Goal: Task Accomplishment & Management: Manage account settings

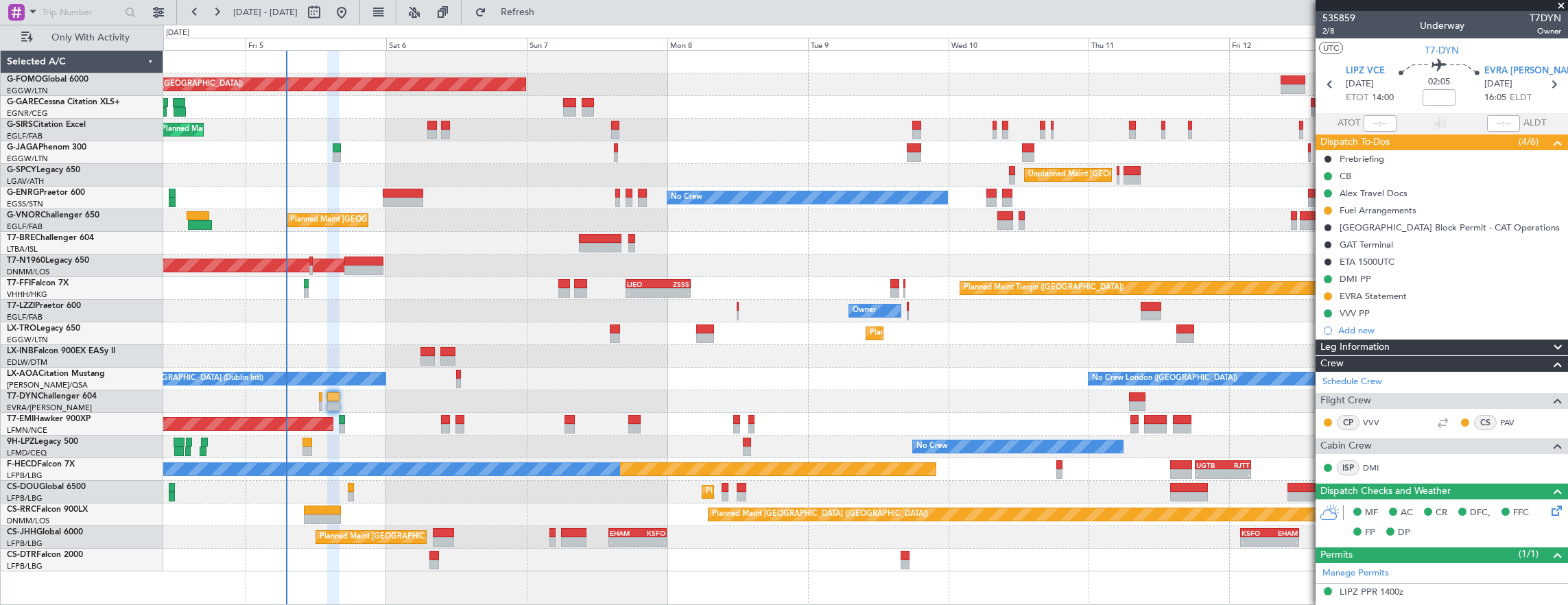
click at [448, 328] on div "Planned Maint Dusseldorf" at bounding box center [866, 333] width 1405 height 23
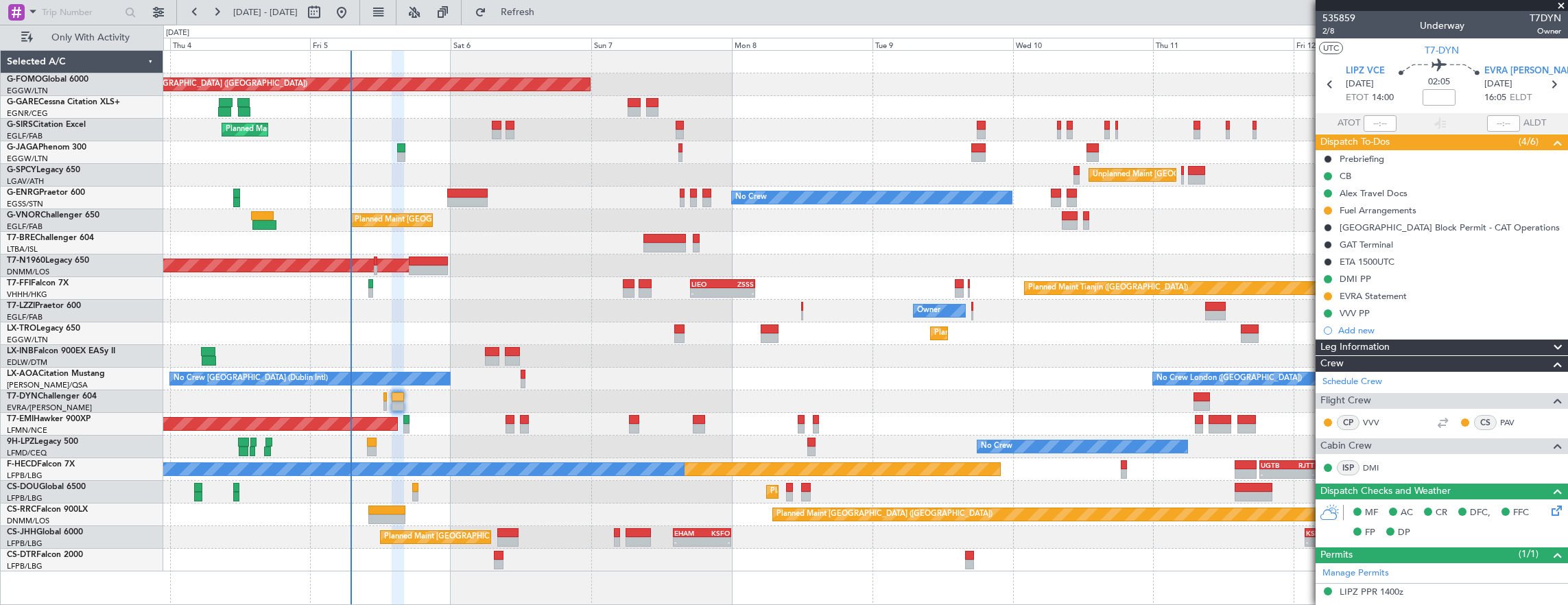
click at [678, 155] on div at bounding box center [866, 152] width 1405 height 23
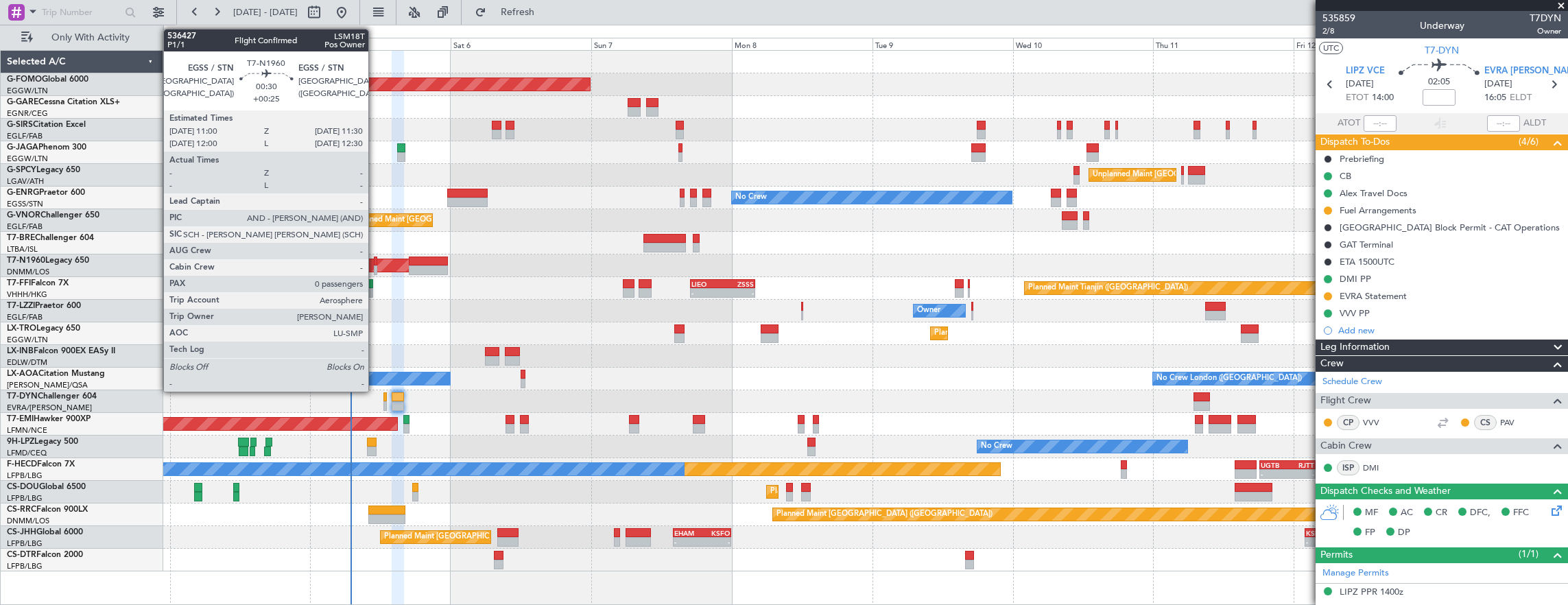
click at [375, 266] on div at bounding box center [376, 269] width 4 height 10
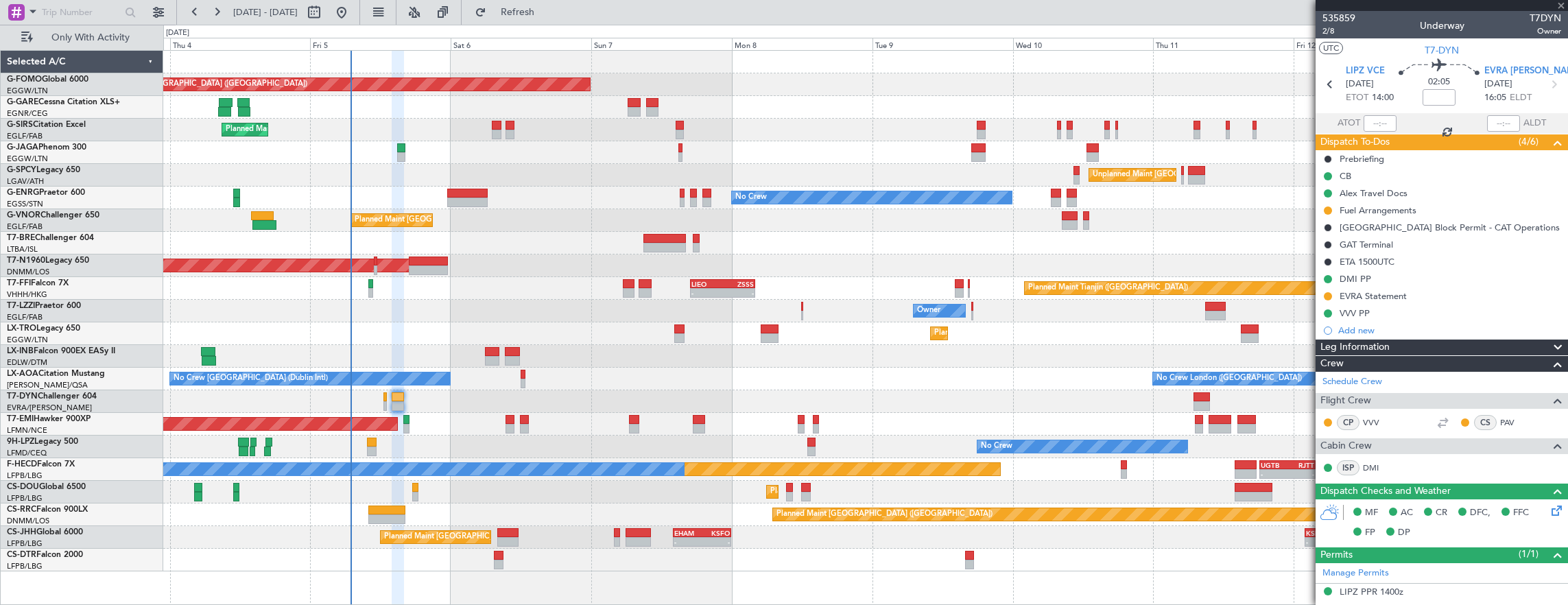
type input "+00:25"
type input "0"
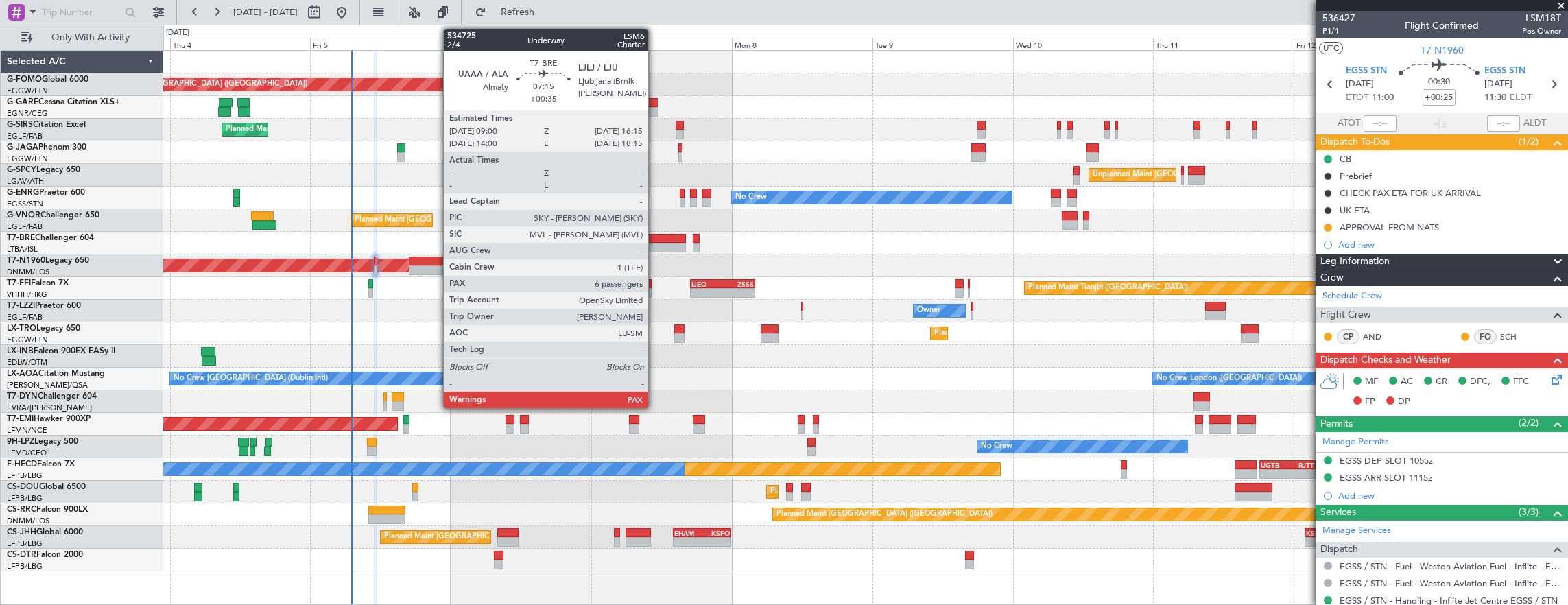
click at [655, 246] on div at bounding box center [664, 248] width 43 height 10
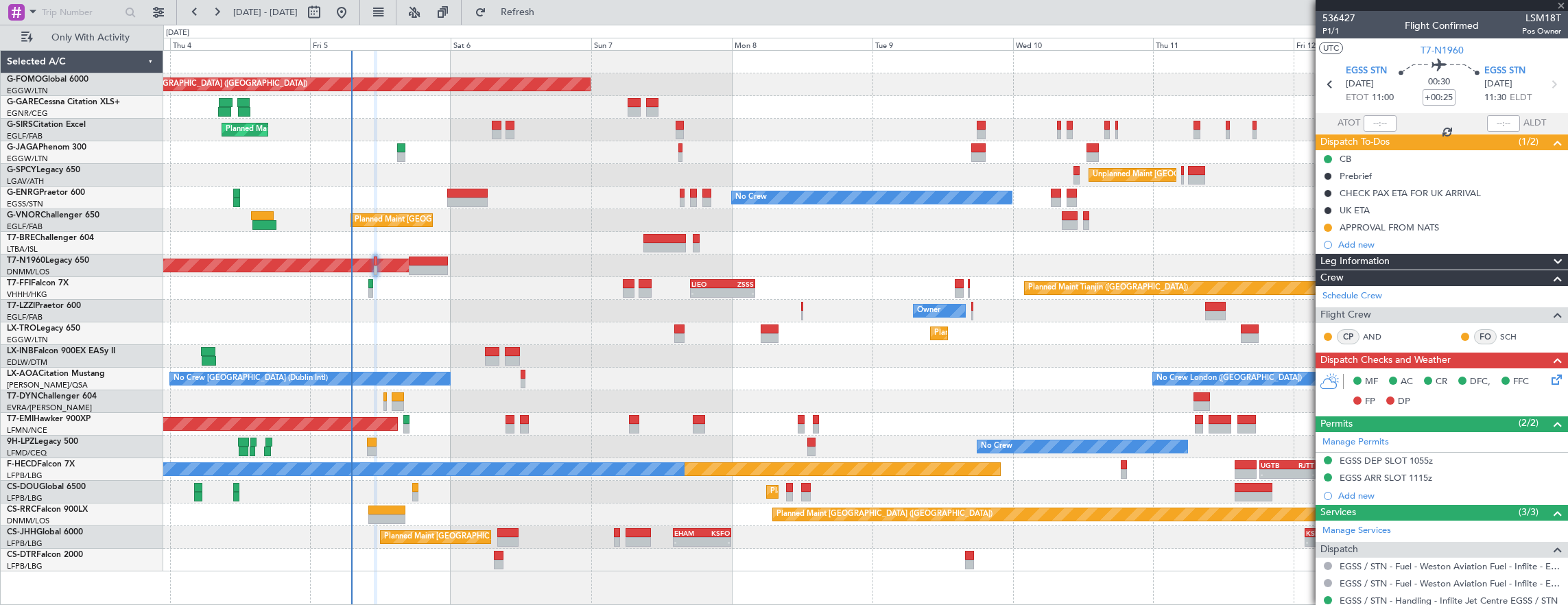
type input "+00:35"
type input "7"
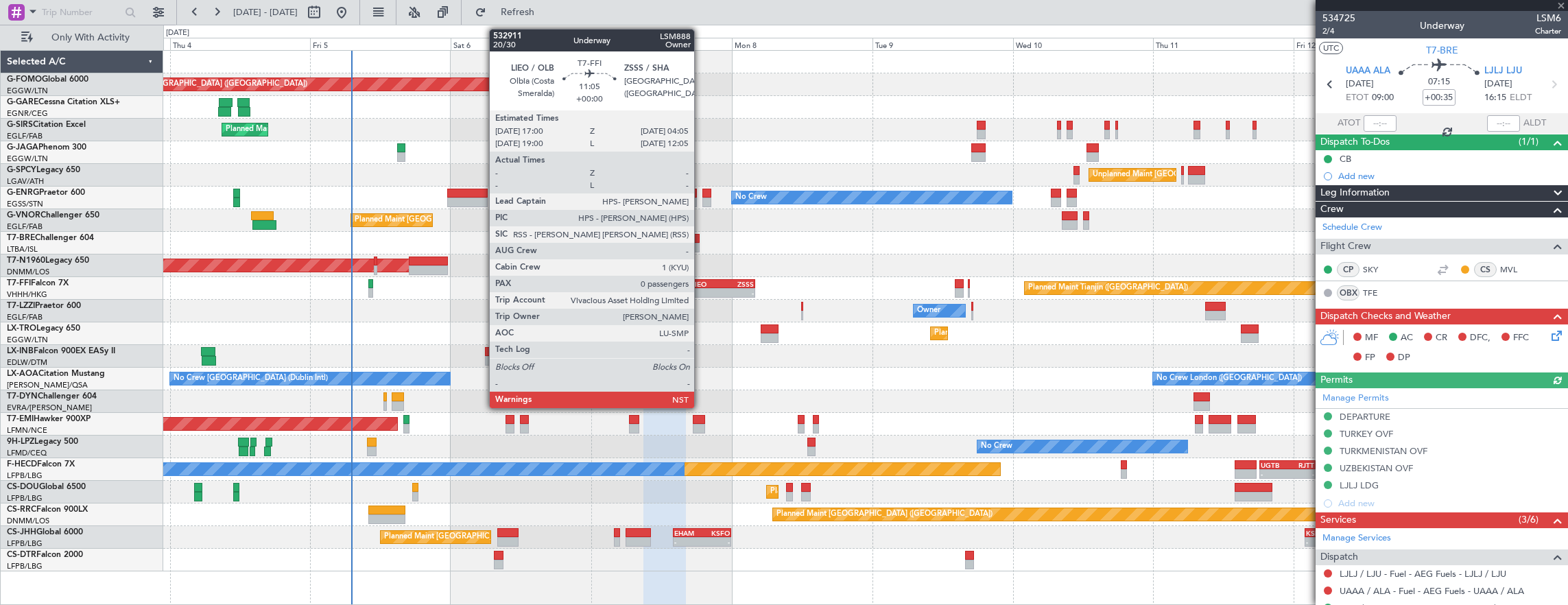
click at [714, 288] on div "-" at bounding box center [707, 292] width 32 height 8
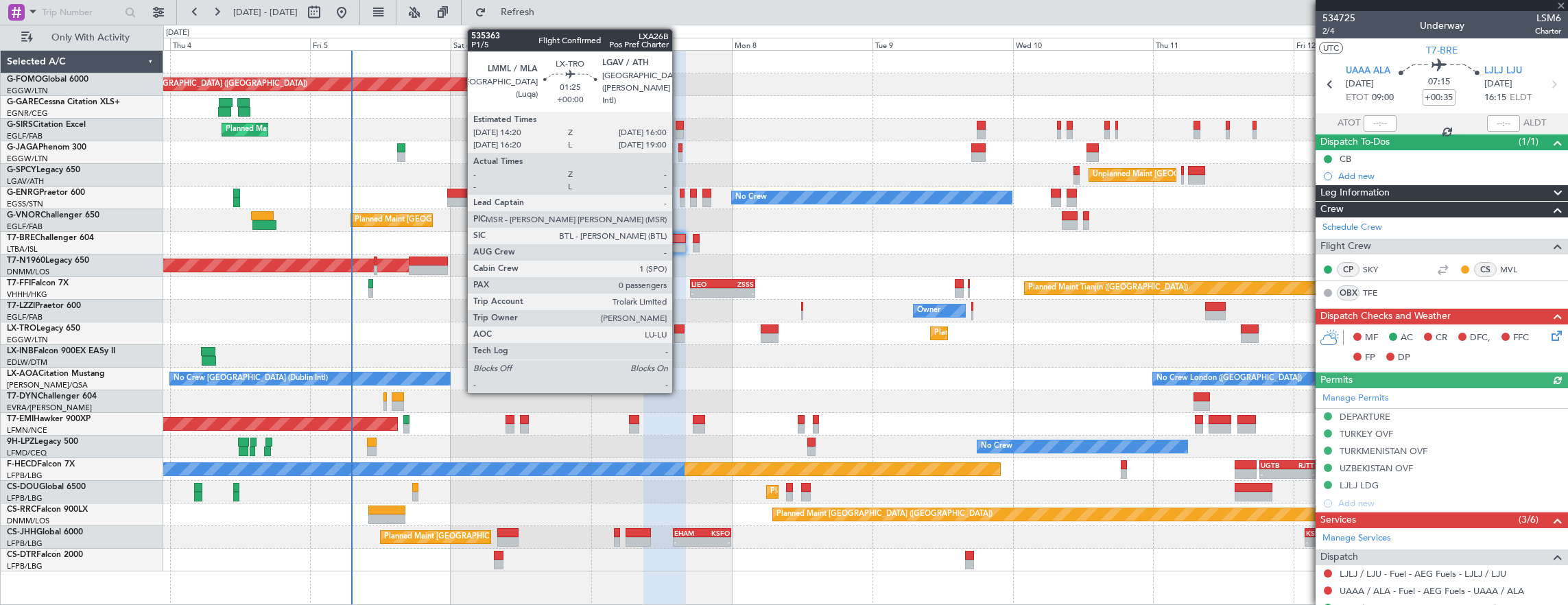
type input "0"
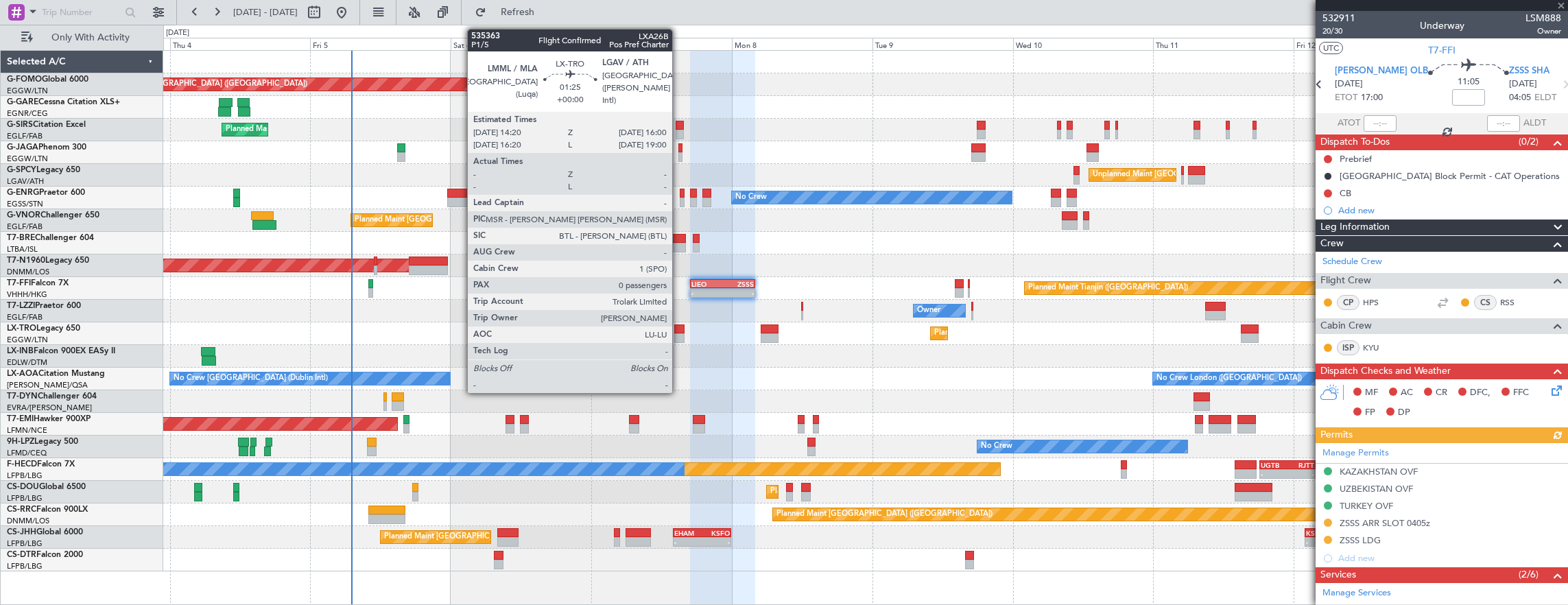
click at [679, 339] on div at bounding box center [679, 337] width 10 height 10
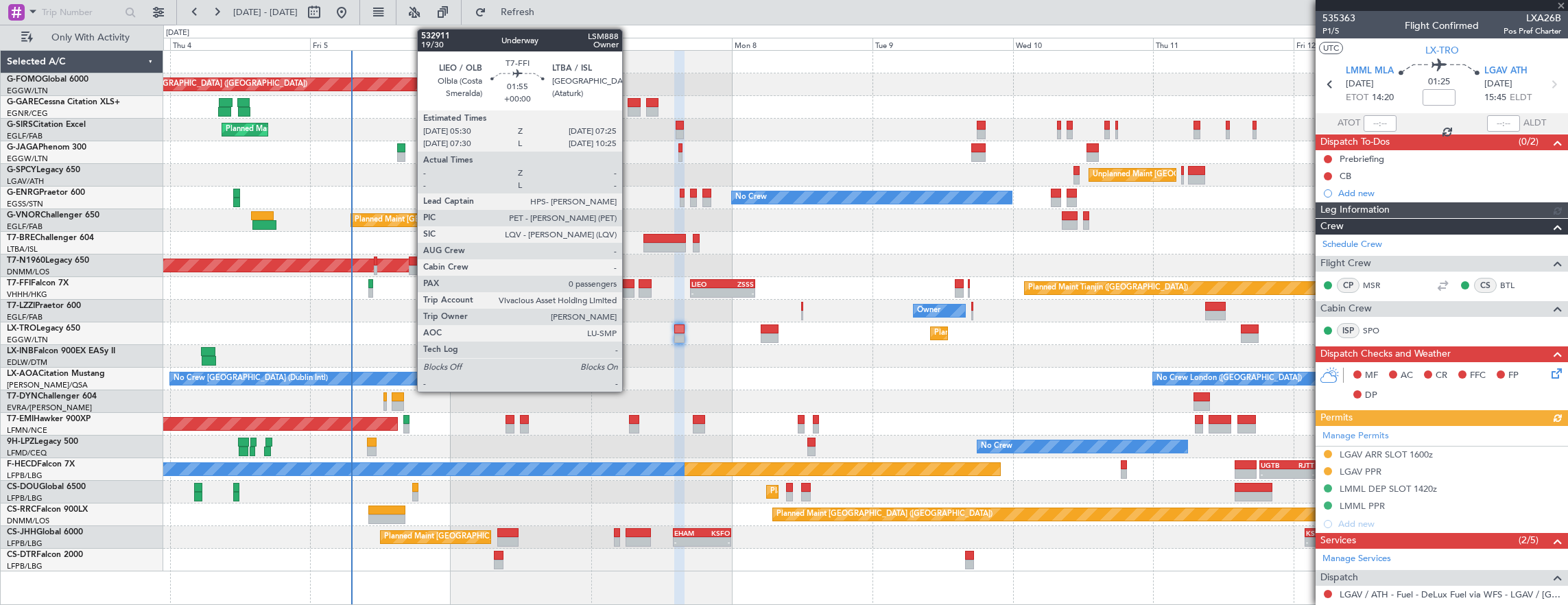
click at [629, 290] on div at bounding box center [628, 292] width 12 height 10
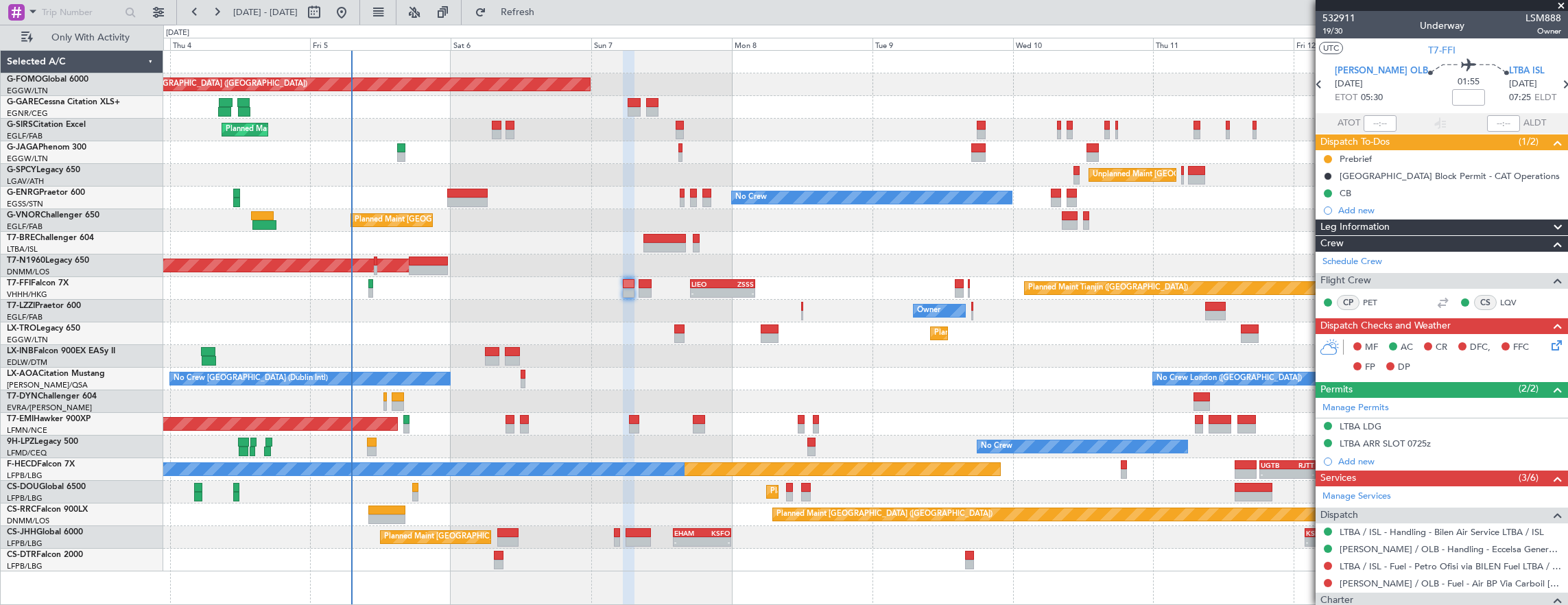
click at [426, 249] on div at bounding box center [866, 242] width 1405 height 23
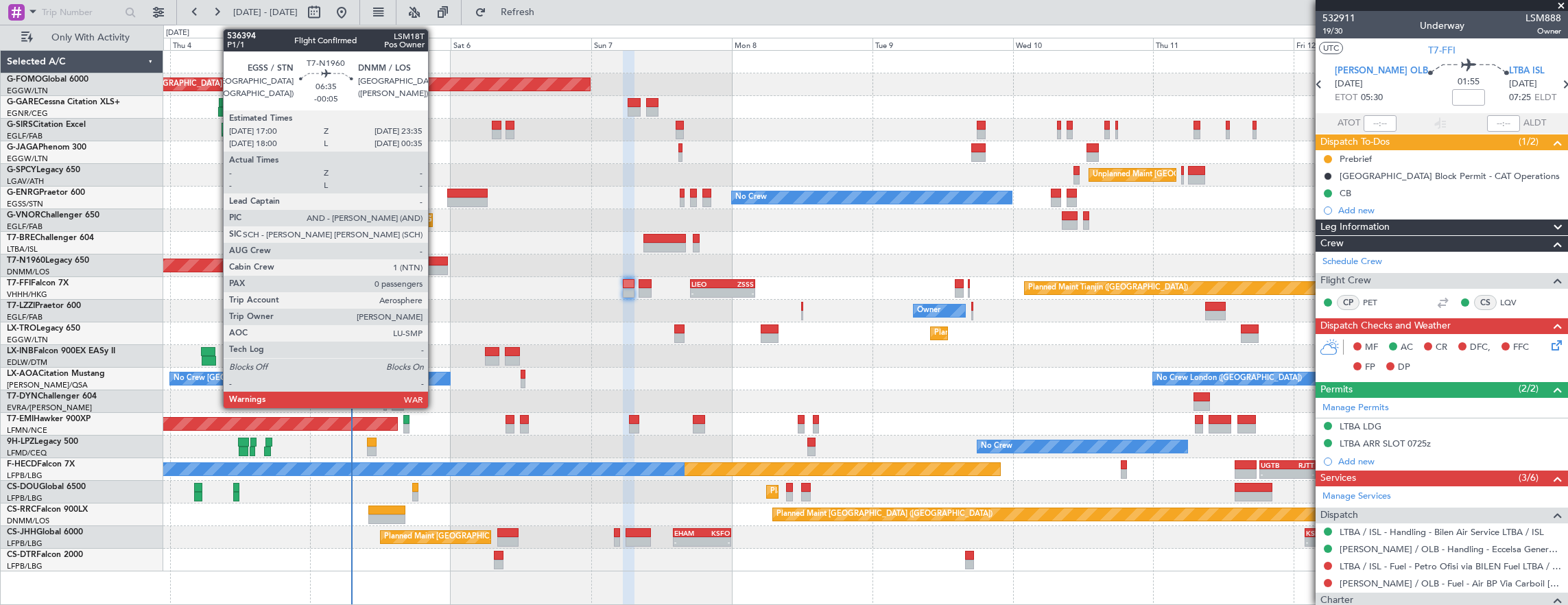
click at [437, 263] on div at bounding box center [427, 261] width 39 height 10
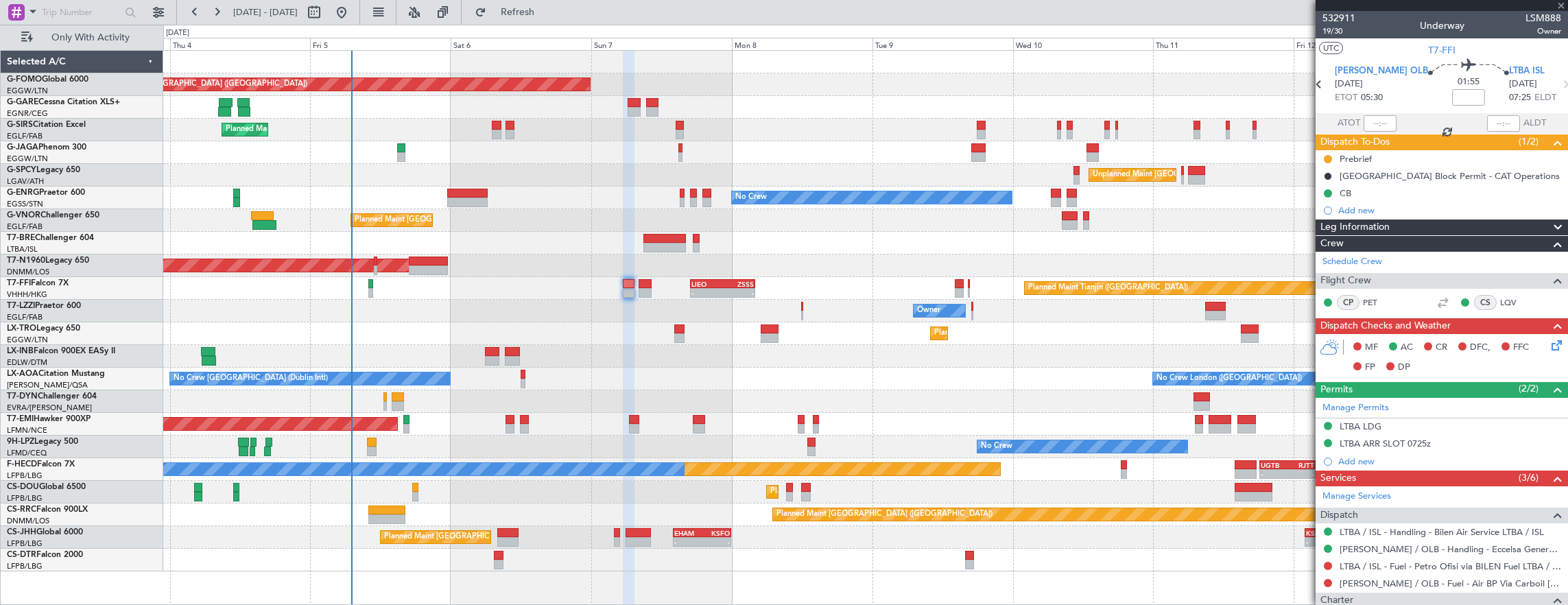
type input "-00:05"
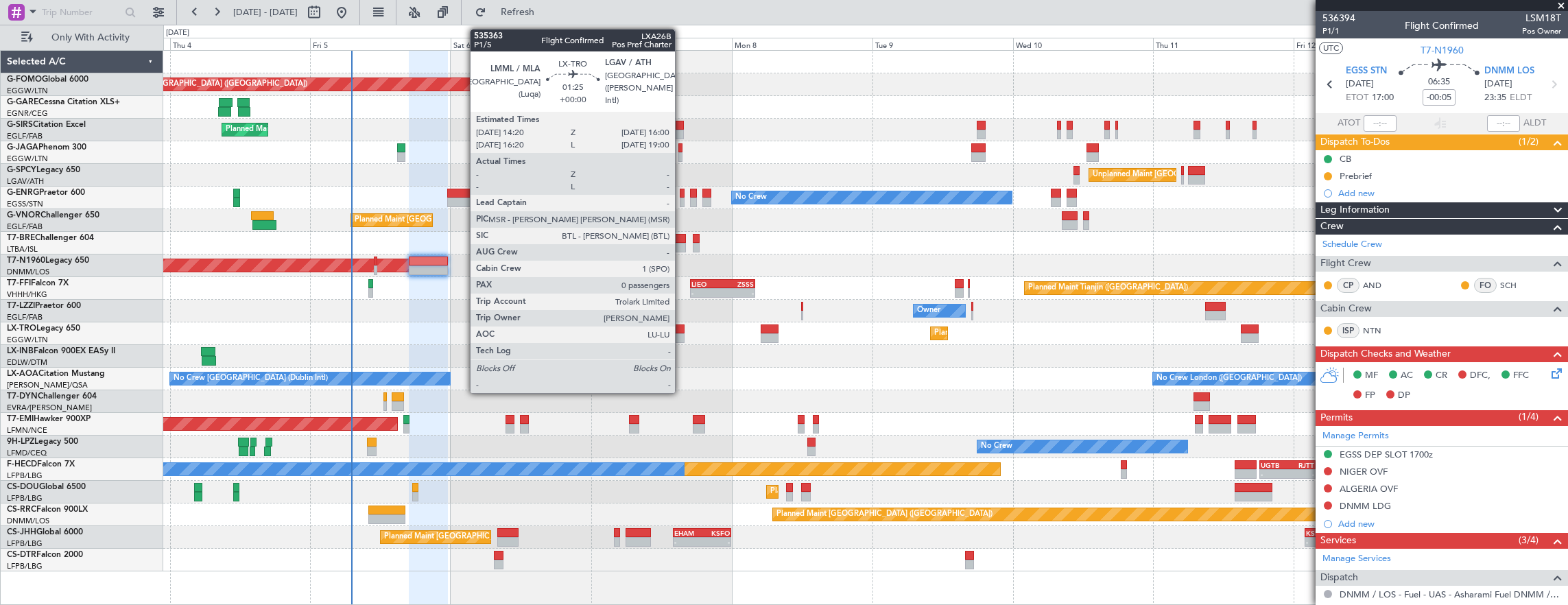
click at [616, 322] on div "Planned Maint Dusseldorf" at bounding box center [866, 333] width 1405 height 23
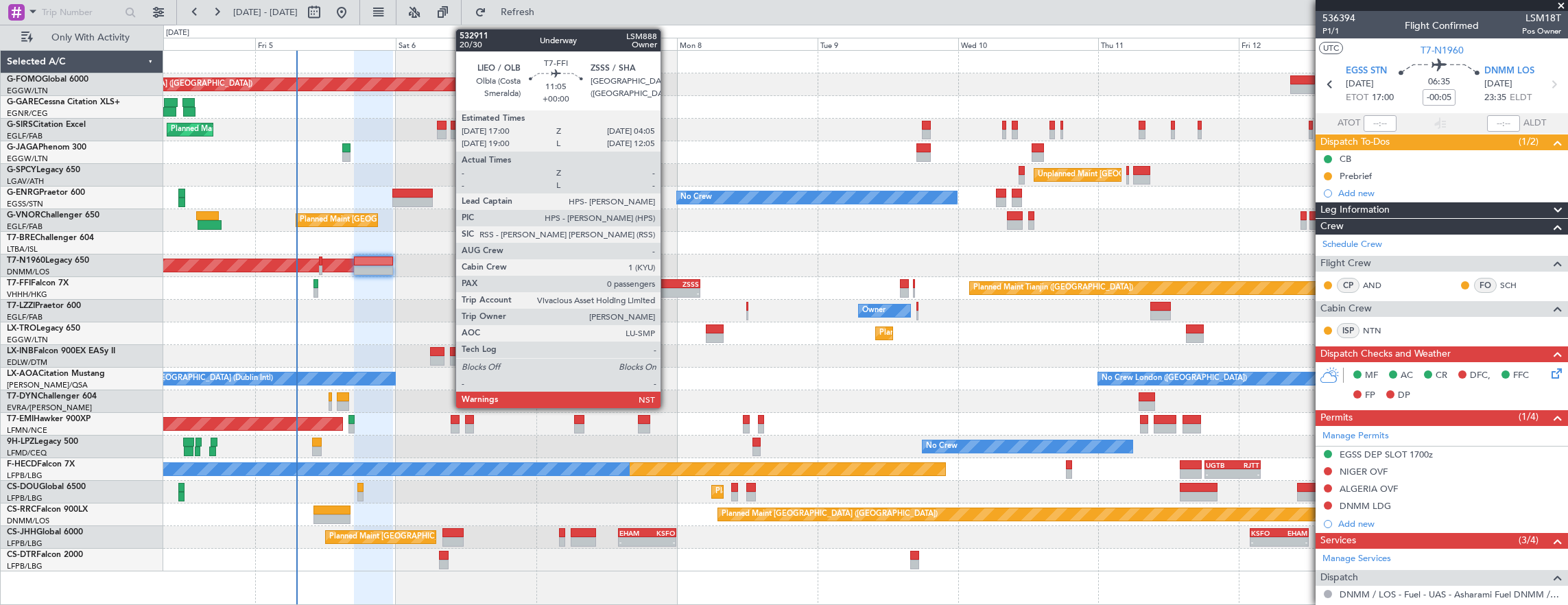
click at [668, 287] on div "[PERSON_NAME] 17:00 Z ZSSS 04:05 Z" at bounding box center [668, 284] width 65 height 10
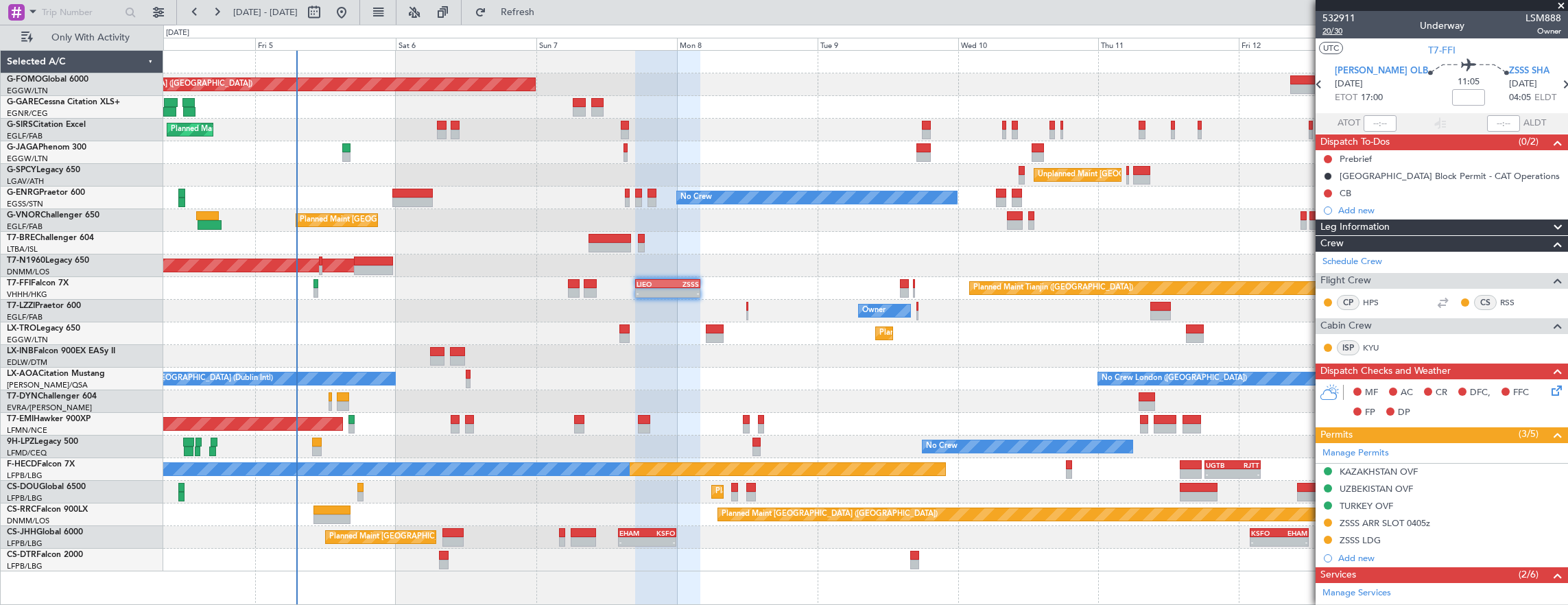
click at [1328, 32] on span "20/30" at bounding box center [1338, 31] width 33 height 12
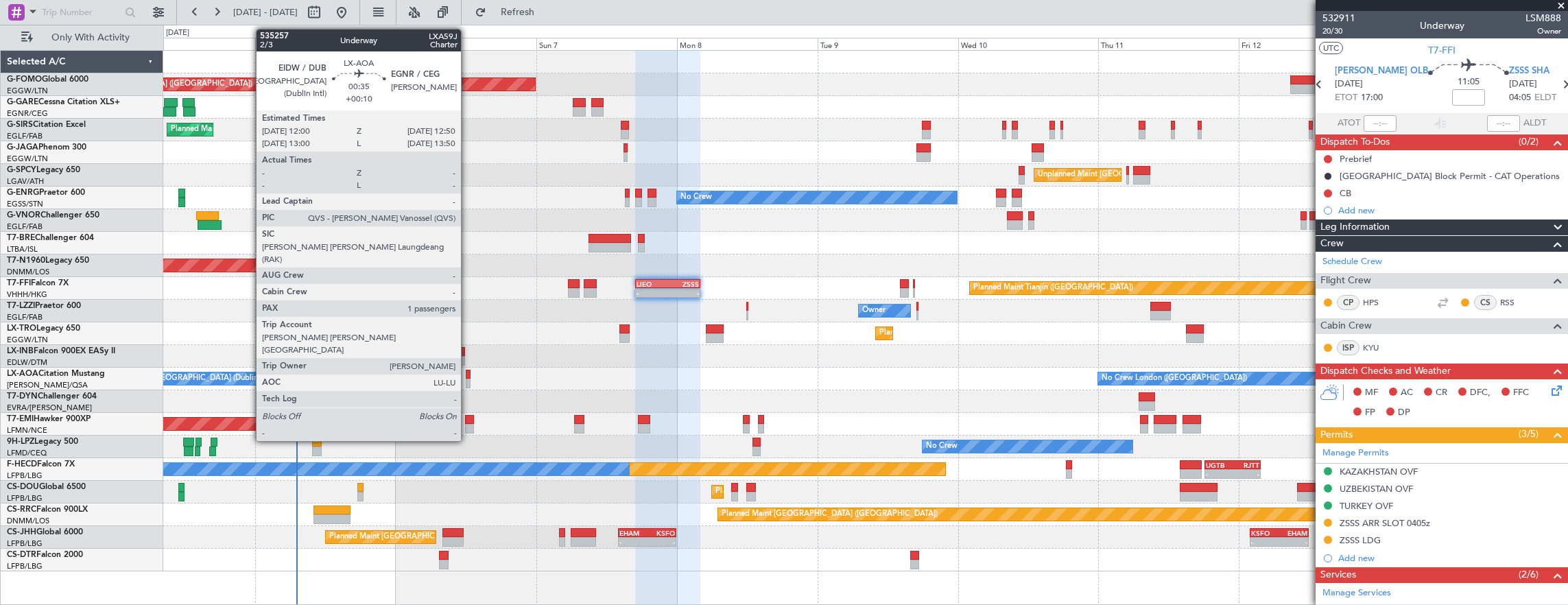
click at [467, 375] on div at bounding box center [468, 374] width 5 height 10
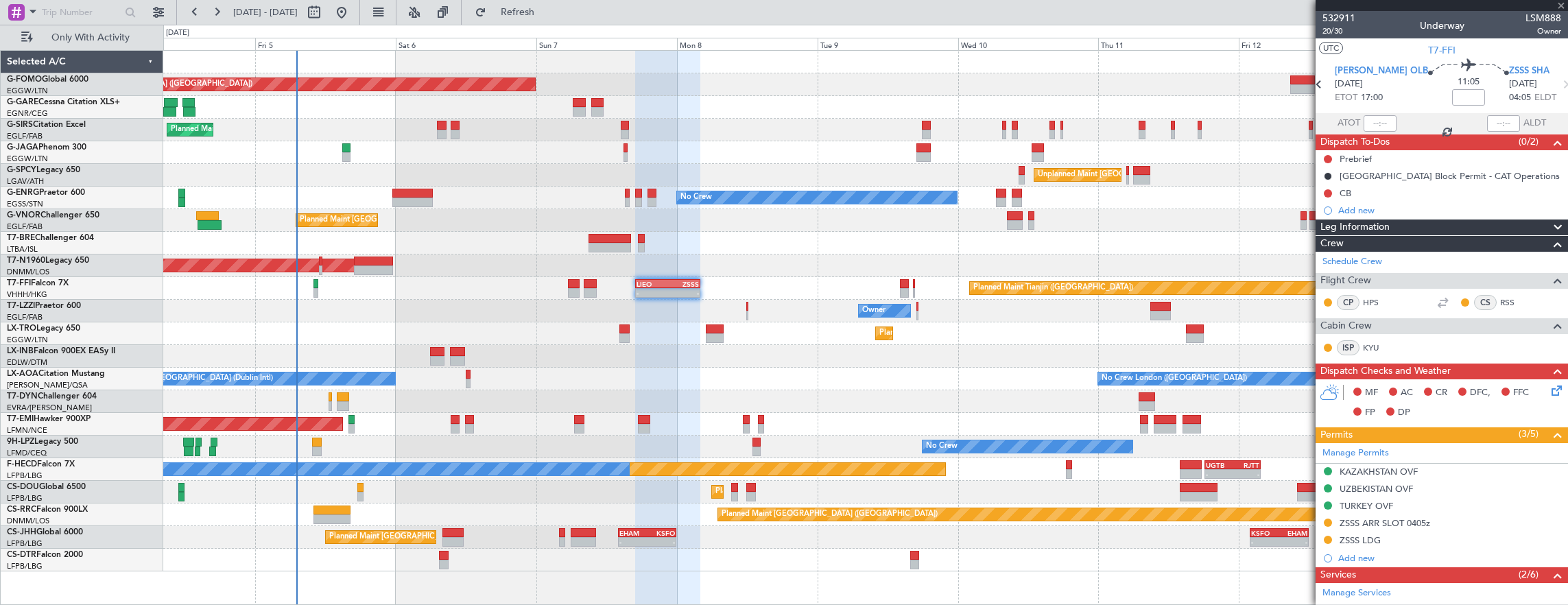
type input "+00:10"
type input "1"
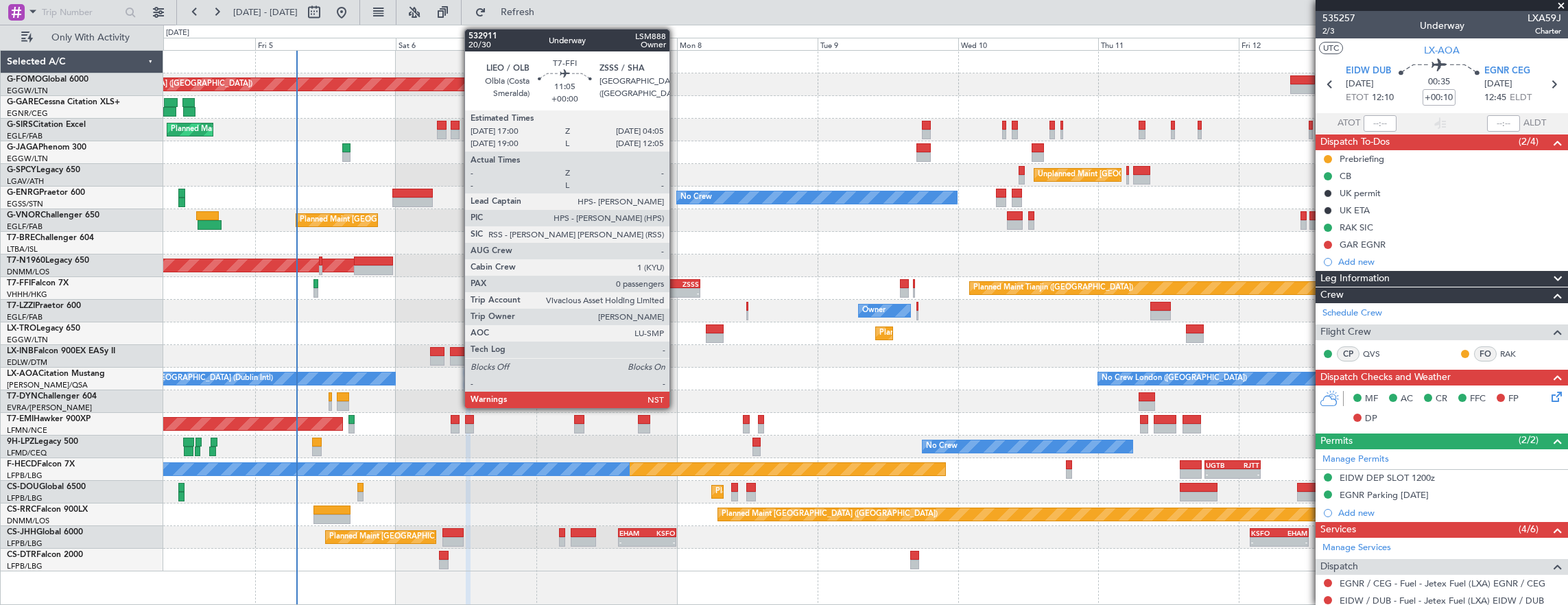
click at [676, 289] on div "-" at bounding box center [683, 292] width 32 height 8
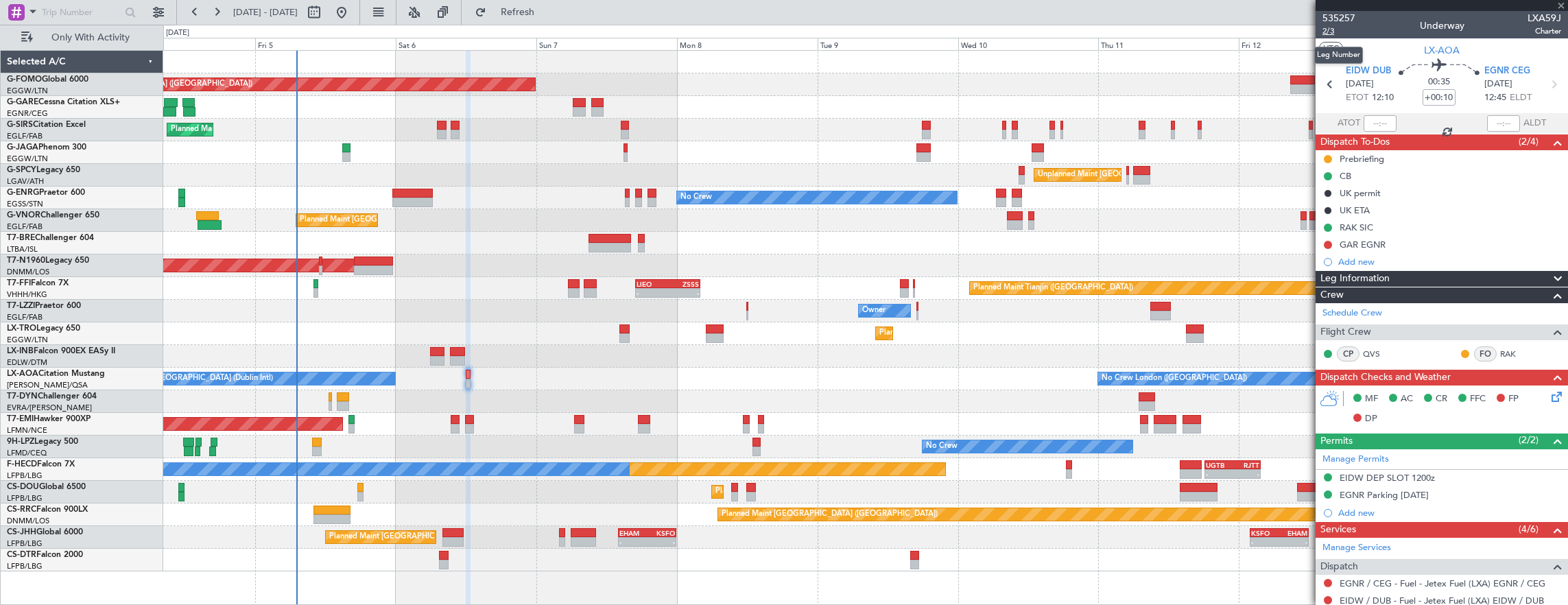
type input "0"
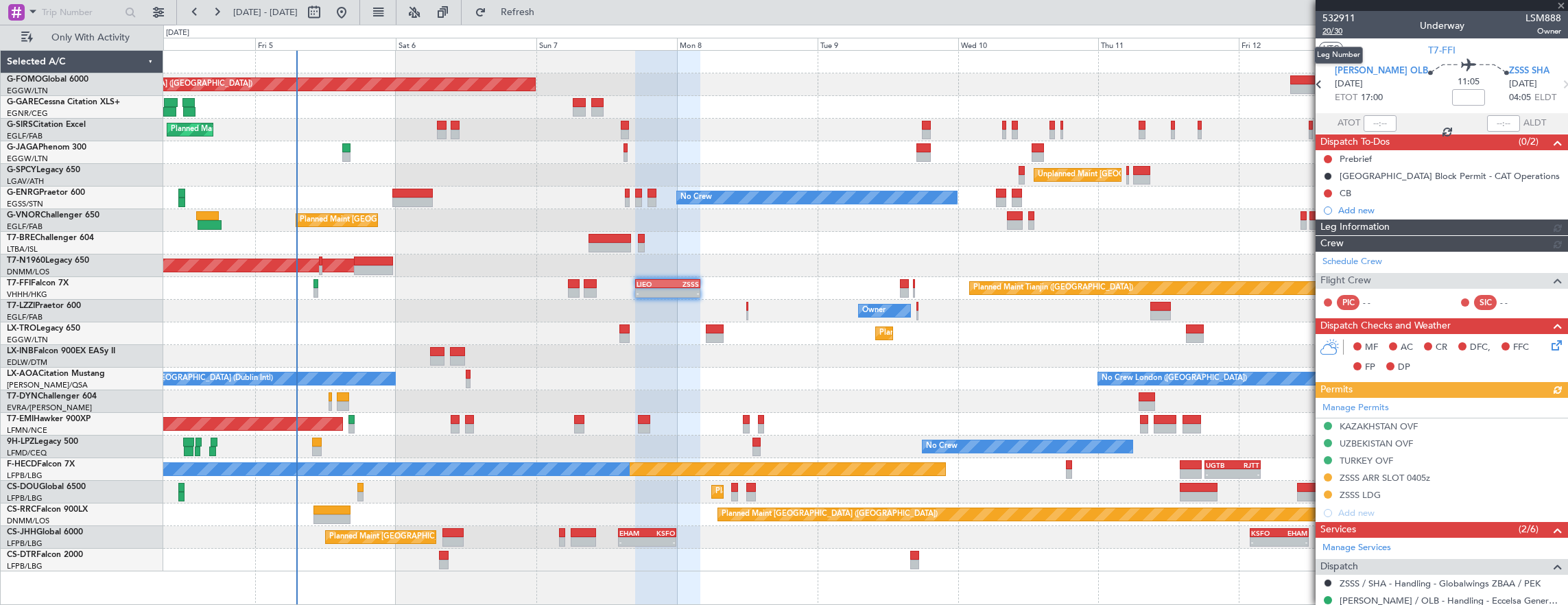
click at [1335, 32] on span "20/30" at bounding box center [1338, 31] width 33 height 12
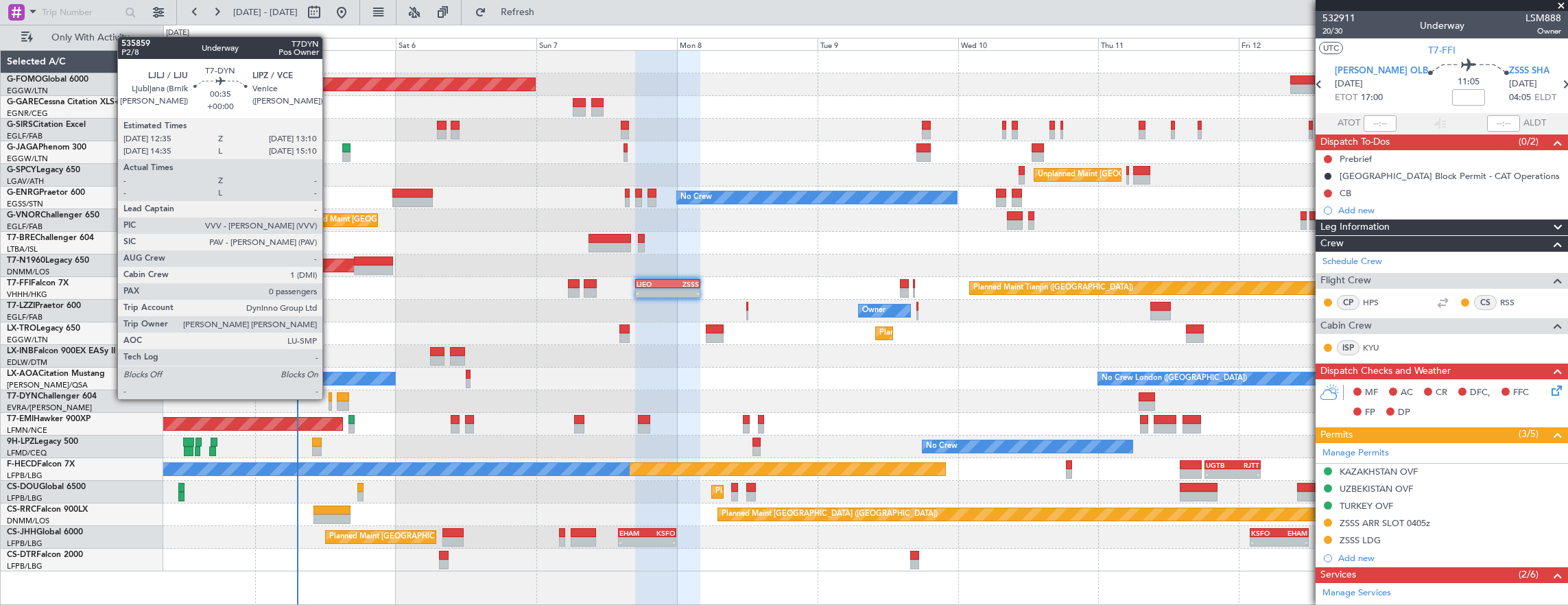
click at [329, 397] on div at bounding box center [330, 396] width 4 height 10
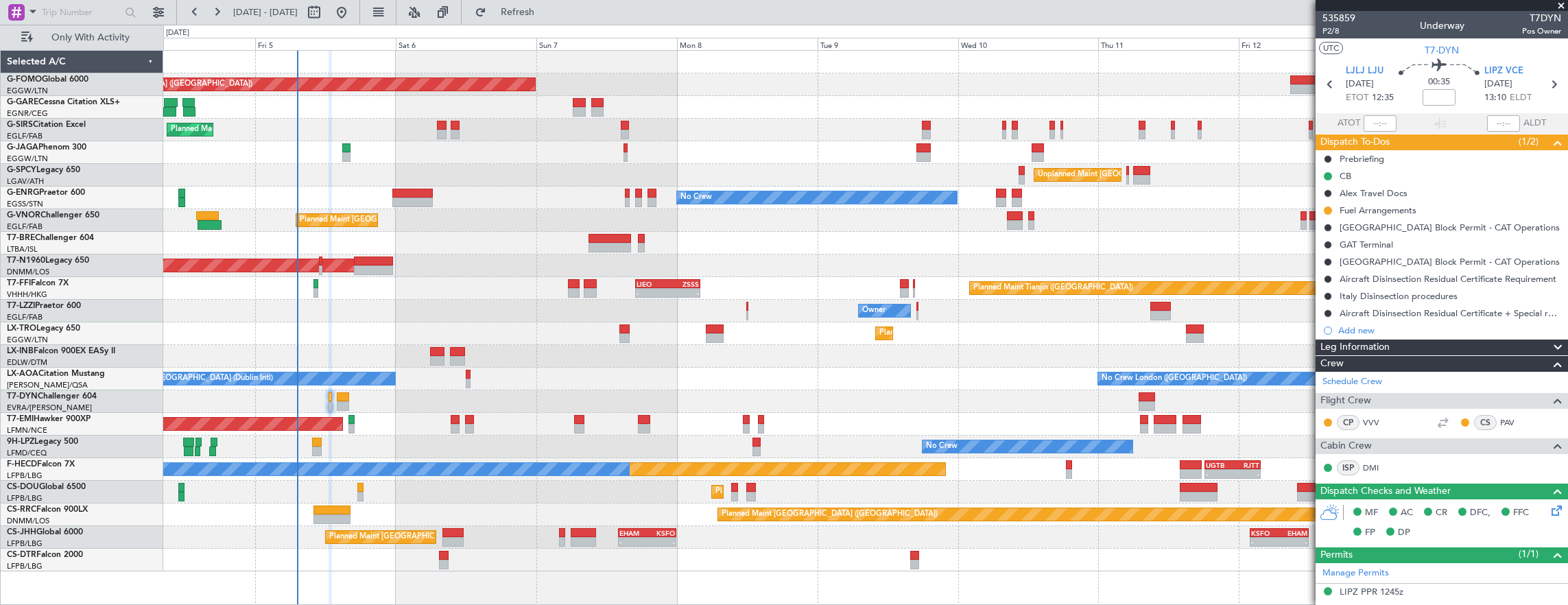
click at [340, 512] on div at bounding box center [332, 510] width 38 height 10
type input "-00:05"
type input "1"
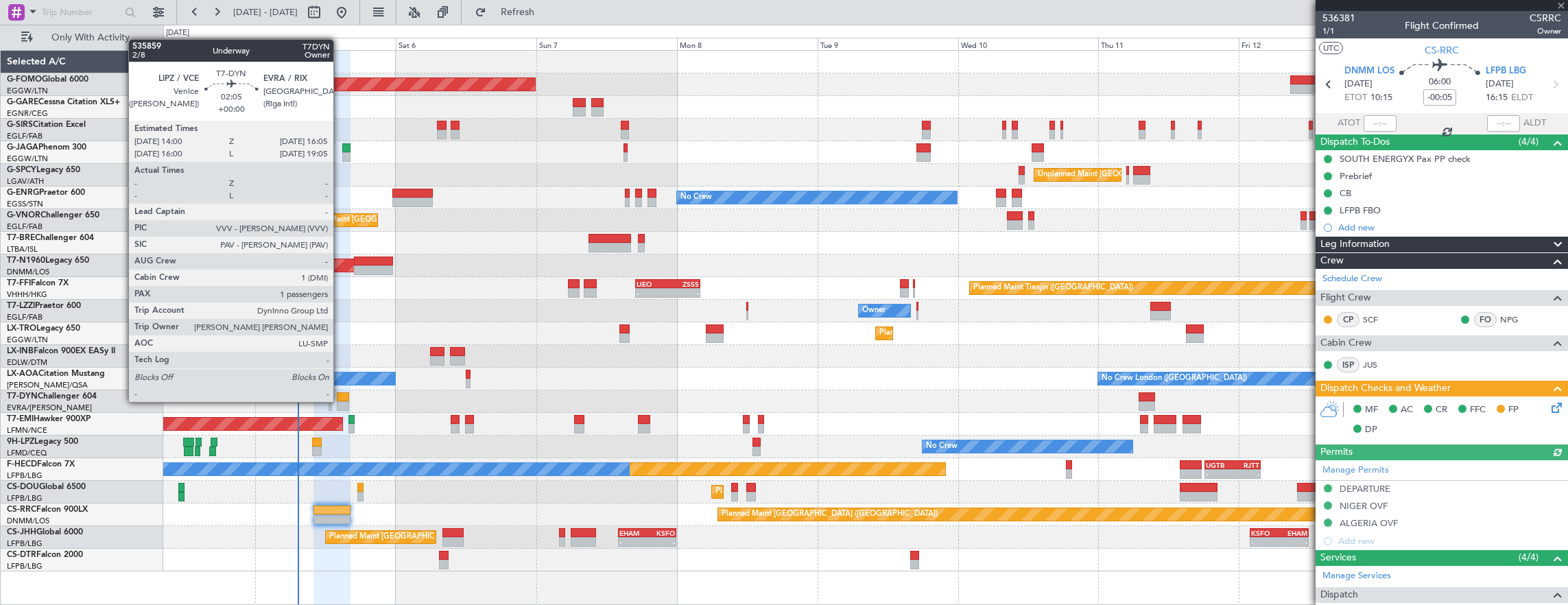
click at [340, 401] on div at bounding box center [343, 405] width 13 height 10
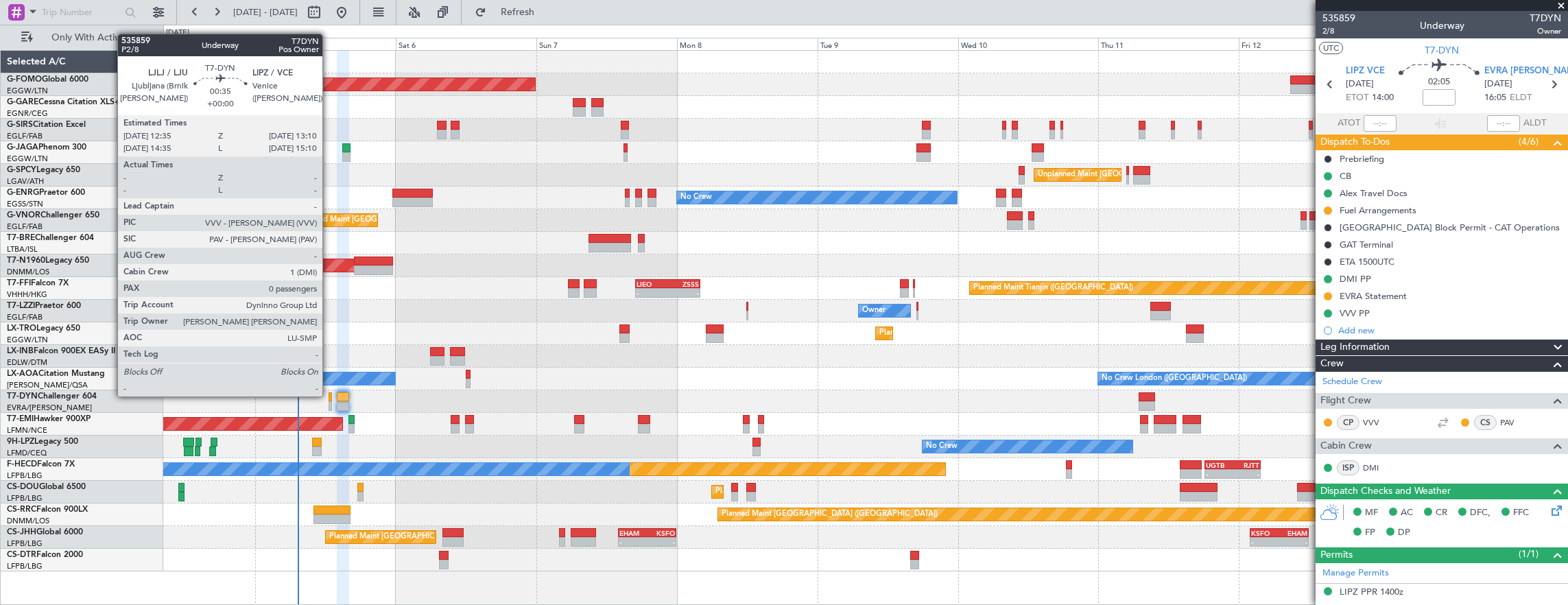
click at [329, 395] on div at bounding box center [330, 396] width 4 height 10
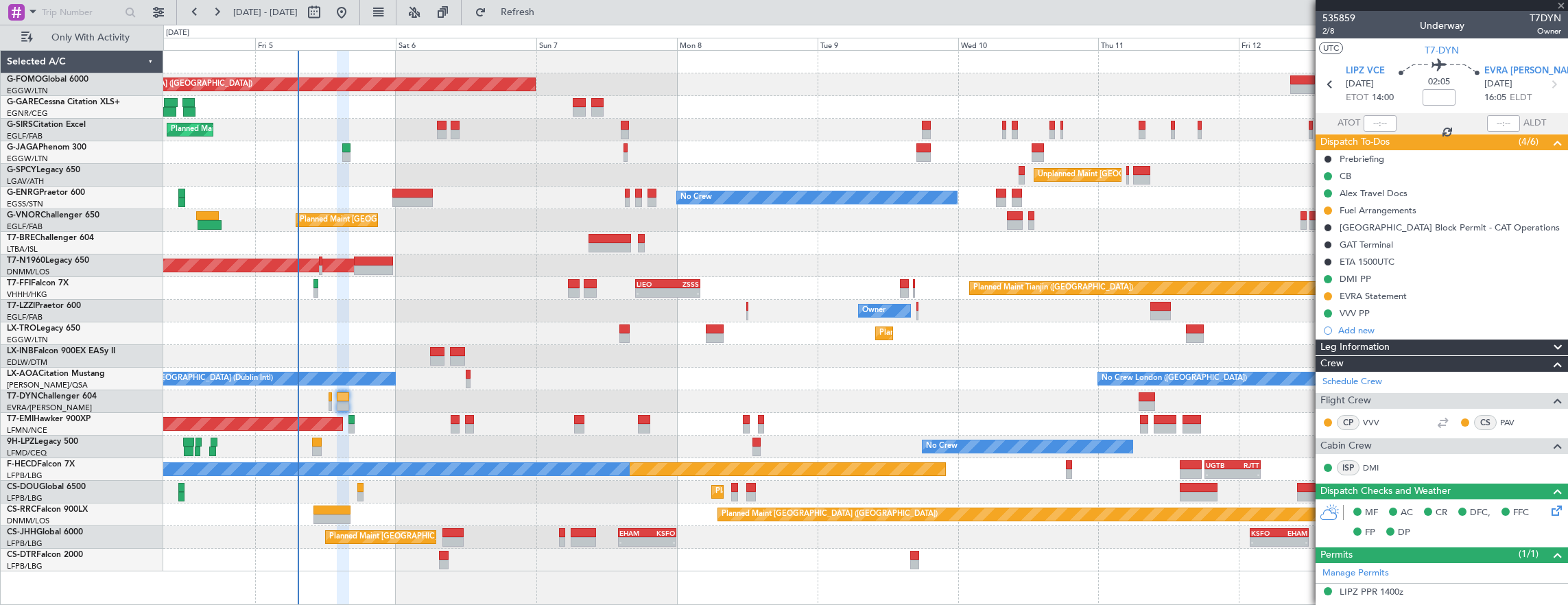
type input "0"
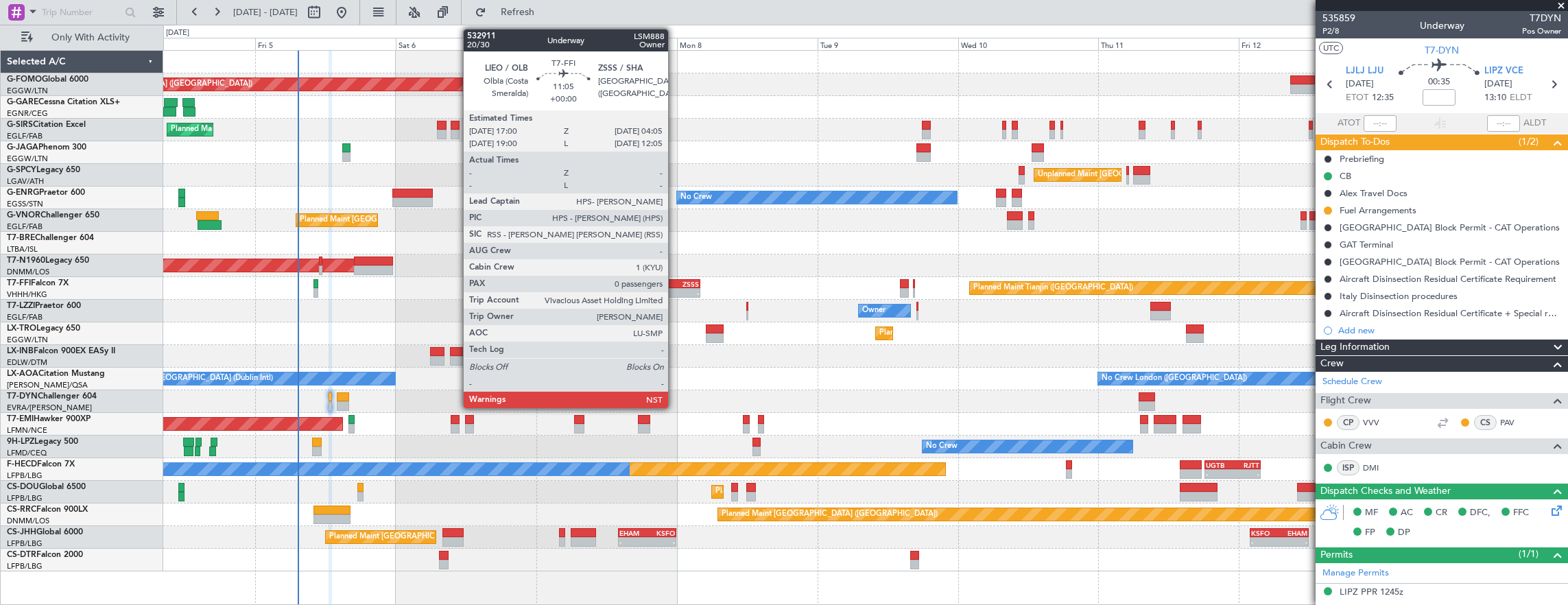
click at [675, 292] on div "-" at bounding box center [683, 292] width 32 height 8
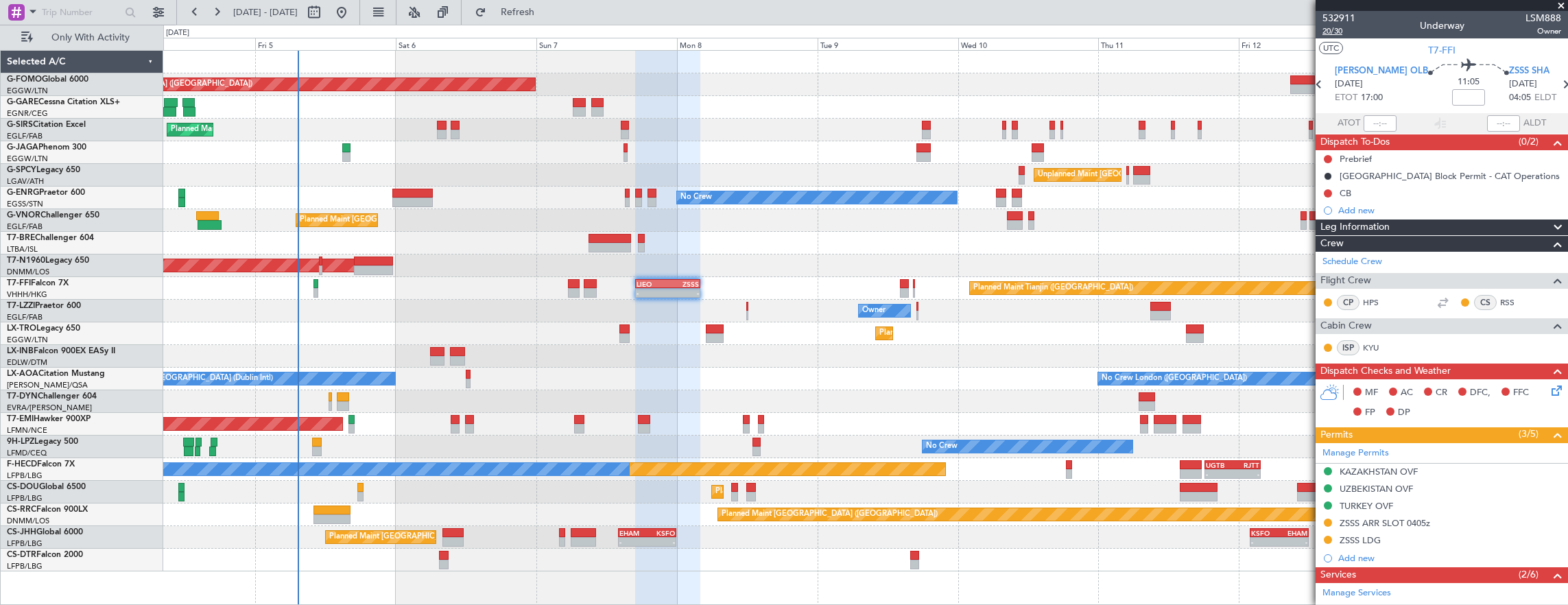
click at [1338, 34] on span "20/30" at bounding box center [1338, 31] width 33 height 12
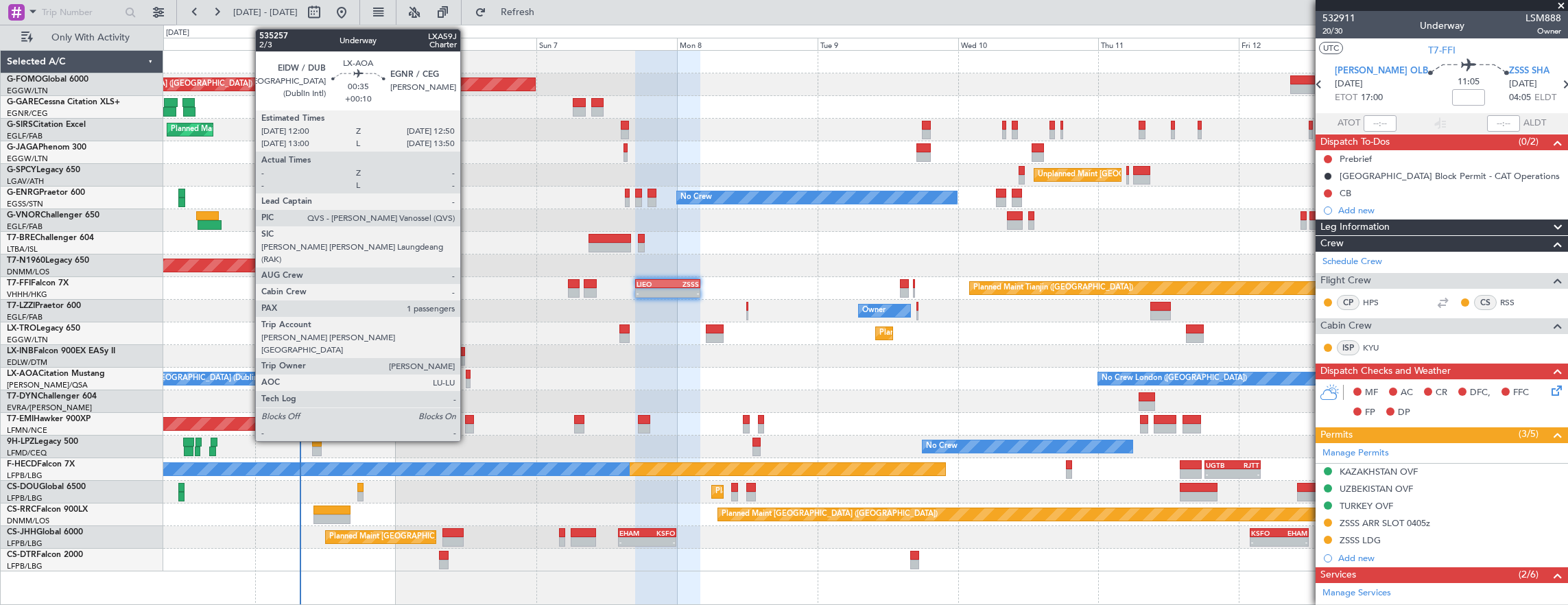
click at [467, 376] on div at bounding box center [468, 374] width 5 height 10
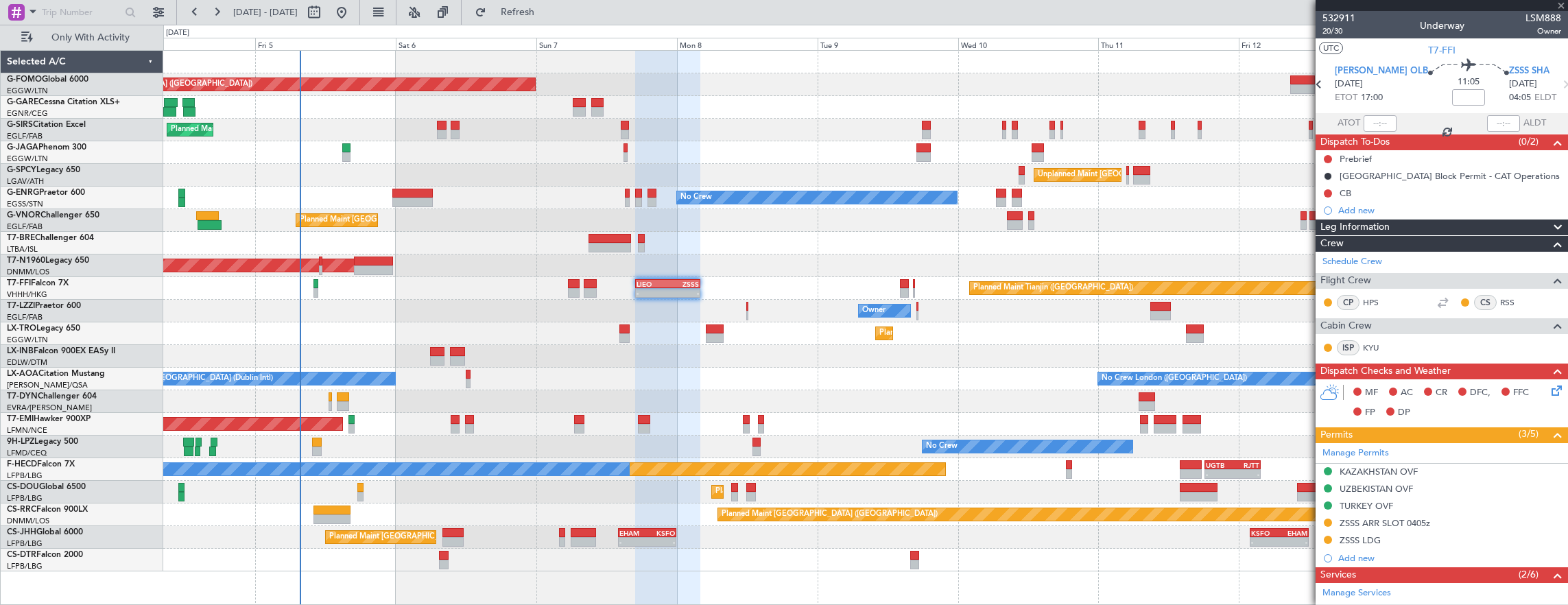
type input "+00:10"
type input "1"
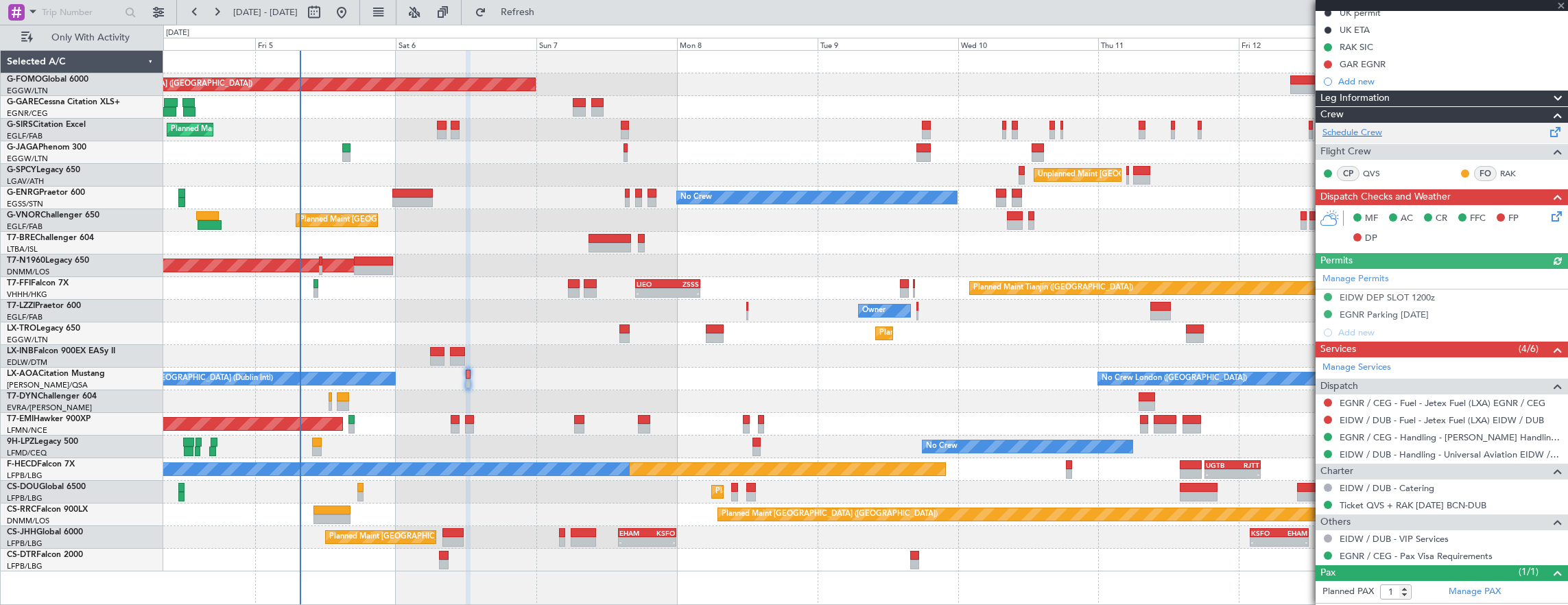
scroll to position [206, 0]
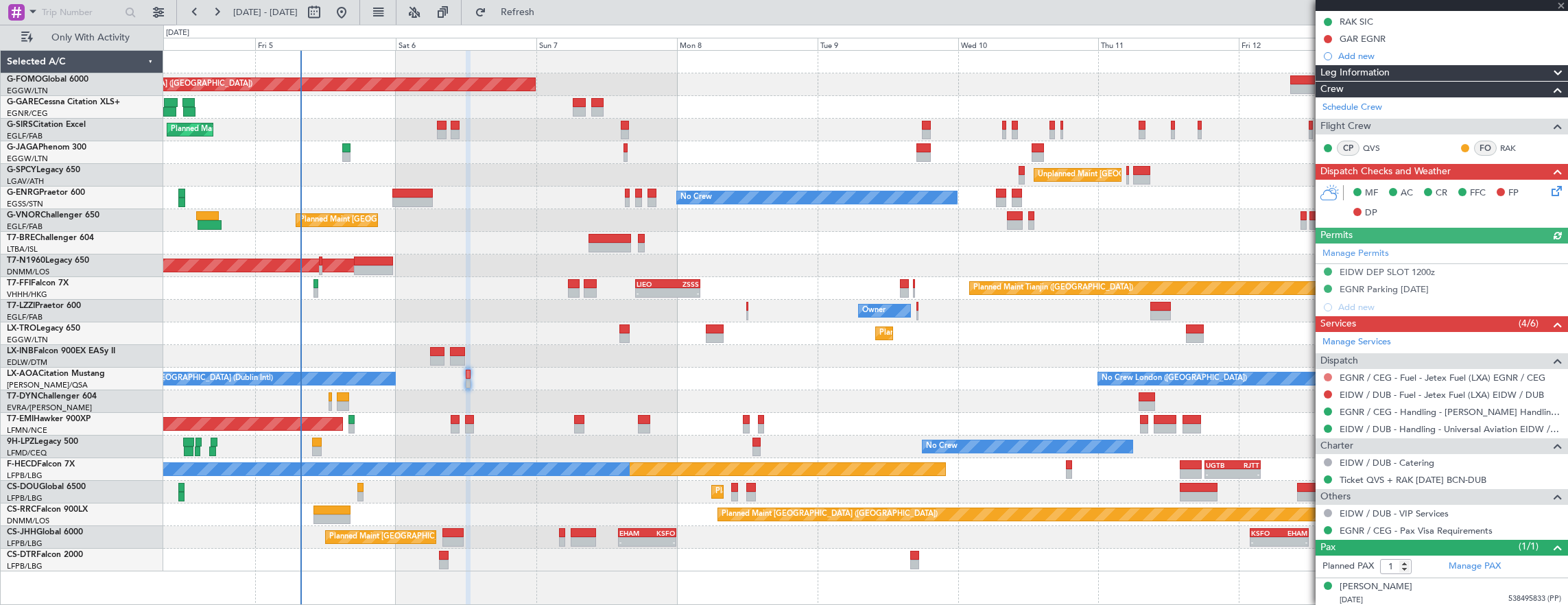
click at [1329, 373] on button at bounding box center [1328, 376] width 8 height 8
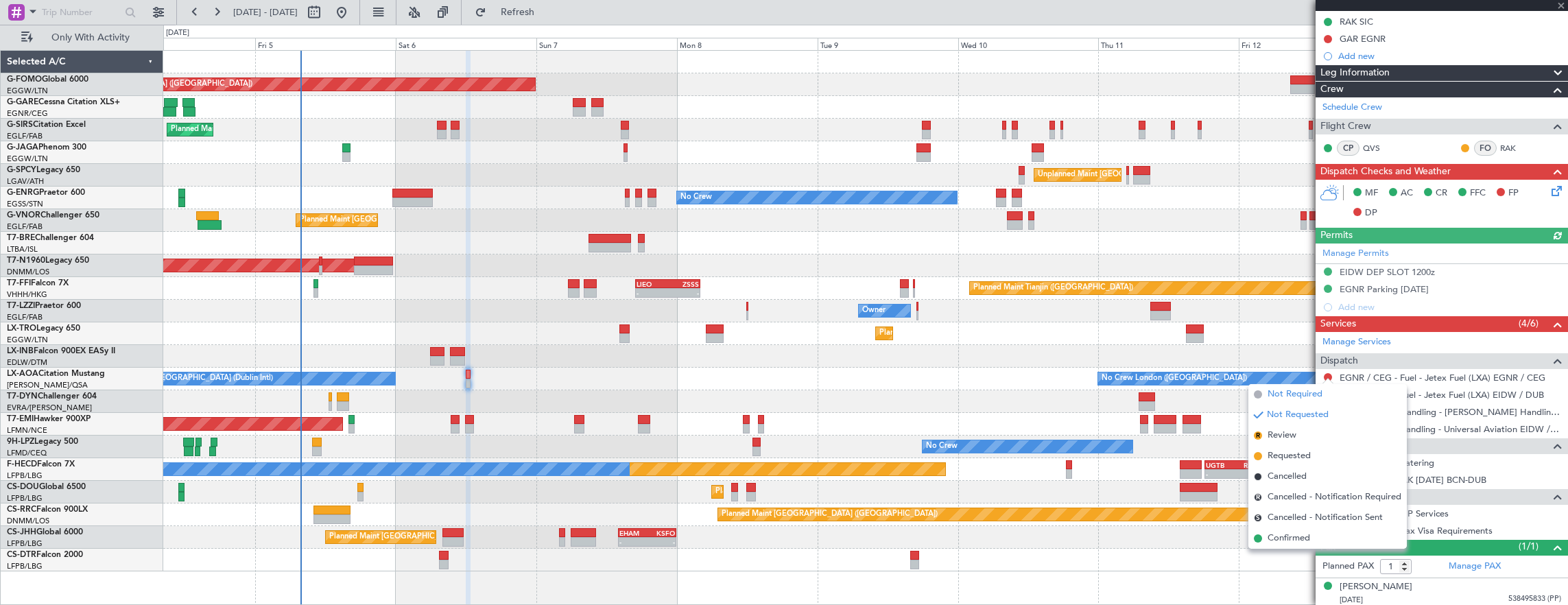
click at [1293, 392] on span "Not Required" at bounding box center [1295, 394] width 54 height 14
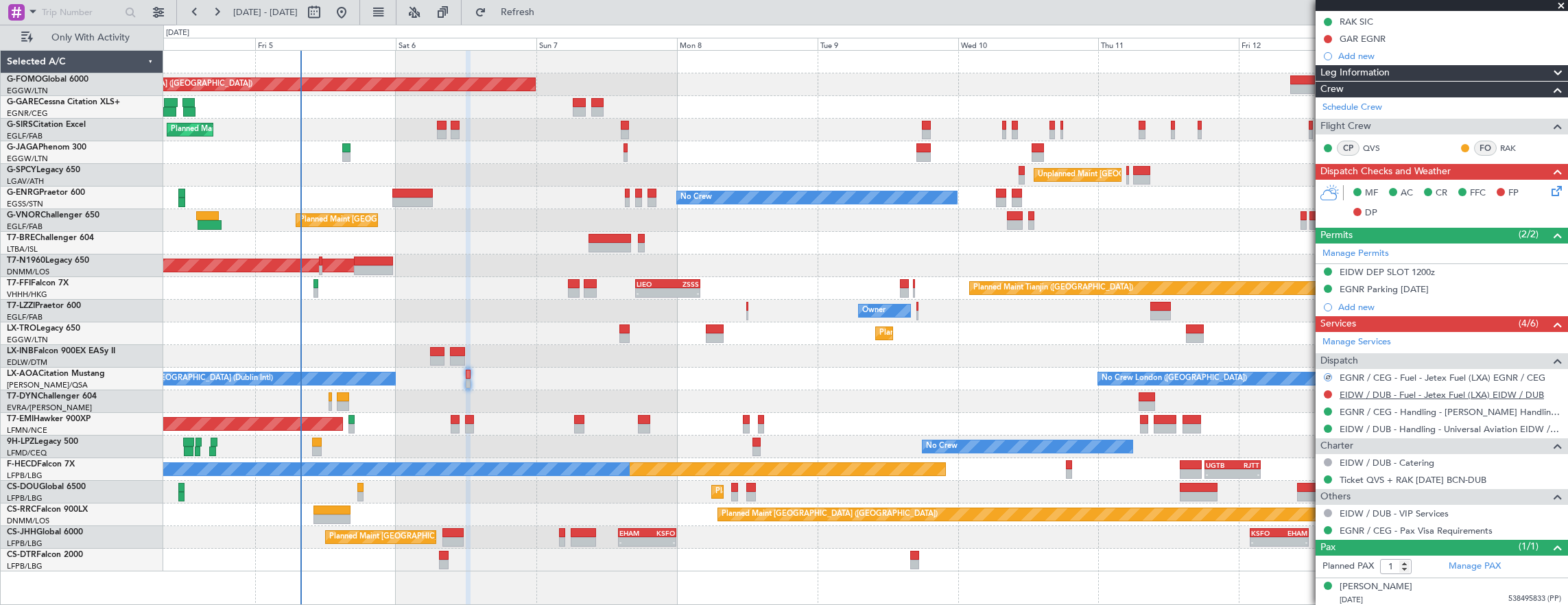
click at [1473, 393] on link "EIDW / DUB - Fuel - Jetex Fuel (LXA) EIDW / DUB" at bounding box center [1441, 395] width 204 height 12
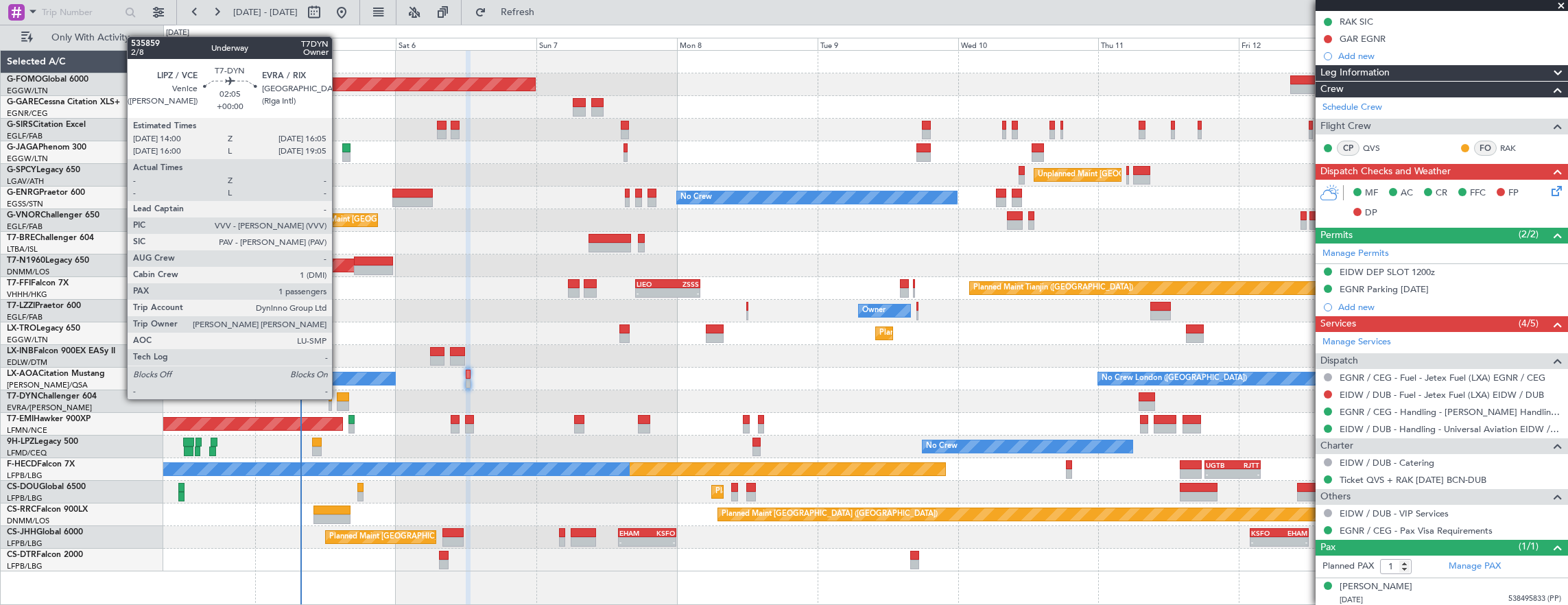
click at [338, 397] on div at bounding box center [343, 396] width 13 height 10
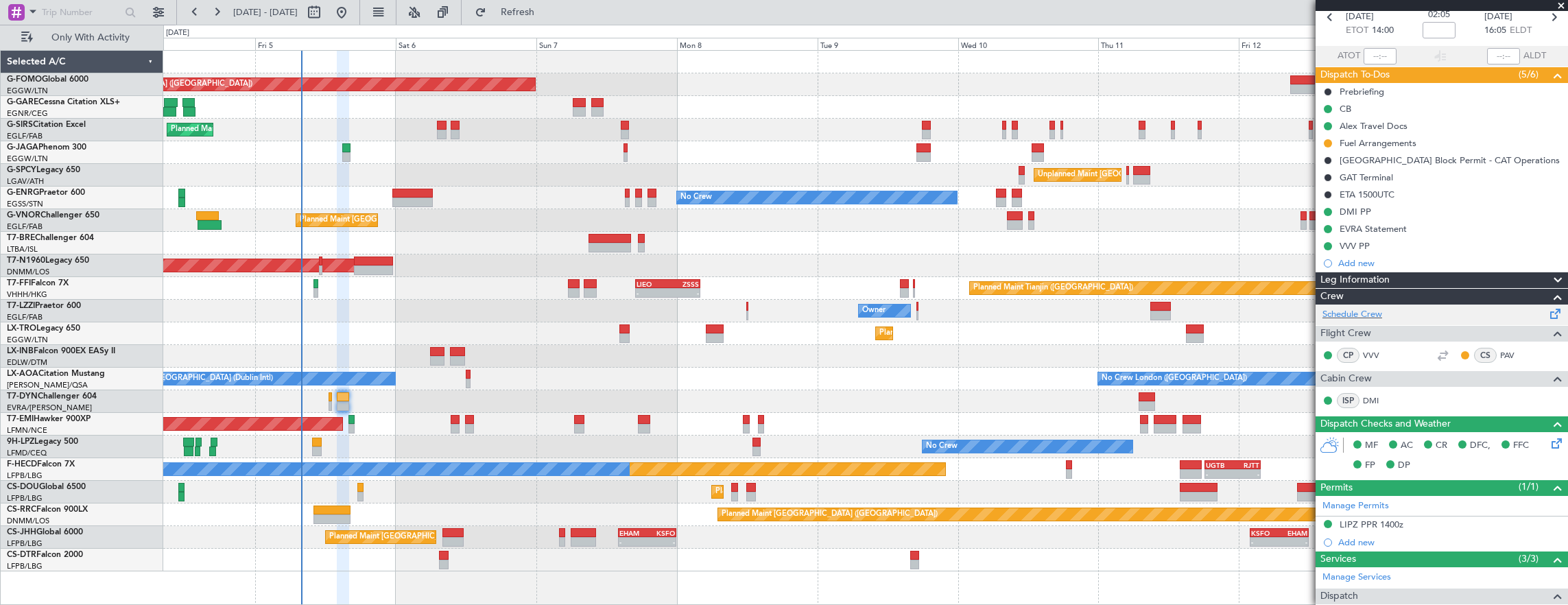
scroll to position [0, 0]
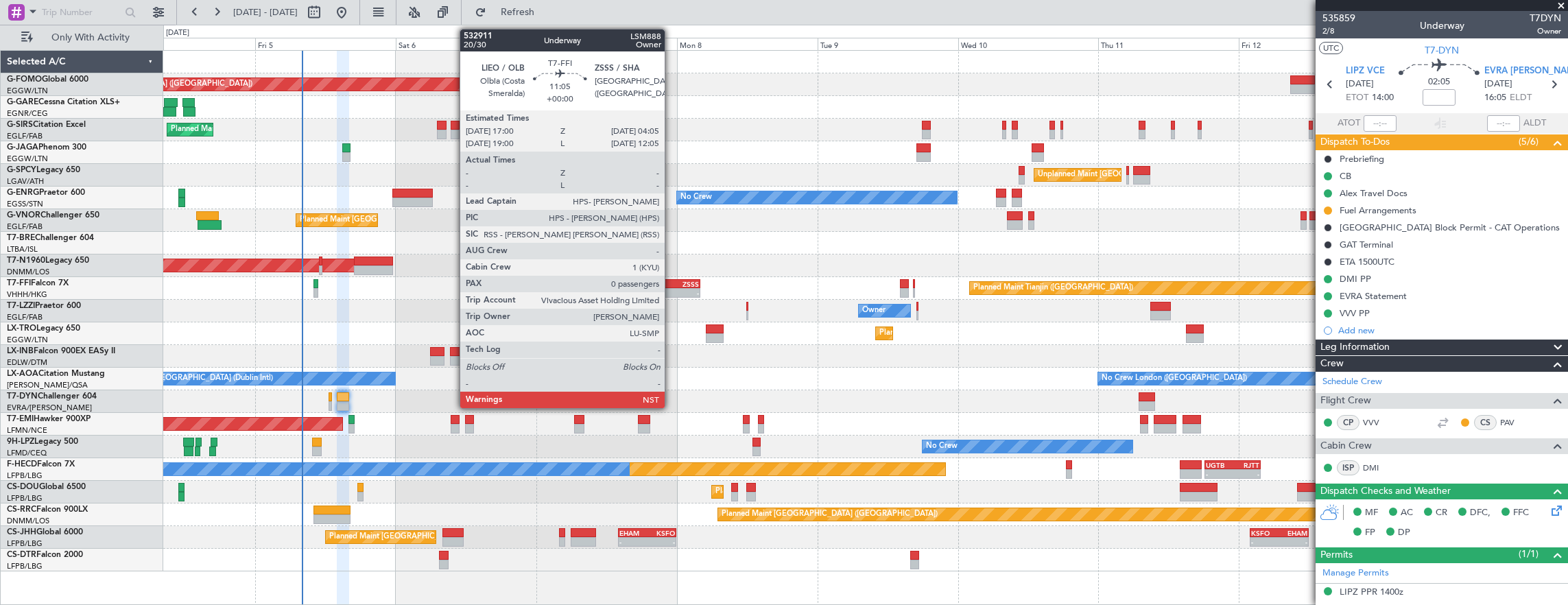
click at [671, 288] on div "- -" at bounding box center [668, 292] width 65 height 10
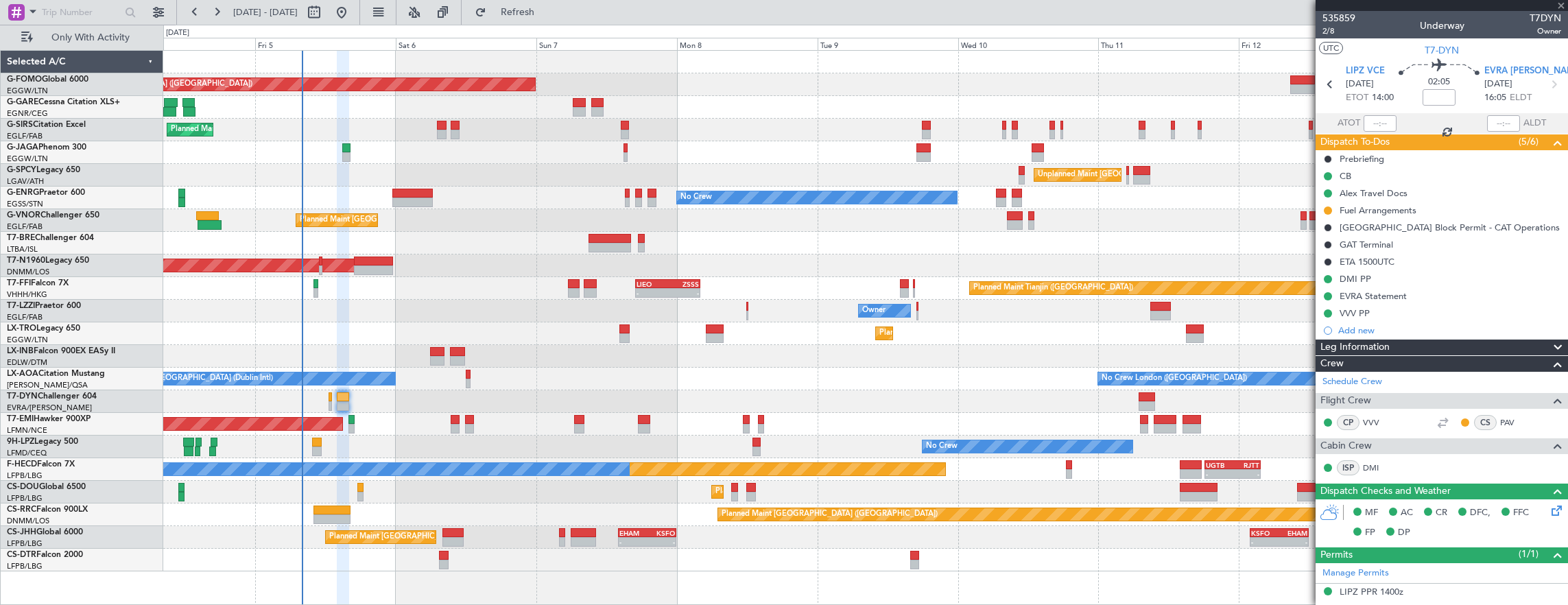
type input "0"
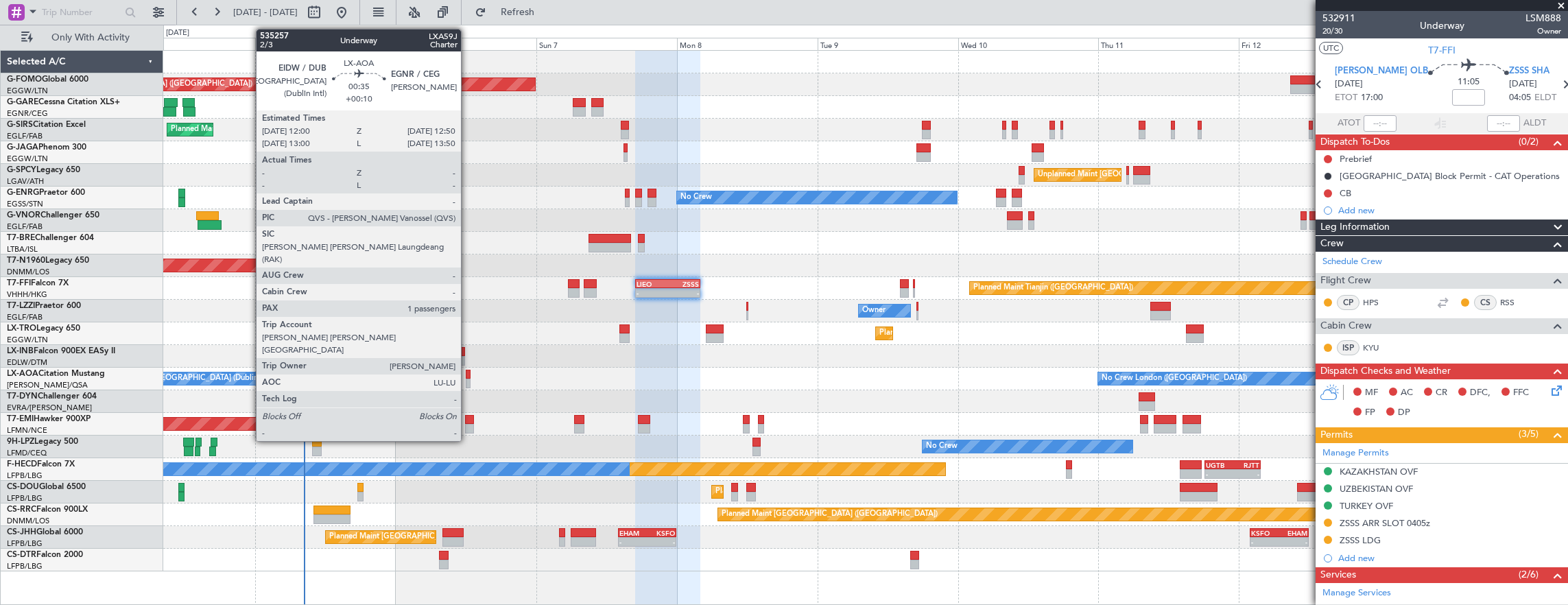
click at [467, 374] on div at bounding box center [468, 374] width 5 height 10
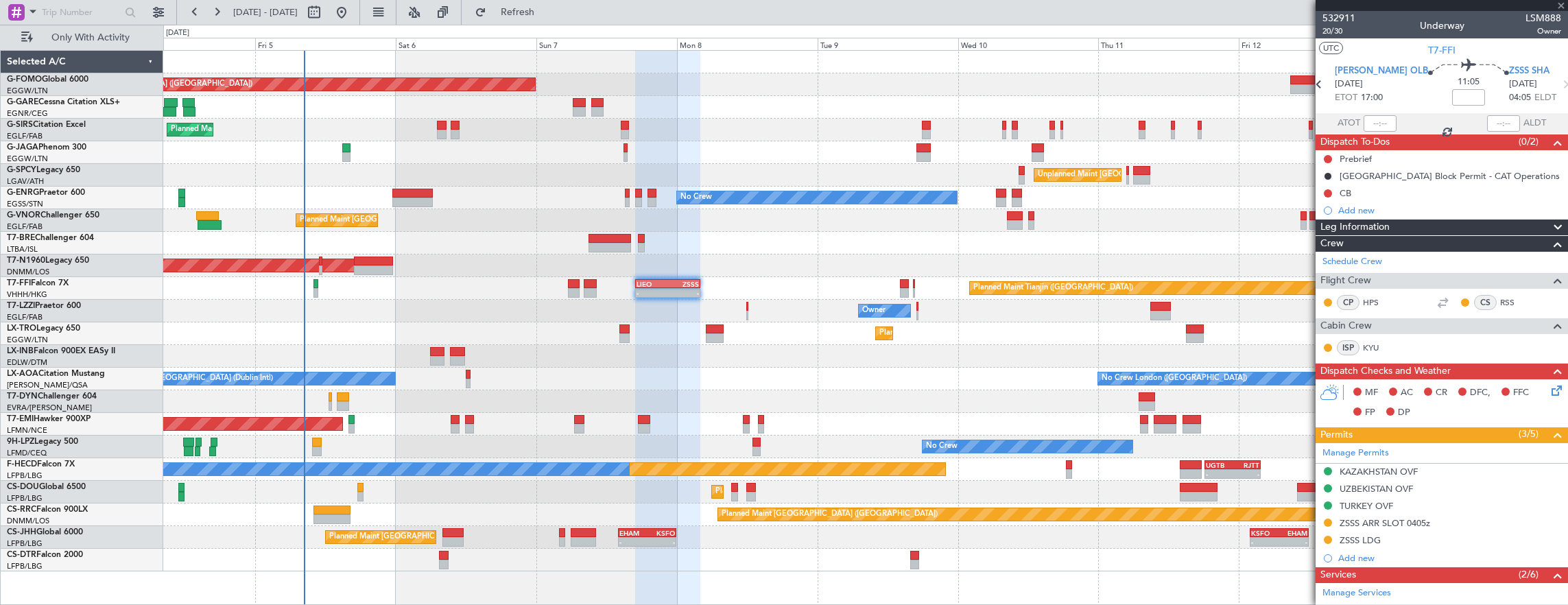
type input "+00:10"
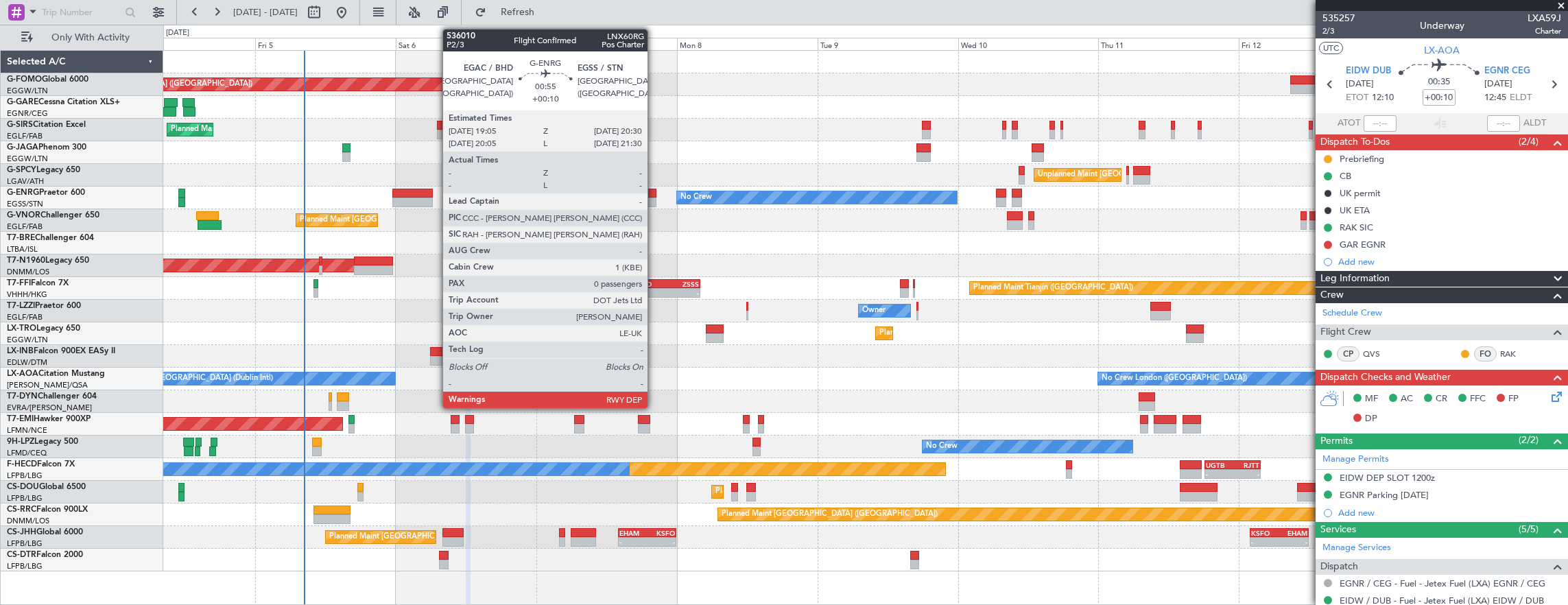
click at [654, 196] on div at bounding box center [652, 193] width 9 height 10
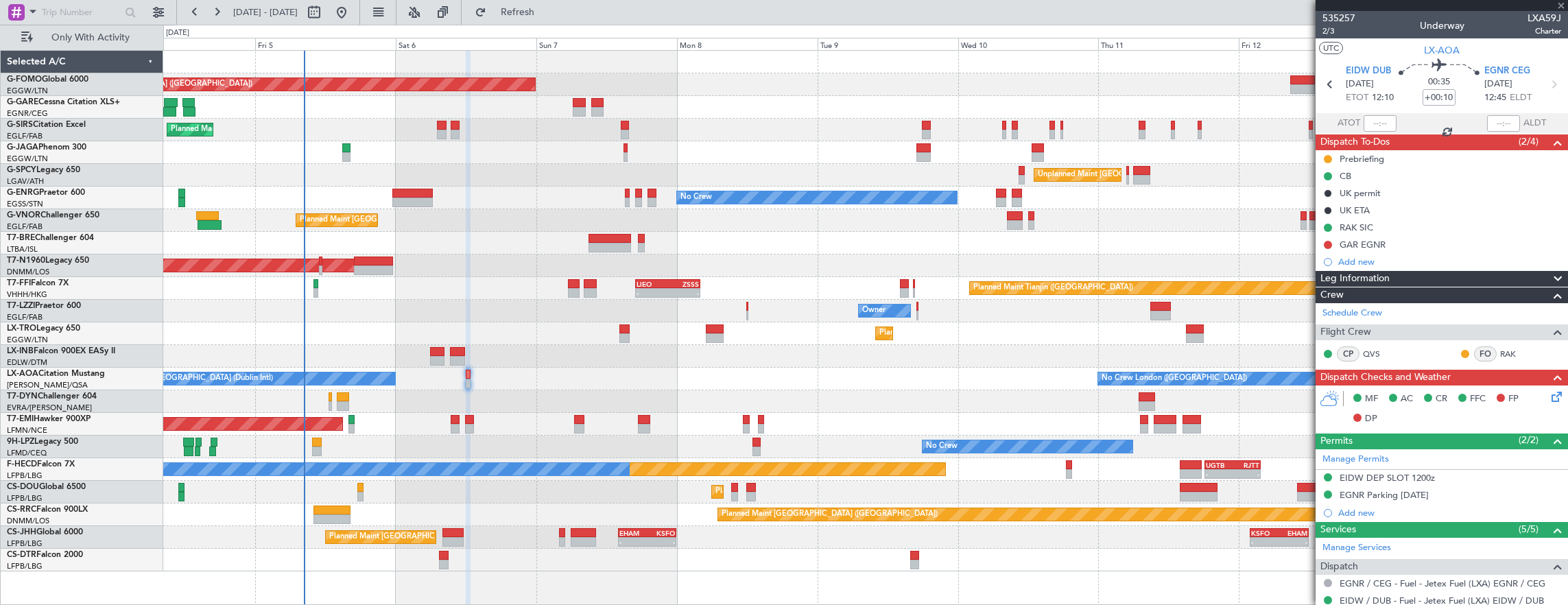
type input "0"
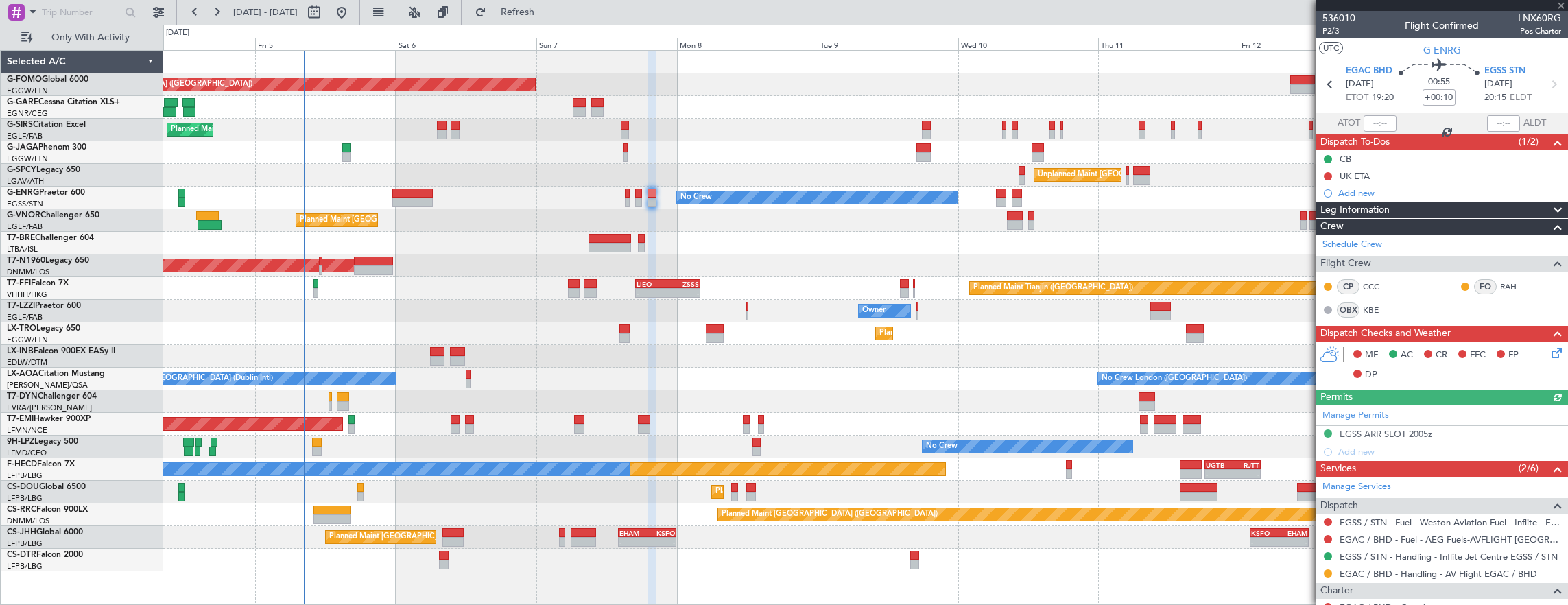
scroll to position [131, 0]
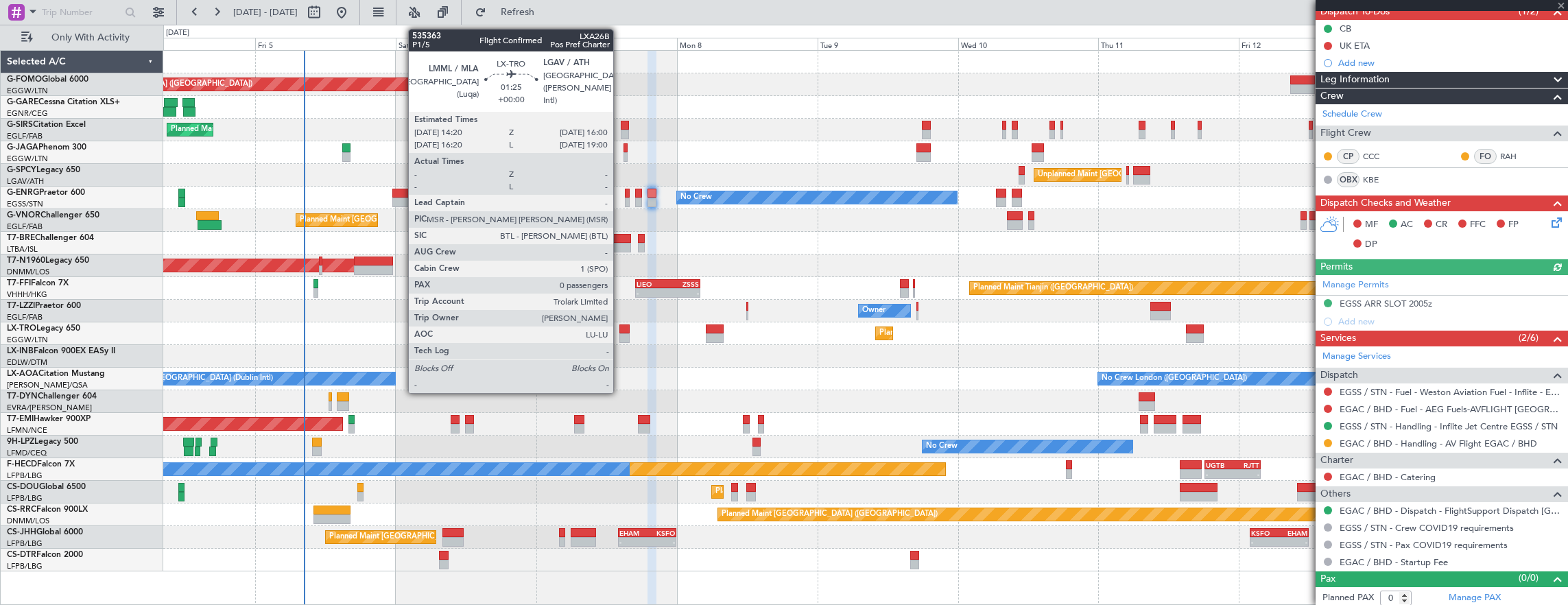
click at [620, 327] on div at bounding box center [623, 328] width 10 height 10
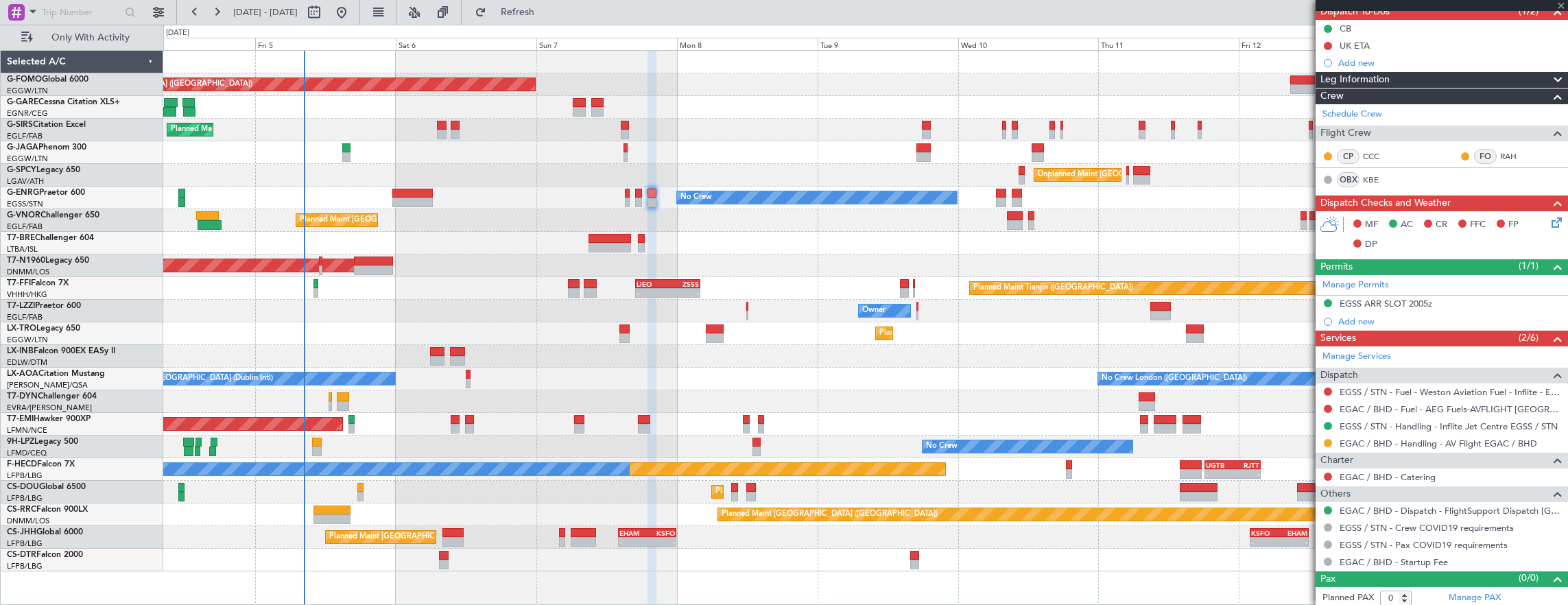
scroll to position [0, 0]
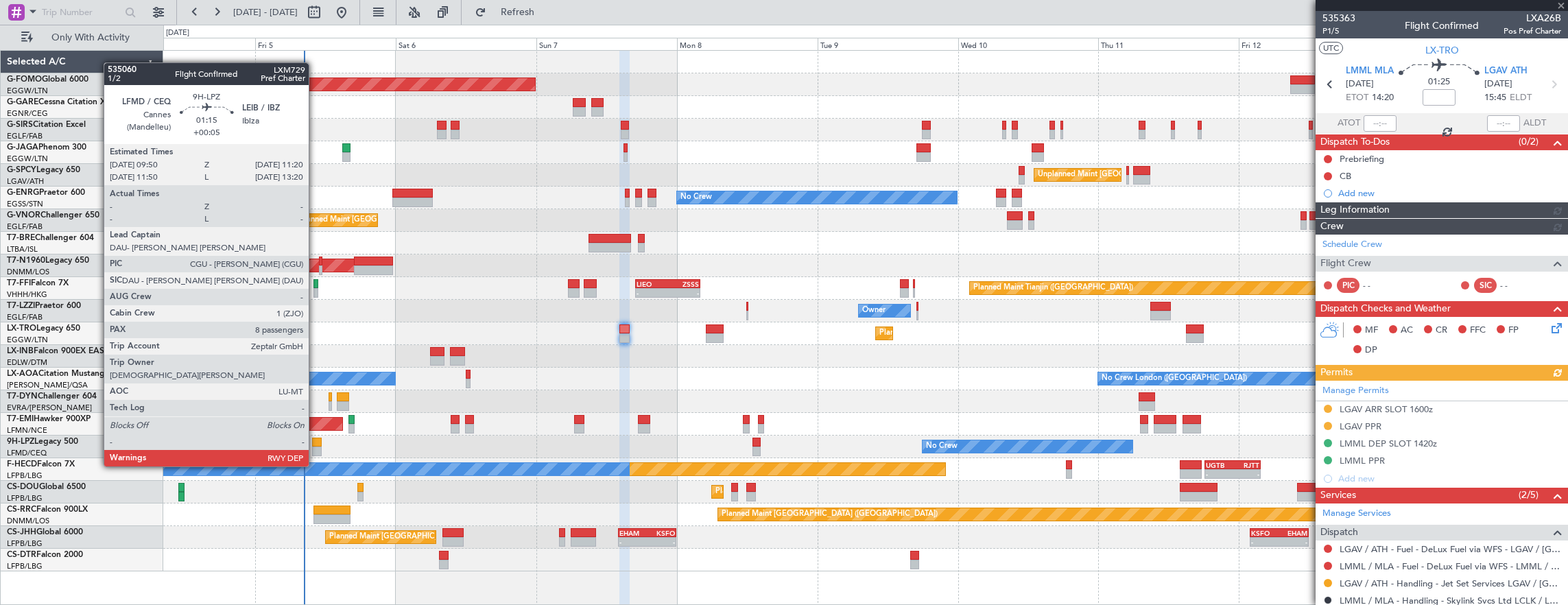
click at [316, 440] on div at bounding box center [317, 442] width 9 height 10
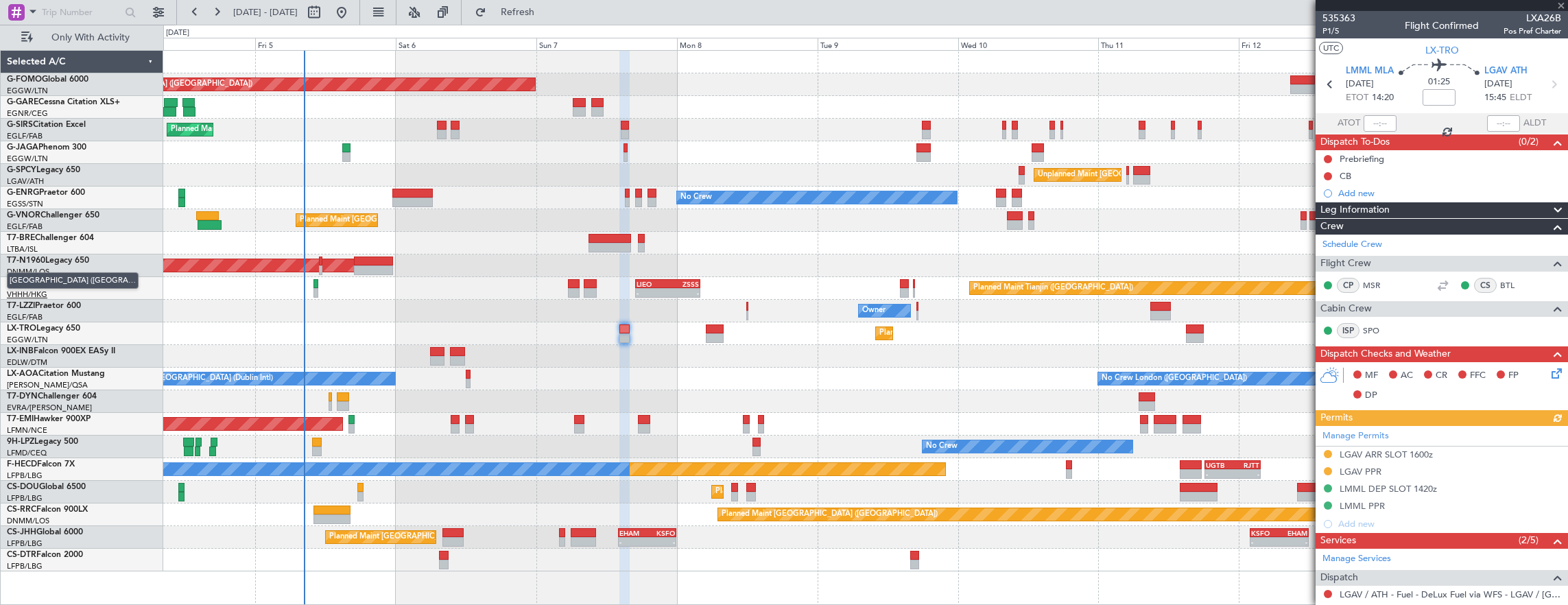
type input "+00:05"
type input "8"
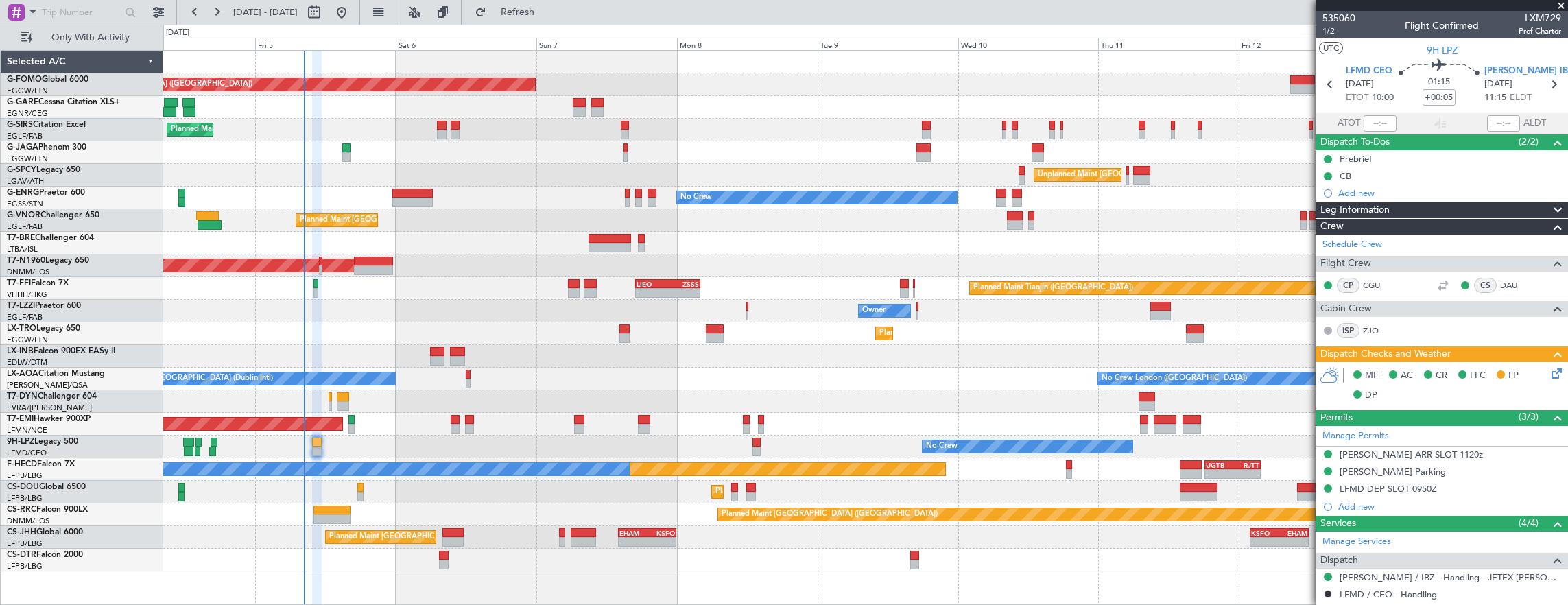
click at [1548, 370] on icon at bounding box center [1553, 371] width 11 height 11
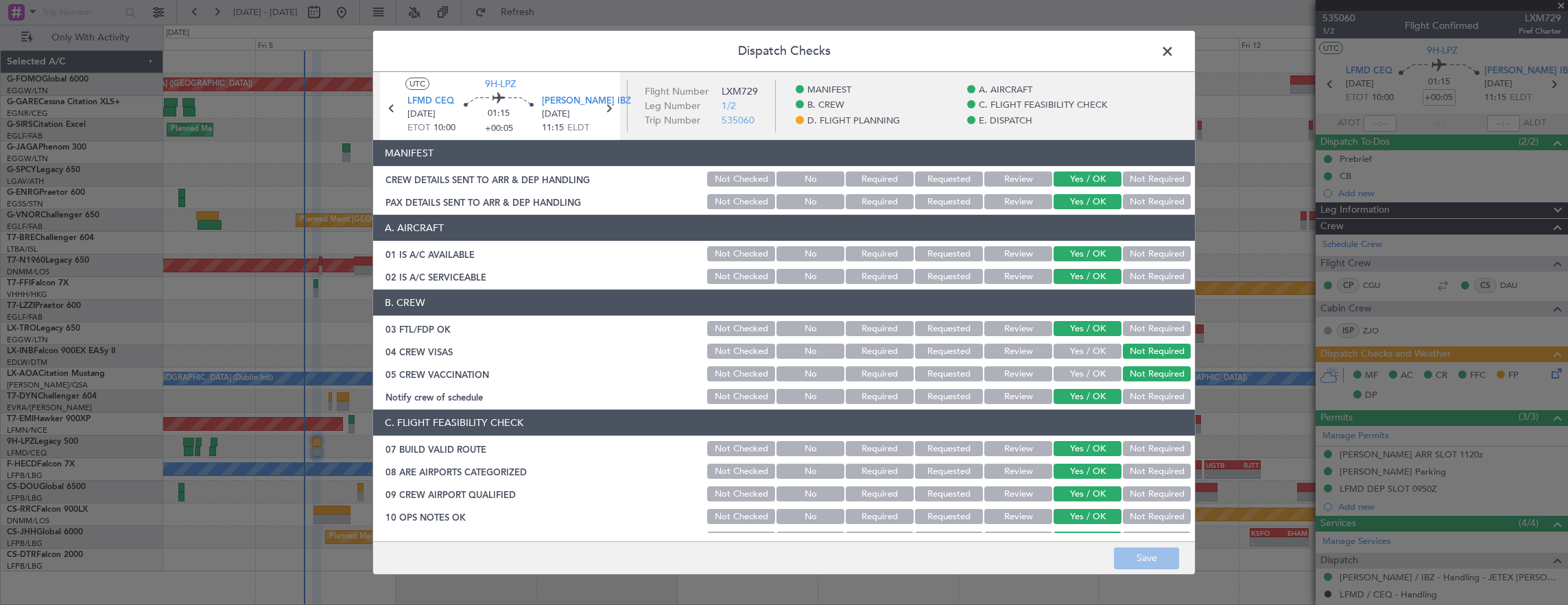
scroll to position [549, 0]
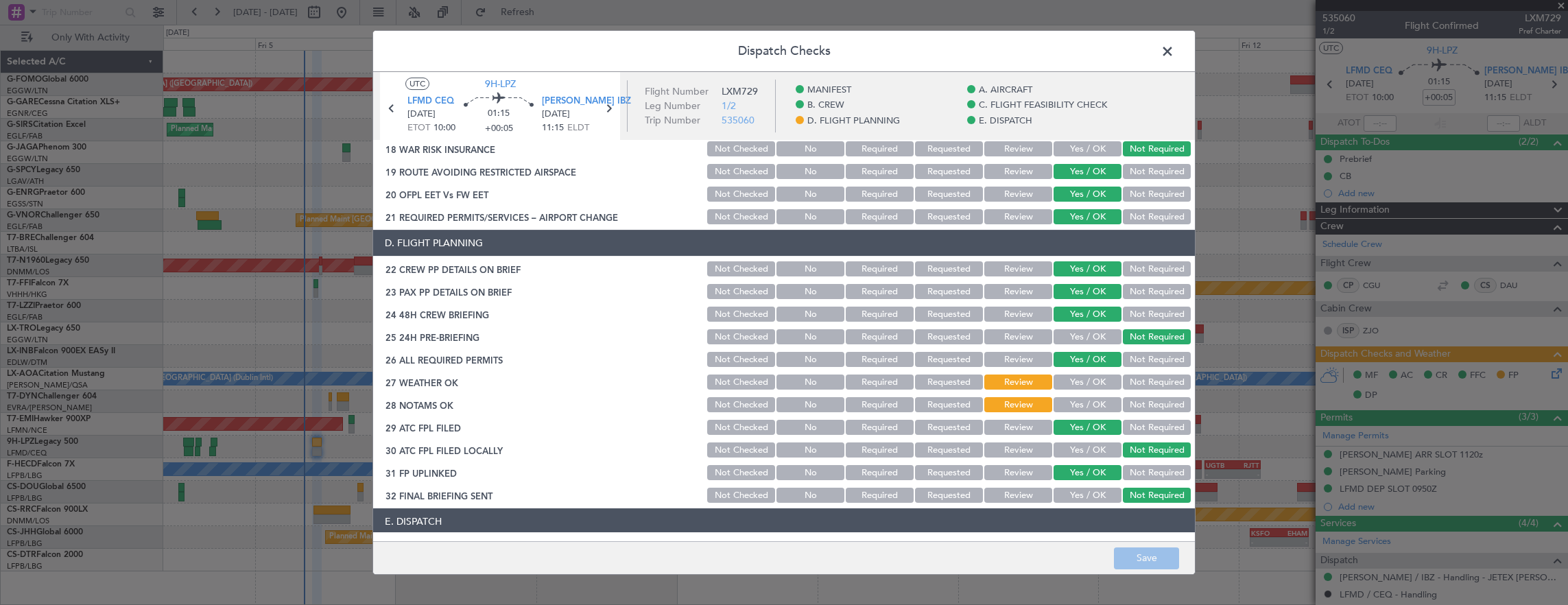
click at [1068, 385] on button "Yes / OK" at bounding box center [1087, 382] width 68 height 15
click at [1071, 405] on button "Yes / OK" at bounding box center [1087, 405] width 68 height 15
click at [1174, 48] on span at bounding box center [1174, 54] width 0 height 27
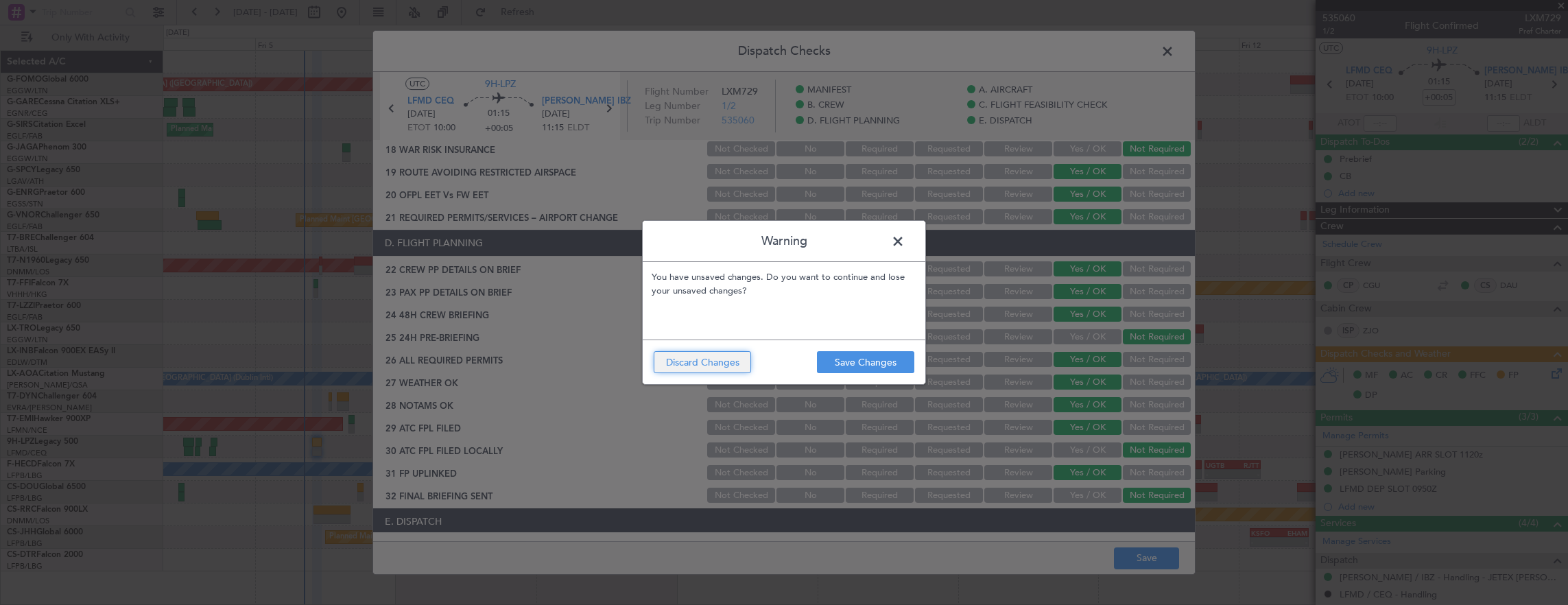
click at [729, 367] on button "Discard Changes" at bounding box center [701, 362] width 97 height 22
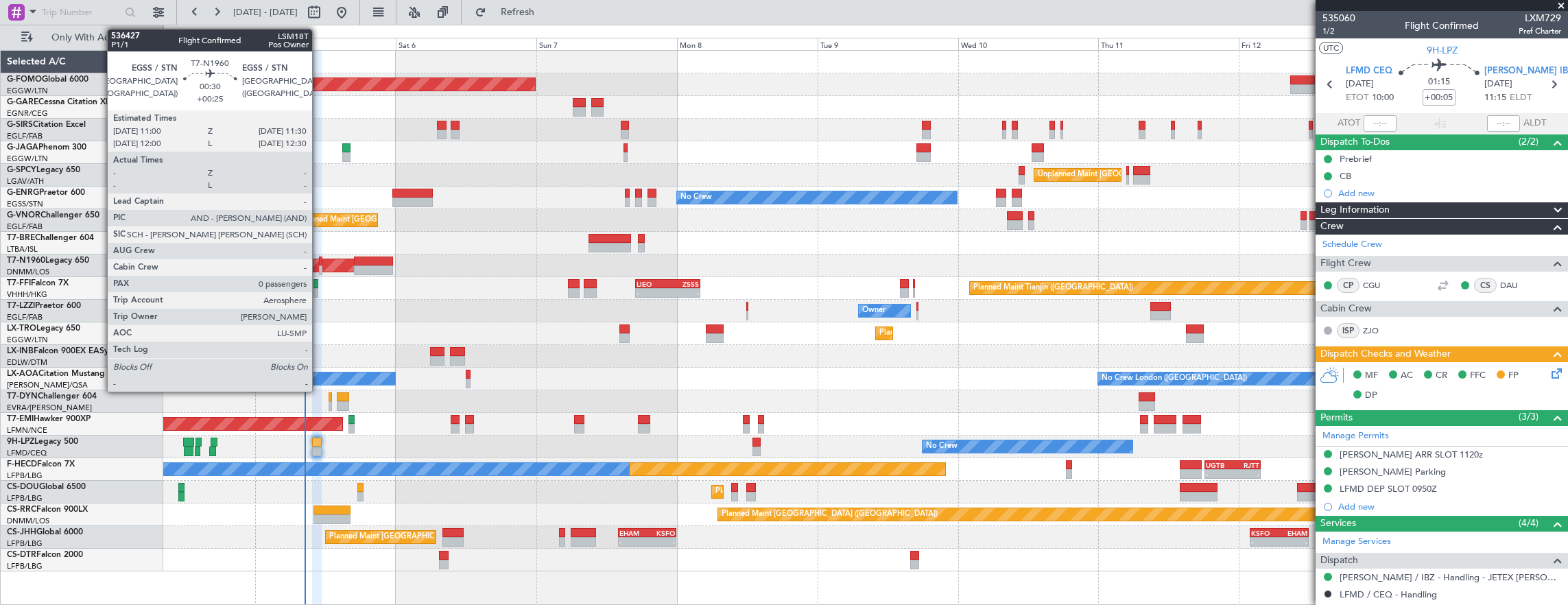
click at [318, 268] on div at bounding box center [320, 269] width 4 height 10
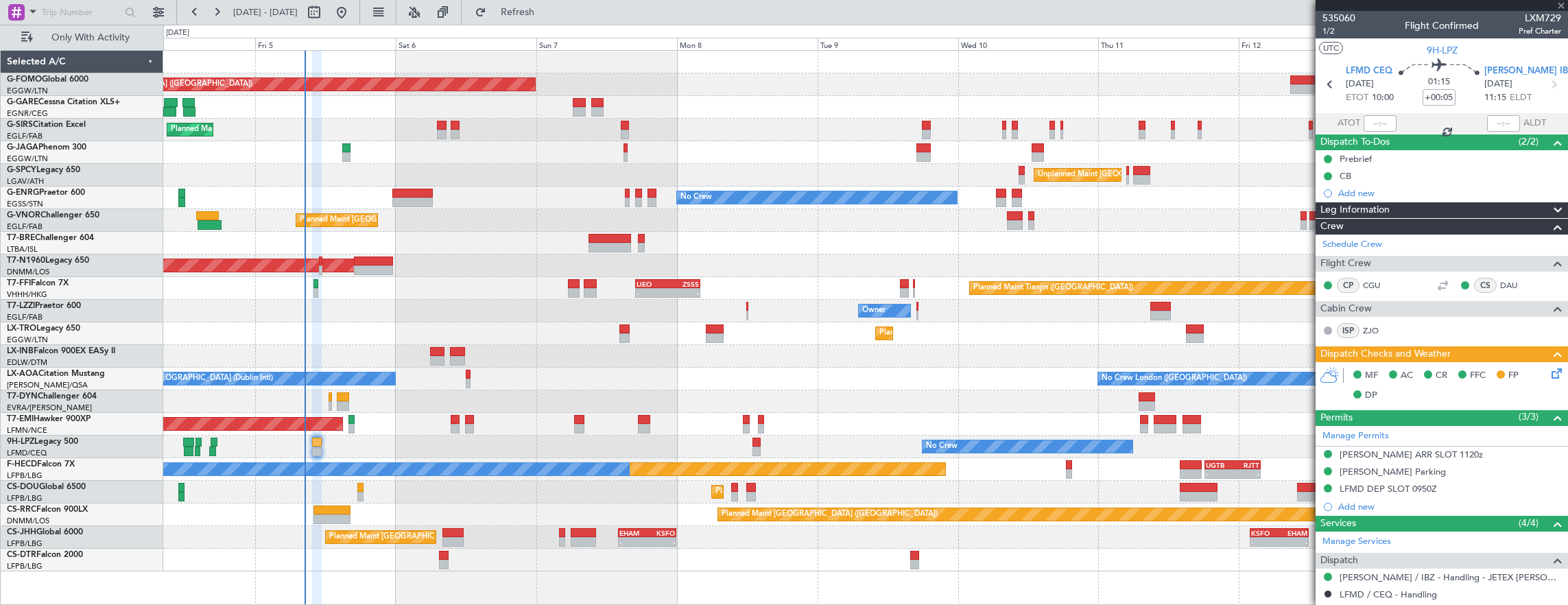
type input "+00:25"
type input "0"
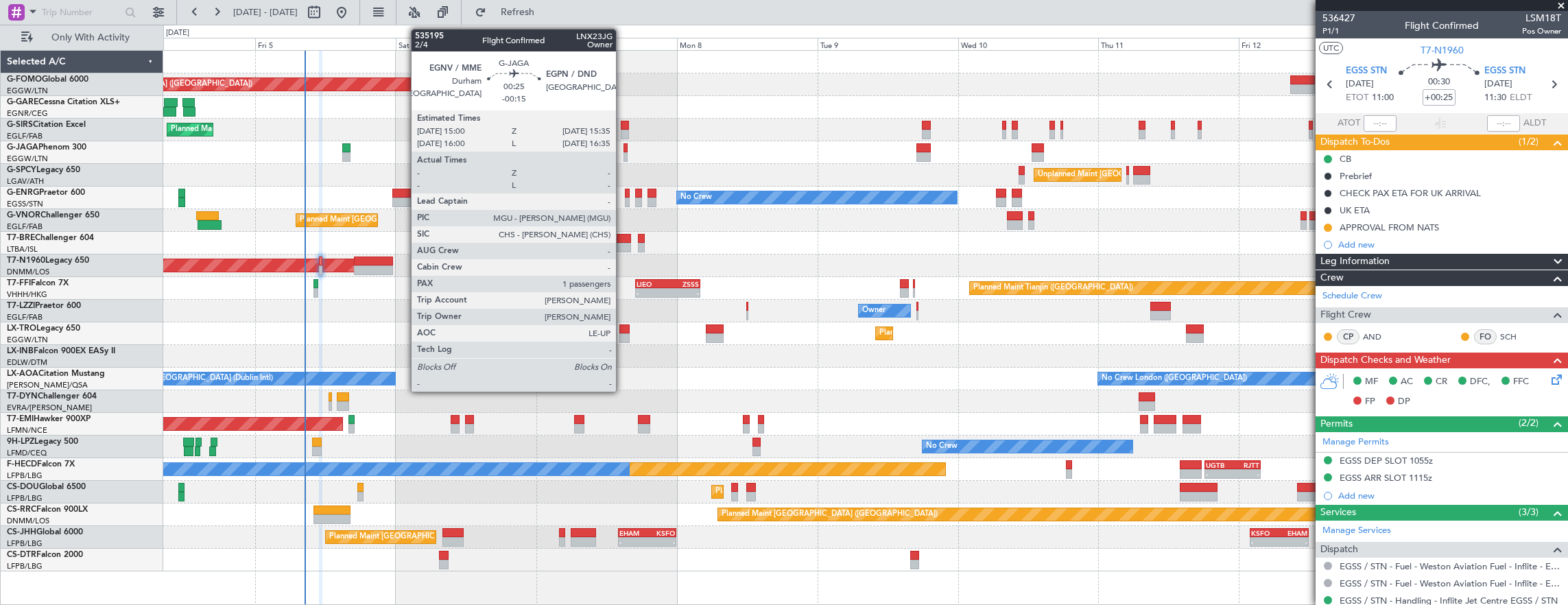
click at [622, 148] on div at bounding box center [866, 152] width 1405 height 23
click at [624, 150] on div at bounding box center [625, 148] width 4 height 10
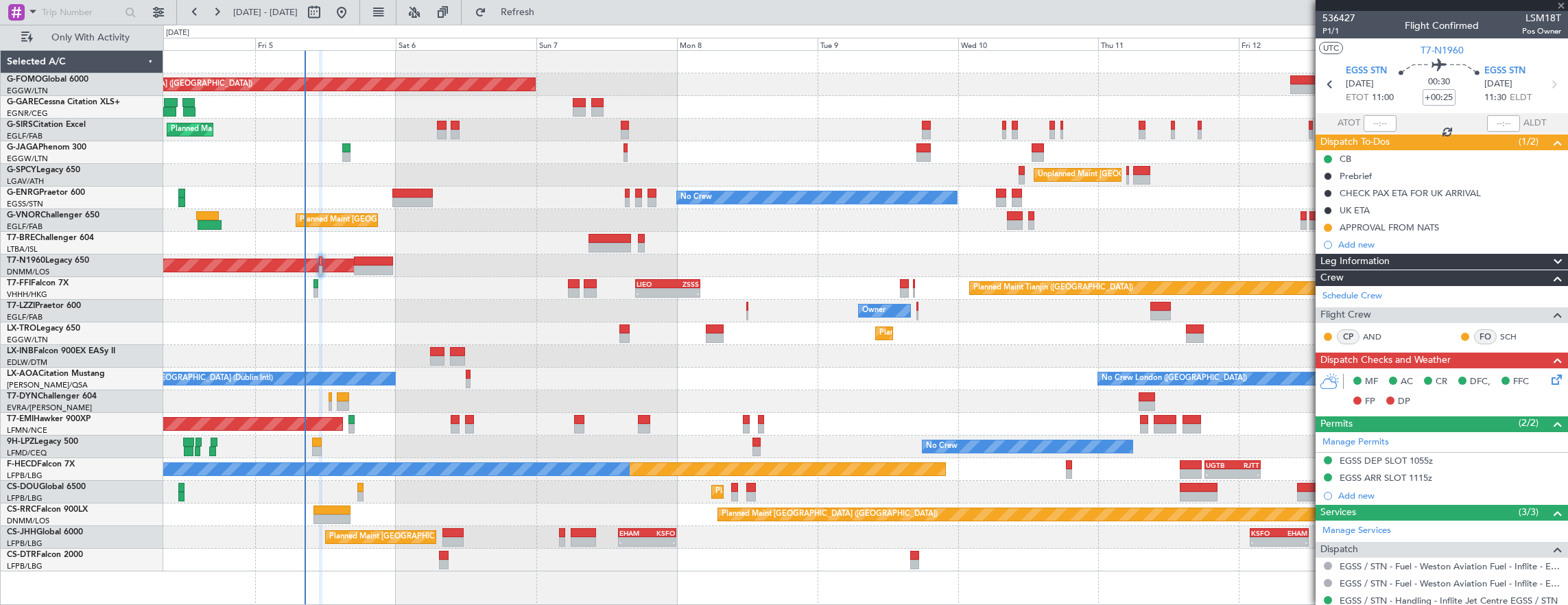
type input "-00:15"
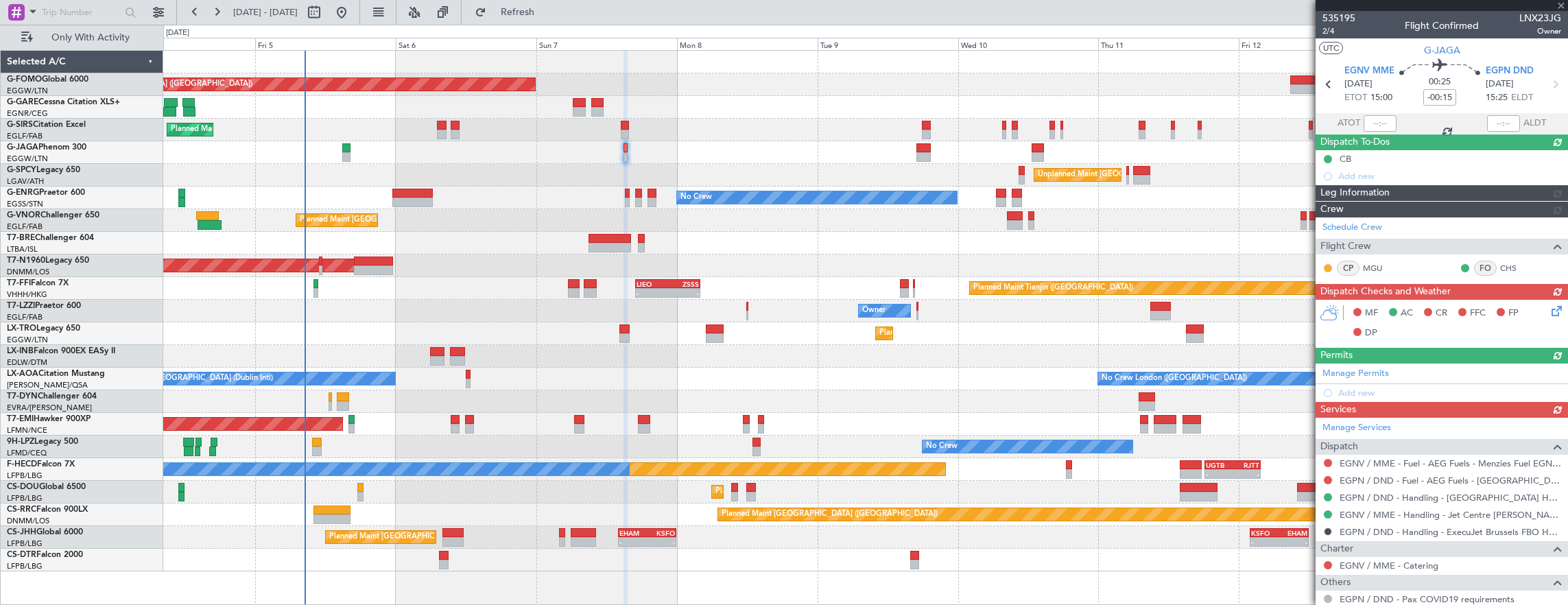
type input "2"
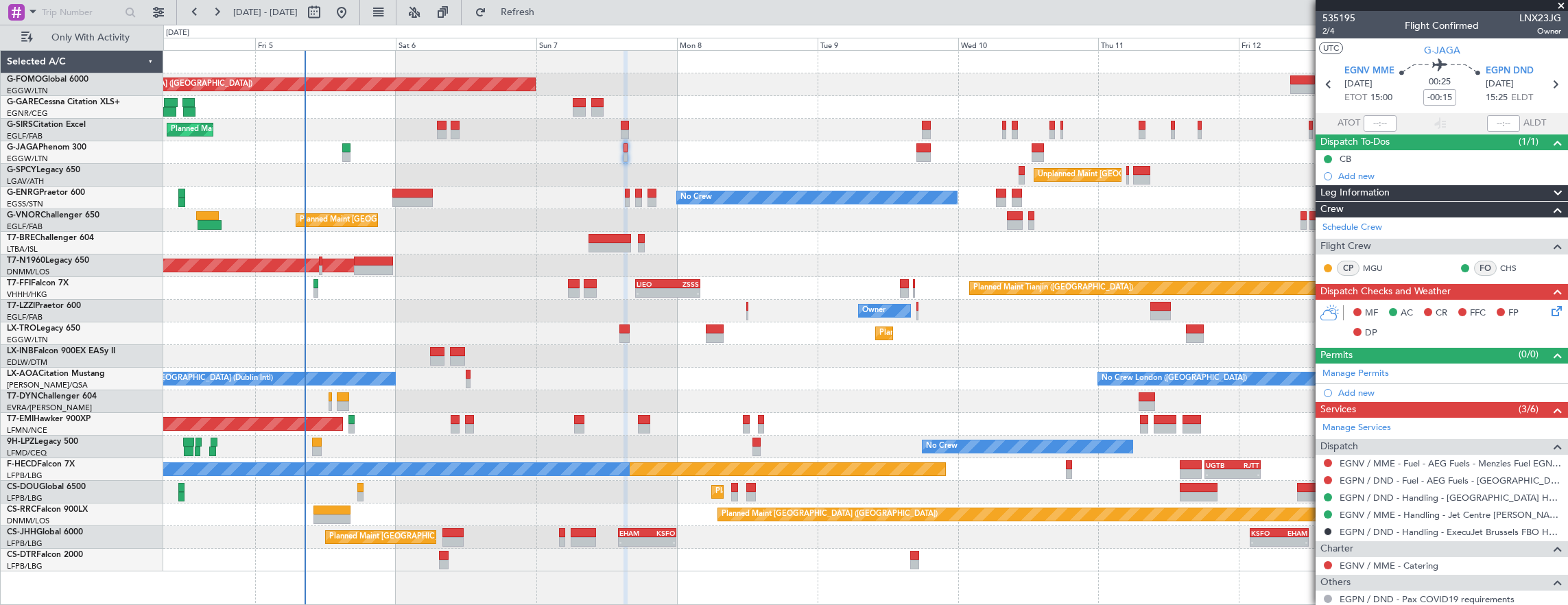
scroll to position [133, 0]
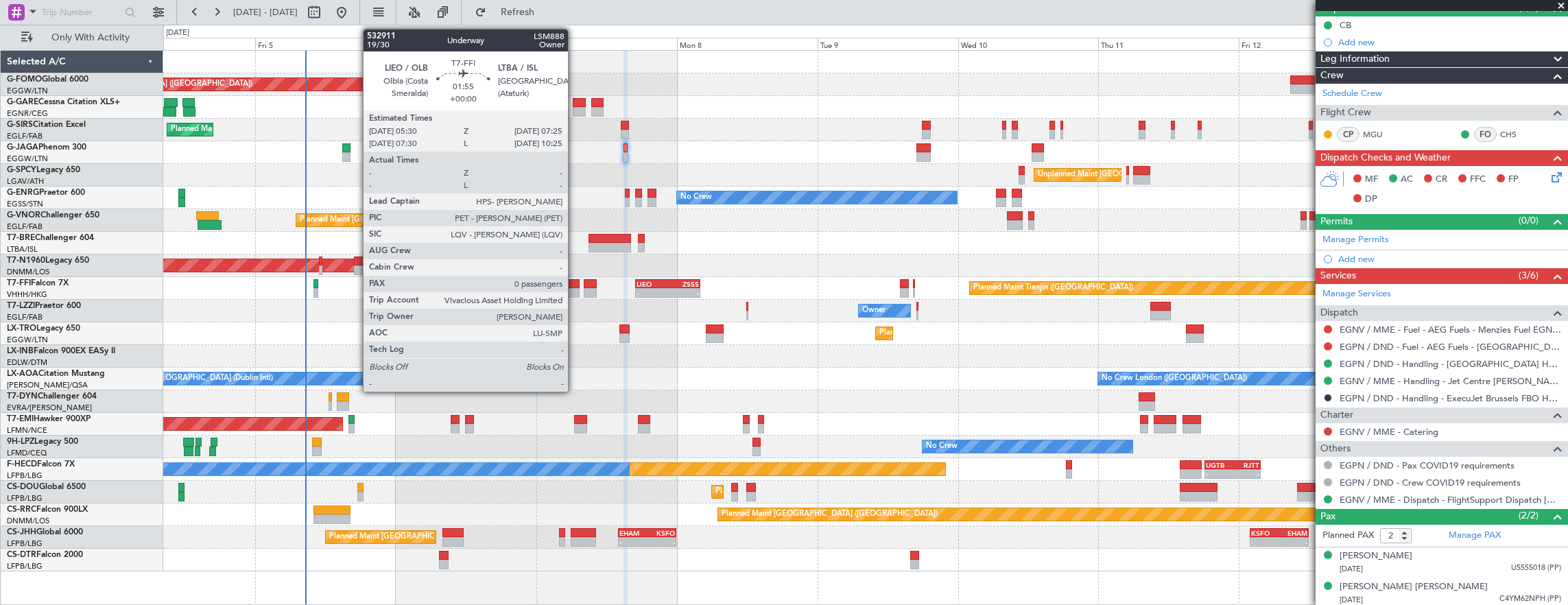
click at [573, 288] on div at bounding box center [573, 292] width 12 height 10
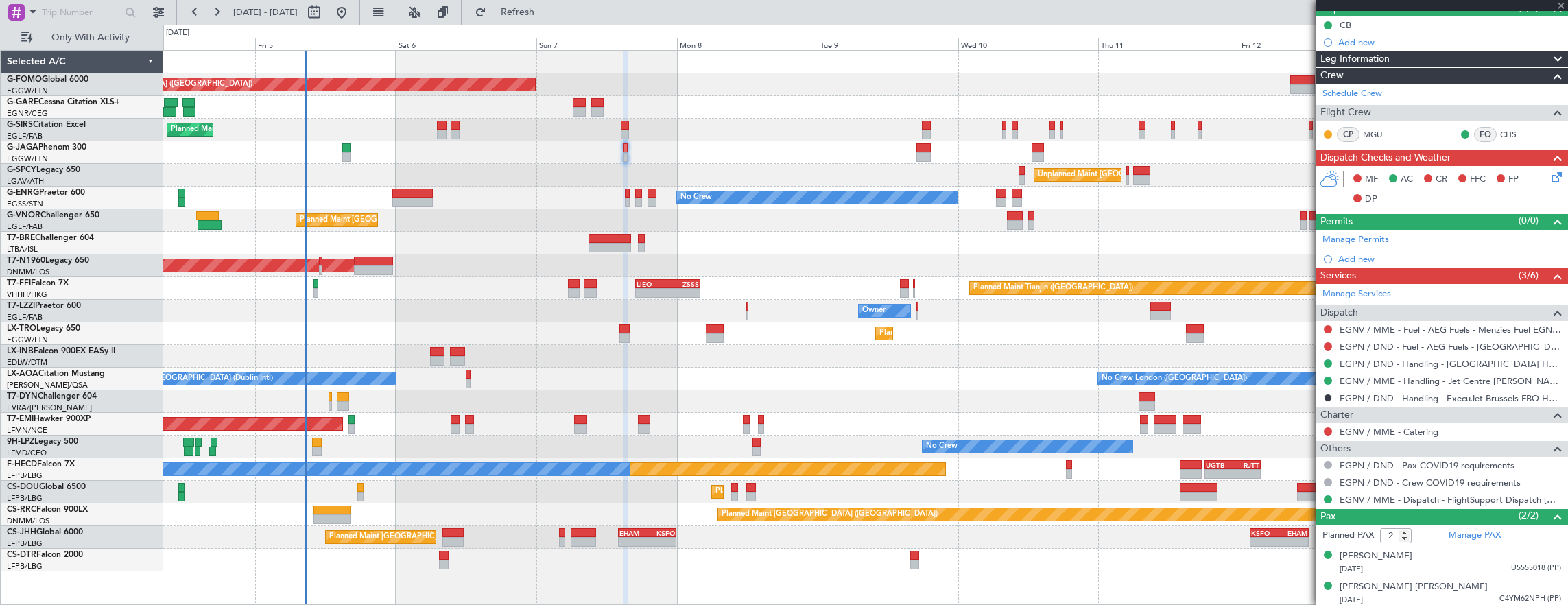
type input "0"
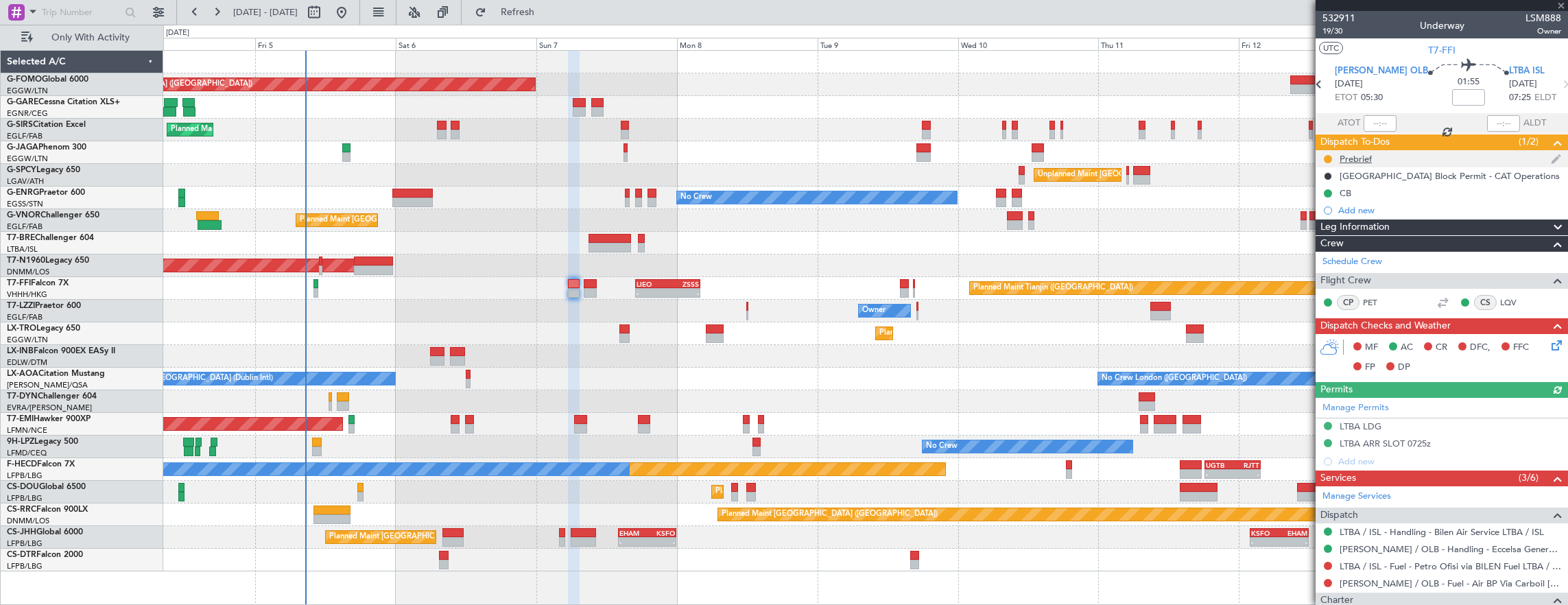
click at [1408, 161] on div "Prebrief" at bounding box center [1442, 159] width 252 height 17
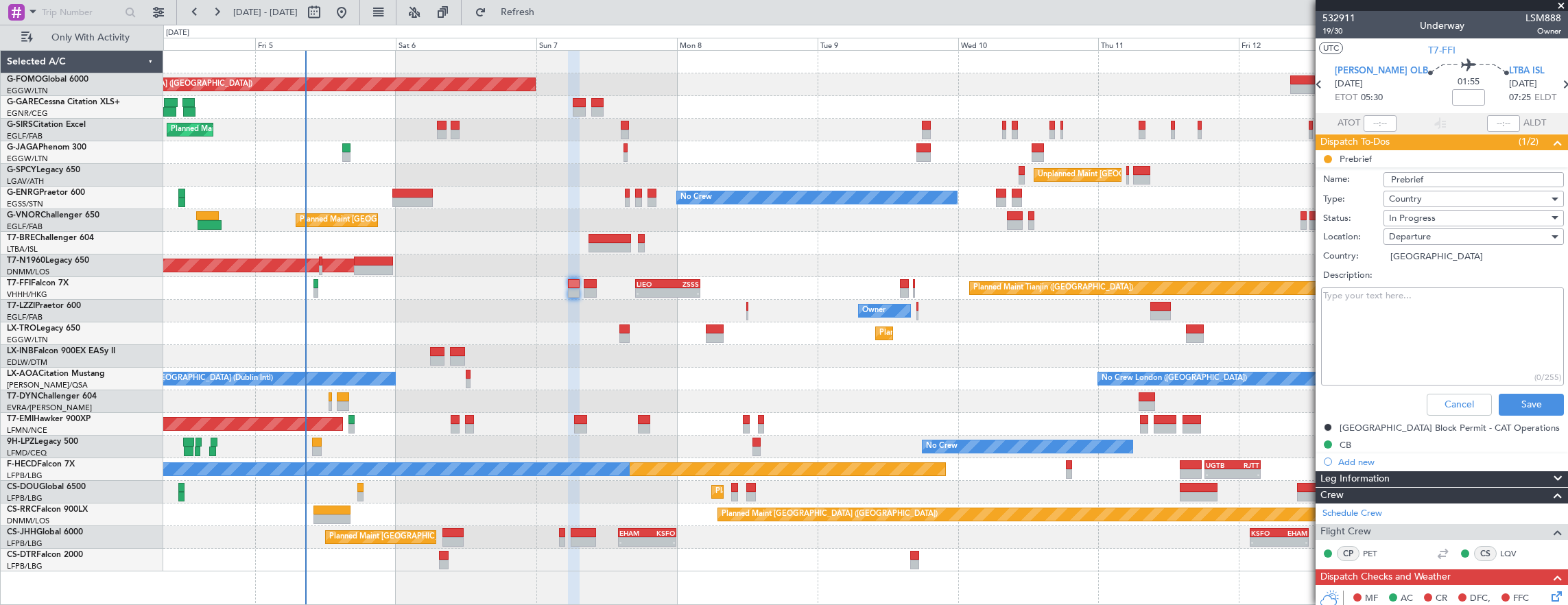
click at [1459, 321] on textarea "Description:" at bounding box center [1443, 337] width 243 height 98
paste textarea "11000"
type textarea "11000"
click at [1436, 212] on div "In Progress" at bounding box center [1468, 218] width 160 height 21
click at [1446, 281] on span "Completed" at bounding box center [1466, 286] width 161 height 21
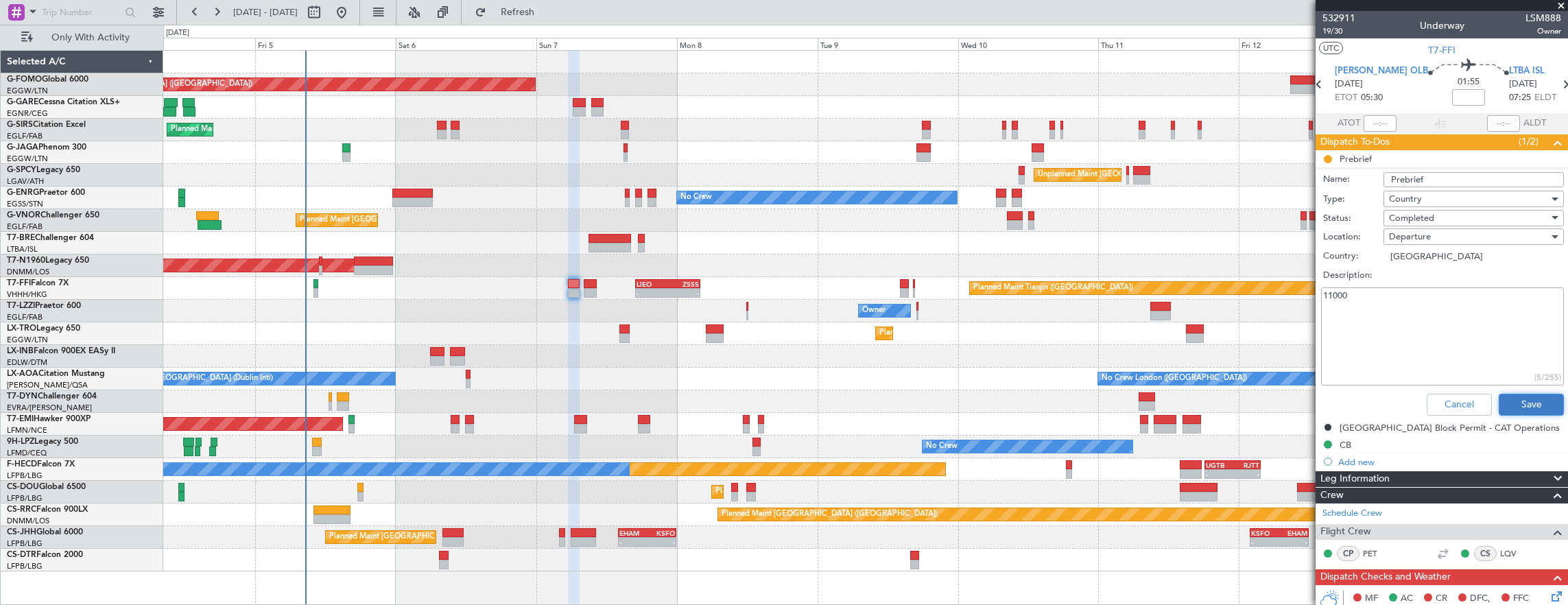
click at [1512, 395] on button "Save" at bounding box center [1531, 405] width 65 height 22
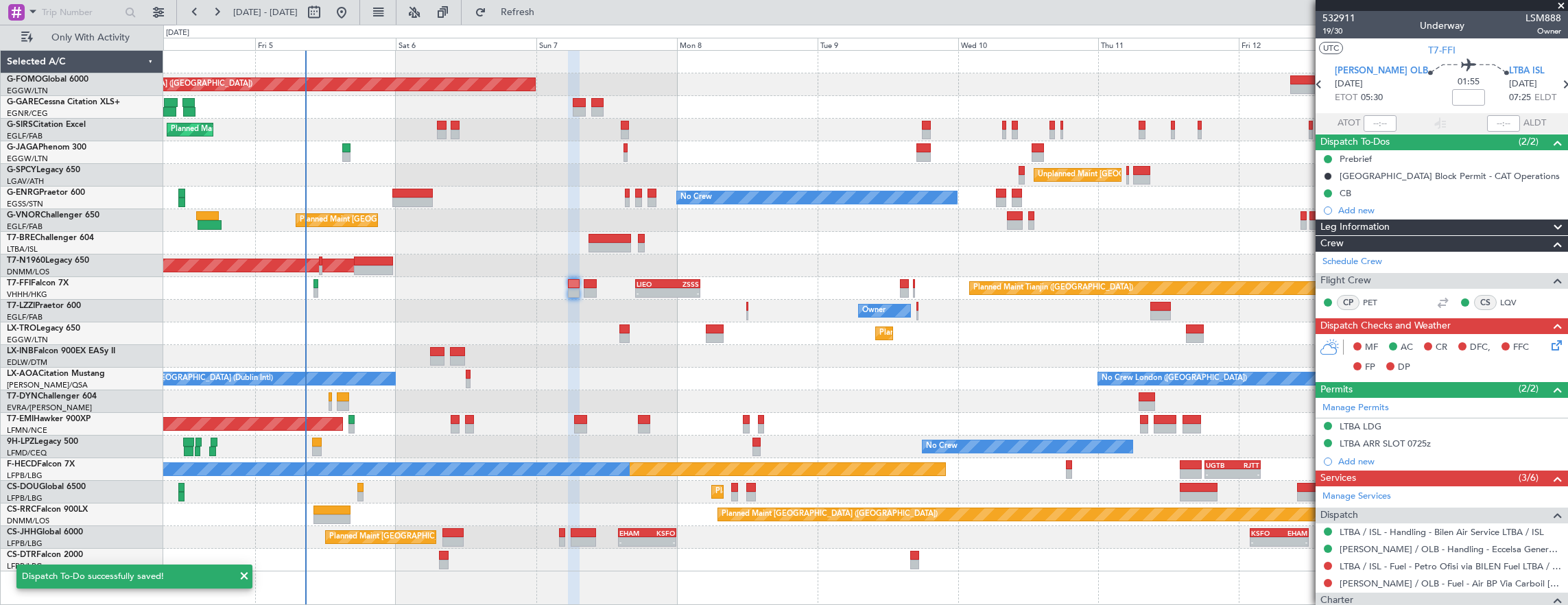
click at [591, 290] on div at bounding box center [590, 292] width 13 height 10
type input "+00:05"
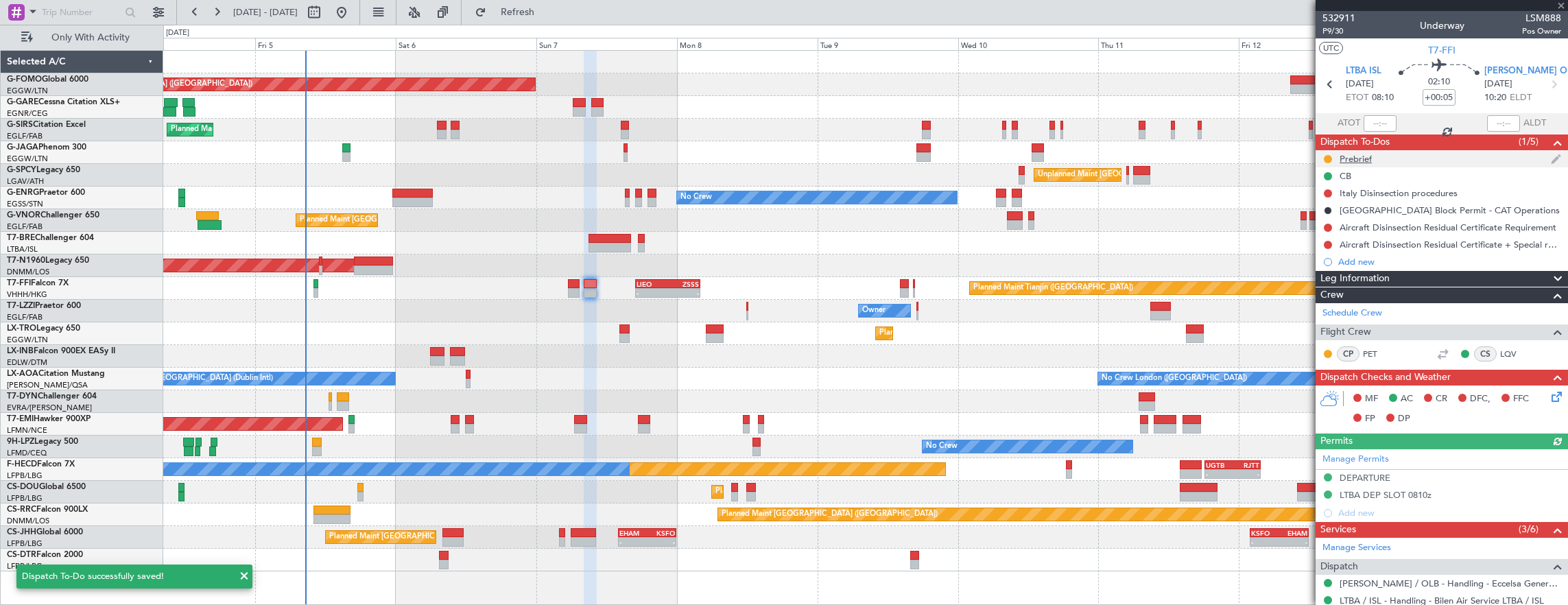
click at [1424, 159] on div "Prebrief" at bounding box center [1442, 159] width 252 height 17
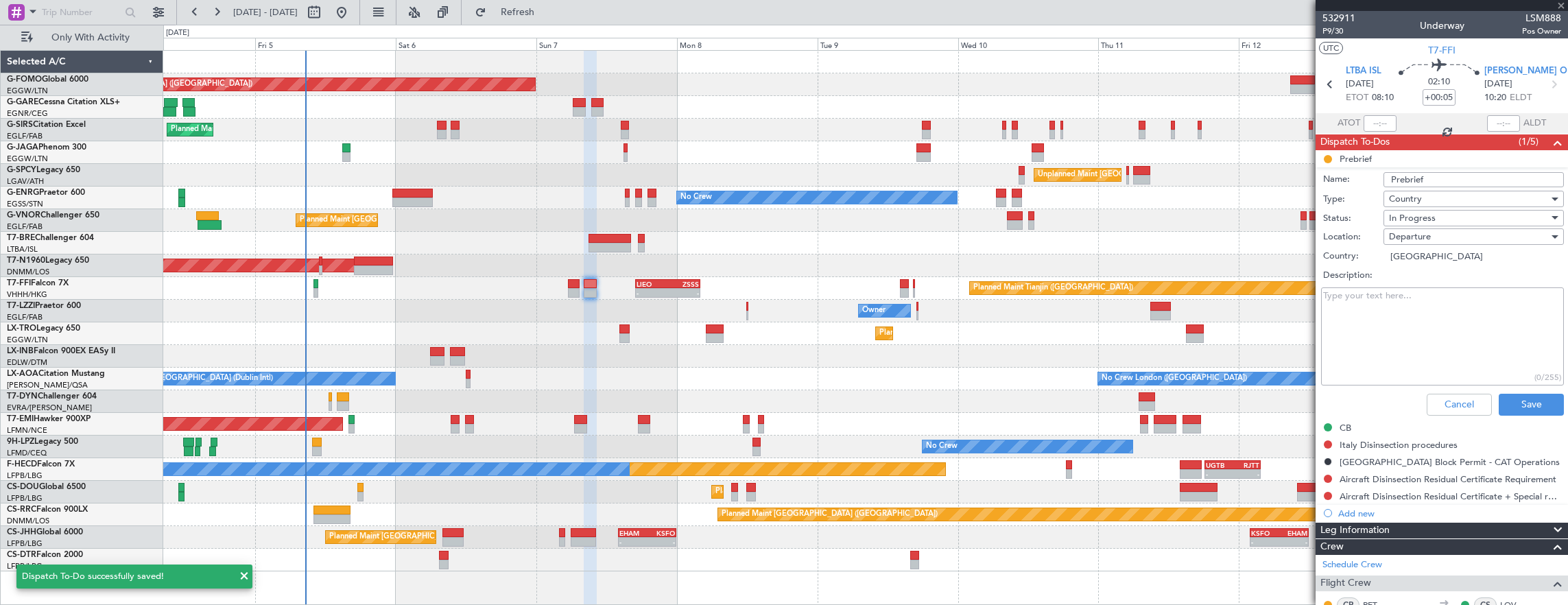
click at [1429, 326] on textarea "Description:" at bounding box center [1443, 337] width 243 height 98
type textarea "full"
click at [1419, 220] on span "In Progress" at bounding box center [1411, 219] width 46 height 13
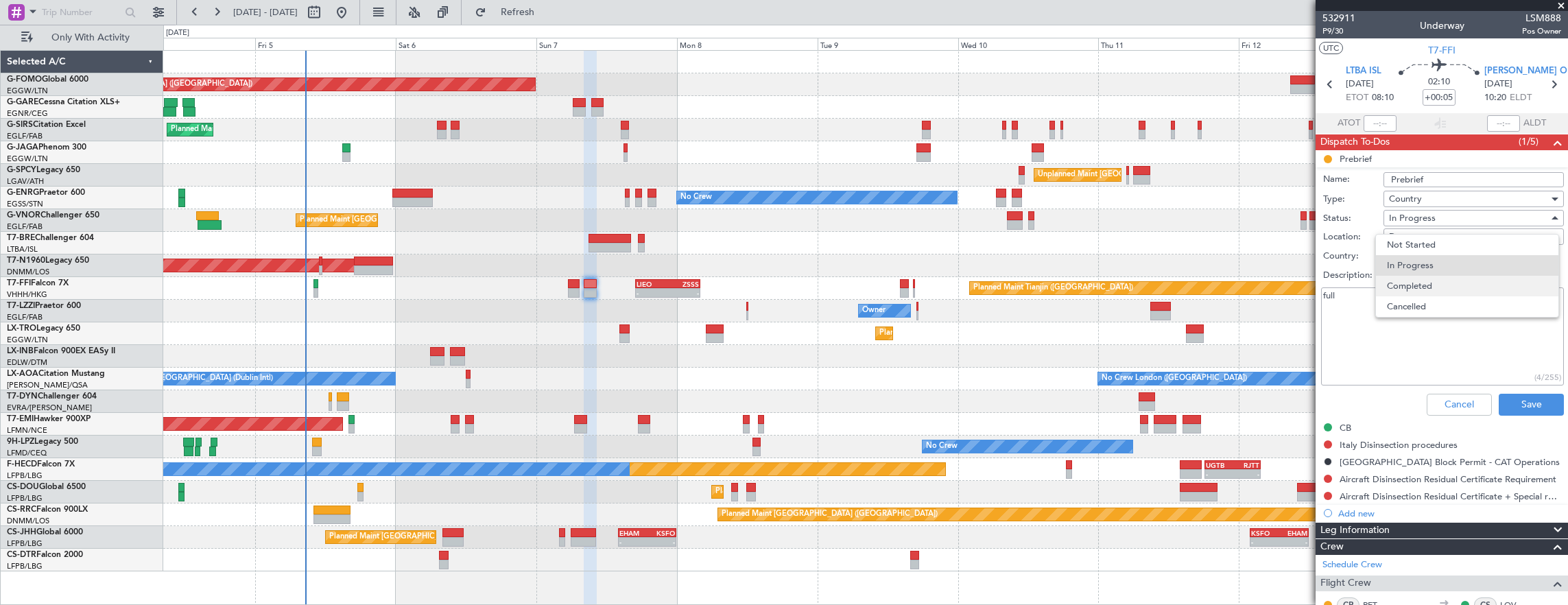
click at [1445, 285] on span "Completed" at bounding box center [1466, 286] width 161 height 21
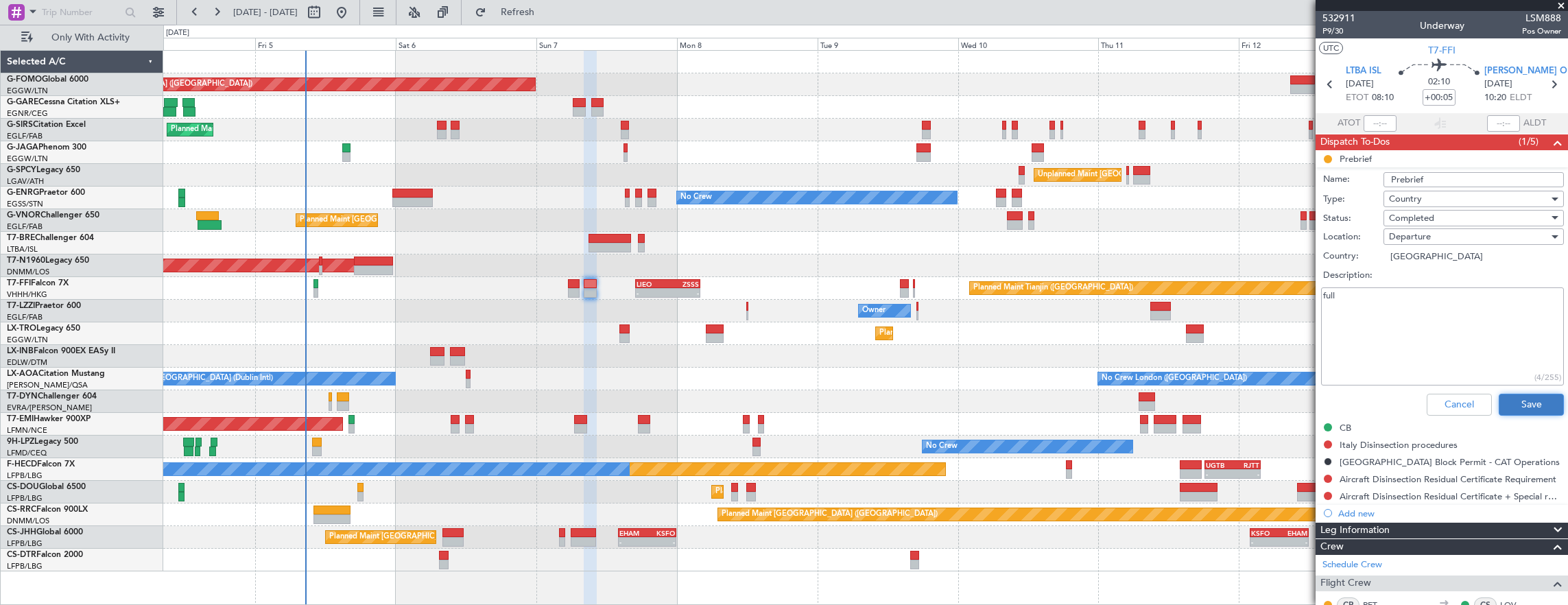
click at [1530, 399] on button "Save" at bounding box center [1531, 405] width 65 height 22
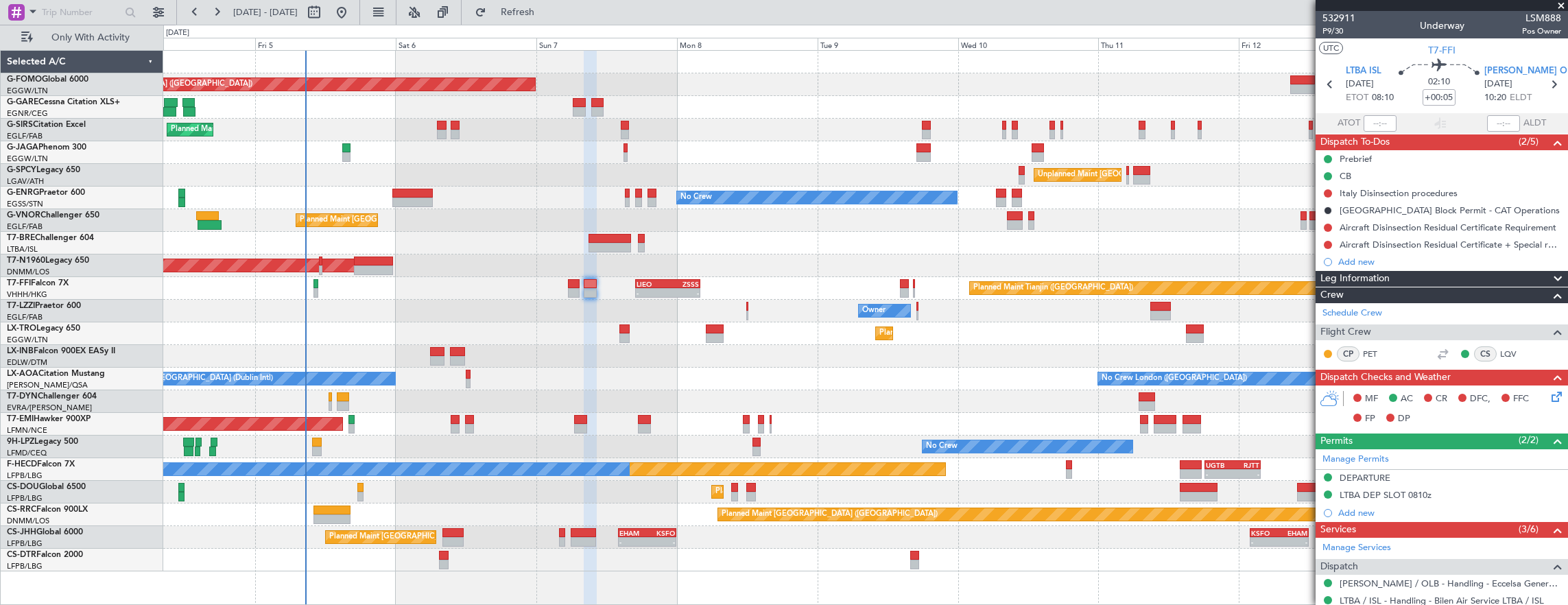
click at [185, 215] on div "Planned Maint [GEOGRAPHIC_DATA] ([GEOGRAPHIC_DATA])" at bounding box center [866, 220] width 1405 height 23
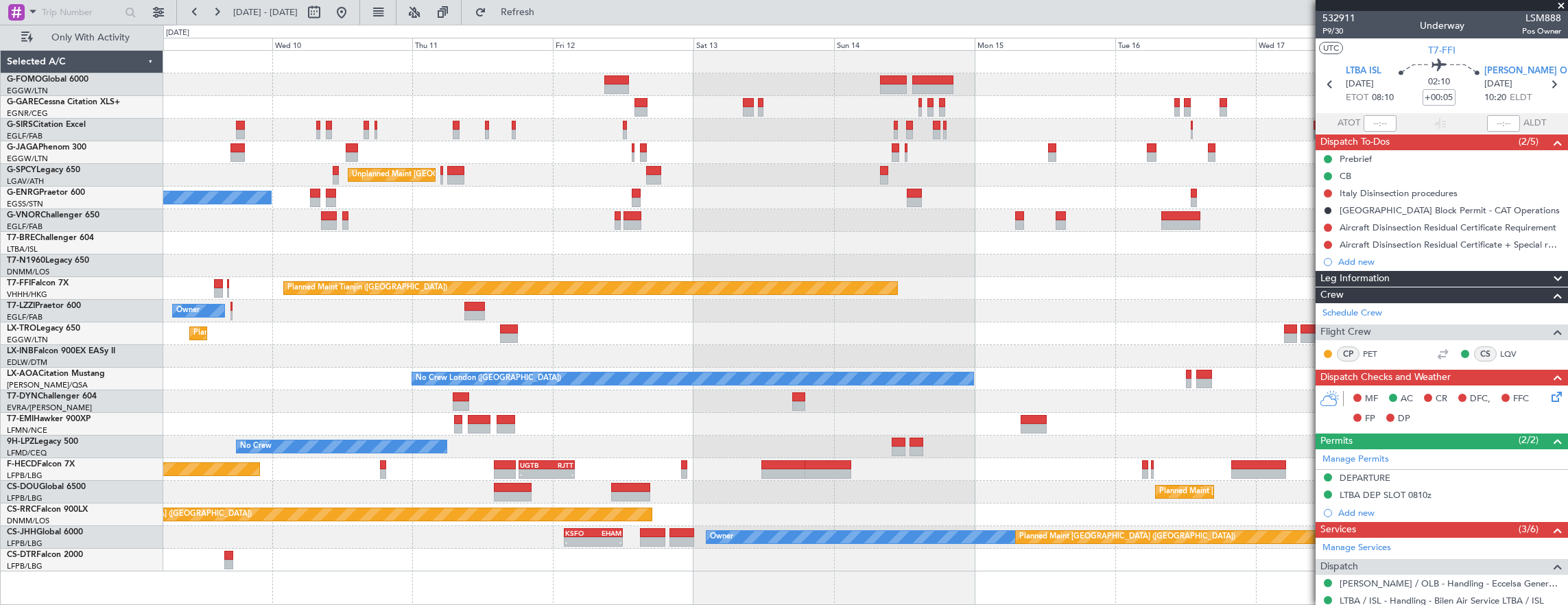
click at [201, 249] on div "Planned Maint London (Luton) Unplanned Maint Athens (Eleftherios Venizelos Intl…" at bounding box center [866, 311] width 1405 height 521
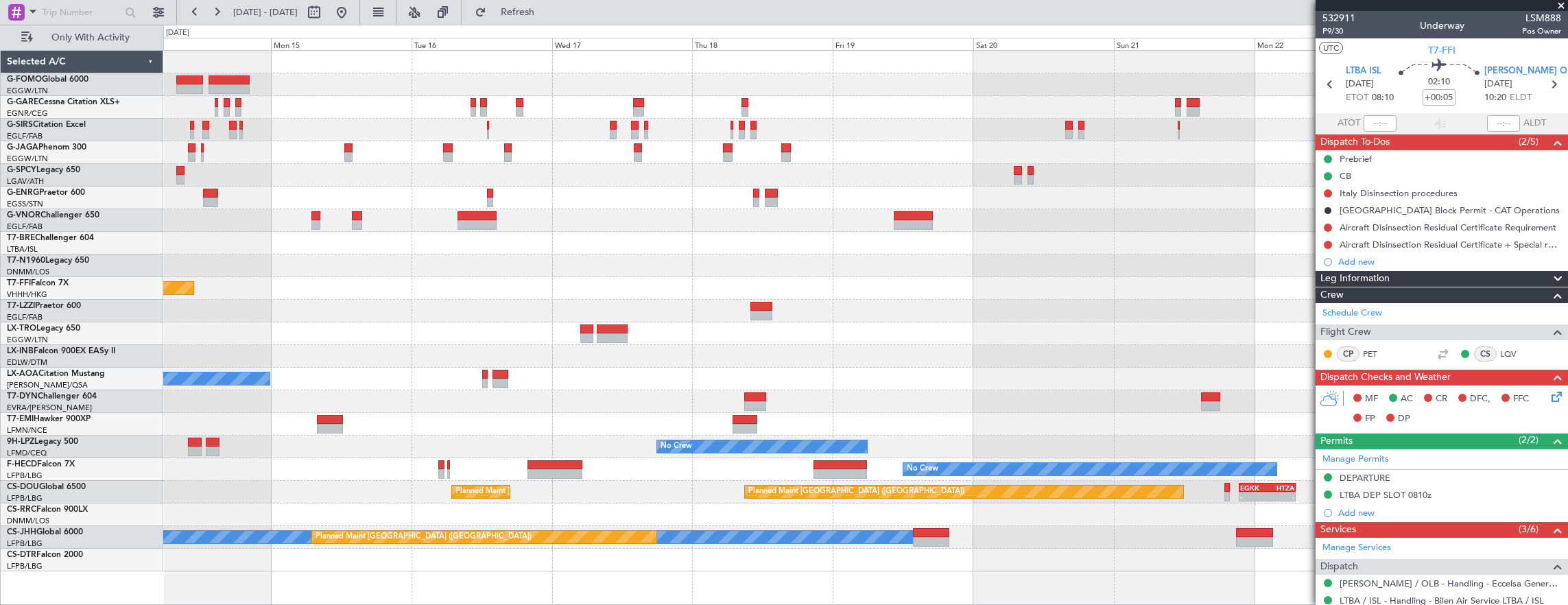
click at [74, 277] on div "Planned Maint Tianjin (Binhai) No Crew London (Farnborough) No Crew No Crew UGT…" at bounding box center [784, 314] width 1568 height 580
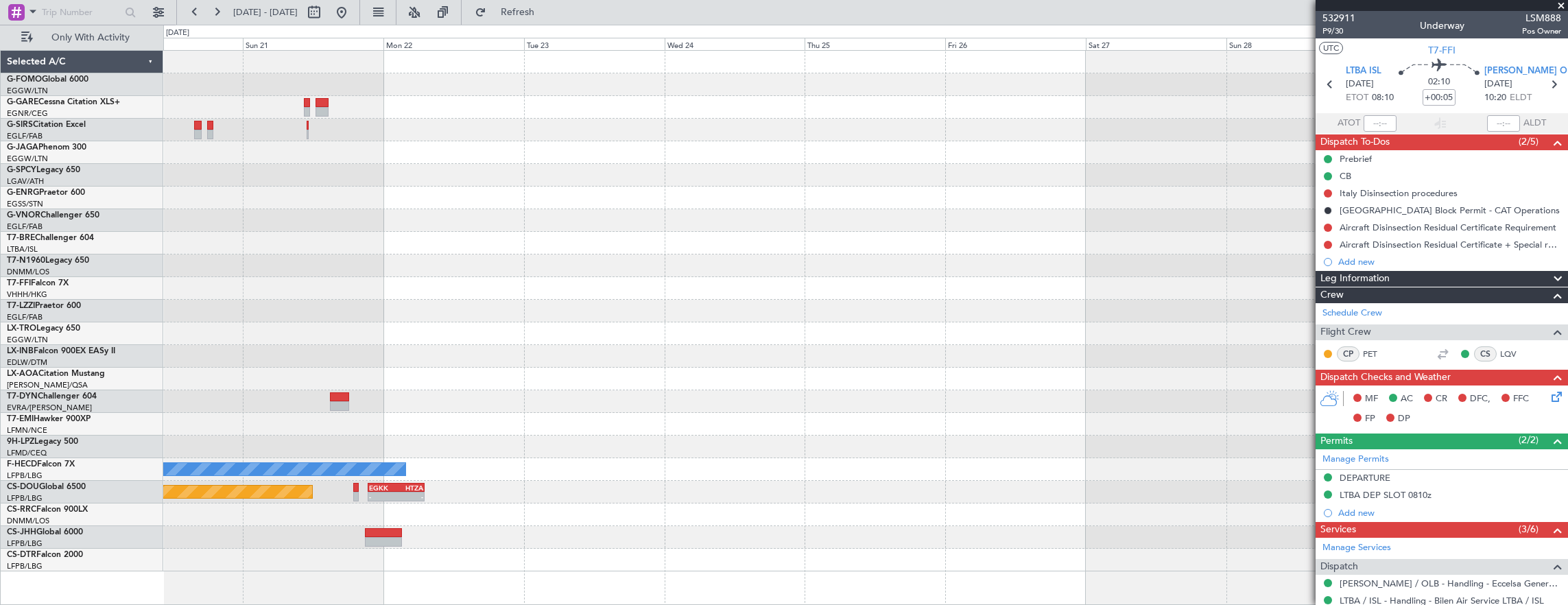
click at [187, 278] on div "No Crew No Crew Planned Maint Paris (Le Bourget) - - EGKK 21:30 Z HTZA 07:10 Z …" at bounding box center [866, 311] width 1405 height 521
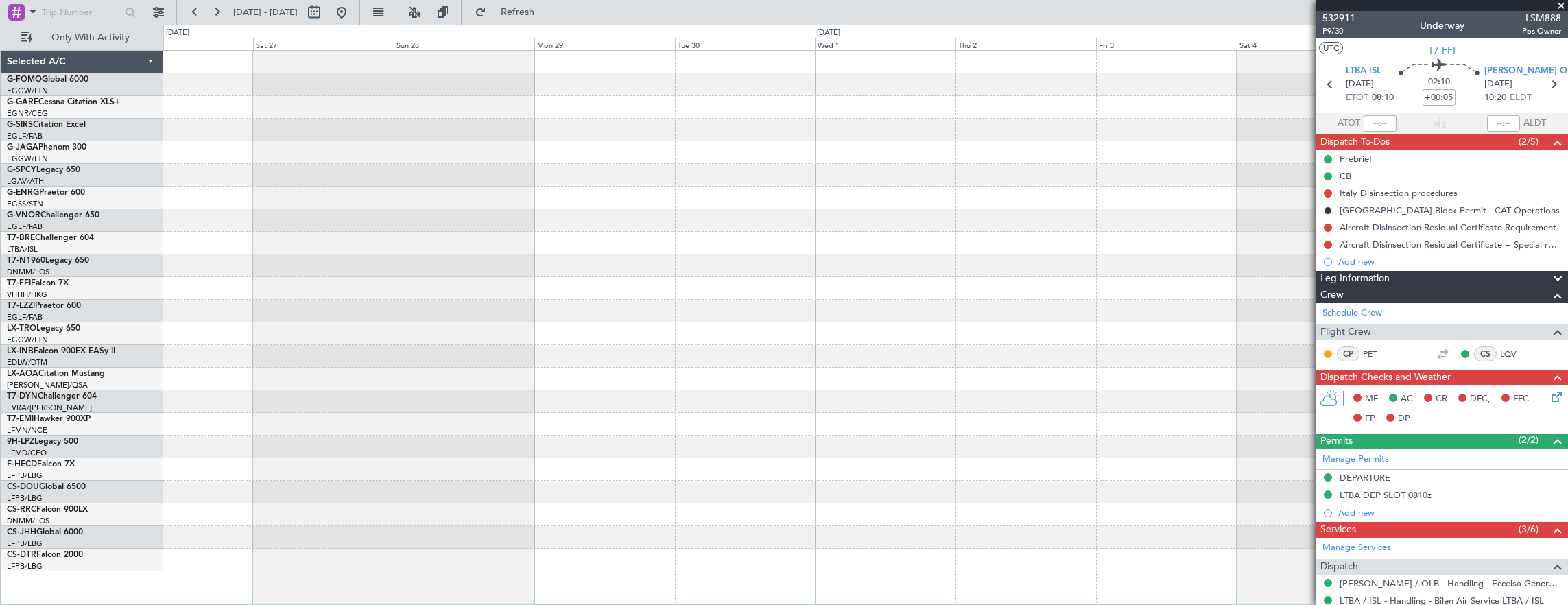
click at [225, 269] on div at bounding box center [866, 311] width 1405 height 521
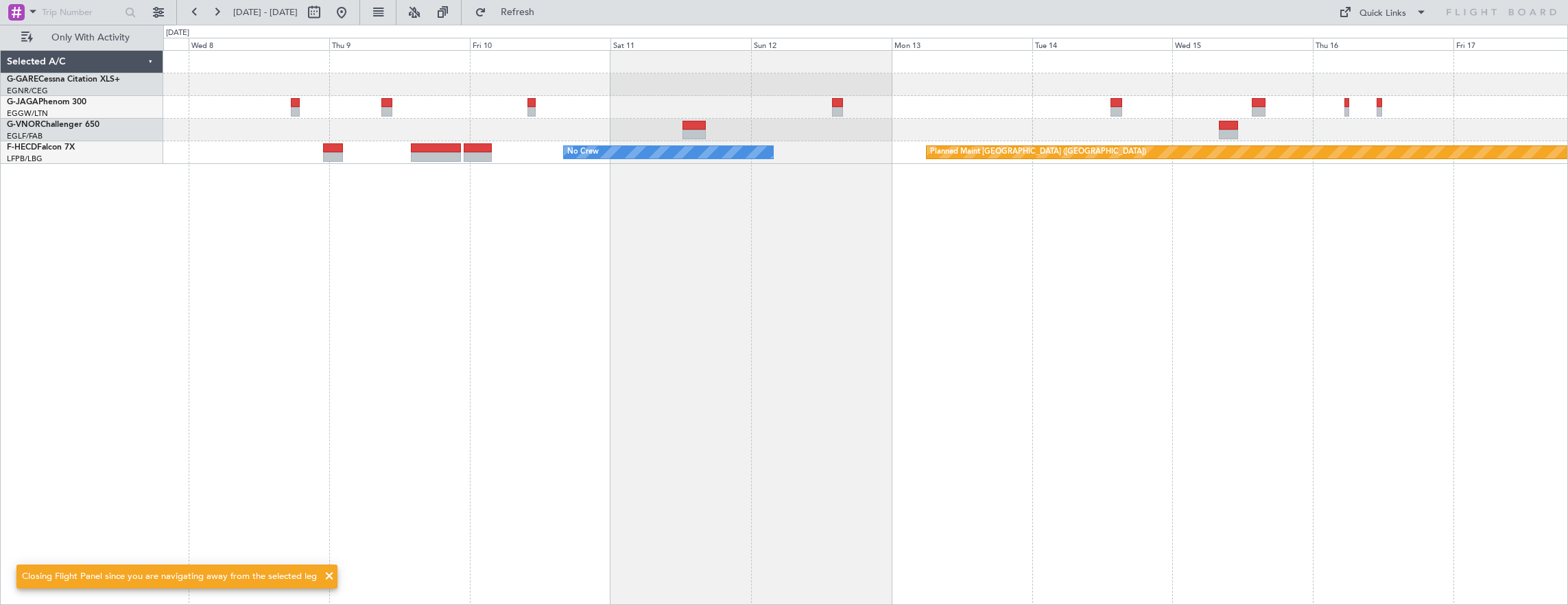
click at [287, 313] on div "No Crew Planned Maint Paris (Le Bourget)" at bounding box center [866, 327] width 1406 height 555
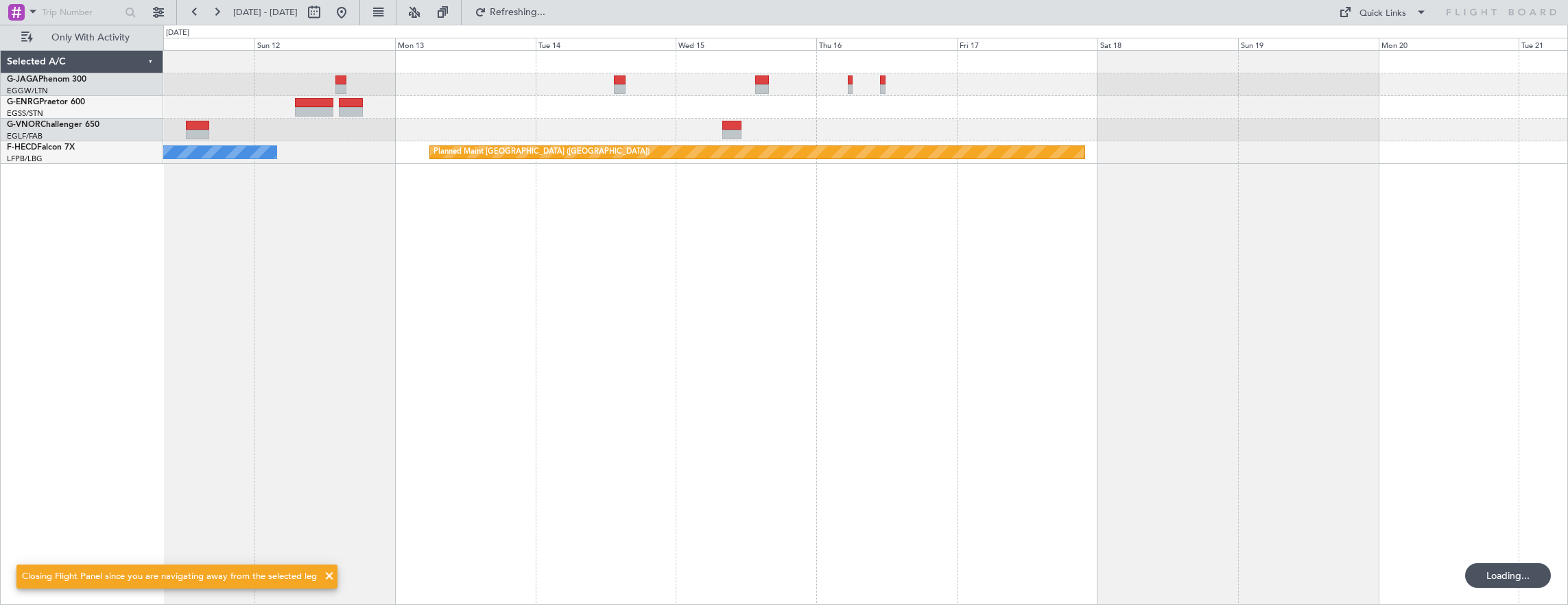
click at [153, 324] on div "No Crew Planned Maint Paris (Le Bourget) Selected A/C G-JAGA Phenom 300 EGGW/LT…" at bounding box center [784, 314] width 1568 height 580
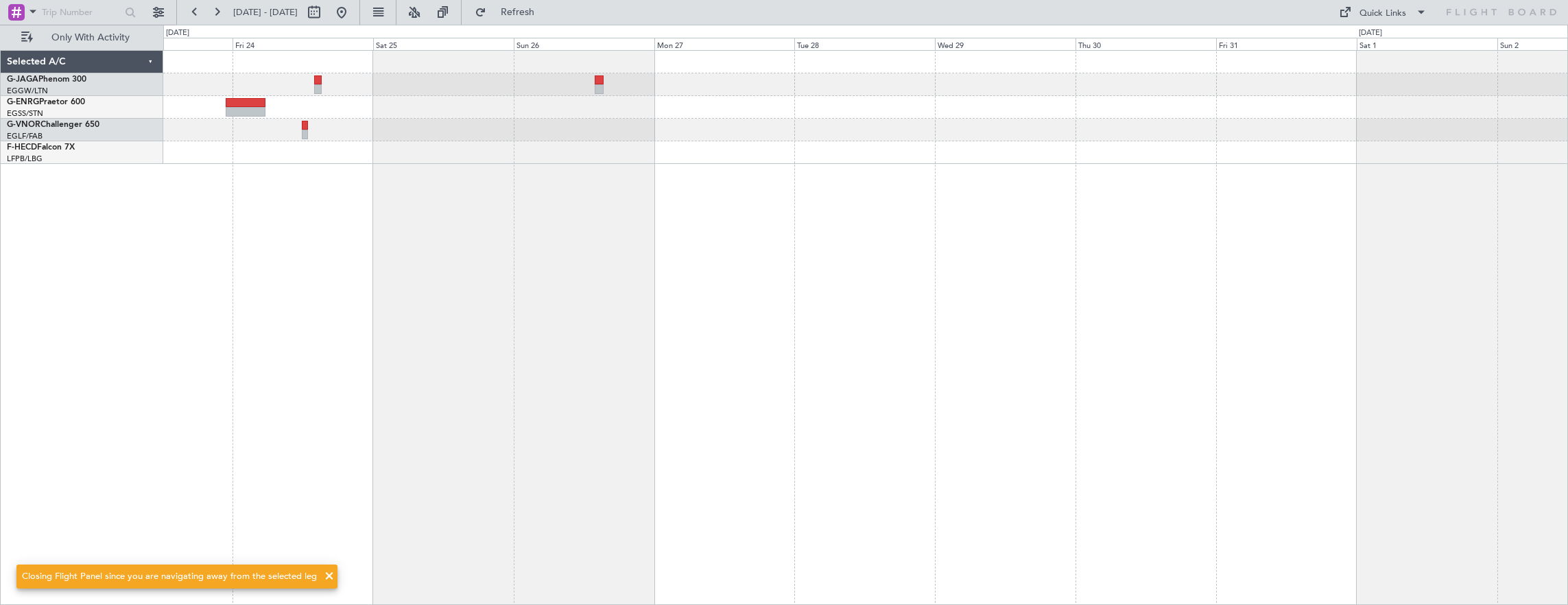
click at [125, 333] on div "Selected A/C G-JAGA Phenom 300 EGGW/LTN London (Luton) G-ENRG Praetor 600 EGSS/…" at bounding box center [784, 314] width 1568 height 580
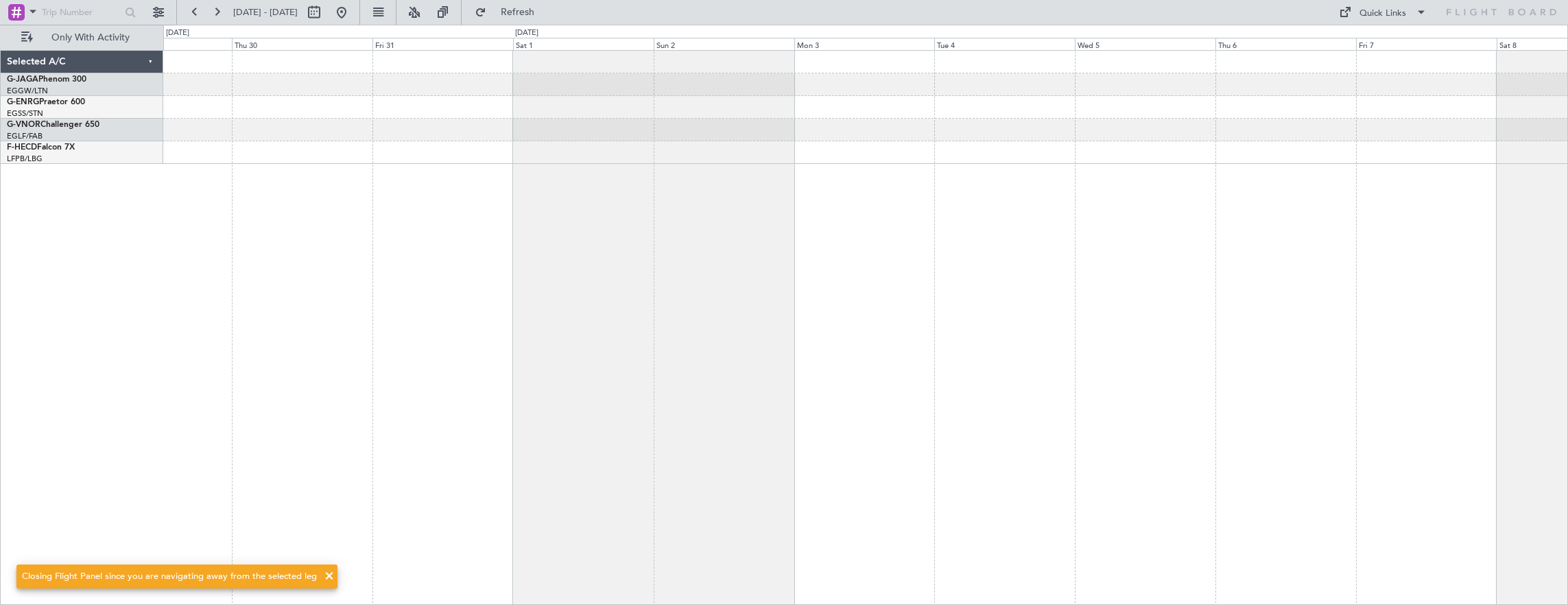
click at [531, 310] on div at bounding box center [866, 327] width 1406 height 555
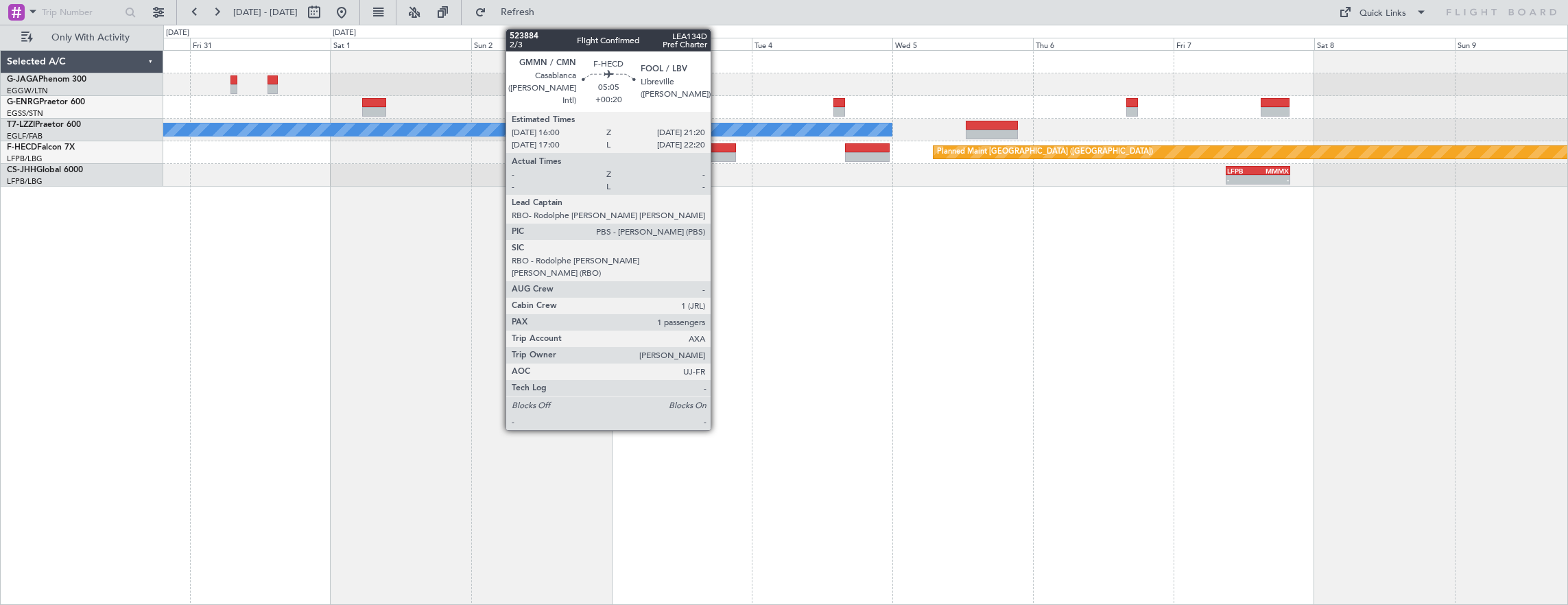
click at [718, 151] on div at bounding box center [720, 148] width 32 height 10
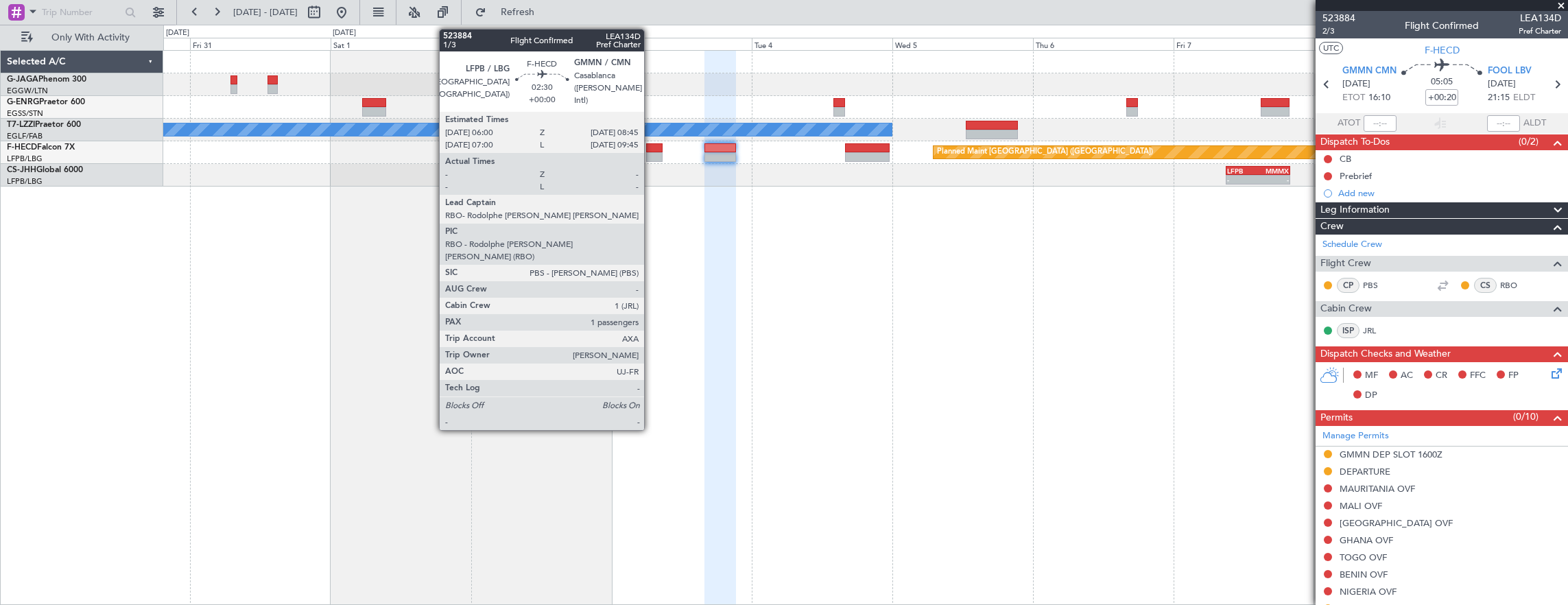
click at [651, 152] on div at bounding box center [654, 157] width 16 height 10
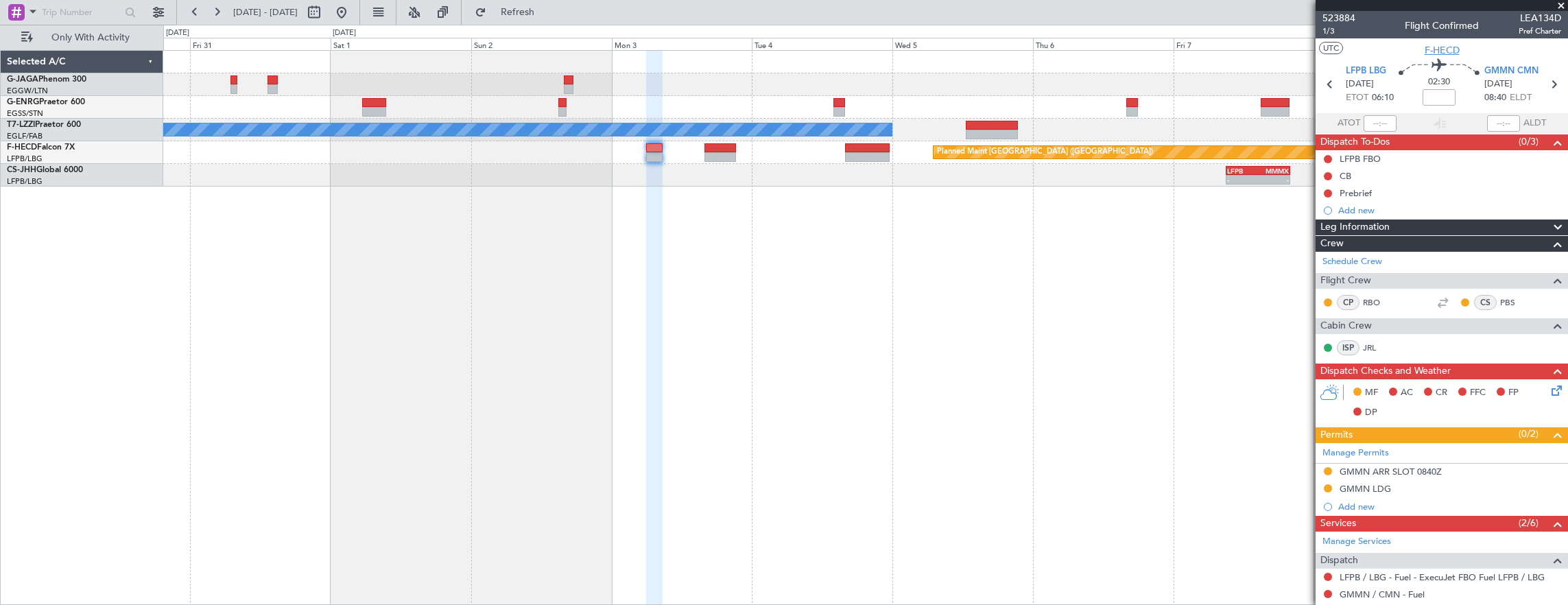
click at [1430, 44] on span "F-HECD" at bounding box center [1442, 51] width 35 height 15
click at [469, 227] on div "A/C Unavailable London (Luton) Planned Maint Paris (Le Bourget) - - LFPB 09:00 …" at bounding box center [866, 327] width 1406 height 555
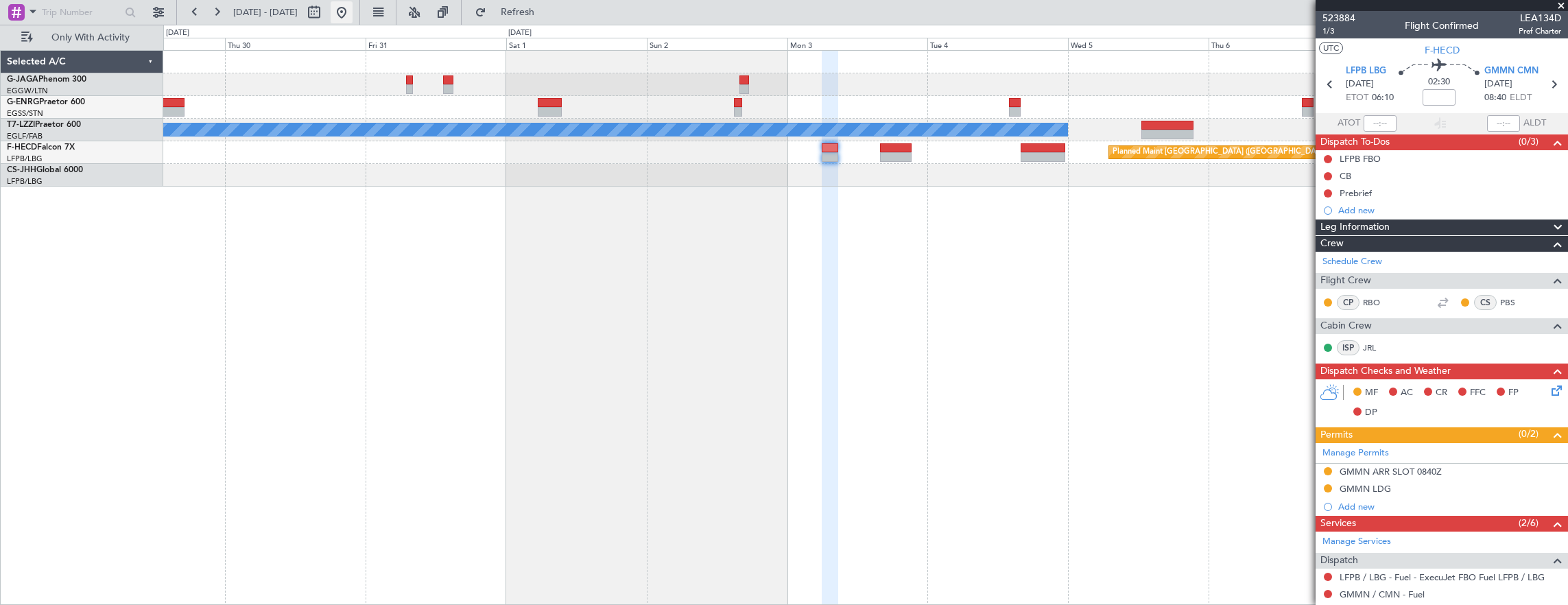
click at [352, 13] on button at bounding box center [341, 13] width 22 height 22
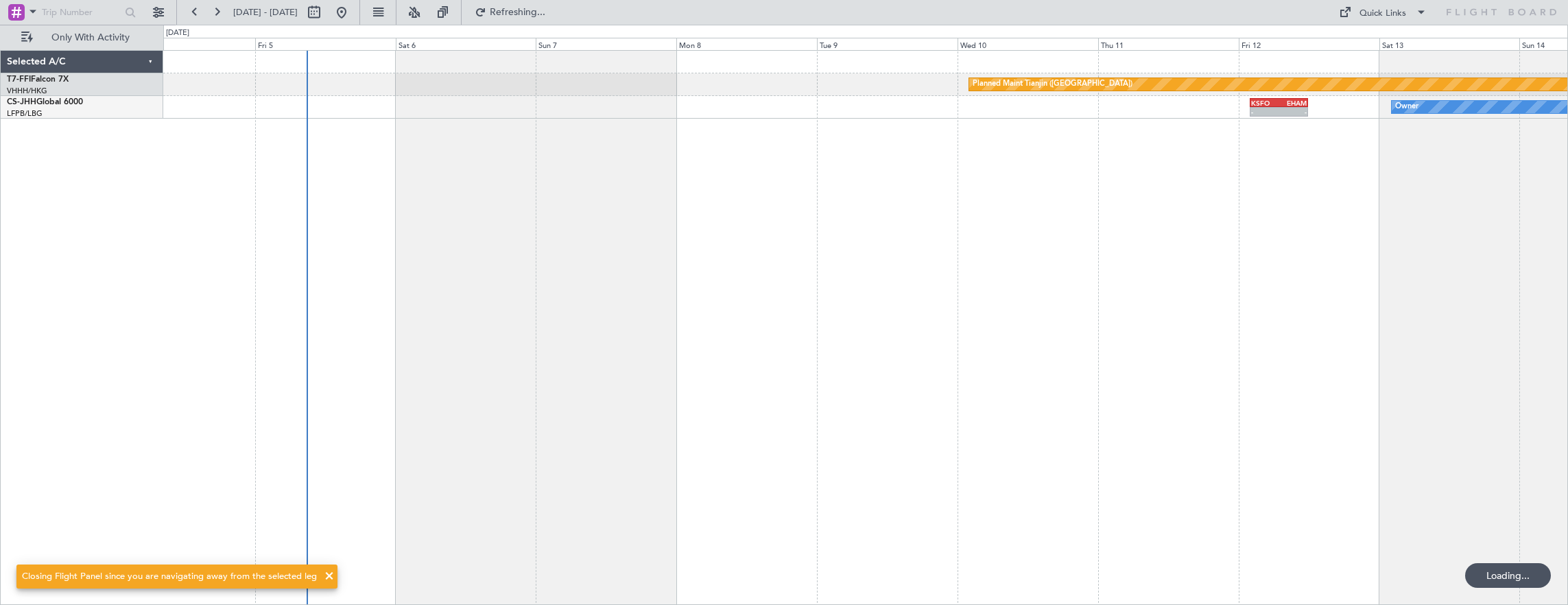
click at [260, 425] on div "Planned Maint Tianjin (Binhai) - - KSFO 02:00 Z EHAM 11:55 Z Owner 21:20 Z 07:4…" at bounding box center [866, 327] width 1406 height 555
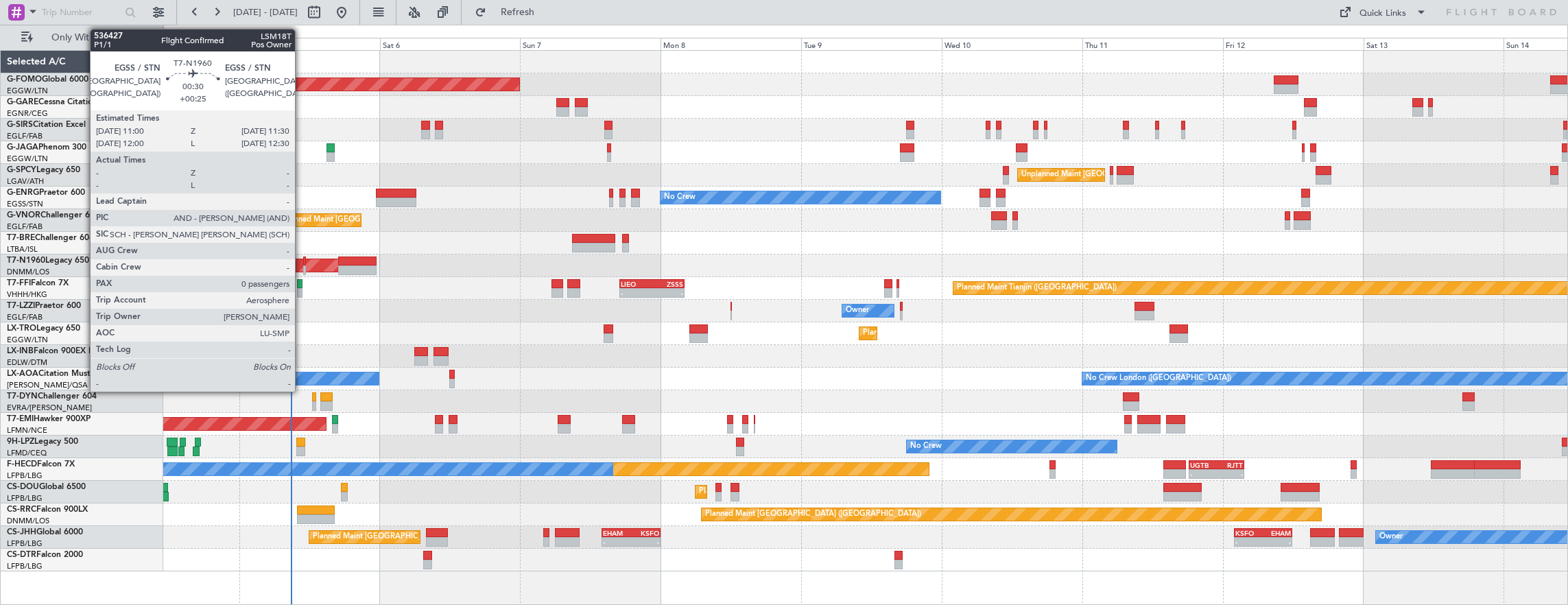
click at [303, 271] on div at bounding box center [305, 269] width 4 height 10
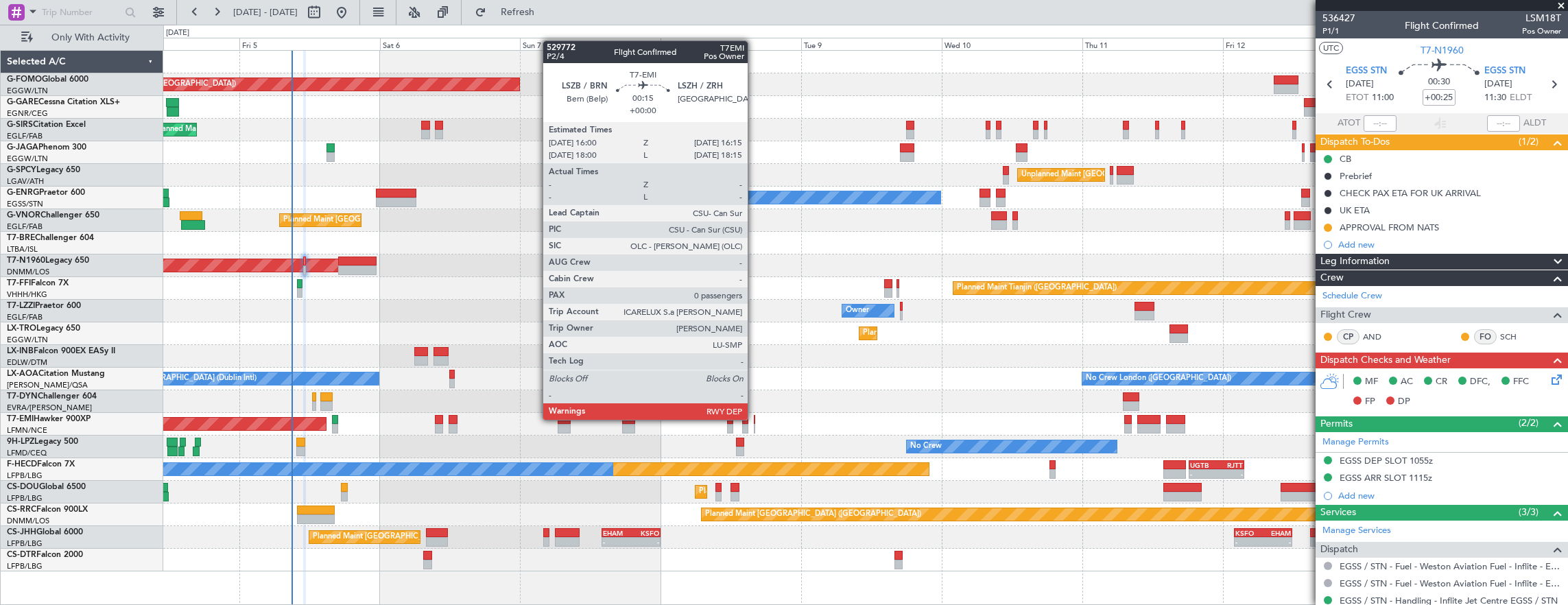
click at [754, 418] on div at bounding box center [755, 419] width 2 height 10
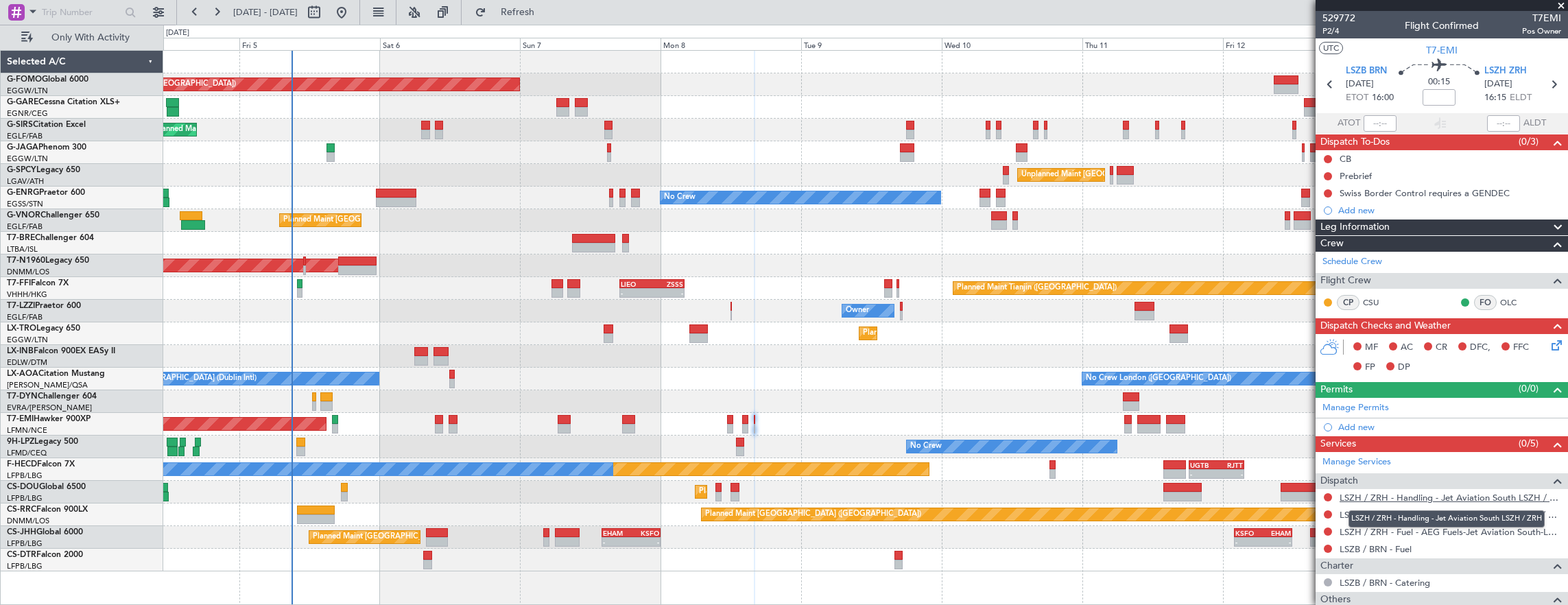
click at [1404, 495] on link "LSZH / ZRH - Handling - Jet Aviation South LSZH / ZRH" at bounding box center [1450, 497] width 221 height 12
click at [1455, 516] on link "LSZB / BRN - Handling - Flughafen Bern AG LSZB / BRN" at bounding box center [1450, 514] width 221 height 12
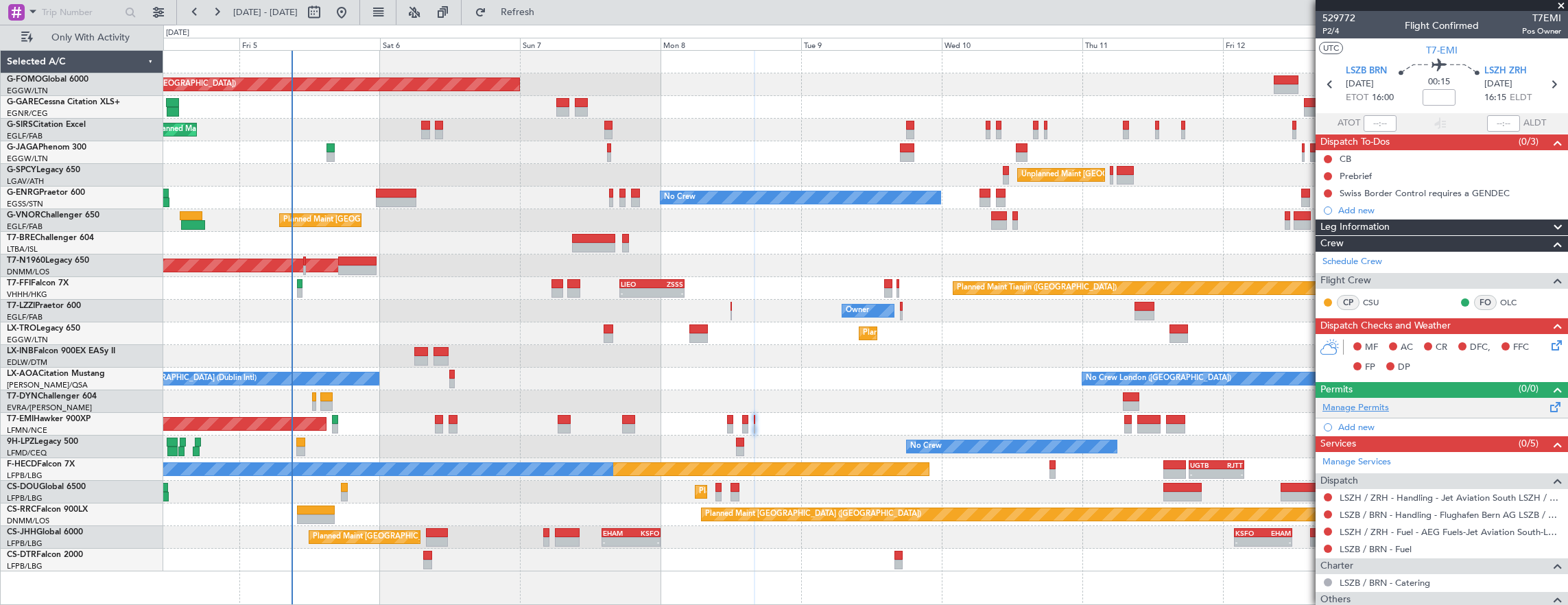
click at [1370, 402] on link "Manage Permits" at bounding box center [1355, 407] width 66 height 14
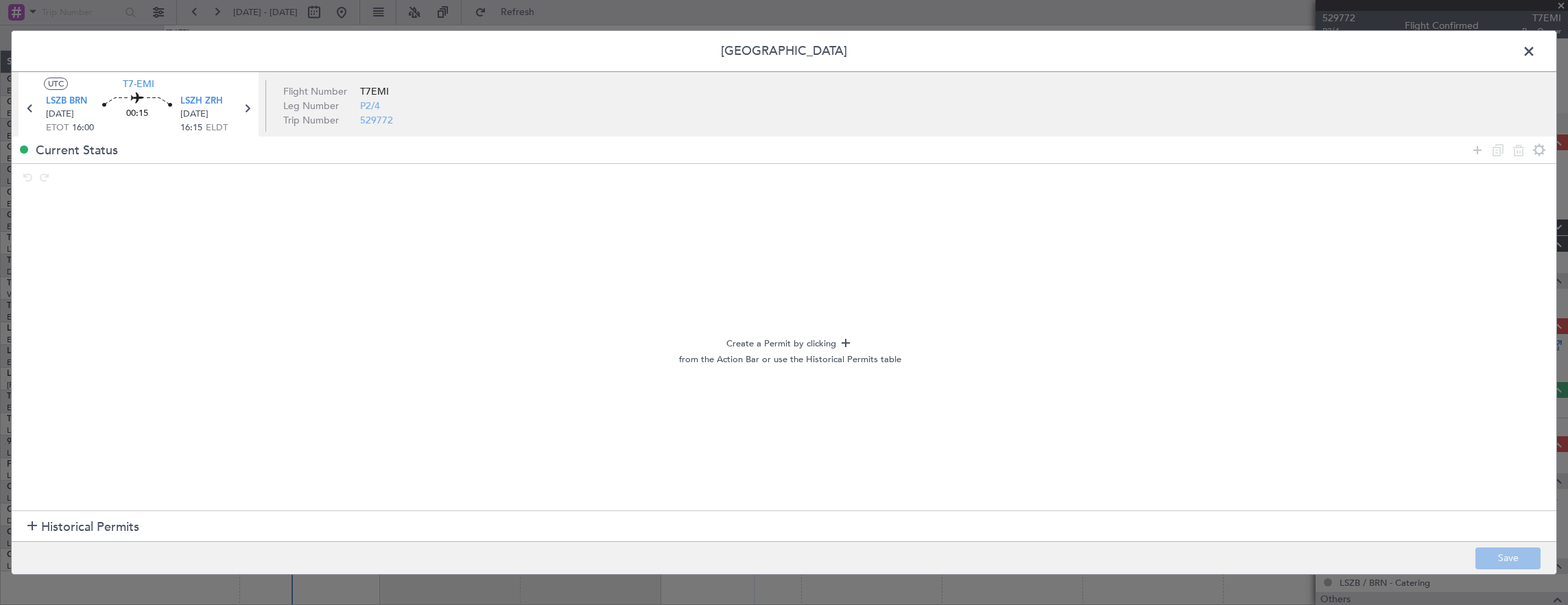
click at [1478, 151] on icon at bounding box center [1477, 150] width 16 height 16
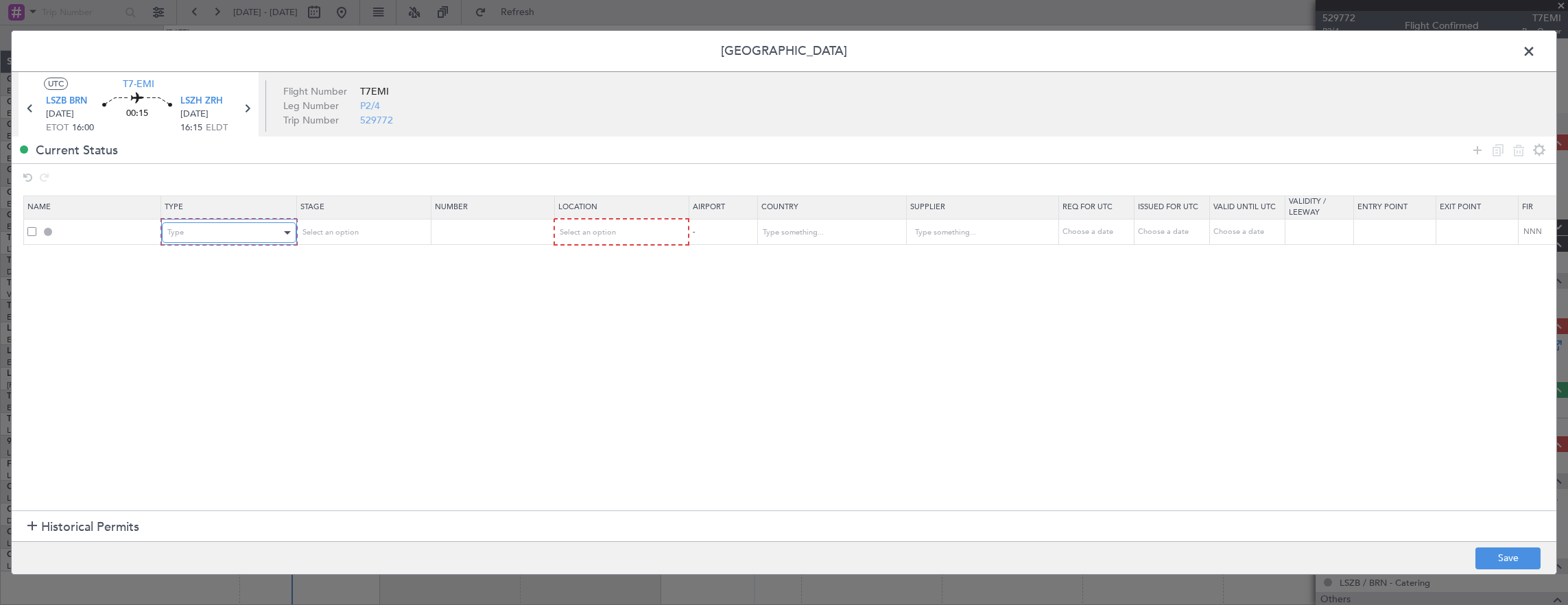
click at [234, 231] on div "Type" at bounding box center [223, 232] width 113 height 21
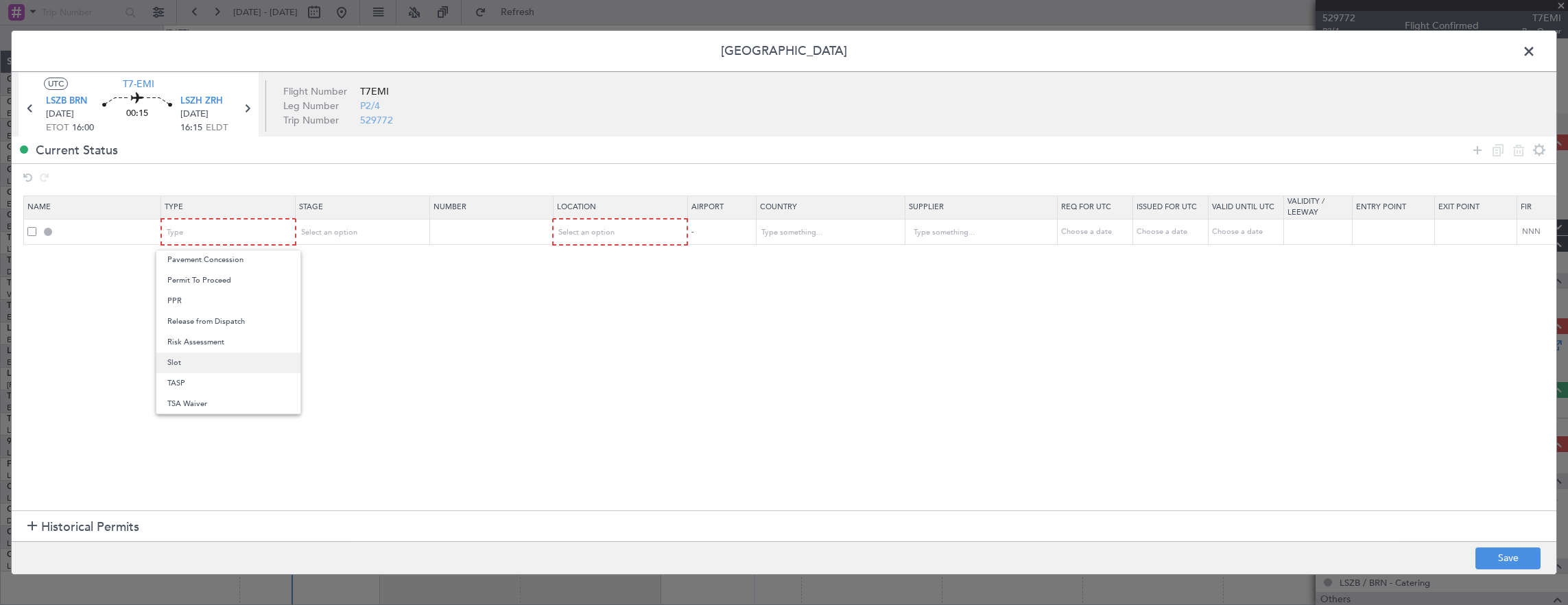
click at [216, 357] on span "Slot" at bounding box center [228, 362] width 122 height 21
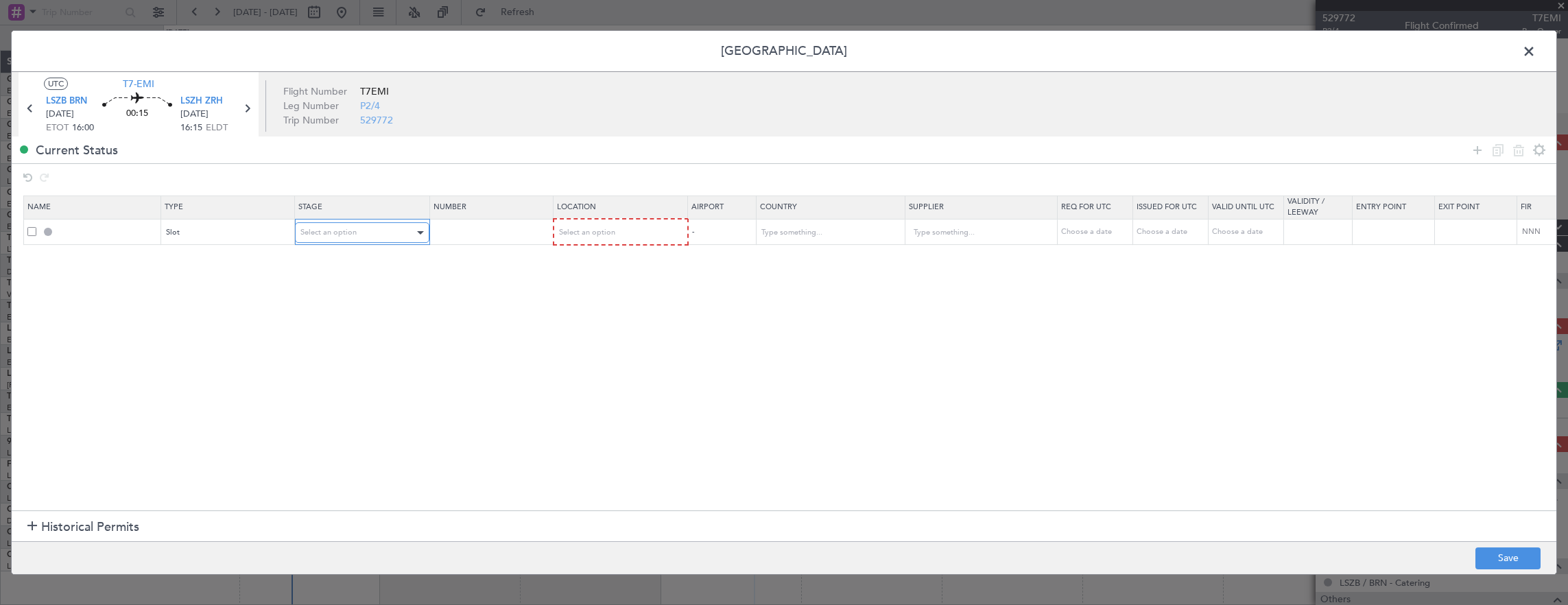
click at [344, 233] on span "Select an option" at bounding box center [328, 231] width 56 height 10
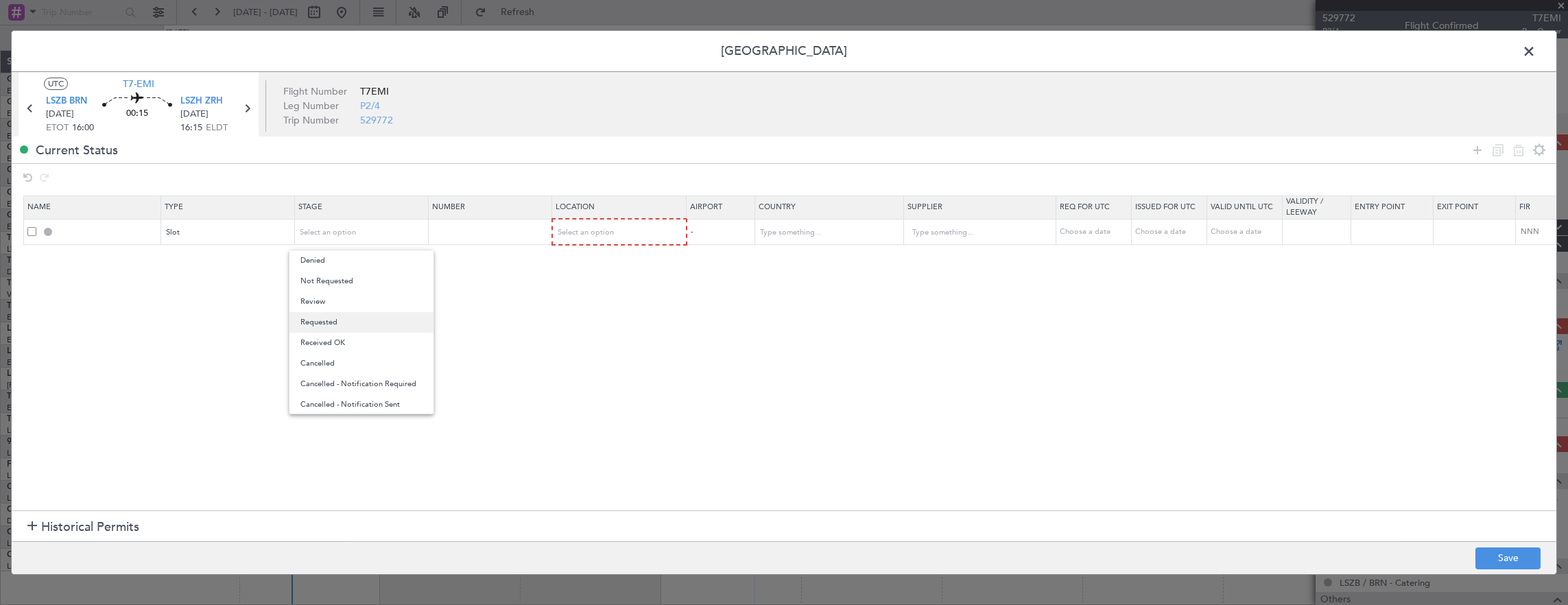
click at [356, 324] on span "Requested" at bounding box center [361, 322] width 122 height 21
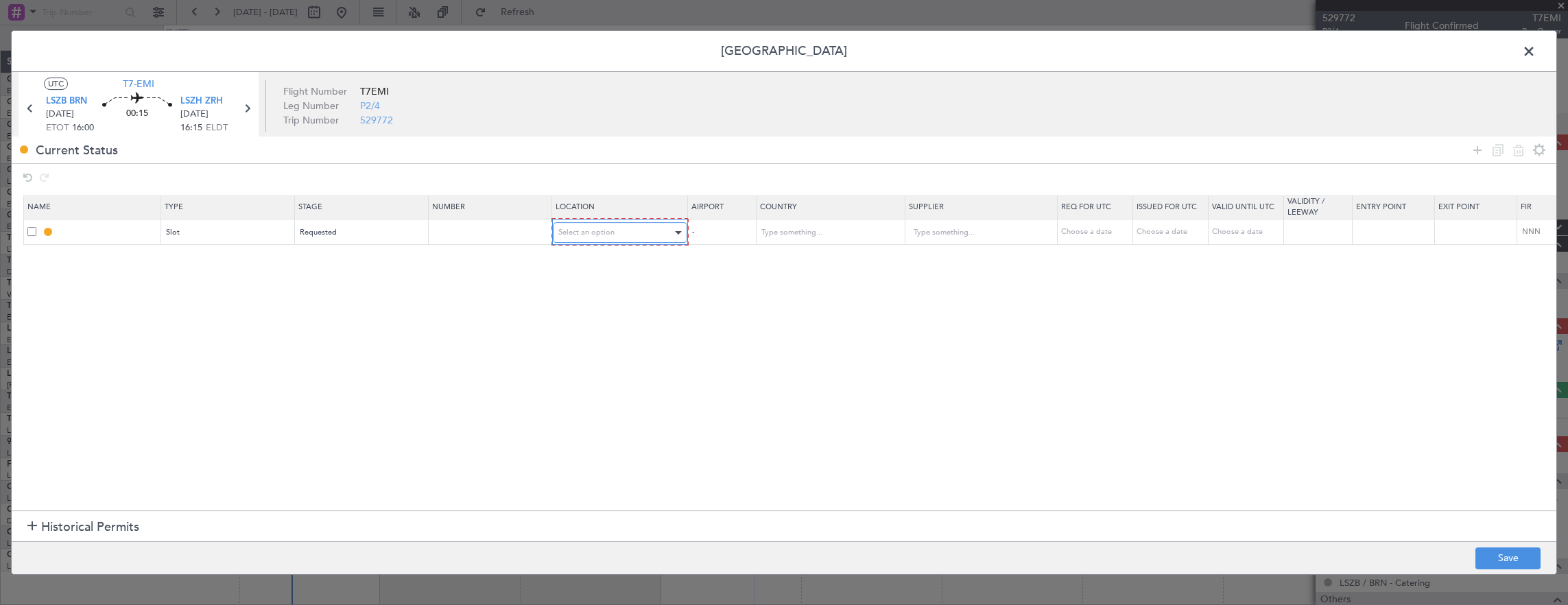
click at [596, 231] on span "Select an option" at bounding box center [586, 231] width 56 height 10
click at [610, 299] on span "Arrival" at bounding box center [618, 301] width 122 height 21
click at [1499, 555] on button "Save" at bounding box center [1508, 558] width 65 height 22
type input "LSZH ARR SLOT"
type input "Switzerland"
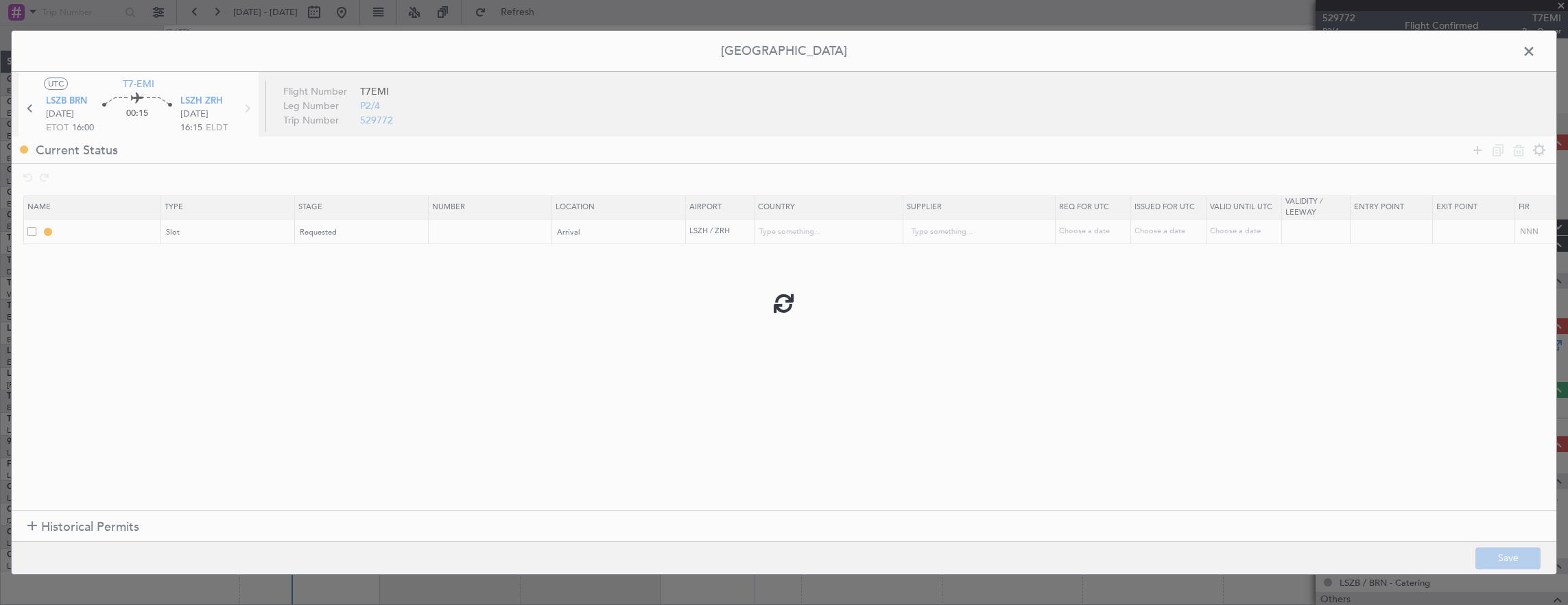
type input "NNN"
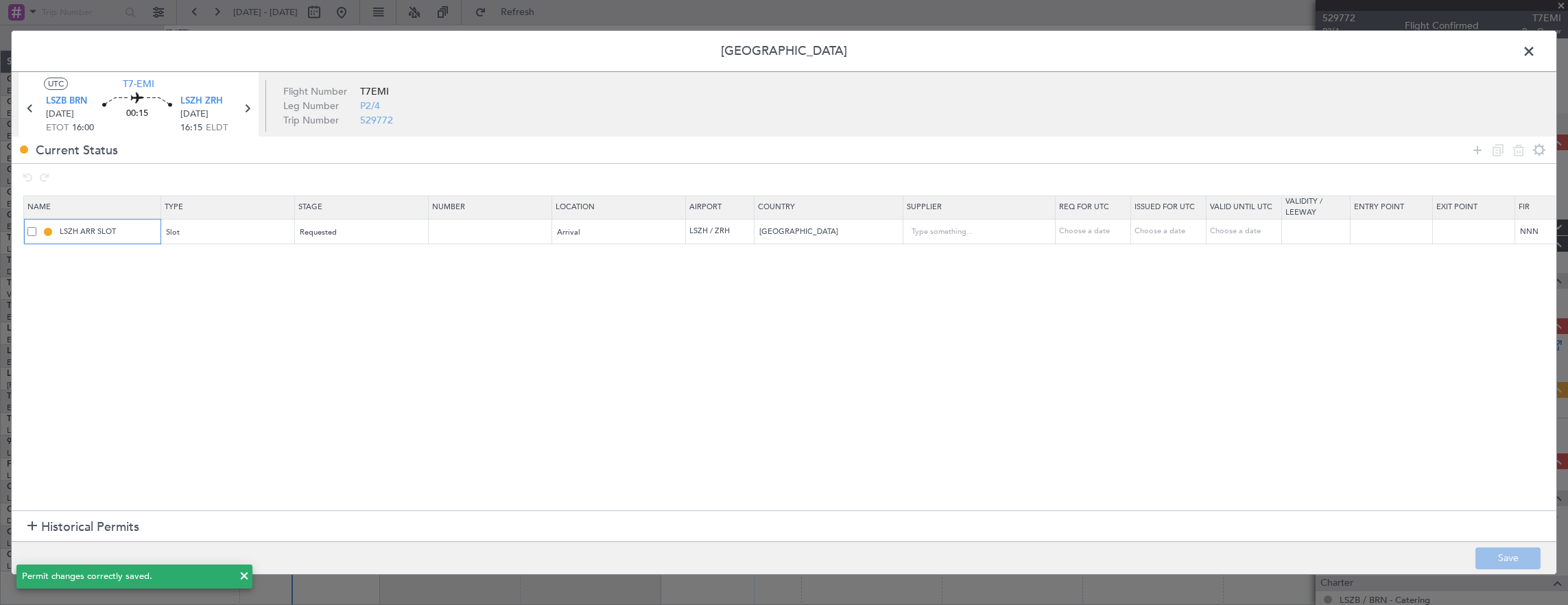
click at [136, 229] on input "LSZH ARR SLOT" at bounding box center [108, 231] width 103 height 12
type input "LSZH ARR SLOT 1615Z"
click at [1502, 557] on button "Save" at bounding box center [1508, 558] width 65 height 22
click at [1535, 56] on span at bounding box center [1535, 54] width 0 height 27
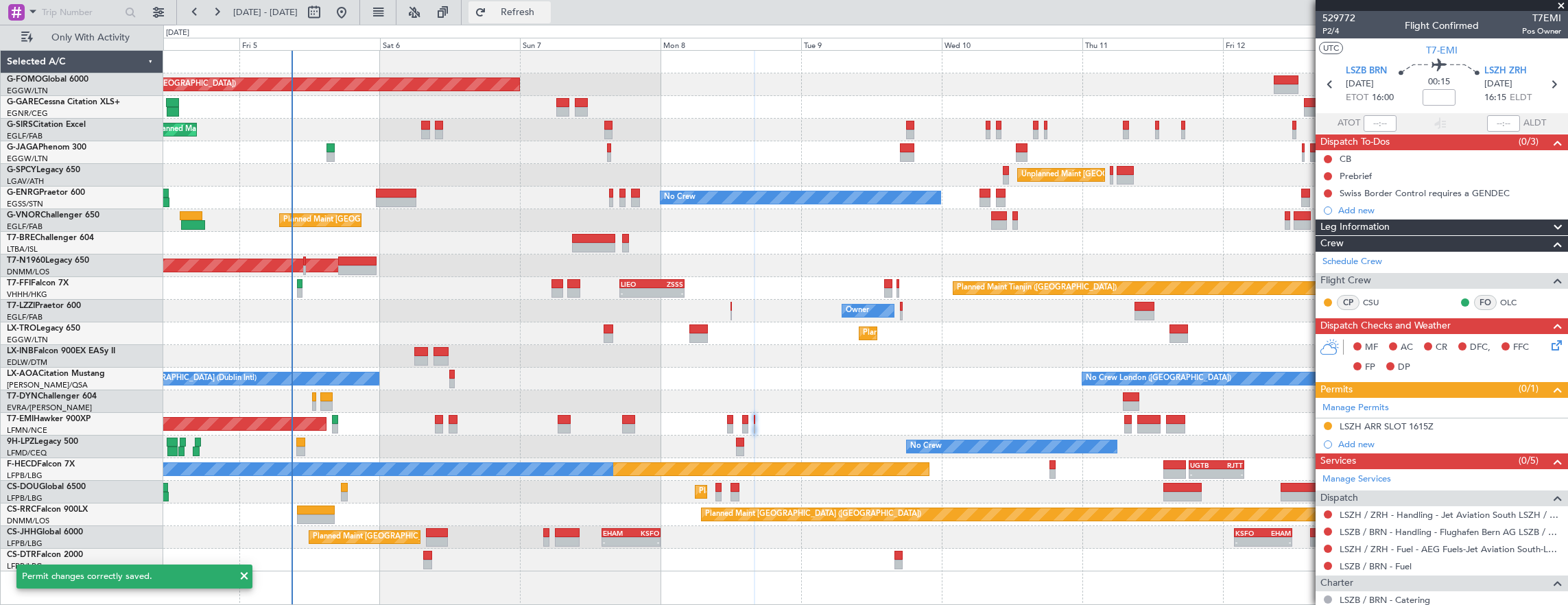
click at [532, 5] on button "Refresh" at bounding box center [509, 13] width 83 height 22
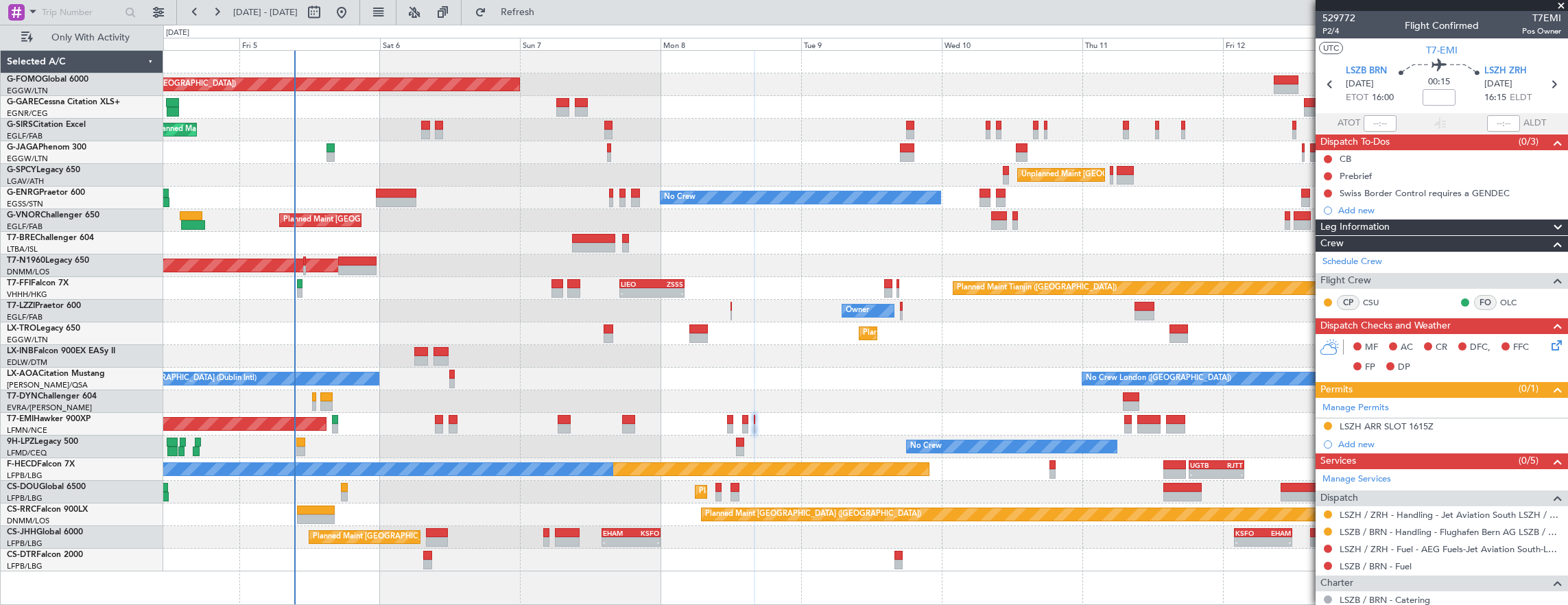
click at [303, 449] on div at bounding box center [300, 451] width 9 height 10
type input "+00:05"
type input "8"
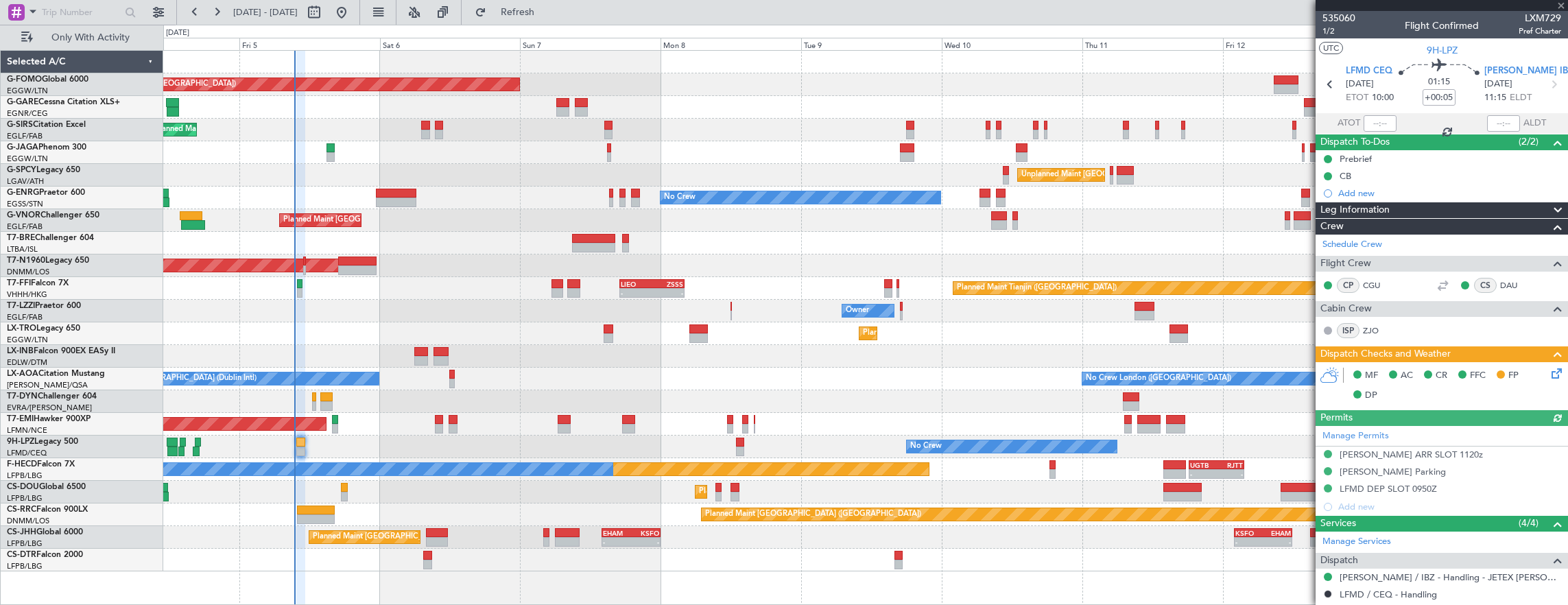
click at [1553, 387] on div "MF AC CR FFC FP DP" at bounding box center [1442, 385] width 252 height 47
click at [1548, 371] on icon at bounding box center [1553, 371] width 11 height 11
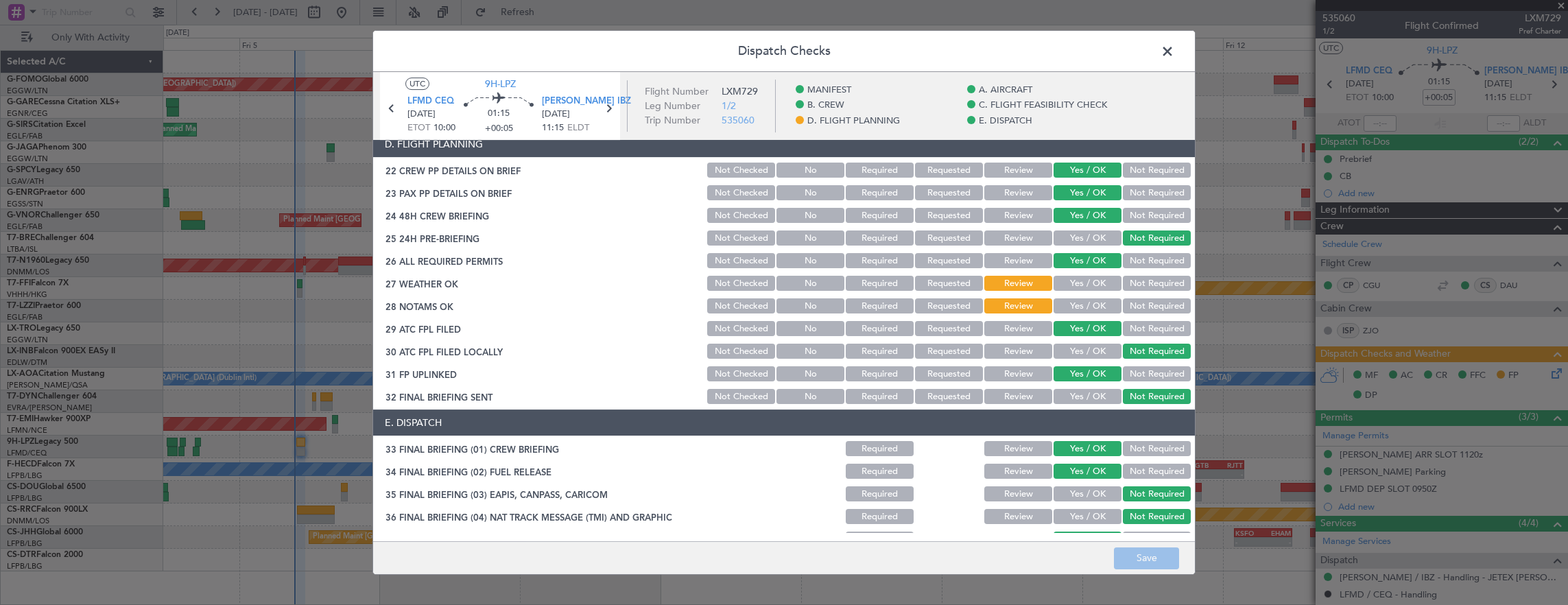
scroll to position [686, 0]
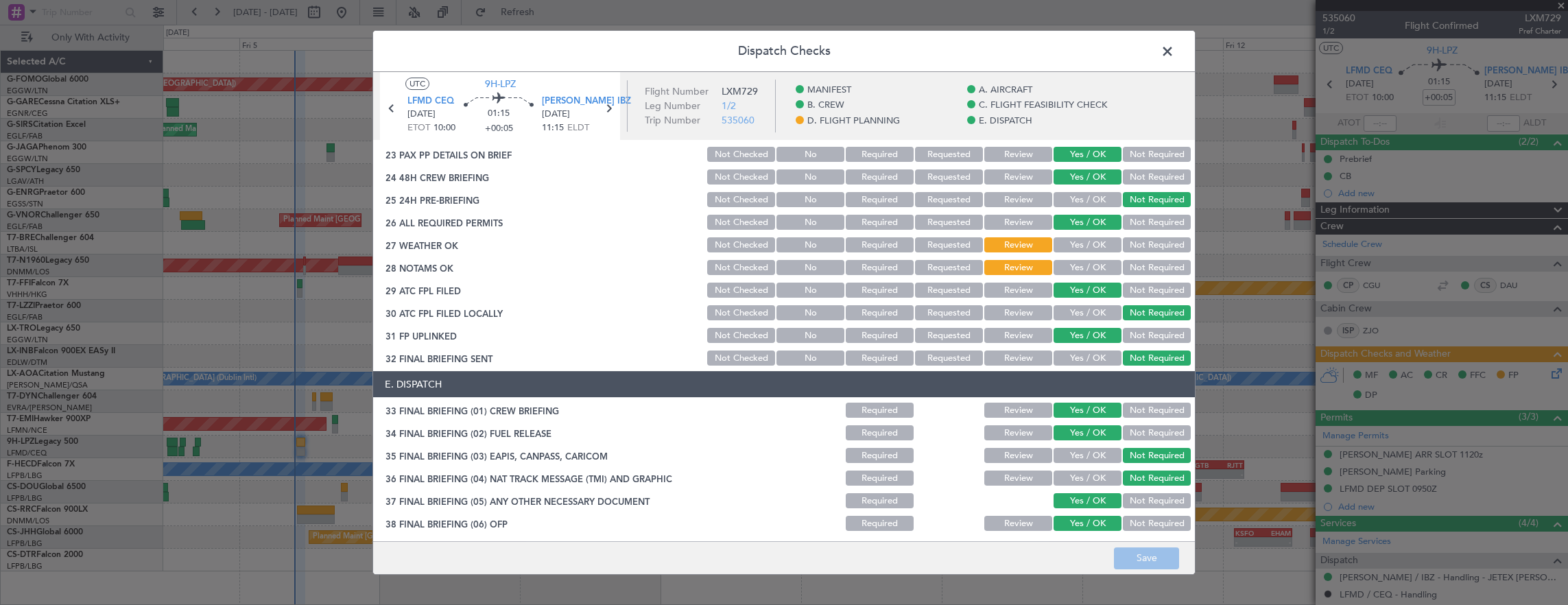
click at [1083, 245] on button "Yes / OK" at bounding box center [1087, 244] width 68 height 15
click at [1077, 275] on div "Yes / OK" at bounding box center [1086, 267] width 69 height 19
click at [1080, 268] on button "Yes / OK" at bounding box center [1087, 267] width 68 height 15
click at [1147, 560] on button "Save" at bounding box center [1146, 558] width 65 height 22
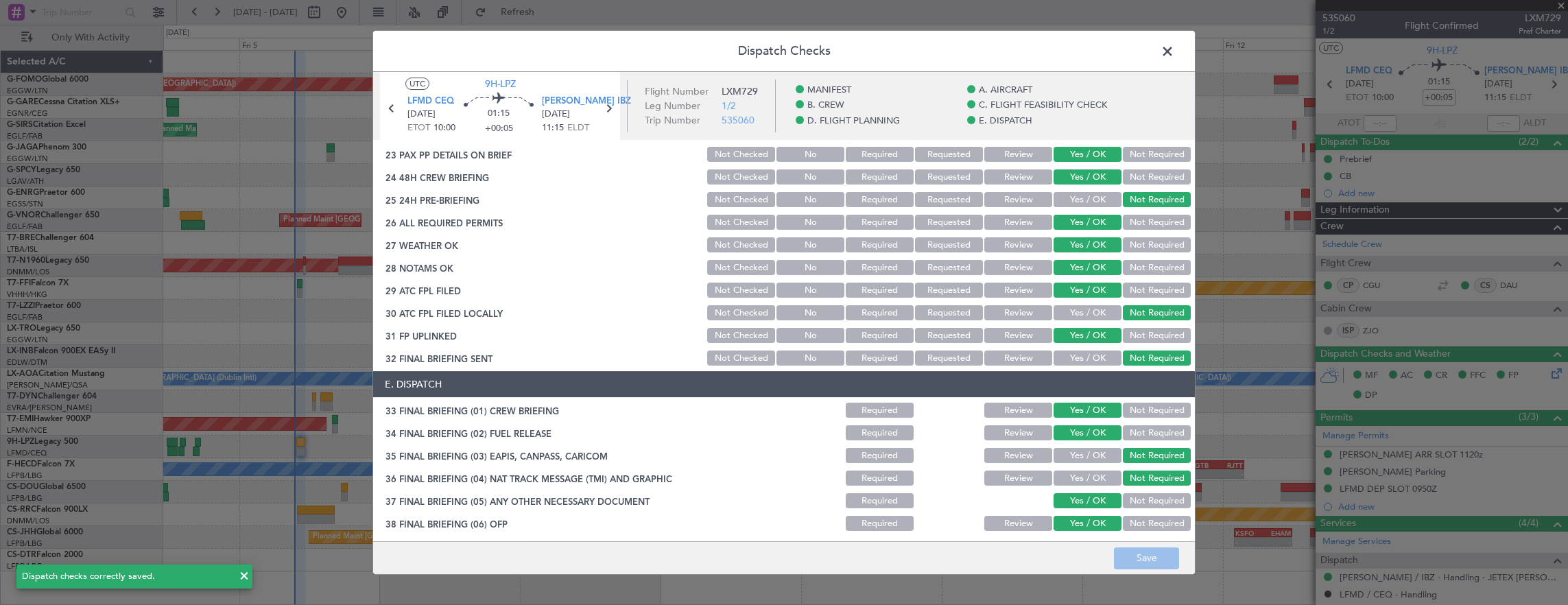
click at [1174, 52] on span at bounding box center [1174, 54] width 0 height 27
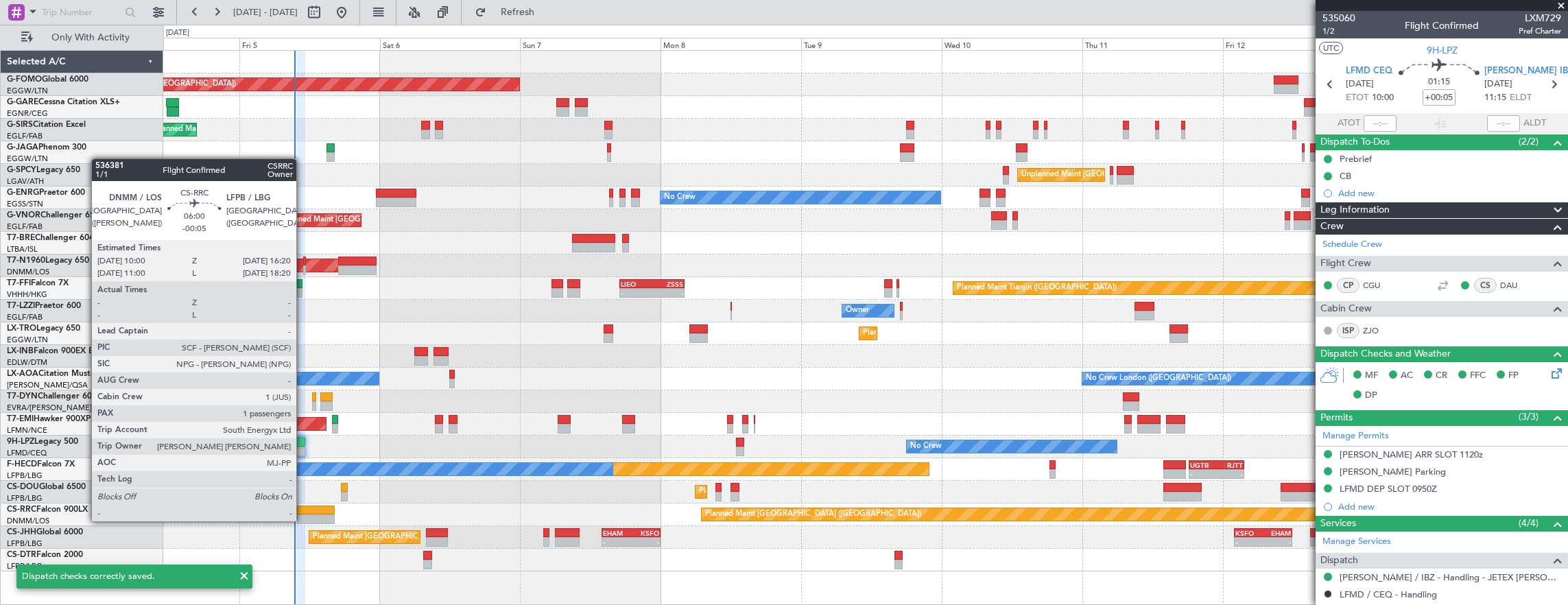
click at [303, 520] on div at bounding box center [316, 519] width 38 height 10
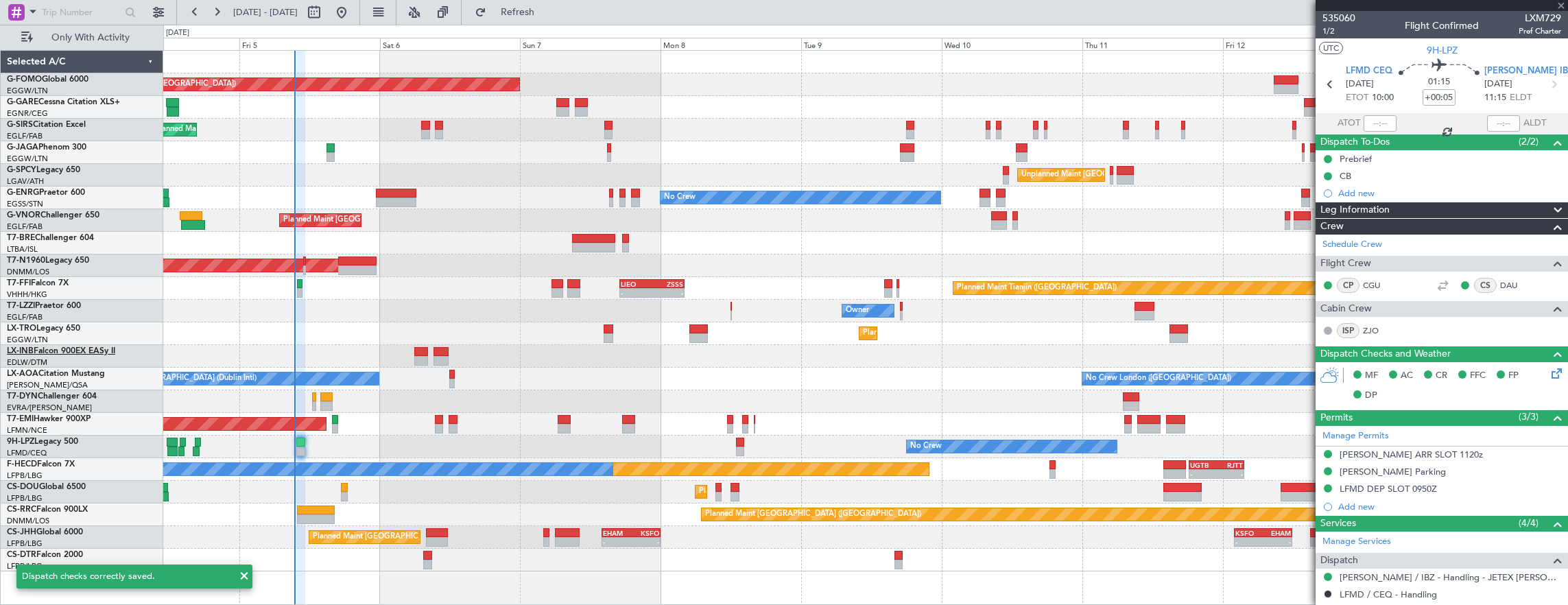
type input "-00:05"
type input "1"
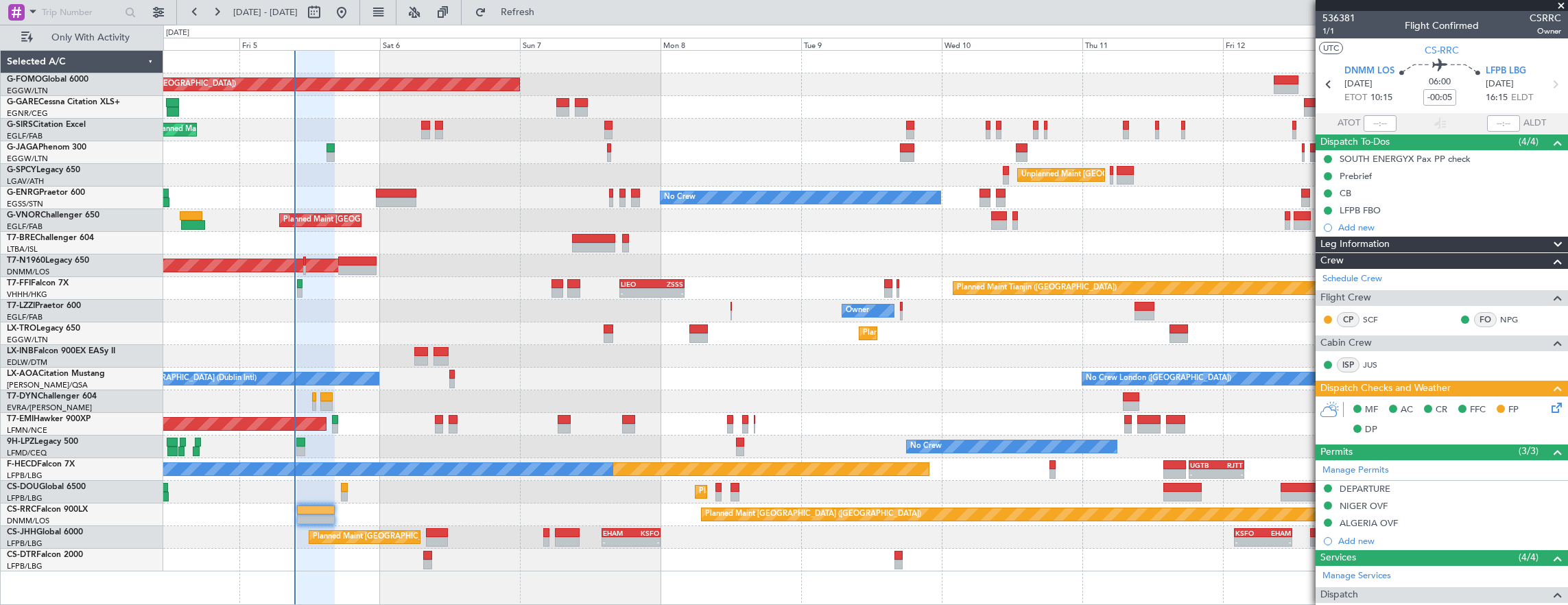
click at [1548, 405] on icon at bounding box center [1553, 405] width 11 height 11
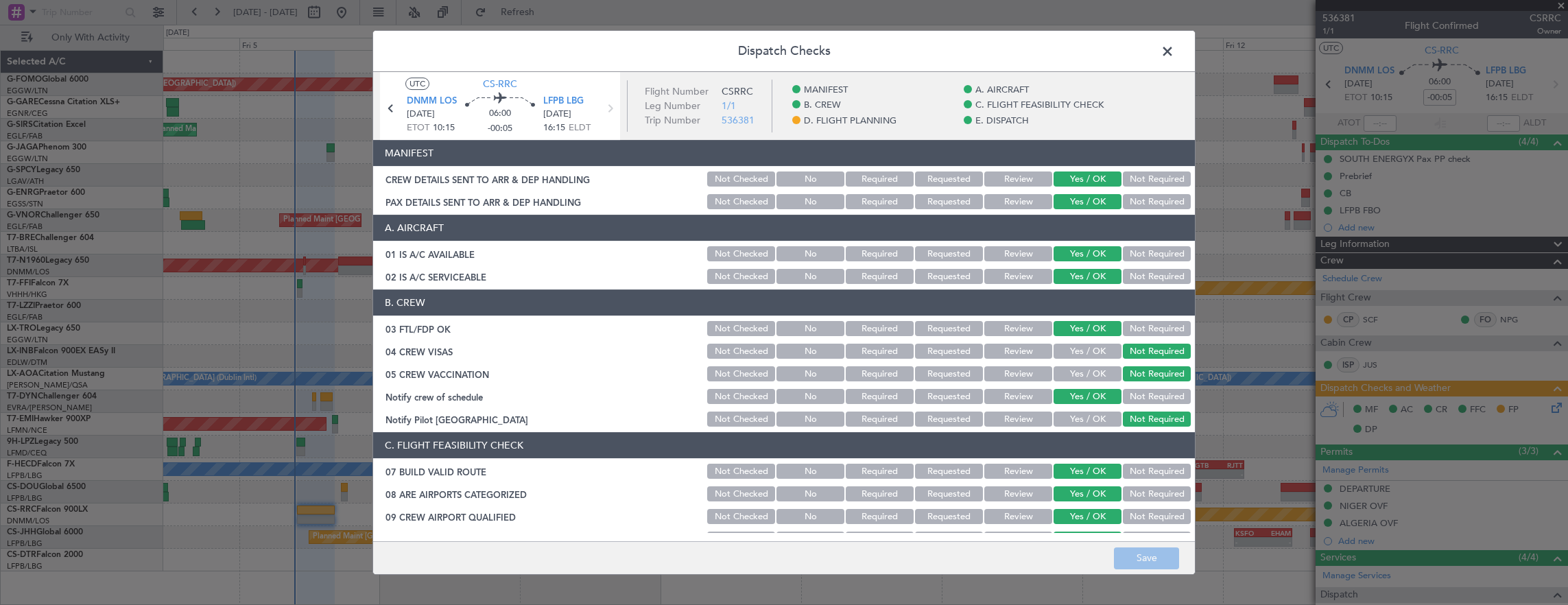
scroll to position [480, 0]
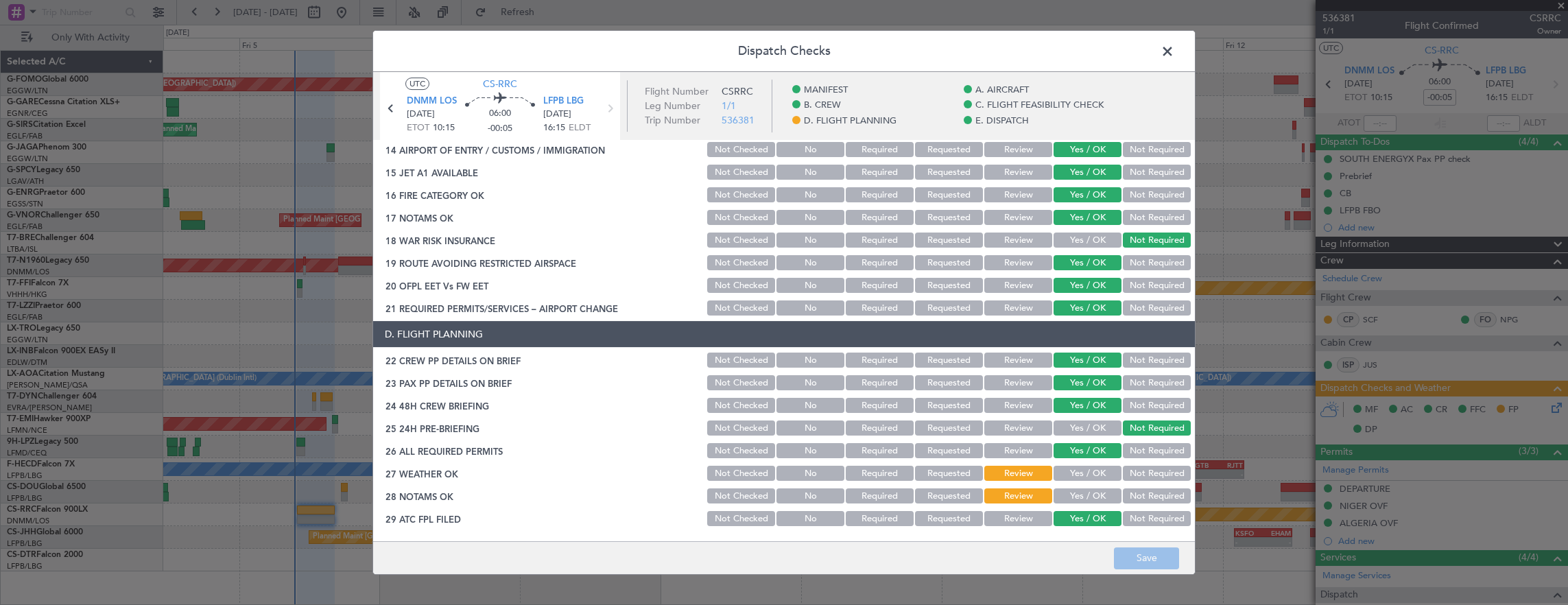
click at [1078, 464] on div "Yes / OK" at bounding box center [1086, 473] width 69 height 19
click at [1081, 477] on button "Yes / OK" at bounding box center [1087, 473] width 68 height 15
click at [1083, 494] on button "Yes / OK" at bounding box center [1087, 495] width 68 height 15
click at [1147, 556] on button "Save" at bounding box center [1146, 558] width 65 height 22
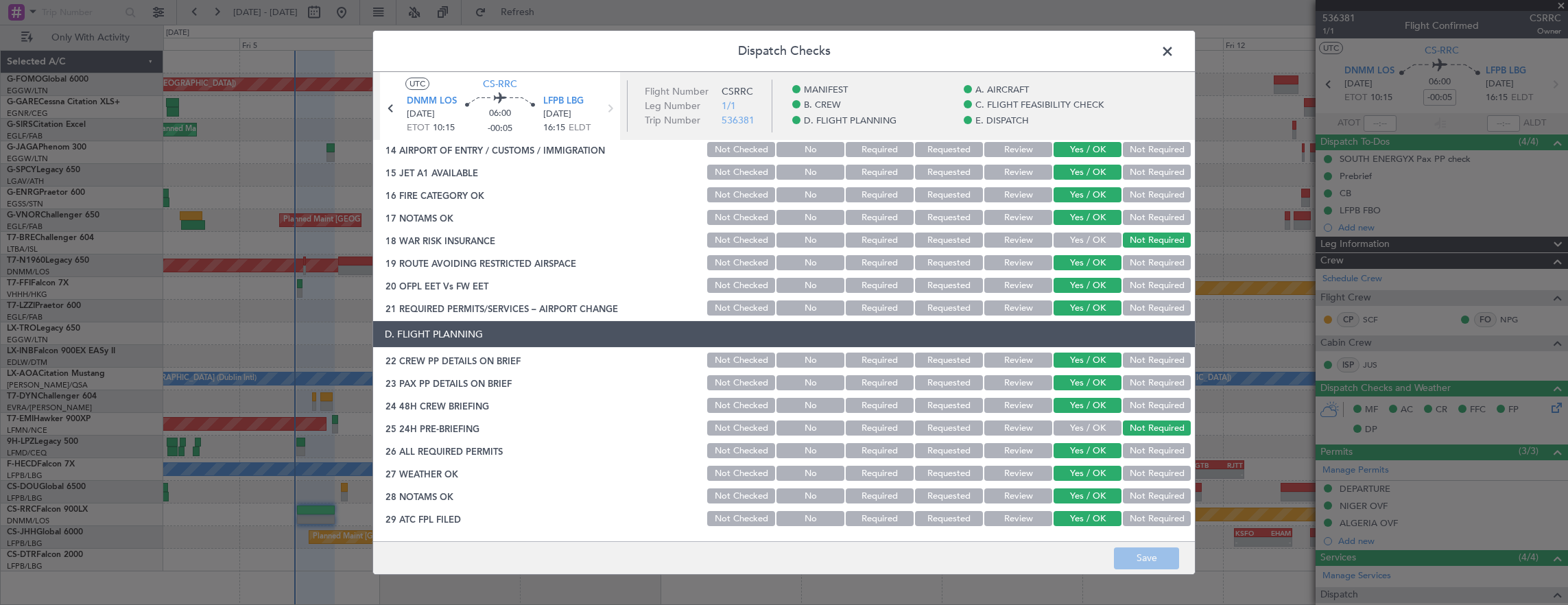
click at [1174, 51] on span at bounding box center [1174, 54] width 0 height 27
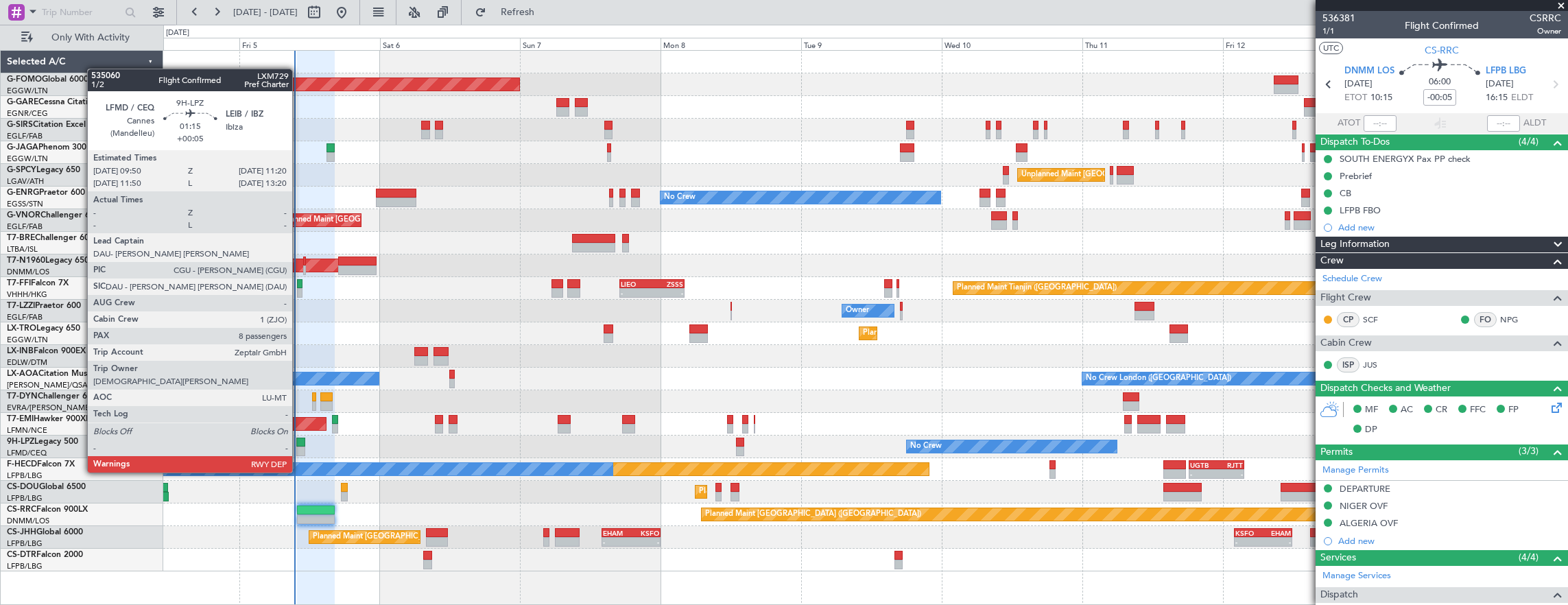
click at [299, 446] on div at bounding box center [300, 451] width 9 height 10
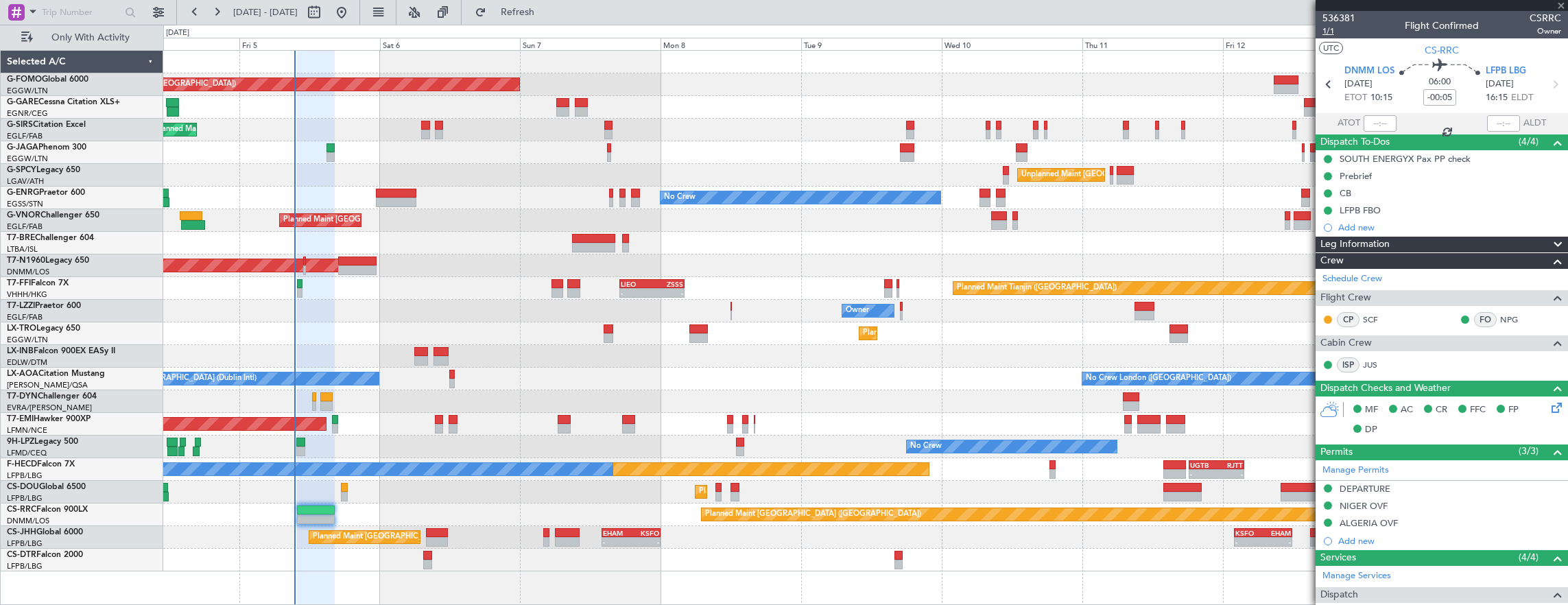
type input "+00:05"
type input "8"
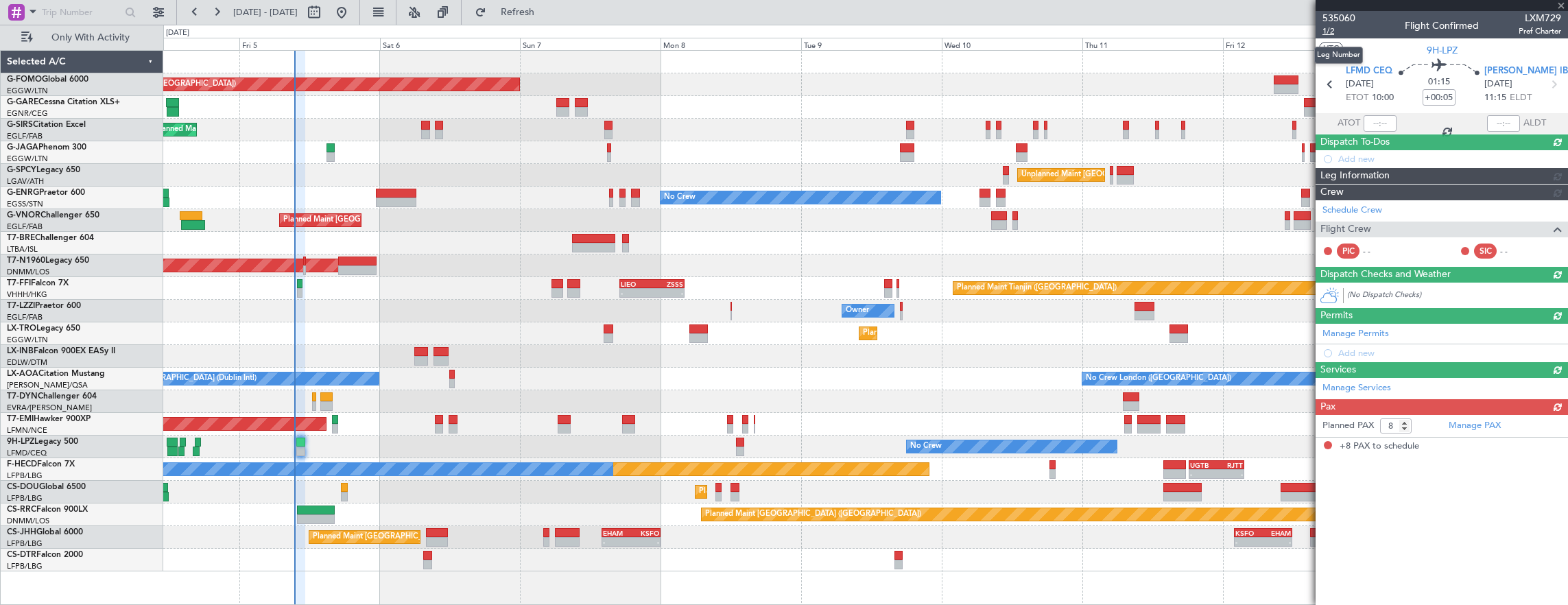
click at [1328, 33] on span "1/2" at bounding box center [1338, 31] width 33 height 12
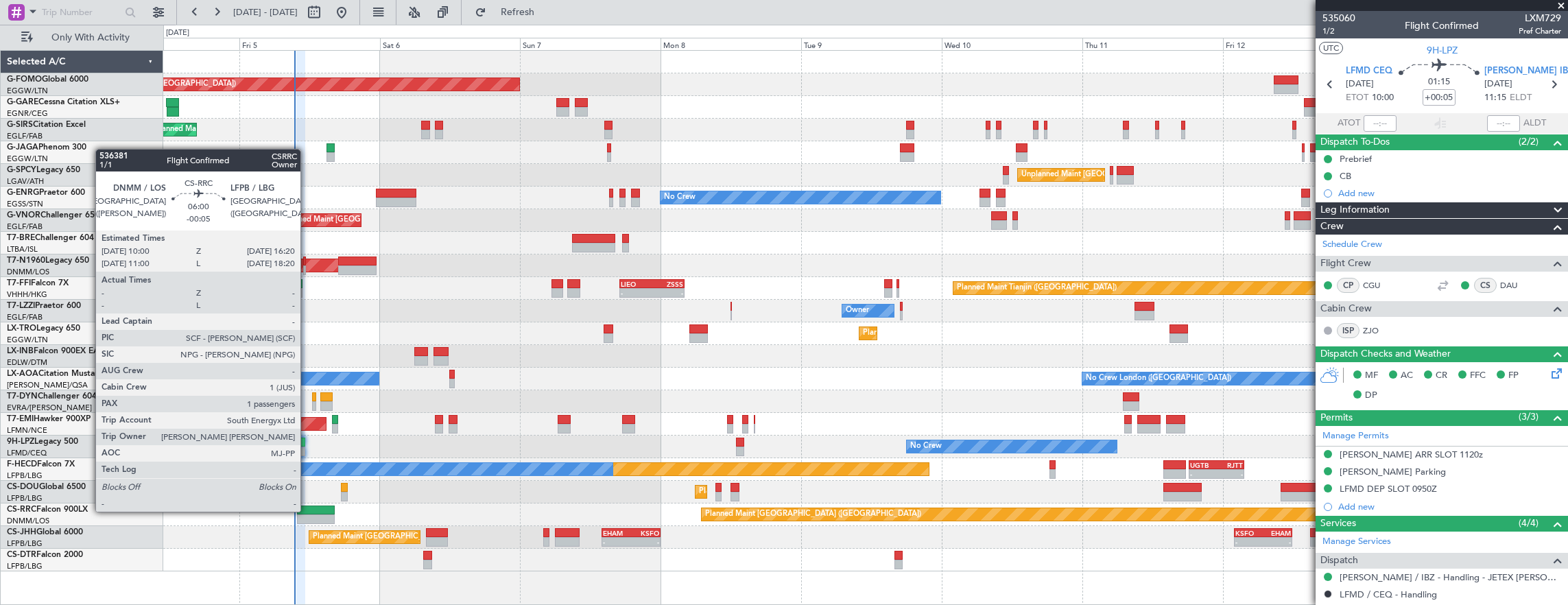
click at [301, 510] on div at bounding box center [316, 510] width 38 height 10
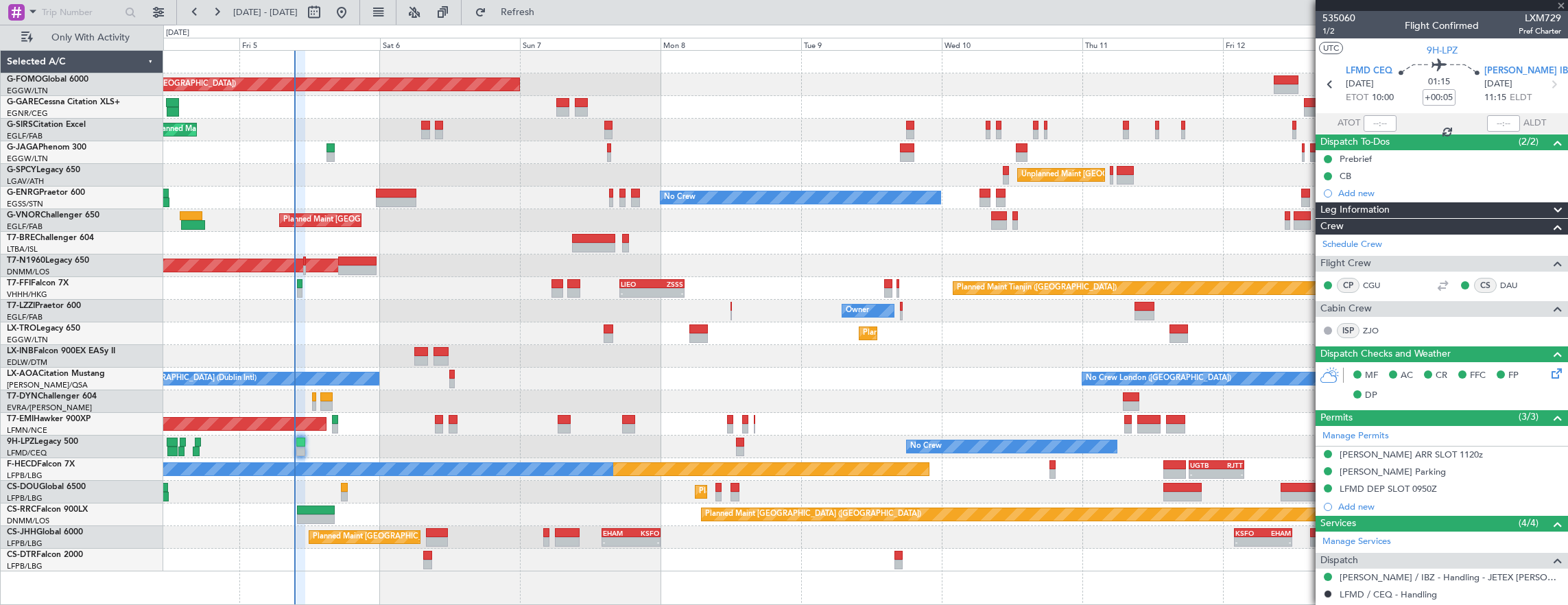
type input "-00:05"
type input "1"
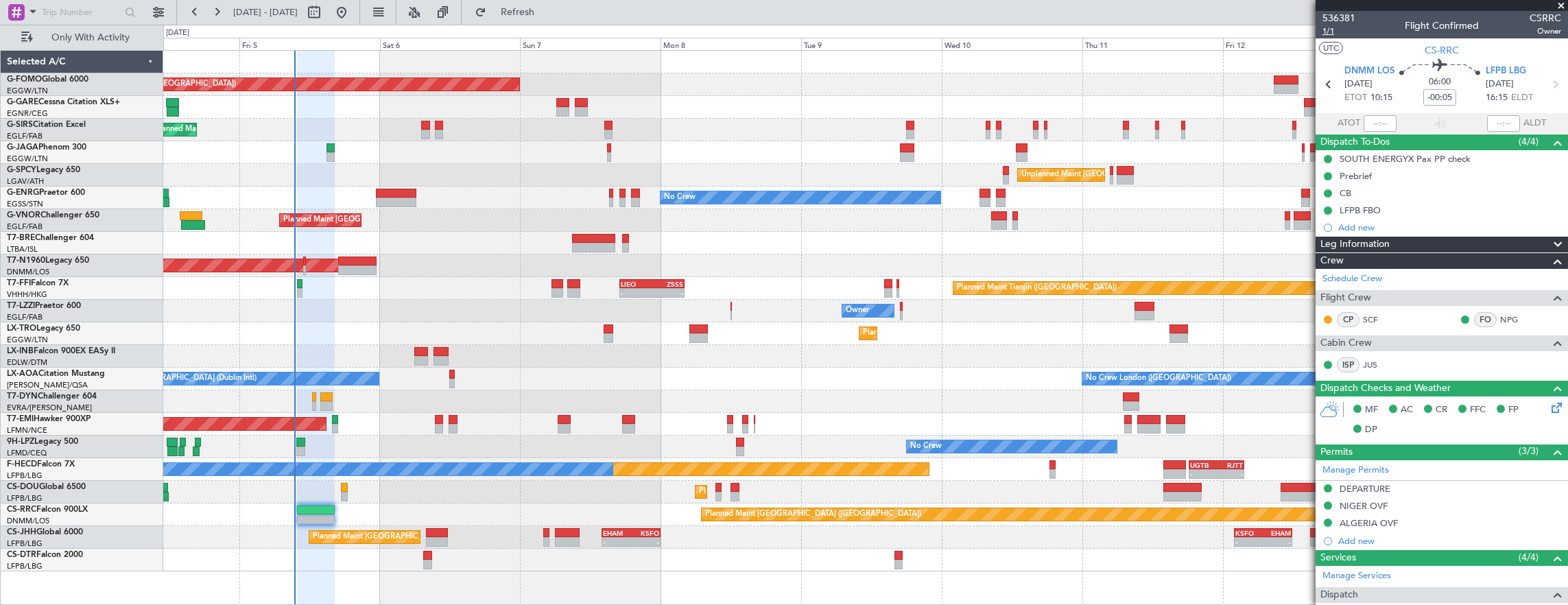
click at [1333, 35] on span "1/1" at bounding box center [1338, 31] width 33 height 12
click at [456, 373] on div "No Crew London (Farnborough) No Crew Dublin (Dublin Intl)" at bounding box center [866, 378] width 1405 height 23
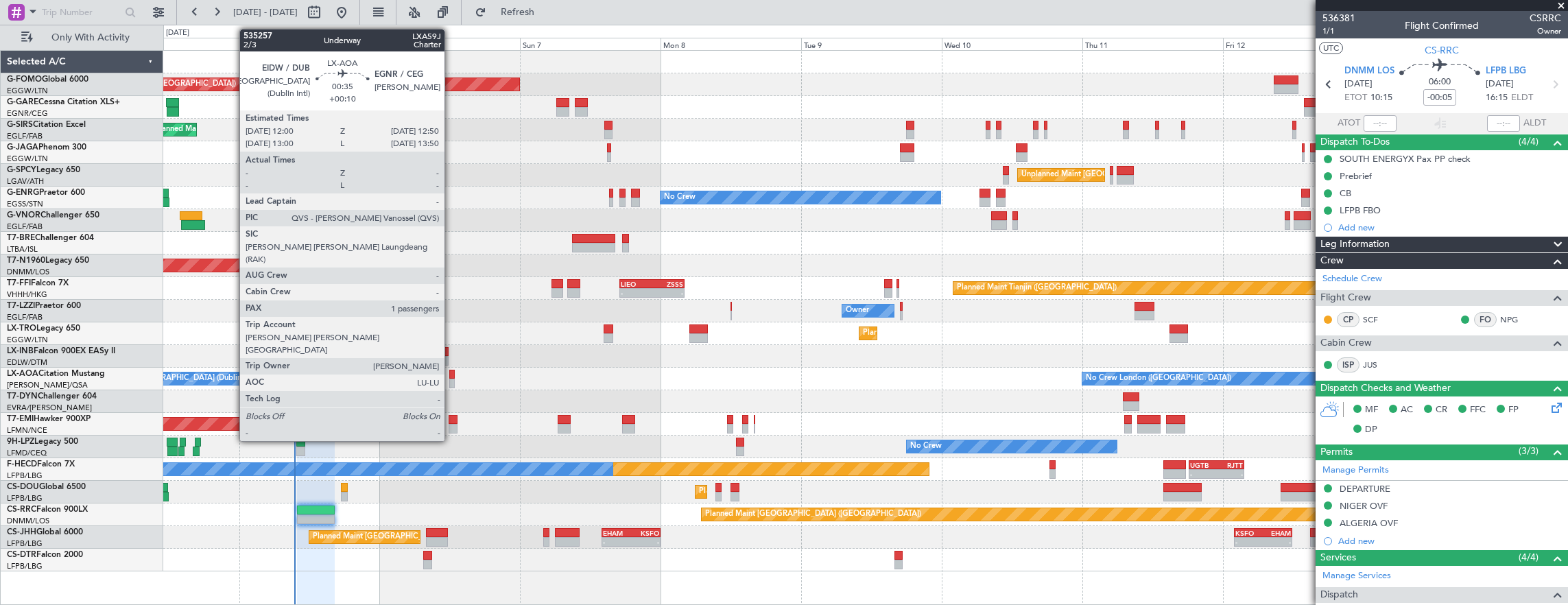
click at [451, 373] on div at bounding box center [452, 374] width 5 height 10
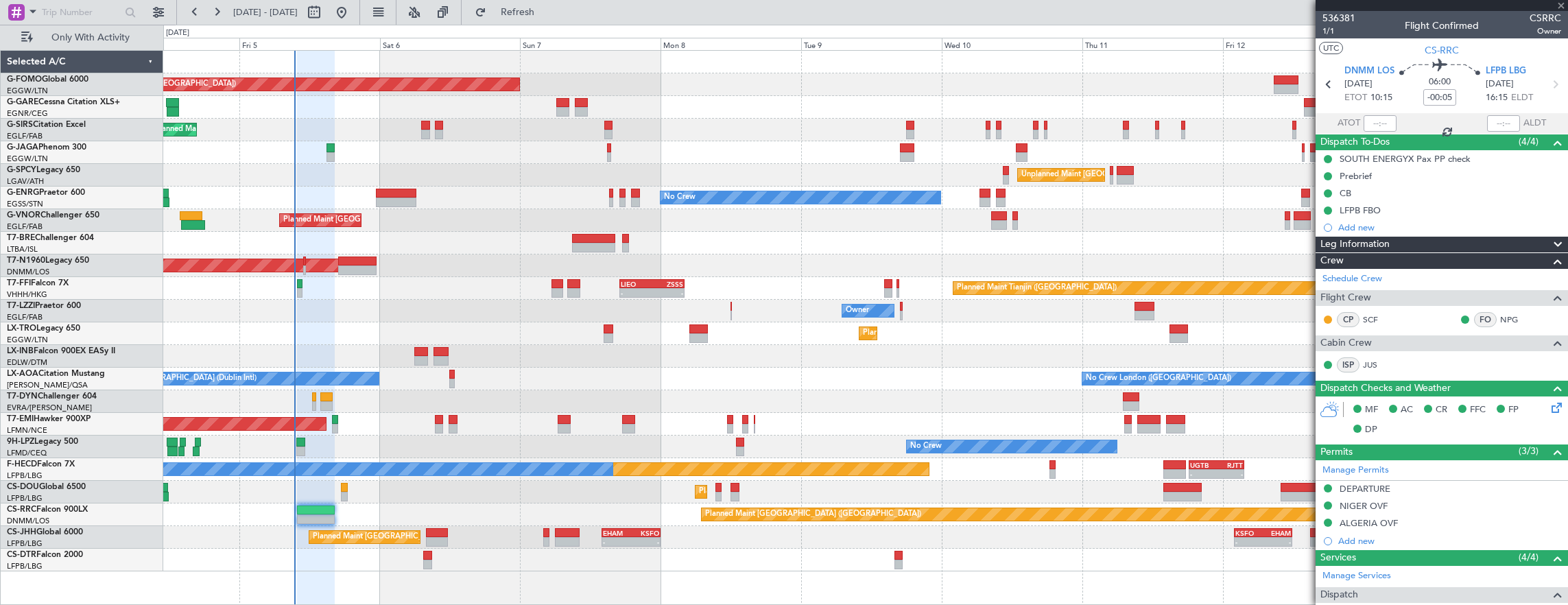
type input "+00:10"
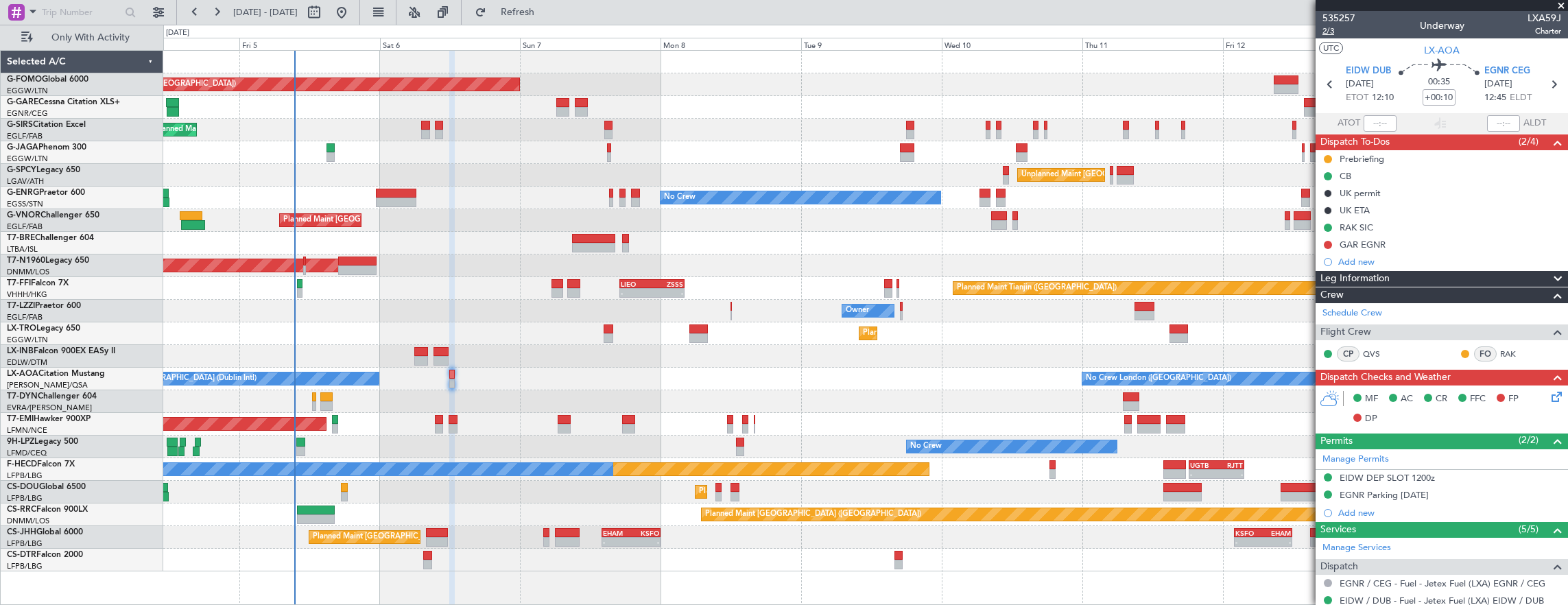
click at [1327, 29] on span "2/3" at bounding box center [1338, 31] width 33 height 12
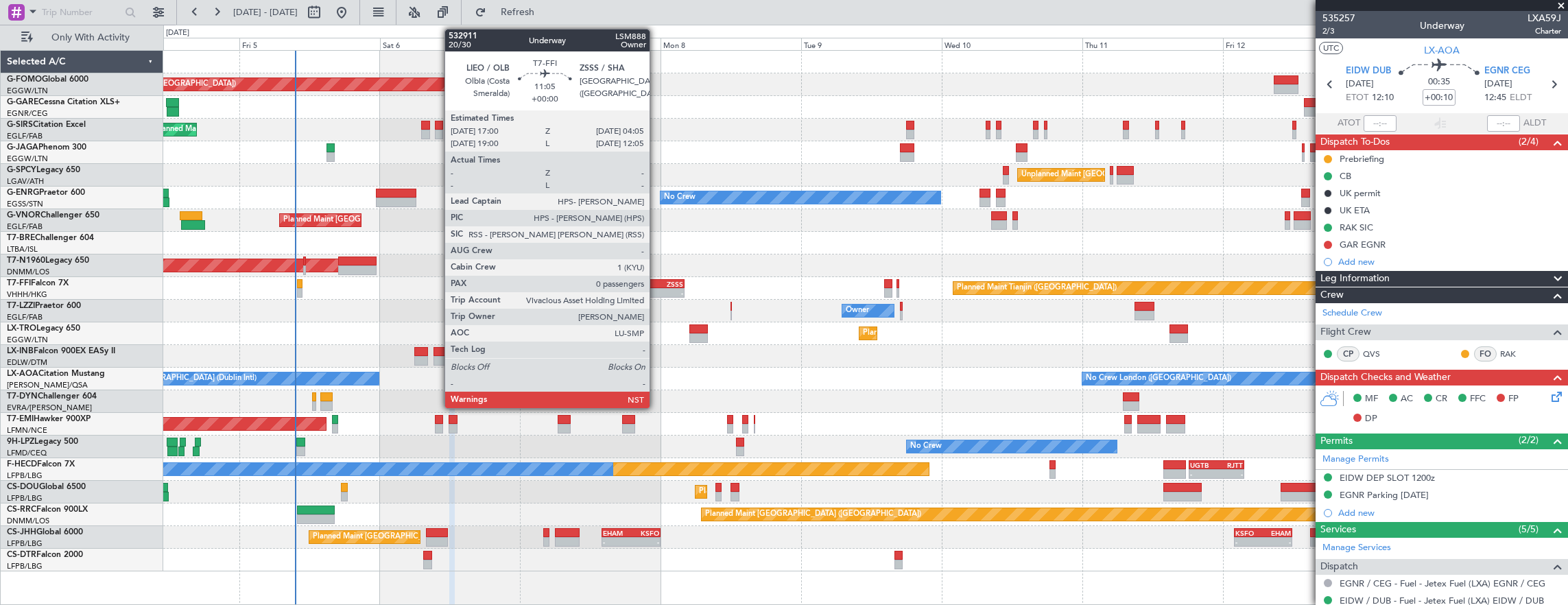
click at [656, 292] on div "-" at bounding box center [667, 292] width 32 height 8
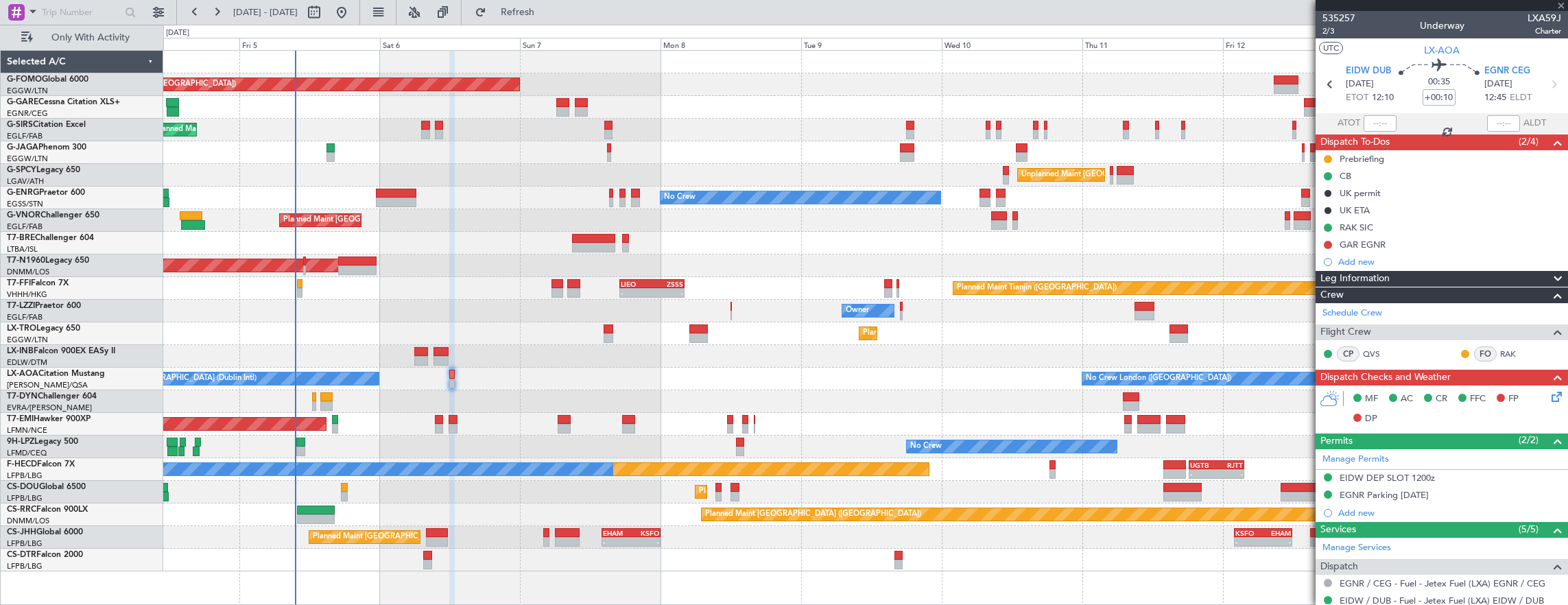
type input "0"
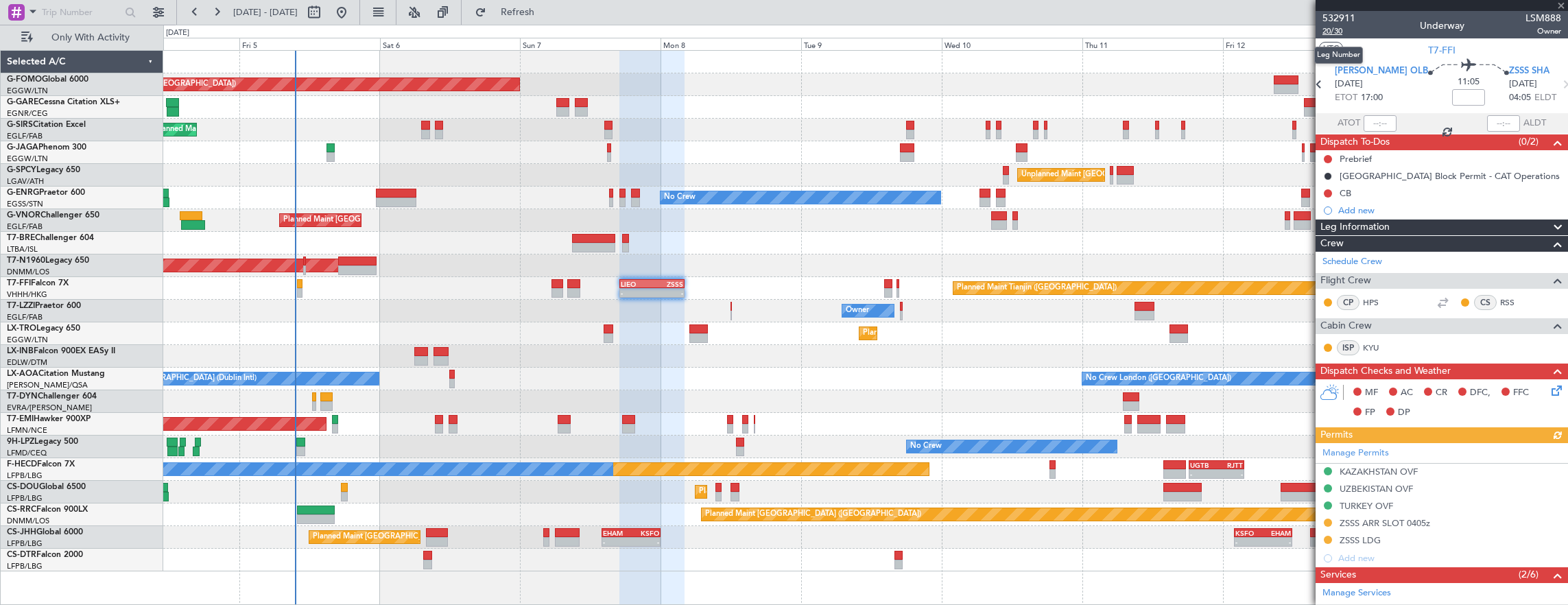
click at [1346, 35] on span "20/30" at bounding box center [1338, 31] width 33 height 12
click at [1386, 161] on div "Prebrief" at bounding box center [1442, 159] width 252 height 17
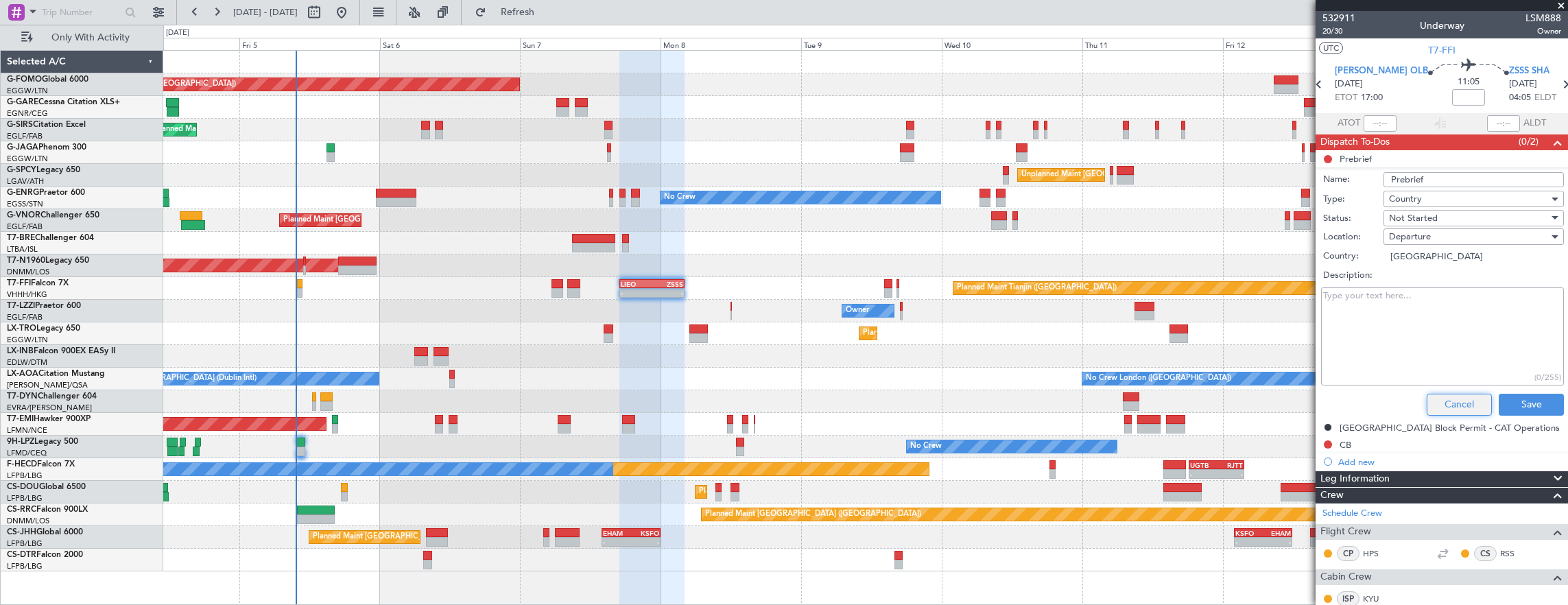
click at [1435, 402] on button "Cancel" at bounding box center [1459, 405] width 65 height 22
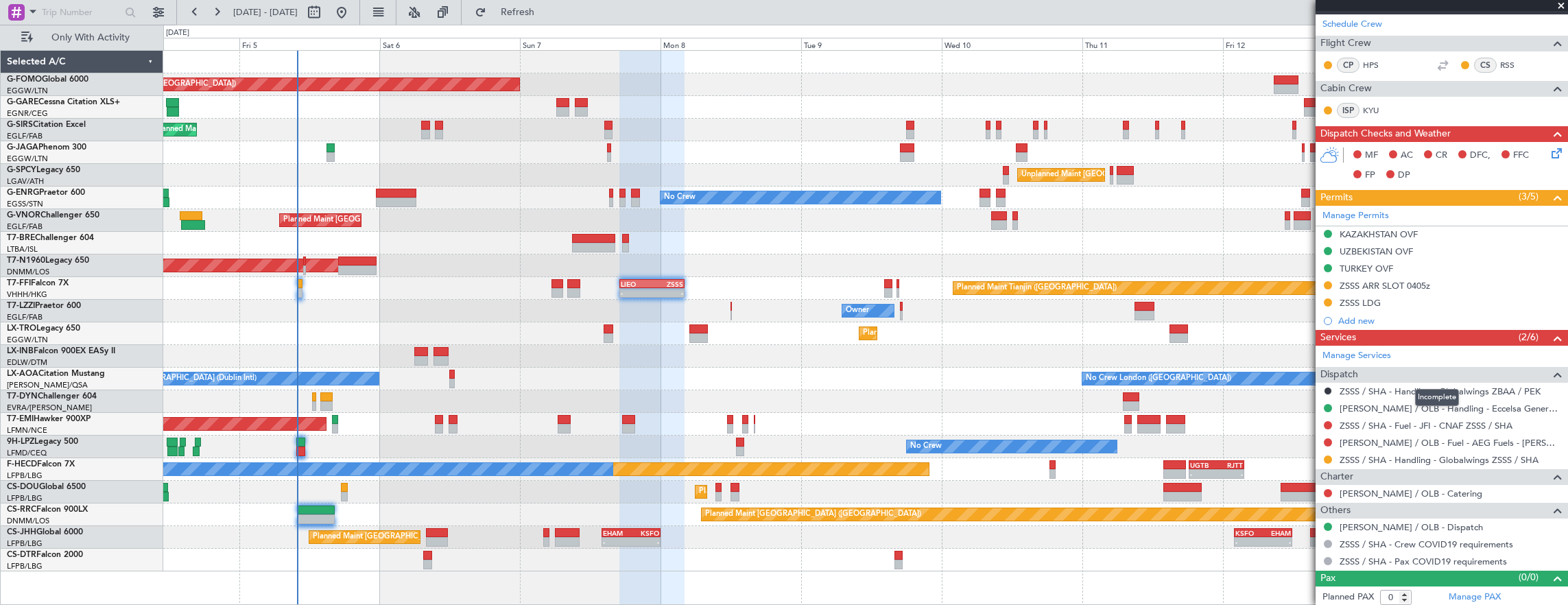
scroll to position [0, 0]
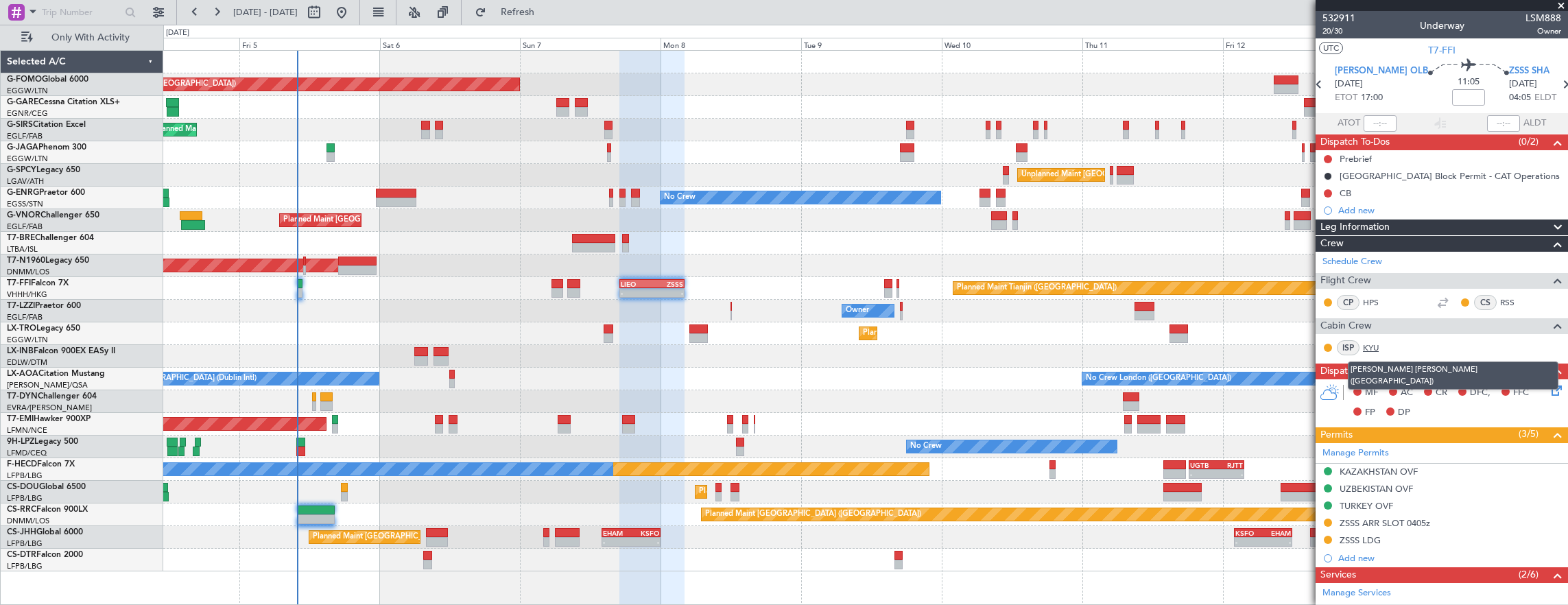
click at [1377, 343] on link "KYU" at bounding box center [1378, 347] width 31 height 13
click at [1446, 48] on span "T7-FFI" at bounding box center [1441, 51] width 27 height 15
click at [1366, 344] on link "KYU" at bounding box center [1378, 347] width 31 height 13
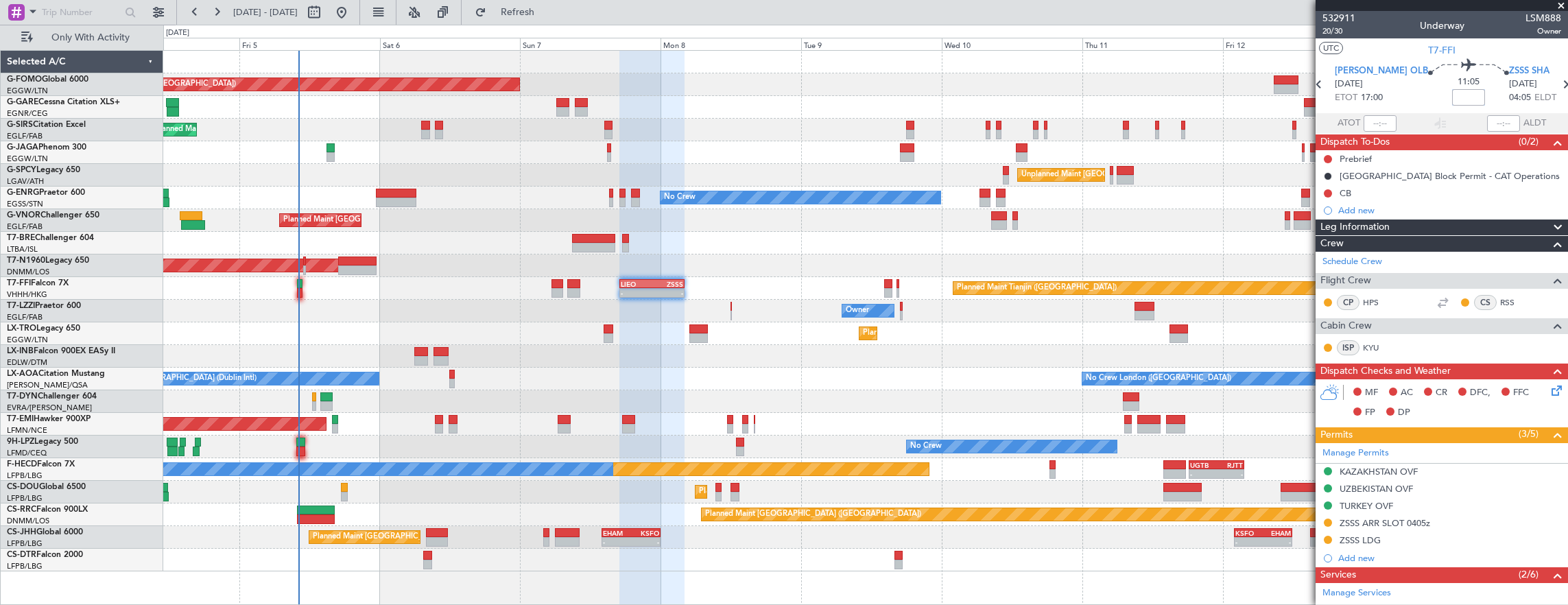
click at [1452, 92] on input at bounding box center [1468, 97] width 33 height 16
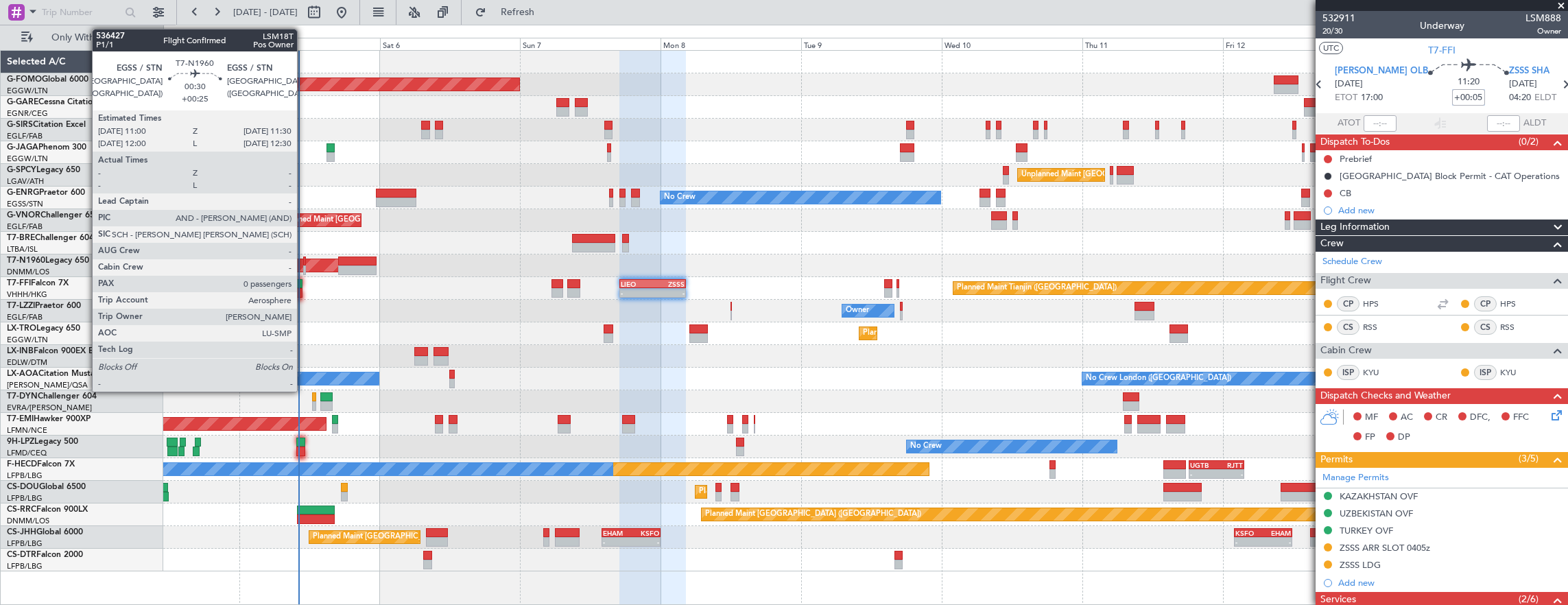
click at [304, 262] on div at bounding box center [305, 261] width 4 height 10
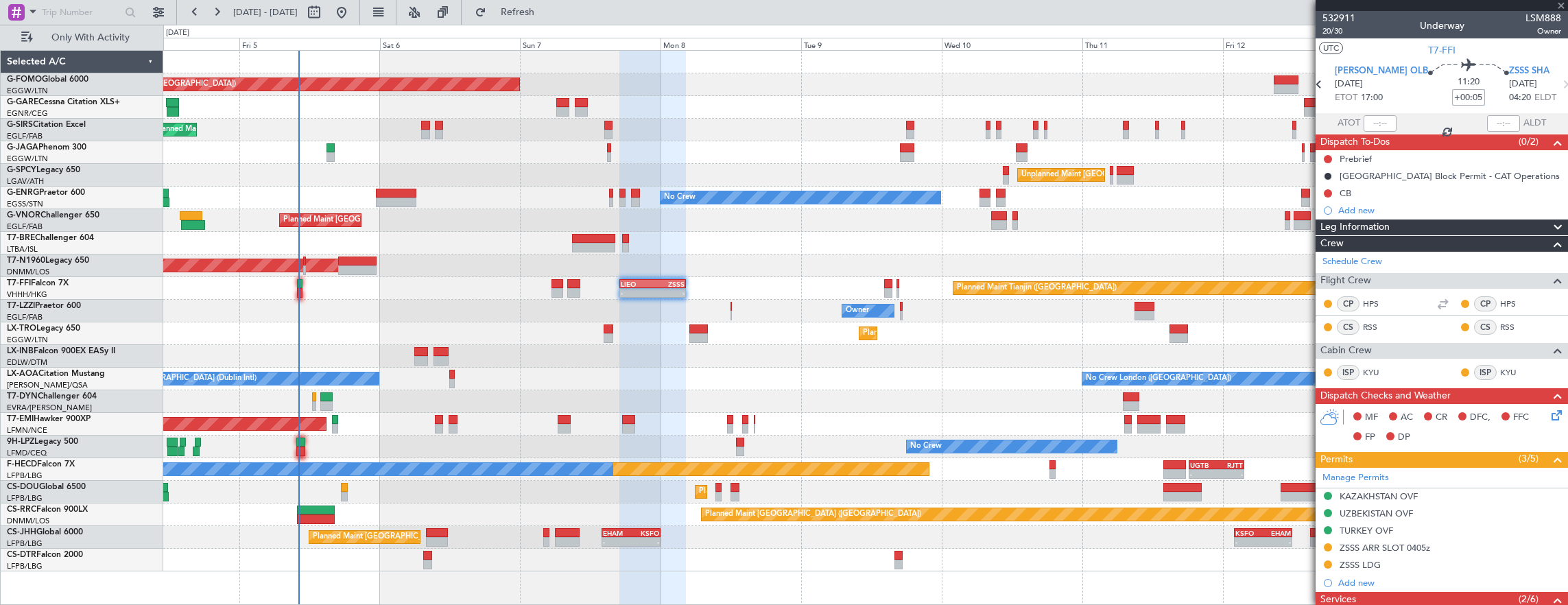
type input "+00:25"
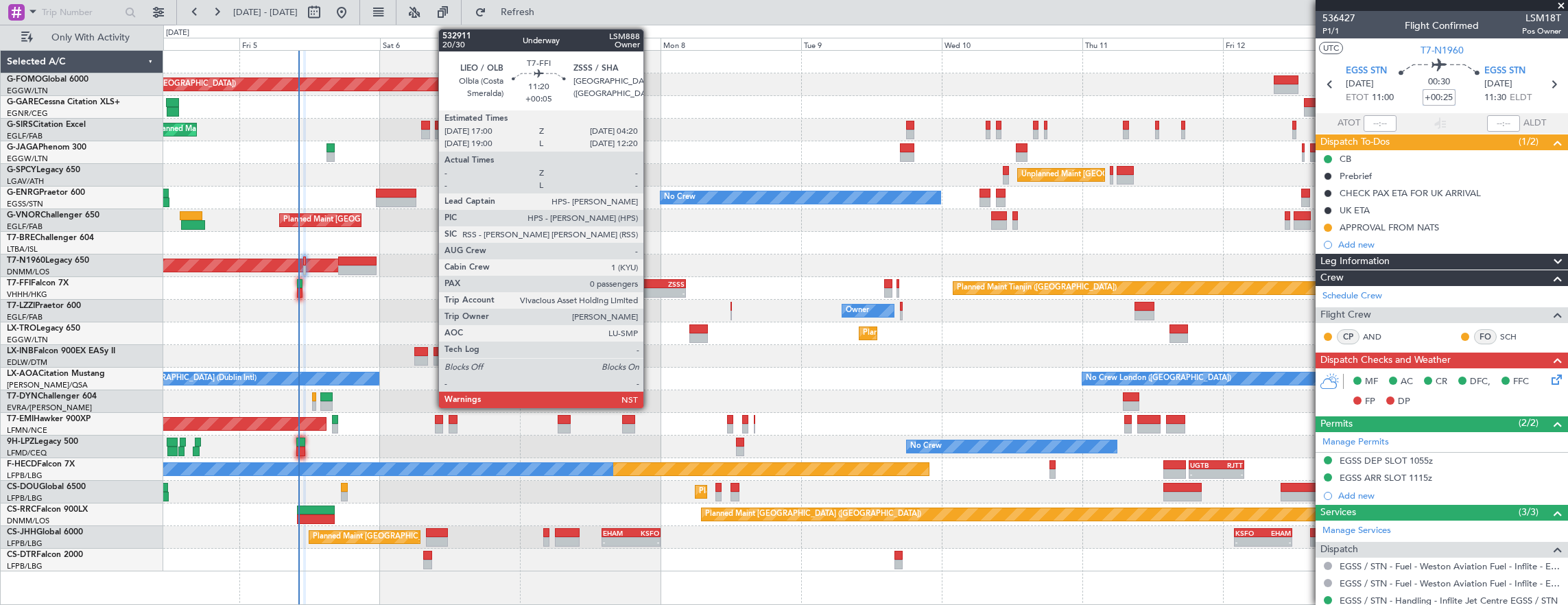
click at [652, 290] on div "-" at bounding box center [669, 292] width 33 height 8
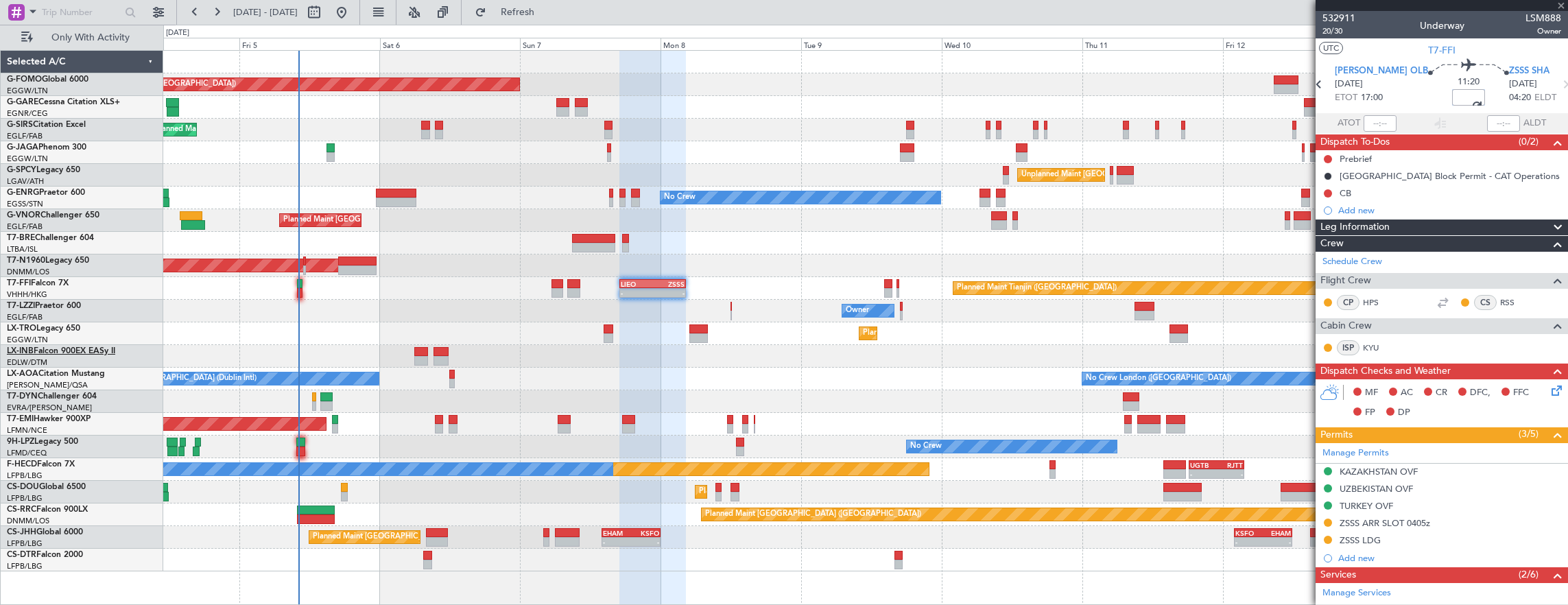
type input "+00:00"
click at [1452, 101] on input at bounding box center [1468, 97] width 33 height 16
click at [1329, 159] on button at bounding box center [1328, 159] width 8 height 8
click at [1321, 203] on span "In Progress" at bounding box center [1334, 198] width 46 height 14
click at [1327, 190] on button at bounding box center [1328, 193] width 8 height 8
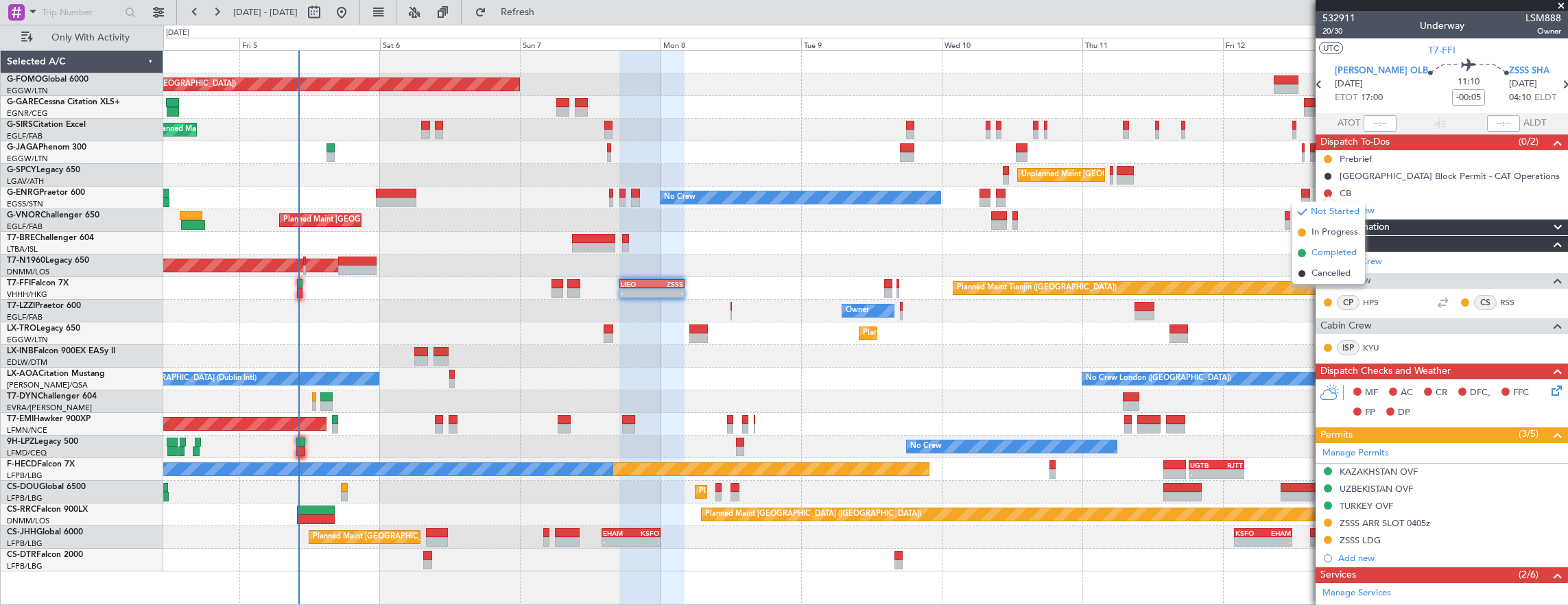
click at [1333, 253] on span "Completed" at bounding box center [1334, 252] width 45 height 14
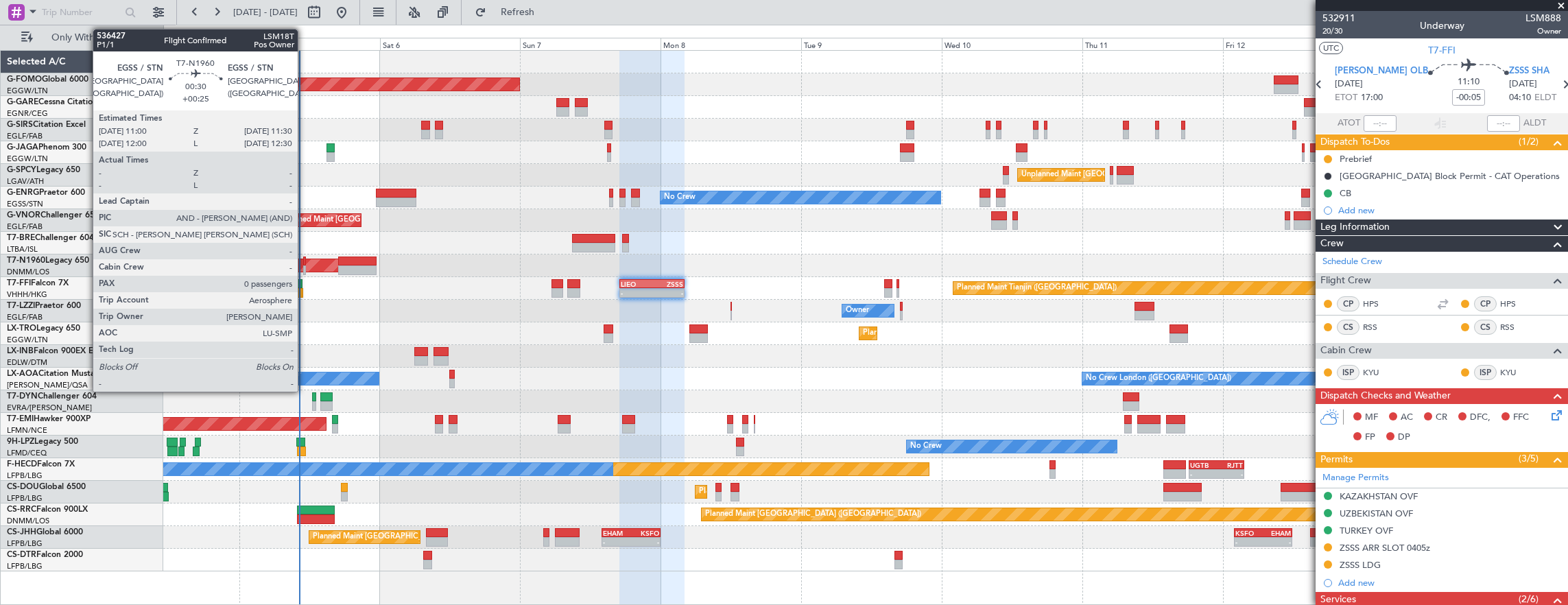
click at [305, 263] on div at bounding box center [305, 261] width 4 height 10
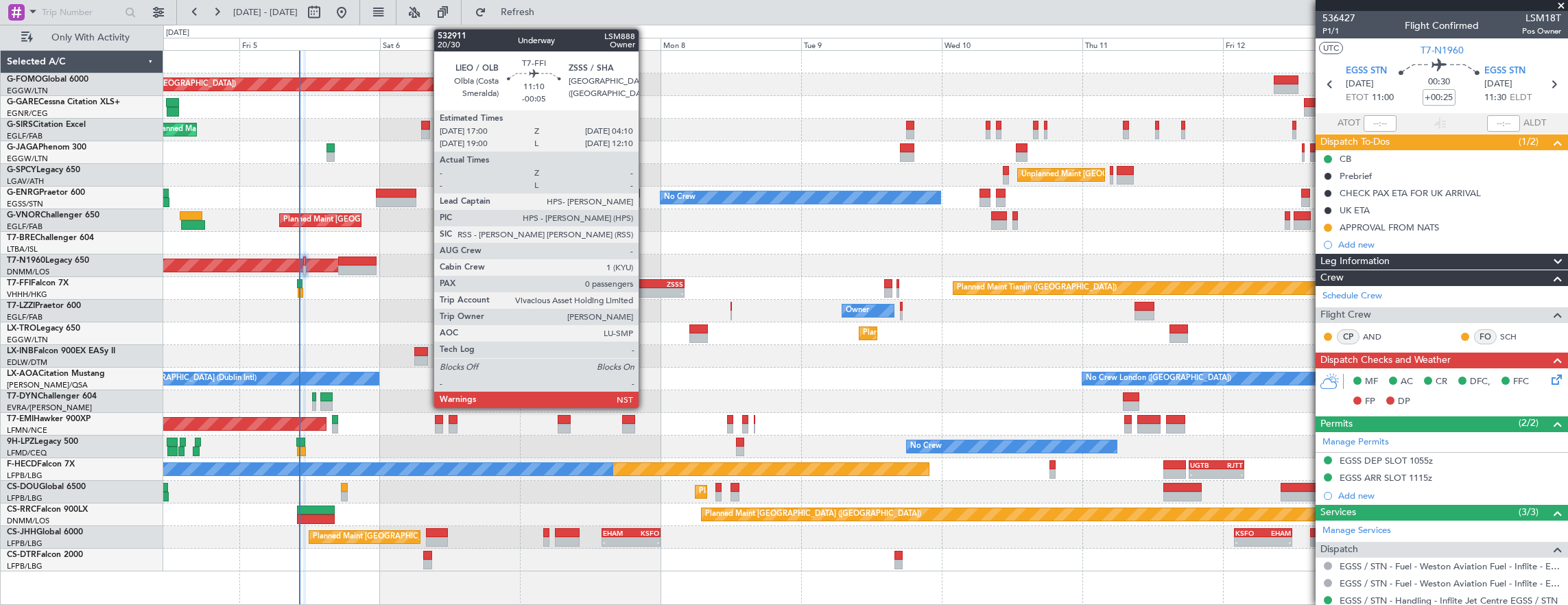
click at [645, 295] on div "-" at bounding box center [636, 292] width 32 height 8
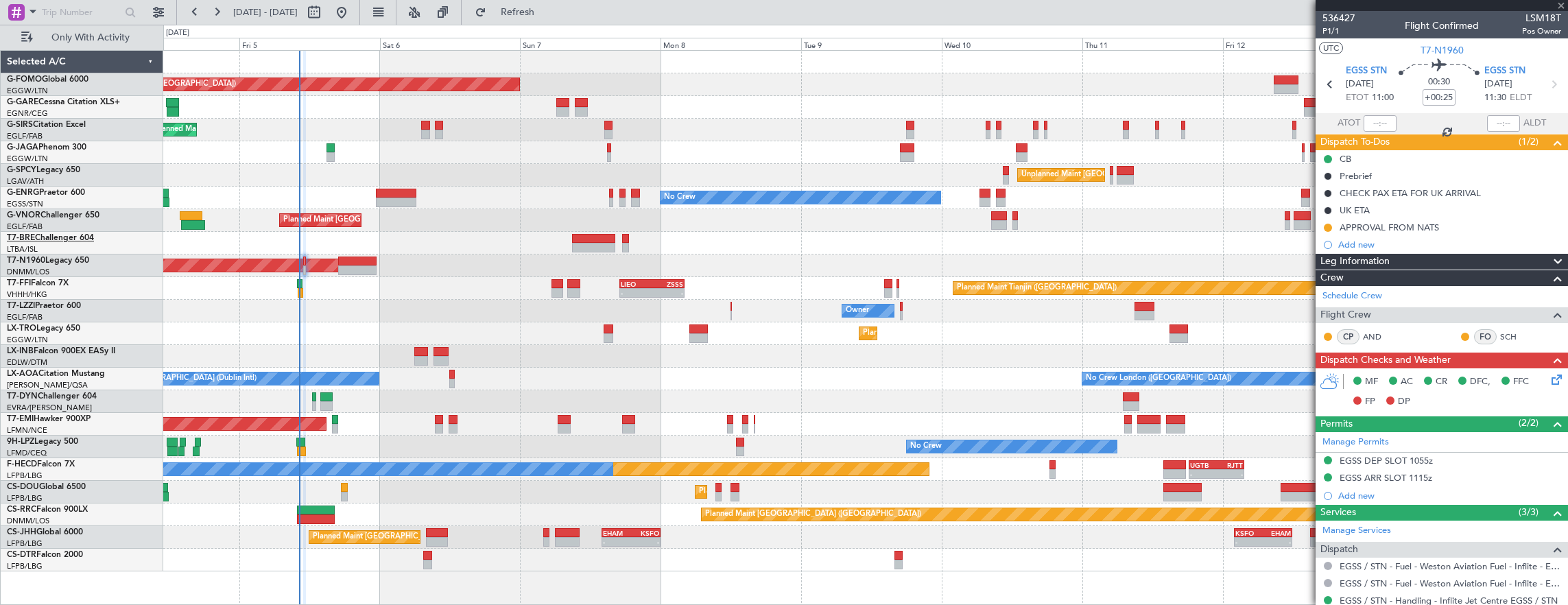
type input "-00:05"
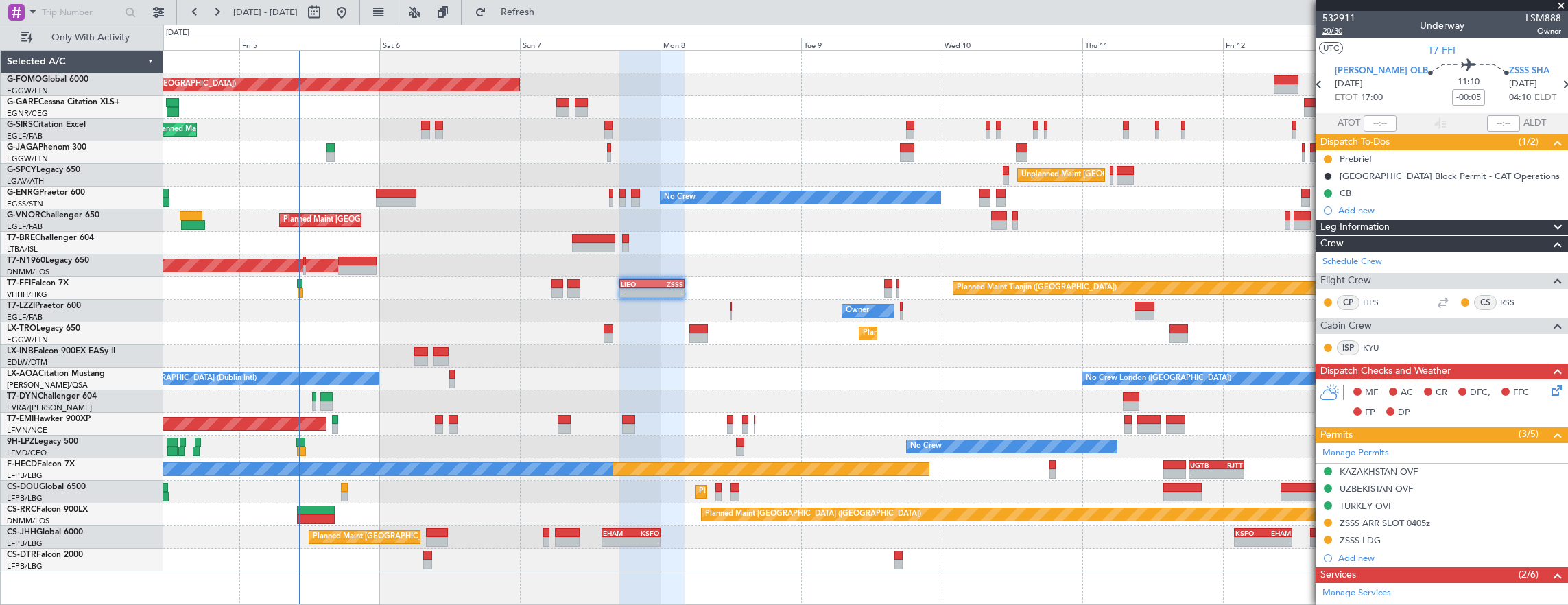
click at [1330, 34] on span "20/30" at bounding box center [1338, 31] width 33 height 12
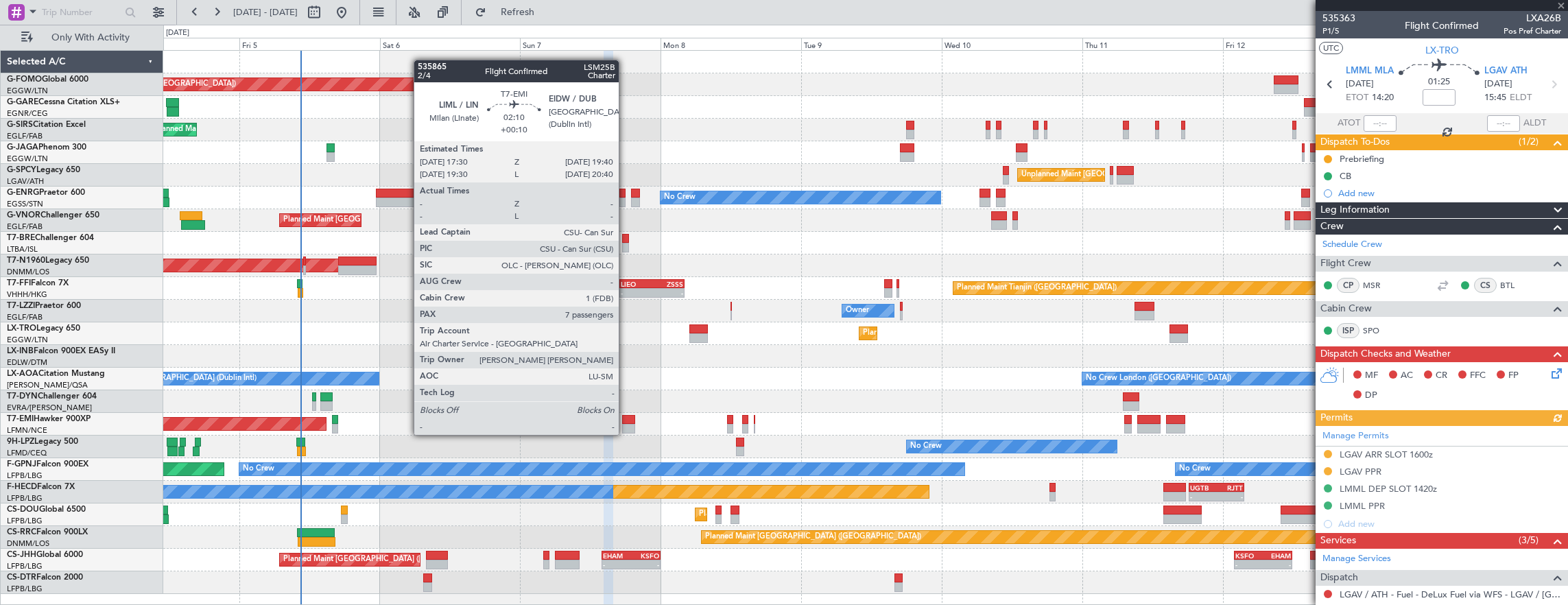
click at [625, 421] on div at bounding box center [628, 419] width 13 height 10
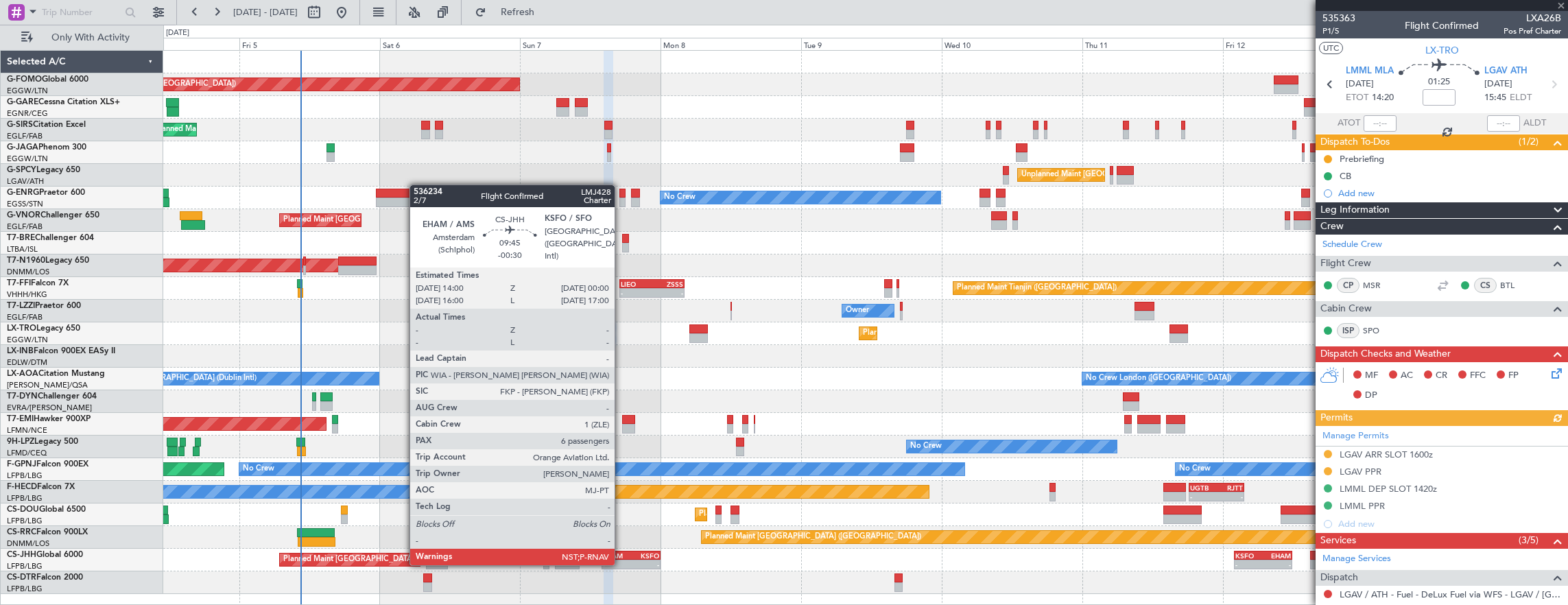
type input "+00:10"
type input "7"
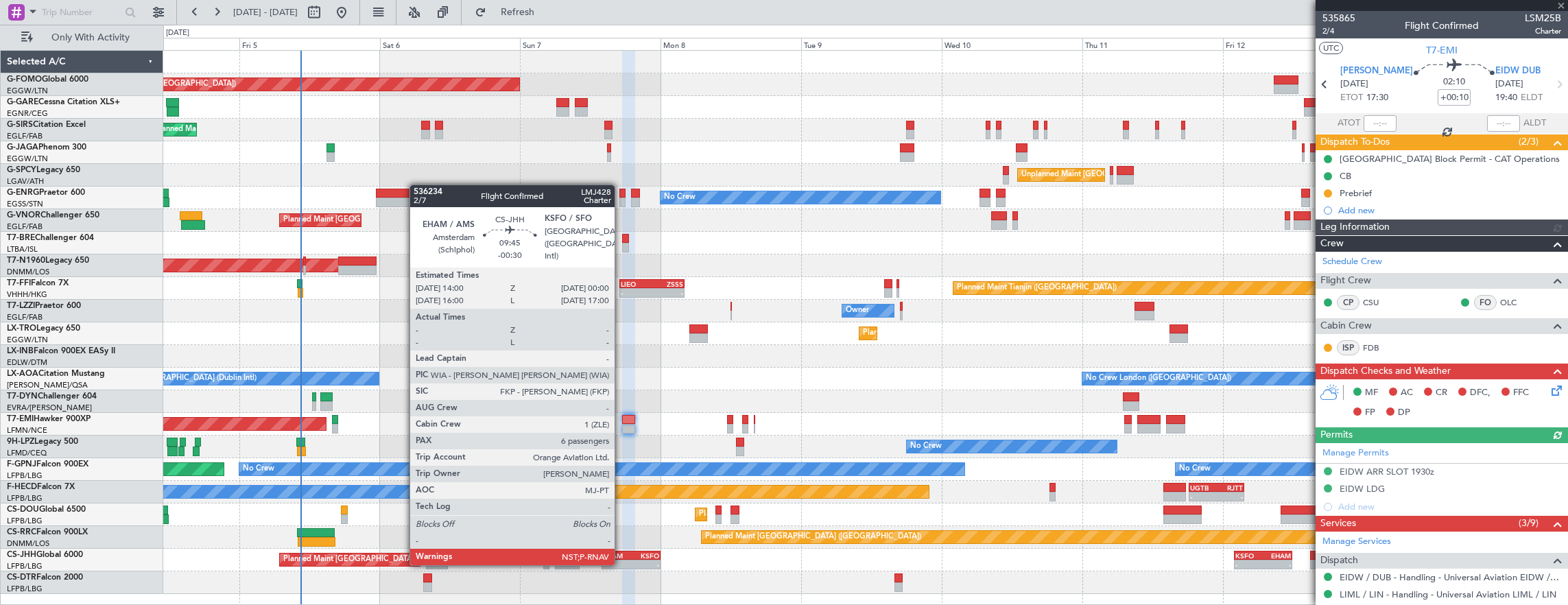
click at [622, 563] on div "-" at bounding box center [616, 563] width 28 height 8
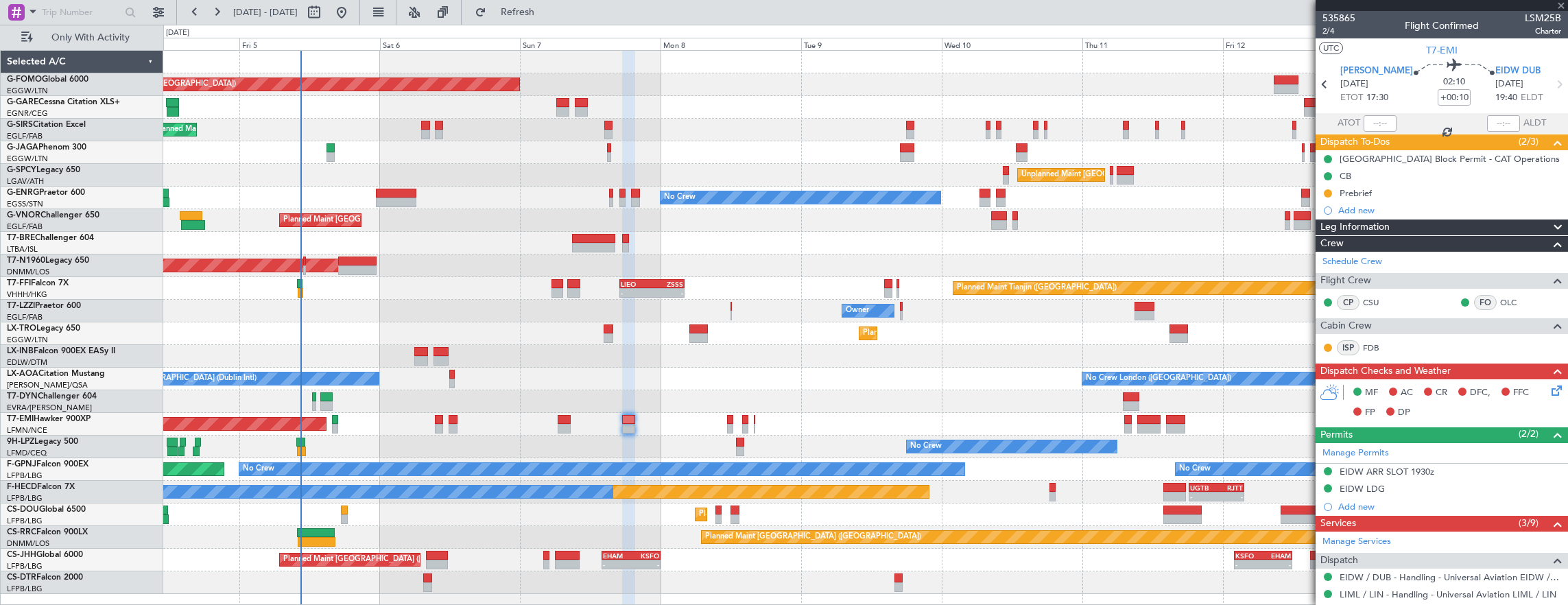
type input "-00:30"
type input "6"
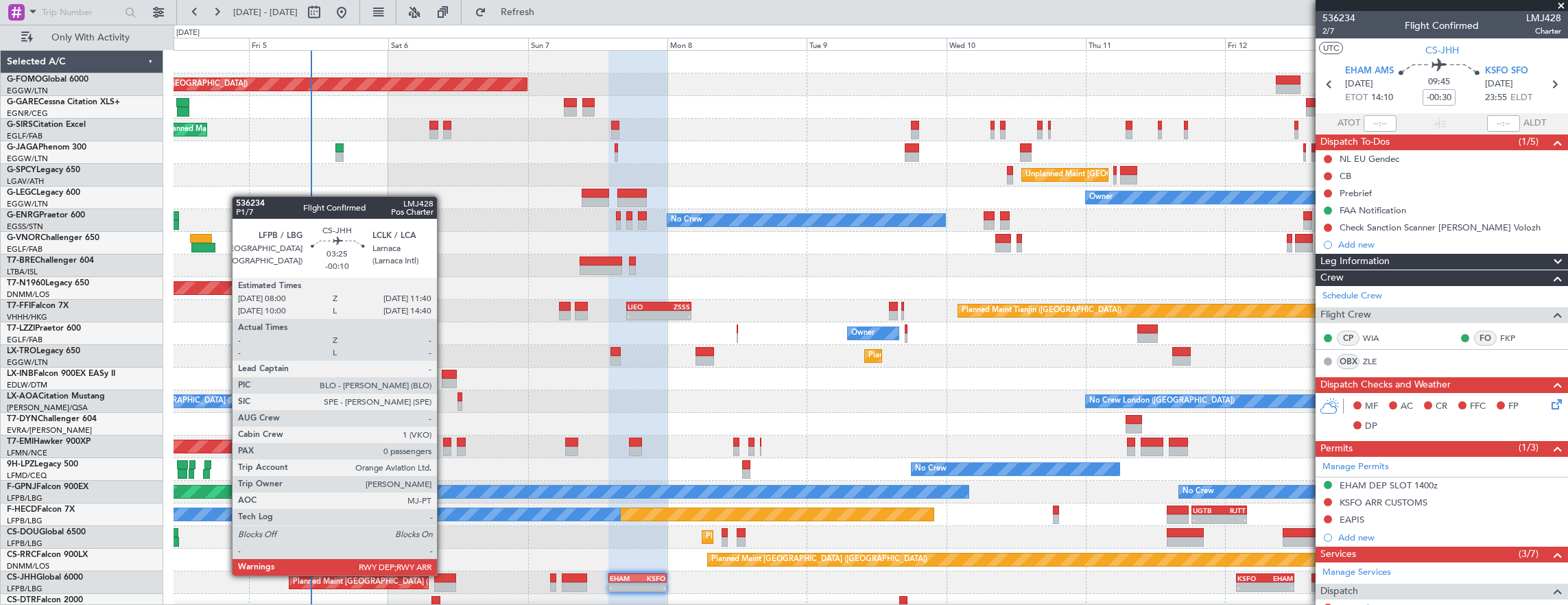
scroll to position [10, 0]
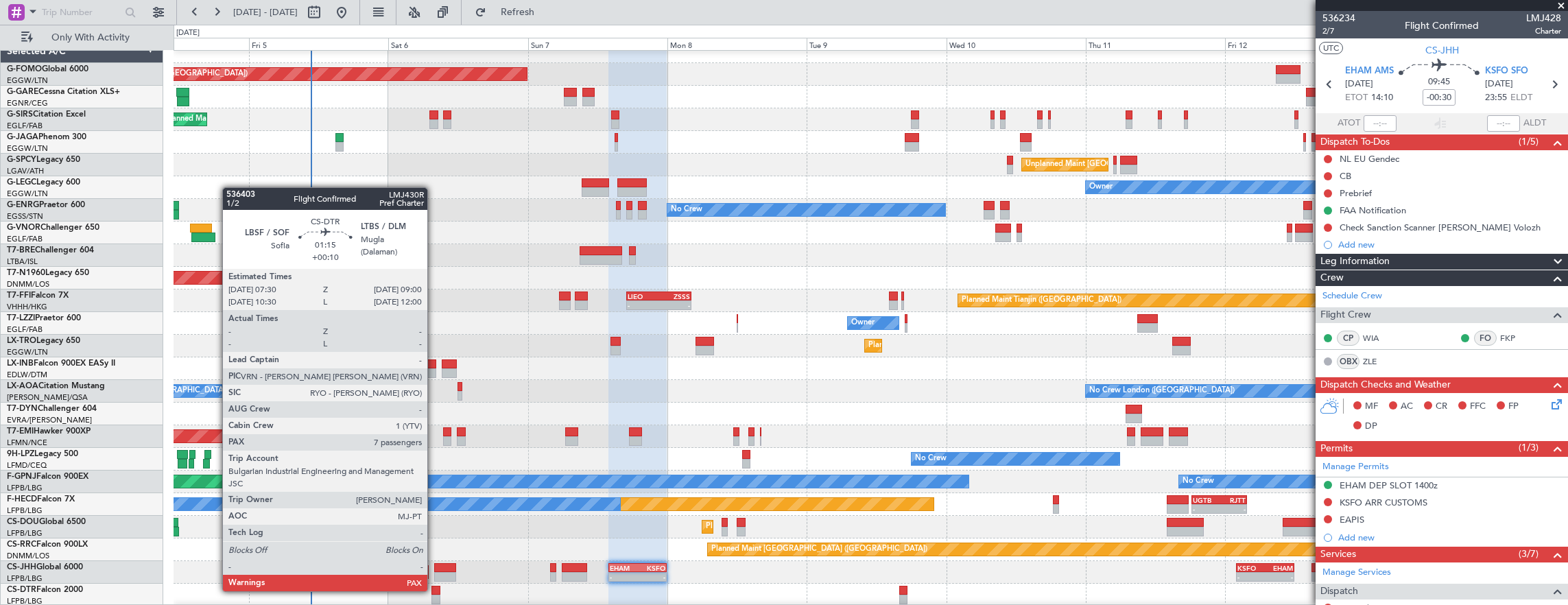
click at [434, 590] on div at bounding box center [436, 590] width 9 height 10
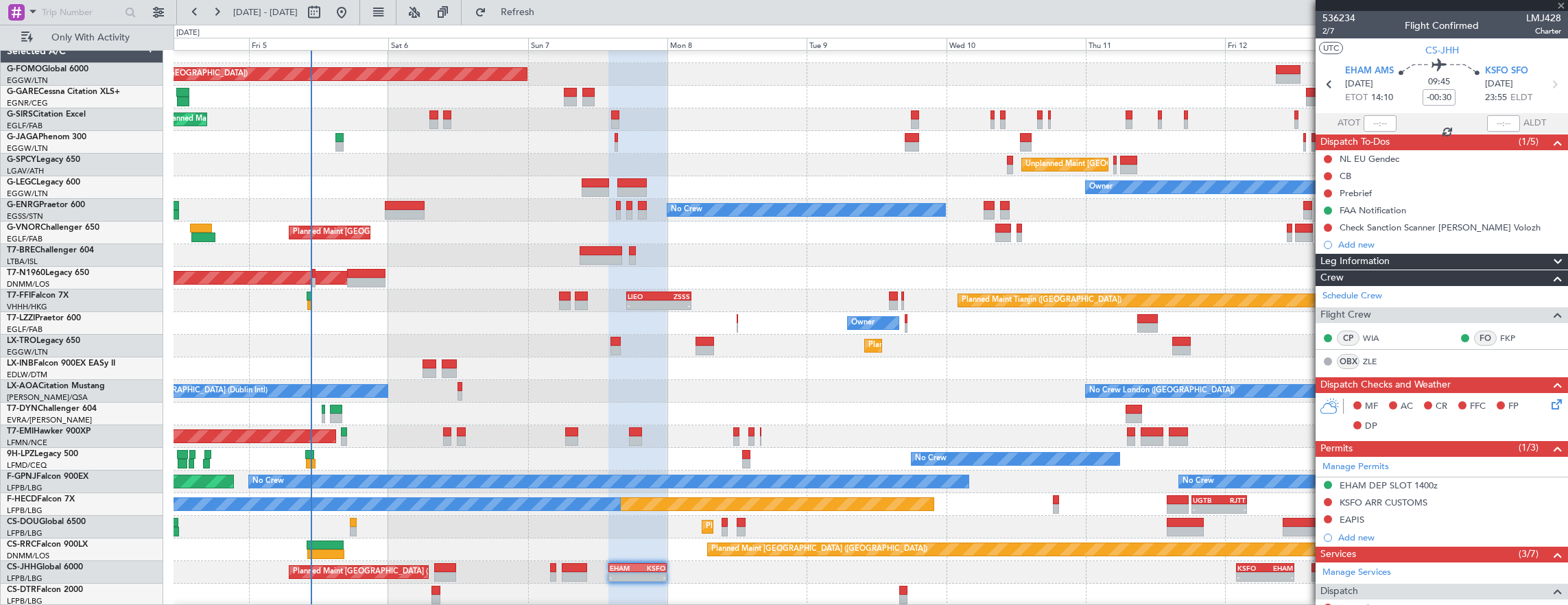
type input "+00:10"
type input "7"
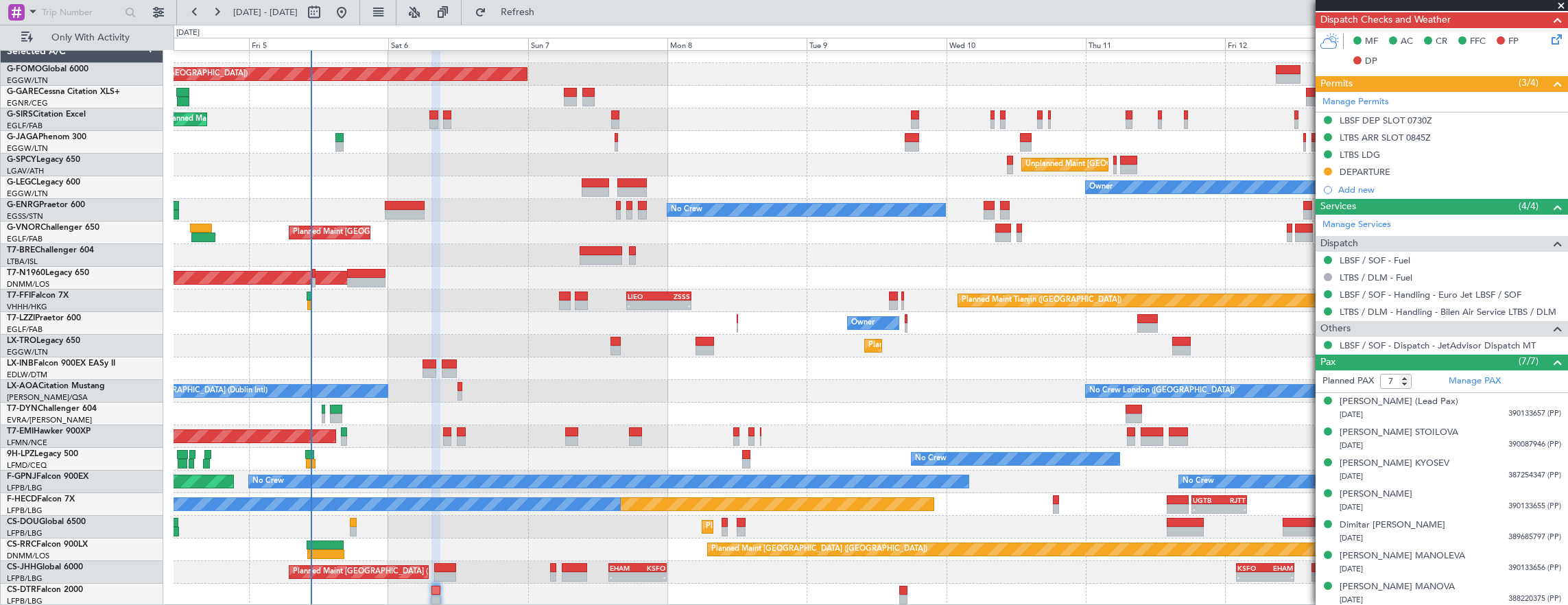
scroll to position [0, 0]
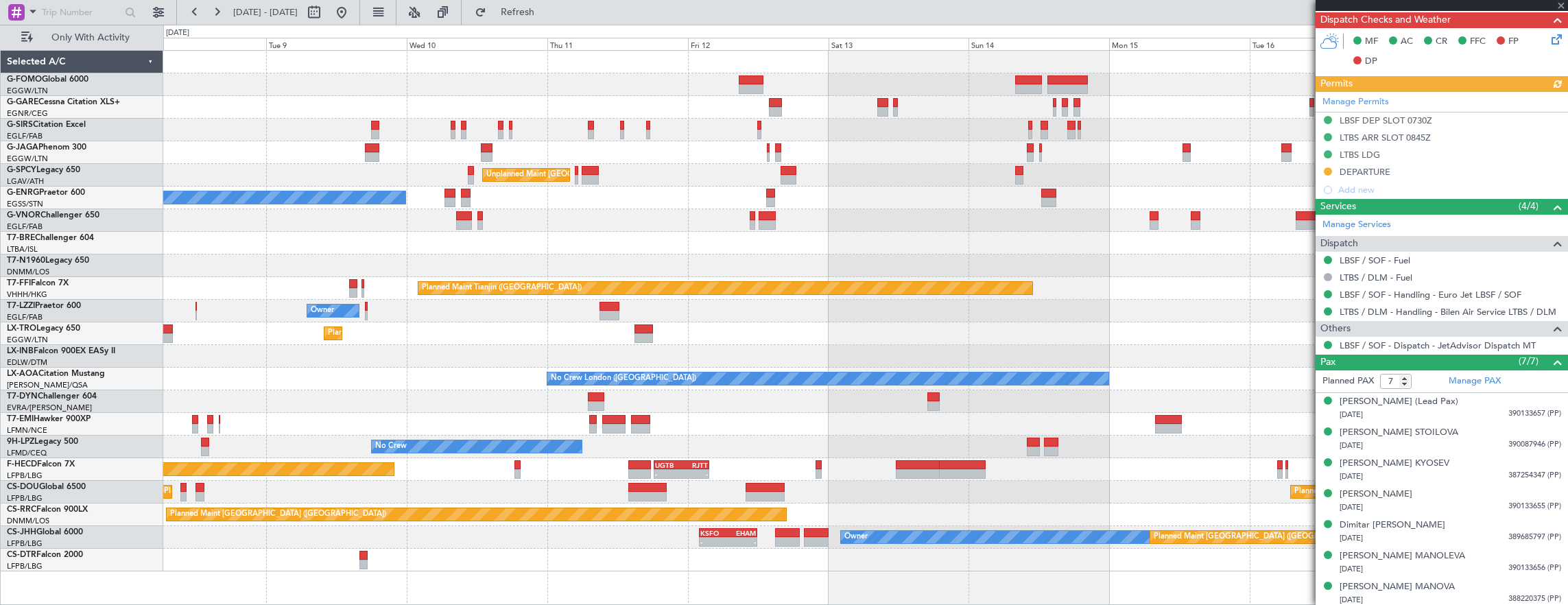
click at [599, 333] on div "Planned Maint Dusseldorf" at bounding box center [866, 333] width 1405 height 23
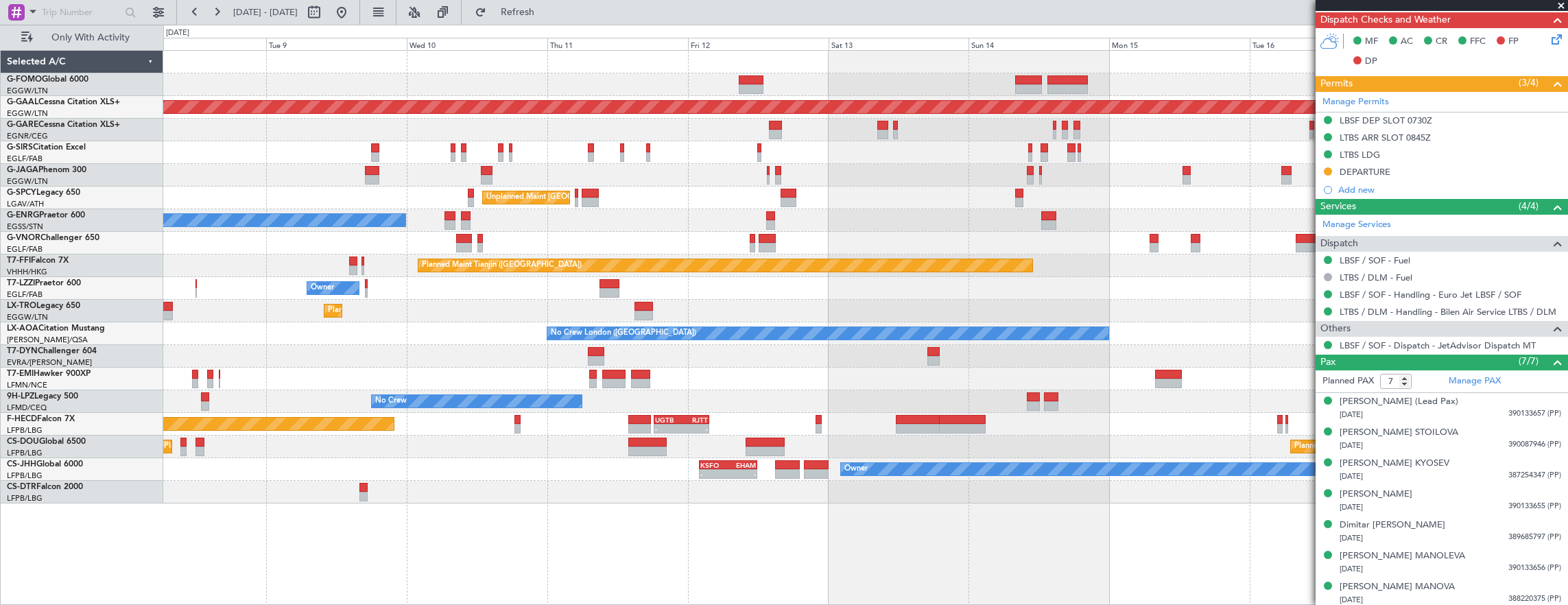
click at [926, 210] on div "Planned Maint London (Luton) Planned Maint Dusseldorf Unplanned Maint Athens (E…" at bounding box center [866, 277] width 1405 height 453
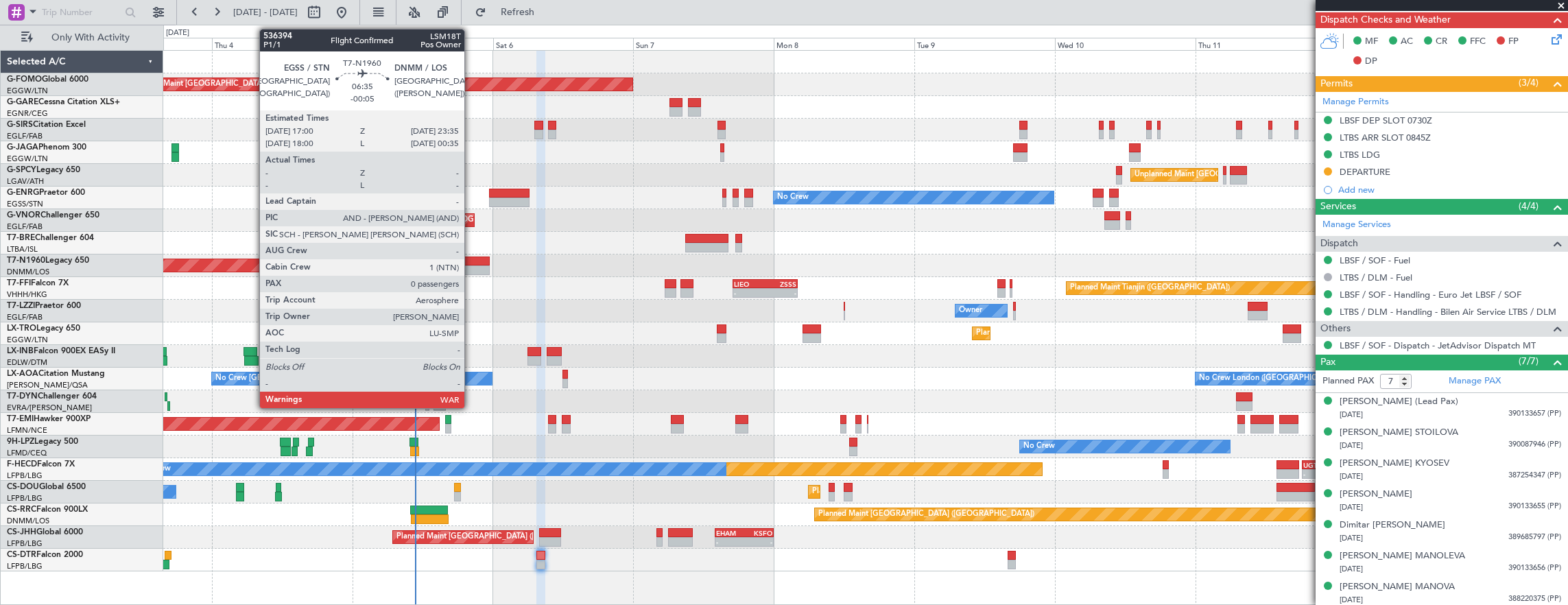
click at [471, 268] on div at bounding box center [470, 269] width 39 height 10
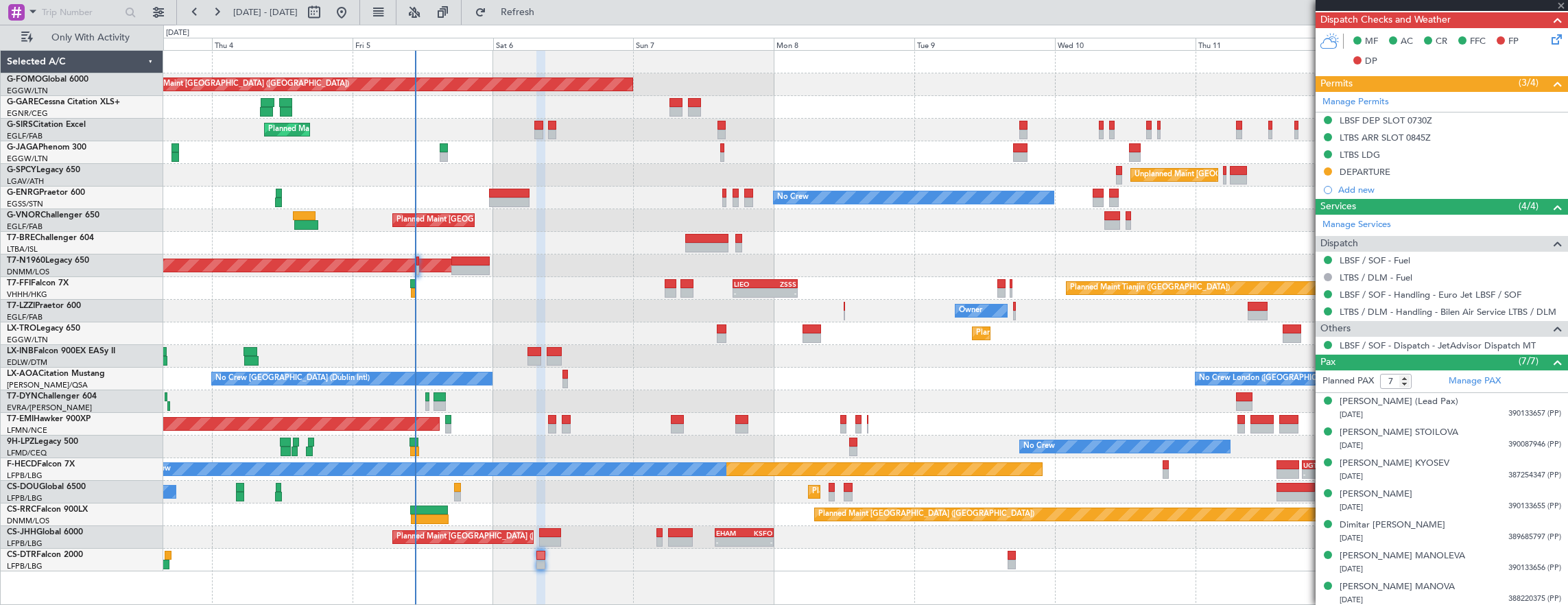
type input "-00:05"
type input "0"
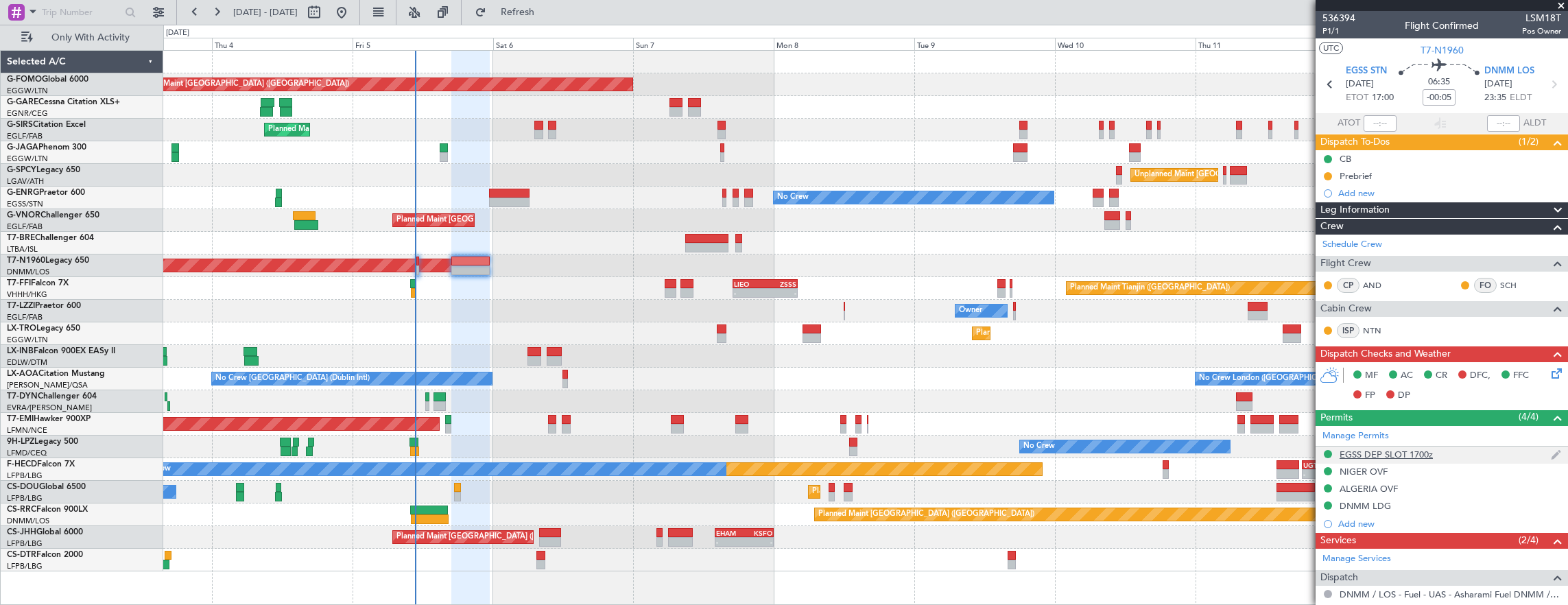
click at [1493, 451] on div "EGSS DEP SLOT 1700z" at bounding box center [1442, 454] width 252 height 17
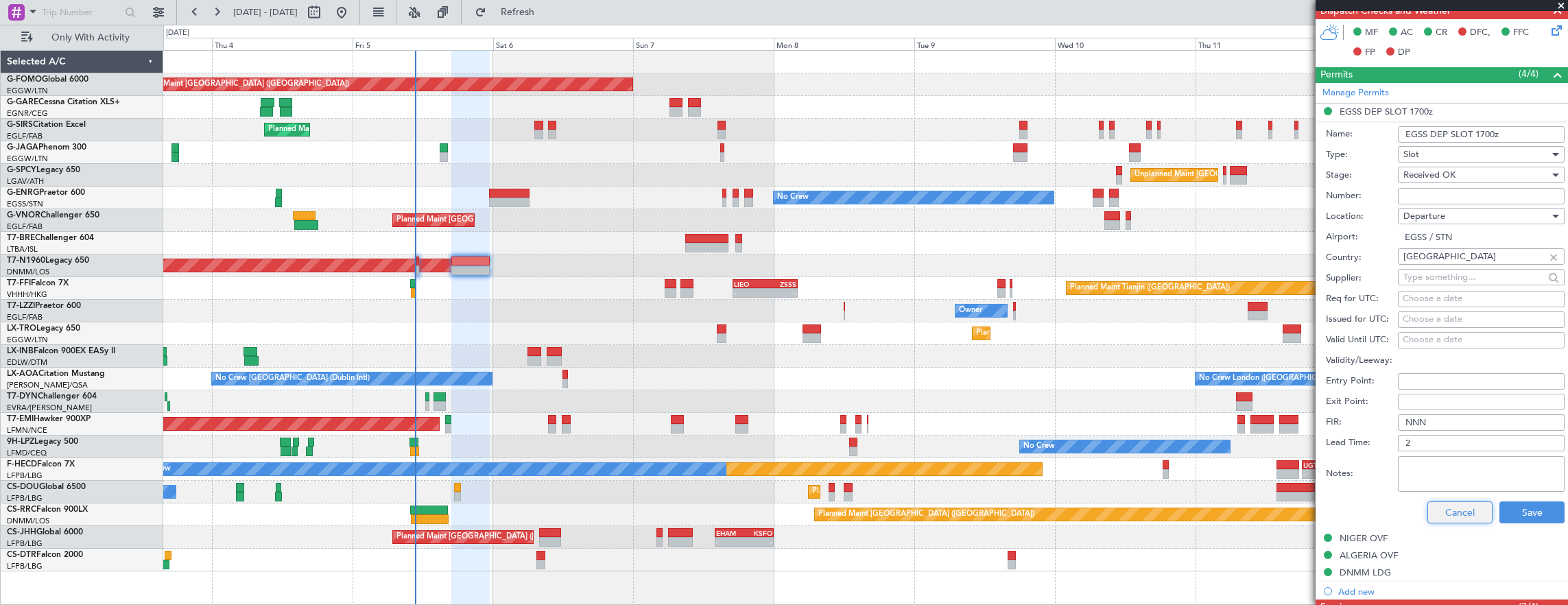
click at [1448, 512] on button "Cancel" at bounding box center [1460, 512] width 65 height 22
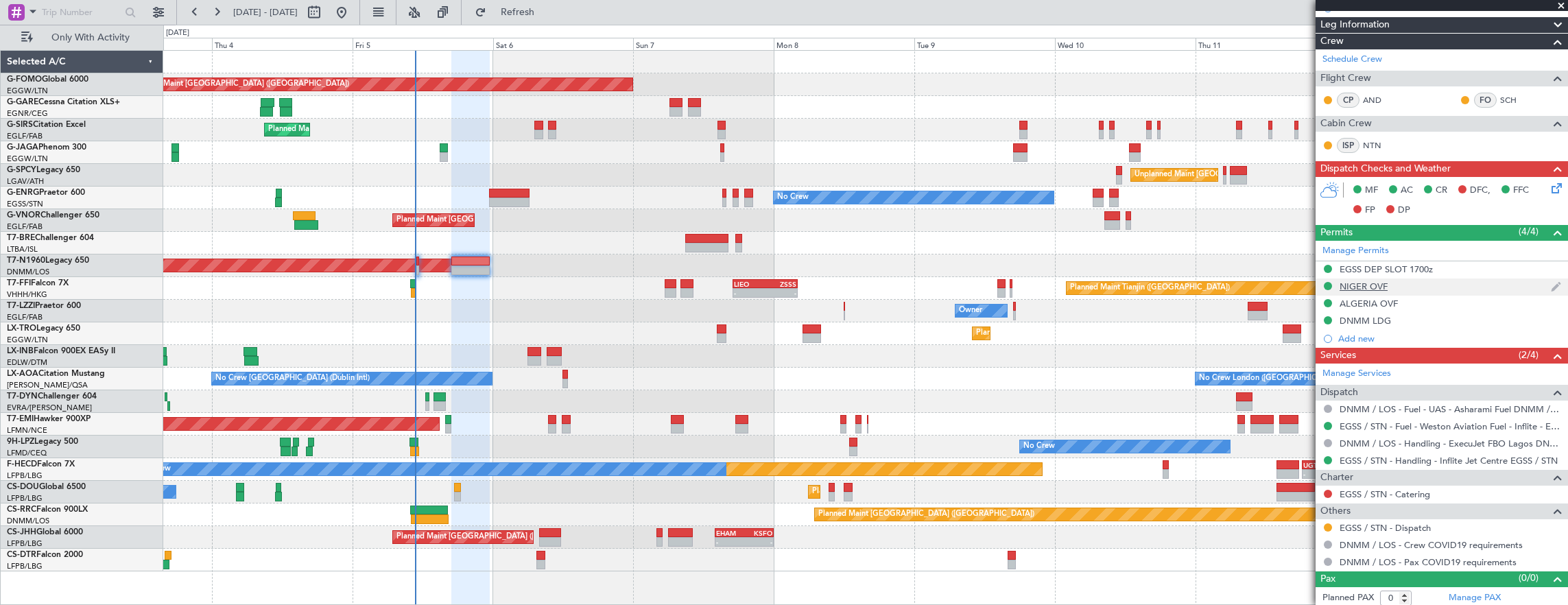
click at [1438, 284] on div "NIGER OVF" at bounding box center [1442, 287] width 252 height 17
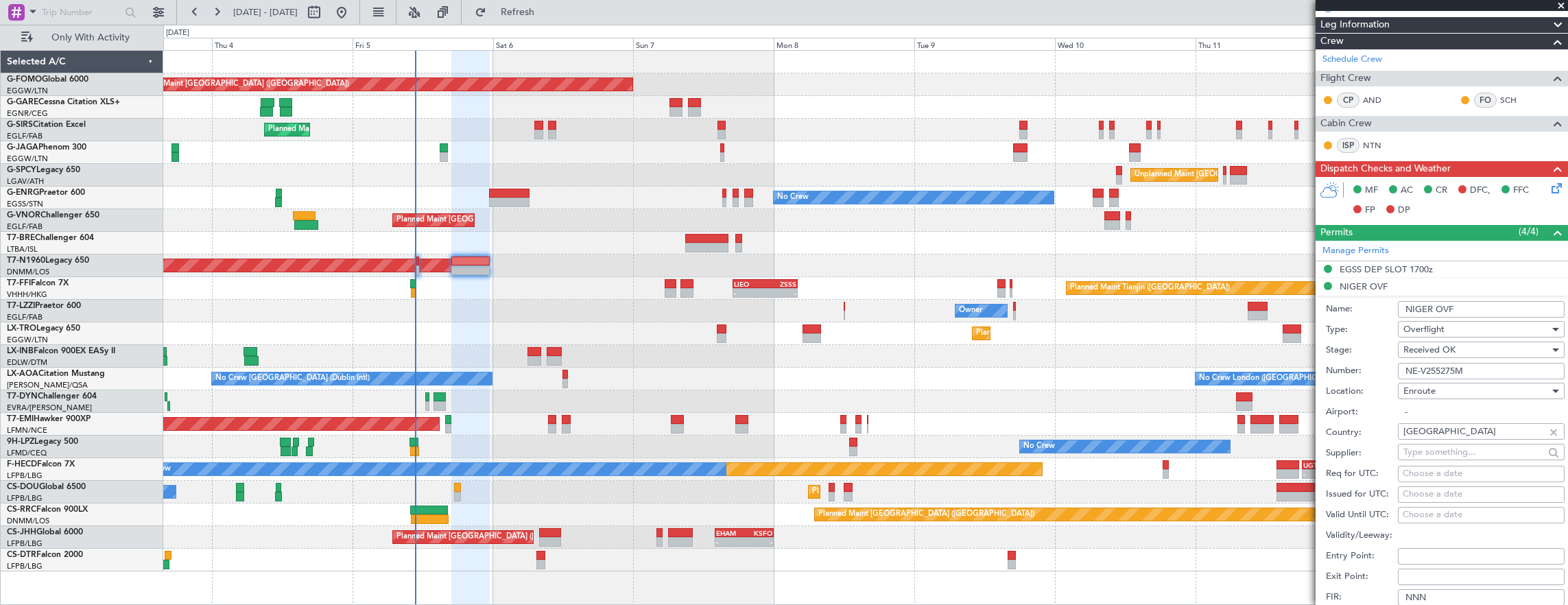
scroll to position [343, 0]
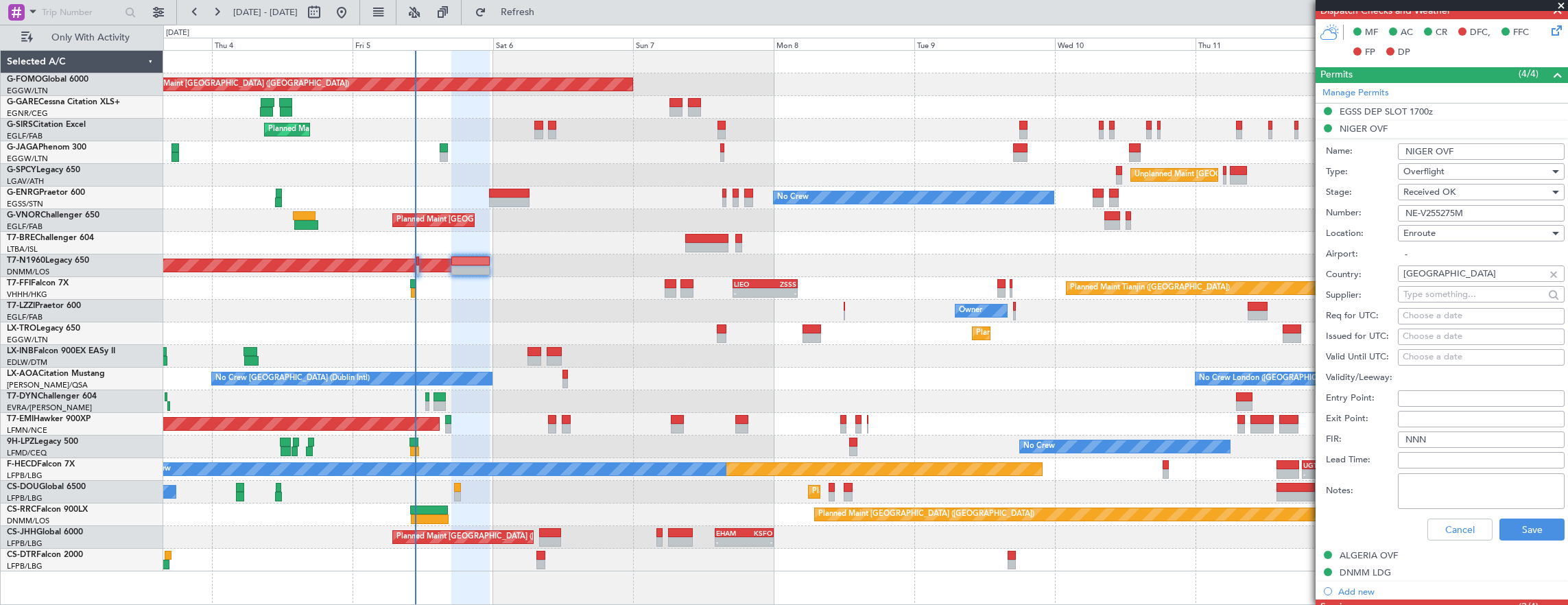
click at [1485, 212] on input "NE-V255275M" at bounding box center [1481, 213] width 167 height 16
click at [1458, 523] on button "Cancel" at bounding box center [1460, 529] width 65 height 22
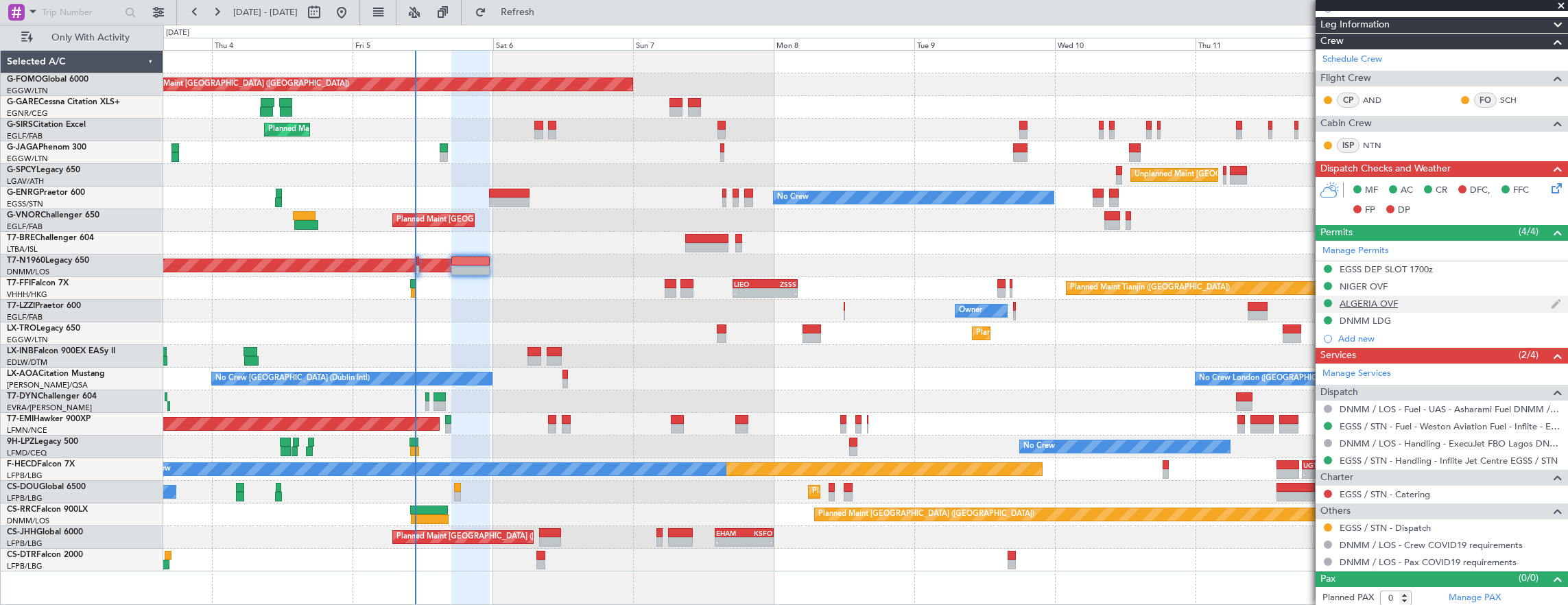
click at [1439, 302] on div "ALGERIA OVF" at bounding box center [1442, 304] width 252 height 17
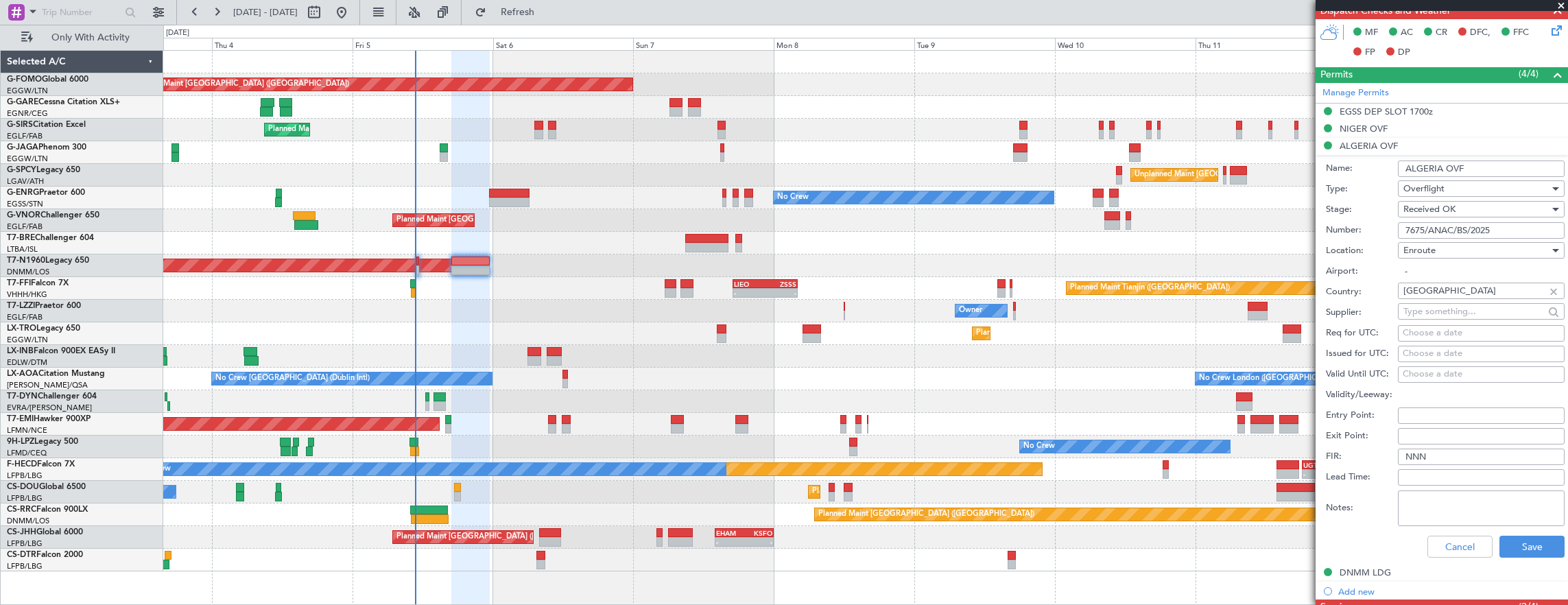
click at [1497, 222] on input "7675/ANAC/BS/2025" at bounding box center [1481, 230] width 167 height 16
click at [1448, 542] on button "Cancel" at bounding box center [1460, 546] width 65 height 22
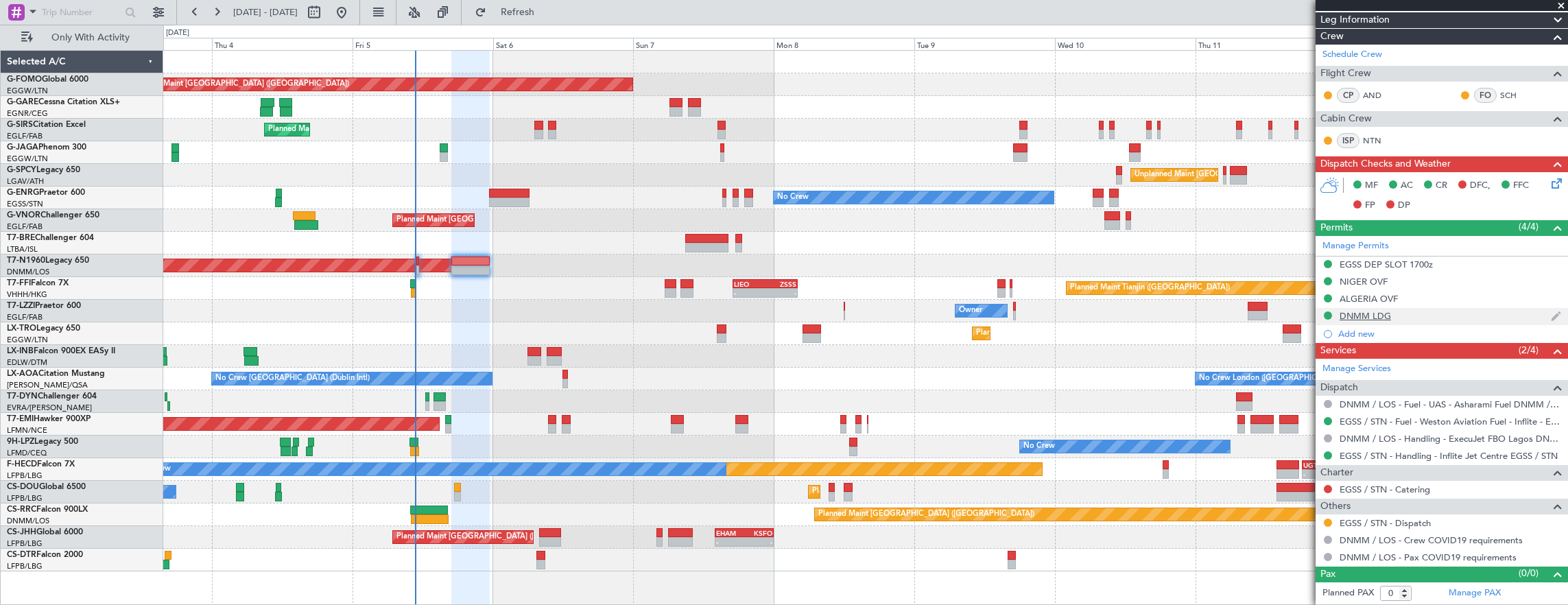
scroll to position [185, 0]
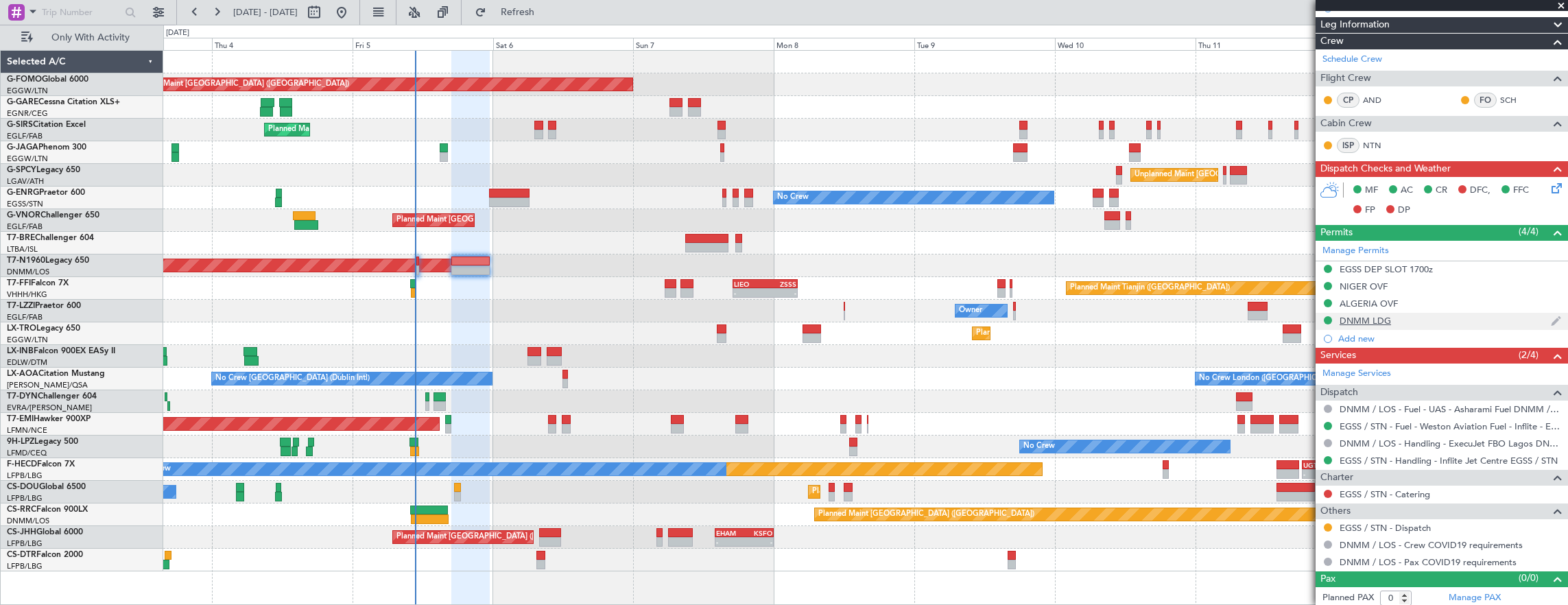
click at [1421, 317] on div "DNMM LDG" at bounding box center [1442, 321] width 252 height 17
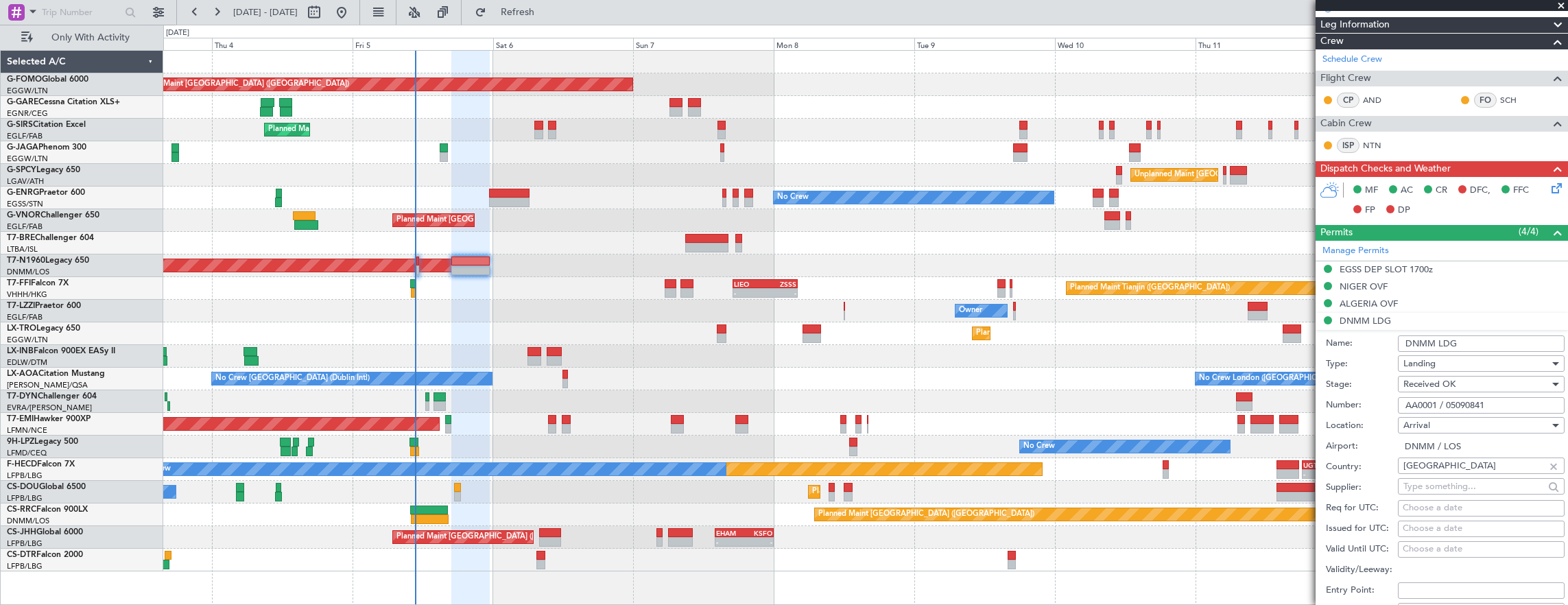
scroll to position [343, 0]
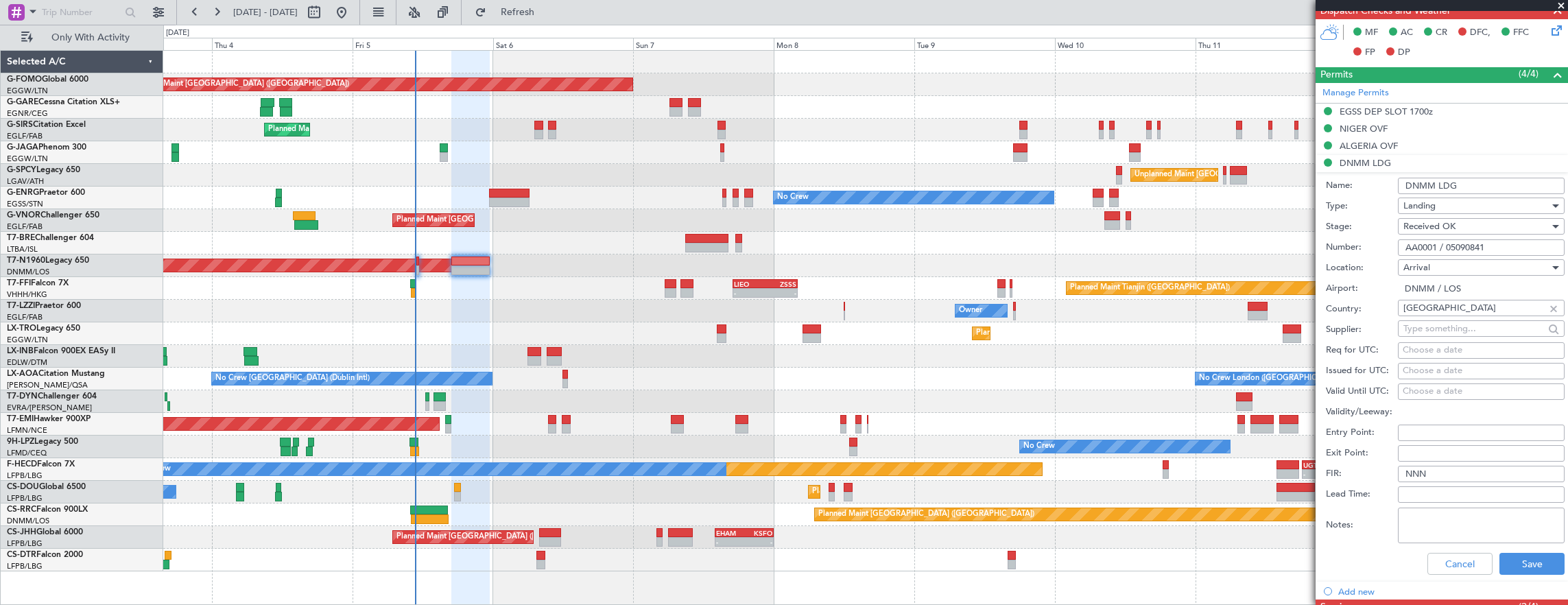
click at [1500, 239] on input "AA0001 / 05090841" at bounding box center [1481, 248] width 167 height 16
click at [1437, 555] on button "Cancel" at bounding box center [1460, 563] width 65 height 22
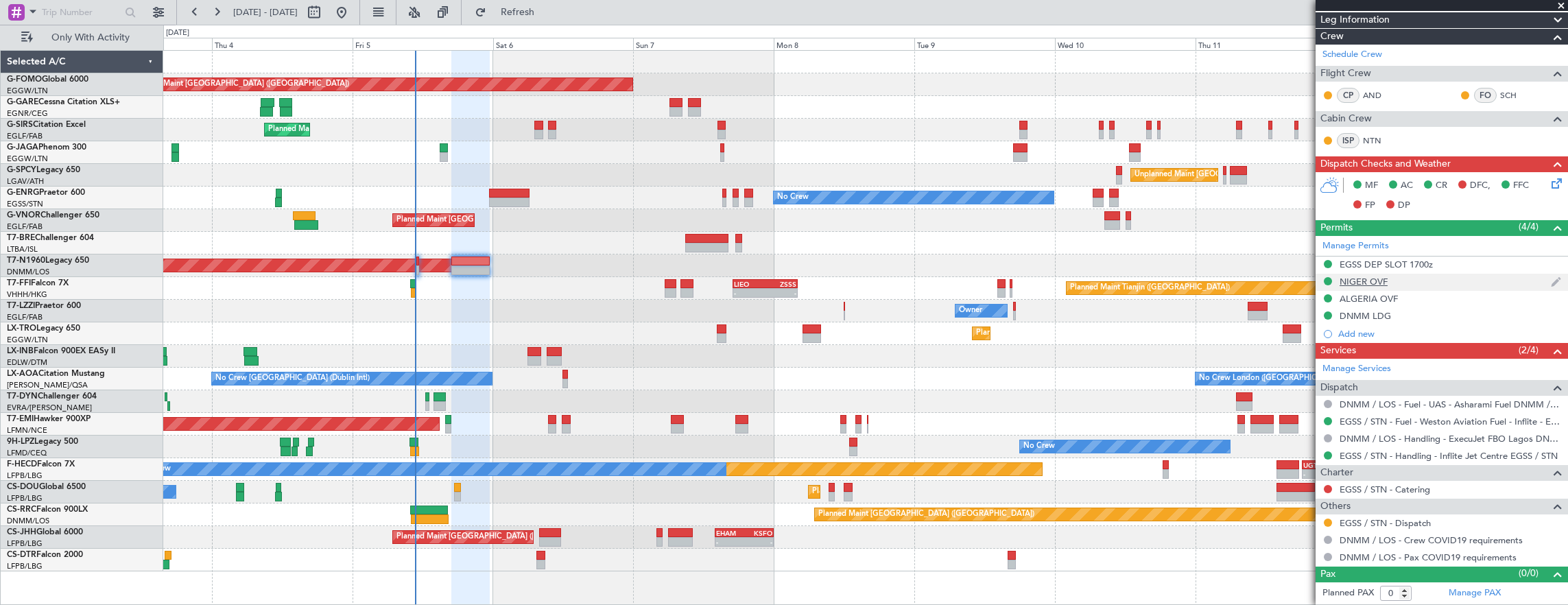
scroll to position [185, 0]
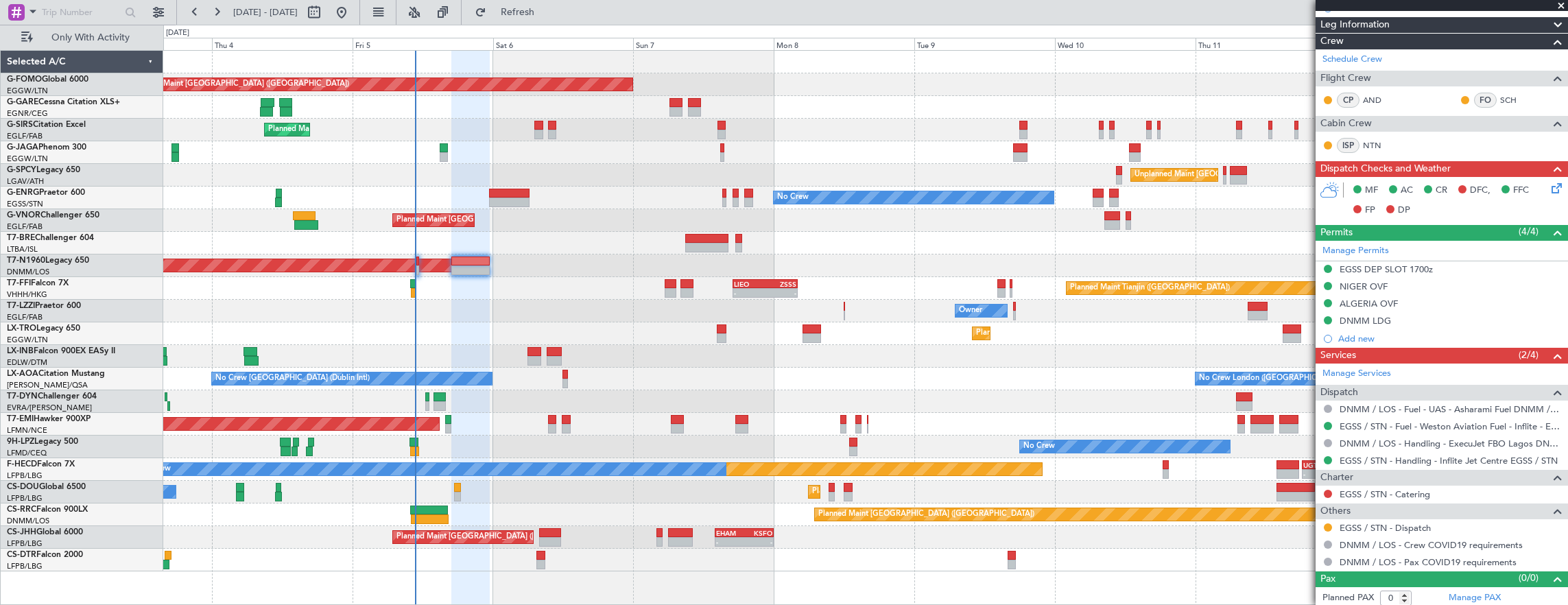
click at [1327, 522] on mat-tooltip-component "Not Requested" at bounding box center [1328, 512] width 77 height 36
click at [1328, 523] on button at bounding box center [1328, 527] width 8 height 8
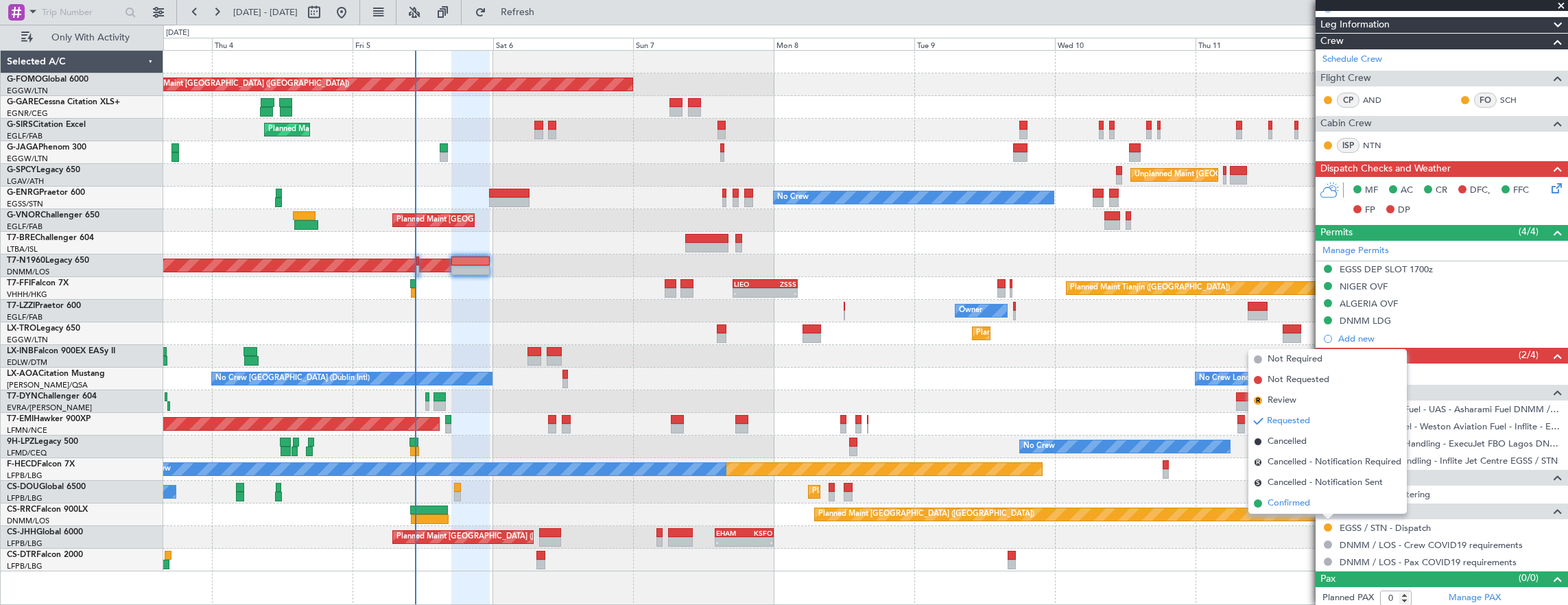
click at [1318, 502] on li "Confirmed" at bounding box center [1327, 503] width 159 height 21
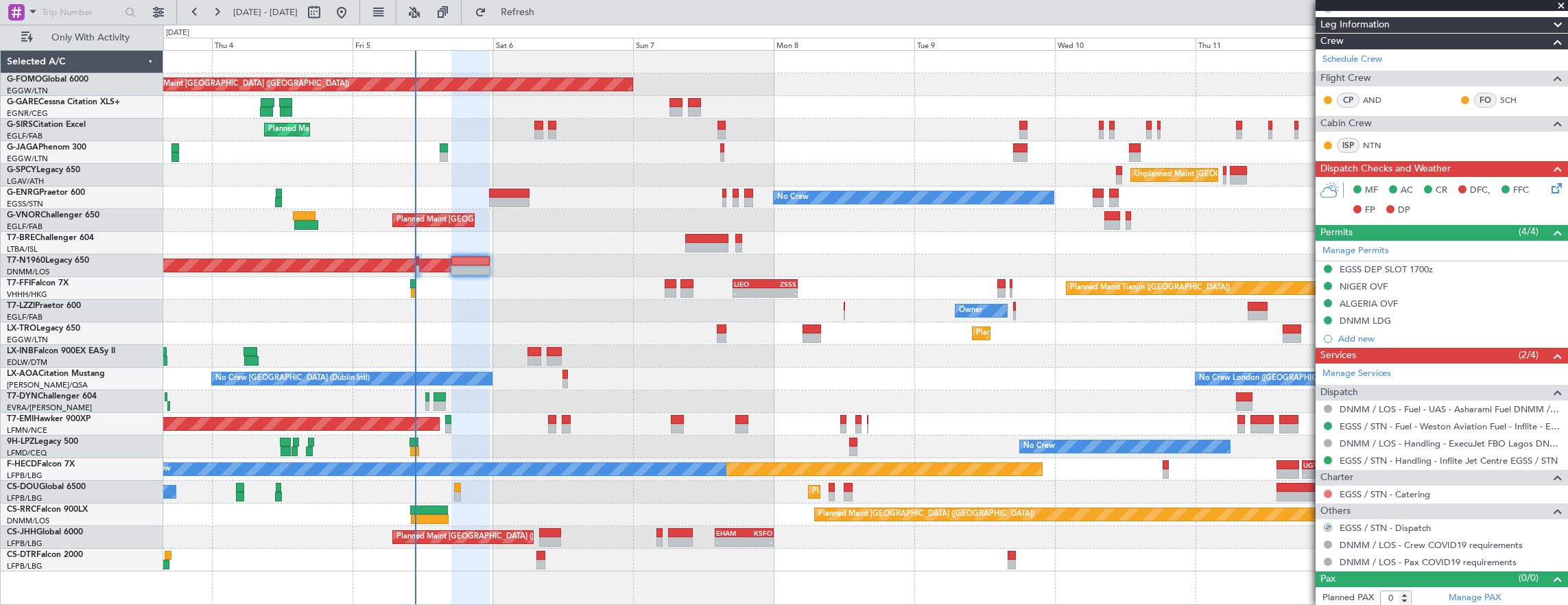
click at [1327, 490] on button at bounding box center [1328, 493] width 8 height 8
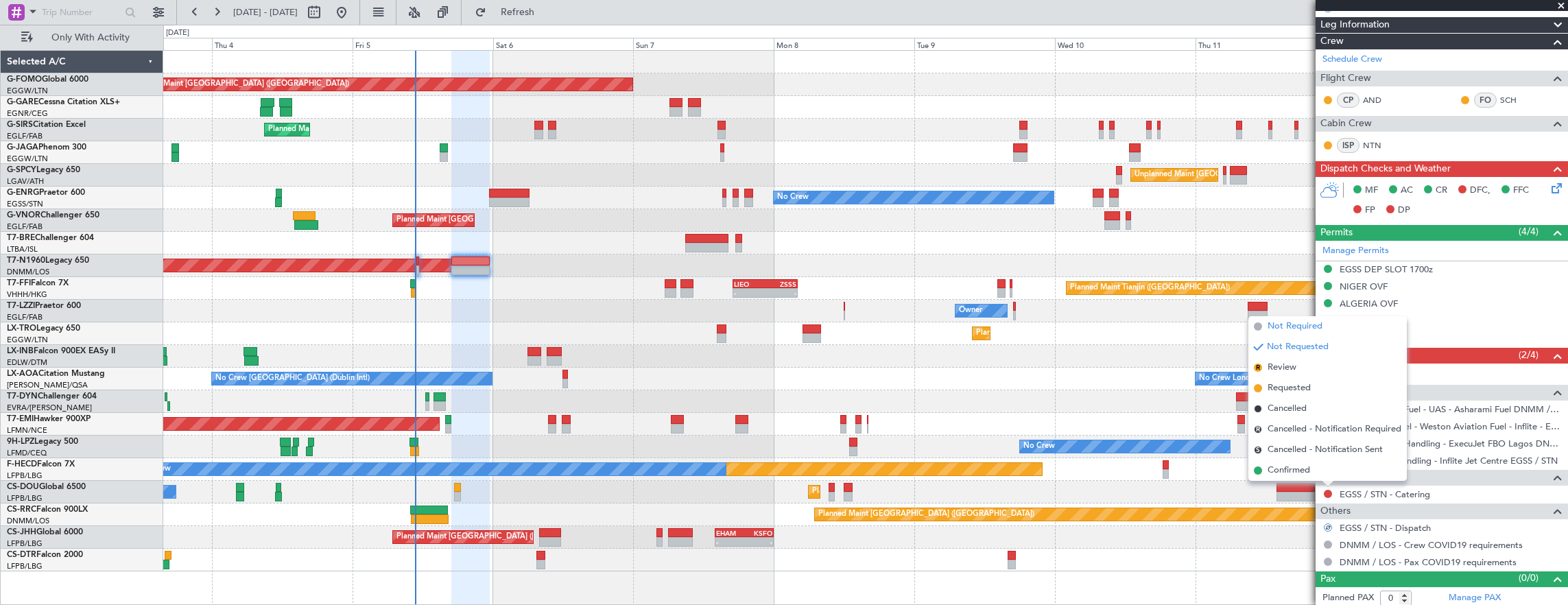
click at [1269, 329] on span "Not Required" at bounding box center [1295, 326] width 54 height 14
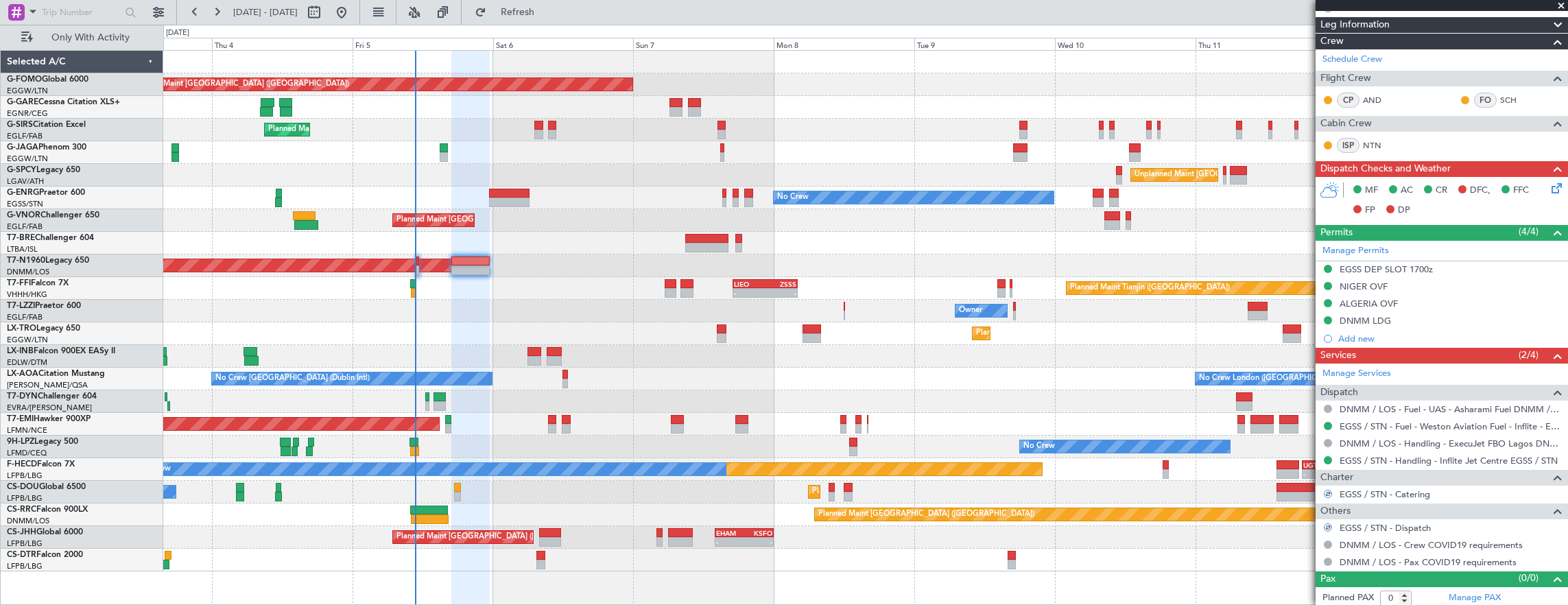
click at [1548, 190] on icon at bounding box center [1553, 186] width 11 height 11
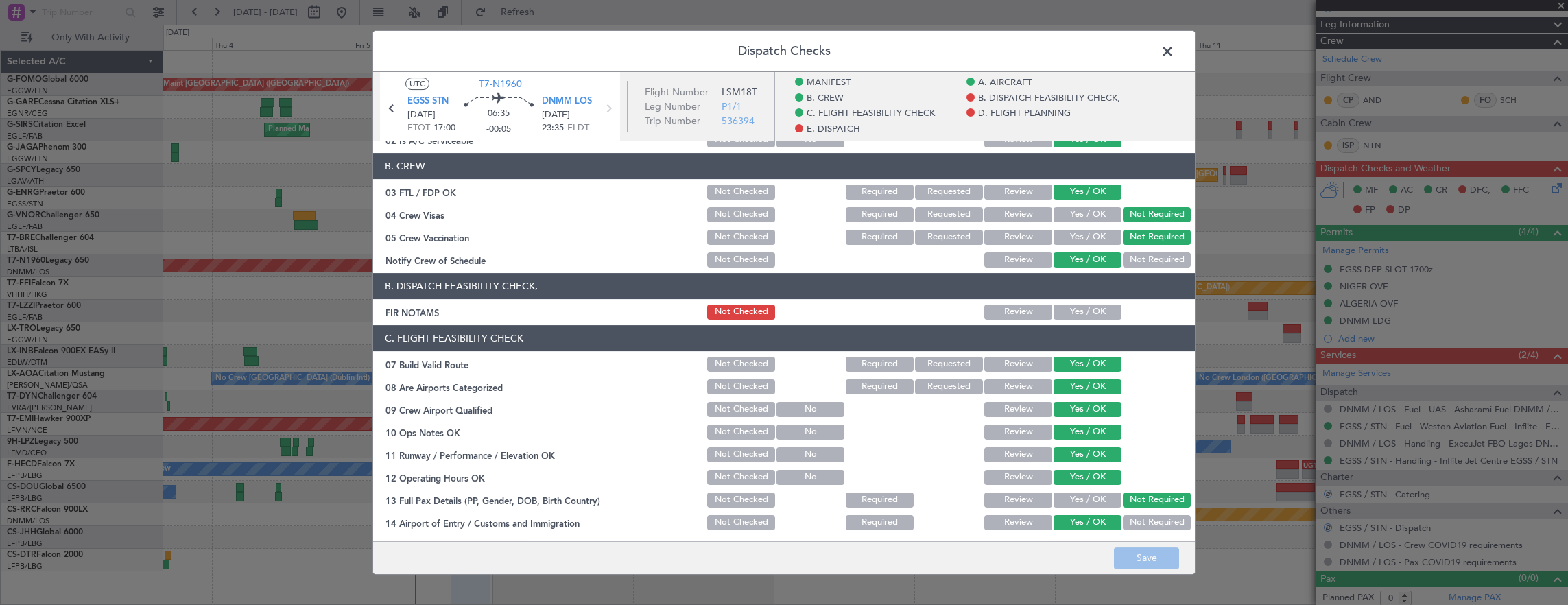
click at [1091, 314] on button "Yes / OK" at bounding box center [1087, 312] width 68 height 15
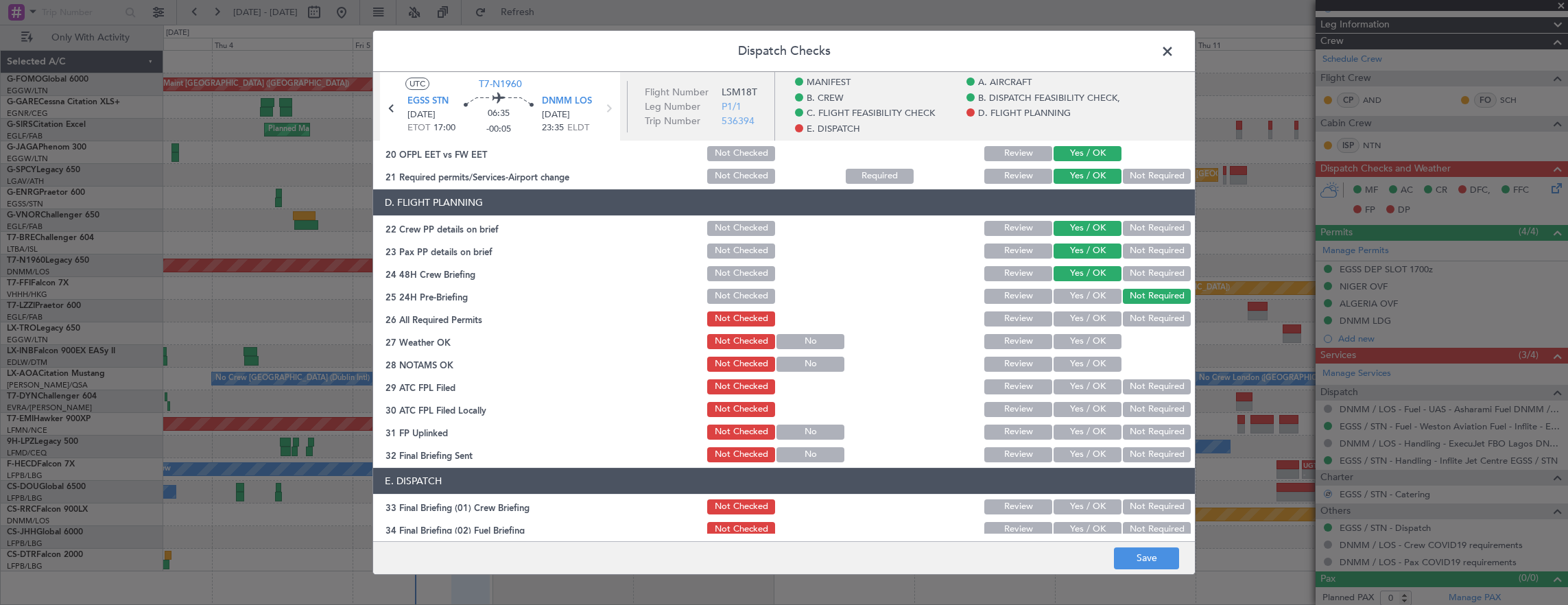
scroll to position [686, 0]
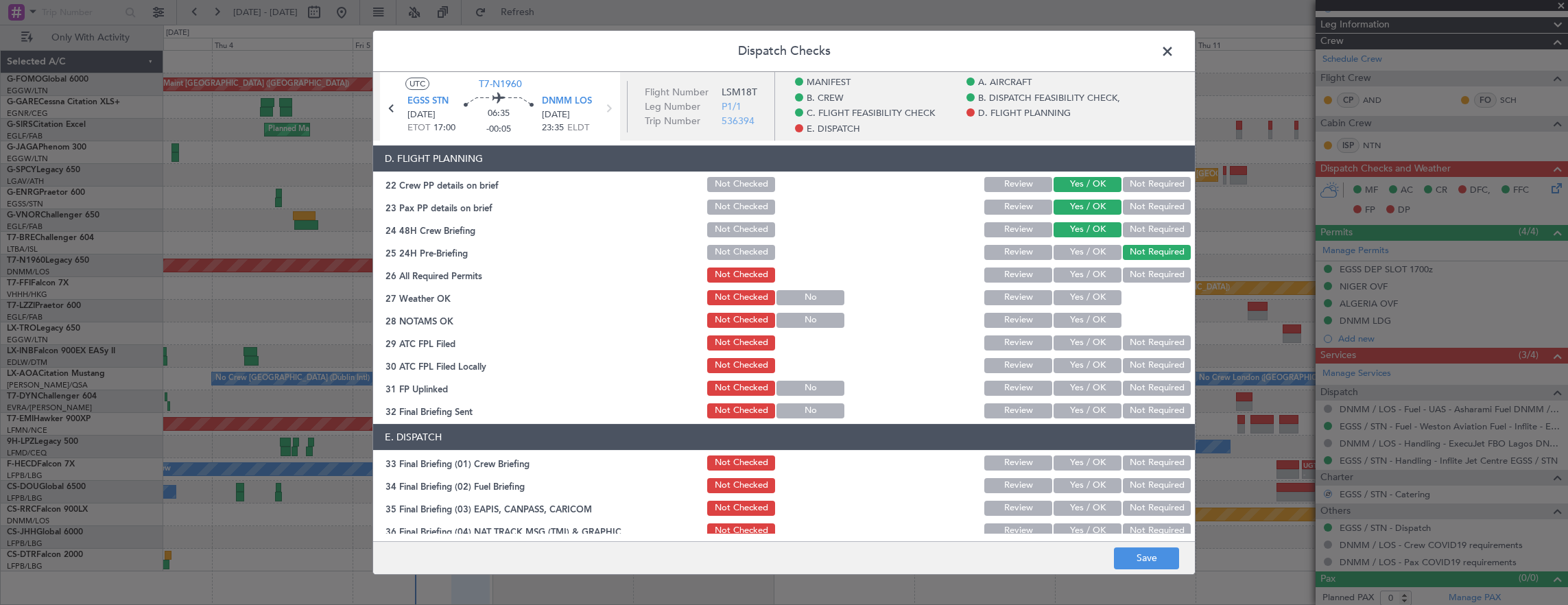
click at [1081, 273] on button "Yes / OK" at bounding box center [1087, 275] width 68 height 15
click at [1084, 290] on button "Yes / OK" at bounding box center [1087, 298] width 68 height 15
drag, startPoint x: 1082, startPoint y: 305, endPoint x: 1080, endPoint y: 316, distance: 11.2
click at [1081, 309] on section "D. FLIGHT PLANNING 22 Crew PP details on brief Not Checked Review Yes / OK Not …" at bounding box center [783, 282] width 821 height 275
drag, startPoint x: 1080, startPoint y: 316, endPoint x: 1077, endPoint y: 324, distance: 8.5
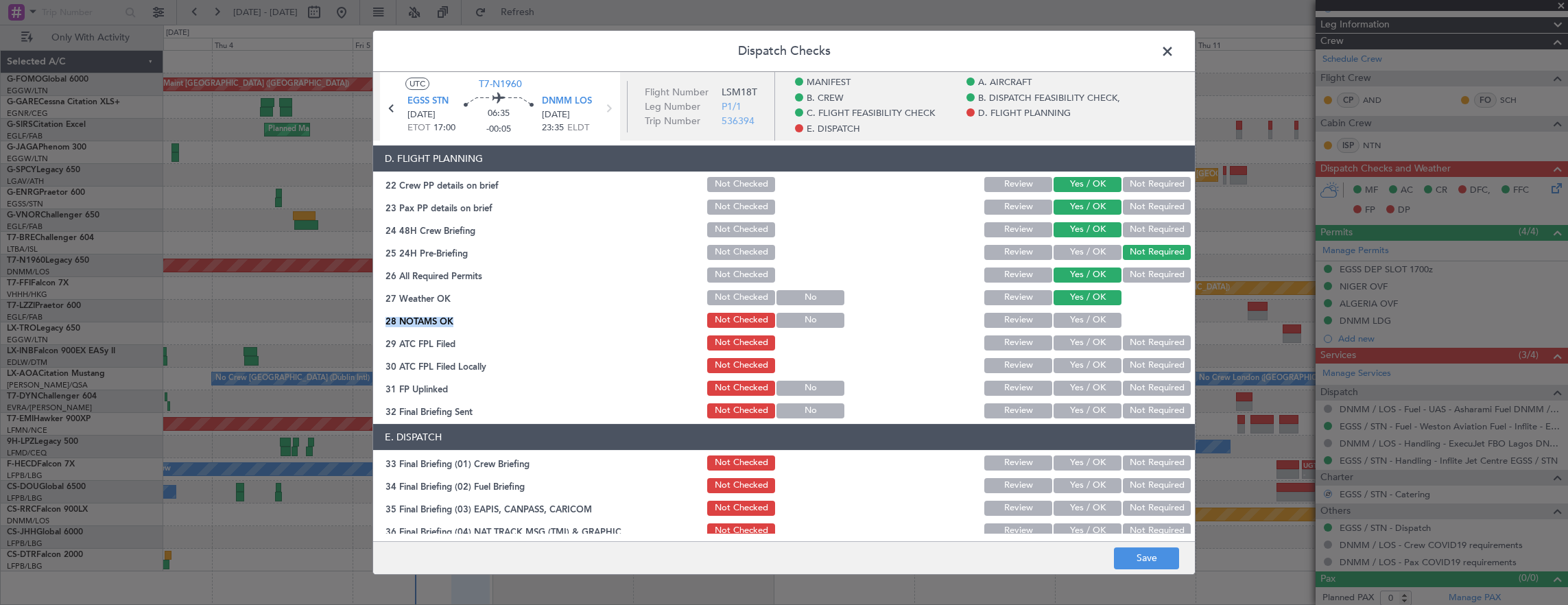
click at [1076, 323] on button "Yes / OK" at bounding box center [1087, 320] width 68 height 15
click at [1077, 336] on button "Yes / OK" at bounding box center [1087, 343] width 68 height 15
click at [1072, 352] on section "D. FLIGHT PLANNING 22 Crew PP details on brief Not Checked Review Yes / OK Not …" at bounding box center [783, 282] width 821 height 275
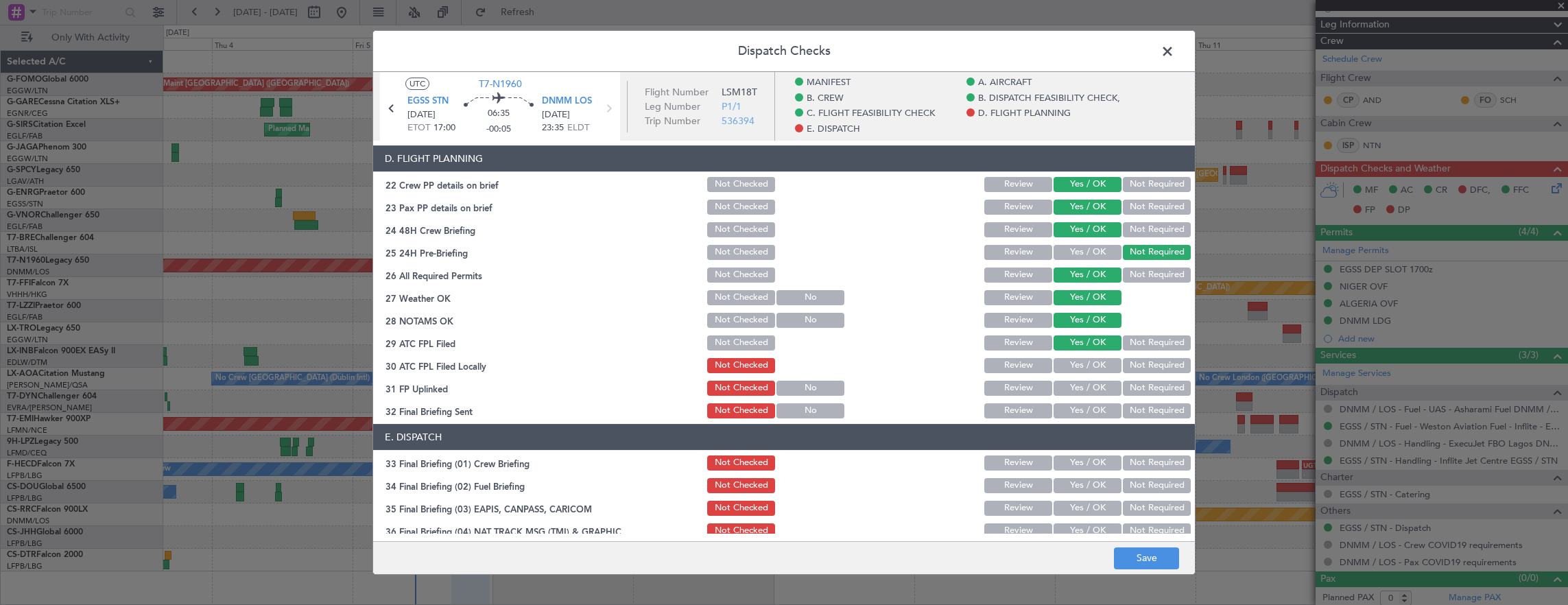
click at [1075, 365] on button "Yes / OK" at bounding box center [1087, 365] width 68 height 15
click at [1132, 372] on button "Not Required" at bounding box center [1156, 365] width 68 height 15
click at [1091, 382] on button "Yes / OK" at bounding box center [1087, 387] width 68 height 15
click at [1142, 408] on button "Not Required" at bounding box center [1156, 410] width 68 height 15
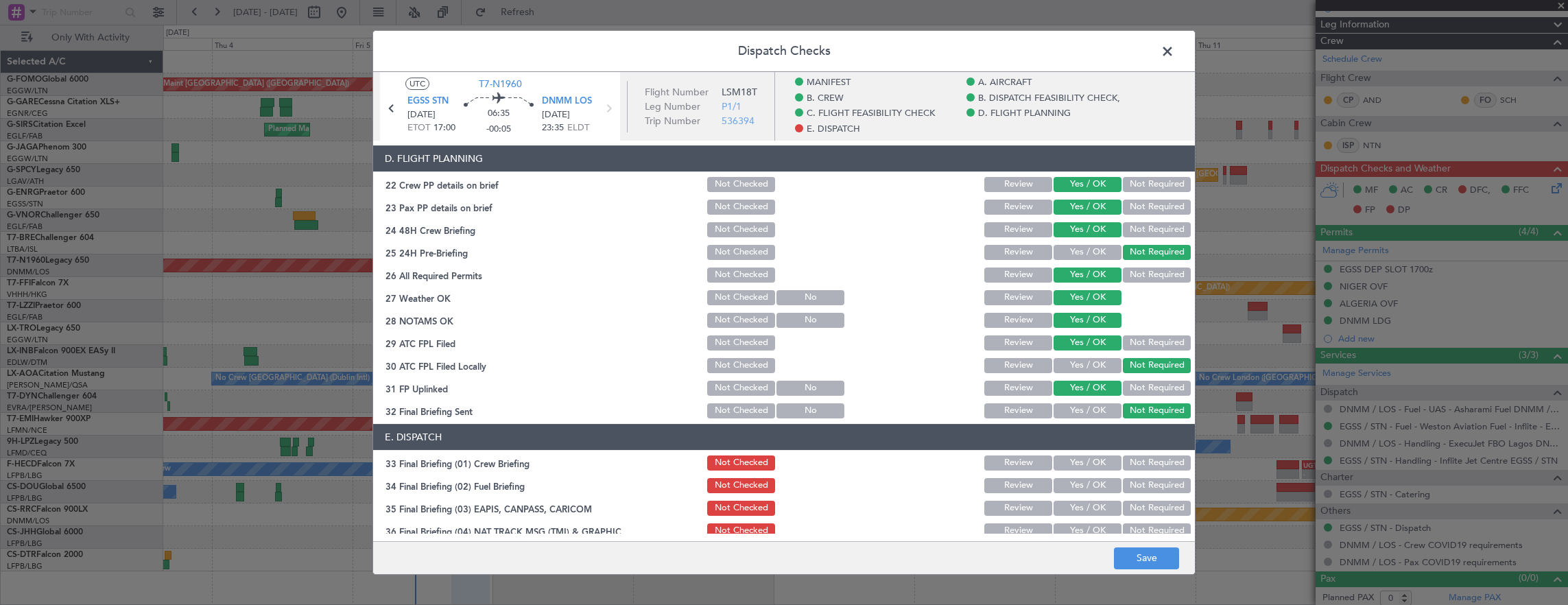
scroll to position [877, 0]
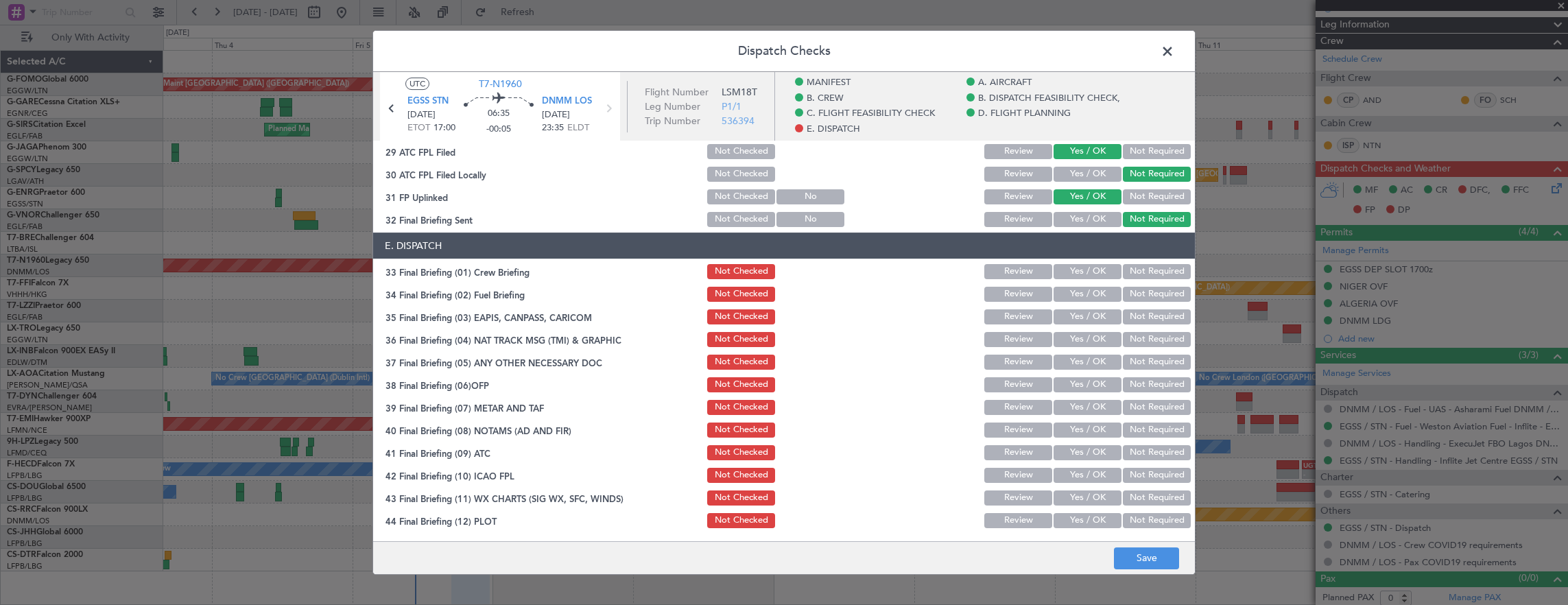
click at [1081, 278] on button "Yes / OK" at bounding box center [1087, 271] width 68 height 15
click at [1079, 298] on button "Yes / OK" at bounding box center [1087, 294] width 68 height 15
click at [1143, 320] on button "Not Required" at bounding box center [1156, 317] width 68 height 15
click at [1144, 339] on button "Not Required" at bounding box center [1156, 339] width 68 height 15
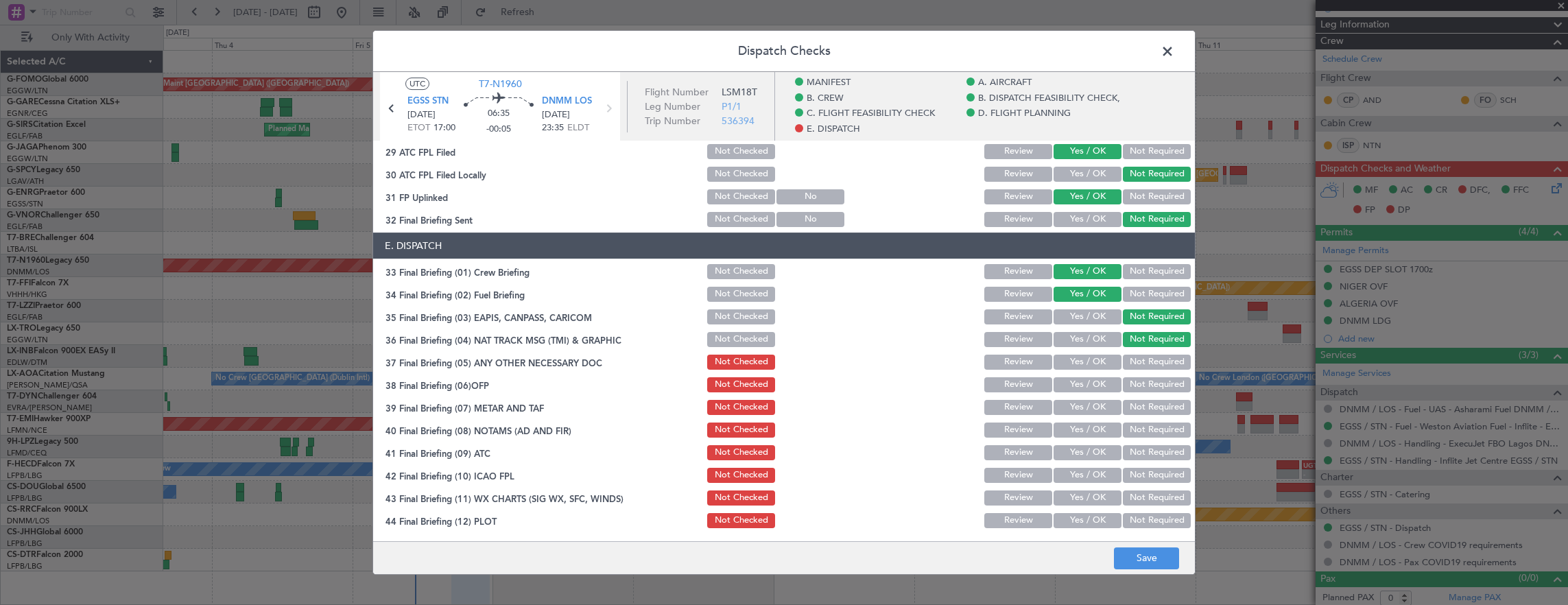
click at [1091, 364] on button "Yes / OK" at bounding box center [1087, 362] width 68 height 15
click at [1093, 395] on section "E. DISPATCH 33 Final Briefing (01) Crew Briefing Not Checked Review Yes / OK No…" at bounding box center [783, 381] width 821 height 298
click at [1092, 385] on button "Yes / OK" at bounding box center [1087, 385] width 68 height 15
click at [1092, 403] on button "Yes / OK" at bounding box center [1087, 407] width 68 height 15
click at [1092, 423] on button "Yes / OK" at bounding box center [1087, 430] width 68 height 15
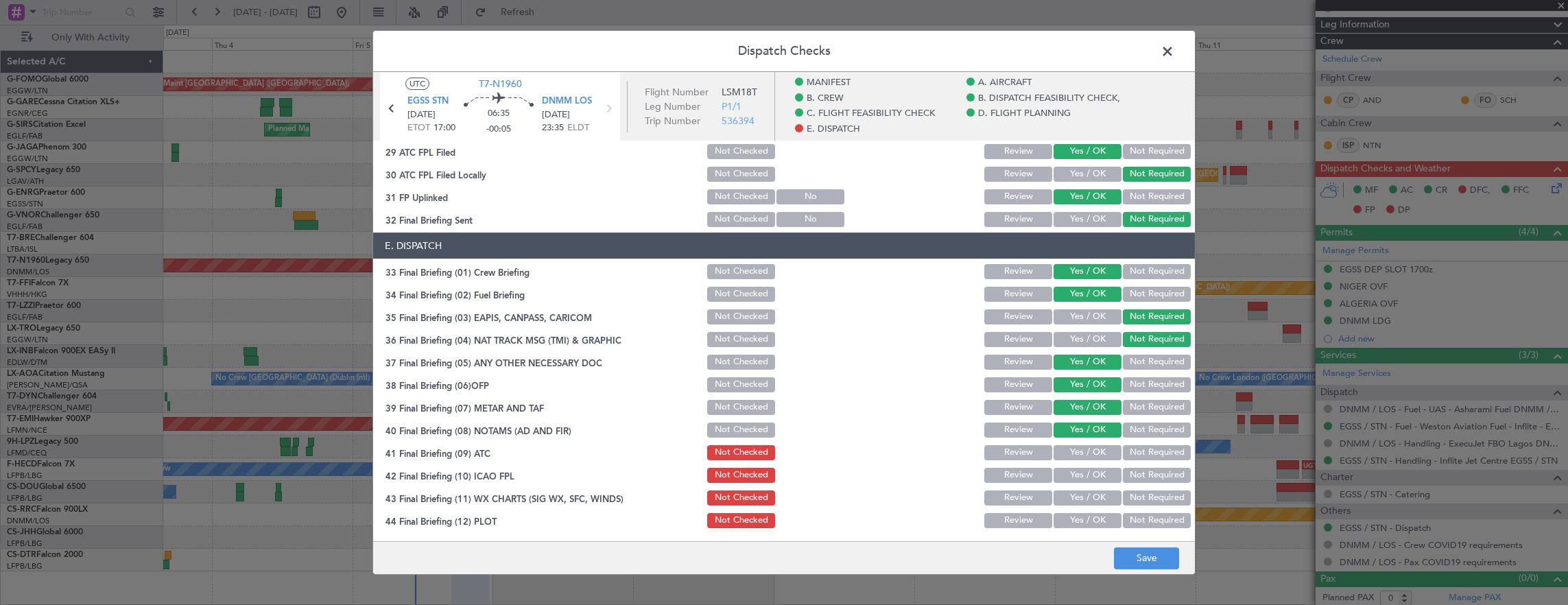
click at [1092, 440] on section "E. DISPATCH 33 Final Briefing (01) Crew Briefing Not Checked Review Yes / OK No…" at bounding box center [783, 381] width 821 height 298
click at [1091, 465] on div "Yes / OK" at bounding box center [1086, 474] width 69 height 19
click at [1089, 439] on div "Yes / OK" at bounding box center [1086, 429] width 69 height 19
click at [1089, 450] on button "Yes / OK" at bounding box center [1087, 452] width 68 height 15
click at [1084, 478] on button "Yes / OK" at bounding box center [1087, 474] width 68 height 15
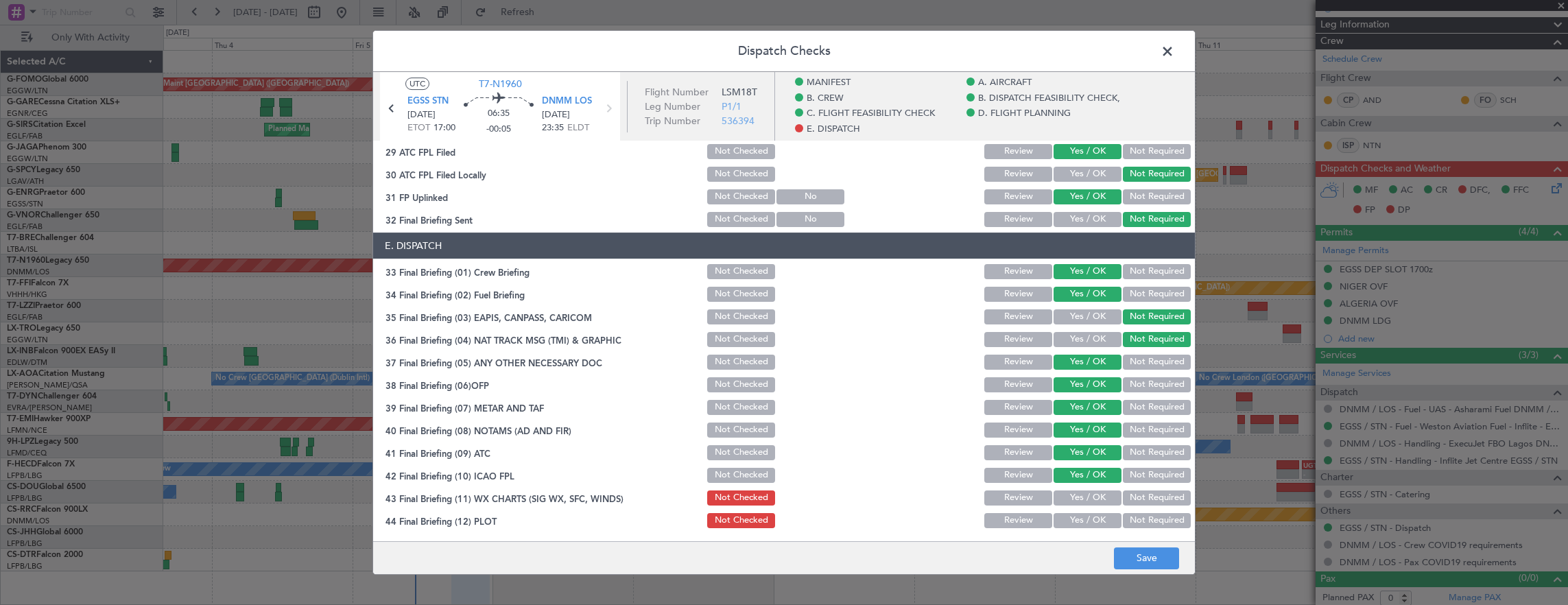
click at [1085, 504] on button "Yes / OK" at bounding box center [1087, 497] width 68 height 15
click at [1085, 525] on button "Yes / OK" at bounding box center [1087, 520] width 68 height 15
drag, startPoint x: 1085, startPoint y: 520, endPoint x: 1126, endPoint y: 534, distance: 43.3
click at [1088, 521] on button "Yes / OK" at bounding box center [1087, 520] width 68 height 15
click at [1142, 557] on button "Save" at bounding box center [1146, 558] width 65 height 22
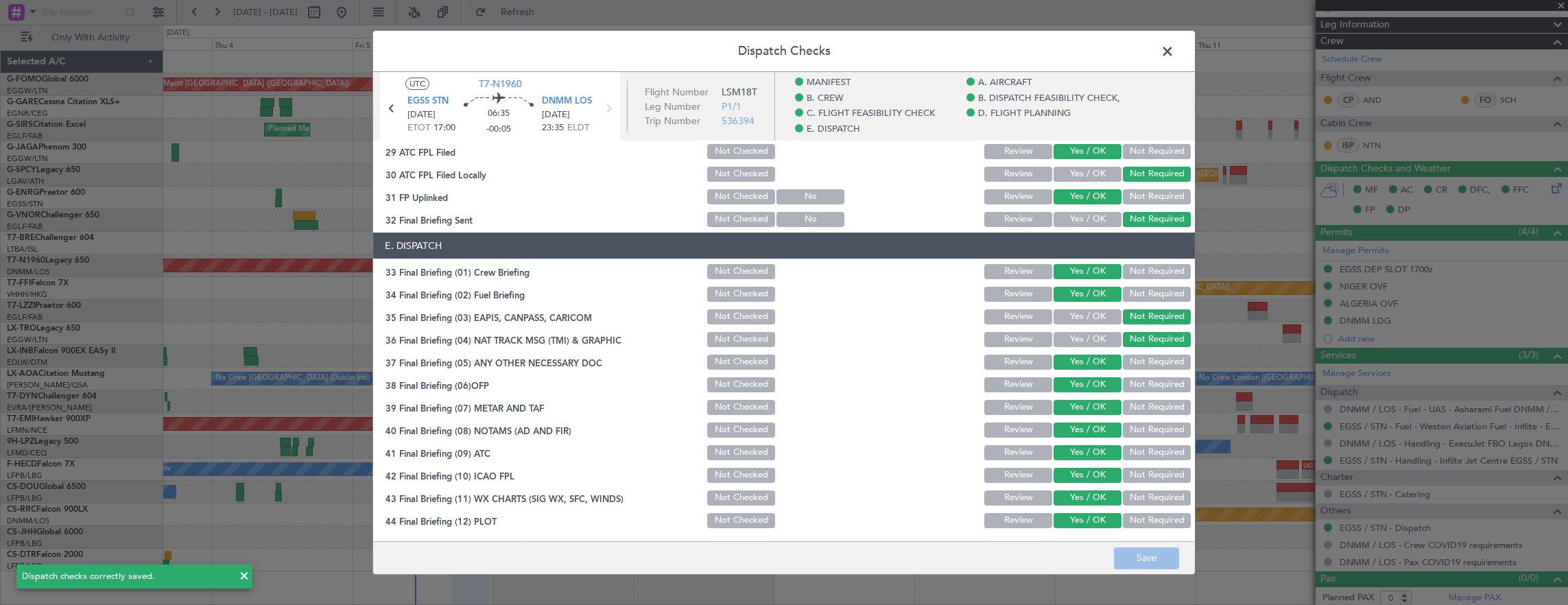
click at [1174, 52] on span at bounding box center [1174, 54] width 0 height 27
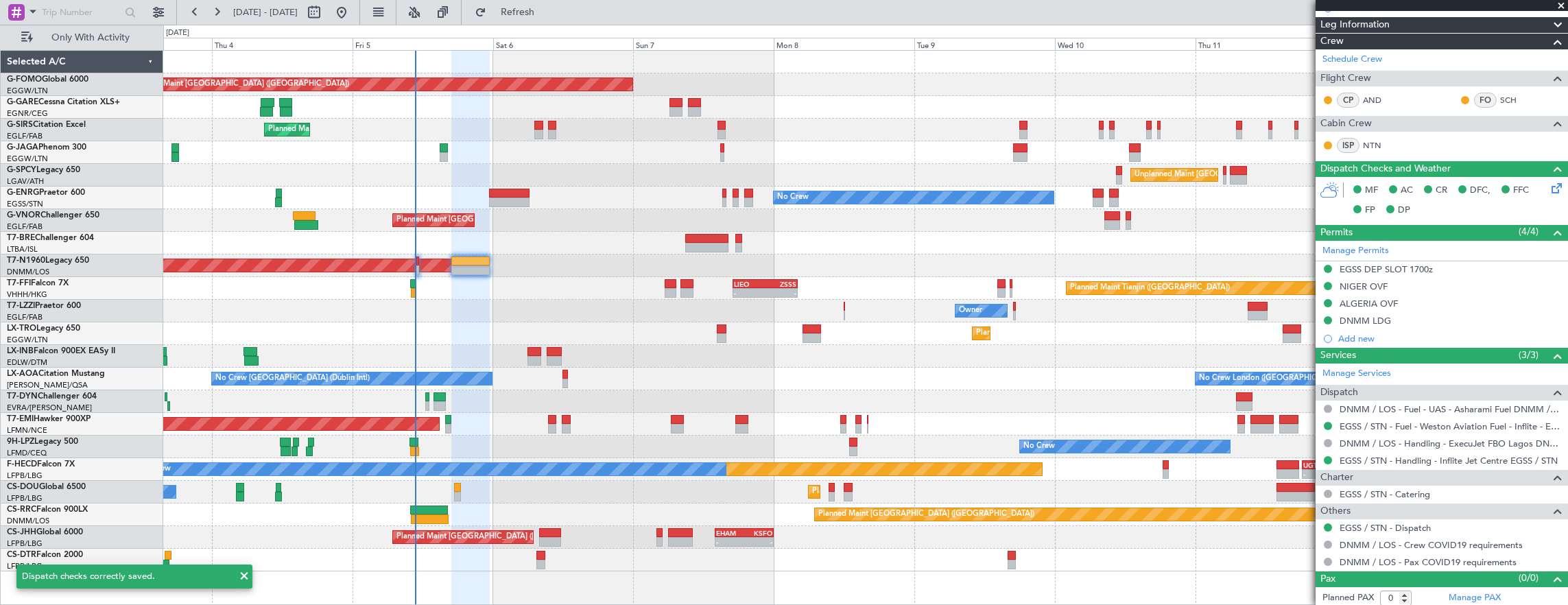
scroll to position [0, 0]
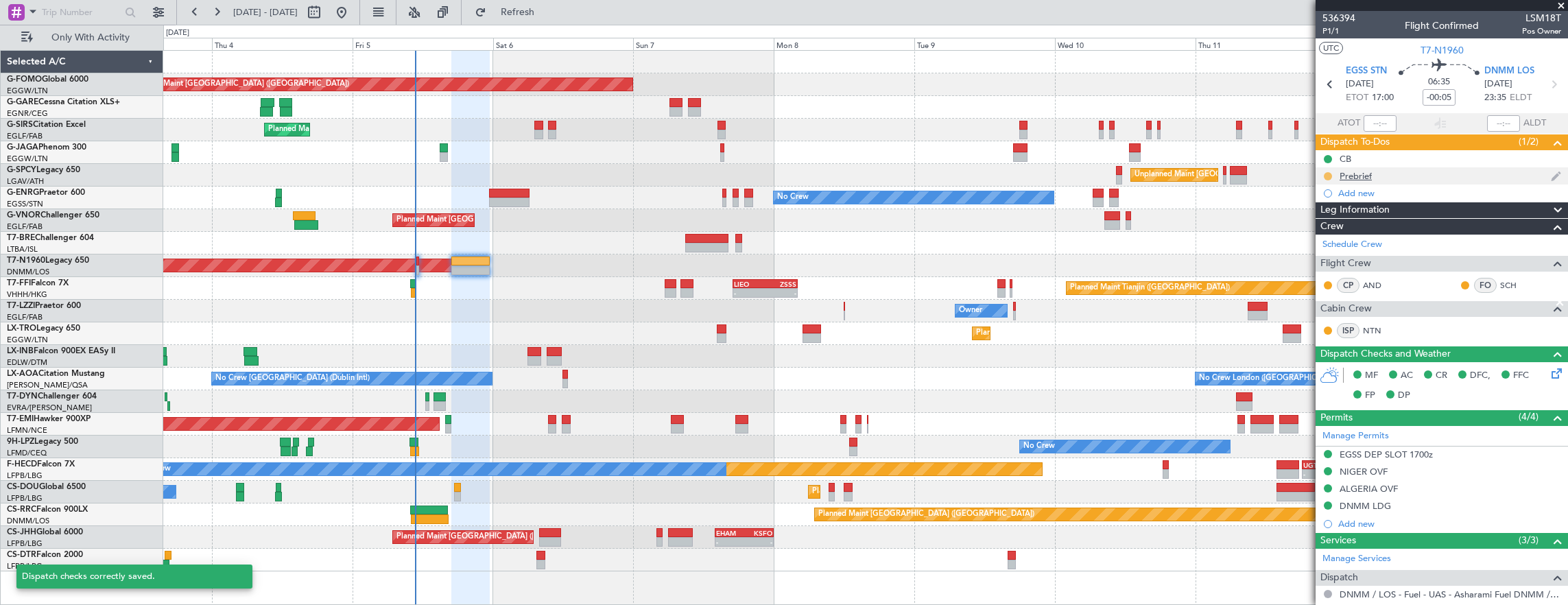
click at [1327, 172] on button at bounding box center [1328, 176] width 8 height 8
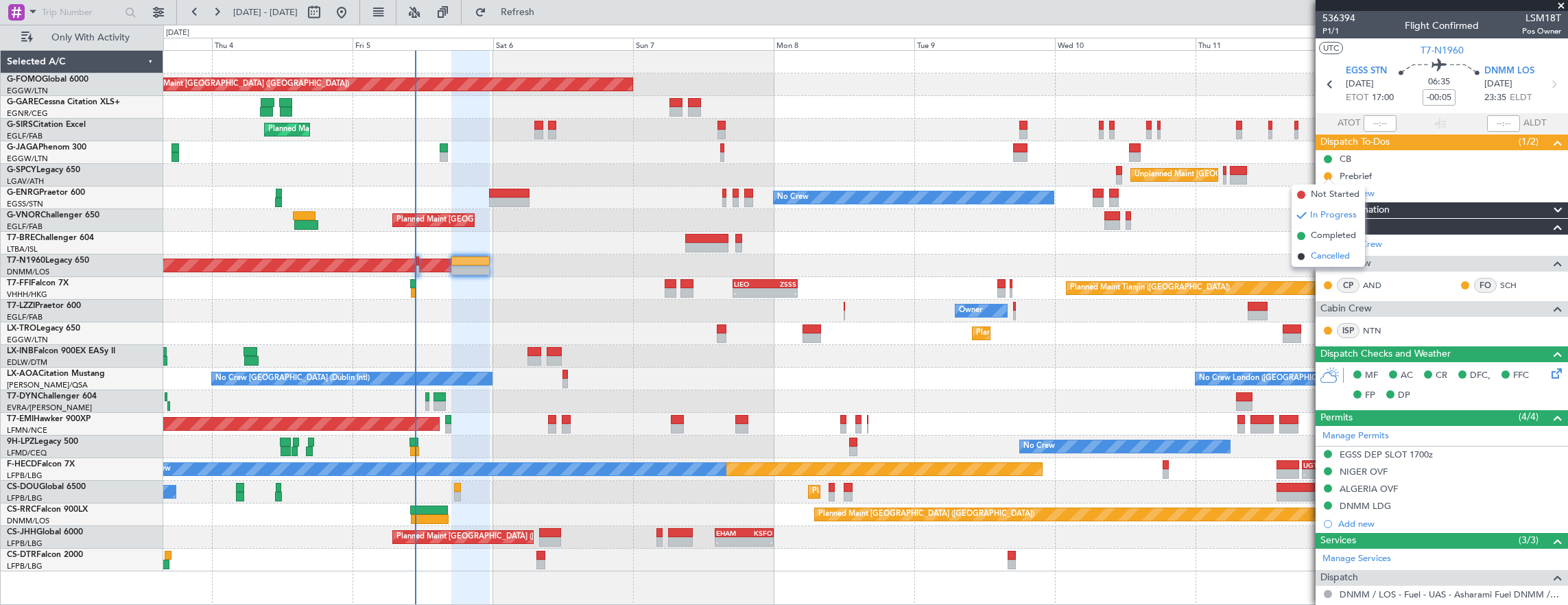
click at [1327, 250] on span "Cancelled" at bounding box center [1329, 256] width 39 height 14
click at [1329, 35] on span "P1/1" at bounding box center [1338, 31] width 33 height 12
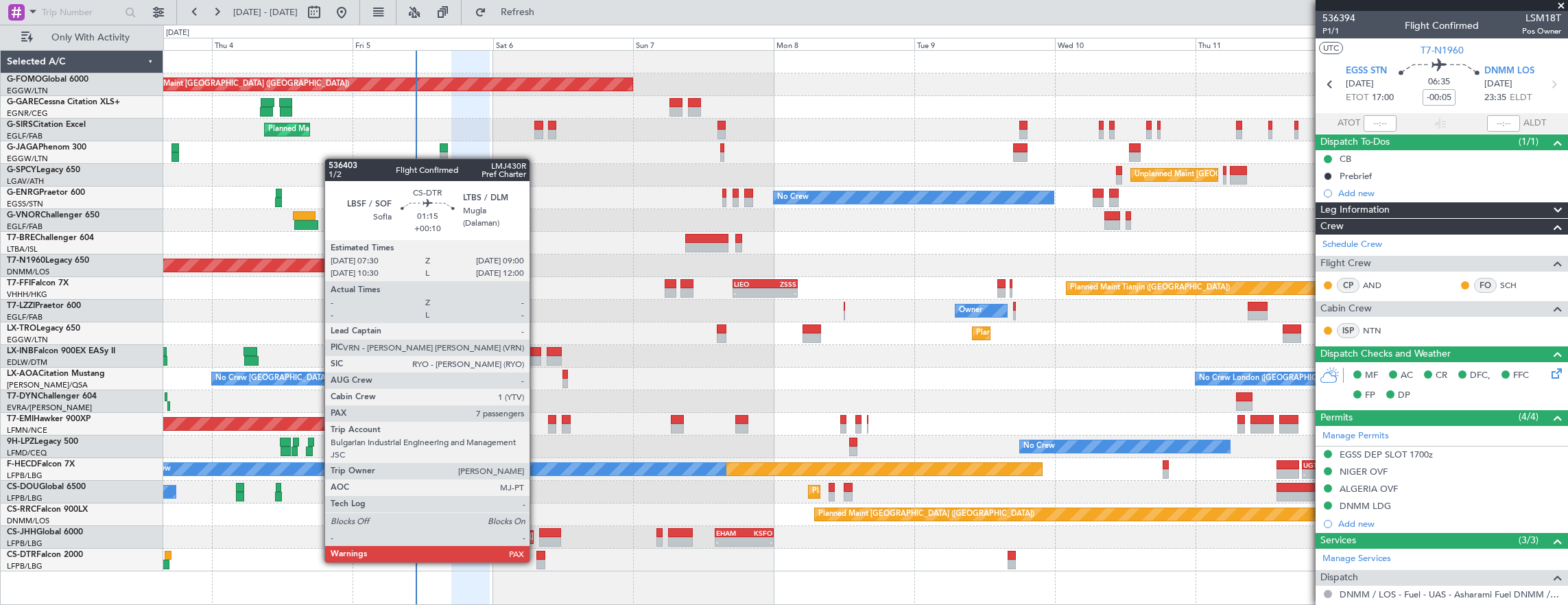
click at [536, 561] on div at bounding box center [541, 564] width 9 height 10
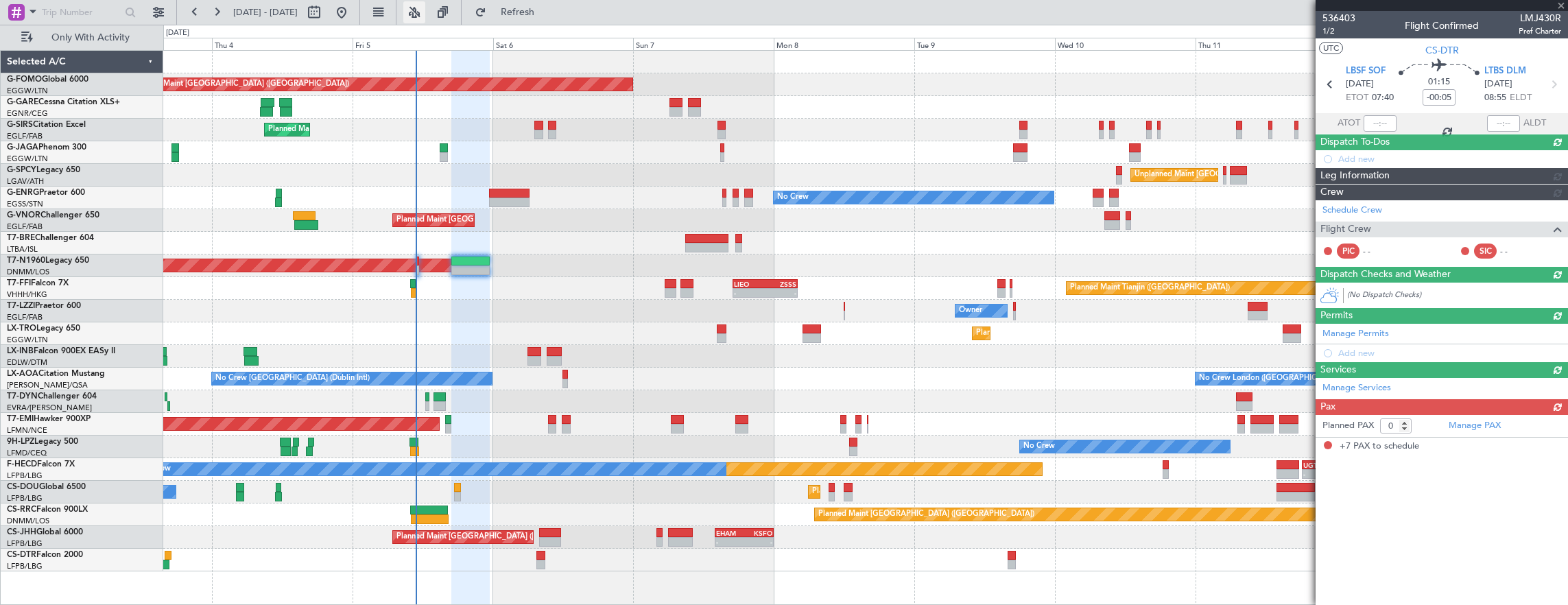
type input "+00:10"
type input "7"
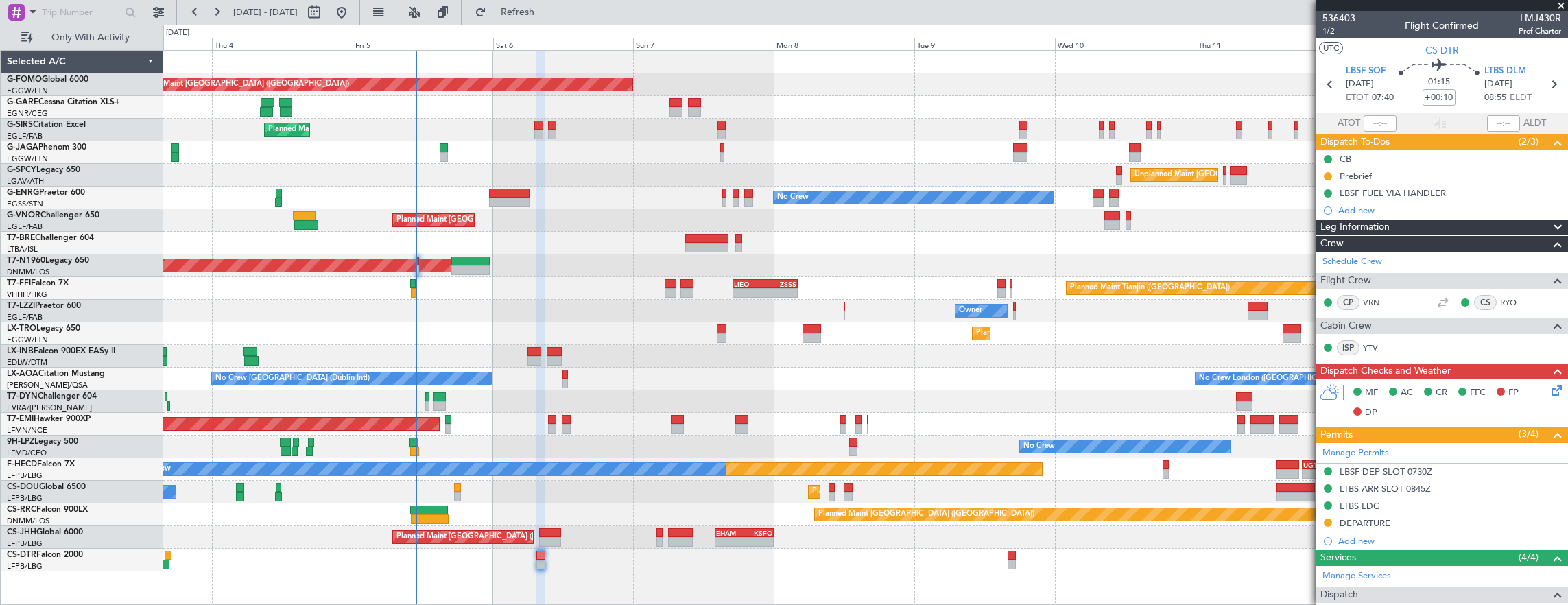
click at [1395, 178] on div "Prebrief" at bounding box center [1442, 175] width 252 height 17
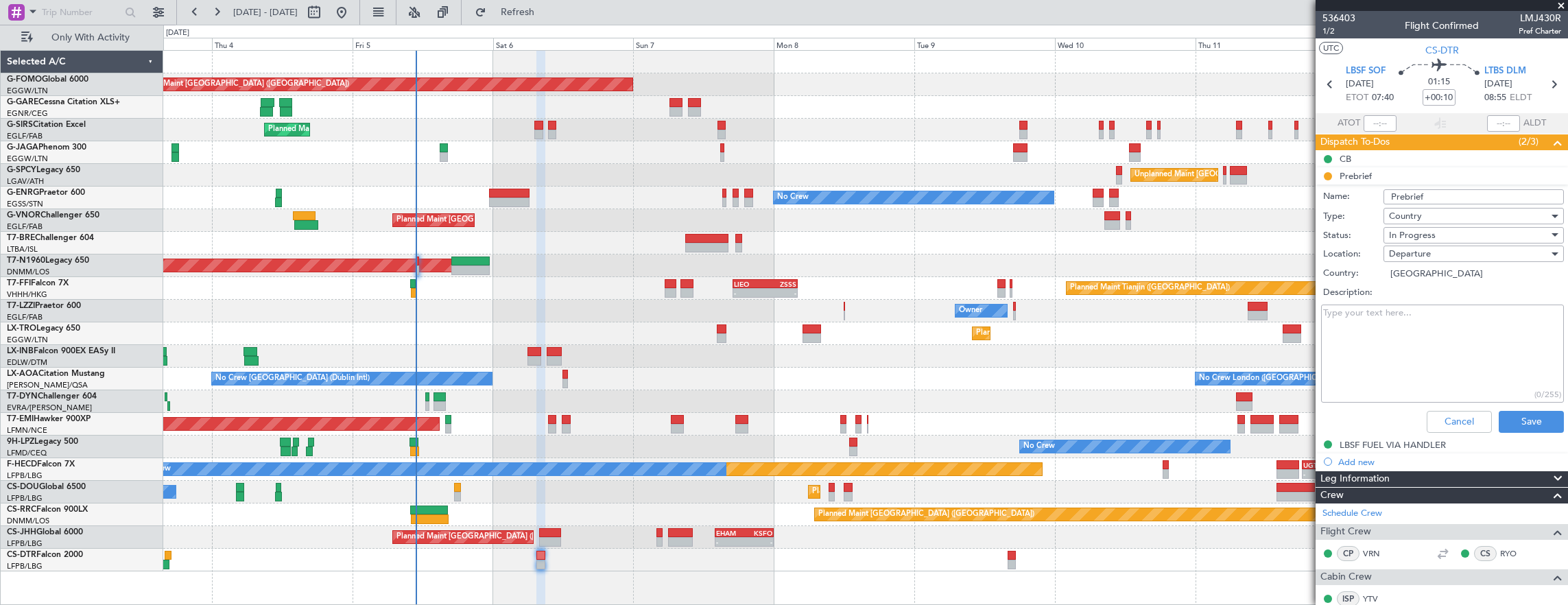
click at [1467, 338] on textarea "Description:" at bounding box center [1443, 354] width 243 height 98
paste textarea "schedule pax + 200 lbs of baggage. Cabin crew will be Pierre and me , without R…"
drag, startPoint x: 1464, startPoint y: 327, endPoint x: 1470, endPoint y: 309, distance: 19.0
click at [1470, 309] on textarea "schedule pax + 200 lbs of baggage. Cabin crew will be Pierre and me , without R…" at bounding box center [1443, 354] width 243 height 98
drag, startPoint x: 1364, startPoint y: 340, endPoint x: 1328, endPoint y: 321, distance: 40.7
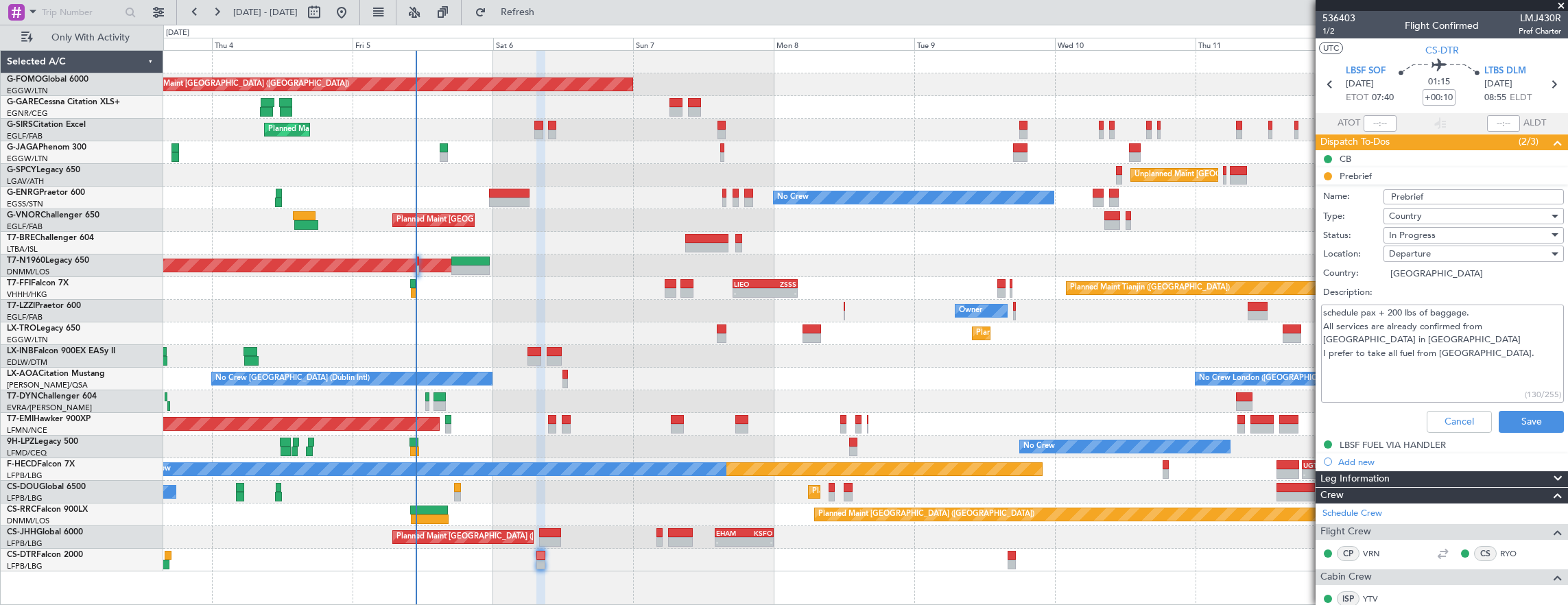
click at [1328, 321] on textarea "schedule pax + 200 lbs of baggage. All services are already confirmed from Evro…" at bounding box center [1443, 354] width 243 height 98
click at [1469, 341] on textarea "schedule pax + 200 lbs of baggage. Atake all fuel from Sofia." at bounding box center [1443, 354] width 243 height 98
click at [1328, 324] on textarea "schedule pax + 200 lbs of baggage. Atake all fuel from Sofia." at bounding box center [1443, 354] width 243 height 98
click at [1461, 332] on textarea "schedule pax + 200 lbs of baggage. take all fuel from Sofia." at bounding box center [1443, 354] width 243 height 98
type textarea "schedule pax + 200 lbs of baggage. take all fuel from Sofia (LBSF-LTBS-LBSF)"
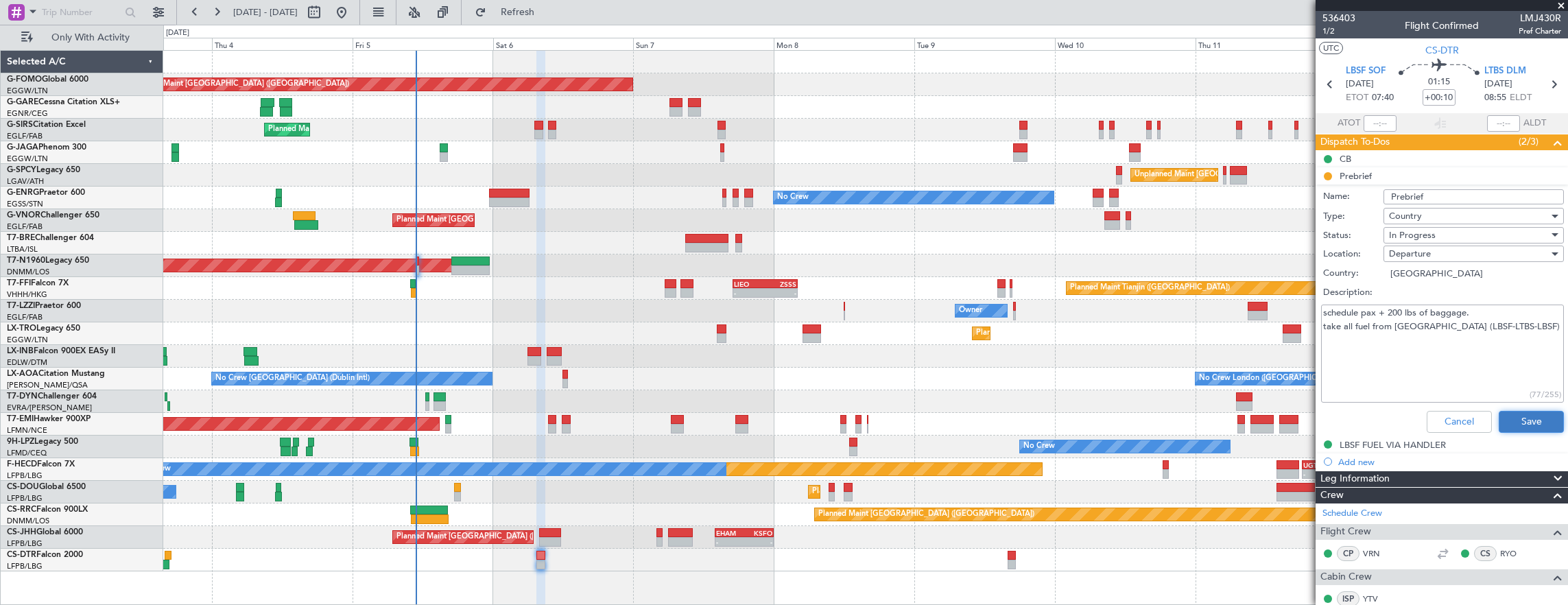
click at [1521, 424] on button "Save" at bounding box center [1531, 422] width 65 height 22
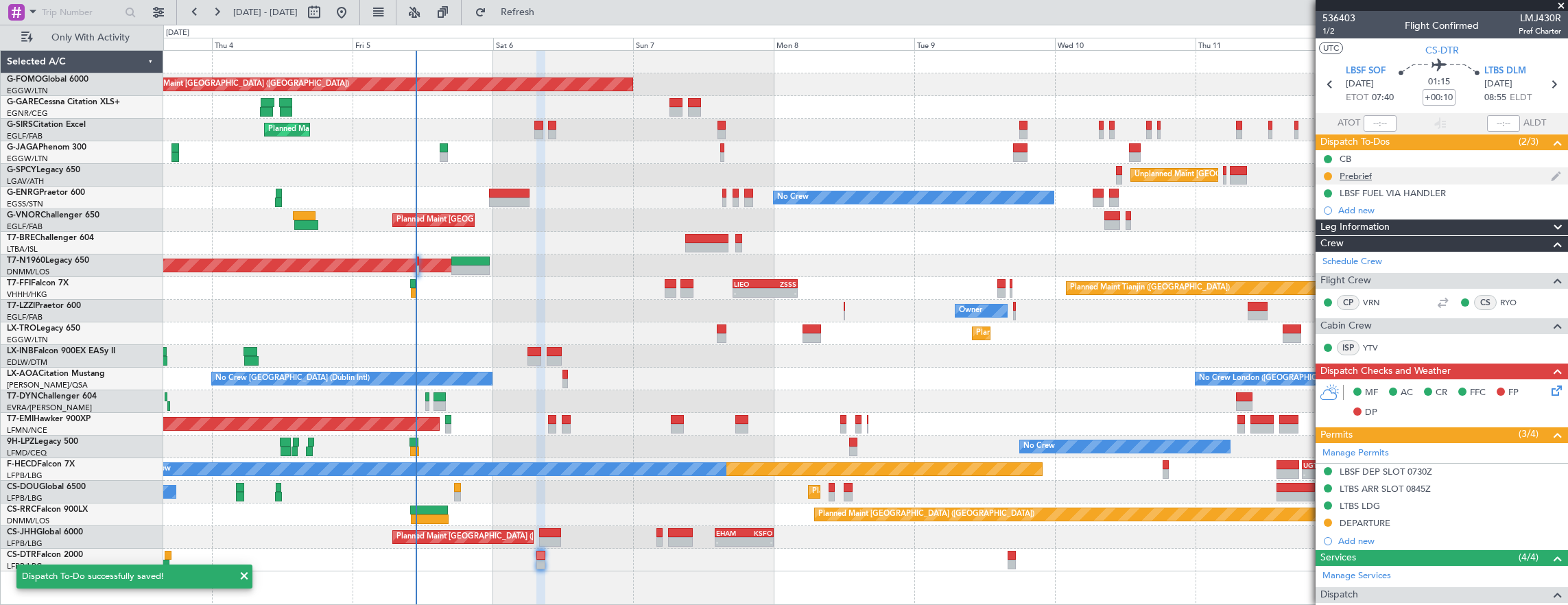
click at [1447, 172] on div "Prebrief" at bounding box center [1442, 175] width 252 height 17
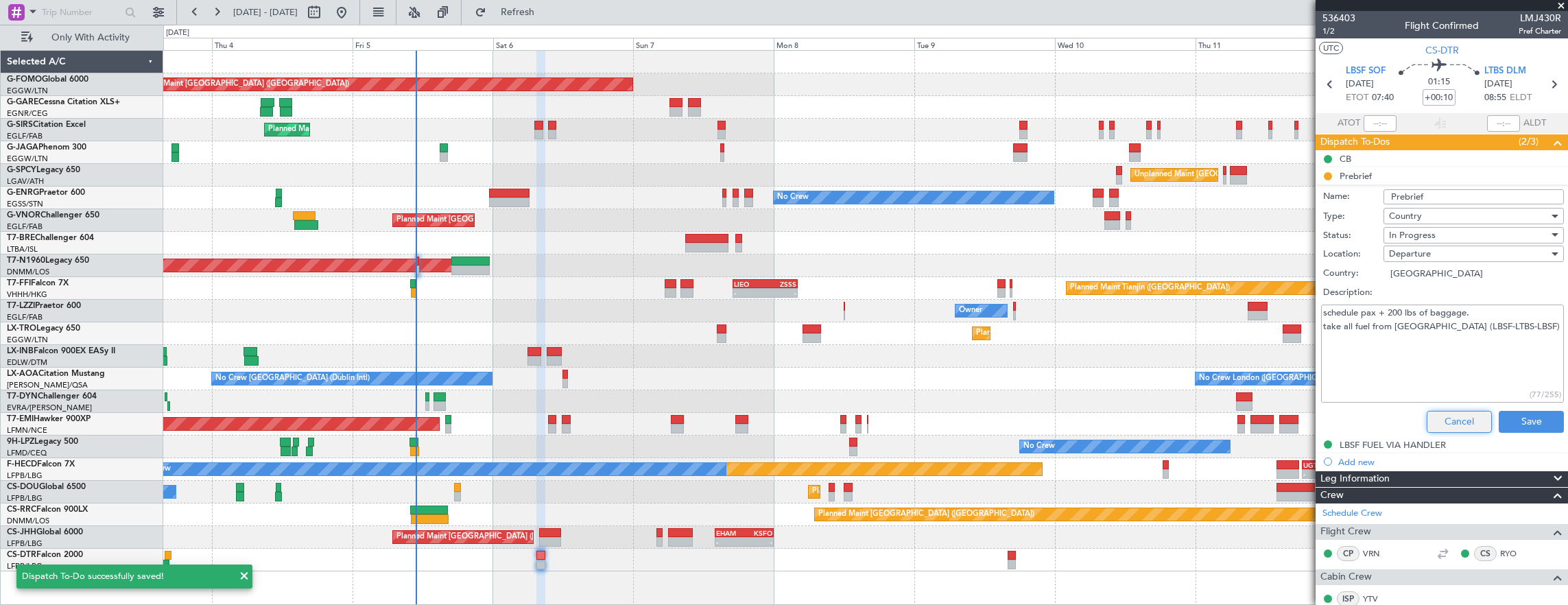
click at [1461, 412] on button "Cancel" at bounding box center [1459, 422] width 65 height 22
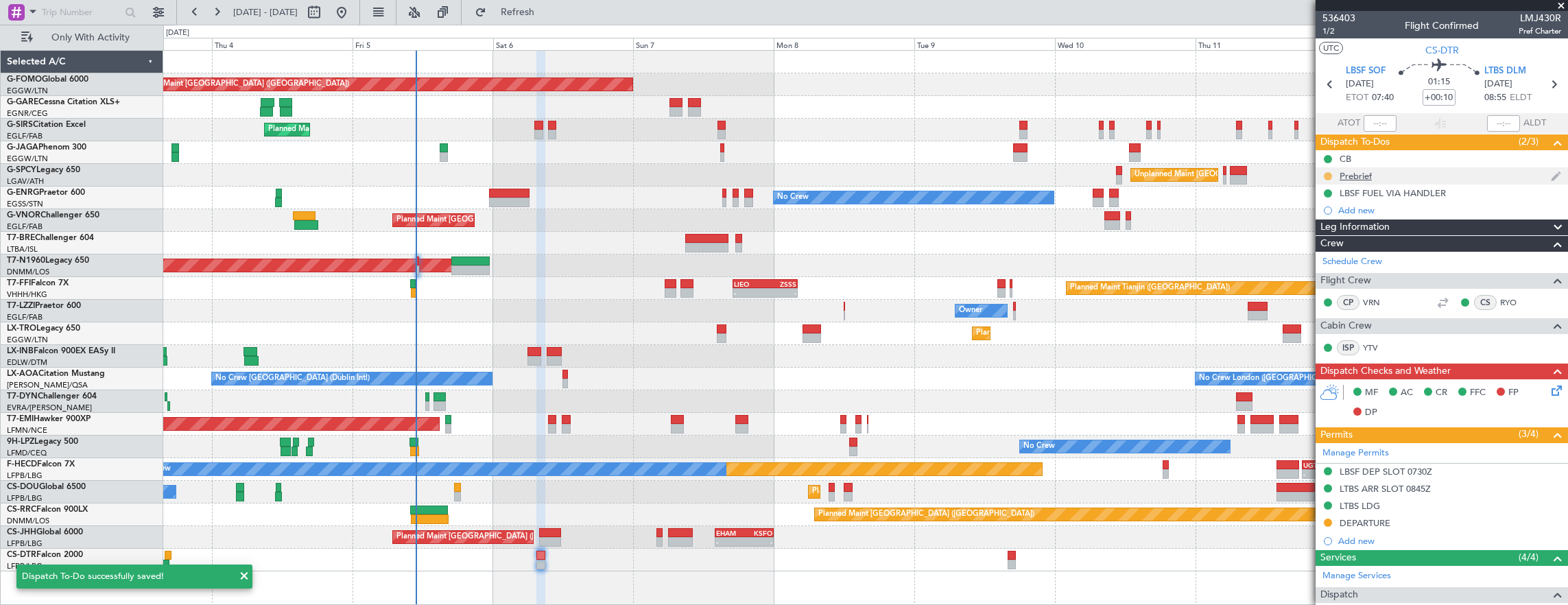
click at [1328, 174] on button at bounding box center [1328, 176] width 8 height 8
click at [1341, 230] on span "Completed" at bounding box center [1333, 235] width 45 height 14
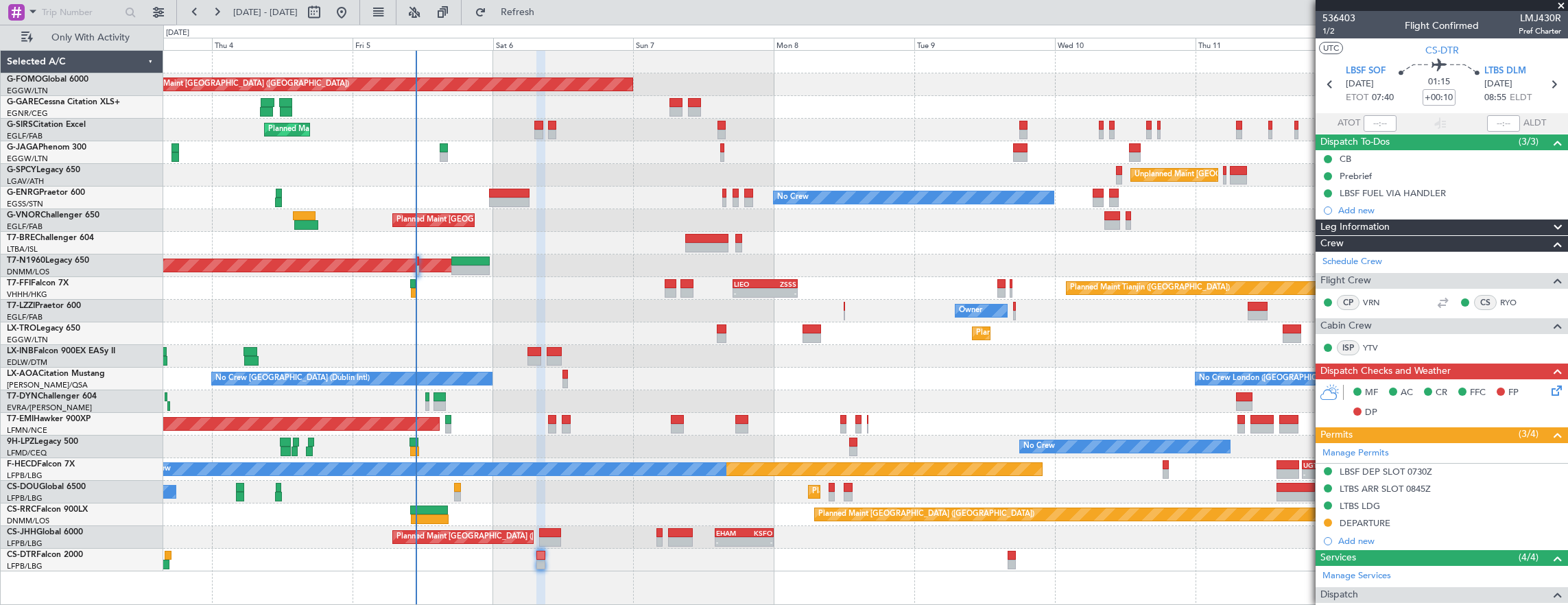
click at [1006, 560] on div "Planned Maint Sofia Planned Maint Istanbul (Ataturk)" at bounding box center [866, 560] width 1405 height 23
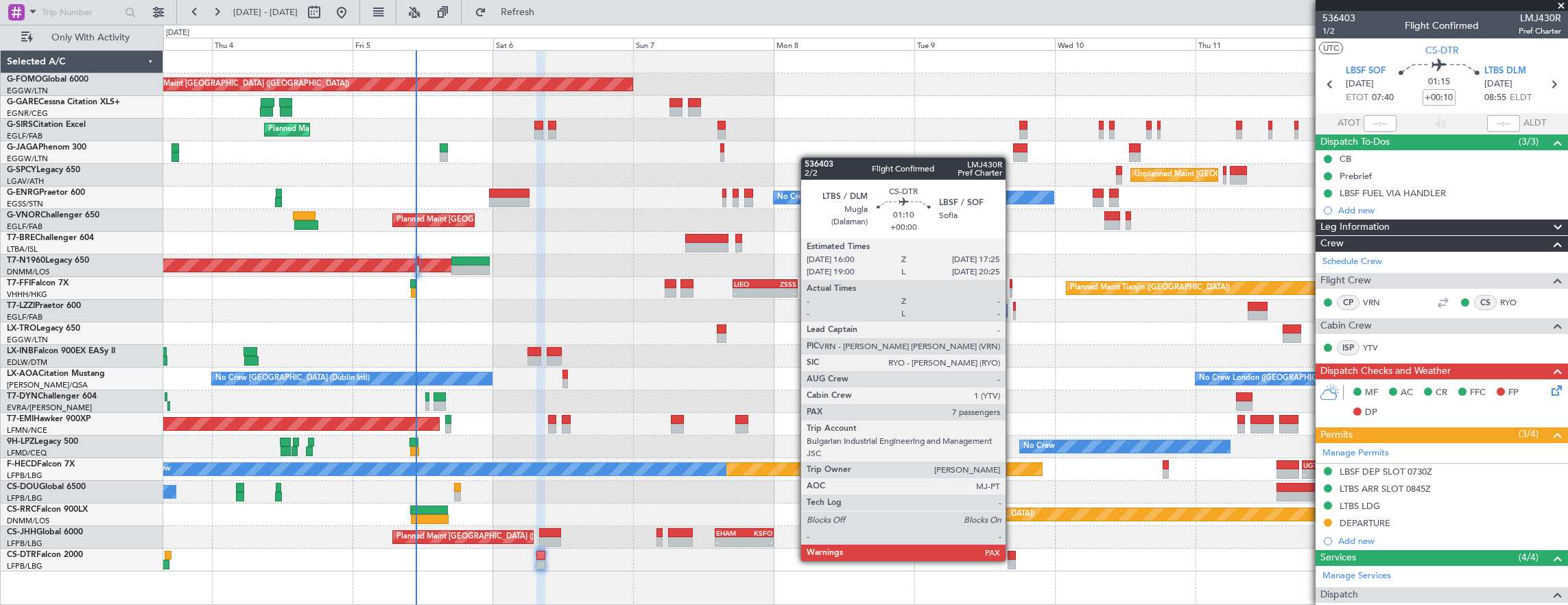
click at [1012, 560] on div at bounding box center [1012, 564] width 9 height 10
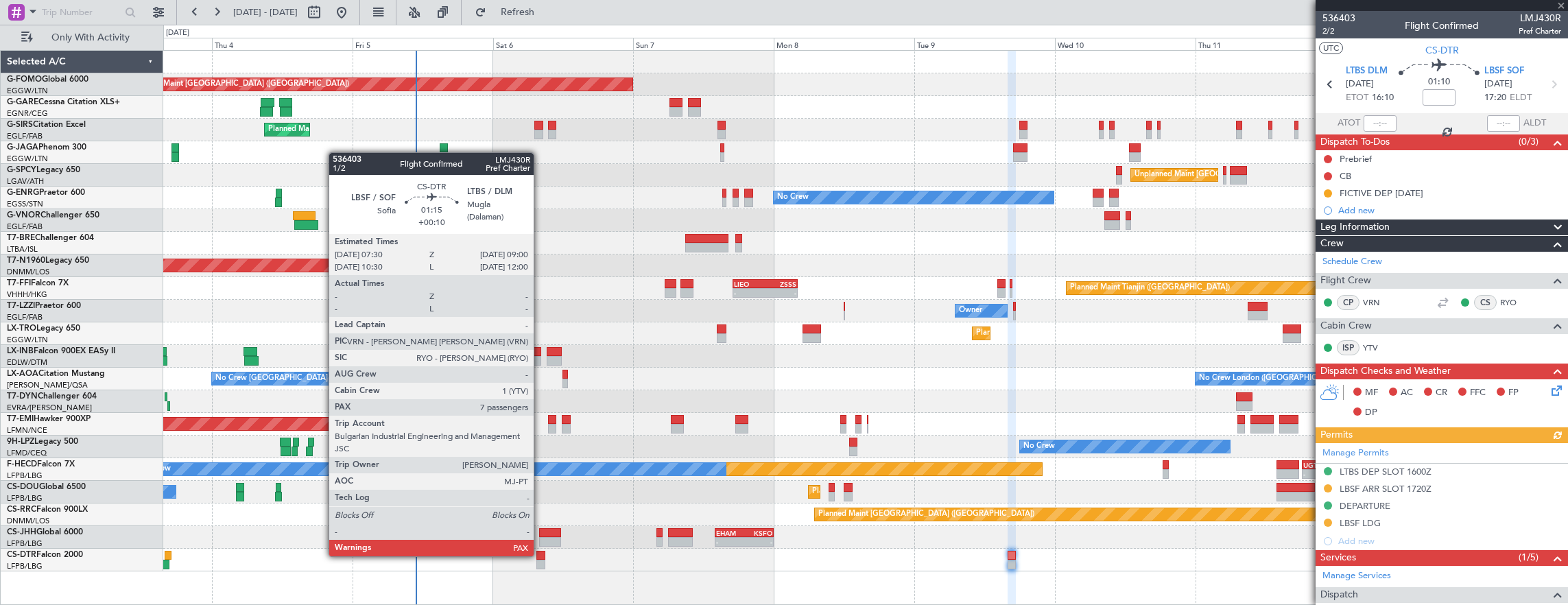
click at [541, 554] on div at bounding box center [541, 555] width 9 height 10
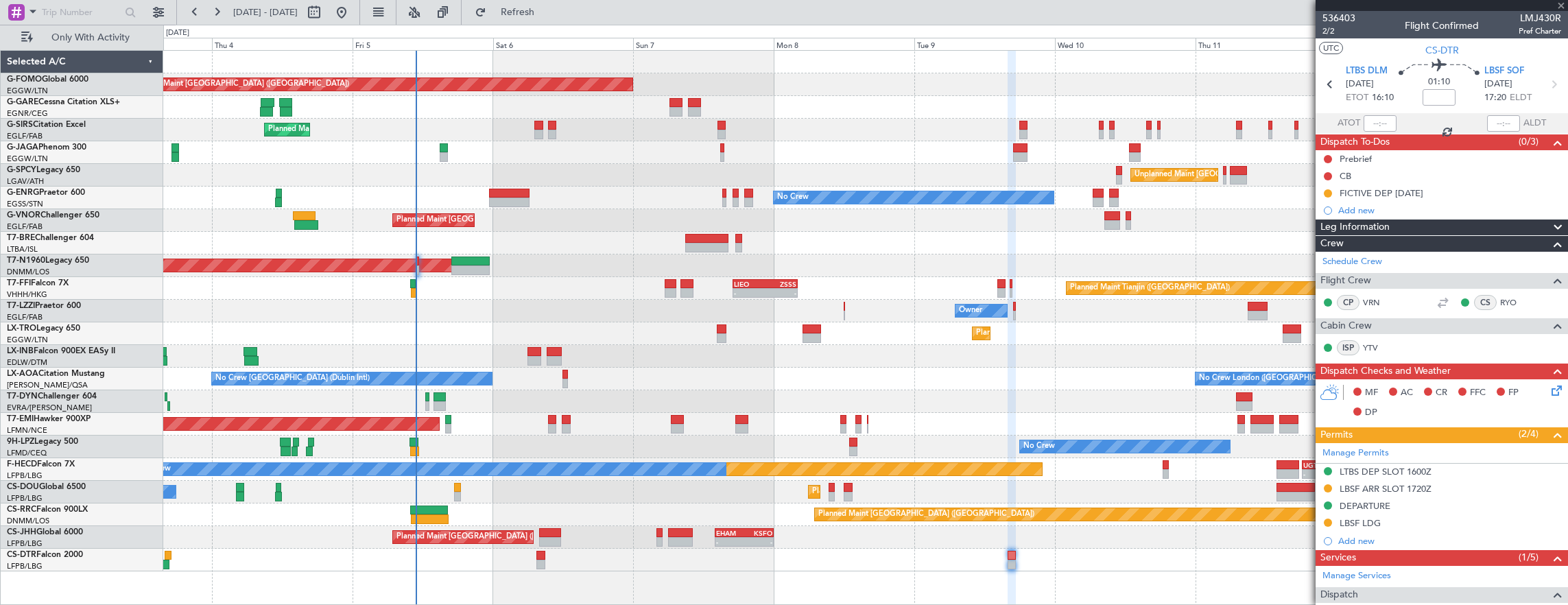
type input "+00:10"
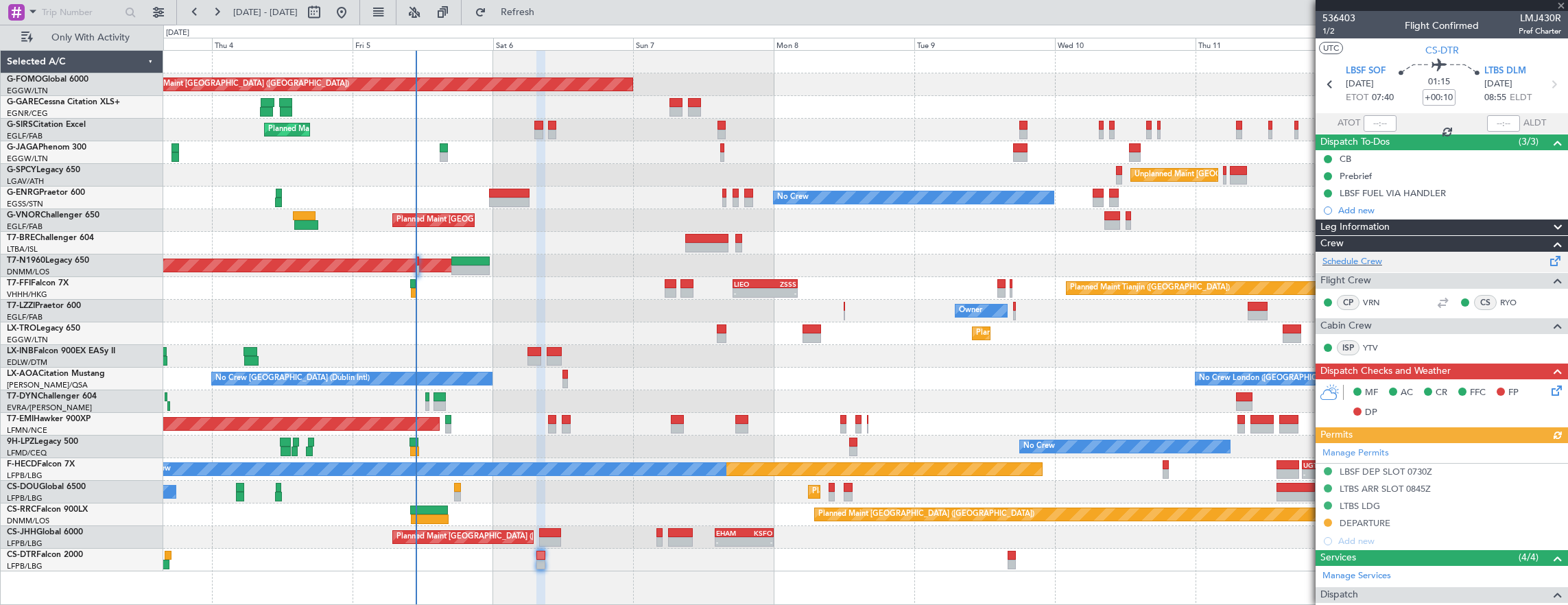
click at [1383, 260] on div "Schedule Crew" at bounding box center [1442, 261] width 252 height 21
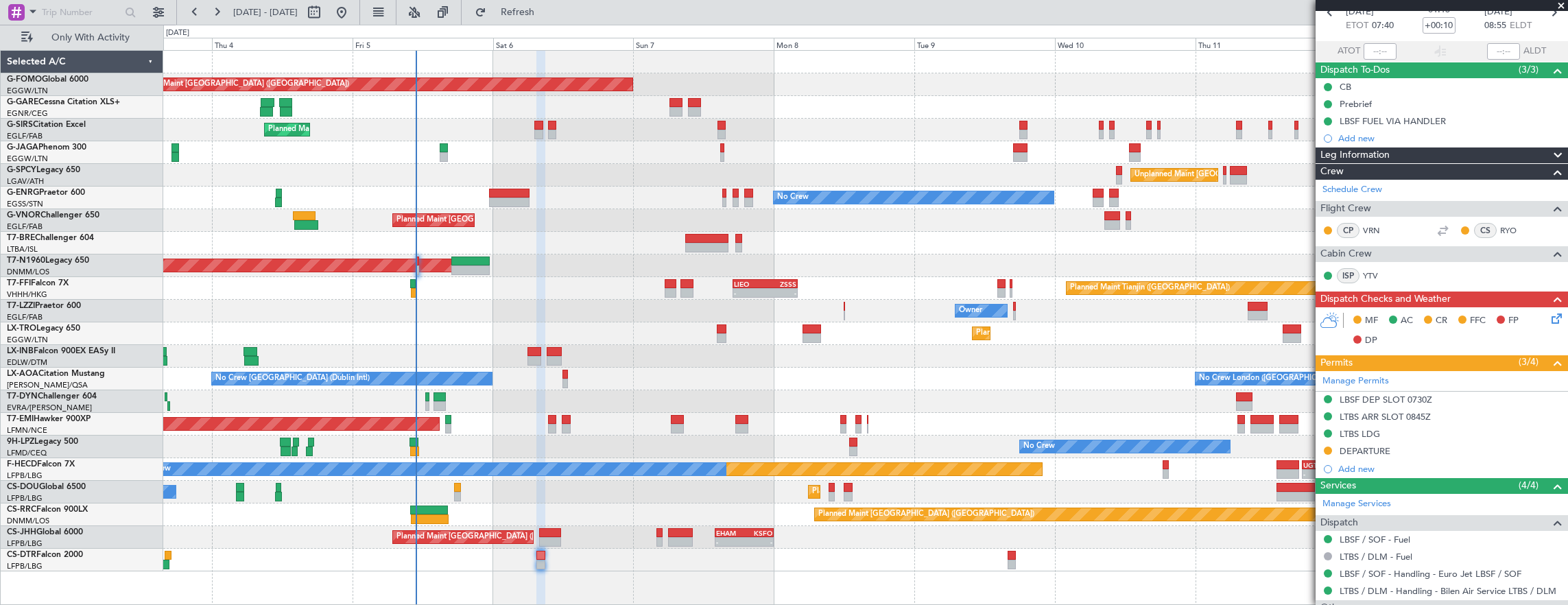
scroll to position [69, 0]
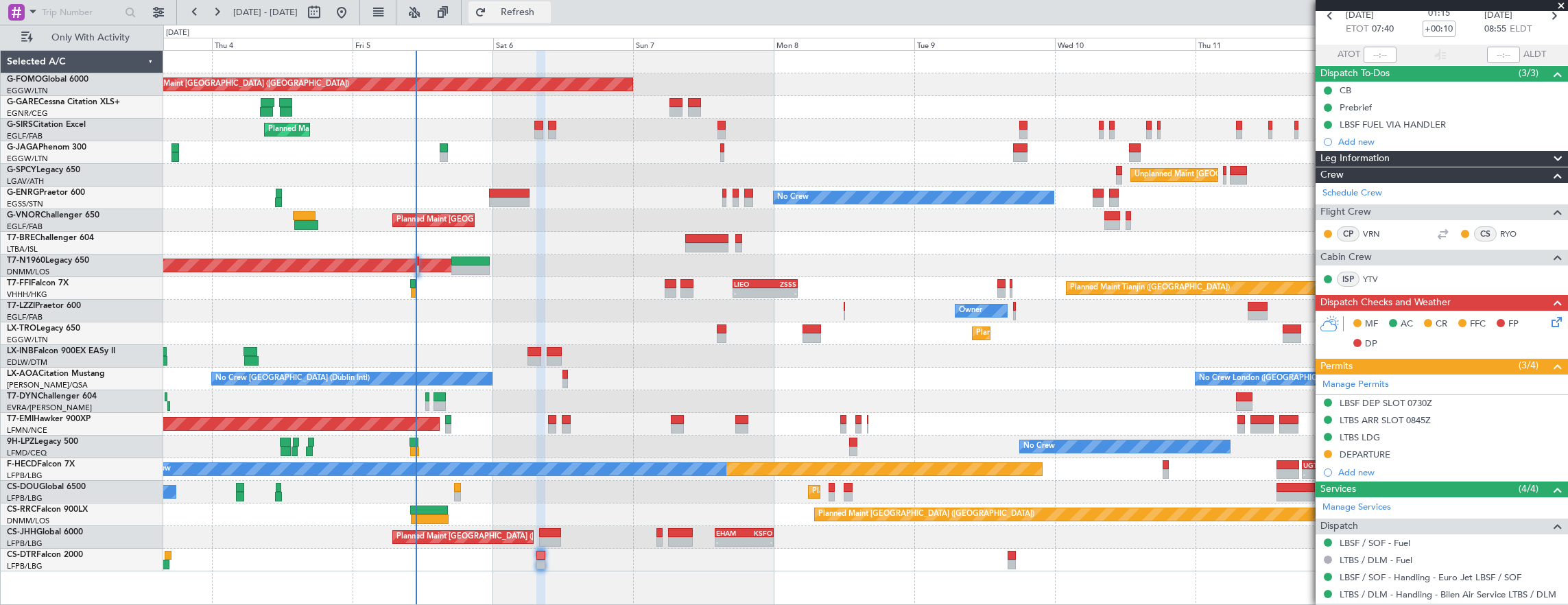
click at [546, 14] on span "Refresh" at bounding box center [517, 12] width 57 height 10
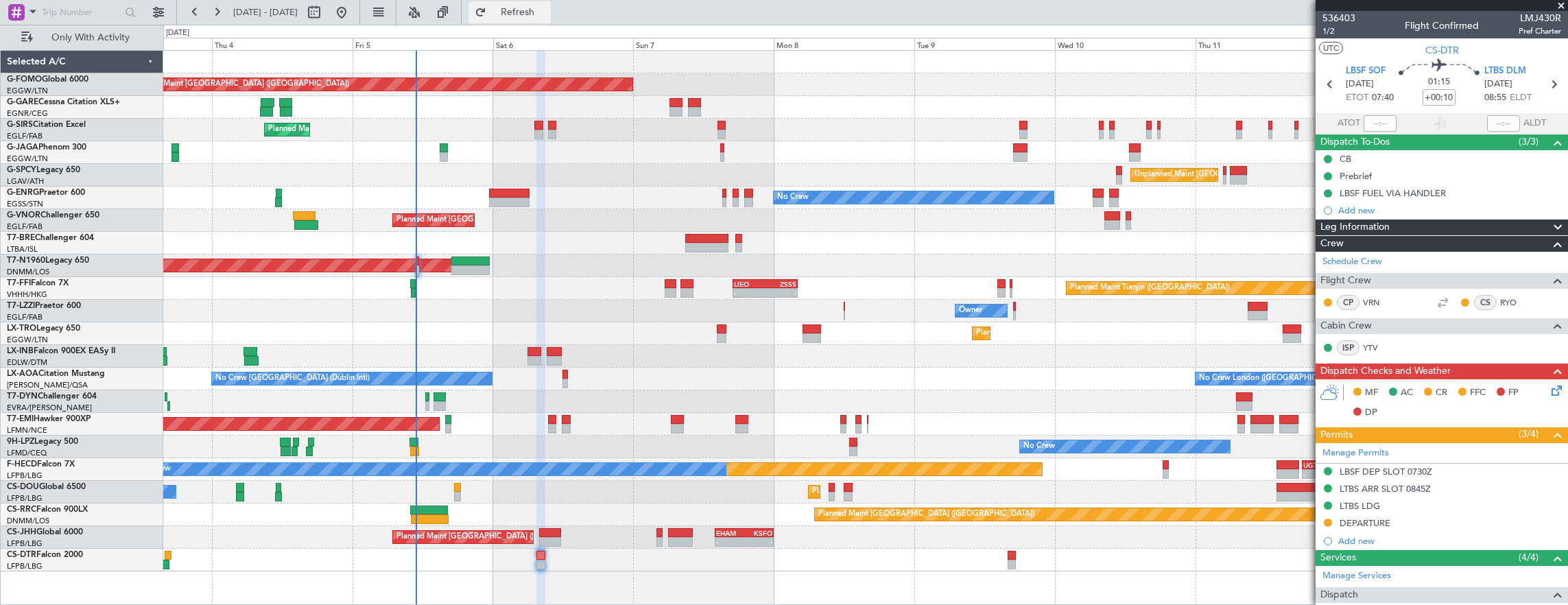
click at [551, 19] on button "Refresh" at bounding box center [509, 13] width 83 height 22
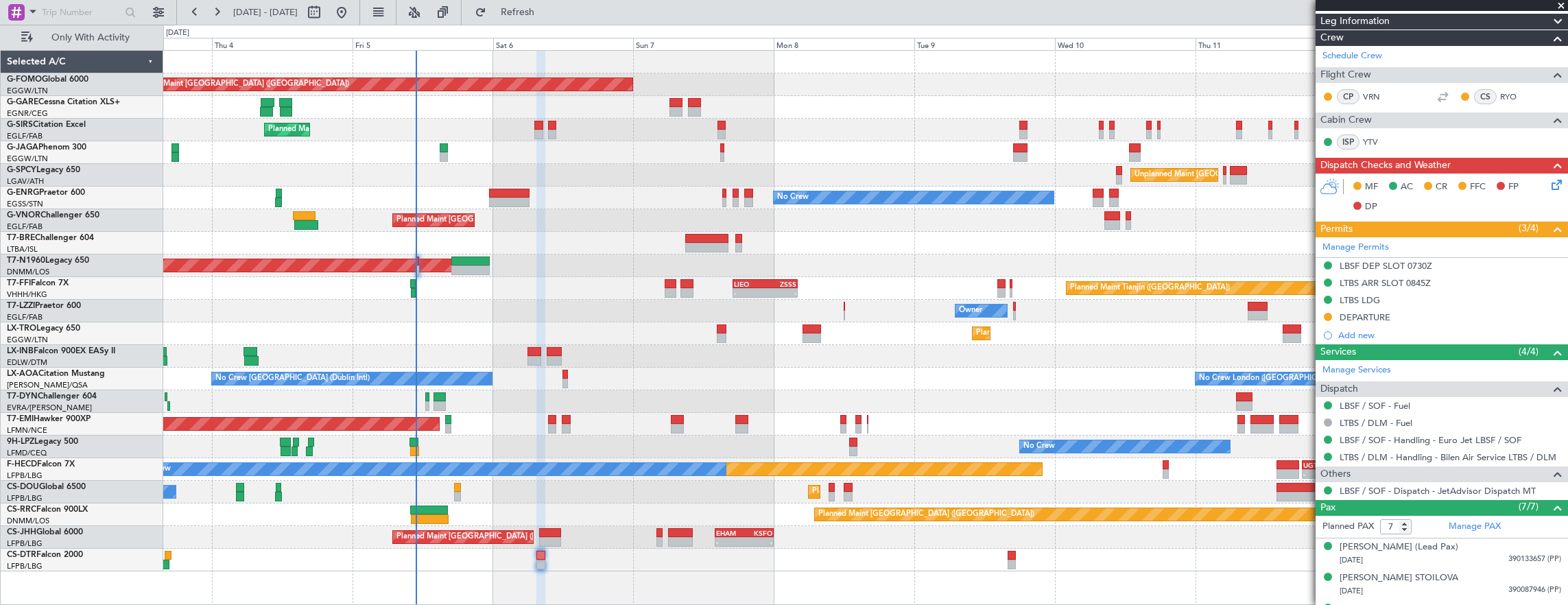
scroll to position [69, 0]
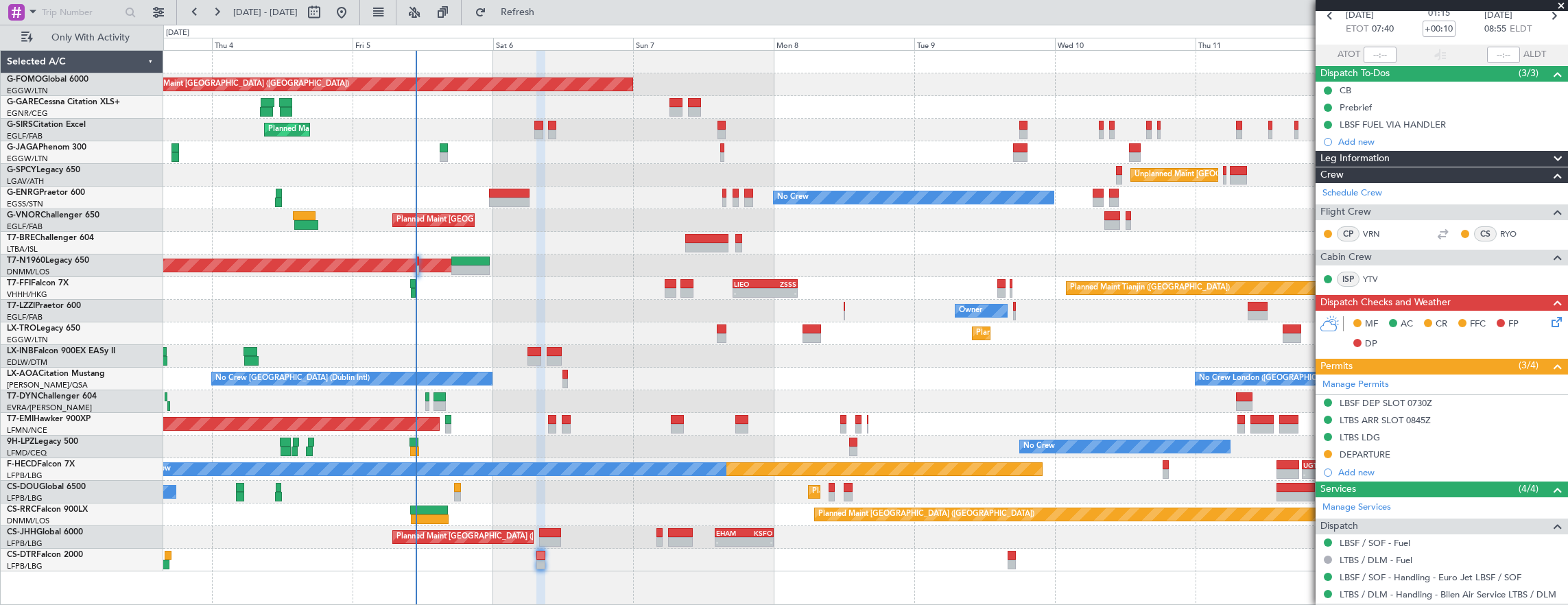
click at [1548, 321] on icon at bounding box center [1553, 319] width 11 height 11
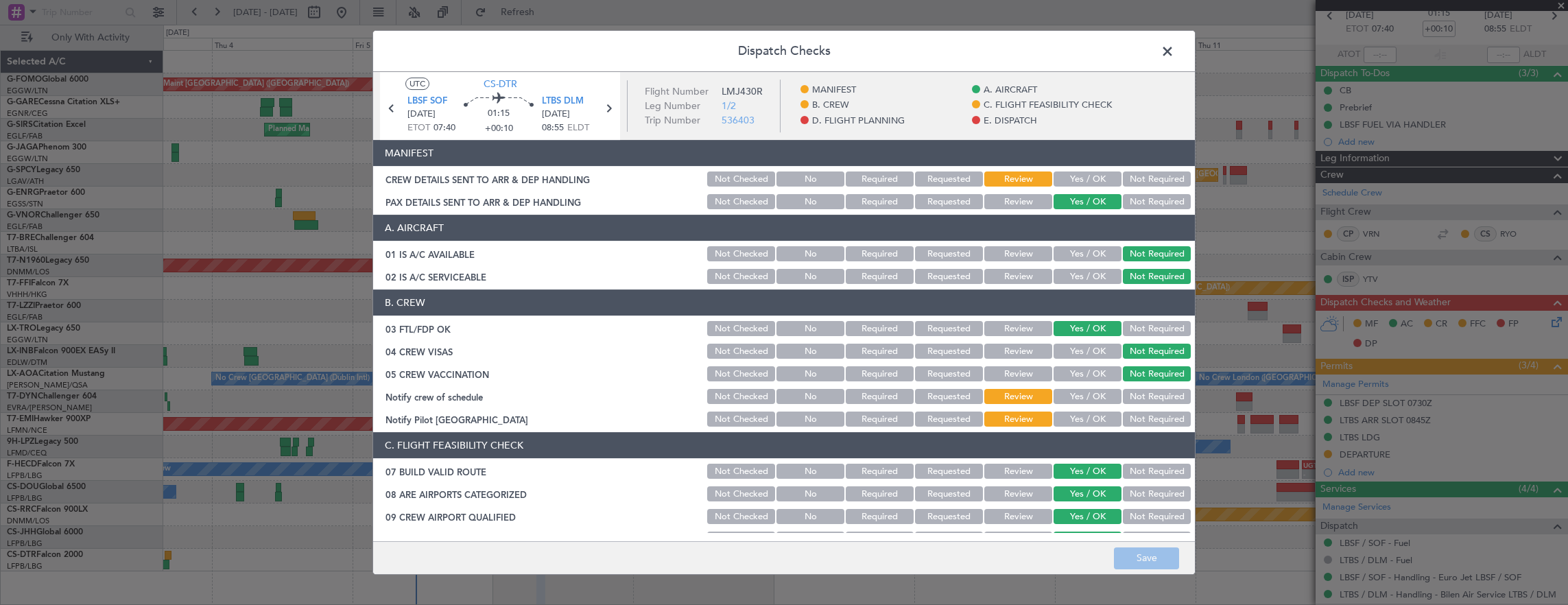
click at [1167, 63] on header "Dispatch Checks" at bounding box center [783, 51] width 821 height 41
click at [1174, 49] on span at bounding box center [1174, 54] width 0 height 27
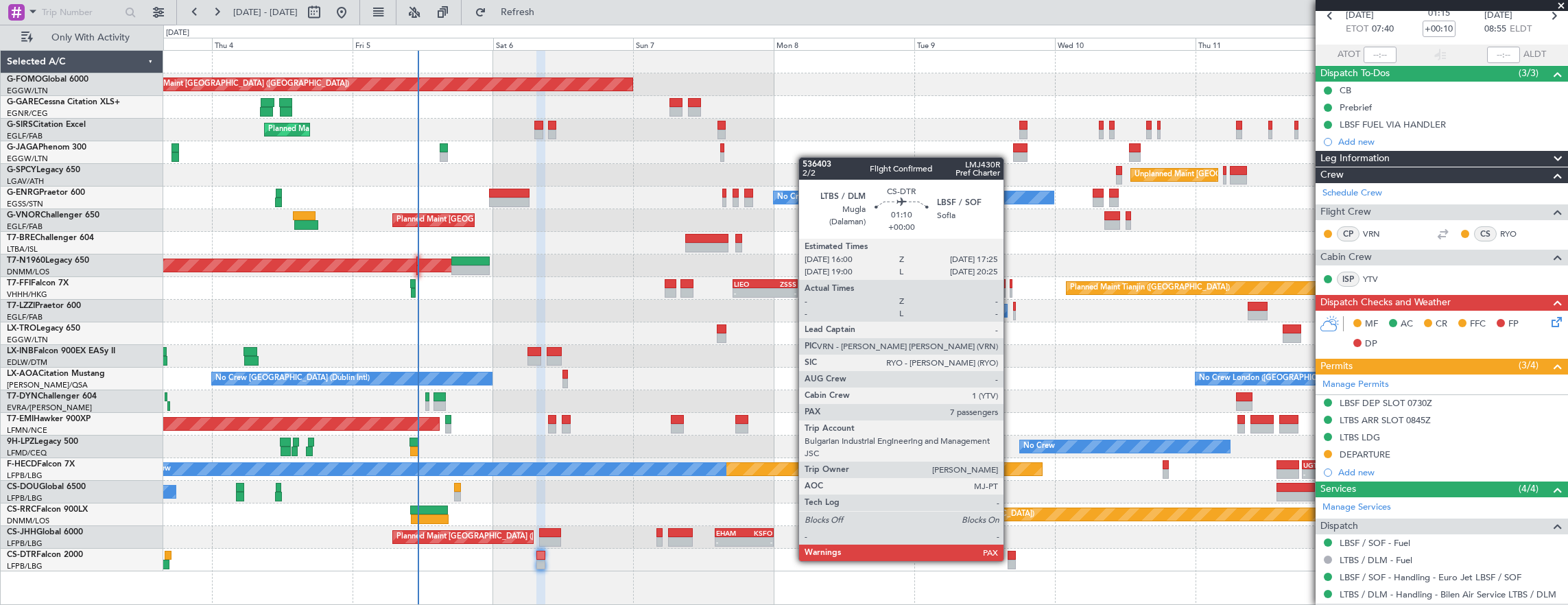
click at [1010, 560] on div at bounding box center [1012, 564] width 9 height 10
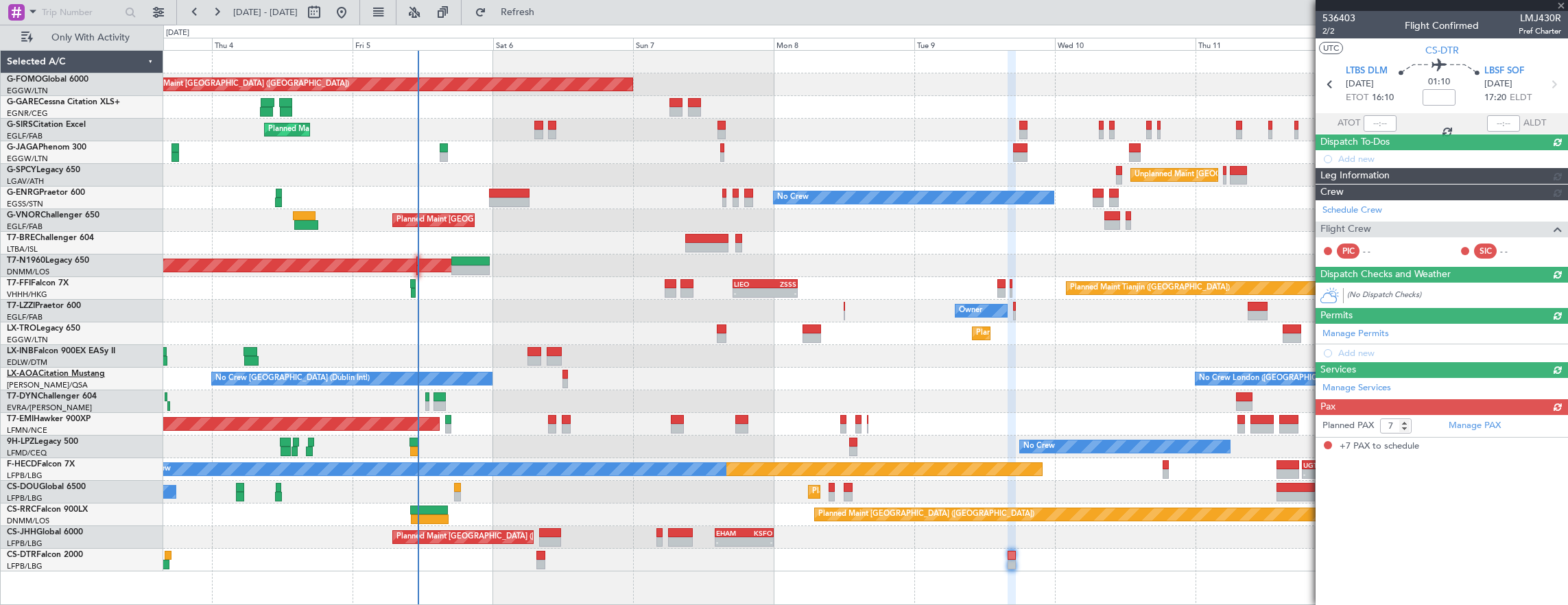
scroll to position [0, 0]
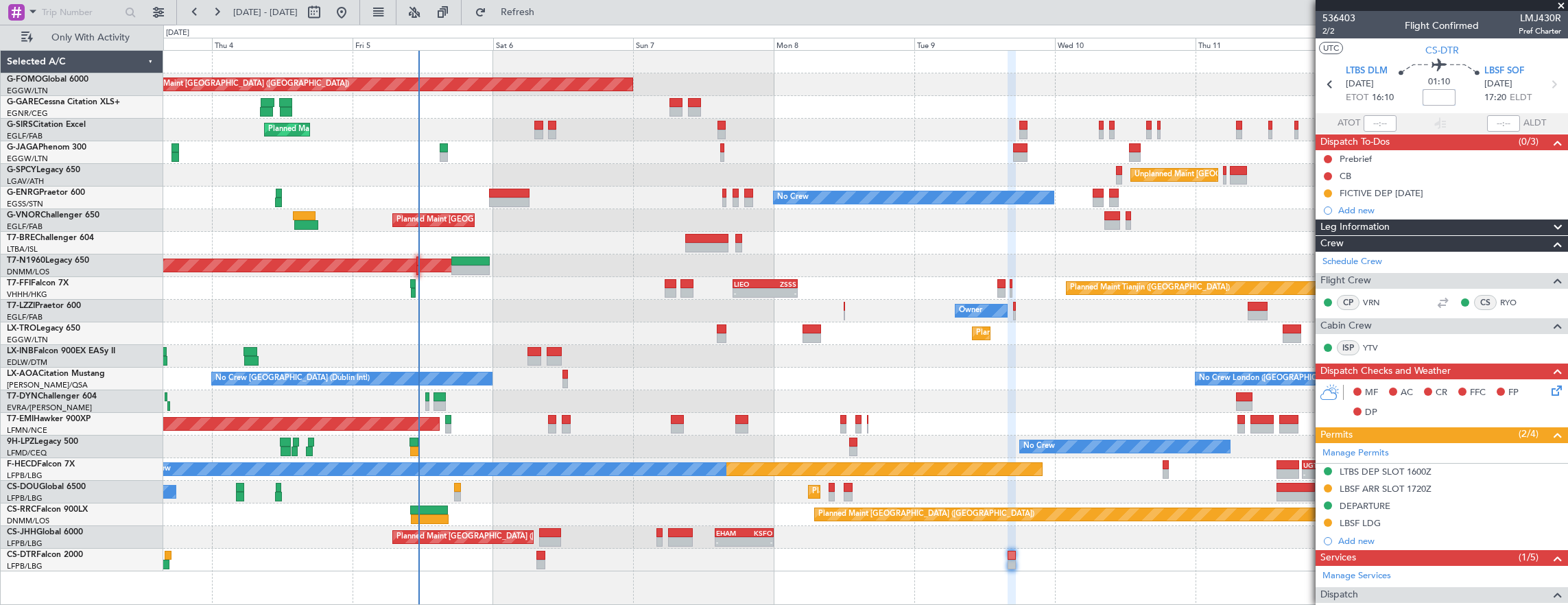
click at [1440, 102] on input at bounding box center [1438, 97] width 33 height 16
type input "+00:15"
click at [1325, 156] on mat-tooltip-component "Actual Take-Off Time" at bounding box center [1345, 148] width 97 height 36
click at [1328, 159] on button at bounding box center [1328, 159] width 8 height 8
click at [1340, 218] on span "Completed" at bounding box center [1334, 219] width 45 height 14
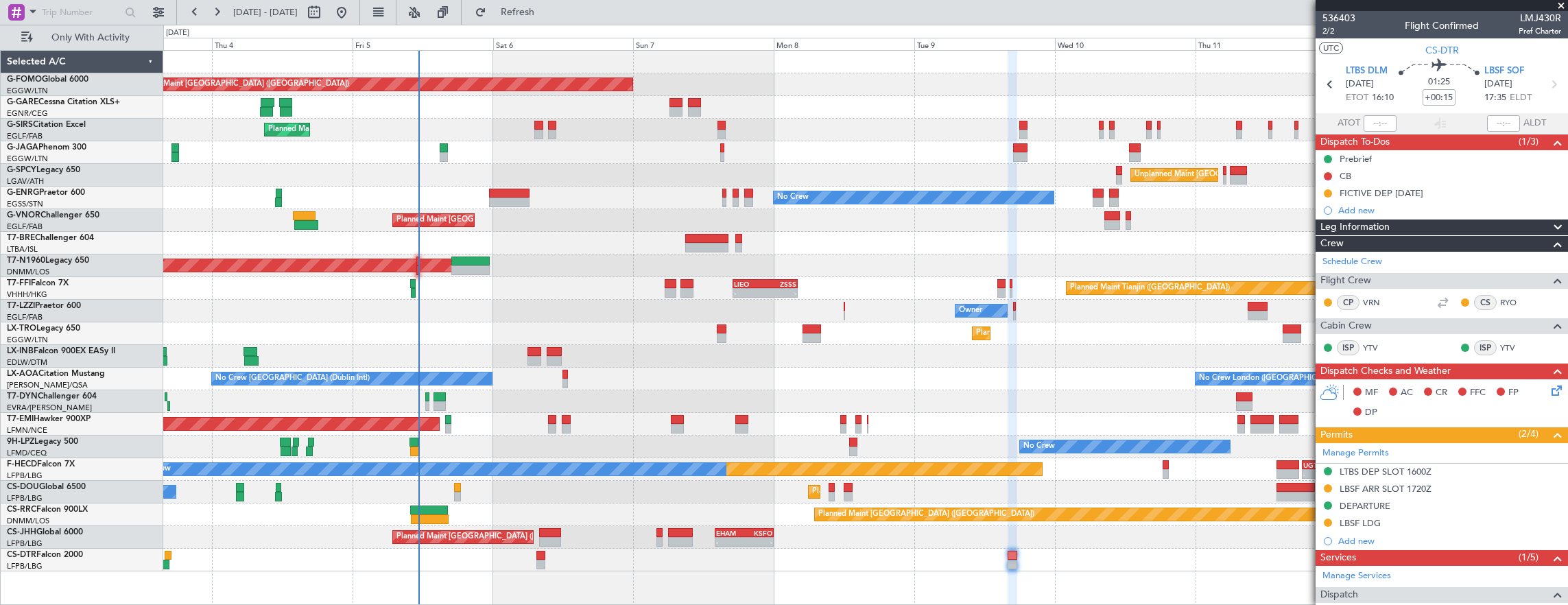
click at [1422, 156] on div "Prebrief" at bounding box center [1442, 159] width 252 height 17
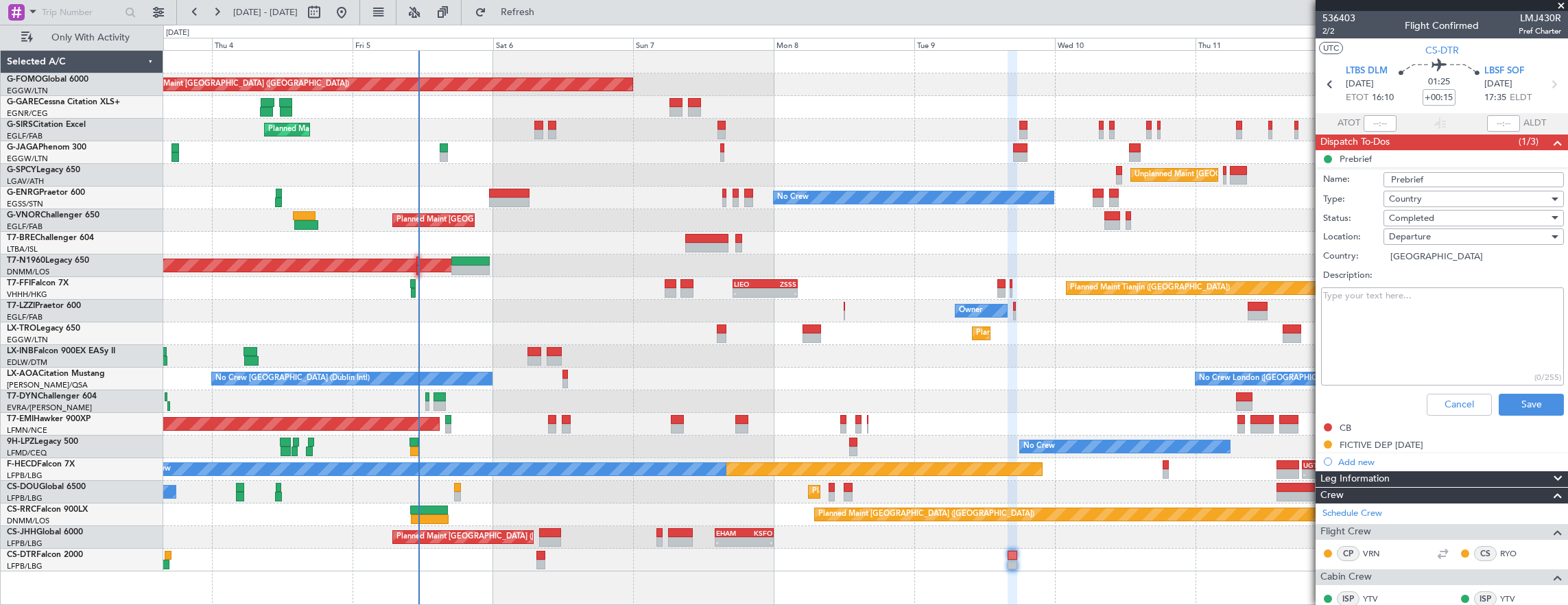
click at [1441, 308] on textarea "Description:" at bounding box center [1443, 337] width 243 height 98
click at [1324, 303] on textarea "discretionary 500" at bounding box center [1443, 337] width 243 height 98
click at [1461, 296] on textarea "remaining (discretionary 500" at bounding box center [1443, 337] width 243 height 98
drag, startPoint x: 1420, startPoint y: 290, endPoint x: 1461, endPoint y: 298, distance: 41.8
click at [1420, 290] on textarea "remaining (discretionary 500)" at bounding box center [1443, 337] width 243 height 98
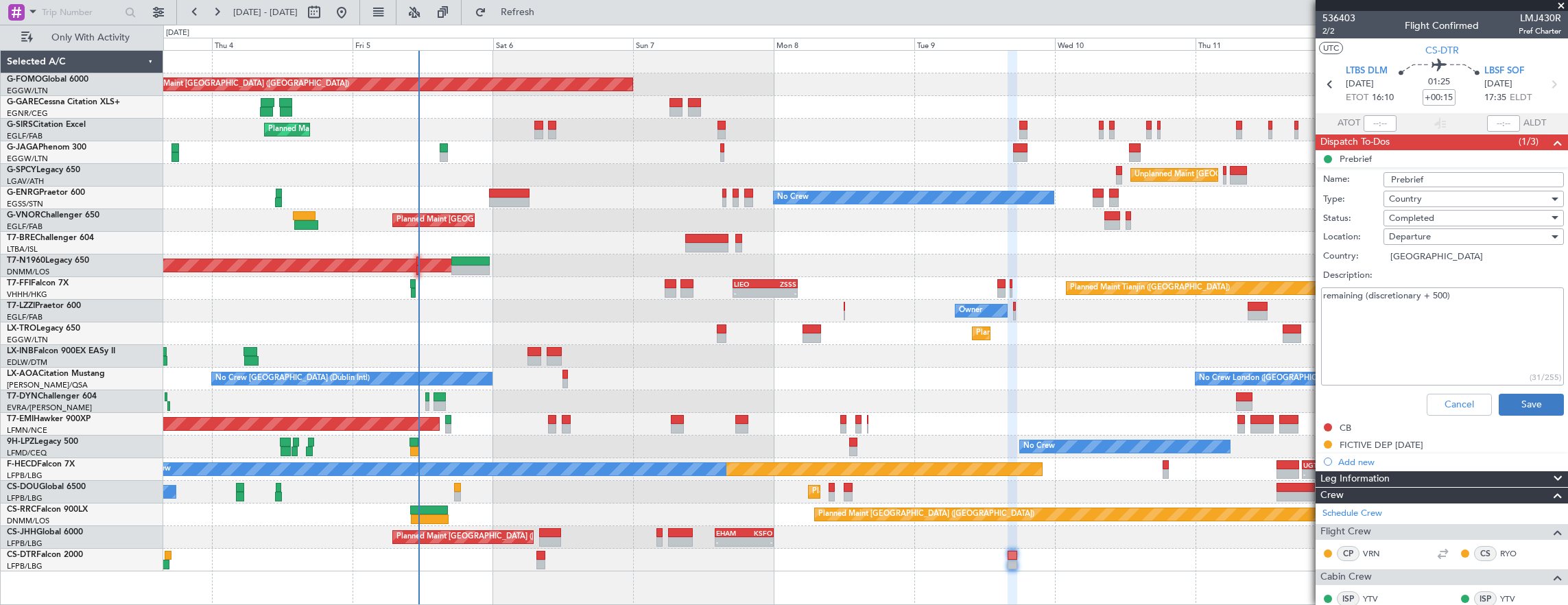
type textarea "remaining (discretionary + 500)"
click at [1522, 402] on button "Save" at bounding box center [1531, 405] width 65 height 22
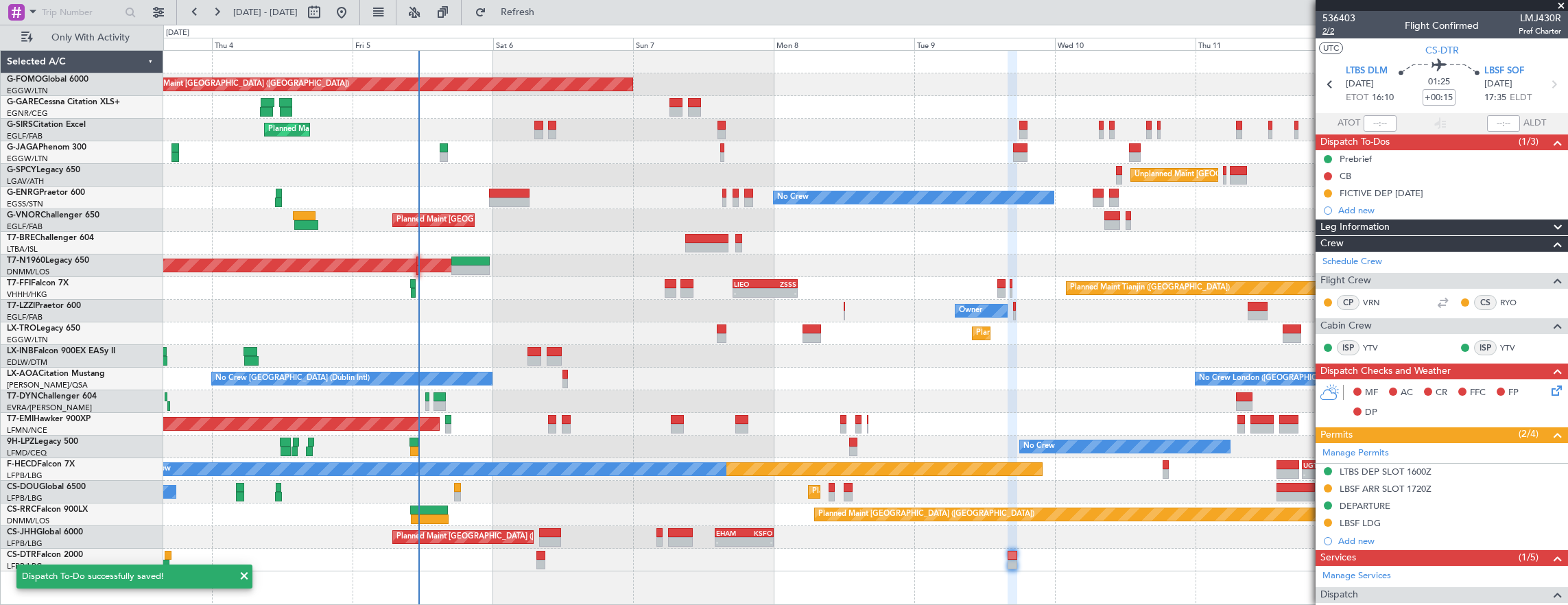
click at [1332, 33] on span "2/2" at bounding box center [1338, 31] width 33 height 12
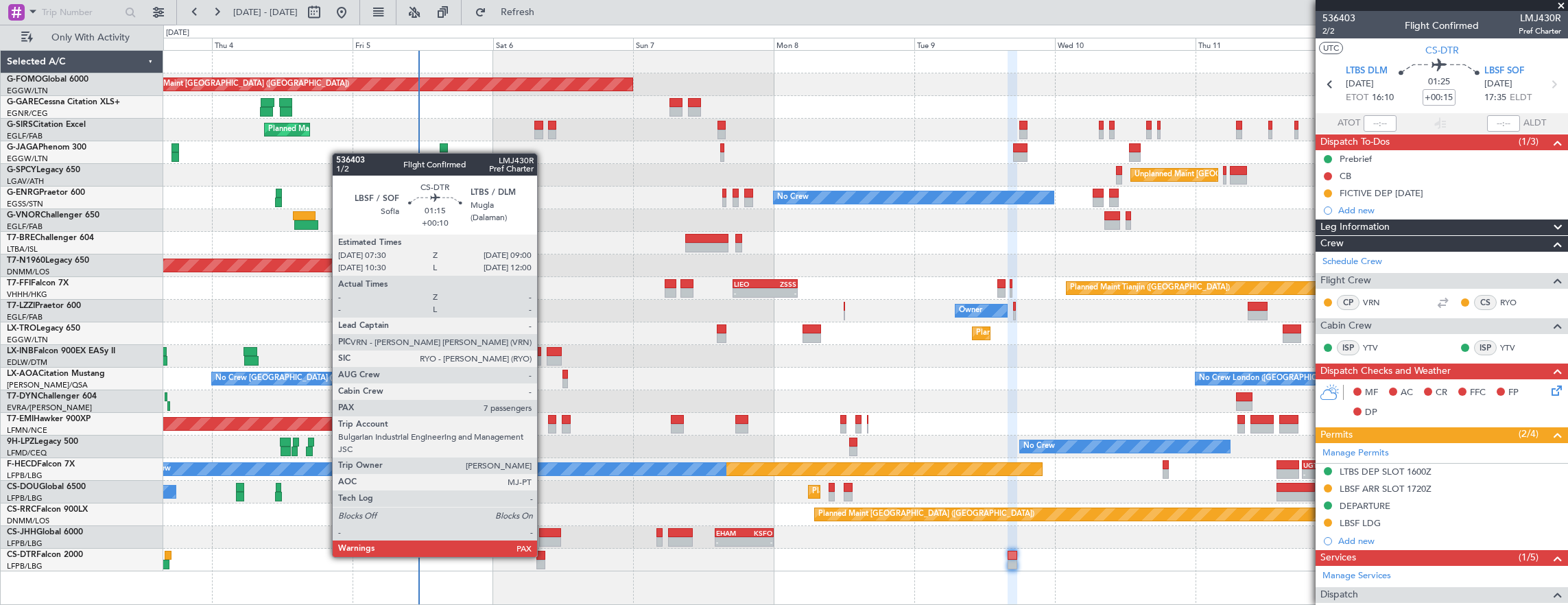
click at [544, 555] on div at bounding box center [541, 555] width 9 height 10
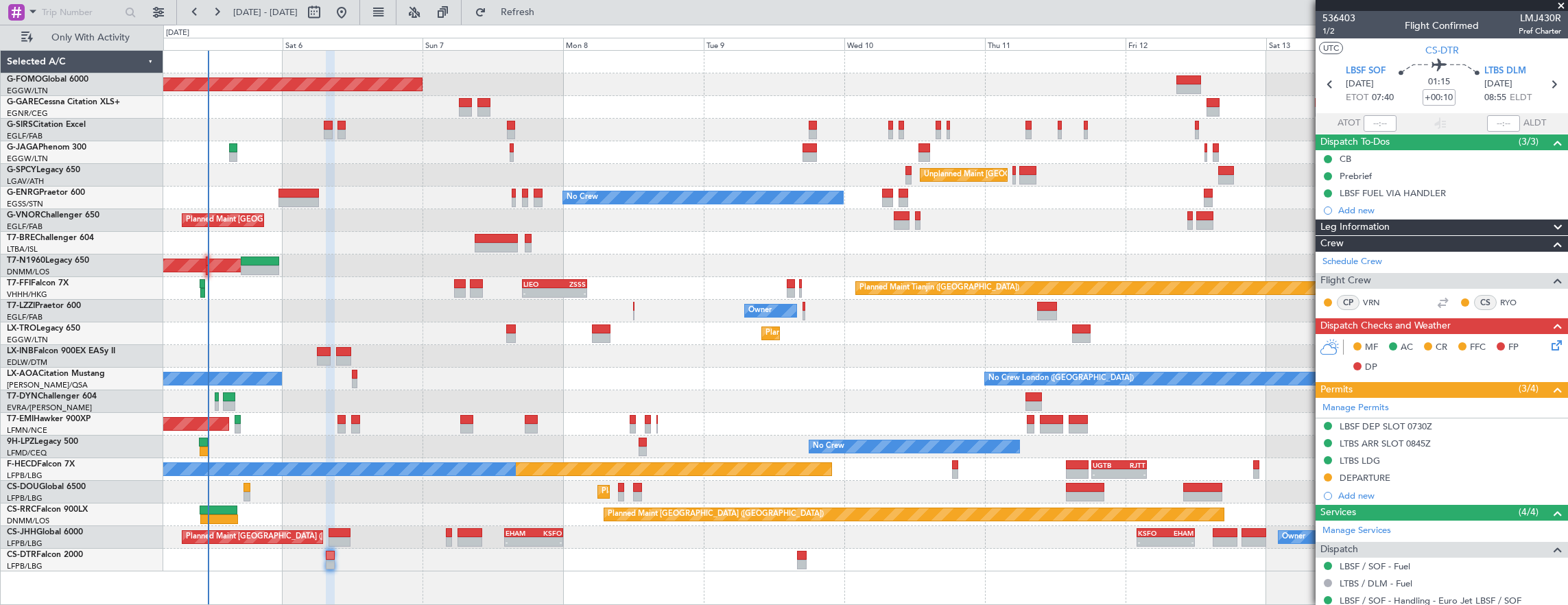
click at [916, 361] on div "Planned Maint London (Luton) Planned Maint London (Farnborough) Unplanned Maint…" at bounding box center [866, 311] width 1405 height 521
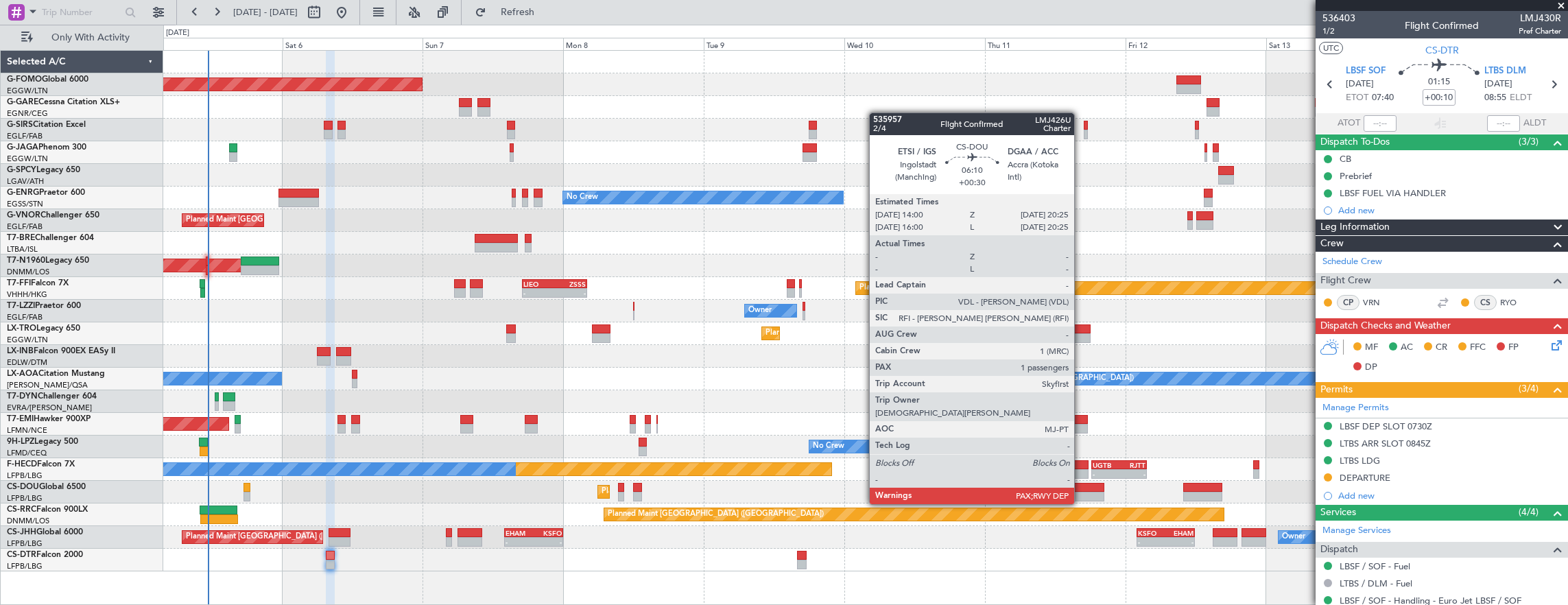
click at [1081, 490] on div at bounding box center [1084, 487] width 38 height 10
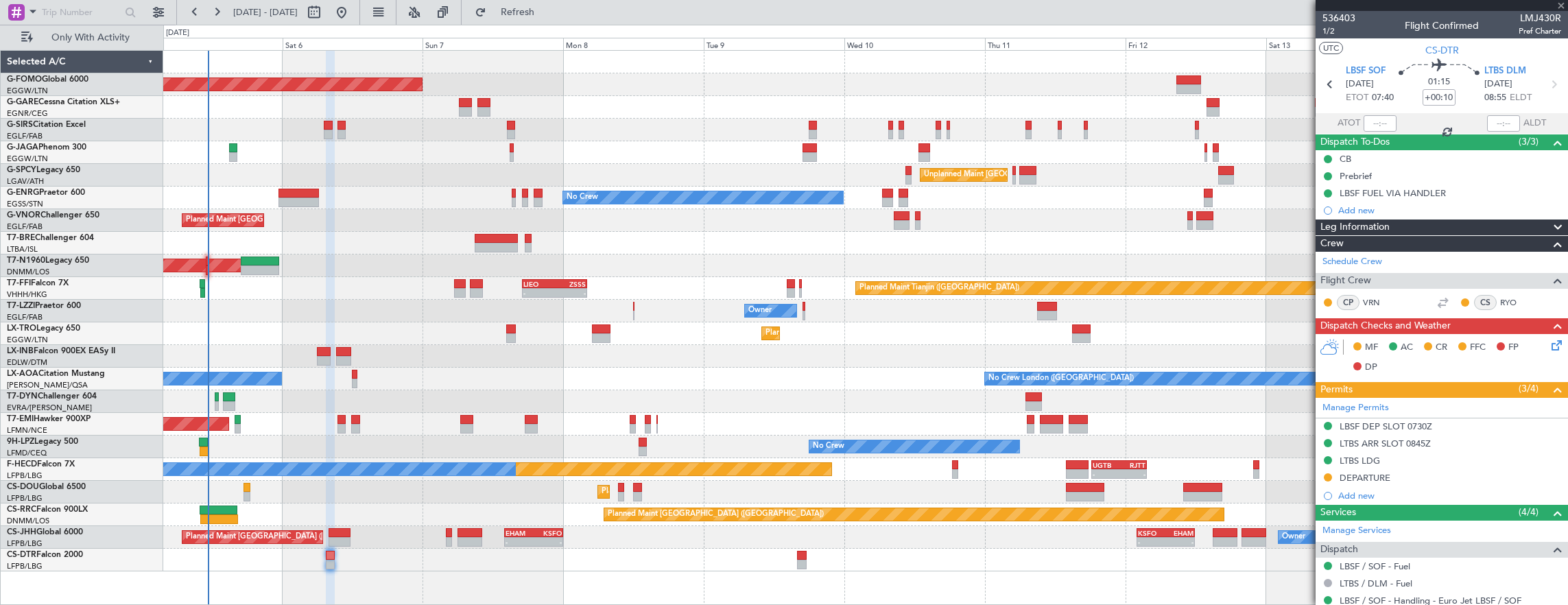
type input "+00:30"
type input "6"
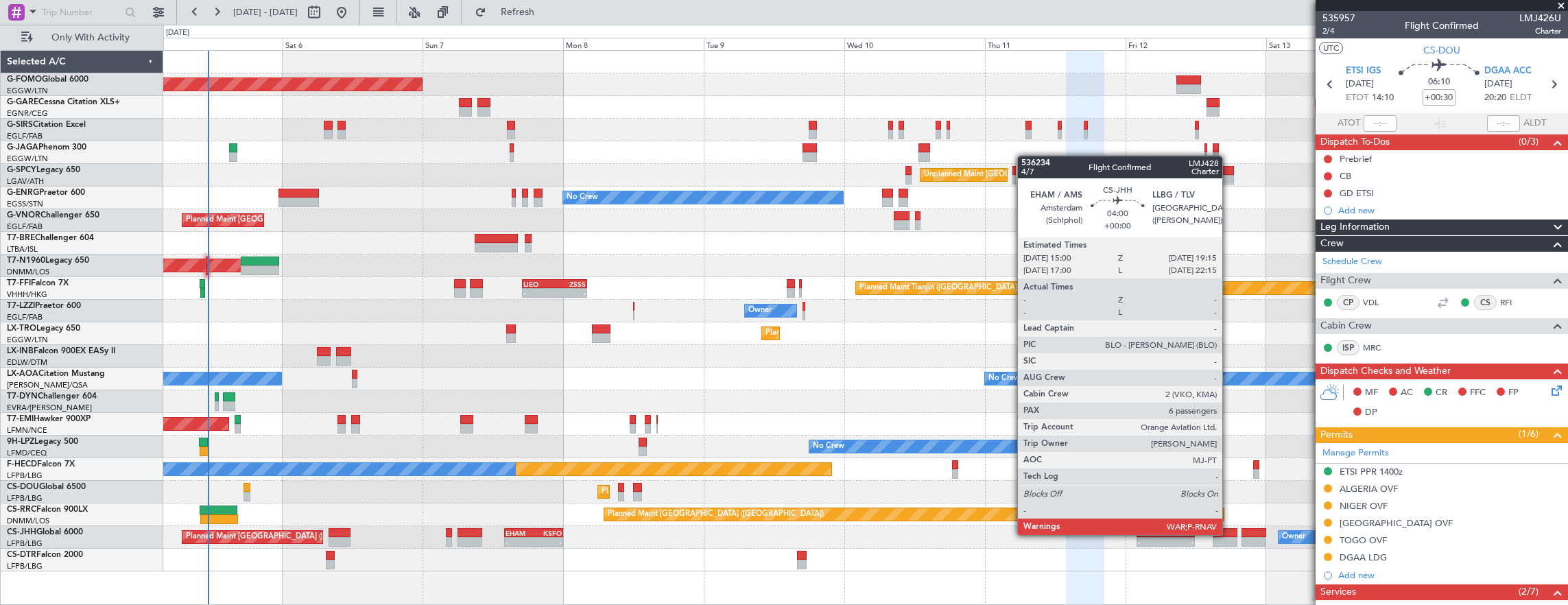
click at [1229, 533] on div at bounding box center [1225, 532] width 25 height 10
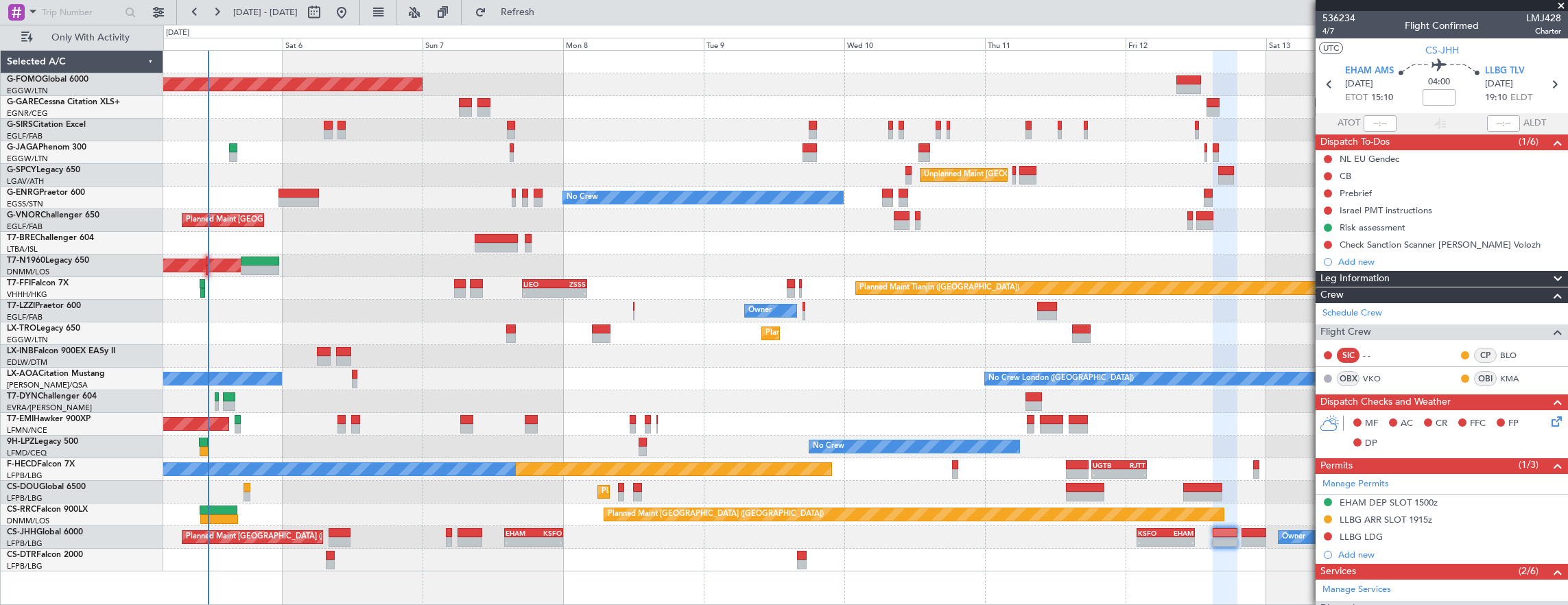
click at [534, 534] on div "KSFO" at bounding box center [547, 532] width 28 height 8
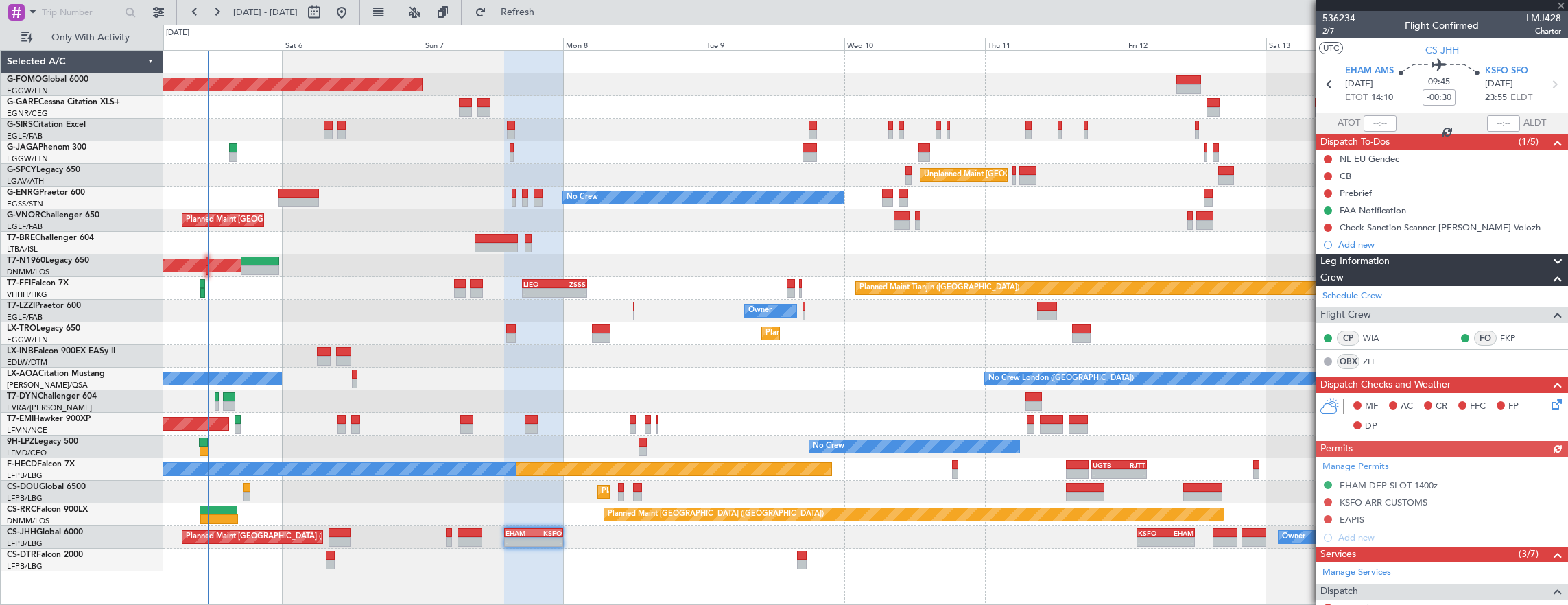
click at [308, 200] on div at bounding box center [299, 202] width 41 height 10
type input "-00:35"
type input "2"
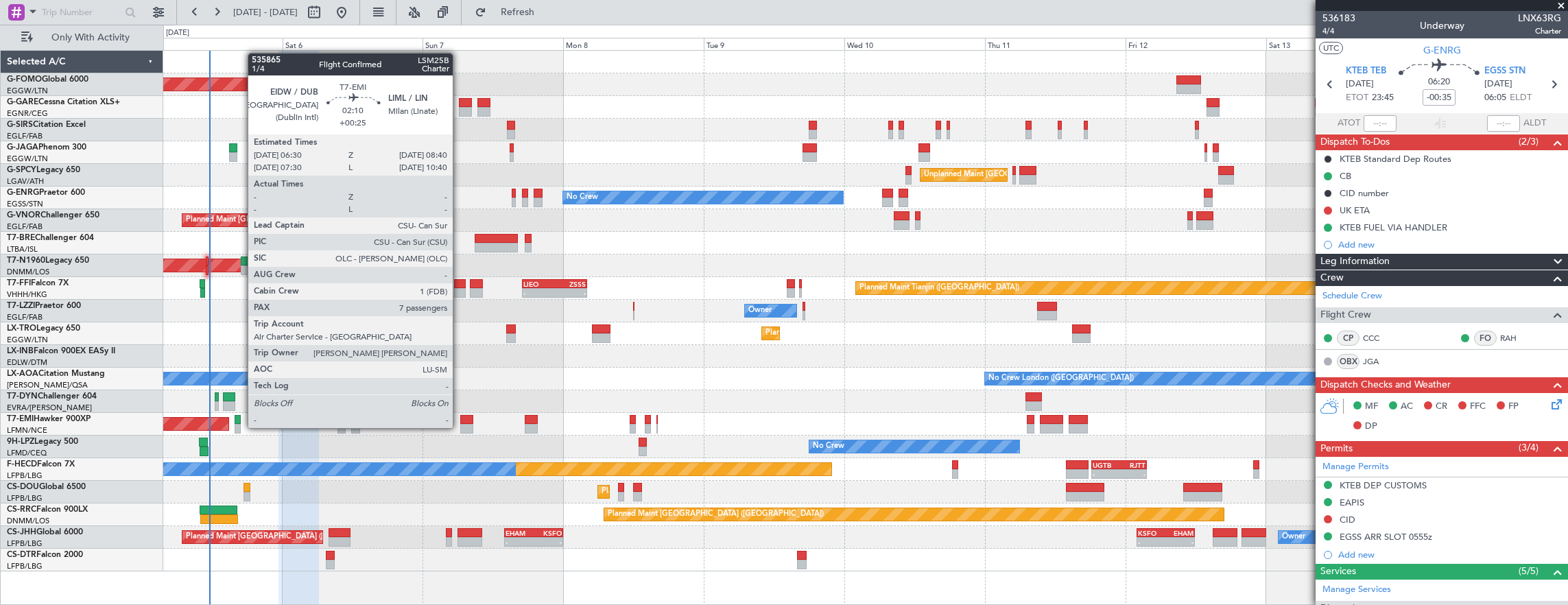
click at [460, 415] on div at bounding box center [466, 419] width 13 height 10
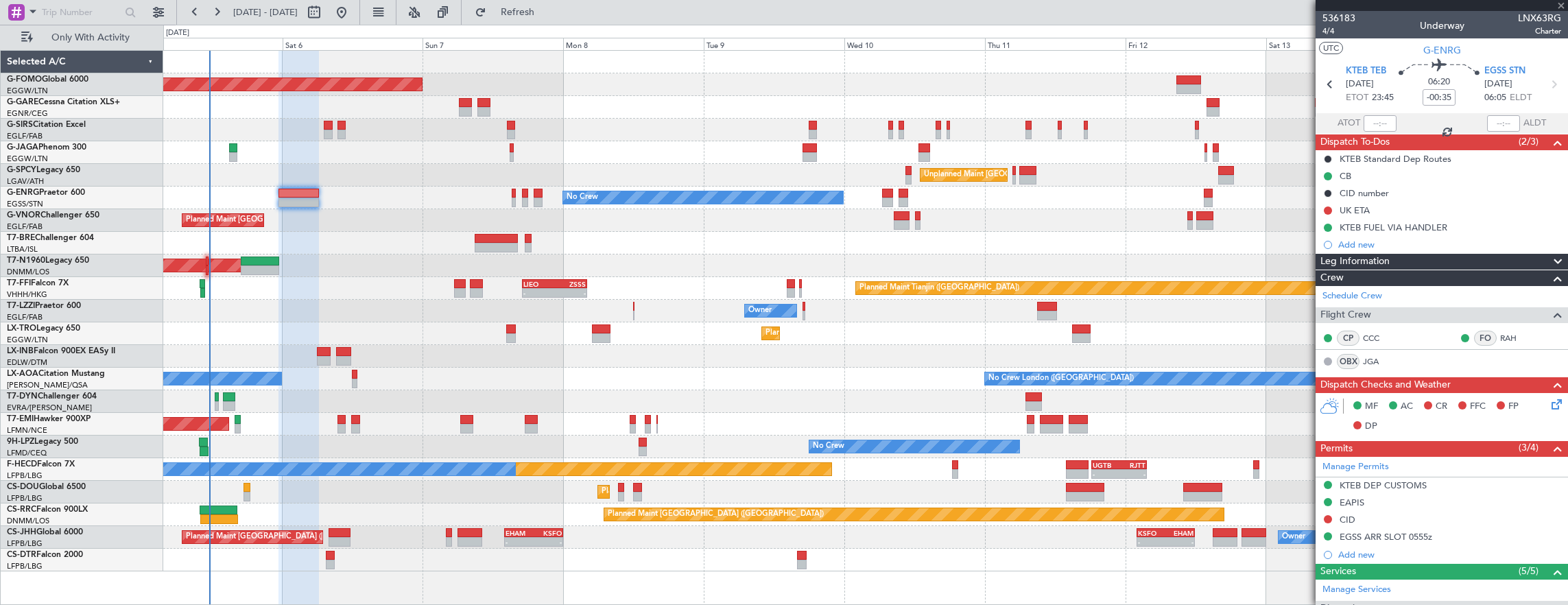
type input "+00:25"
type input "7"
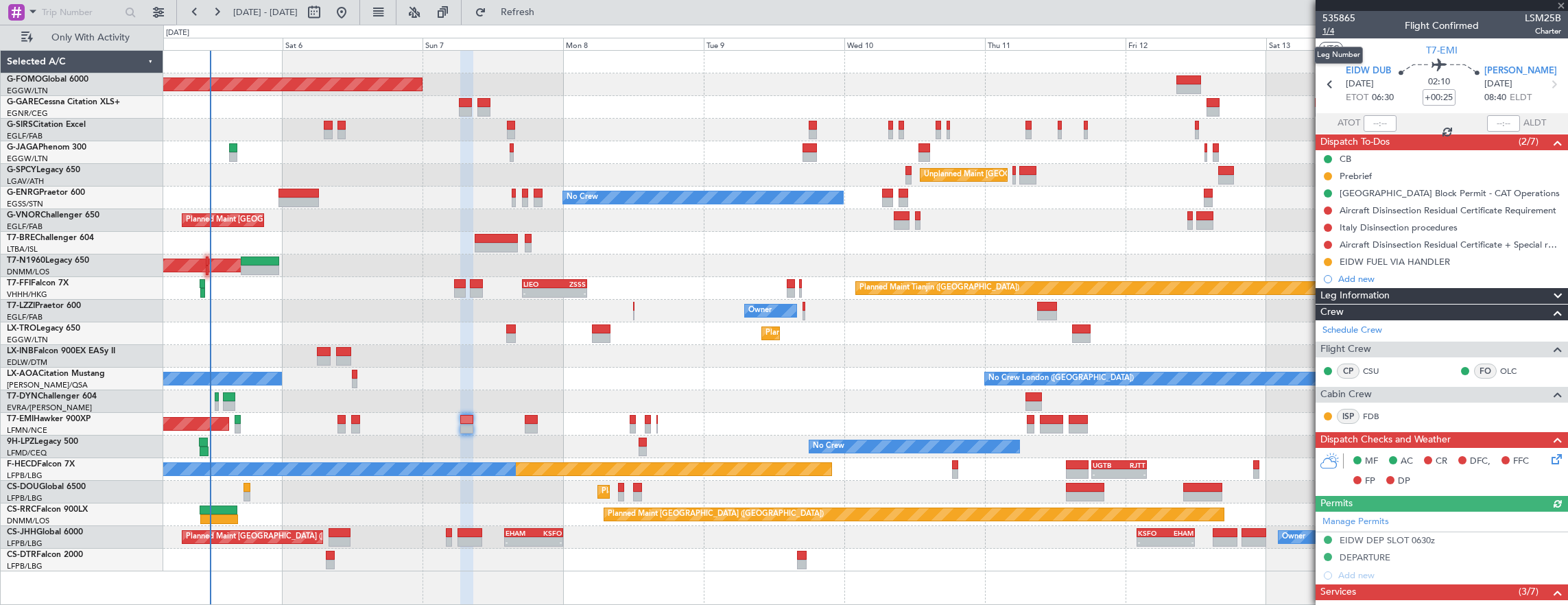
click at [1338, 33] on span "1/4" at bounding box center [1338, 31] width 33 height 12
drag, startPoint x: 86, startPoint y: 10, endPoint x: 74, endPoint y: 21, distance: 16.3
click at [86, 10] on input "text" at bounding box center [81, 12] width 79 height 21
click at [24, 7] on div at bounding box center [16, 13] width 16 height 16
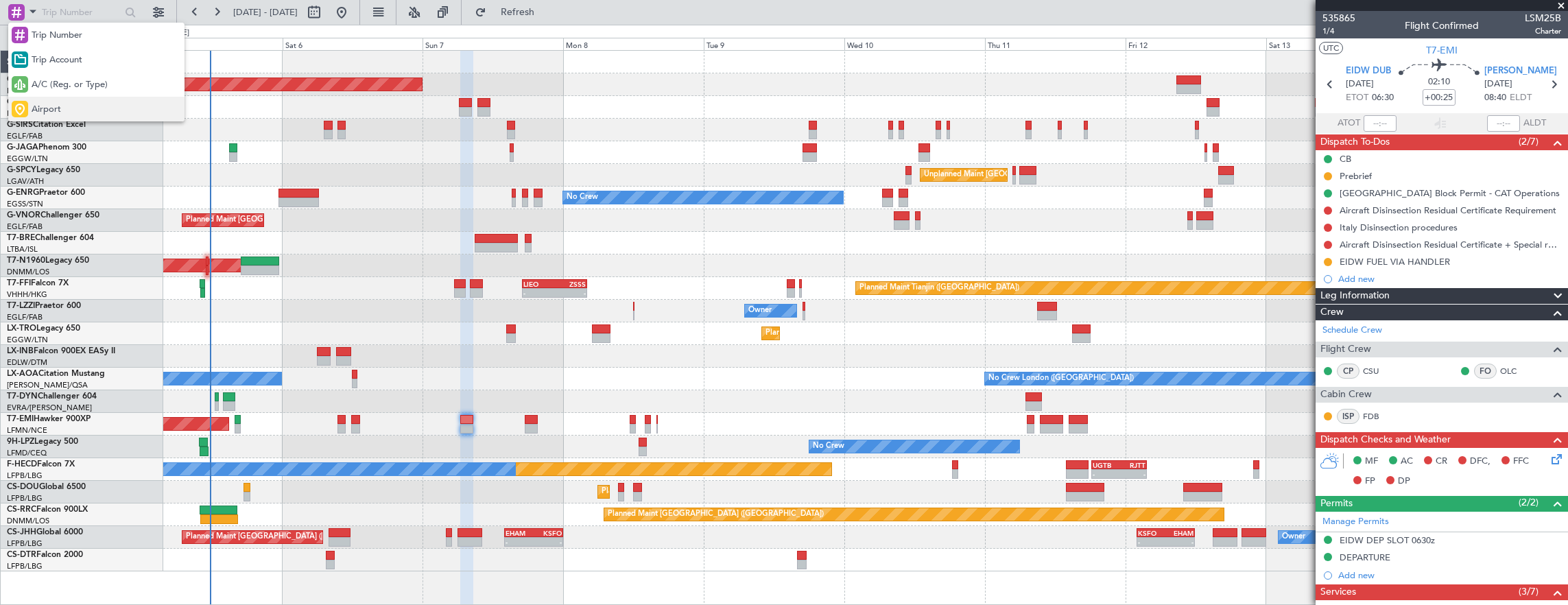
click at [74, 102] on div "Airport" at bounding box center [96, 109] width 176 height 24
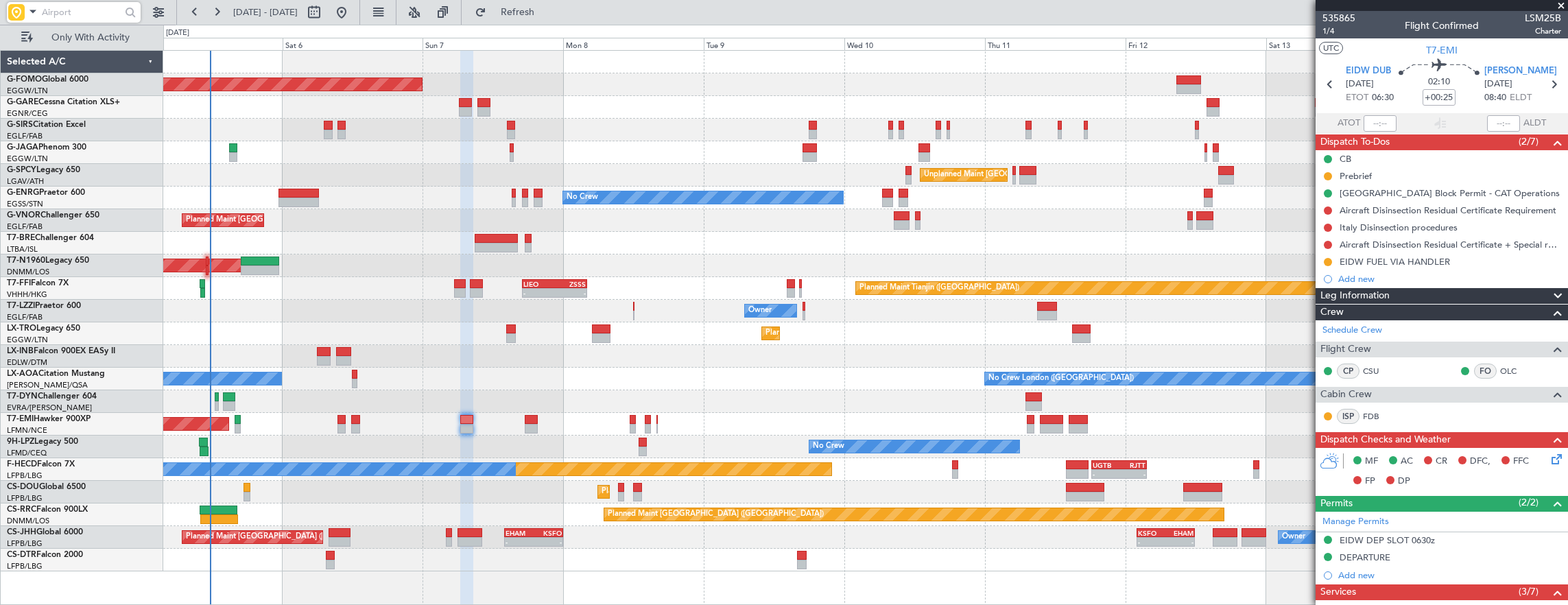
click at [83, 13] on input "text" at bounding box center [81, 12] width 79 height 21
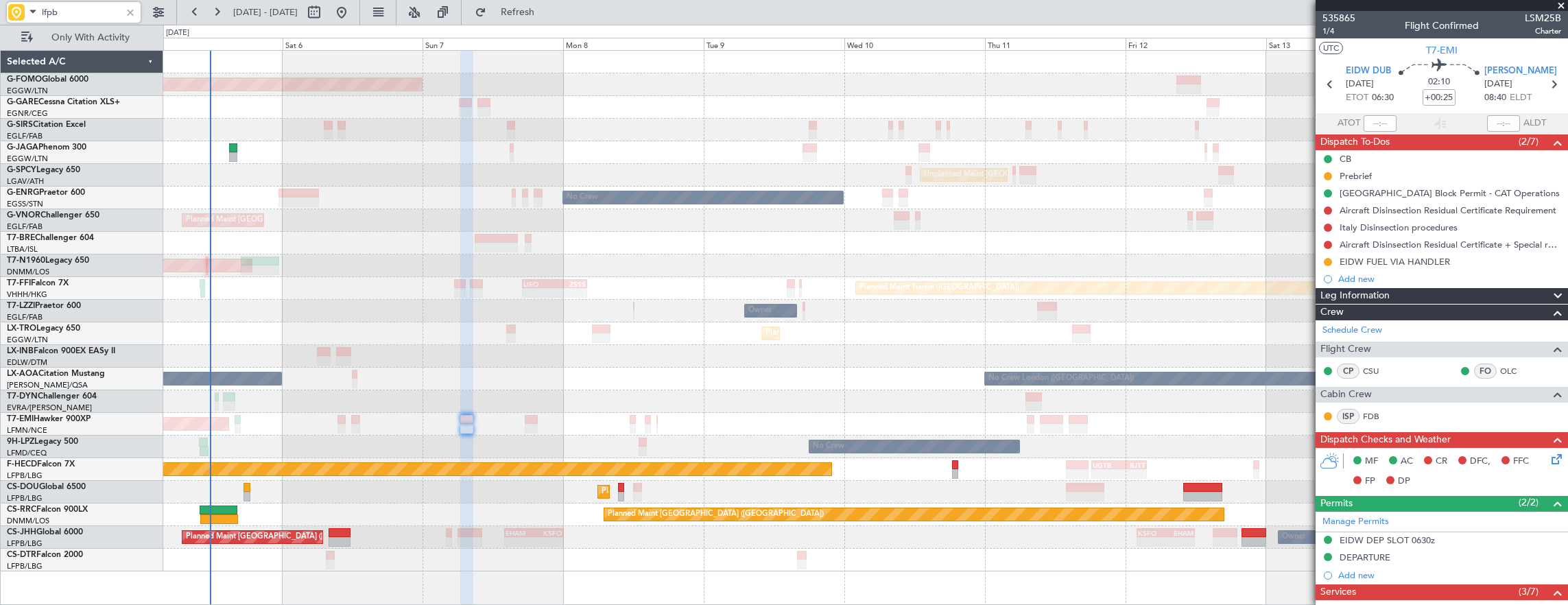
click at [742, 263] on div "Planned Maint London (Luton) Planned Maint London (Farnborough) Unplanned Maint…" at bounding box center [866, 311] width 1405 height 521
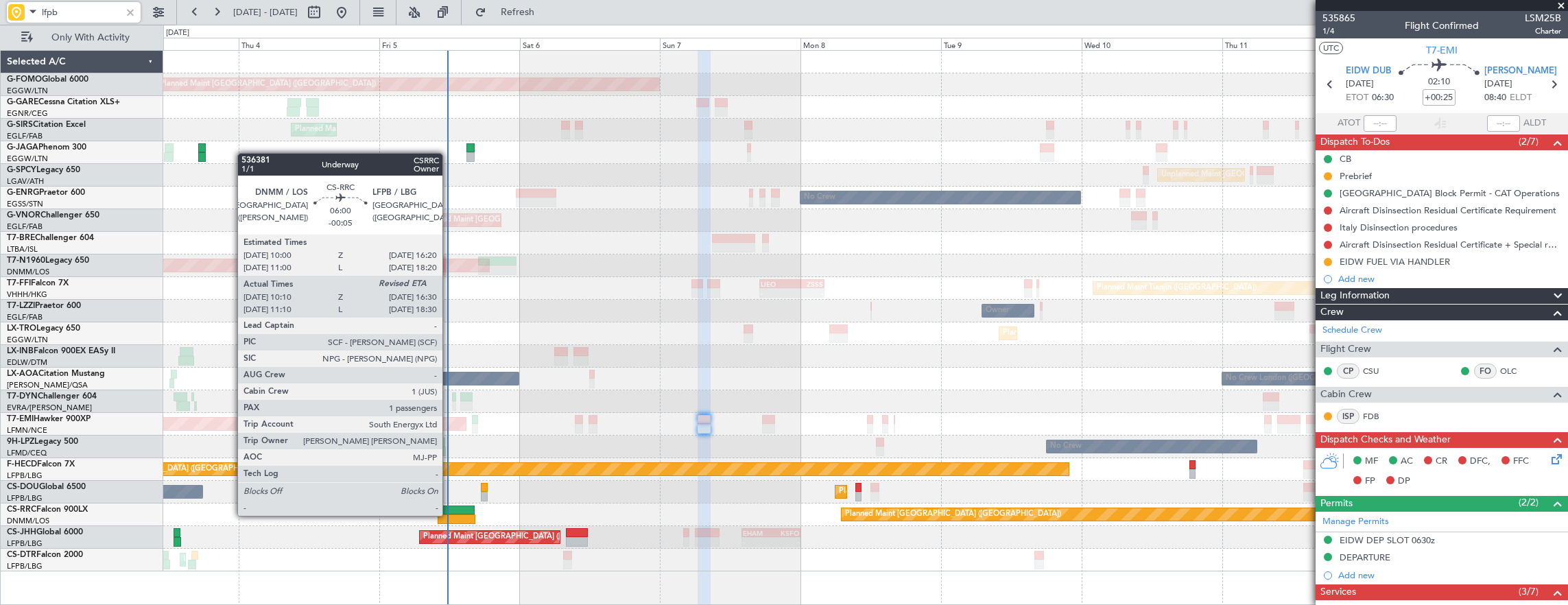
click at [445, 266] on div "Planned Maint London (Luton) Unplanned Maint Chester Planned Maint London (Farn…" at bounding box center [866, 311] width 1405 height 521
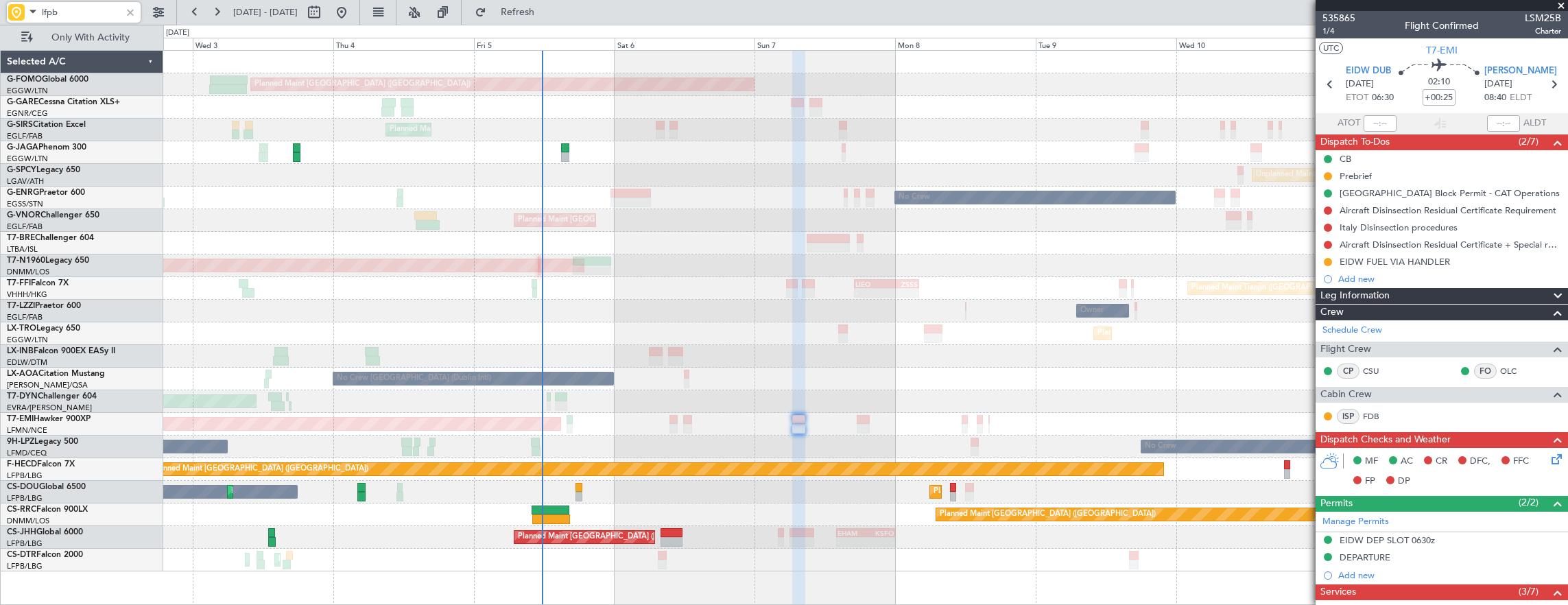
type input "lfpb"
click at [128, 17] on div at bounding box center [130, 12] width 15 height 15
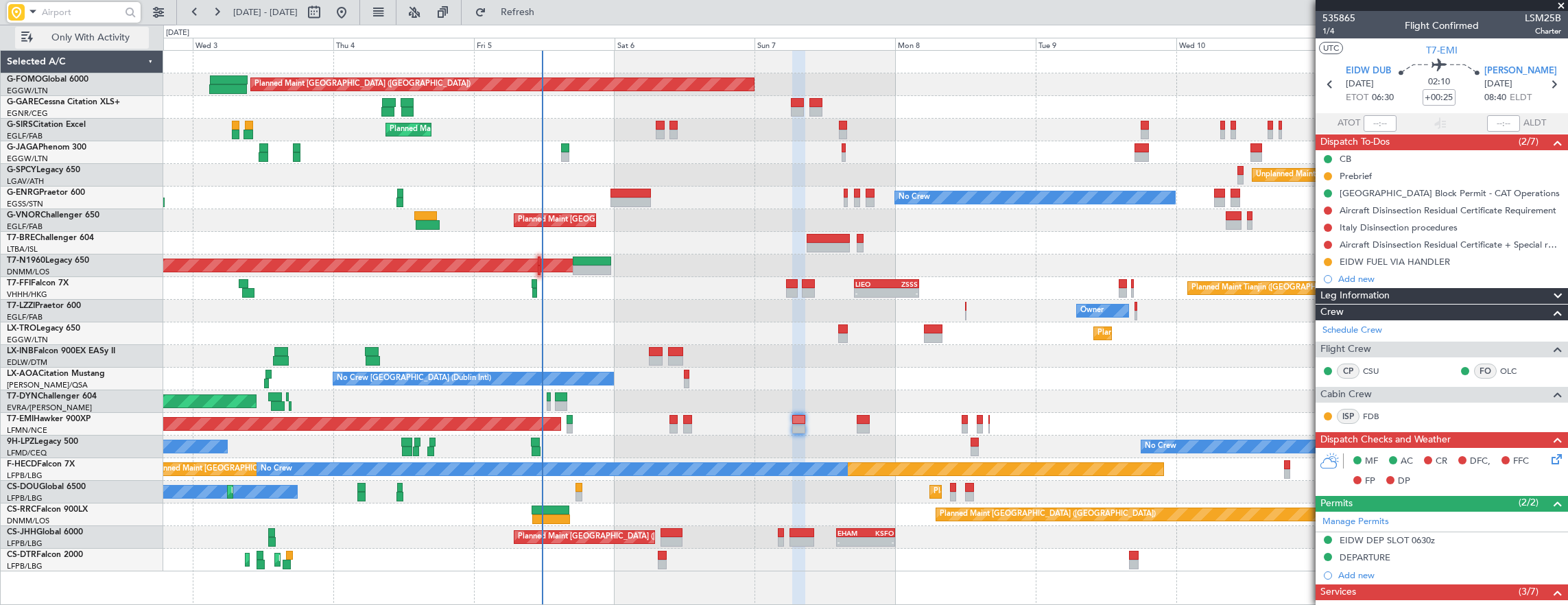
click at [115, 30] on button "Only With Activity" at bounding box center [82, 37] width 133 height 22
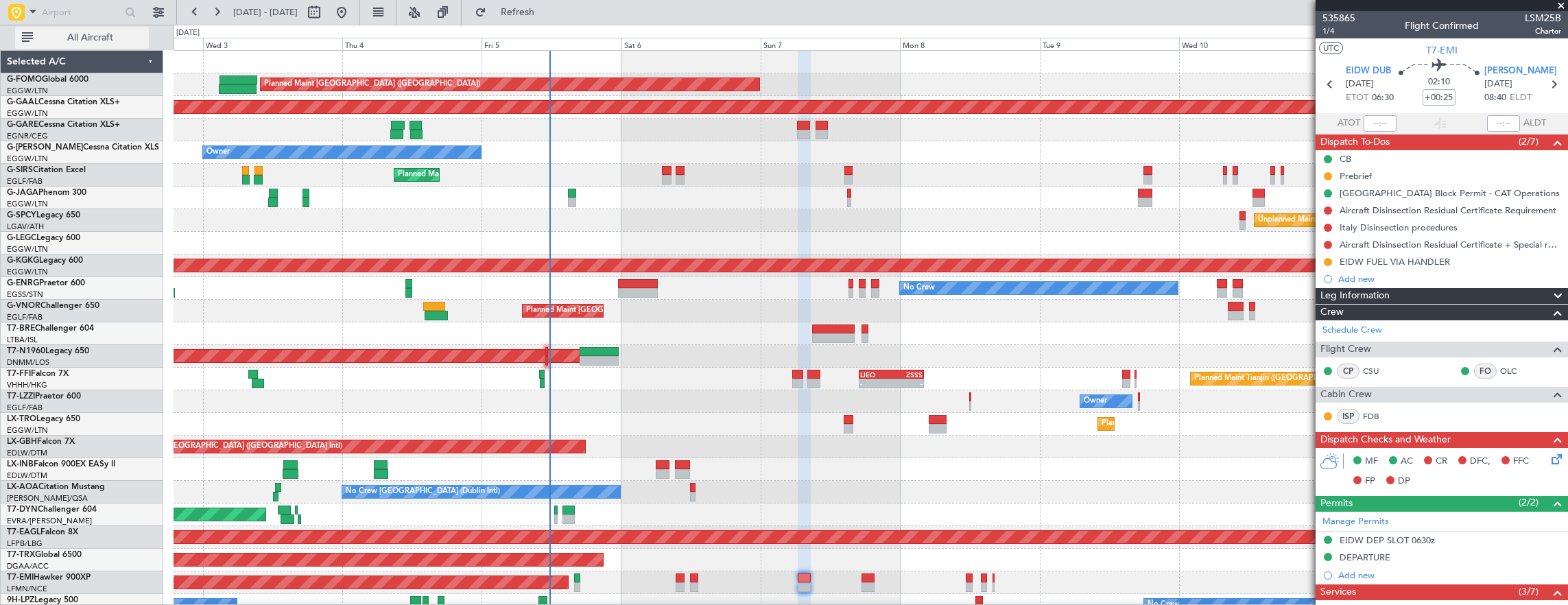
click at [84, 34] on span "All Aircraft" at bounding box center [90, 37] width 109 height 10
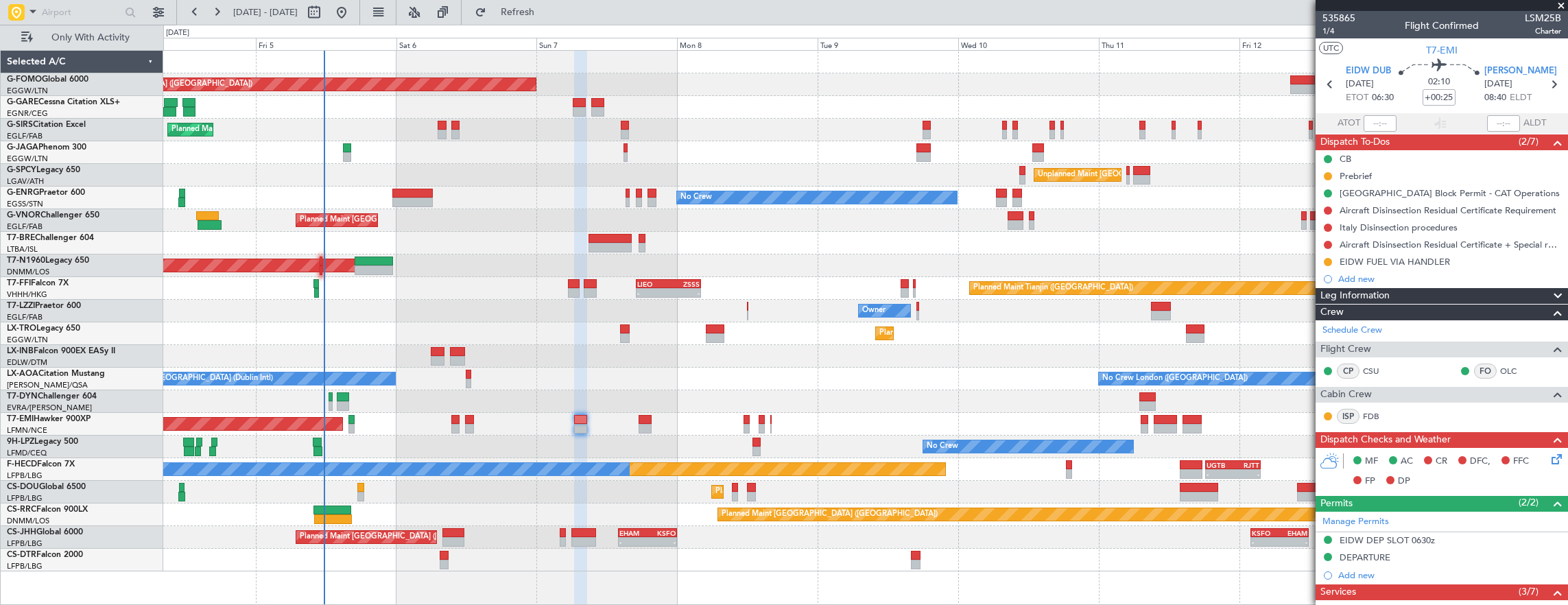
click at [485, 241] on div at bounding box center [866, 242] width 1405 height 23
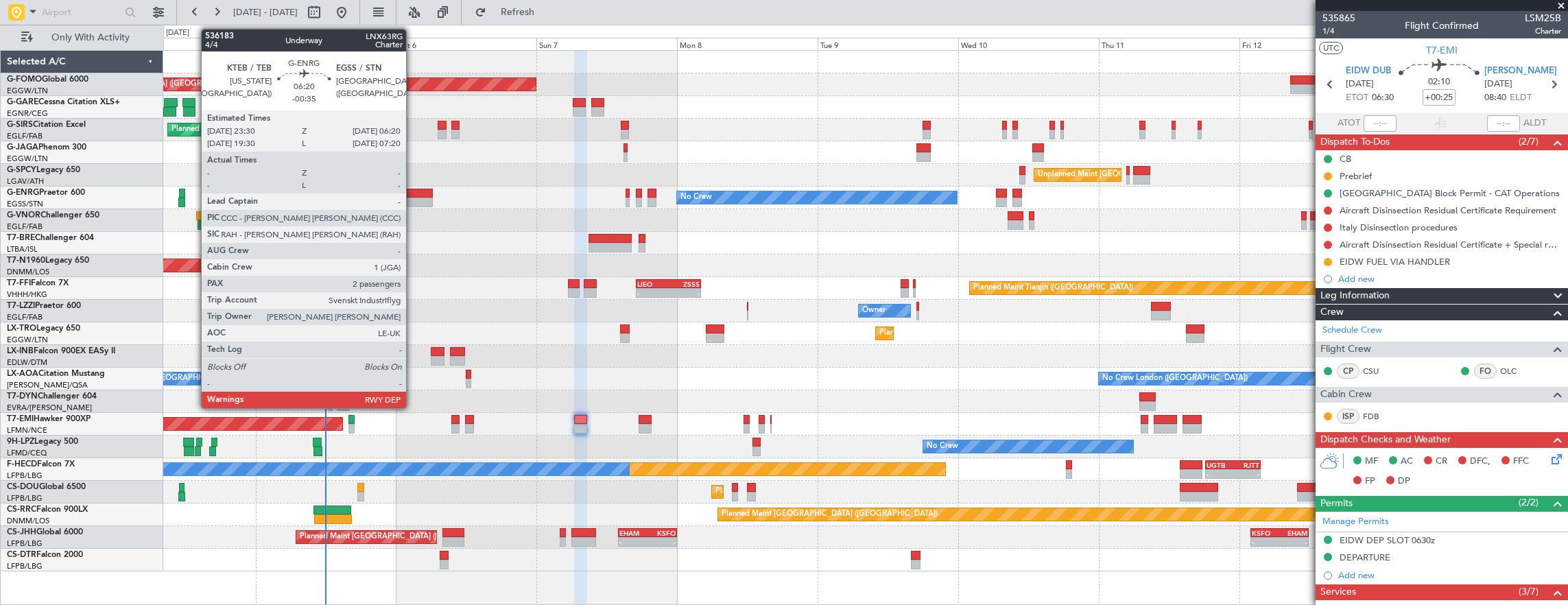
click at [413, 190] on div at bounding box center [412, 193] width 41 height 10
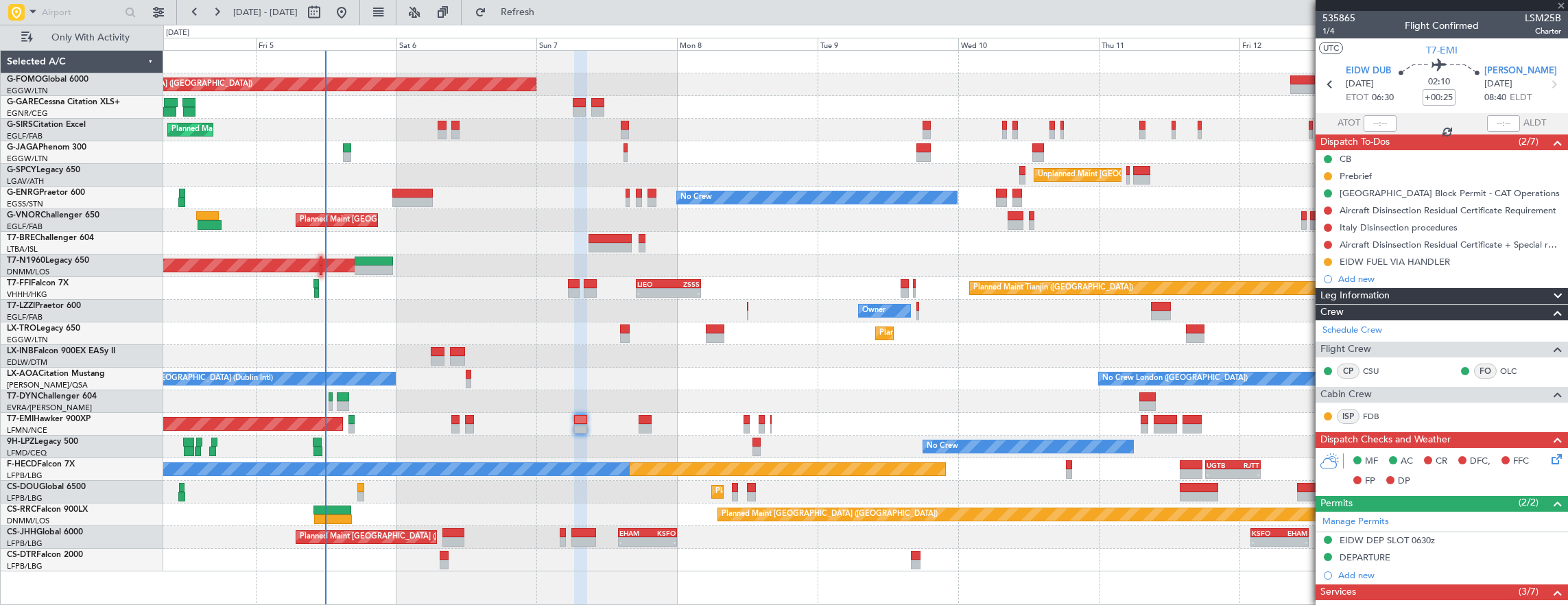
type input "-00:35"
type input "2"
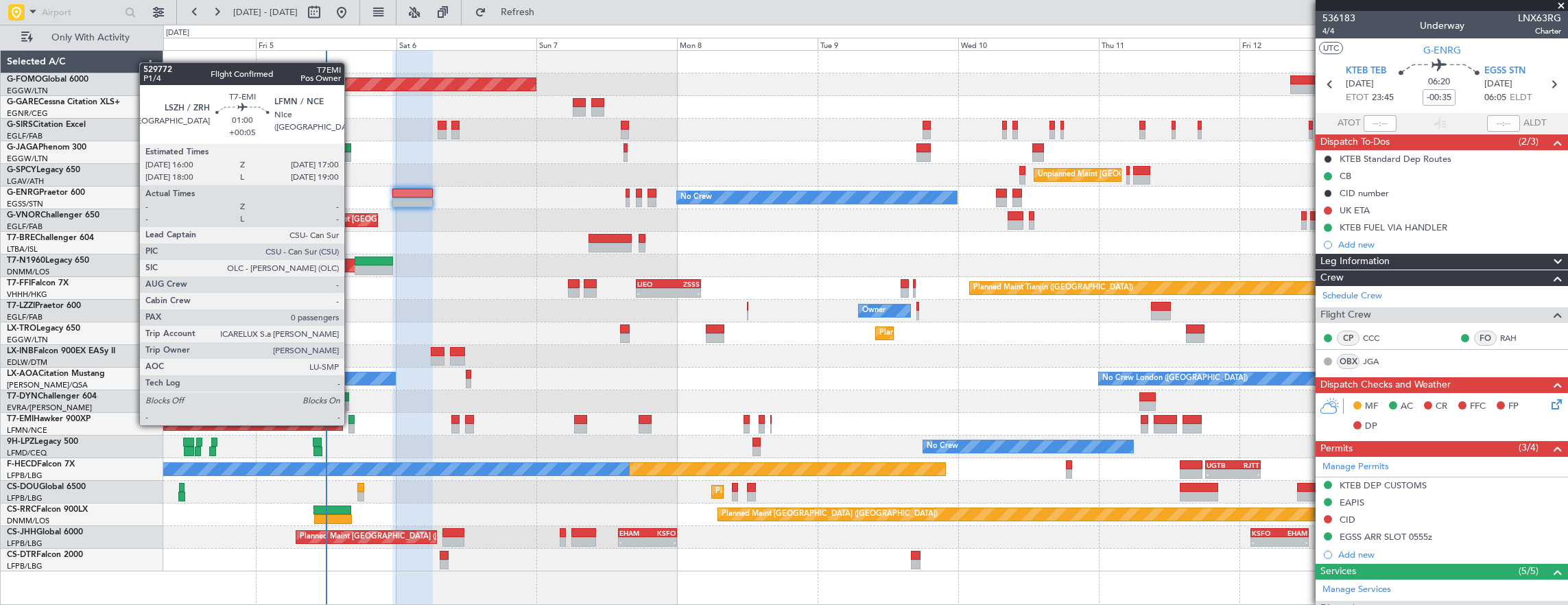
click at [351, 424] on div at bounding box center [351, 428] width 6 height 10
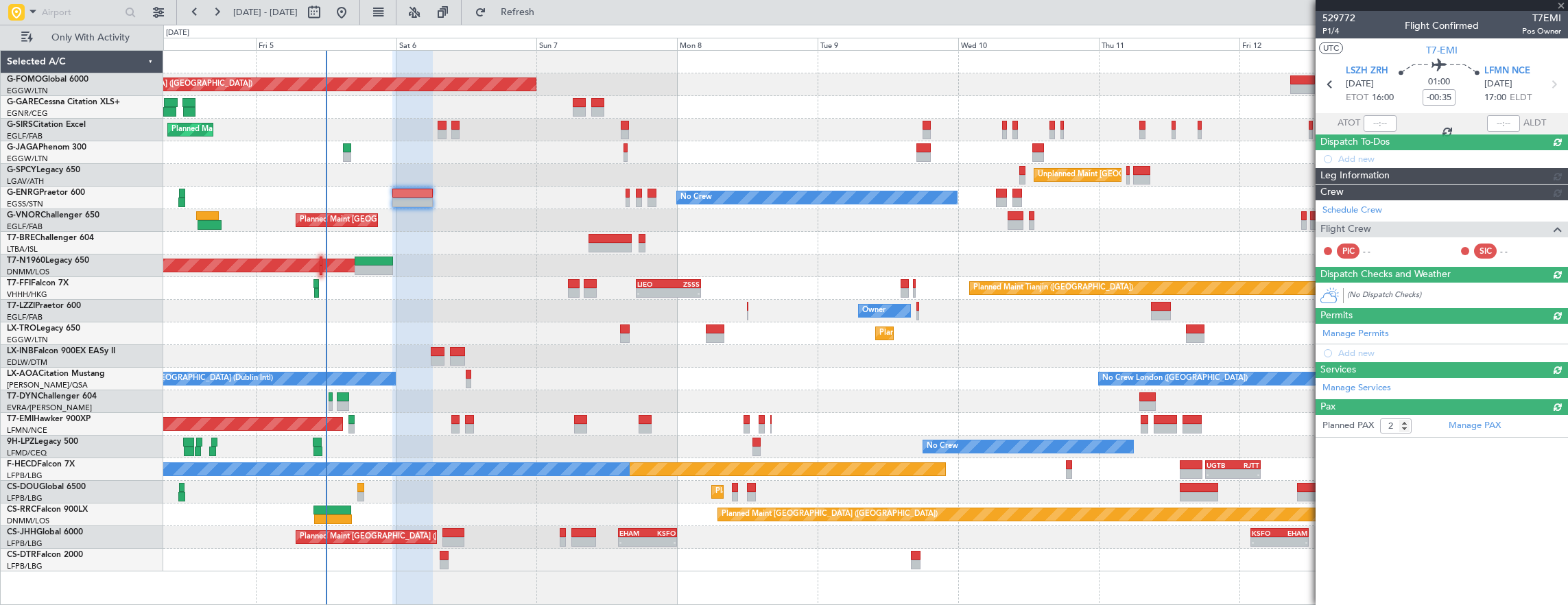
type input "+00:05"
type input "0"
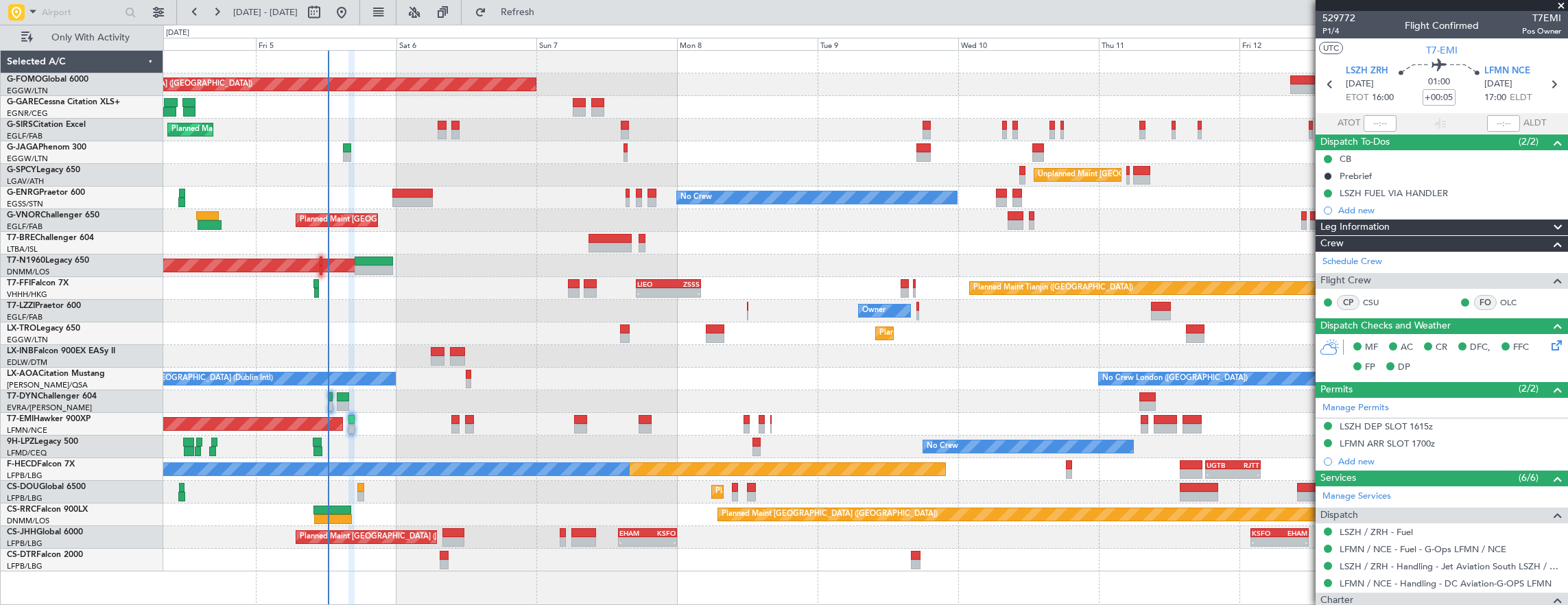
click at [633, 539] on div "-" at bounding box center [632, 542] width 28 height 8
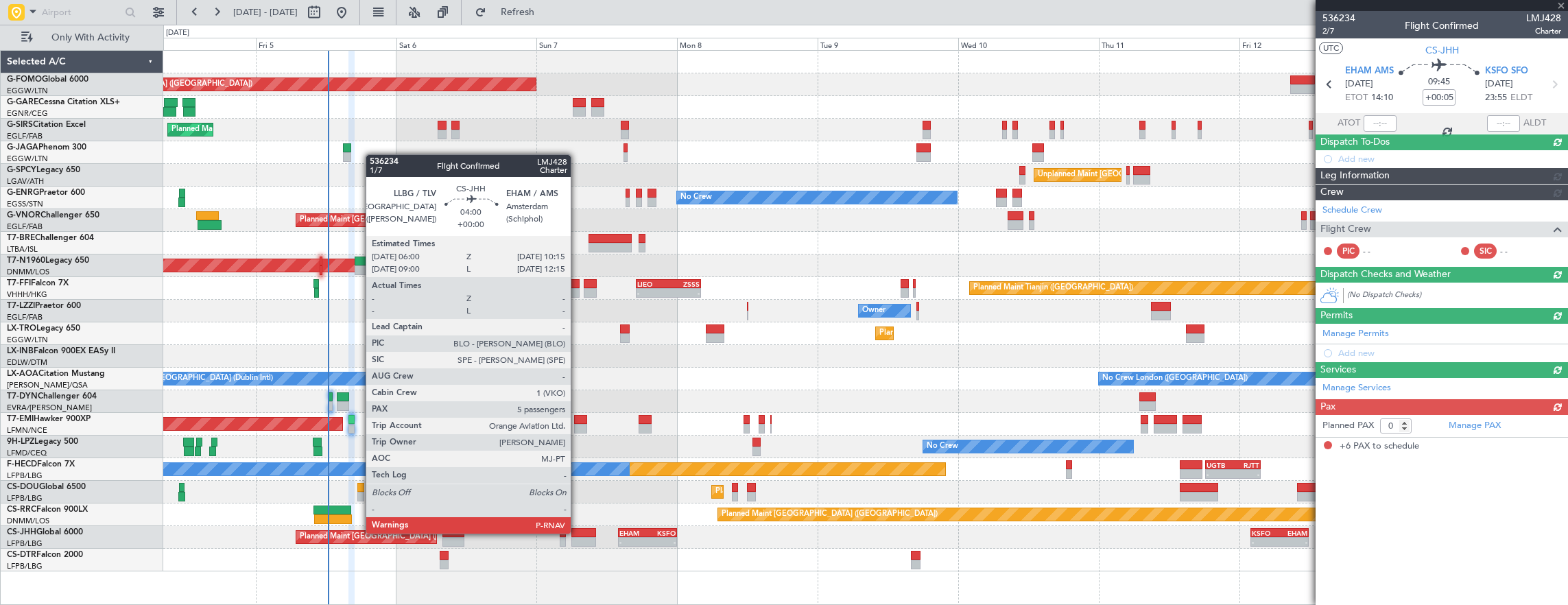
type input "-00:30"
type input "6"
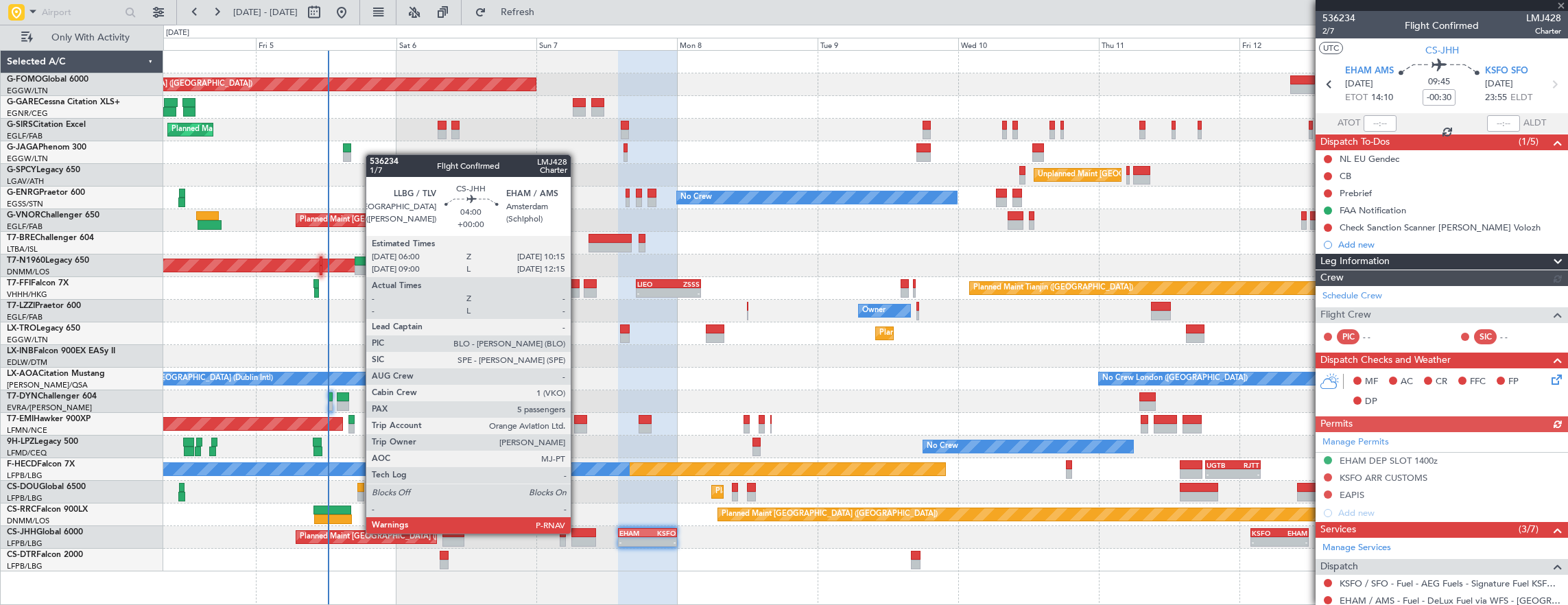
click at [577, 532] on div at bounding box center [584, 532] width 25 height 10
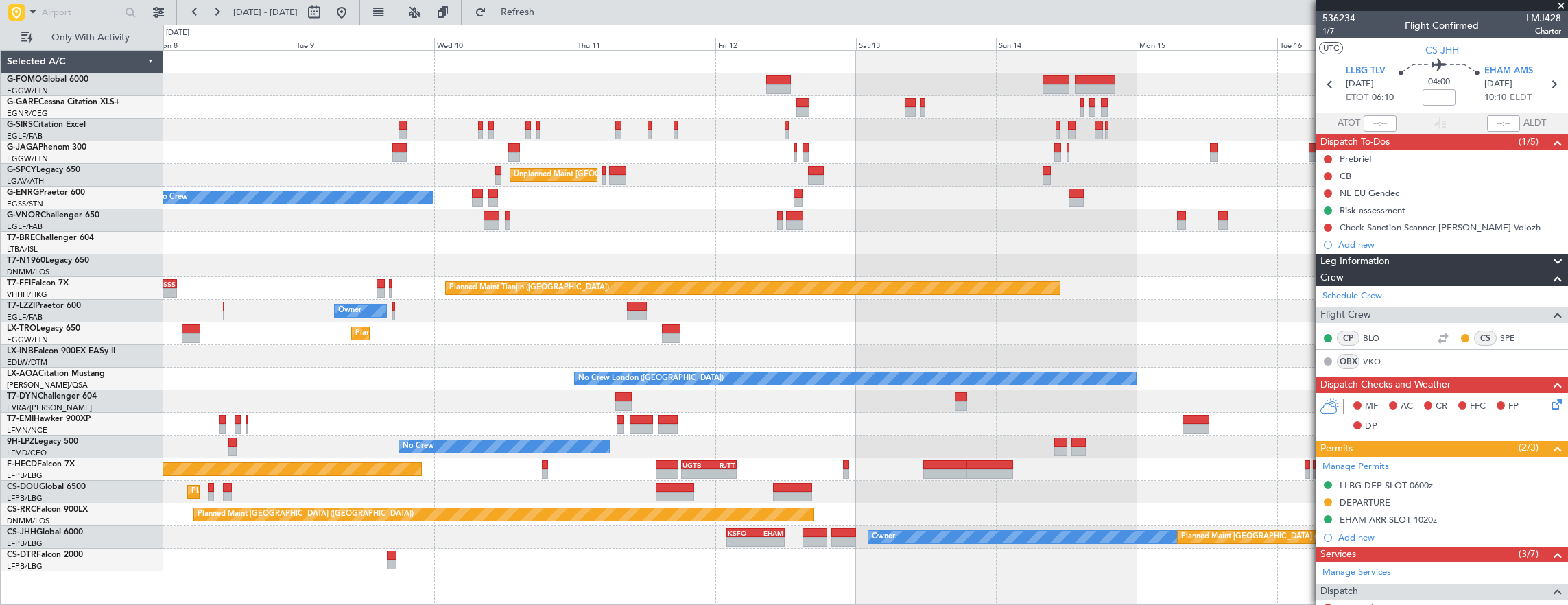
click at [1006, 493] on div "Planned Maint London (Luton) Unplanned Maint Athens (Eleftherios Venizelos Intl…" at bounding box center [866, 311] width 1405 height 521
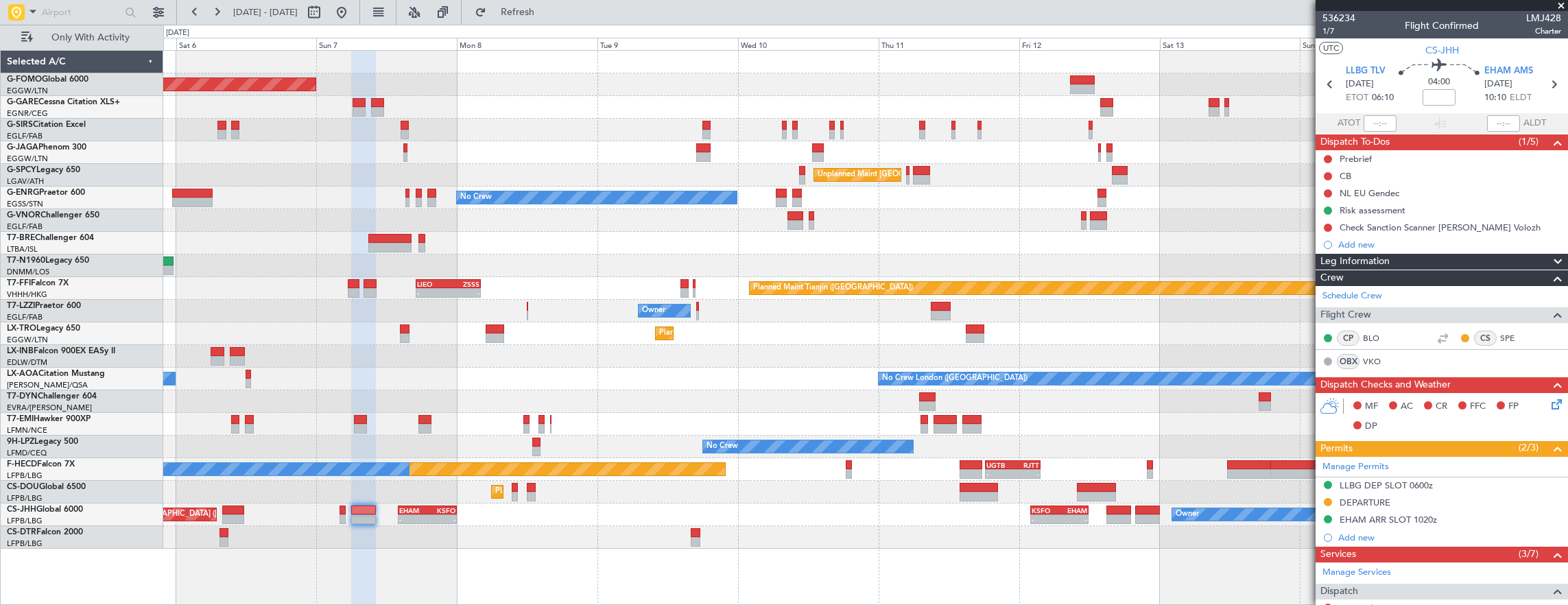
click at [440, 512] on div "Planned Maint London (Luton) Planned Maint London (Farnborough) Unplanned Maint…" at bounding box center [866, 299] width 1405 height 498
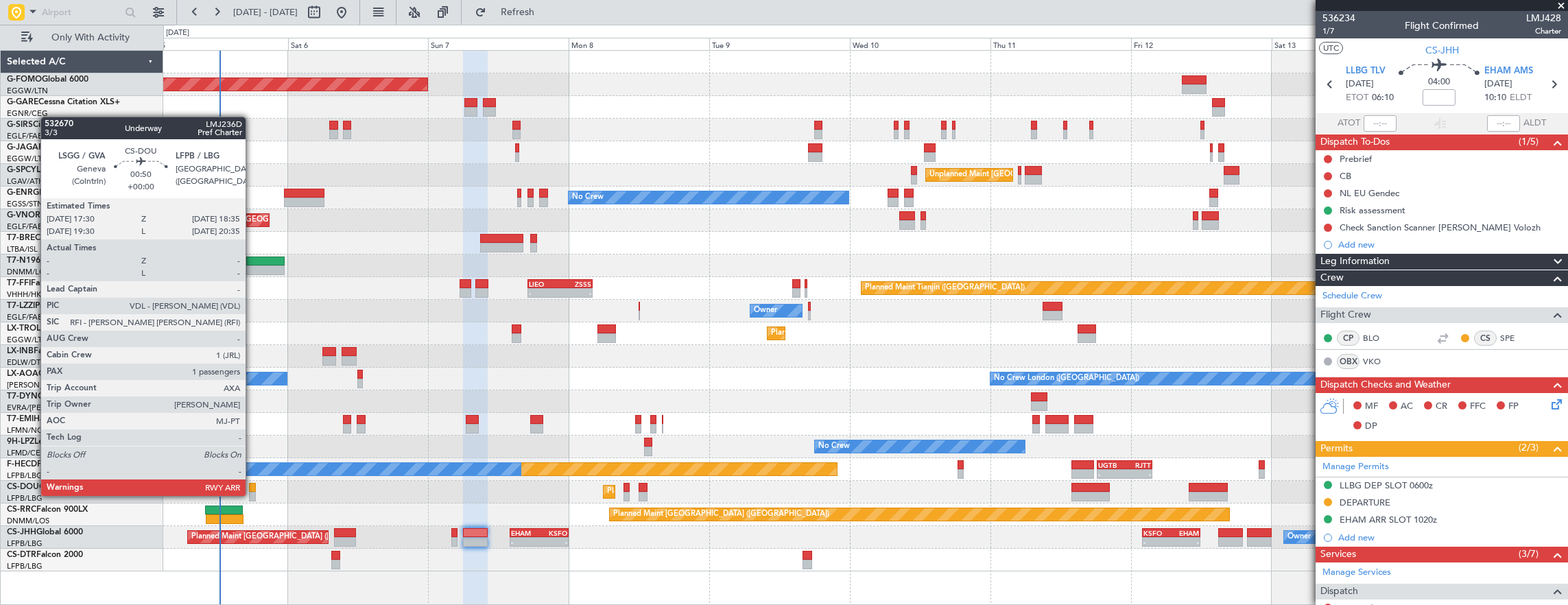
click at [252, 494] on div at bounding box center [252, 496] width 7 height 10
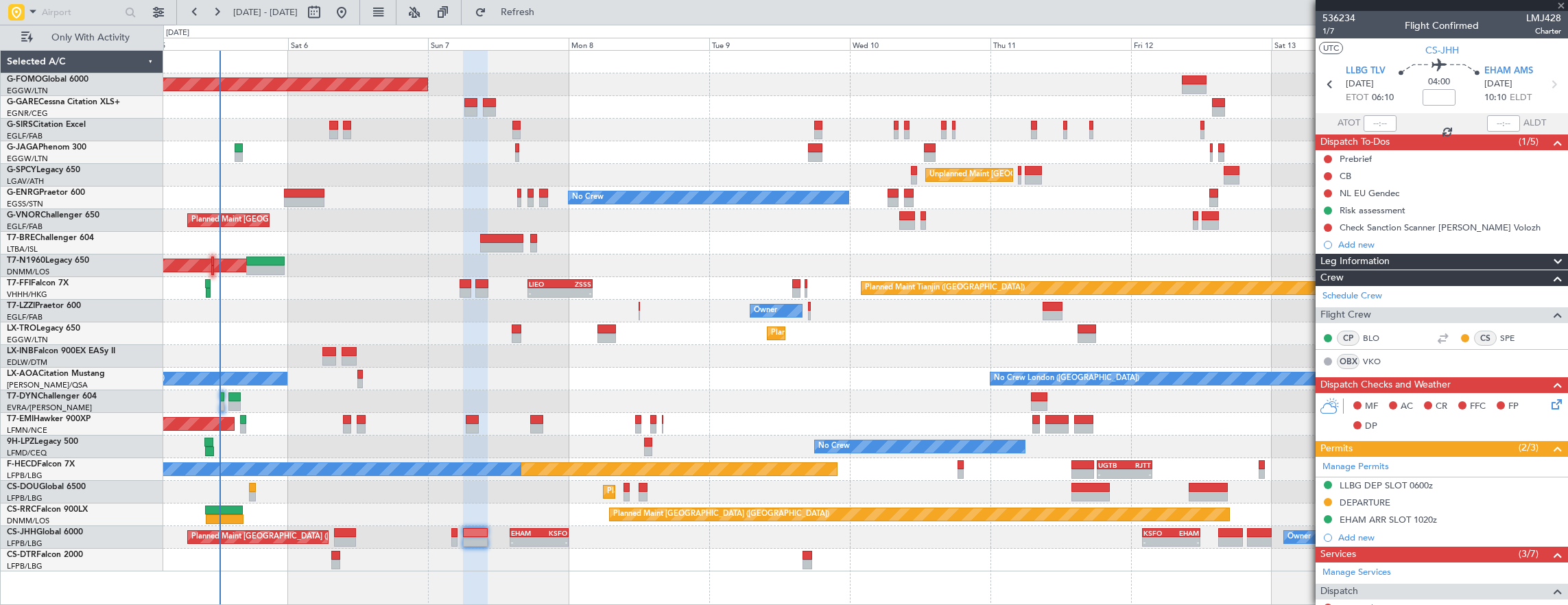
type input "1"
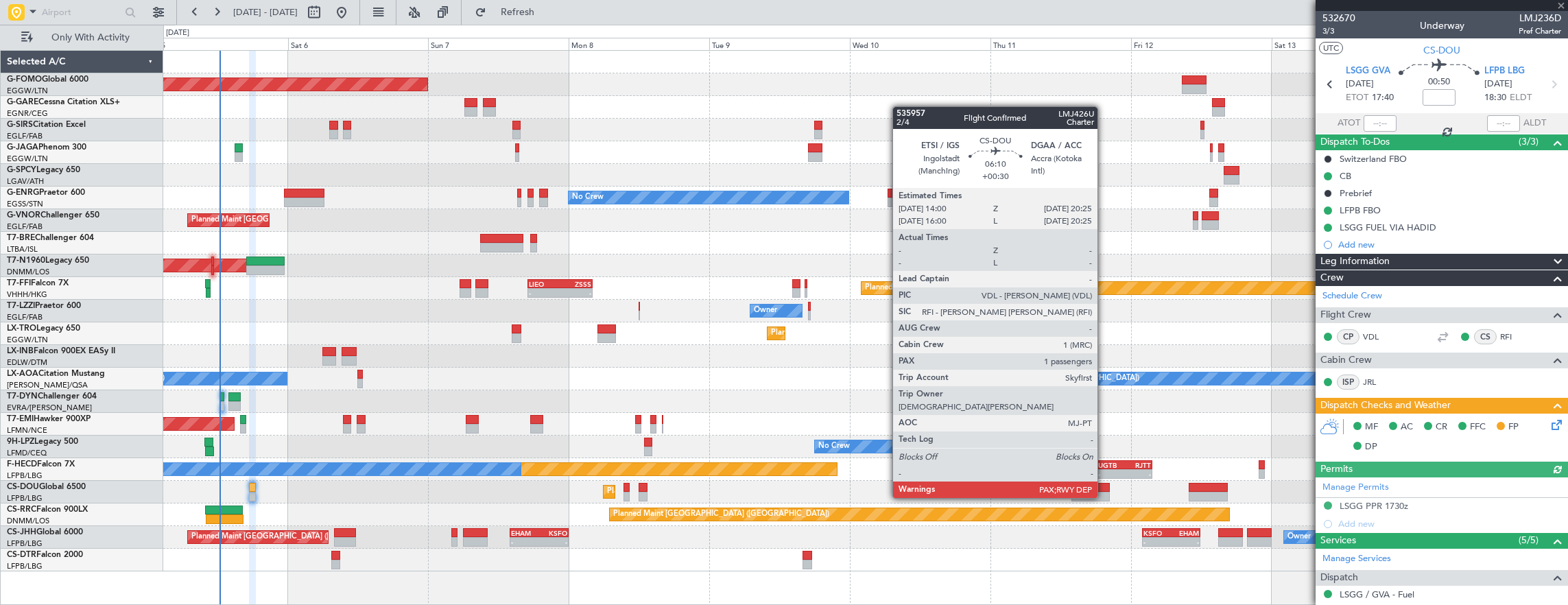
click at [1104, 484] on div at bounding box center [1090, 487] width 38 height 10
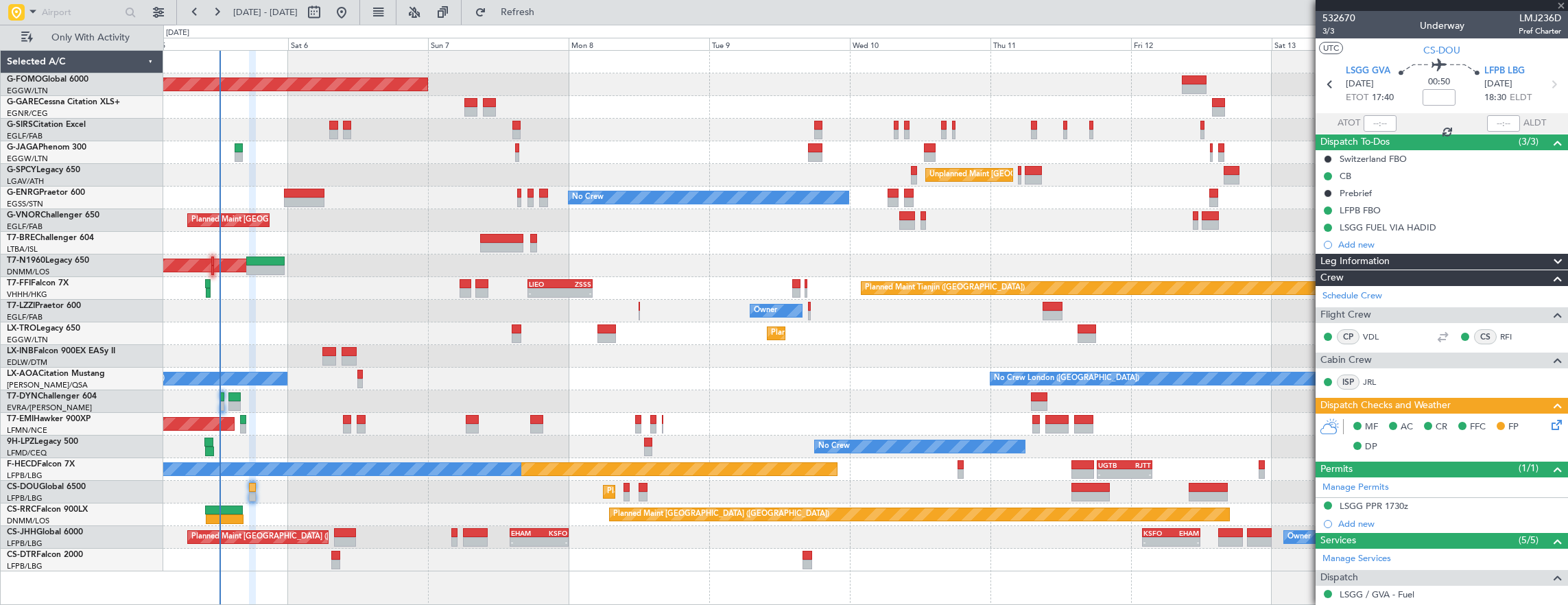
type input "+00:30"
type input "6"
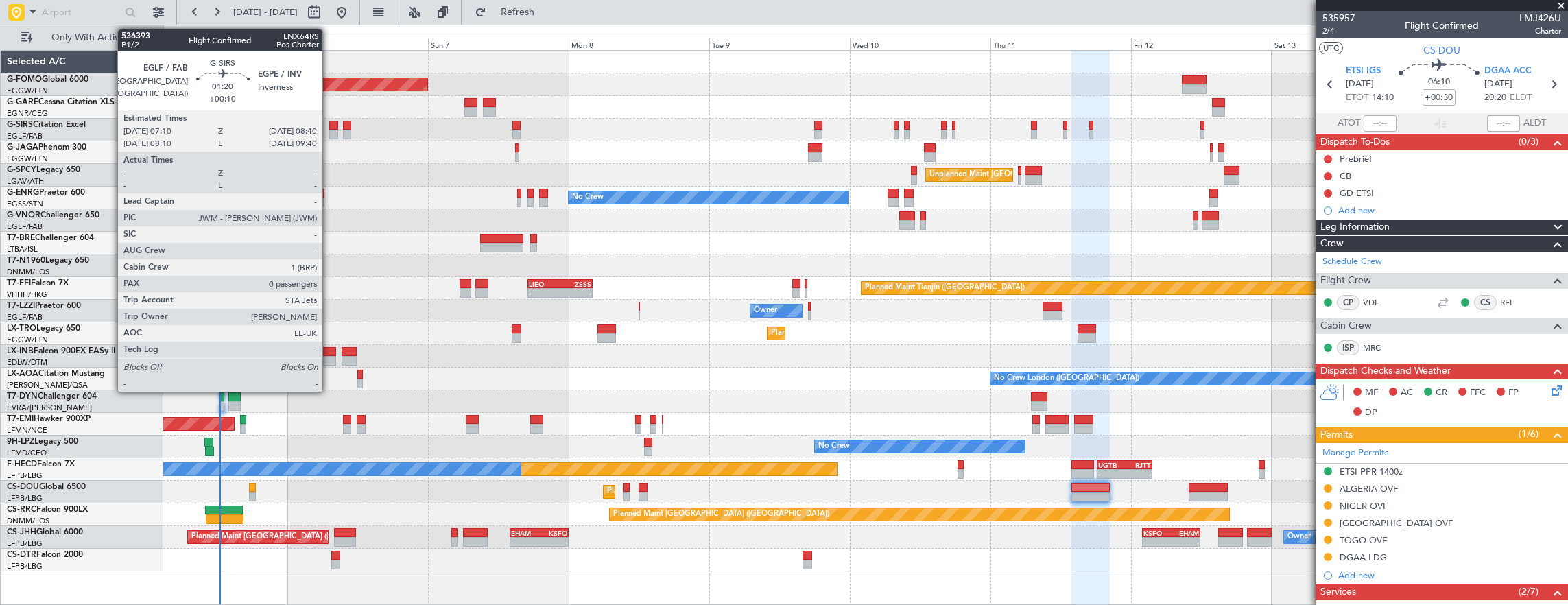
click at [329, 132] on div at bounding box center [334, 134] width 9 height 10
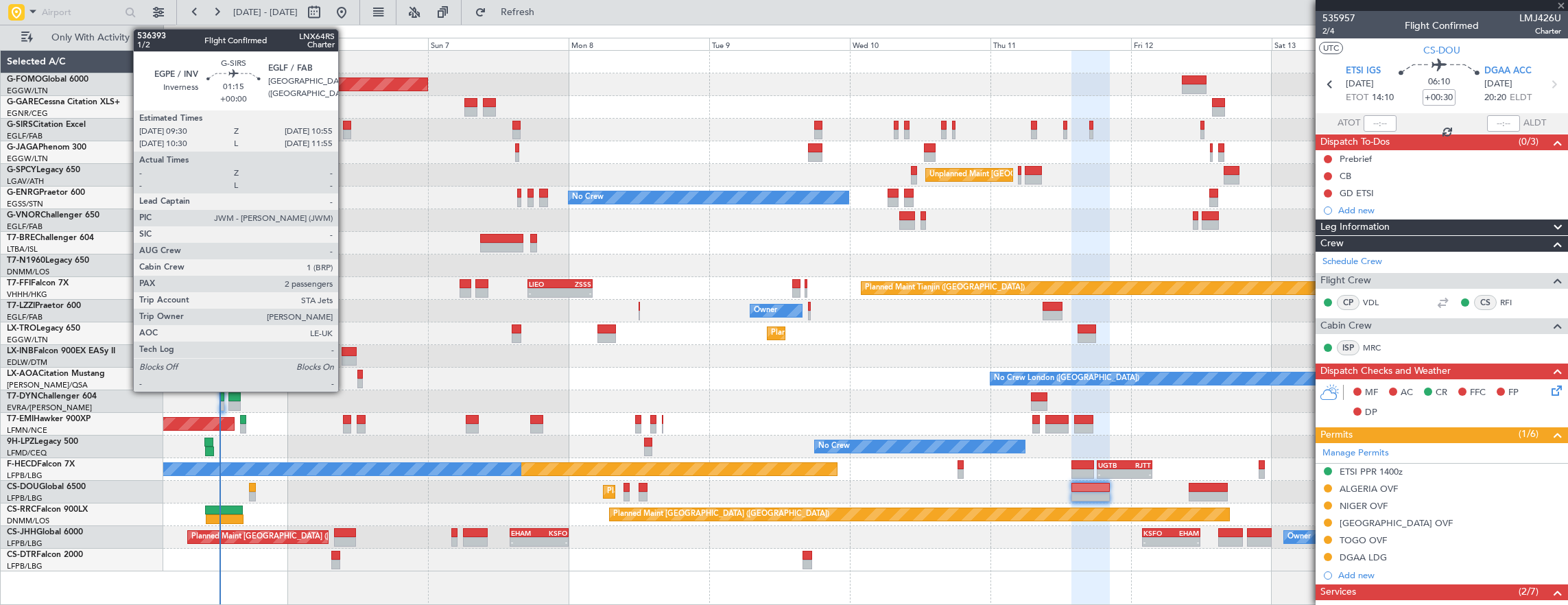
type input "+00:10"
type input "0"
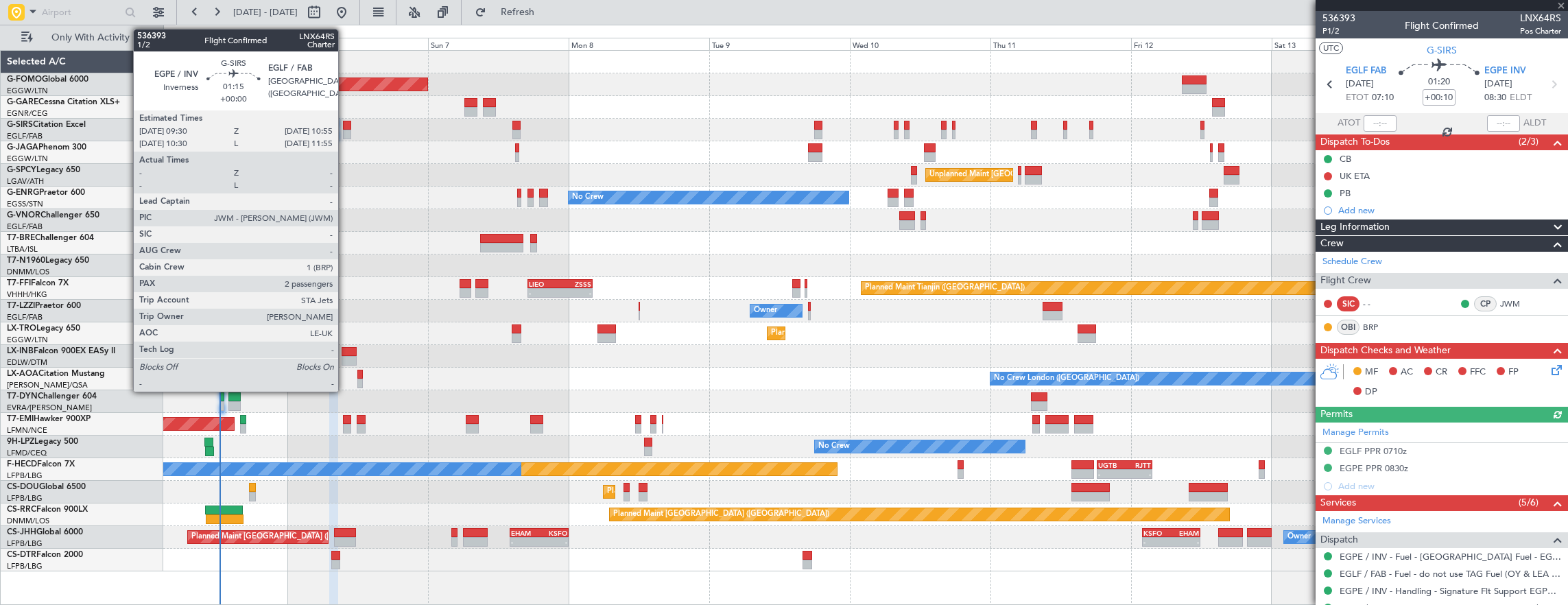
click at [345, 130] on div at bounding box center [348, 134] width 9 height 10
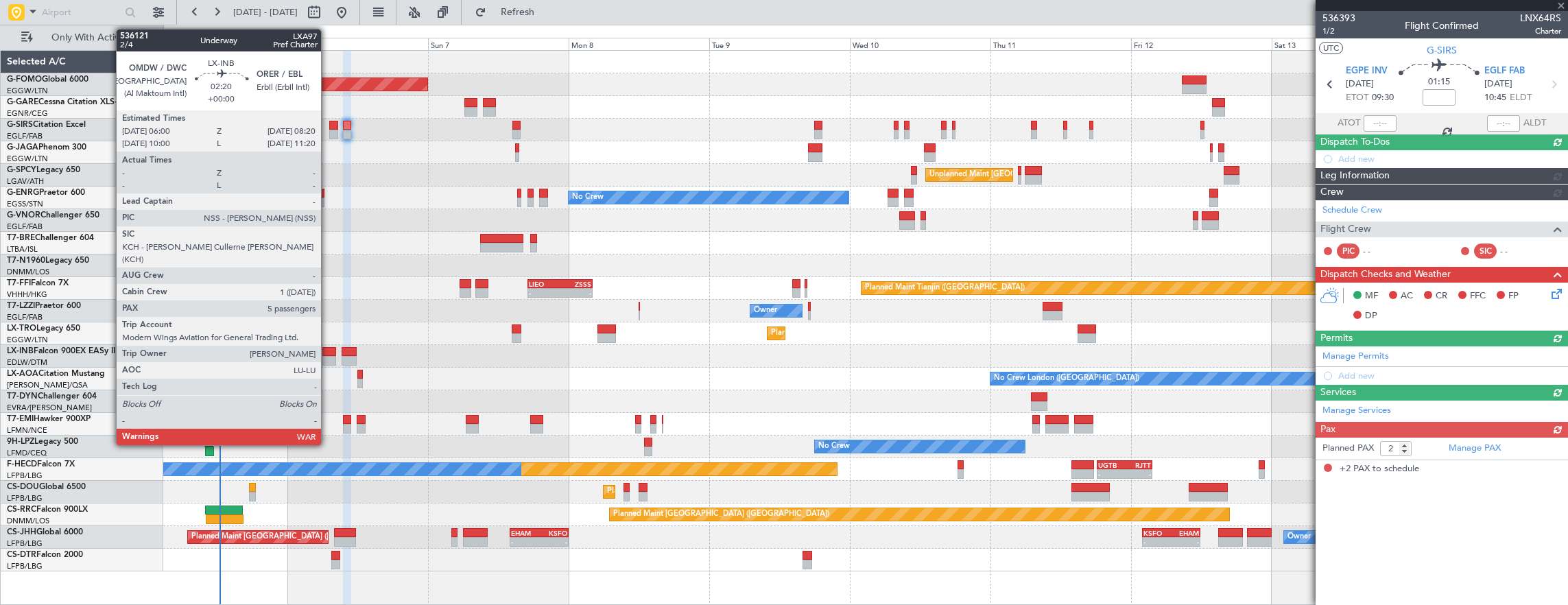
click at [328, 355] on div at bounding box center [328, 351] width 14 height 10
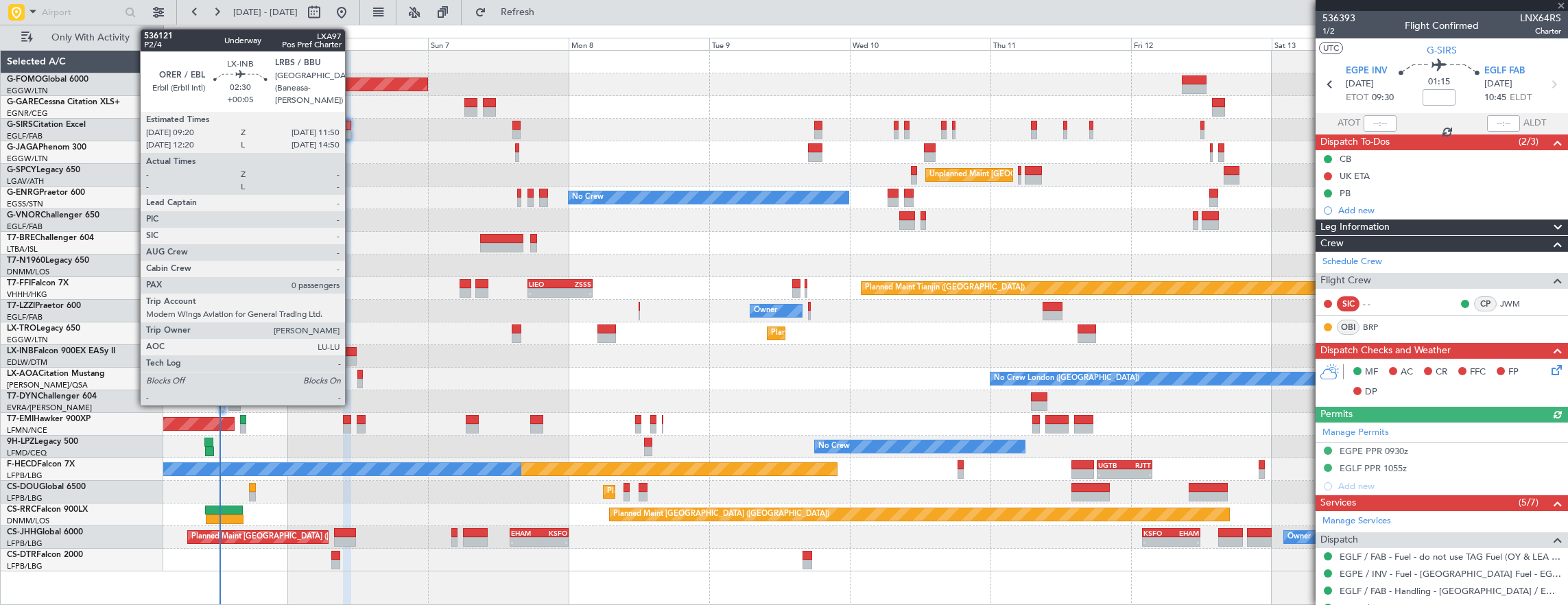
type input "5"
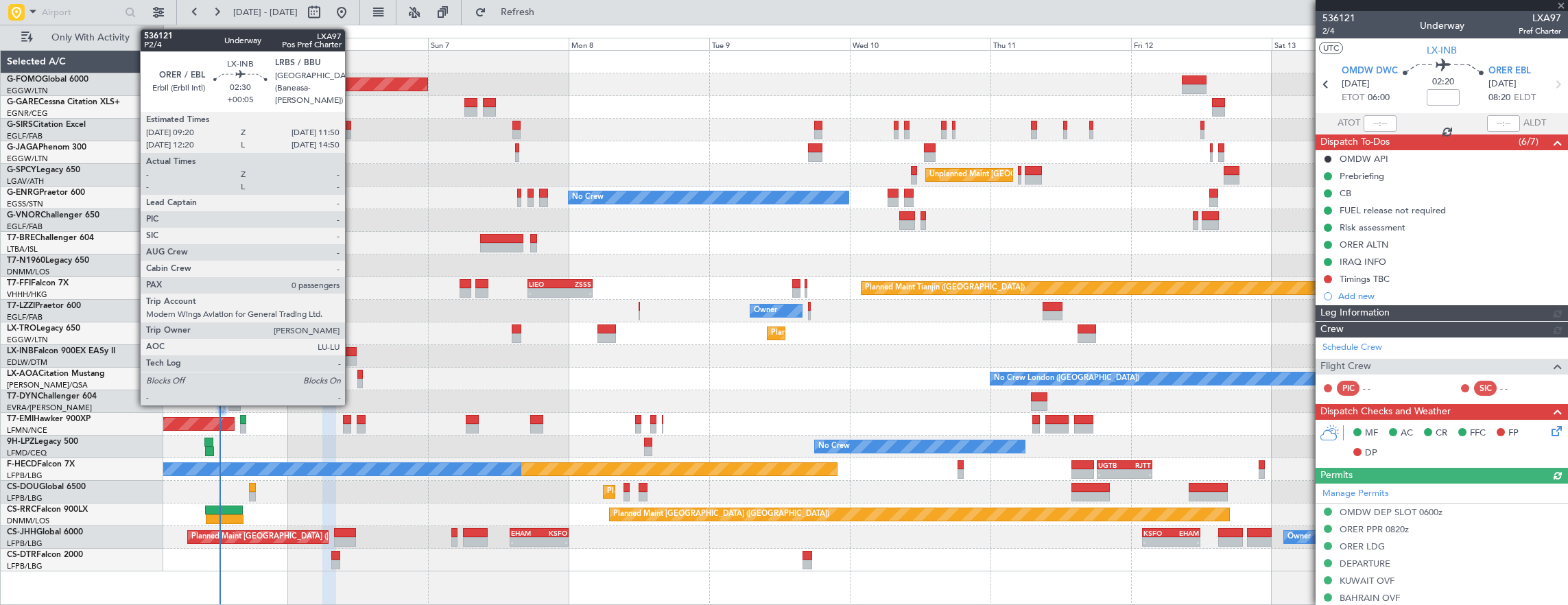
click at [352, 356] on div at bounding box center [348, 360] width 15 height 10
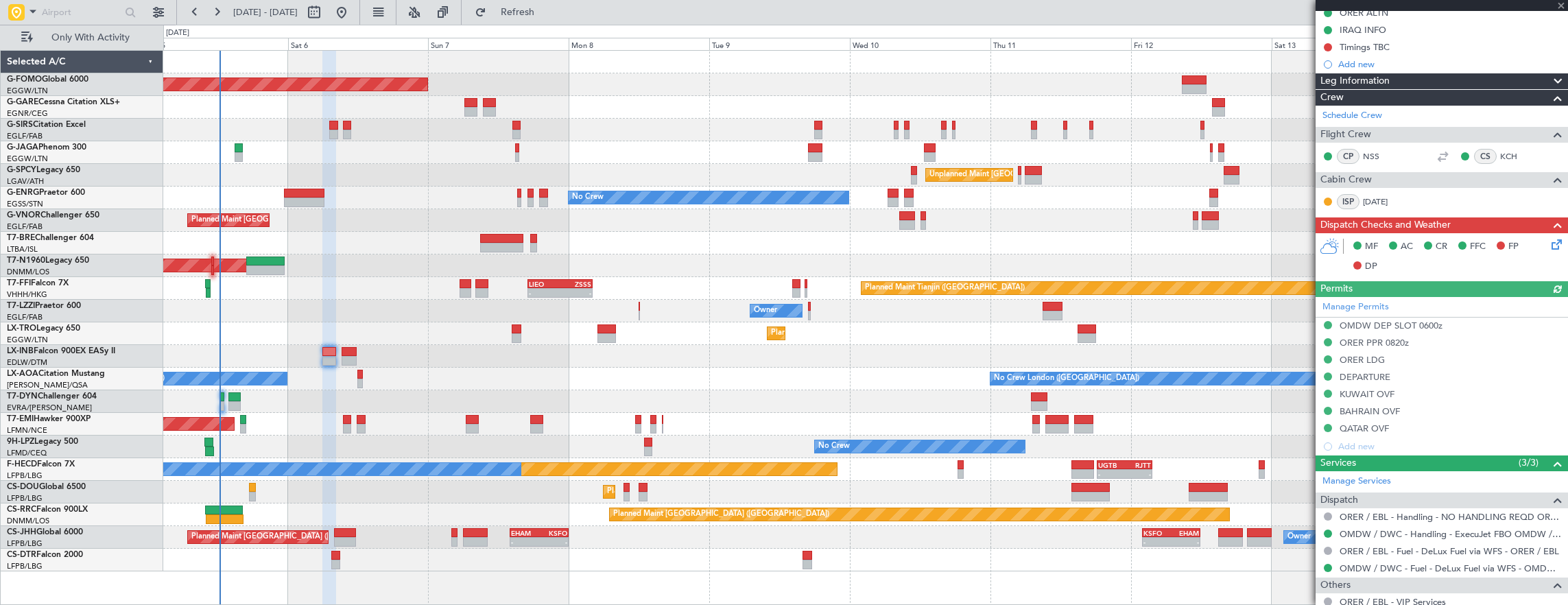
scroll to position [274, 0]
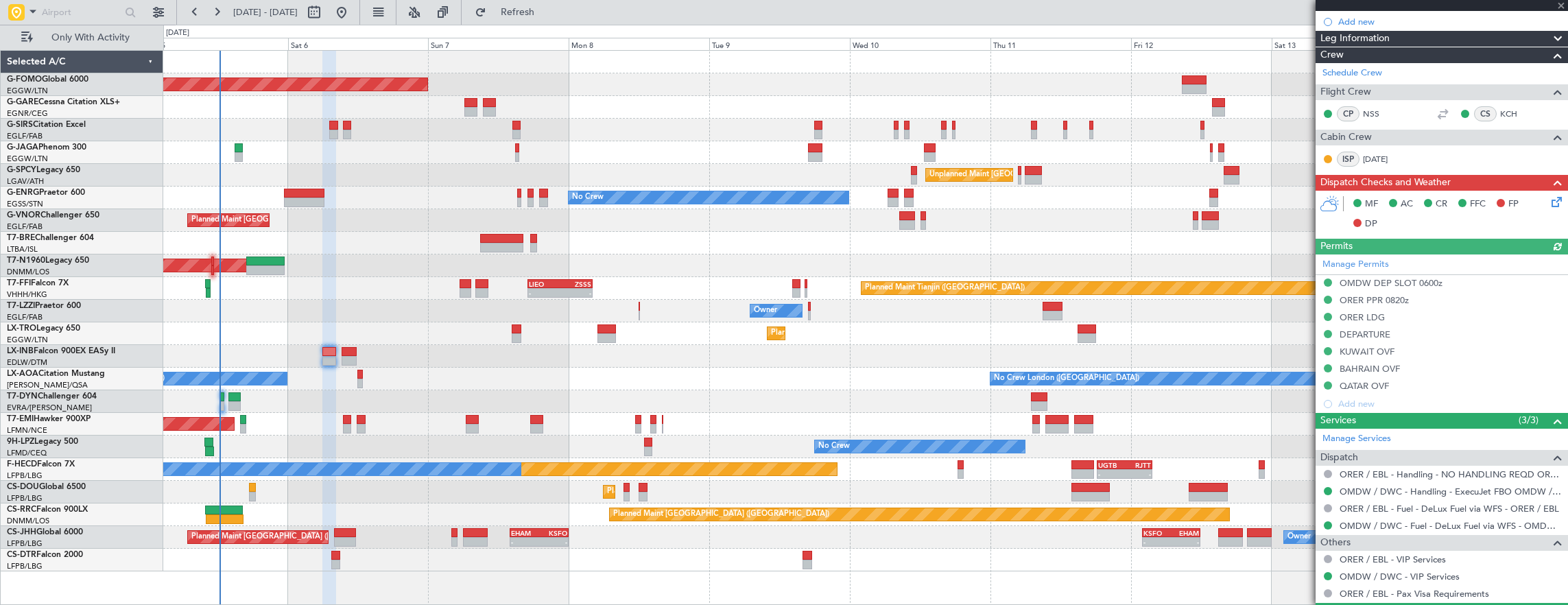
type input "+00:05"
type input "0"
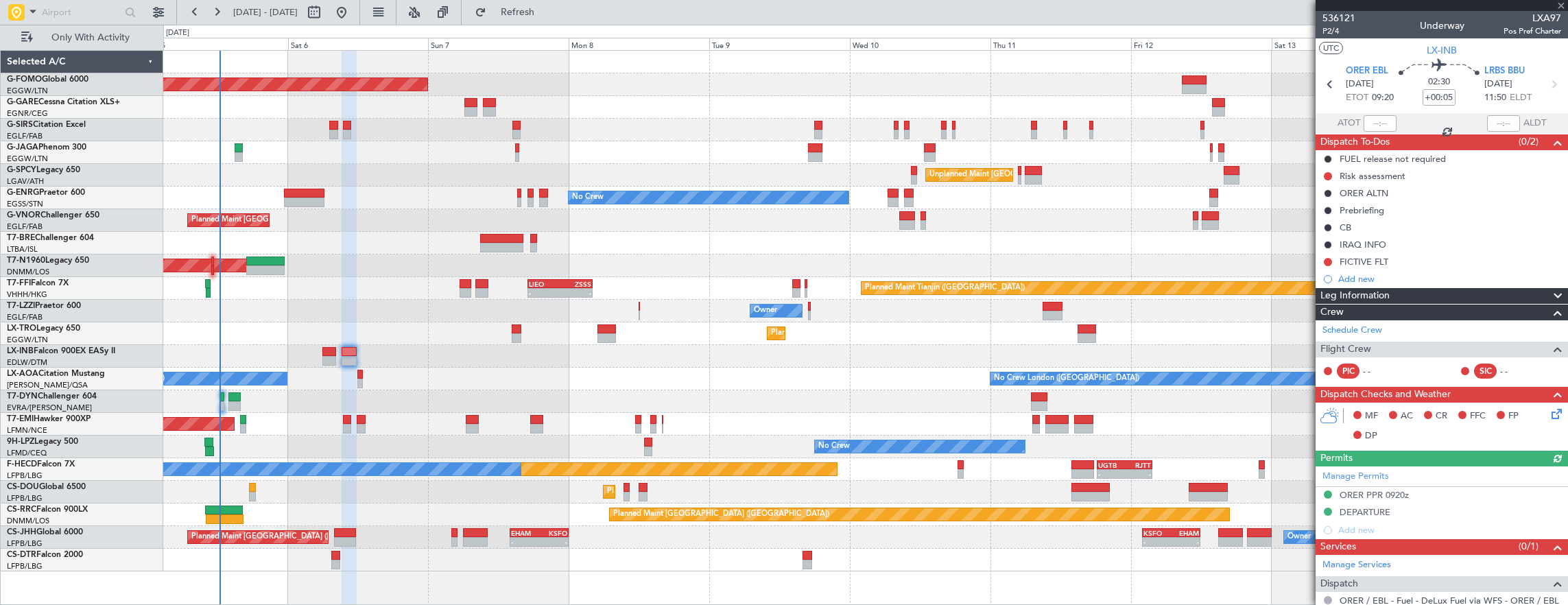
scroll to position [91, 0]
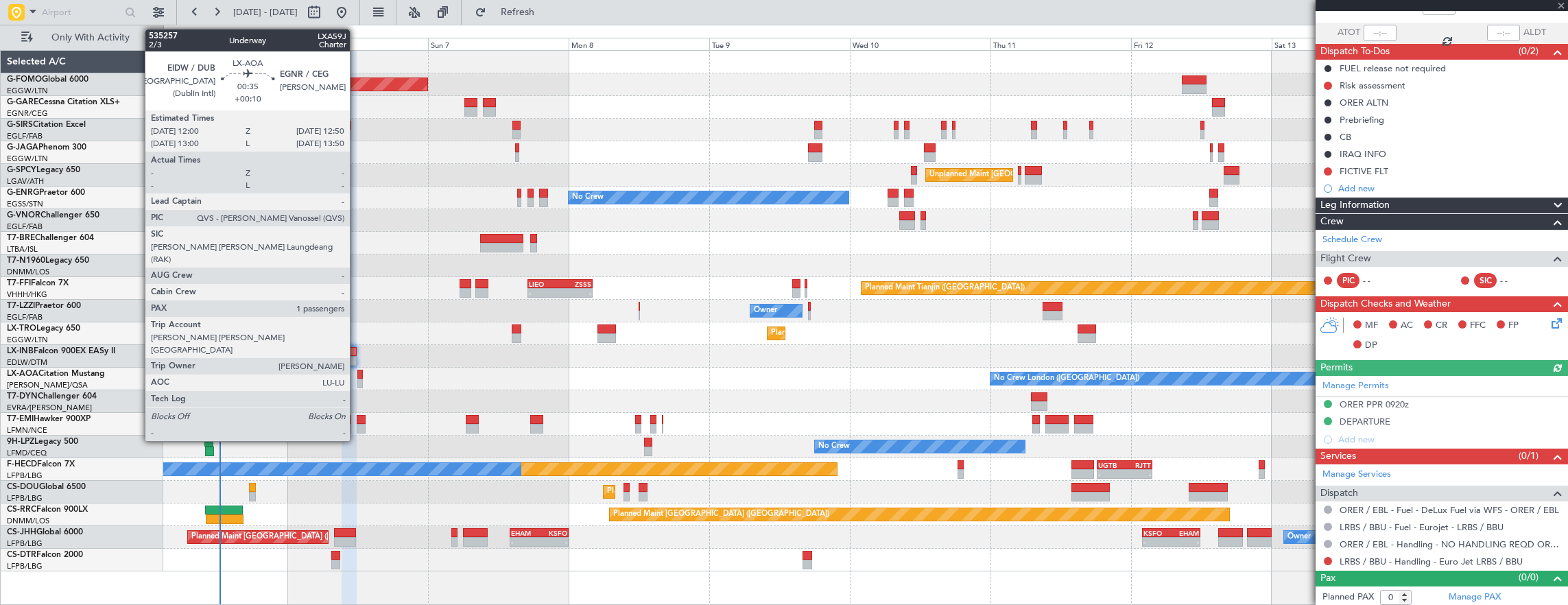
click at [358, 380] on div at bounding box center [360, 383] width 5 height 10
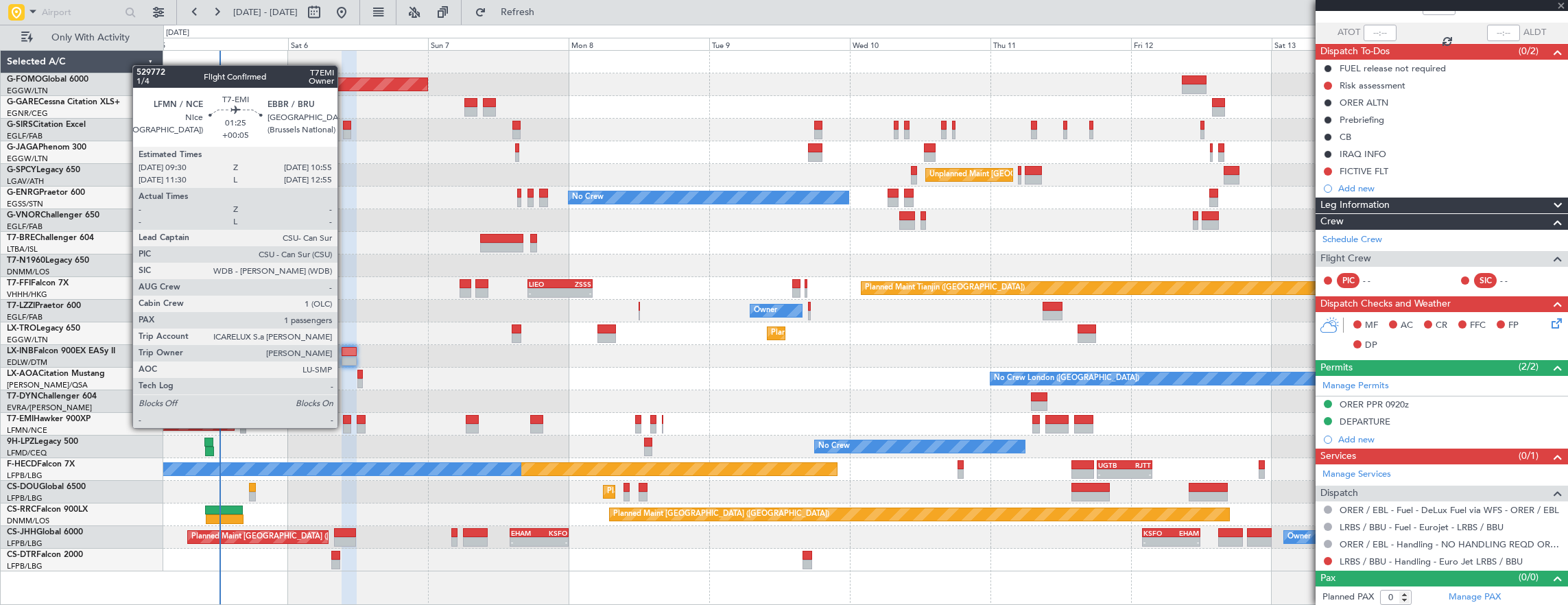
type input "+00:10"
type input "1"
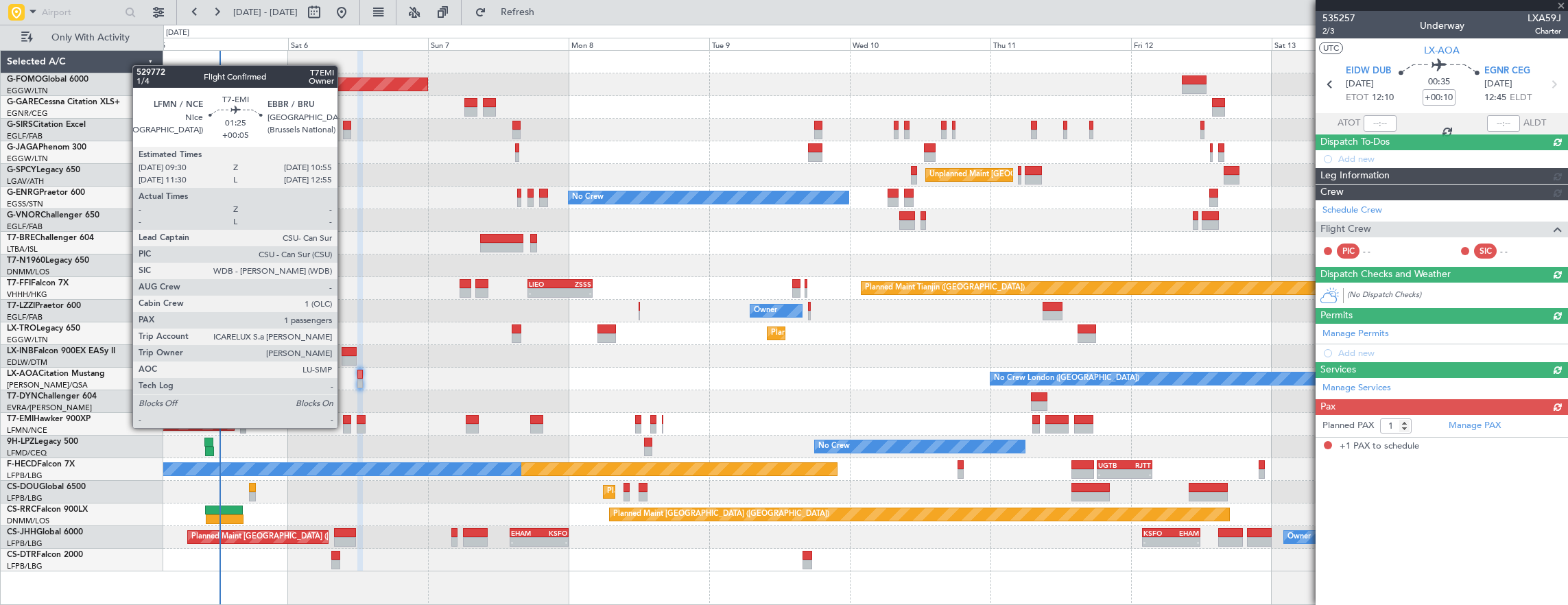
scroll to position [0, 0]
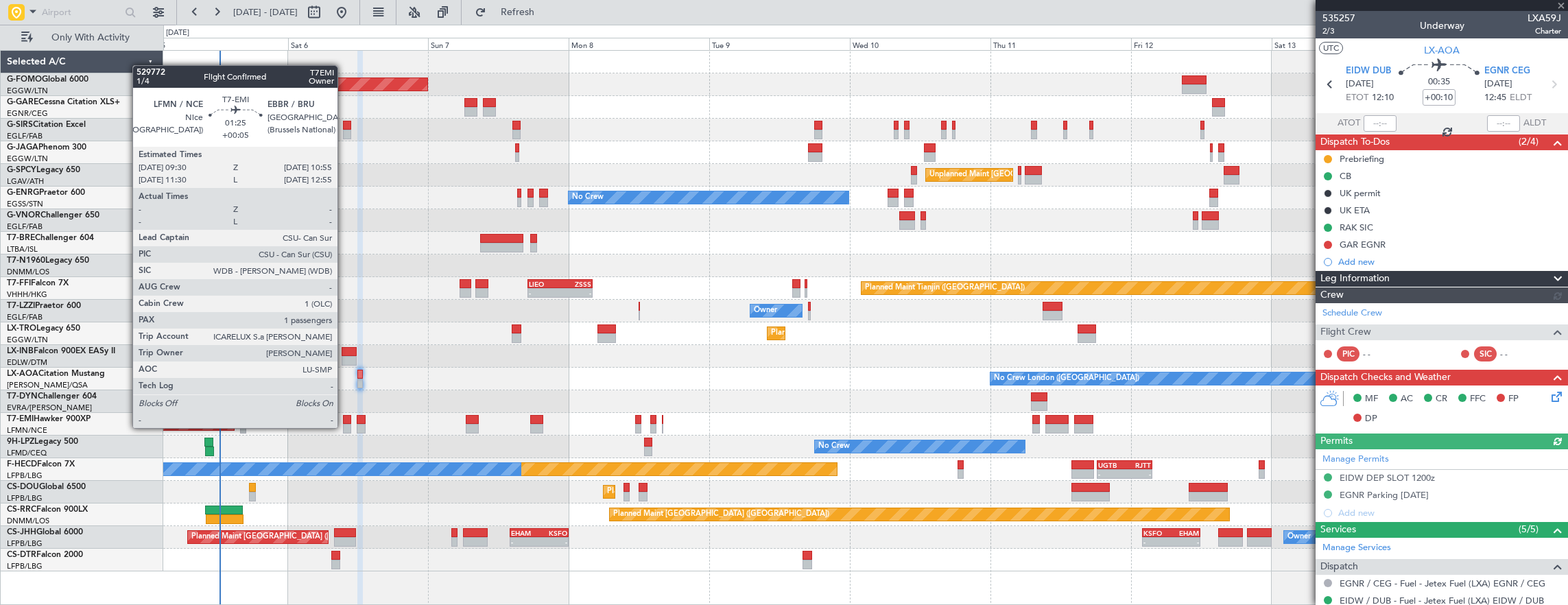
click at [344, 428] on div at bounding box center [348, 428] width 9 height 10
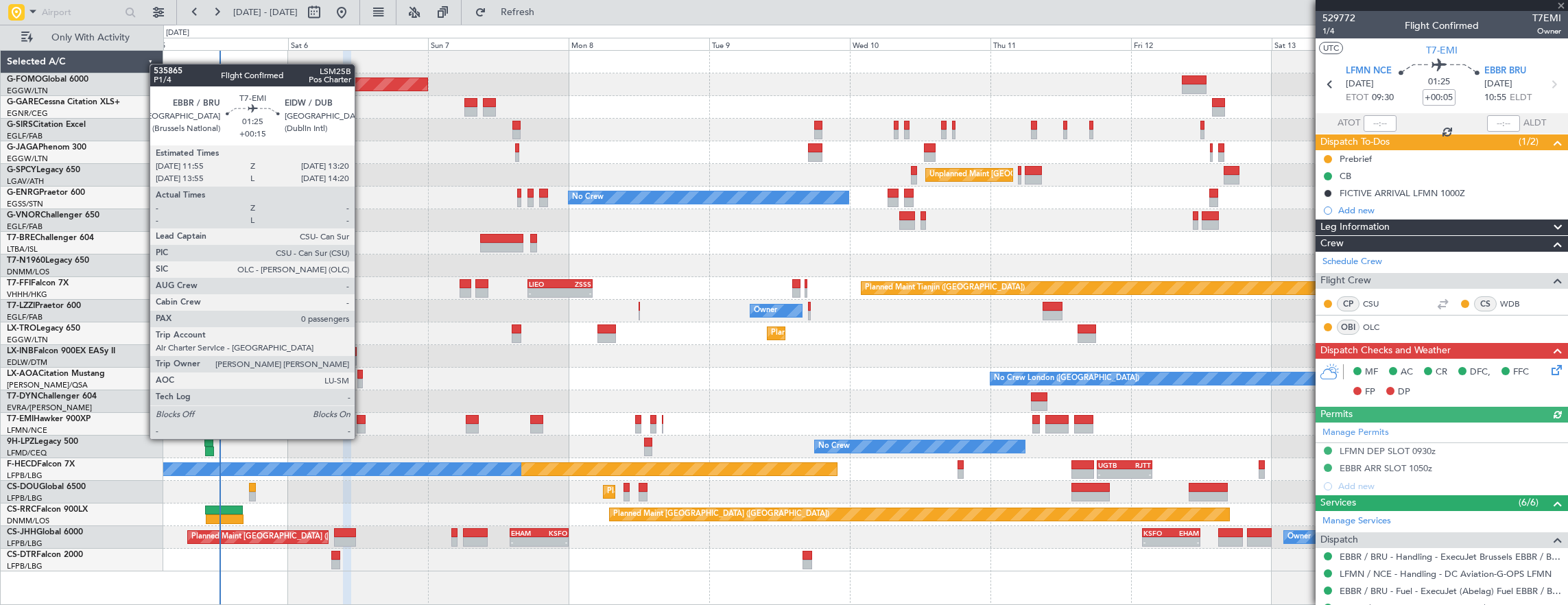
click at [361, 426] on div at bounding box center [361, 428] width 9 height 10
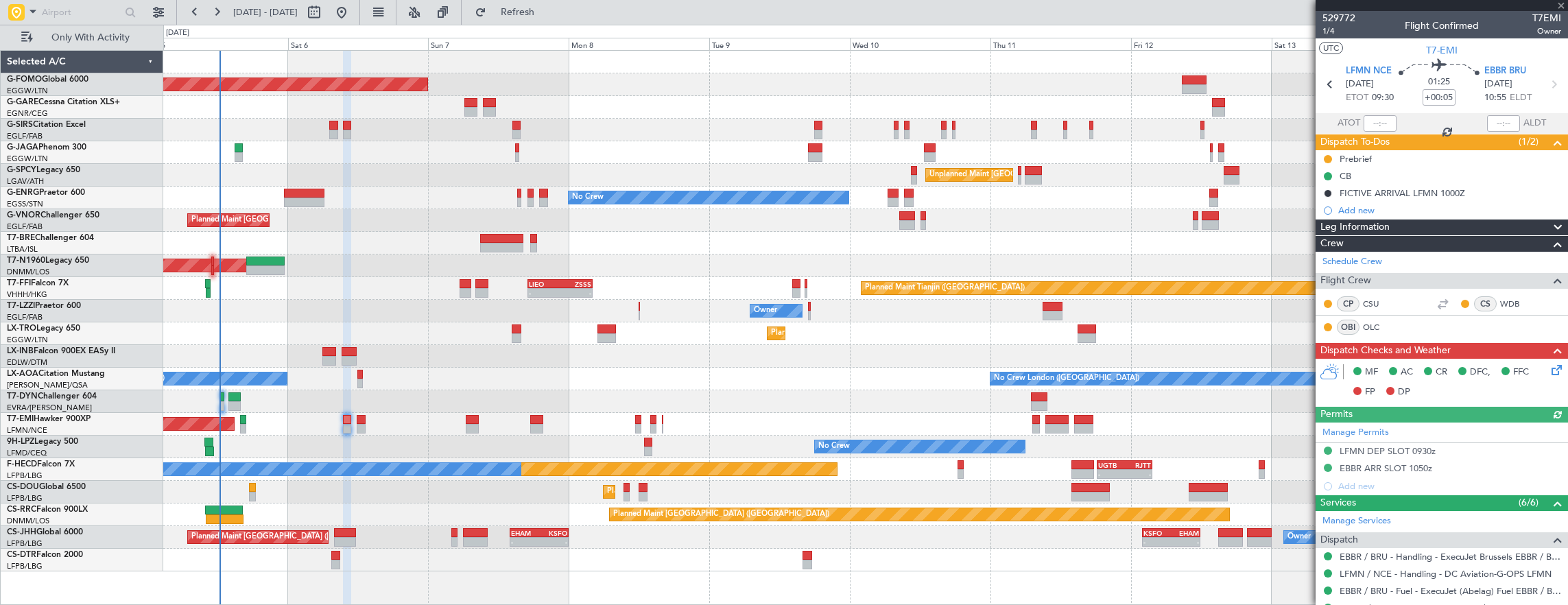
type input "+00:15"
type input "0"
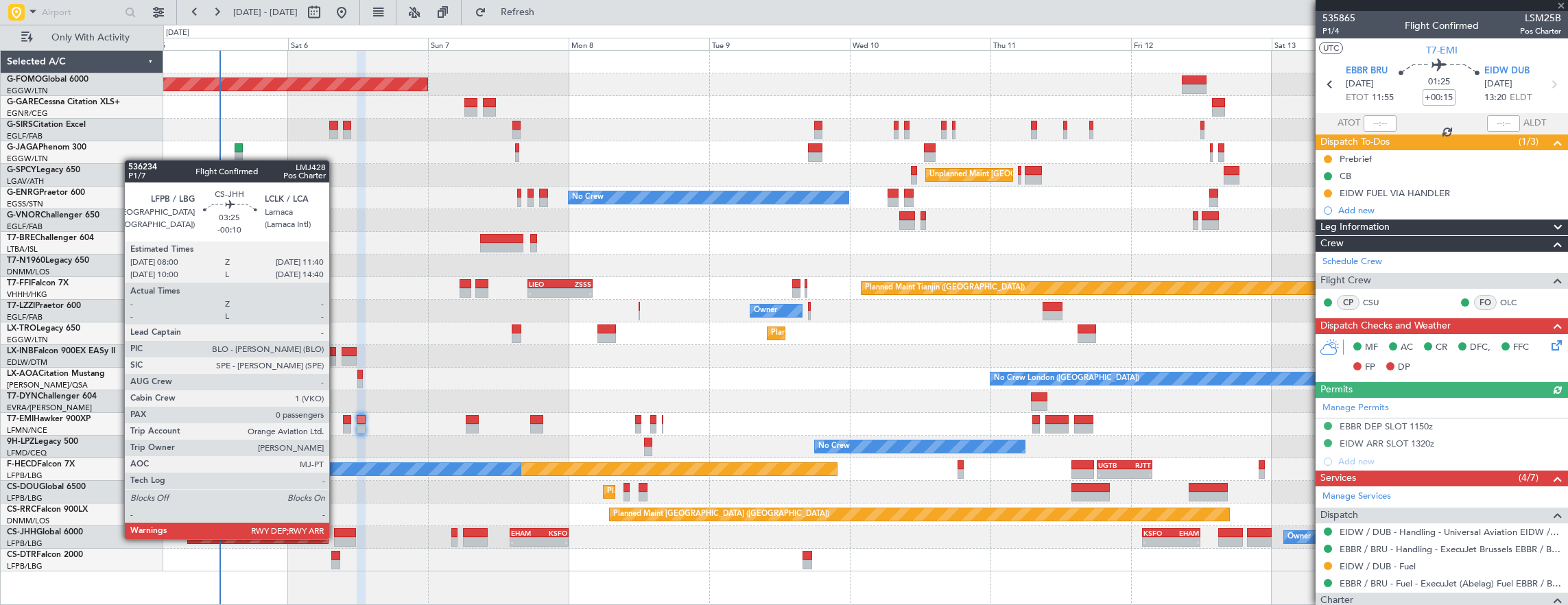
click at [336, 538] on div at bounding box center [345, 542] width 22 height 10
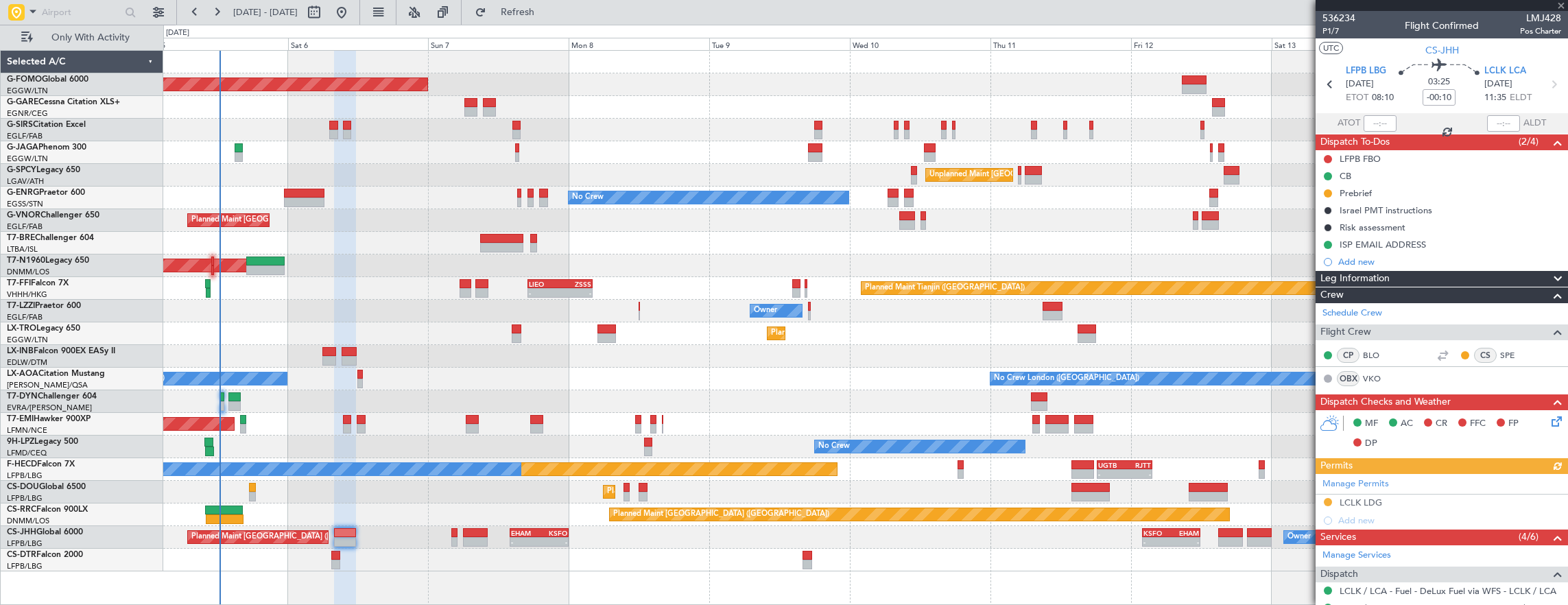
scroll to position [199, 0]
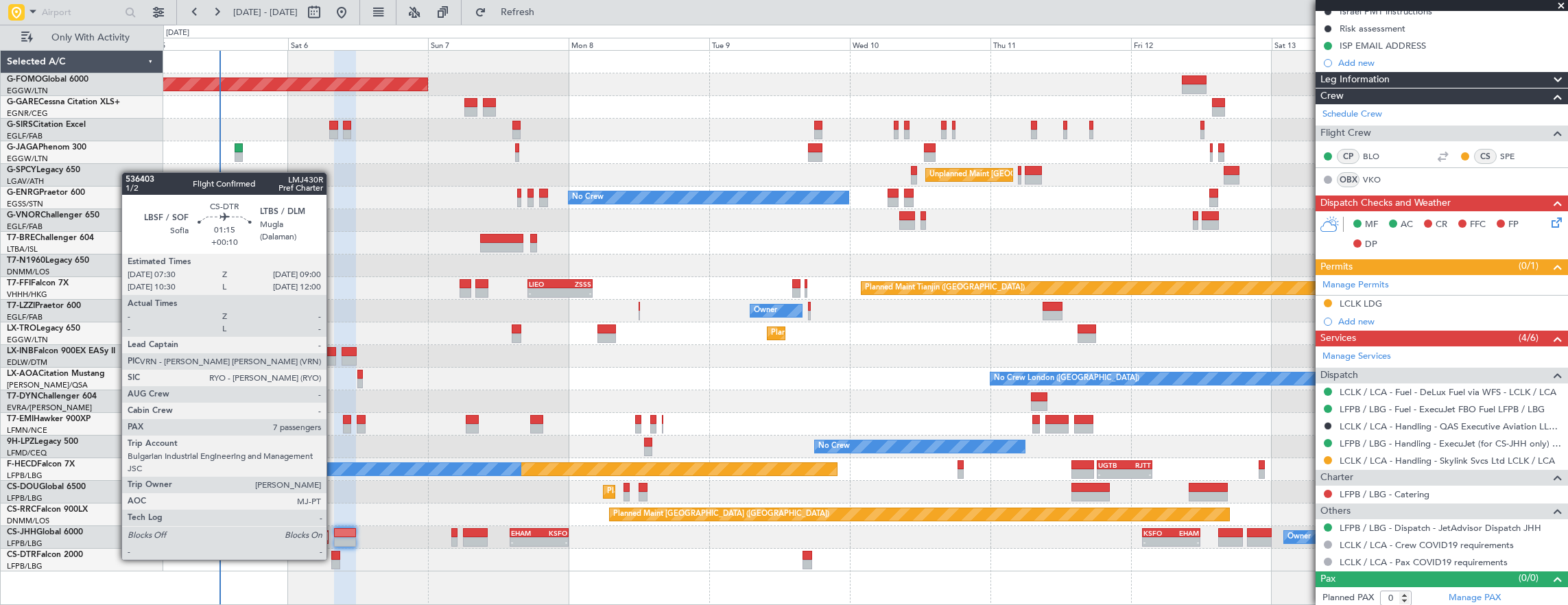
click at [333, 558] on div at bounding box center [336, 555] width 9 height 10
type input "+00:10"
type input "7"
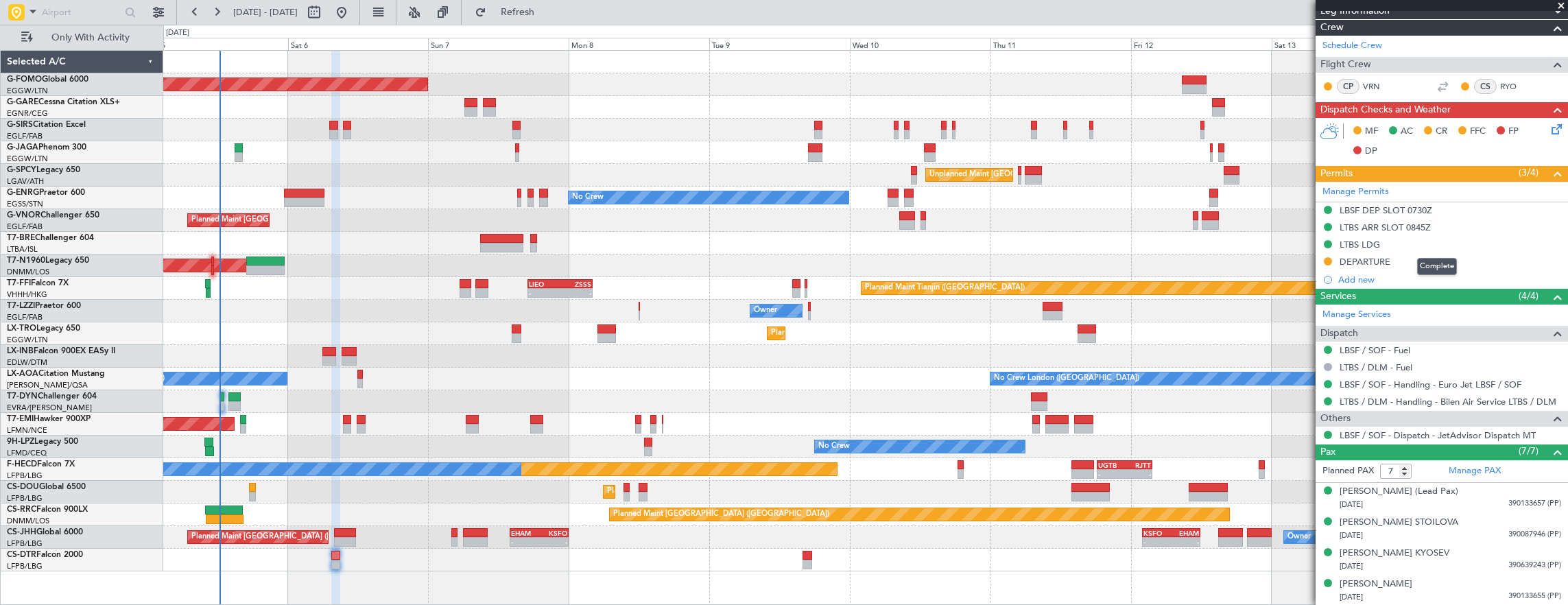
scroll to position [169, 0]
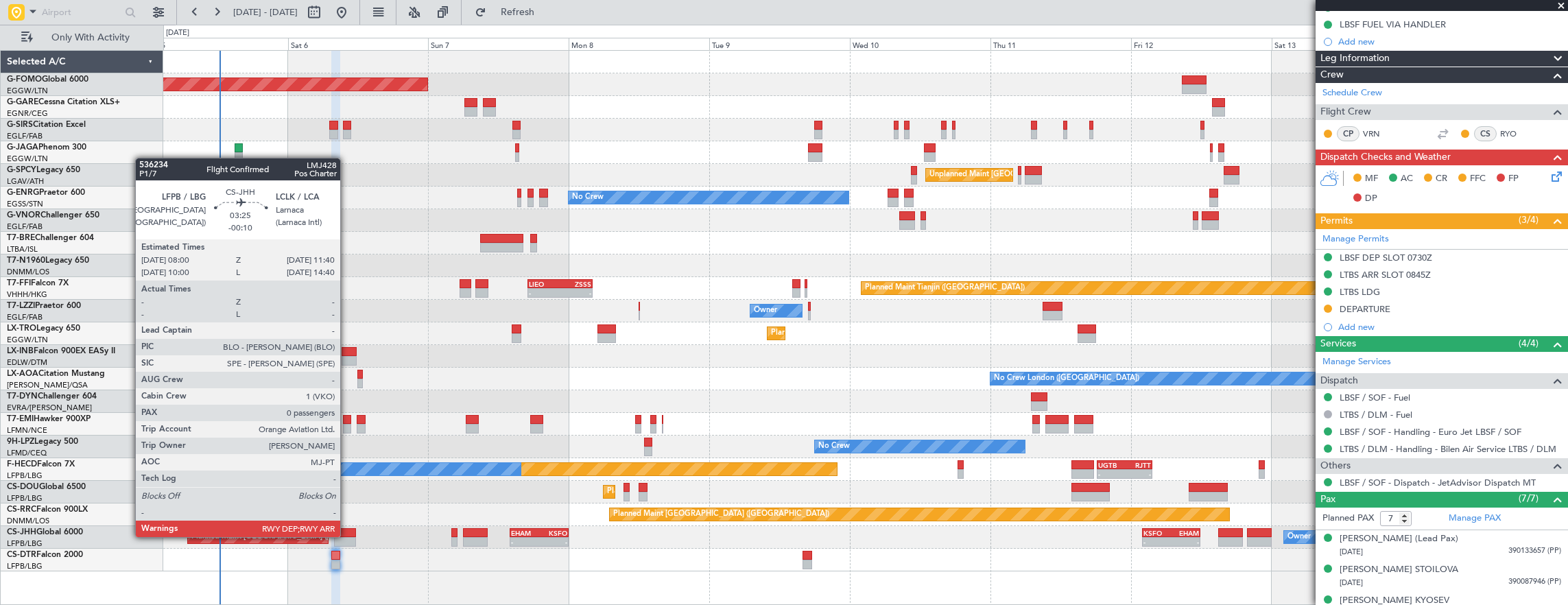
click at [347, 535] on div at bounding box center [345, 532] width 22 height 10
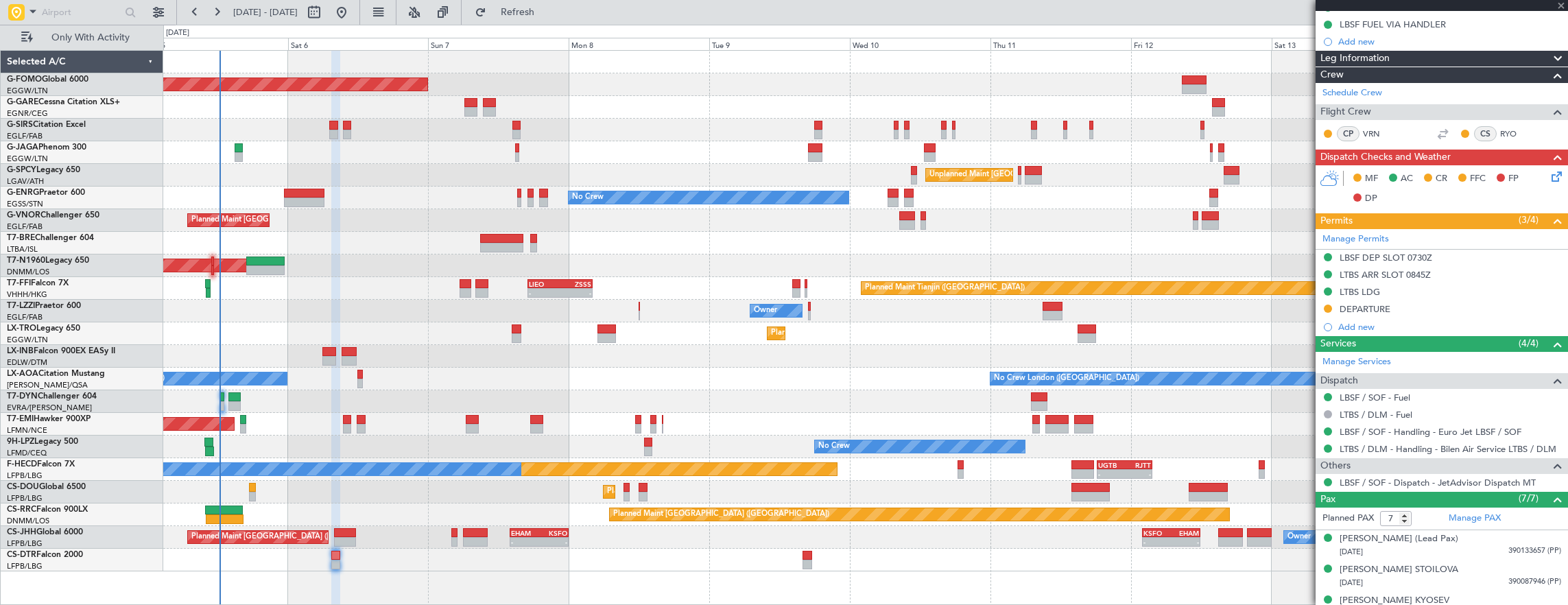
type input "-00:10"
type input "0"
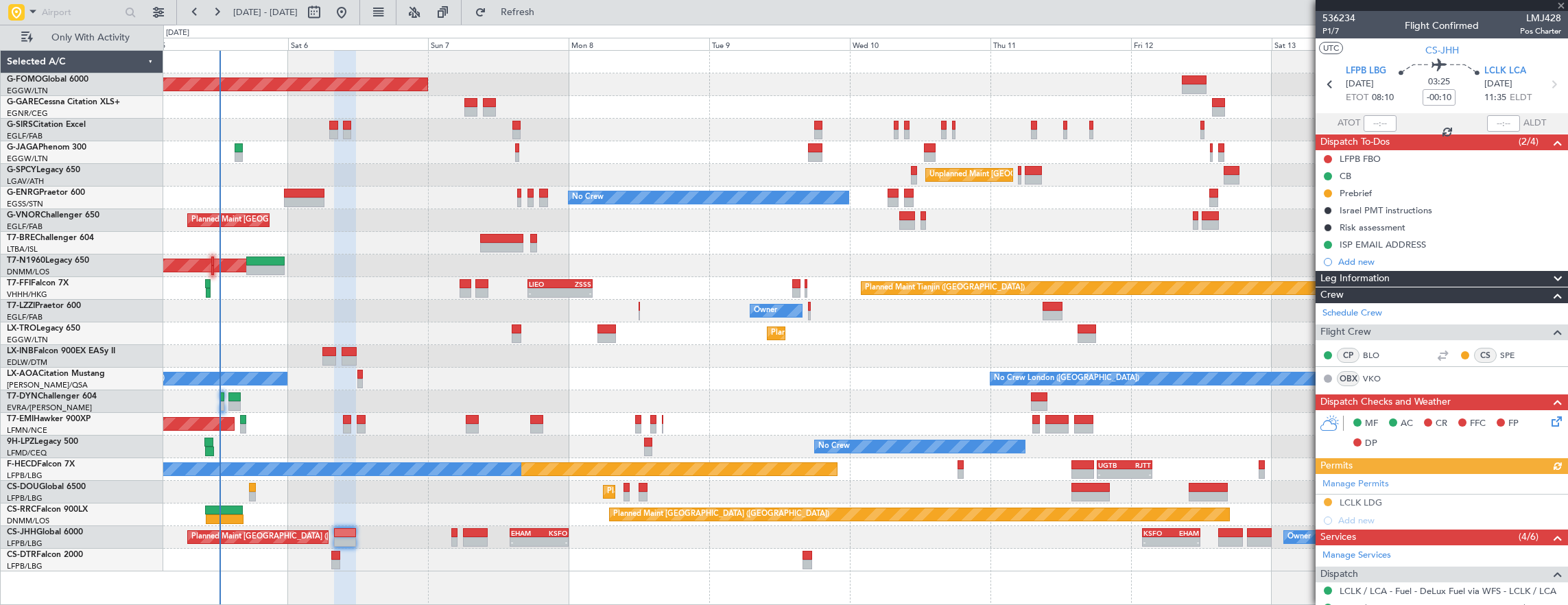
scroll to position [199, 0]
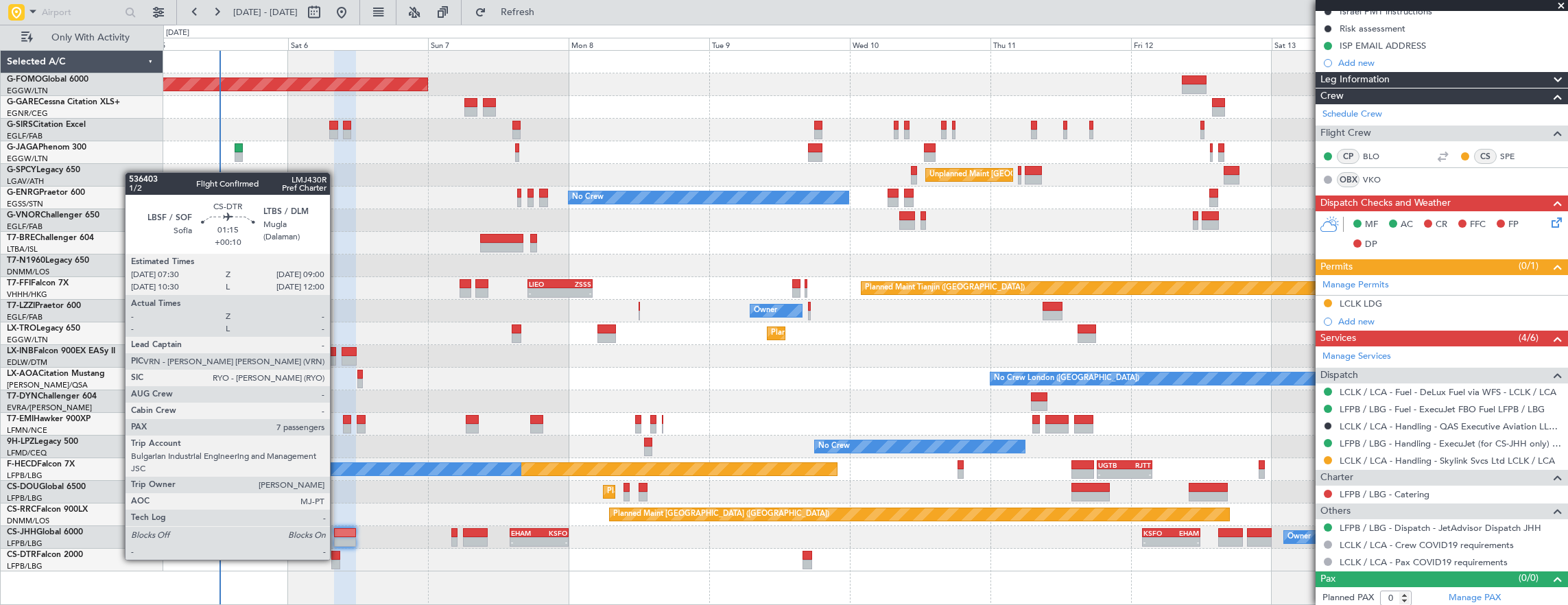
click at [337, 558] on div at bounding box center [336, 555] width 9 height 10
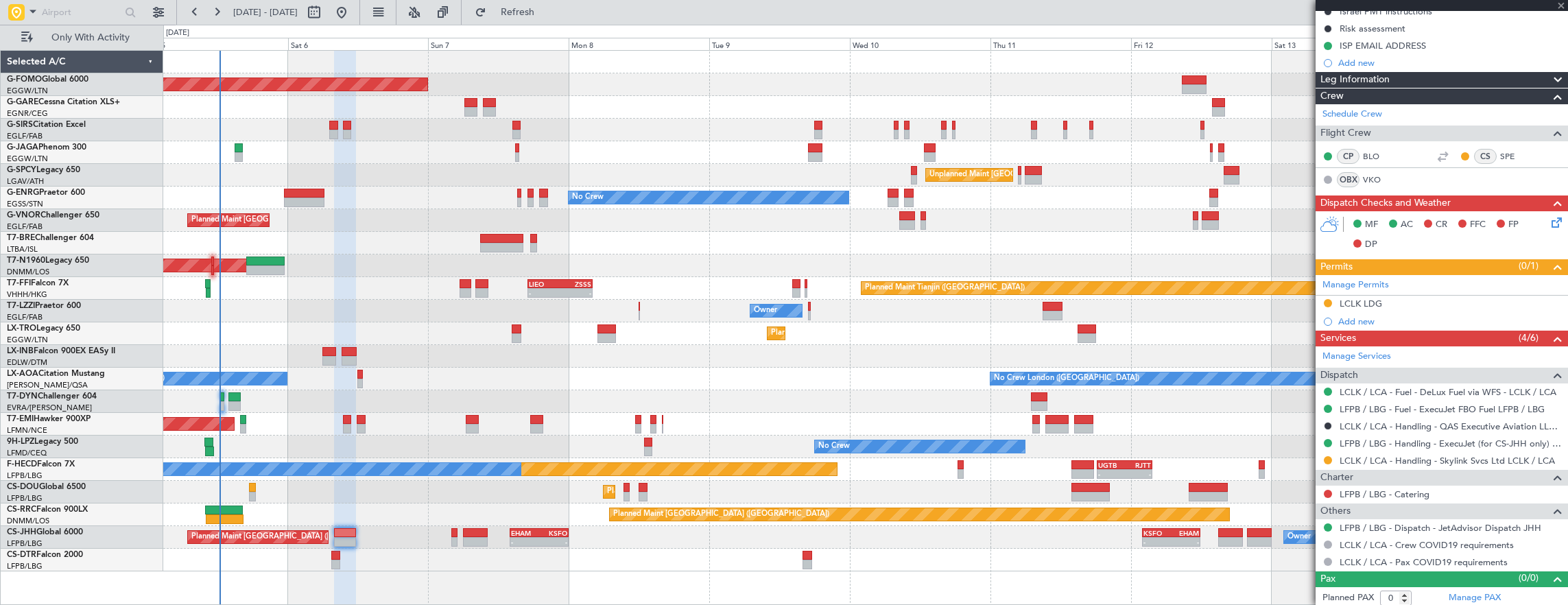
type input "+00:10"
type input "7"
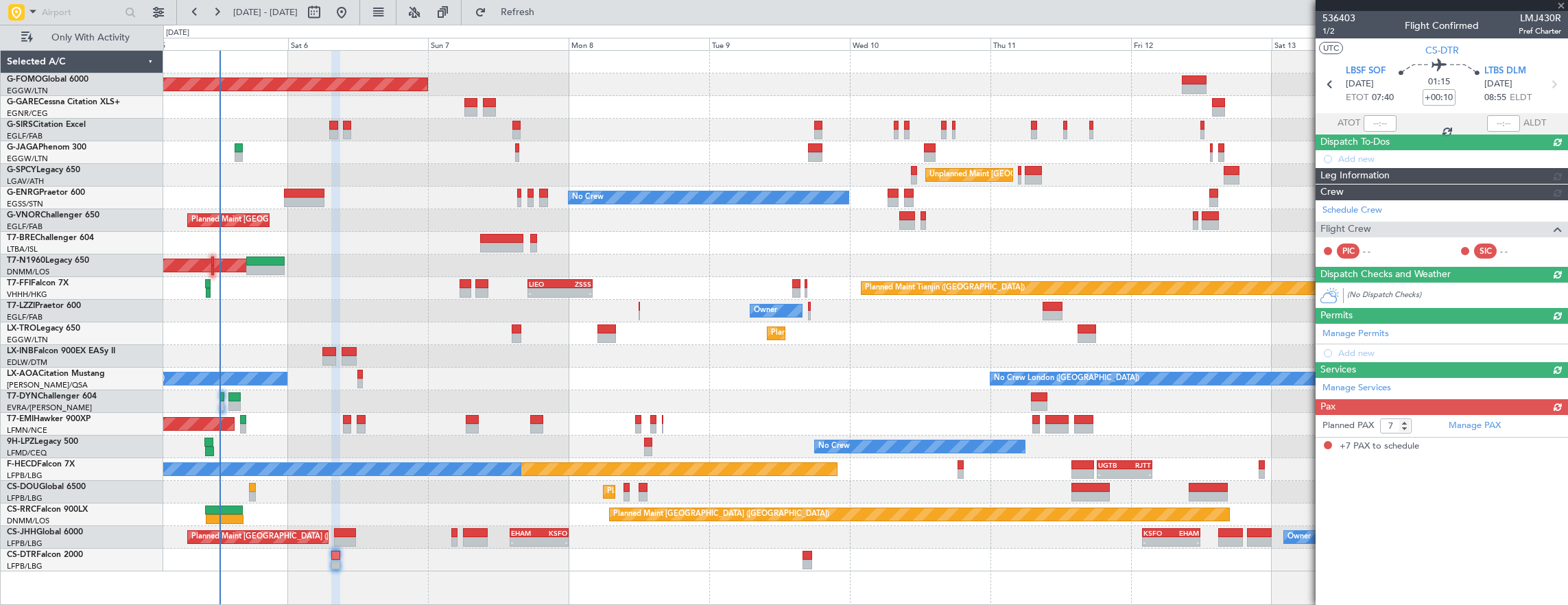
scroll to position [0, 0]
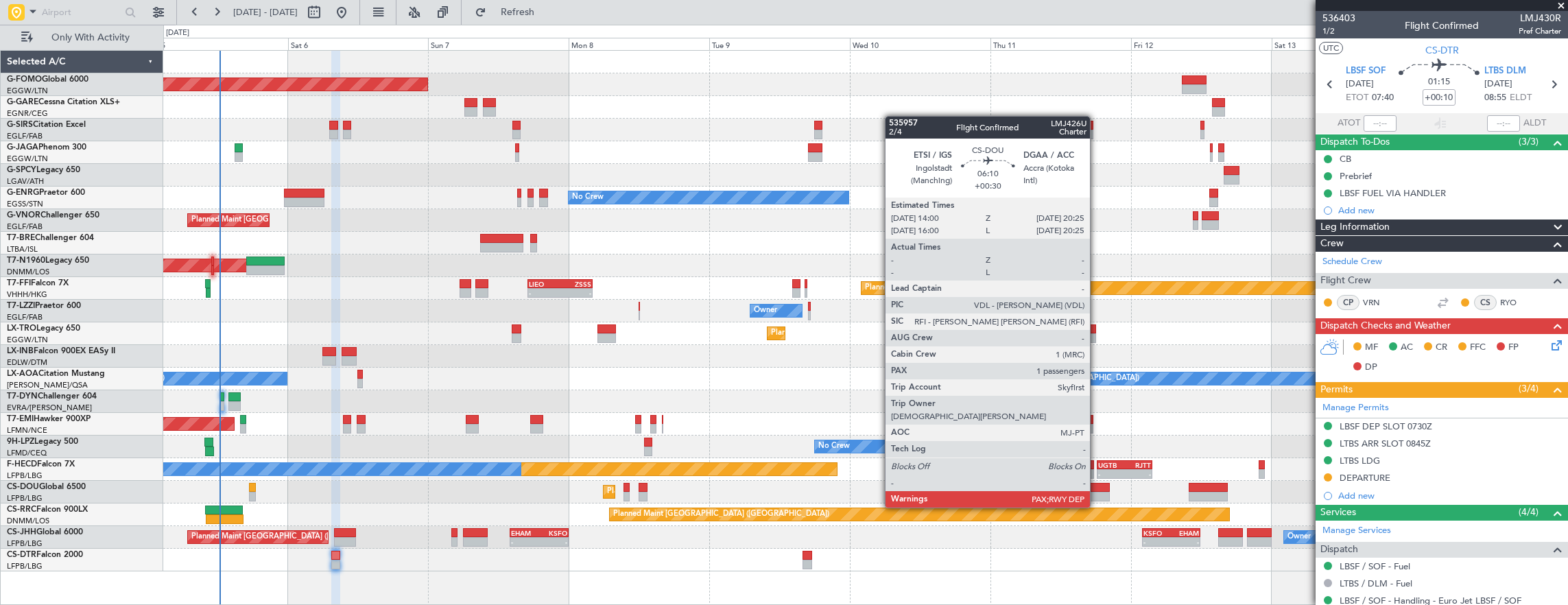
click at [1096, 493] on div at bounding box center [1090, 496] width 38 height 10
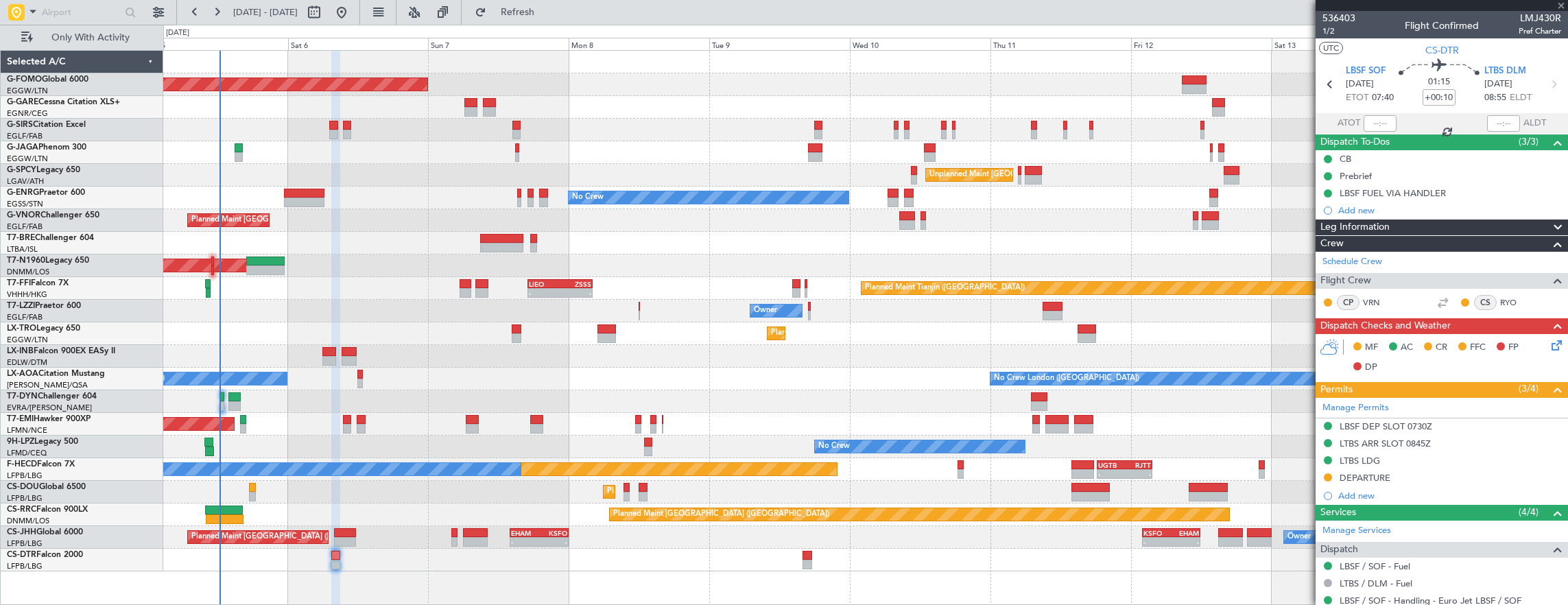
type input "+00:30"
type input "6"
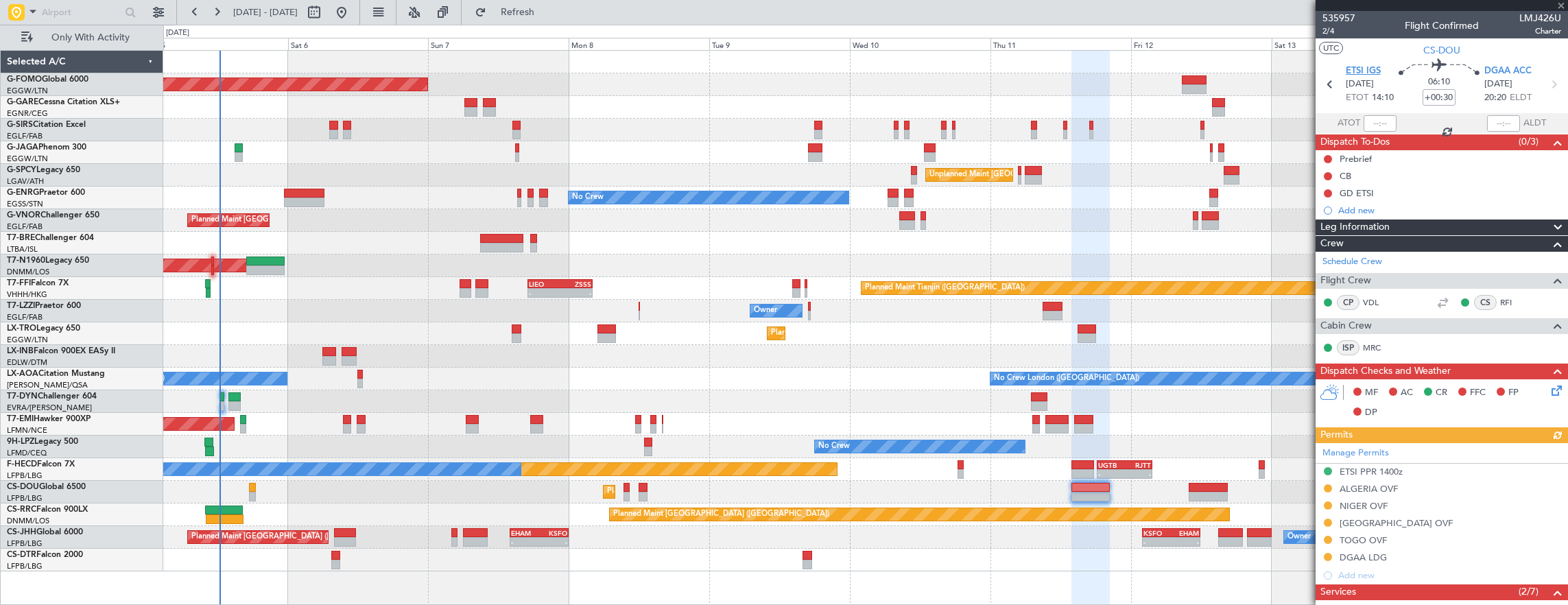
click at [1357, 73] on span "ETSI IGS" at bounding box center [1363, 71] width 35 height 14
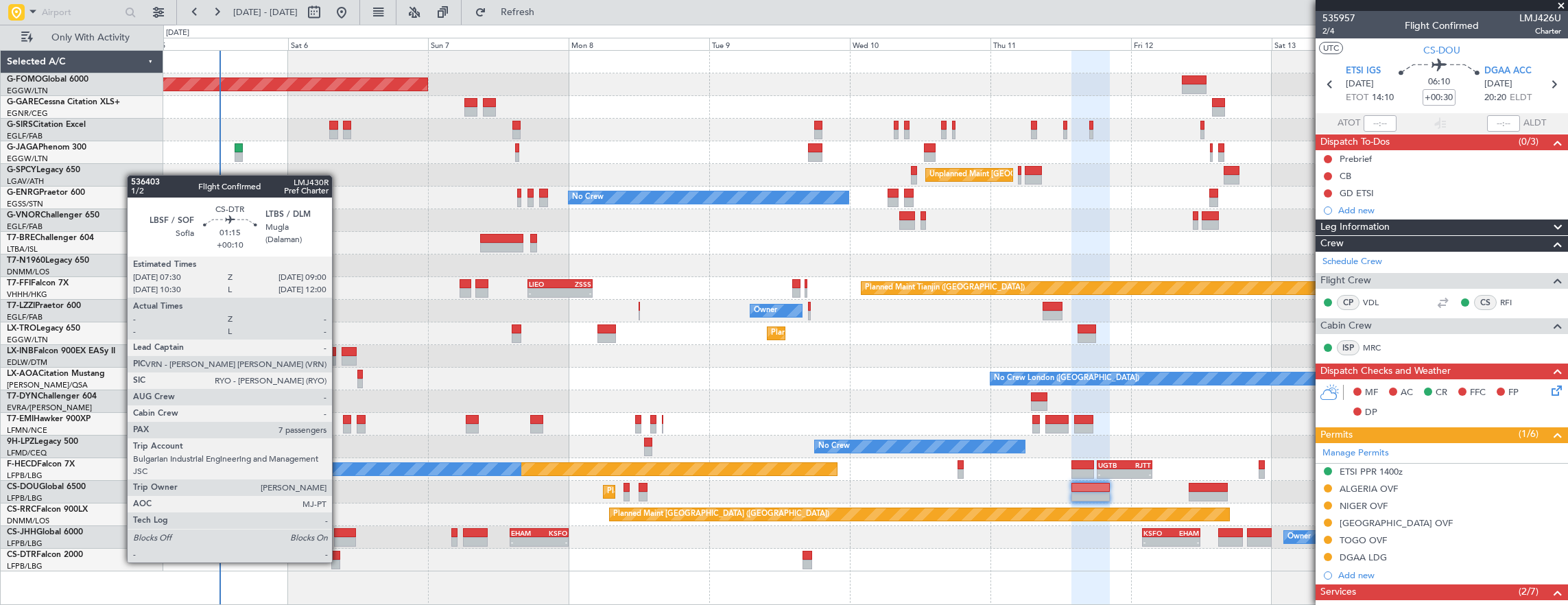
click at [338, 561] on div at bounding box center [336, 564] width 9 height 10
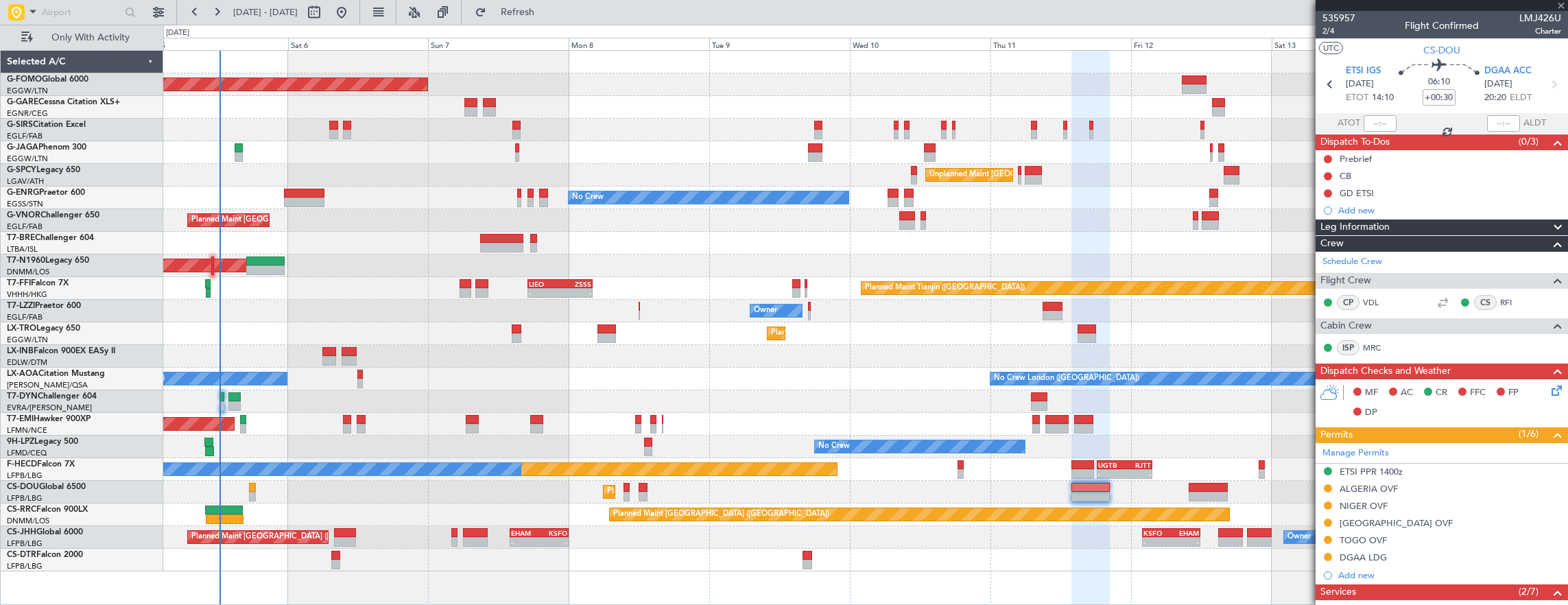
type input "+00:10"
type input "7"
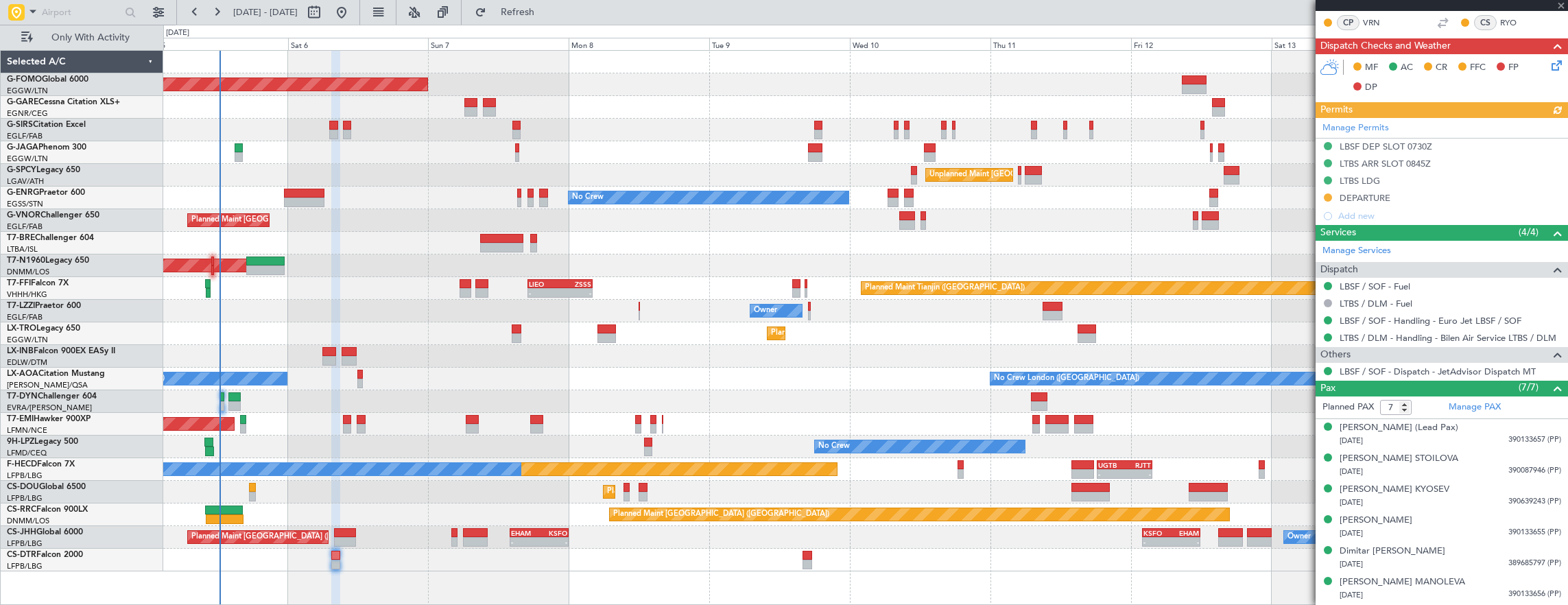
scroll to position [306, 0]
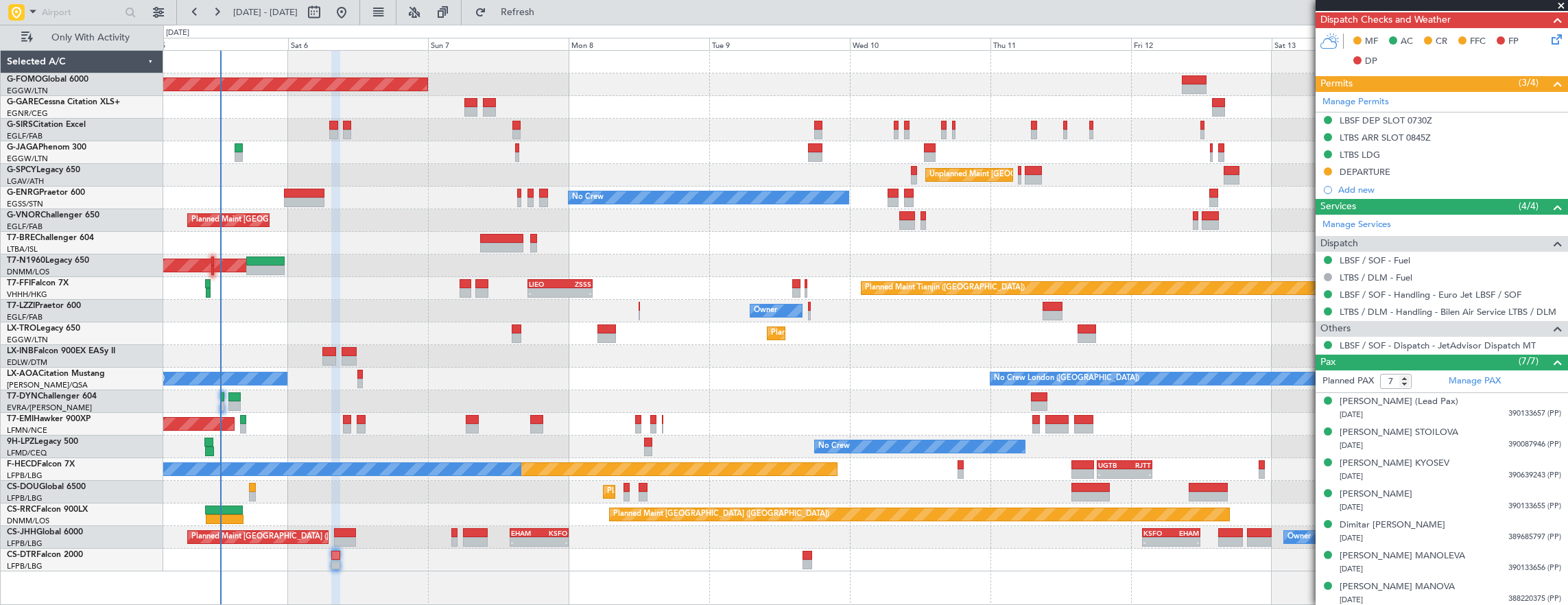
click at [855, 425] on div "Planned Maint [GEOGRAPHIC_DATA]" at bounding box center [866, 424] width 1405 height 23
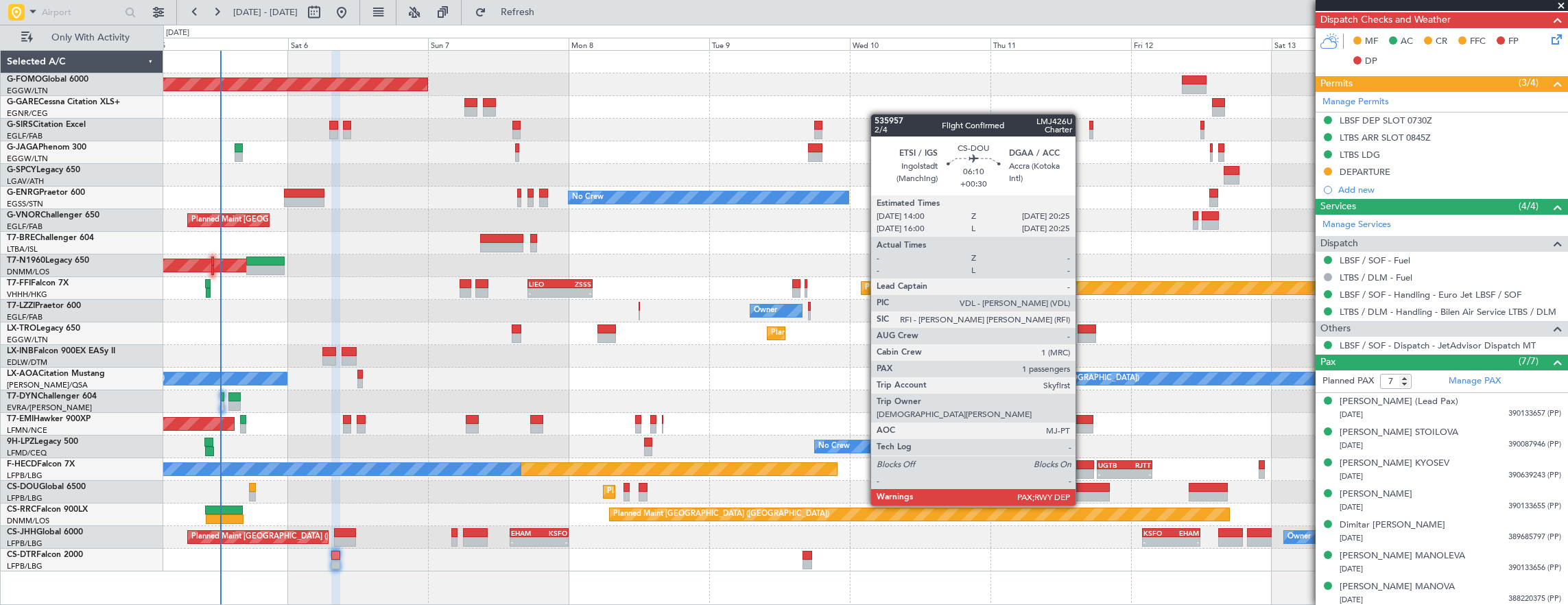
click at [1083, 492] on div at bounding box center [1090, 496] width 38 height 10
type input "+00:30"
type input "6"
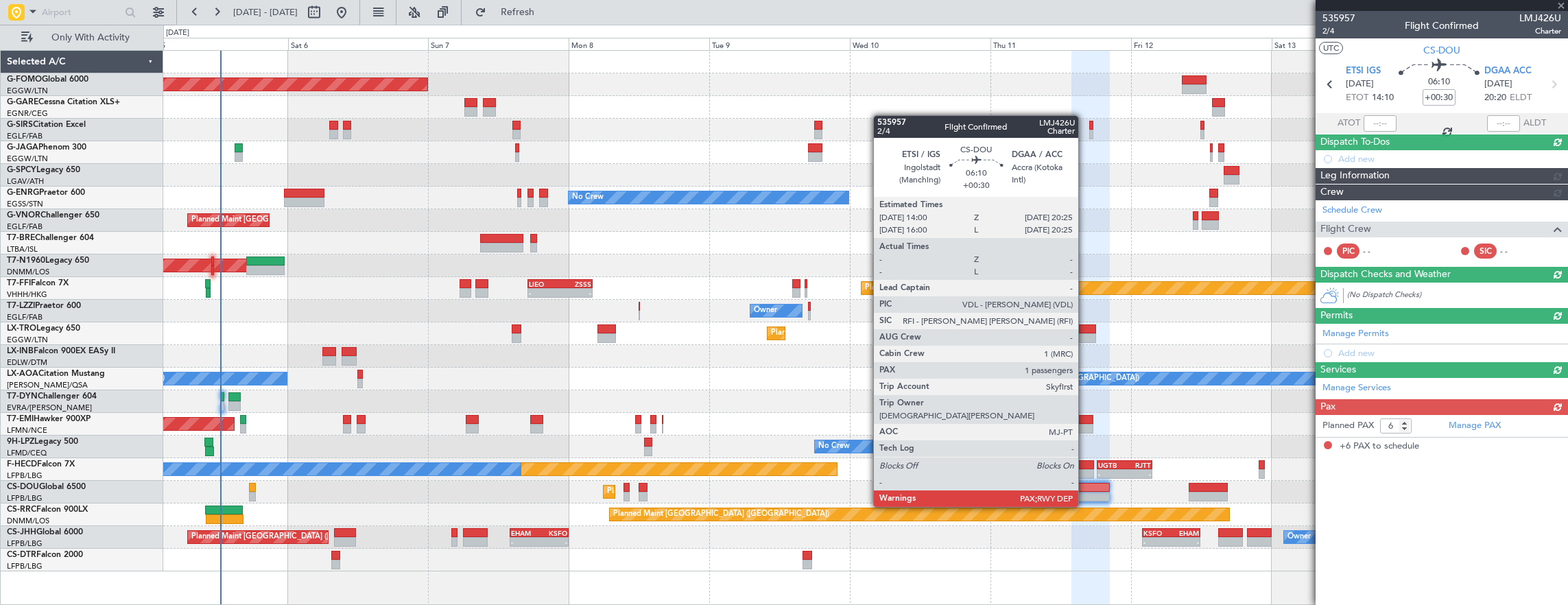
scroll to position [0, 0]
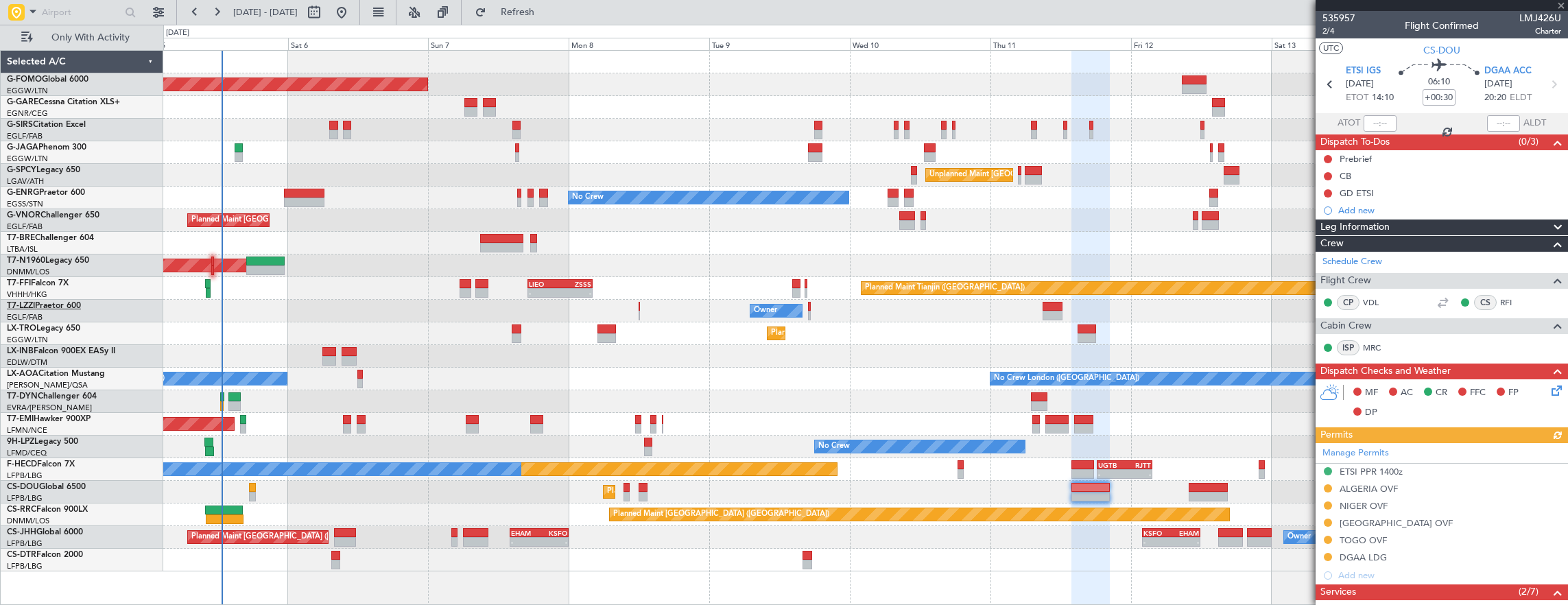
click at [44, 304] on link "T7-LZZI Praetor 600" at bounding box center [44, 306] width 74 height 8
click at [57, 168] on link "G-SPCY Legacy 650" at bounding box center [44, 170] width 74 height 8
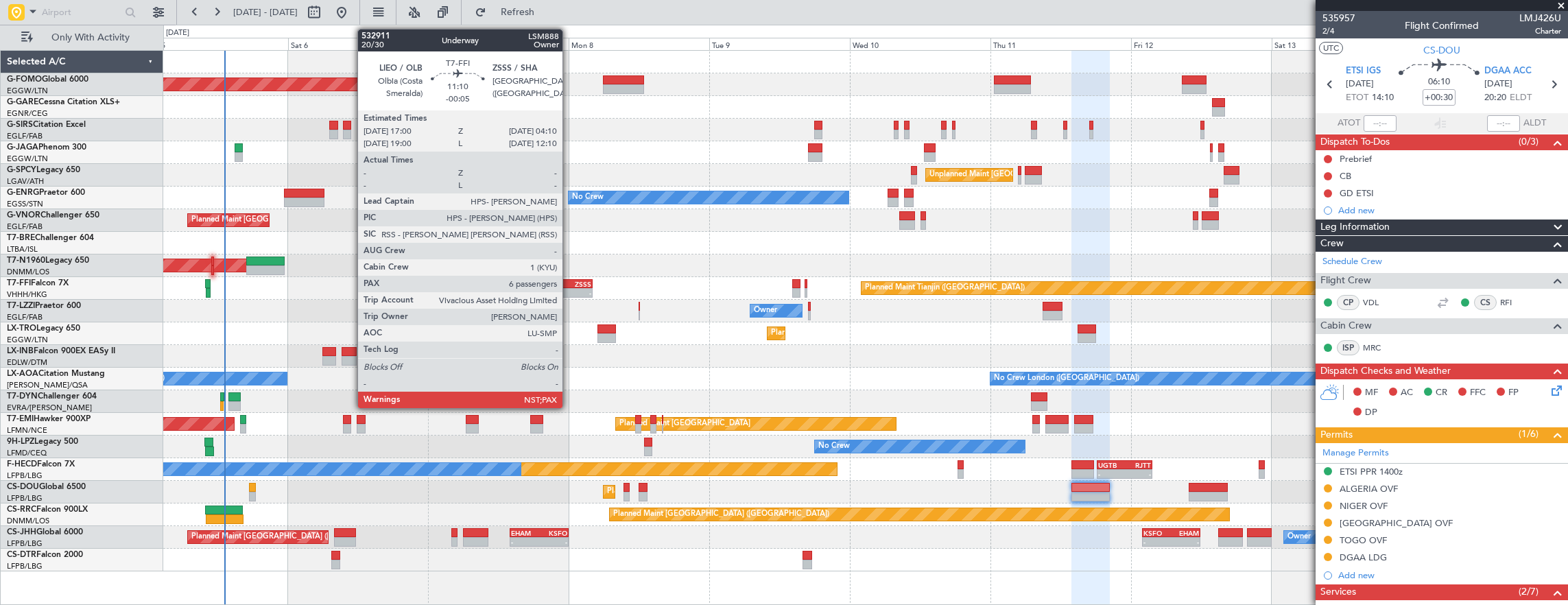
click at [569, 288] on div "-" at bounding box center [575, 292] width 32 height 8
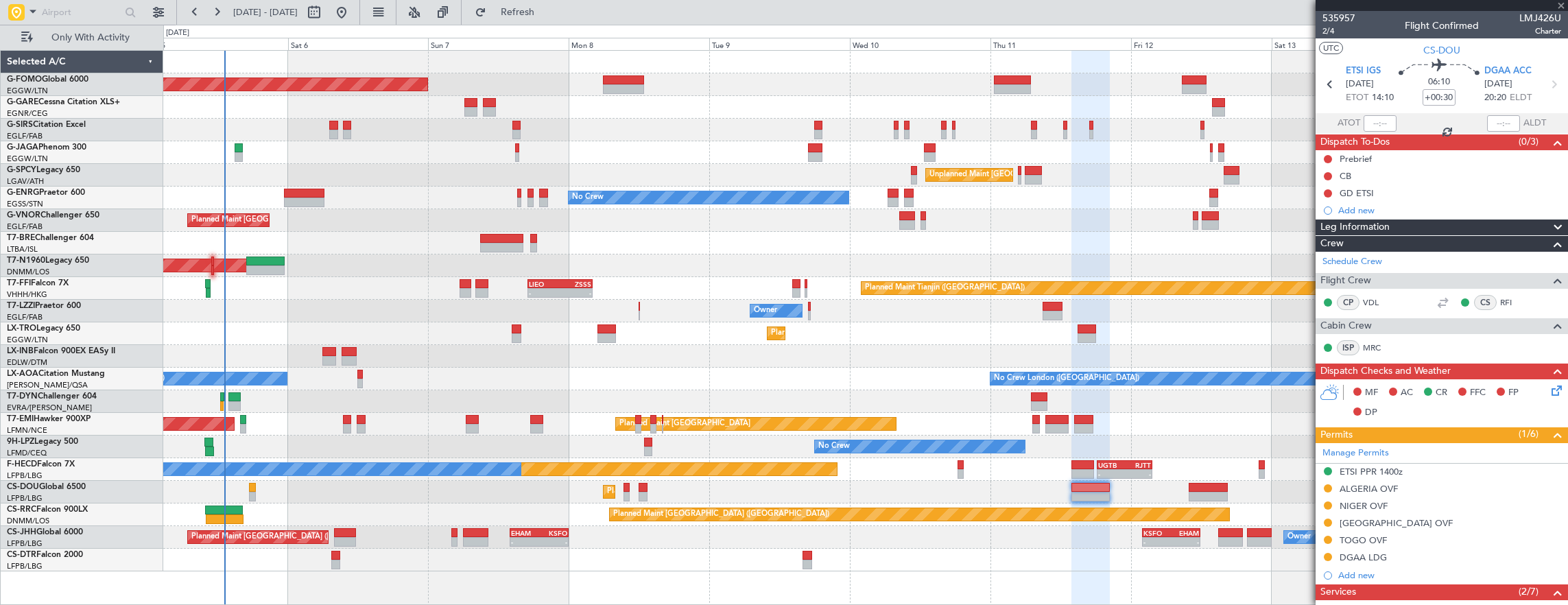
type input "-00:05"
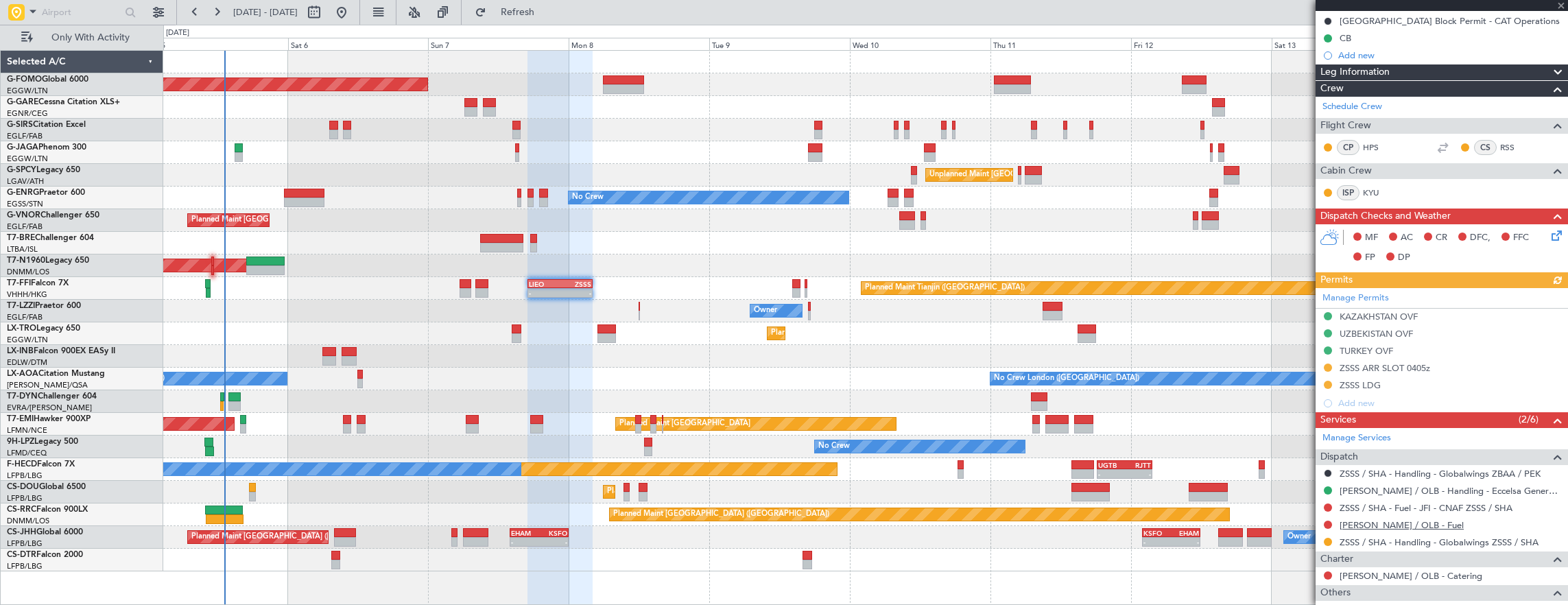
scroll to position [274, 0]
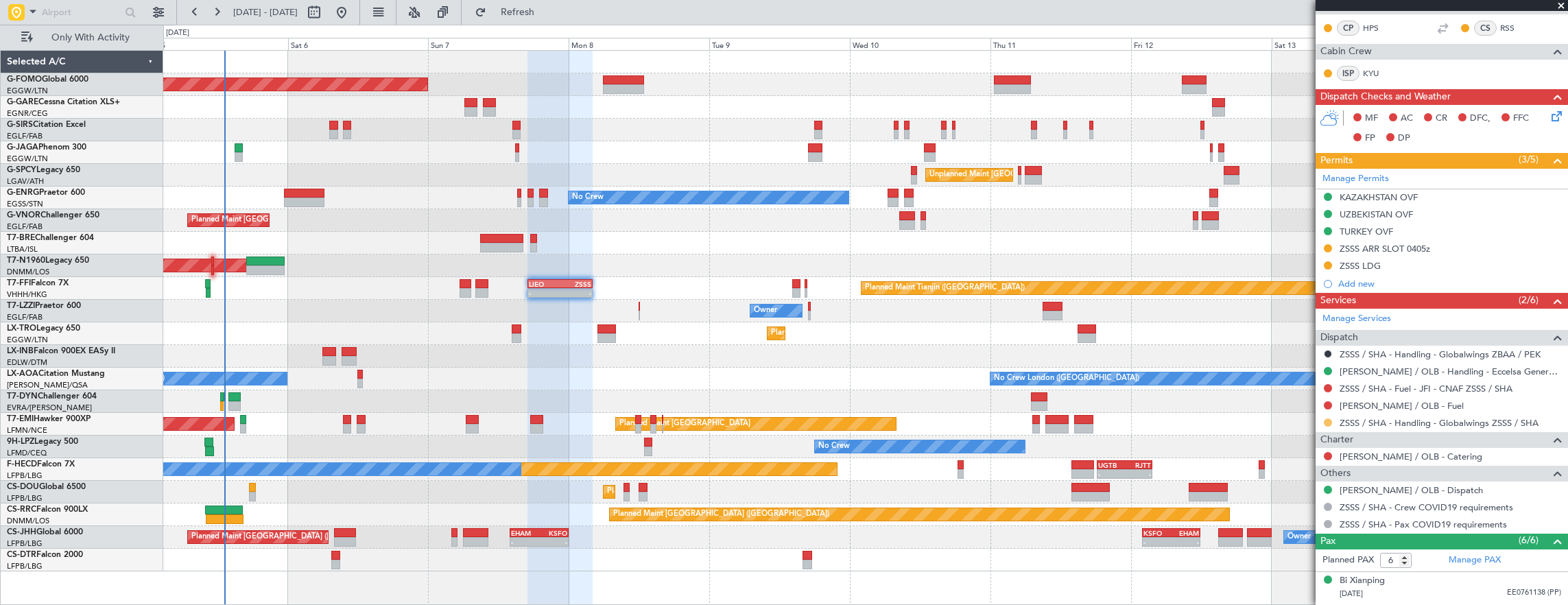
click at [1329, 421] on button at bounding box center [1328, 422] width 8 height 8
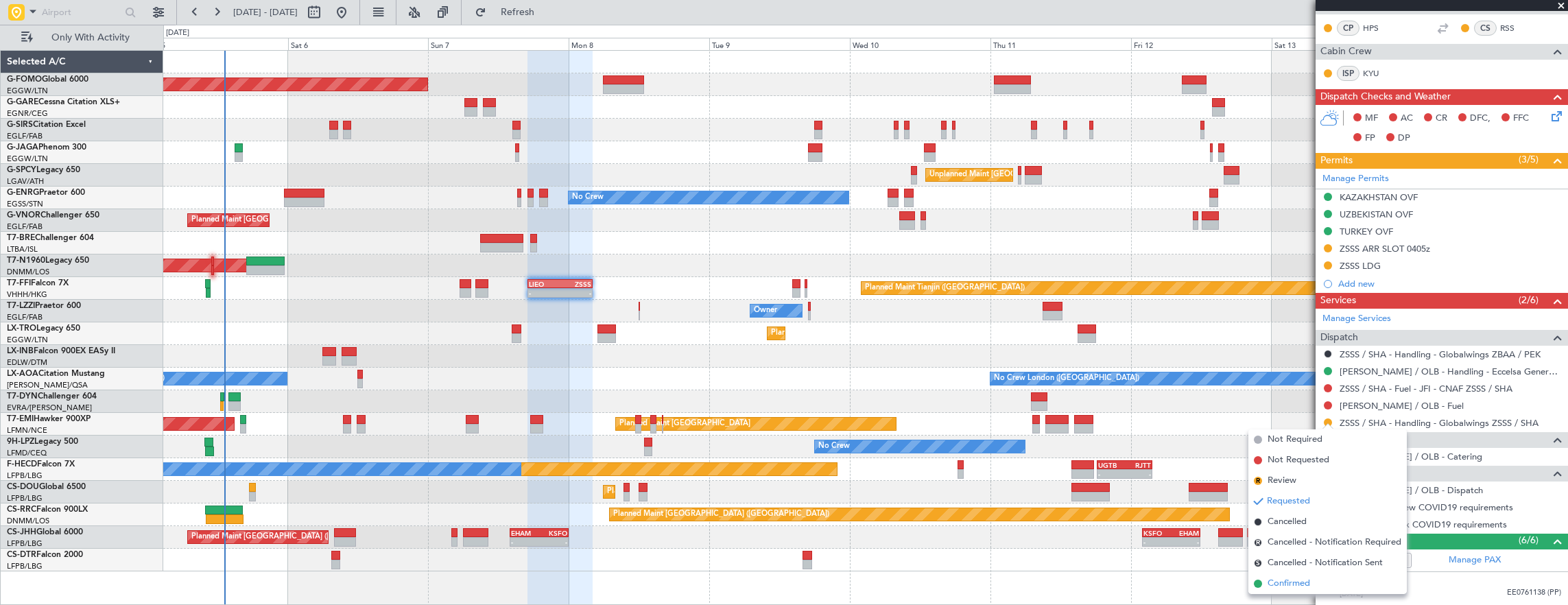
click at [1302, 583] on span "Confirmed" at bounding box center [1289, 583] width 43 height 14
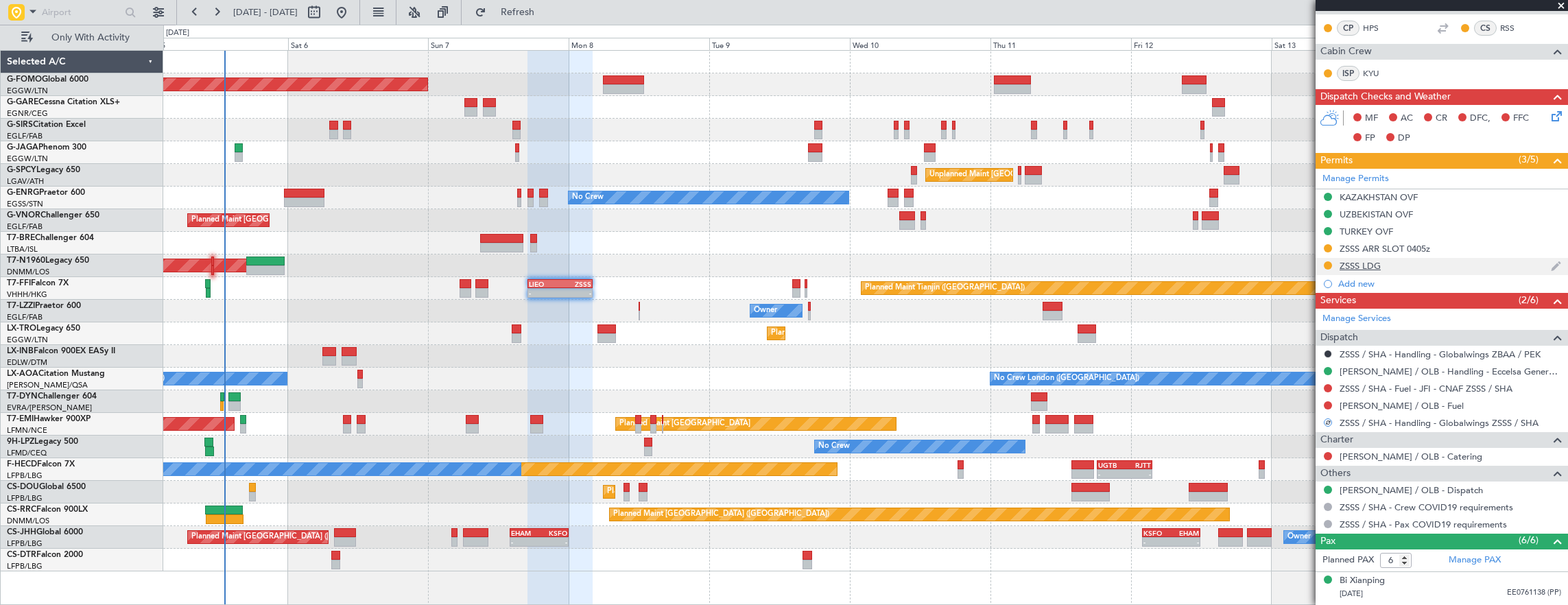
click at [1413, 262] on div "ZSSS LDG" at bounding box center [1442, 266] width 252 height 17
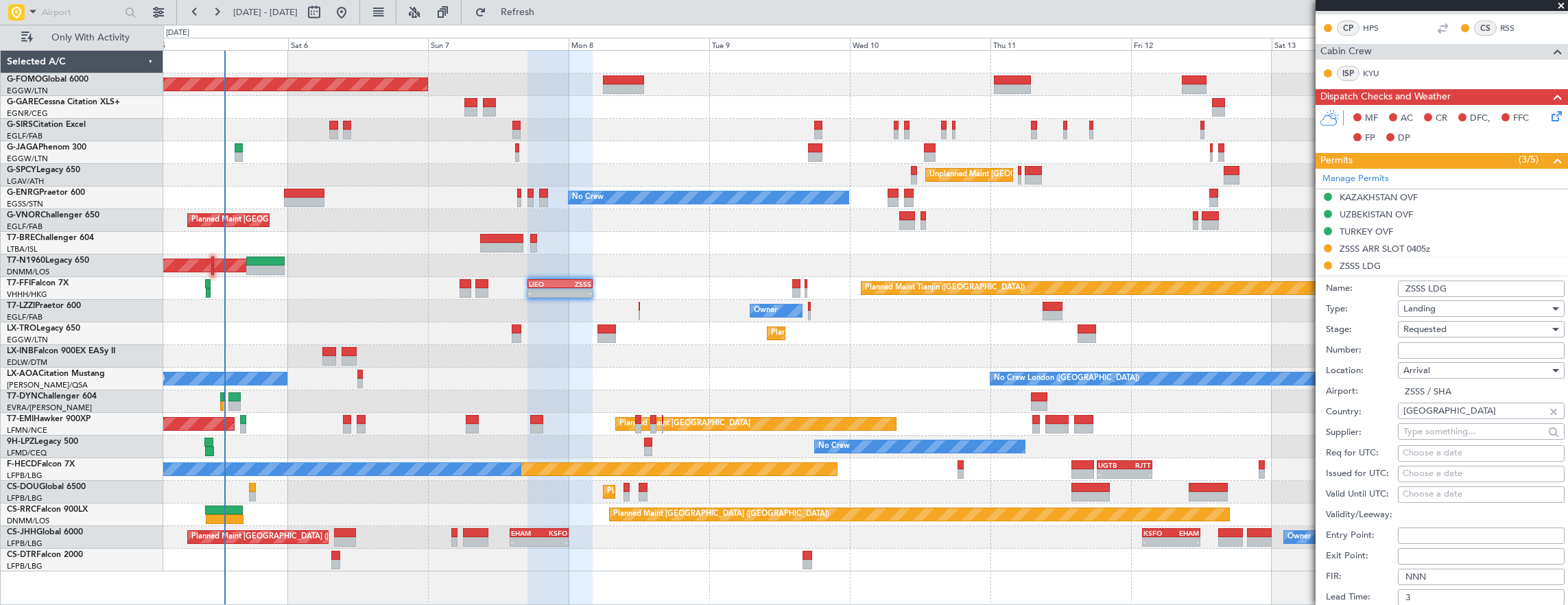
click at [1439, 346] on input "Number:" at bounding box center [1481, 350] width 167 height 16
paste input "CAD/B252307"
type input "CAD/B252307"
click at [1455, 327] on div "Requested" at bounding box center [1475, 328] width 146 height 21
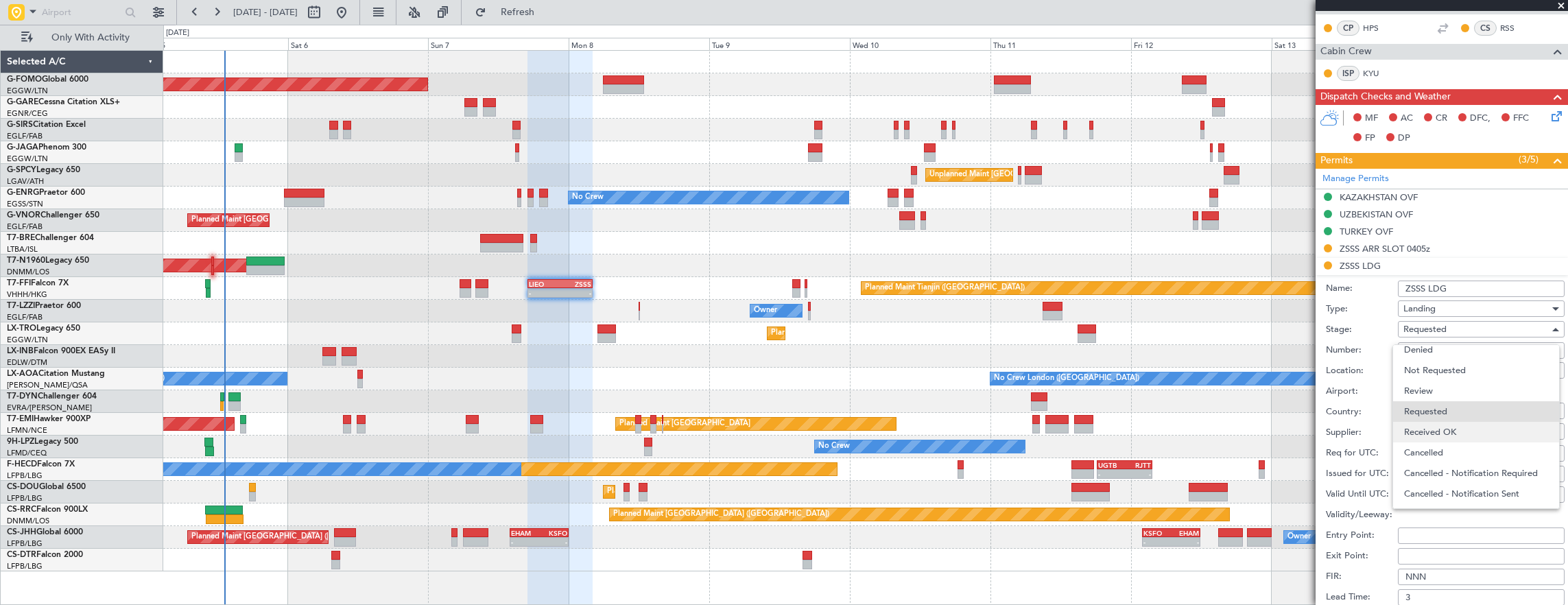
click at [1455, 427] on span "Received OK" at bounding box center [1475, 432] width 144 height 21
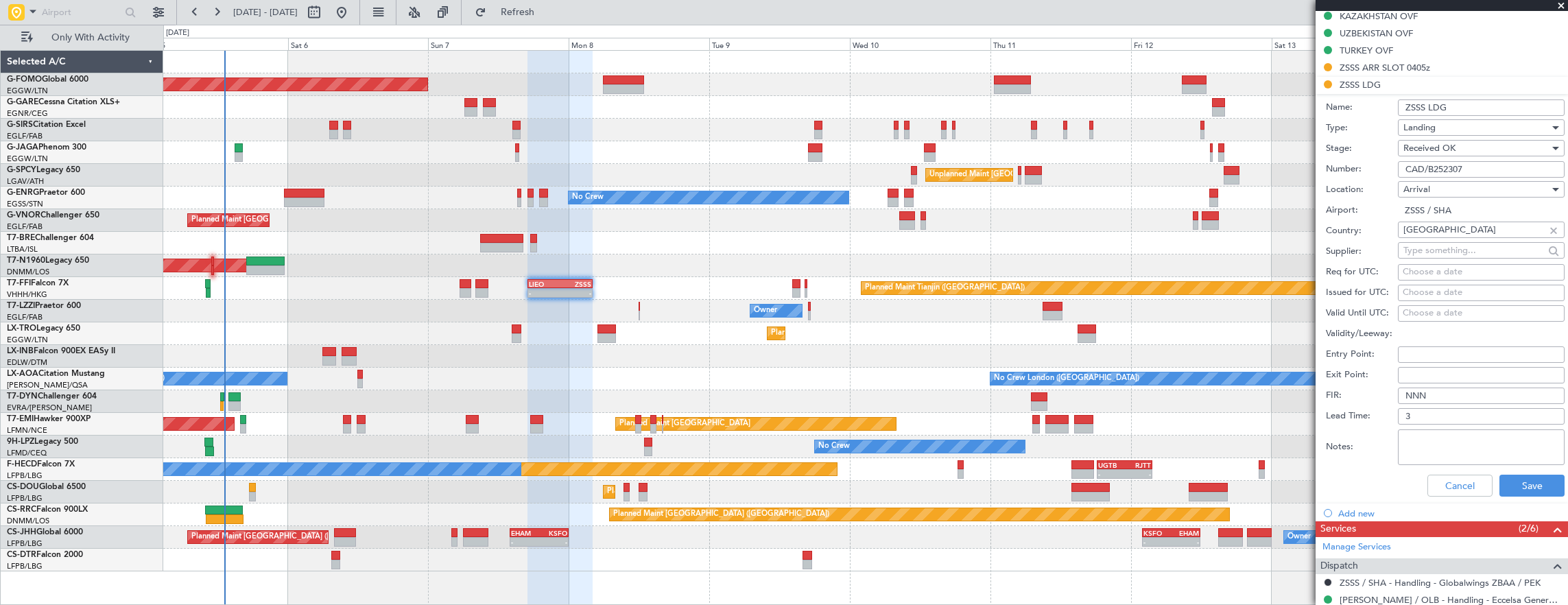
scroll to position [480, 0]
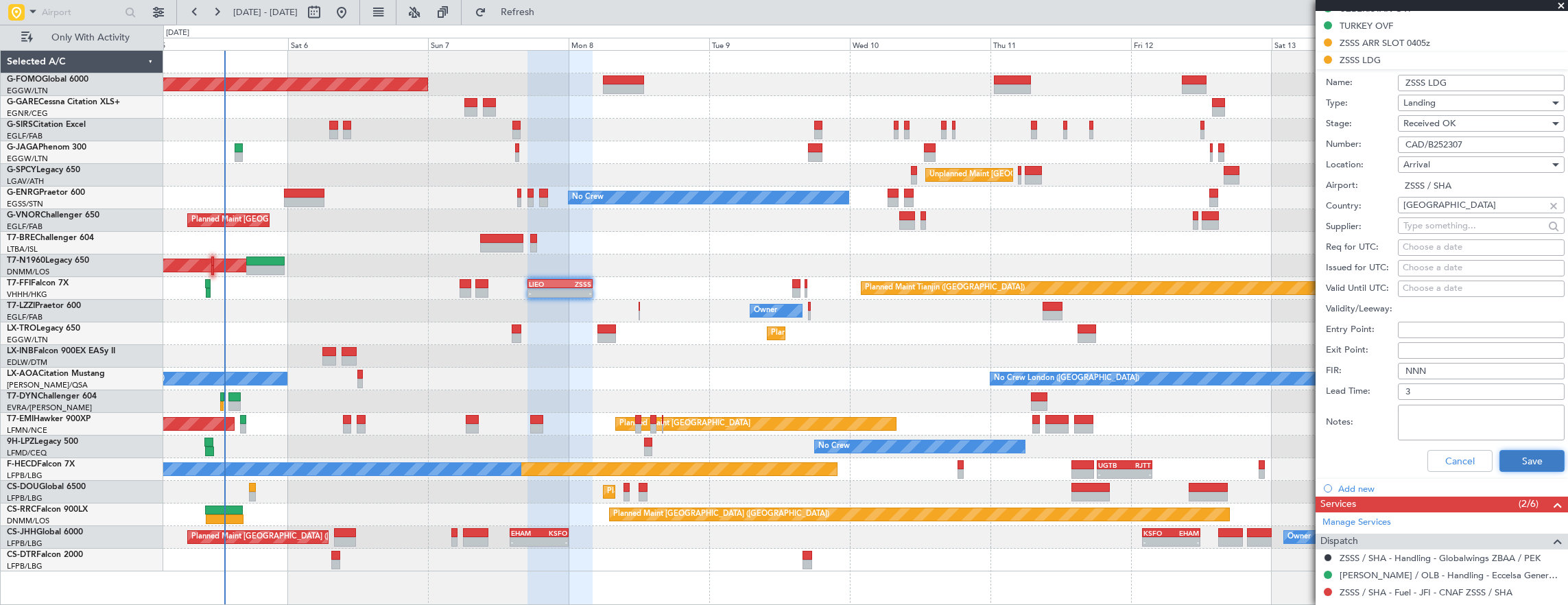
click at [1516, 455] on button "Save" at bounding box center [1532, 461] width 65 height 22
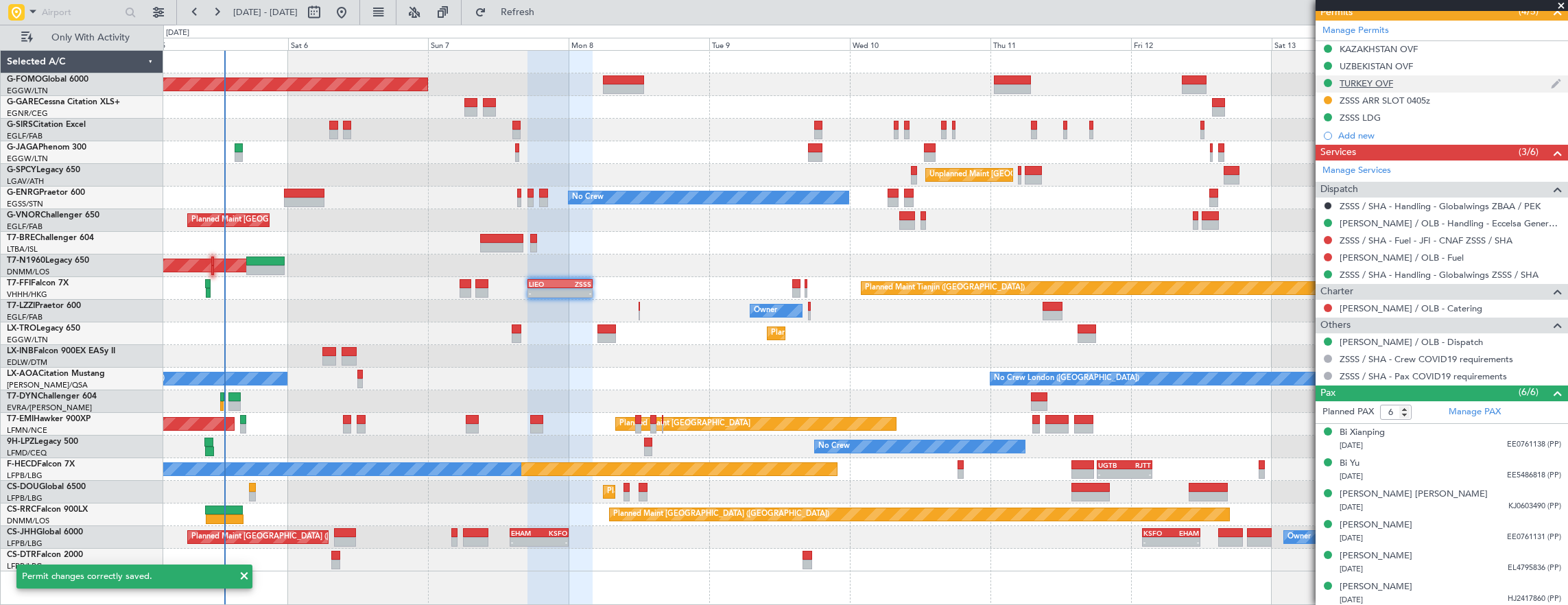
scroll to position [285, 0]
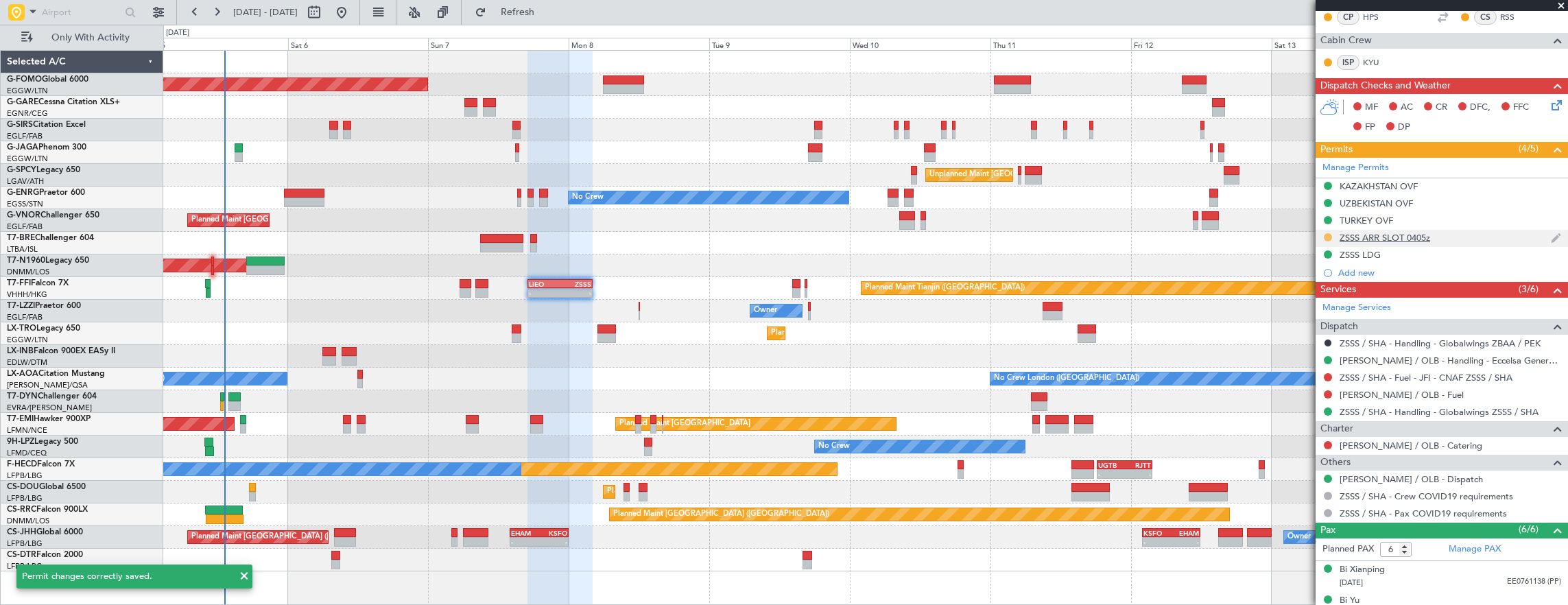
click at [1327, 234] on button at bounding box center [1328, 237] width 8 height 8
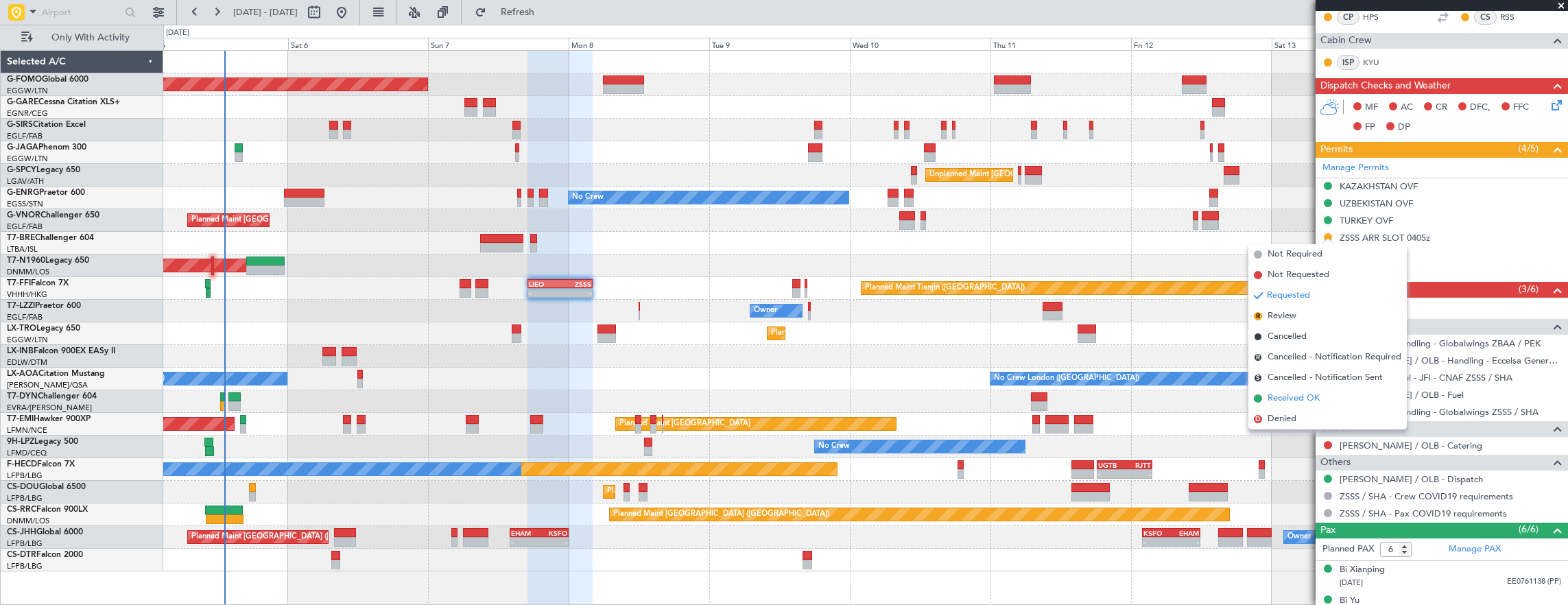
click at [1309, 400] on span "Received OK" at bounding box center [1293, 398] width 52 height 14
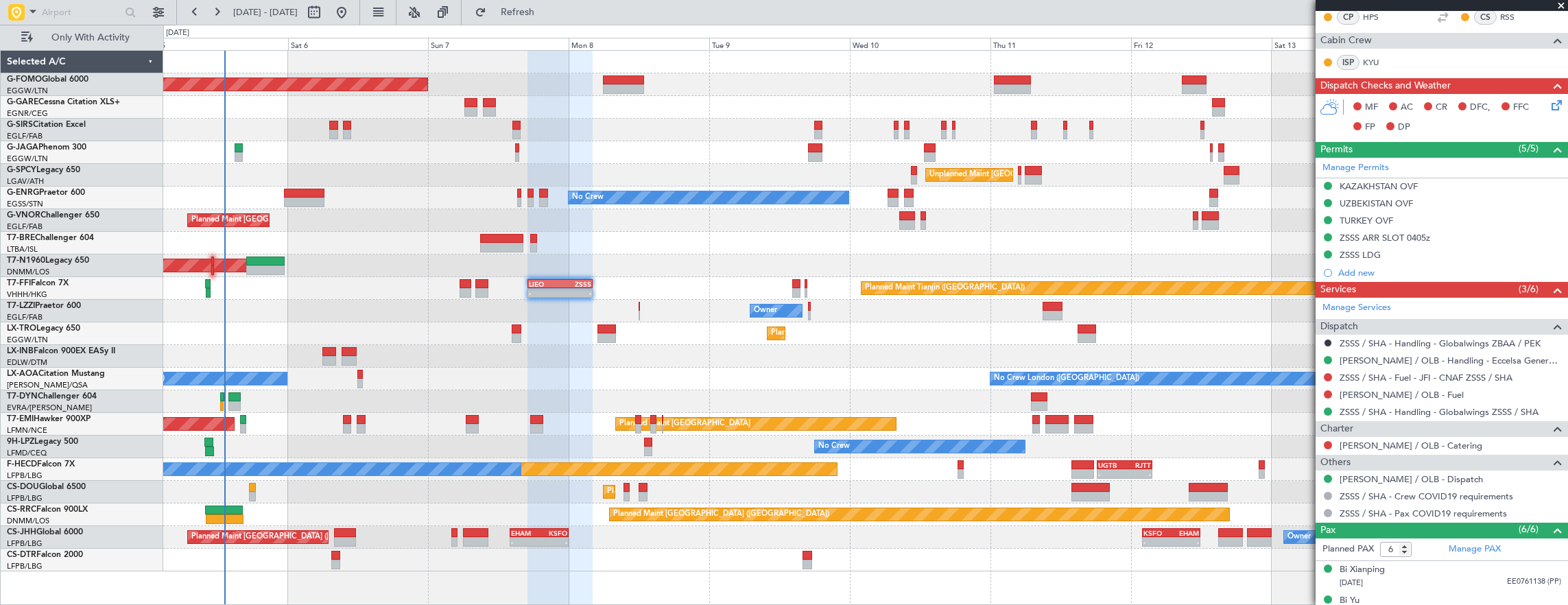
scroll to position [0, 0]
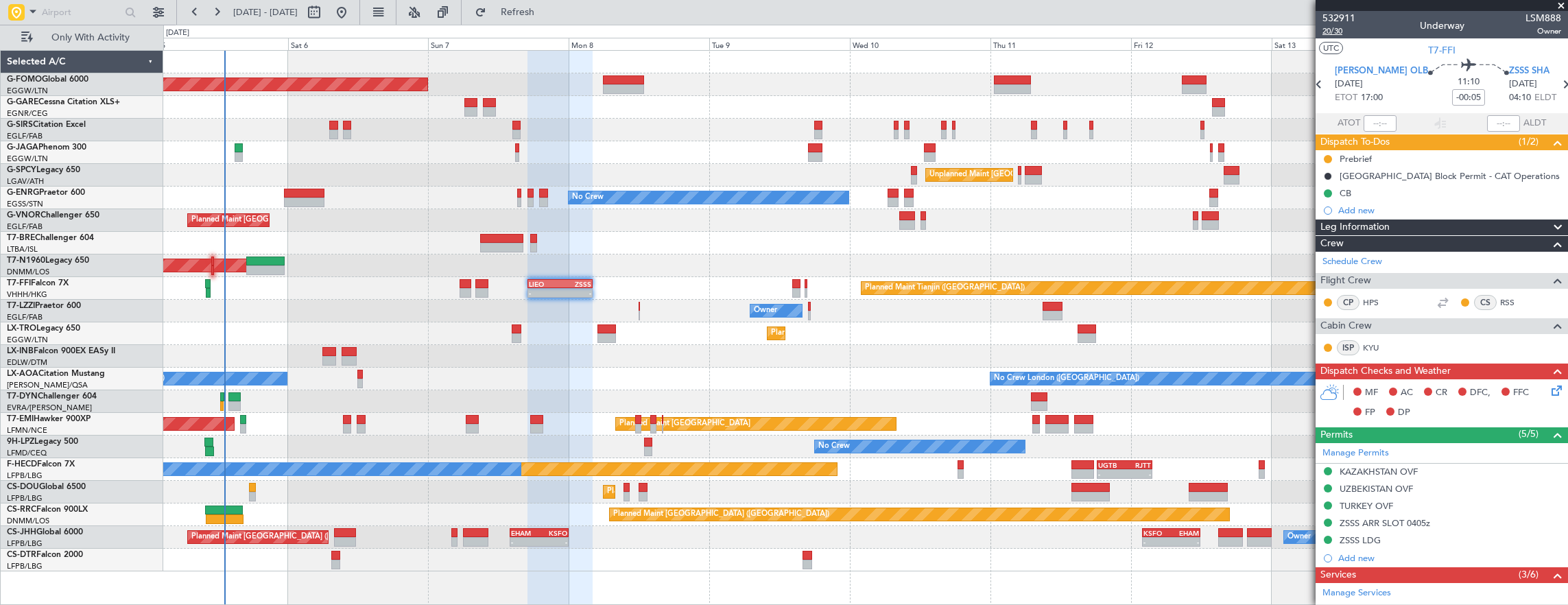
click at [1347, 34] on span "20/30" at bounding box center [1338, 31] width 33 height 12
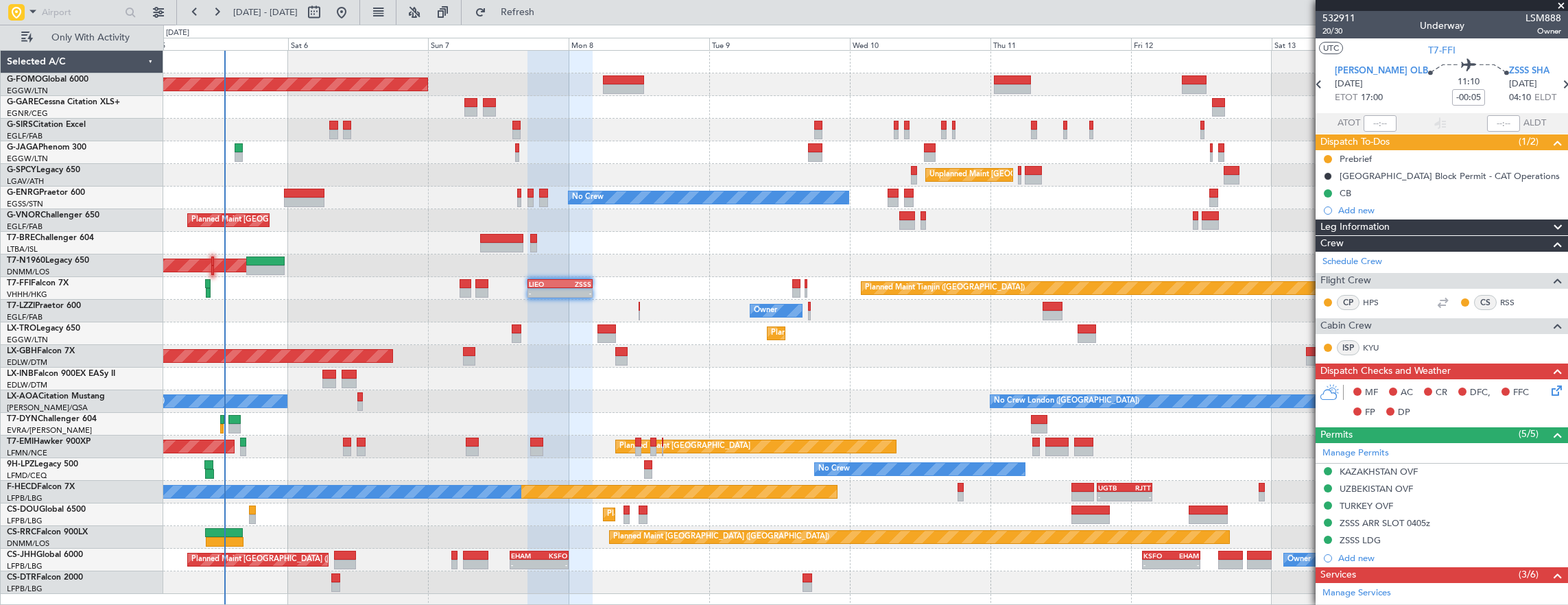
click at [1336, 30] on mat-tooltip-component "Trip Number" at bounding box center [1338, 44] width 68 height 36
click at [1328, 34] on span "20/30" at bounding box center [1338, 31] width 33 height 12
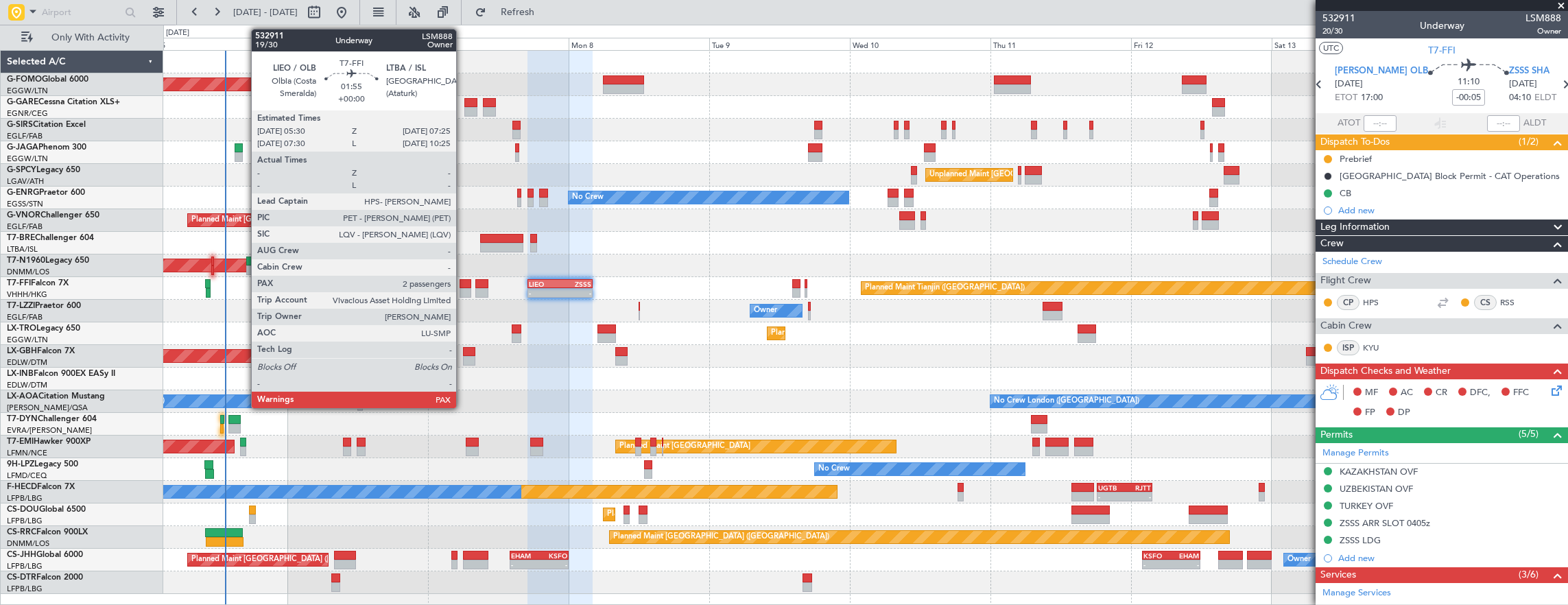
click at [463, 288] on div at bounding box center [465, 292] width 12 height 10
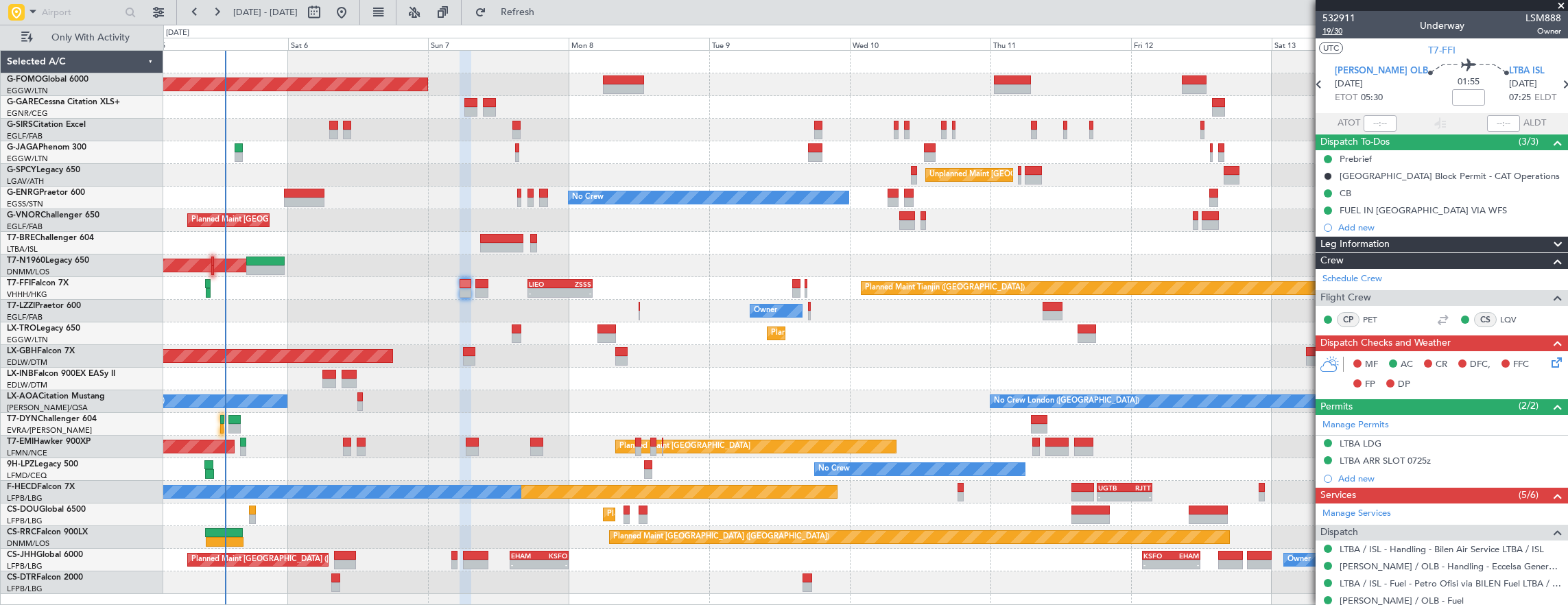
click at [1328, 34] on span "19/30" at bounding box center [1338, 31] width 33 height 12
click at [1336, 33] on span "19/30" at bounding box center [1338, 31] width 33 height 12
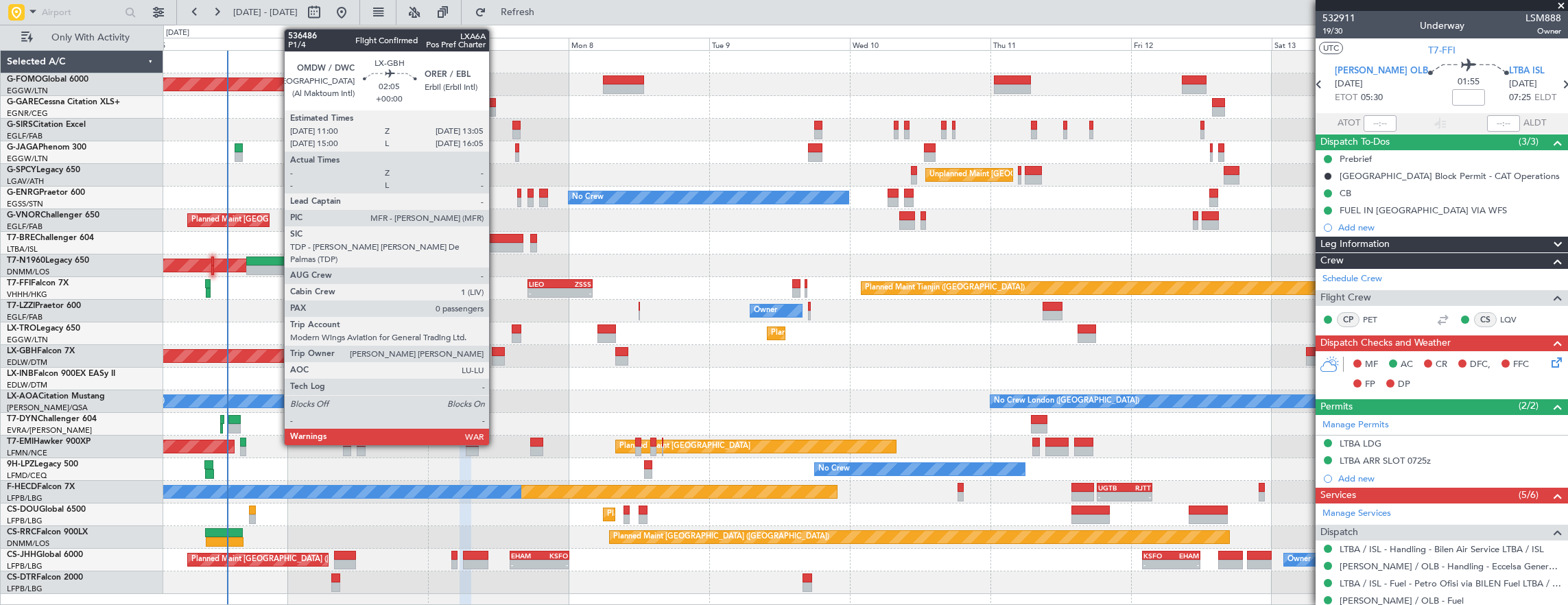
click at [495, 353] on div at bounding box center [498, 351] width 13 height 10
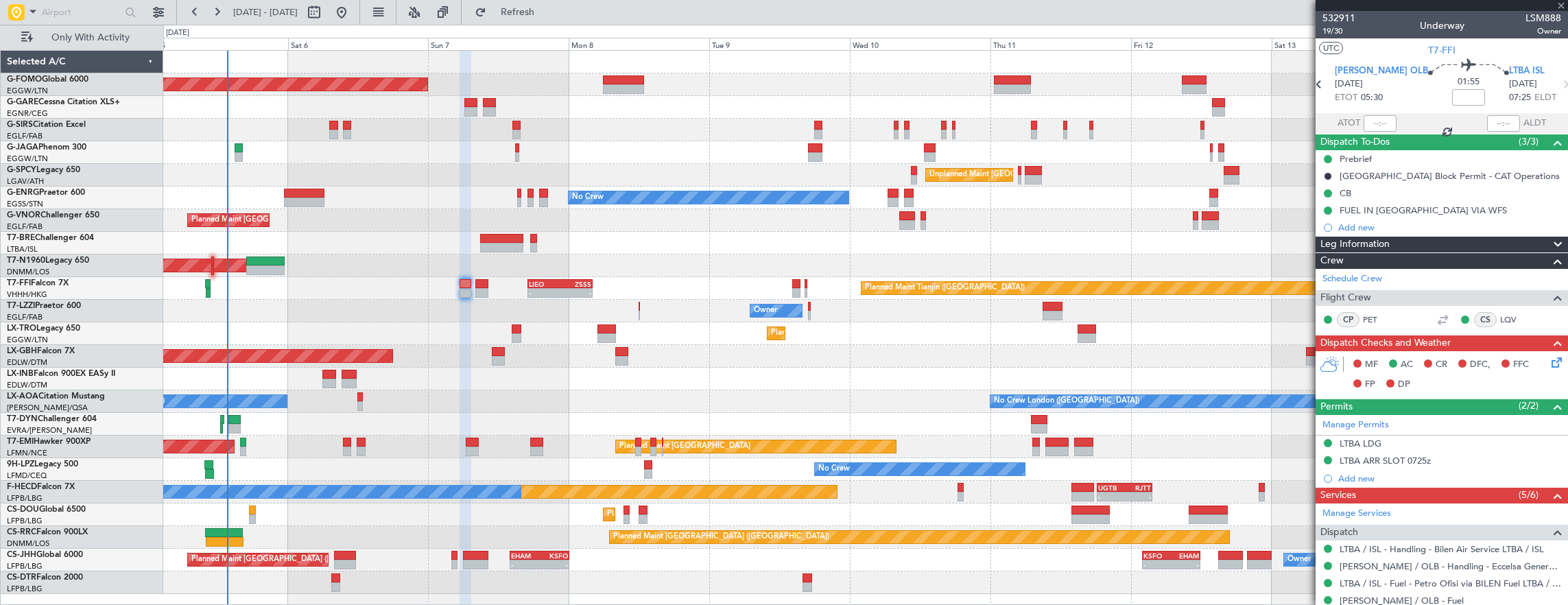
type input "0"
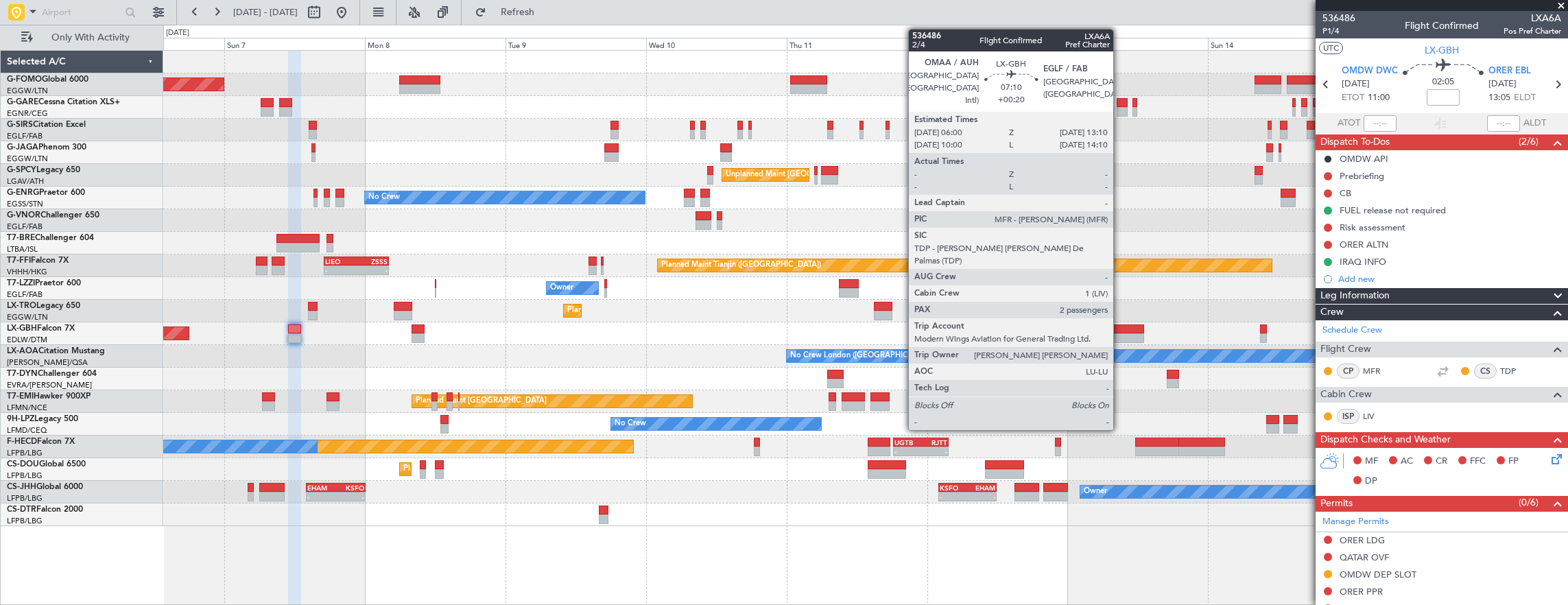
click at [1132, 340] on div at bounding box center [1122, 337] width 43 height 10
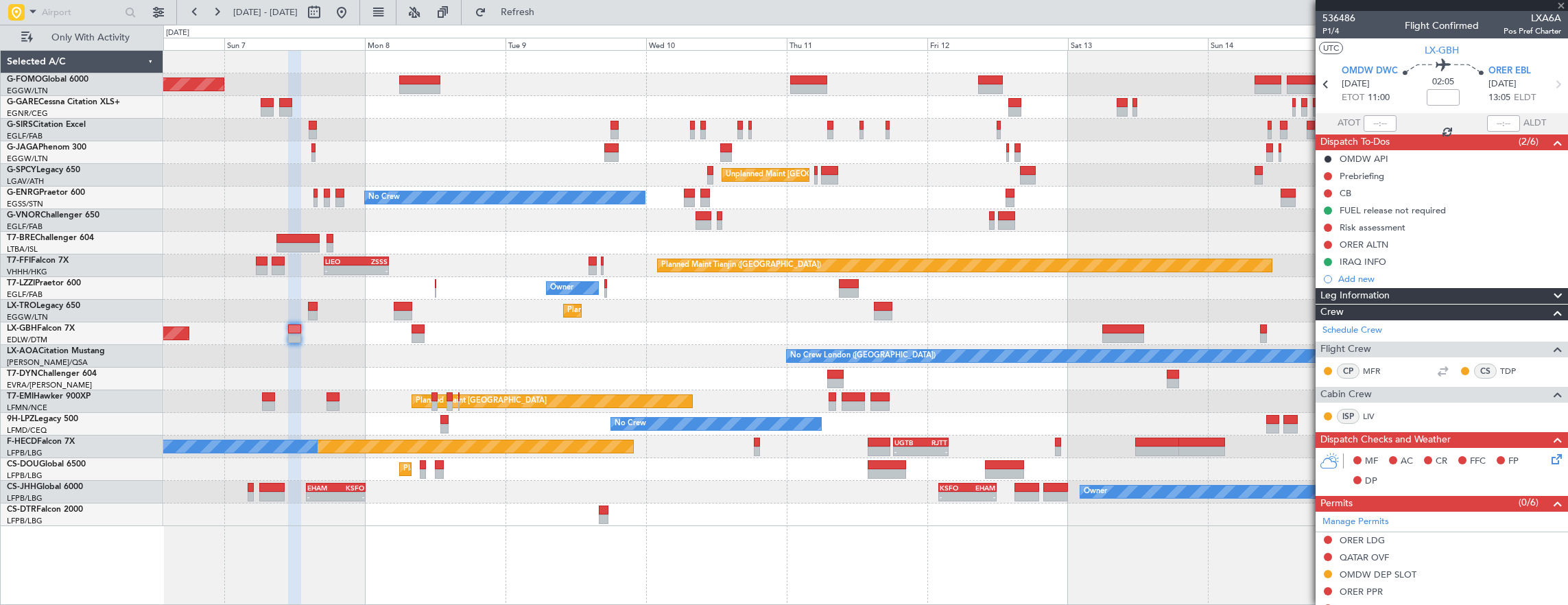
type input "+00:20"
type input "2"
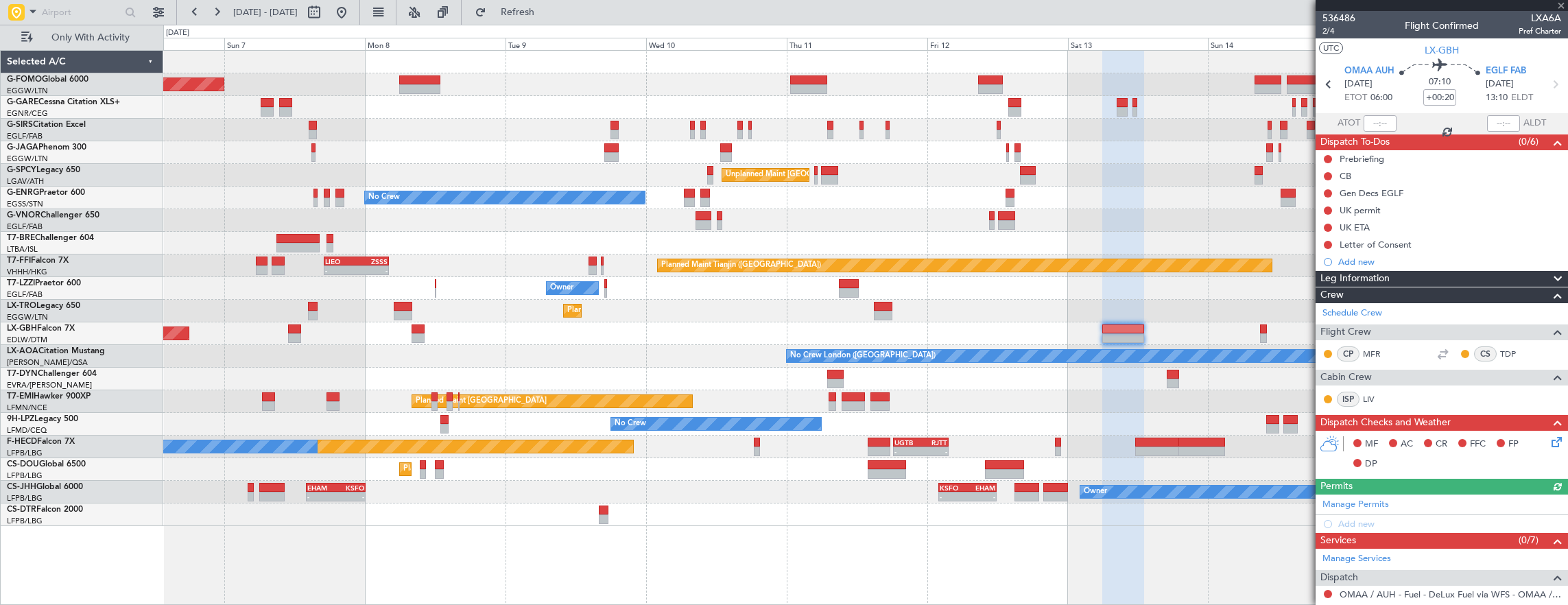
scroll to position [206, 0]
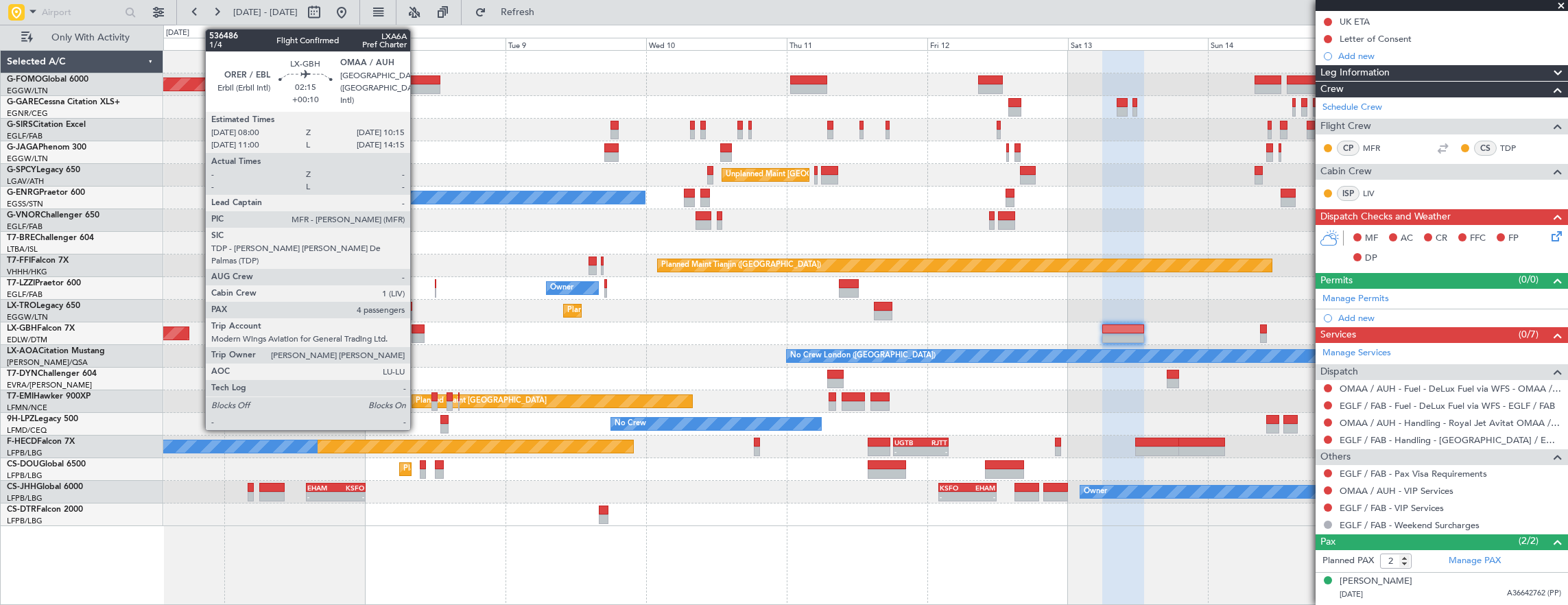
click at [416, 337] on div at bounding box center [417, 337] width 14 height 10
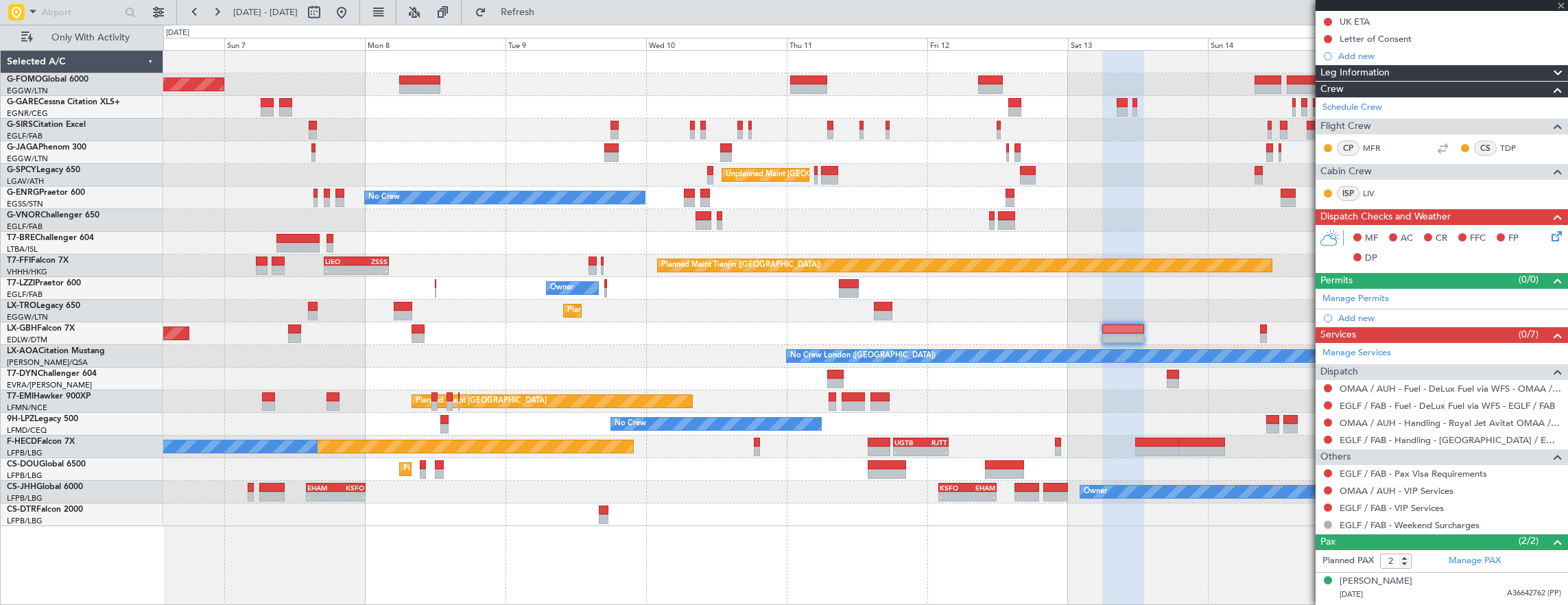
type input "+00:10"
type input "4"
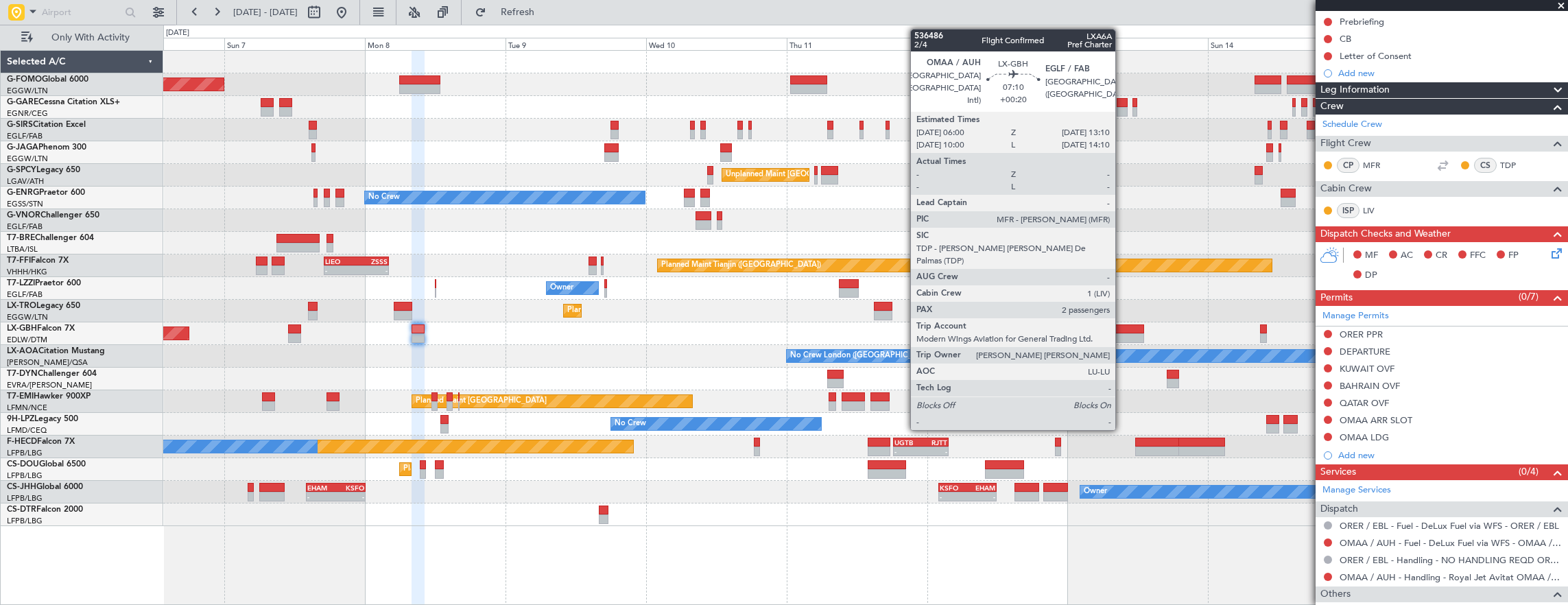
click at [1122, 335] on div at bounding box center [1122, 337] width 43 height 10
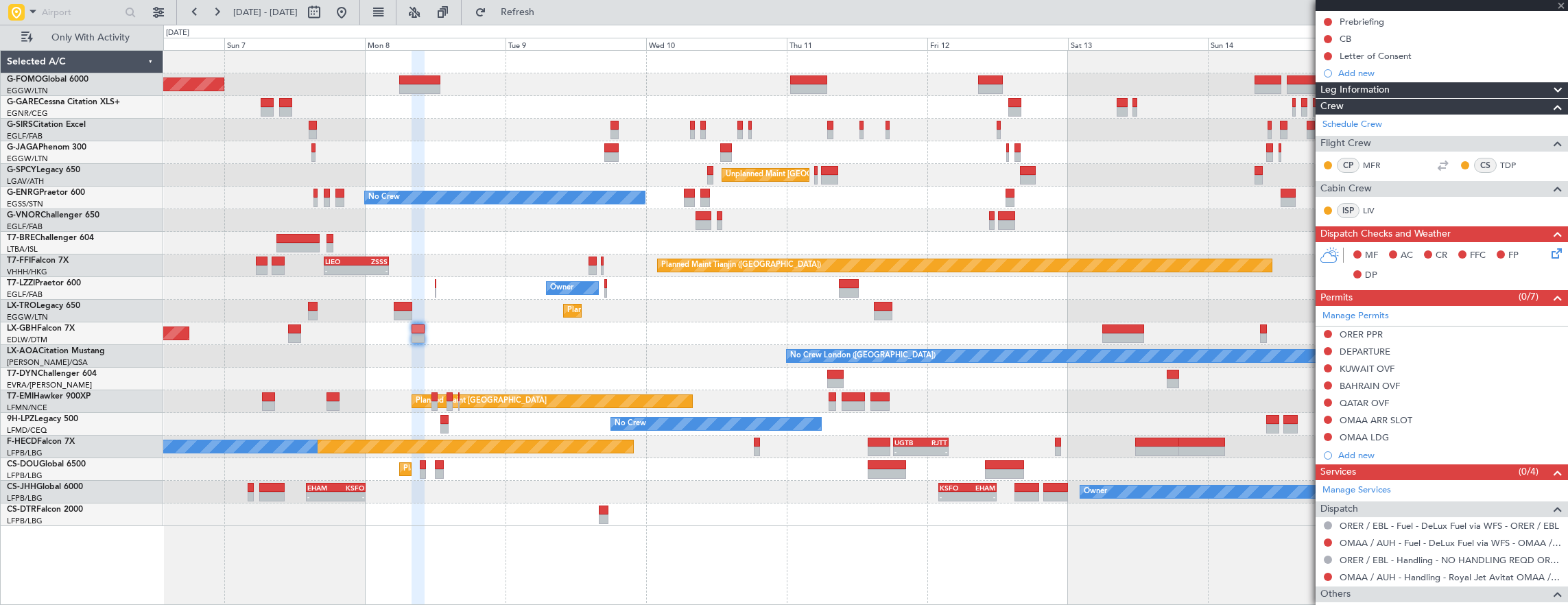
type input "+00:20"
type input "2"
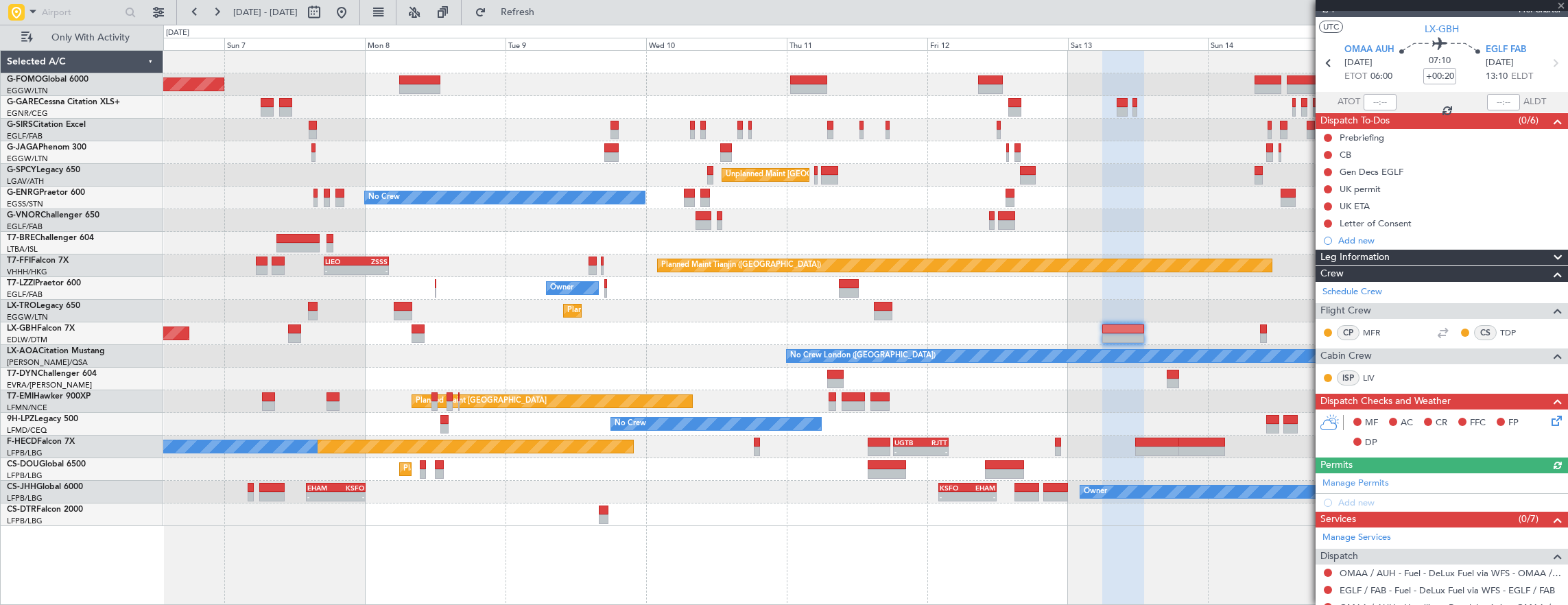
scroll to position [0, 0]
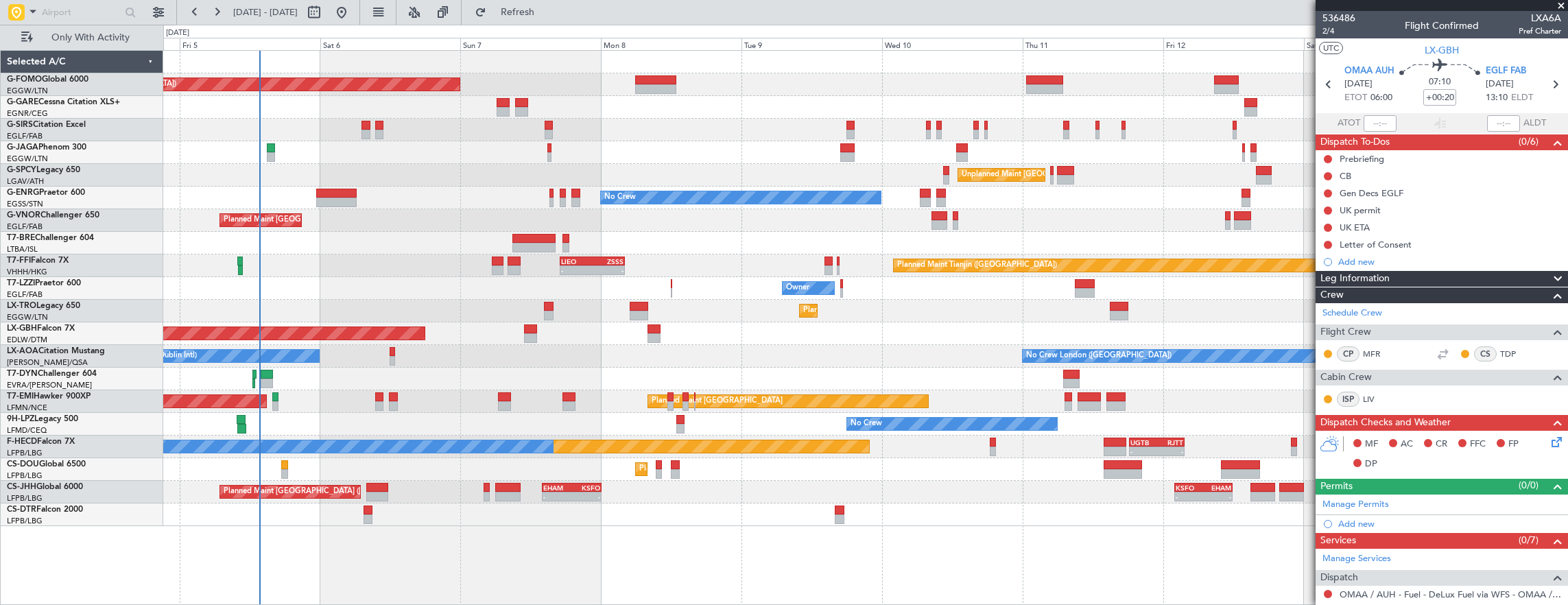
click at [730, 317] on div "Planned Maint Dusseldorf" at bounding box center [866, 310] width 1405 height 23
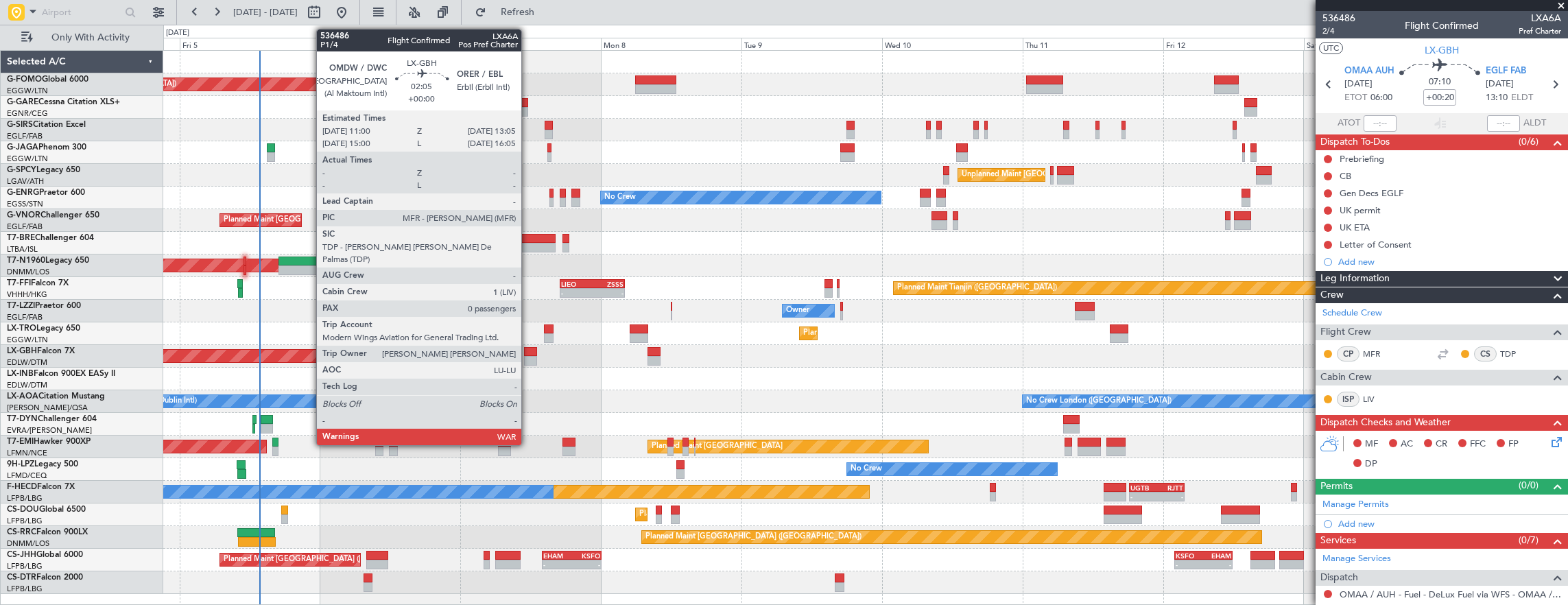
click at [528, 351] on div at bounding box center [530, 351] width 13 height 10
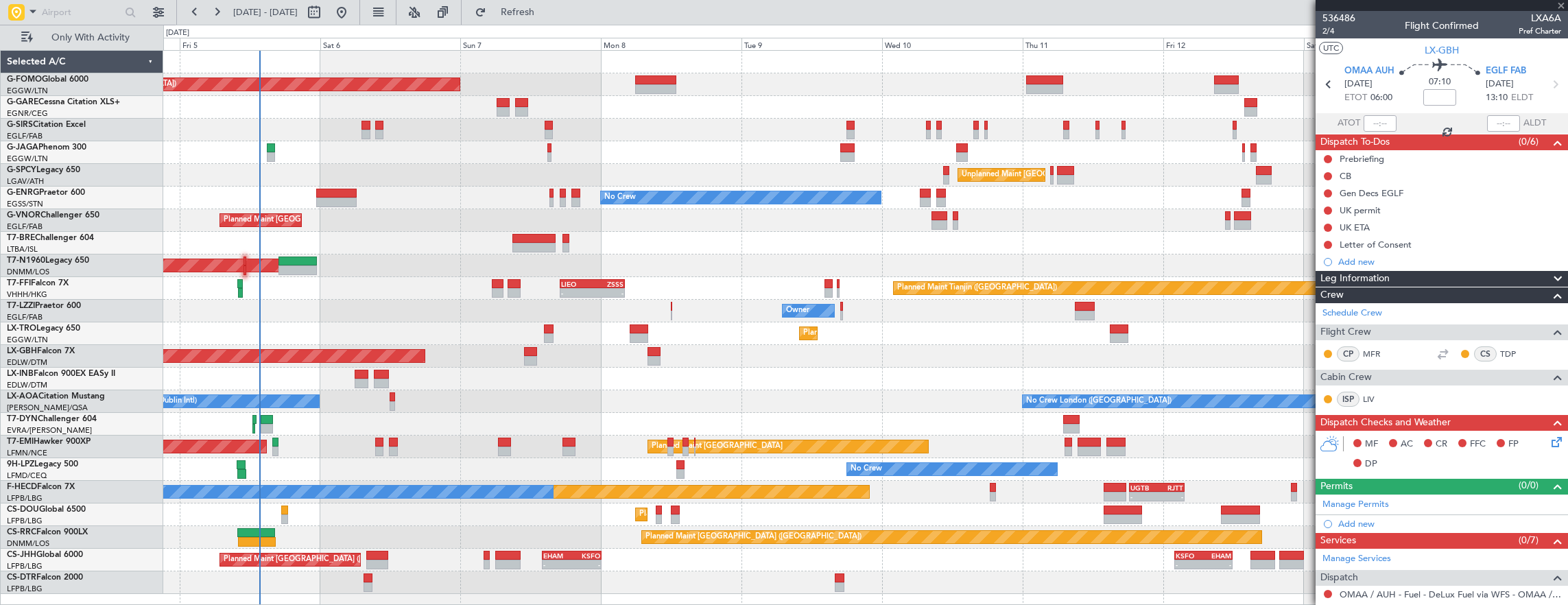
type input "0"
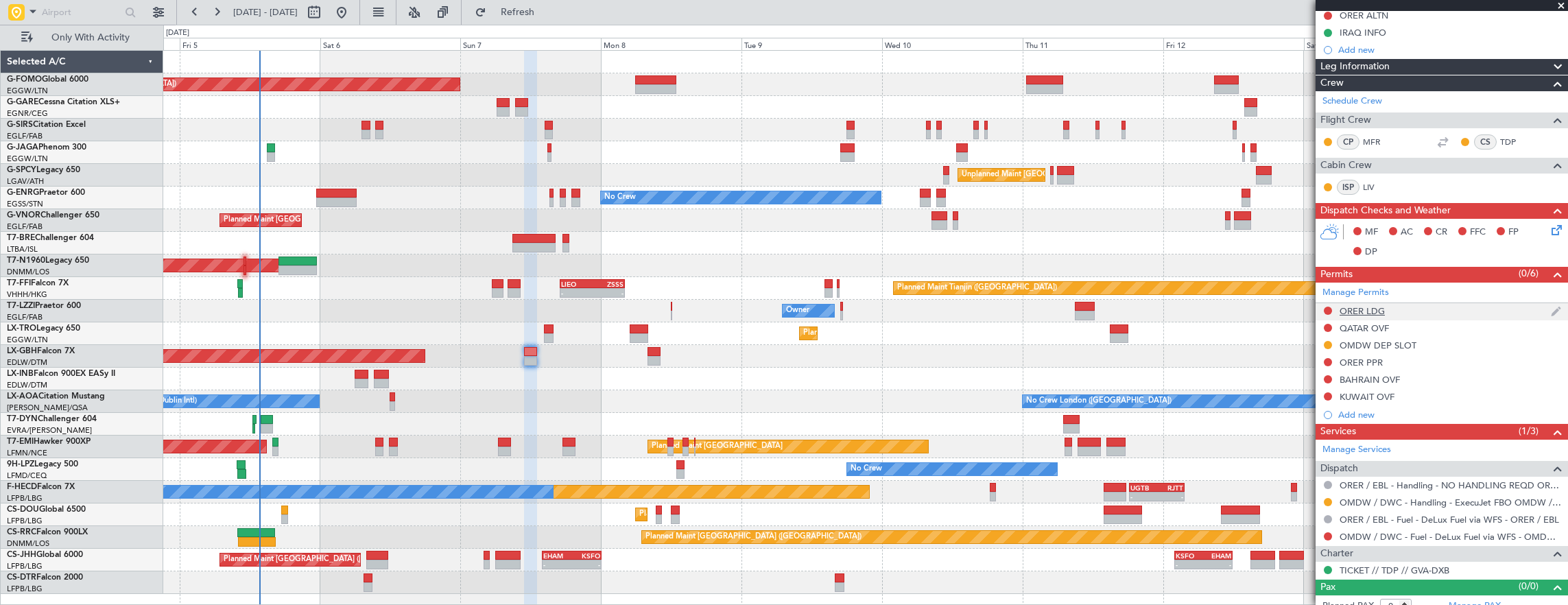
scroll to position [238, 0]
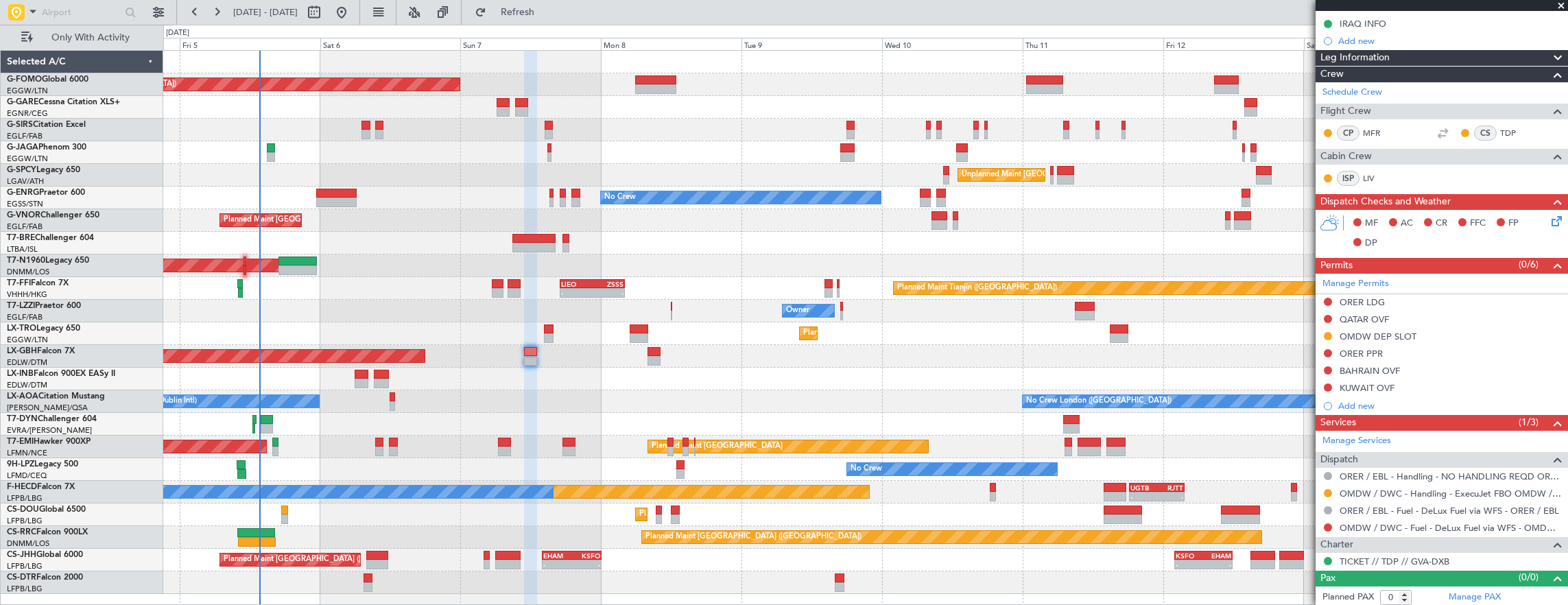
click at [1451, 336] on div "OMDW DEP SLOT" at bounding box center [1442, 337] width 252 height 17
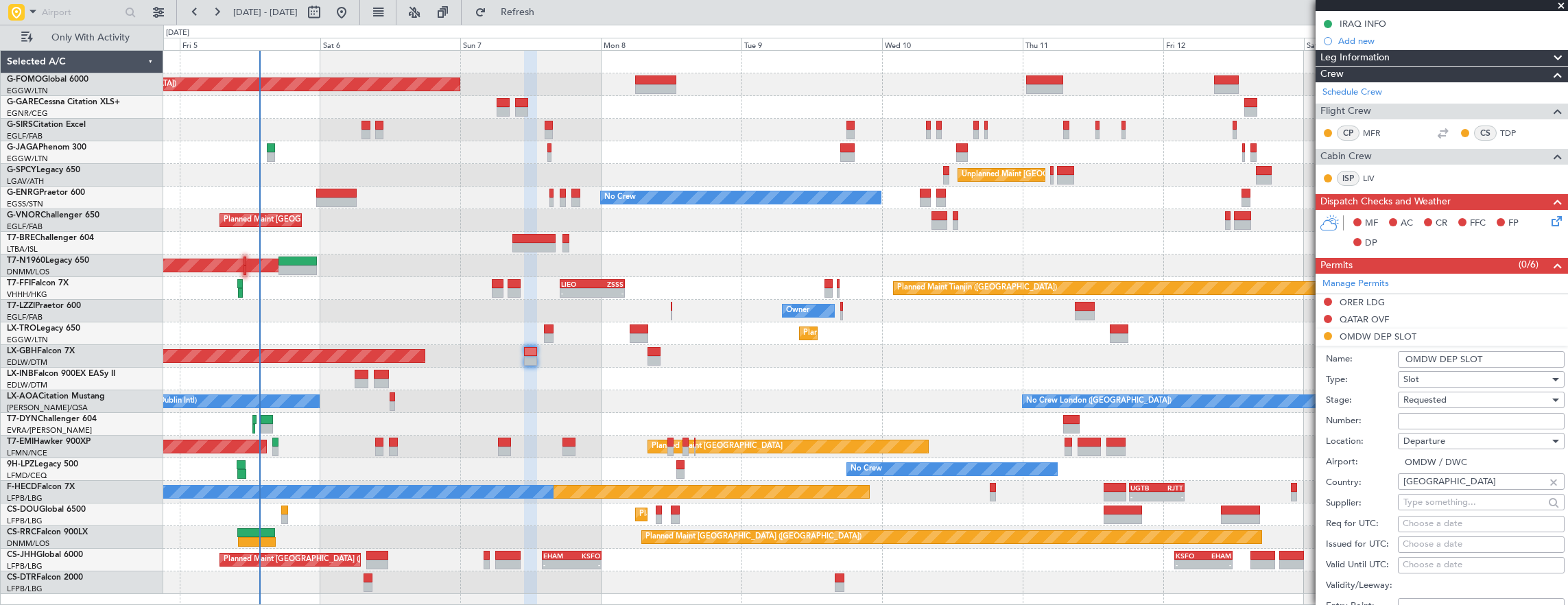
click at [1524, 352] on input "OMDW DEP SLOT" at bounding box center [1481, 359] width 167 height 16
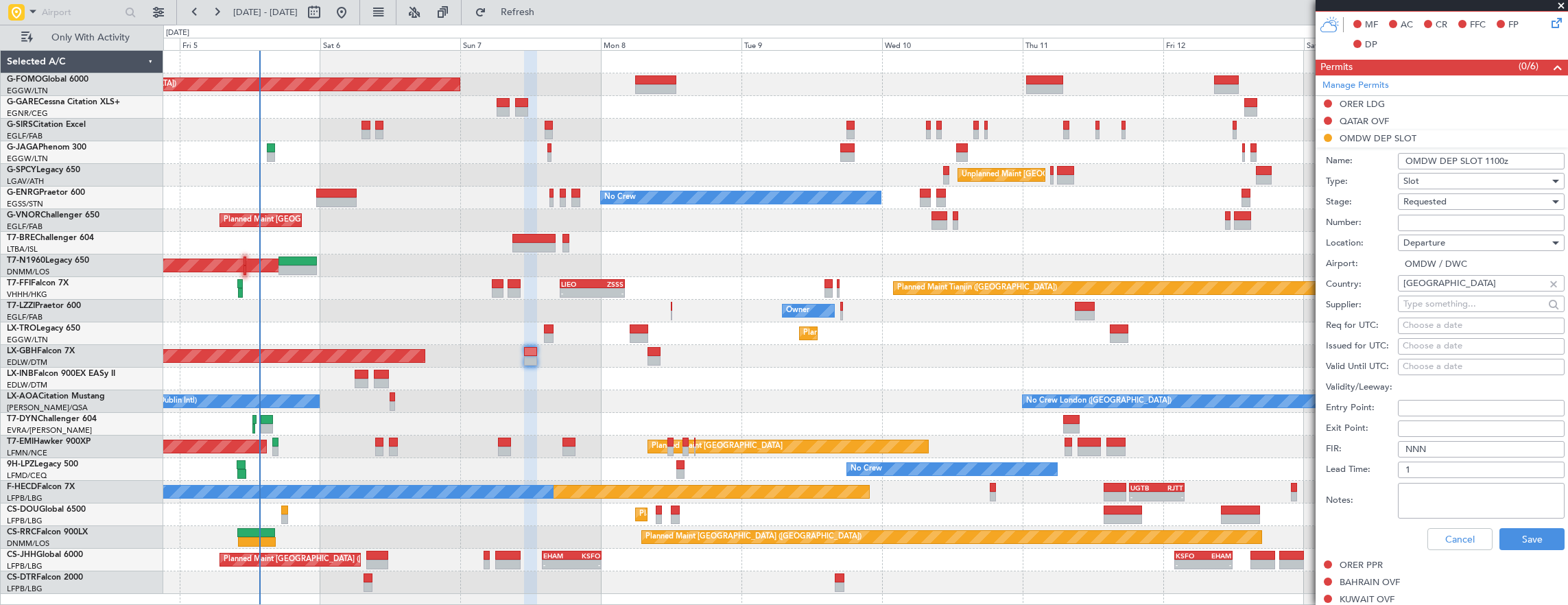
scroll to position [512, 0]
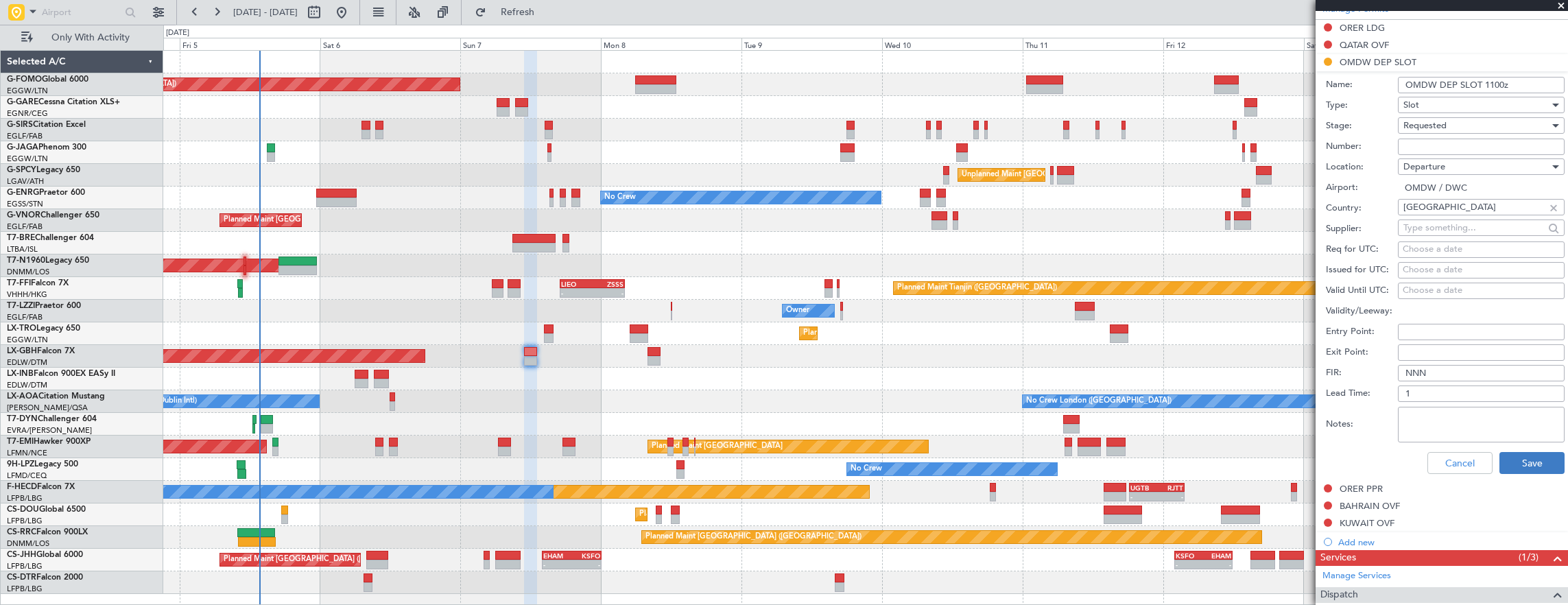
type input "OMDW DEP SLOT 1100z"
click at [1541, 459] on button "Save" at bounding box center [1532, 463] width 65 height 22
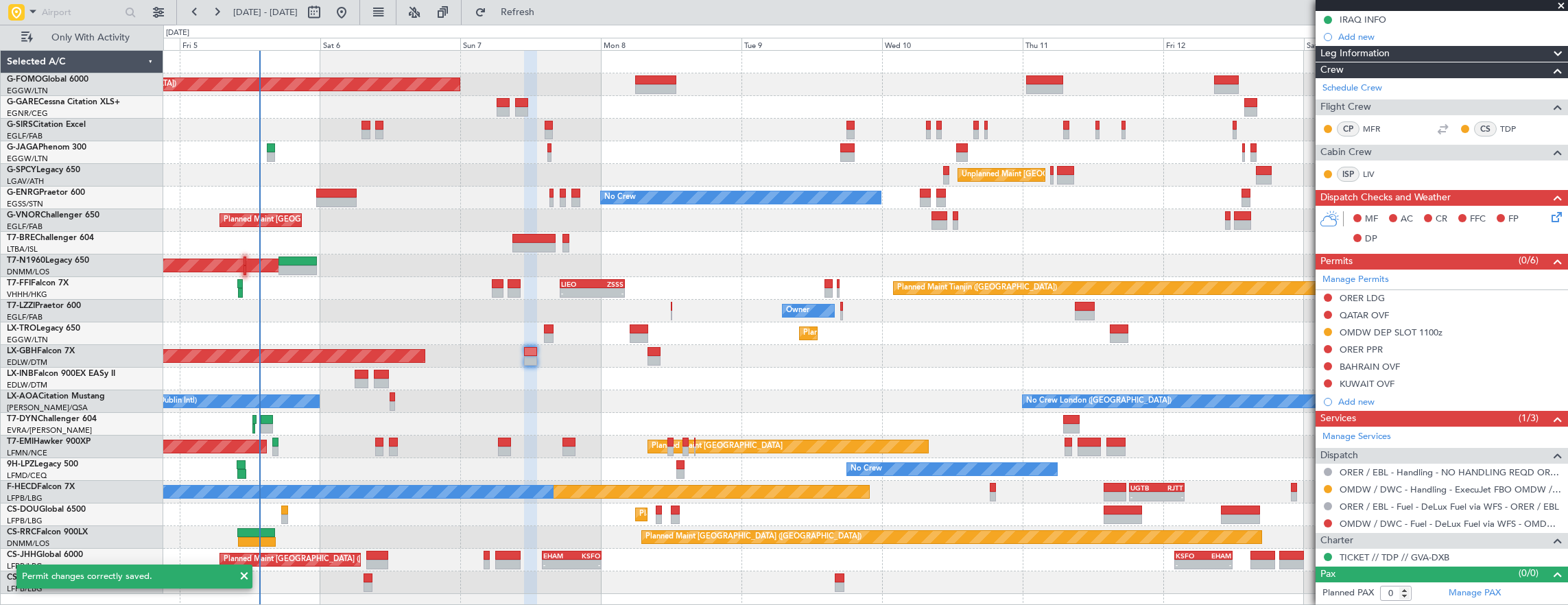
scroll to position [238, 0]
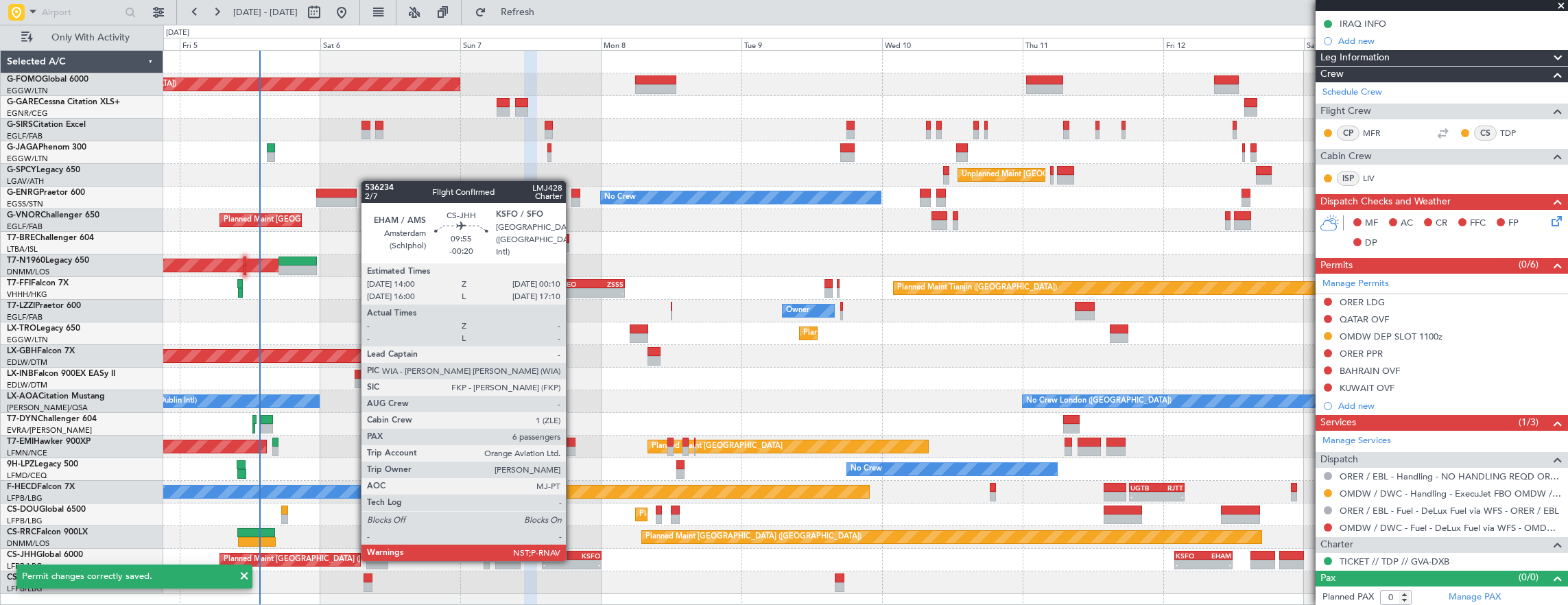
click at [573, 560] on div "-" at bounding box center [586, 563] width 29 height 8
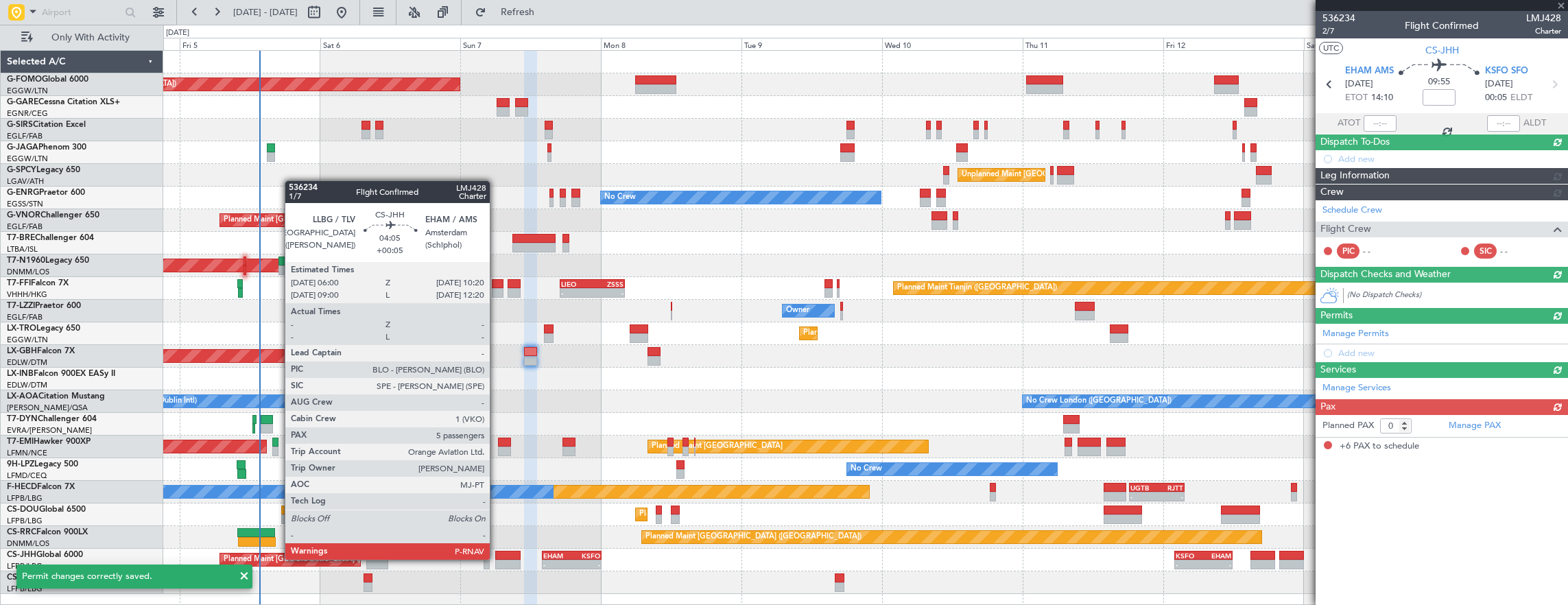
type input "-00:20"
type input "6"
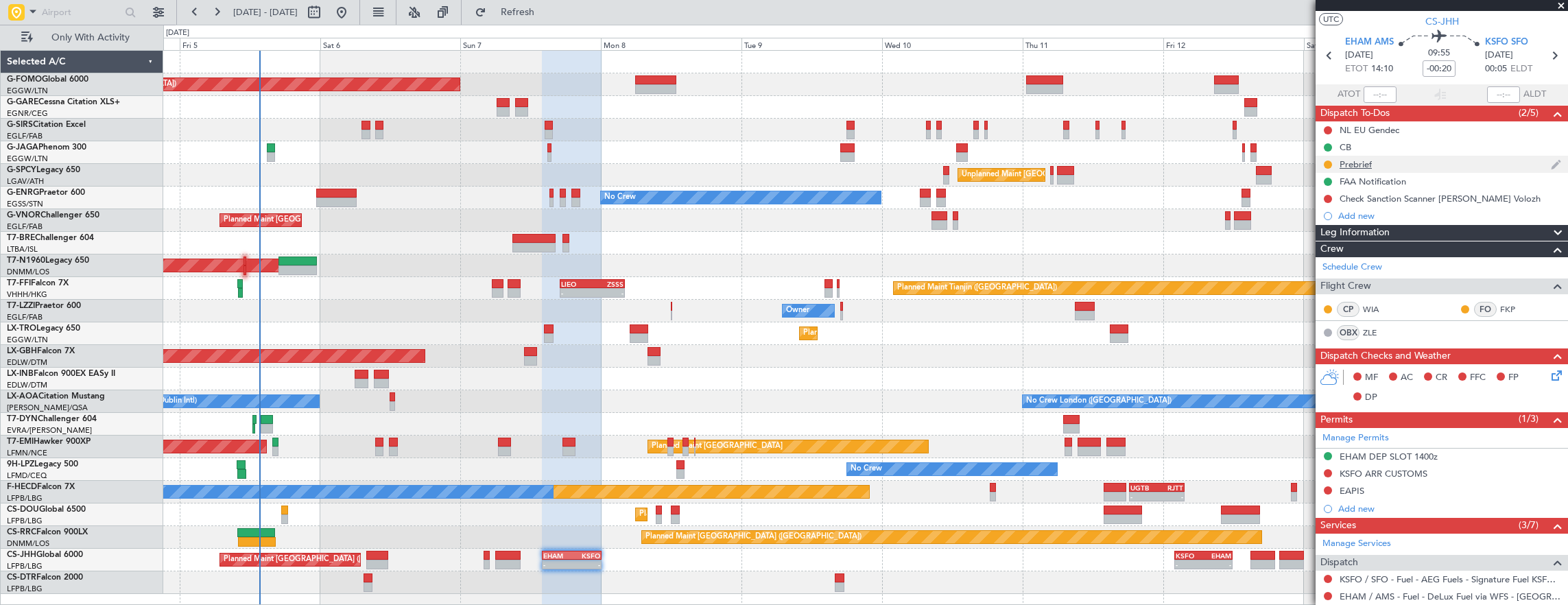
scroll to position [0, 0]
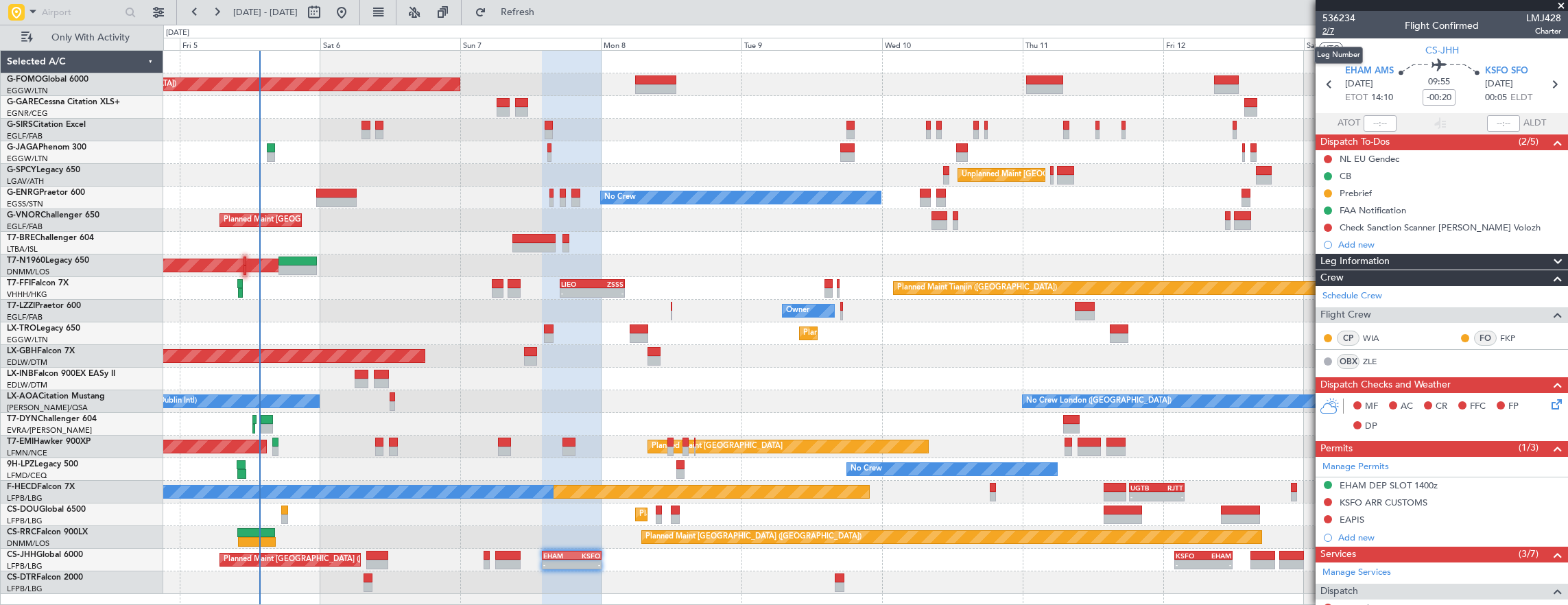
click at [1329, 34] on span "2/7" at bounding box center [1338, 31] width 33 height 12
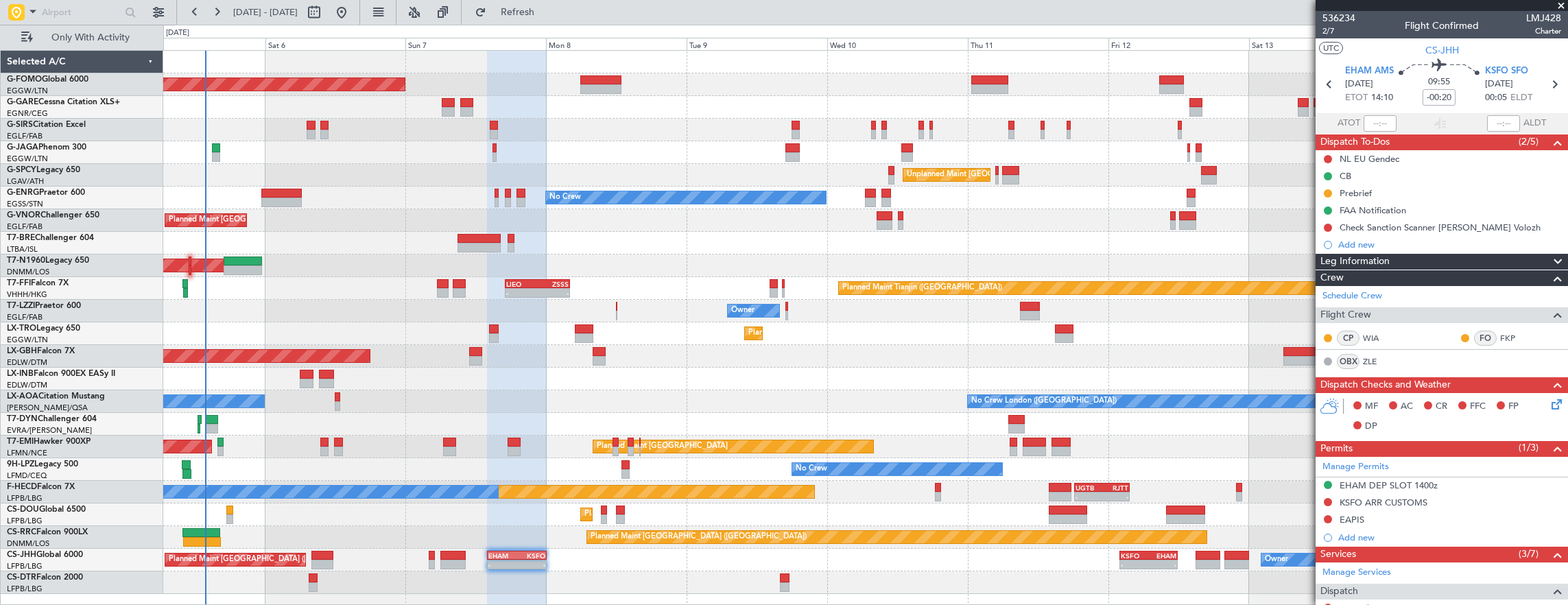
click at [772, 364] on div "Planned Maint Dubai (Dubai Intl) Planned Maint Nurnberg" at bounding box center [866, 356] width 1405 height 23
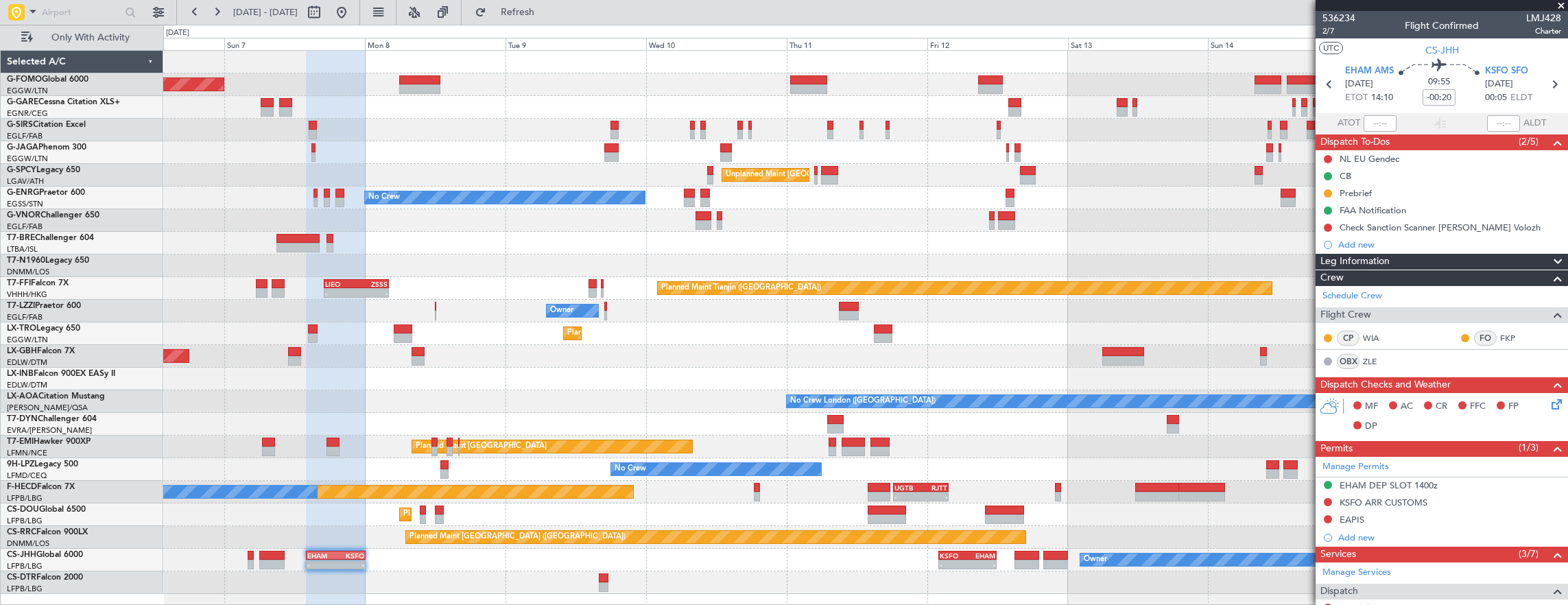
click at [880, 336] on div "Planned Maint London (Luton) Planned Maint London (Farnborough) Unplanned Maint…" at bounding box center [866, 322] width 1405 height 543
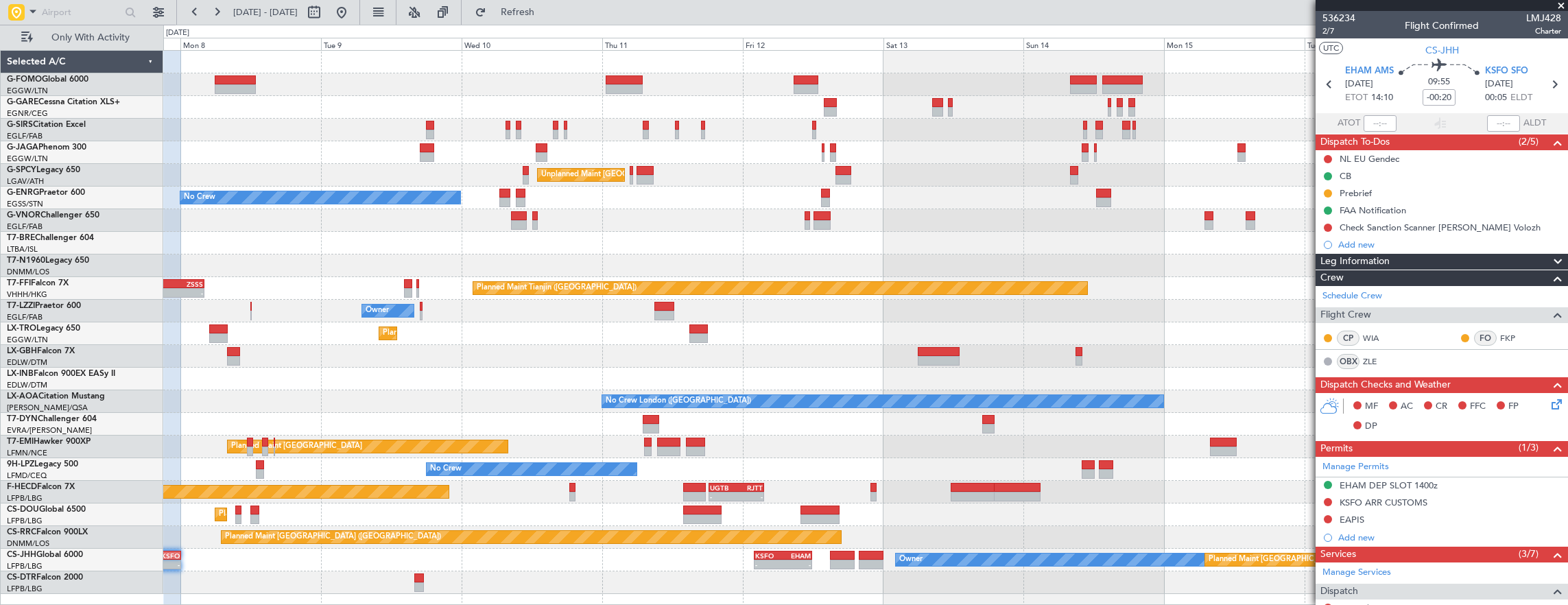
click at [757, 392] on div "Planned Maint London (Luton) Unplanned Maint Athens (Eleftherios Venizelos Intl…" at bounding box center [866, 322] width 1405 height 543
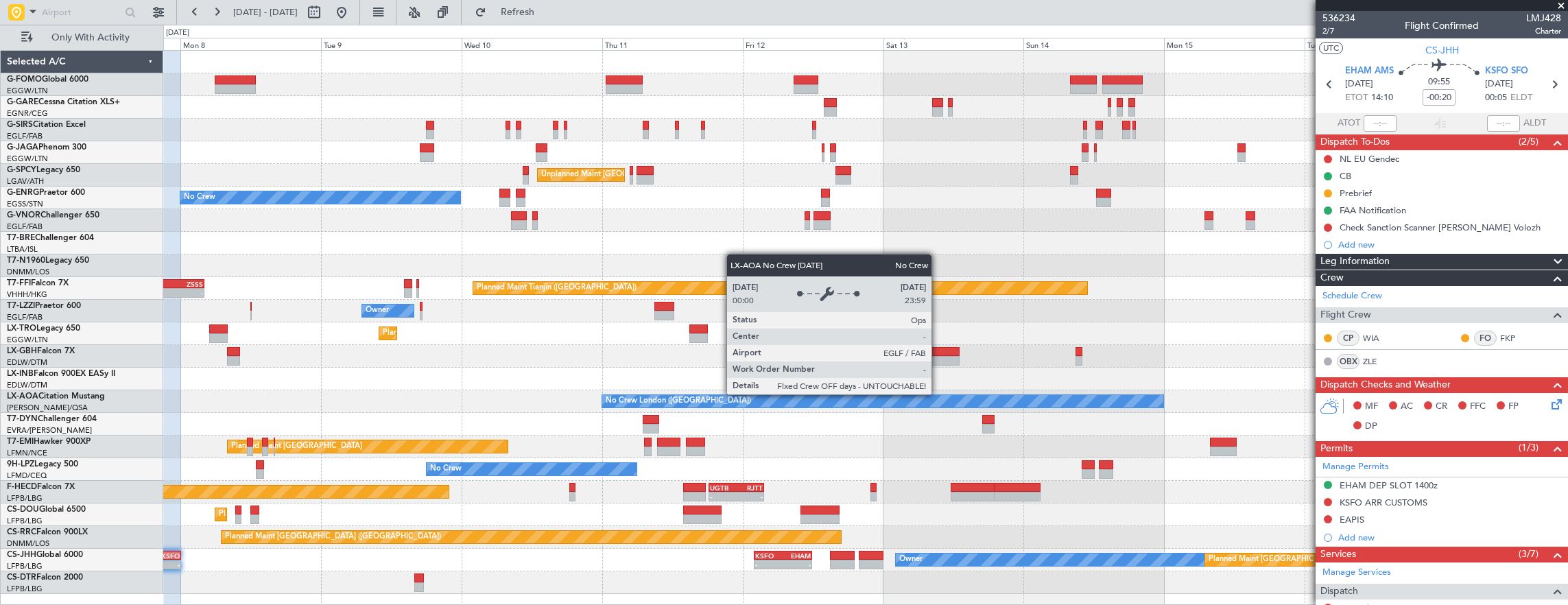
click at [119, 324] on div "Planned Maint London (Luton) Unplanned Maint Athens (Eleftherios Venizelos Intl…" at bounding box center [784, 314] width 1568 height 580
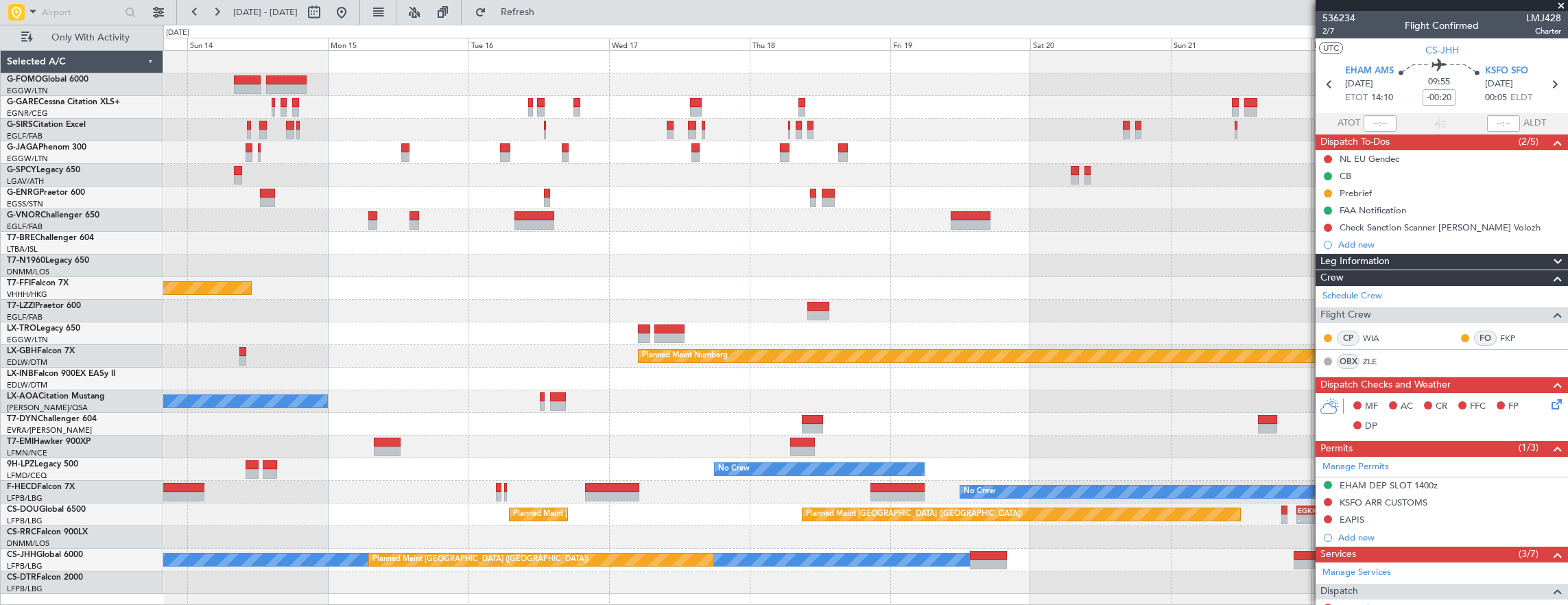
click at [418, 302] on div "Planned Maint London (Luton) Planned Maint Tianjin (Binhai) Planned Maint Nurnb…" at bounding box center [866, 322] width 1405 height 543
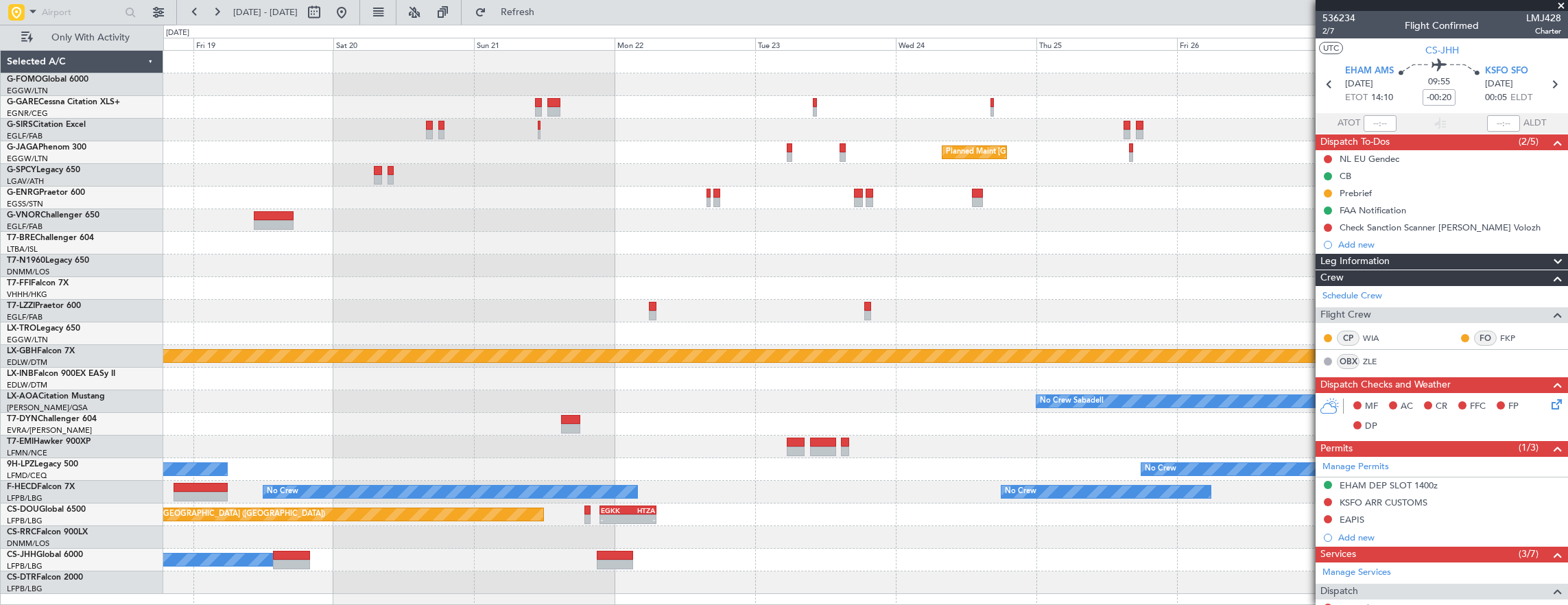
click at [377, 288] on div "Planned Maint London (Luton) Planned Maint Nurnberg No Crew Sabadell No Crew No…" at bounding box center [866, 322] width 1405 height 543
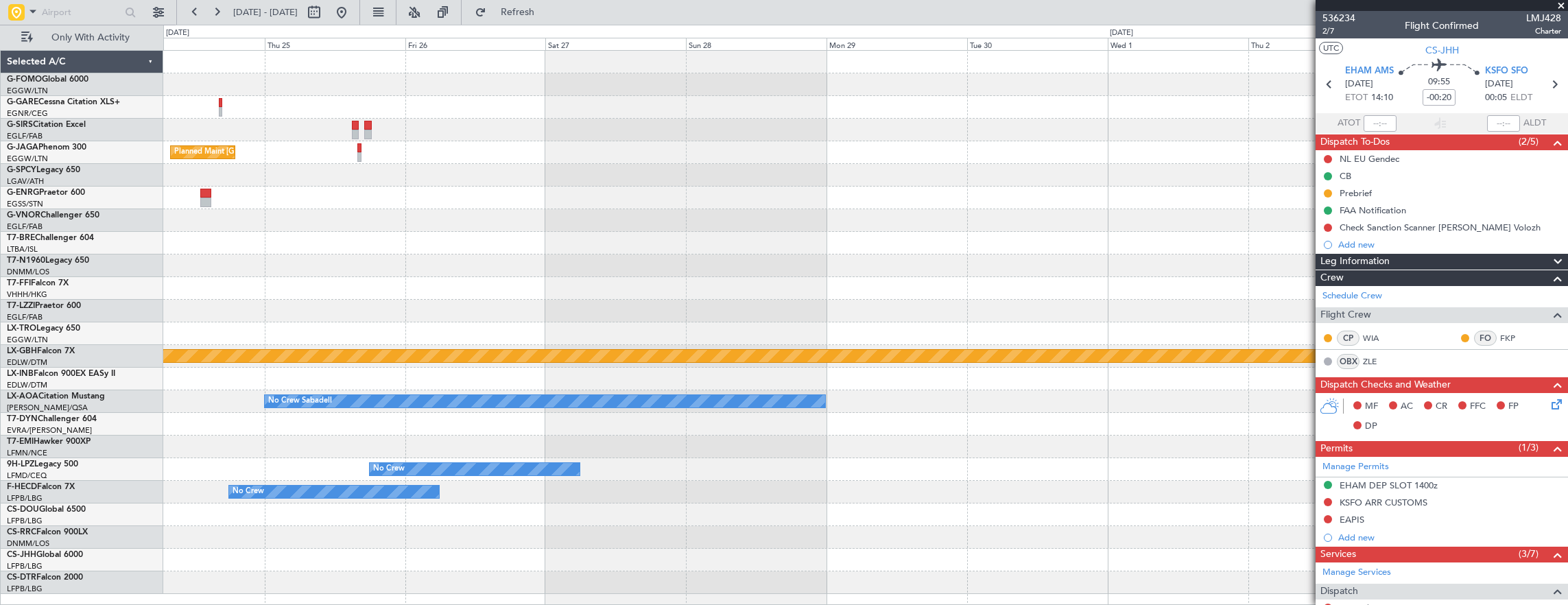
click at [341, 333] on div "Planned Maint London (Luton) Planned Maint Nurnberg No Crew Sabadell No Crew No…" at bounding box center [866, 322] width 1405 height 543
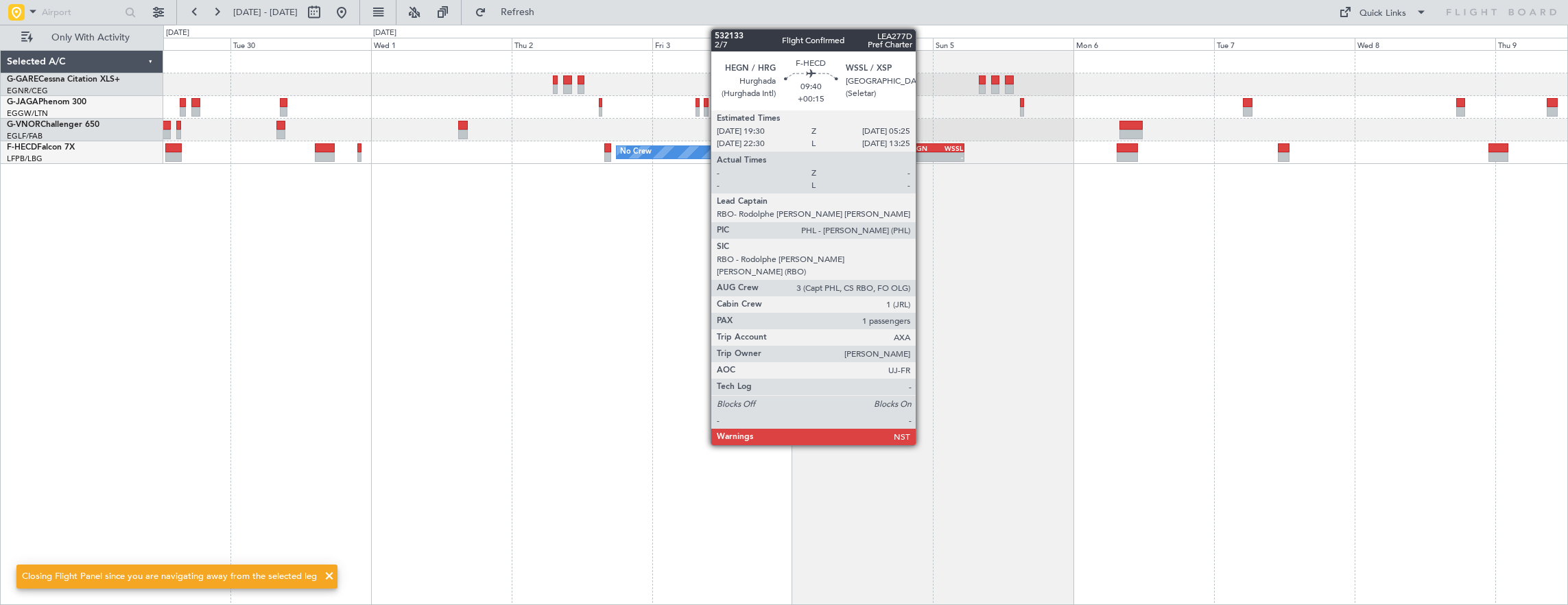
click at [922, 155] on div "-" at bounding box center [921, 157] width 28 height 8
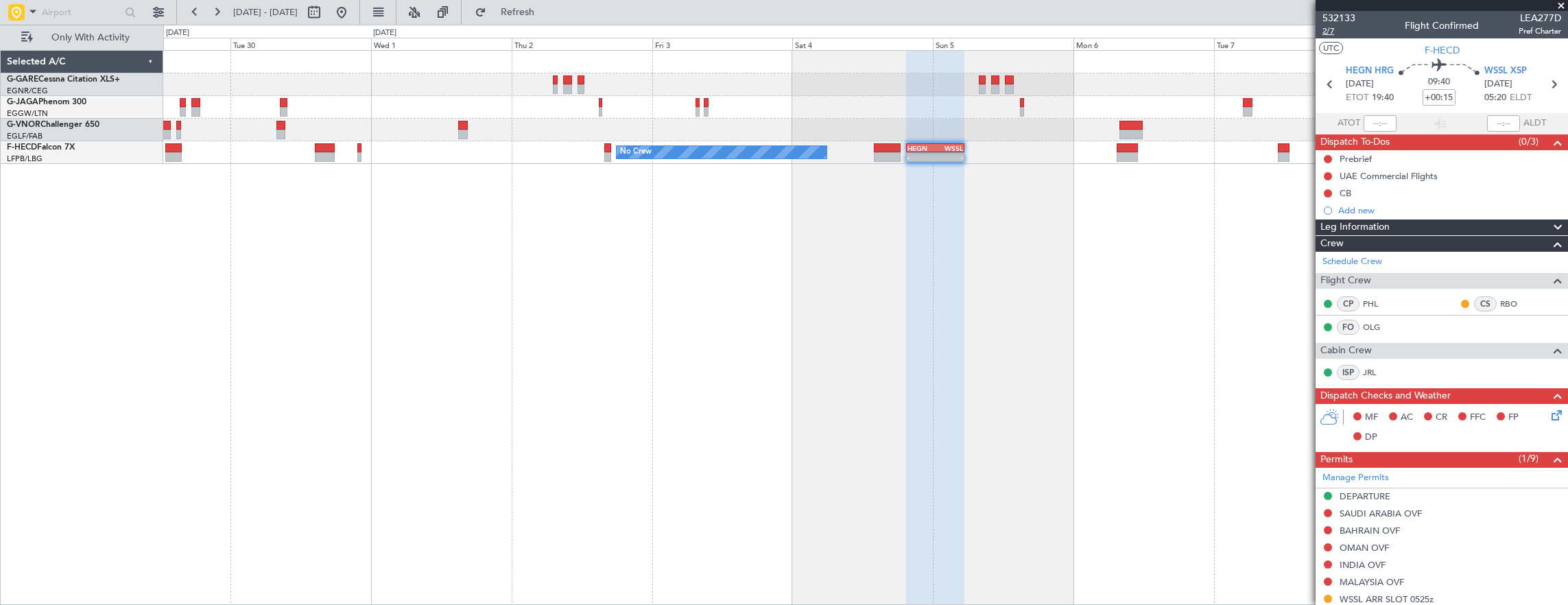
click at [1331, 34] on span "2/7" at bounding box center [1338, 31] width 33 height 12
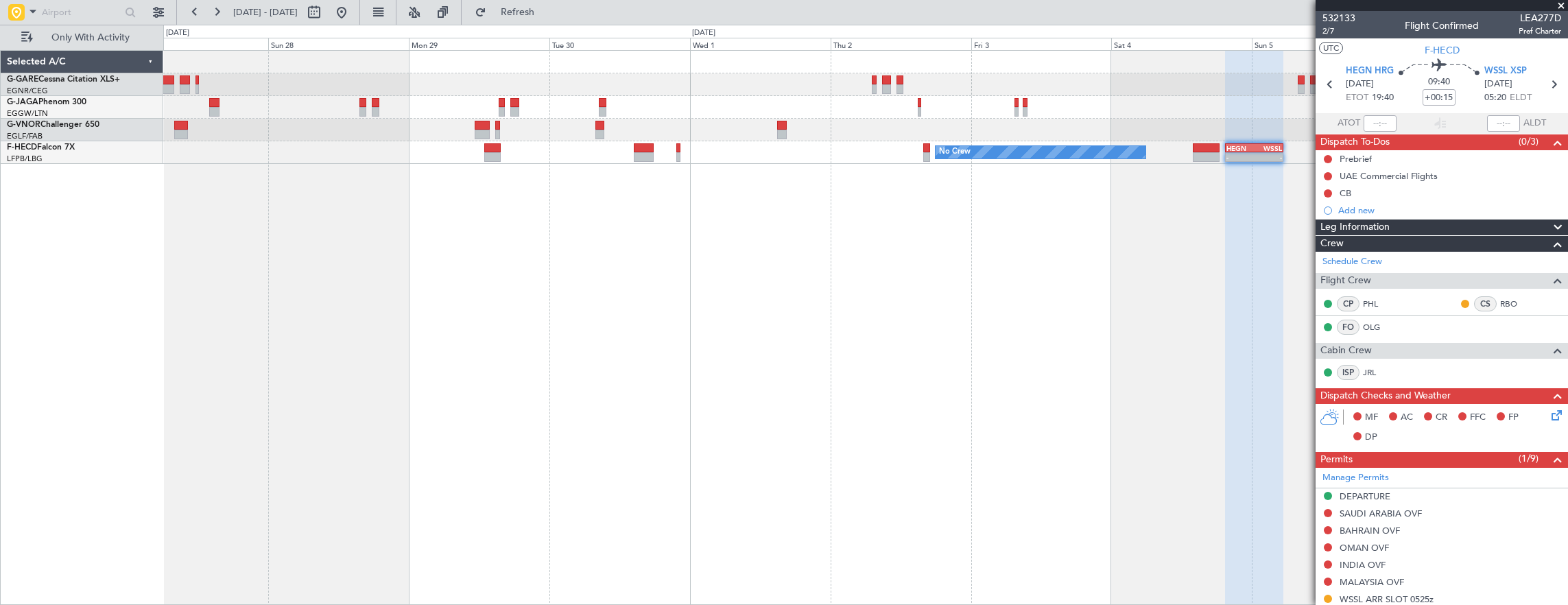
click at [1320, 319] on fb-app "29 Sep 2025 - 09 Oct 2025 Refresh Quick Links Only With Activity Planned Maint …" at bounding box center [784, 307] width 1568 height 594
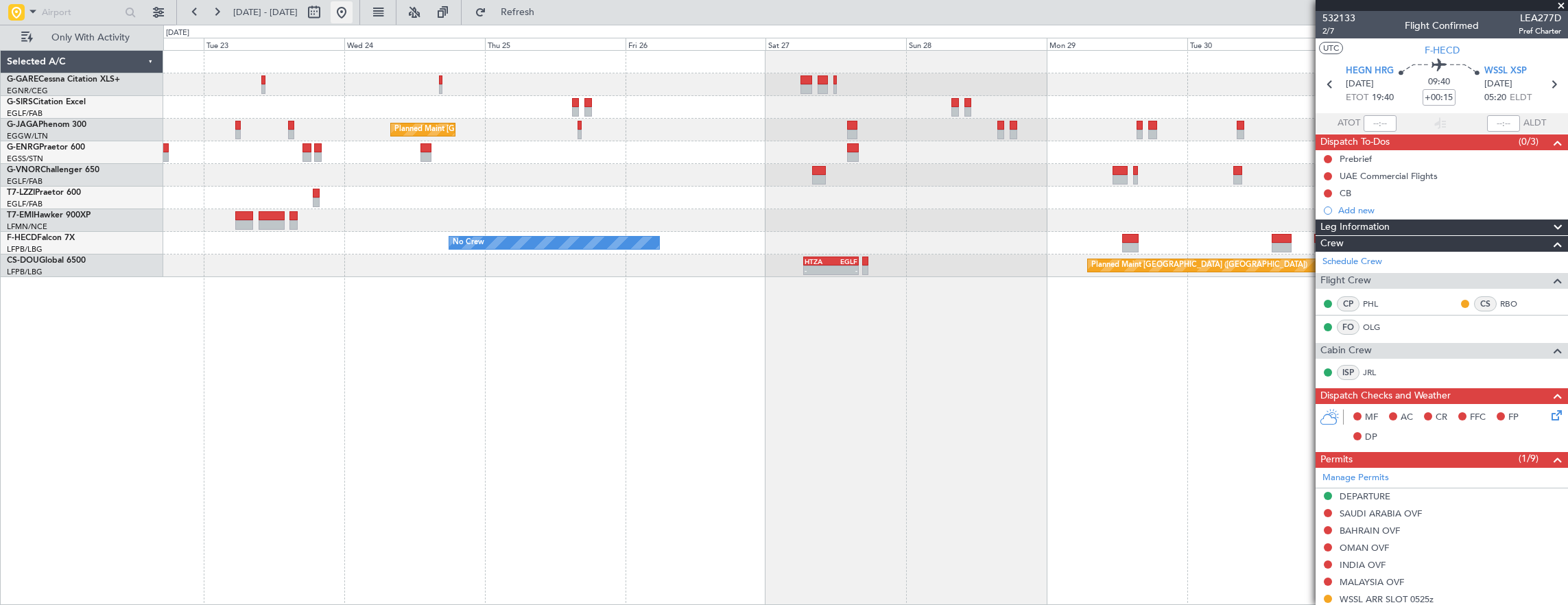
click at [352, 19] on button at bounding box center [341, 13] width 22 height 22
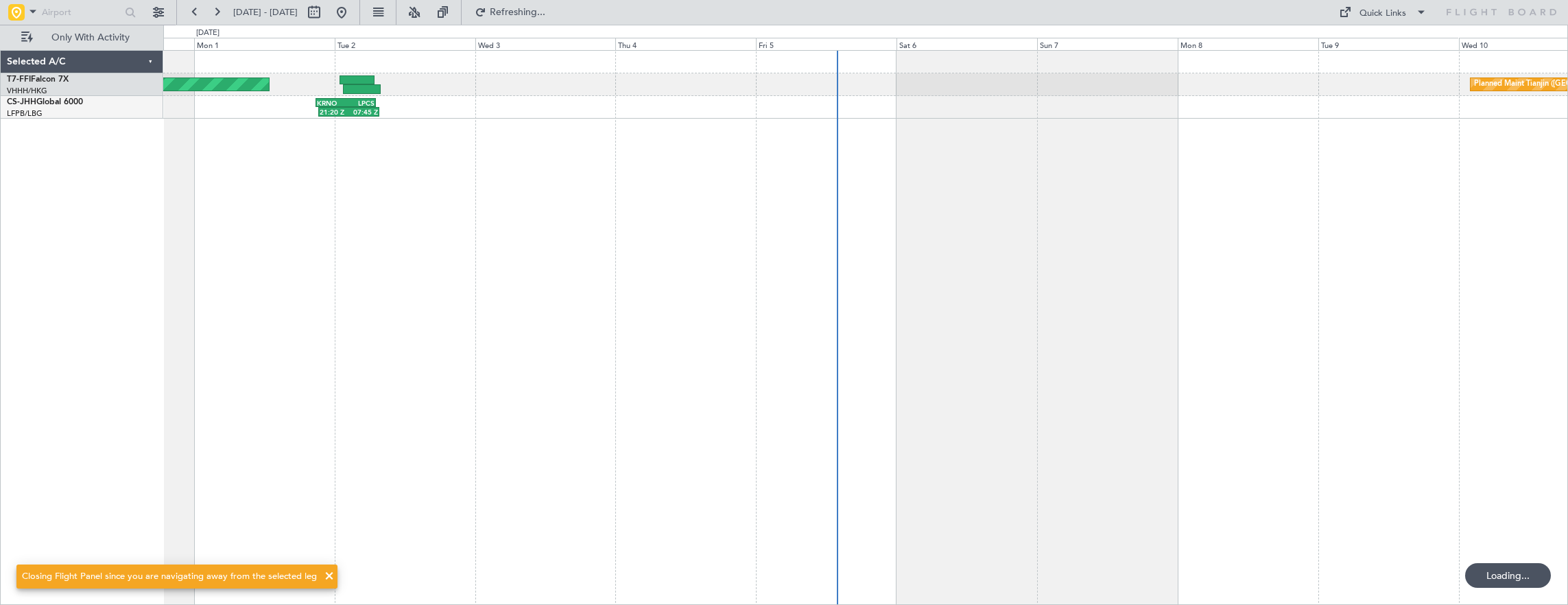
click at [284, 328] on div "Planned Maint Tianjin (Binhai) MEL Hong Kong (Hong Kong Intl) 21:20 Z 07:45 Z K…" at bounding box center [866, 327] width 1406 height 555
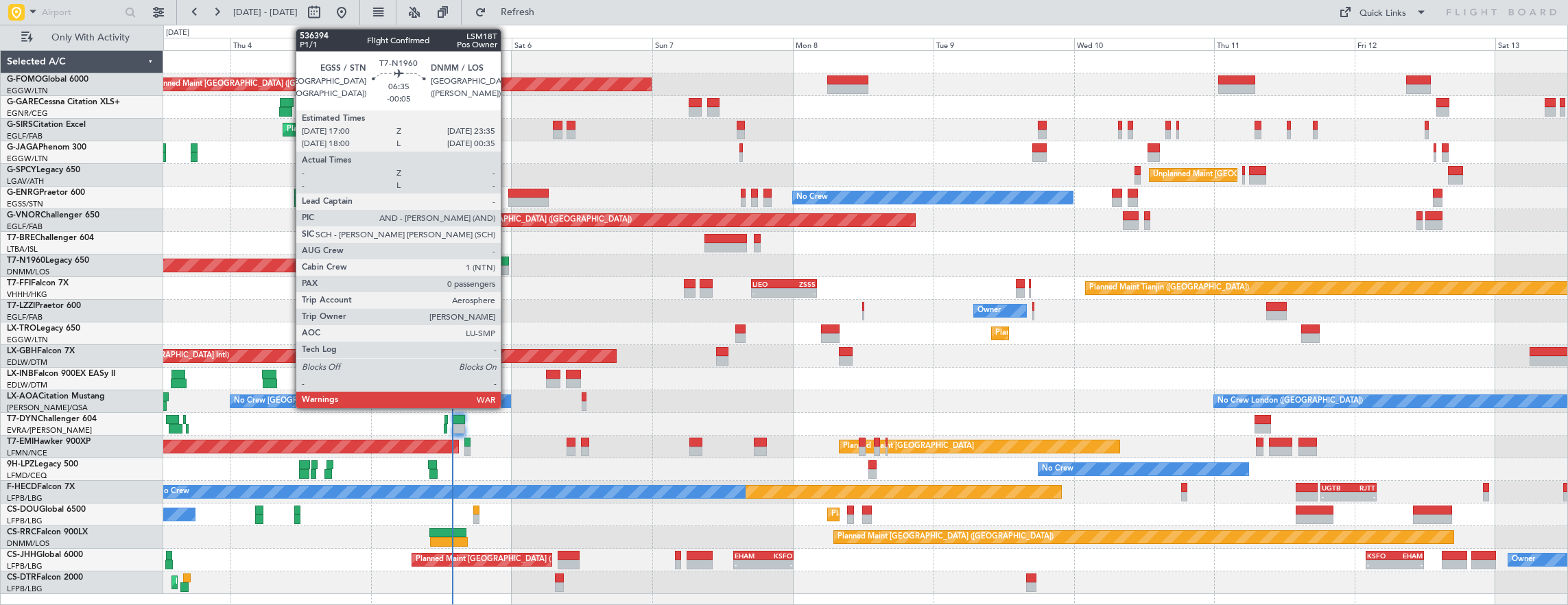
click at [507, 259] on div at bounding box center [489, 261] width 39 height 10
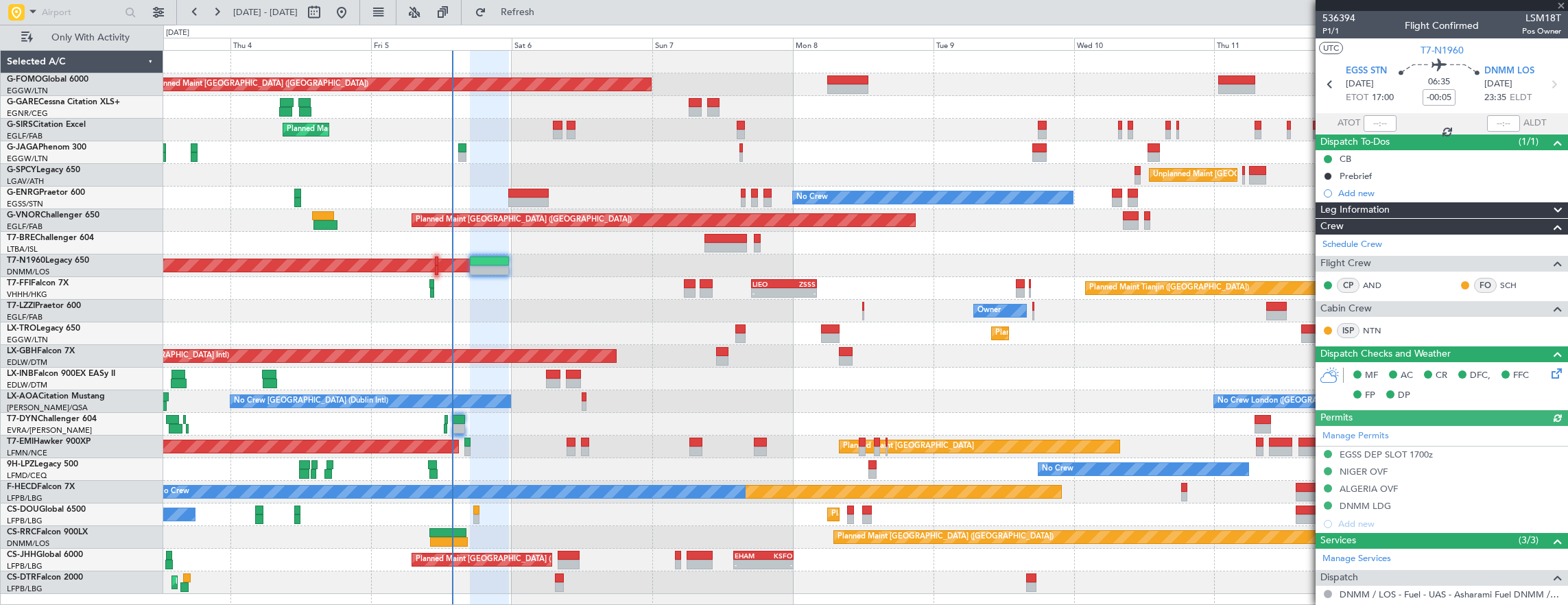
scroll to position [185, 0]
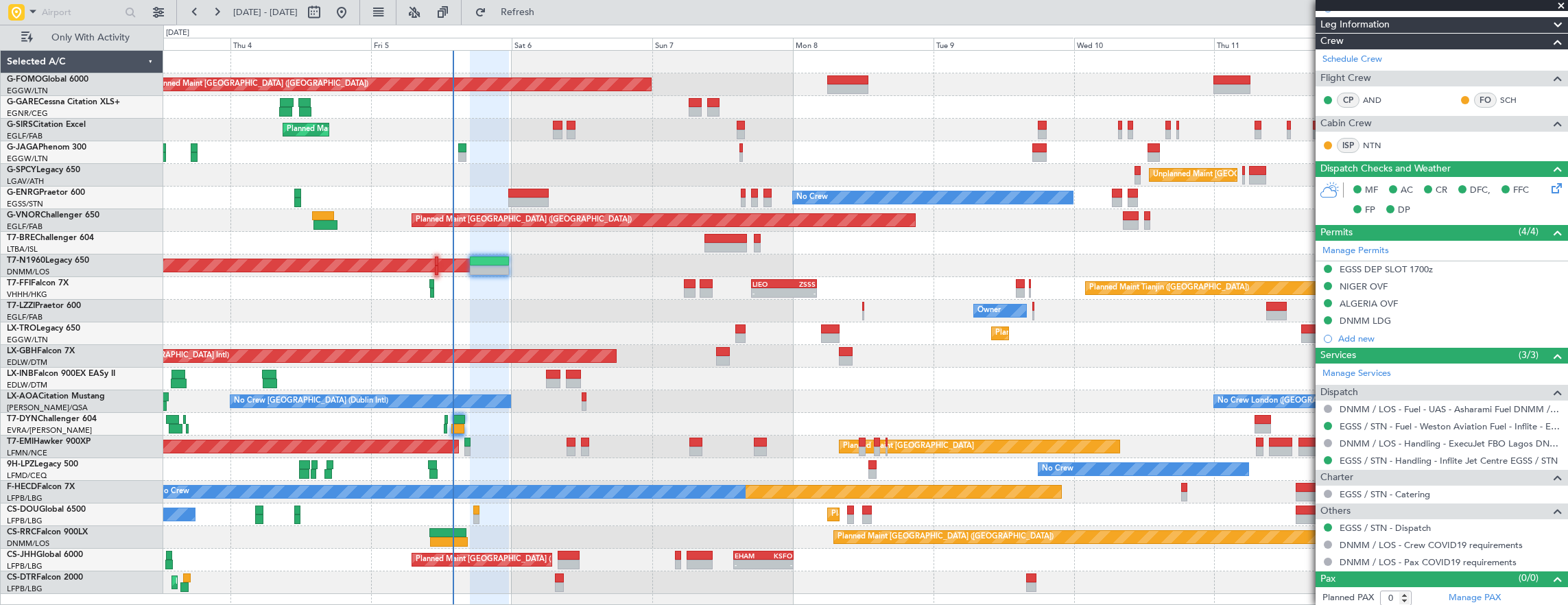
click at [175, 346] on div "Planned Maint [GEOGRAPHIC_DATA] ([GEOGRAPHIC_DATA]) Unplanned Maint [PERSON_NAM…" at bounding box center [866, 322] width 1405 height 543
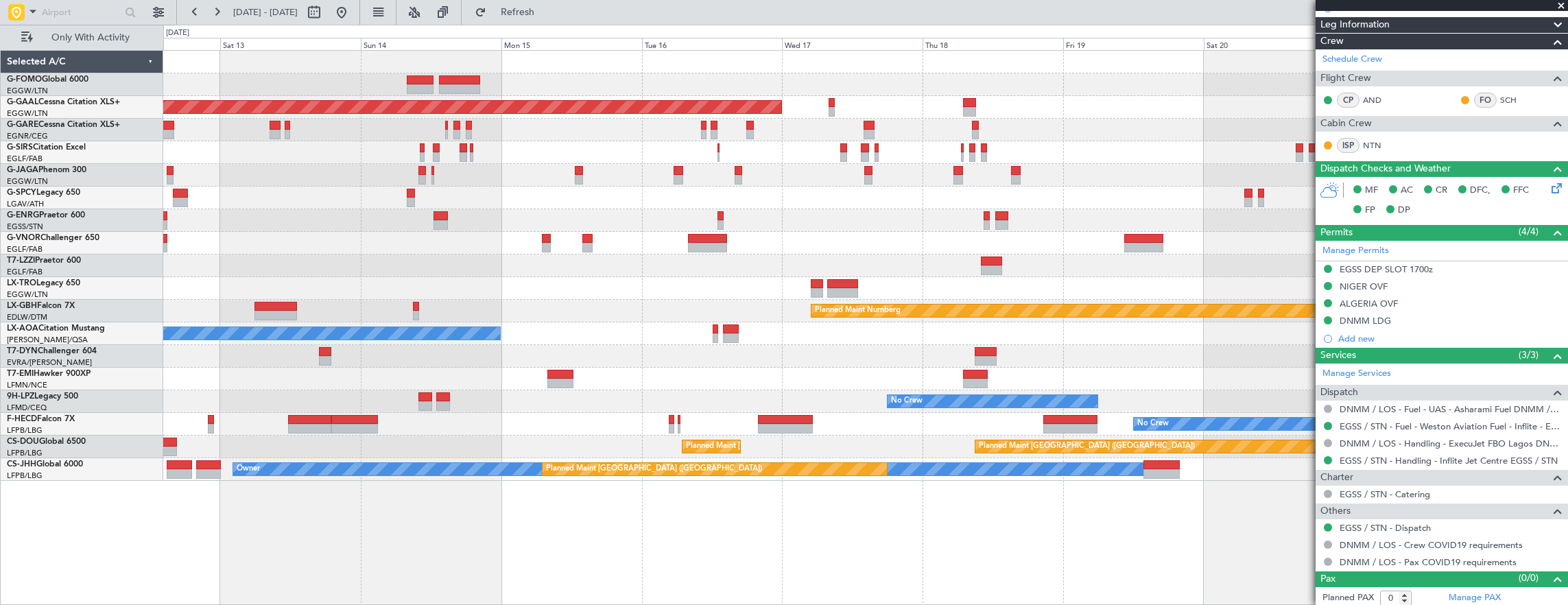
click at [506, 351] on div at bounding box center [866, 356] width 1405 height 23
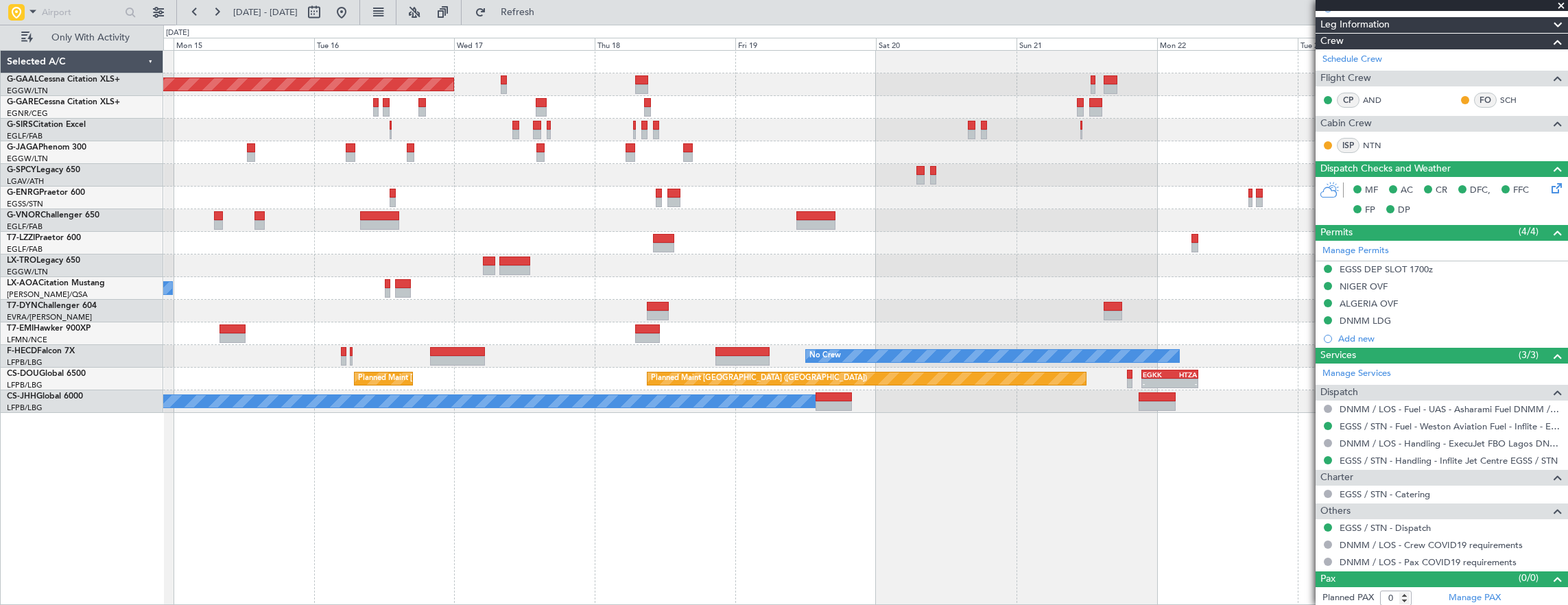
click at [831, 439] on div "Planned Maint Dusseldorf Planned Maint [GEOGRAPHIC_DATA] ([GEOGRAPHIC_DATA]) No…" at bounding box center [866, 327] width 1406 height 555
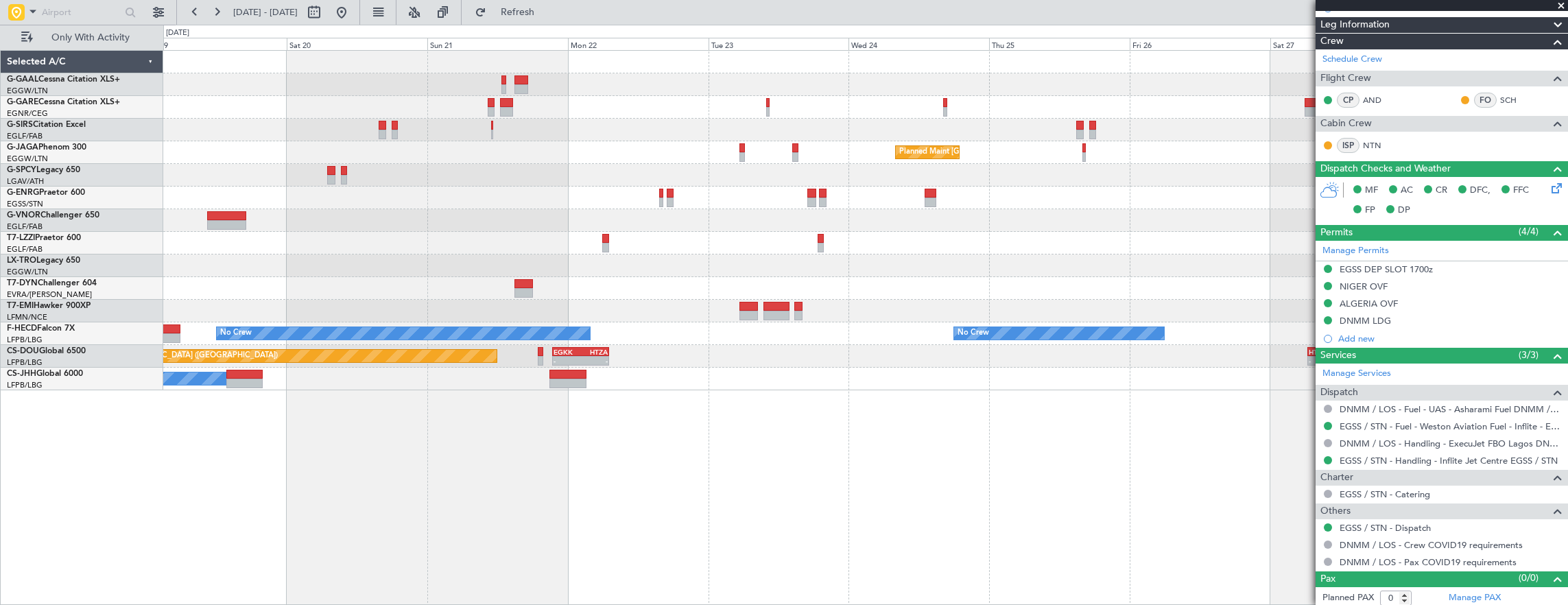
click at [823, 438] on div "Planned Maint Dusseldorf Planned Maint [GEOGRAPHIC_DATA] ([GEOGRAPHIC_DATA]) No…" at bounding box center [866, 327] width 1406 height 555
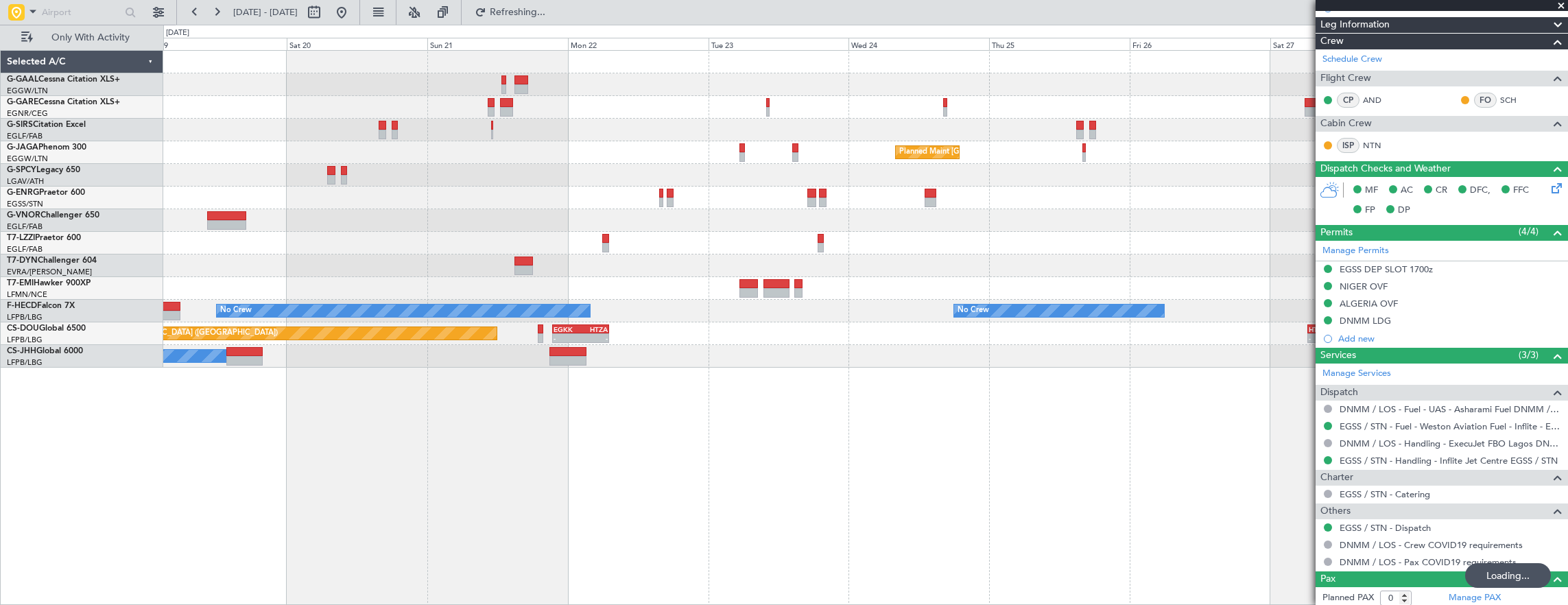
click at [535, 364] on div "Planned Maint Dusseldorf Planned Maint [GEOGRAPHIC_DATA] ([GEOGRAPHIC_DATA]) No…" at bounding box center [866, 327] width 1406 height 555
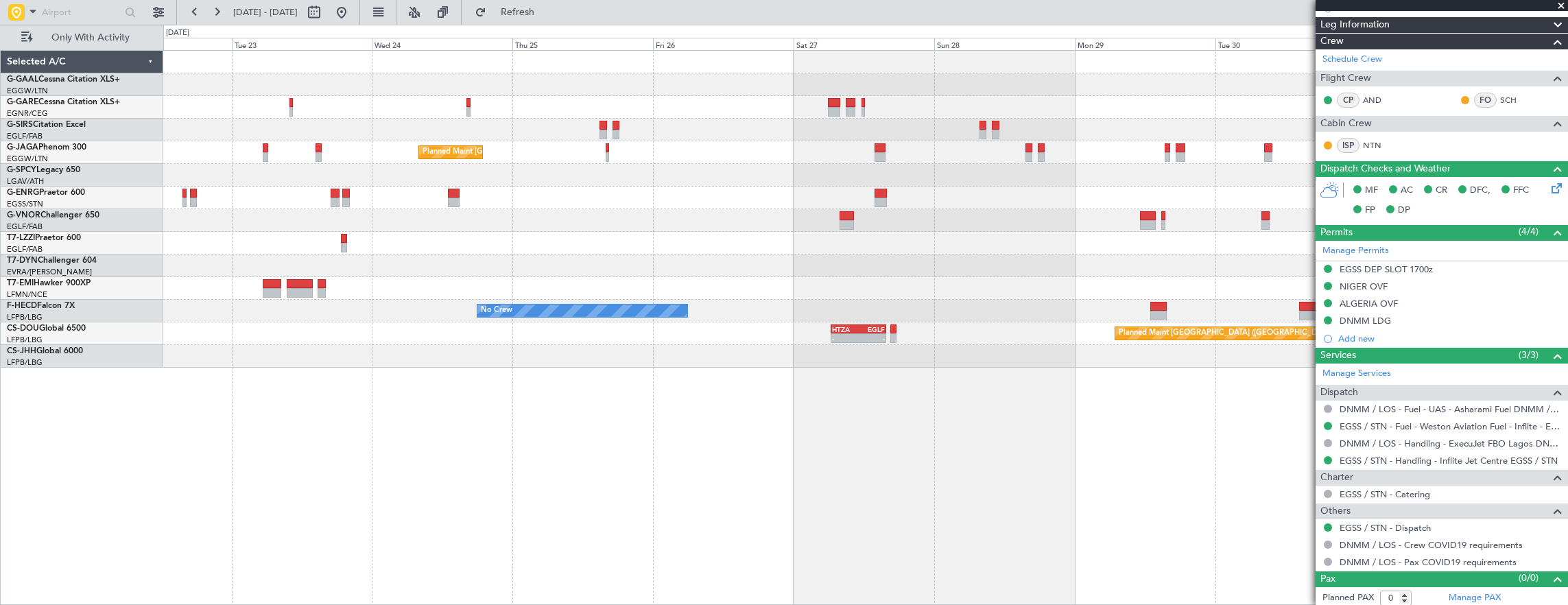
click at [387, 366] on div "Planned Maint [GEOGRAPHIC_DATA] ([GEOGRAPHIC_DATA]) No Crew No Crew No Crew - -…" at bounding box center [866, 327] width 1406 height 555
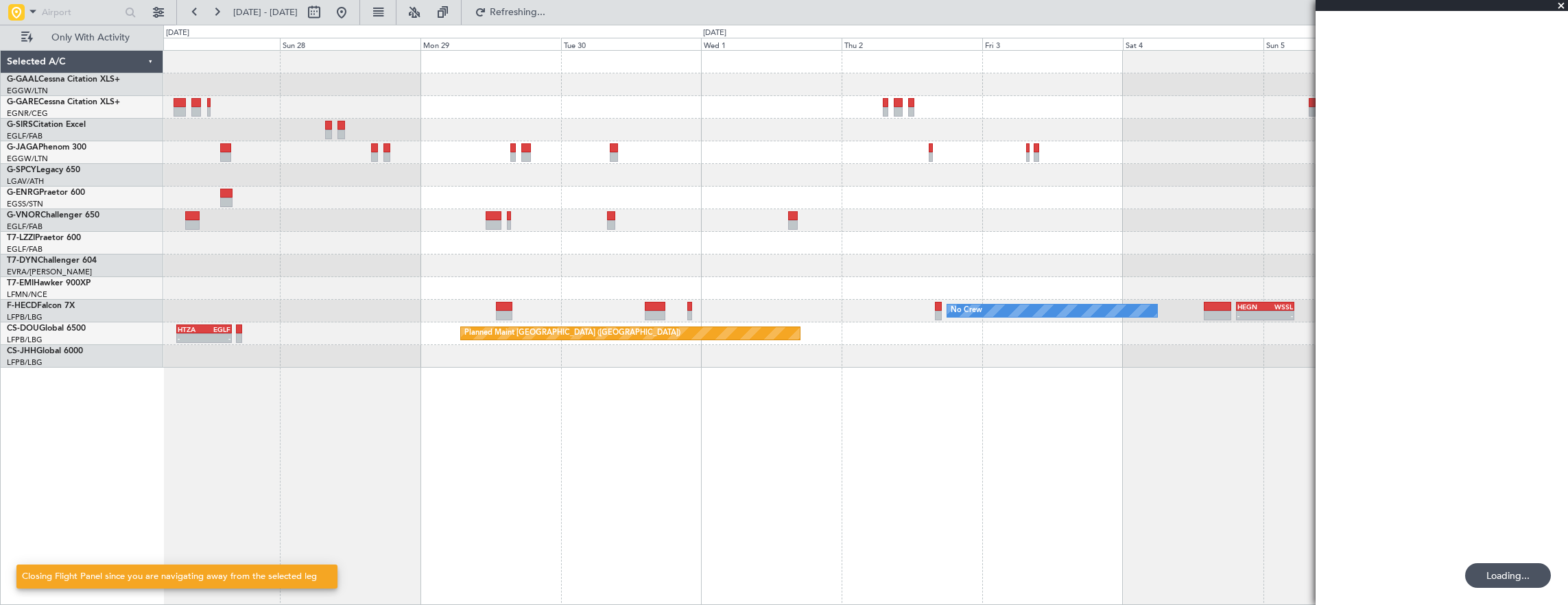
click at [581, 352] on div "Planned Maint [GEOGRAPHIC_DATA] ([GEOGRAPHIC_DATA]) No Crew - - HEGN 19:30 Z WS…" at bounding box center [866, 327] width 1406 height 555
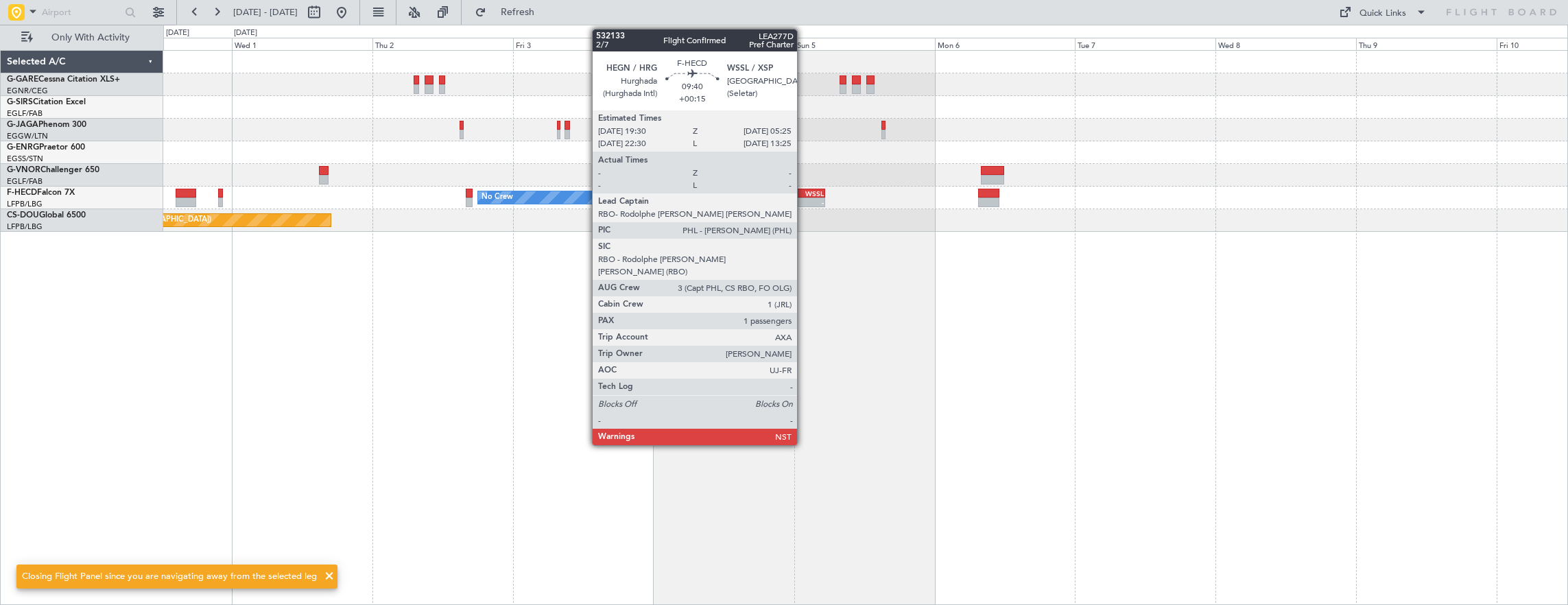
click at [804, 200] on div "-" at bounding box center [809, 201] width 28 height 8
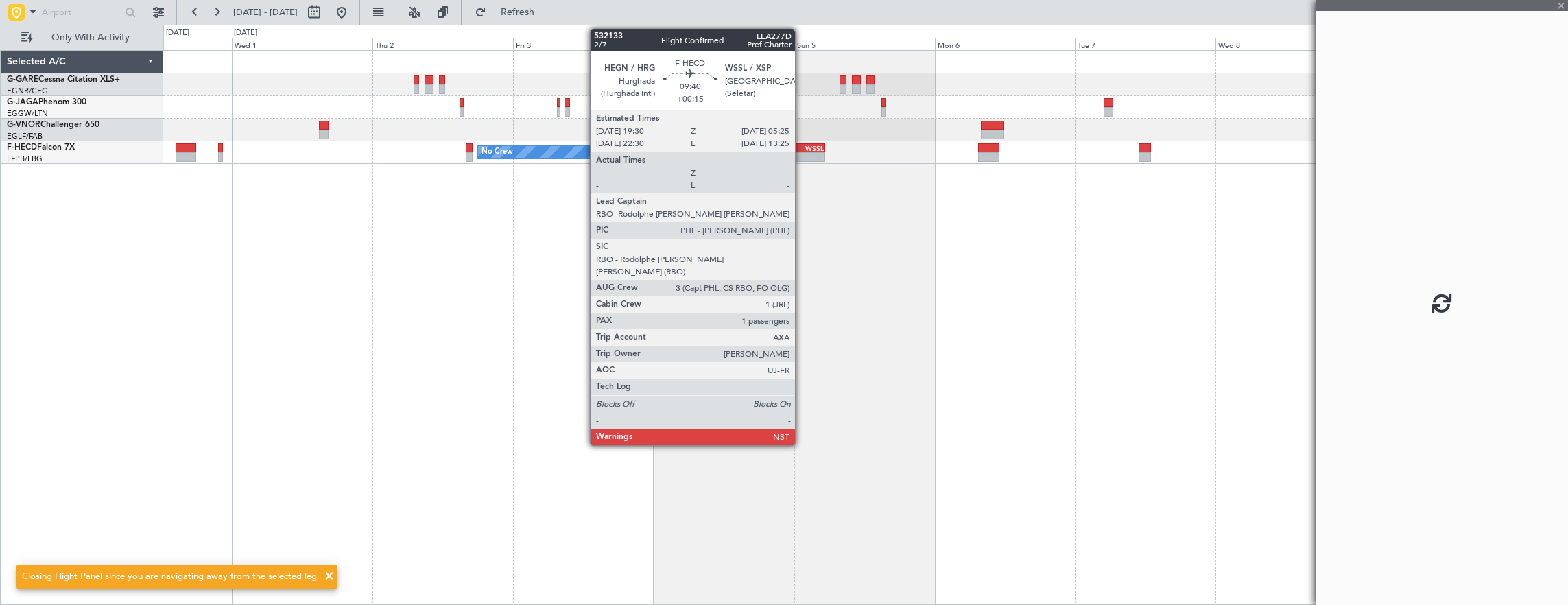
click at [799, 158] on div "-" at bounding box center [809, 157] width 28 height 8
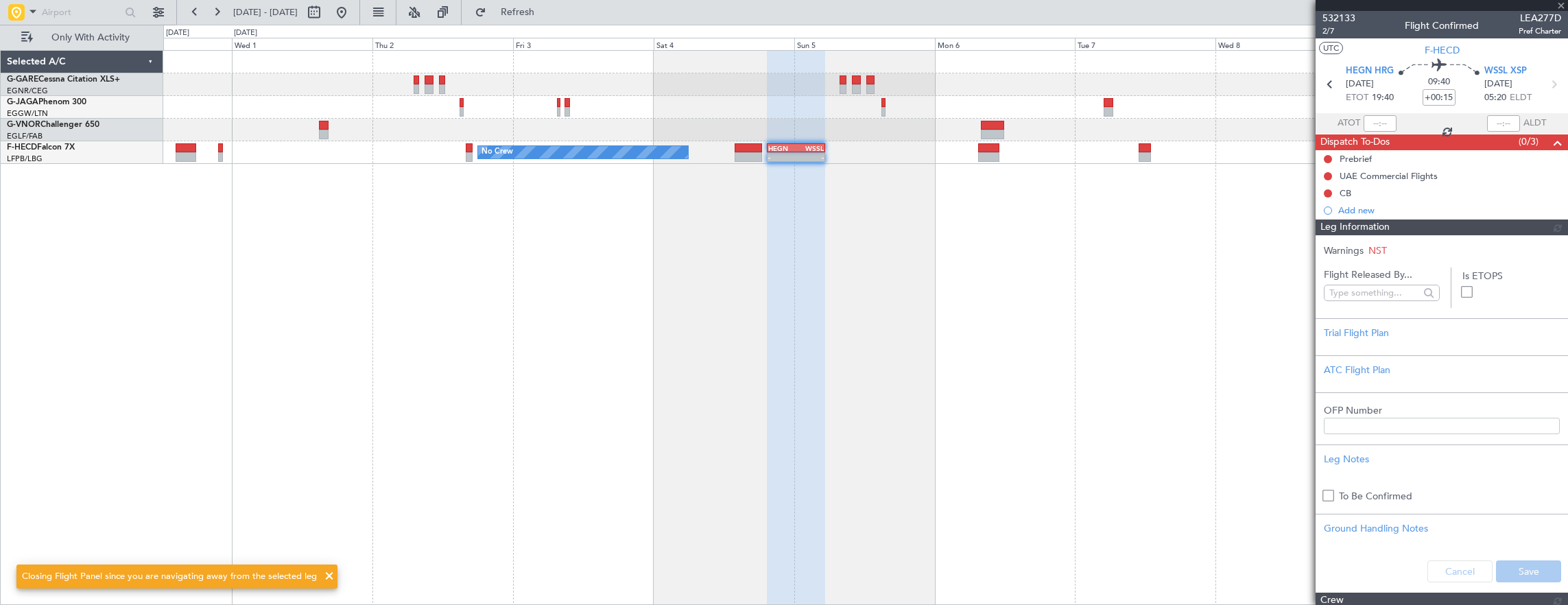
click at [1332, 33] on span "2/7" at bounding box center [1338, 31] width 33 height 12
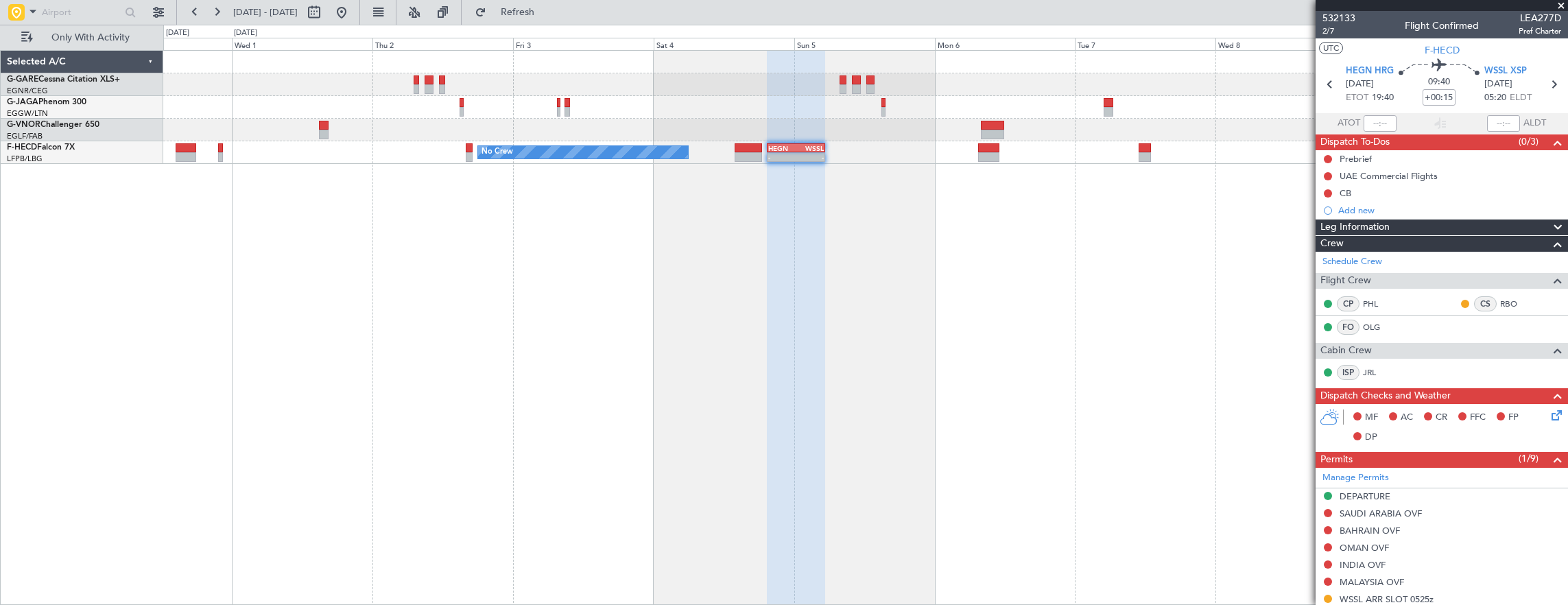
click at [1321, 34] on div "532133 2/7 Flight Confirmed LEA277D Pref Charter" at bounding box center [1442, 24] width 252 height 27
click at [1325, 33] on span "2/7" at bounding box center [1338, 31] width 33 height 12
click at [1338, 29] on span "2/7" at bounding box center [1338, 31] width 33 height 12
click at [352, 15] on button at bounding box center [341, 13] width 22 height 22
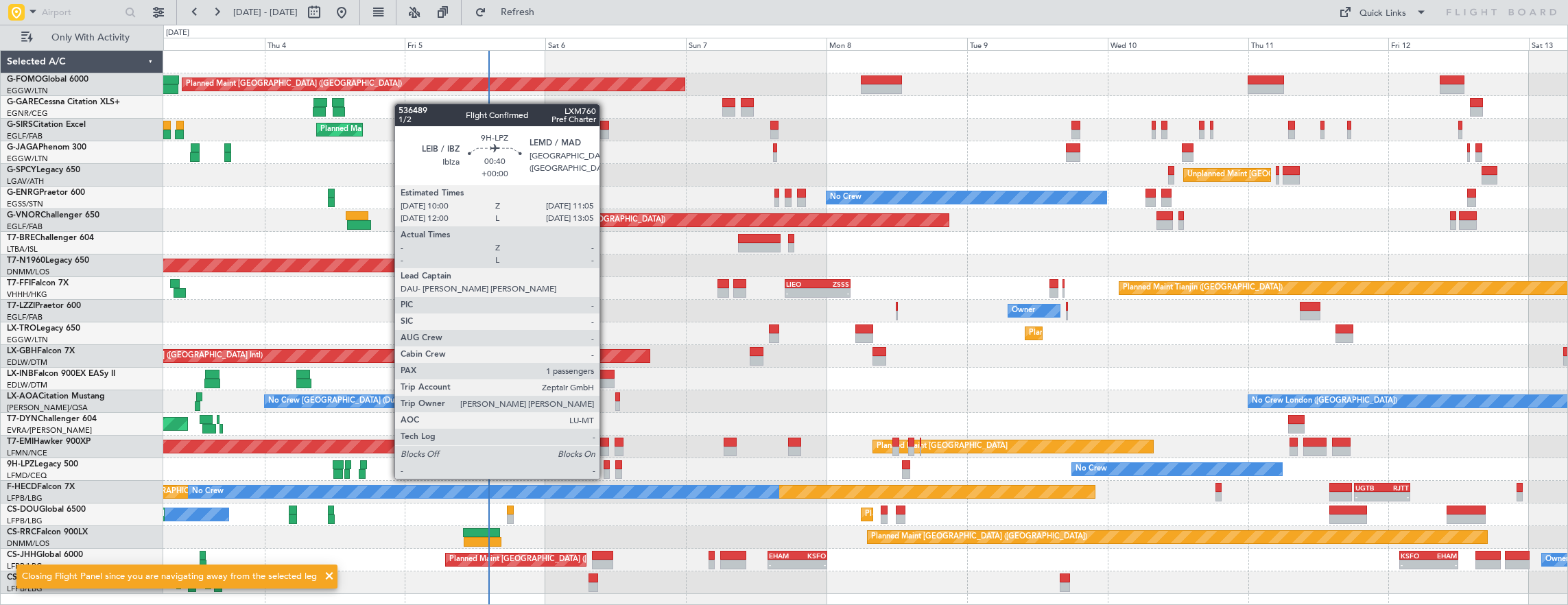
click at [606, 464] on div at bounding box center [607, 464] width 7 height 10
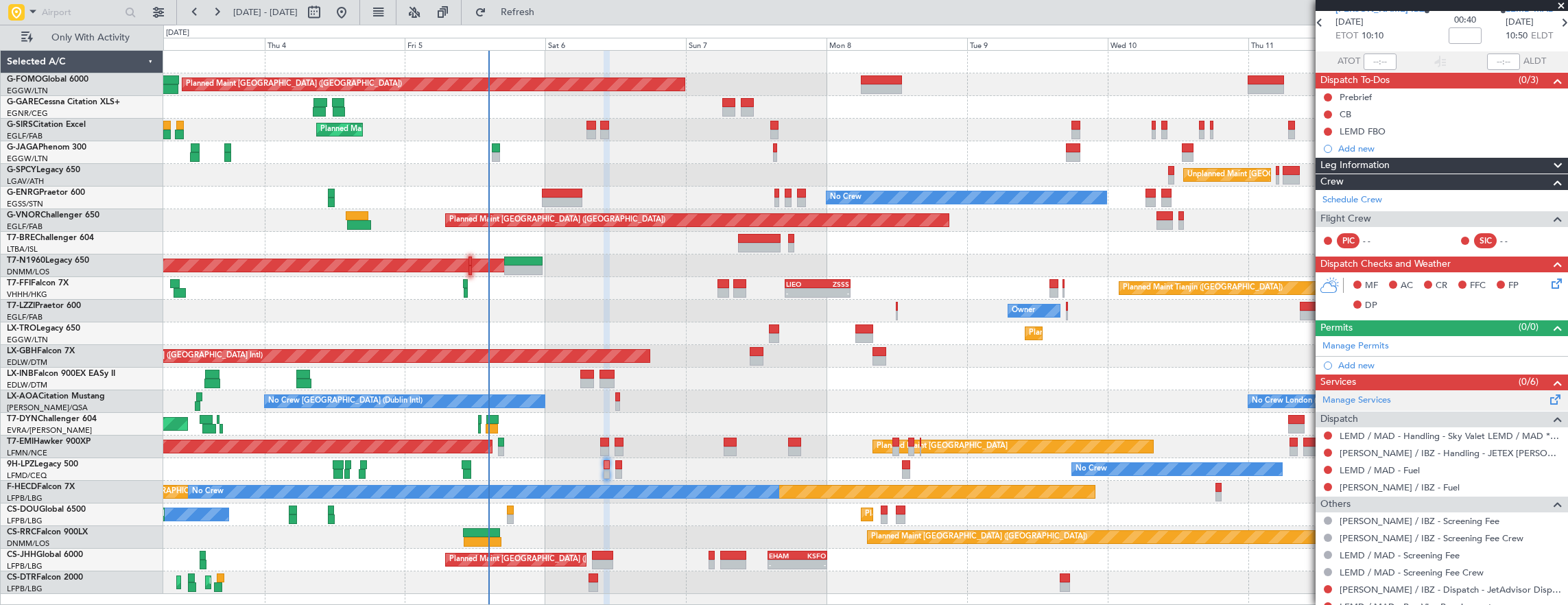
scroll to position [138, 0]
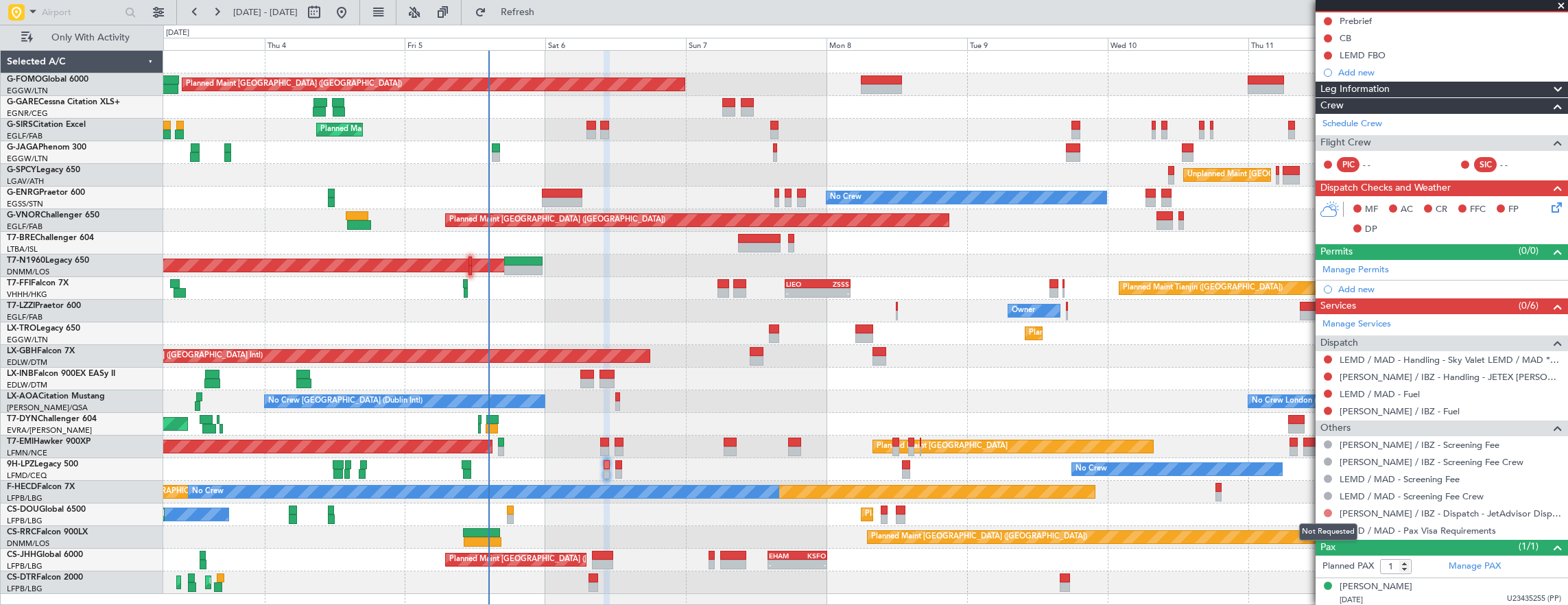
click at [1328, 510] on button at bounding box center [1328, 512] width 8 height 8
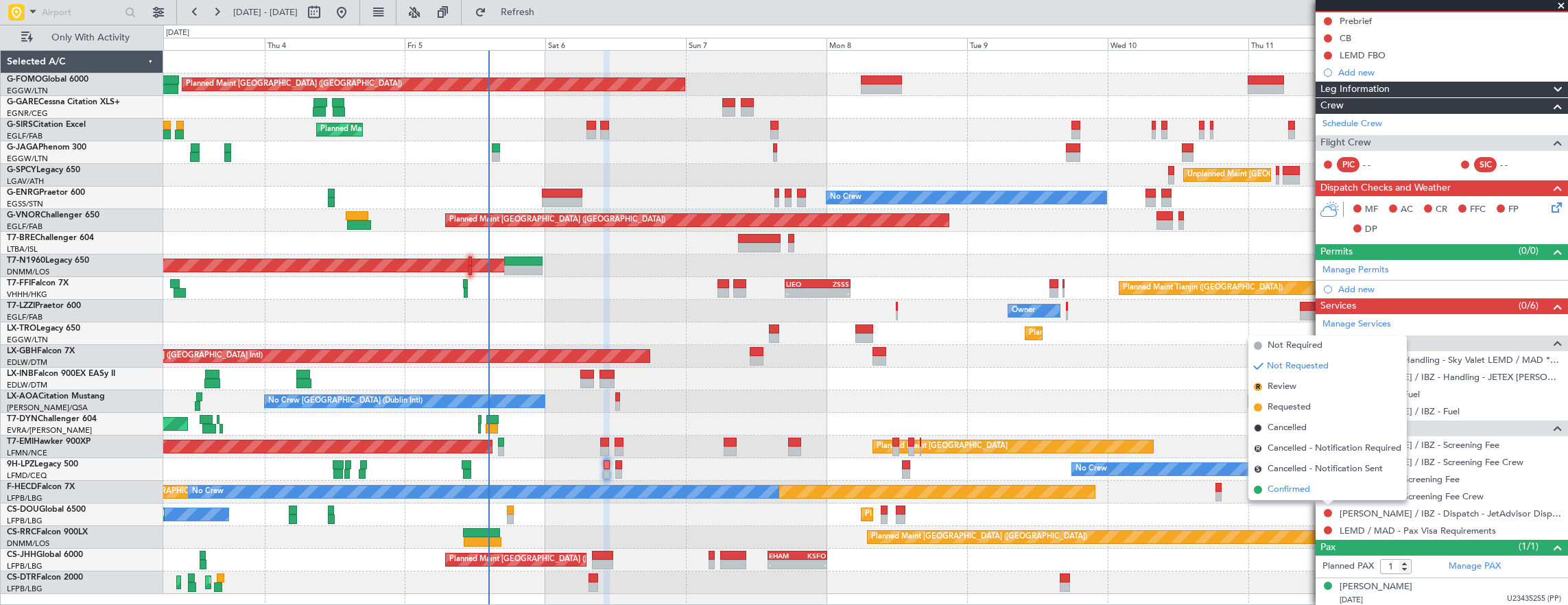
click at [1311, 494] on li "Confirmed" at bounding box center [1327, 489] width 159 height 21
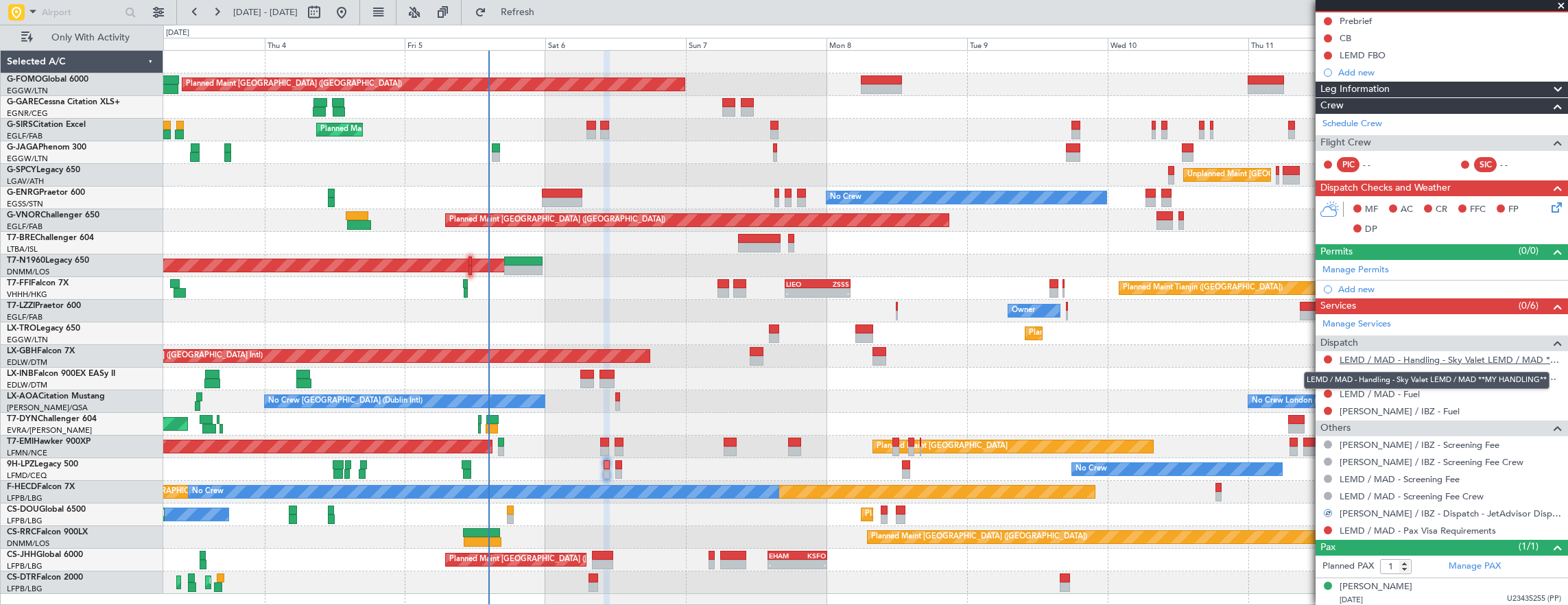
click at [1448, 359] on link "LEMD / MAD - Handling - Sky Valet LEMD / MAD **MY HANDLING**" at bounding box center [1450, 359] width 221 height 12
click at [1450, 376] on link "[PERSON_NAME] / IBZ - Handling - JETEX [PERSON_NAME]" at bounding box center [1450, 376] width 221 height 12
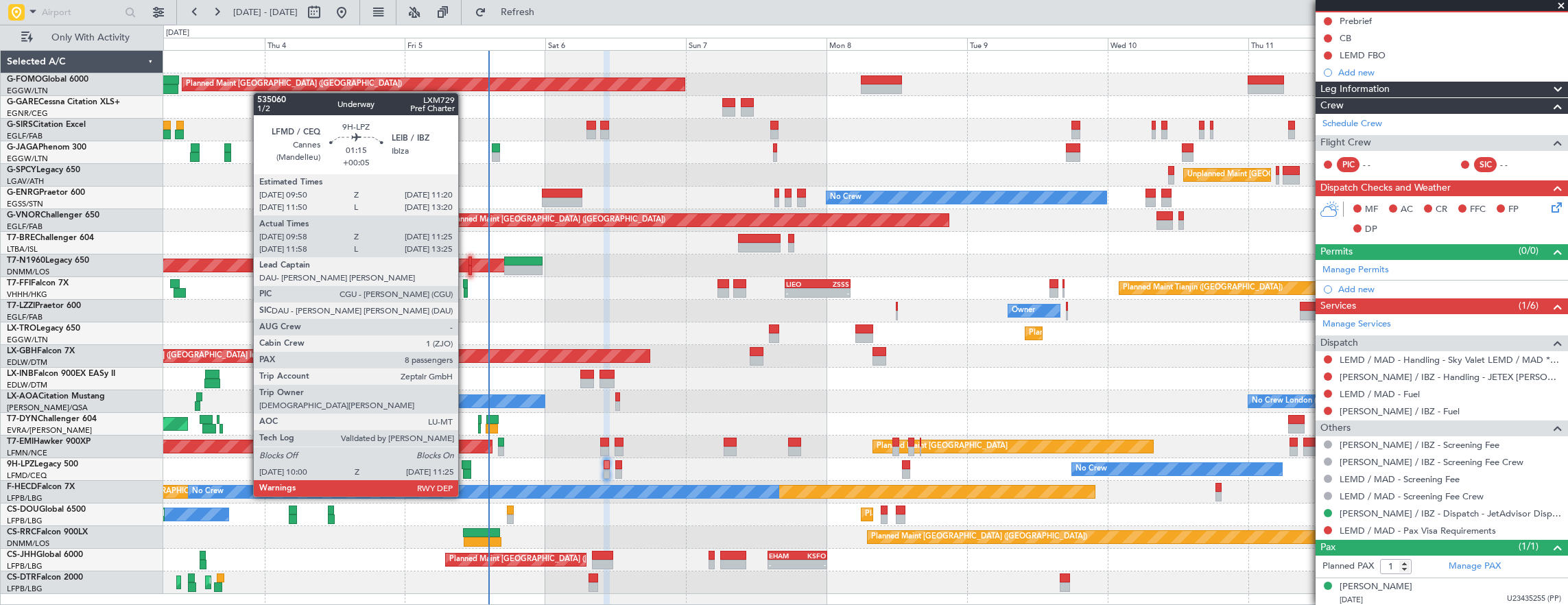
click at [465, 470] on div at bounding box center [467, 473] width 9 height 10
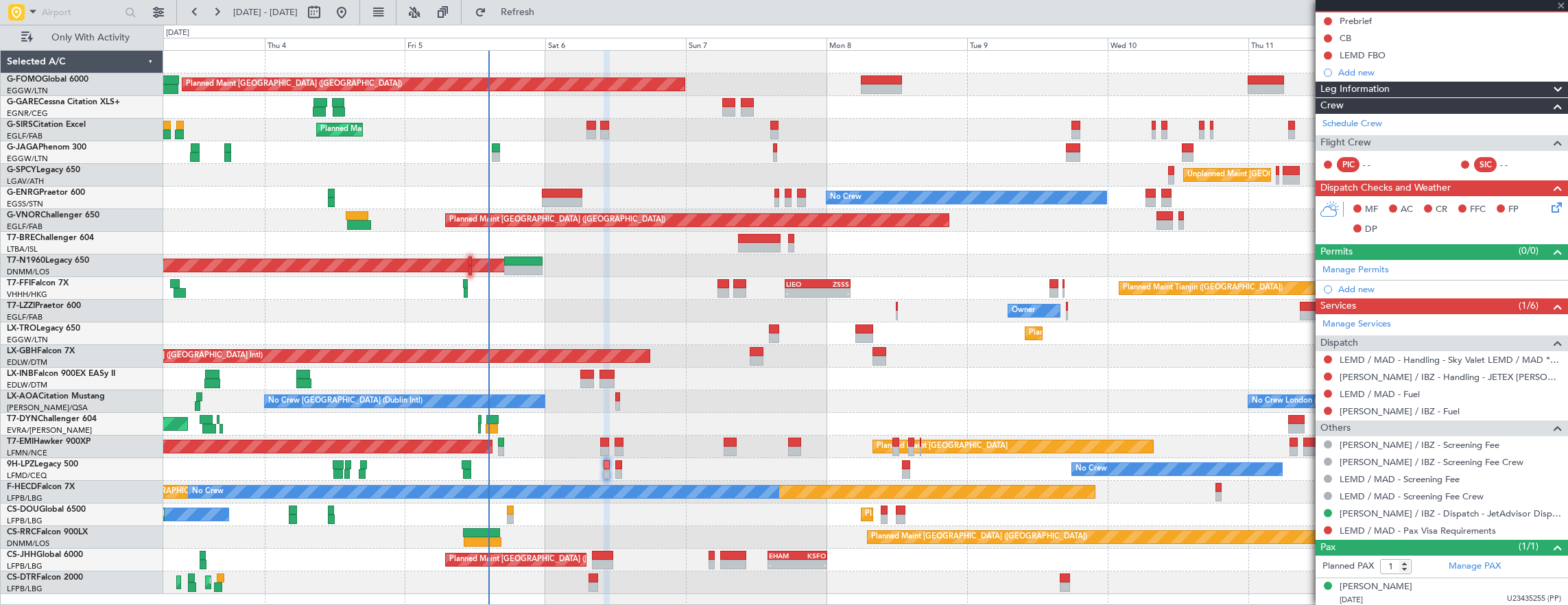
type input "+00:05"
type input "10:08"
type input "11:20"
type input "8"
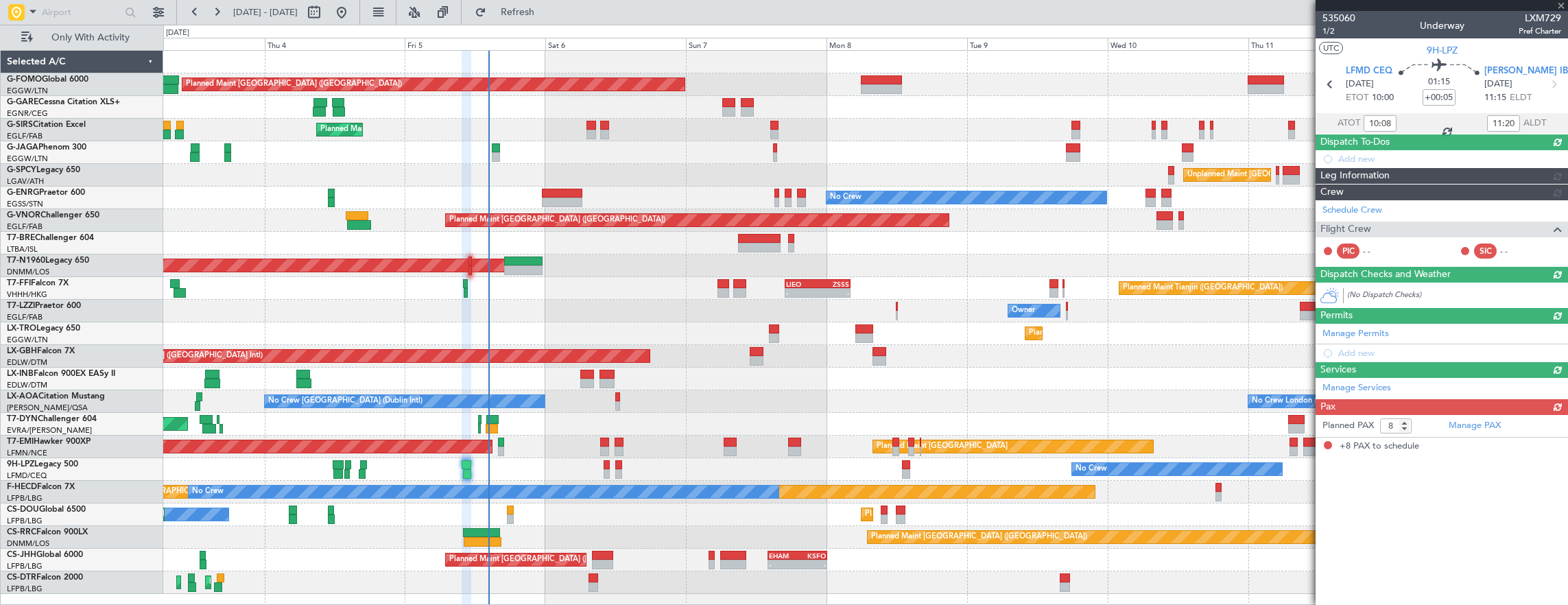
scroll to position [0, 0]
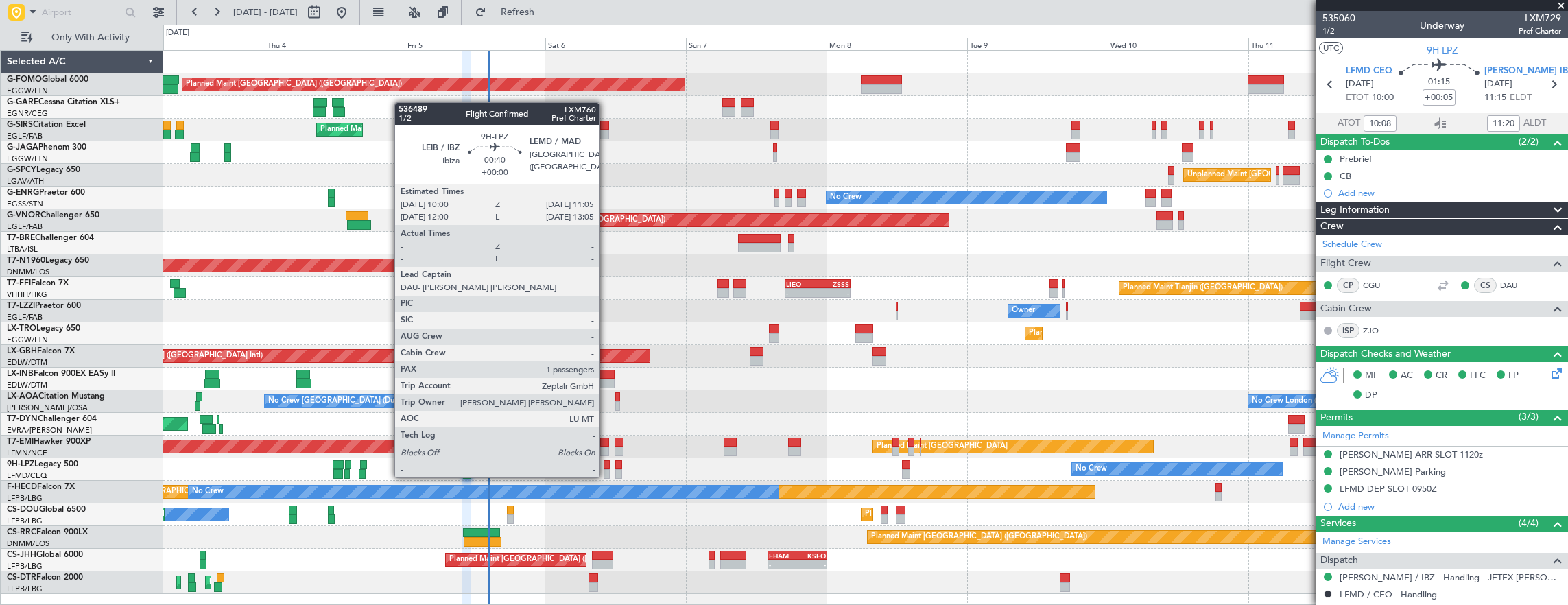
click at [606, 464] on div at bounding box center [607, 464] width 7 height 10
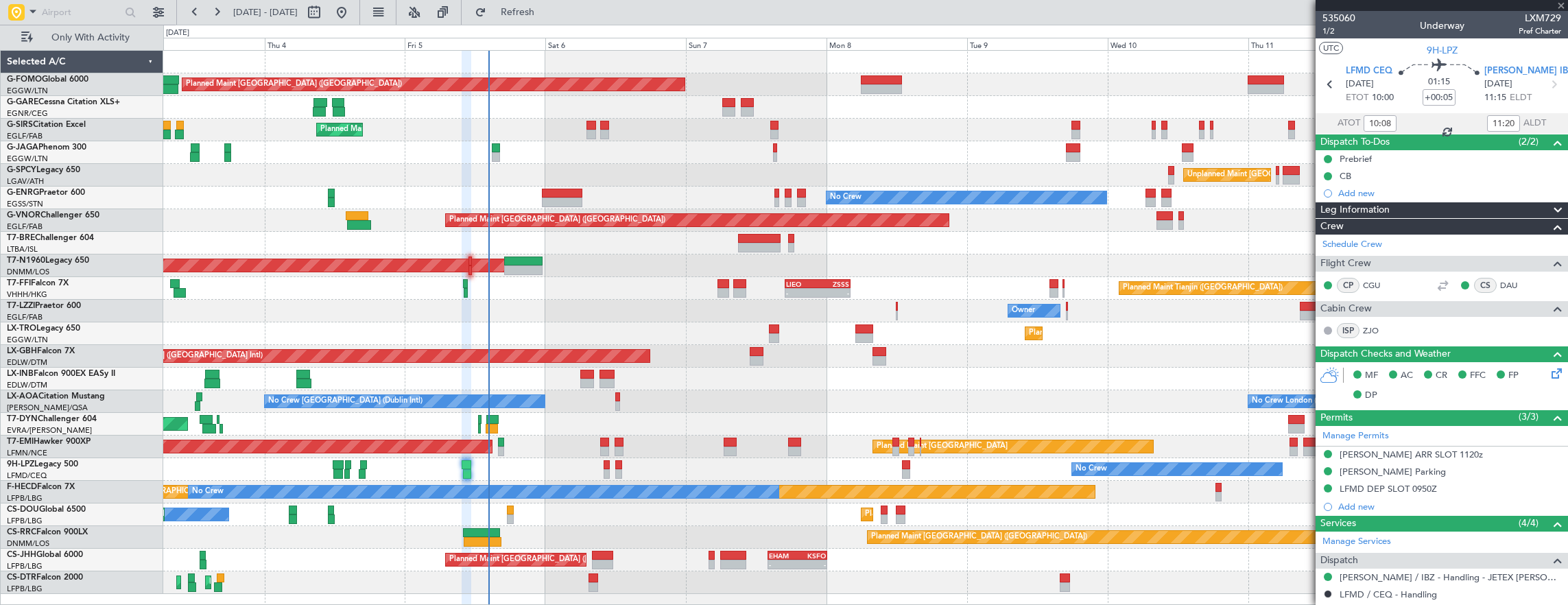
type input "1"
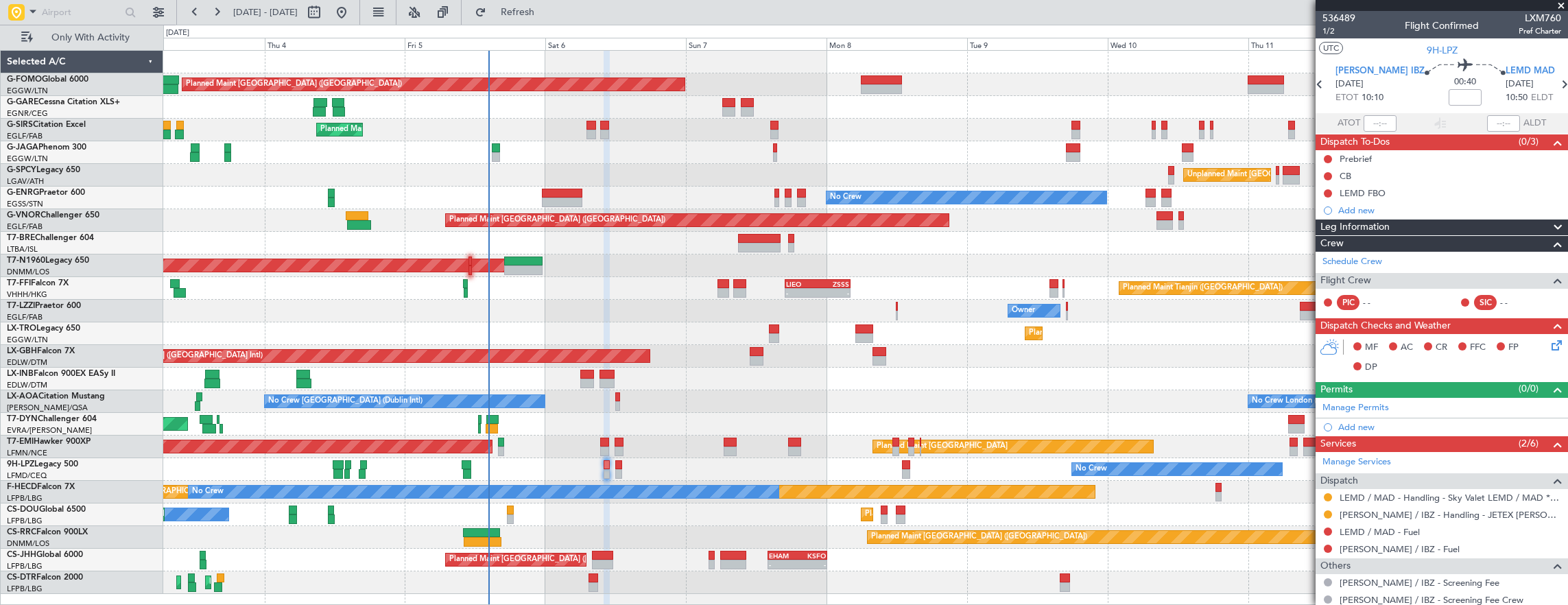
drag, startPoint x: 1377, startPoint y: 493, endPoint x: 1399, endPoint y: 509, distance: 27.2
click at [1396, 506] on mat-tooltip-component "LEMD / MAD - Handling - Sky Valet LEMD / MAD **MY HANDLING**" at bounding box center [1426, 519] width 265 height 36
click at [1446, 517] on div "[PERSON_NAME] / IBZ - Handling - JETEX [PERSON_NAME]" at bounding box center [1442, 514] width 252 height 17
click at [1446, 512] on link "[PERSON_NAME] / IBZ - Handling - JETEX [PERSON_NAME]" at bounding box center [1450, 514] width 221 height 12
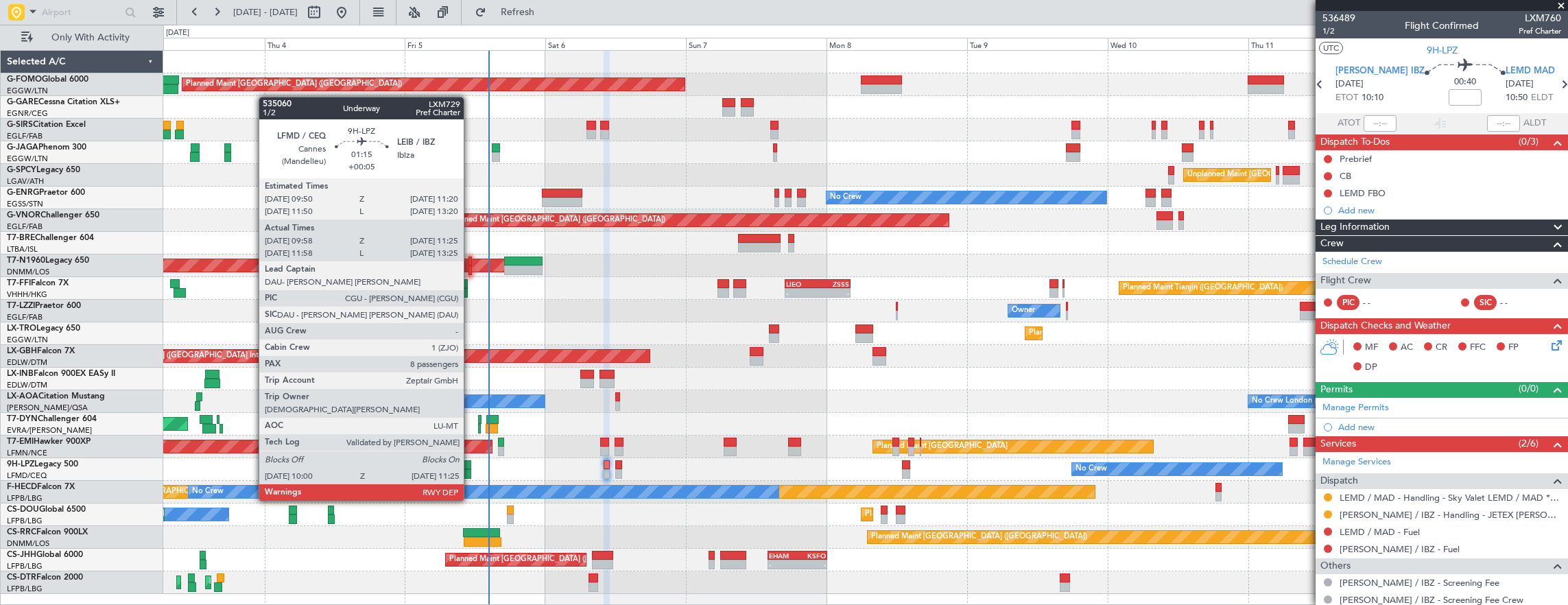
click at [470, 474] on div at bounding box center [467, 473] width 9 height 10
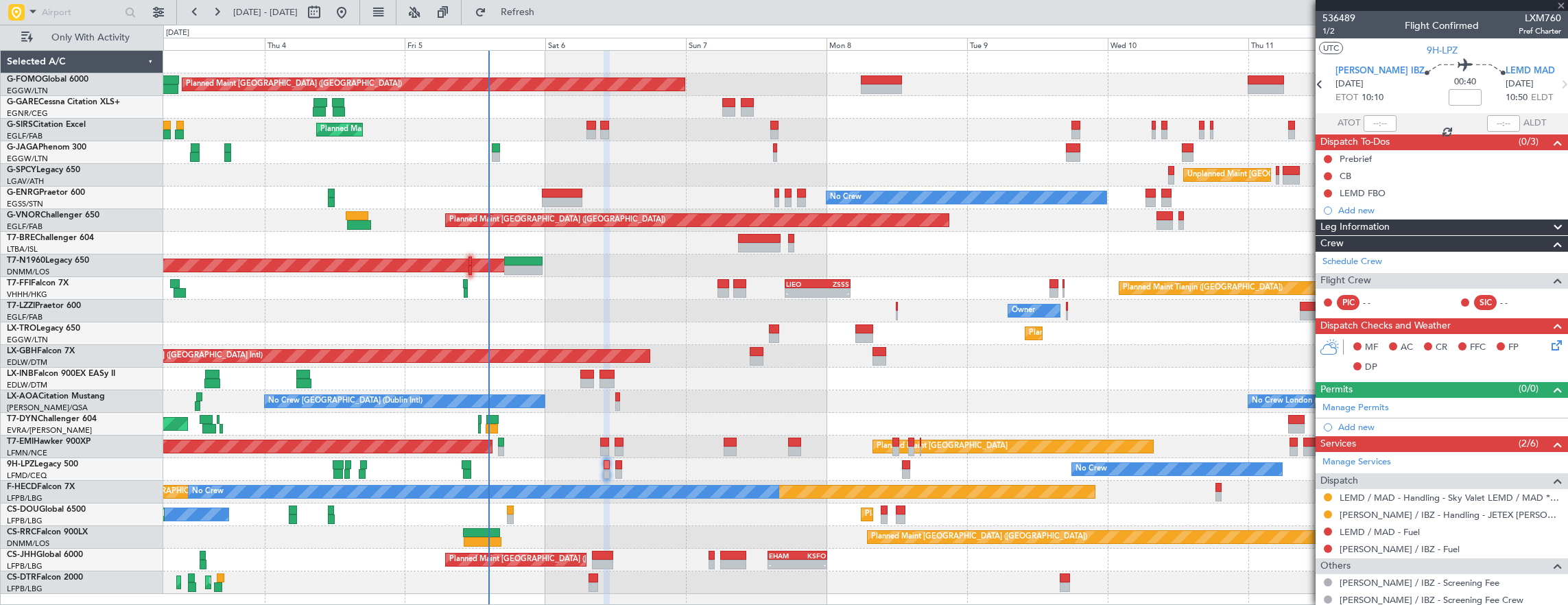
type input "+00:05"
type input "10:08"
type input "11:20"
type input "8"
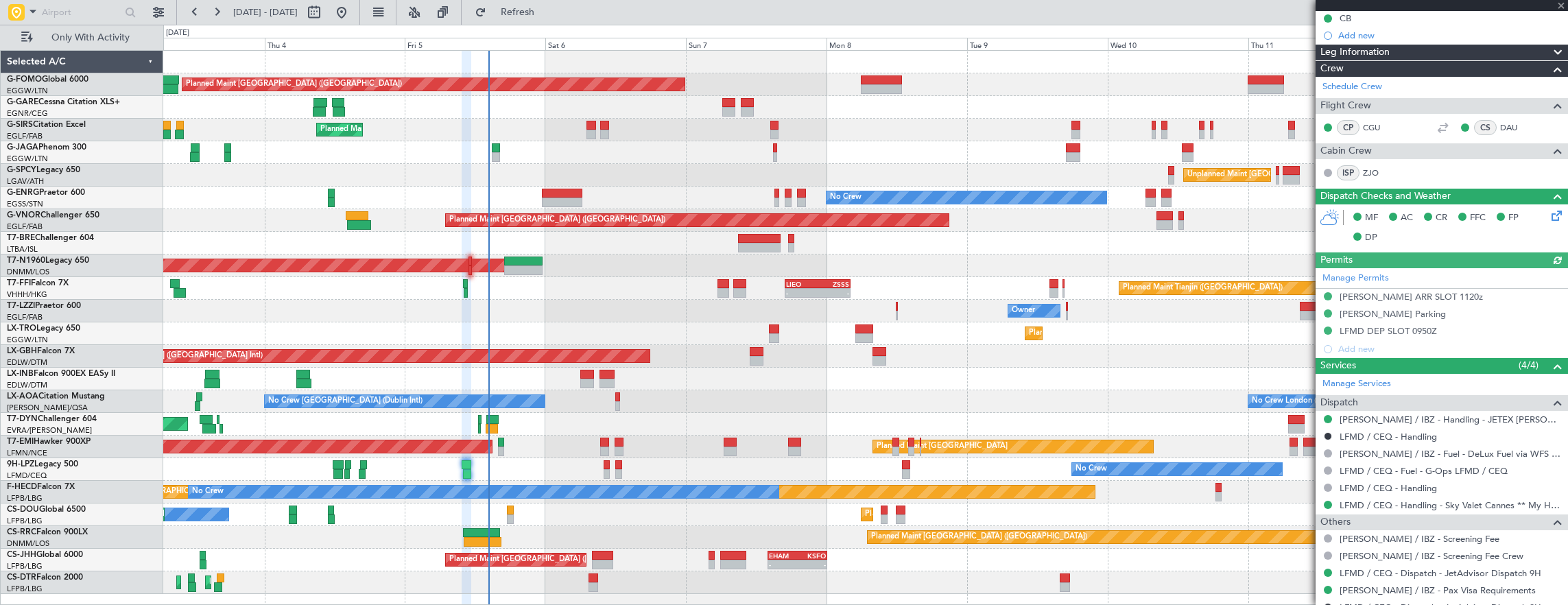
scroll to position [206, 0]
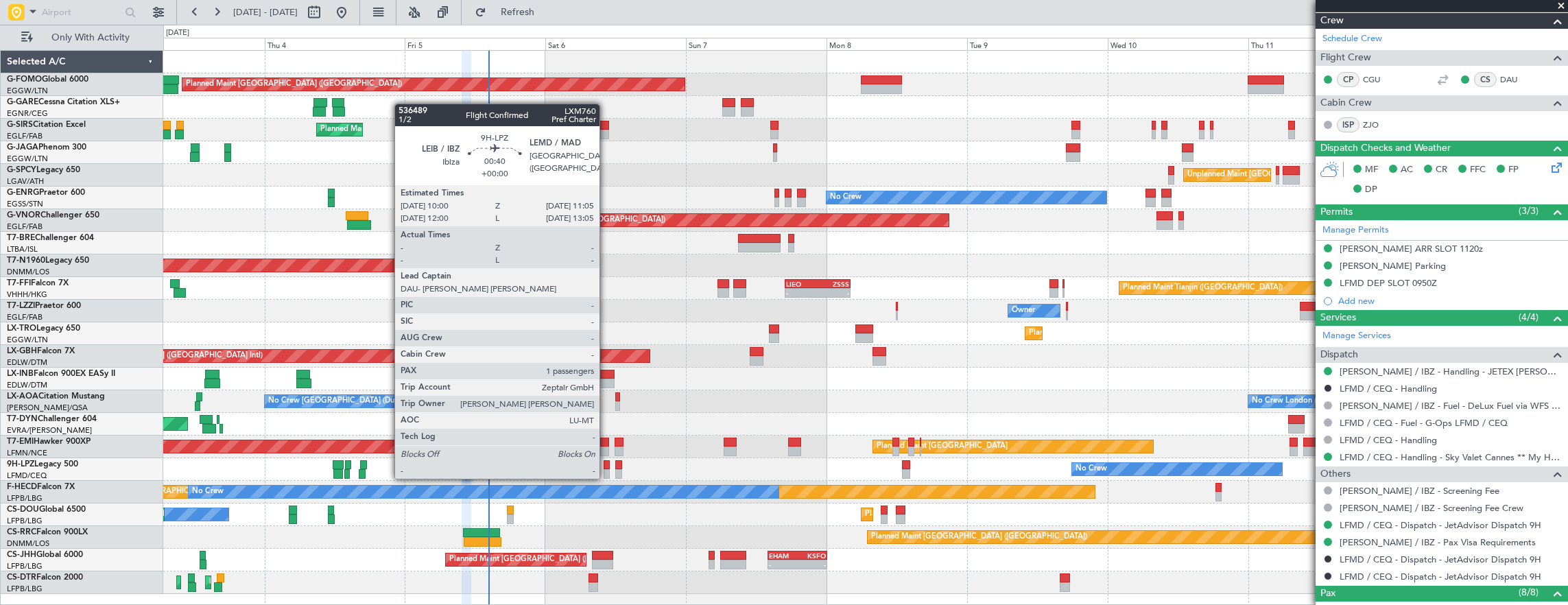
click at [606, 464] on div at bounding box center [607, 464] width 7 height 10
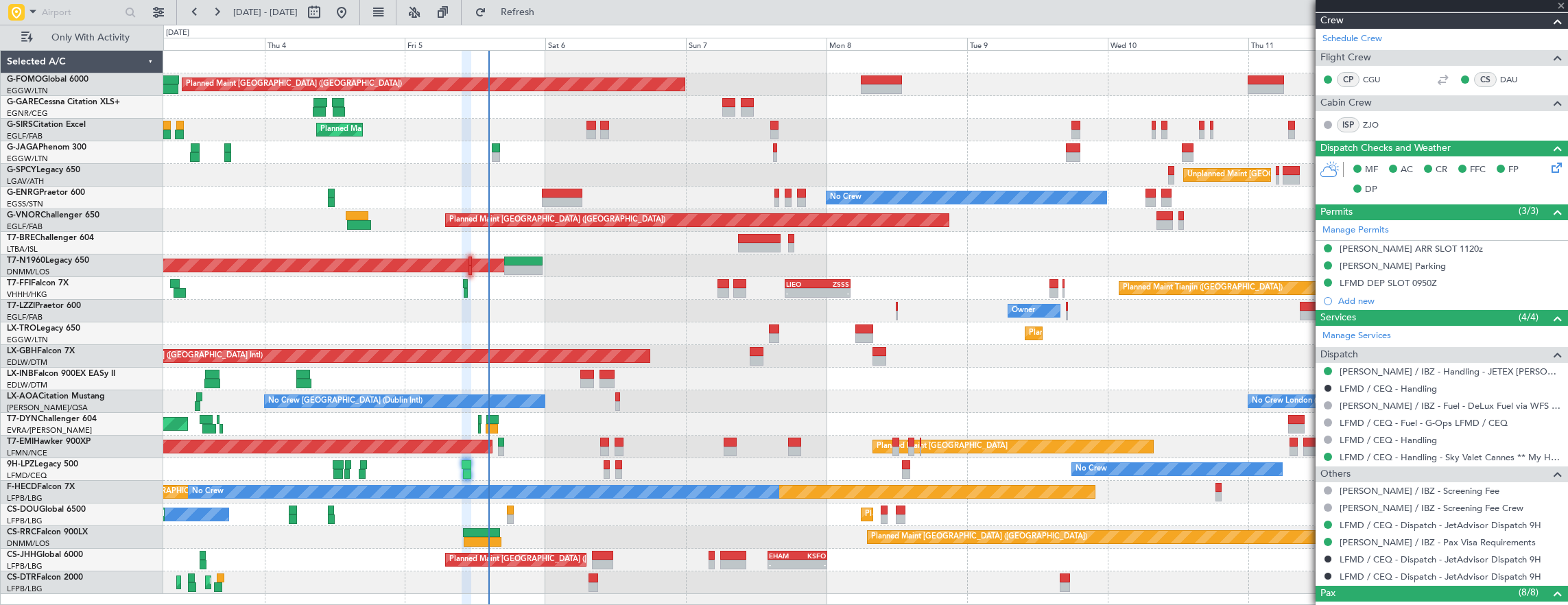
type input "1"
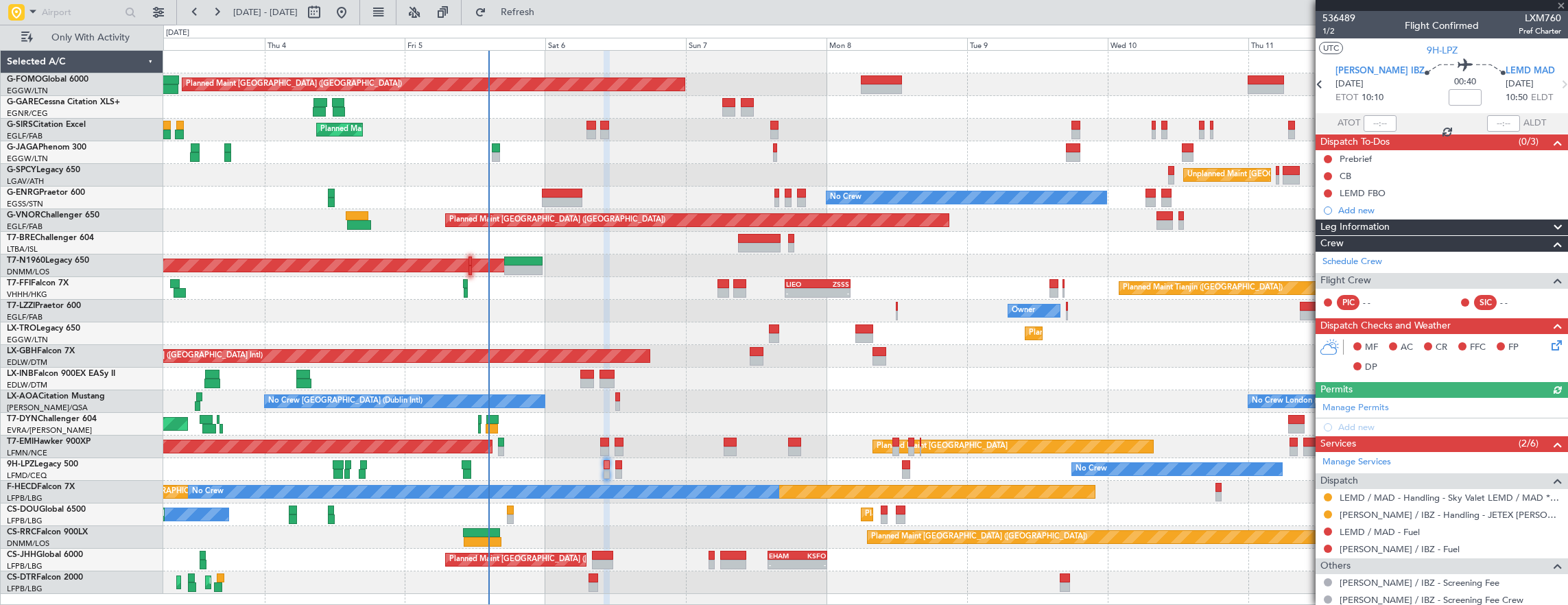
scroll to position [137, 0]
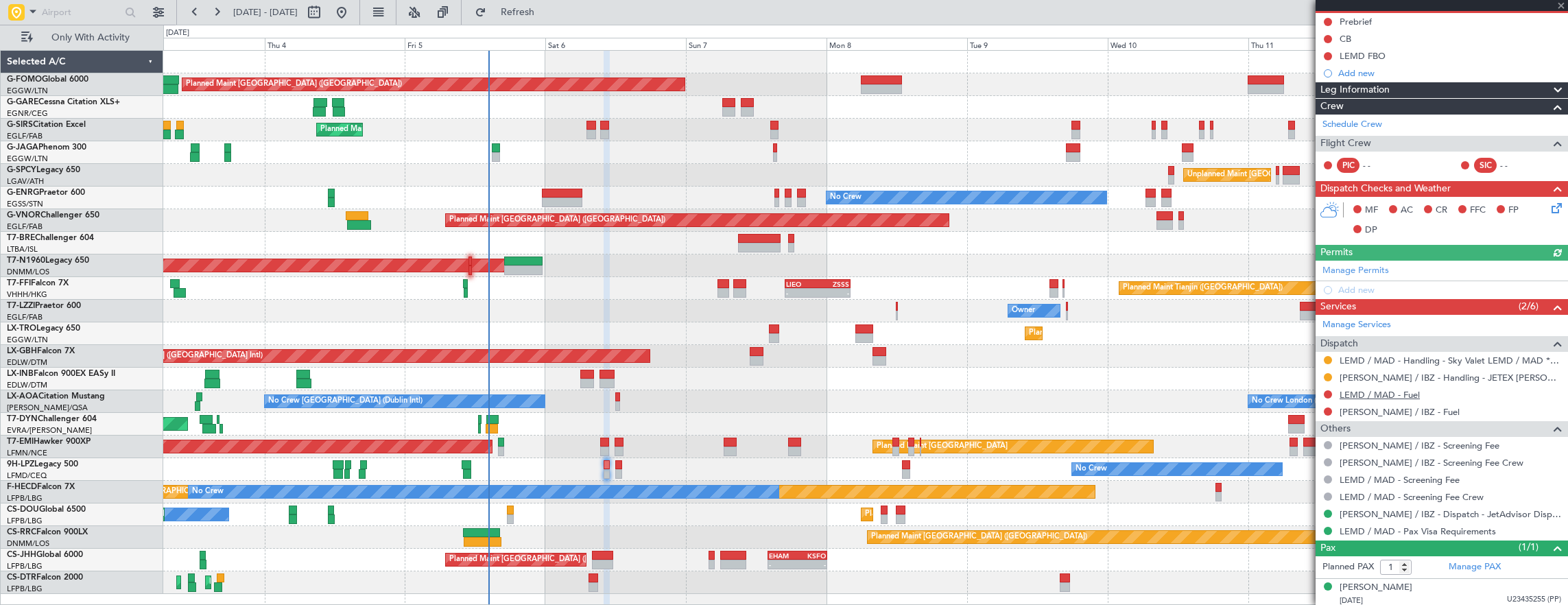
click at [1384, 392] on link "LEMD / MAD - Fuel" at bounding box center [1379, 395] width 80 height 12
click at [897, 464] on div "No Crew No Crew Planned Maint Nice (Côte d'Azur Airport)" at bounding box center [866, 469] width 1405 height 23
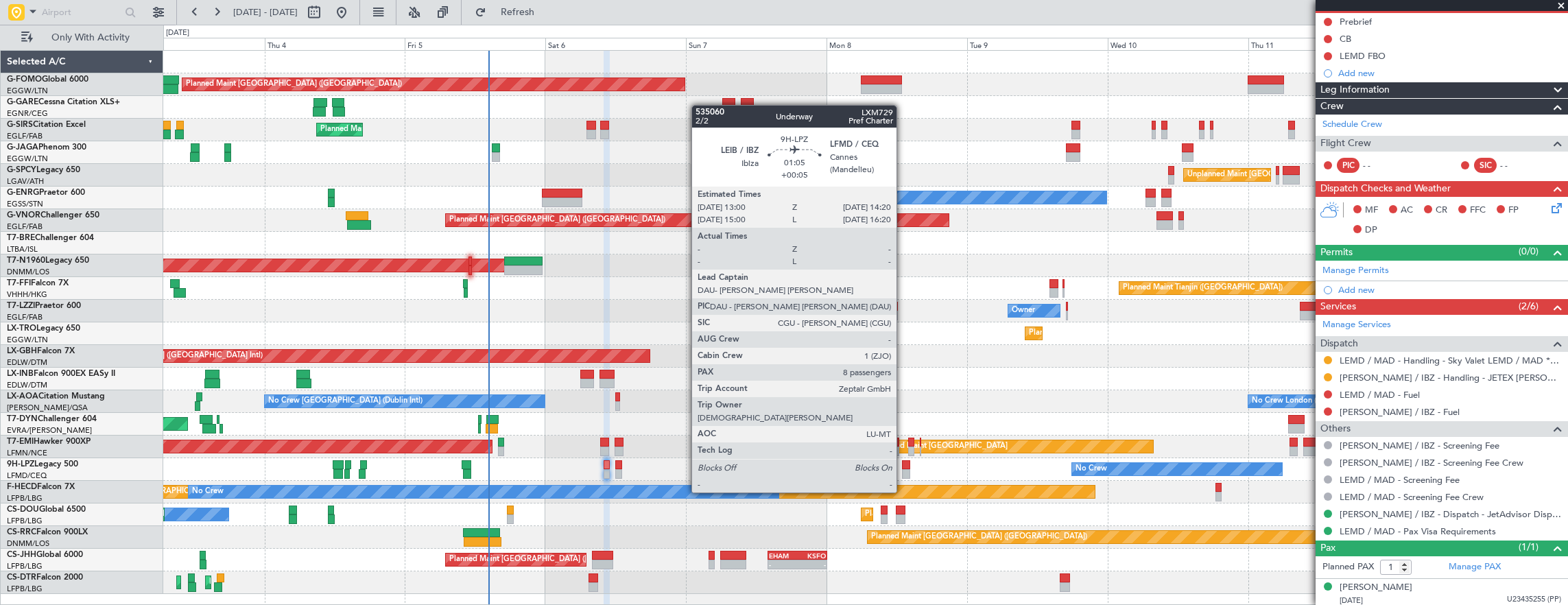
click at [905, 466] on div at bounding box center [906, 464] width 8 height 10
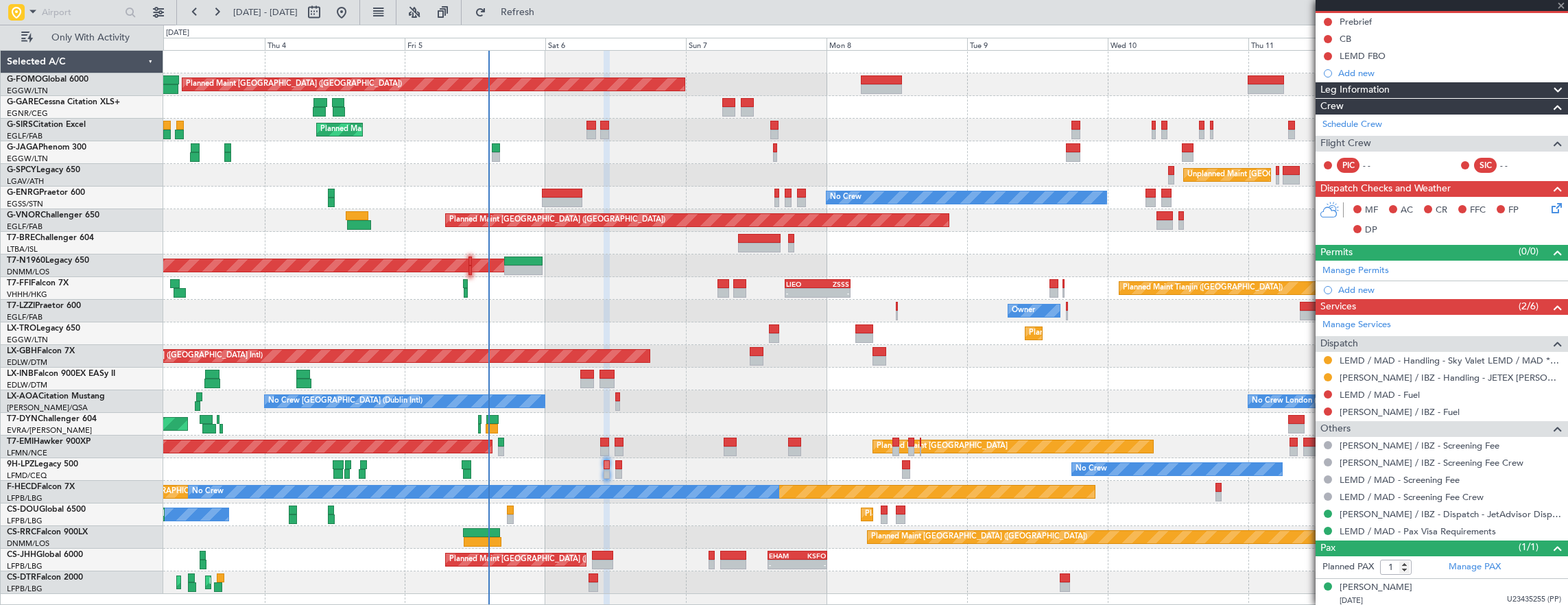
type input "+00:05"
type input "8"
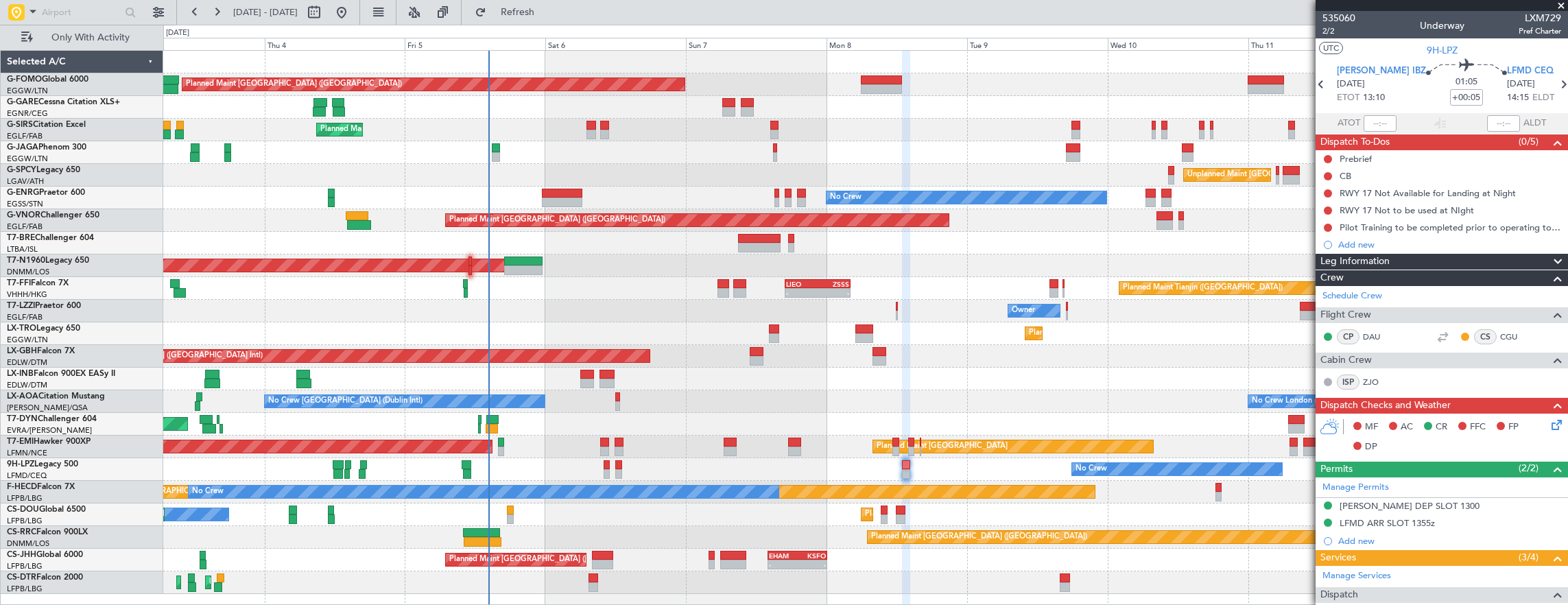
scroll to position [206, 0]
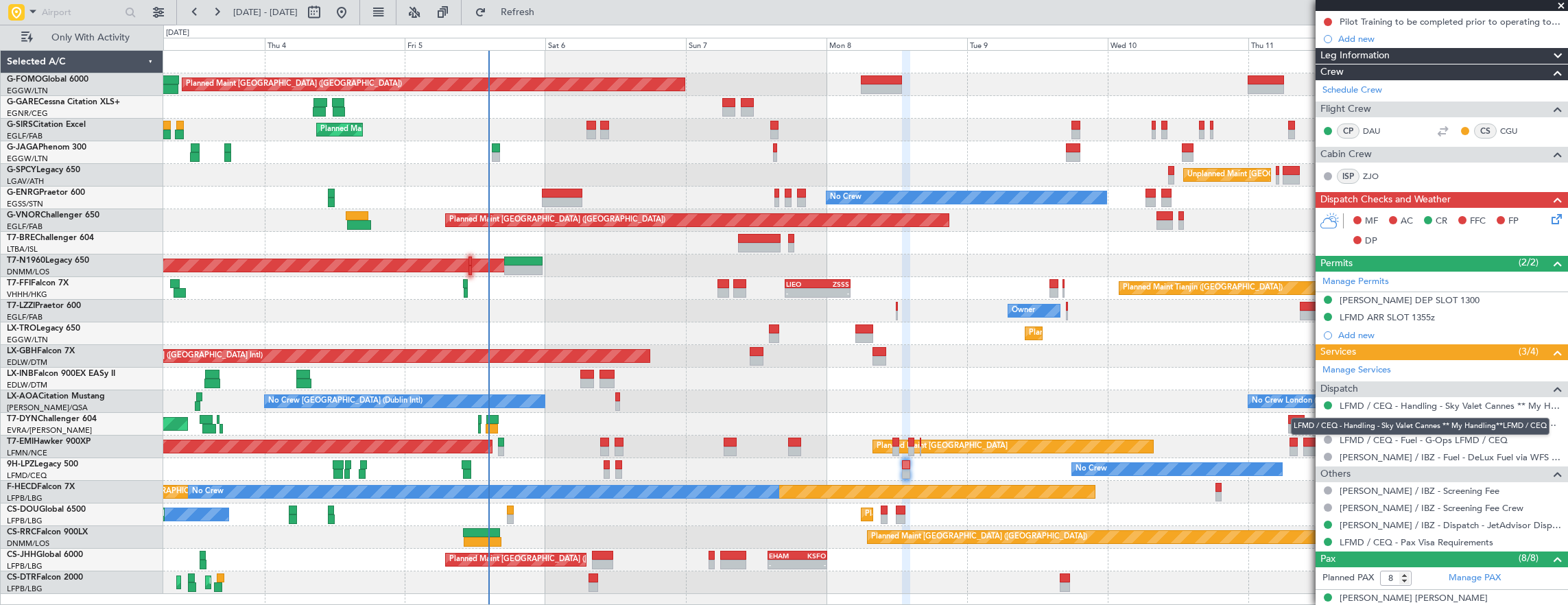
click at [1328, 420] on div "LFMD / CEQ - Handling - Sky Valet Cannes ** My Handling**LFMD / CEQ" at bounding box center [1419, 425] width 259 height 17
click at [1328, 420] on button at bounding box center [1328, 422] width 8 height 8
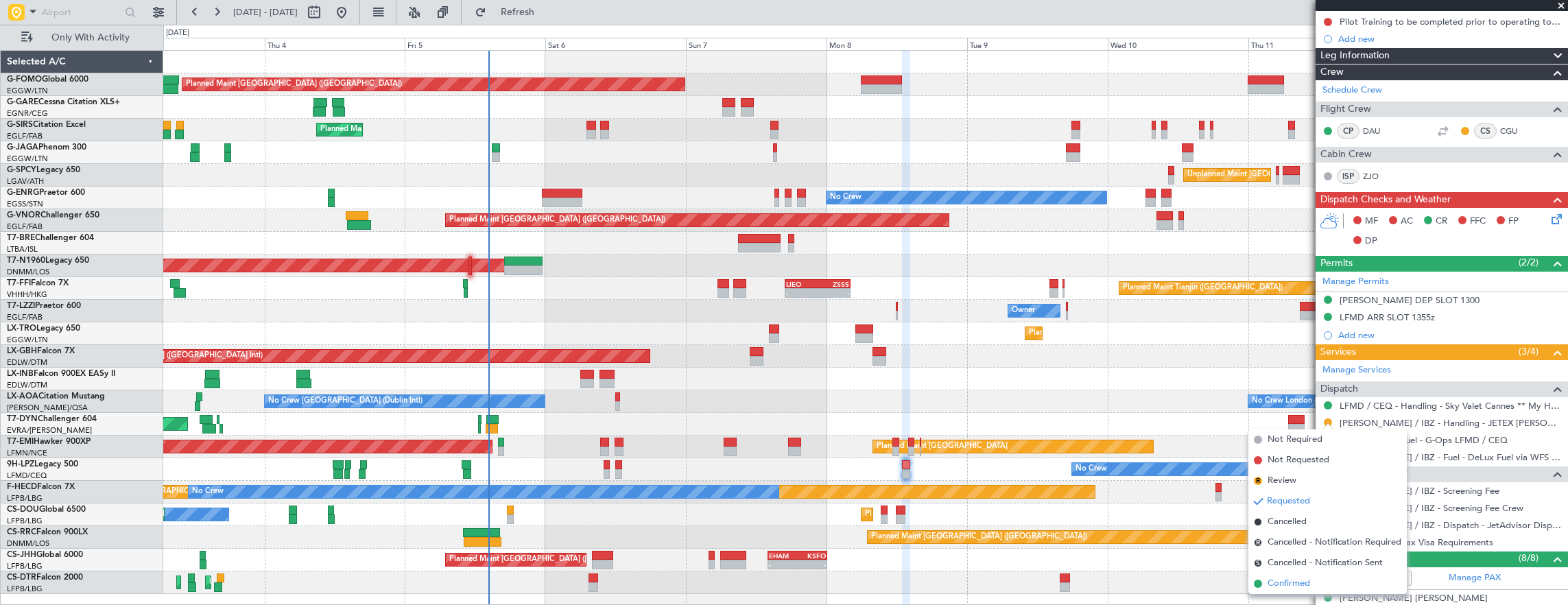
click at [1302, 578] on span "Confirmed" at bounding box center [1289, 583] width 43 height 14
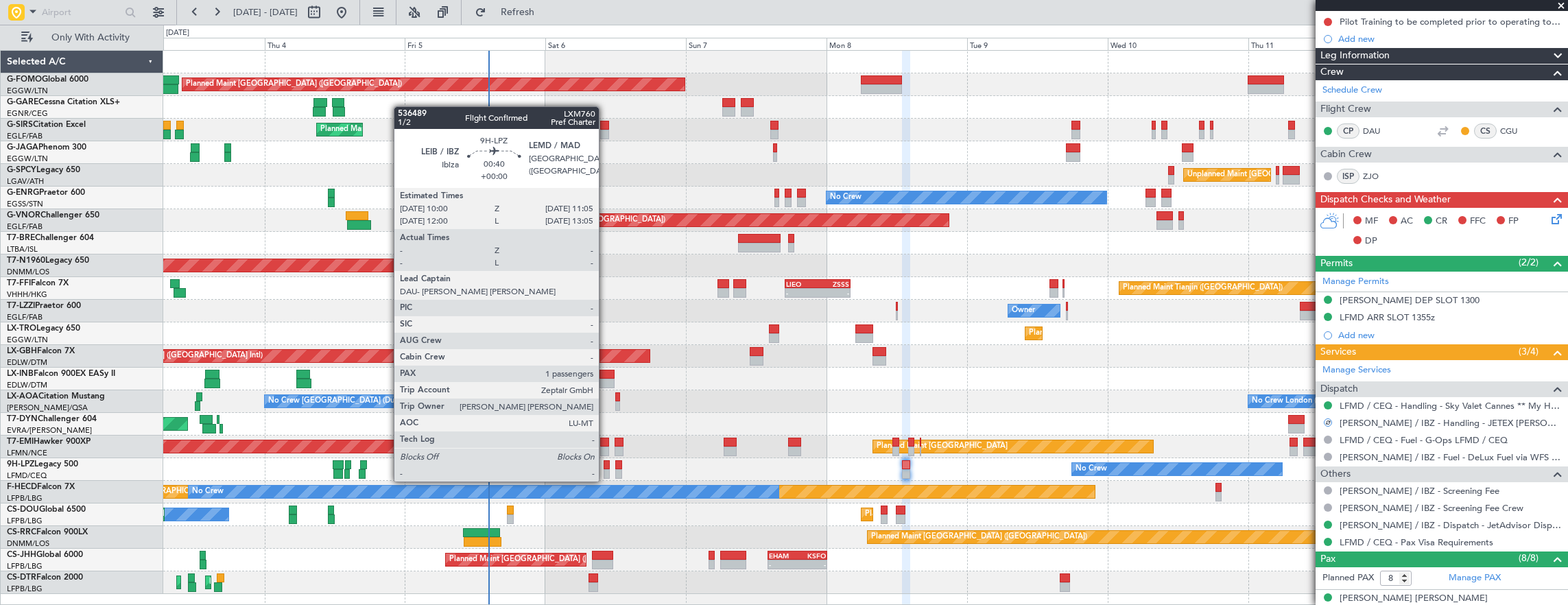
click at [605, 467] on div at bounding box center [607, 464] width 7 height 10
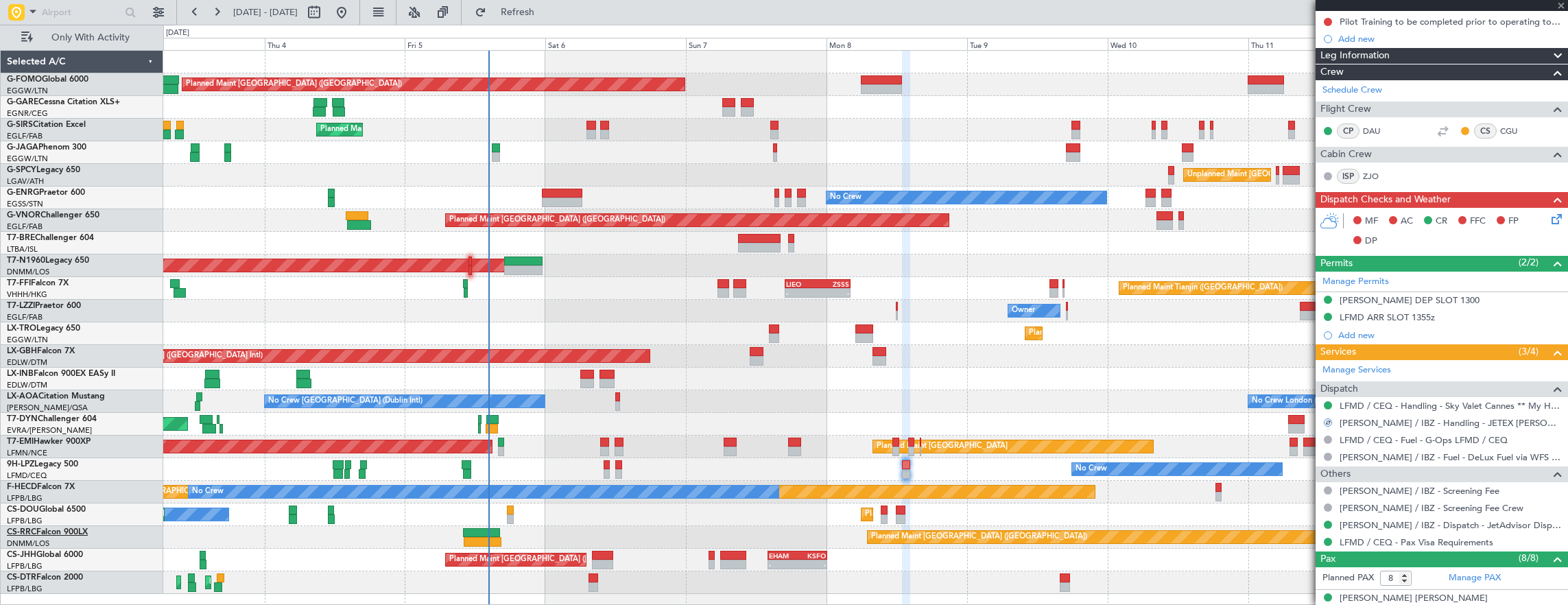
type input "1"
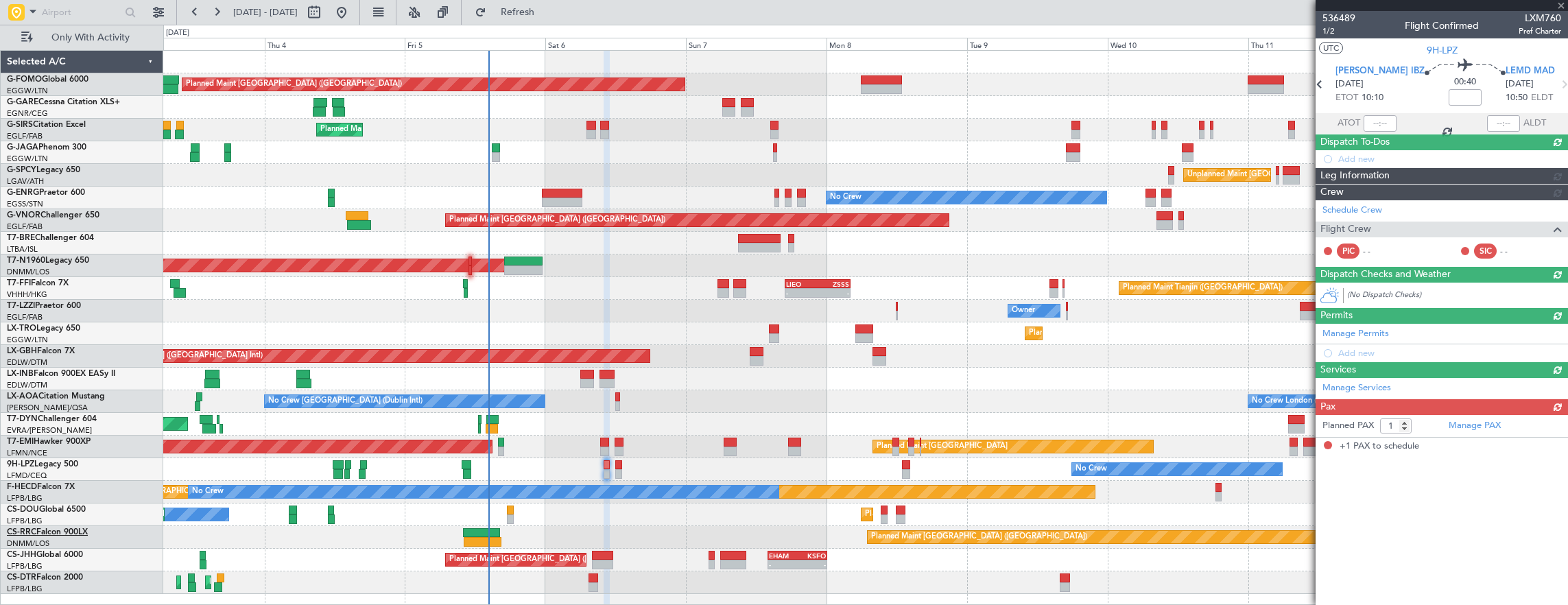
scroll to position [0, 0]
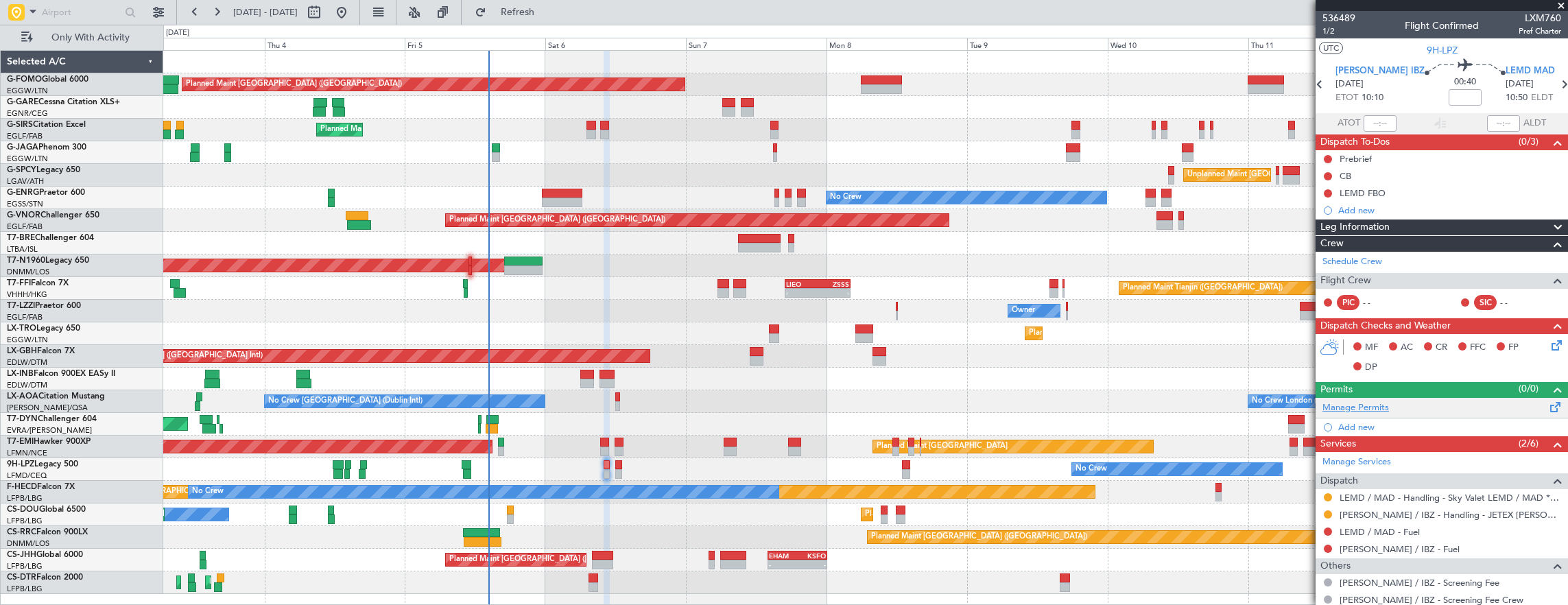
click at [1385, 401] on link "Manage Permits" at bounding box center [1355, 407] width 66 height 14
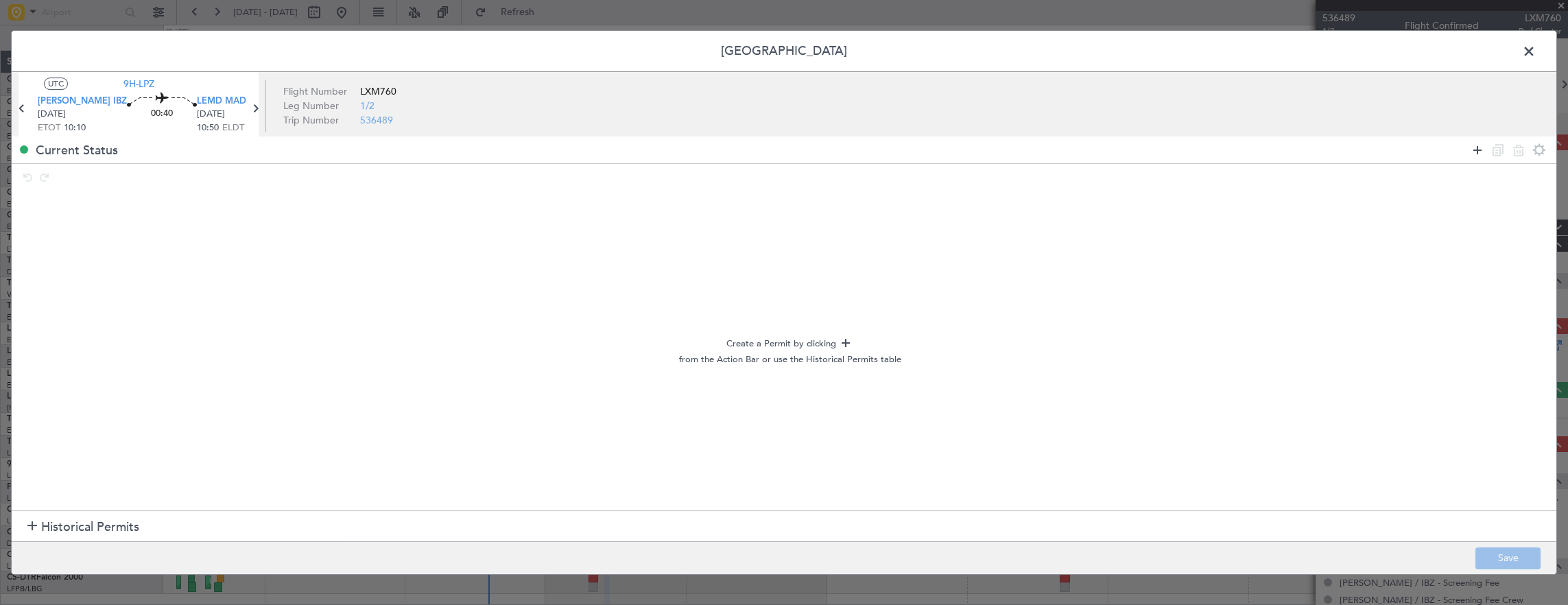
click at [1484, 147] on icon at bounding box center [1477, 150] width 16 height 16
drag, startPoint x: 1484, startPoint y: 147, endPoint x: 1475, endPoint y: 149, distance: 9.2
click at [1484, 147] on icon at bounding box center [1477, 150] width 16 height 16
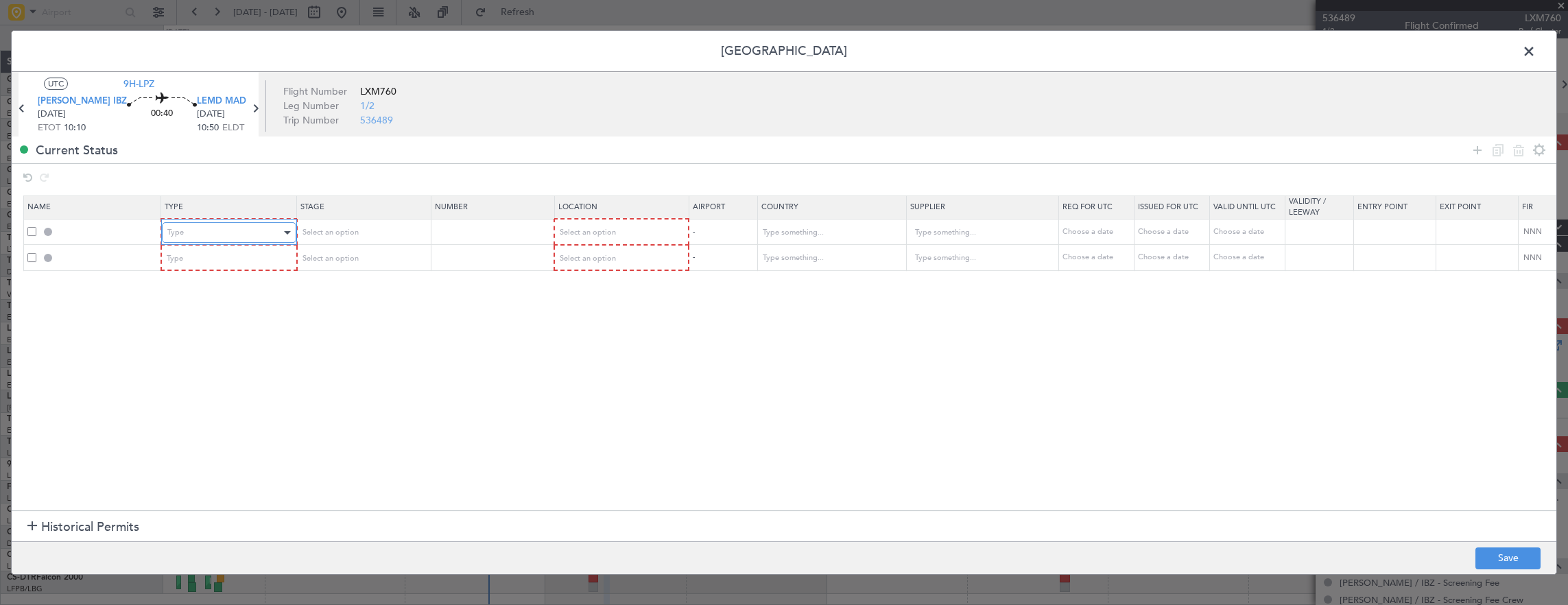
click at [251, 231] on div "Type" at bounding box center [223, 232] width 113 height 21
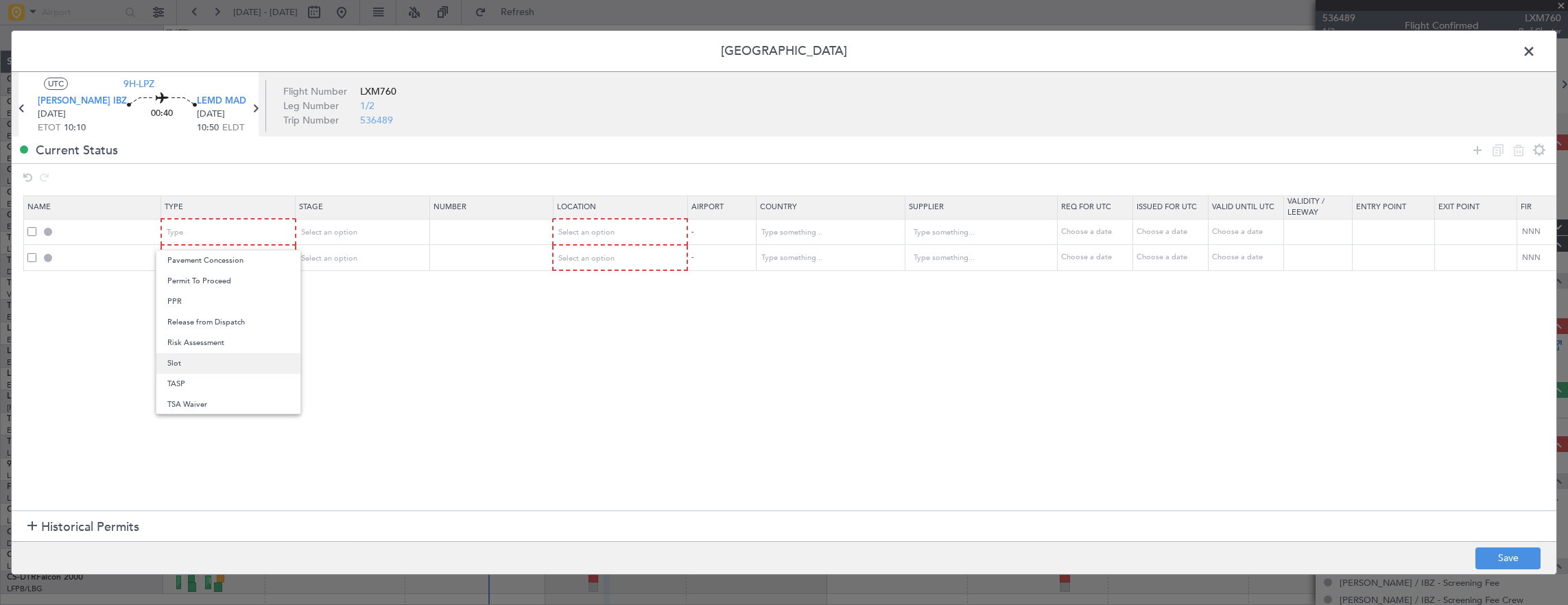
click at [218, 366] on span "Slot" at bounding box center [228, 363] width 122 height 21
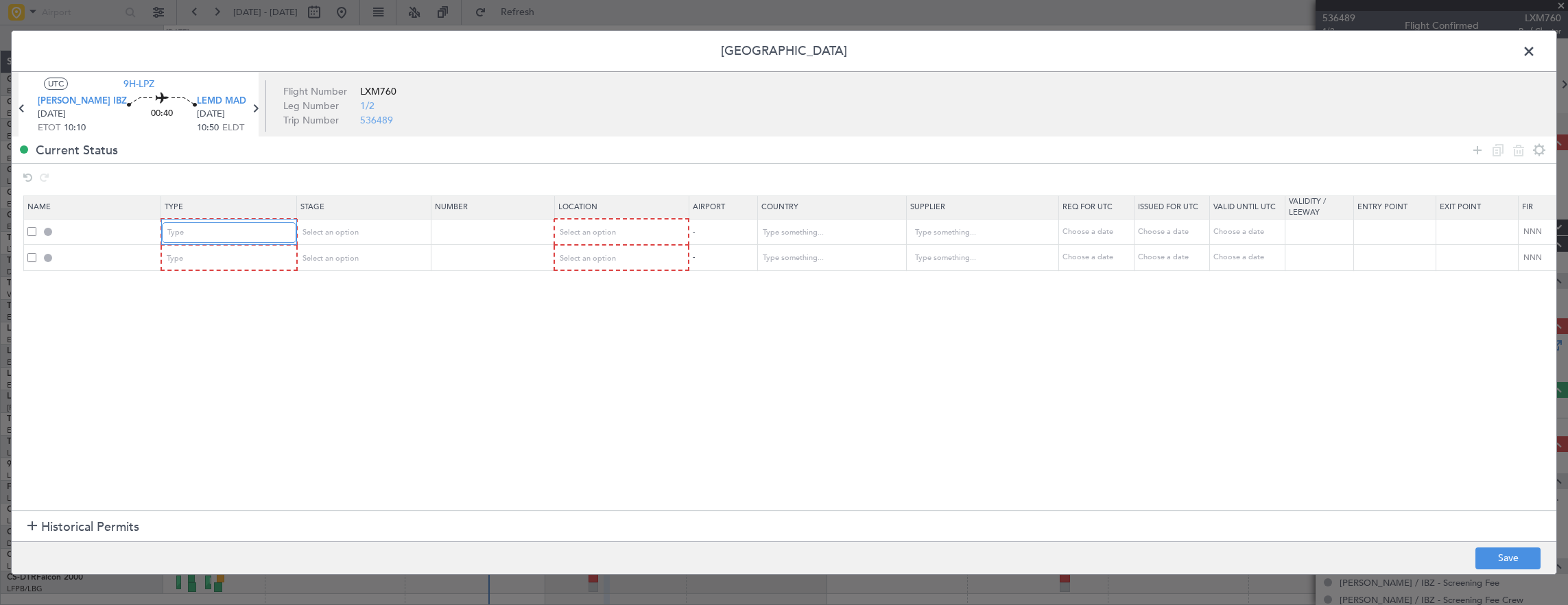
scroll to position [412, 0]
click at [227, 259] on div "Type" at bounding box center [223, 259] width 113 height 21
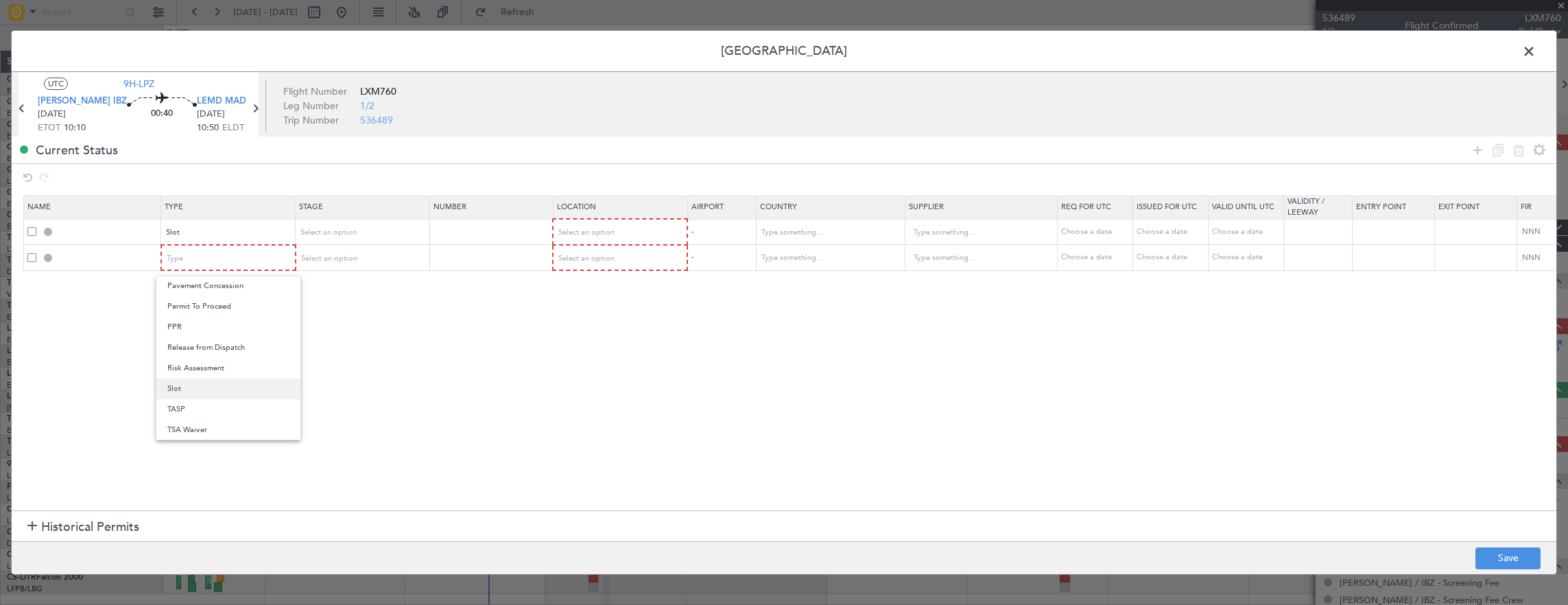
click at [220, 386] on span "Slot" at bounding box center [228, 388] width 122 height 21
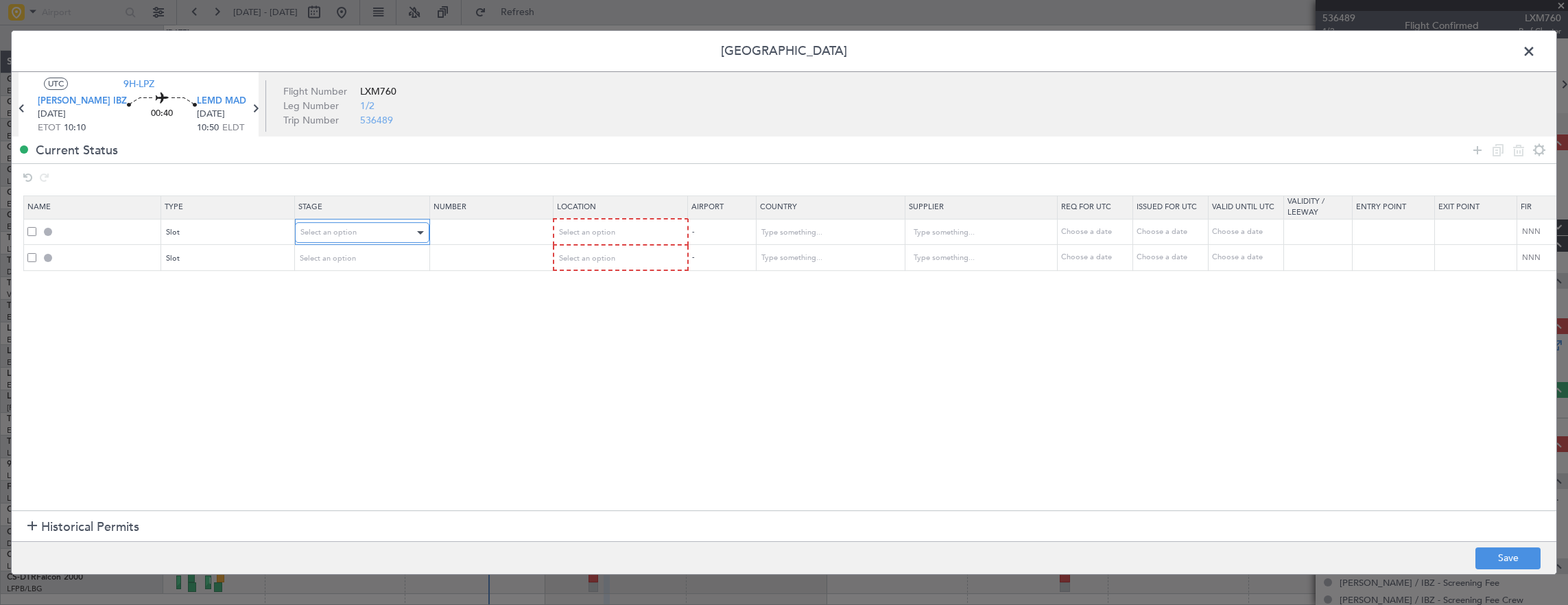
click at [378, 226] on div "Select an option" at bounding box center [357, 232] width 113 height 21
drag, startPoint x: 347, startPoint y: 326, endPoint x: 351, endPoint y: 282, distance: 44.2
click at [346, 324] on span "Requested" at bounding box center [361, 322] width 122 height 21
click at [360, 254] on div "Select an option" at bounding box center [357, 259] width 113 height 21
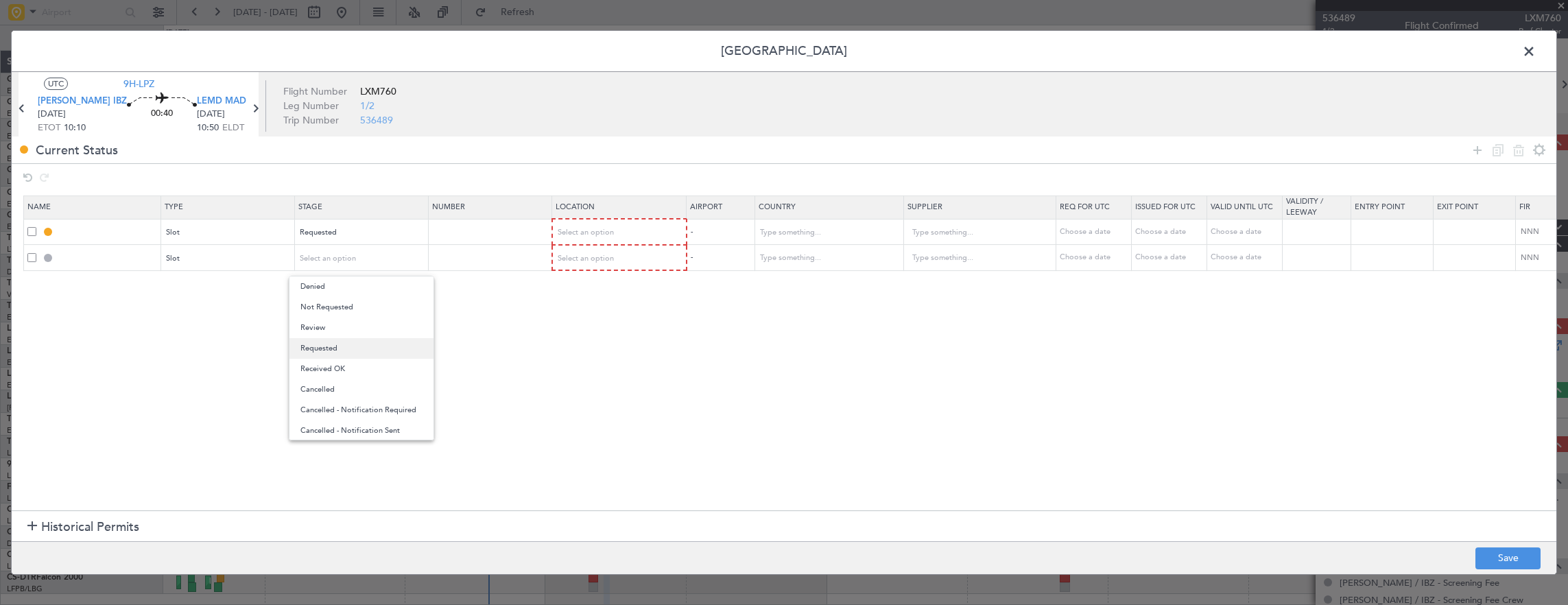
click at [348, 344] on span "Requested" at bounding box center [361, 348] width 122 height 21
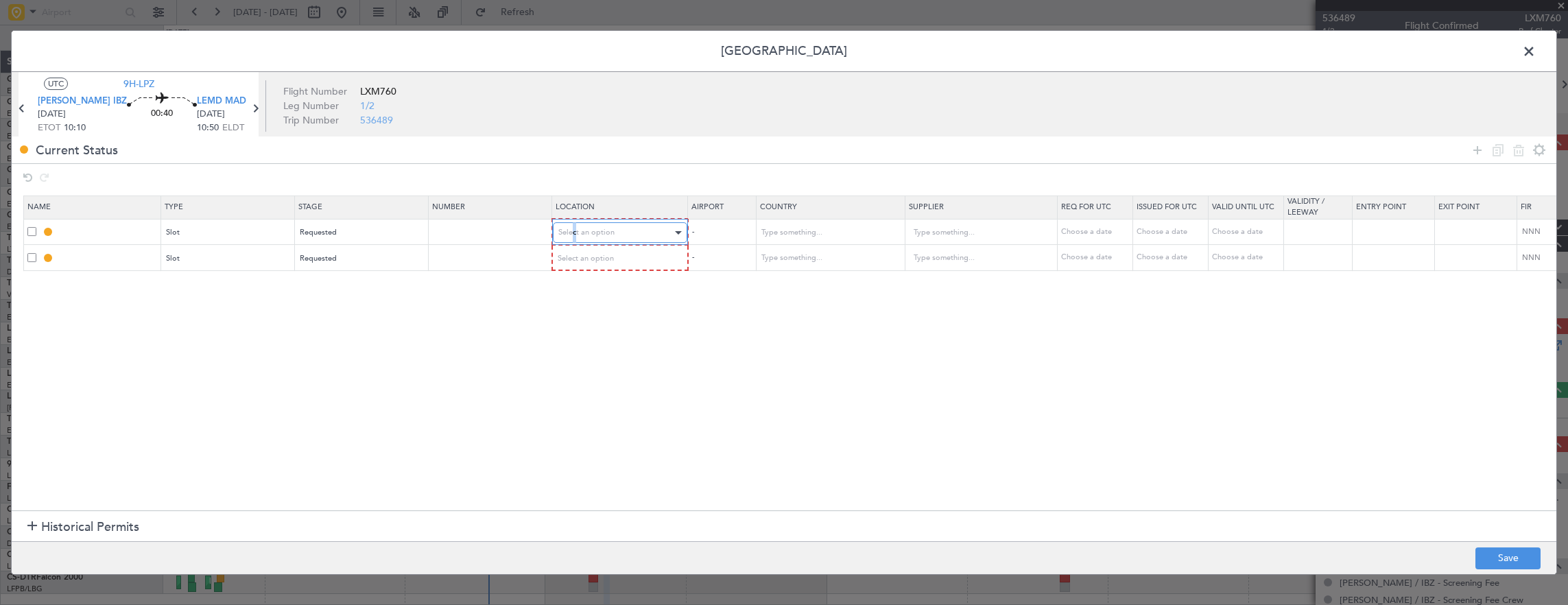
click at [573, 232] on span "Select an option" at bounding box center [586, 231] width 56 height 10
drag, startPoint x: 573, startPoint y: 232, endPoint x: 583, endPoint y: 262, distance: 31.6
click at [583, 262] on span "Departure" at bounding box center [618, 260] width 122 height 21
click at [583, 262] on div "Select an option" at bounding box center [614, 258] width 113 height 21
drag, startPoint x: 583, startPoint y: 262, endPoint x: 620, endPoint y: 334, distance: 81.0
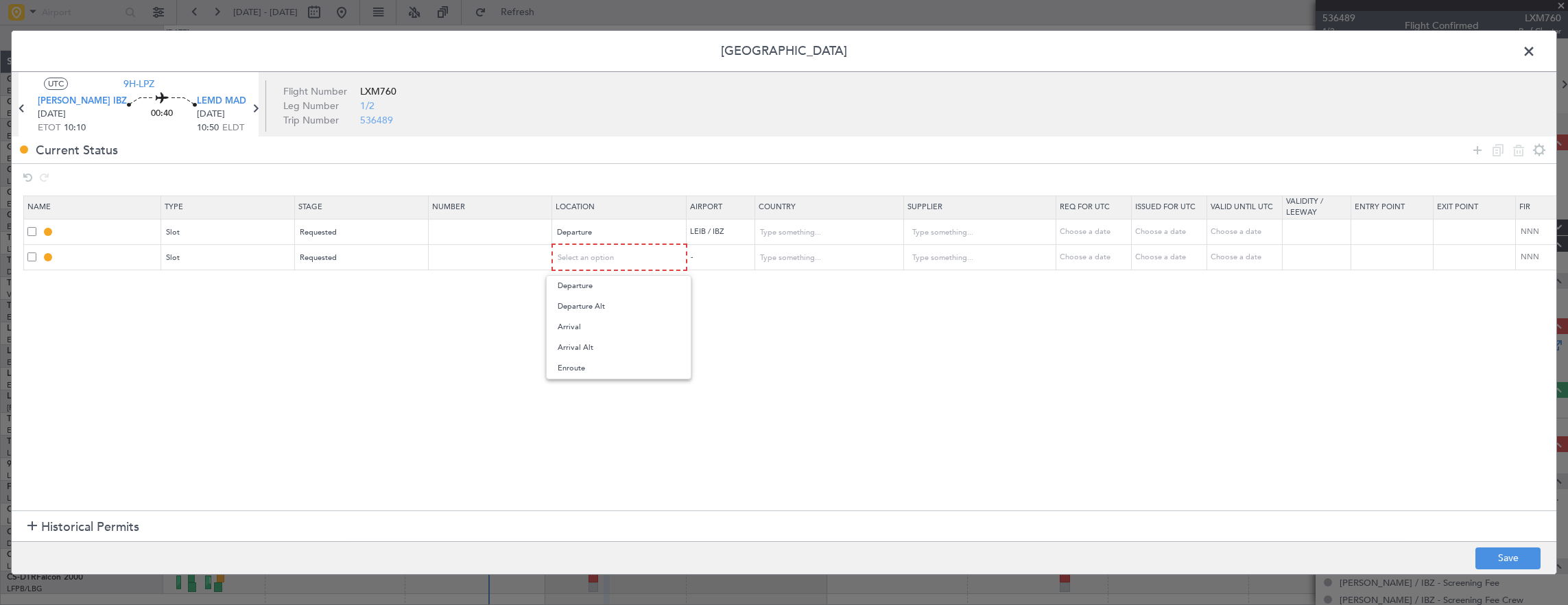
click at [591, 327] on span "Arrival" at bounding box center [618, 327] width 122 height 21
click at [1488, 567] on button "Save" at bounding box center [1508, 558] width 65 height 22
type input "LEIB DEP SLOT"
type input "Spain"
type input "NNN"
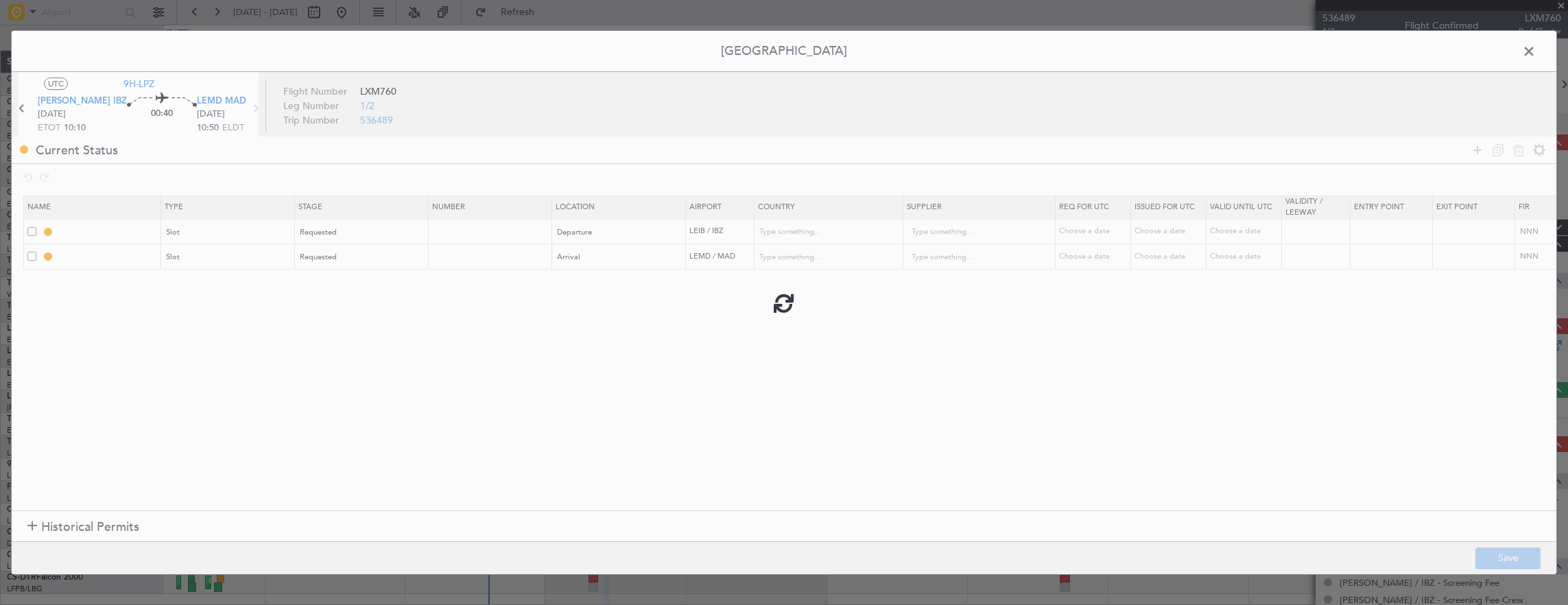
type input "LEMD ARR SLOT"
type input "Spain"
type input "NNN"
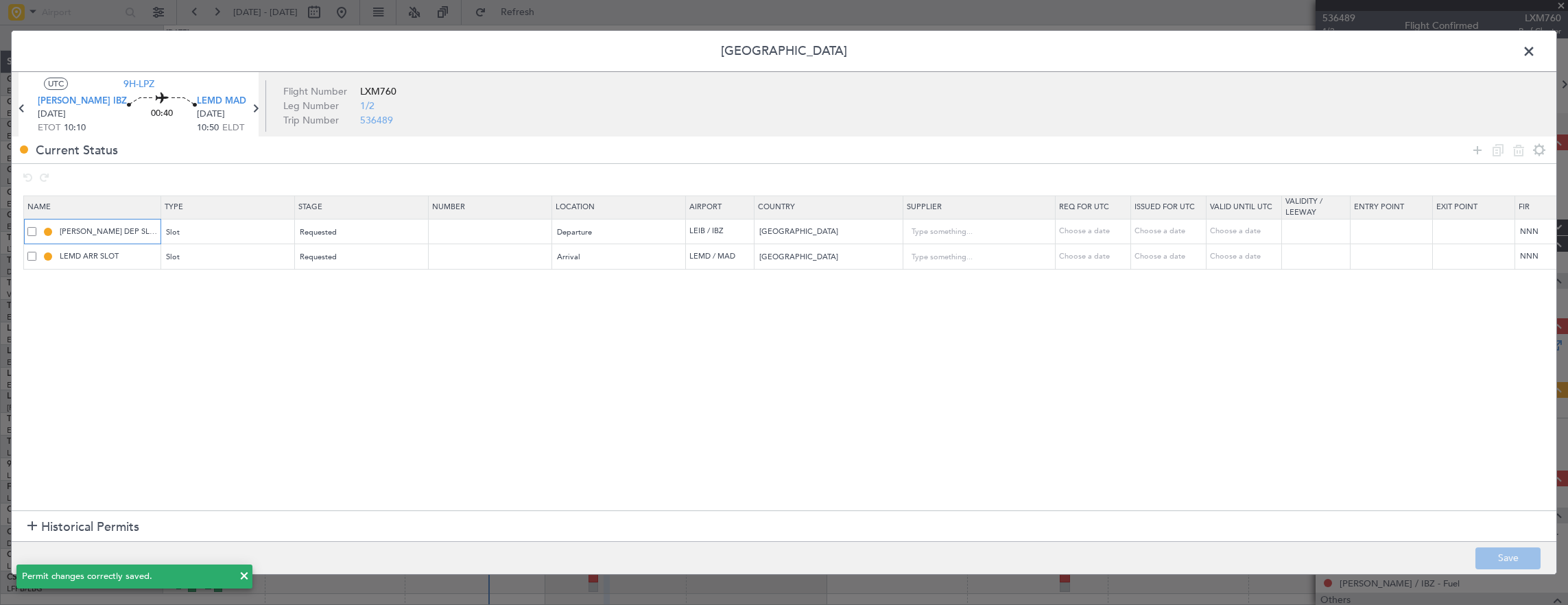
click at [139, 235] on input "LEIB DEP SLOT" at bounding box center [108, 231] width 103 height 12
type input "[PERSON_NAME] DEP SLOT 1000z"
click at [140, 254] on mat-tooltip-component "LEIB DEP SLOT" at bounding box center [132, 255] width 125 height 36
click at [144, 259] on input "LEMD ARR SLOT" at bounding box center [108, 256] width 103 height 12
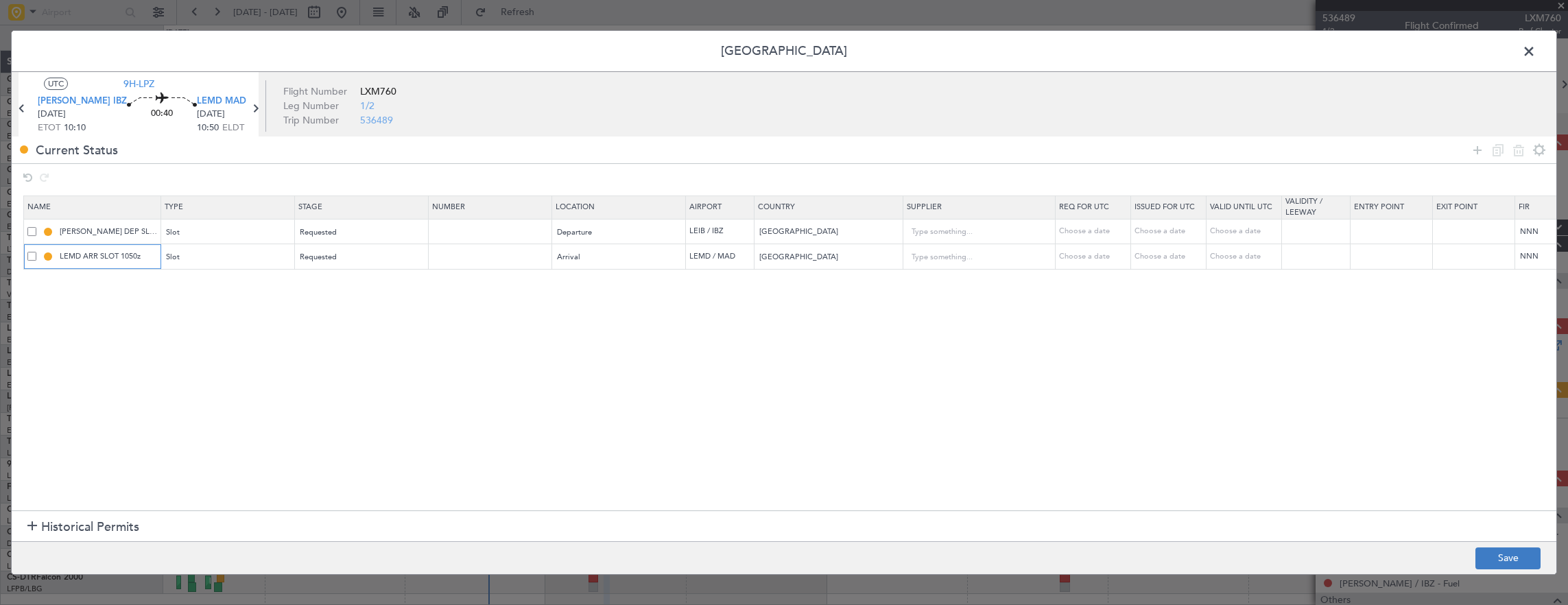
type input "LEMD ARR SLOT 1050z"
click at [1502, 551] on button "Save" at bounding box center [1508, 558] width 65 height 22
click at [1535, 43] on span at bounding box center [1535, 54] width 0 height 27
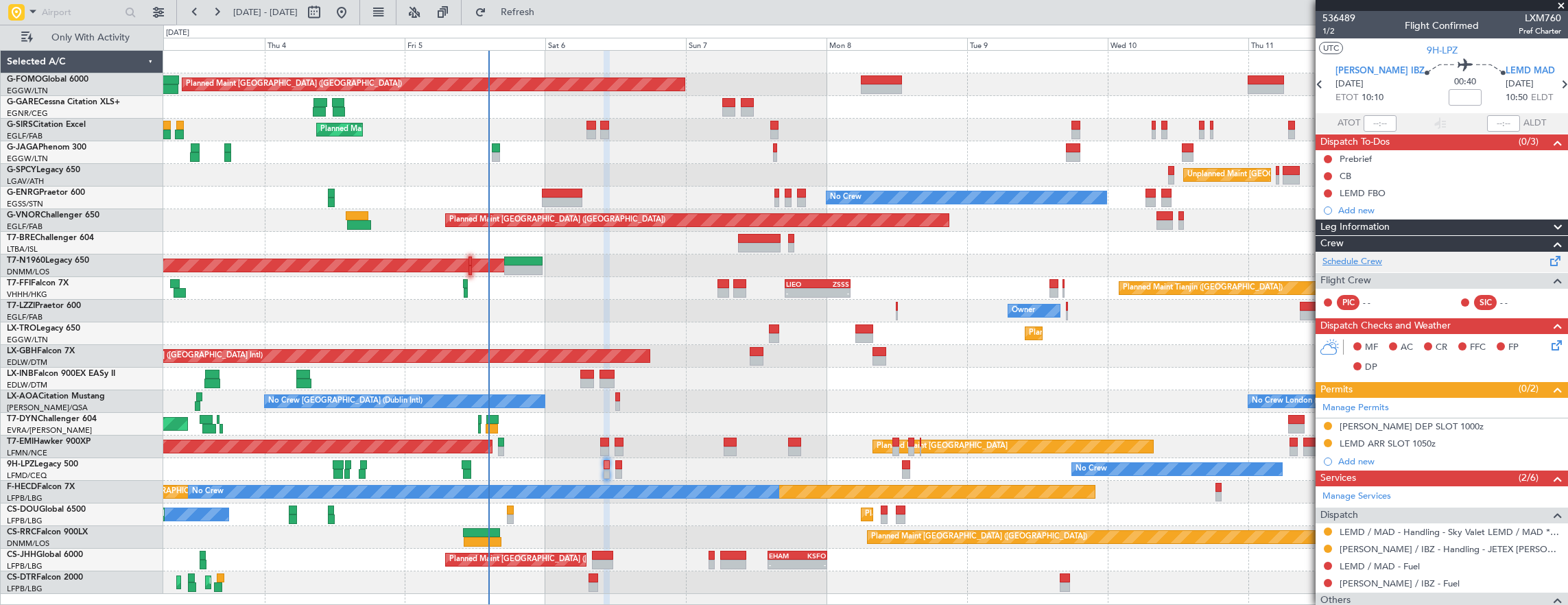
click at [1382, 258] on link "Schedule Crew" at bounding box center [1352, 261] width 60 height 14
click at [612, 472] on div "No Crew No Crew Planned Maint Nice (Côte d'Azur Airport)" at bounding box center [866, 469] width 1405 height 23
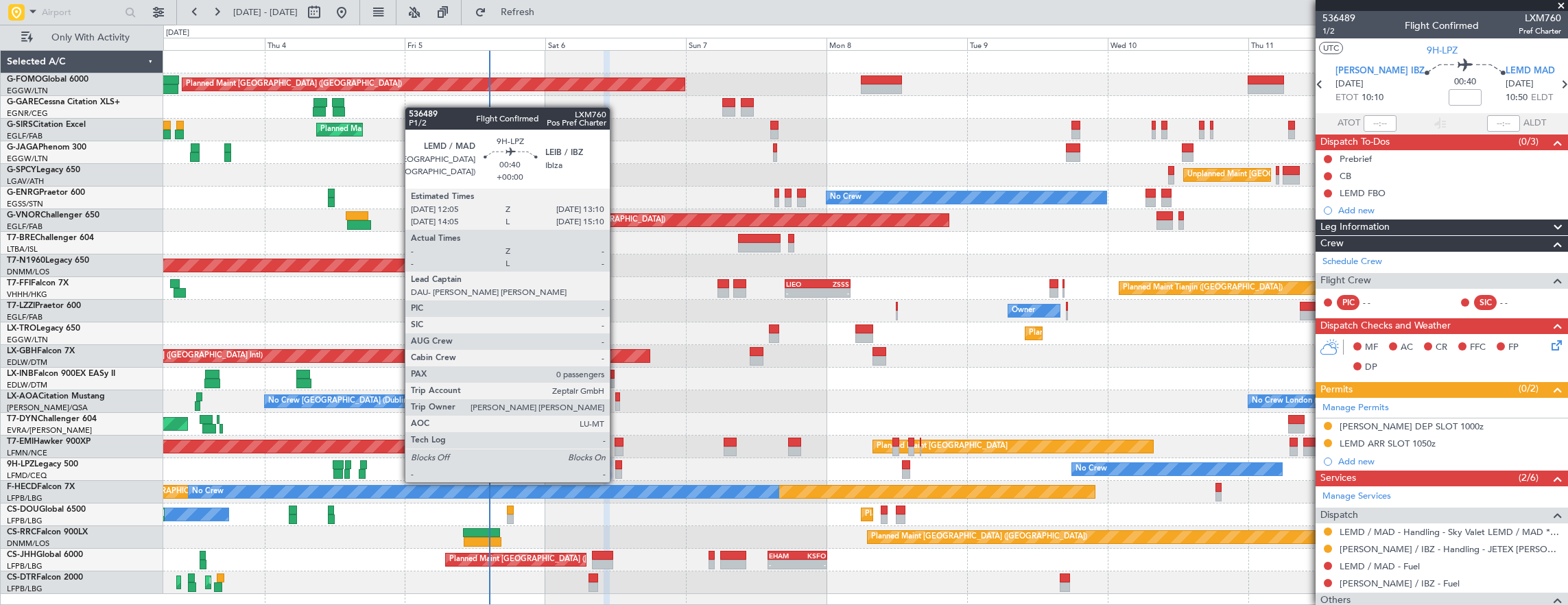
click at [617, 467] on div at bounding box center [619, 464] width 7 height 10
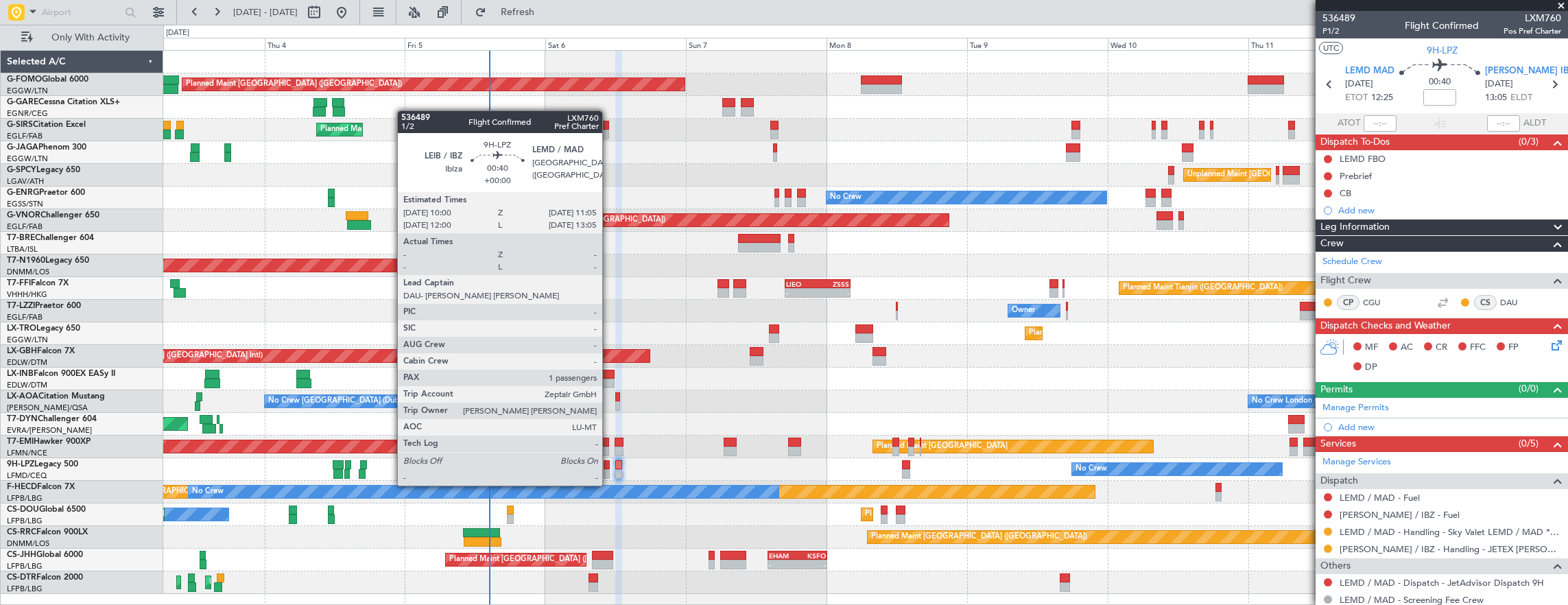
click at [609, 472] on div at bounding box center [607, 473] width 7 height 10
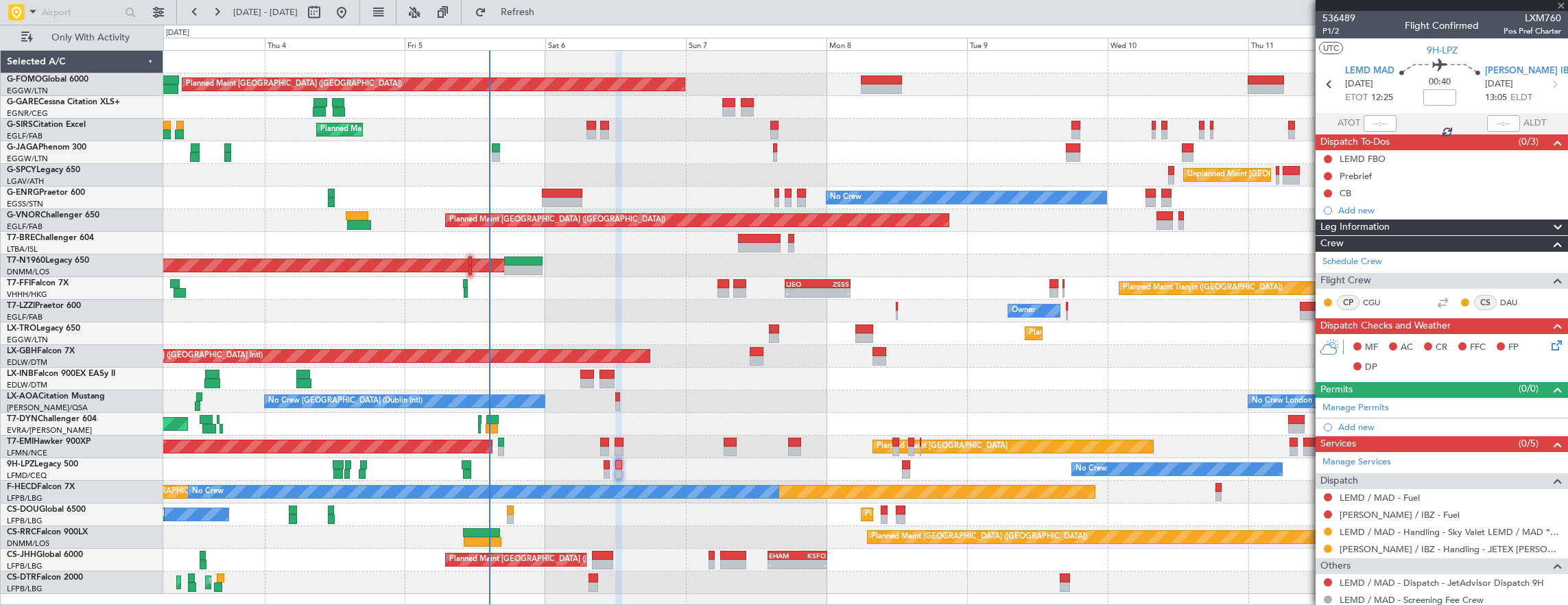
type input "1"
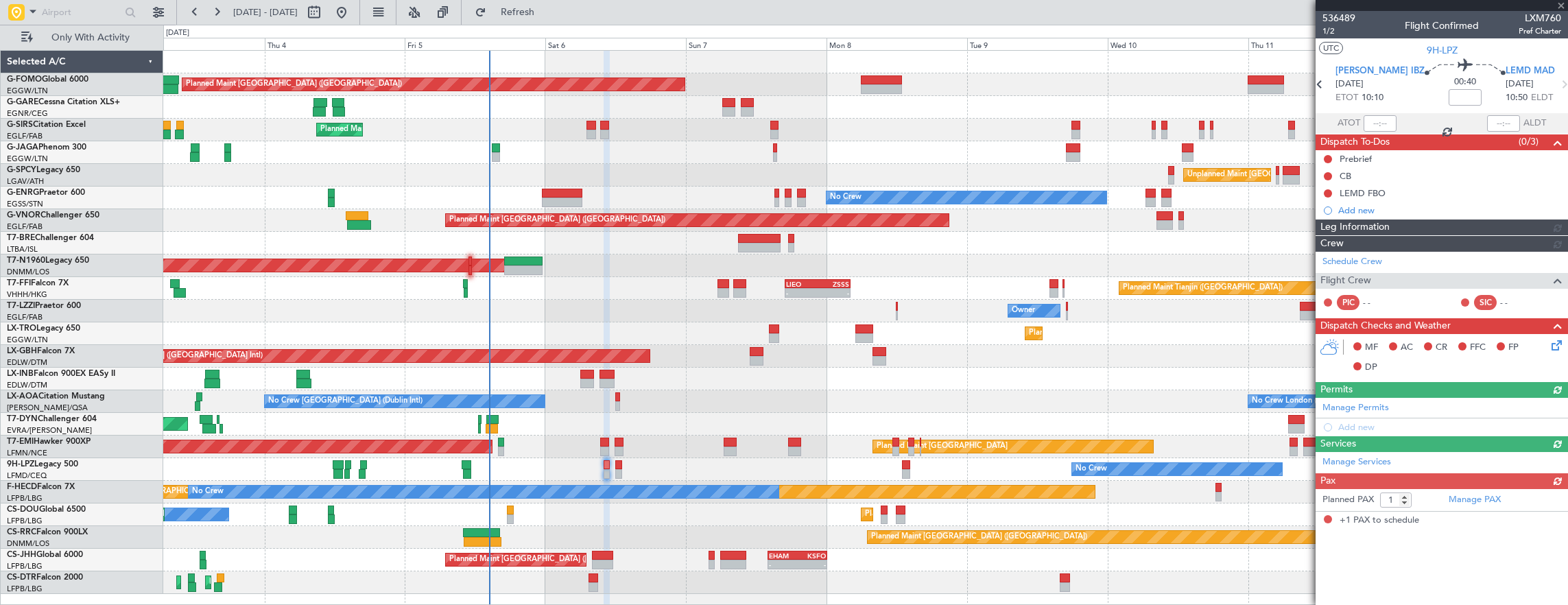
scroll to position [172, 0]
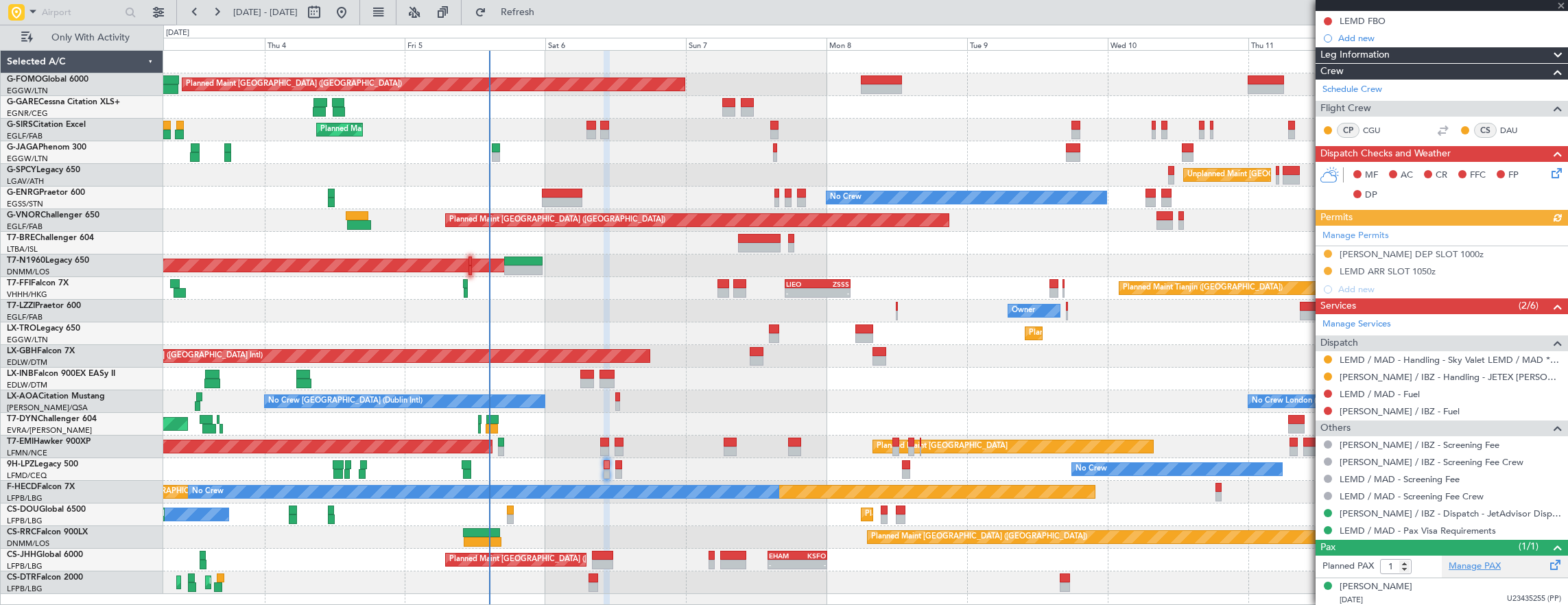
click at [1472, 567] on link "Manage PAX" at bounding box center [1474, 566] width 52 height 14
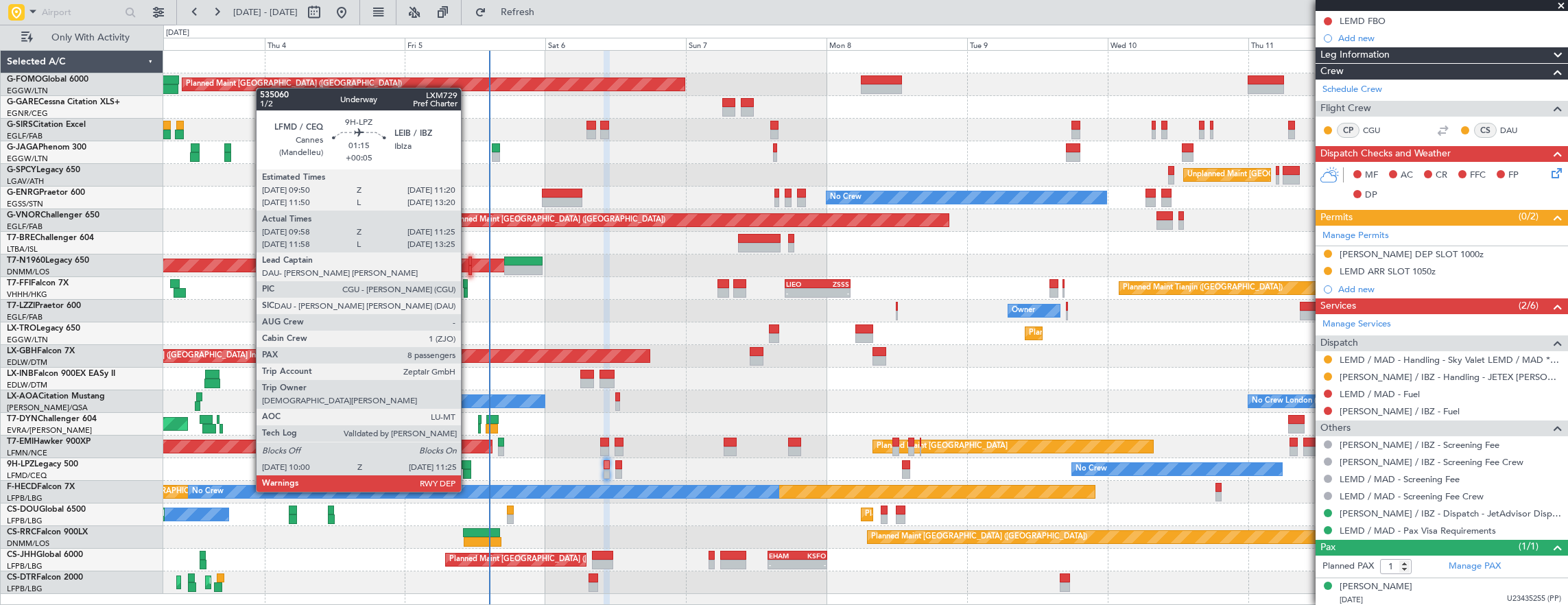
click at [467, 465] on div at bounding box center [466, 464] width 9 height 10
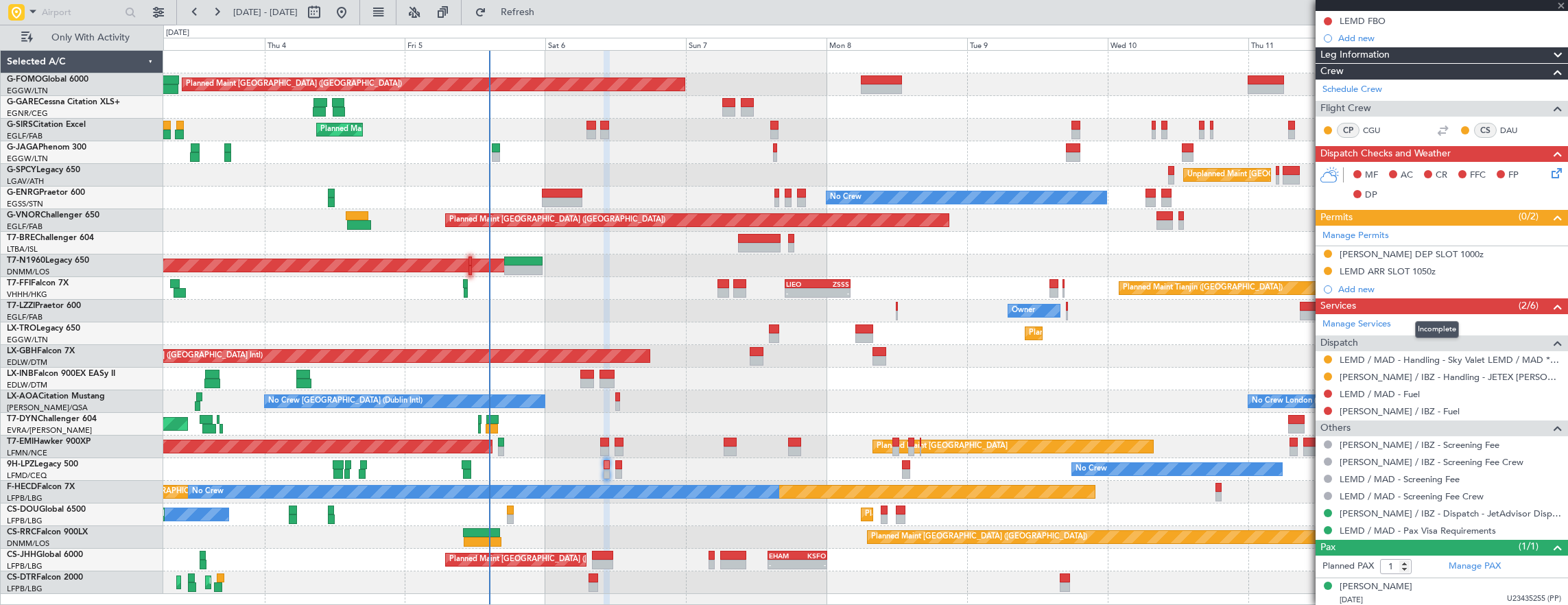
type input "+00:05"
type input "10:08"
type input "11:20"
type input "8"
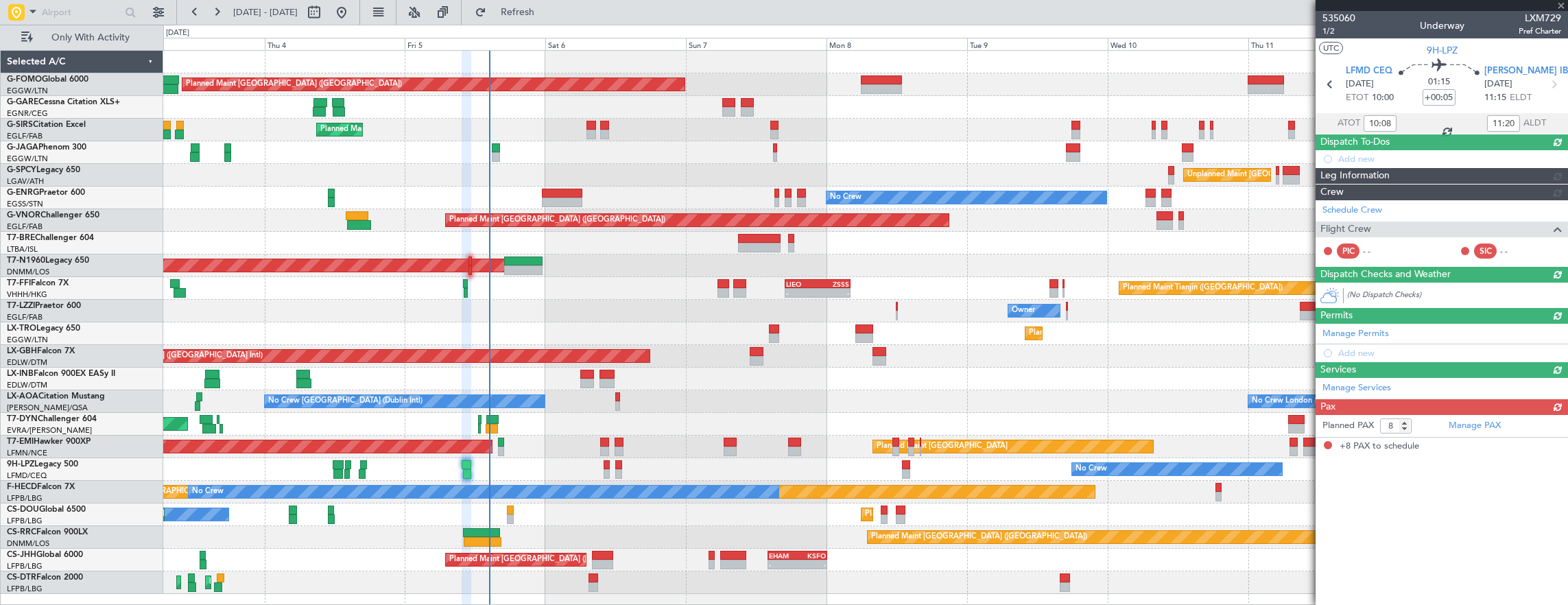
scroll to position [0, 0]
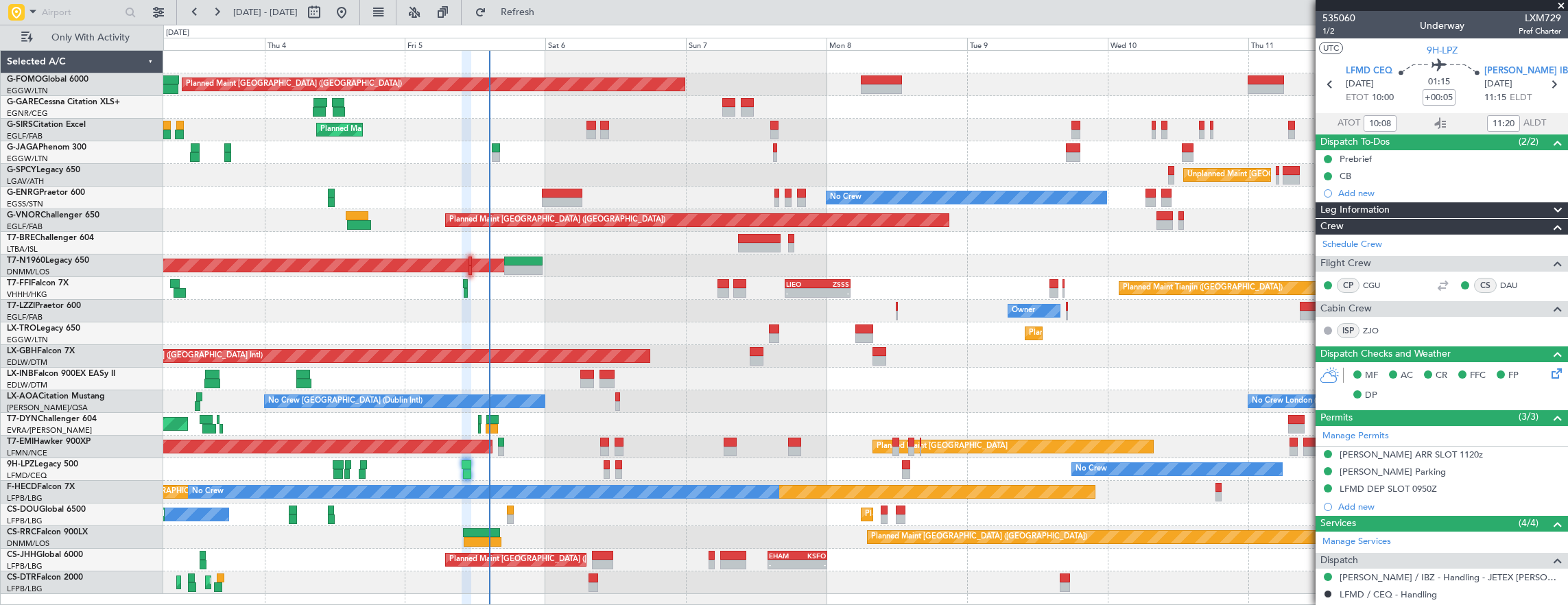
click at [605, 467] on div at bounding box center [607, 464] width 7 height 10
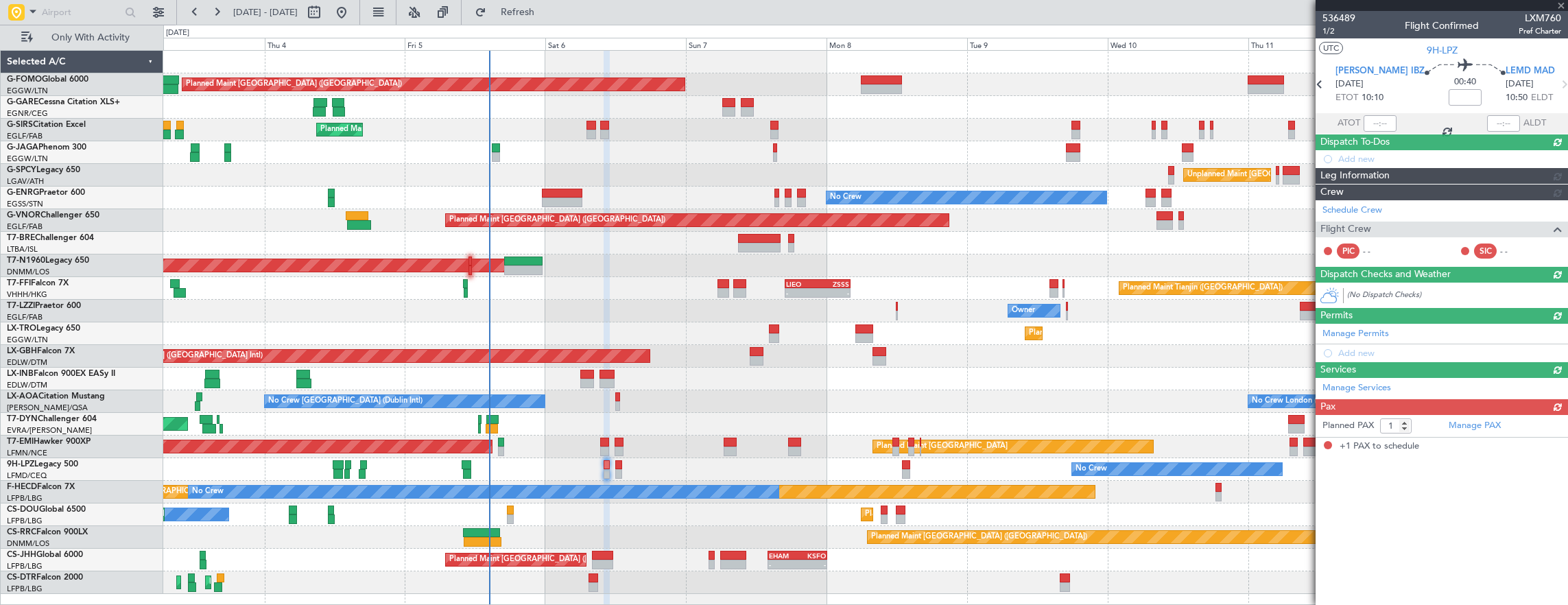
click at [1375, 282] on span "Dispatch Checks and Weather" at bounding box center [1386, 274] width 131 height 15
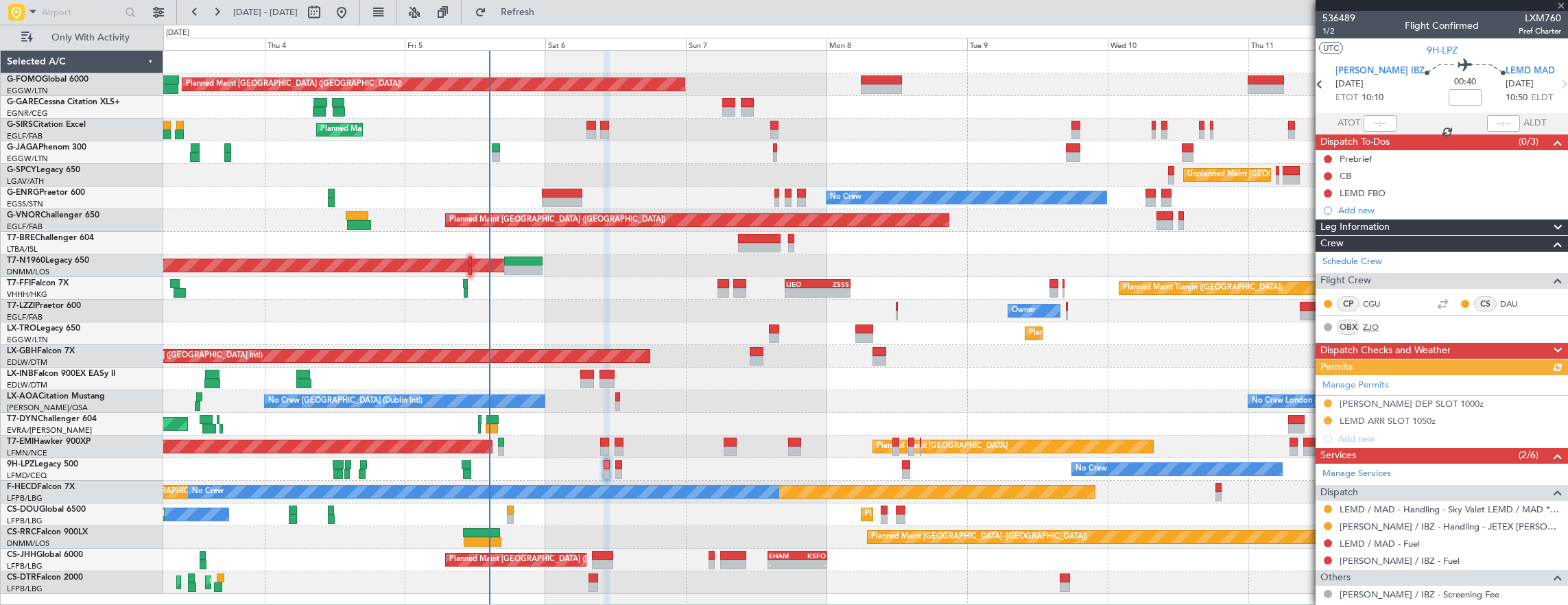
click at [1372, 328] on link "ZJO" at bounding box center [1378, 327] width 31 height 13
click at [1407, 346] on span "Dispatch Checks and Weather" at bounding box center [1386, 350] width 131 height 15
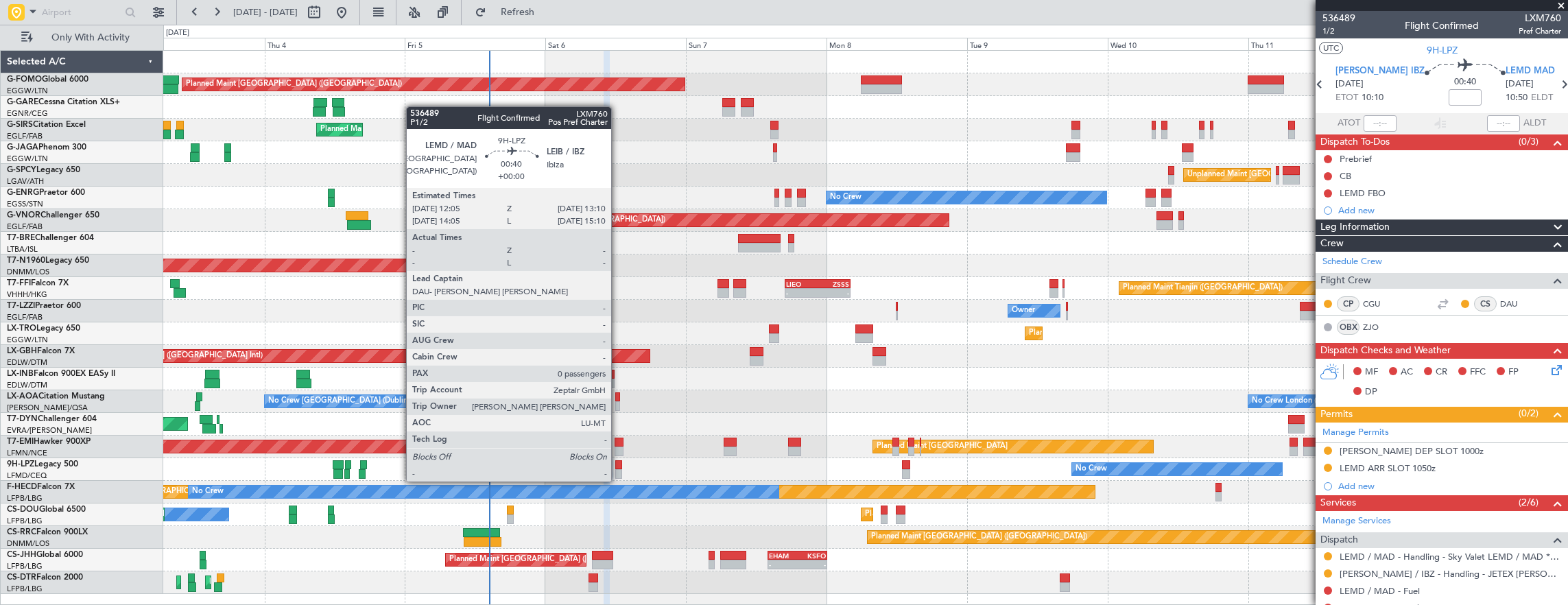
click at [618, 467] on div at bounding box center [619, 464] width 7 height 10
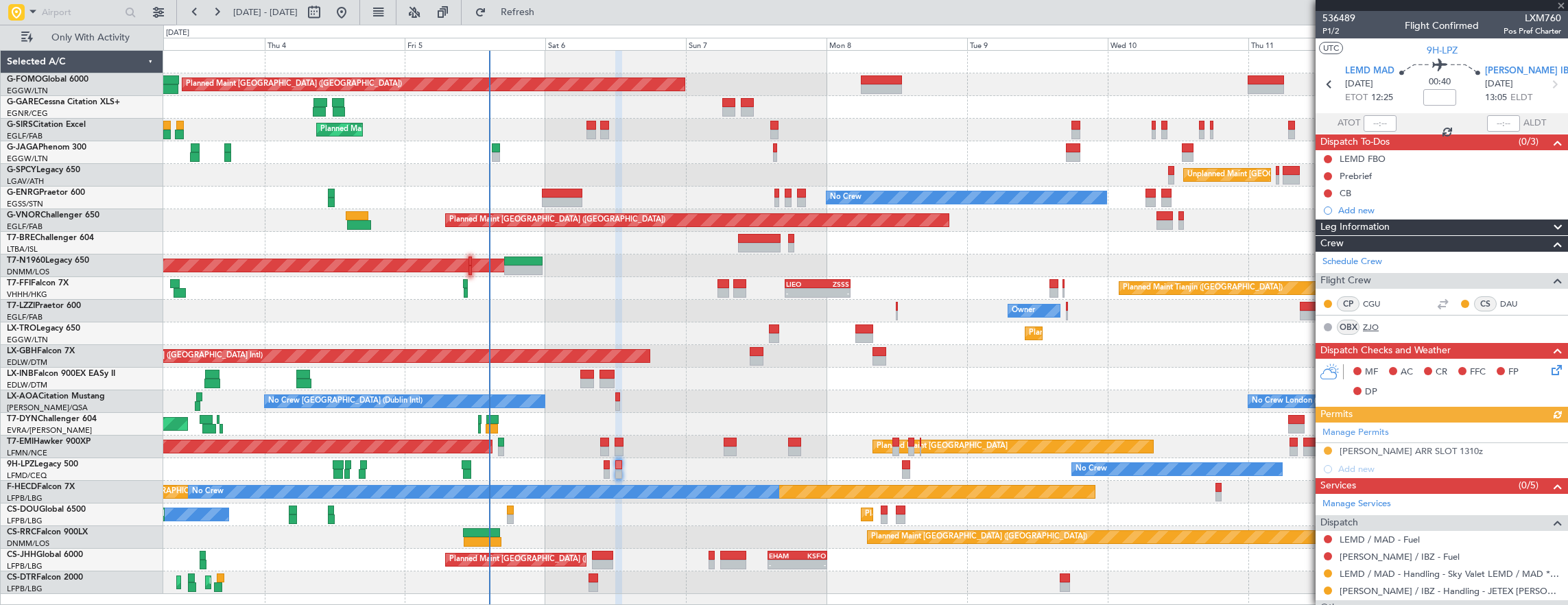
click at [1375, 324] on link "ZJO" at bounding box center [1378, 327] width 31 height 13
click at [523, 14] on button "Refresh" at bounding box center [509, 13] width 83 height 22
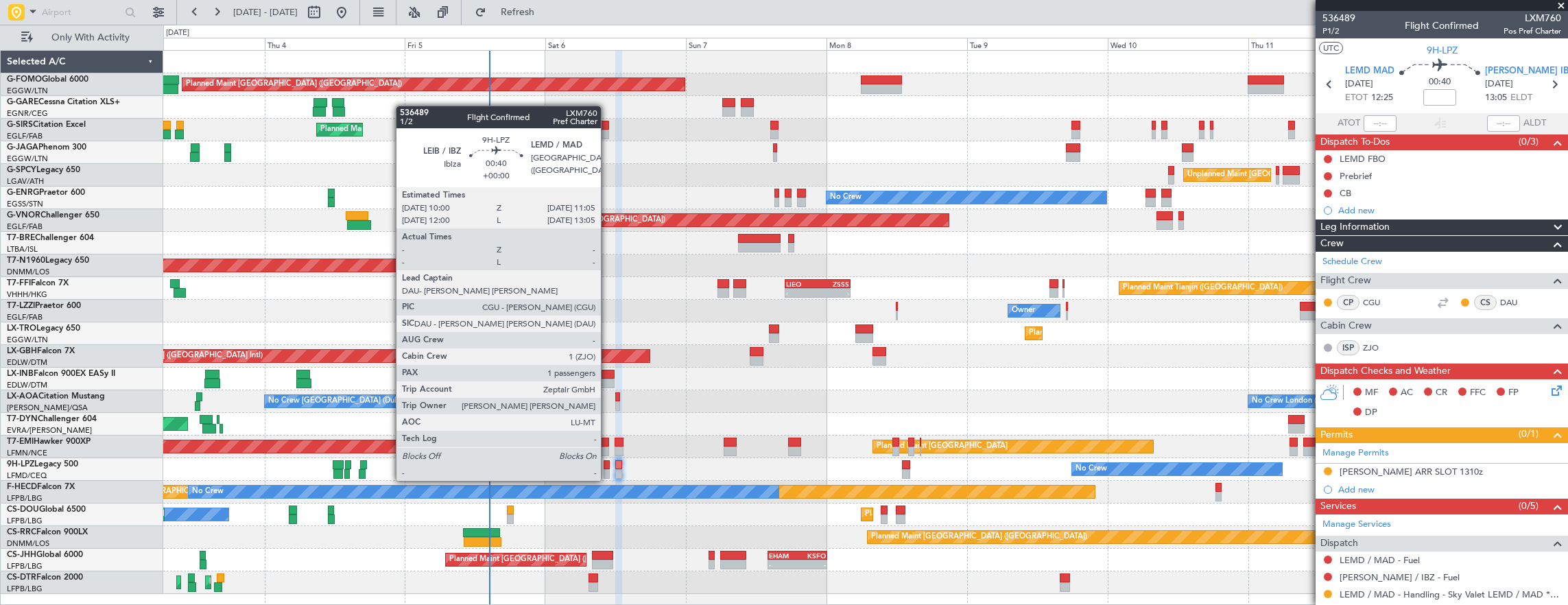
click at [608, 467] on div at bounding box center [607, 464] width 7 height 10
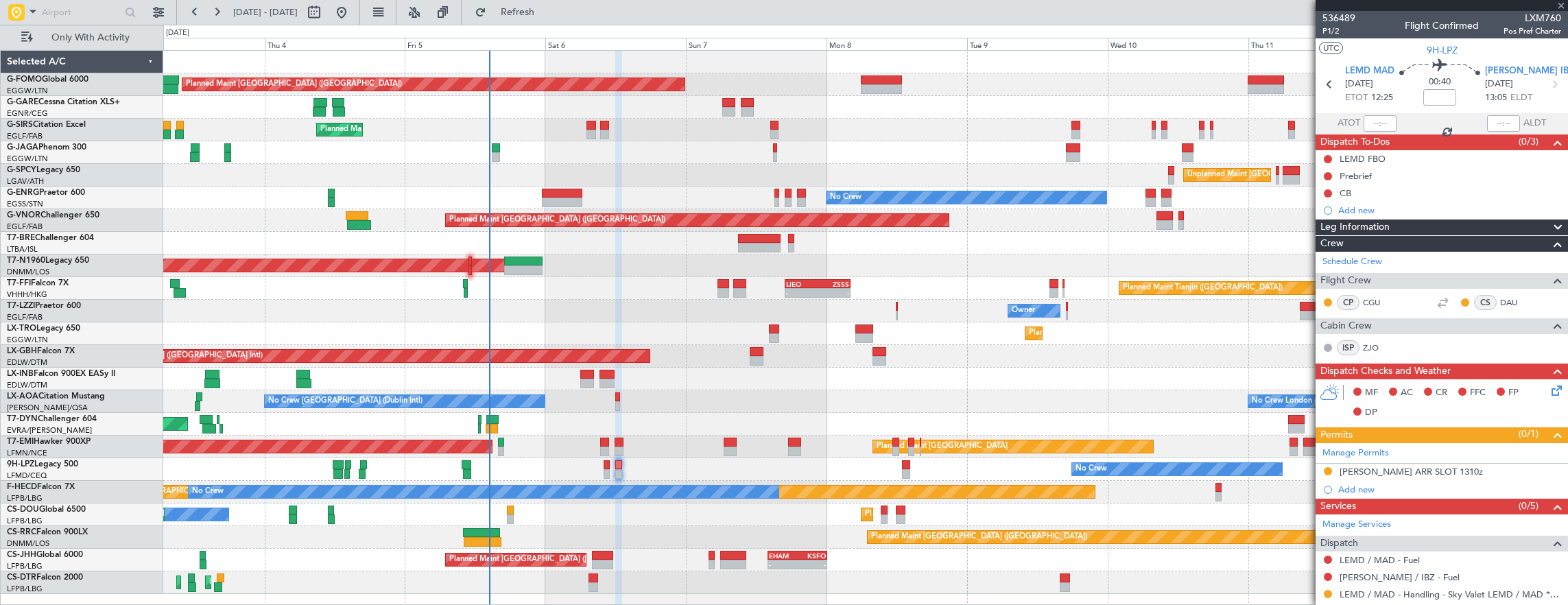
type input "1"
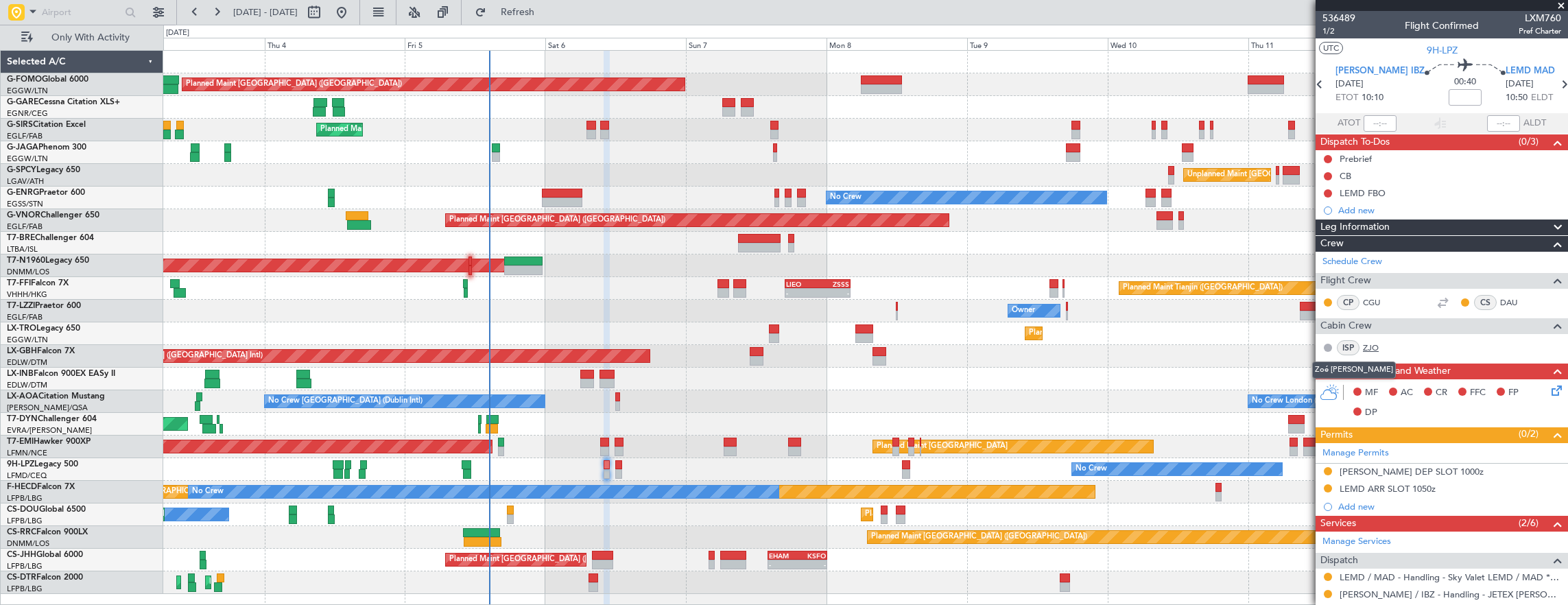
click at [1376, 341] on link "ZJO" at bounding box center [1378, 347] width 31 height 13
click at [1433, 210] on div "Add new" at bounding box center [1443, 210] width 211 height 12
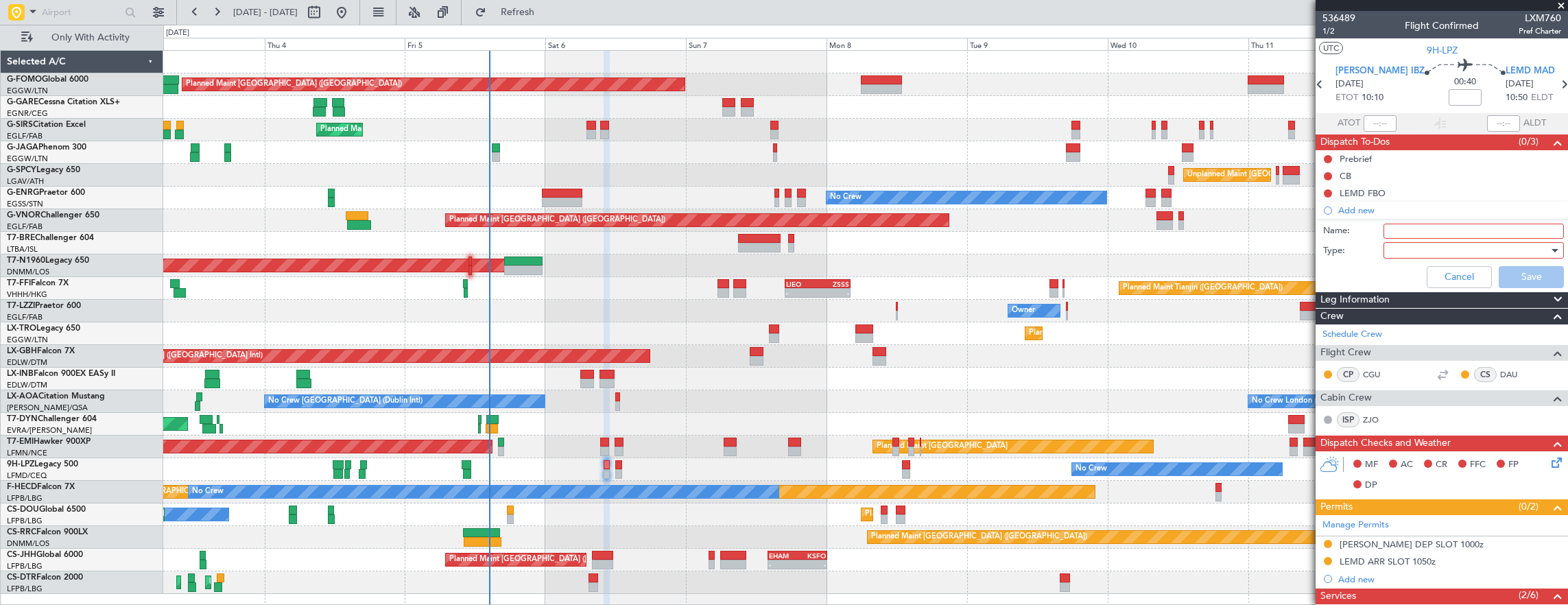
click at [1415, 229] on input "Name:" at bounding box center [1473, 230] width 181 height 15
type input "i"
type input "ISP EMAIL ADDRESS"
click at [1403, 260] on div "Cancel Save" at bounding box center [1437, 277] width 259 height 33
click at [1404, 247] on div at bounding box center [1468, 250] width 160 height 21
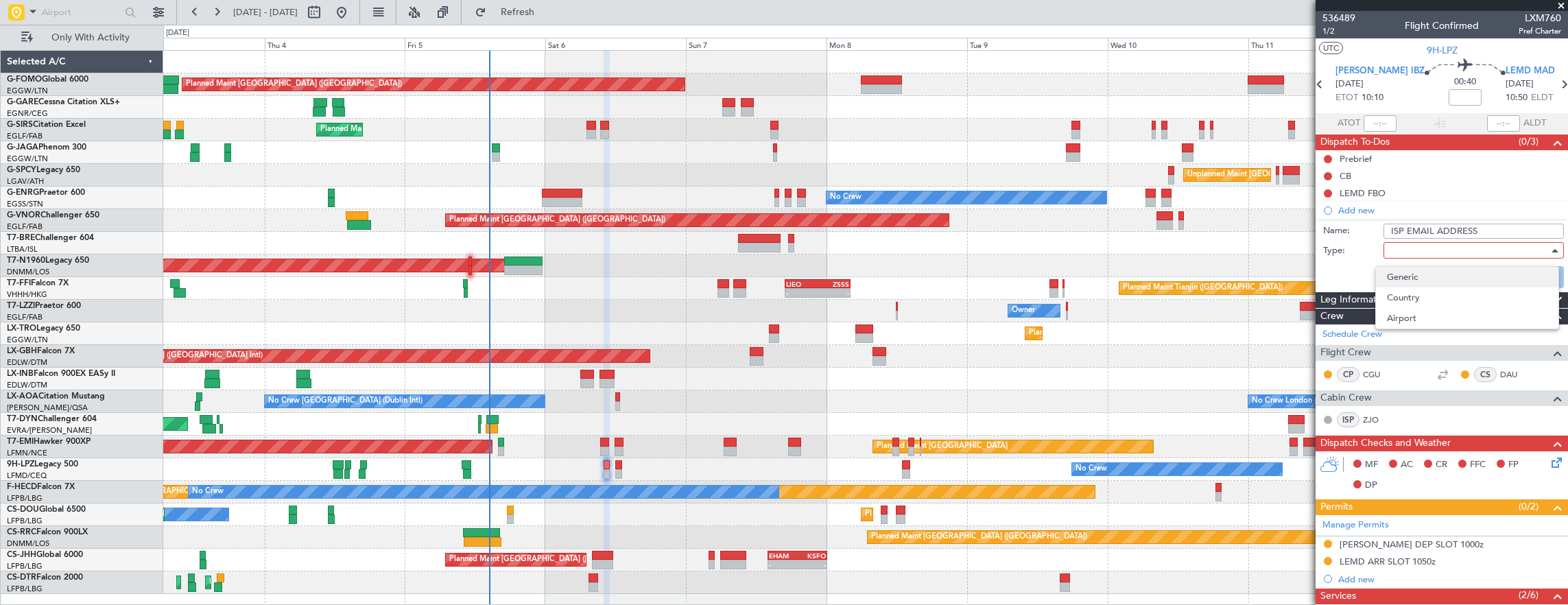
click at [1422, 273] on span "Generic" at bounding box center [1466, 277] width 161 height 21
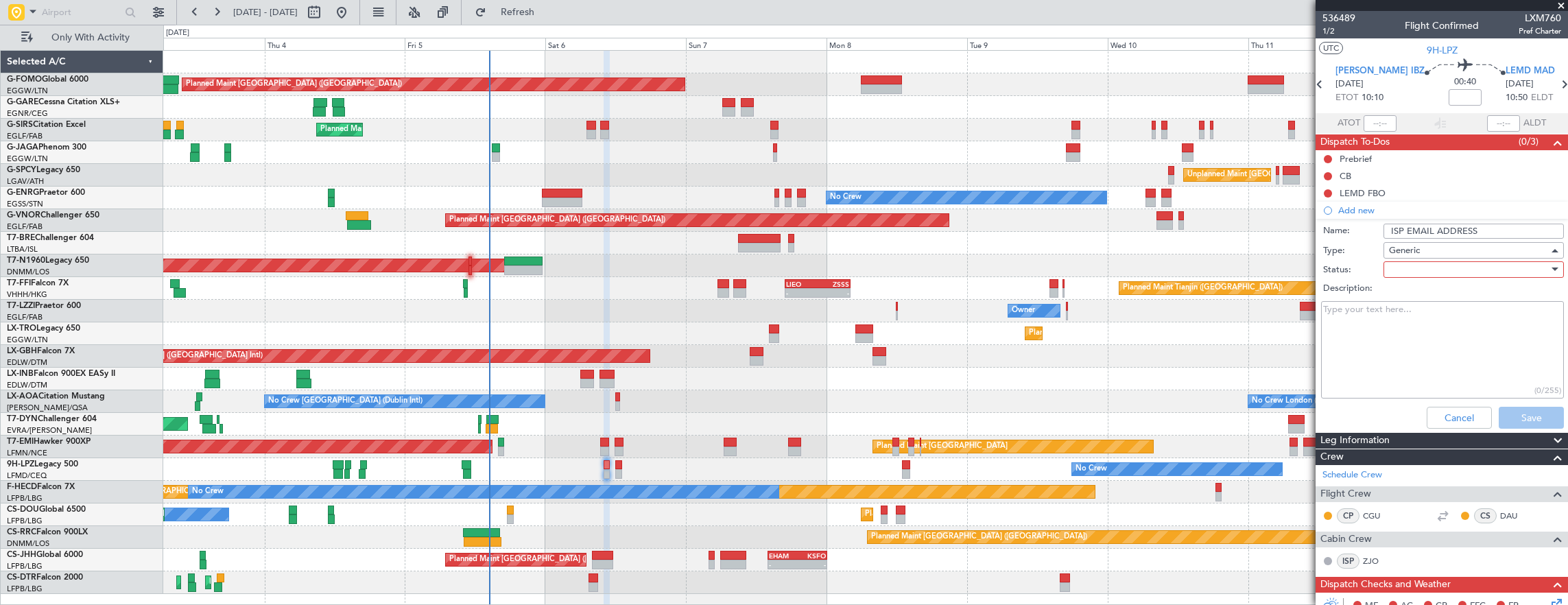
click at [1418, 266] on div at bounding box center [1468, 269] width 160 height 21
click at [1428, 336] on span "Completed" at bounding box center [1466, 337] width 161 height 21
drag, startPoint x: 1425, startPoint y: 337, endPoint x: 1411, endPoint y: 346, distance: 16.6
click at [1408, 341] on textarea "Description:" at bounding box center [1443, 350] width 243 height 98
paste textarea "zoe.jolyleverrier@gmail.com"
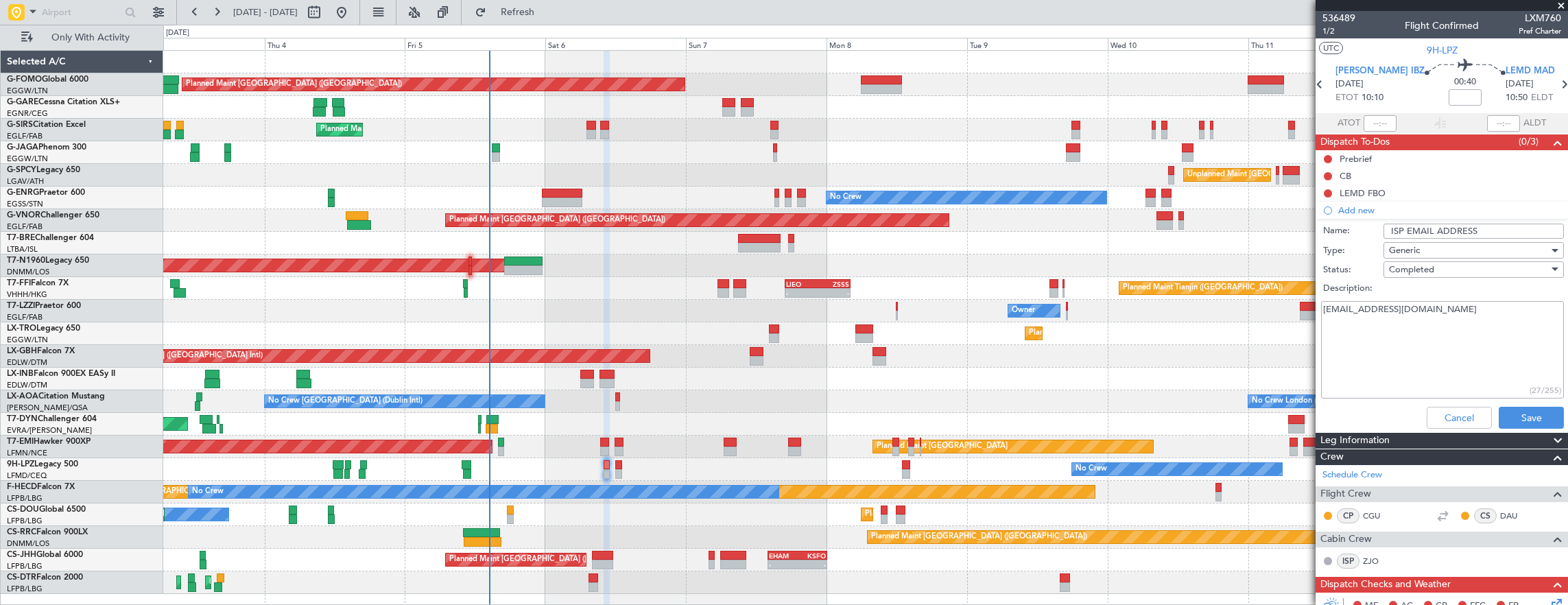
type textarea "zoe.jolyleverrier@gmail.com"
click at [1537, 417] on button "Save" at bounding box center [1531, 417] width 65 height 22
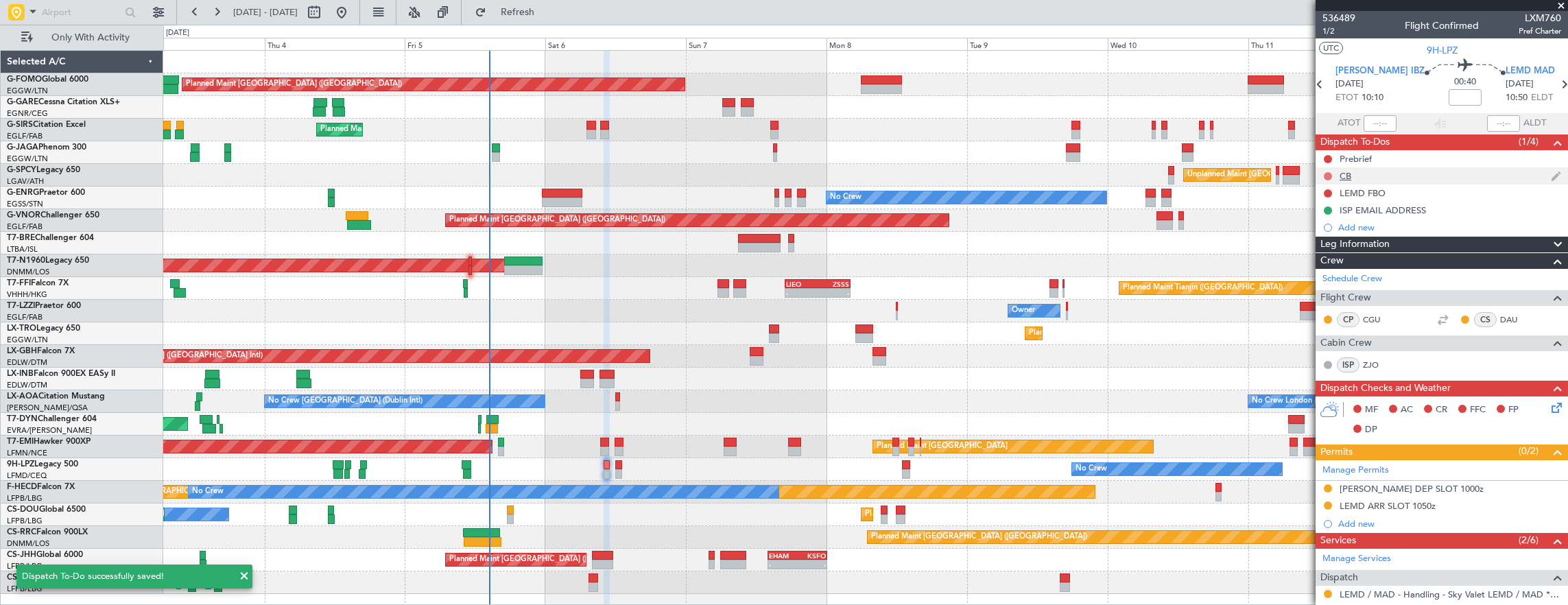
click at [1329, 175] on button at bounding box center [1328, 176] width 8 height 8
click at [1343, 225] on ul "Not Started In Progress Completed Cancelled" at bounding box center [1328, 225] width 73 height 83
click at [1332, 232] on span "Completed" at bounding box center [1334, 235] width 45 height 14
click at [1327, 156] on button at bounding box center [1328, 159] width 8 height 8
click at [1338, 203] on span "In Progress" at bounding box center [1334, 198] width 46 height 14
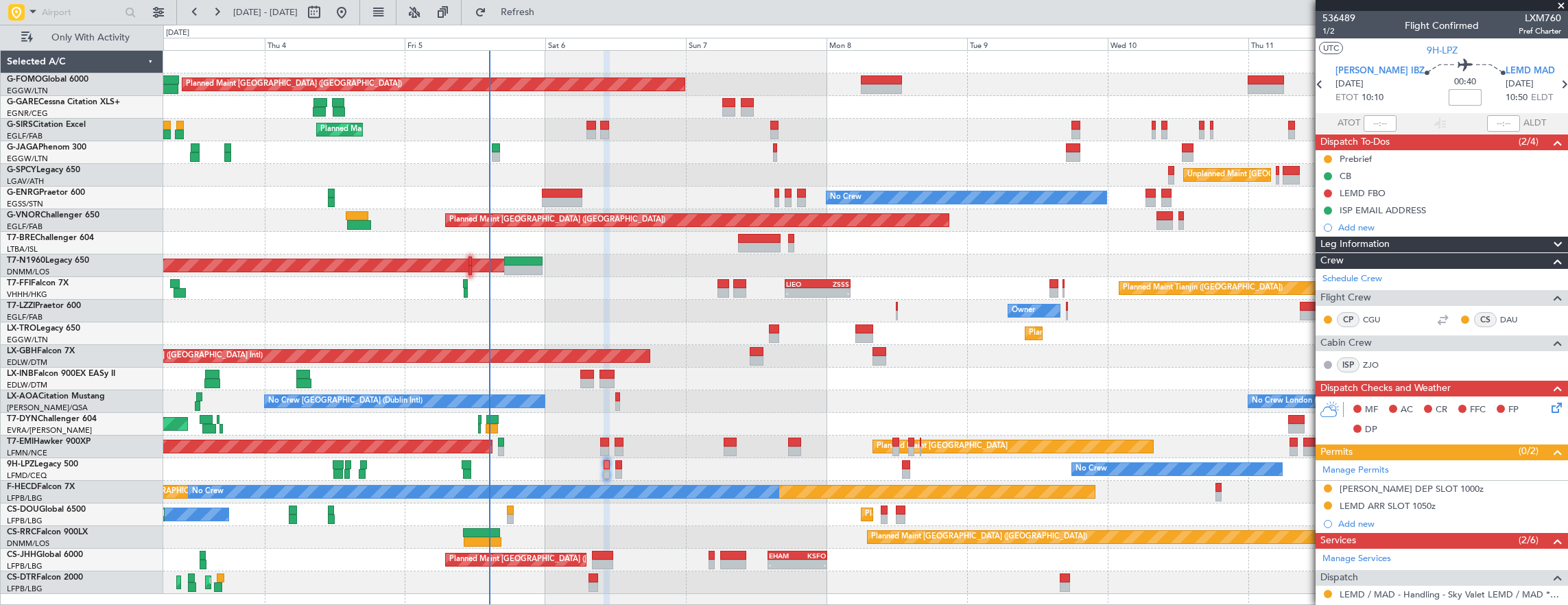
click at [1448, 97] on input at bounding box center [1465, 97] width 33 height 16
type input "+00:10"
click at [1328, 29] on span "1/2" at bounding box center [1338, 31] width 33 height 12
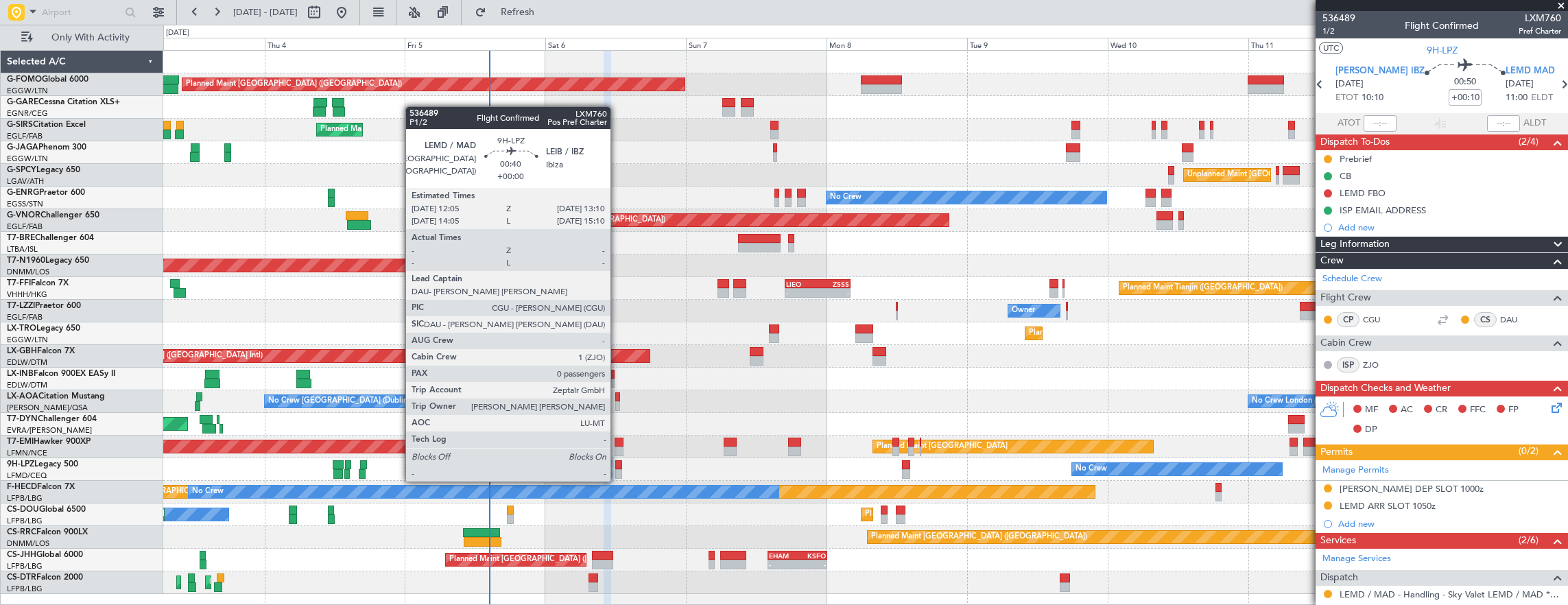
click at [617, 467] on div at bounding box center [619, 464] width 7 height 10
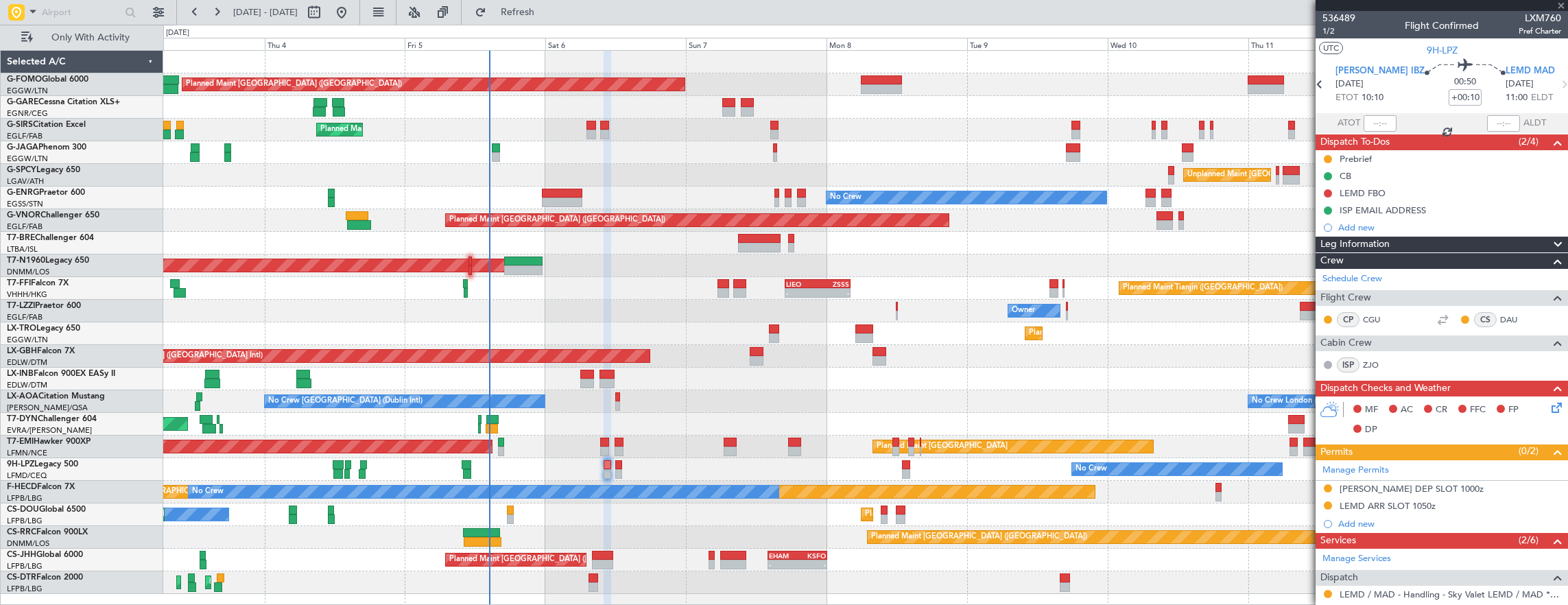
type input "0"
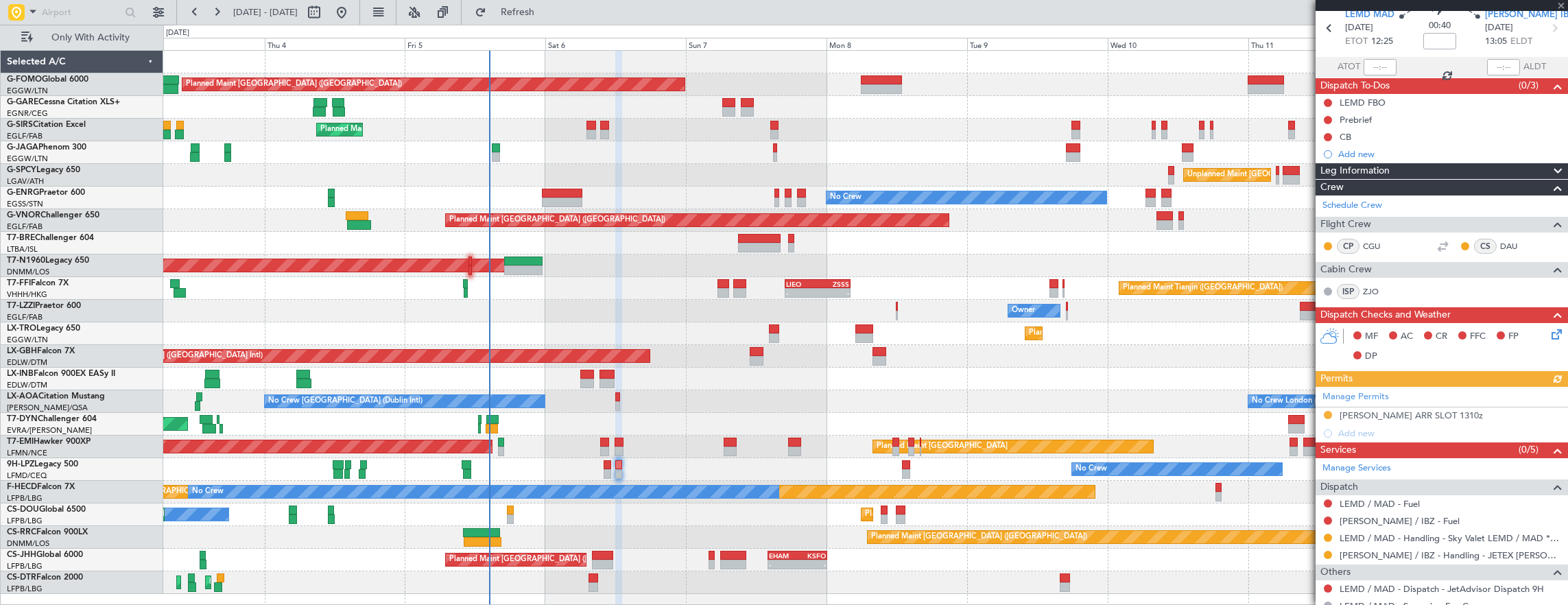
scroll to position [118, 0]
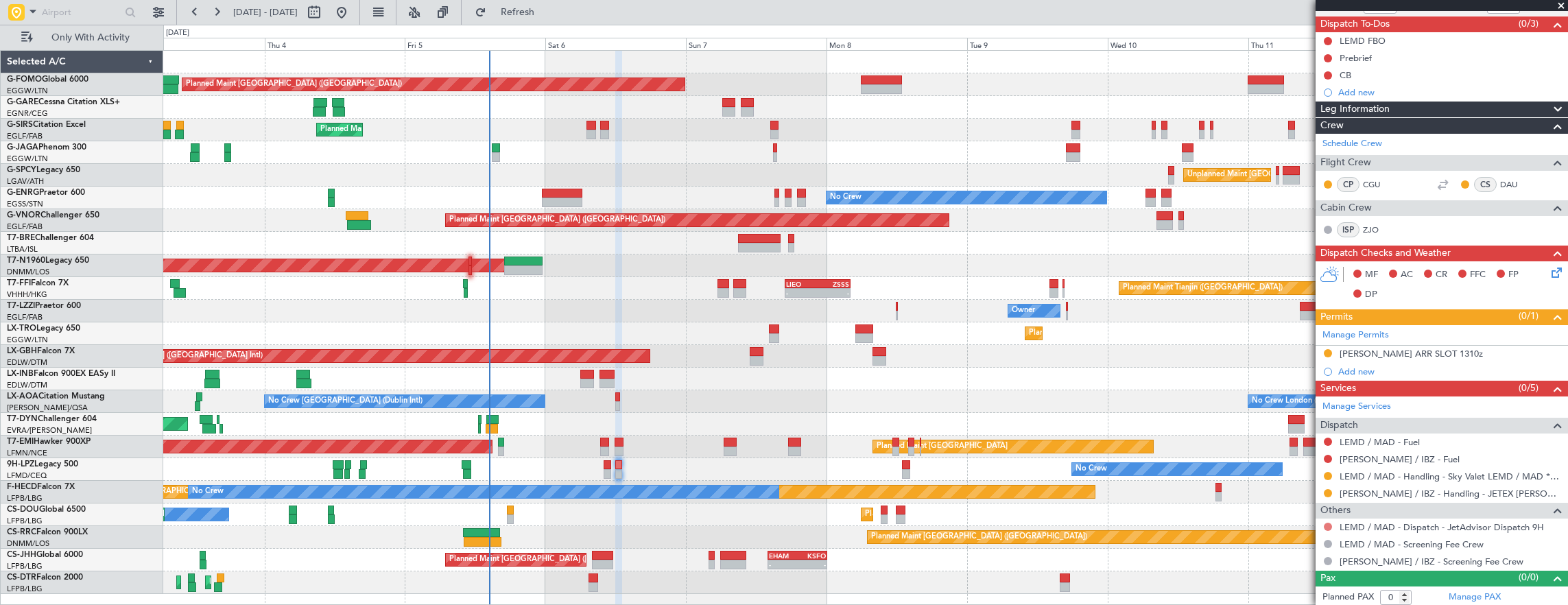
click at [1329, 523] on button at bounding box center [1328, 526] width 8 height 8
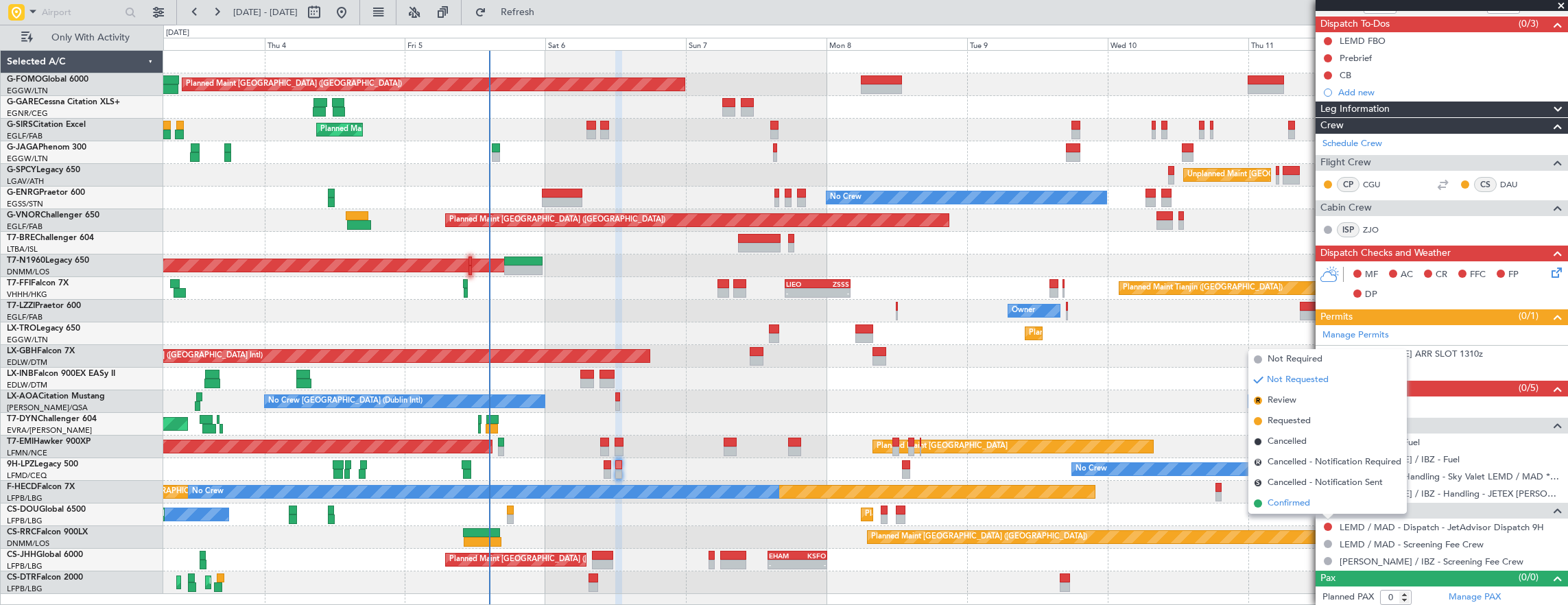
click at [1323, 499] on li "Confirmed" at bounding box center [1327, 503] width 159 height 21
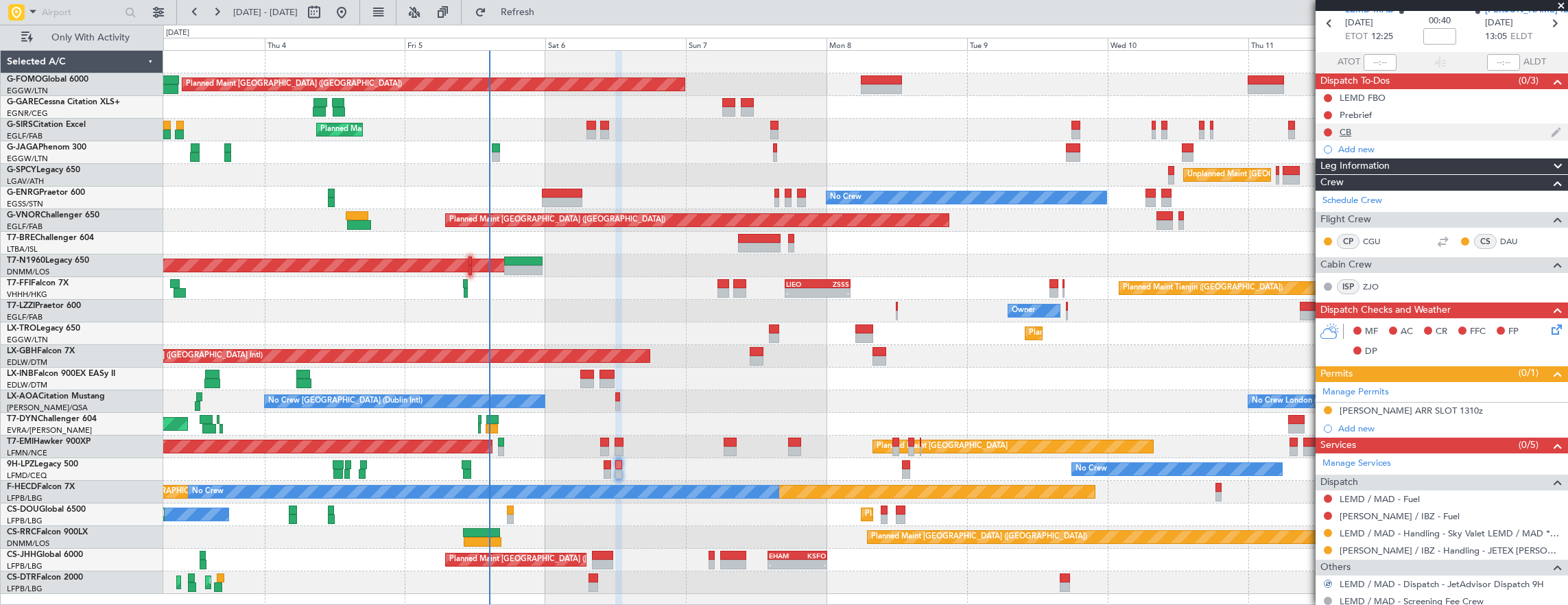
scroll to position [0, 0]
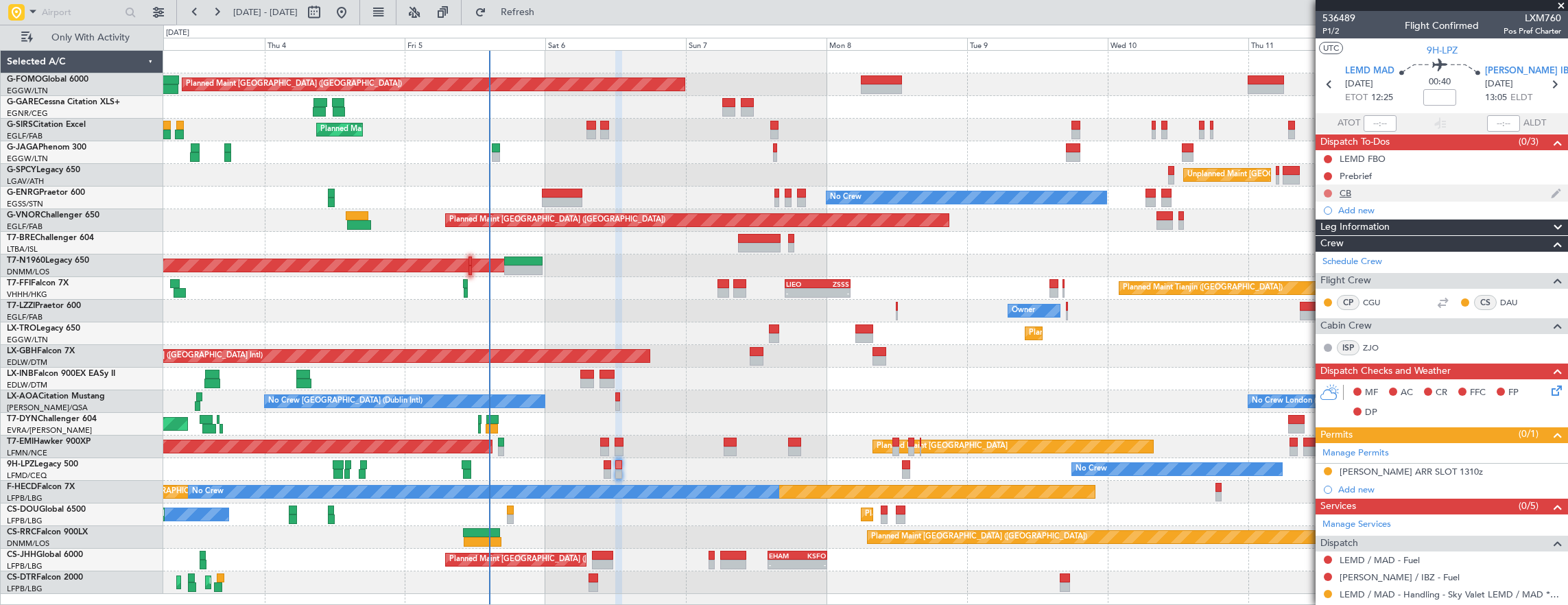
click at [1328, 190] on button at bounding box center [1328, 193] width 8 height 8
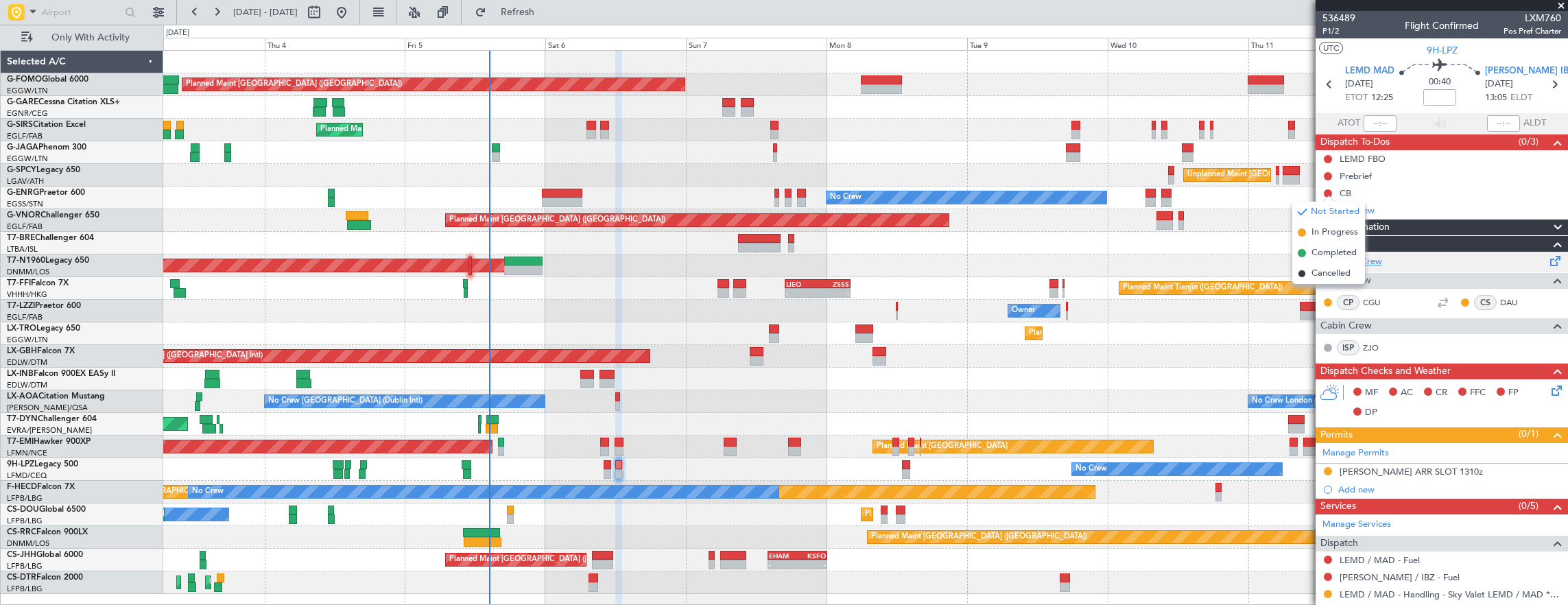
click at [1347, 259] on span "Completed" at bounding box center [1334, 252] width 45 height 14
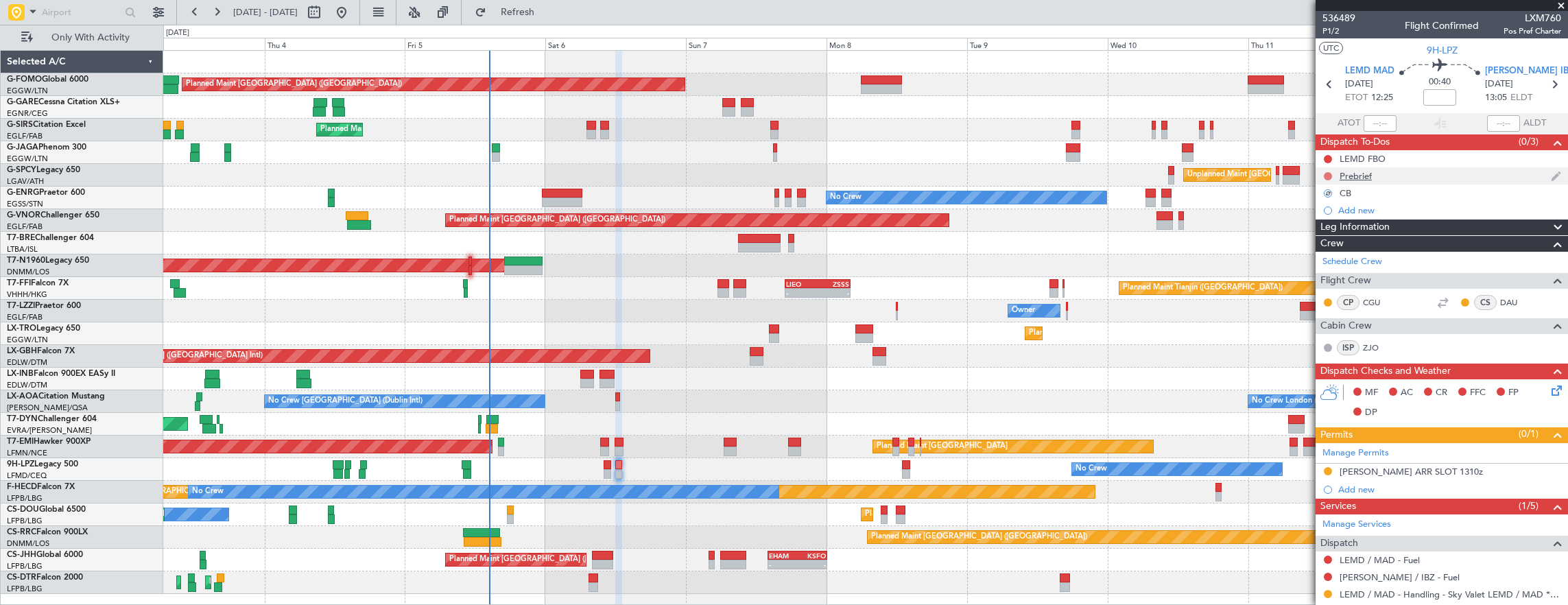
click at [1327, 175] on button at bounding box center [1328, 176] width 8 height 8
click at [1333, 214] on mat-tooltip-component "Not Started" at bounding box center [1328, 197] width 66 height 36
click at [1298, 215] on span at bounding box center [1301, 215] width 8 height 8
click at [1443, 97] on input at bounding box center [1439, 97] width 33 height 16
click at [1326, 32] on span "P1/2" at bounding box center [1338, 31] width 33 height 12
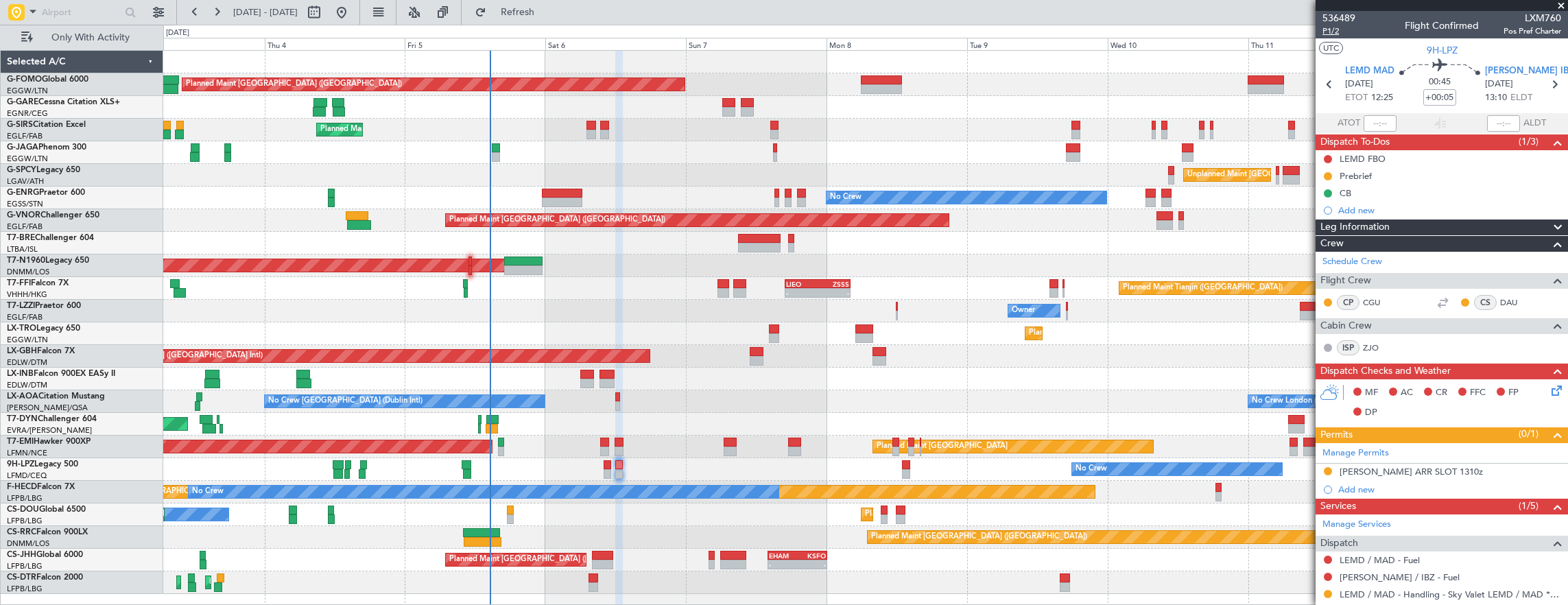
click at [1335, 33] on span "P1/2" at bounding box center [1338, 31] width 33 height 12
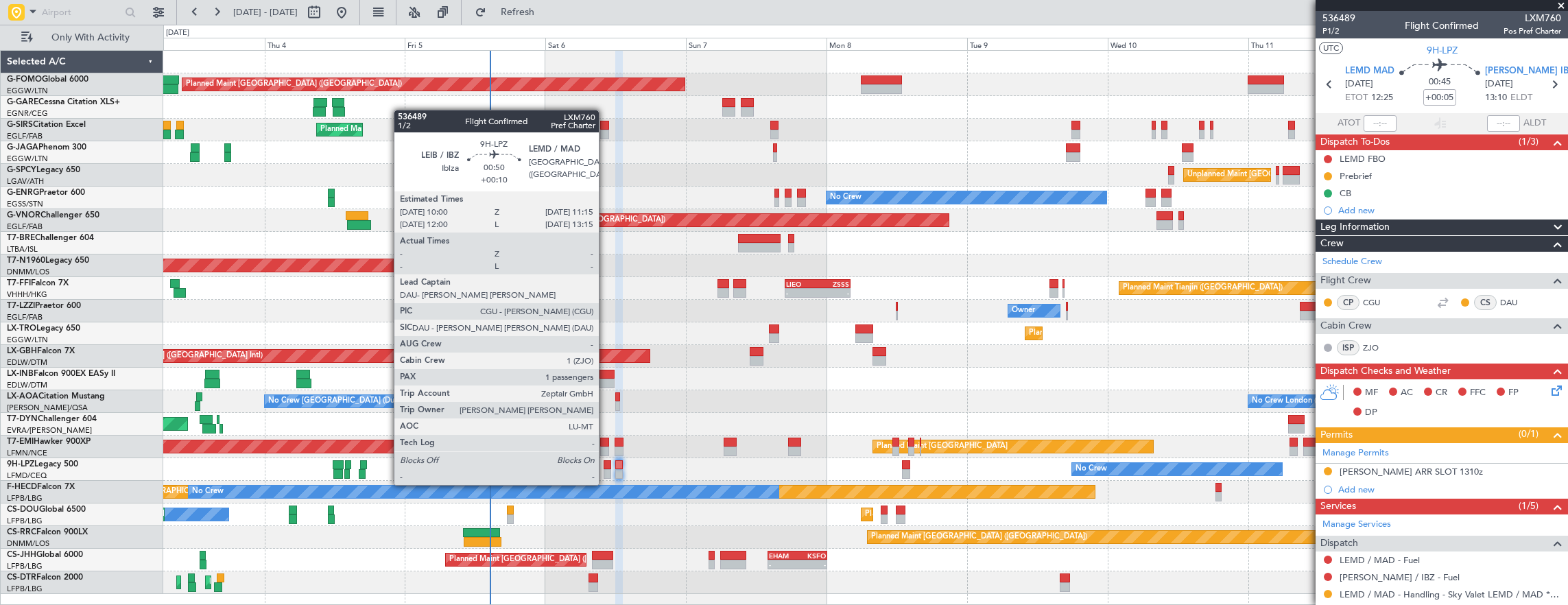
click at [605, 471] on div at bounding box center [607, 473] width 7 height 10
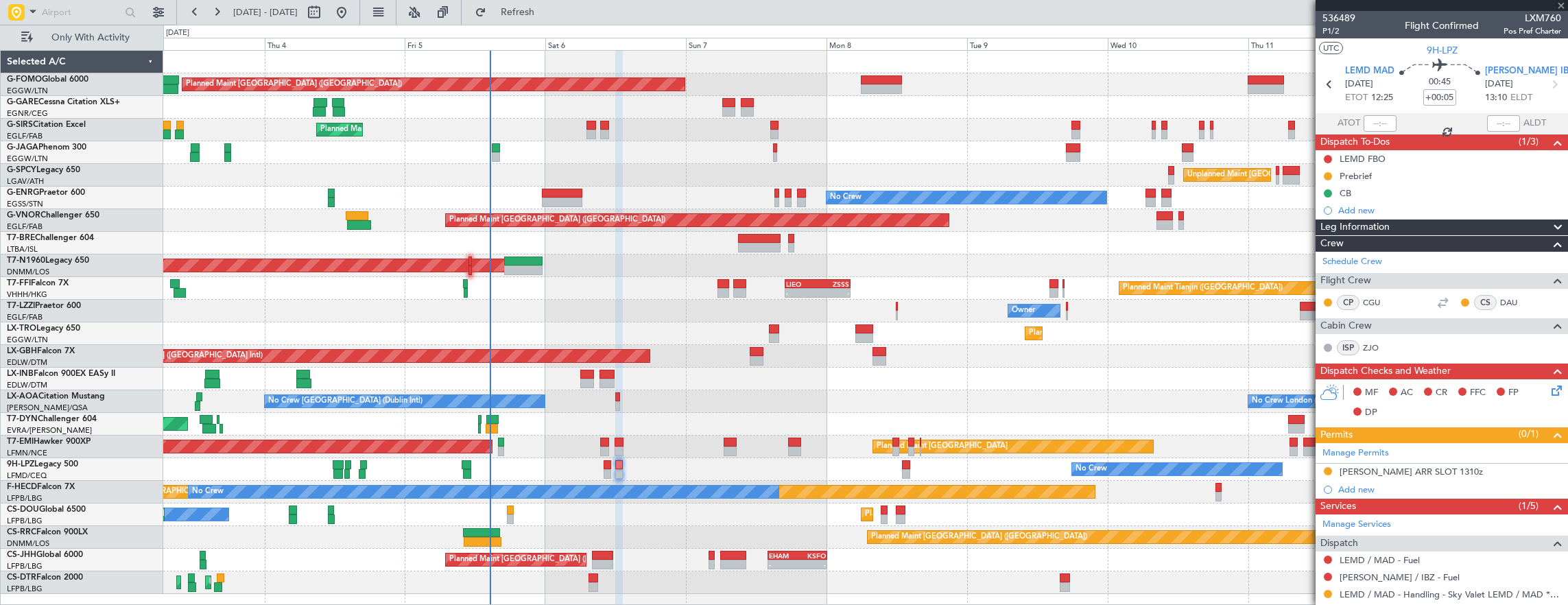
type input "+00:10"
type input "1"
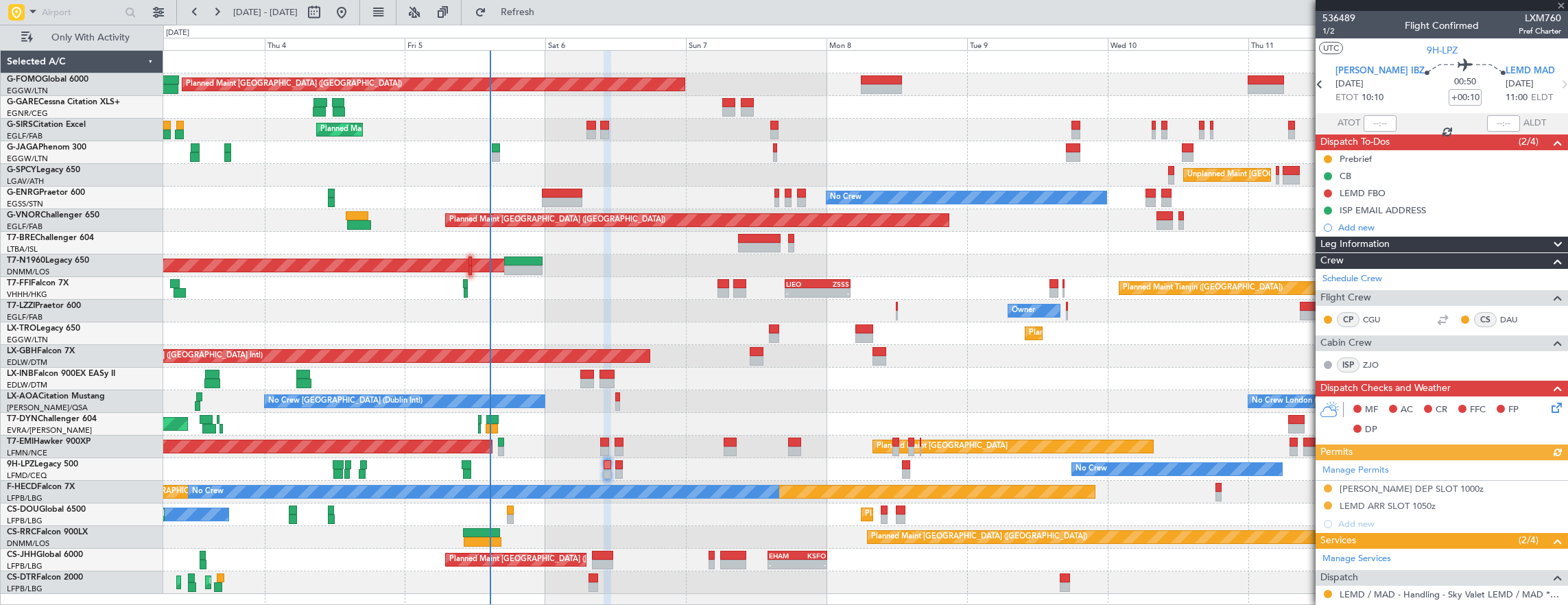
click at [1439, 211] on div "ISP EMAIL ADDRESS" at bounding box center [1442, 210] width 252 height 17
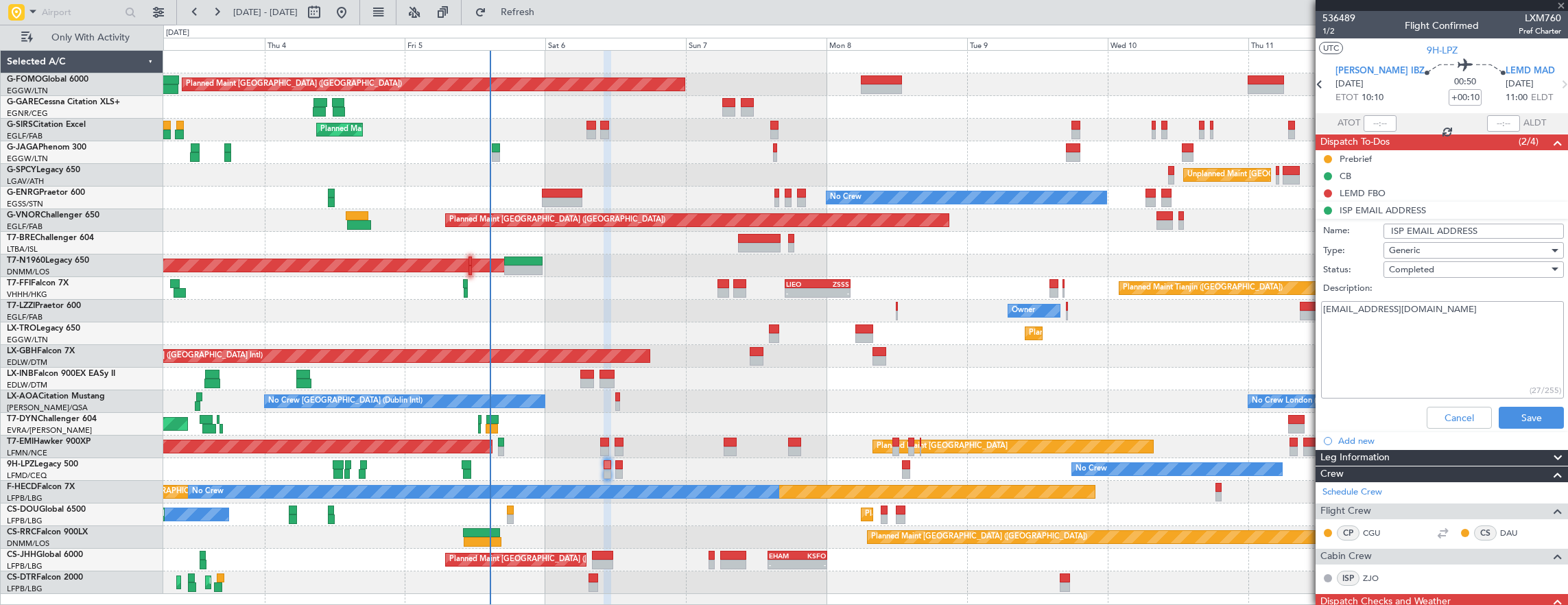
click at [1462, 331] on textarea "zoe.jolyleverrier@gmail.com" at bounding box center [1443, 350] width 243 height 98
click at [1448, 415] on button "Cancel" at bounding box center [1459, 417] width 65 height 22
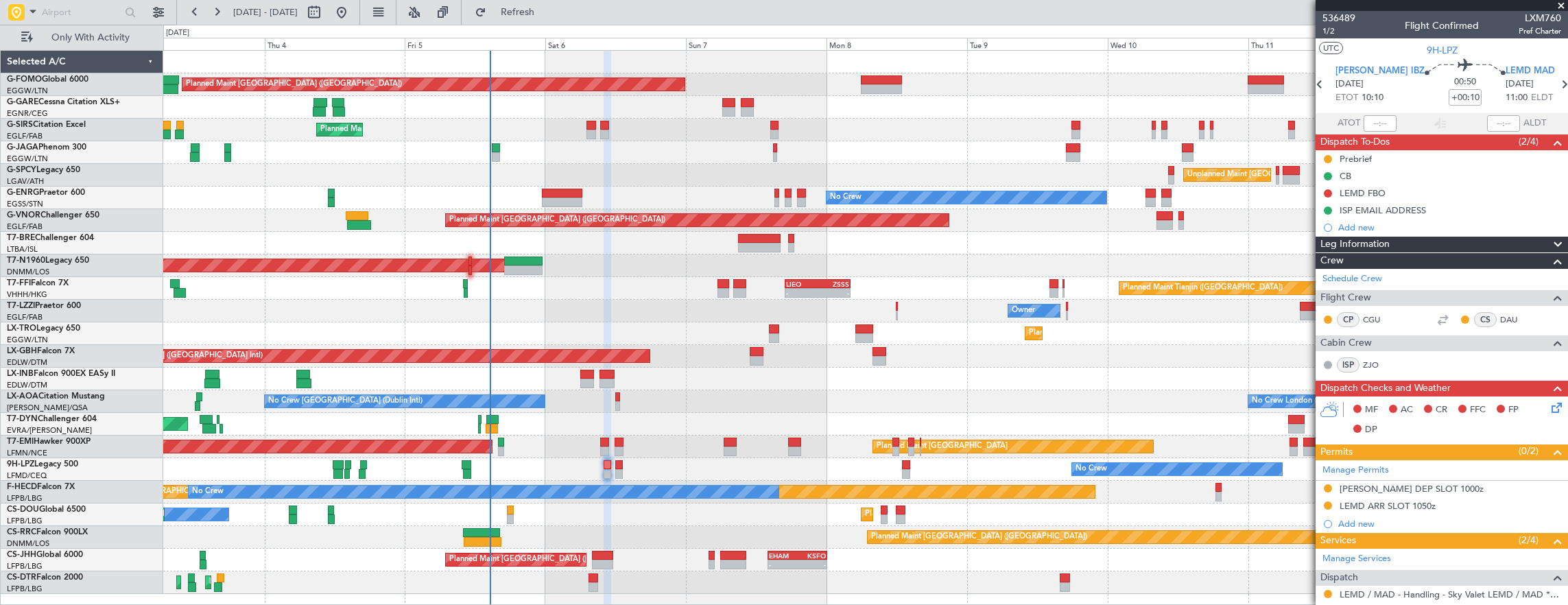
click at [1548, 402] on icon at bounding box center [1553, 405] width 11 height 11
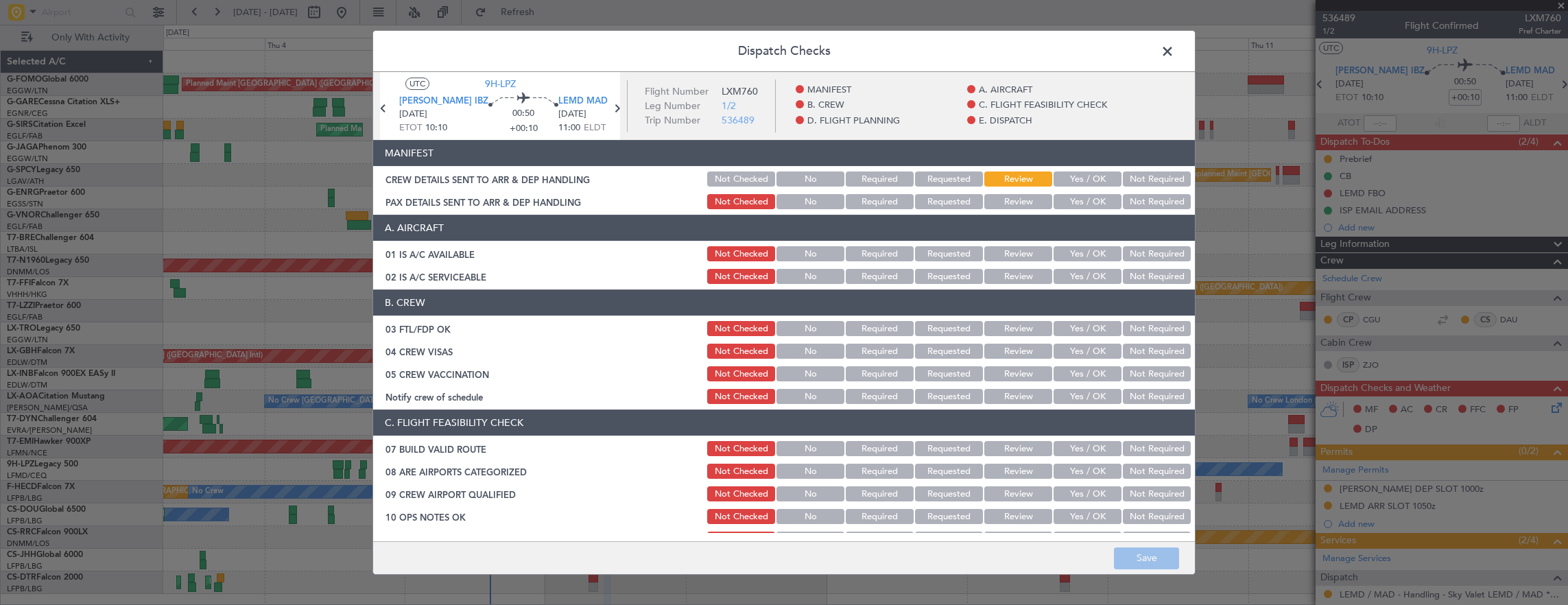
click at [1083, 250] on button "Yes / OK" at bounding box center [1087, 253] width 68 height 15
click at [1084, 274] on button "Yes / OK" at bounding box center [1087, 276] width 68 height 15
click at [1079, 319] on div "Yes / OK" at bounding box center [1086, 327] width 69 height 19
click at [1084, 331] on button "Yes / OK" at bounding box center [1087, 328] width 68 height 15
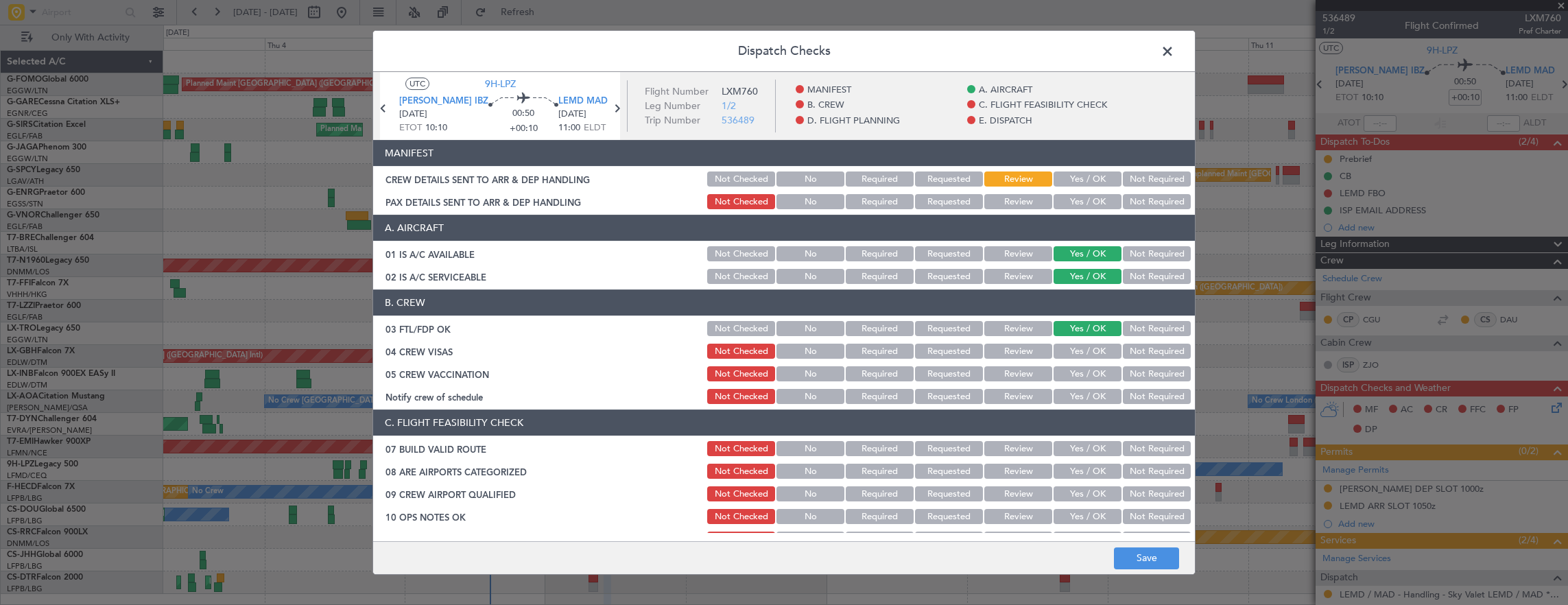
click at [1158, 356] on button "Not Required" at bounding box center [1156, 351] width 68 height 15
click at [1149, 369] on button "Not Required" at bounding box center [1156, 374] width 68 height 15
click at [1088, 396] on button "Yes / OK" at bounding box center [1087, 396] width 68 height 15
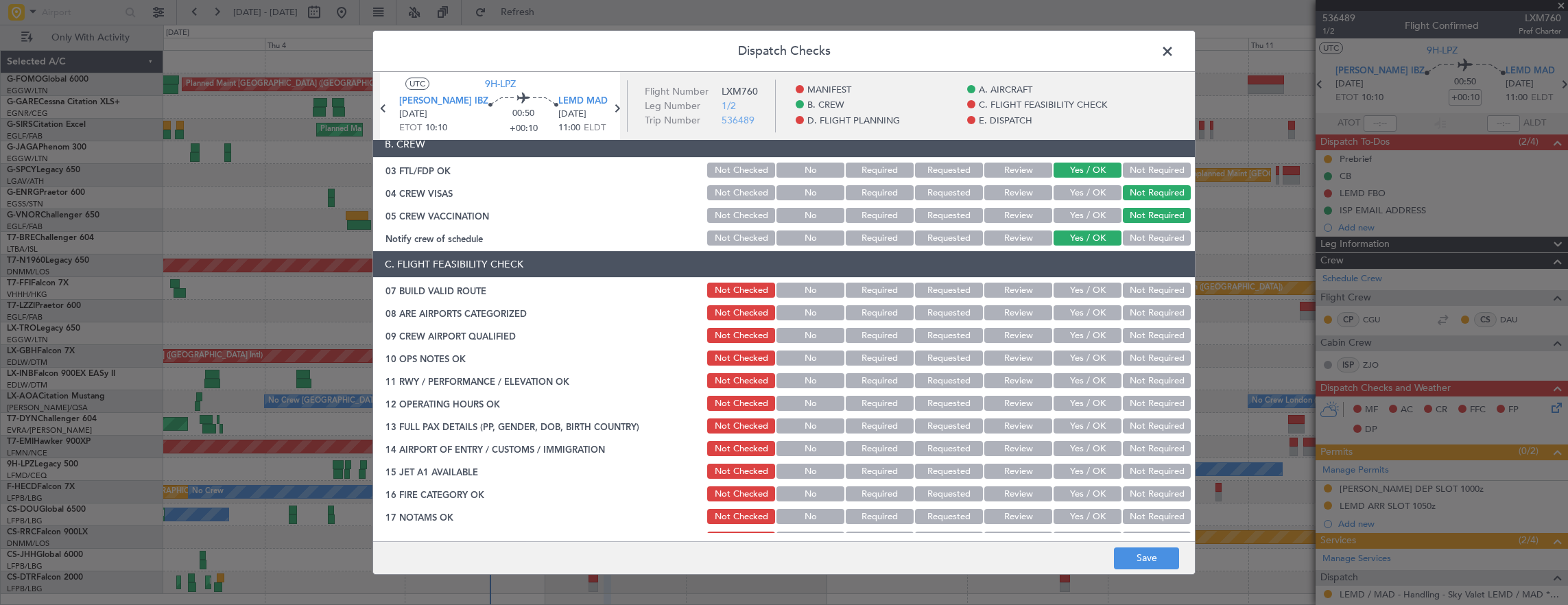
scroll to position [206, 0]
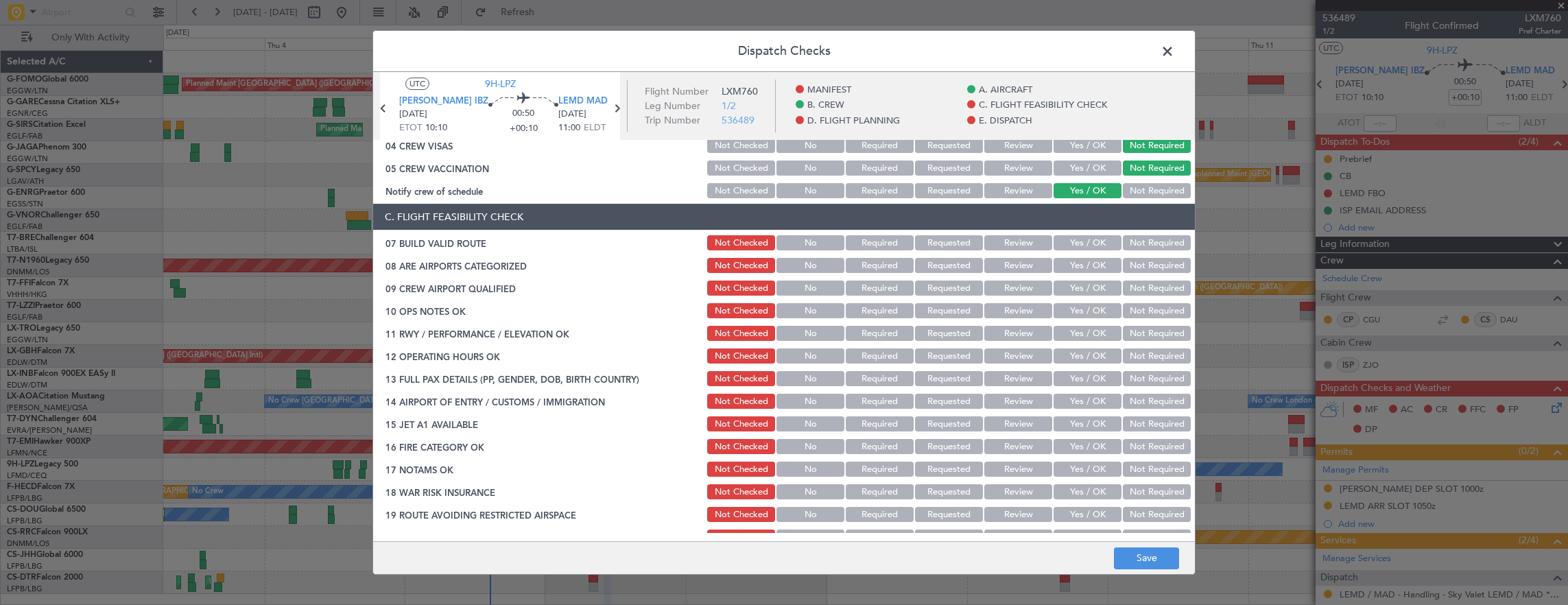
click at [1083, 242] on button "Yes / OK" at bounding box center [1087, 242] width 68 height 15
click at [1077, 268] on button "Yes / OK" at bounding box center [1087, 265] width 68 height 15
drag, startPoint x: 1078, startPoint y: 282, endPoint x: 1075, endPoint y: 303, distance: 21.2
click at [1078, 285] on button "Yes / OK" at bounding box center [1087, 288] width 68 height 15
drag, startPoint x: 1075, startPoint y: 303, endPoint x: 1073, endPoint y: 325, distance: 22.1
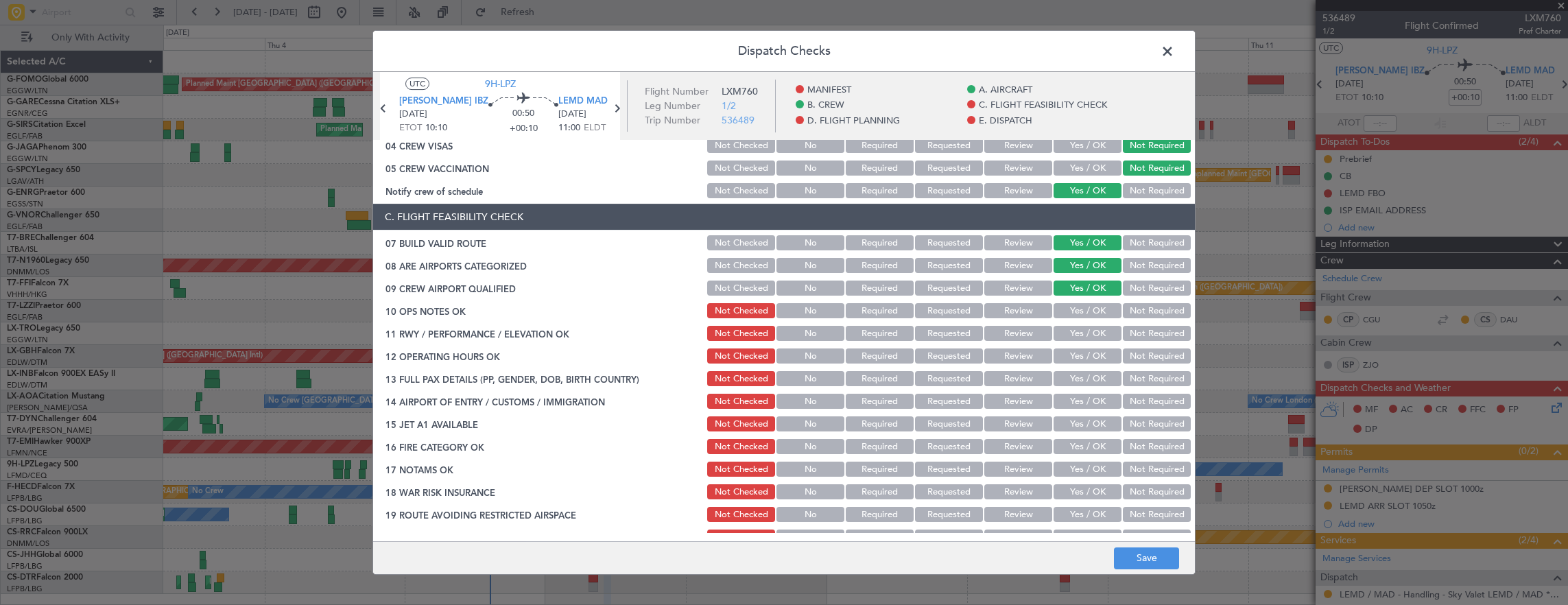
click at [1075, 303] on button "Yes / OK" at bounding box center [1087, 310] width 68 height 15
click at [1073, 325] on div "Yes / OK" at bounding box center [1086, 333] width 69 height 19
click at [1072, 341] on div "Yes / OK" at bounding box center [1086, 333] width 69 height 19
click at [1072, 352] on button "Yes / OK" at bounding box center [1087, 356] width 68 height 15
click at [1072, 372] on button "Yes / OK" at bounding box center [1087, 378] width 68 height 15
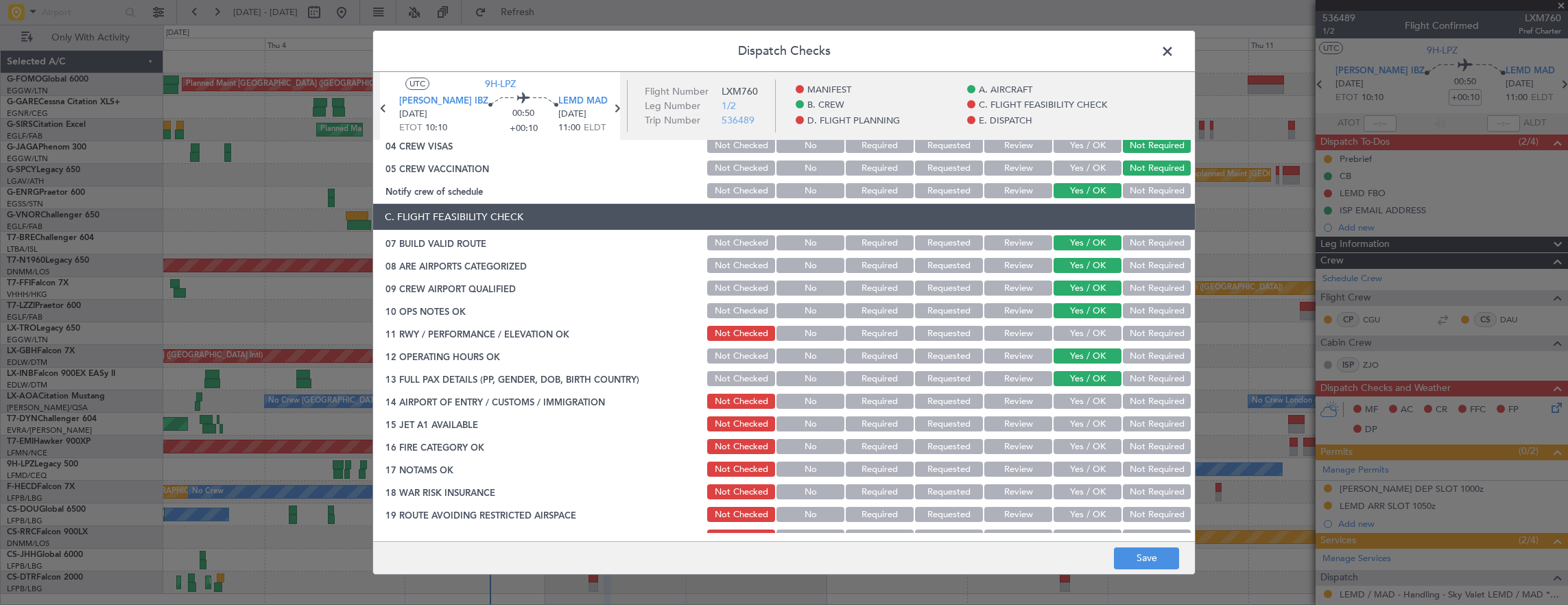
click at [1077, 333] on button "Yes / OK" at bounding box center [1087, 333] width 68 height 15
click at [1083, 392] on div "Yes / OK" at bounding box center [1086, 401] width 69 height 19
click at [1073, 415] on div "Yes / OK" at bounding box center [1086, 423] width 69 height 19
click at [1080, 408] on div "Yes / OK" at bounding box center [1086, 401] width 69 height 19
click at [1075, 430] on button "Yes / OK" at bounding box center [1087, 424] width 68 height 15
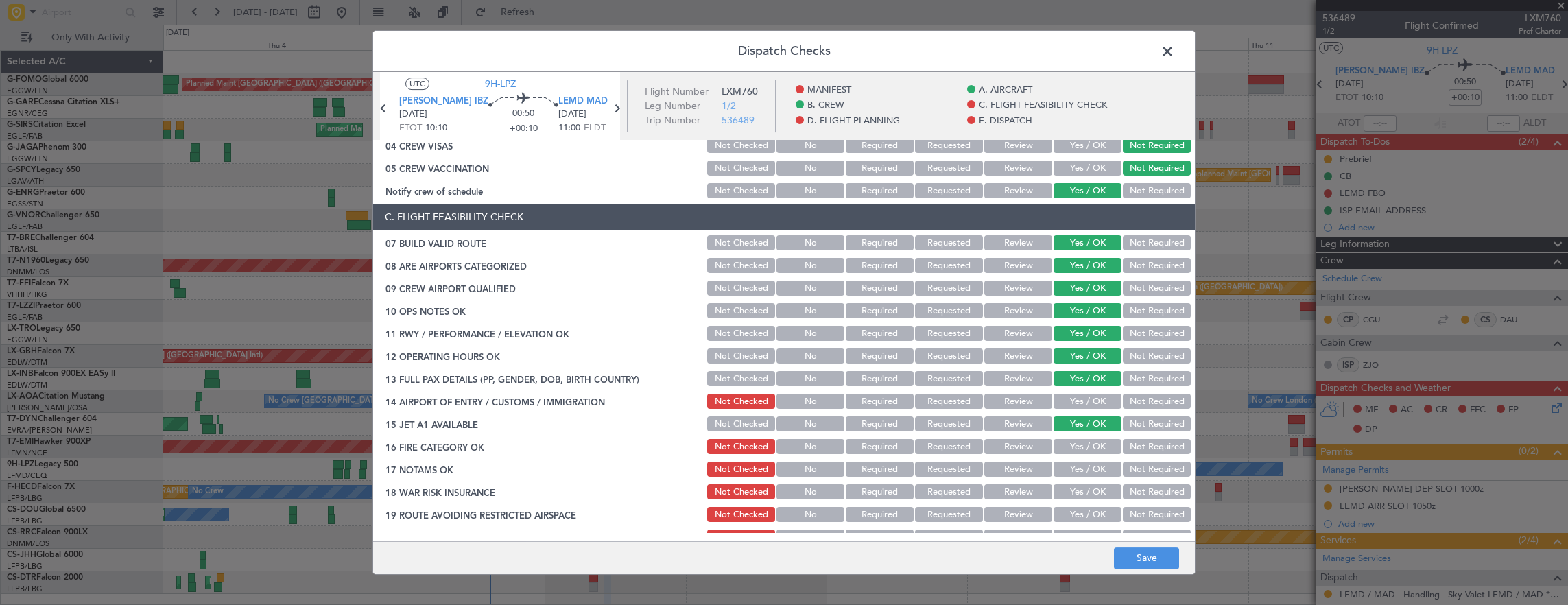
click at [1071, 406] on button "Yes / OK" at bounding box center [1087, 401] width 68 height 15
click at [1071, 436] on div "Yes / OK" at bounding box center [1086, 445] width 69 height 19
click at [1071, 444] on button "Yes / OK" at bounding box center [1087, 446] width 68 height 15
click at [1085, 468] on button "Yes / OK" at bounding box center [1087, 469] width 68 height 15
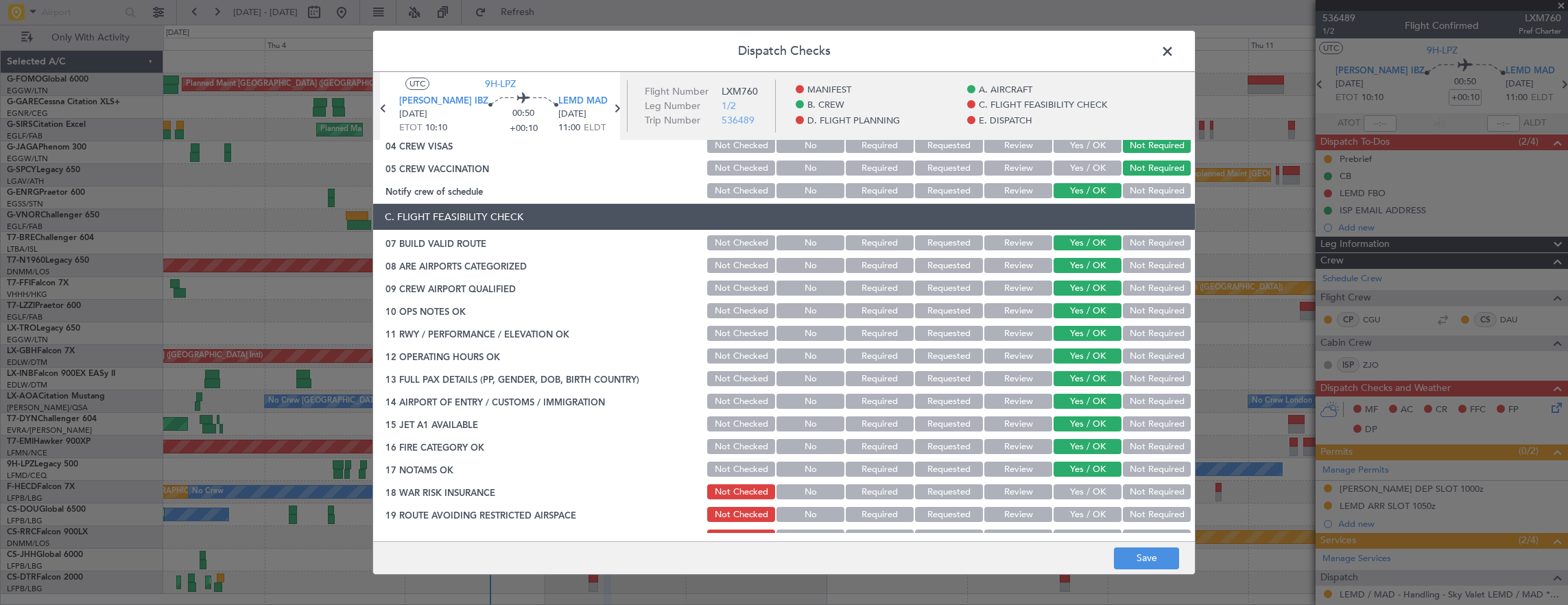
drag, startPoint x: 1138, startPoint y: 491, endPoint x: 1125, endPoint y: 492, distance: 13.0
click at [1139, 491] on button "Not Required" at bounding box center [1156, 492] width 68 height 15
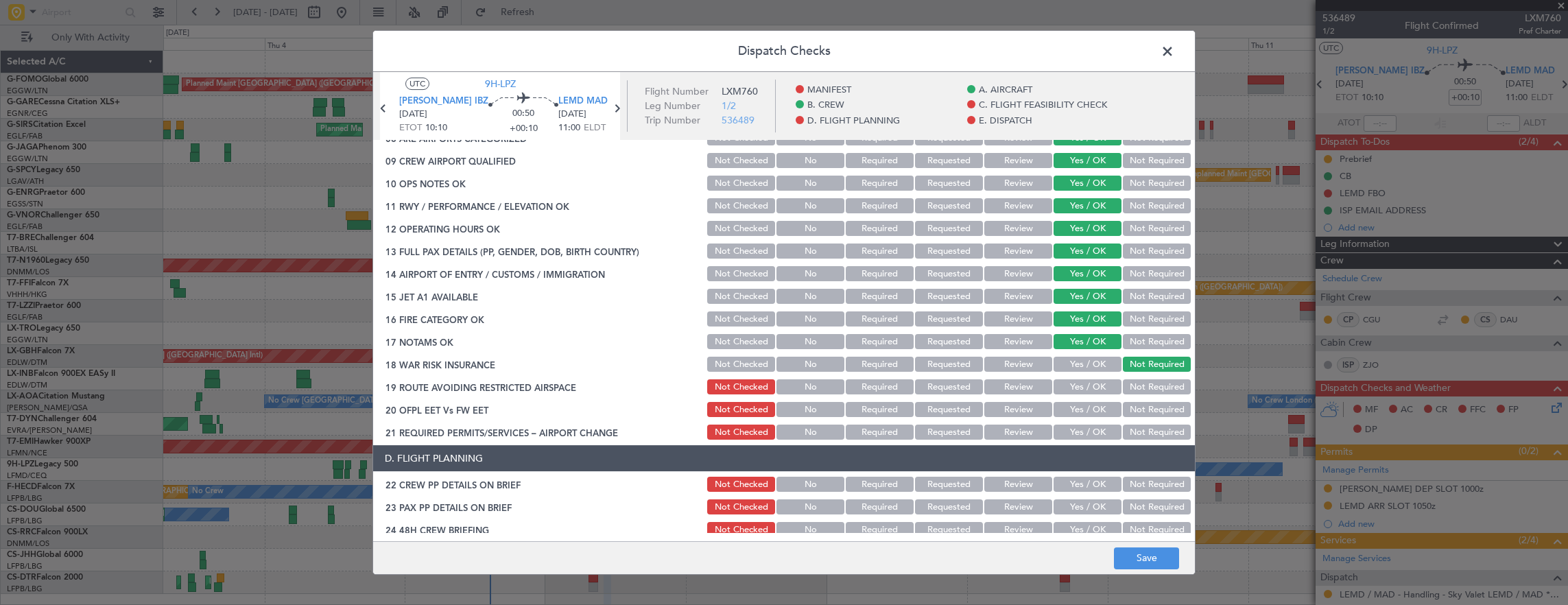
scroll to position [343, 0]
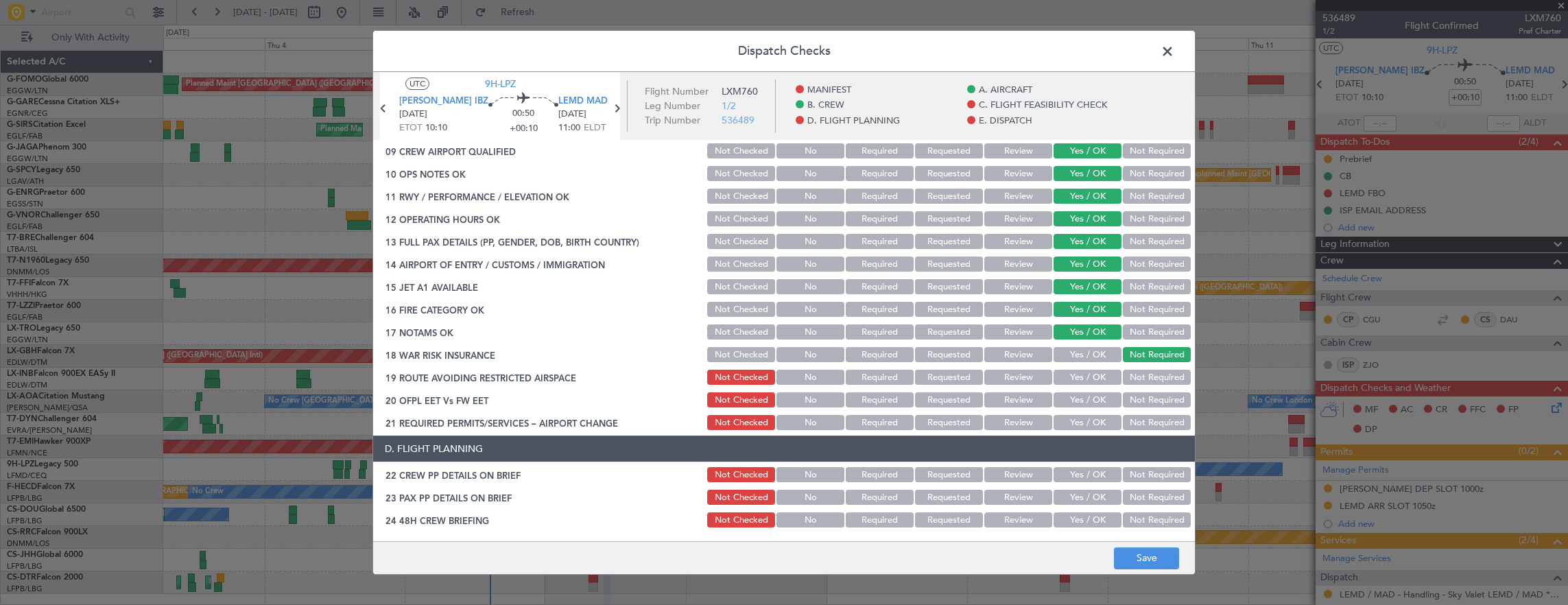
drag, startPoint x: 1080, startPoint y: 377, endPoint x: 1081, endPoint y: 400, distance: 23.0
click at [1080, 377] on button "Yes / OK" at bounding box center [1087, 376] width 68 height 15
click at [1081, 400] on button "Yes / OK" at bounding box center [1087, 399] width 68 height 15
click at [1082, 423] on button "Yes / OK" at bounding box center [1087, 422] width 68 height 15
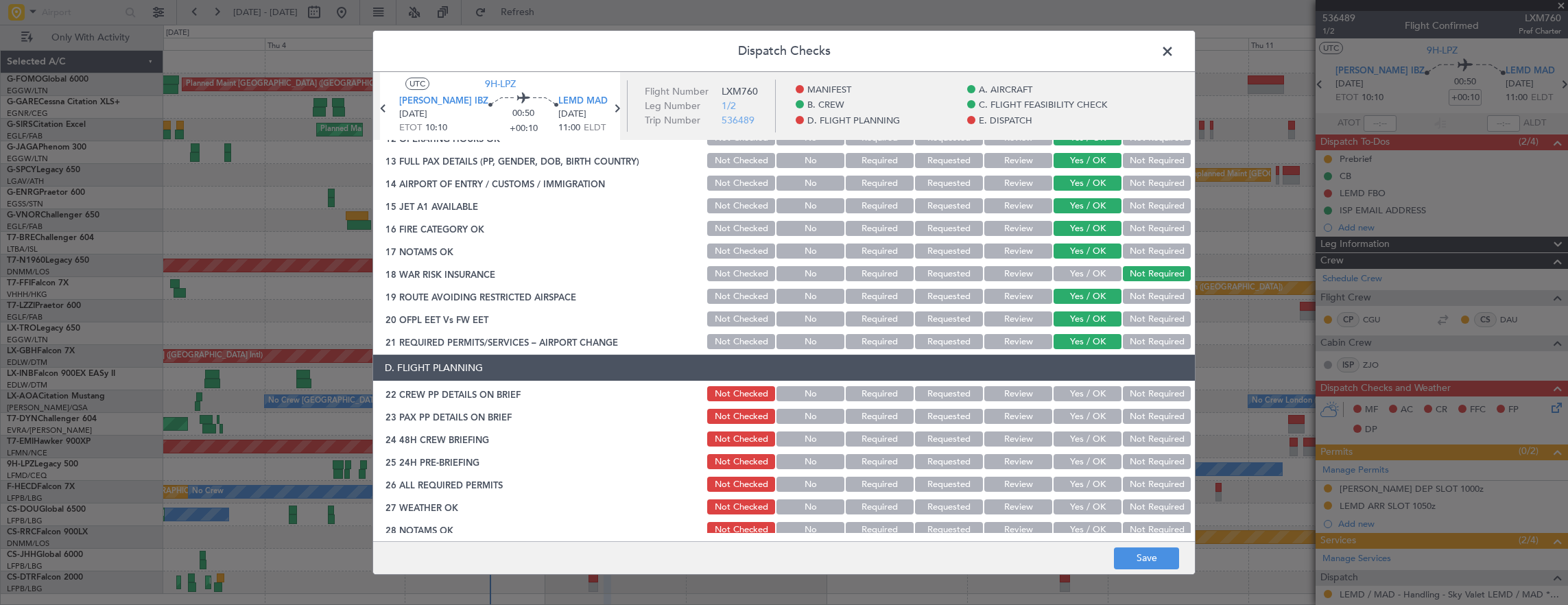
scroll to position [549, 0]
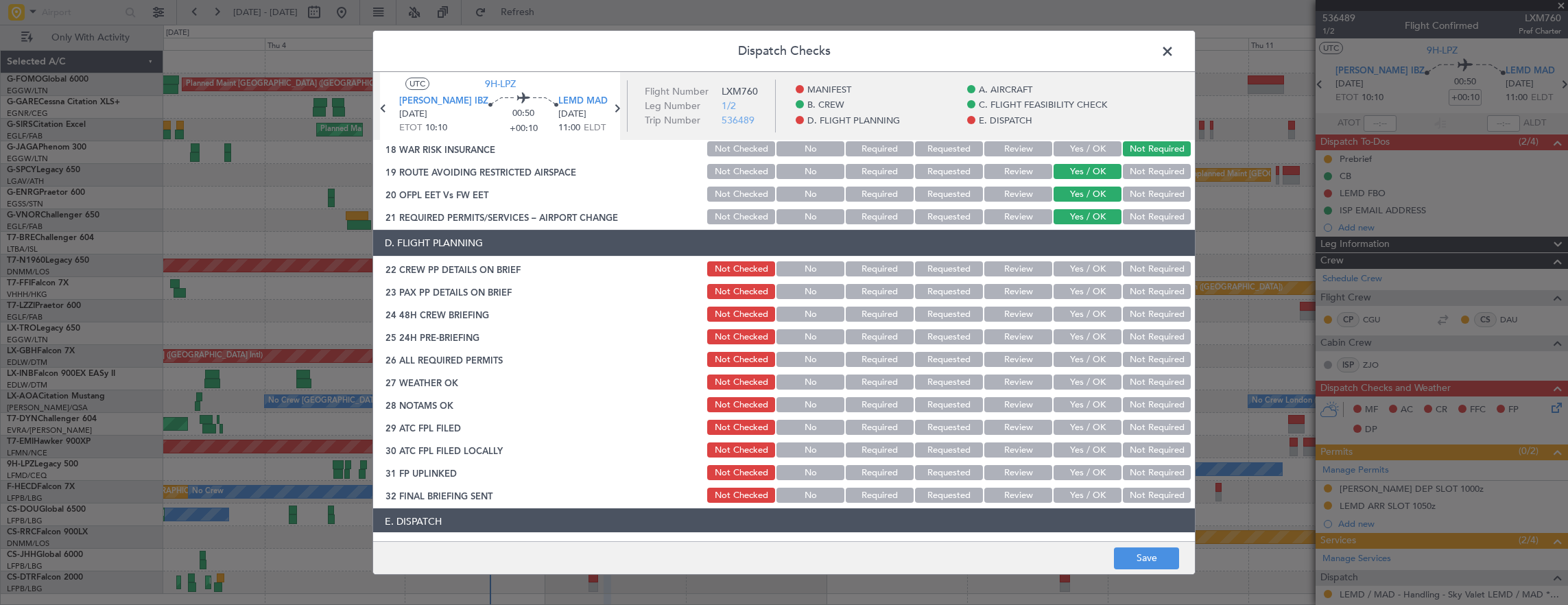
click at [1080, 266] on button "Yes / OK" at bounding box center [1087, 268] width 68 height 15
click at [1068, 288] on button "Yes / OK" at bounding box center [1087, 291] width 68 height 15
click at [1073, 305] on div "Yes / OK" at bounding box center [1086, 314] width 69 height 19
drag, startPoint x: 1087, startPoint y: 323, endPoint x: 1080, endPoint y: 316, distance: 9.9
click at [1085, 321] on div "Yes / OK" at bounding box center [1086, 314] width 69 height 19
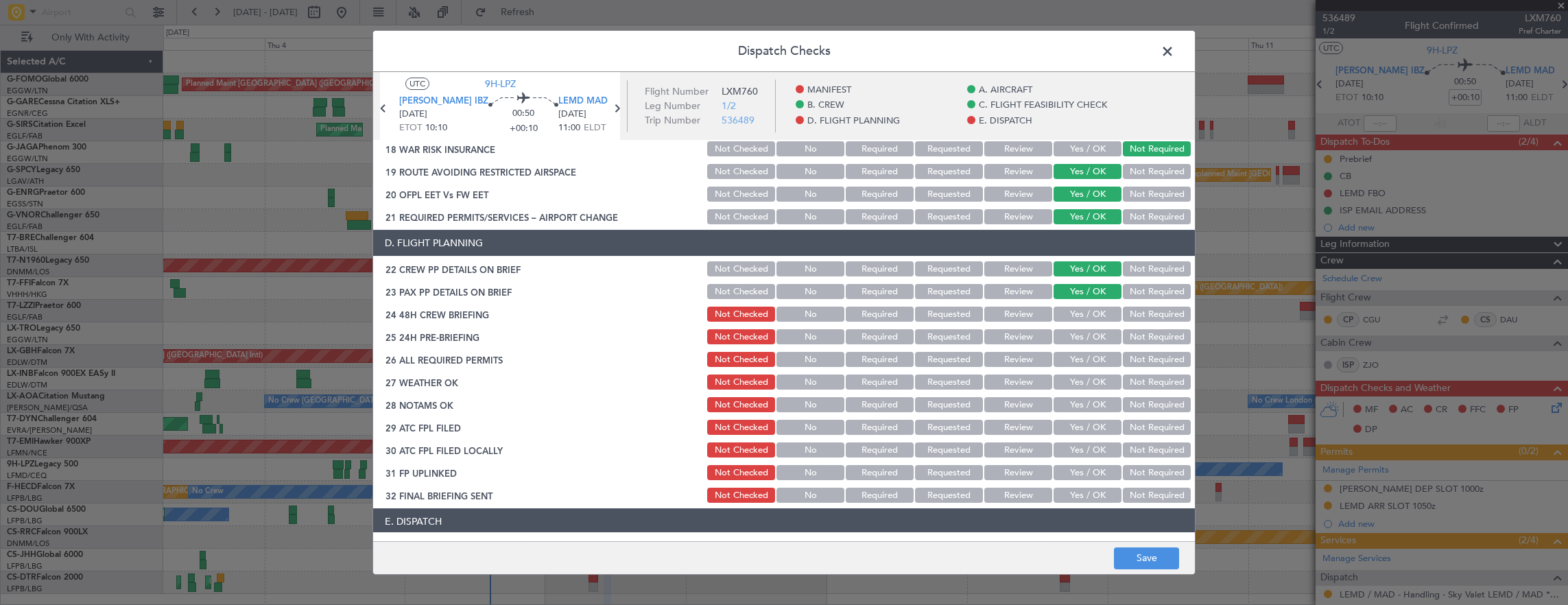
click at [1080, 315] on button "Yes / OK" at bounding box center [1087, 314] width 68 height 15
click at [1144, 338] on button "Not Required" at bounding box center [1156, 337] width 68 height 15
click at [1154, 551] on button "Save" at bounding box center [1146, 558] width 65 height 22
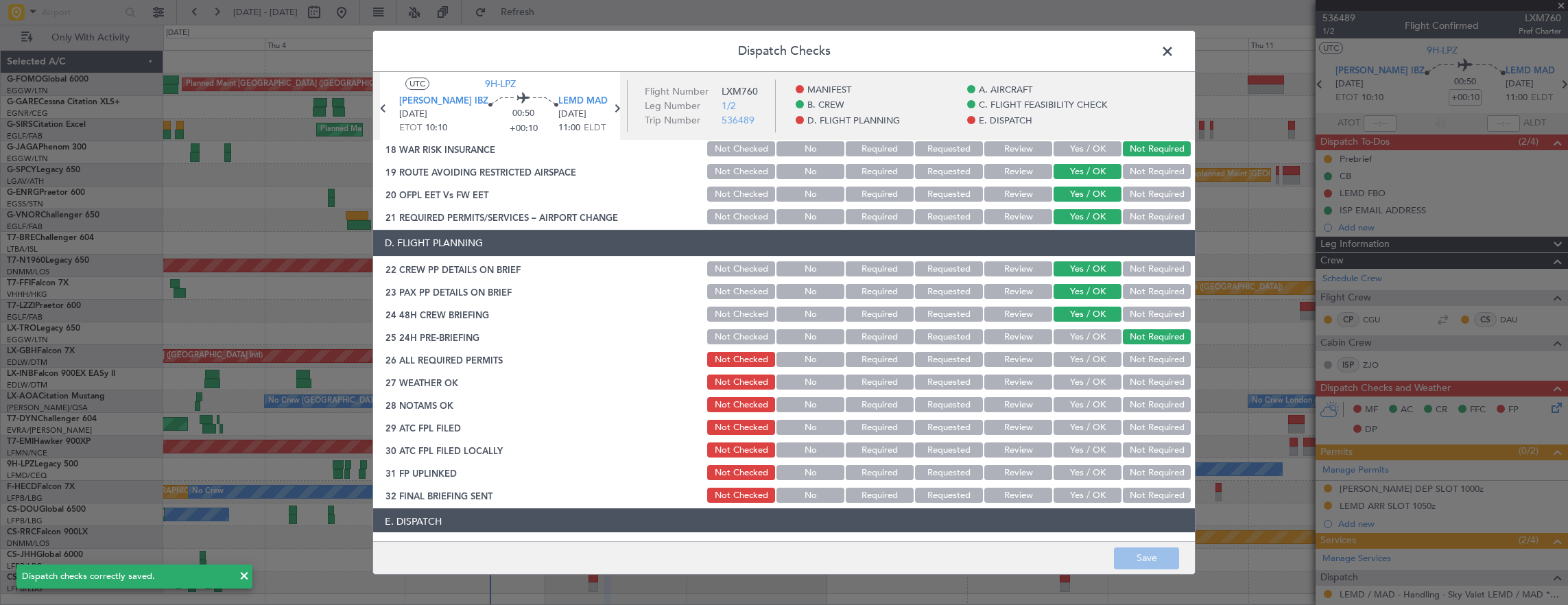
click at [1174, 60] on span at bounding box center [1174, 54] width 0 height 27
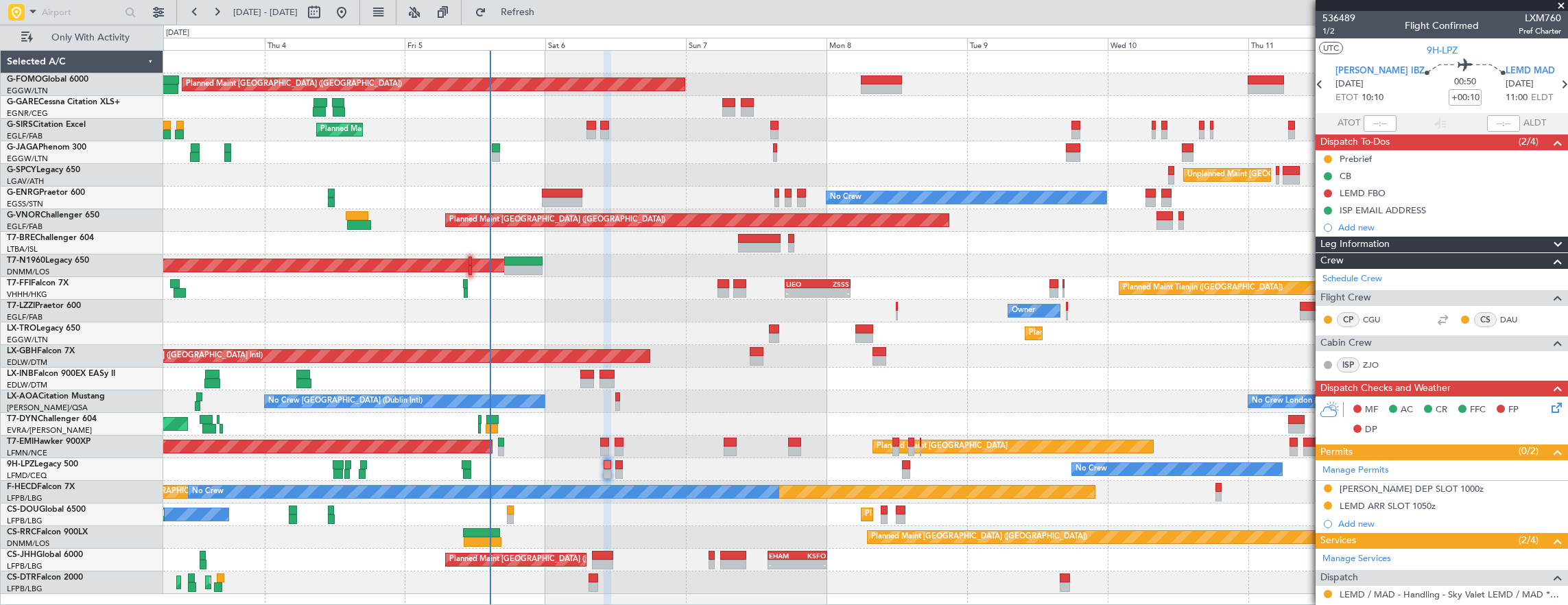
click at [1548, 405] on icon at bounding box center [1553, 405] width 11 height 11
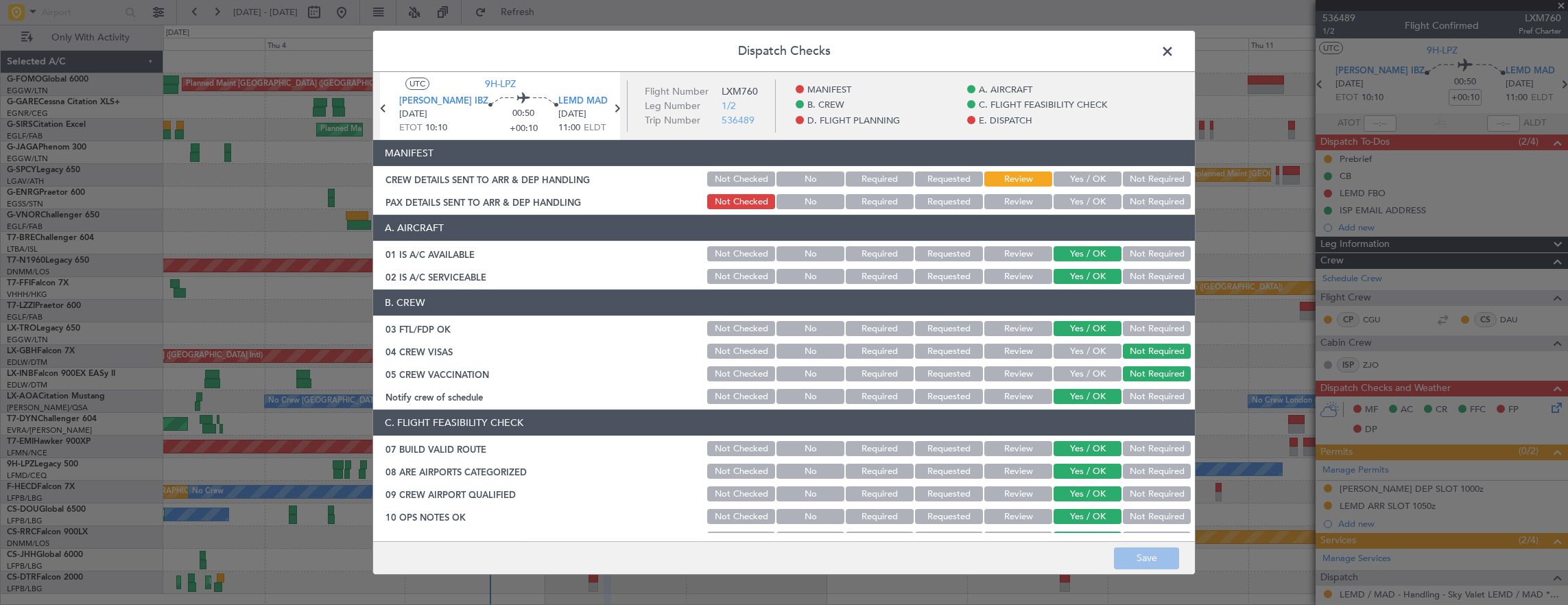
drag, startPoint x: 1173, startPoint y: 48, endPoint x: 1014, endPoint y: 197, distance: 217.9
click at [1174, 48] on span at bounding box center [1174, 54] width 0 height 27
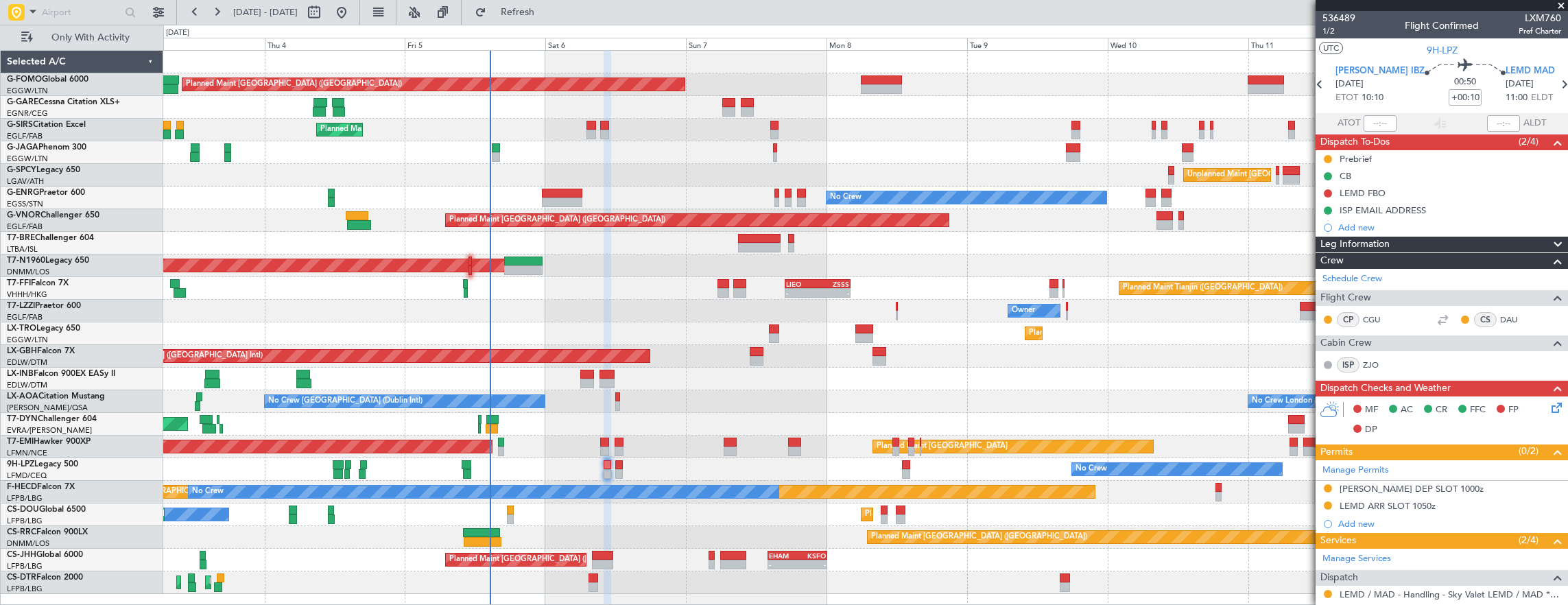
click at [616, 467] on div at bounding box center [619, 464] width 7 height 10
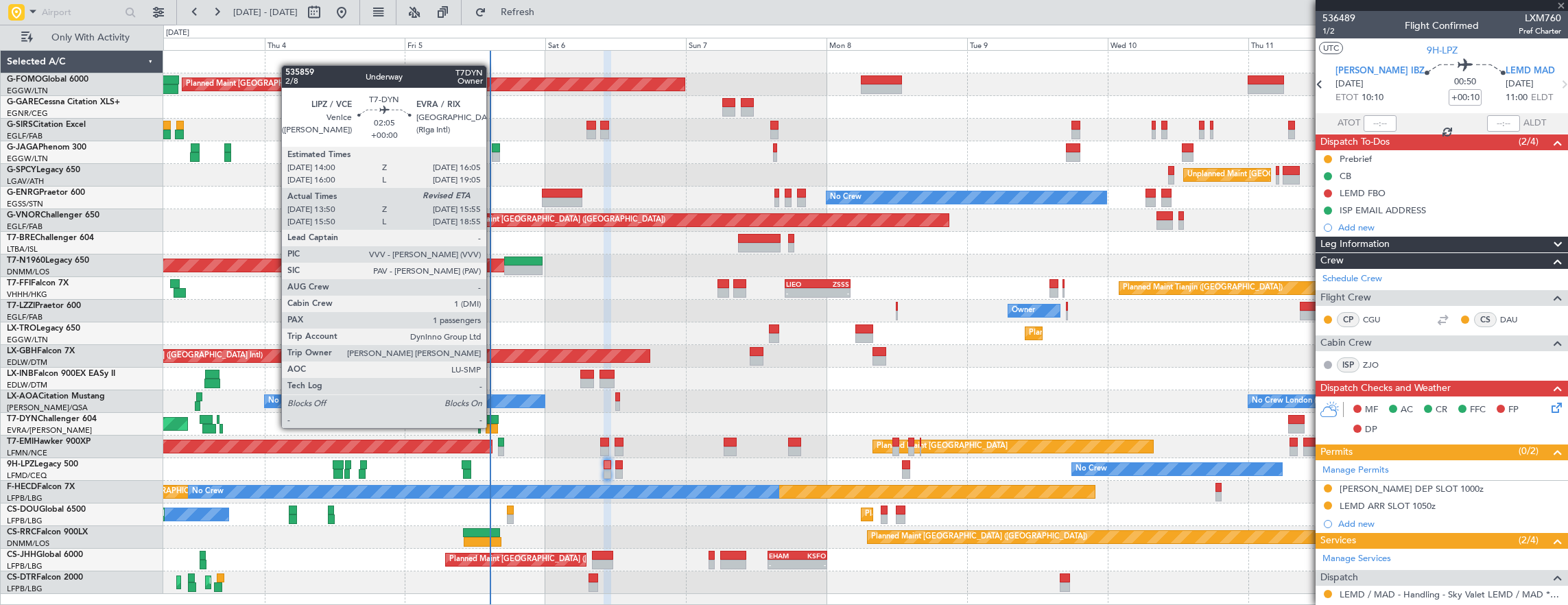
type input "+00:05"
type input "0"
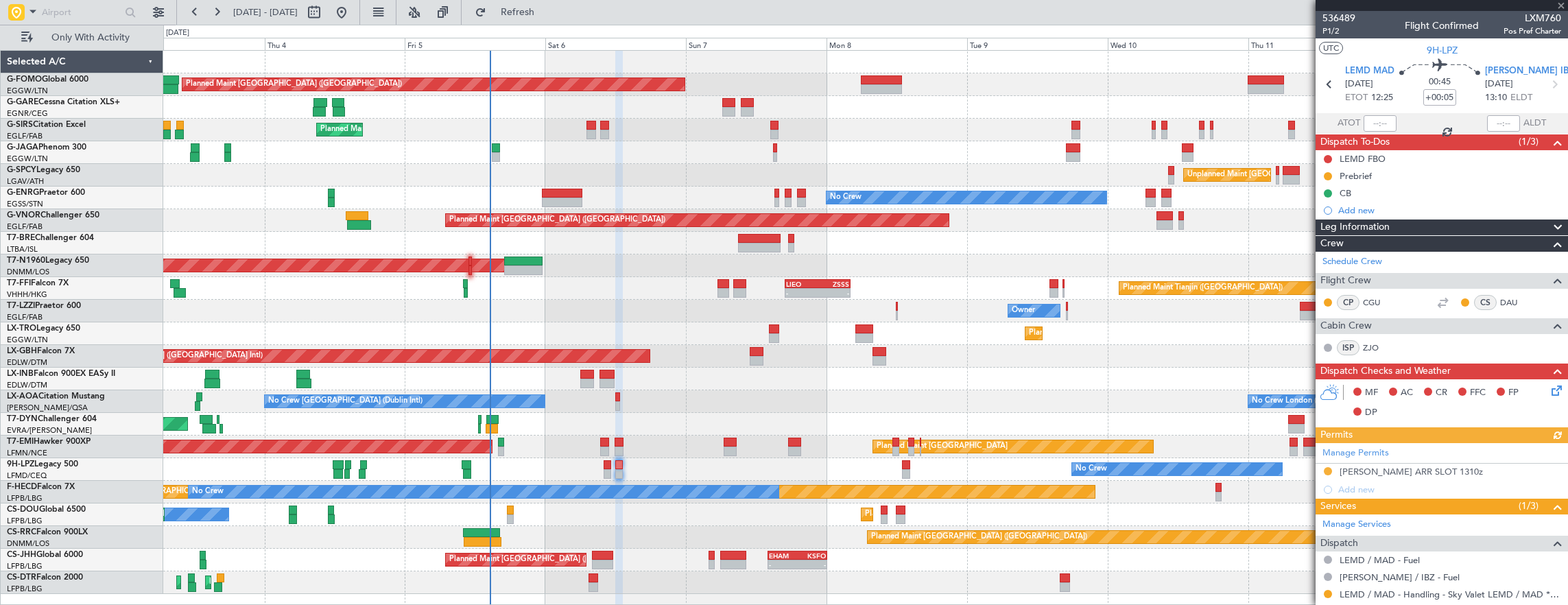
click at [1537, 391] on div "MF AC CR FFC FP DP" at bounding box center [1447, 403] width 201 height 41
click at [1548, 385] on icon at bounding box center [1553, 388] width 11 height 11
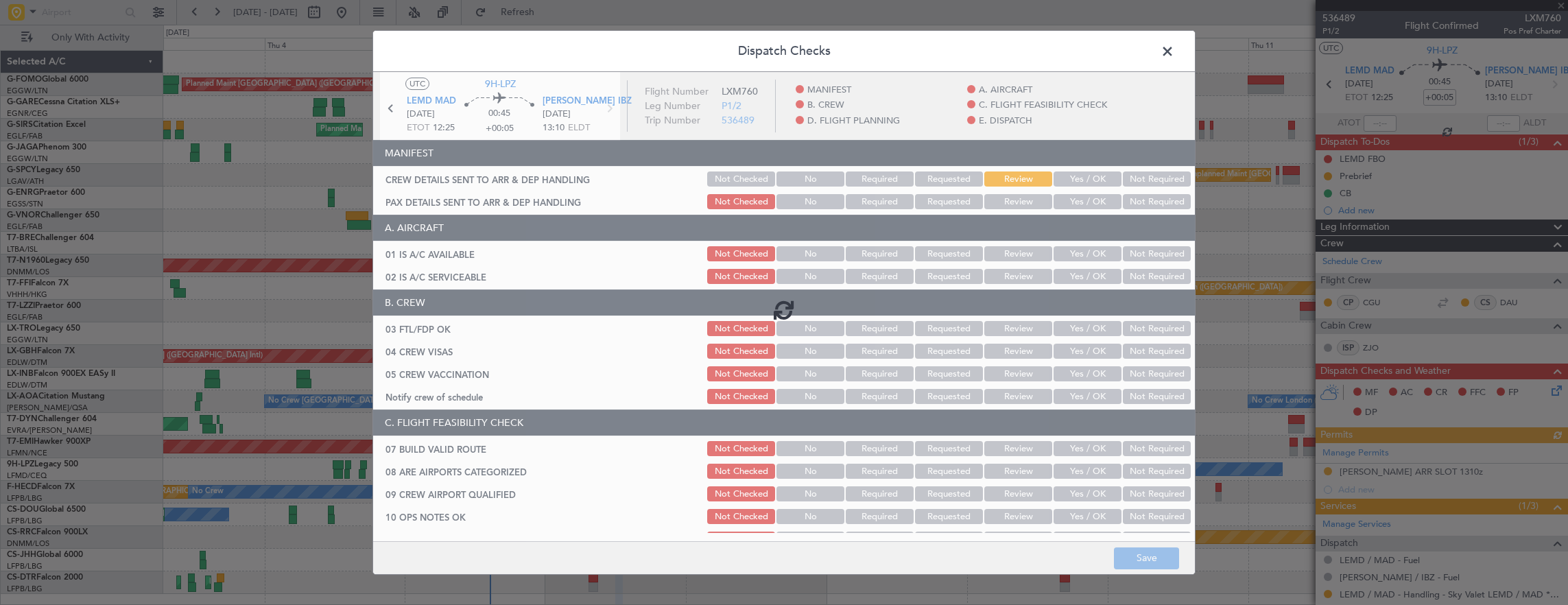
click at [1081, 254] on button "Yes / OK" at bounding box center [1087, 253] width 68 height 15
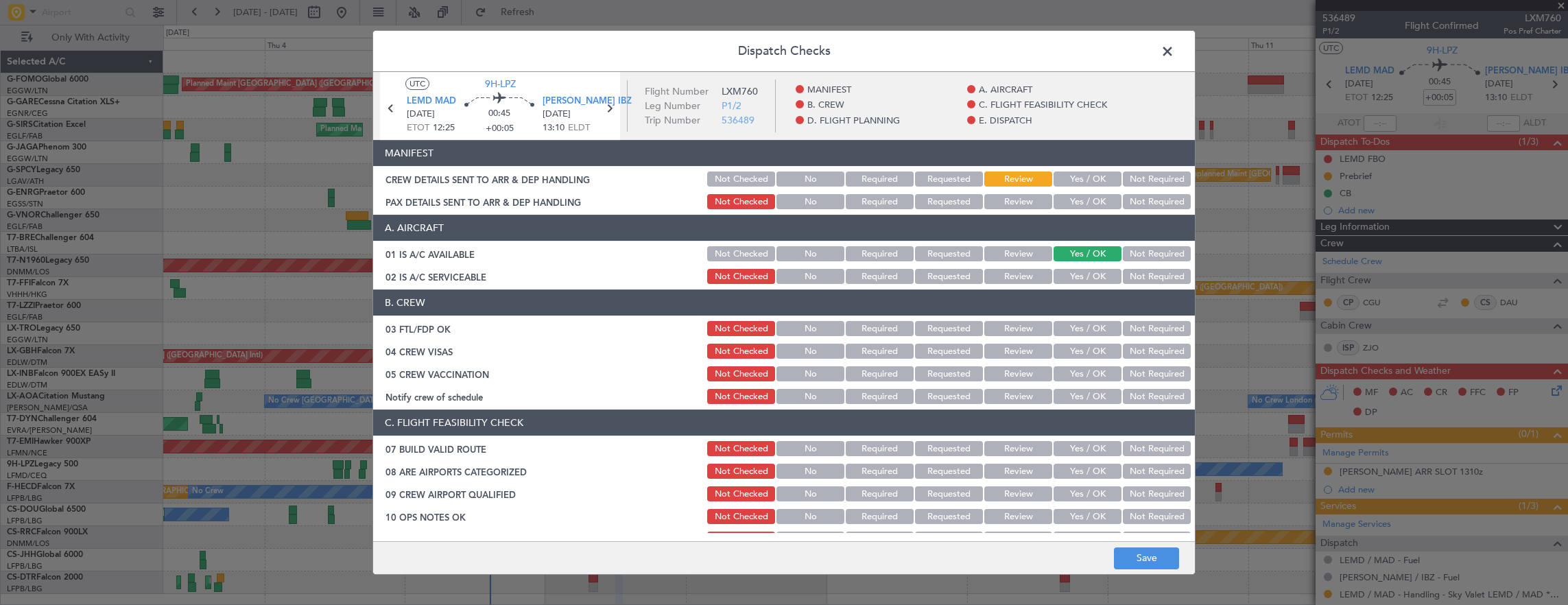
click at [1075, 277] on button "Yes / OK" at bounding box center [1087, 276] width 68 height 15
click at [1078, 333] on button "Yes / OK" at bounding box center [1087, 328] width 68 height 15
drag, startPoint x: 1119, startPoint y: 349, endPoint x: 1127, endPoint y: 367, distance: 19.7
click at [1122, 349] on button "Not Required" at bounding box center [1156, 351] width 68 height 15
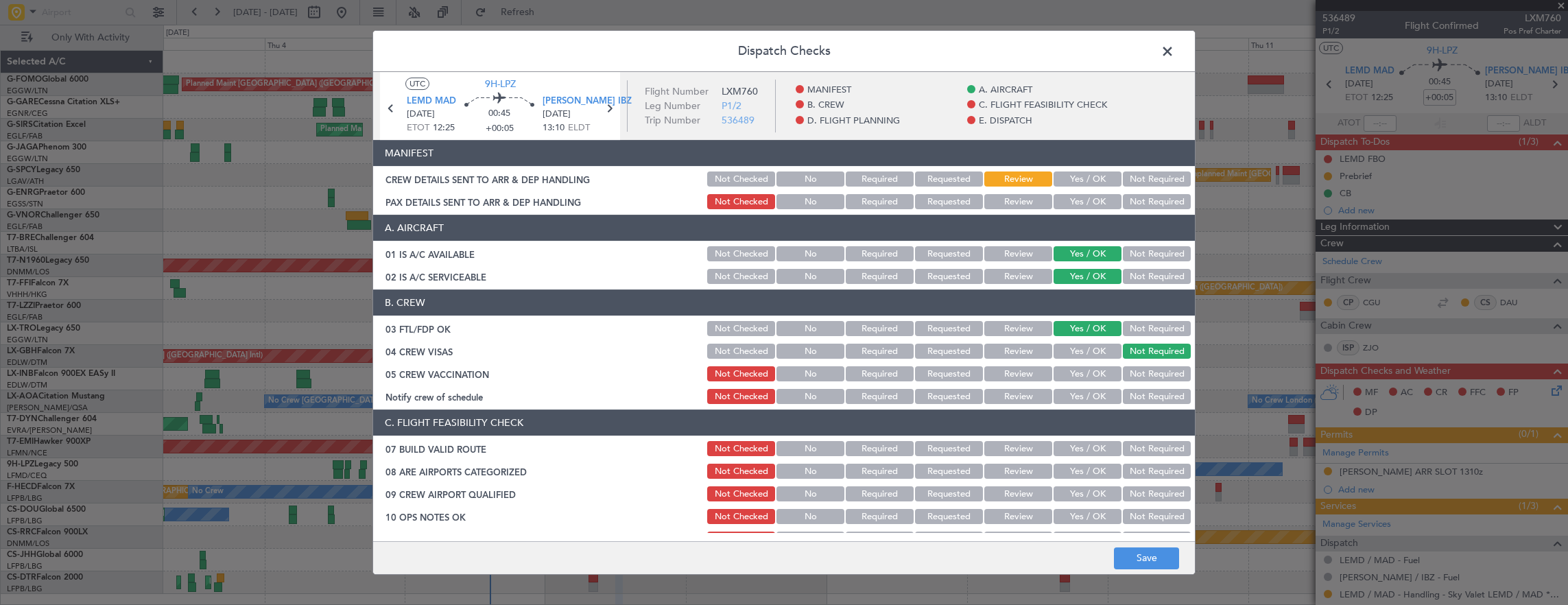
drag, startPoint x: 1127, startPoint y: 367, endPoint x: 1091, endPoint y: 389, distance: 42.2
click at [1129, 368] on button "Not Required" at bounding box center [1156, 374] width 68 height 15
click at [1088, 390] on button "Yes / OK" at bounding box center [1087, 396] width 68 height 15
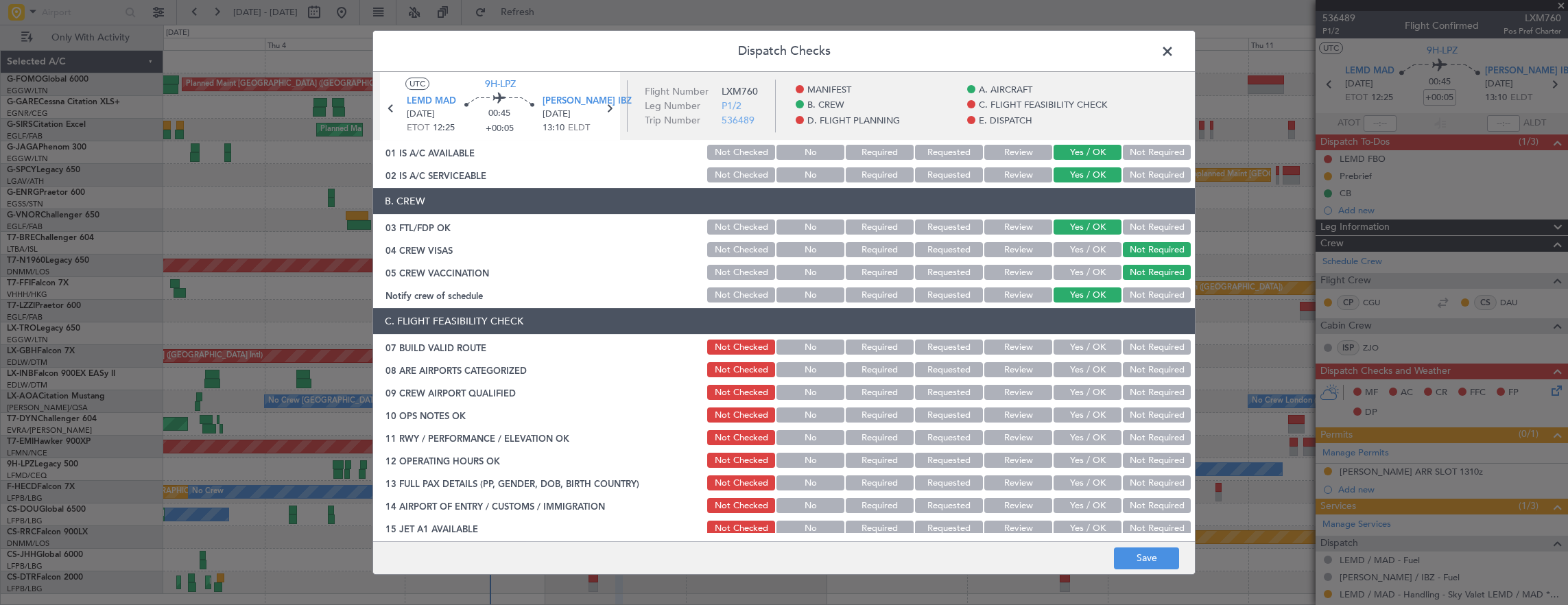
scroll to position [137, 0]
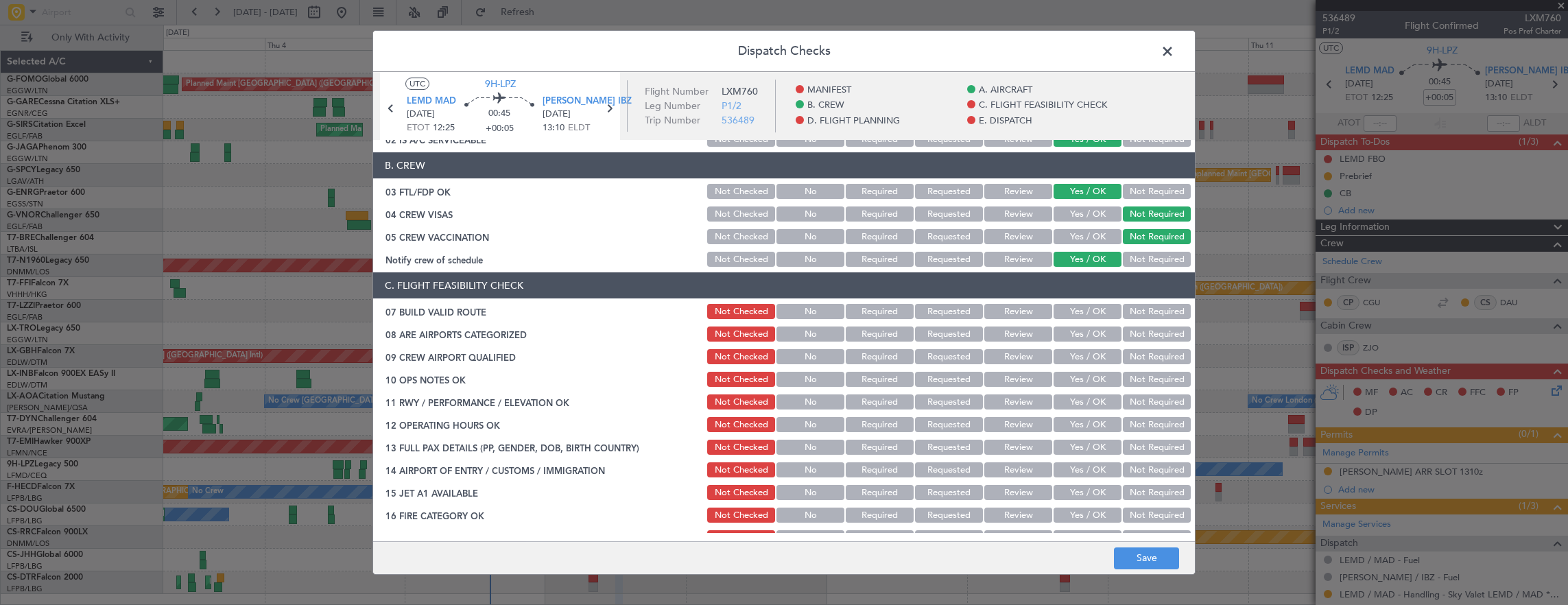
click at [1092, 307] on button "Yes / OK" at bounding box center [1087, 311] width 68 height 15
click at [1091, 336] on button "Yes / OK" at bounding box center [1087, 334] width 68 height 15
click at [1085, 364] on div "Yes / OK" at bounding box center [1086, 356] width 69 height 19
click at [1085, 356] on button "Yes / OK" at bounding box center [1087, 356] width 68 height 15
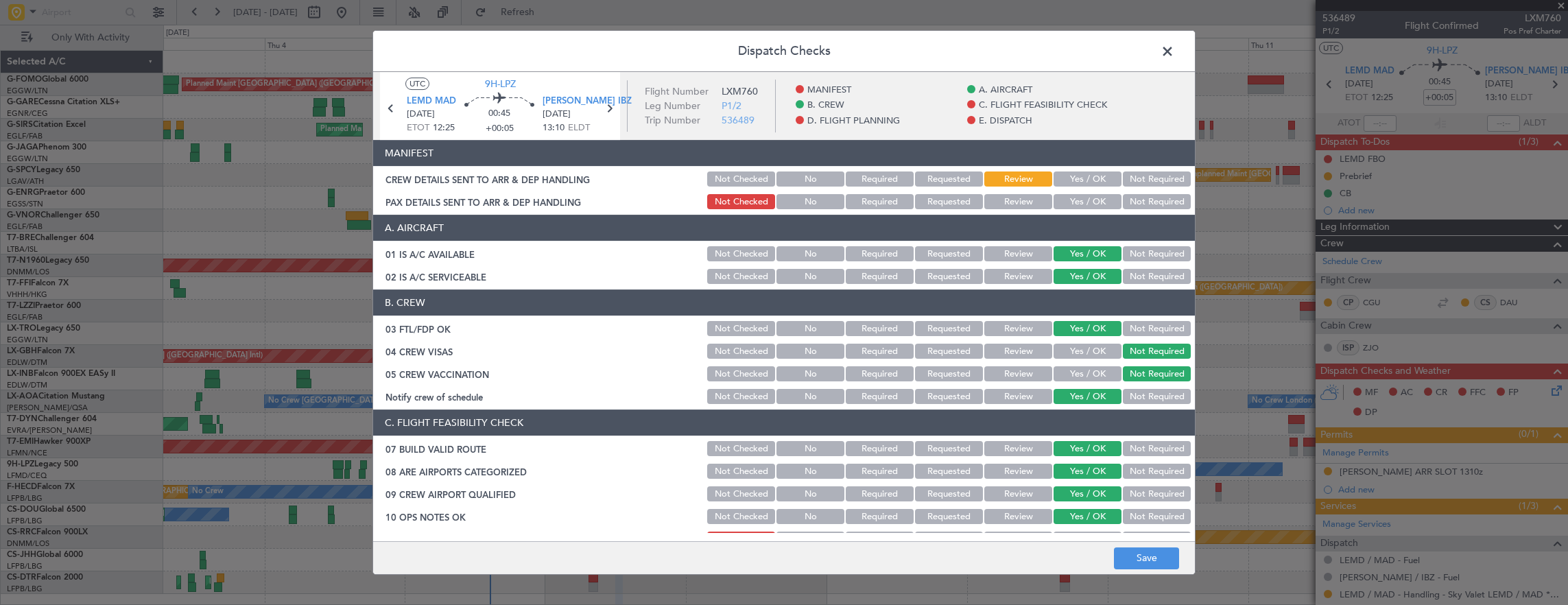
click at [1083, 509] on button "Yes / OK" at bounding box center [1087, 516] width 68 height 15
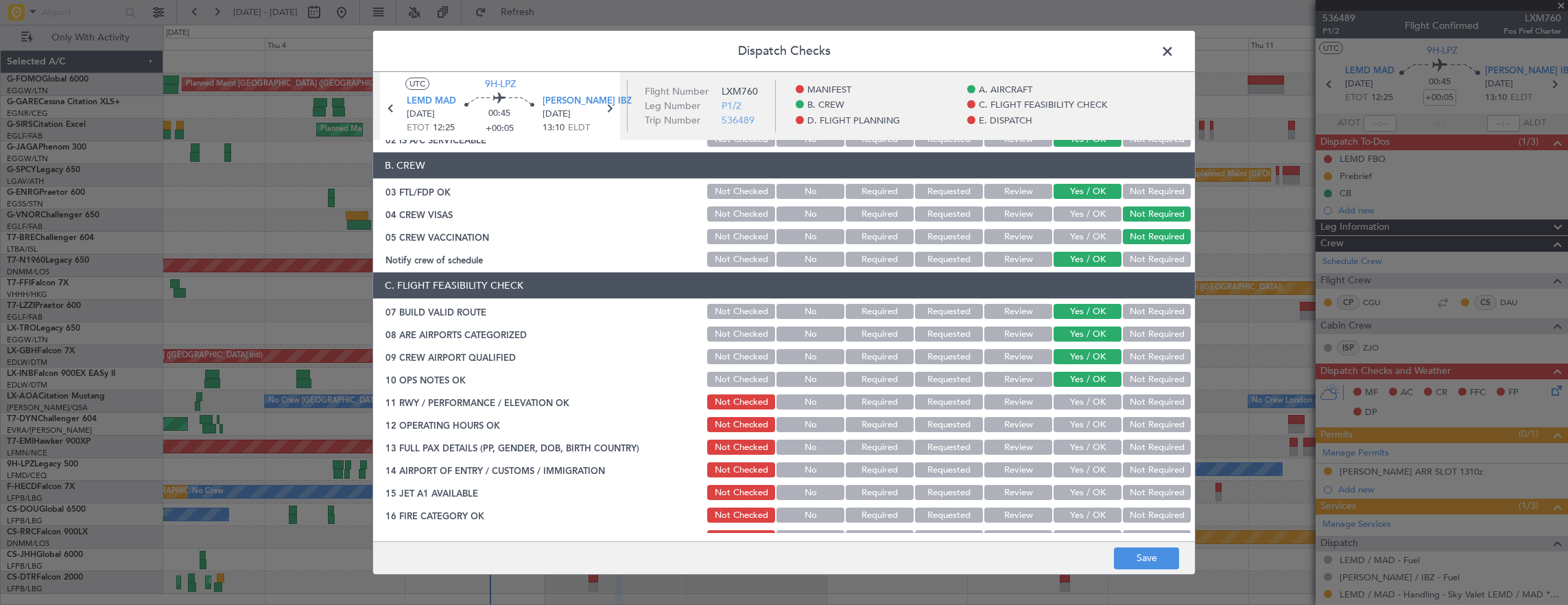
click at [1080, 405] on button "Yes / OK" at bounding box center [1087, 402] width 68 height 15
click at [1077, 421] on button "Yes / OK" at bounding box center [1087, 424] width 68 height 15
click at [1147, 446] on button "Not Required" at bounding box center [1156, 446] width 68 height 15
click at [1077, 475] on button "Yes / OK" at bounding box center [1087, 469] width 68 height 15
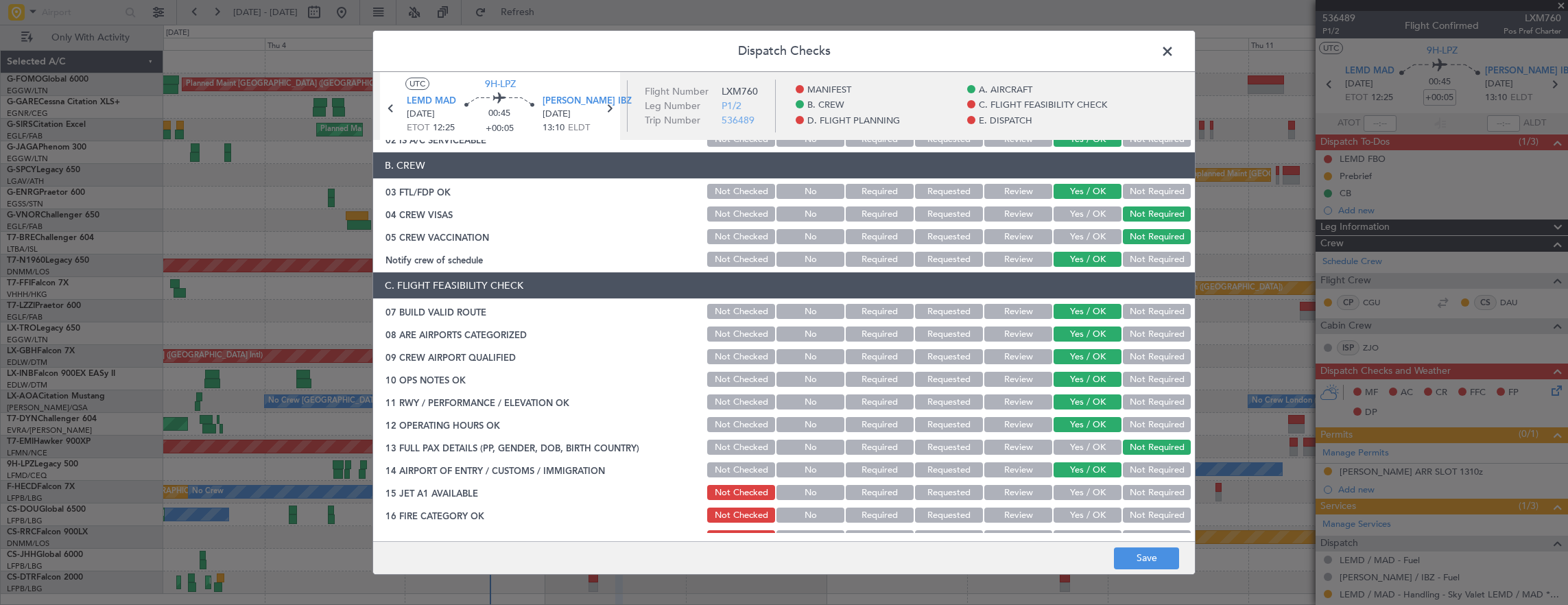
drag, startPoint x: 1080, startPoint y: 484, endPoint x: 1076, endPoint y: 498, distance: 14.6
click at [1083, 485] on div "Yes / OK" at bounding box center [1086, 492] width 69 height 19
click at [1074, 498] on button "Yes / OK" at bounding box center [1087, 492] width 68 height 15
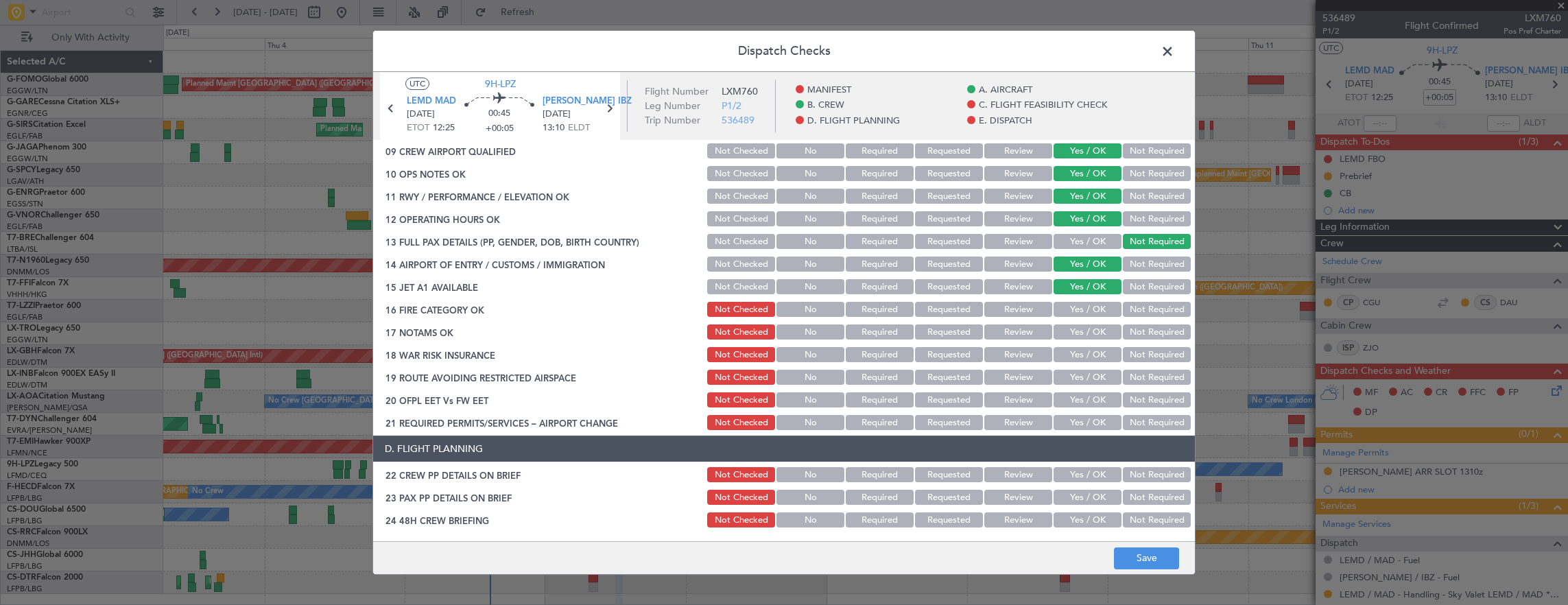
drag, startPoint x: 1088, startPoint y: 309, endPoint x: 1080, endPoint y: 331, distance: 23.4
click at [1087, 309] on button "Yes / OK" at bounding box center [1087, 309] width 68 height 15
click at [1080, 331] on button "Yes / OK" at bounding box center [1087, 331] width 68 height 15
click at [1136, 356] on button "Not Required" at bounding box center [1156, 354] width 68 height 15
click at [1077, 383] on button "Yes / OK" at bounding box center [1087, 376] width 68 height 15
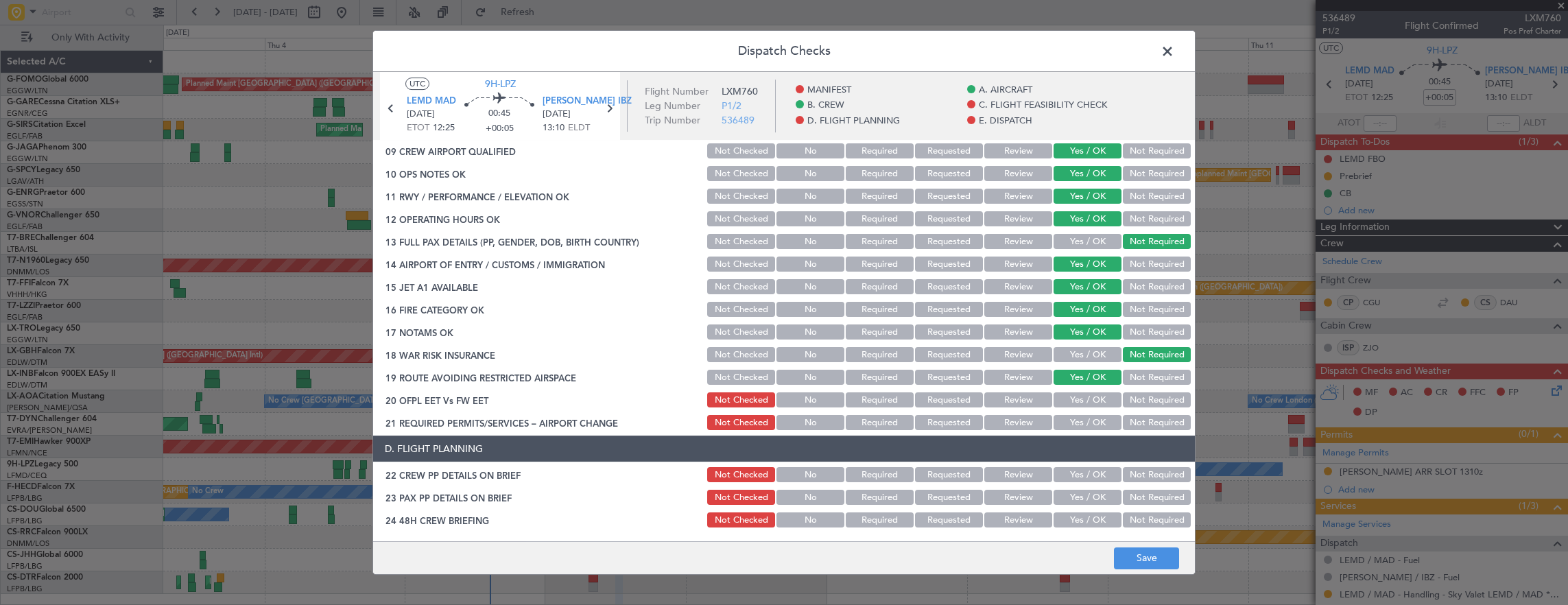
click at [1078, 401] on button "Yes / OK" at bounding box center [1087, 399] width 68 height 15
click at [1083, 426] on button "Yes / OK" at bounding box center [1087, 422] width 68 height 15
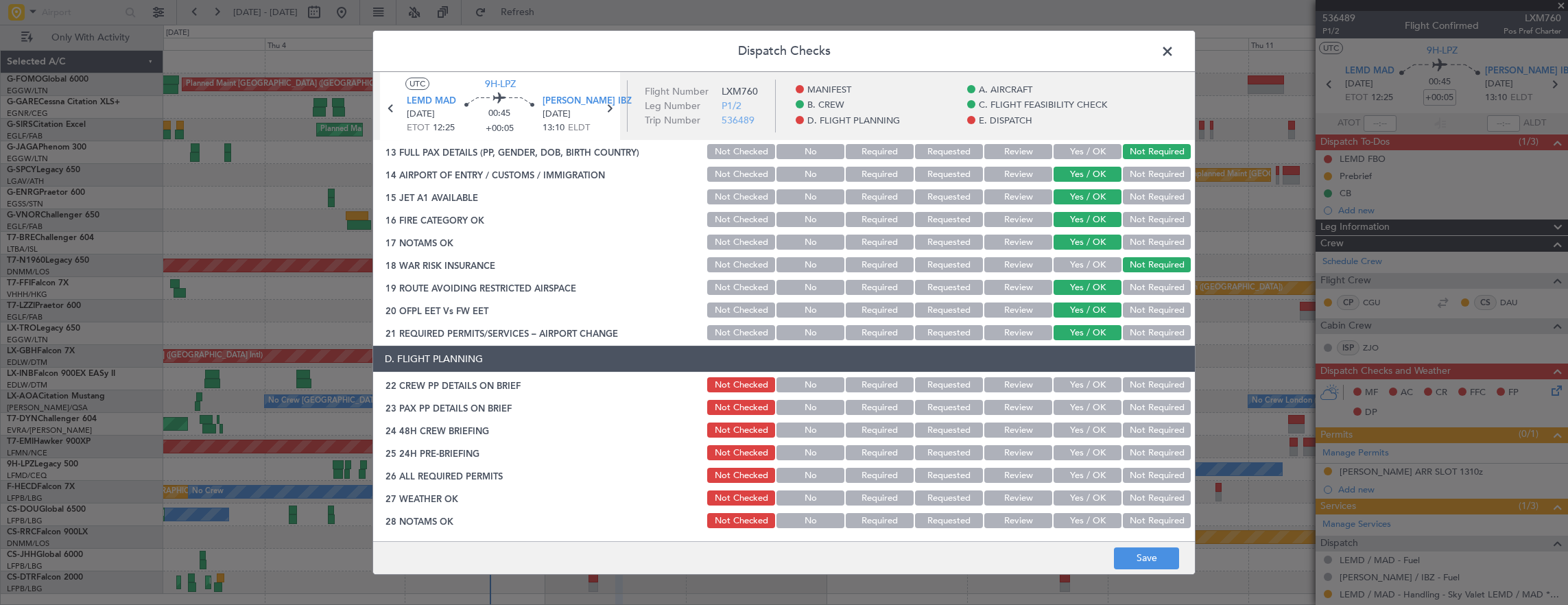
scroll to position [480, 0]
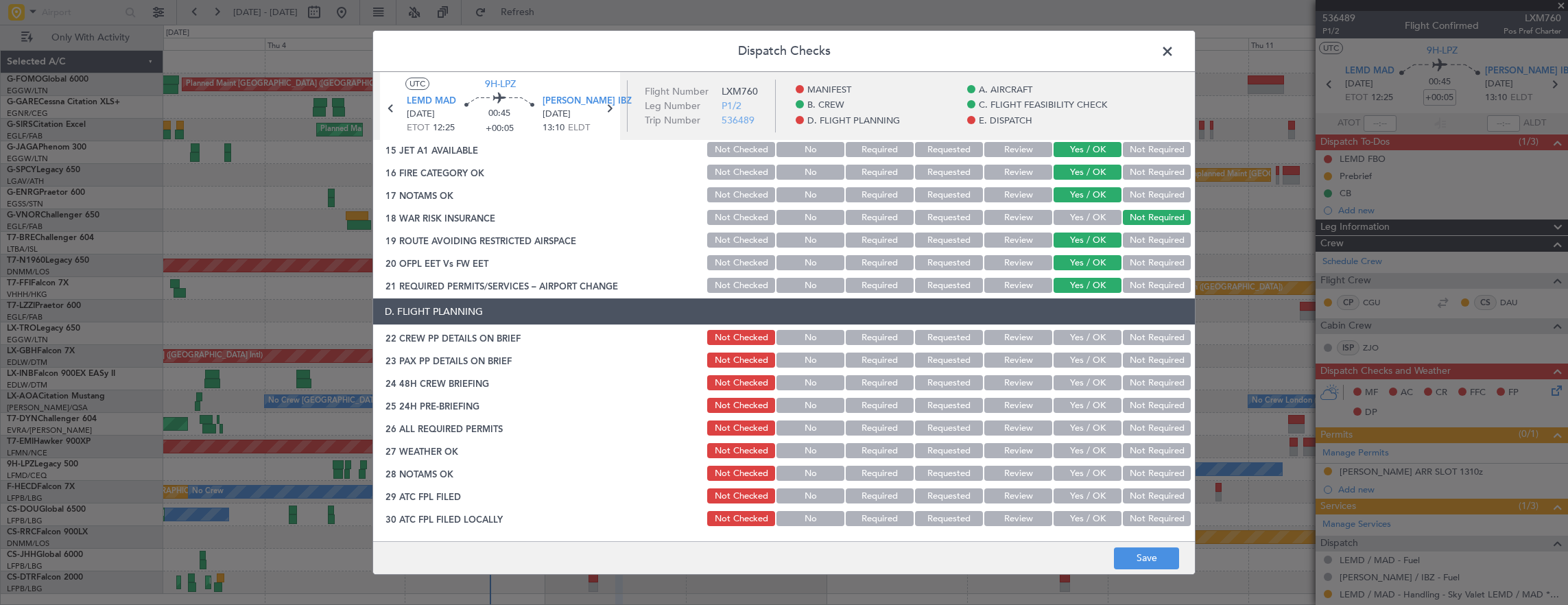
click at [1086, 343] on button "Yes / OK" at bounding box center [1087, 337] width 68 height 15
drag, startPoint x: 1141, startPoint y: 357, endPoint x: 1073, endPoint y: 385, distance: 73.5
click at [1139, 359] on button "Not Required" at bounding box center [1156, 359] width 68 height 15
click at [1073, 385] on button "Yes / OK" at bounding box center [1087, 382] width 68 height 15
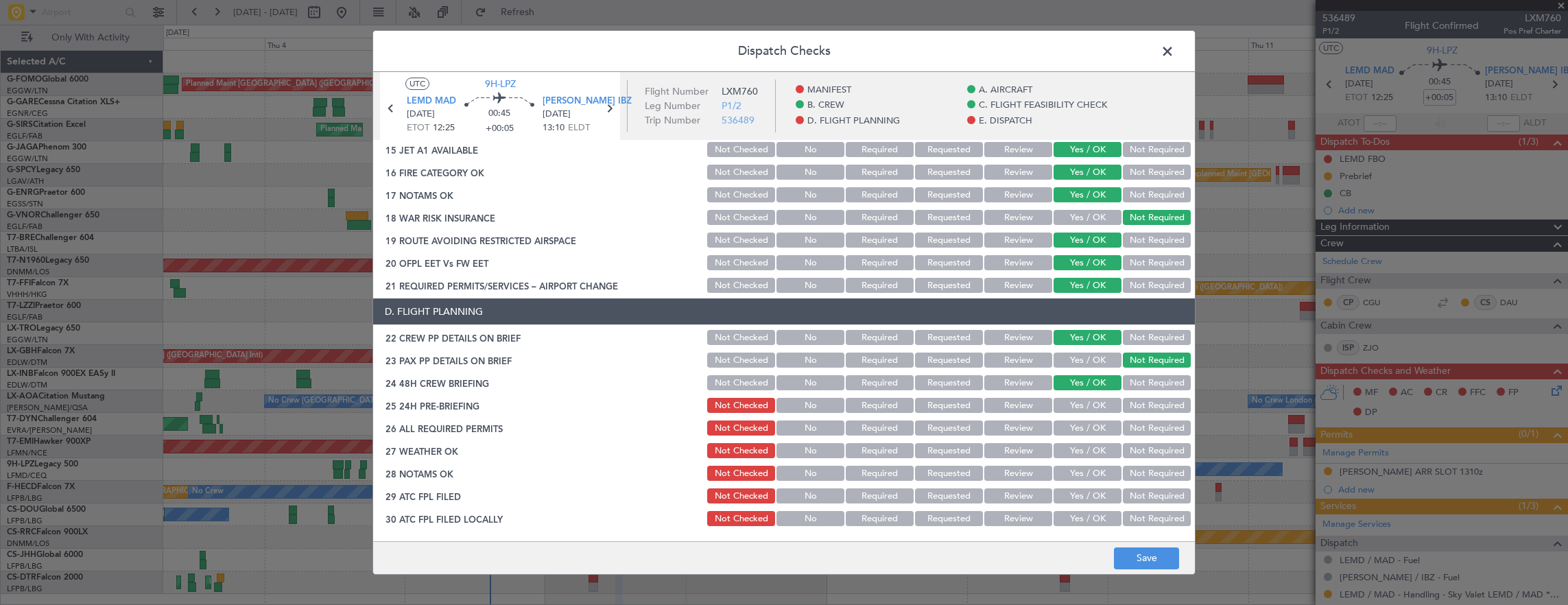
click at [1122, 408] on button "Not Required" at bounding box center [1156, 405] width 68 height 15
click at [1154, 565] on button "Save" at bounding box center [1146, 558] width 65 height 22
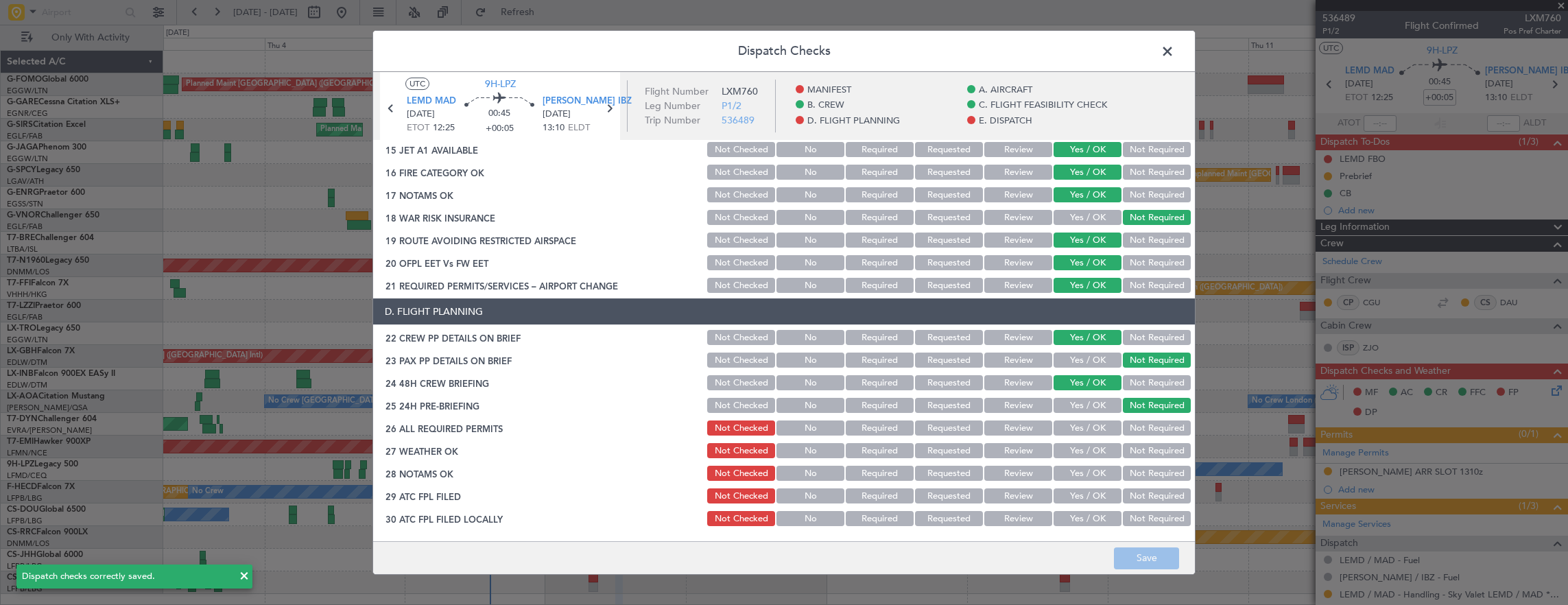
click at [1174, 47] on span at bounding box center [1174, 54] width 0 height 27
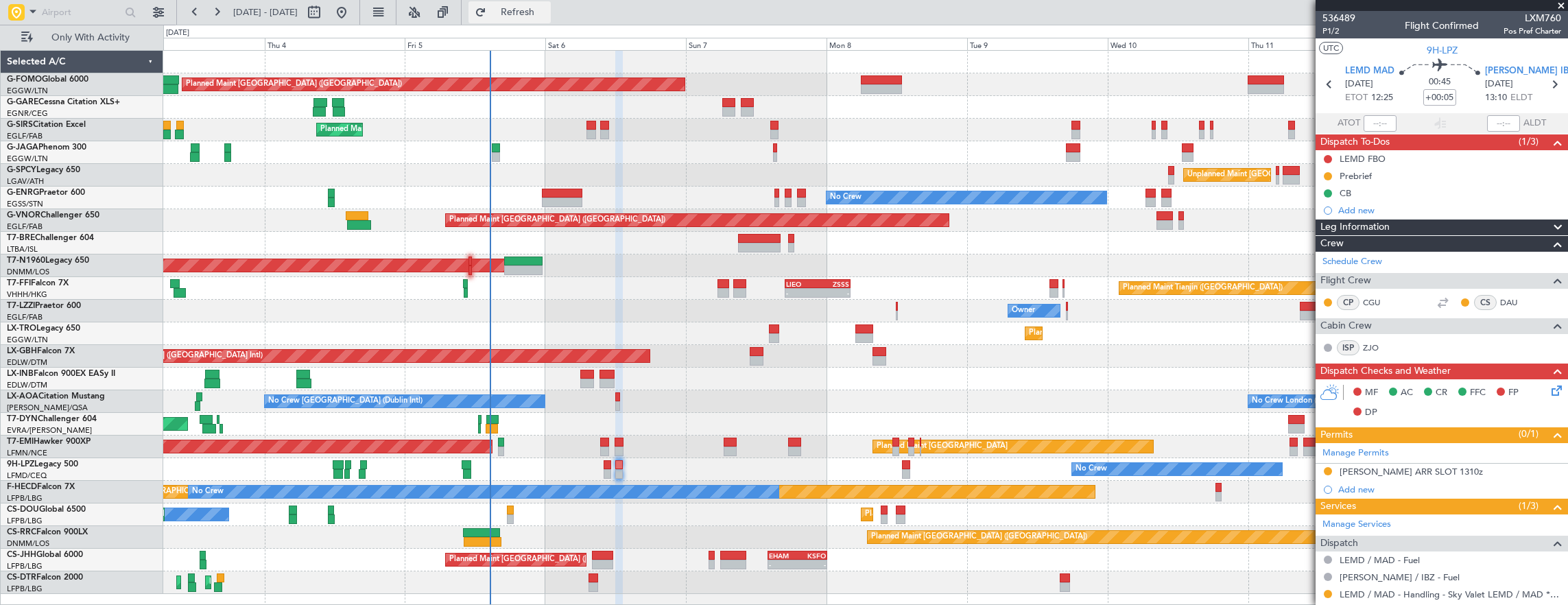
click at [551, 2] on button "Refresh" at bounding box center [509, 13] width 83 height 22
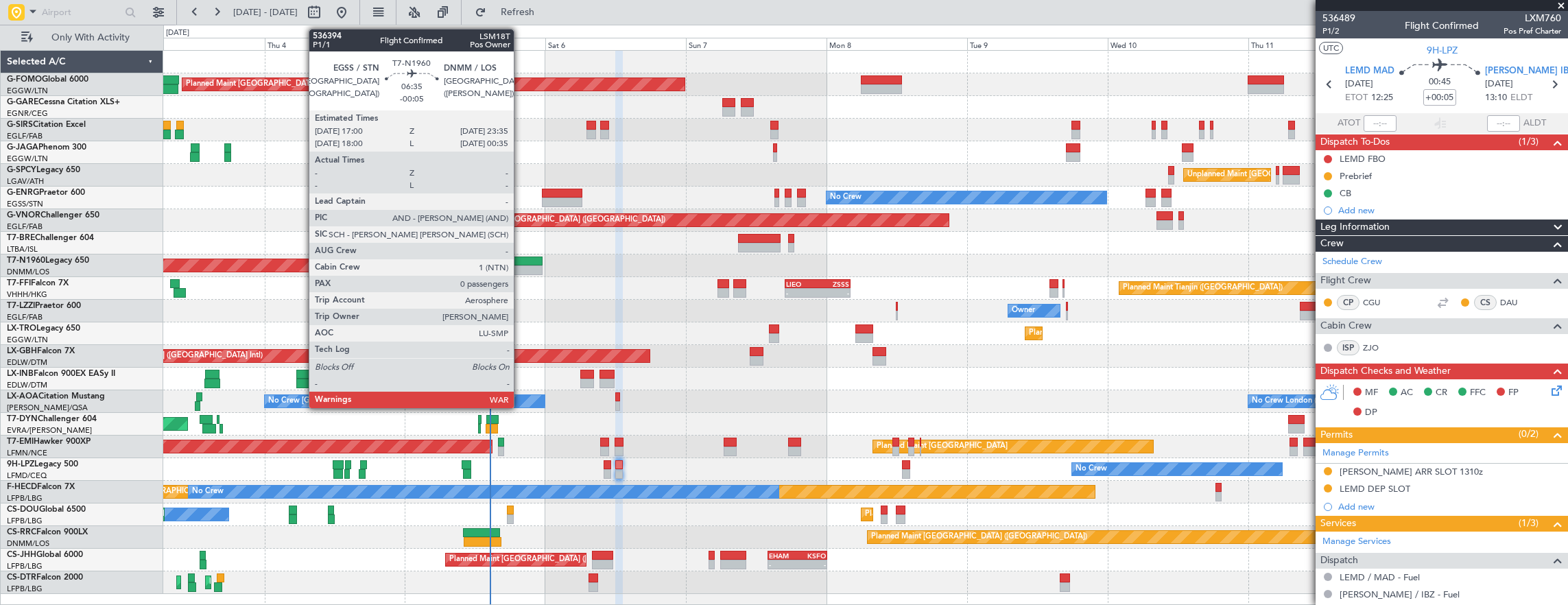
click at [521, 266] on div at bounding box center [523, 269] width 39 height 10
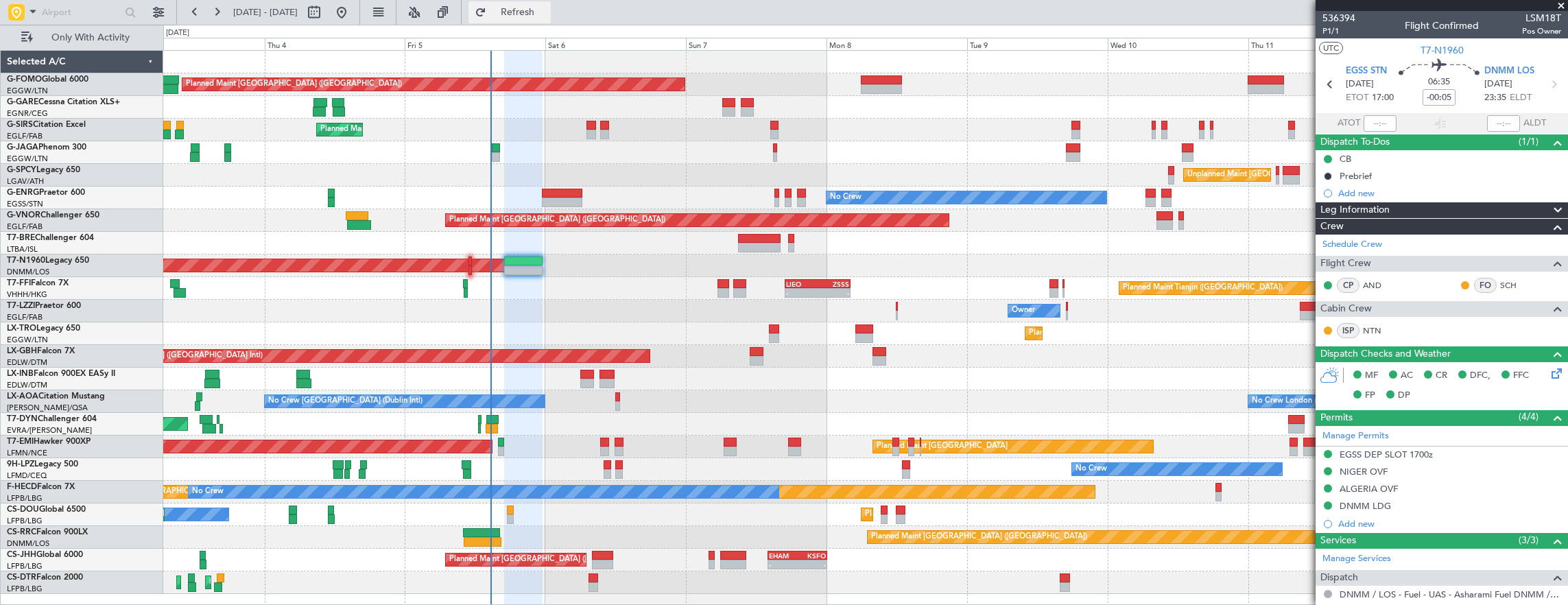
click at [546, 17] on span "Refresh" at bounding box center [517, 12] width 57 height 10
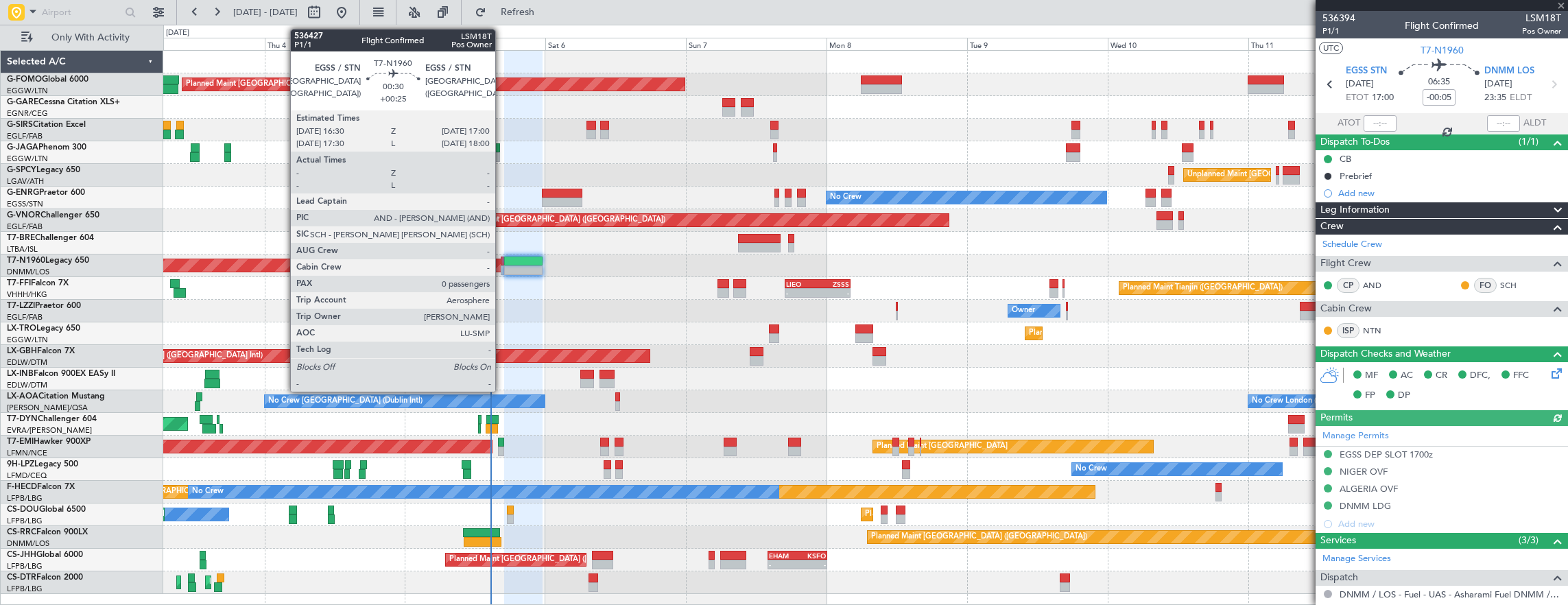
click at [501, 266] on div at bounding box center [503, 269] width 4 height 10
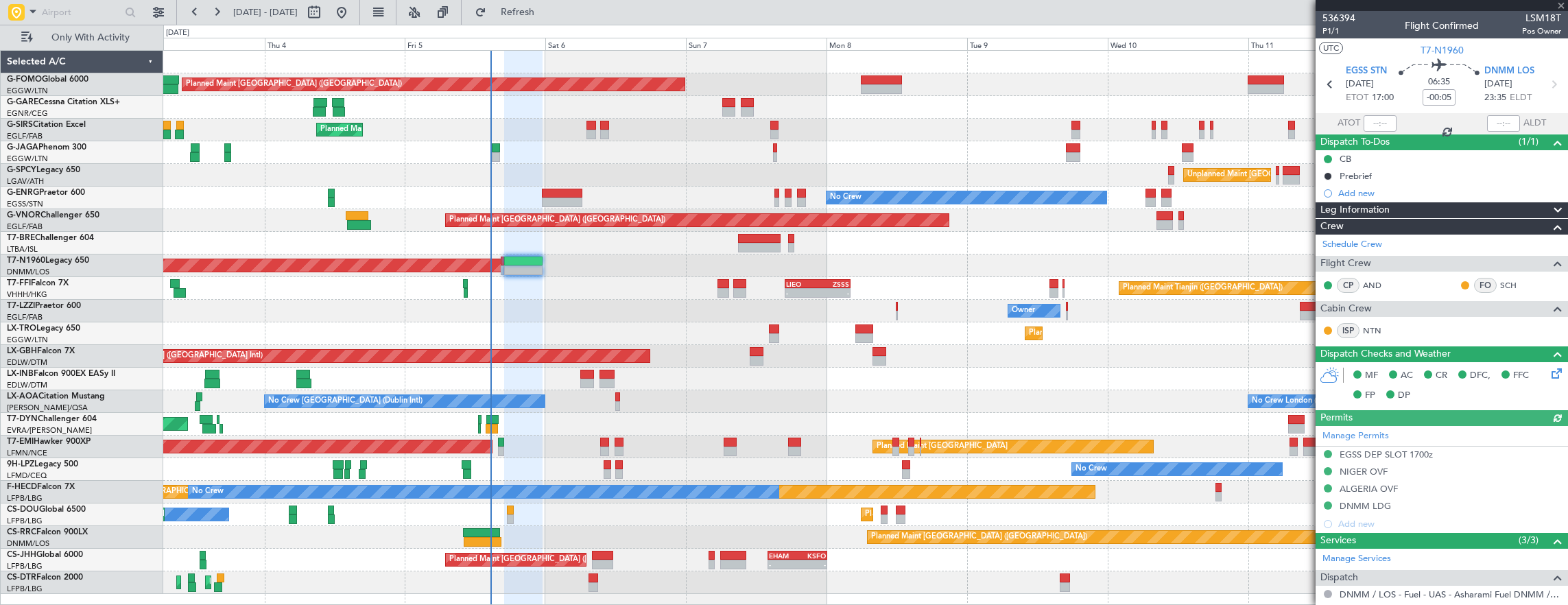
type input "+00:25"
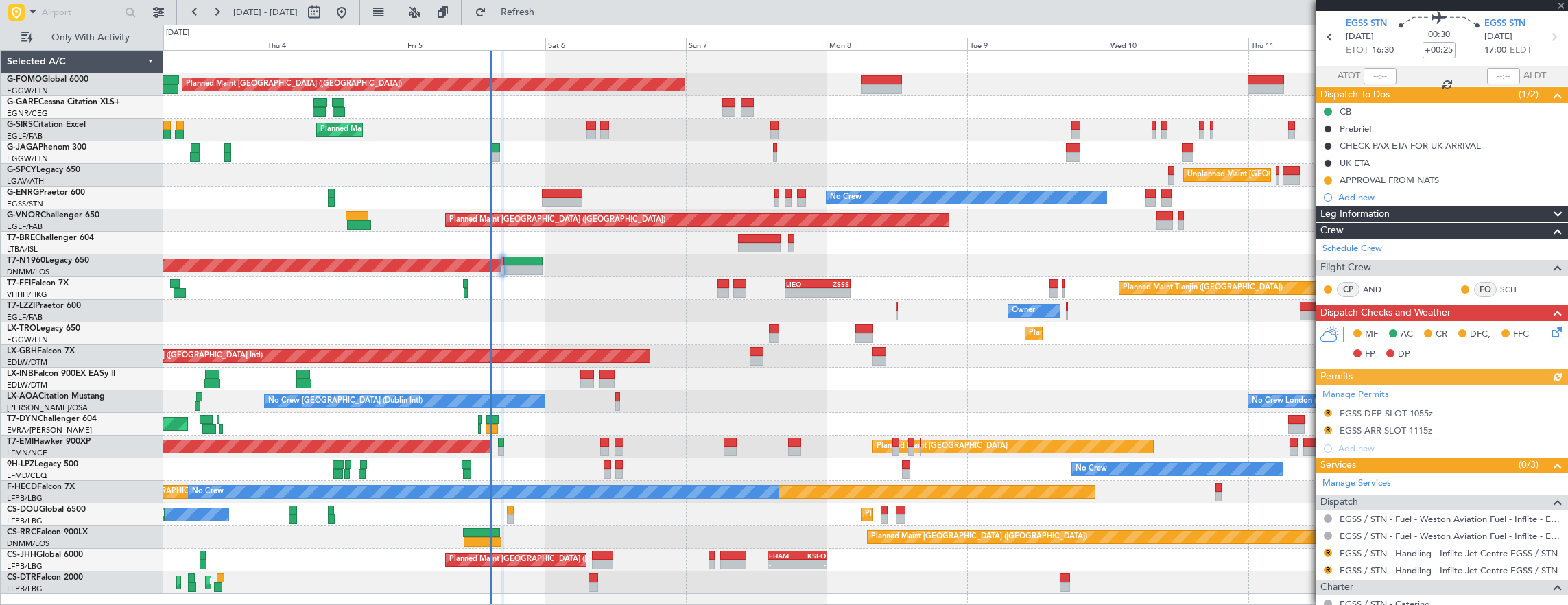
scroll to position [69, 0]
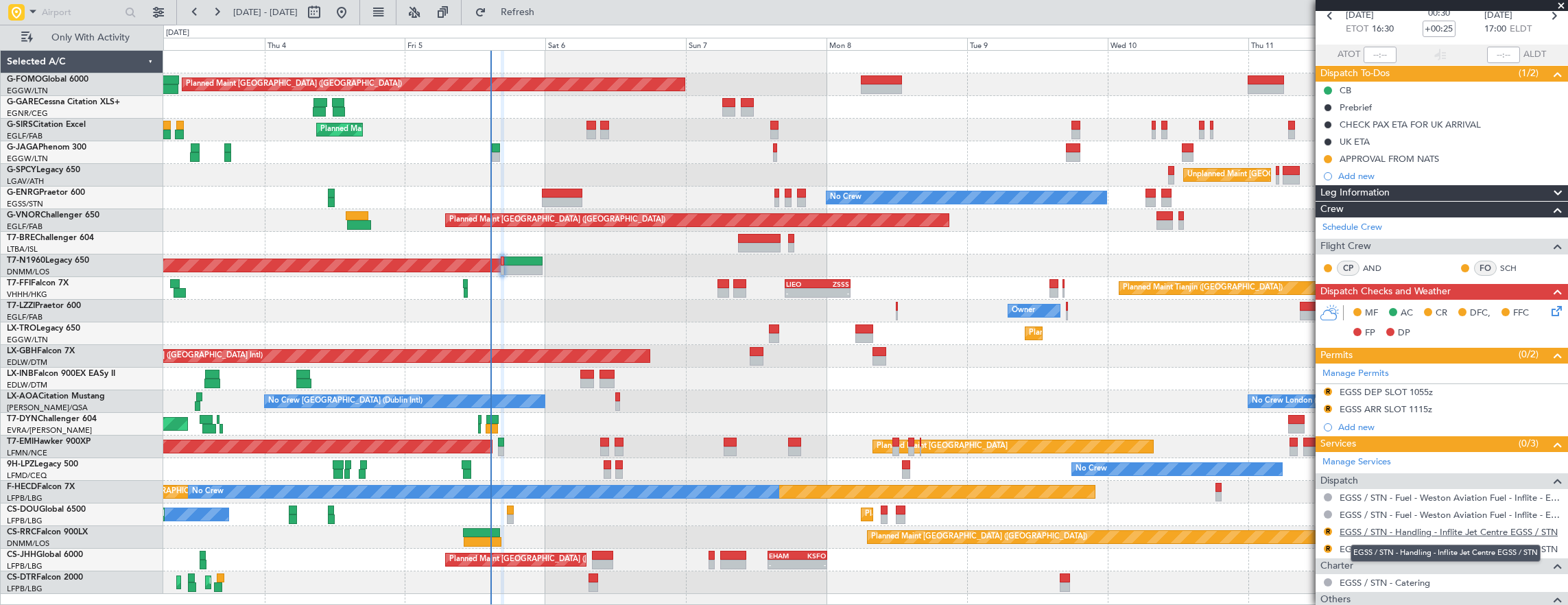
click at [1449, 526] on link "EGSS / STN - Handling - Inflite Jet Centre EGSS / STN" at bounding box center [1448, 532] width 218 height 12
click at [1472, 388] on div "R EGSS DEP SLOT 1055z" at bounding box center [1442, 392] width 252 height 17
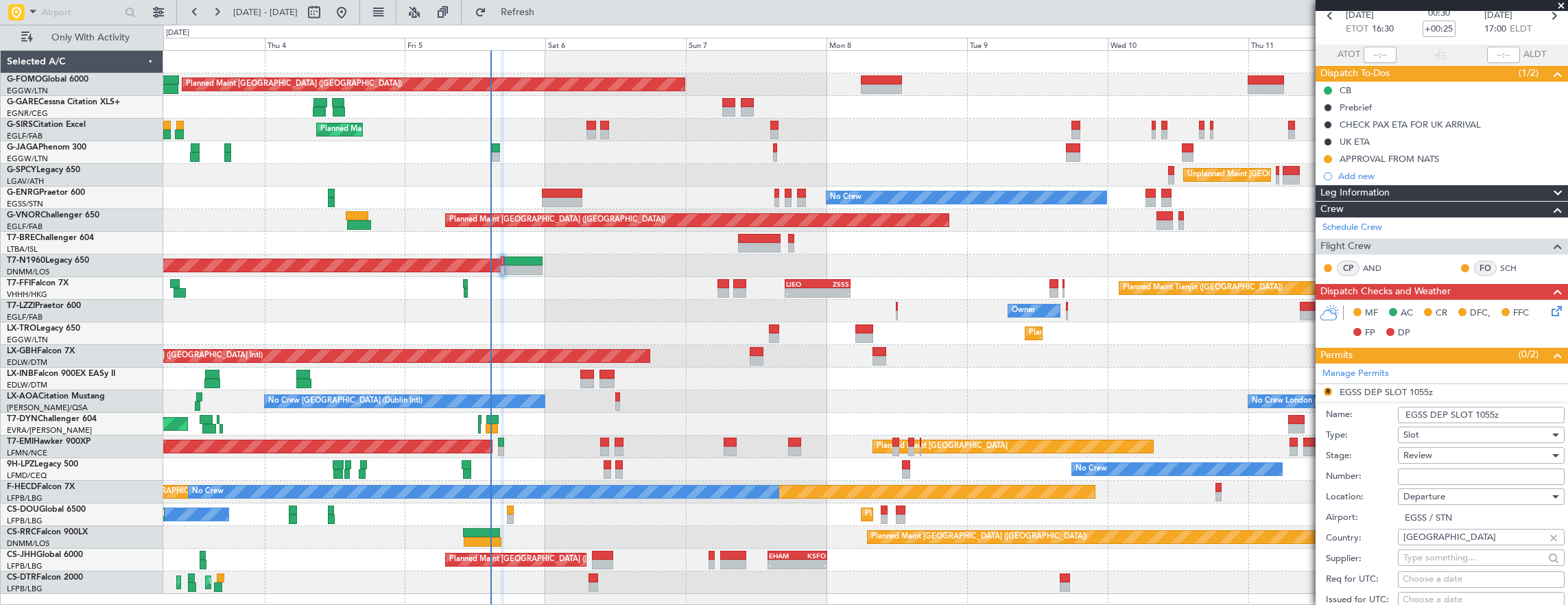
drag, startPoint x: 1506, startPoint y: 408, endPoint x: 1480, endPoint y: 406, distance: 26.1
click at [1480, 406] on input "EGSS DEP SLOT 1055z" at bounding box center [1481, 415] width 167 height 16
type input "EGSS DEP SLOT 1630z"
click at [1429, 453] on span "Review" at bounding box center [1417, 455] width 29 height 13
click at [1447, 549] on span "Requested" at bounding box center [1475, 542] width 144 height 21
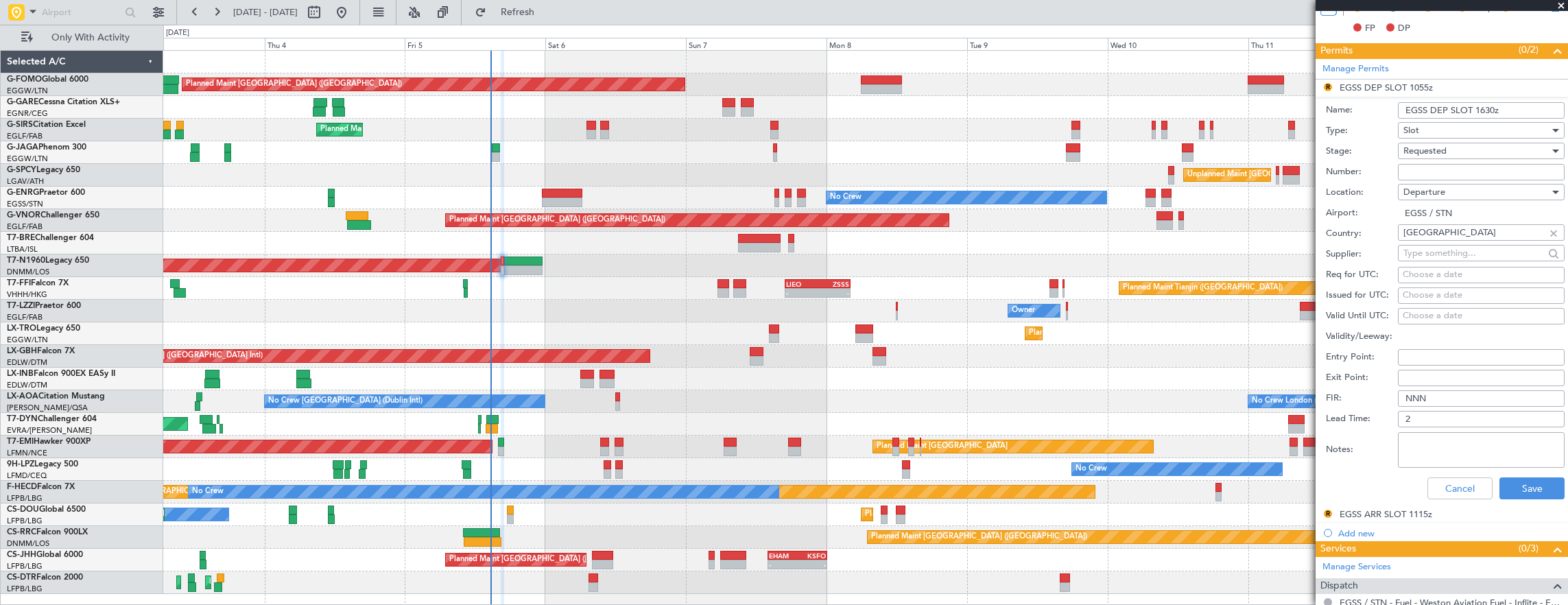
scroll to position [411, 0]
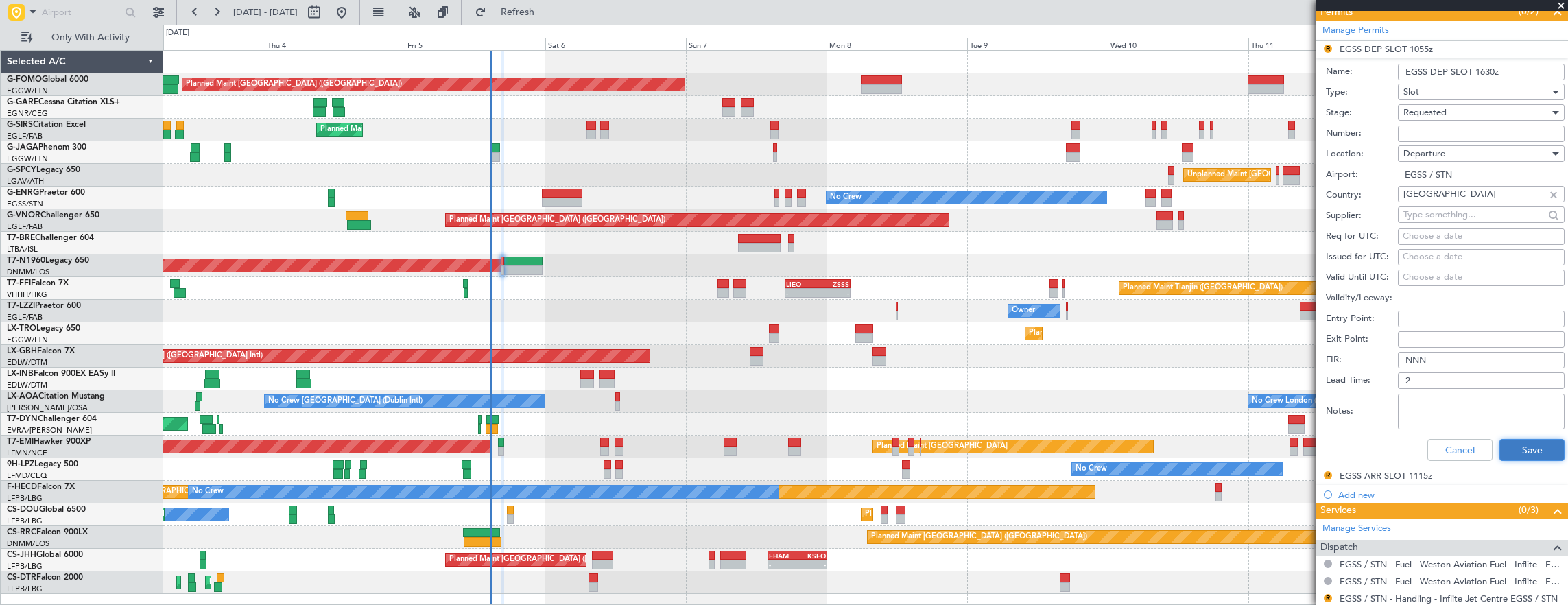
click at [1512, 444] on button "Save" at bounding box center [1532, 450] width 65 height 22
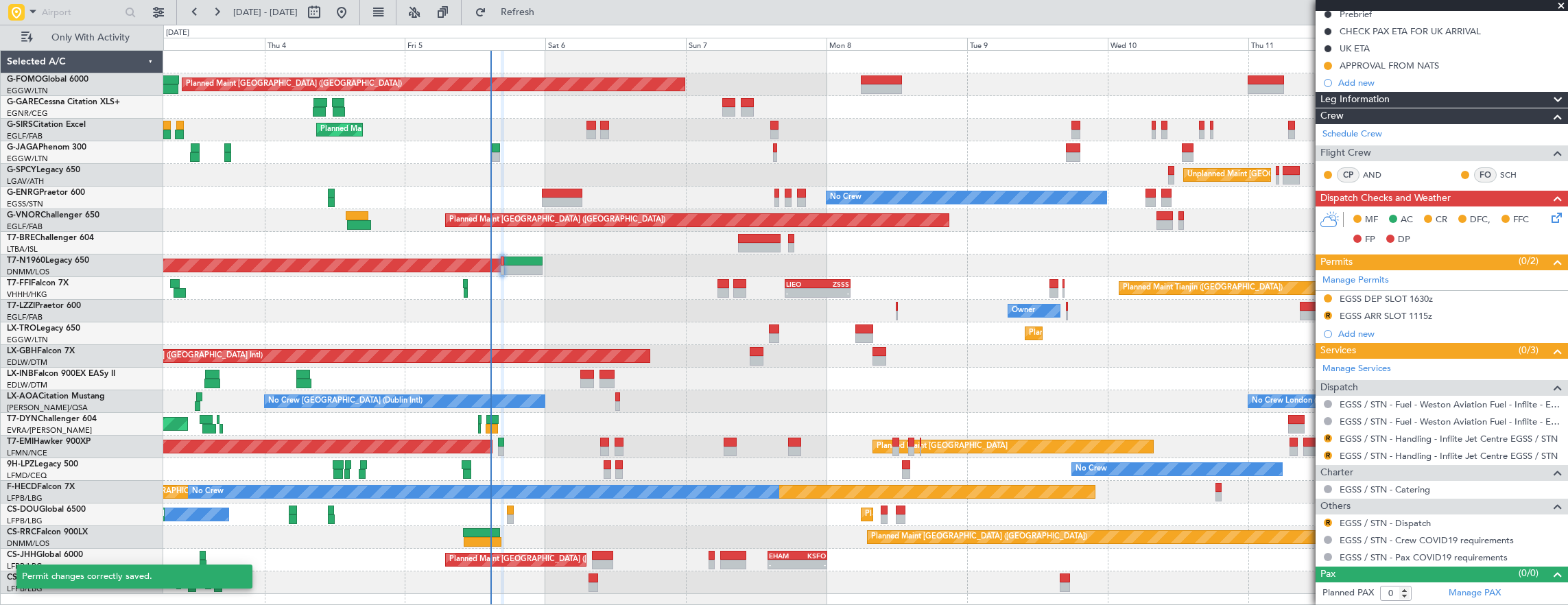
scroll to position [158, 0]
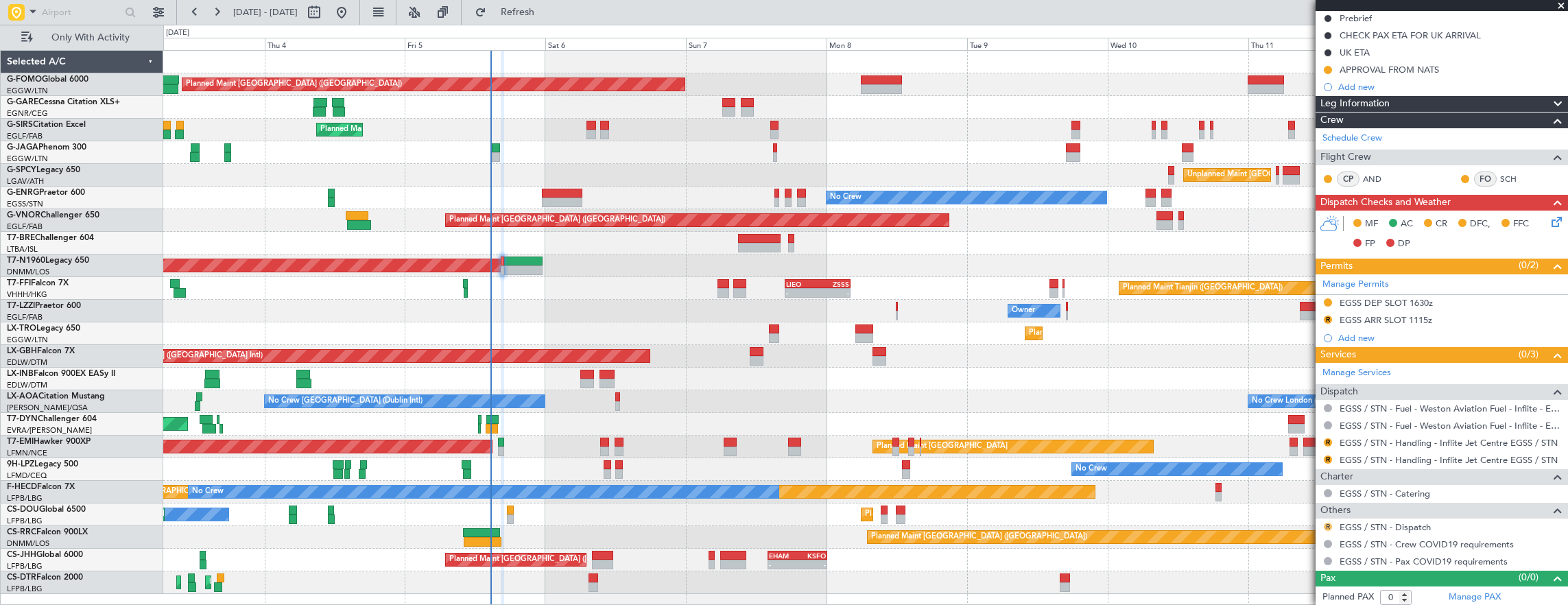
click at [1328, 522] on button "R" at bounding box center [1328, 526] width 8 height 8
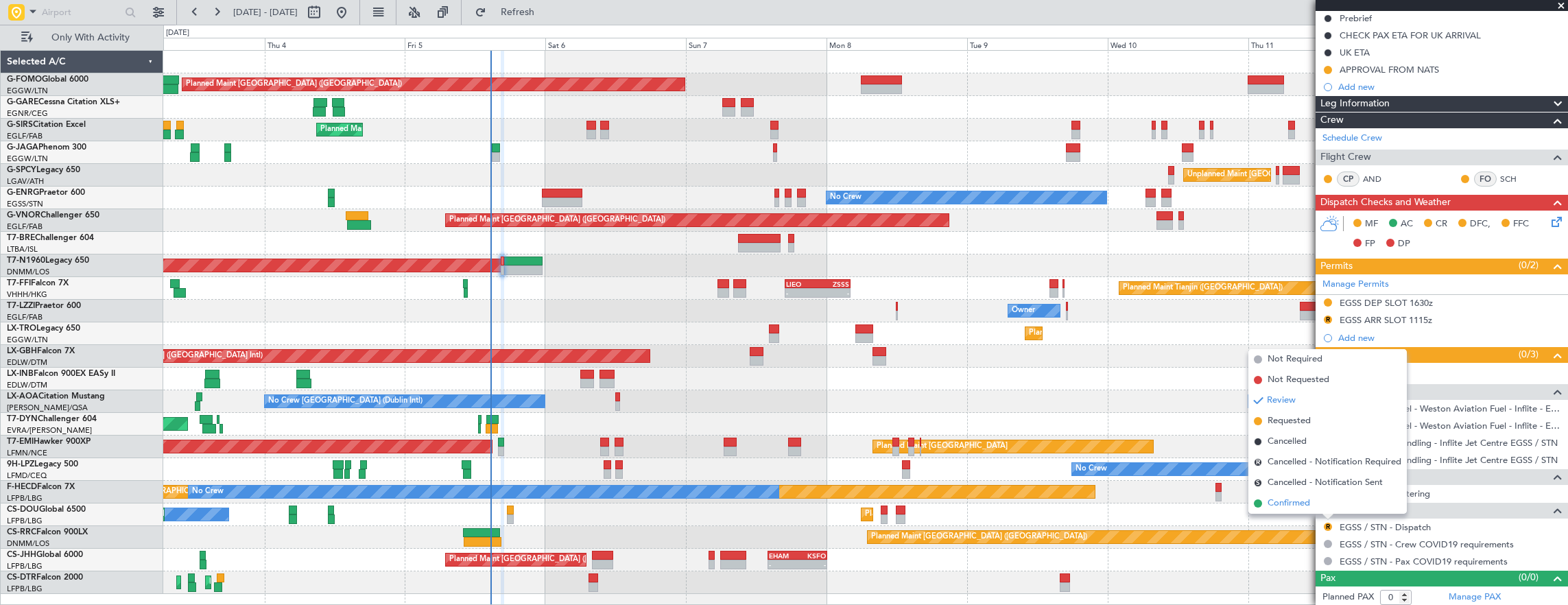
click at [1319, 501] on li "Confirmed" at bounding box center [1327, 503] width 159 height 21
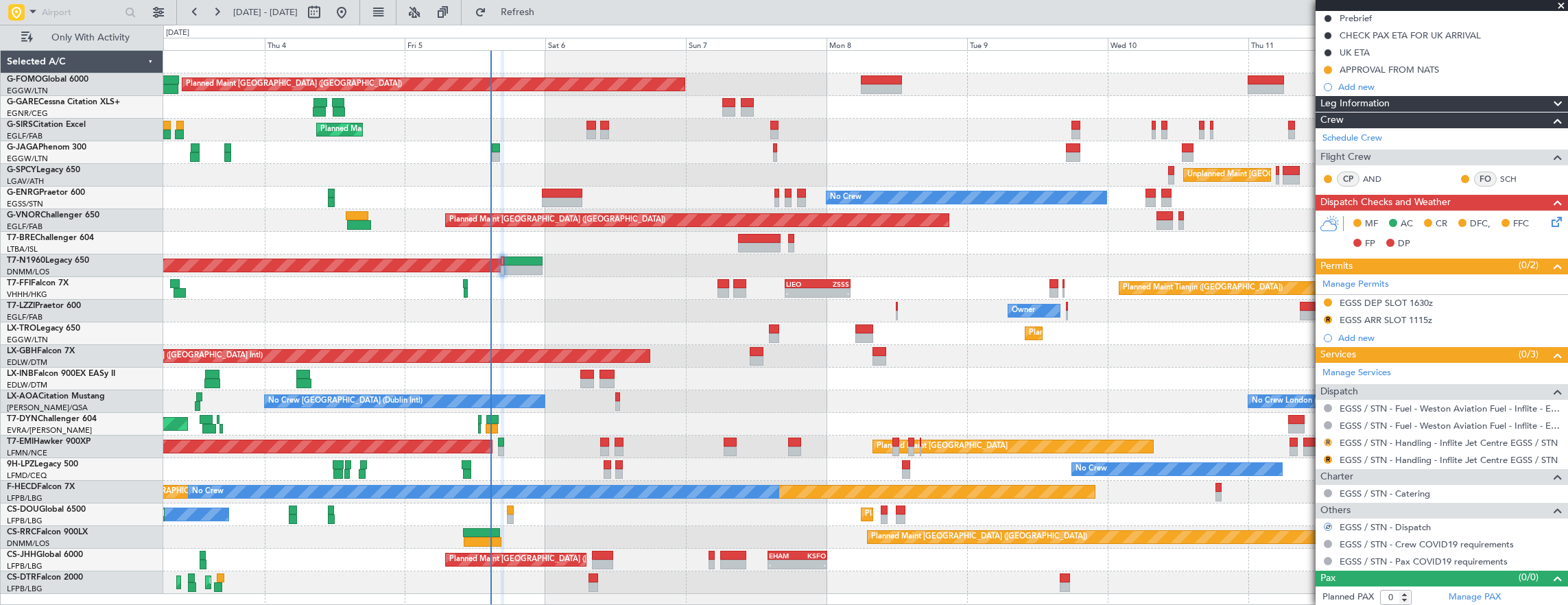
click at [1329, 438] on button "R" at bounding box center [1328, 442] width 8 height 8
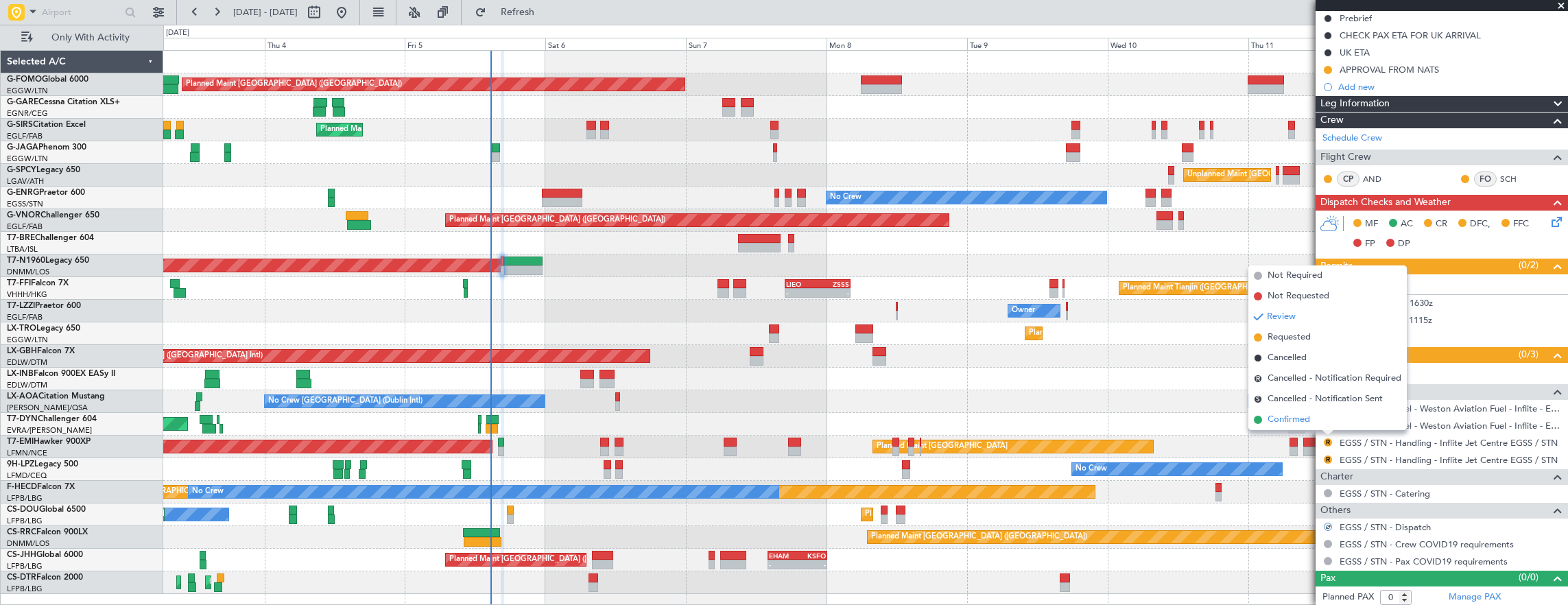
click at [1327, 424] on li "Confirmed" at bounding box center [1327, 419] width 159 height 21
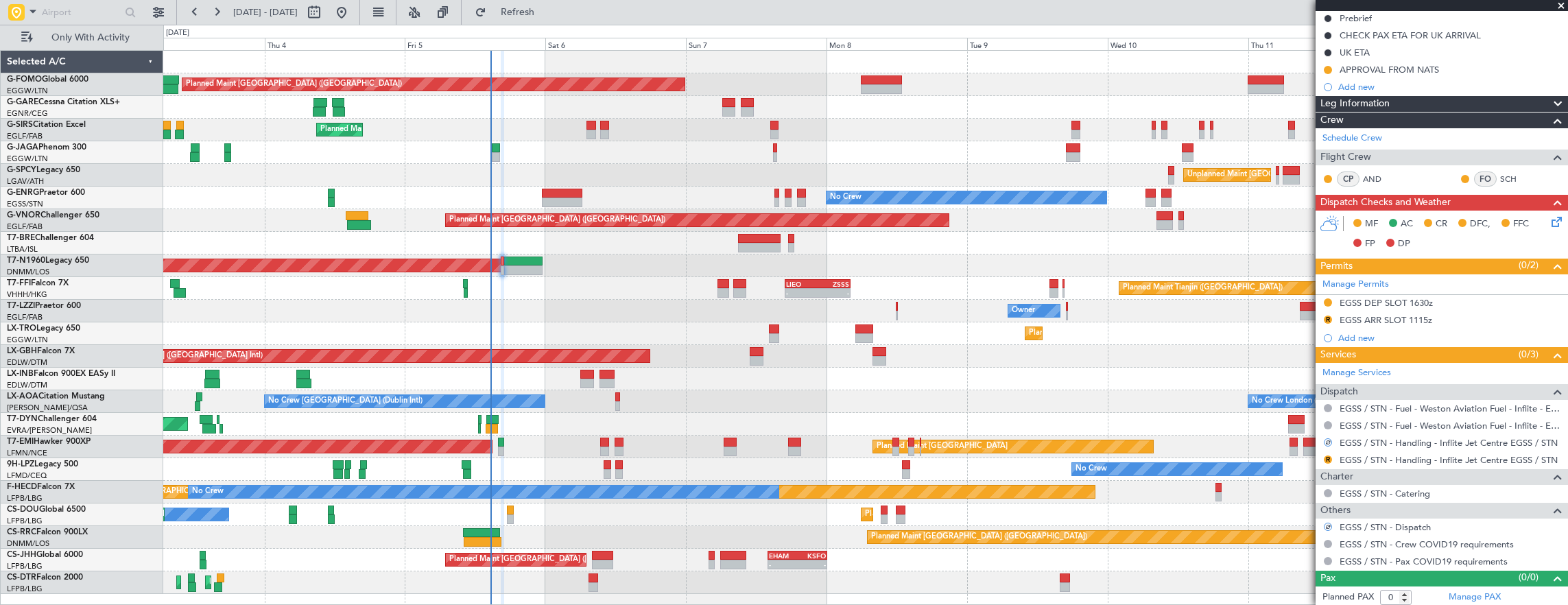
click at [1325, 456] on mat-tooltip-component "Not Required" at bounding box center [1328, 444] width 72 height 36
click at [1328, 457] on button "R" at bounding box center [1328, 459] width 8 height 8
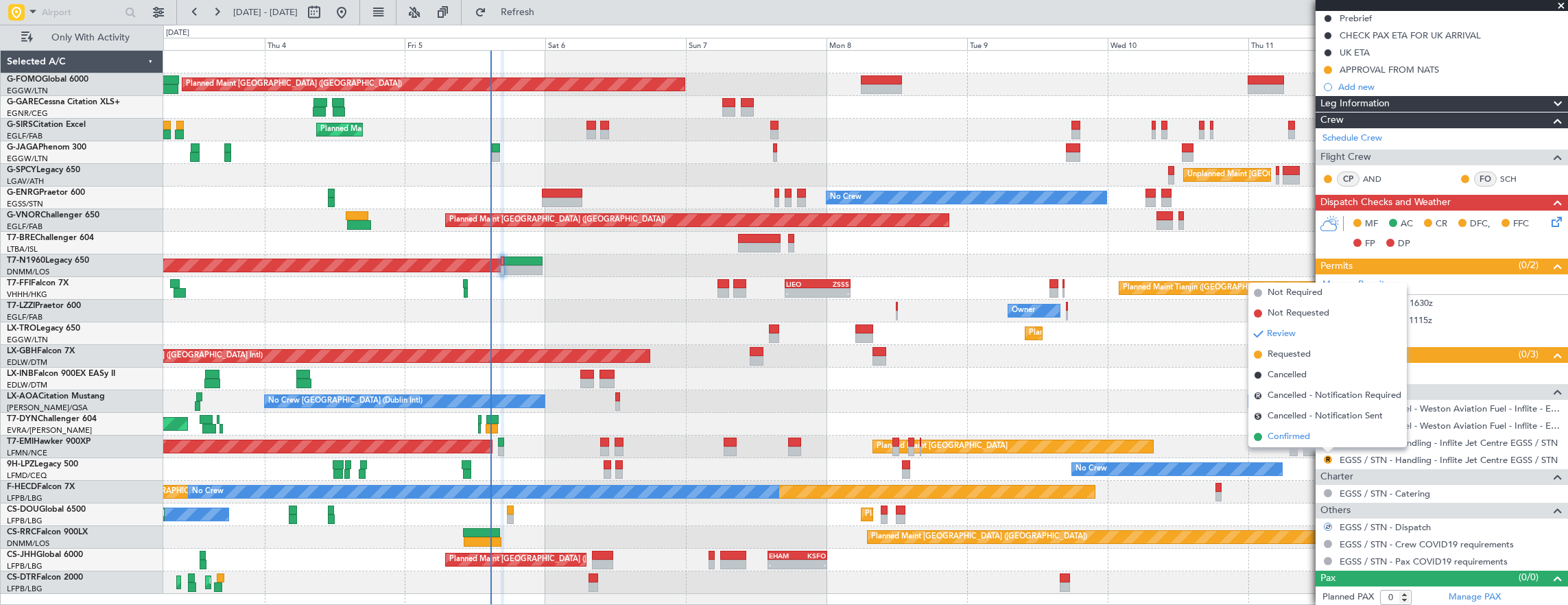
click at [1323, 438] on li "Confirmed" at bounding box center [1327, 436] width 159 height 21
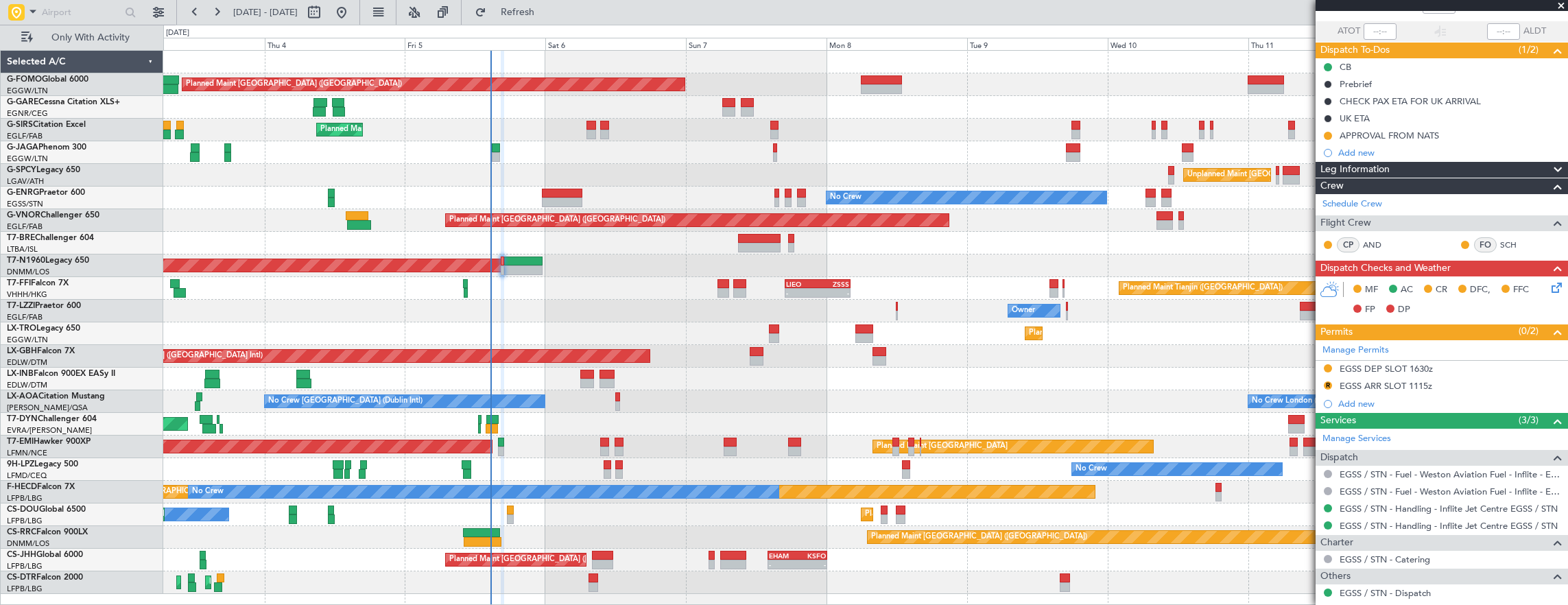
scroll to position [137, 0]
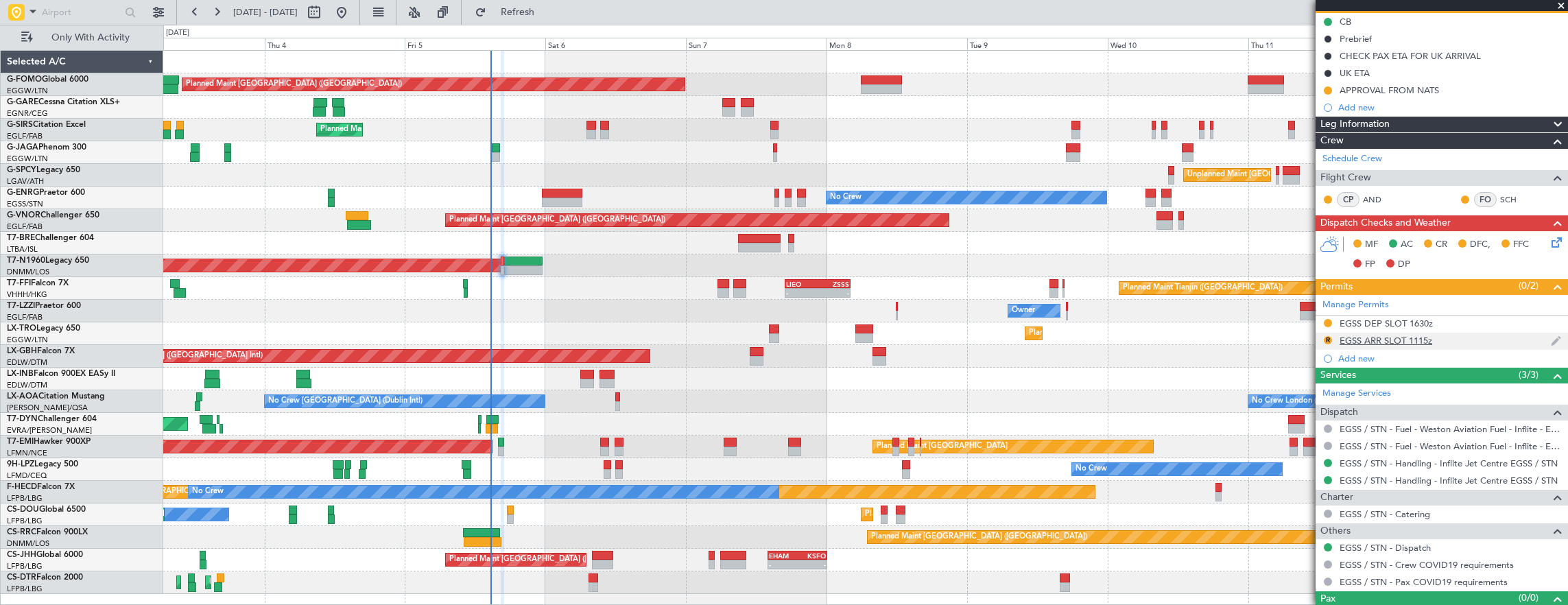
click at [1453, 340] on div "R EGSS ARR SLOT 1115z" at bounding box center [1442, 341] width 252 height 17
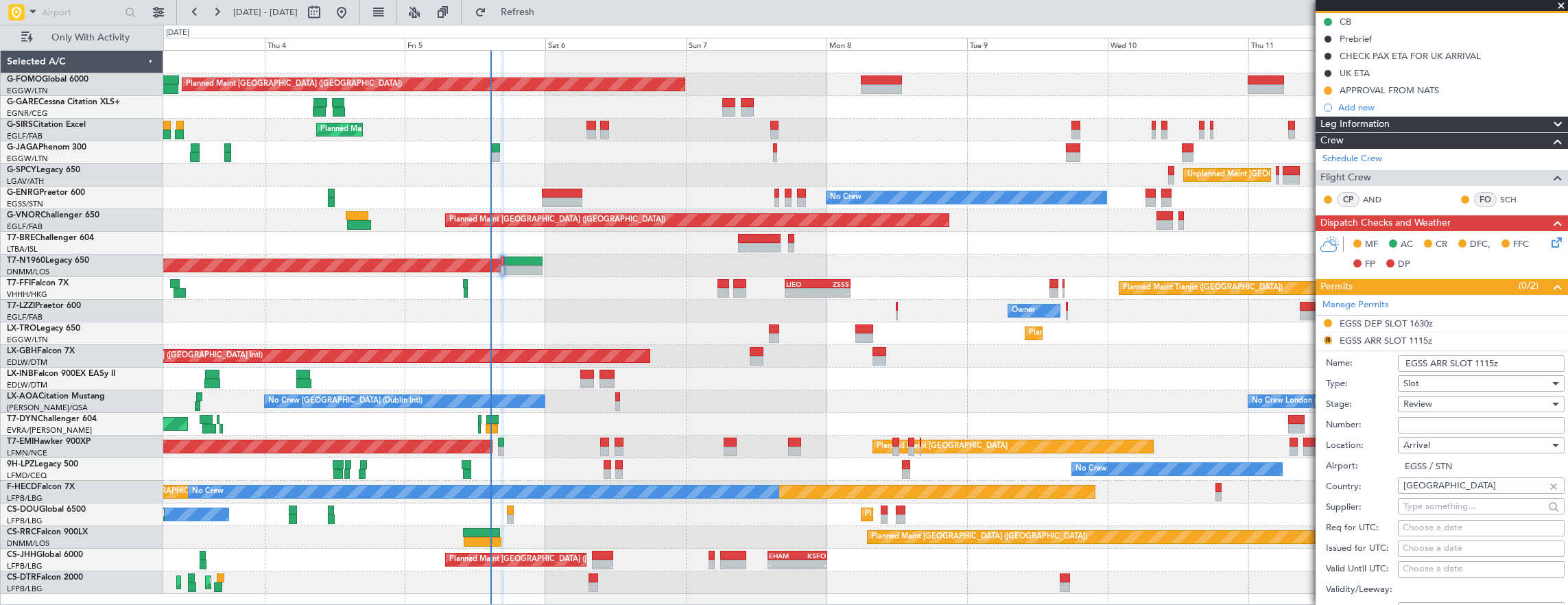
drag, startPoint x: 1508, startPoint y: 363, endPoint x: 1478, endPoint y: 362, distance: 30.0
click at [1478, 362] on input "EGSS ARR SLOT 1115z" at bounding box center [1481, 363] width 167 height 16
type input "EGSS ARR SLOT 1700z"
click at [1438, 405] on div "Review" at bounding box center [1475, 404] width 146 height 21
click at [1447, 493] on span "Requested" at bounding box center [1475, 492] width 144 height 21
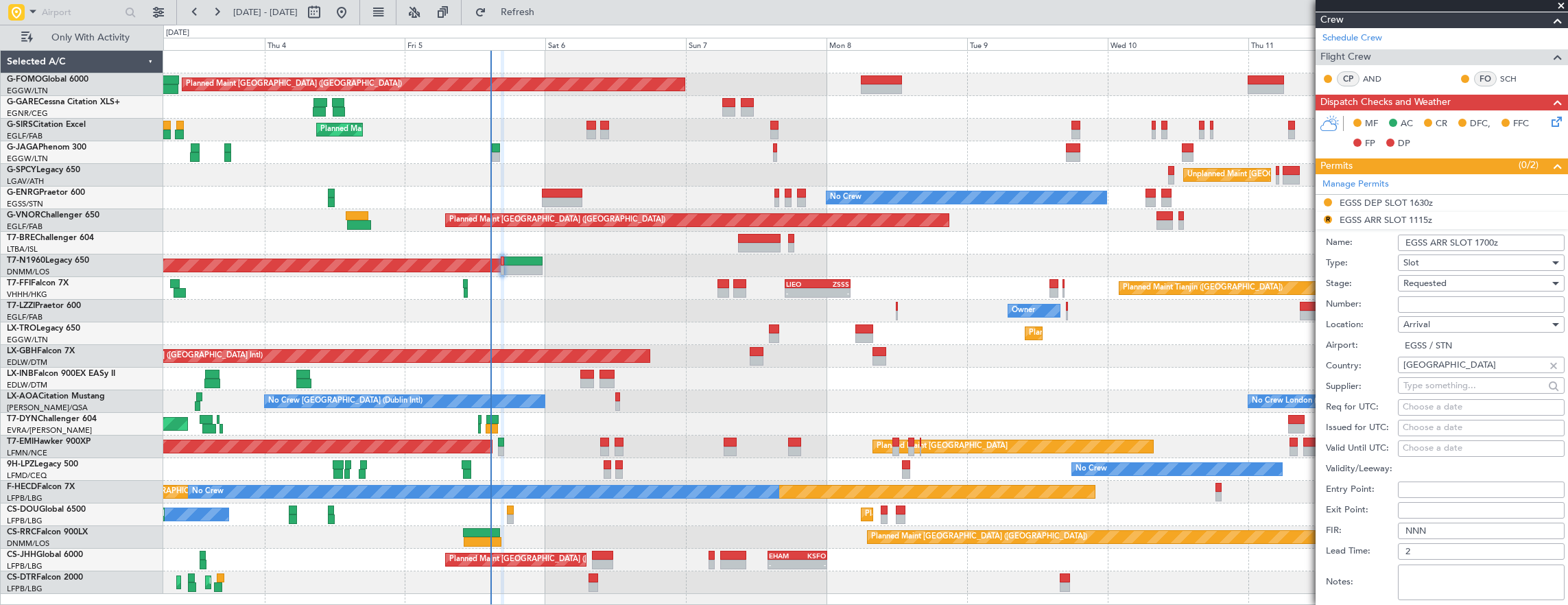
scroll to position [343, 0]
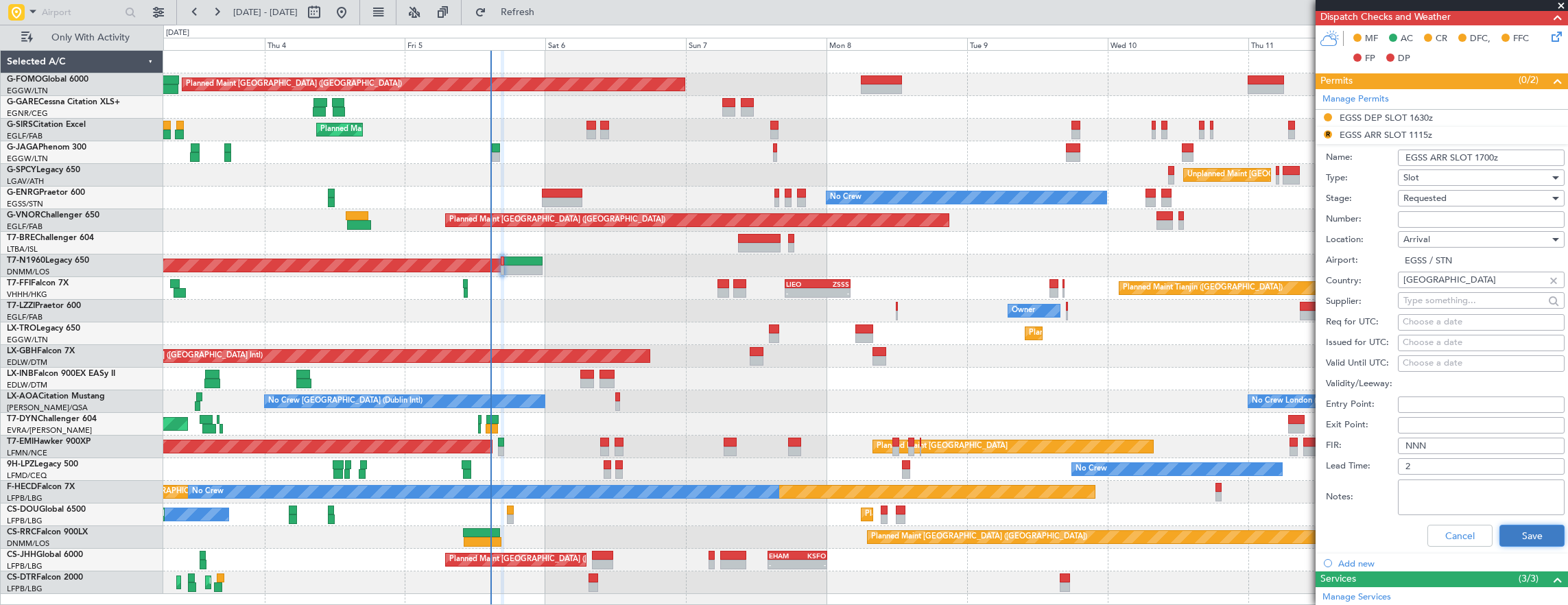
click at [1519, 543] on button "Save" at bounding box center [1532, 535] width 65 height 22
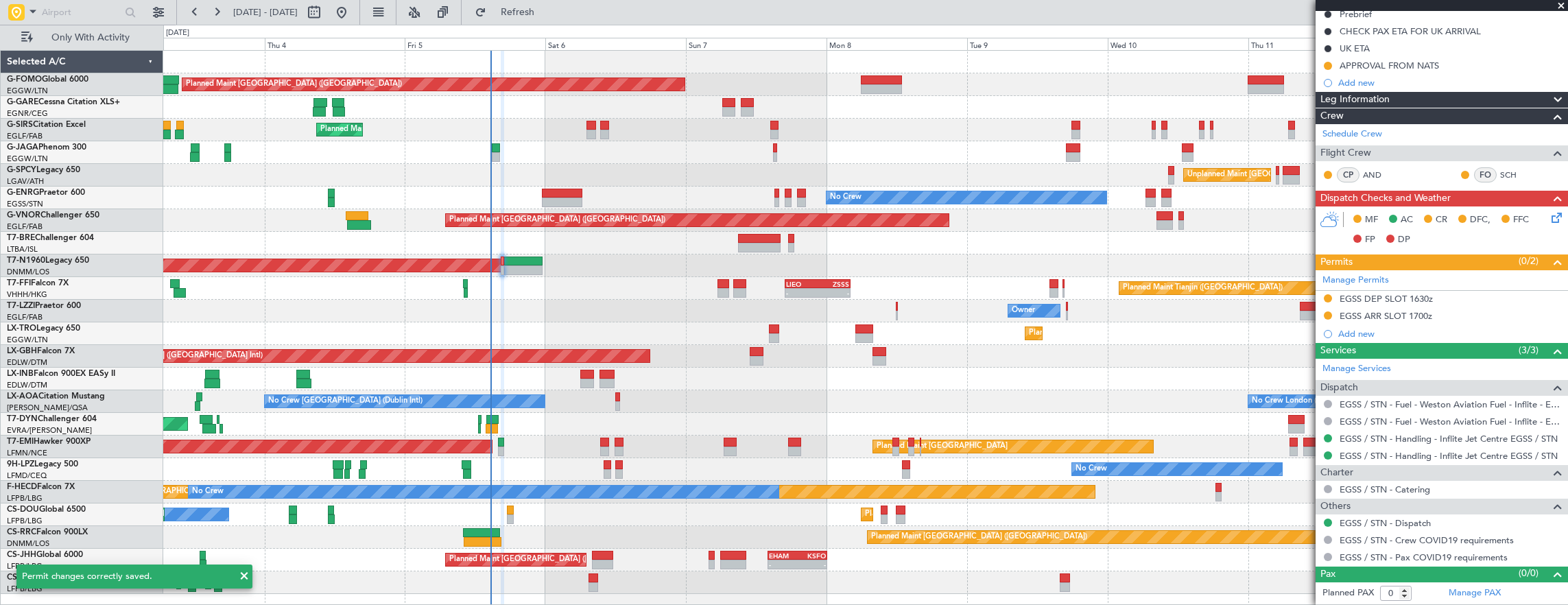
scroll to position [158, 0]
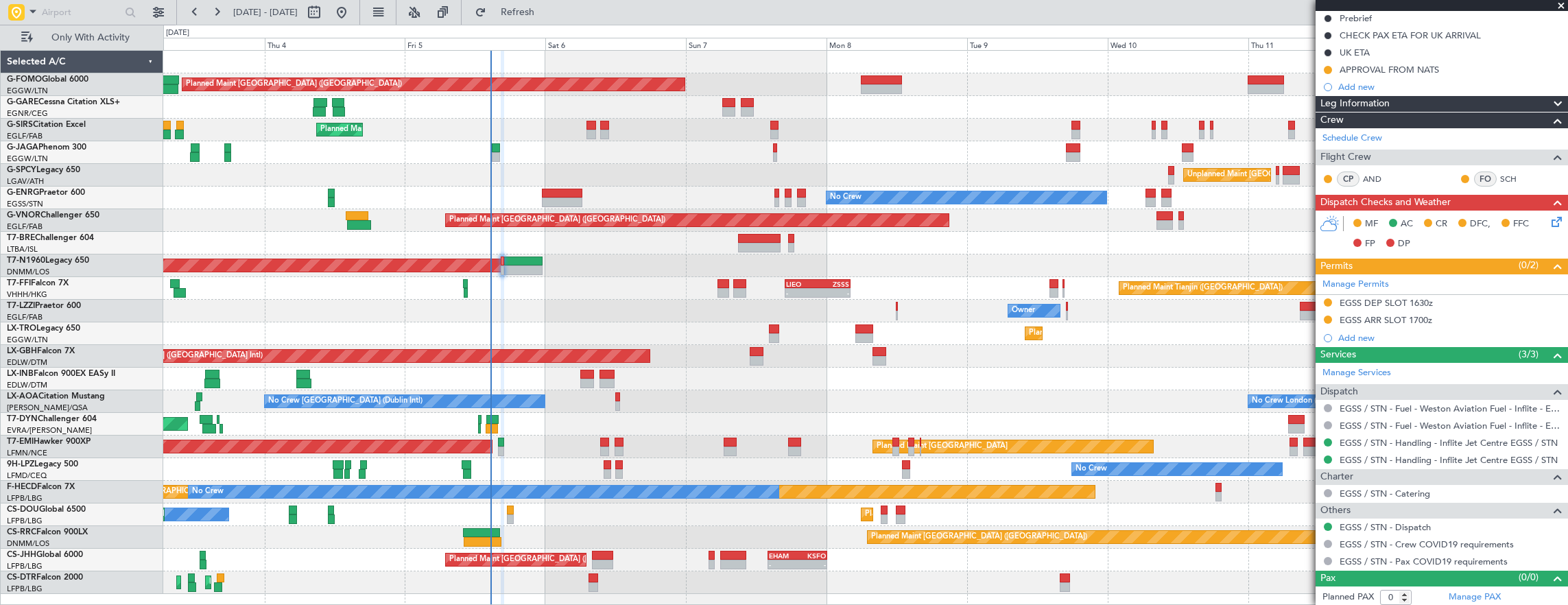
click at [1545, 230] on div "MF AC CR DFC, FFC FP DP" at bounding box center [1442, 234] width 252 height 47
click at [1548, 222] on icon at bounding box center [1553, 220] width 11 height 11
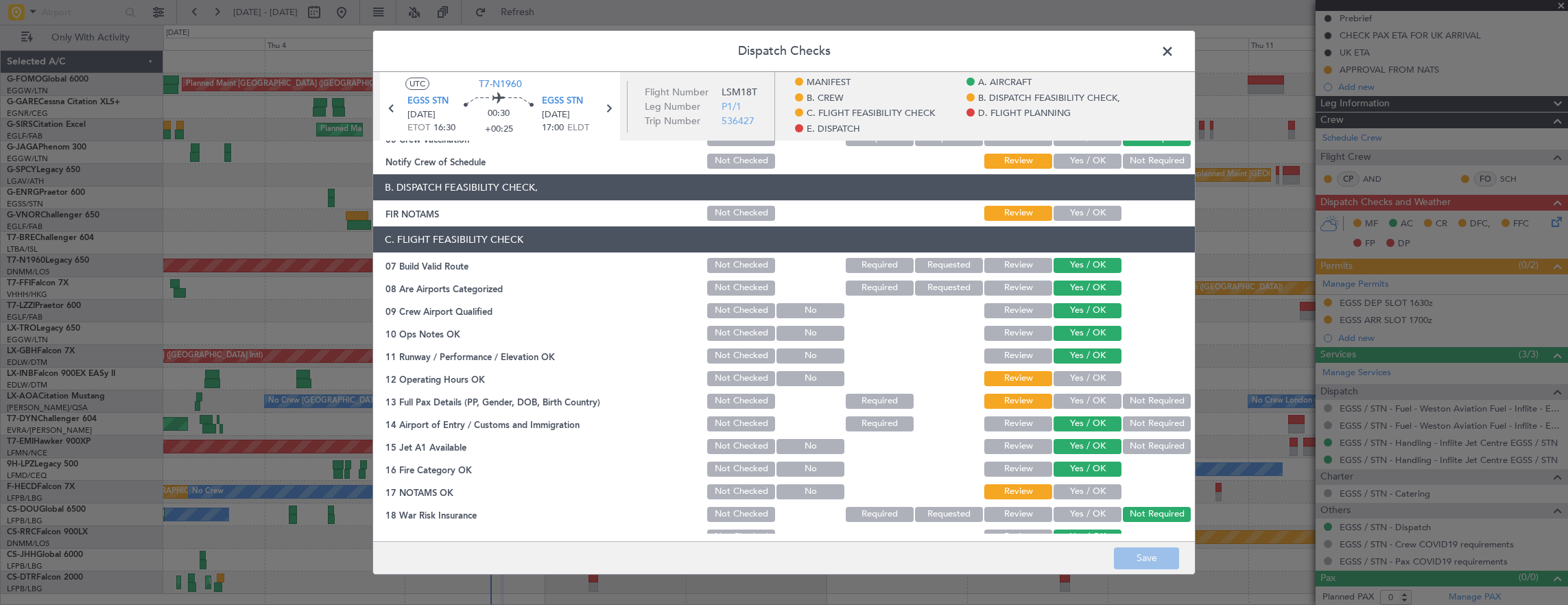
scroll to position [206, 0]
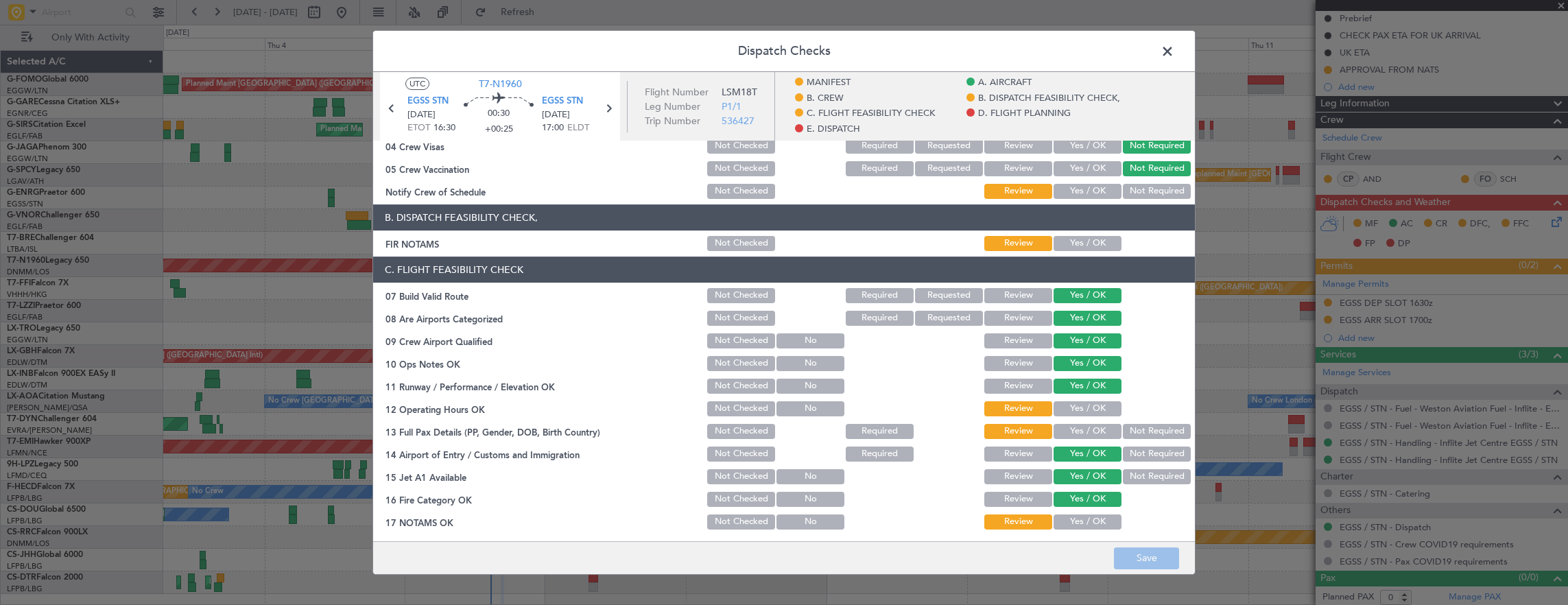
click at [1073, 243] on button "Yes / OK" at bounding box center [1087, 243] width 68 height 15
click at [1085, 405] on button "Yes / OK" at bounding box center [1087, 408] width 68 height 15
click at [1155, 431] on button "Not Required" at bounding box center [1156, 431] width 68 height 15
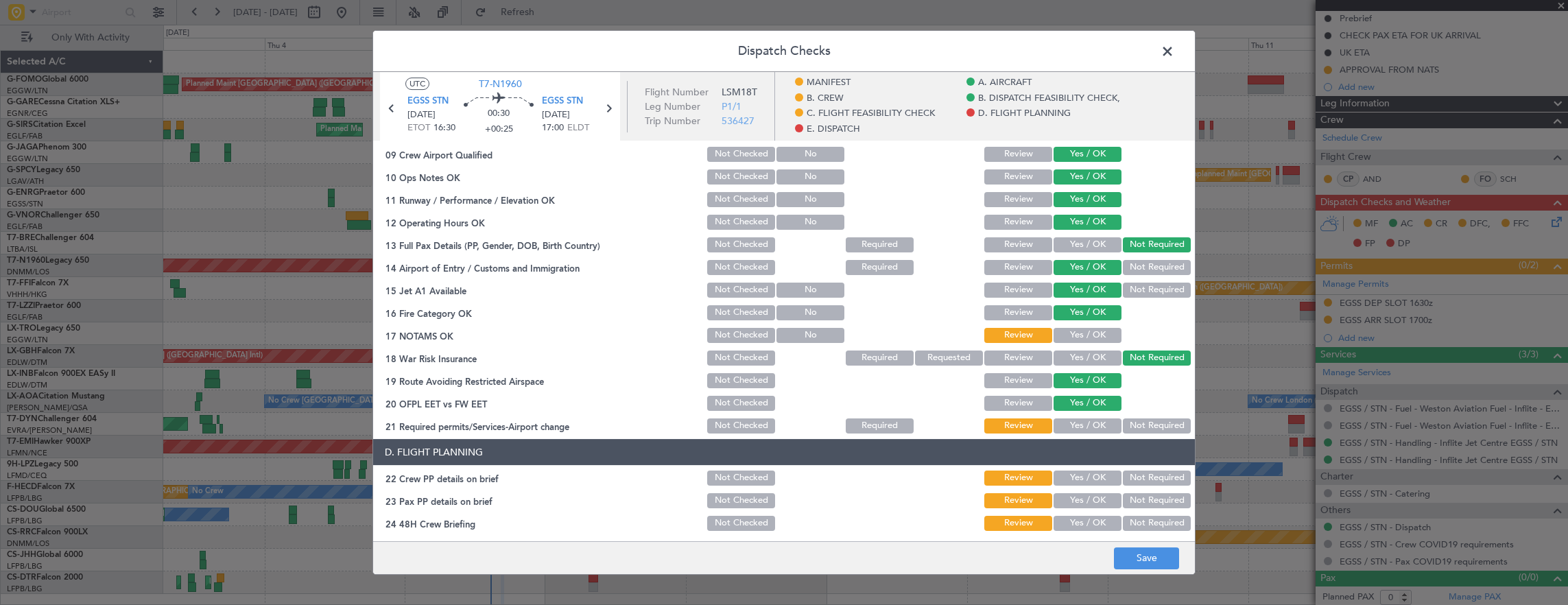
scroll to position [411, 0]
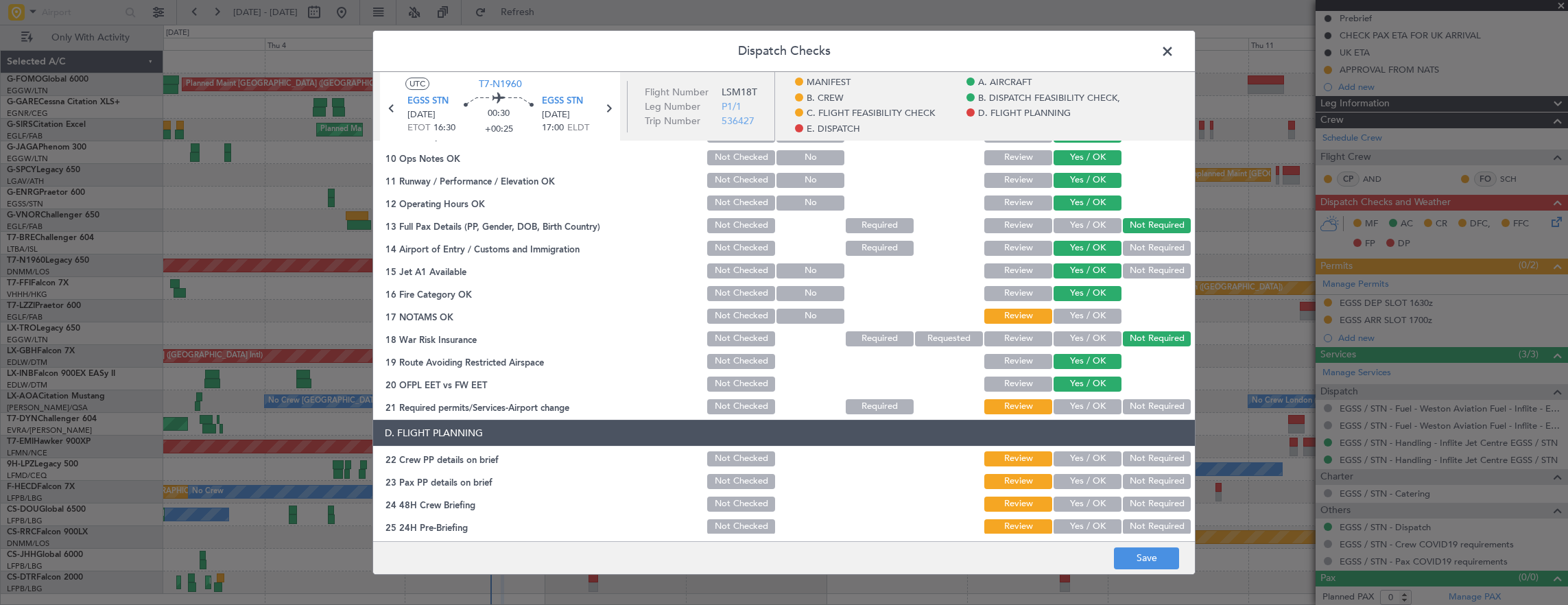
click at [1075, 310] on button "Yes / OK" at bounding box center [1087, 316] width 68 height 15
click at [1080, 408] on button "Yes / OK" at bounding box center [1087, 406] width 68 height 15
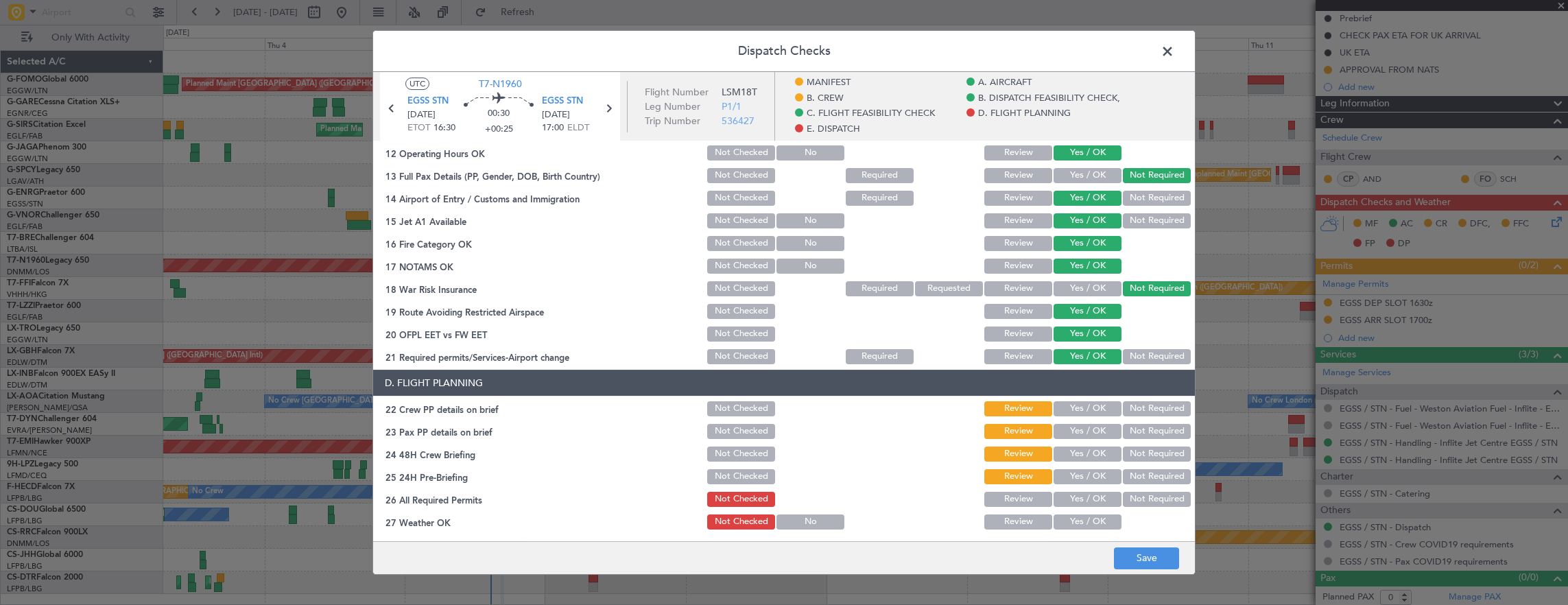
scroll to position [480, 0]
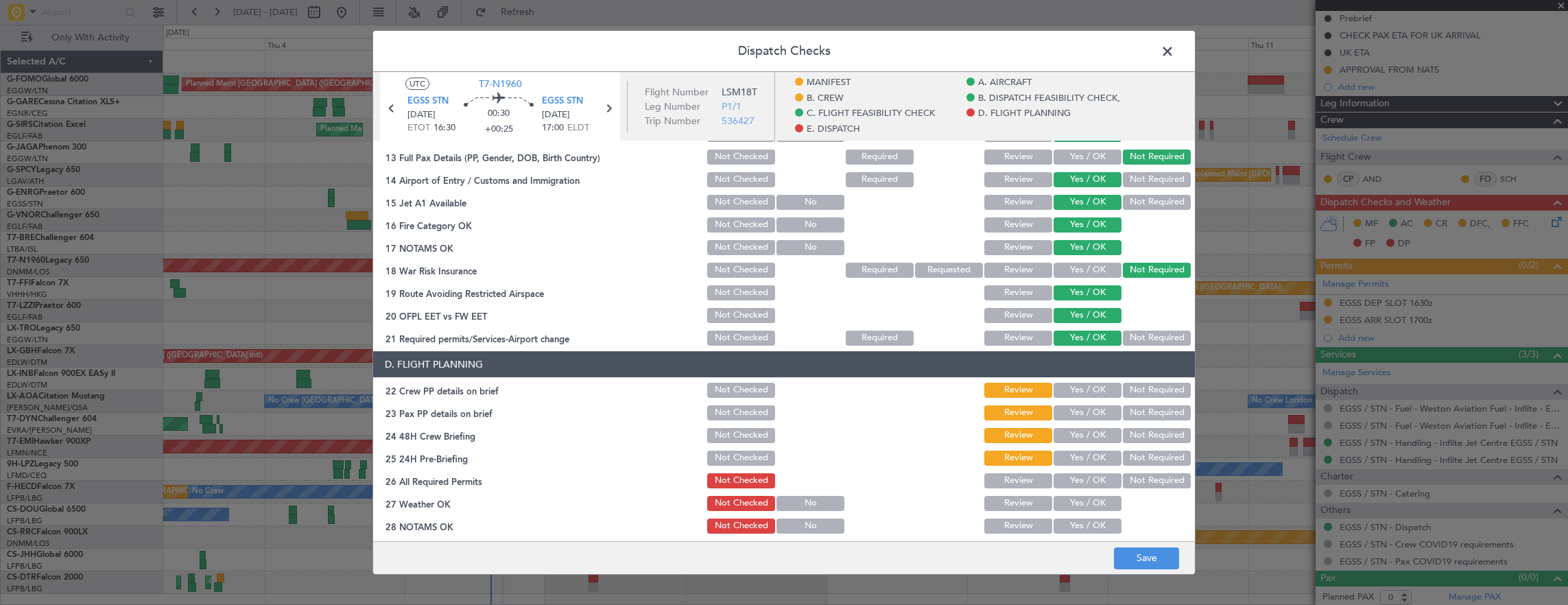
click at [1077, 389] on button "Yes / OK" at bounding box center [1087, 390] width 68 height 15
click at [1148, 414] on button "Not Required" at bounding box center [1156, 413] width 68 height 15
click at [1070, 432] on button "Yes / OK" at bounding box center [1087, 435] width 68 height 15
click at [1137, 451] on button "Not Required" at bounding box center [1156, 458] width 68 height 15
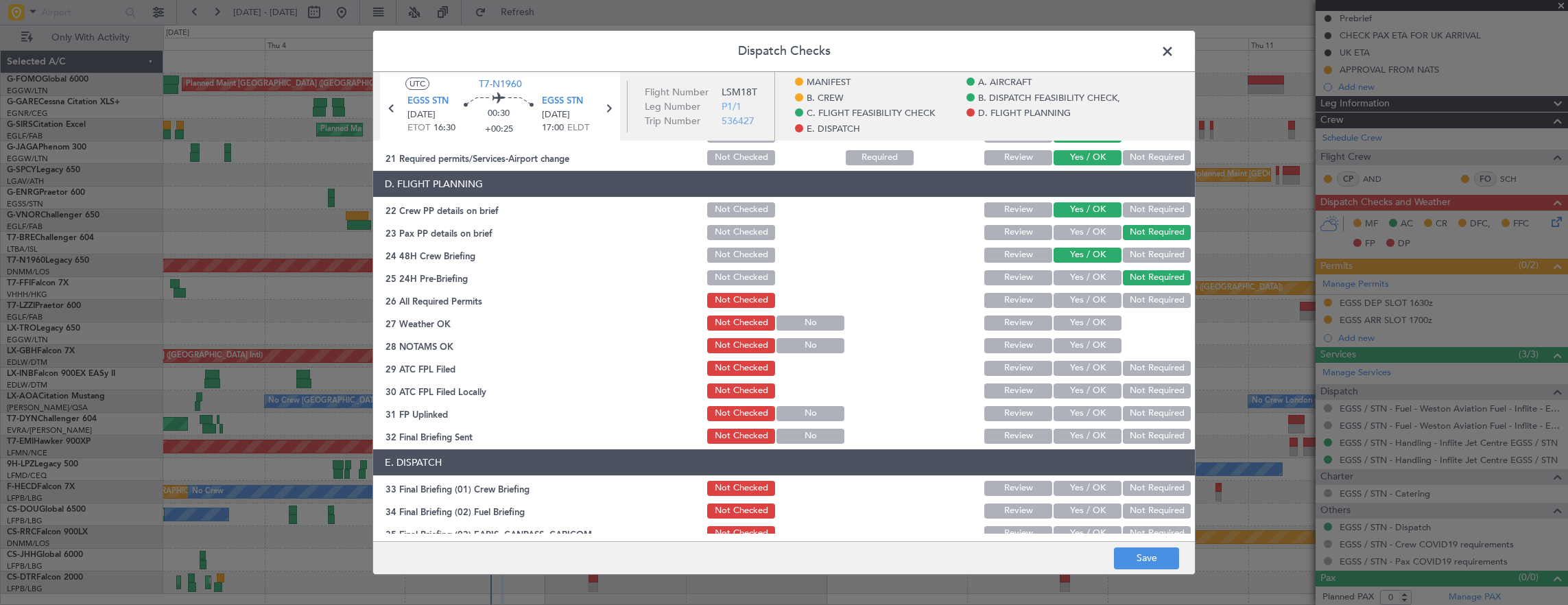
scroll to position [686, 0]
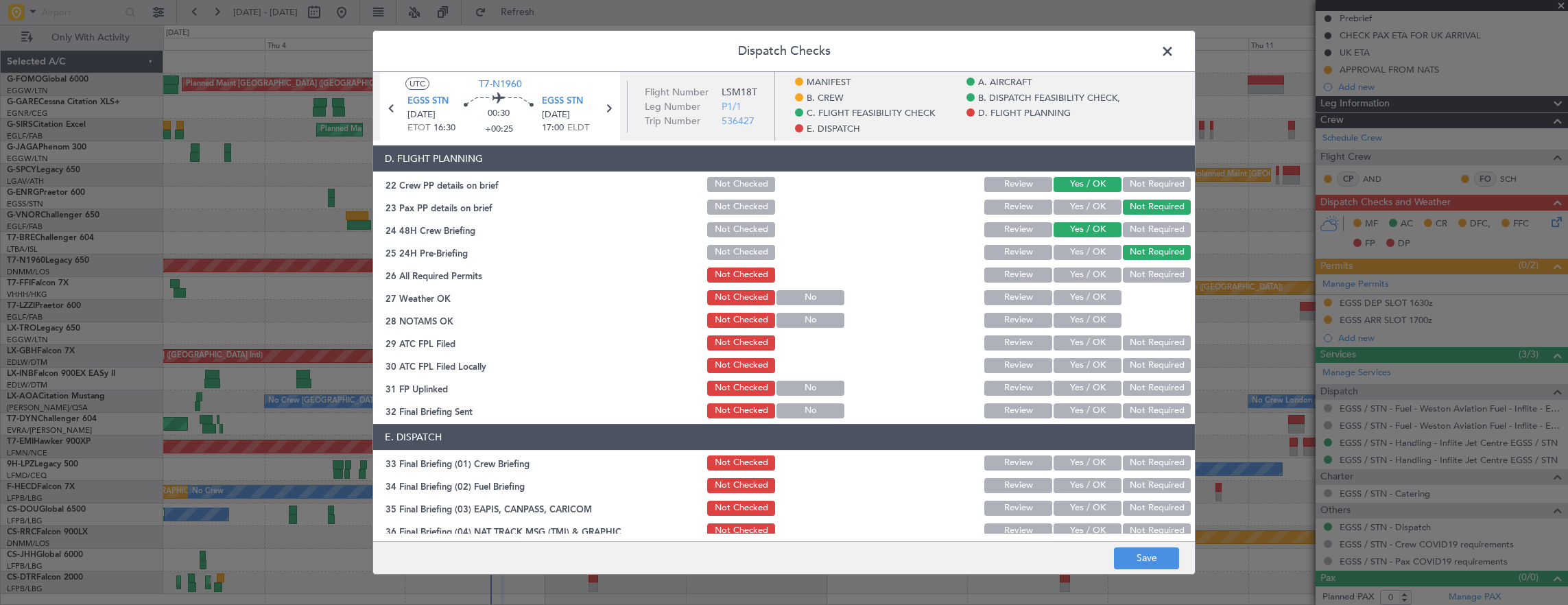
click at [1088, 268] on button "Yes / OK" at bounding box center [1087, 275] width 68 height 15
click at [1078, 302] on button "Yes / OK" at bounding box center [1087, 298] width 68 height 15
click at [1082, 318] on button "Yes / OK" at bounding box center [1087, 320] width 68 height 15
click at [1139, 228] on button "Not Required" at bounding box center [1156, 229] width 68 height 15
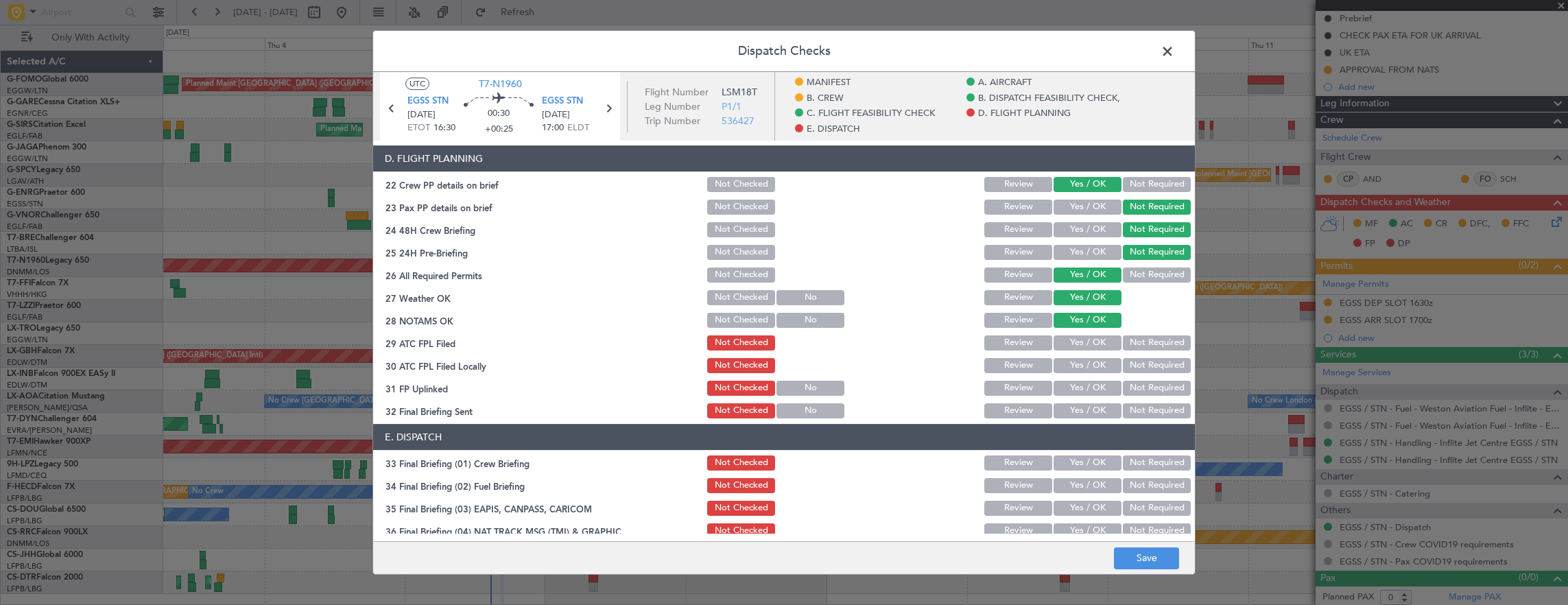
click at [1082, 337] on button "Yes / OK" at bounding box center [1087, 343] width 68 height 15
click at [1085, 363] on button "Yes / OK" at bounding box center [1087, 365] width 68 height 15
click at [1088, 386] on button "Yes / OK" at bounding box center [1087, 387] width 68 height 15
click at [1139, 411] on button "Not Required" at bounding box center [1156, 410] width 68 height 15
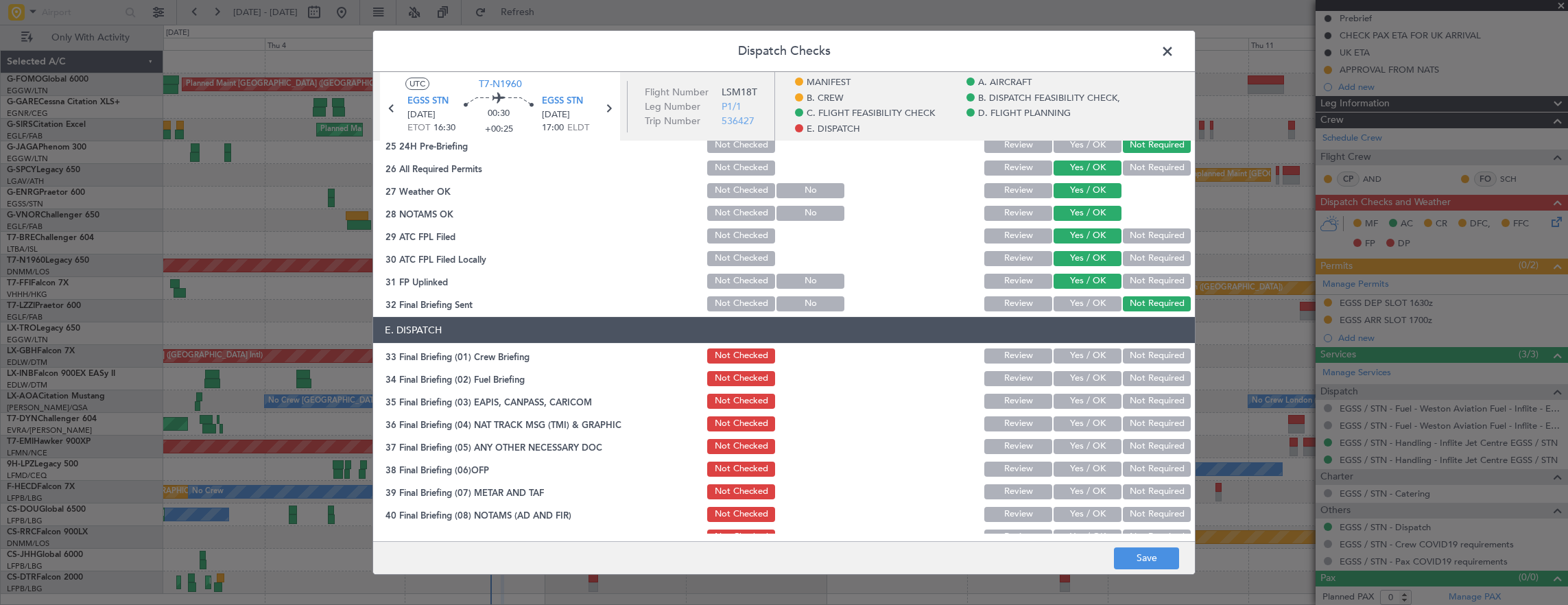
scroll to position [823, 0]
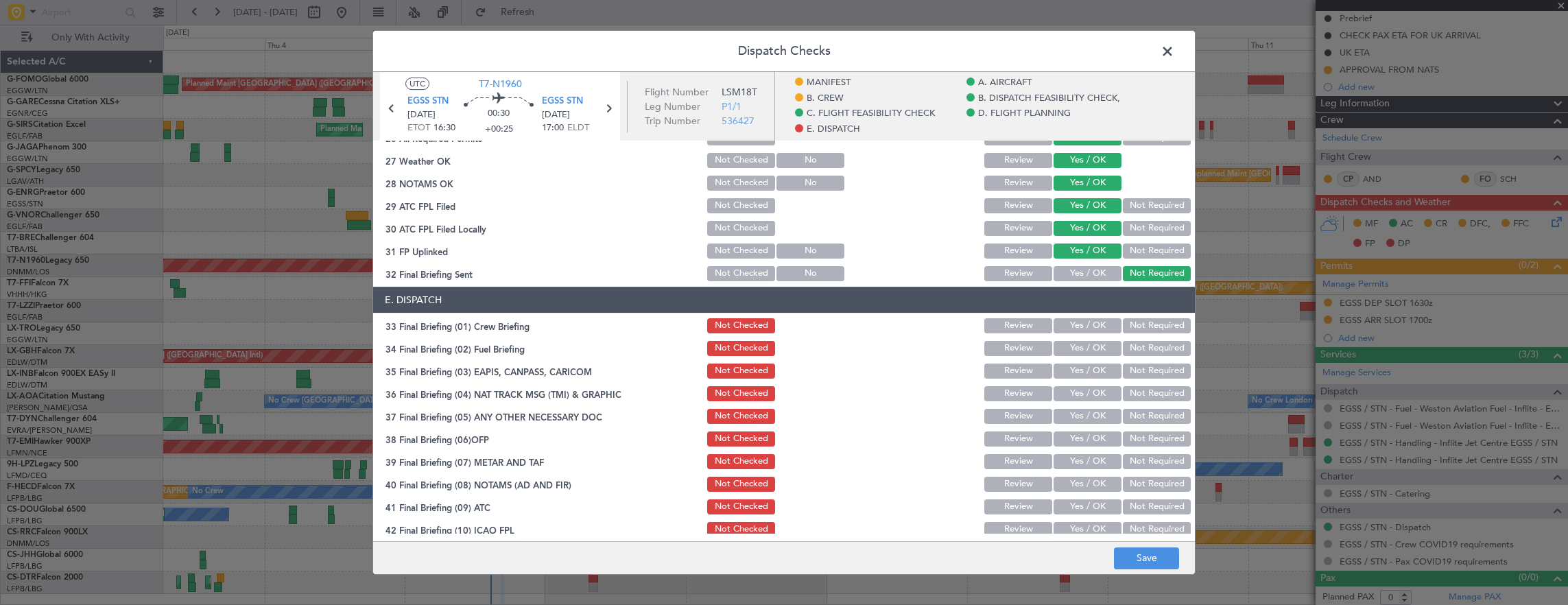
click at [1086, 327] on button "Yes / OK" at bounding box center [1087, 326] width 68 height 15
click at [1081, 351] on button "Yes / OK" at bounding box center [1087, 348] width 68 height 15
click at [1151, 348] on button "Not Required" at bounding box center [1156, 348] width 68 height 15
click at [1077, 349] on button "Yes / OK" at bounding box center [1087, 348] width 68 height 15
click at [1149, 369] on button "Not Required" at bounding box center [1156, 371] width 68 height 15
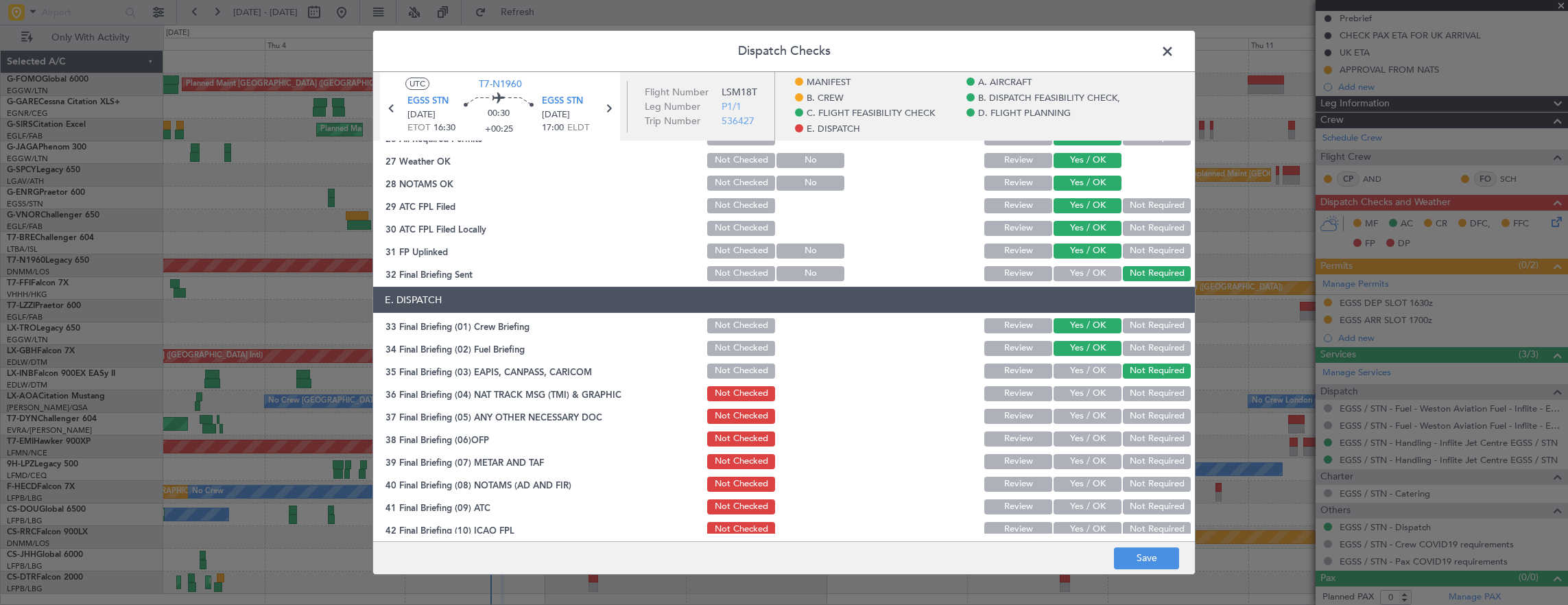
drag, startPoint x: 1150, startPoint y: 383, endPoint x: 1142, endPoint y: 387, distance: 8.9
click at [1151, 383] on section "E. DISPATCH 33 Final Briefing (01) Crew Briefing Not Checked Review Yes / OK No…" at bounding box center [783, 435] width 821 height 298
click at [1088, 403] on div "Yes / OK" at bounding box center [1086, 393] width 69 height 19
drag, startPoint x: 1144, startPoint y: 392, endPoint x: 1073, endPoint y: 414, distance: 74.3
click at [1142, 394] on button "Not Required" at bounding box center [1156, 393] width 68 height 15
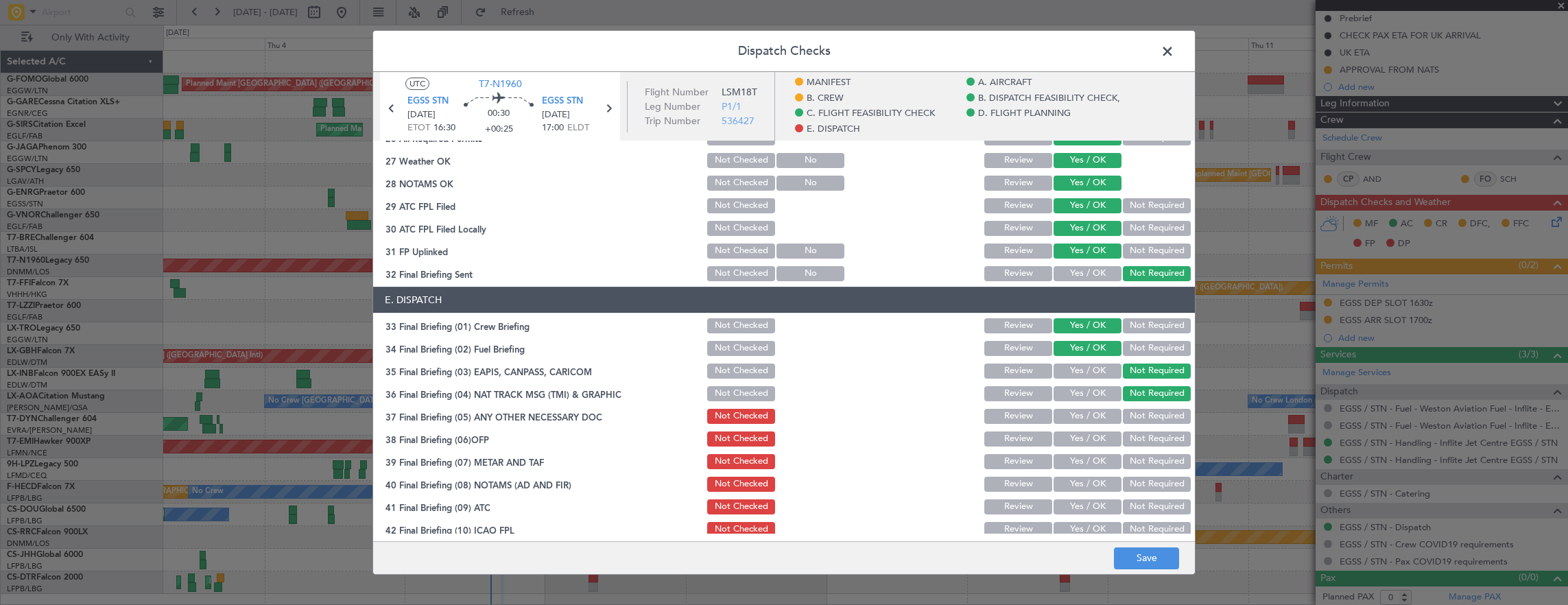
click at [1073, 416] on button "Yes / OK" at bounding box center [1087, 415] width 68 height 15
click at [1073, 439] on button "Yes / OK" at bounding box center [1087, 438] width 68 height 15
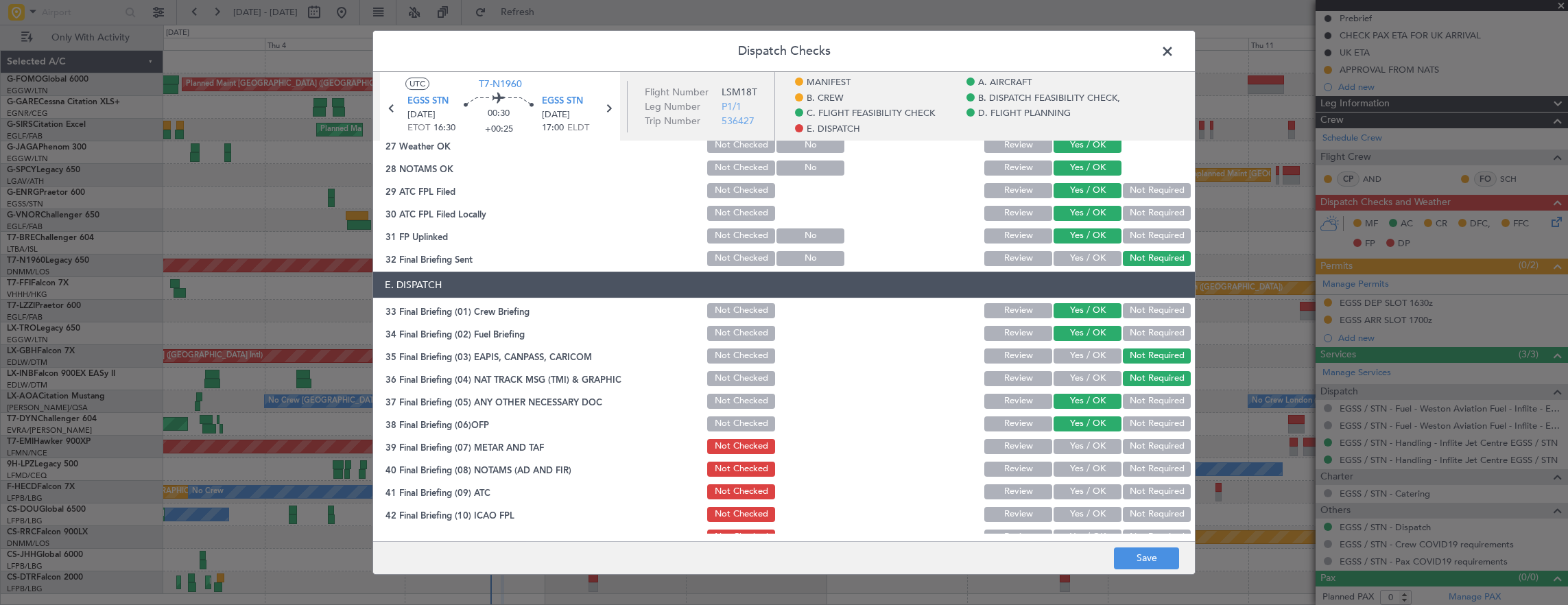
scroll to position [877, 0]
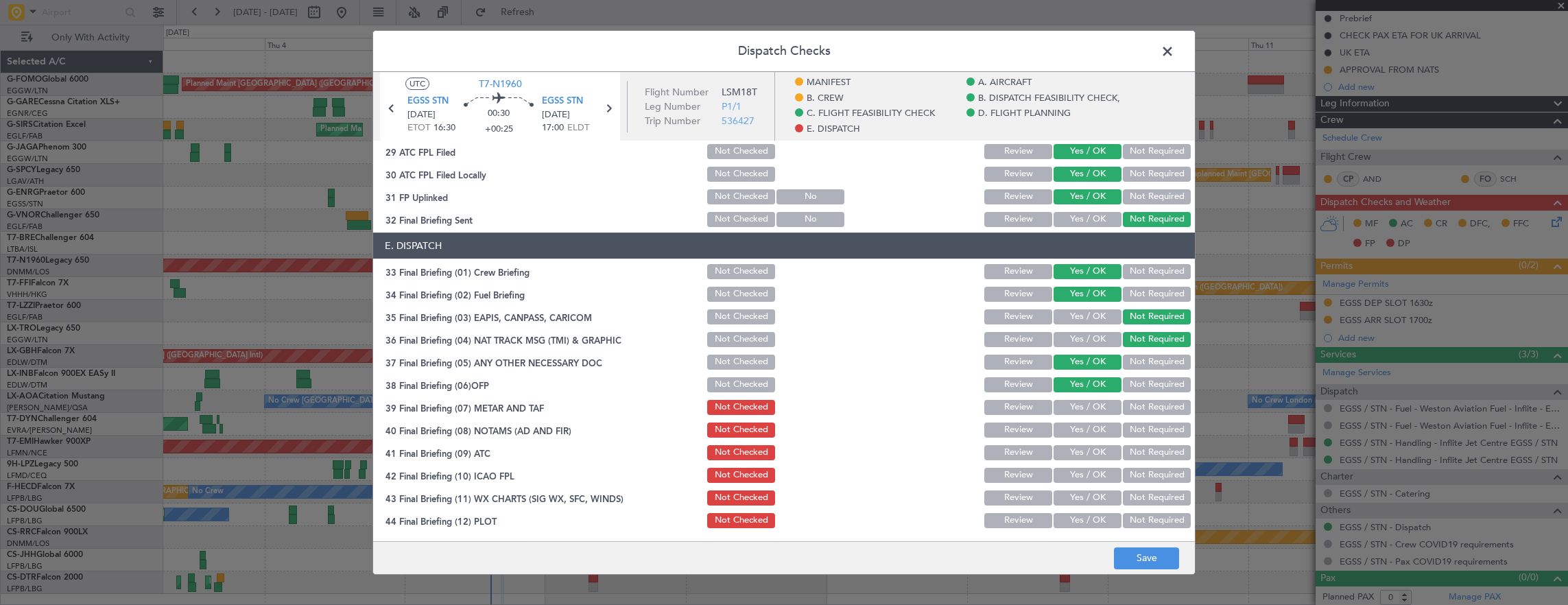
click at [1085, 397] on div "Yes / OK" at bounding box center [1086, 406] width 69 height 19
click at [1088, 415] on div "Yes / OK" at bounding box center [1086, 406] width 69 height 19
click at [1089, 420] on div "Yes / OK" at bounding box center [1086, 429] width 69 height 19
click at [1089, 444] on button "Yes / OK" at bounding box center [1087, 452] width 68 height 15
click at [1083, 400] on button "Yes / OK" at bounding box center [1087, 407] width 68 height 15
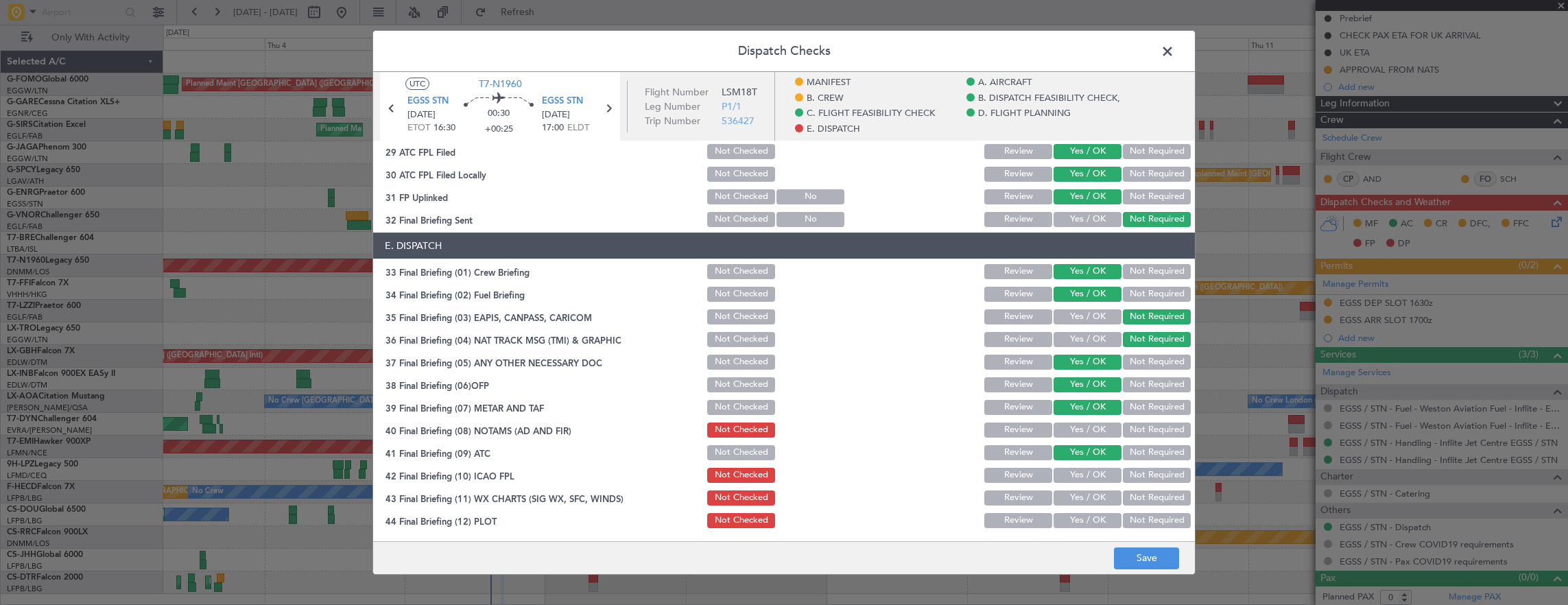
click at [1083, 424] on button "Yes / OK" at bounding box center [1087, 430] width 68 height 15
click at [1085, 450] on button "Yes / OK" at bounding box center [1087, 452] width 68 height 15
click at [1085, 473] on button "Yes / OK" at bounding box center [1087, 474] width 68 height 15
drag, startPoint x: 1085, startPoint y: 491, endPoint x: 1083, endPoint y: 499, distance: 8.2
click at [1085, 493] on button "Yes / OK" at bounding box center [1087, 497] width 68 height 15
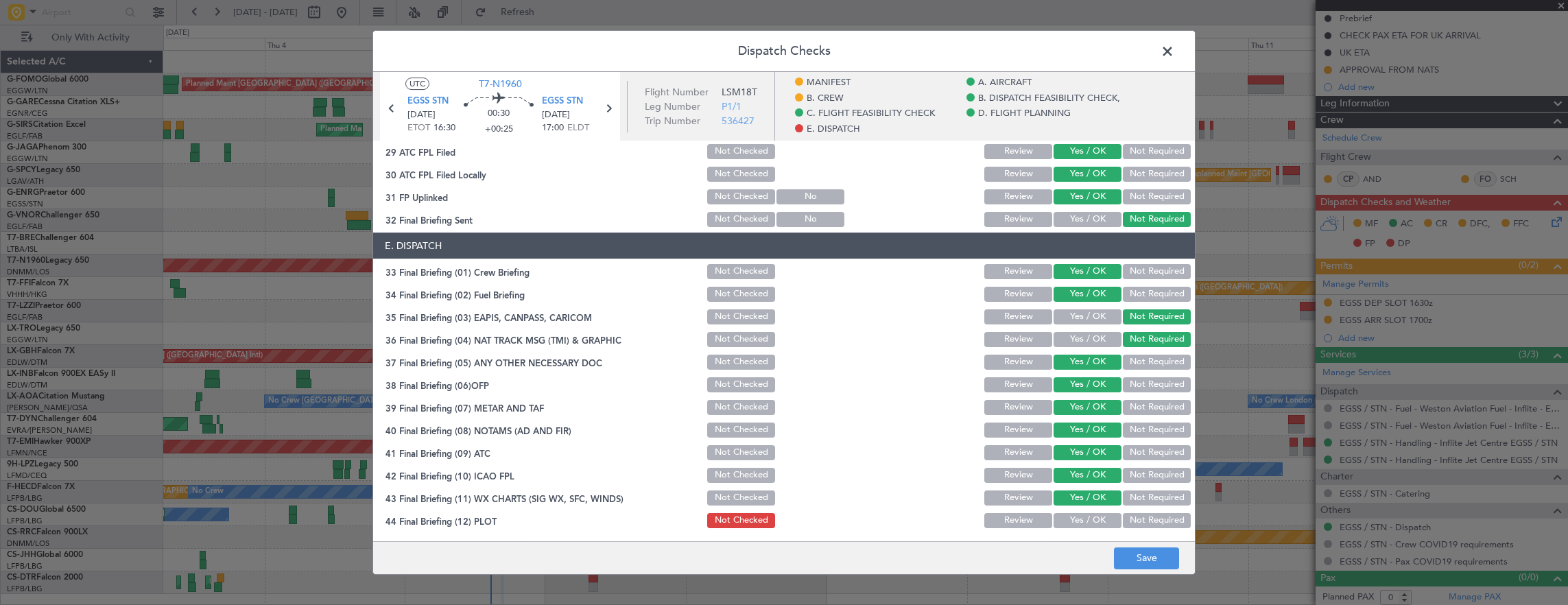
click at [1083, 515] on button "Yes / OK" at bounding box center [1087, 520] width 68 height 15
drag, startPoint x: 1086, startPoint y: 517, endPoint x: 1085, endPoint y: 529, distance: 12.0
click at [1086, 522] on button "Yes / OK" at bounding box center [1087, 520] width 68 height 15
click at [1085, 529] on div "Yes / OK" at bounding box center [1086, 520] width 69 height 19
click at [1142, 276] on button "Not Required" at bounding box center [1156, 271] width 68 height 15
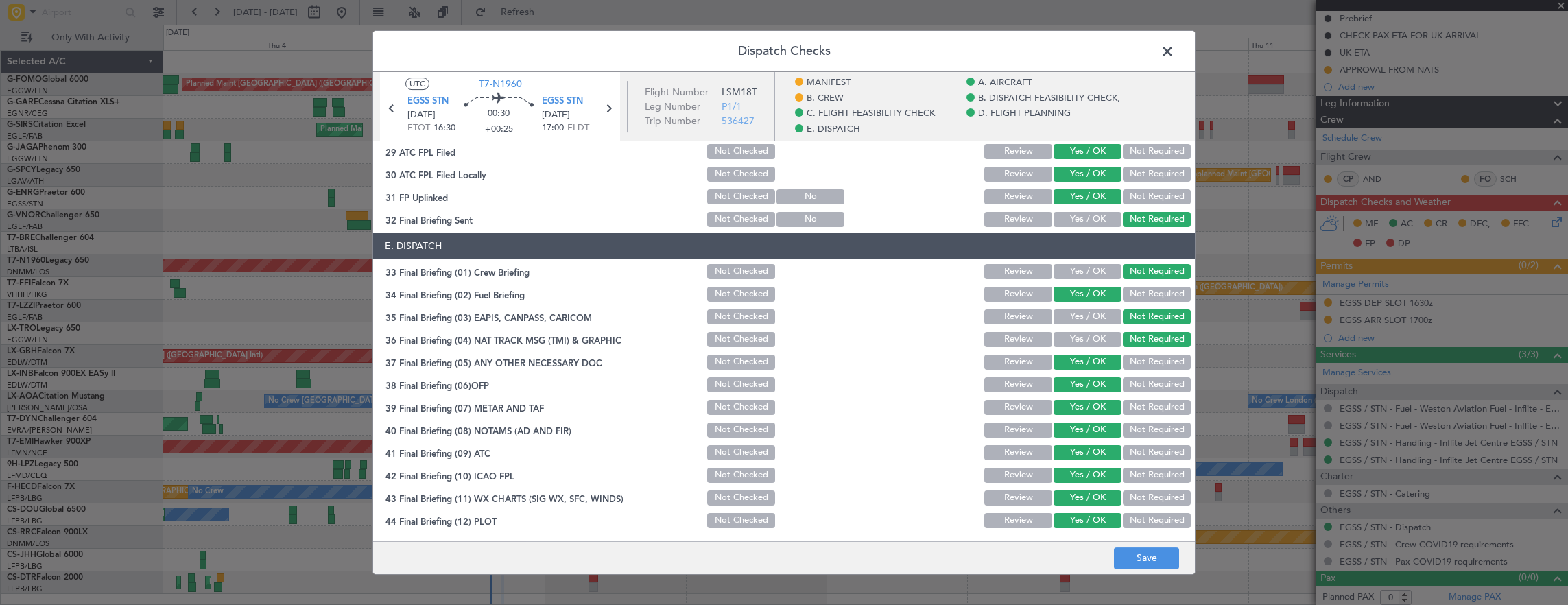
click at [1145, 293] on button "Not Required" at bounding box center [1156, 294] width 68 height 15
click at [1155, 575] on div "Dispatch Checks UTC T7-N1960 EGSS STN 05/09/2025 ETOT 16:30 00:30 +00:25 EGSS S…" at bounding box center [784, 302] width 1568 height 605
click at [1152, 564] on button "Save" at bounding box center [1146, 558] width 65 height 22
click at [1155, 54] on header "Dispatch Checks" at bounding box center [783, 51] width 821 height 41
click at [1174, 54] on span at bounding box center [1174, 54] width 0 height 27
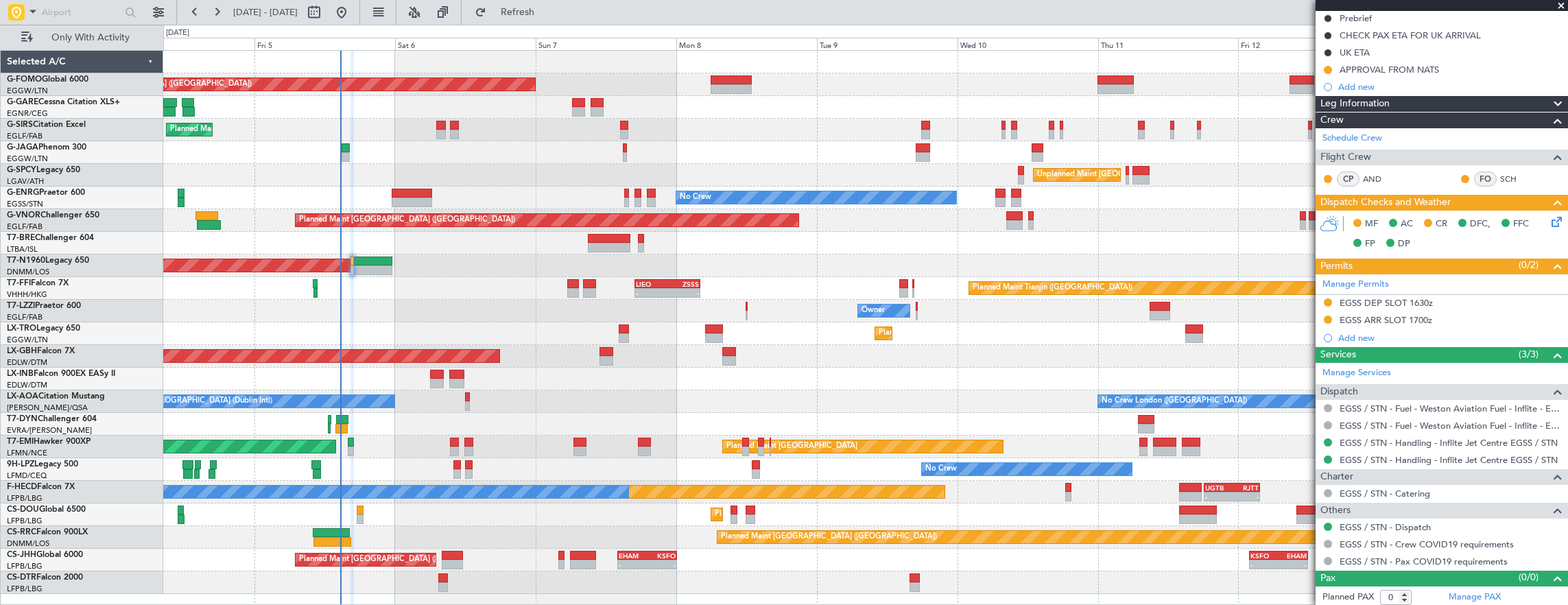
click at [691, 316] on div "Planned Maint London (Luton) Planned Maint London (Farnborough) Unplanned Maint…" at bounding box center [866, 322] width 1405 height 543
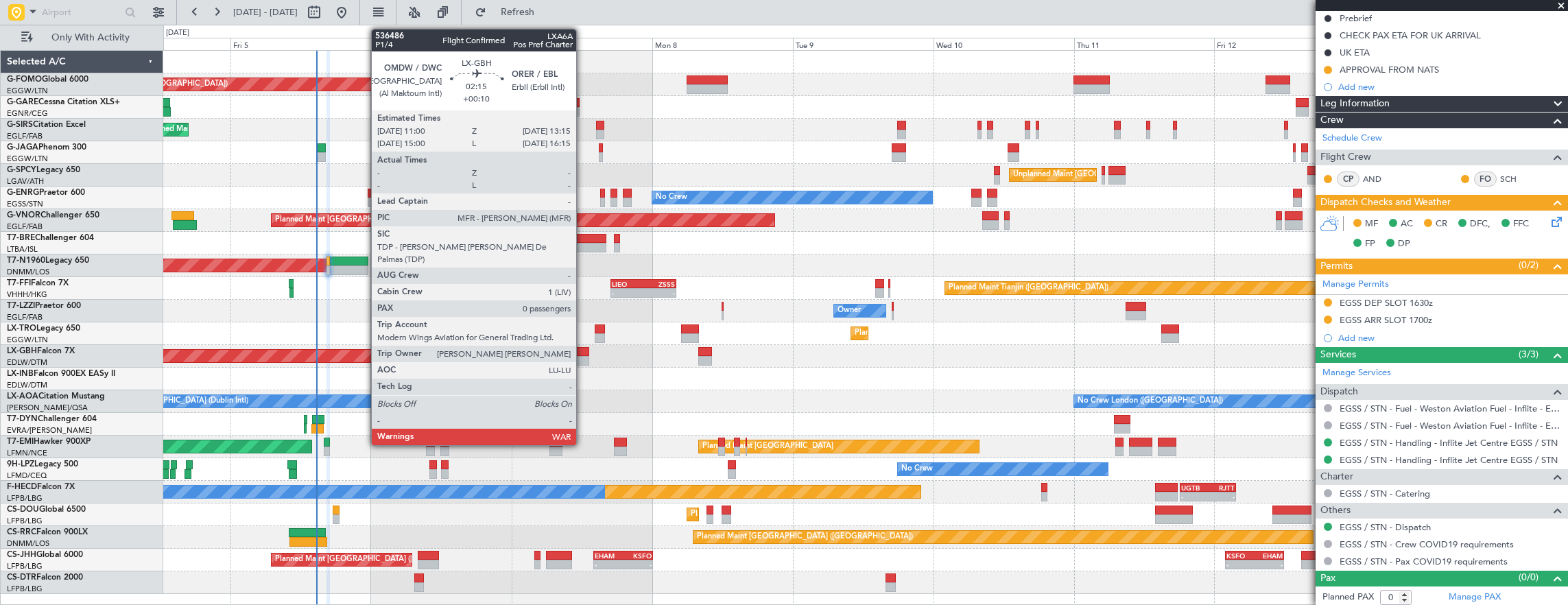
click at [583, 352] on div at bounding box center [582, 351] width 14 height 10
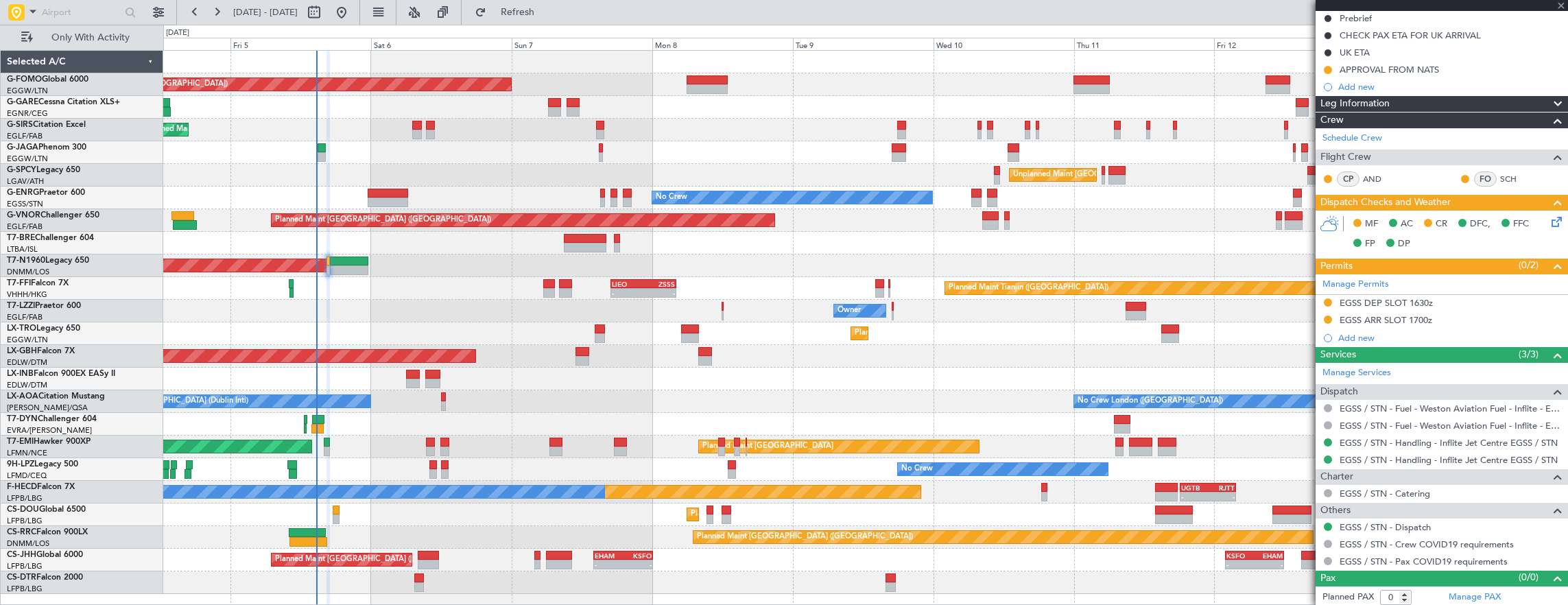
type input "+00:10"
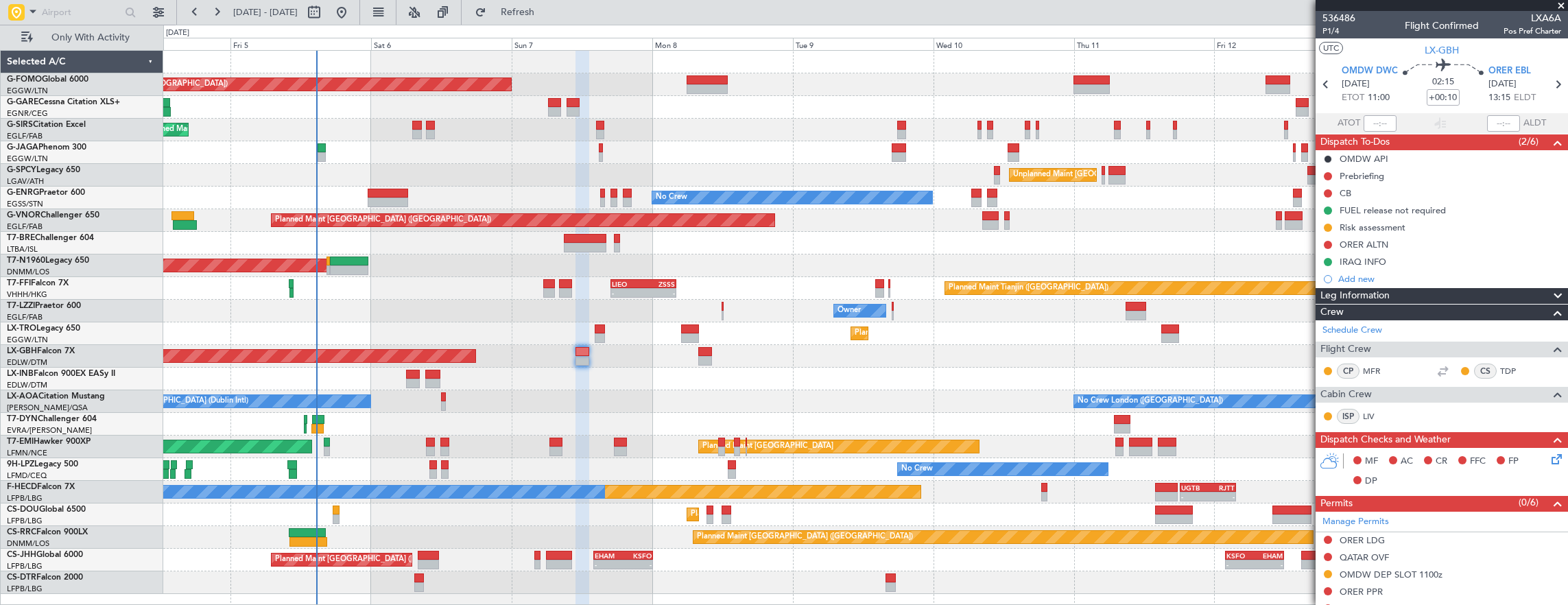
scroll to position [274, 0]
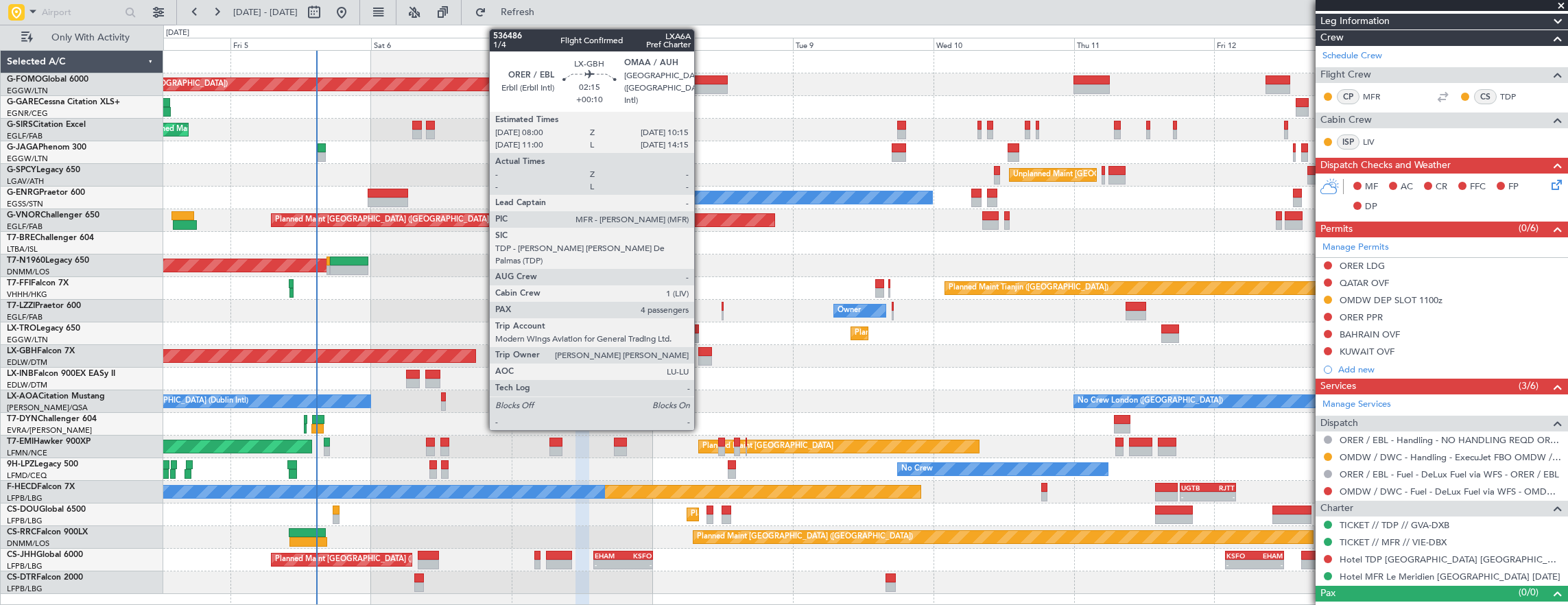
click at [701, 355] on div at bounding box center [704, 351] width 14 height 10
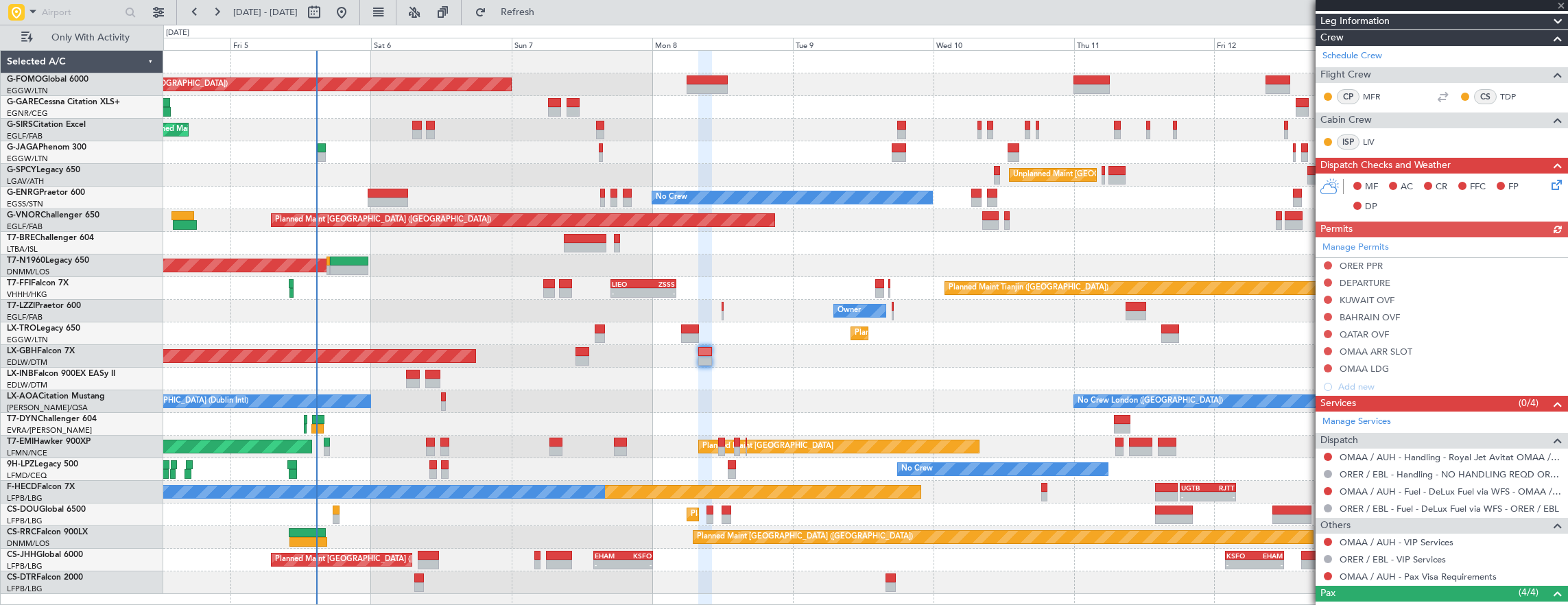
scroll to position [413, 0]
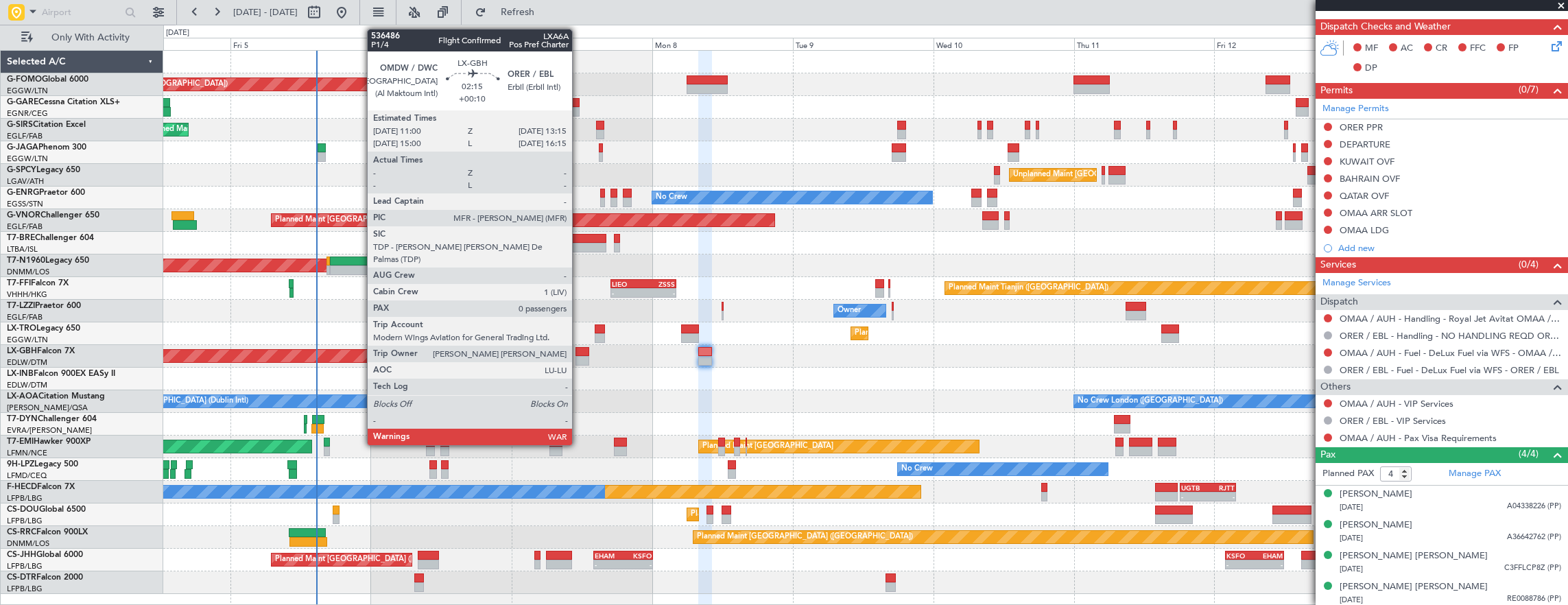
click at [581, 357] on div at bounding box center [582, 360] width 14 height 10
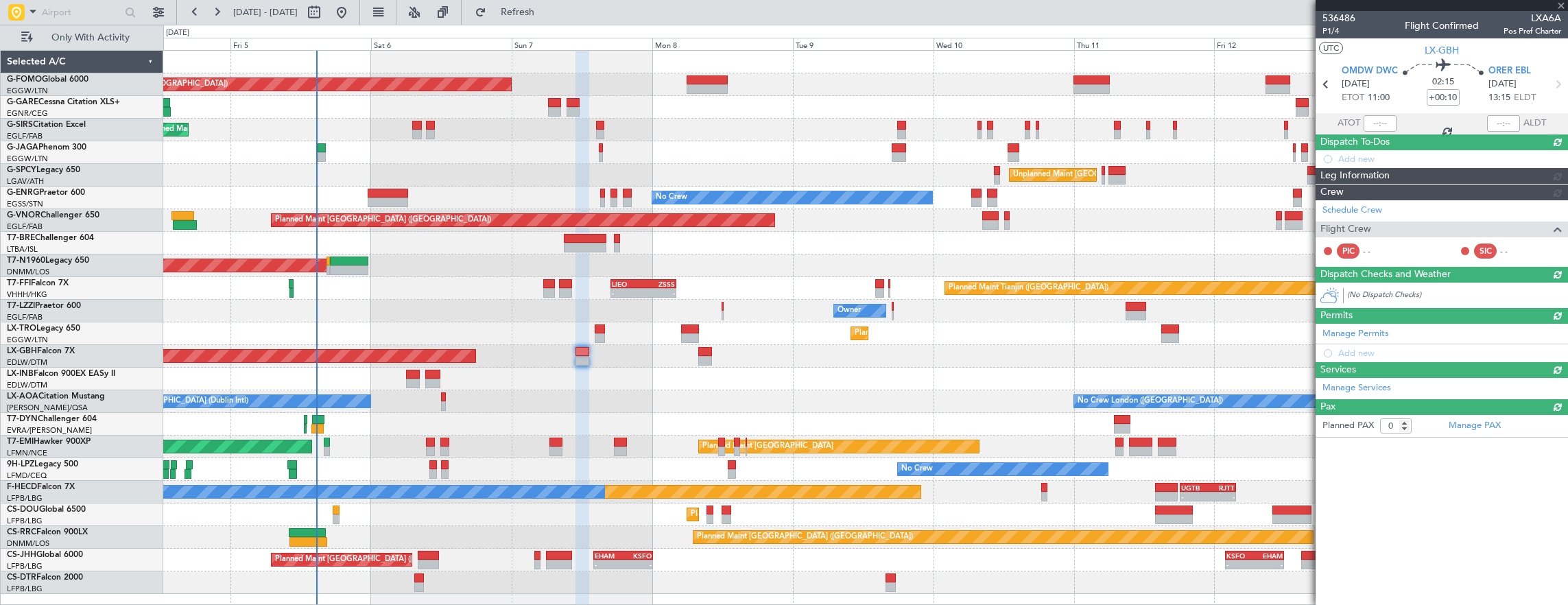
scroll to position [0, 0]
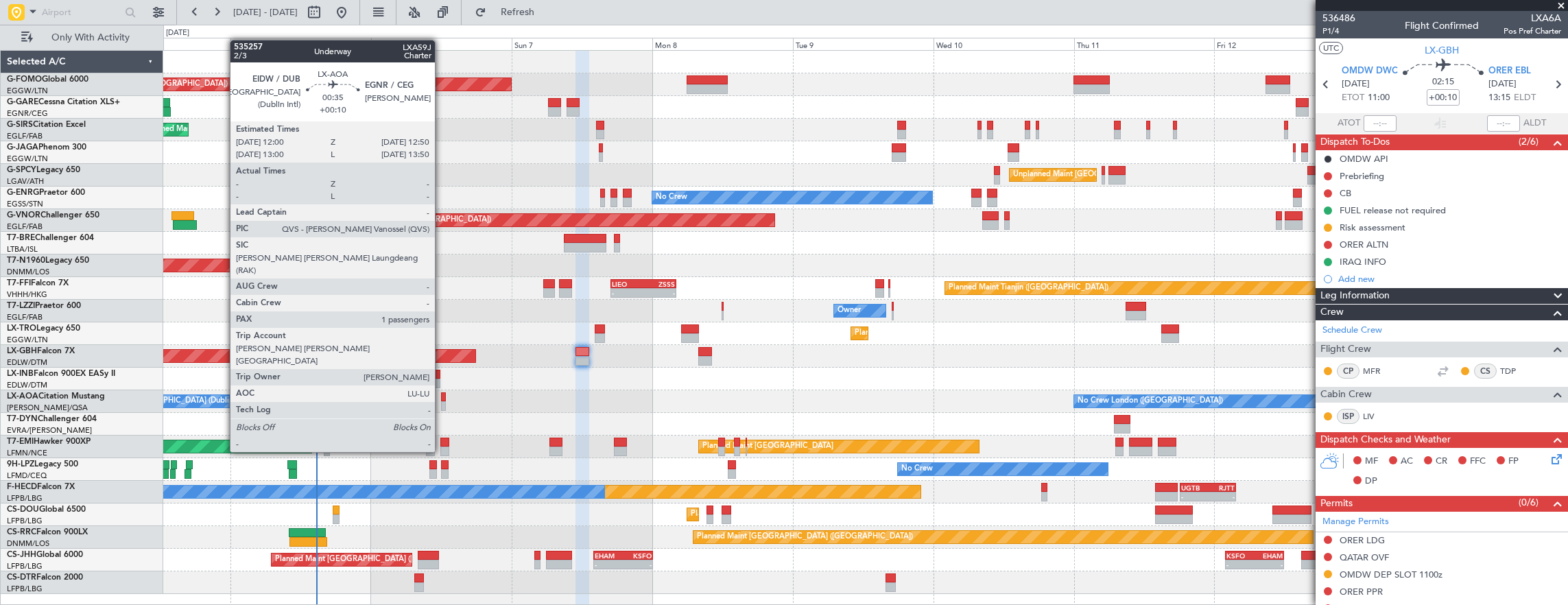
click at [442, 401] on div at bounding box center [444, 405] width 5 height 10
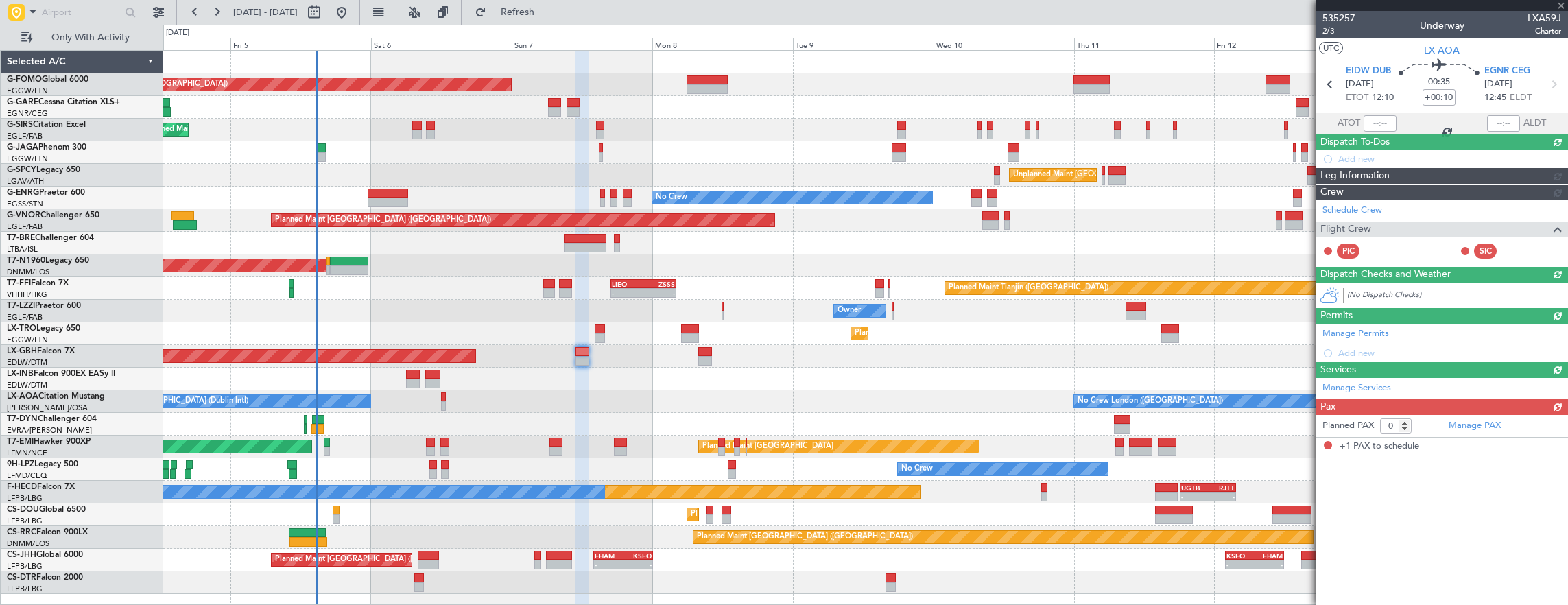
type input "1"
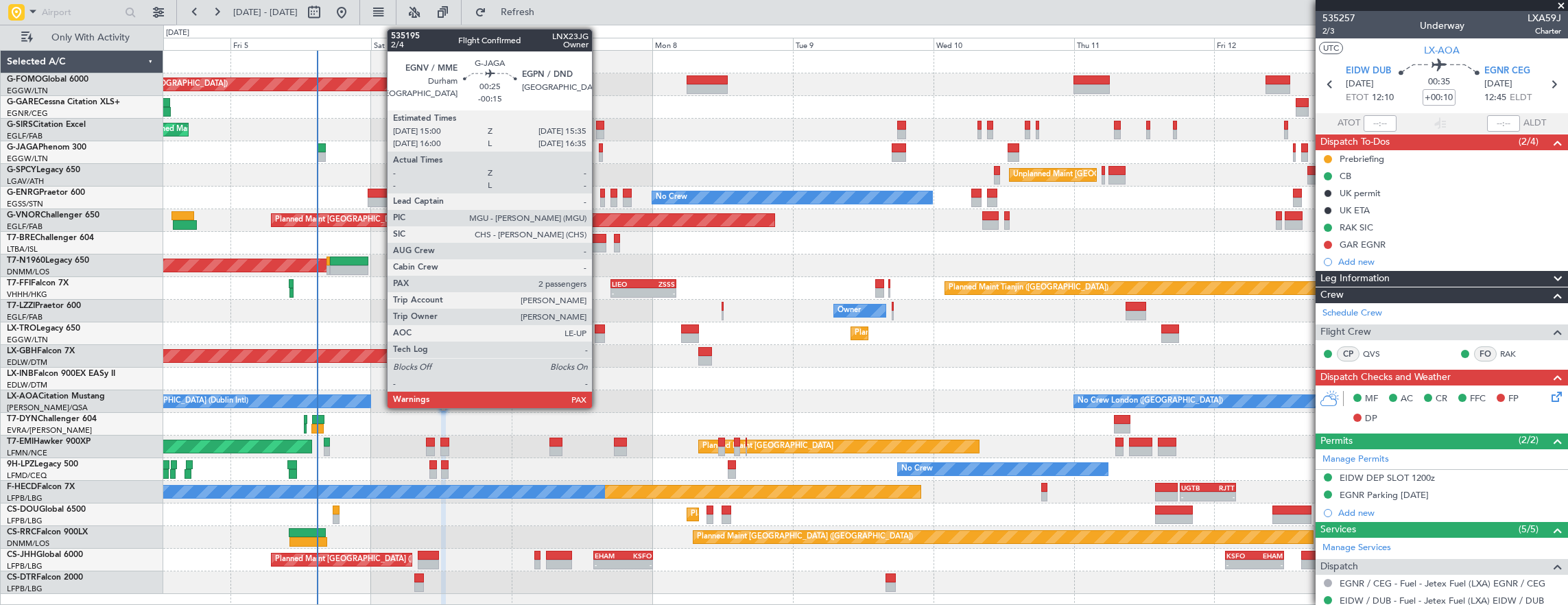
click at [599, 150] on div at bounding box center [601, 148] width 4 height 10
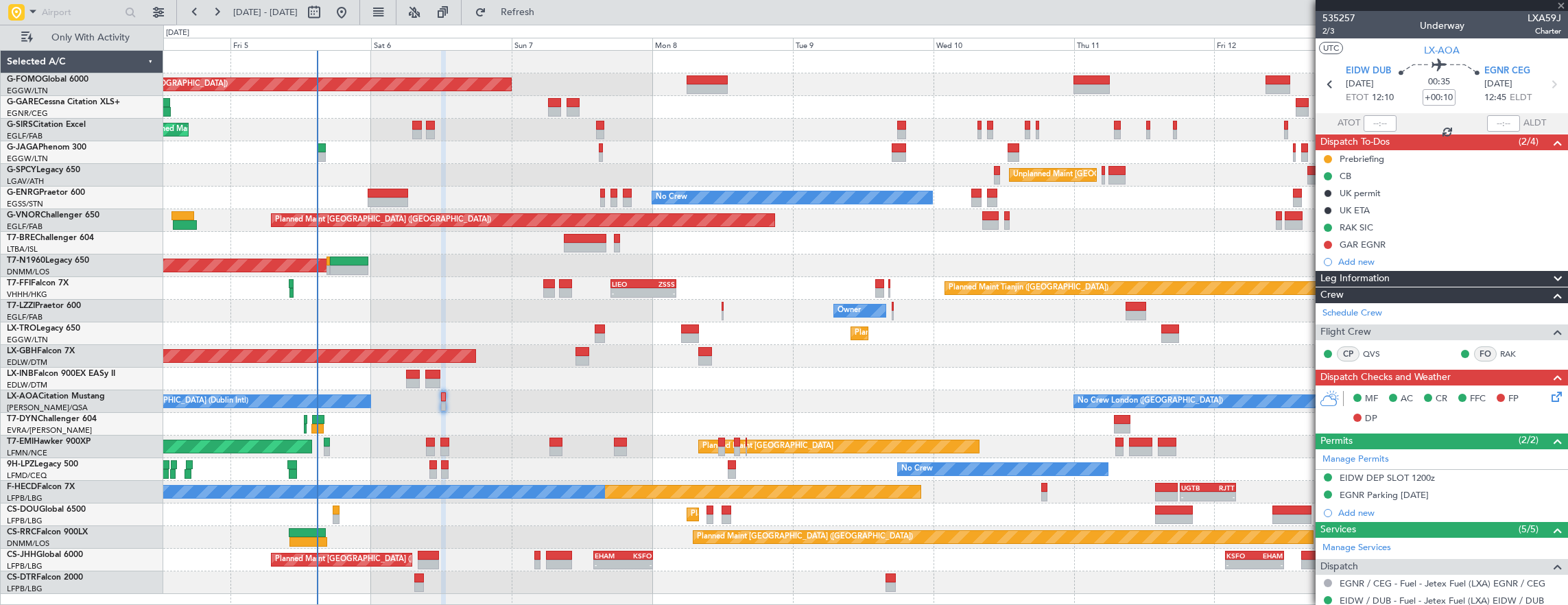
type input "-00:15"
type input "2"
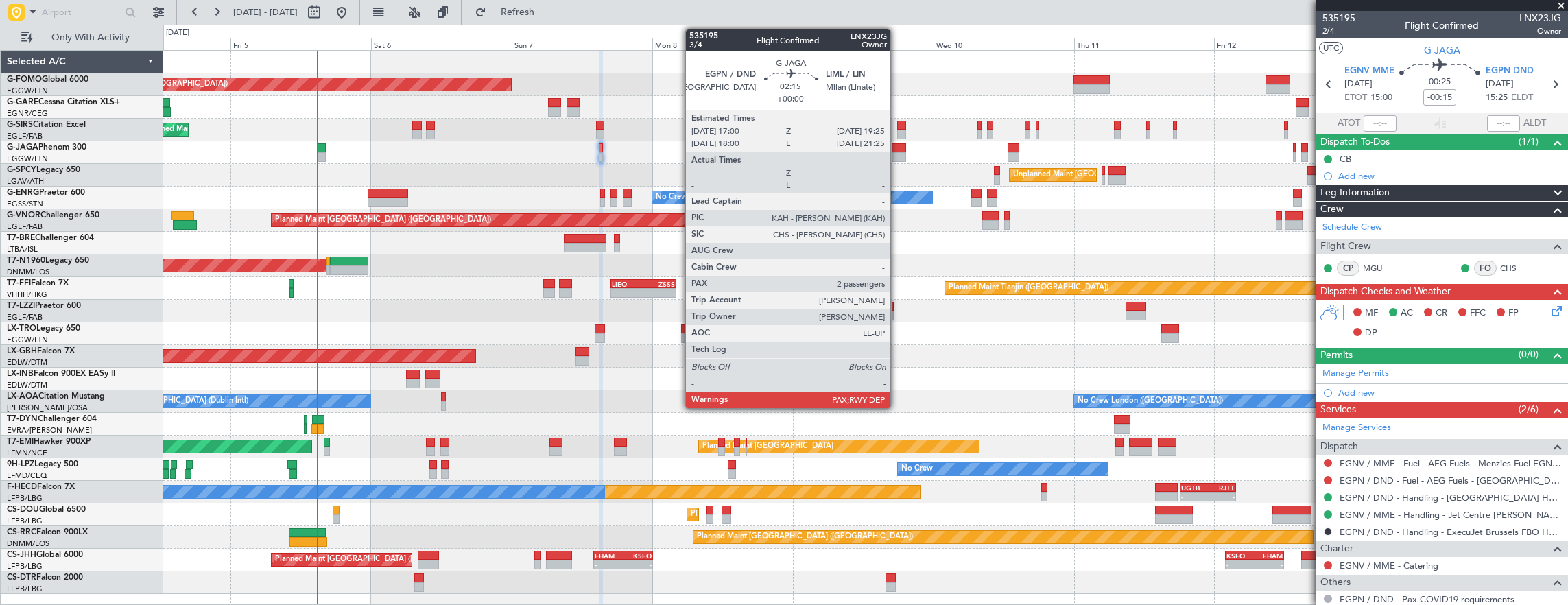
click at [897, 152] on div at bounding box center [898, 157] width 15 height 10
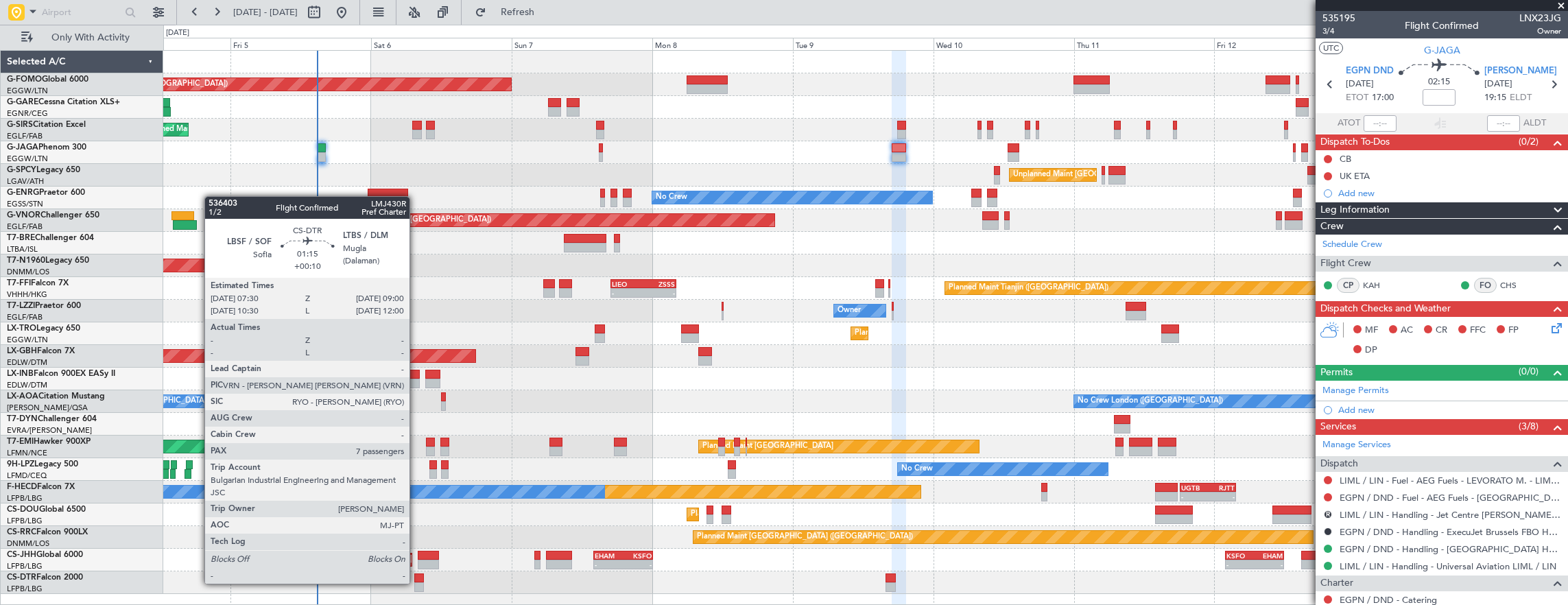
click at [416, 582] on div at bounding box center [418, 587] width 9 height 10
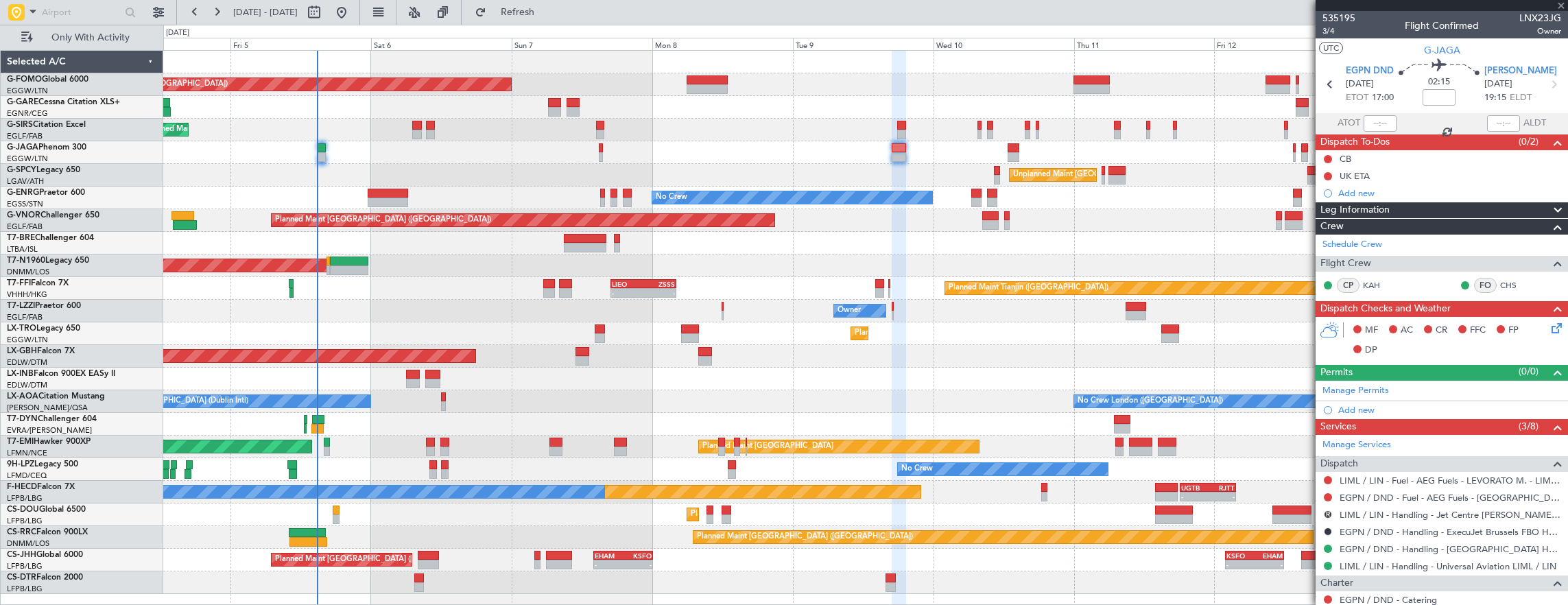
type input "+00:10"
type input "7"
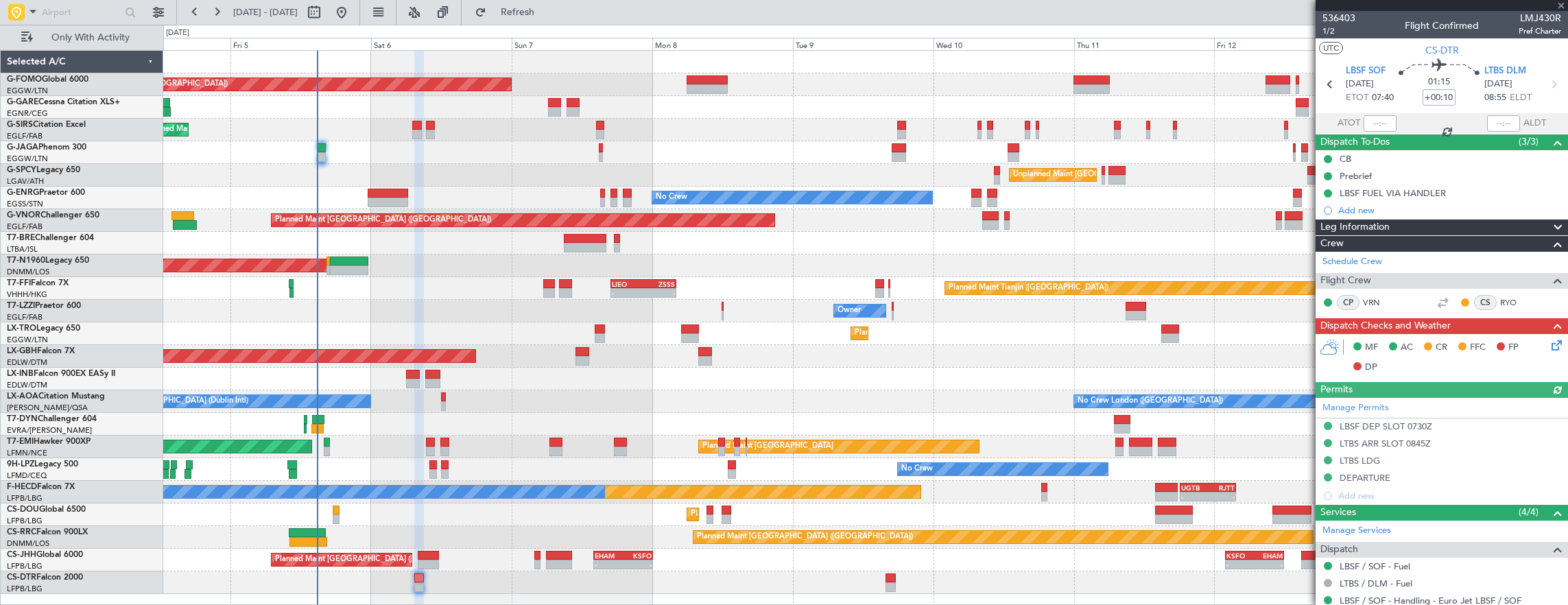
scroll to position [69, 0]
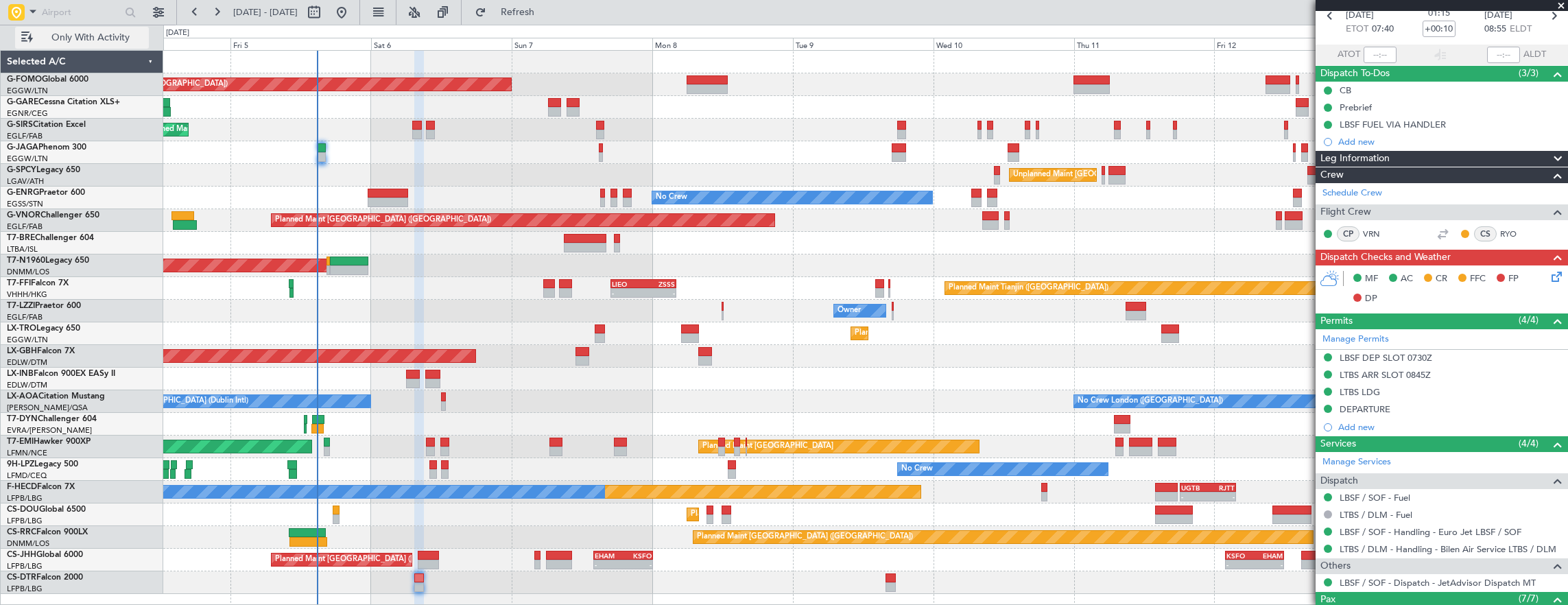
click at [81, 37] on span "Only With Activity" at bounding box center [90, 37] width 109 height 10
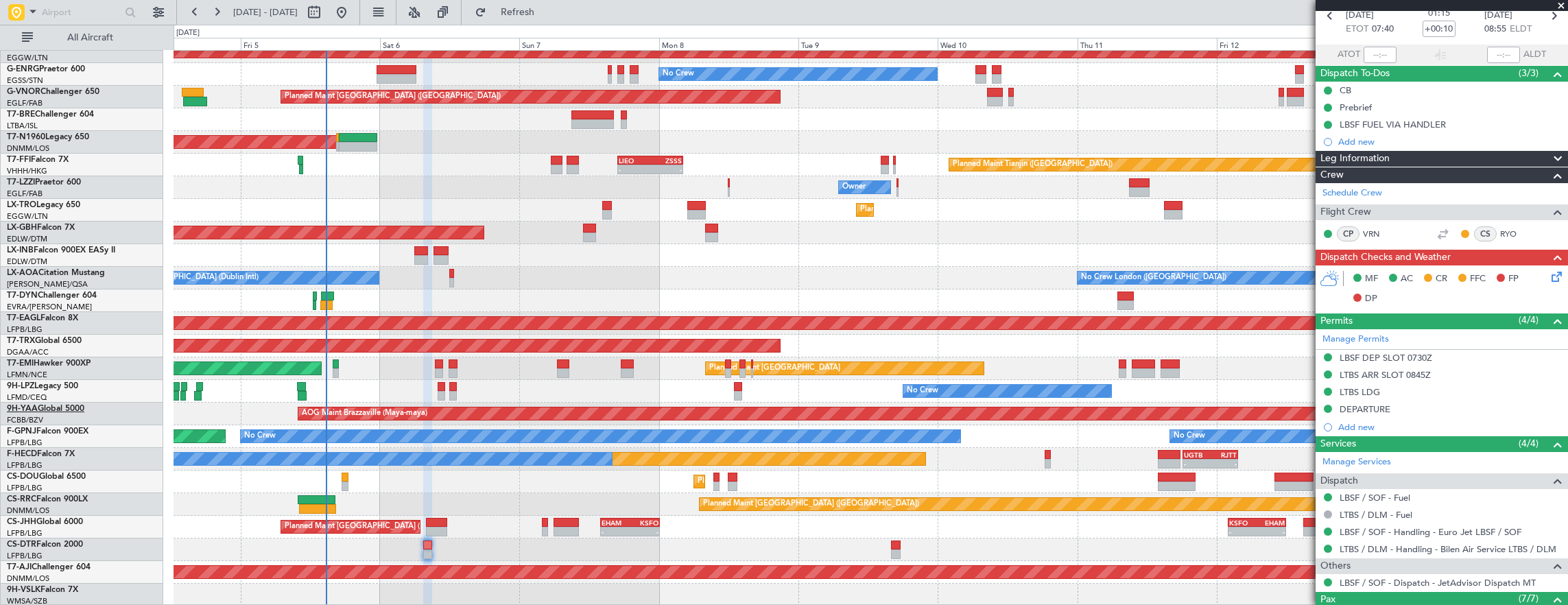
scroll to position [214, 0]
click at [66, 405] on link "9H-YAA Global 5000" at bounding box center [45, 408] width 77 height 8
click at [103, 45] on button "All Aircraft" at bounding box center [82, 37] width 133 height 22
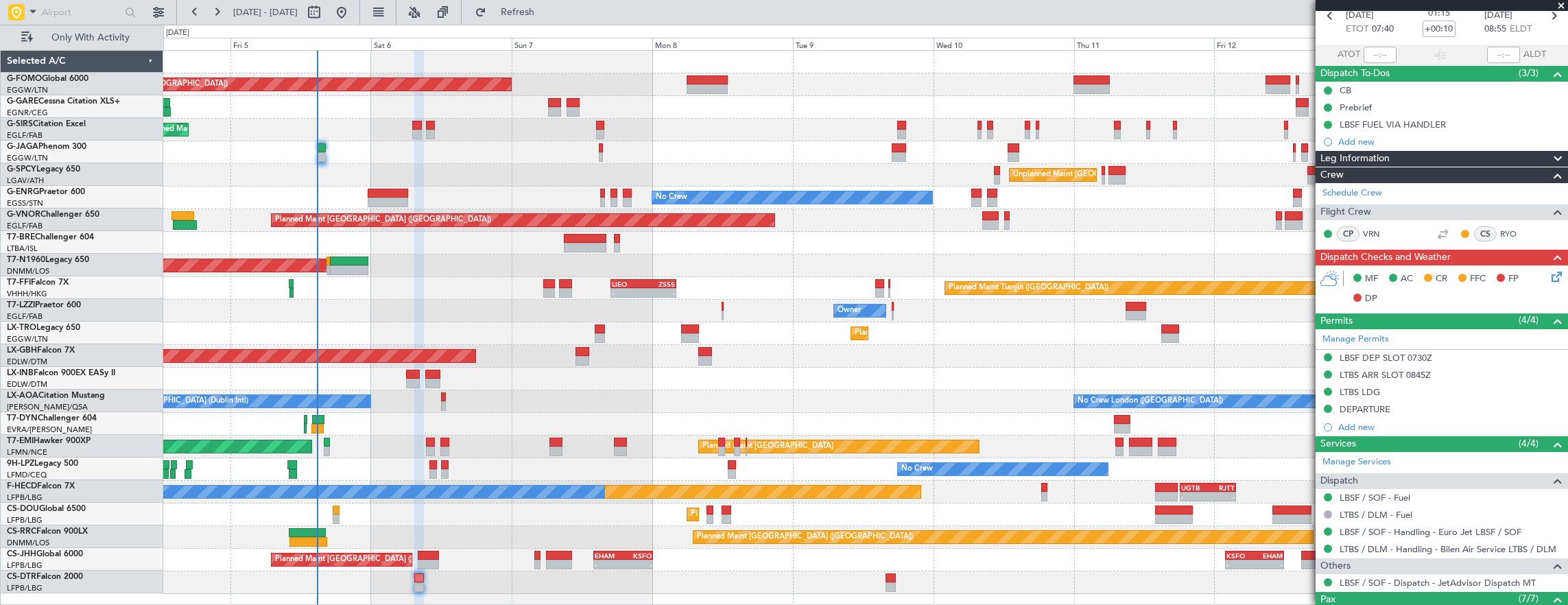
scroll to position [0, 0]
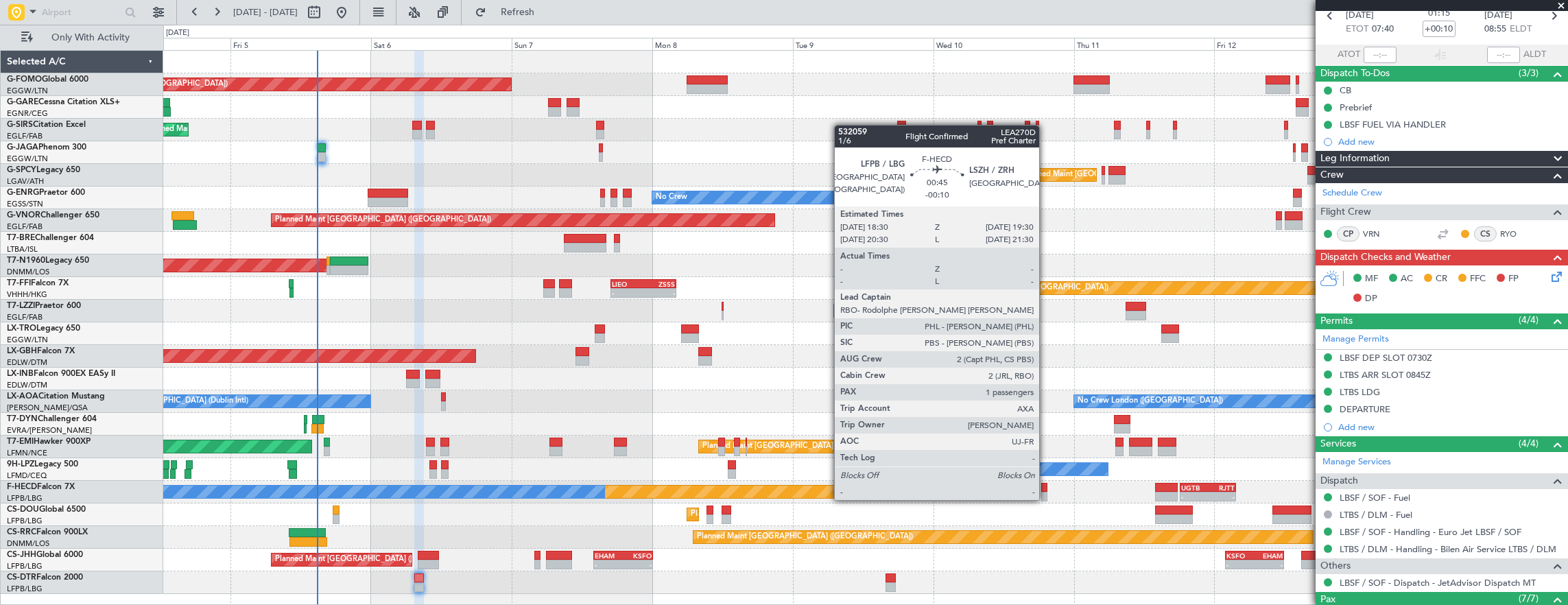
click at [1046, 486] on div at bounding box center [1044, 487] width 6 height 10
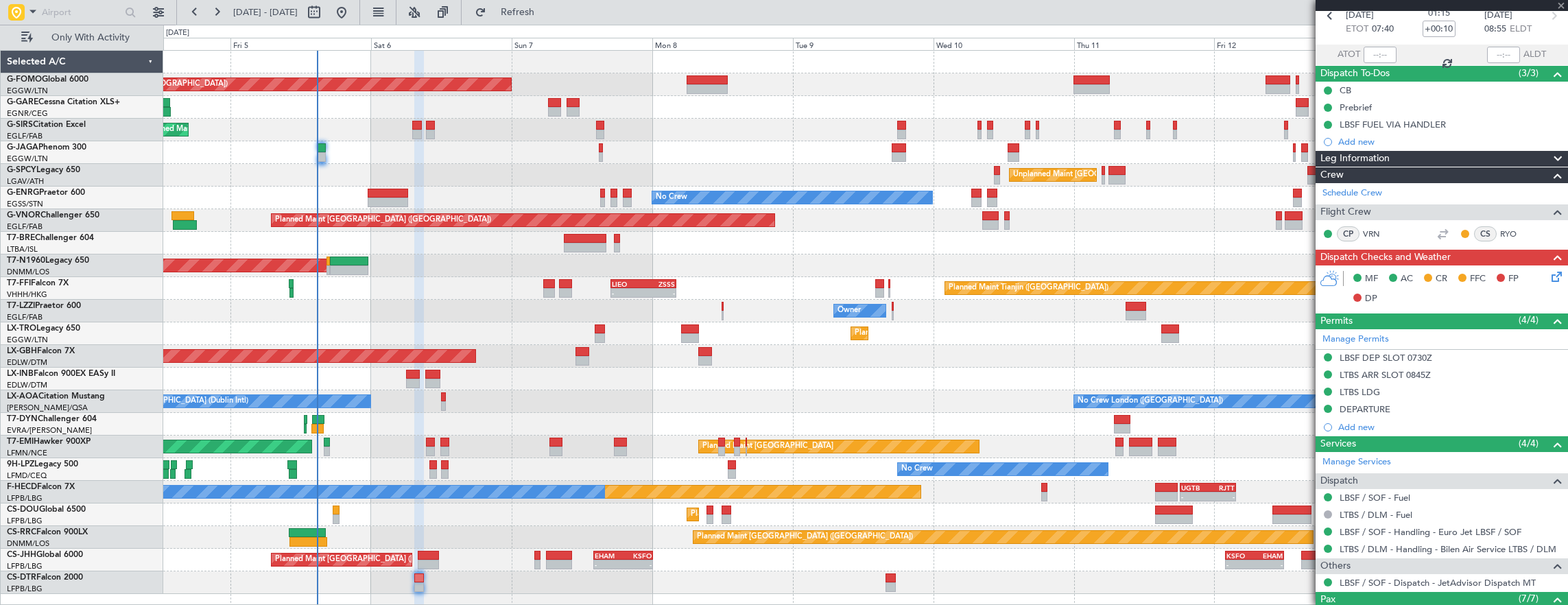
type input "-00:10"
type input "1"
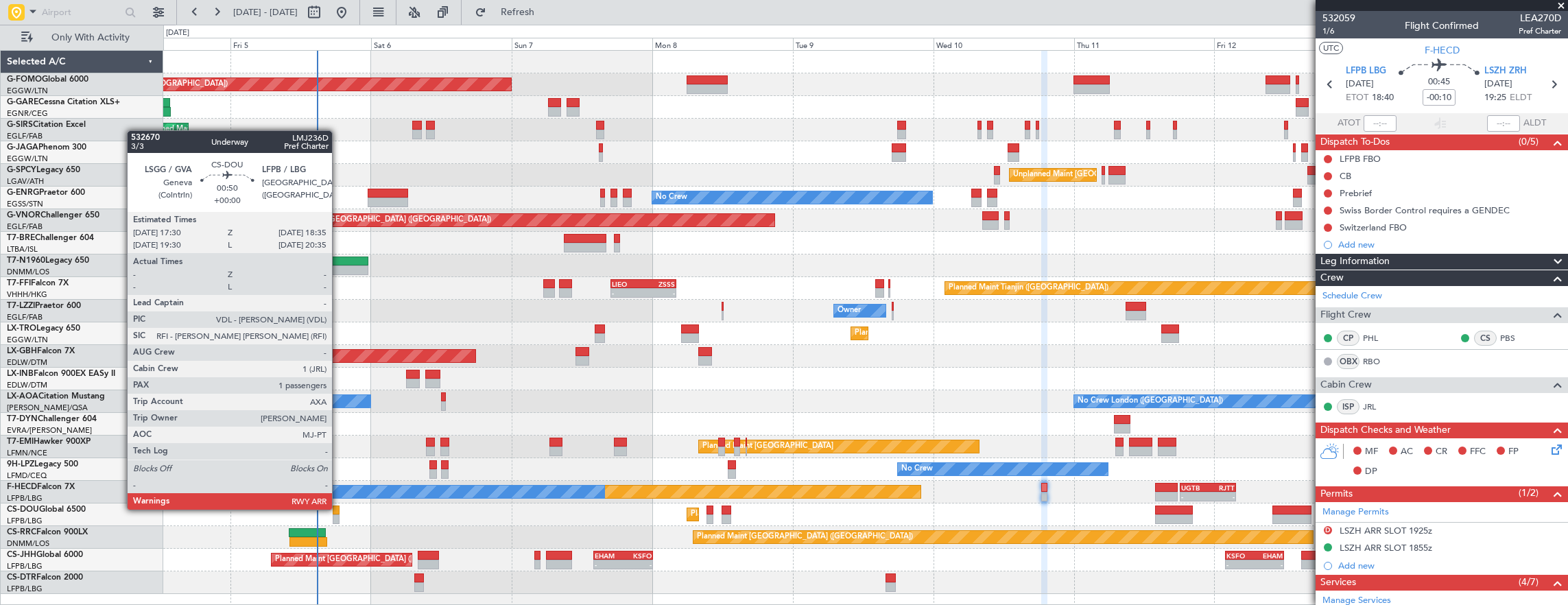
click at [338, 508] on div at bounding box center [337, 510] width 7 height 10
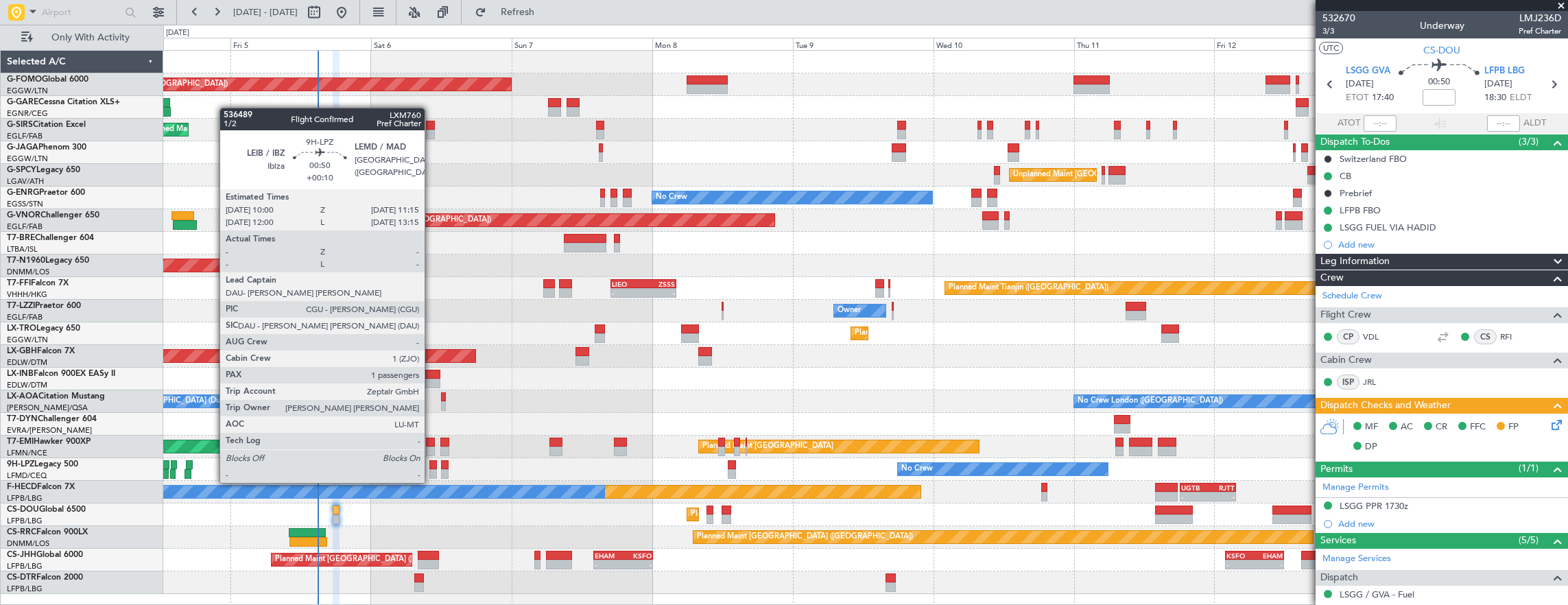
click at [431, 469] on div at bounding box center [433, 473] width 7 height 10
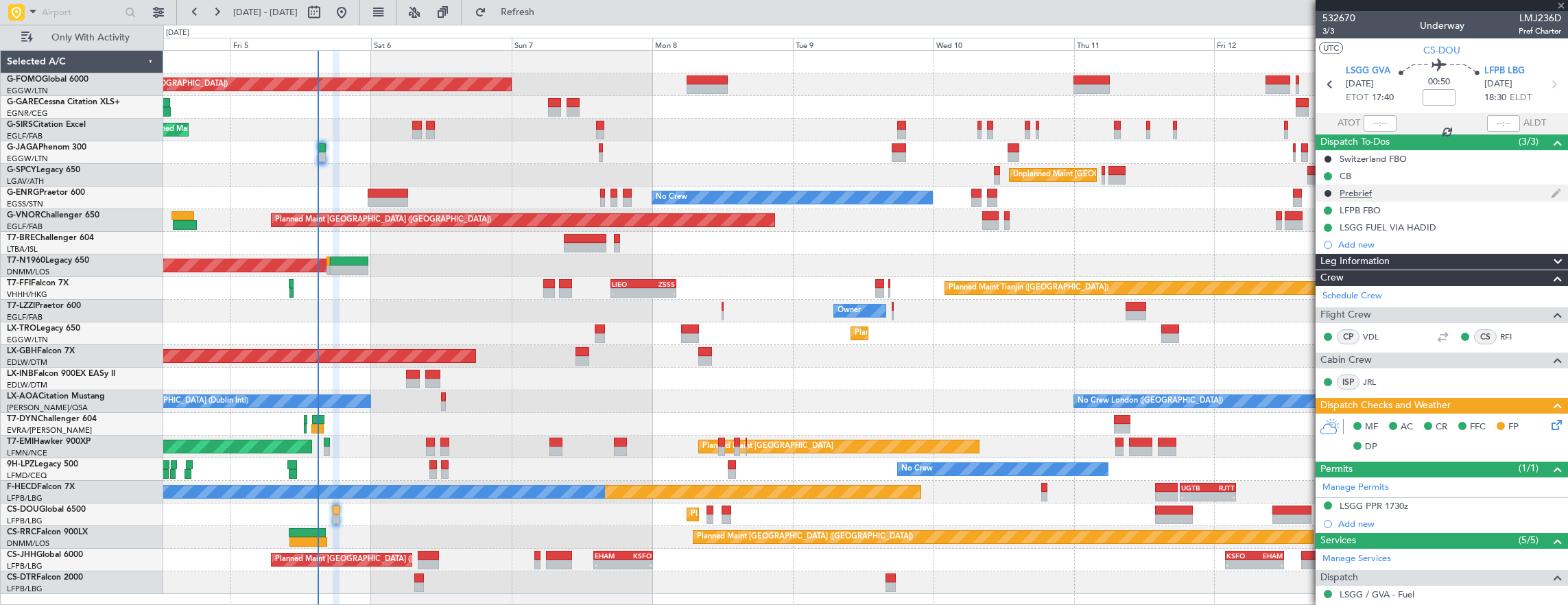
type input "+00:10"
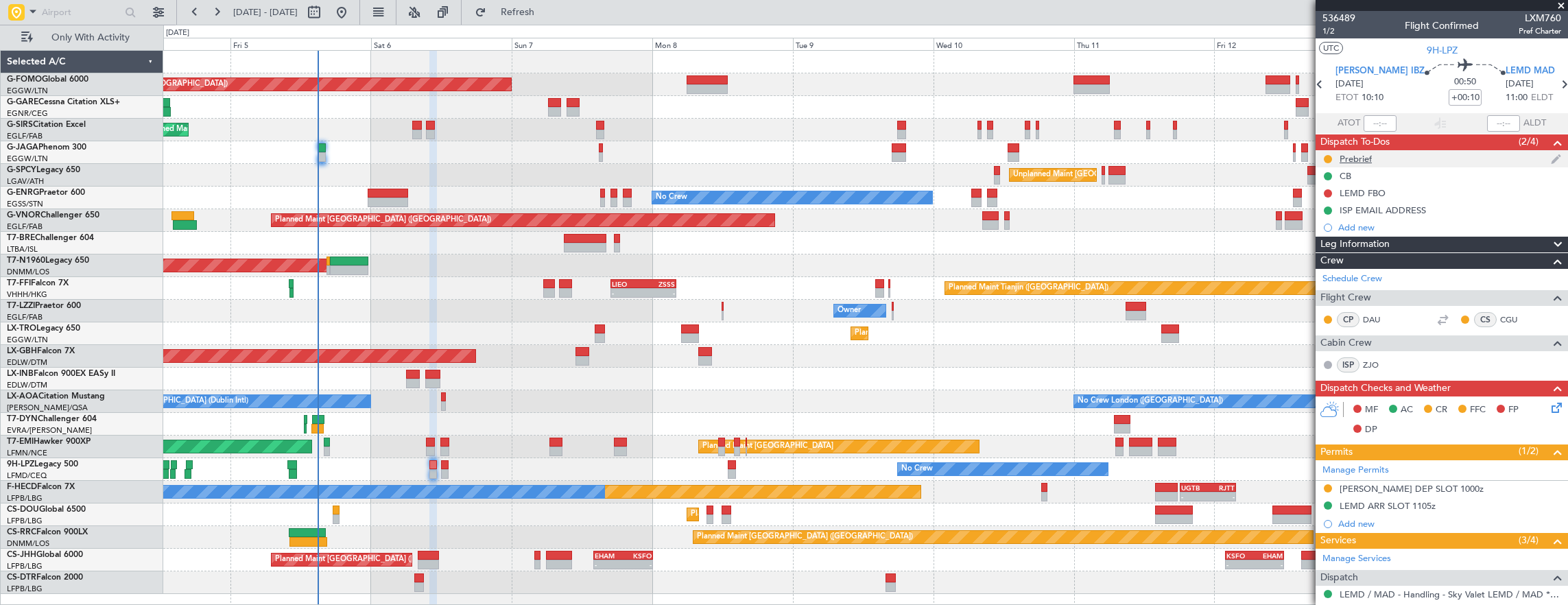
click at [1396, 151] on div "Prebrief" at bounding box center [1442, 159] width 252 height 17
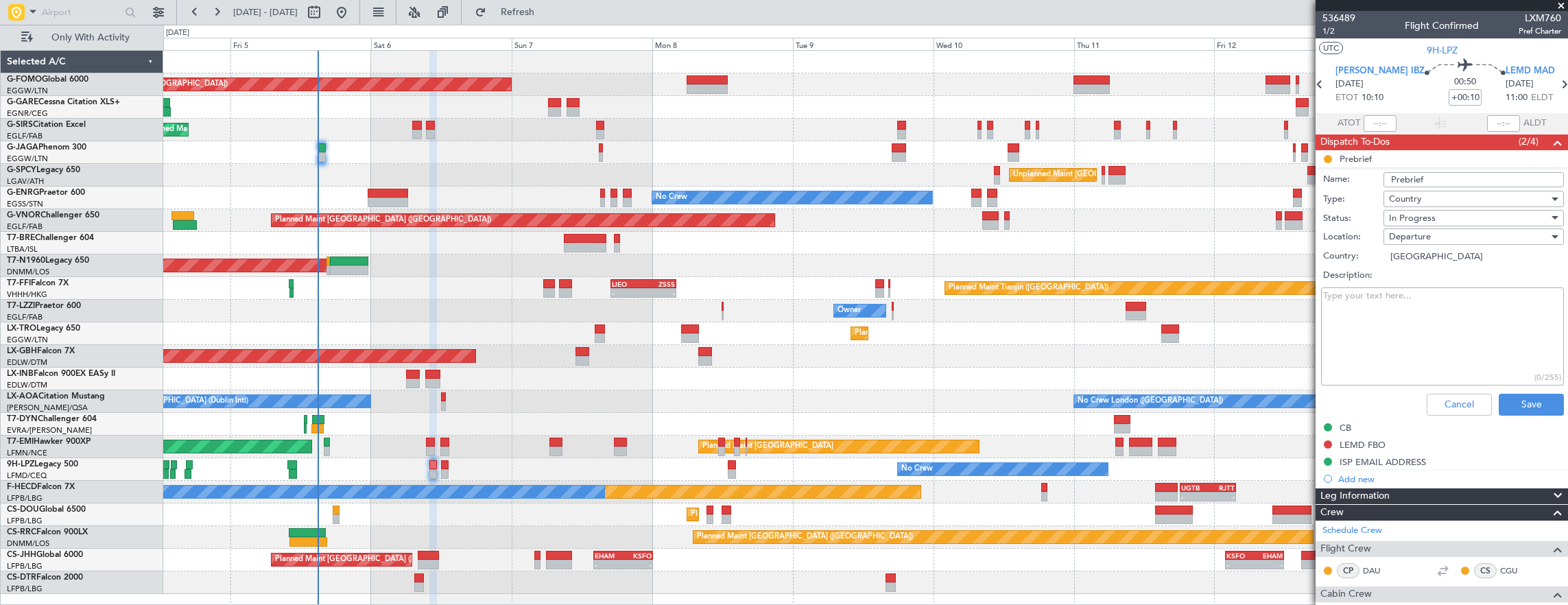
click at [1447, 321] on textarea "Description:" at bounding box center [1443, 337] width 243 height 98
paste textarea "Fuel LEIB-LEMD 4800Kgs Remaining for return"
type textarea "Fuel LEIB-LEMD 4800Kgs Remaining for return"
click at [1435, 220] on div "In Progress" at bounding box center [1468, 218] width 160 height 21
click at [1455, 284] on span "Completed" at bounding box center [1466, 286] width 161 height 21
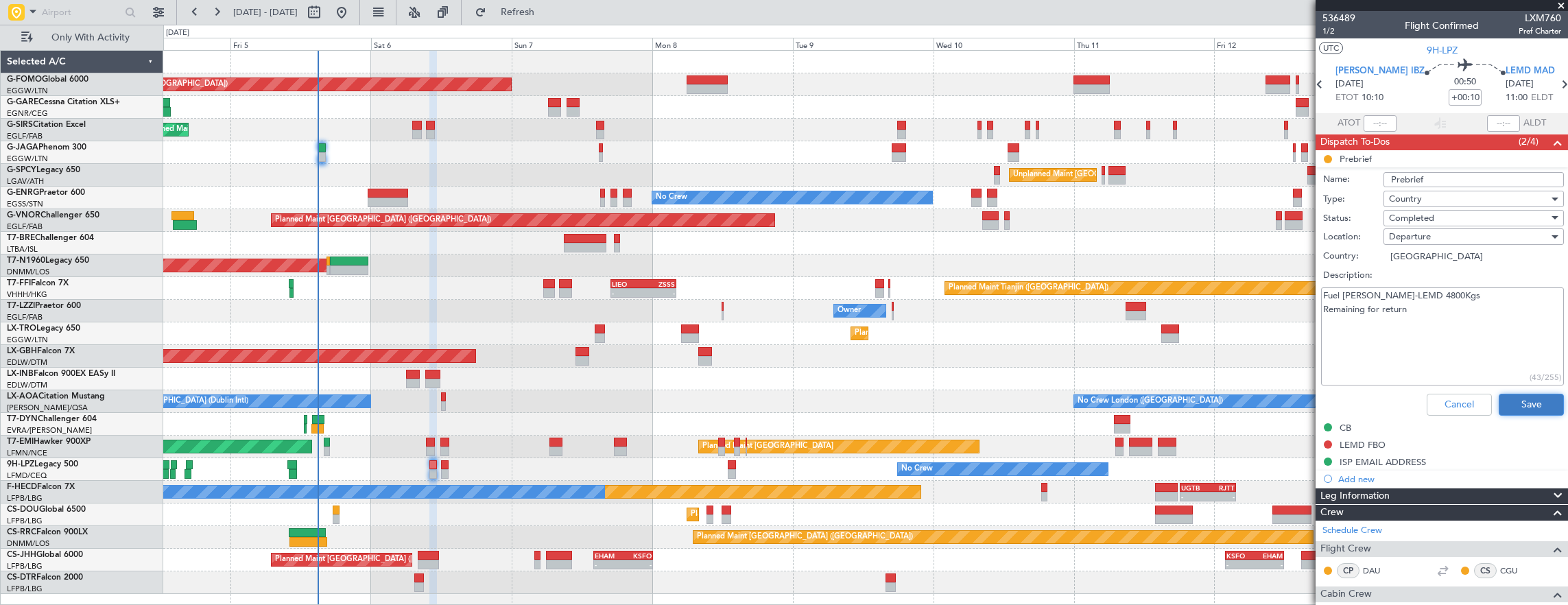
click at [1517, 406] on button "Save" at bounding box center [1531, 405] width 65 height 22
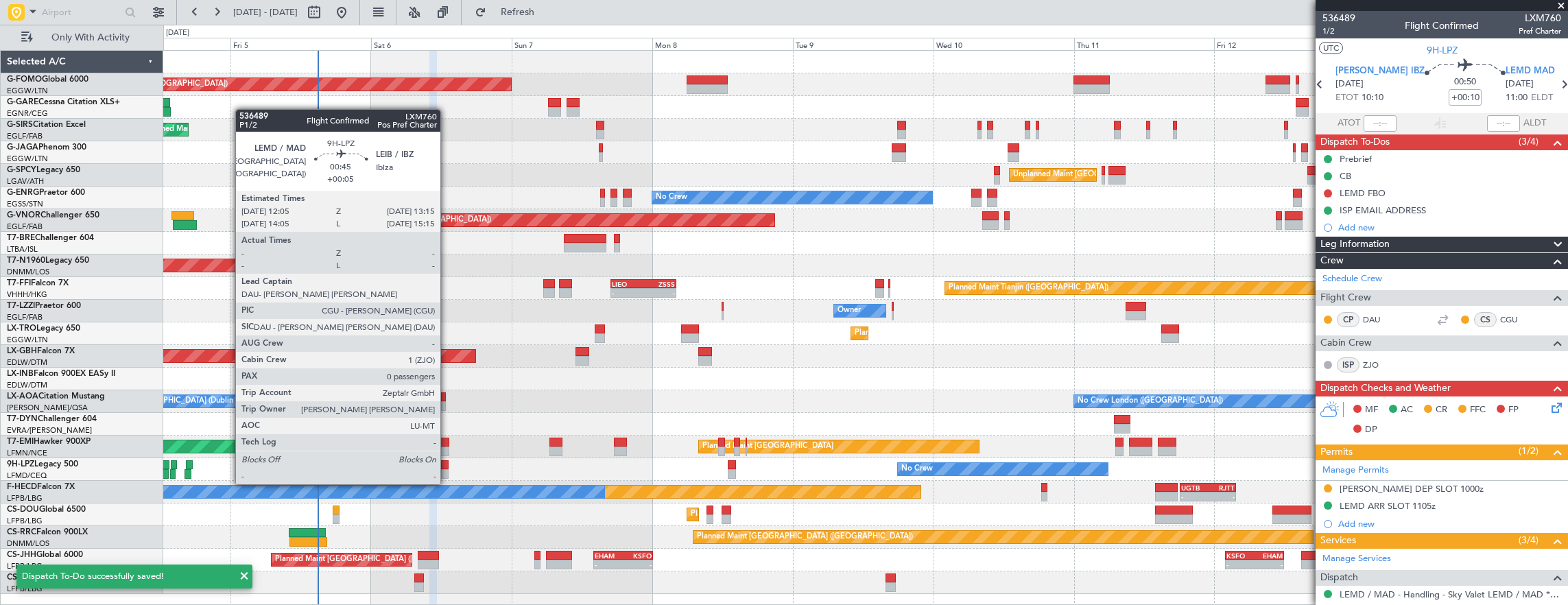
click at [447, 470] on div at bounding box center [445, 473] width 7 height 10
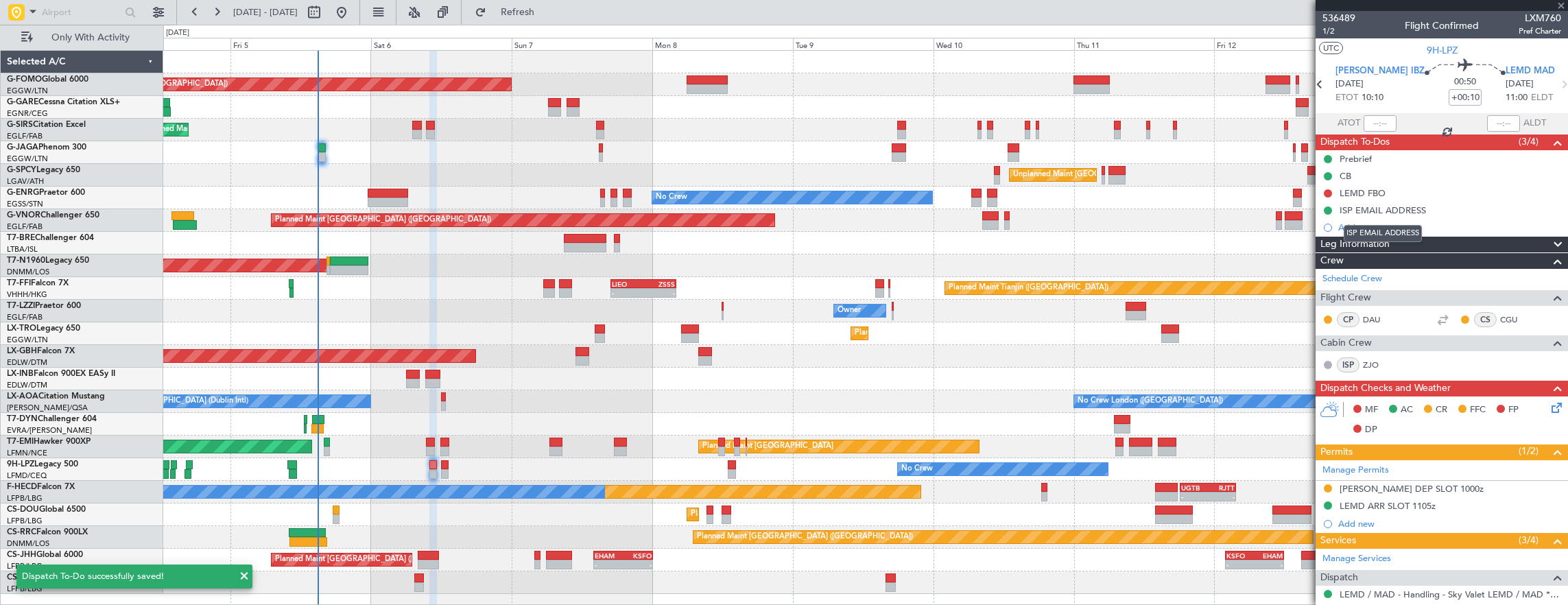
type input "+00:05"
type input "0"
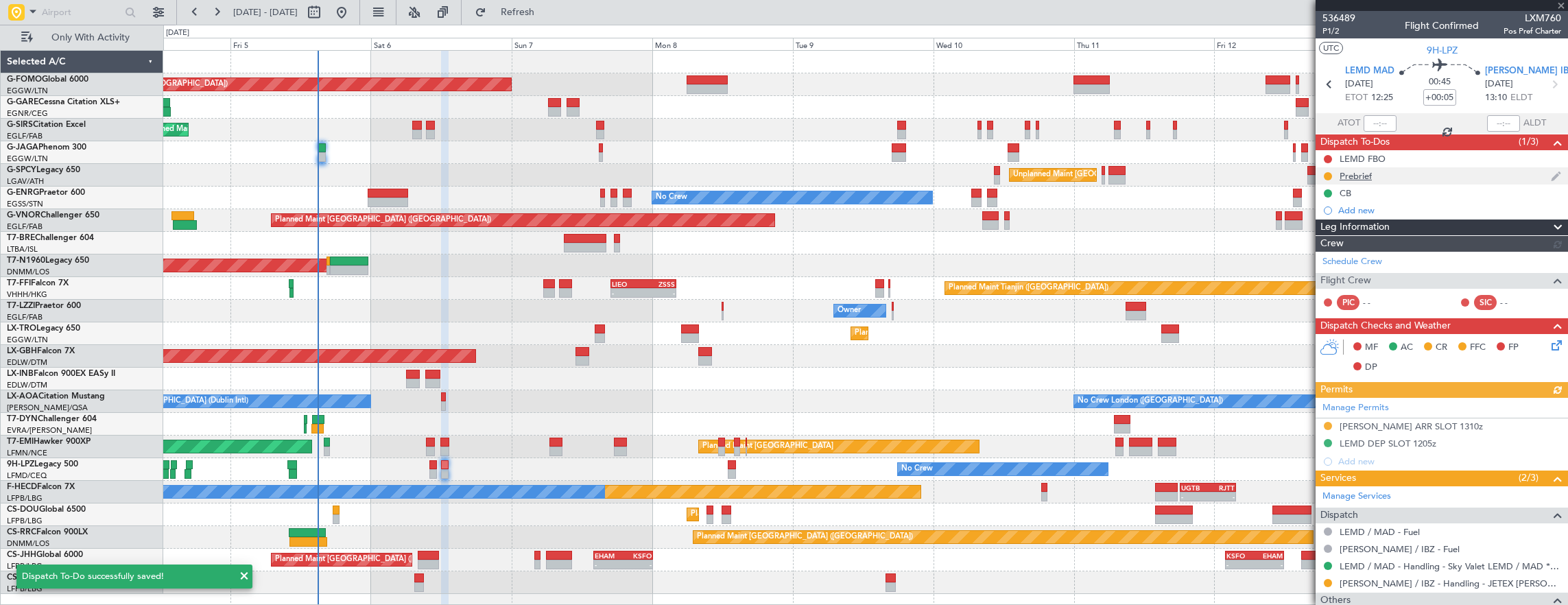
click at [1406, 171] on div "Prebrief" at bounding box center [1442, 175] width 252 height 17
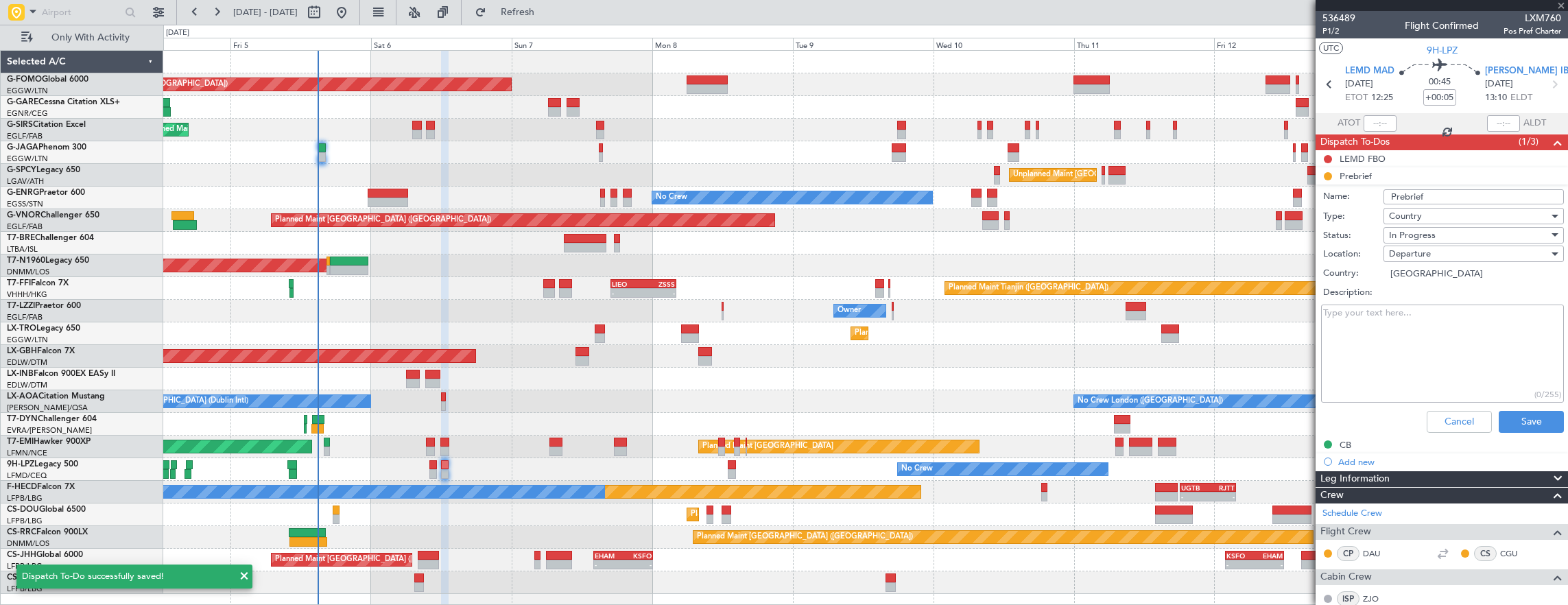
click at [1430, 318] on textarea "Description:" at bounding box center [1443, 354] width 243 height 98
paste textarea "Fuel LEIB-LEMD 4800Kgs Remaining for return"
click at [1455, 227] on div "In Progress" at bounding box center [1468, 235] width 160 height 21
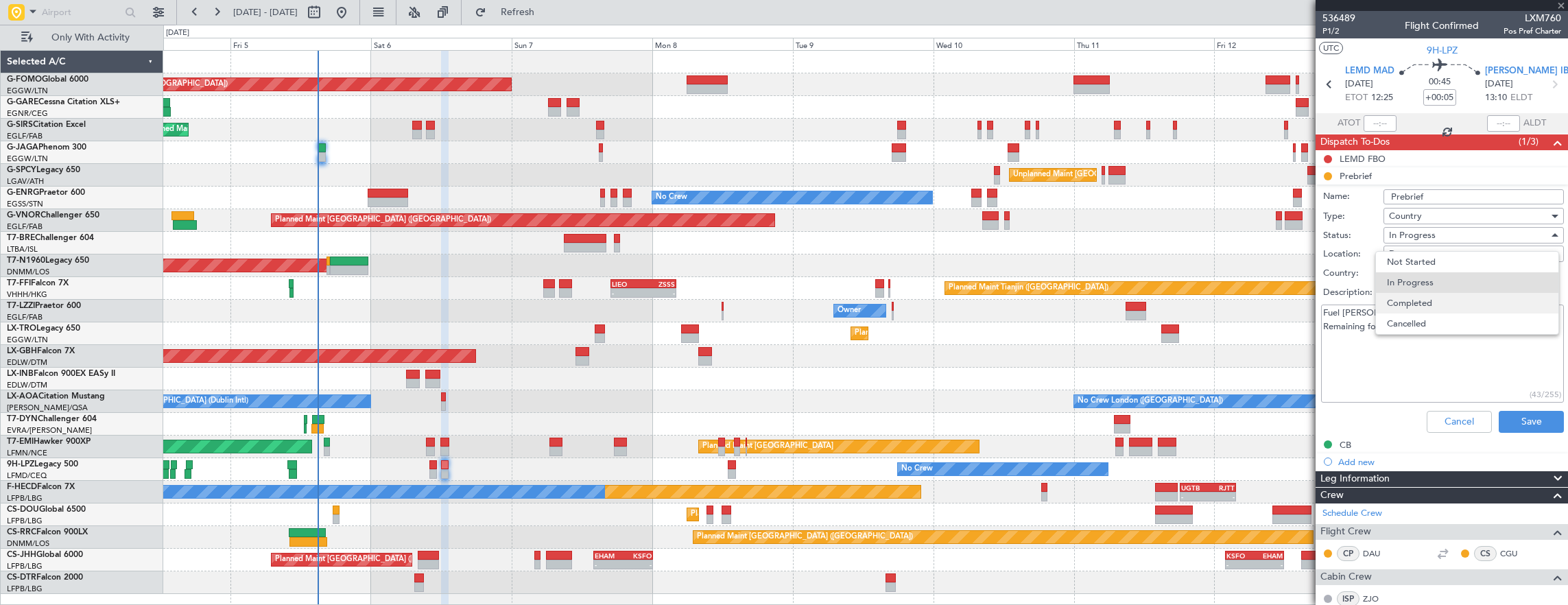
click at [1447, 305] on span "Completed" at bounding box center [1466, 303] width 161 height 21
drag, startPoint x: 1444, startPoint y: 313, endPoint x: 1244, endPoint y: 313, distance: 200.0
click at [1244, 313] on fb-app "04 Sep 2025 - 14 Sep 2025 Refresh Quick Links Only With Activity Planned Maint …" at bounding box center [784, 307] width 1568 height 594
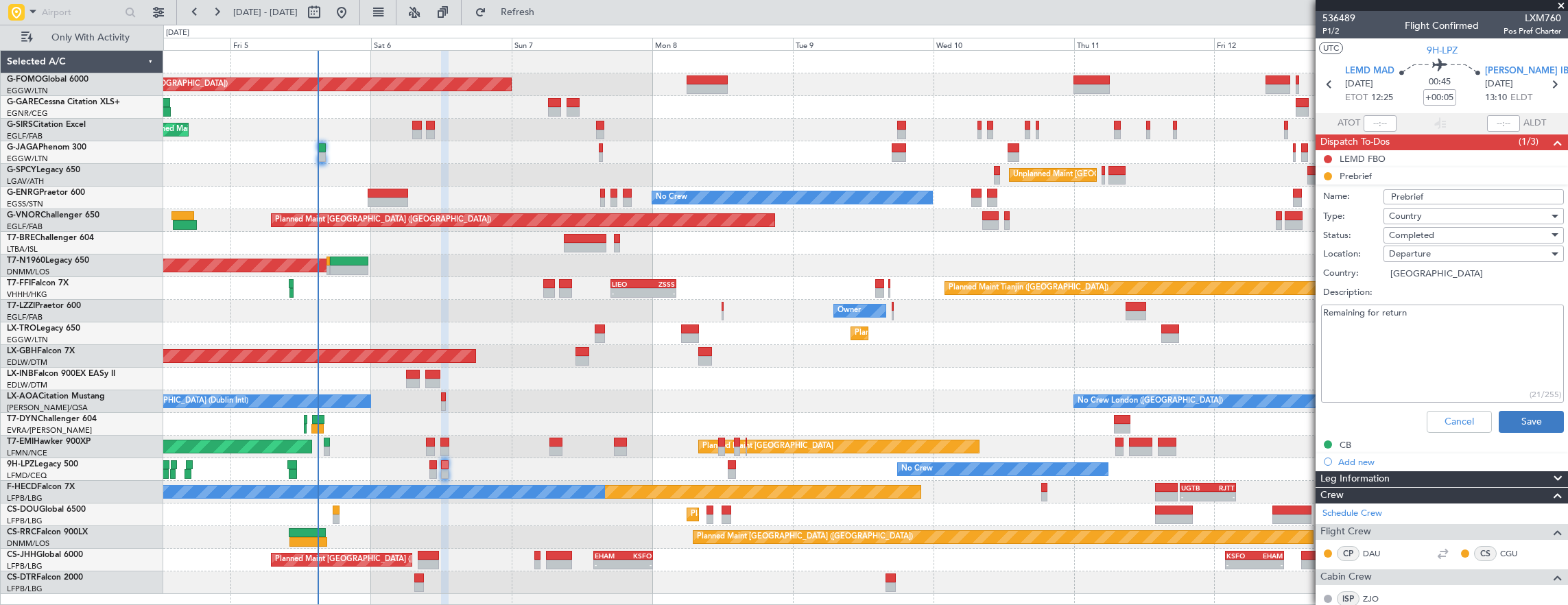
type textarea "Remaining for return"
click at [1524, 425] on button "Save" at bounding box center [1531, 422] width 65 height 22
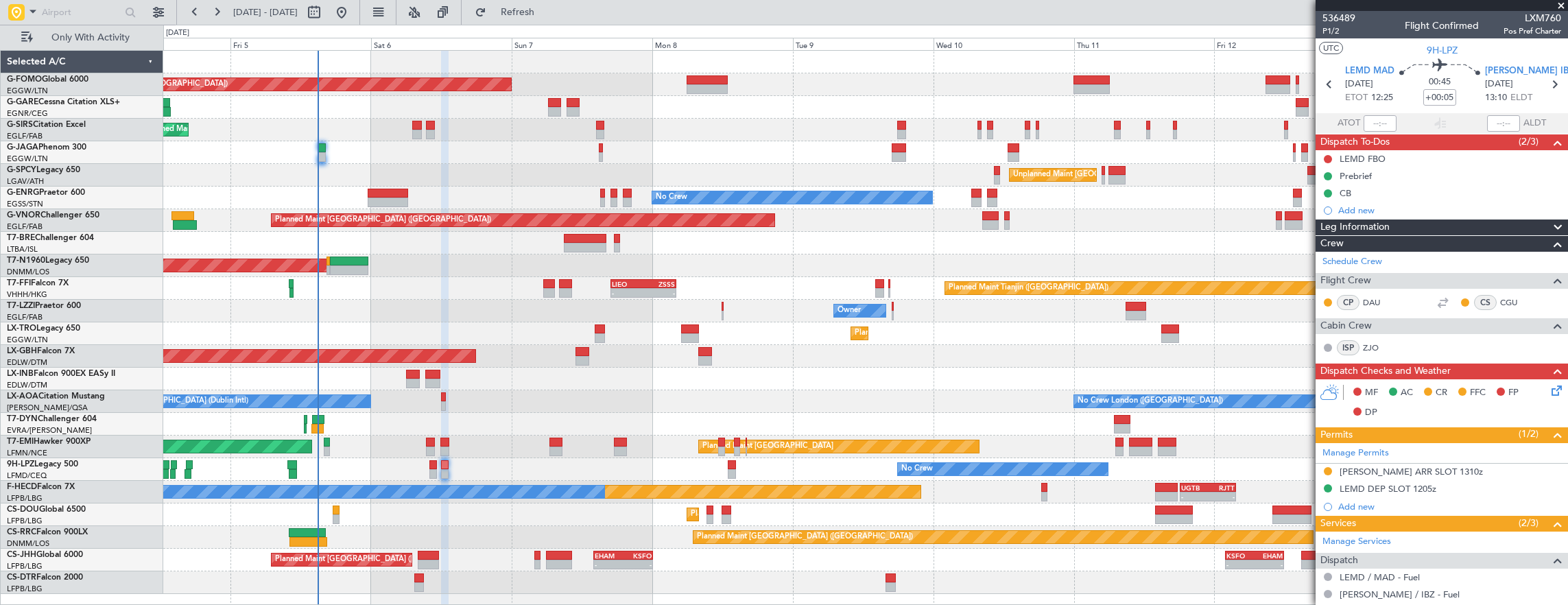
click at [629, 344] on div "Planned Maint London (Luton) Planned Maint London (Farnborough) Unplanned Maint…" at bounding box center [866, 322] width 1405 height 543
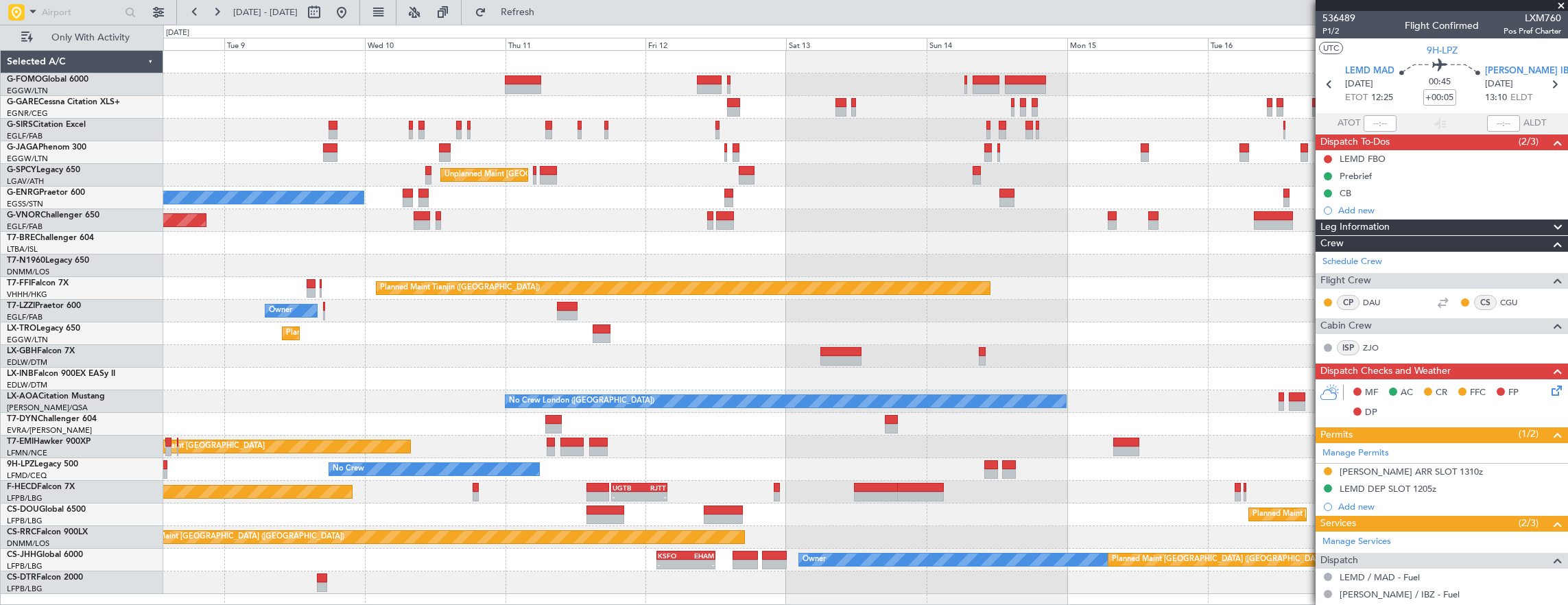
click at [387, 349] on div "Planned Maint London (Luton) Unplanned Maint Athens (Eleftherios Venizelos Intl…" at bounding box center [866, 322] width 1405 height 543
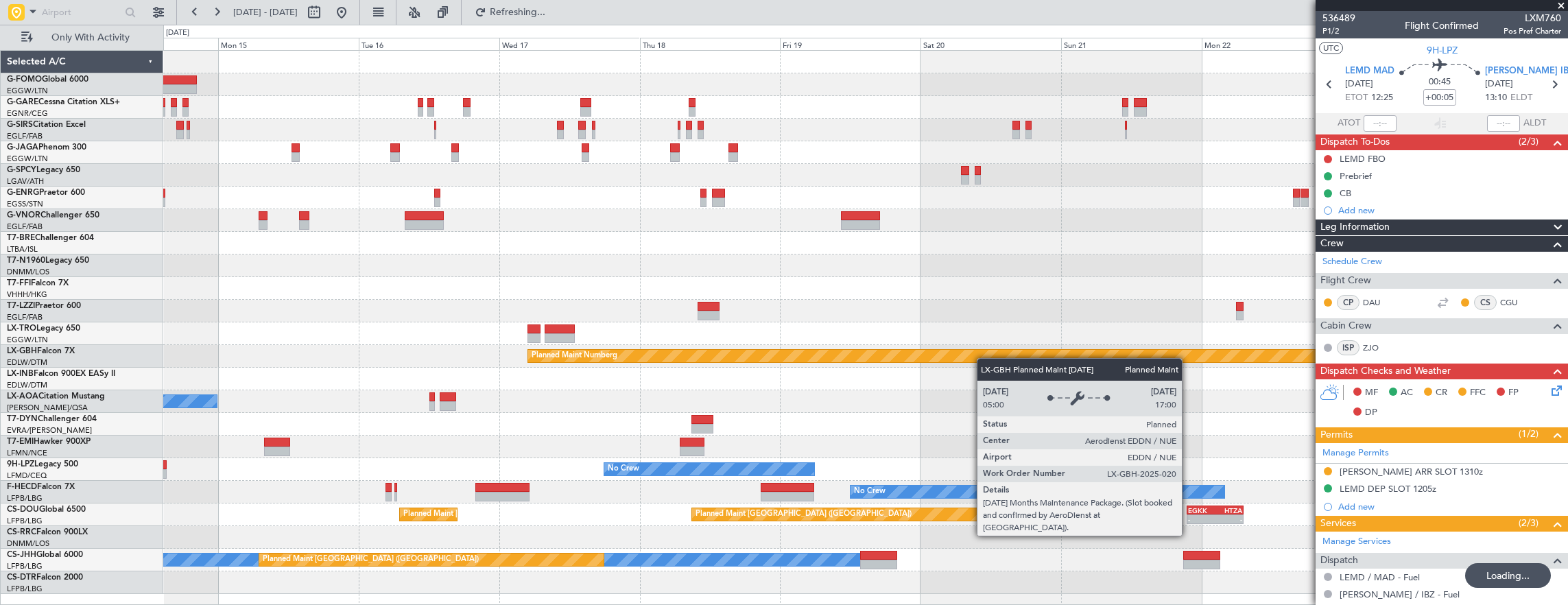
click at [447, 343] on div "Planned Maint London (Luton) Planned Maint Tianjin (Binhai) Planned Maint Nurnb…" at bounding box center [866, 322] width 1405 height 543
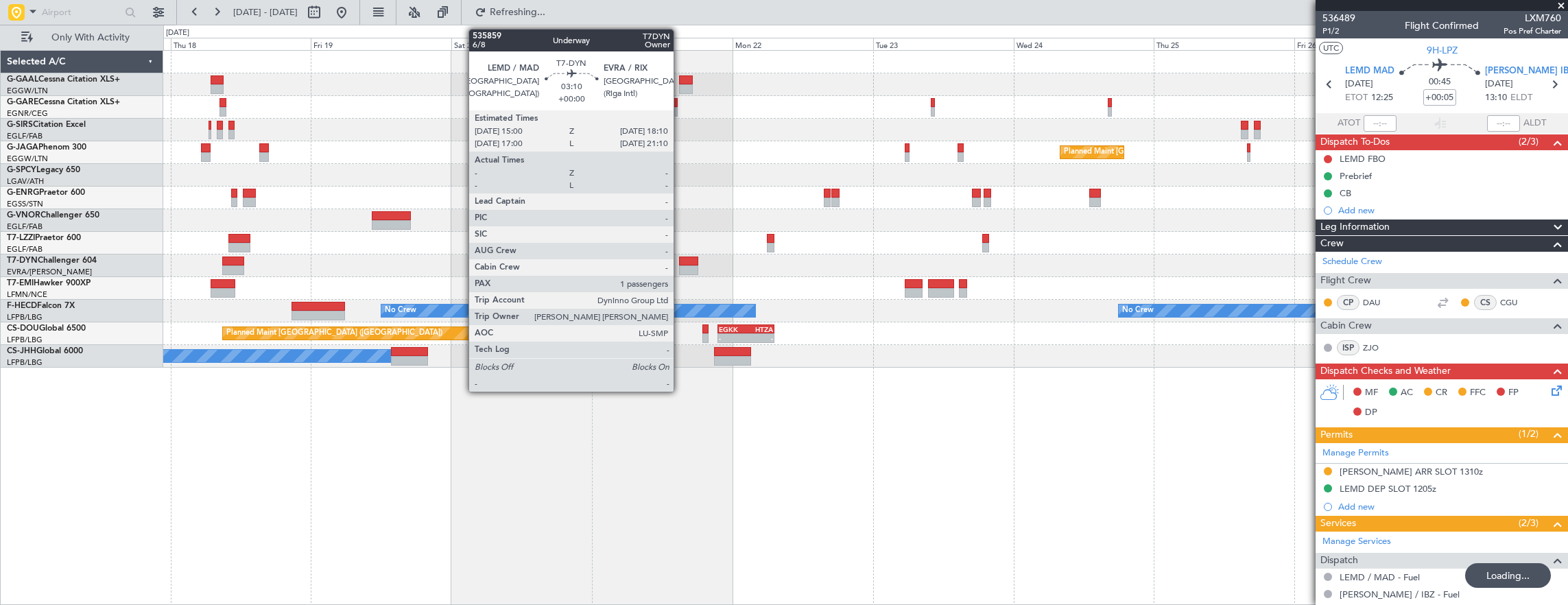
click at [875, 355] on div "Owner Planned Maint Paris (Le Bourget)" at bounding box center [866, 356] width 1405 height 23
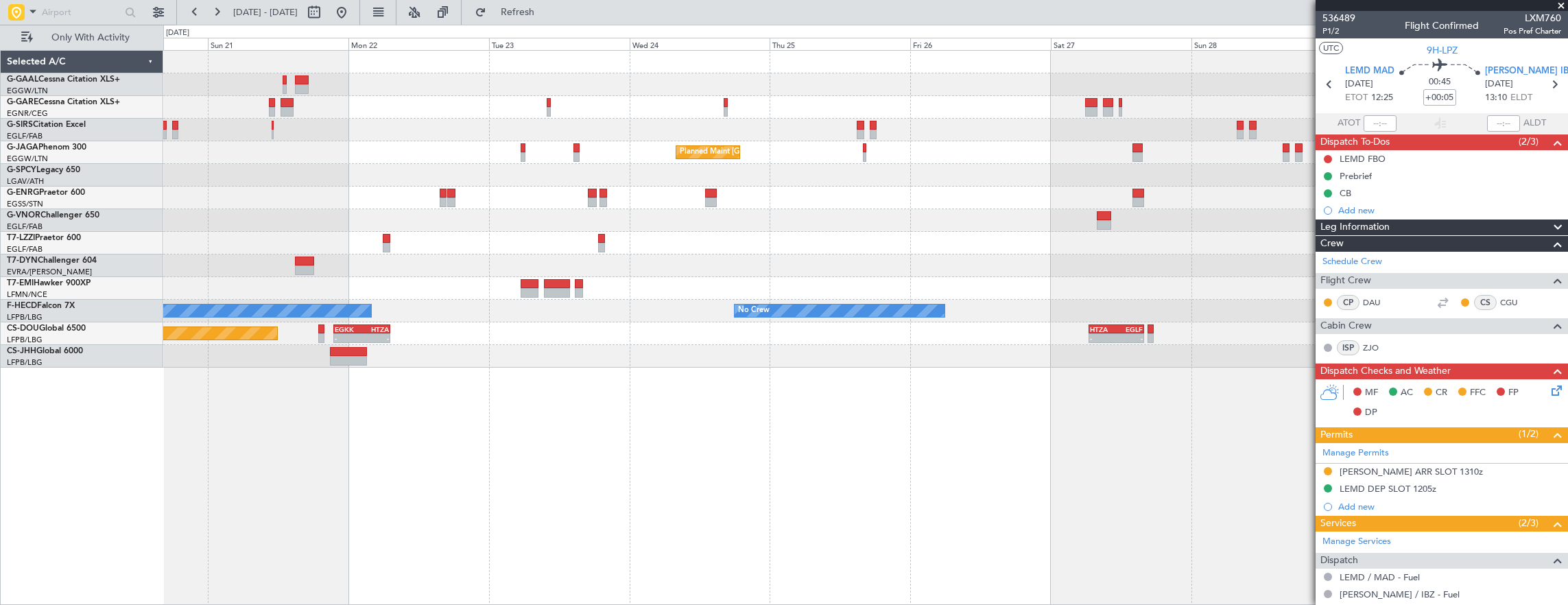
click at [297, 410] on div "Planned Maint London (Luton) No Crew No Crew No Crew Planned Maint Paris (Le Bo…" at bounding box center [866, 327] width 1406 height 555
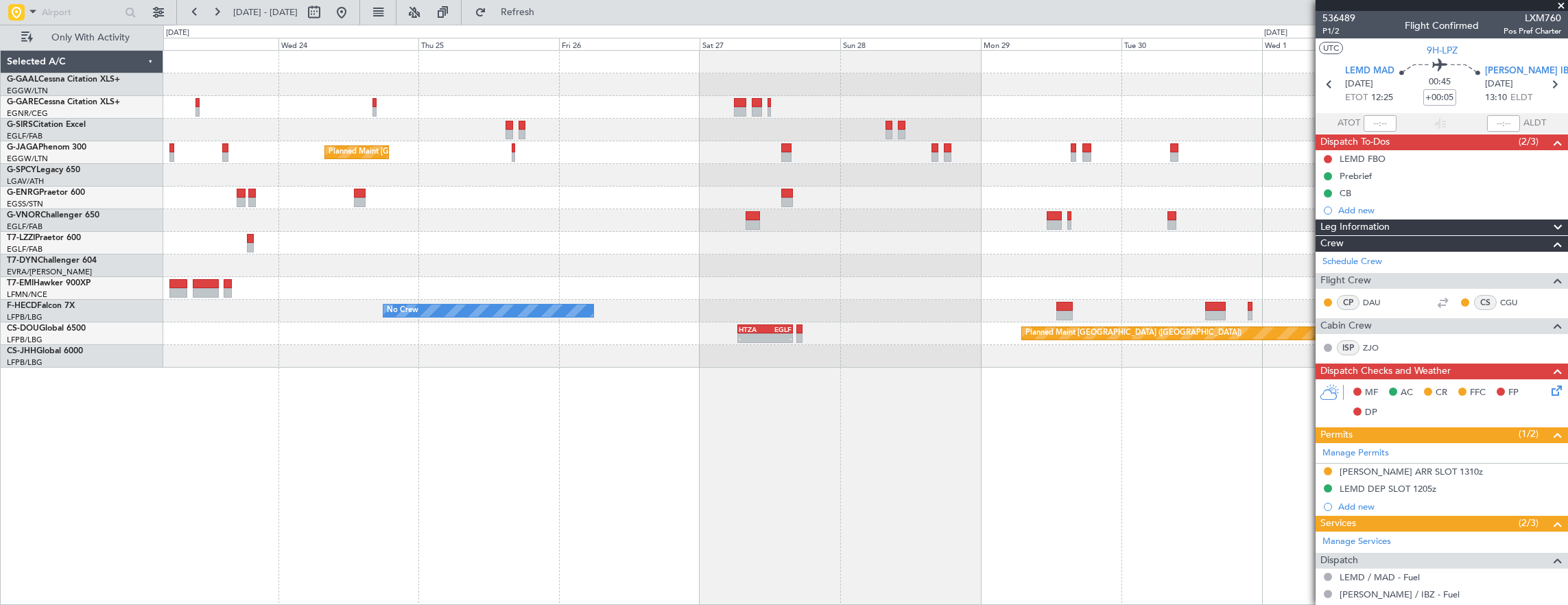
click at [1083, 364] on div at bounding box center [866, 356] width 1405 height 23
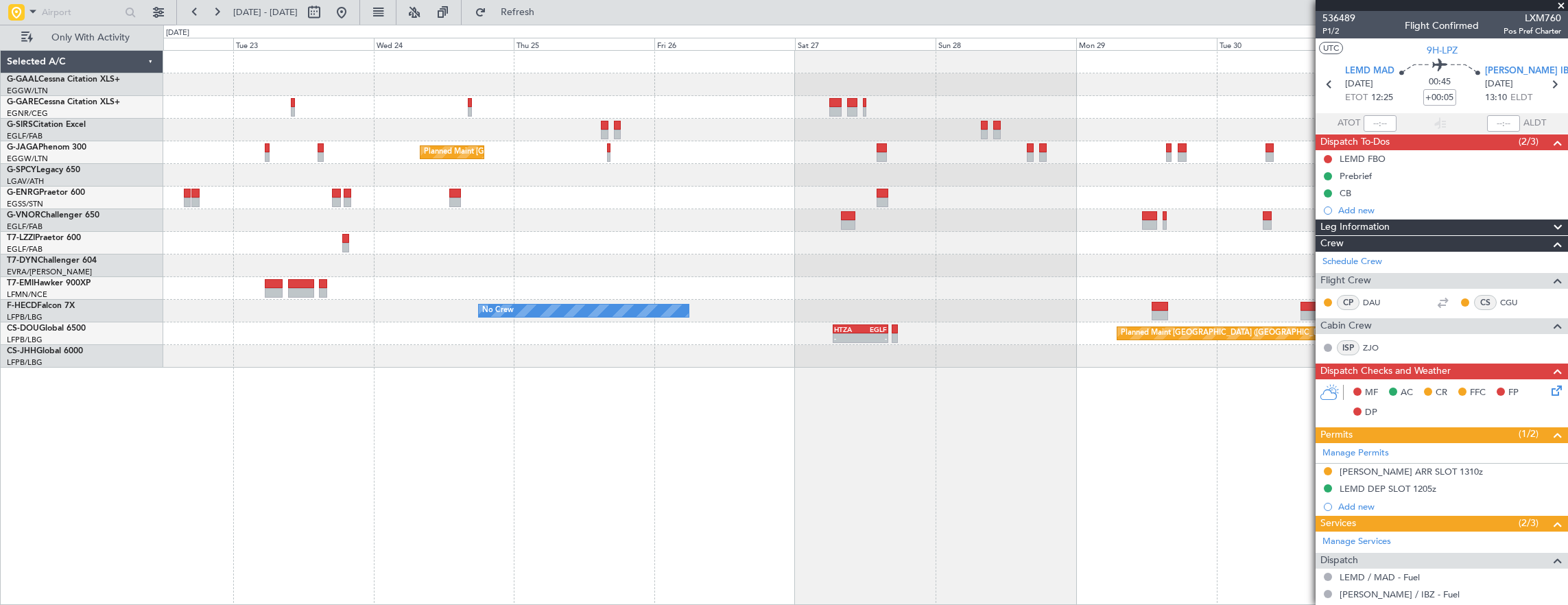
click at [255, 410] on div "Planned Maint London (Luton) No Crew No Crew - - HEGN 19:30 Z WSSL 05:25 Z No C…" at bounding box center [866, 327] width 1406 height 555
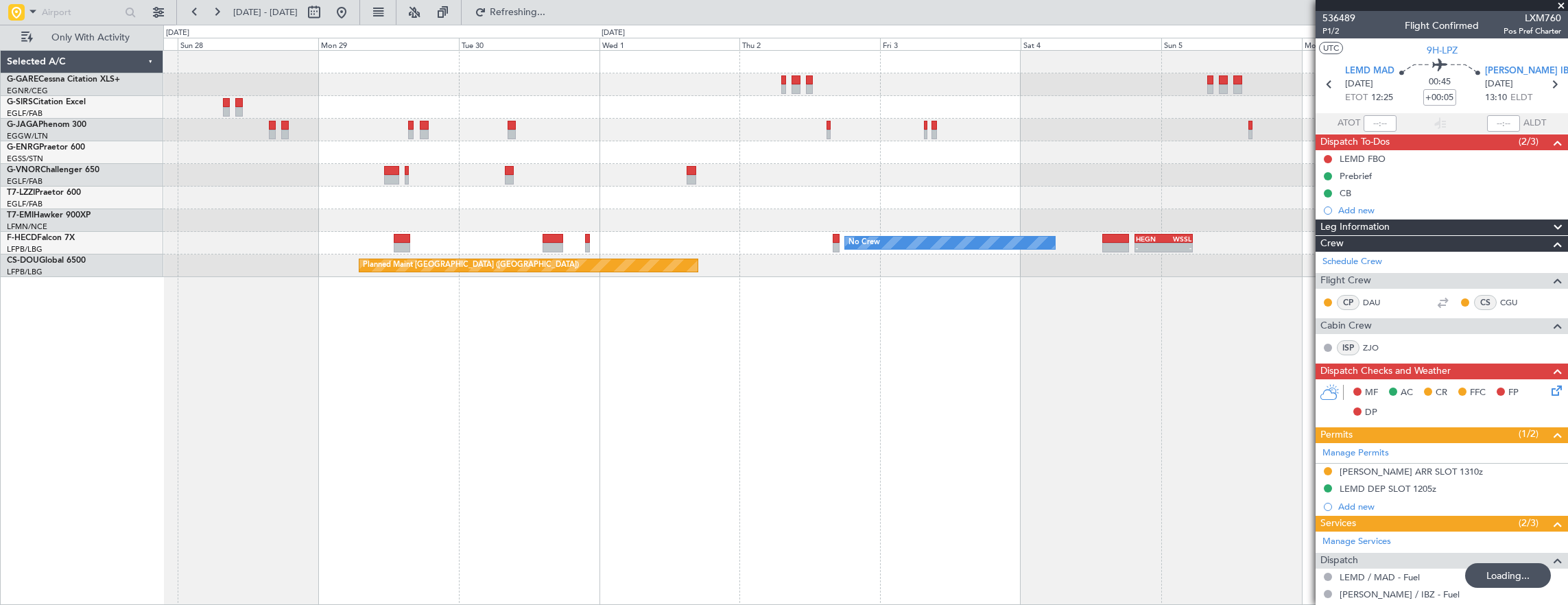
click at [982, 440] on div "No Crew - - HEGN 19:30 Z WSSL 05:25 Z No Crew Planned Maint Paris (Le Bourget) …" at bounding box center [866, 327] width 1406 height 555
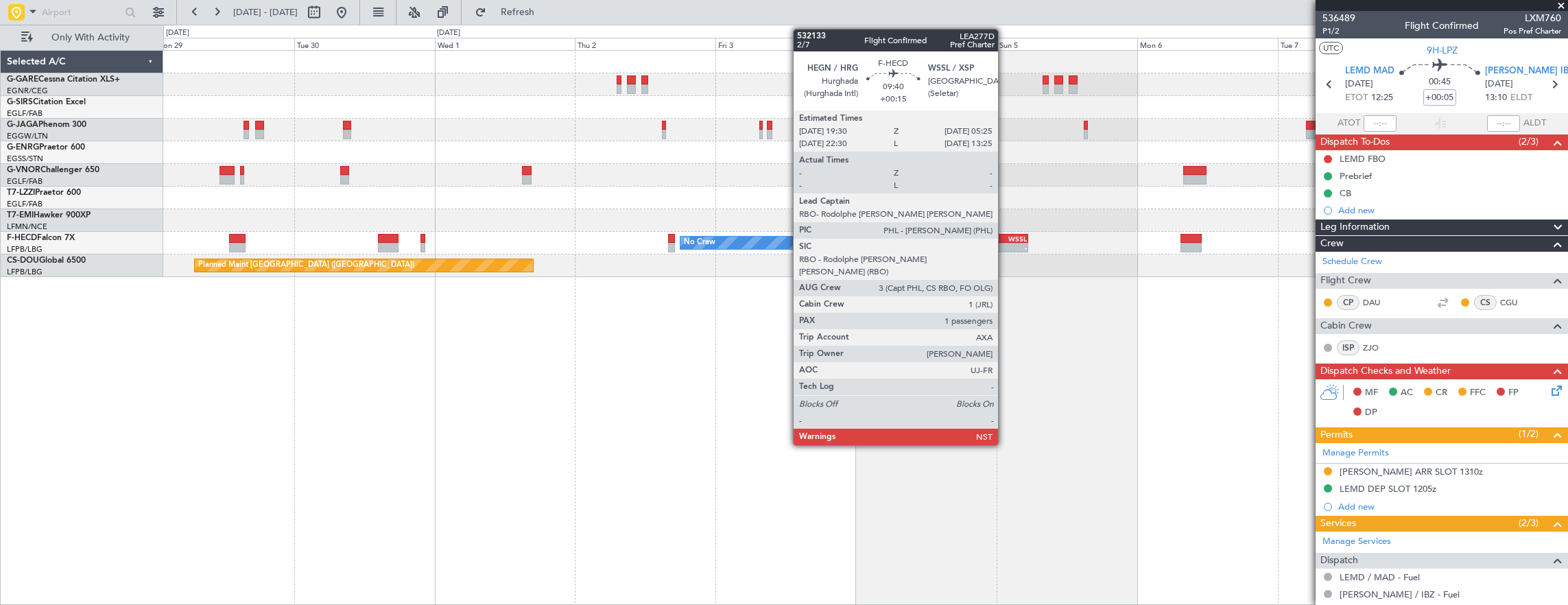
click at [1004, 246] on div "-" at bounding box center [1012, 247] width 28 height 8
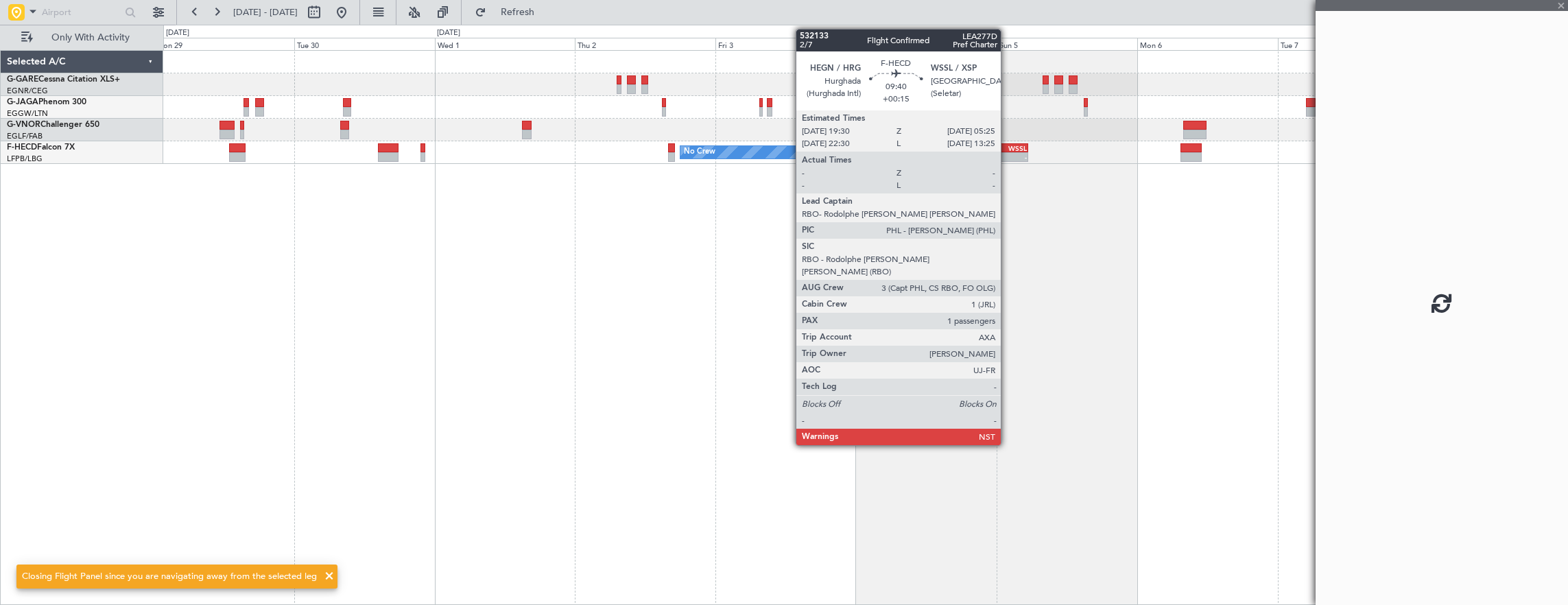
click at [1007, 153] on div "-" at bounding box center [1012, 157] width 28 height 8
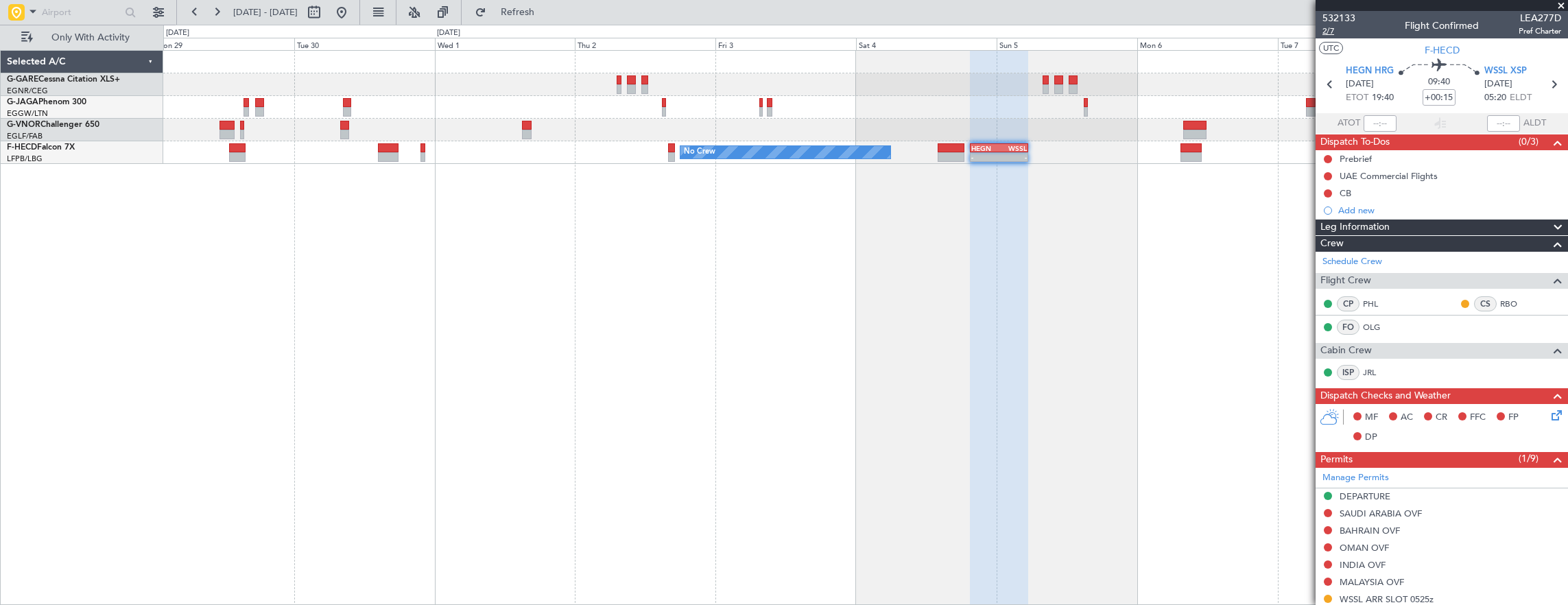
click at [1338, 27] on span "2/7" at bounding box center [1338, 31] width 33 height 12
click at [352, 21] on button at bounding box center [341, 13] width 22 height 22
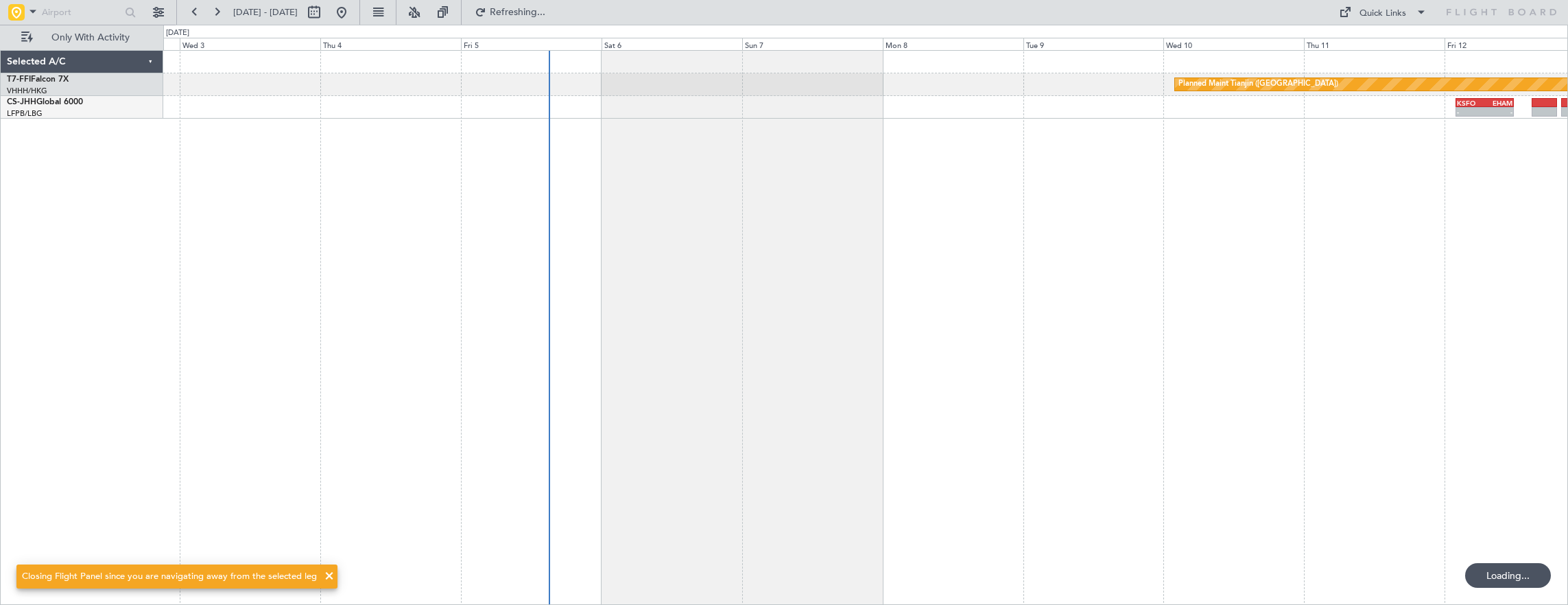
click at [451, 327] on div "Planned Maint Tianjin (Binhai) MEL Hong Kong (Hong Kong Intl) KSFO 02:00 Z EHAM…" at bounding box center [866, 327] width 1406 height 555
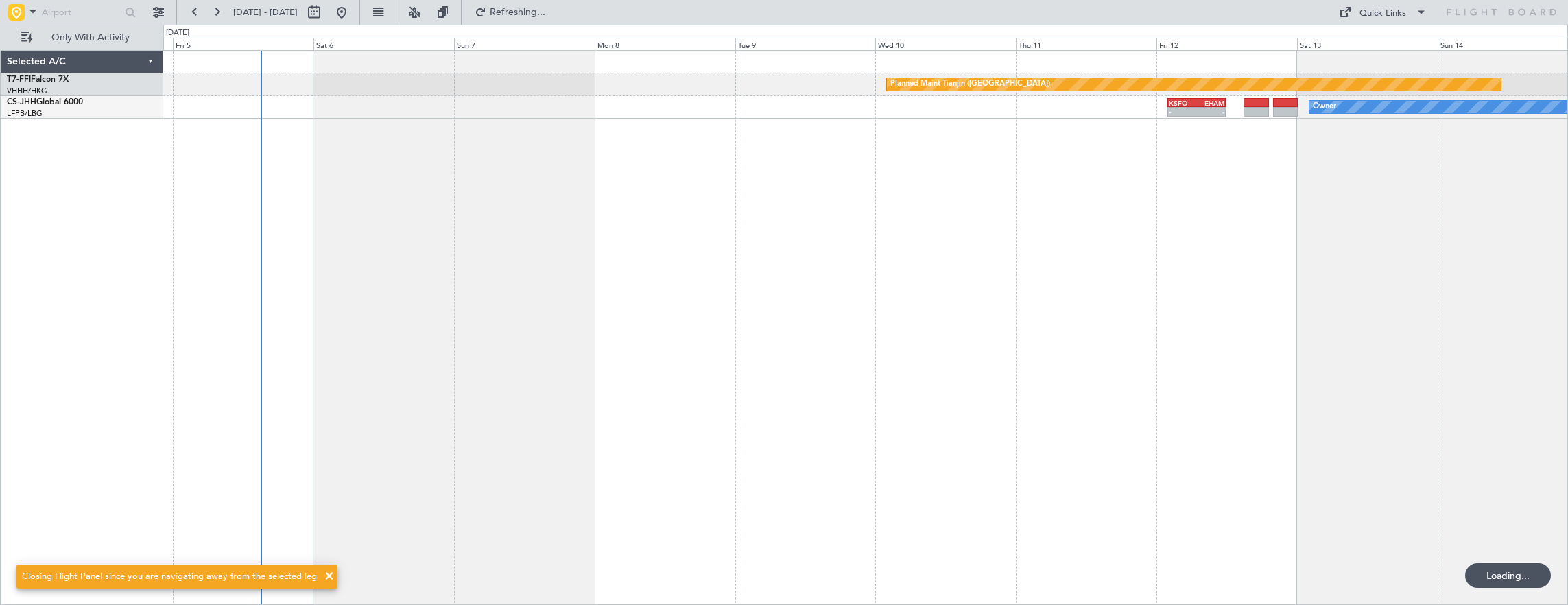
click at [758, 220] on div "Planned Maint Tianjin (Binhai) KSFO 02:00 Z EHAM 11:55 Z - - Owner Planned Main…" at bounding box center [866, 327] width 1406 height 555
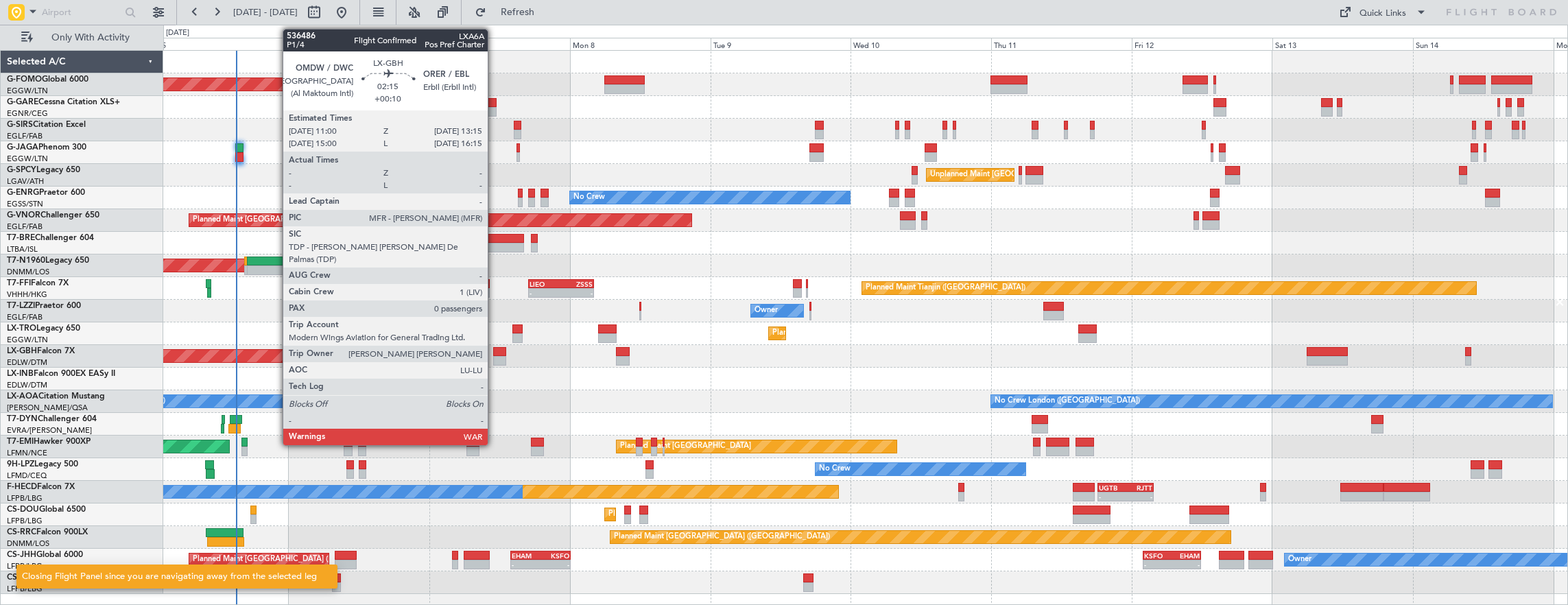
click at [496, 356] on div at bounding box center [499, 360] width 14 height 10
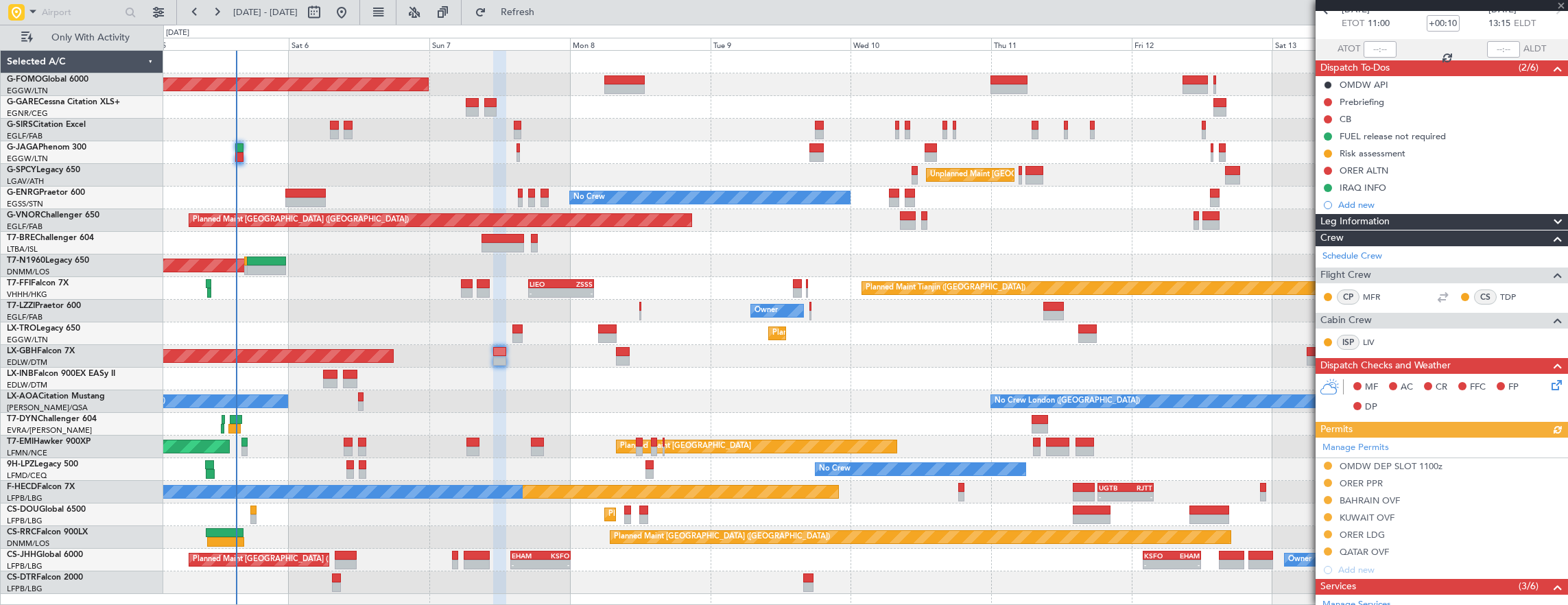
scroll to position [289, 0]
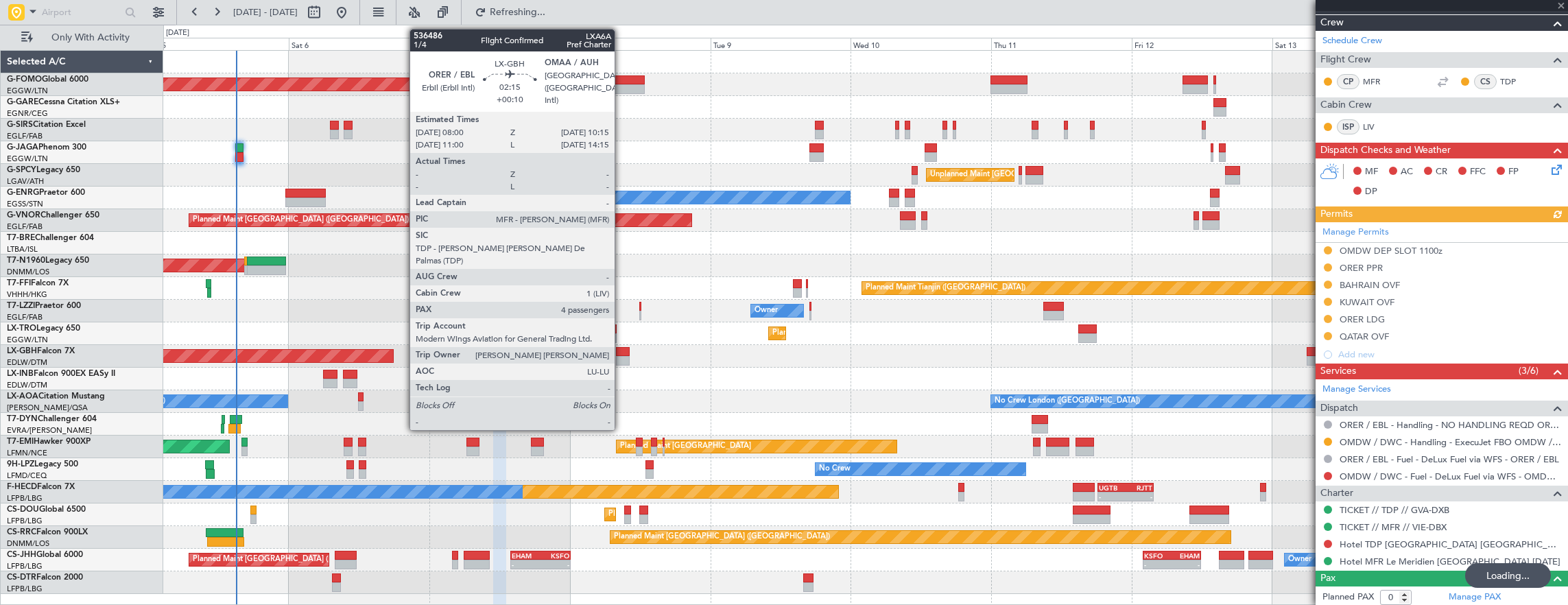
click at [622, 356] on div at bounding box center [622, 360] width 14 height 10
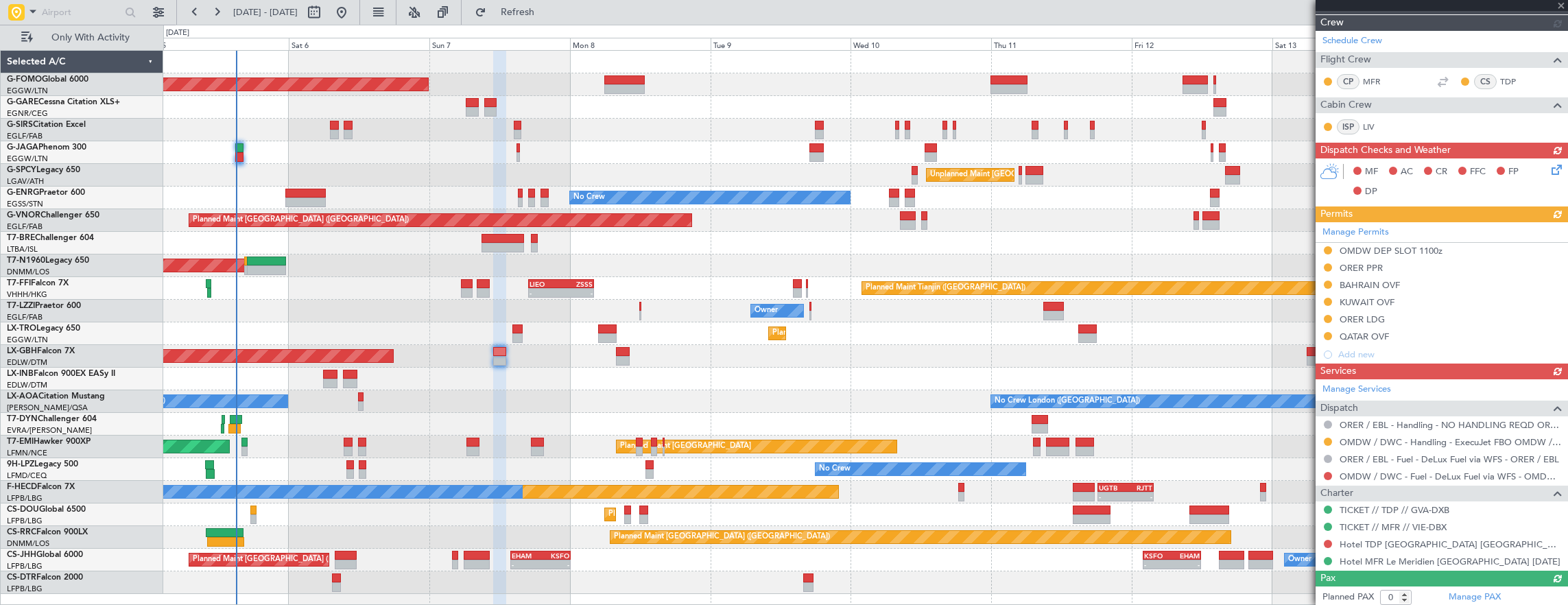
type input "4"
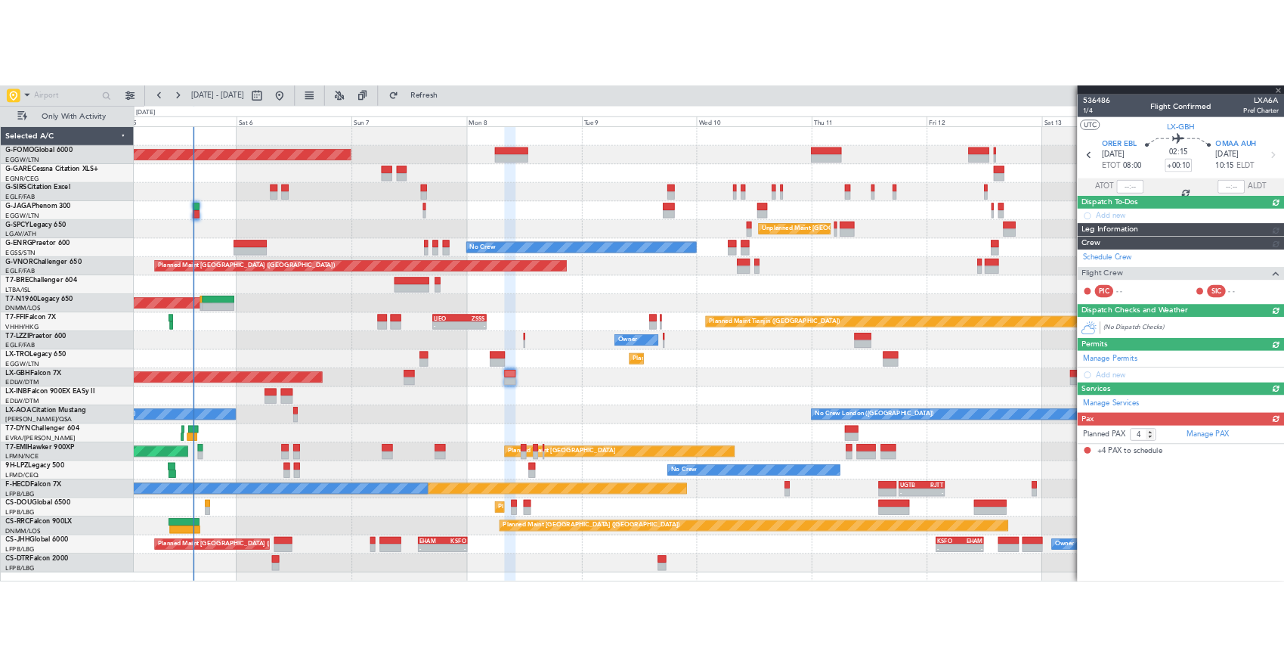
scroll to position [0, 0]
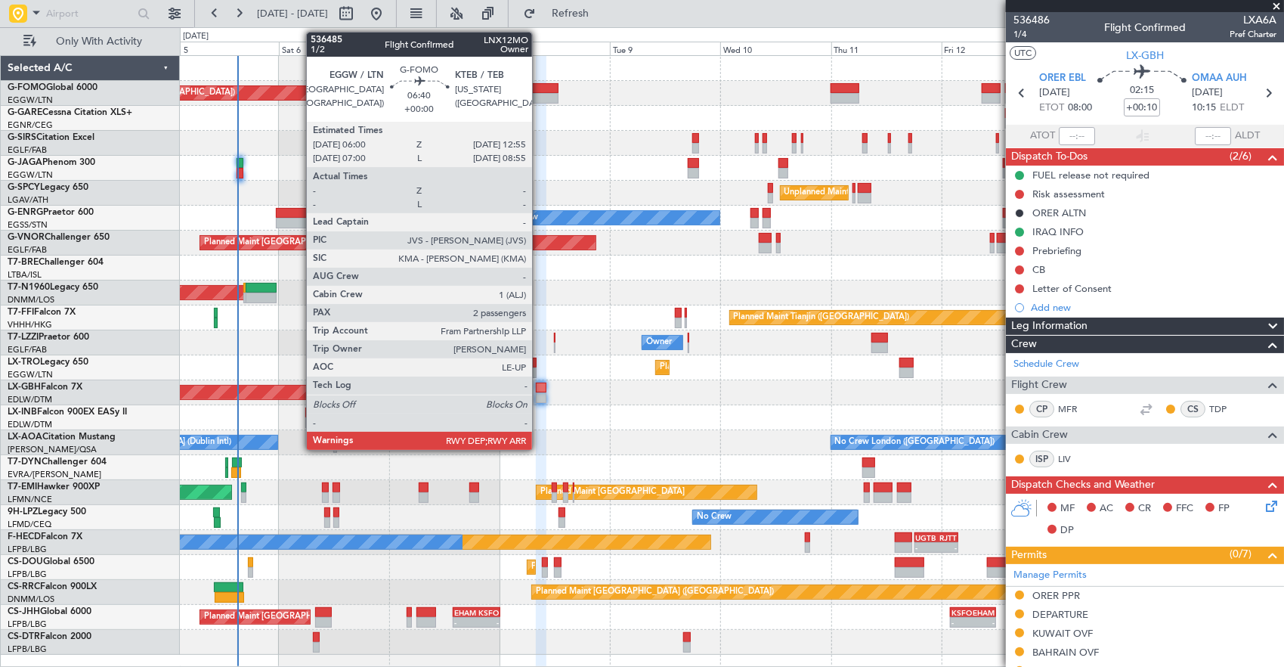
click at [540, 96] on div at bounding box center [543, 98] width 32 height 11
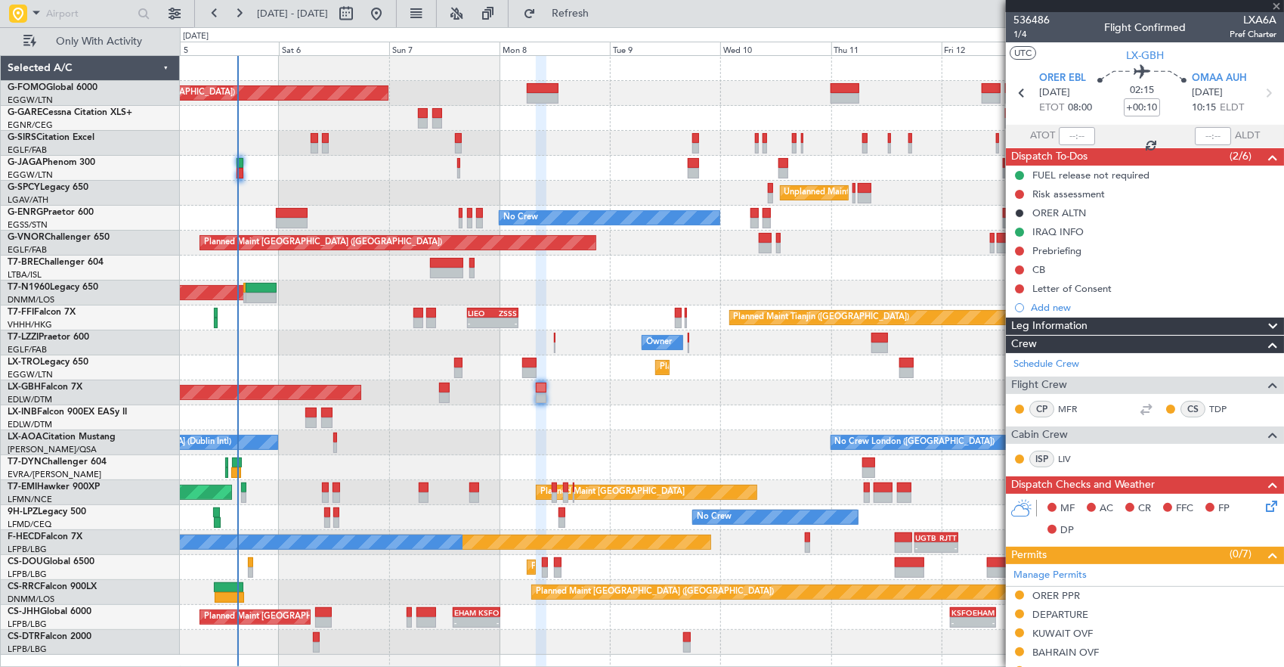
type input "2"
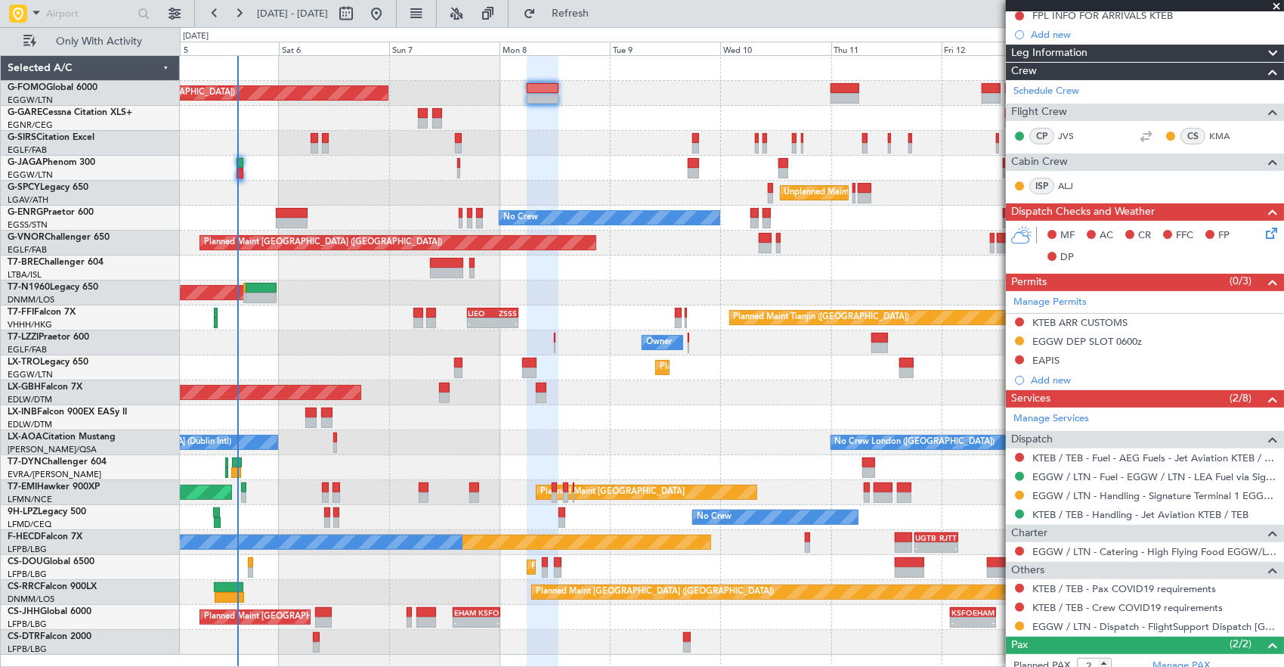
scroll to position [254, 0]
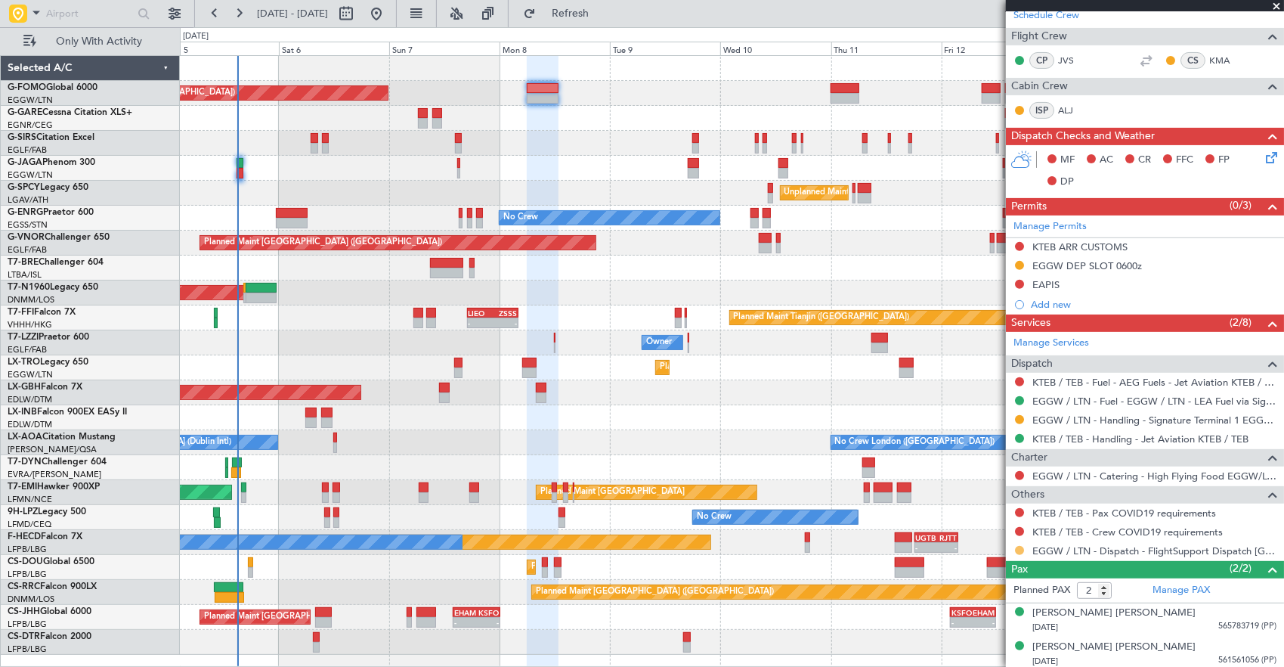
click at [1016, 548] on button at bounding box center [1019, 550] width 9 height 9
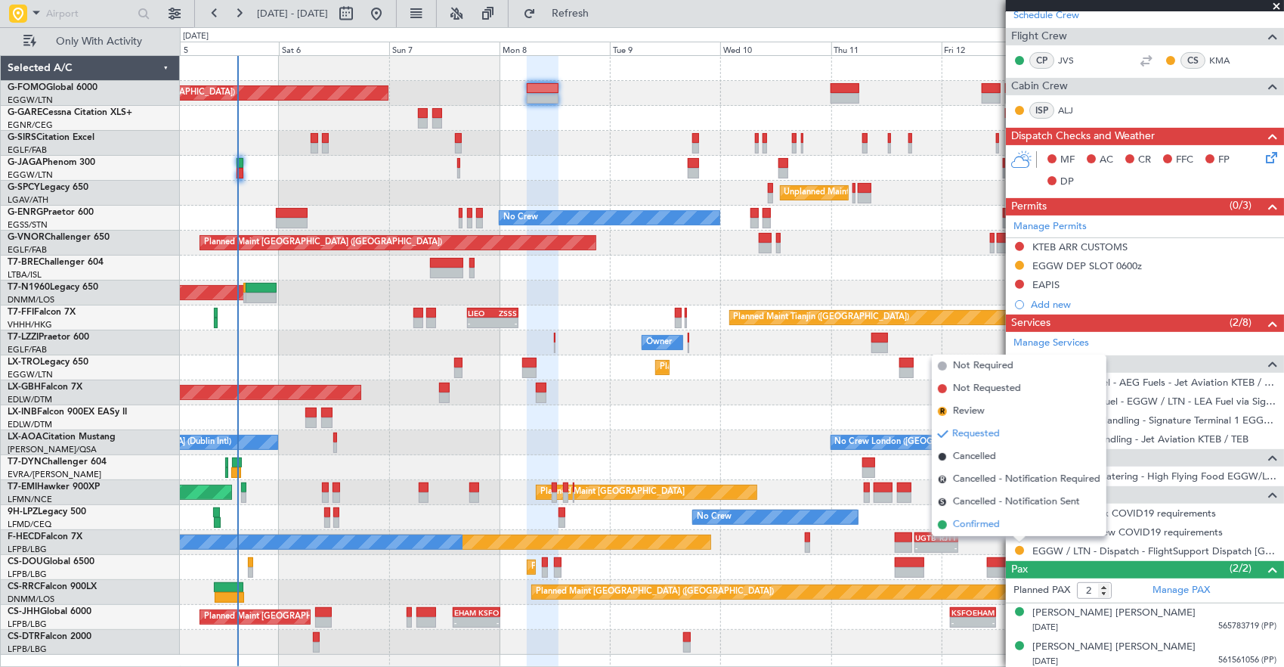
click at [1010, 523] on li "Confirmed" at bounding box center [1019, 524] width 175 height 23
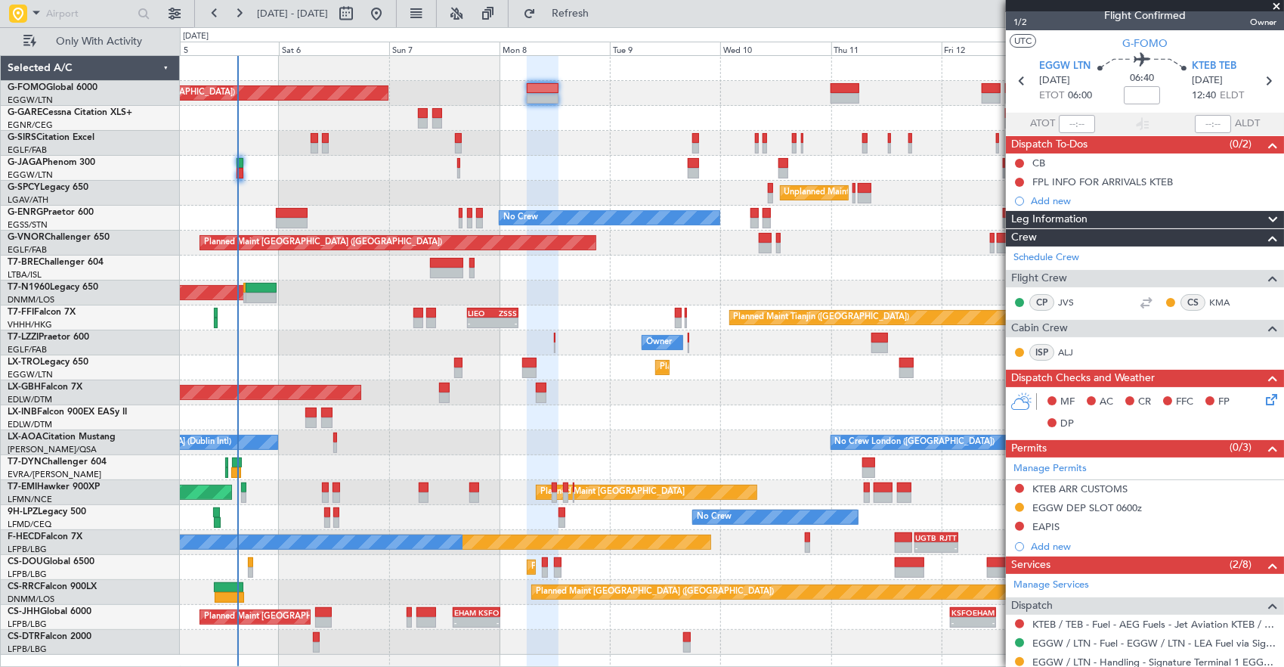
scroll to position [0, 0]
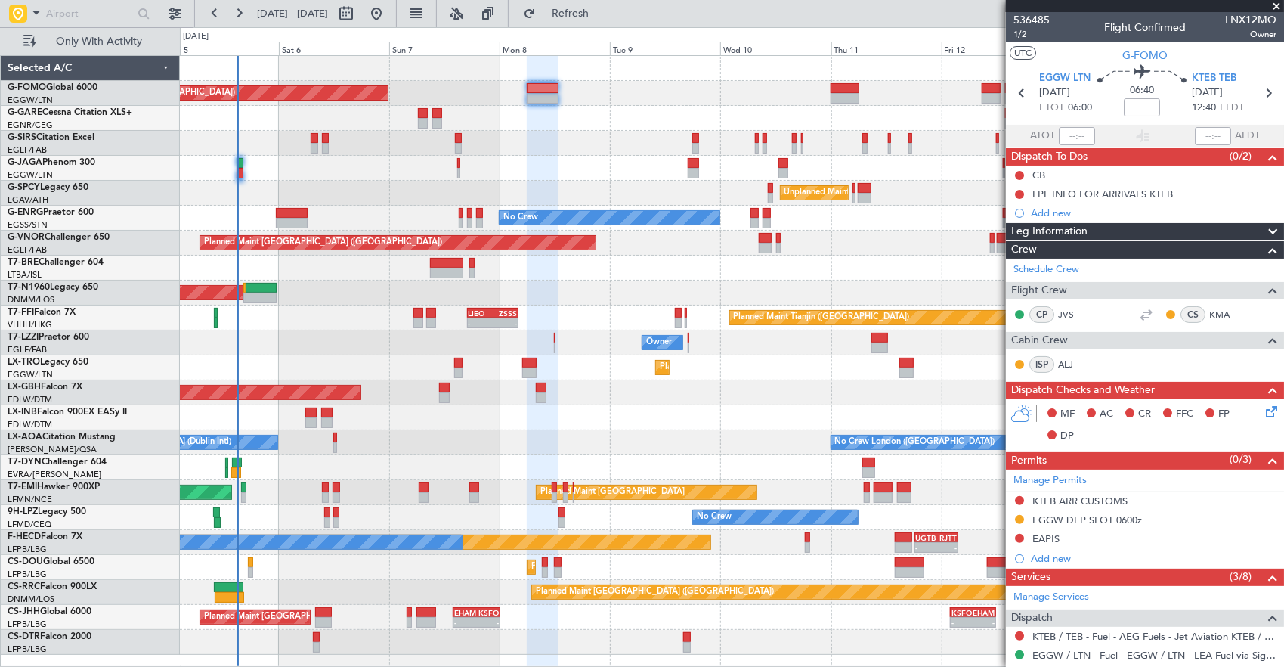
click at [946, 115] on div at bounding box center [732, 118] width 1104 height 25
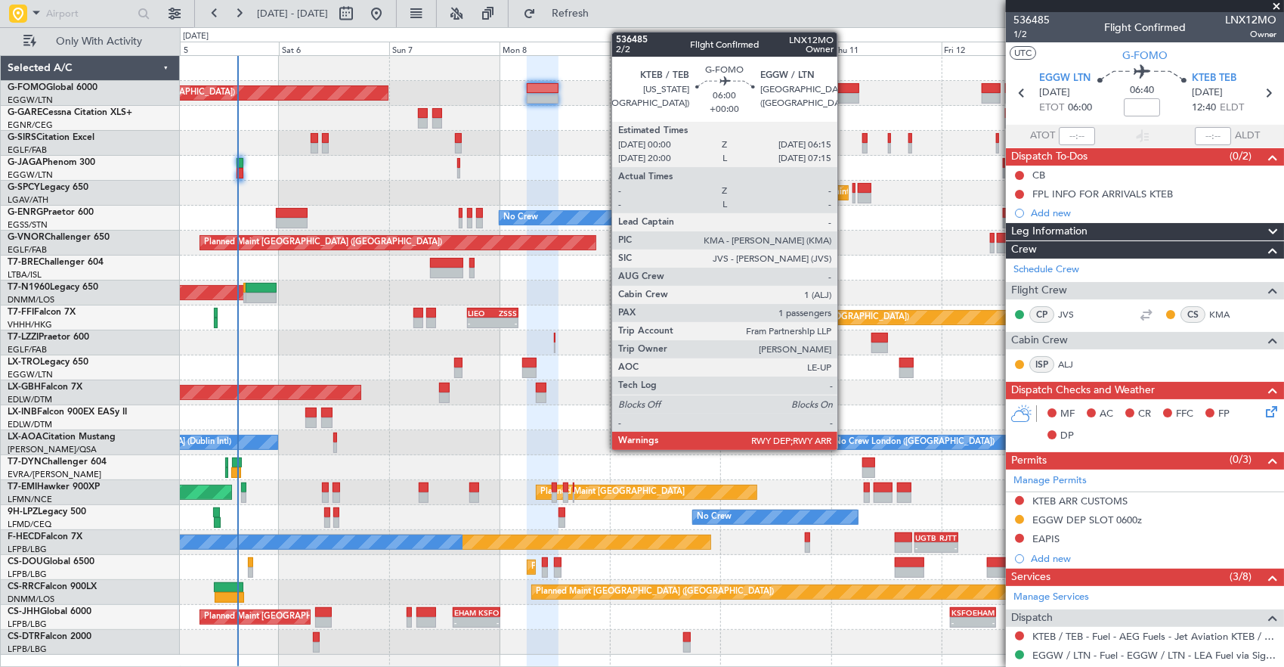
click at [845, 95] on div at bounding box center [845, 98] width 29 height 11
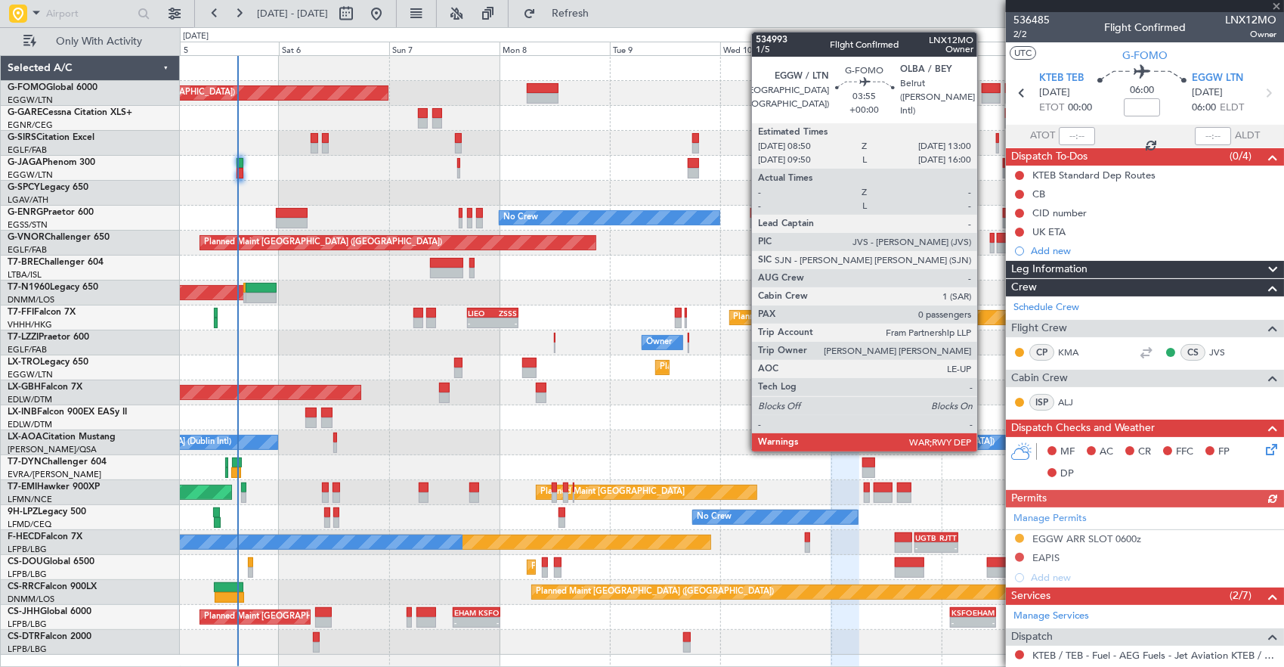
click at [985, 94] on div at bounding box center [992, 98] width 20 height 11
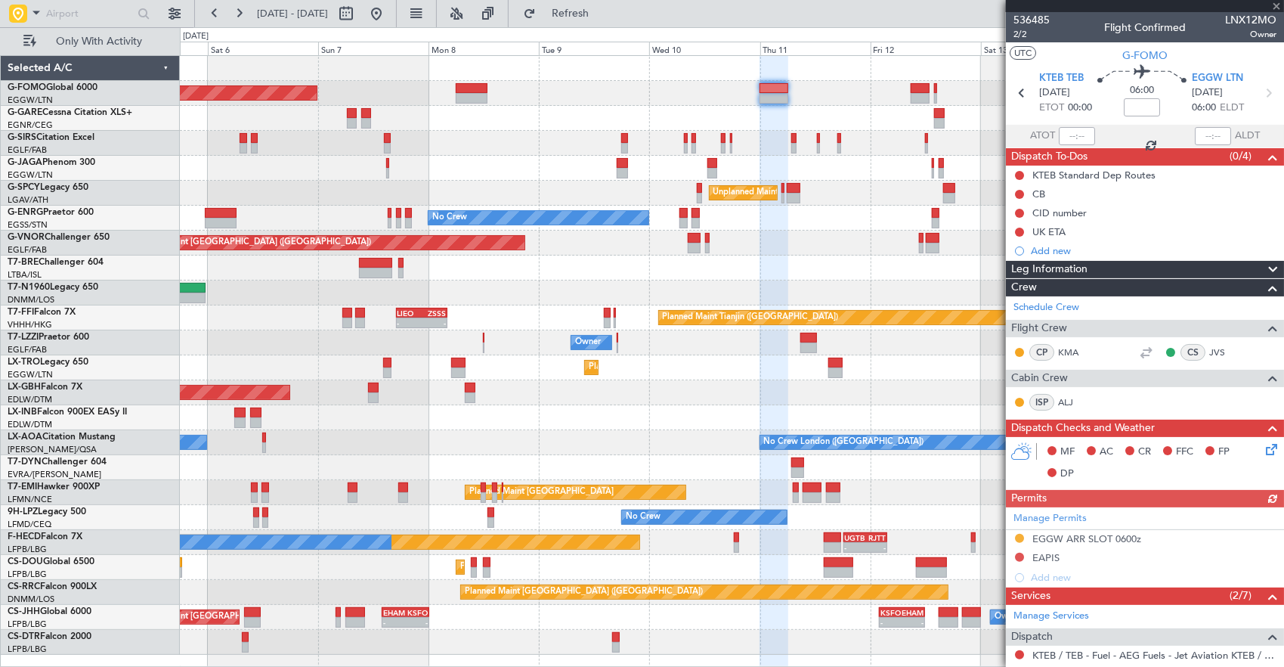
click at [872, 101] on div "Planned Maint [GEOGRAPHIC_DATA] ([GEOGRAPHIC_DATA]) Planned Maint [GEOGRAPHIC_D…" at bounding box center [732, 355] width 1104 height 599
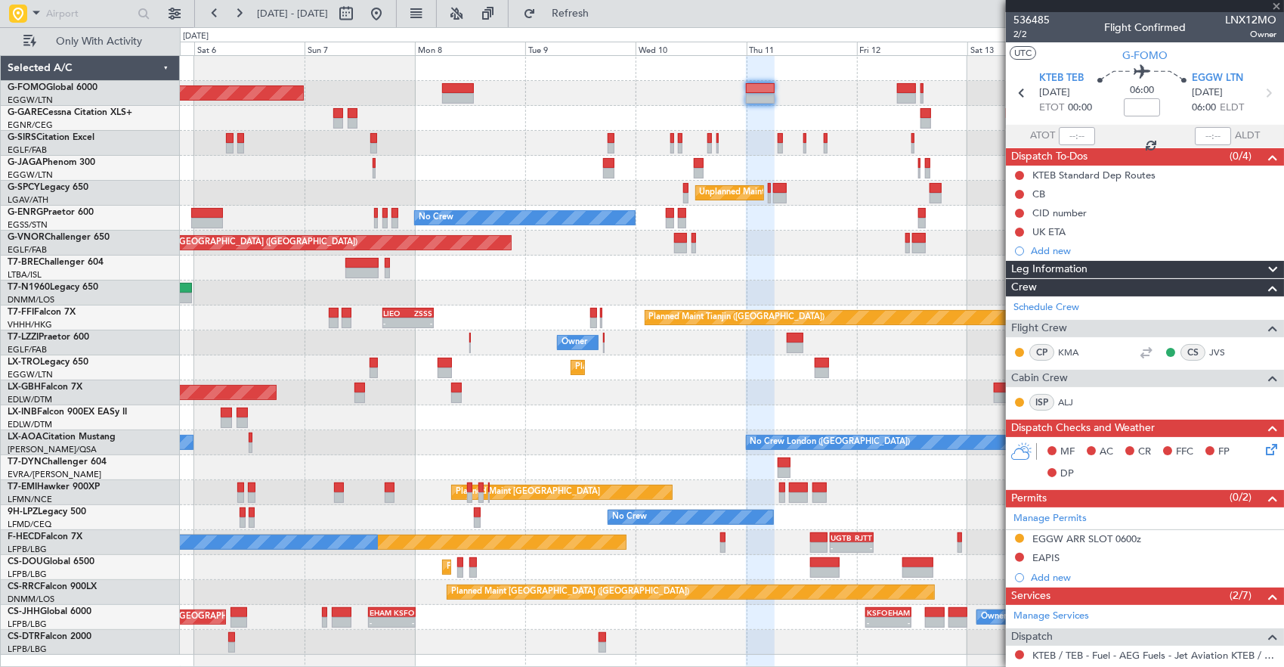
type input "0"
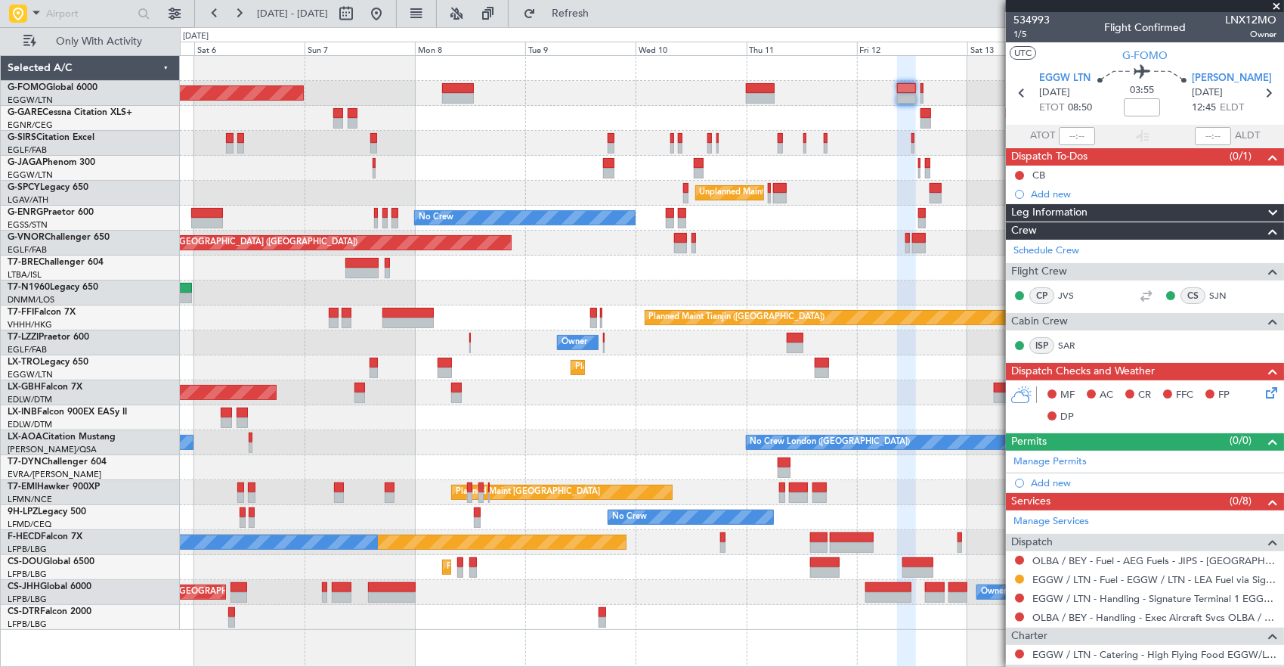
click at [904, 252] on div "Planned Maint [GEOGRAPHIC_DATA] ([GEOGRAPHIC_DATA])" at bounding box center [732, 243] width 1104 height 25
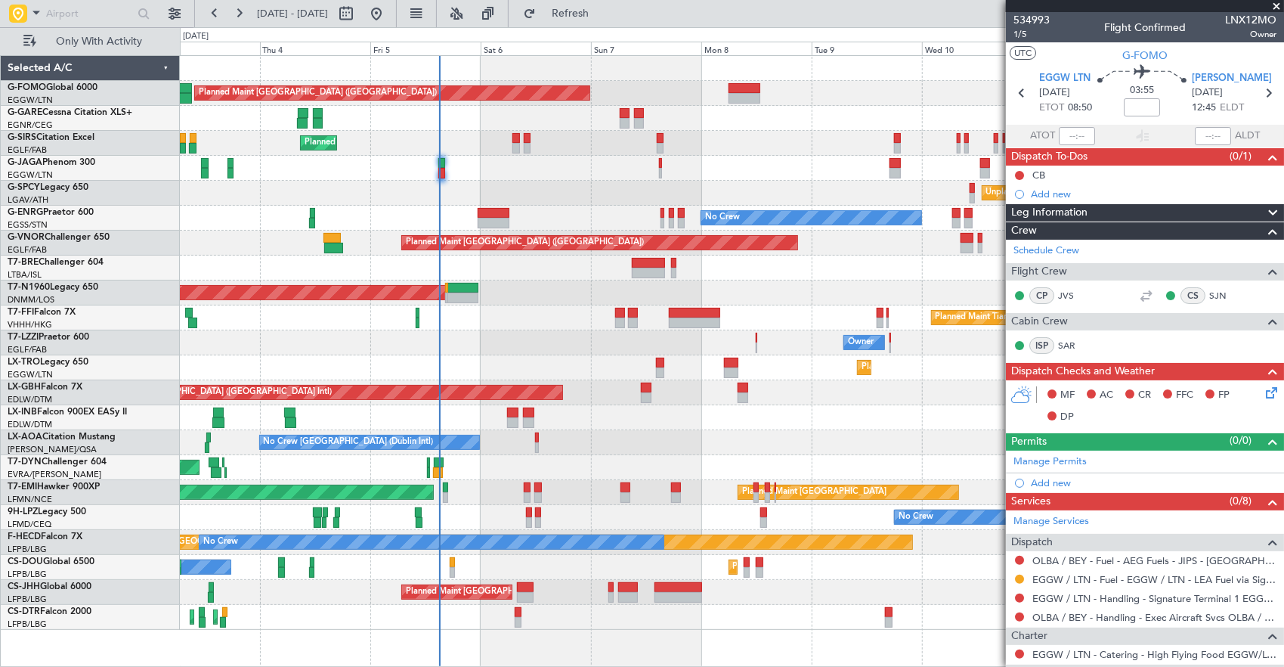
click at [446, 139] on div "Planned Maint [GEOGRAPHIC_DATA] ([GEOGRAPHIC_DATA])" at bounding box center [732, 143] width 1104 height 25
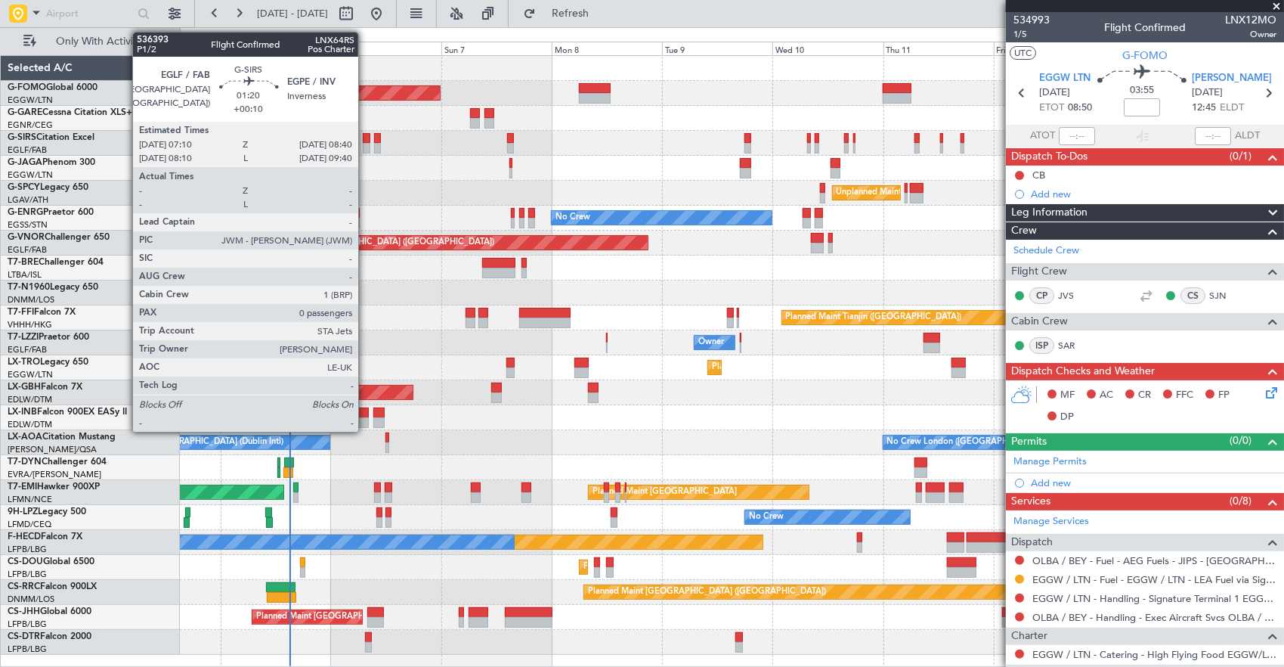
click at [366, 141] on div at bounding box center [367, 138] width 8 height 11
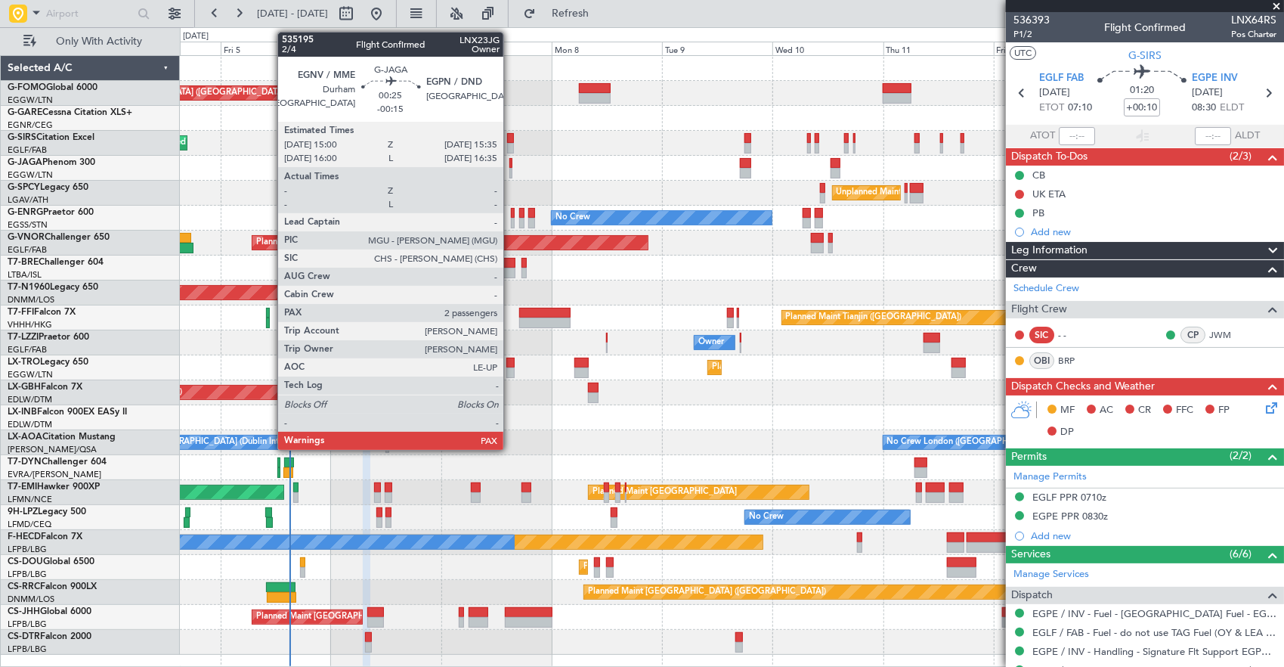
click at [511, 163] on div at bounding box center [510, 163] width 3 height 11
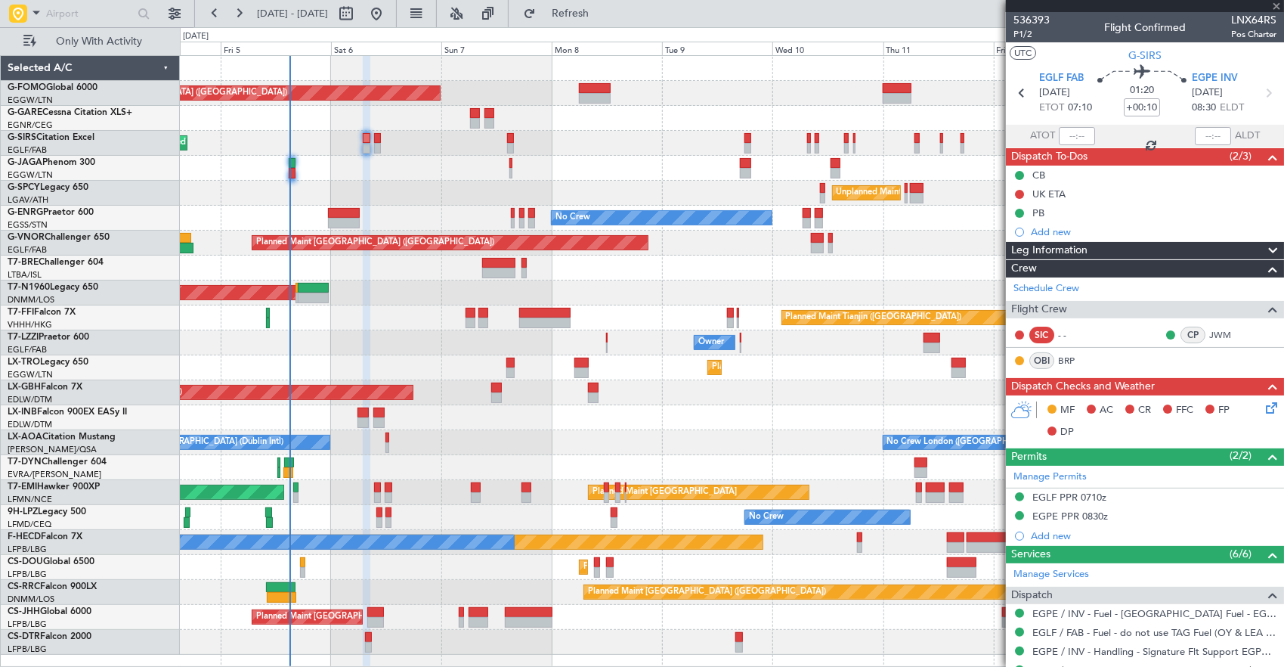
type input "-00:15"
type input "2"
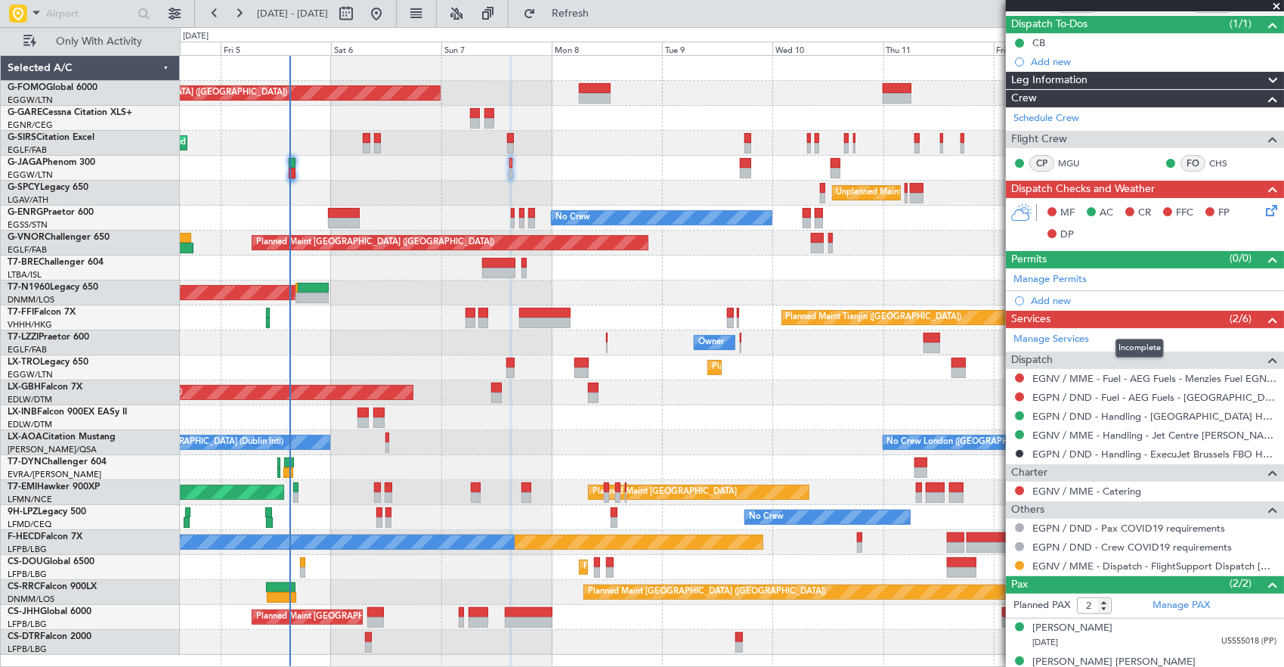
scroll to position [147, 0]
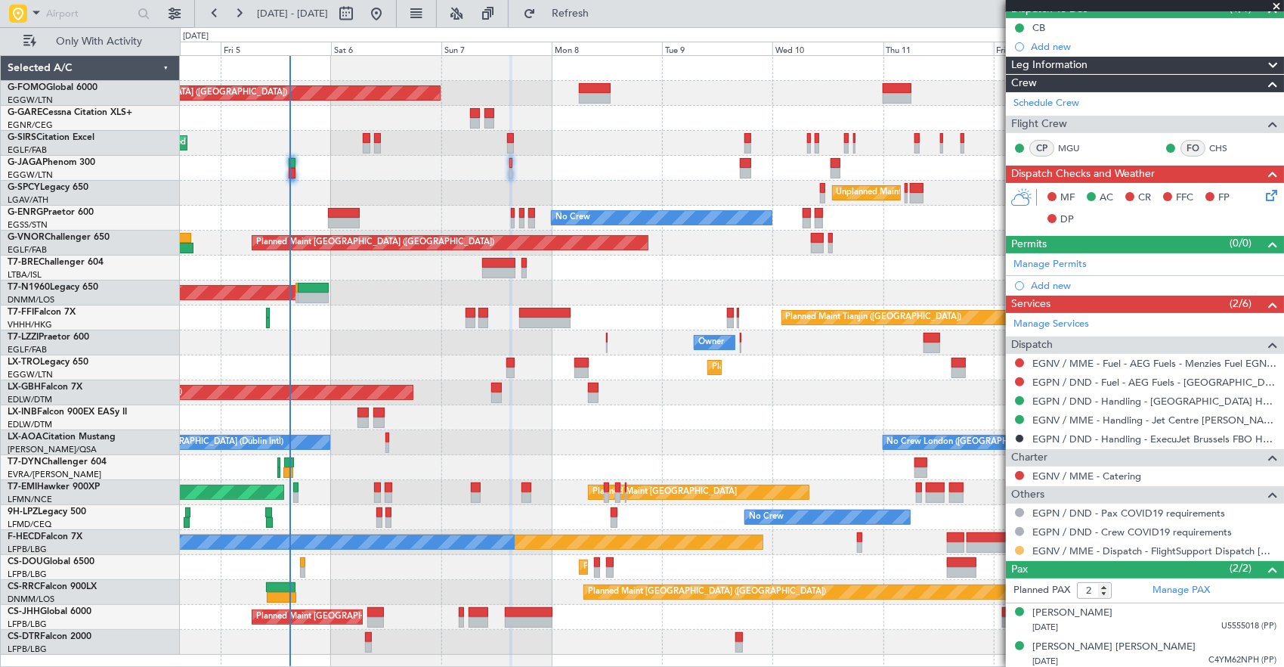
click at [1020, 546] on button at bounding box center [1019, 550] width 9 height 9
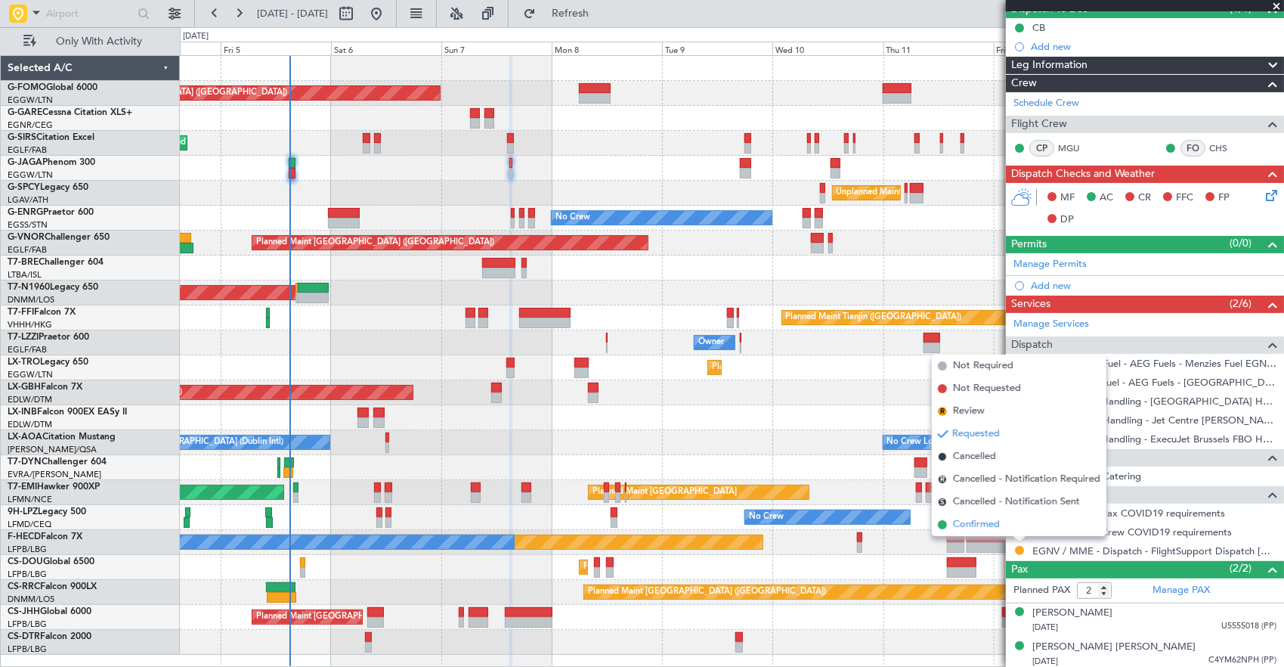
click at [1010, 521] on li "Confirmed" at bounding box center [1019, 524] width 175 height 23
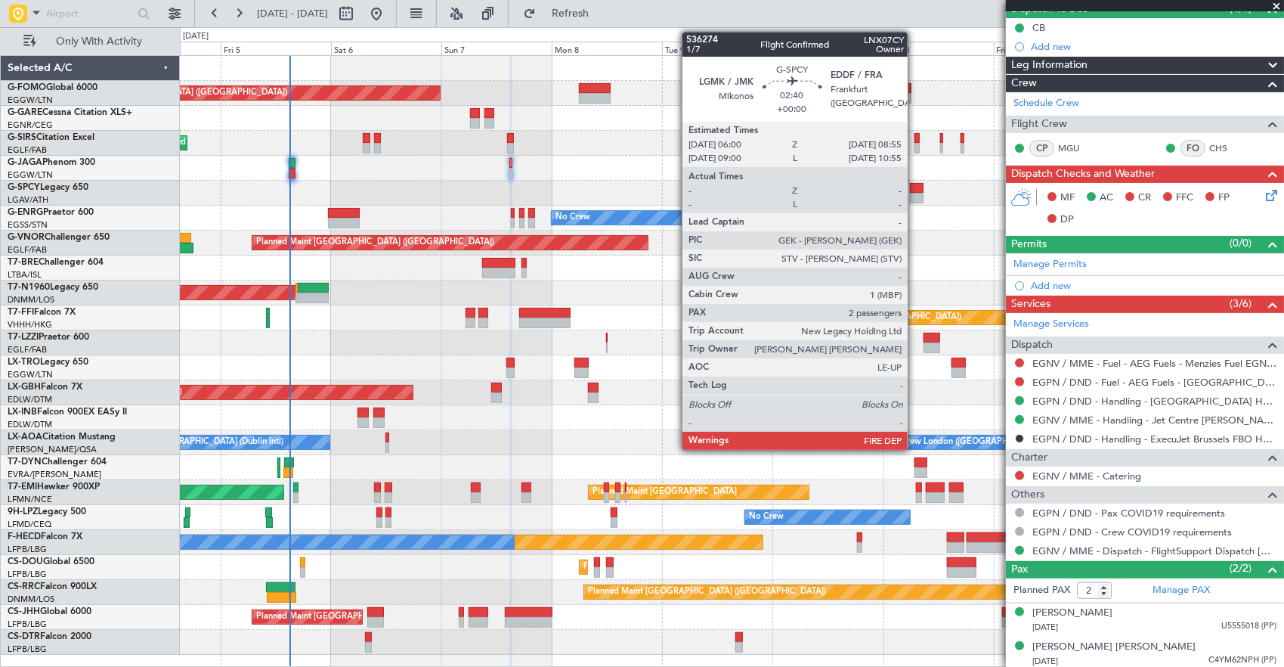
click at [915, 196] on div at bounding box center [917, 198] width 14 height 11
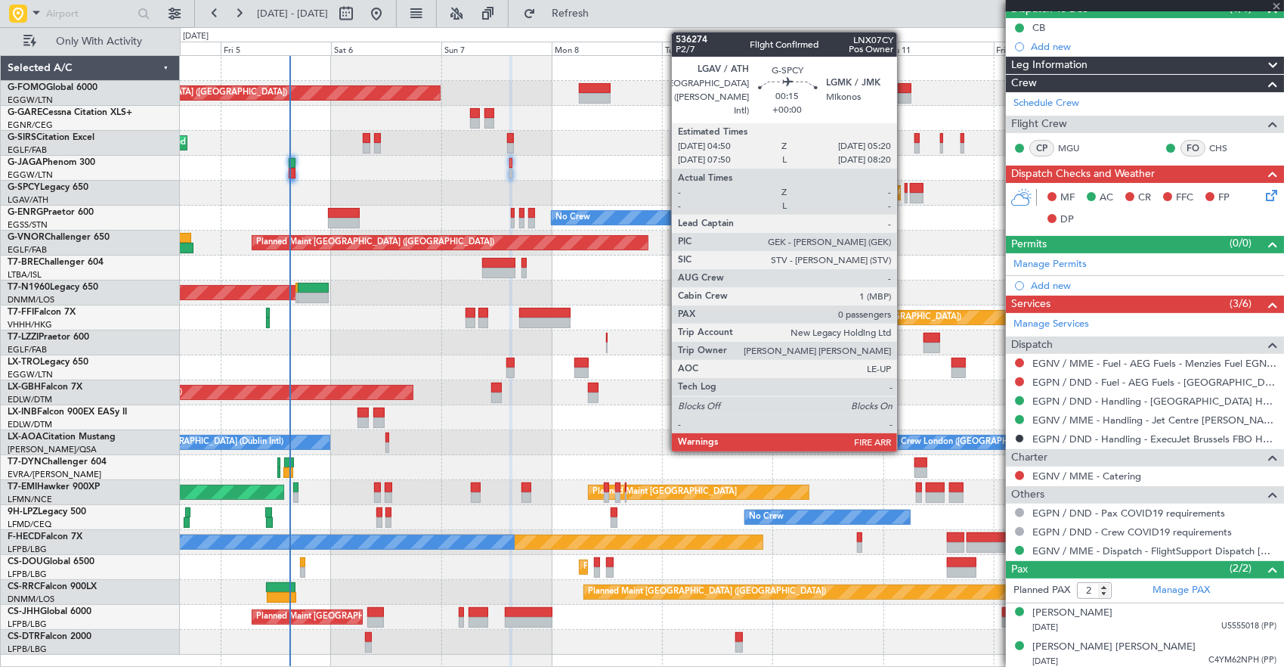
scroll to position [0, 0]
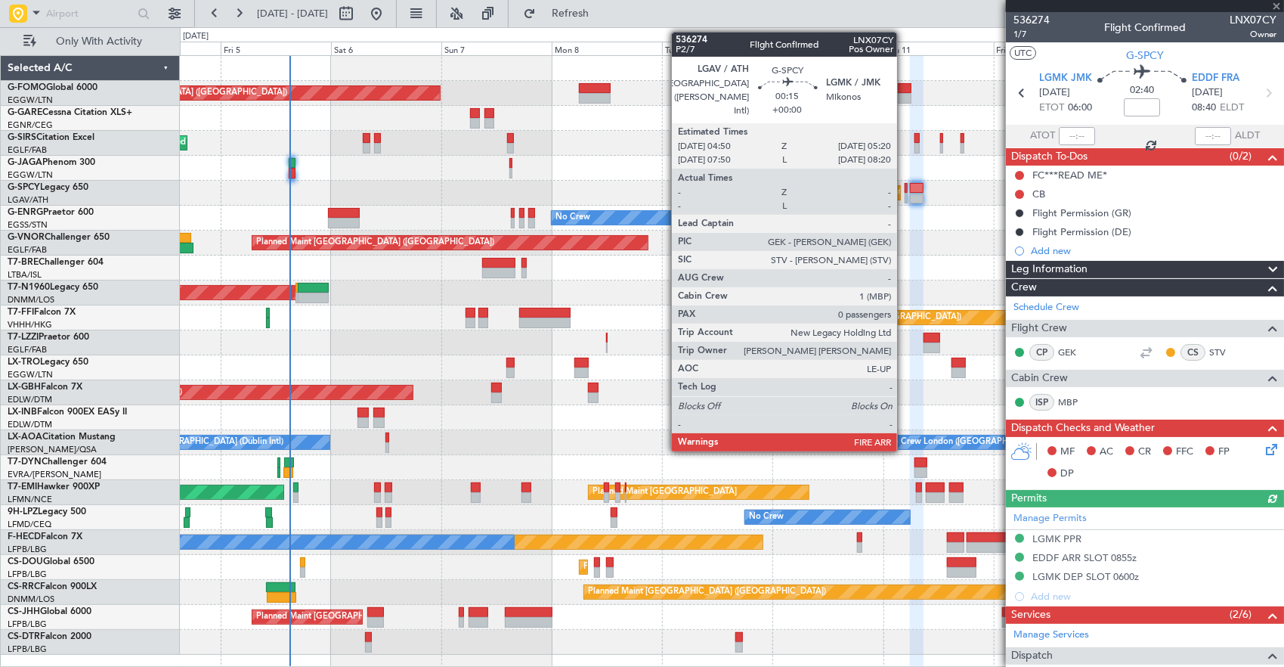
click at [905, 193] on div at bounding box center [906, 198] width 3 height 11
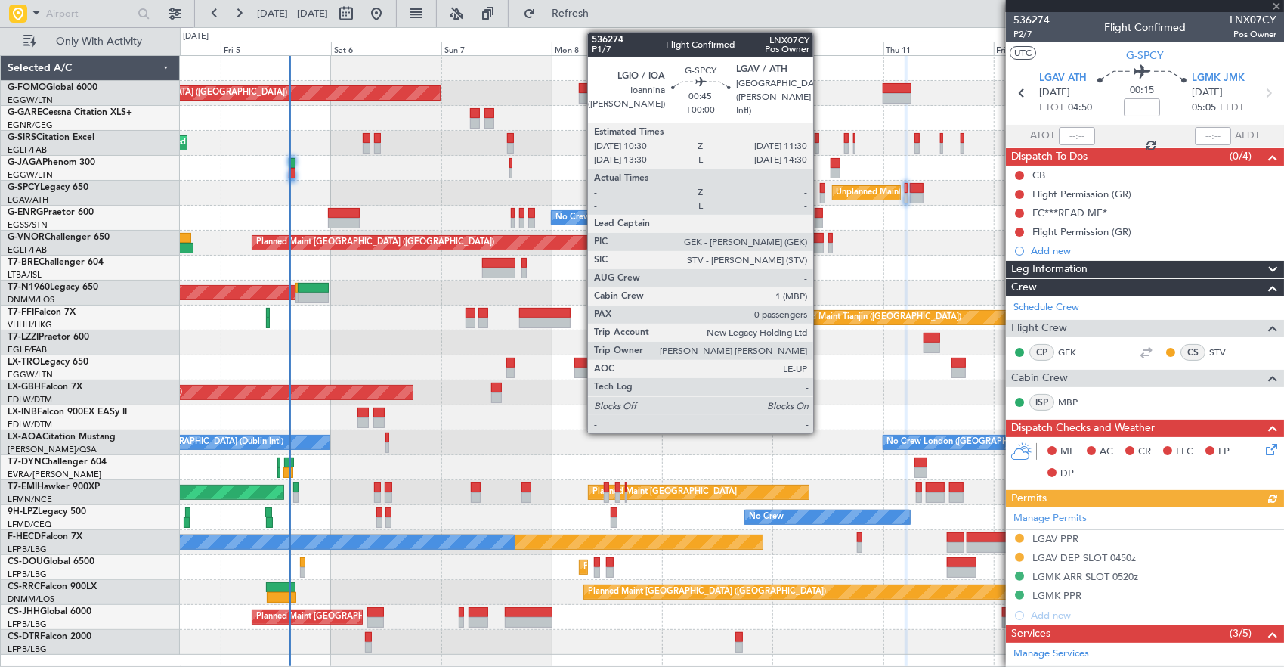
click at [821, 187] on div at bounding box center [822, 188] width 5 height 11
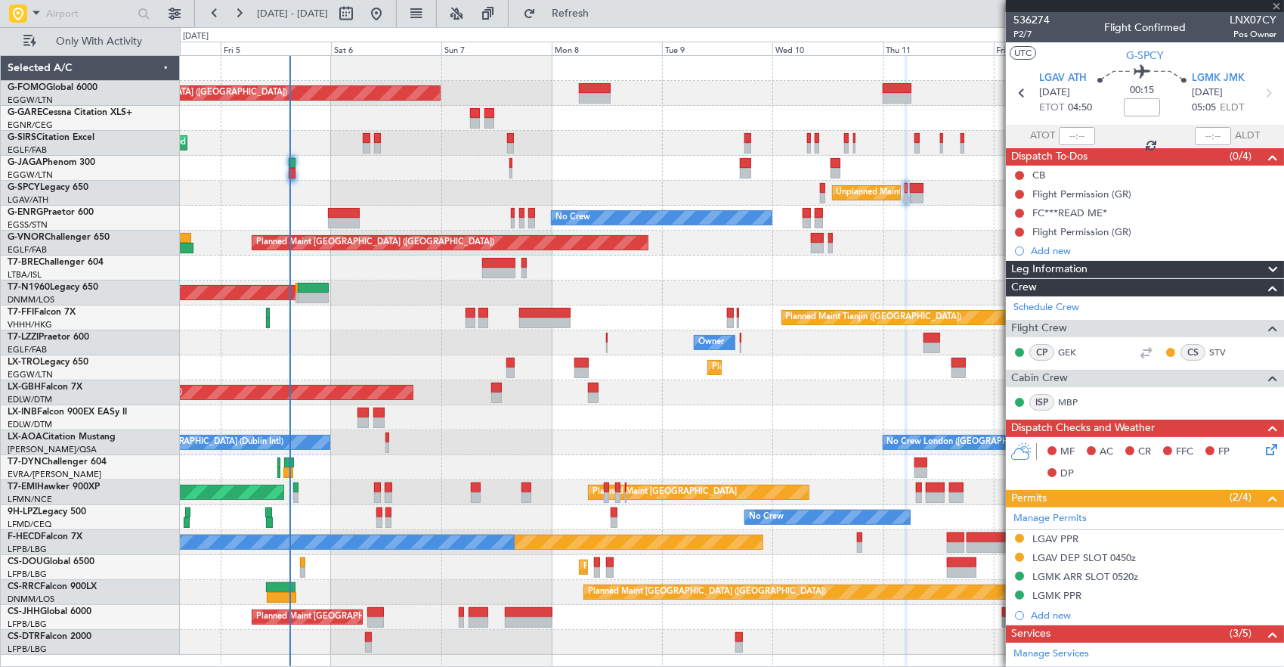
click at [571, 214] on div "No Crew" at bounding box center [732, 218] width 1104 height 25
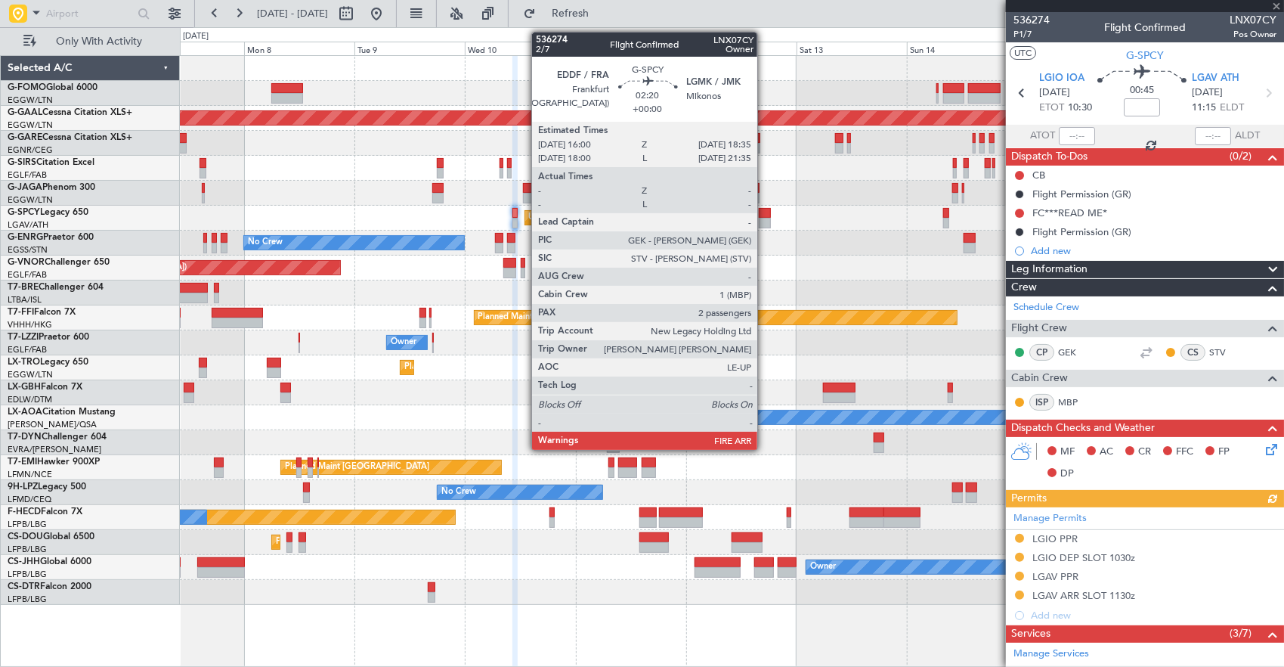
click at [765, 218] on div at bounding box center [765, 223] width 12 height 11
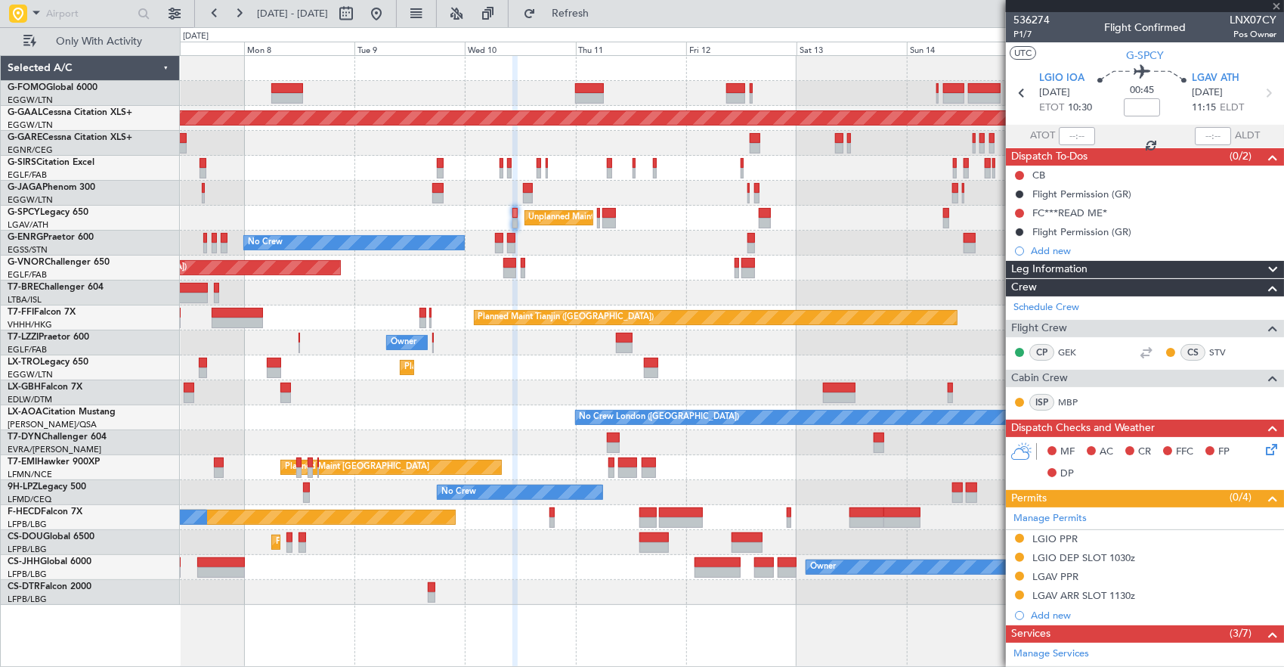
click at [612, 218] on div "Unplanned Maint [GEOGRAPHIC_DATA] ([PERSON_NAME] Intl)" at bounding box center [732, 218] width 1104 height 25
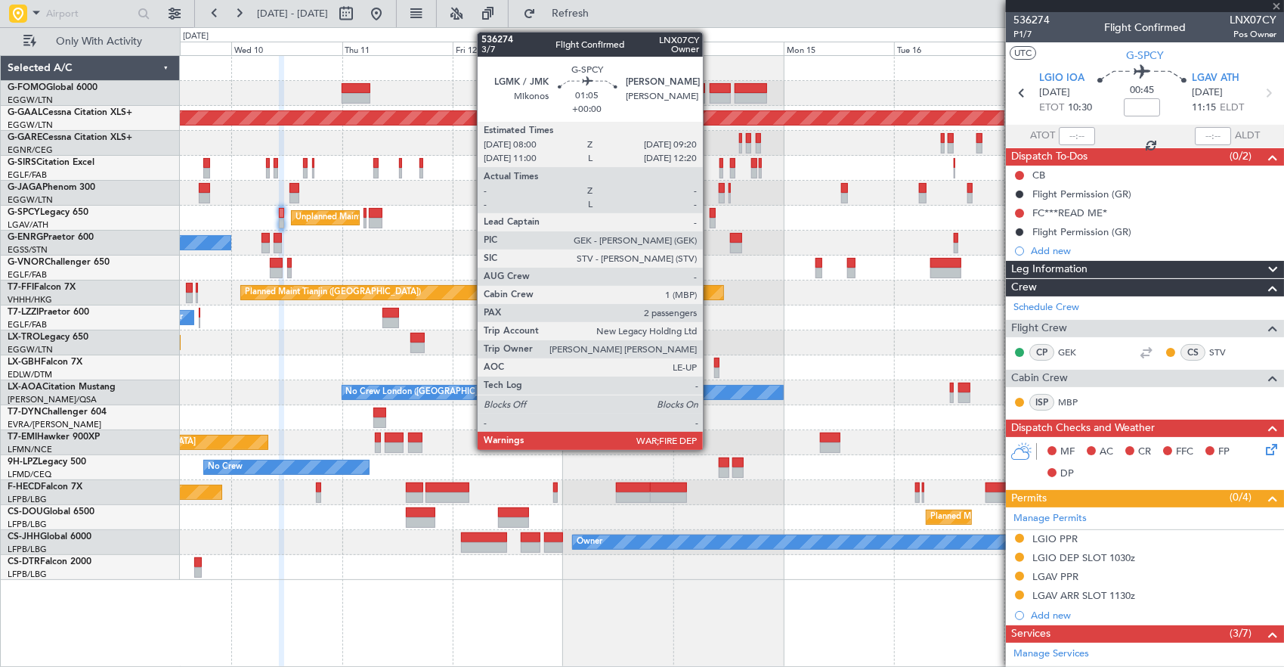
type input "2"
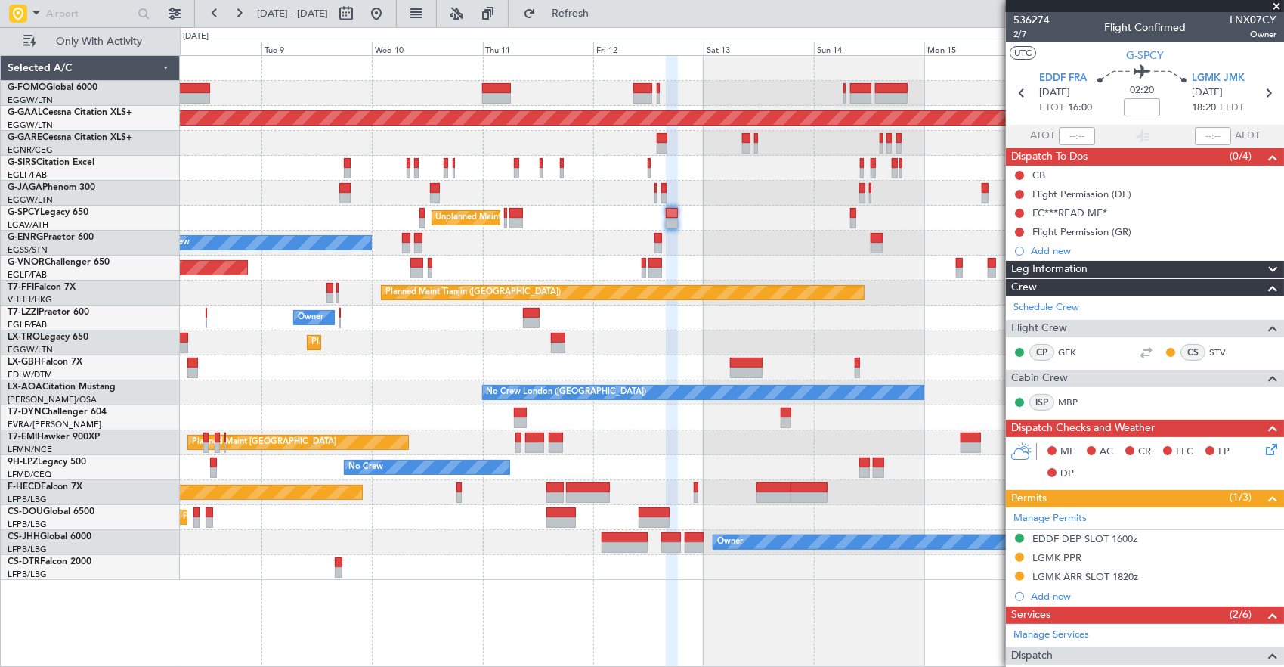
click at [616, 221] on div "Unplanned Maint [GEOGRAPHIC_DATA] ([PERSON_NAME] Intl)" at bounding box center [732, 218] width 1104 height 25
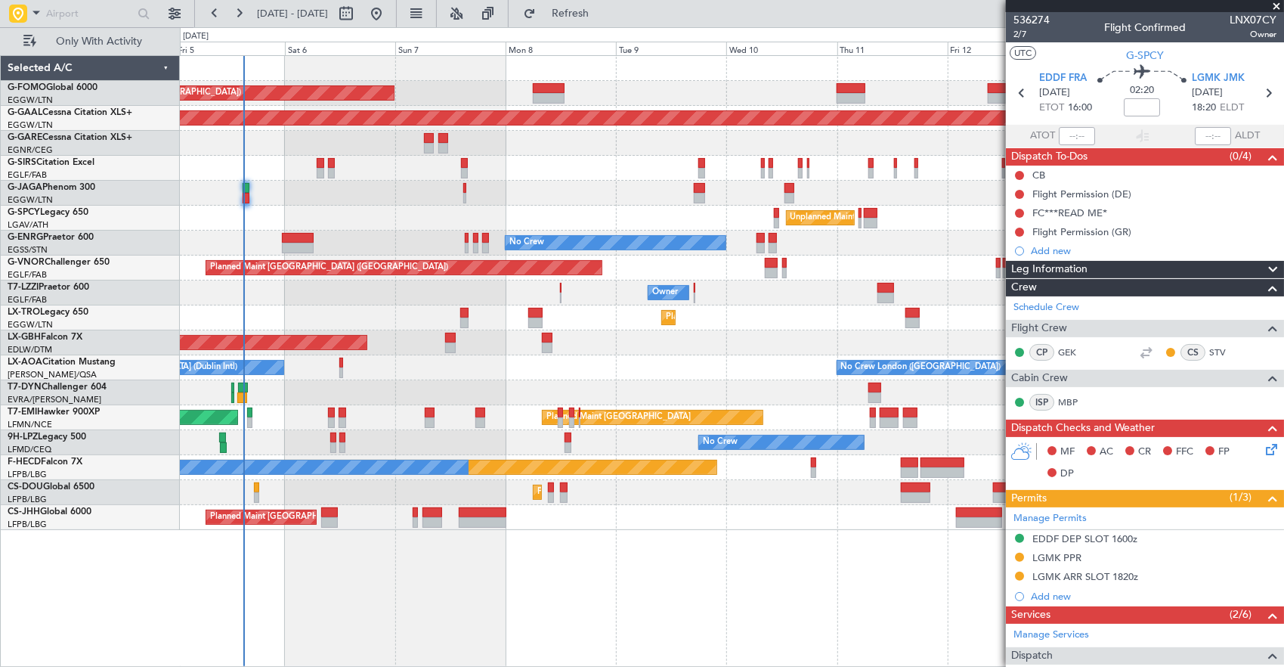
click at [698, 219] on div "Unplanned Maint [GEOGRAPHIC_DATA] ([PERSON_NAME] Intl)" at bounding box center [732, 218] width 1104 height 25
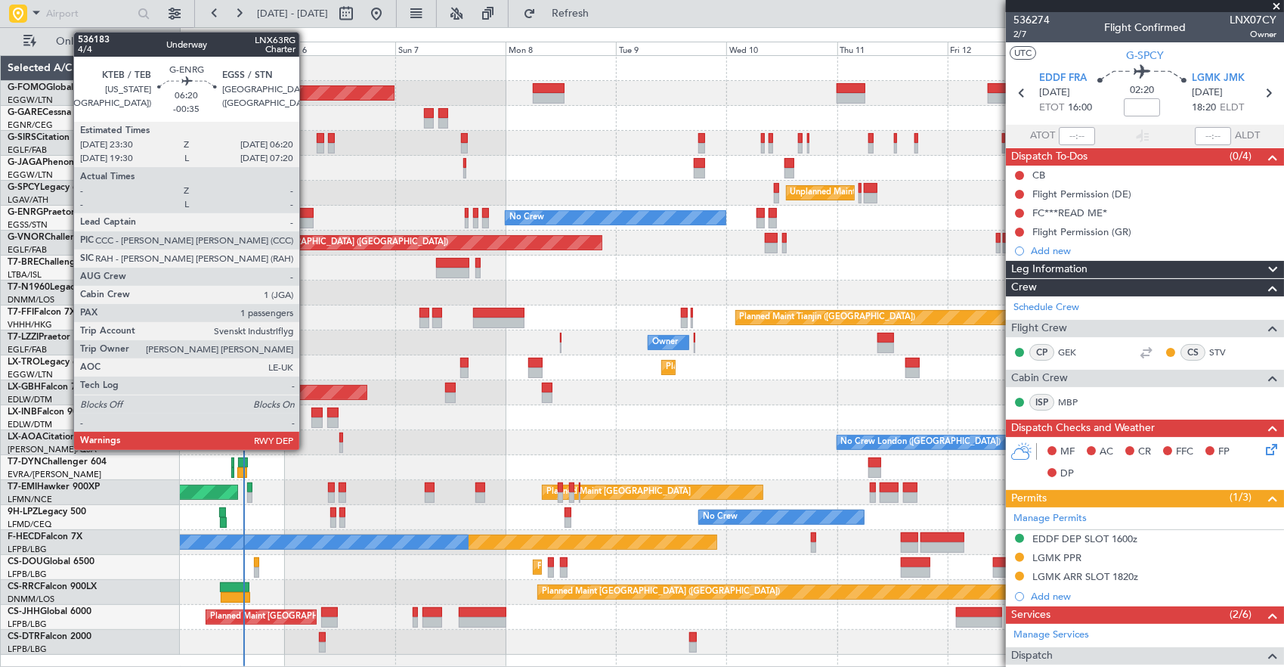
click at [307, 215] on div at bounding box center [298, 213] width 32 height 11
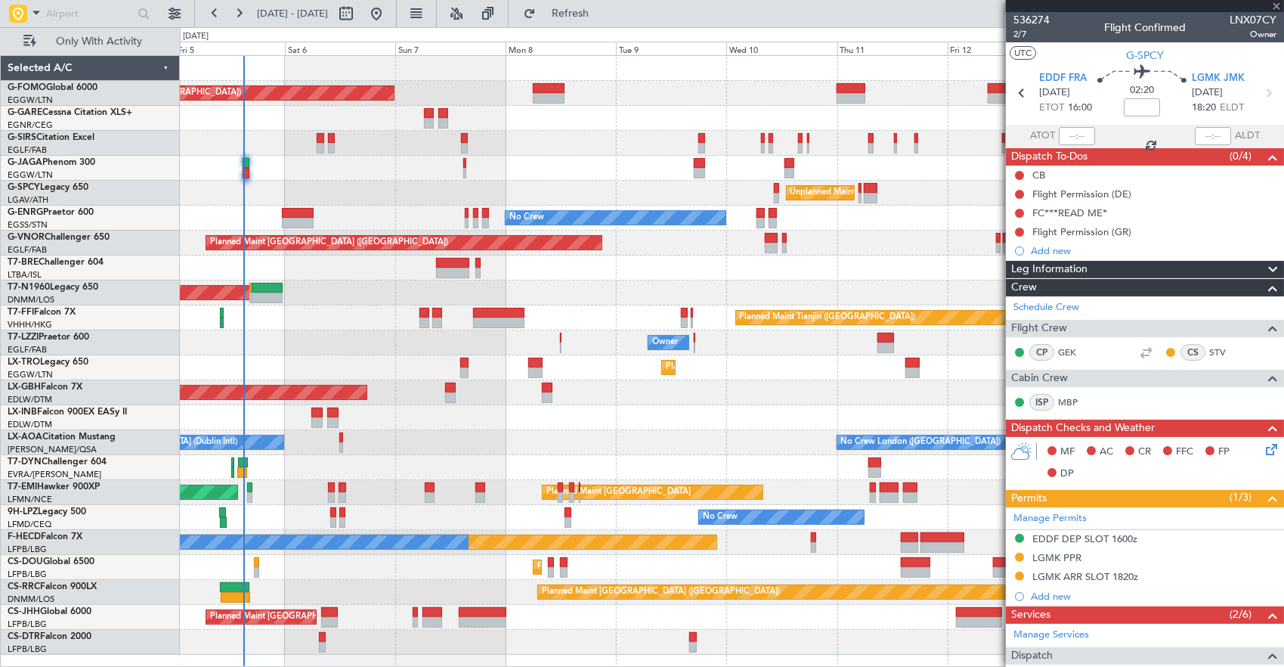
type input "-00:35"
type input "1"
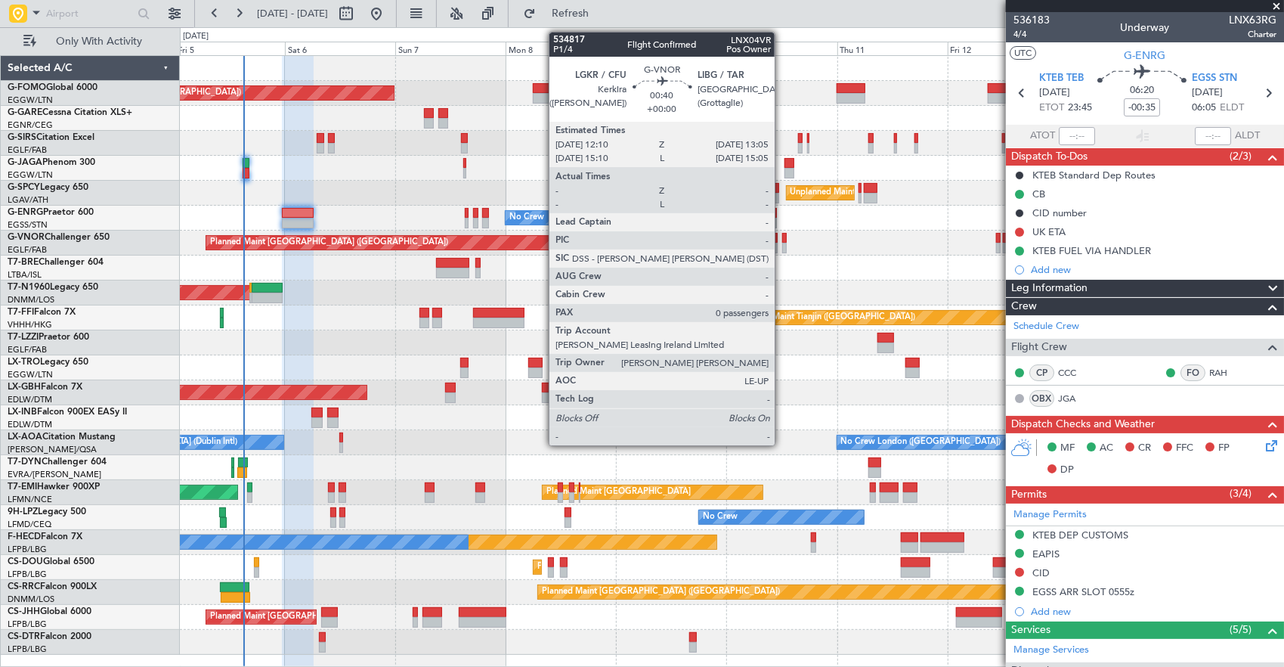
click at [782, 241] on div at bounding box center [784, 238] width 5 height 11
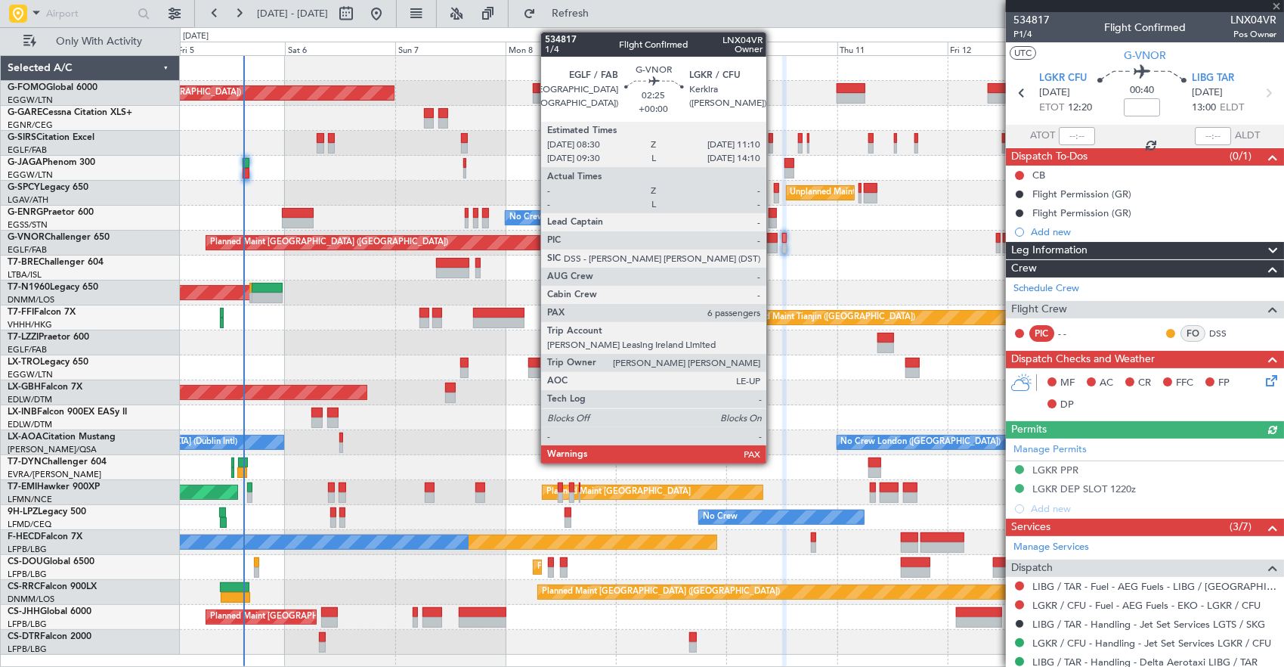
click at [774, 241] on div at bounding box center [771, 238] width 13 height 11
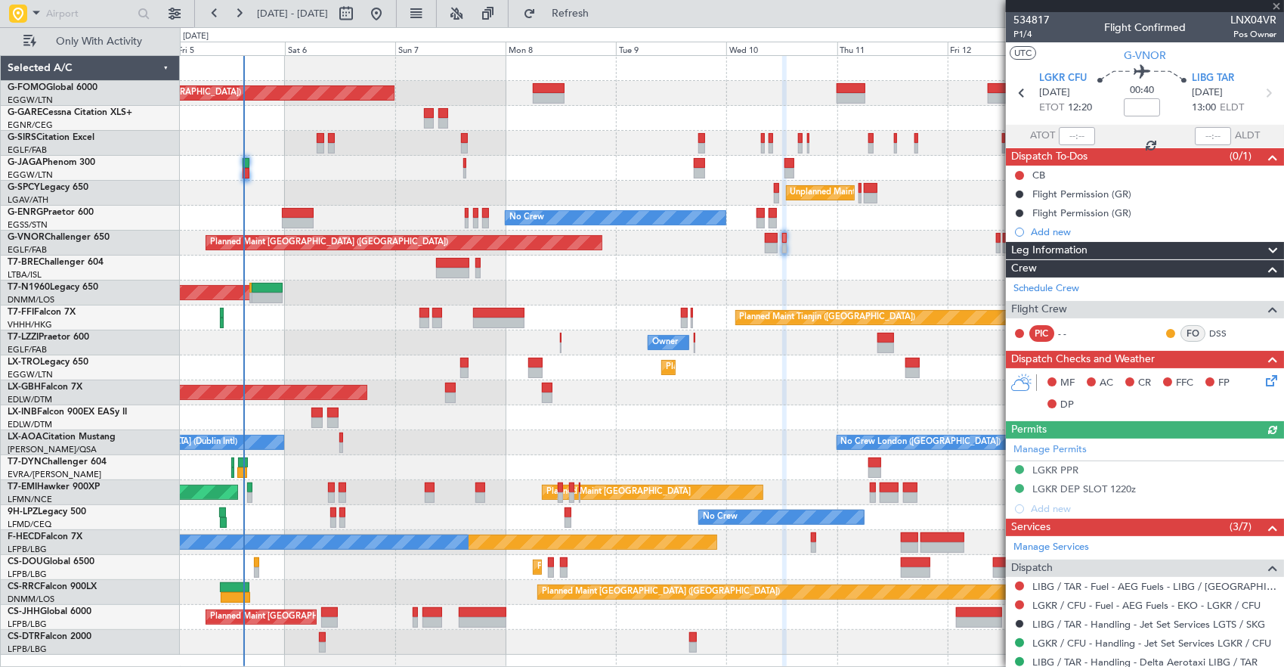
type input "6"
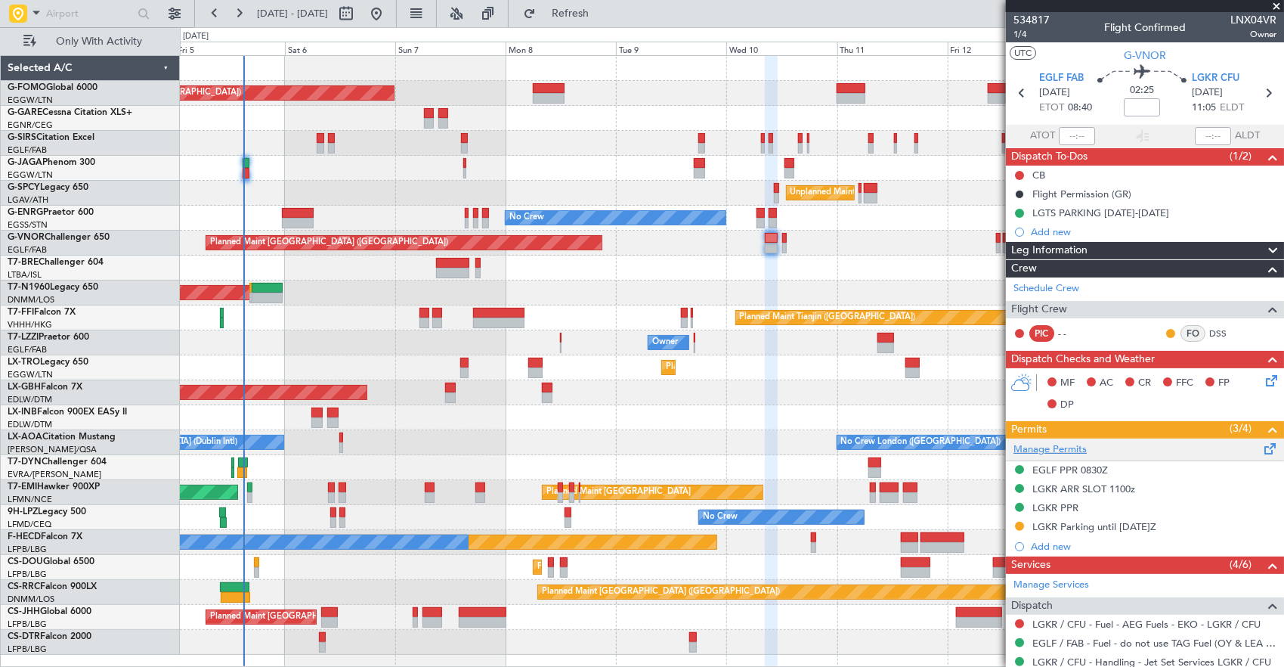
click at [1074, 444] on link "Manage Permits" at bounding box center [1049, 449] width 73 height 15
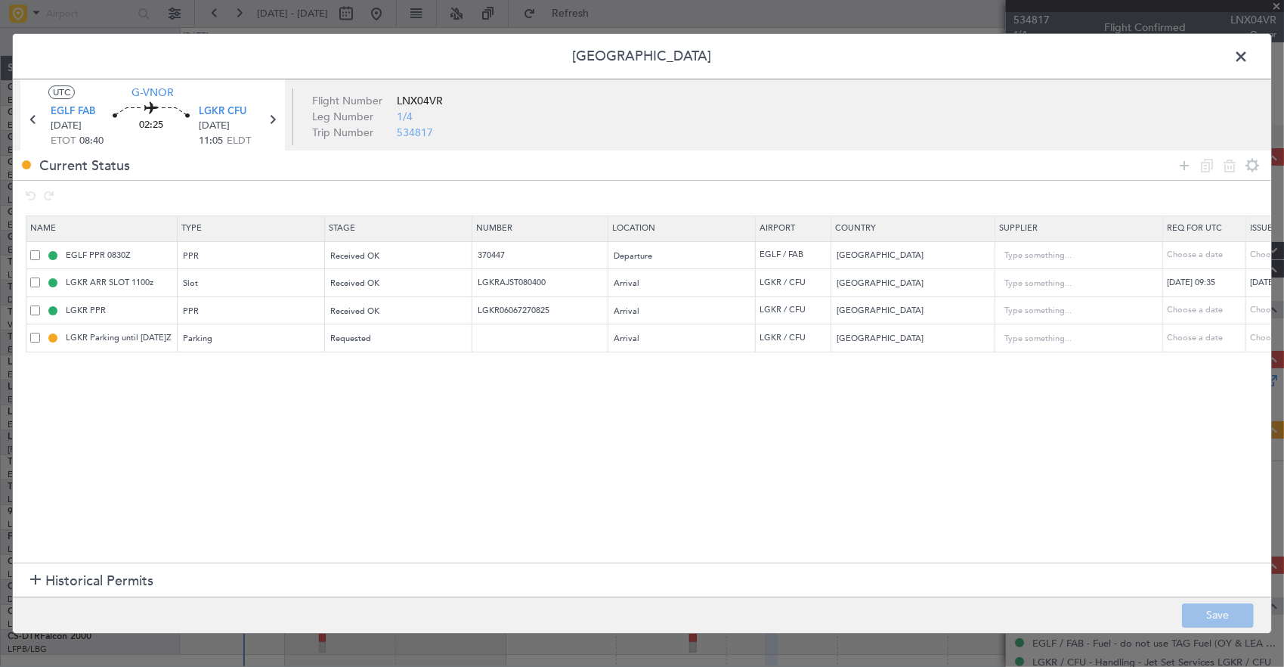
click at [39, 336] on span at bounding box center [35, 338] width 10 height 10
click at [41, 333] on input "checkbox" at bounding box center [41, 333] width 0 height 0
click at [1230, 172] on icon at bounding box center [1230, 165] width 18 height 18
click at [1202, 617] on button "Save" at bounding box center [1218, 615] width 72 height 24
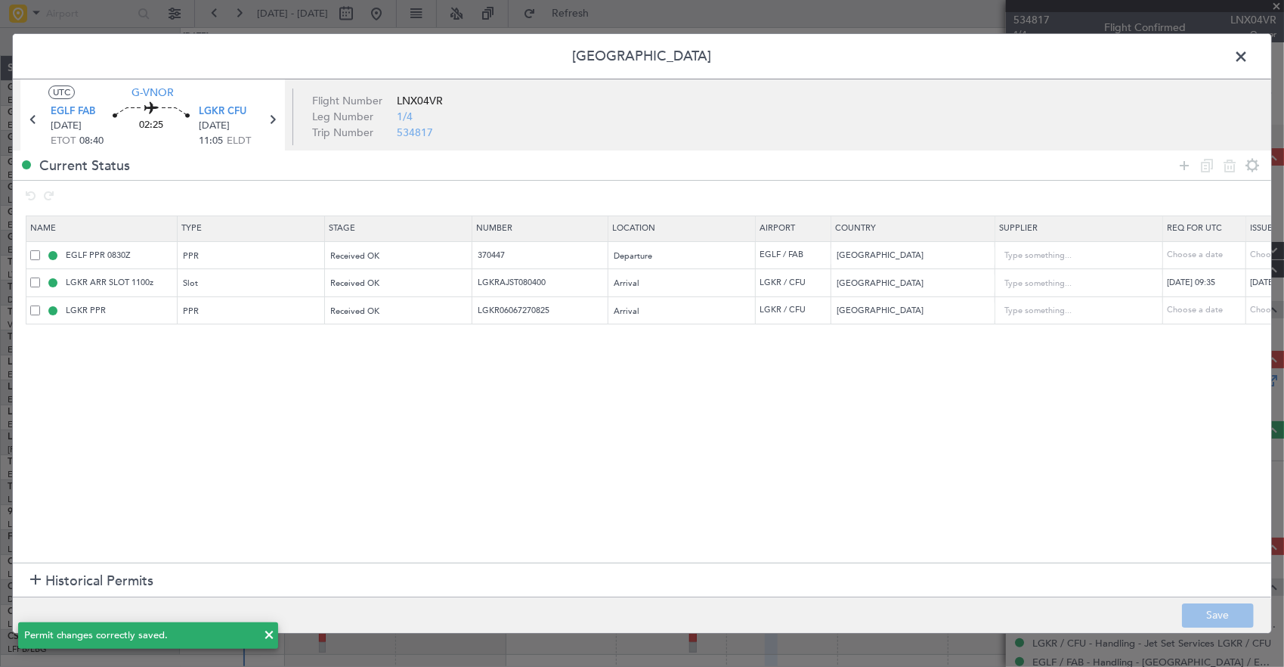
click at [1248, 59] on span at bounding box center [1248, 60] width 0 height 30
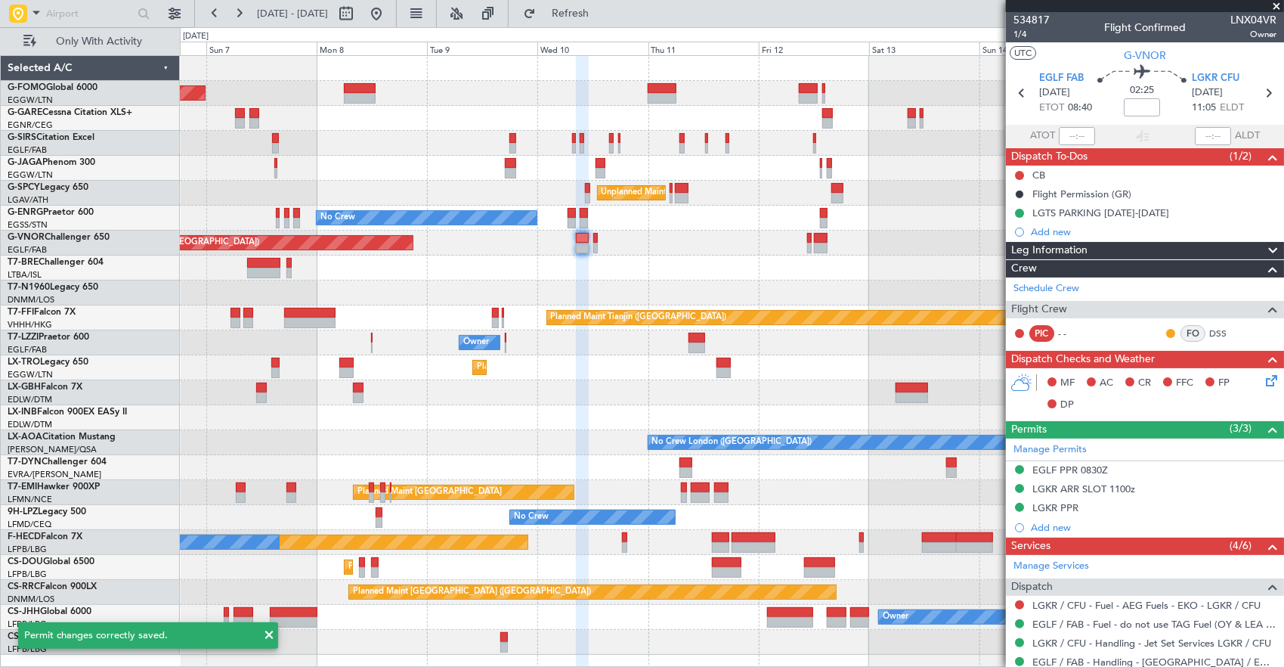
click at [733, 255] on div at bounding box center [732, 267] width 1104 height 25
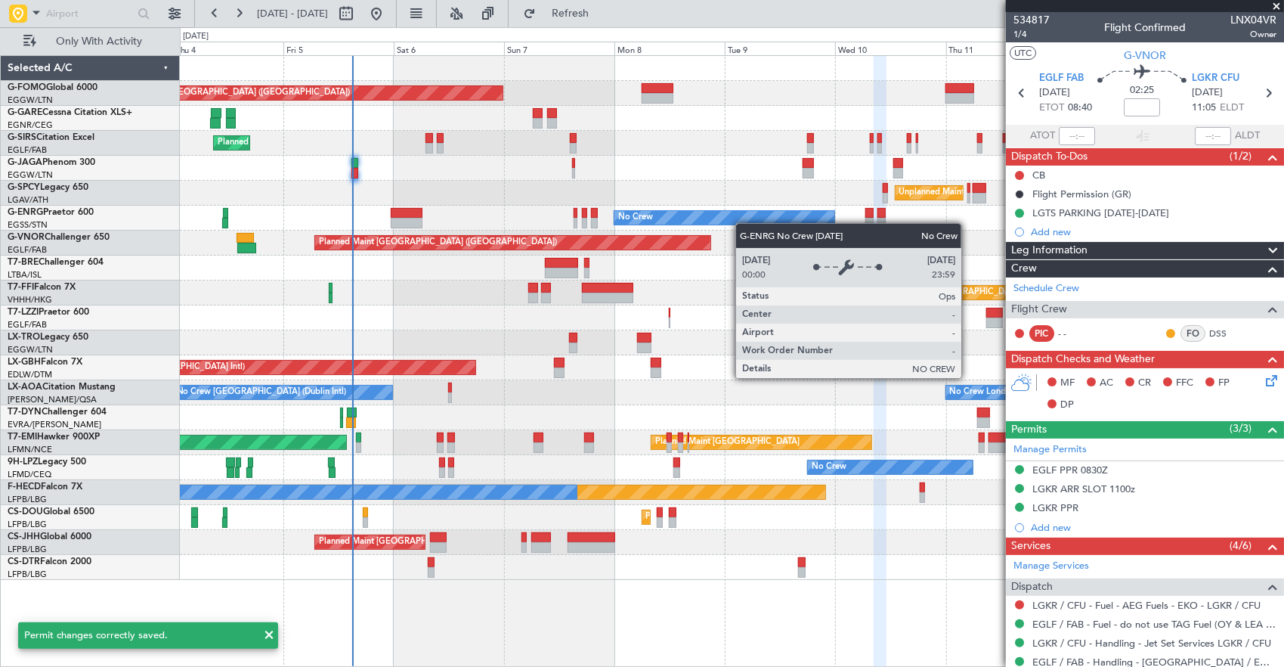
click at [704, 217] on div "No Crew" at bounding box center [724, 218] width 220 height 14
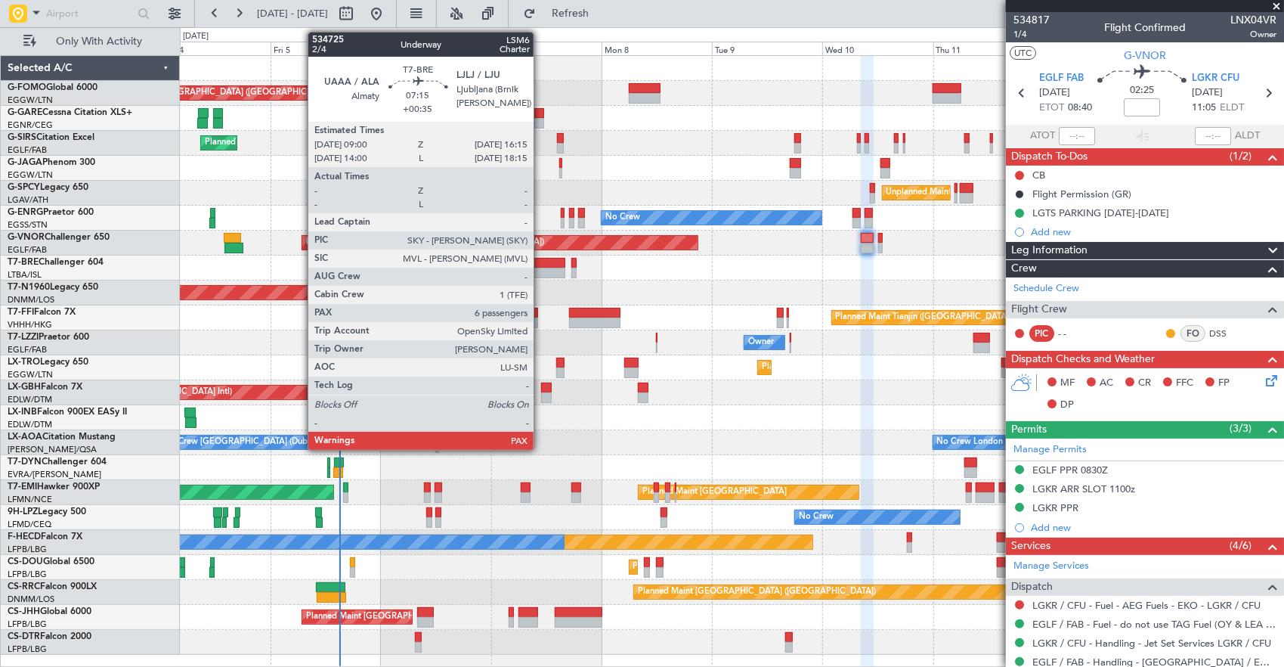
click at [541, 270] on div at bounding box center [549, 273] width 34 height 11
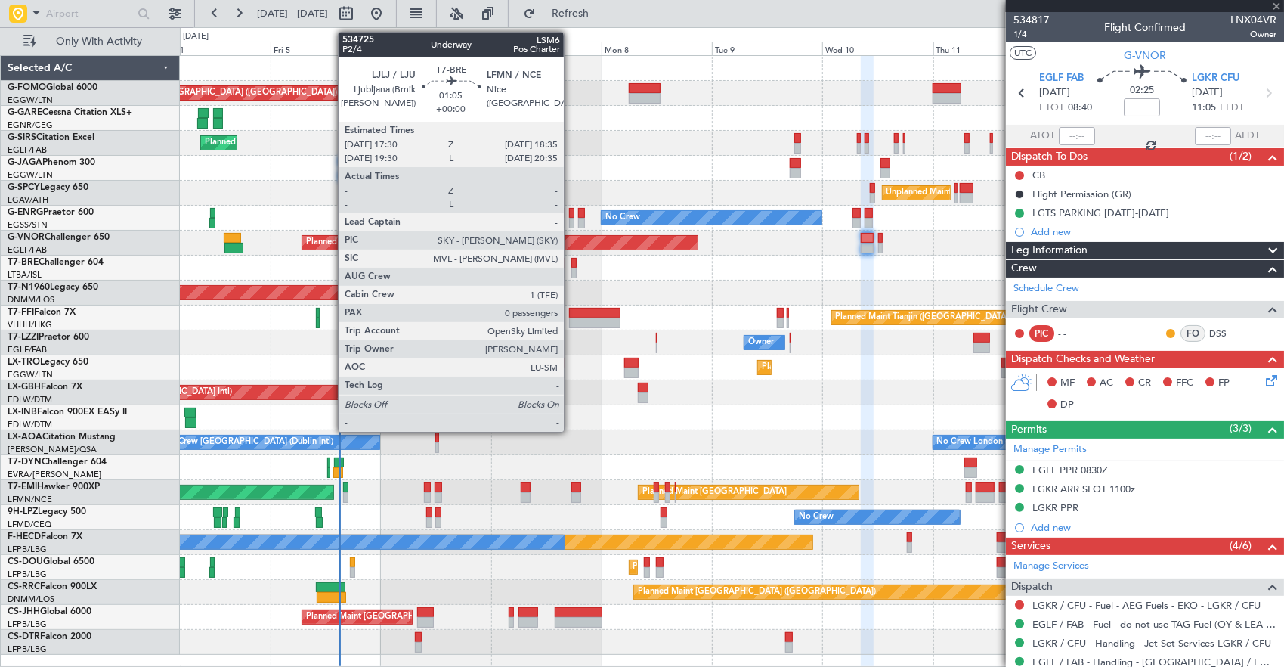
type input "+00:35"
type input "7"
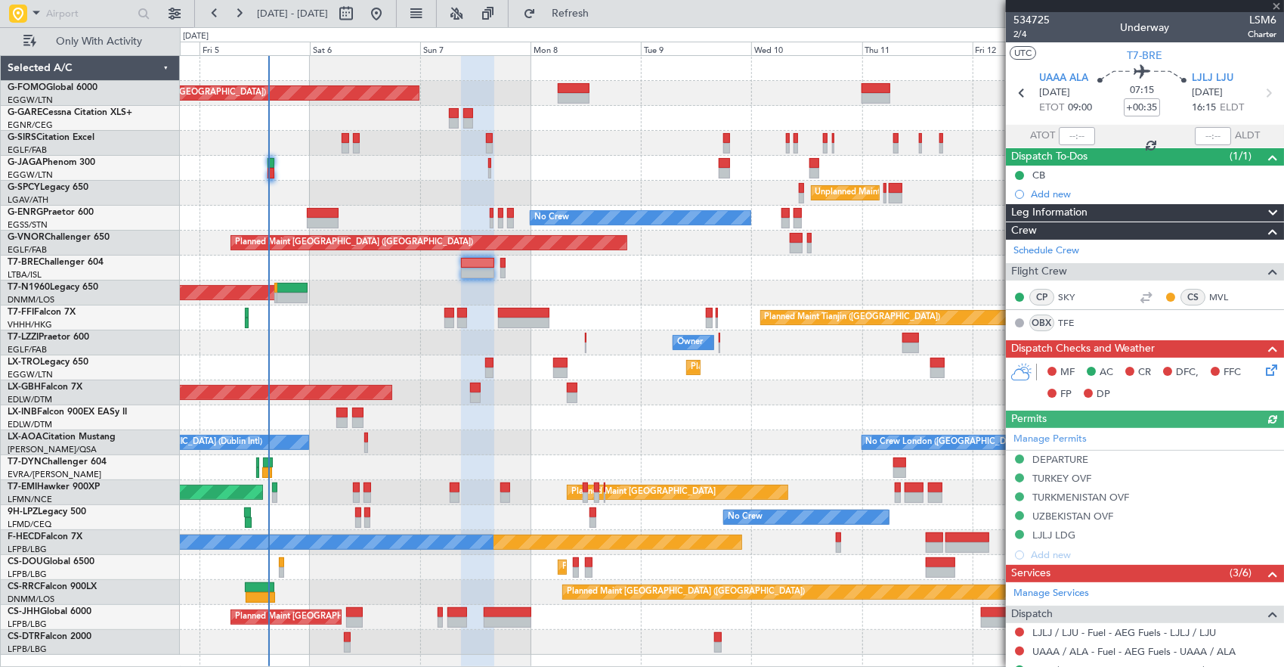
click at [654, 299] on div "Planned Maint [GEOGRAPHIC_DATA] ([GEOGRAPHIC_DATA])" at bounding box center [732, 292] width 1104 height 25
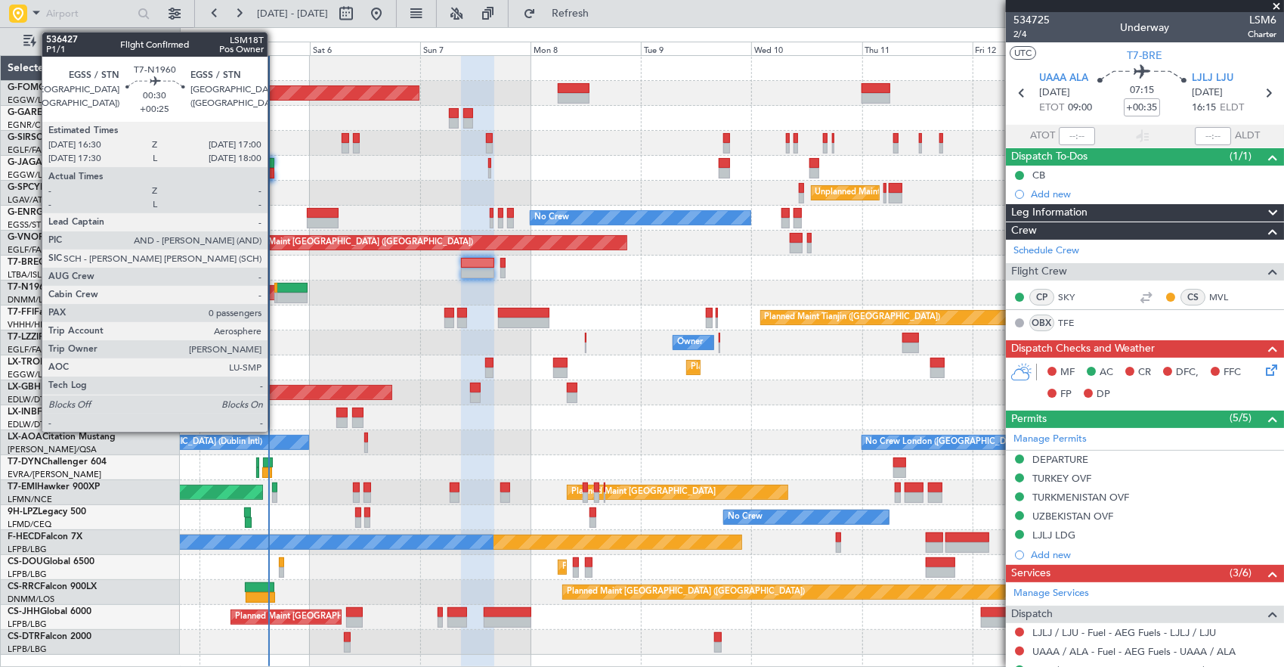
click at [275, 294] on div at bounding box center [275, 297] width 3 height 11
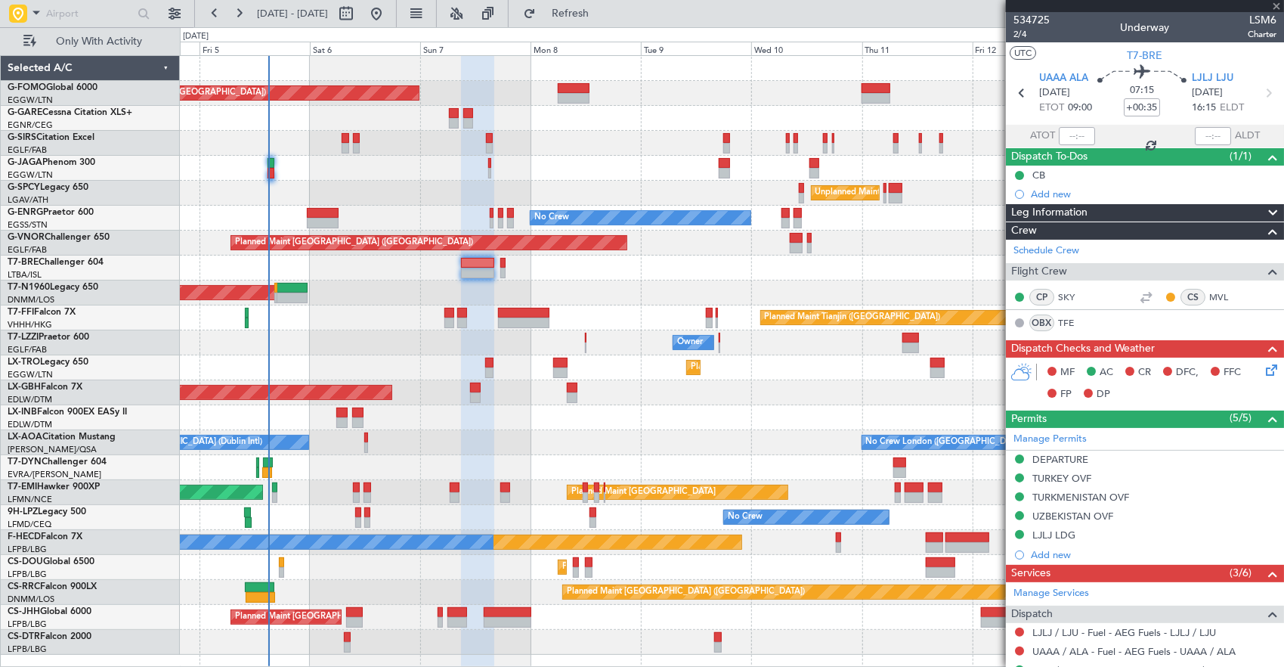
type input "+00:25"
type input "0"
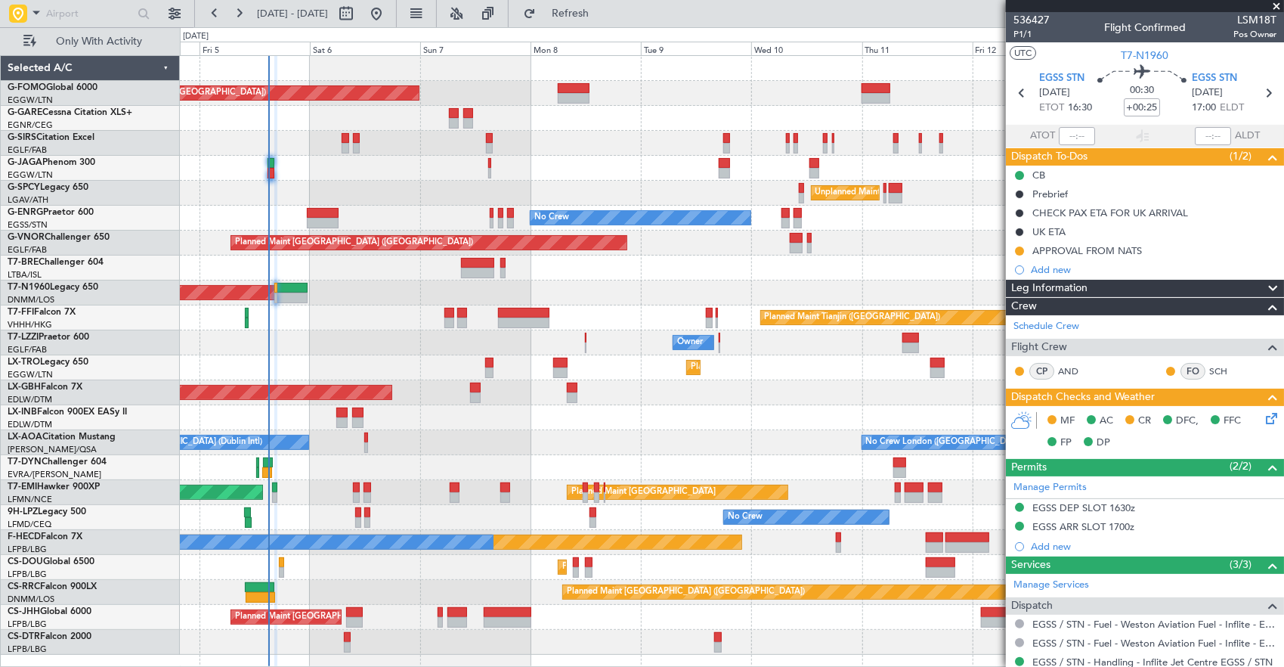
click at [1259, 406] on div "MF AC CR DFC, FFC FP DP" at bounding box center [1145, 432] width 278 height 52
click at [1263, 410] on icon at bounding box center [1269, 416] width 12 height 12
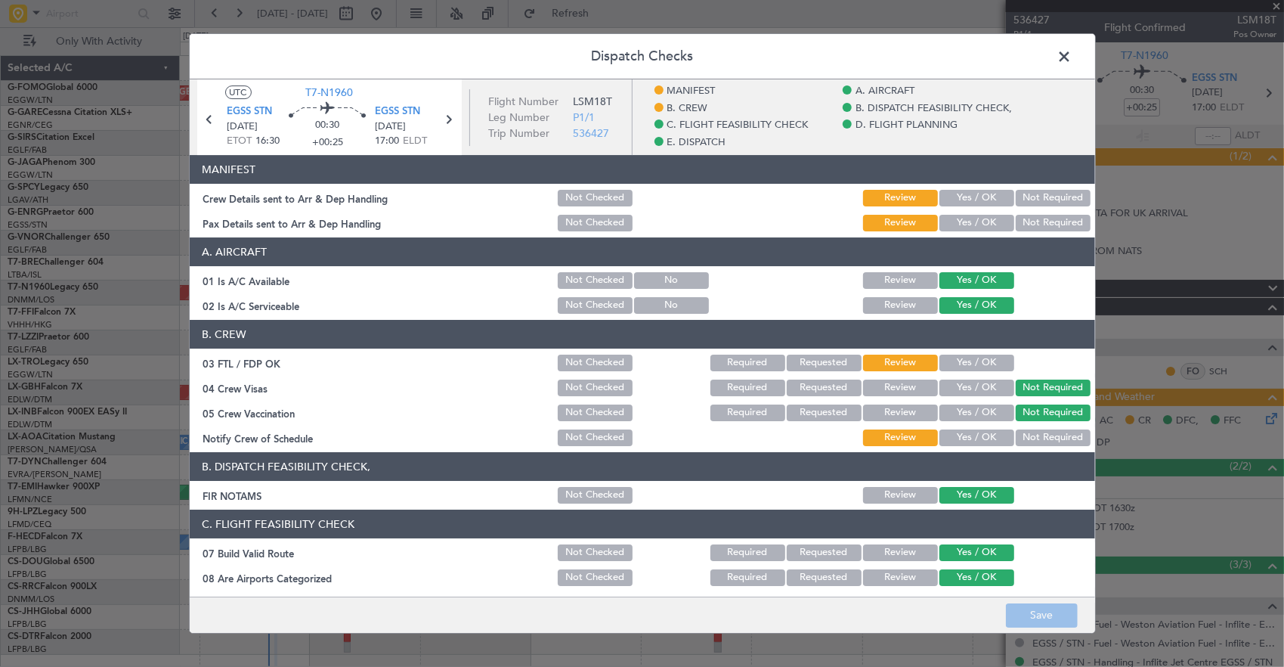
click at [1050, 204] on button "Not Required" at bounding box center [1053, 198] width 75 height 17
click at [1050, 216] on button "Not Required" at bounding box center [1053, 223] width 75 height 17
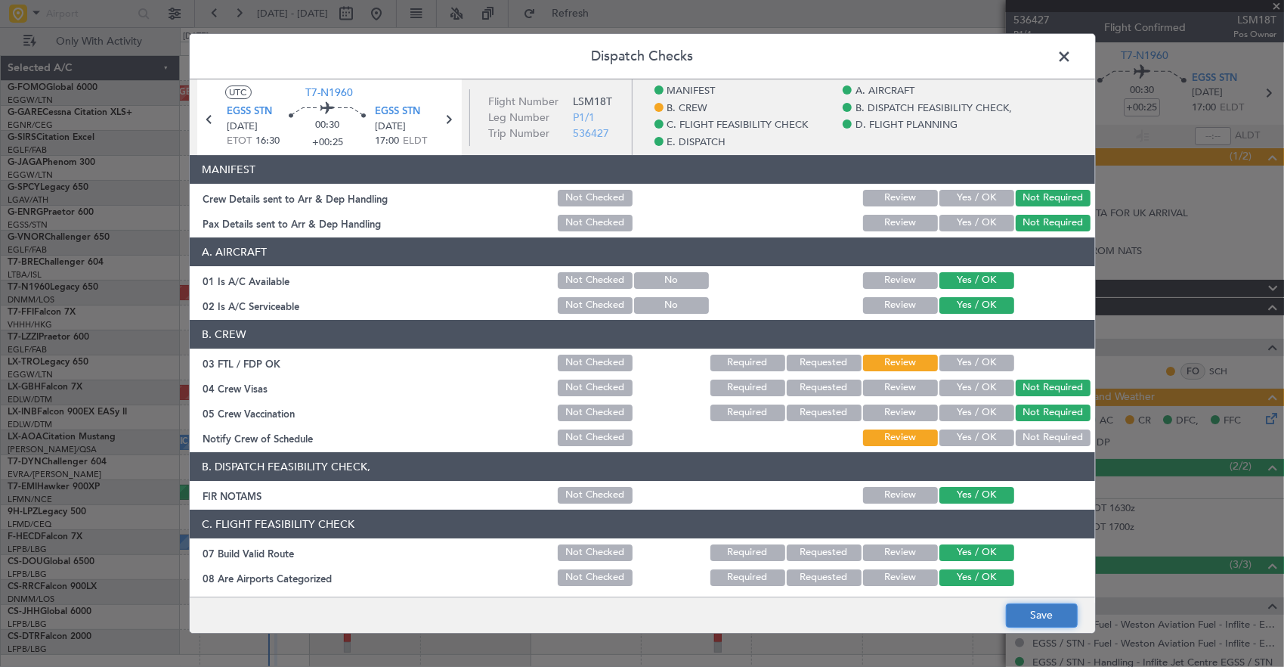
click at [1047, 614] on button "Save" at bounding box center [1042, 615] width 72 height 24
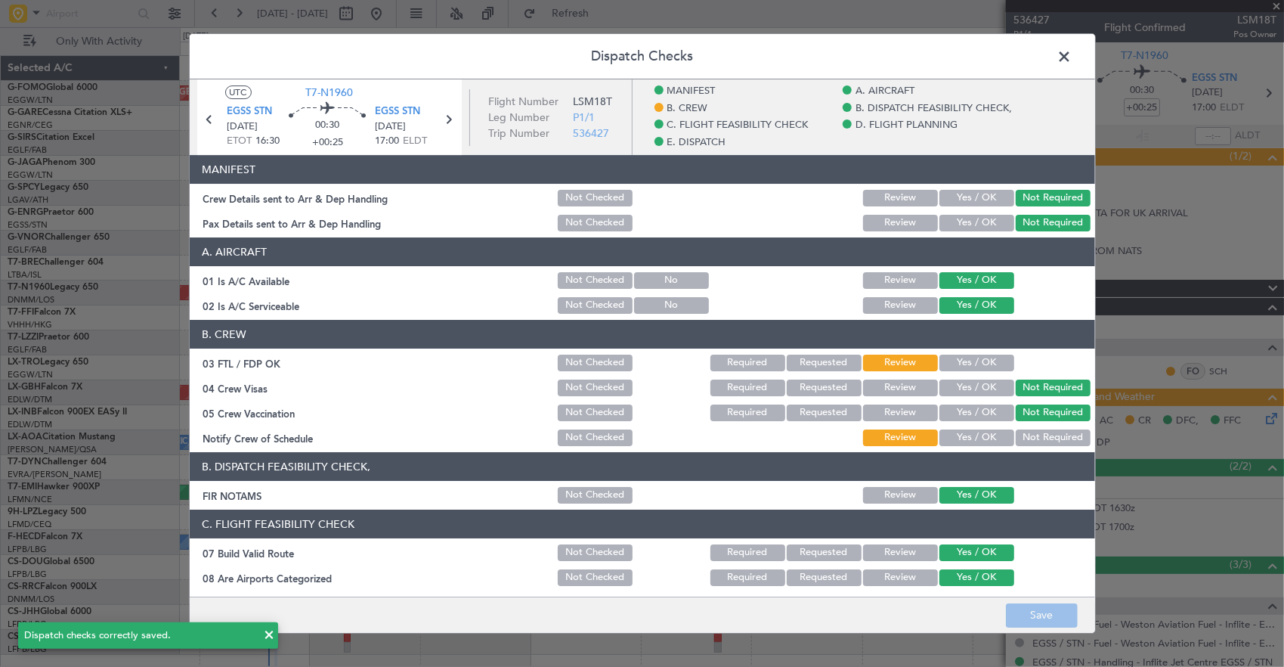
click at [1072, 59] on span at bounding box center [1072, 60] width 0 height 30
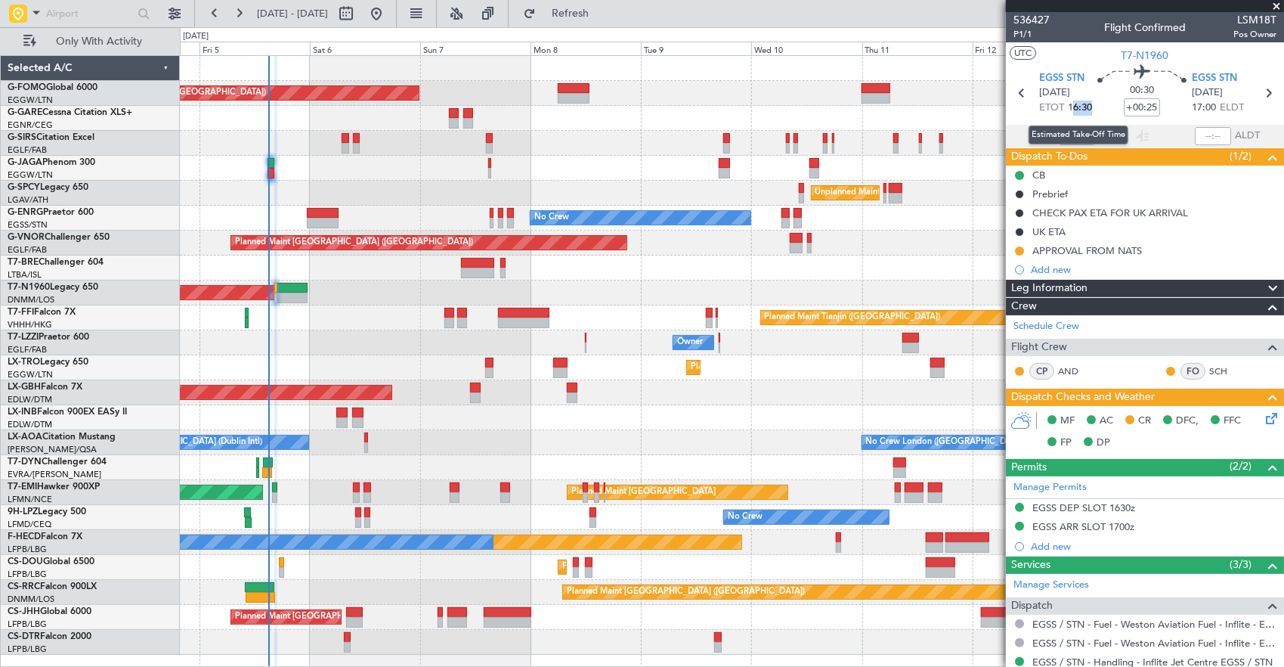
drag, startPoint x: 1073, startPoint y: 107, endPoint x: 1088, endPoint y: 107, distance: 15.1
click at [1088, 107] on span "16:30" at bounding box center [1080, 108] width 24 height 15
drag, startPoint x: 1088, startPoint y: 107, endPoint x: 1081, endPoint y: 115, distance: 10.7
click at [1081, 115] on section "EGSS STN 05/09/2025 ETOT 16:30 00:30 +00:25 EGSS STN 05/09/2025 17:00 ELDT" at bounding box center [1145, 95] width 278 height 60
click at [1073, 110] on span "16:30" at bounding box center [1080, 108] width 24 height 15
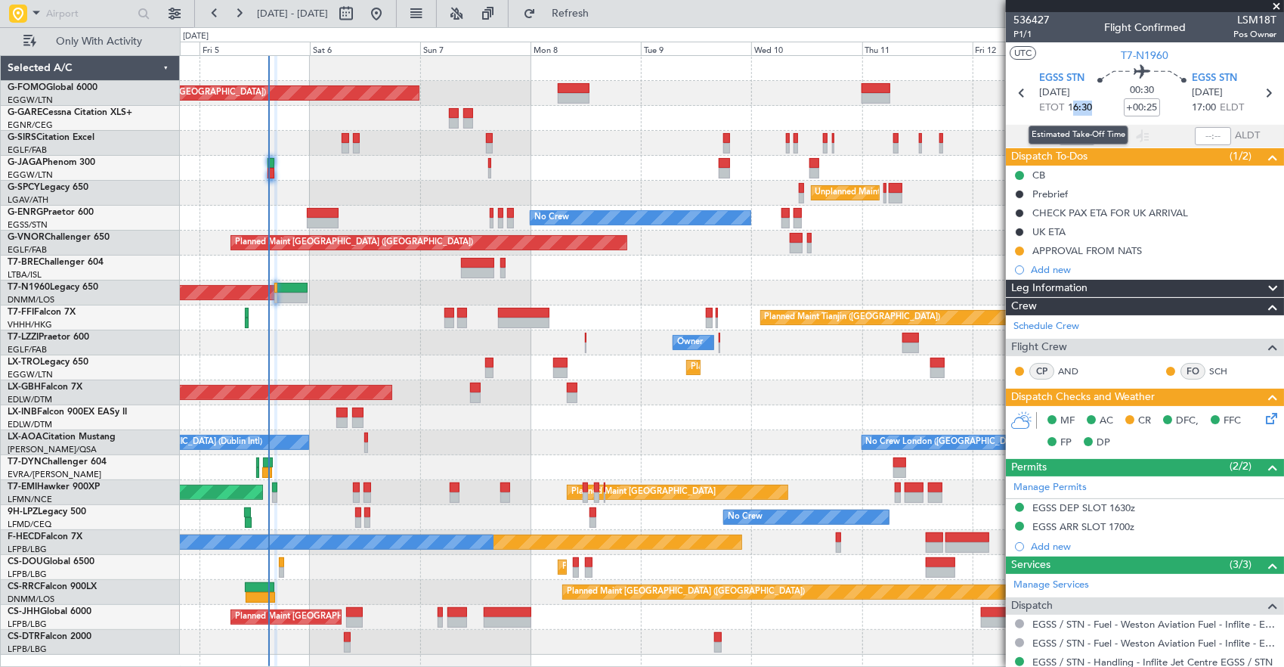
drag, startPoint x: 1069, startPoint y: 109, endPoint x: 1090, endPoint y: 107, distance: 20.5
click at [1090, 107] on section "EGSS STN 05/09/2025 ETOT 16:30 00:30 +00:25 EGSS STN 05/09/2025 17:00 ELDT" at bounding box center [1145, 95] width 278 height 60
drag, startPoint x: 1090, startPoint y: 107, endPoint x: 1081, endPoint y: 112, distance: 10.1
click at [1081, 112] on span "16:30" at bounding box center [1080, 108] width 24 height 15
click at [1068, 110] on span "16:30" at bounding box center [1080, 108] width 24 height 15
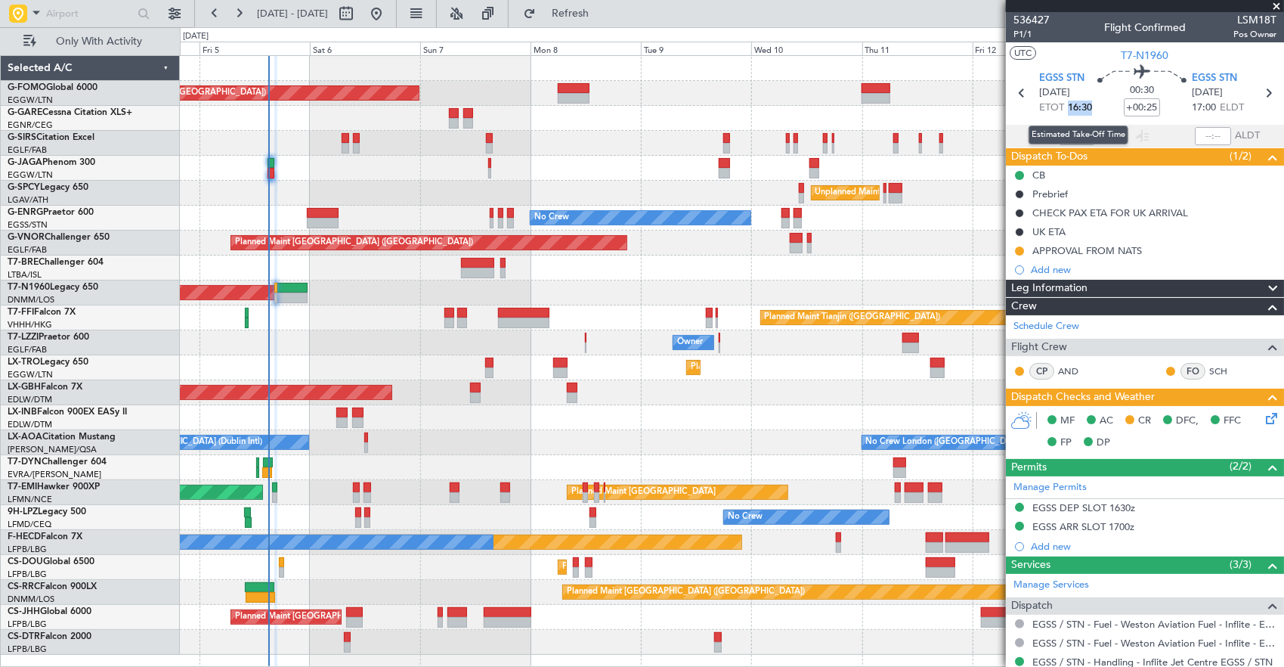
drag, startPoint x: 1091, startPoint y: 110, endPoint x: 1065, endPoint y: 110, distance: 26.5
click at [1065, 110] on section "EGSS STN 05/09/2025 ETOT 16:30 00:30 +00:25 EGSS STN 05/09/2025 17:00 ELDT" at bounding box center [1145, 95] width 278 height 60
click at [1088, 107] on span "16:30" at bounding box center [1080, 108] width 24 height 15
drag, startPoint x: 1073, startPoint y: 106, endPoint x: 1088, endPoint y: 104, distance: 14.4
click at [1088, 104] on span "16:30" at bounding box center [1080, 108] width 24 height 15
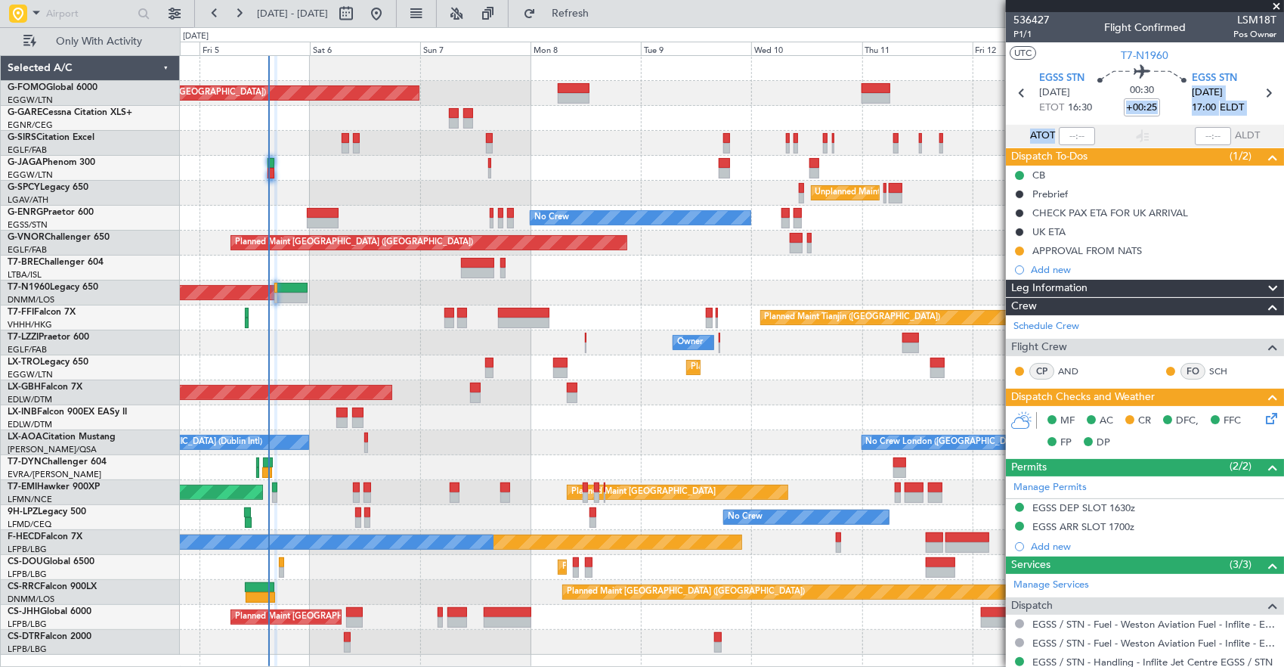
drag, startPoint x: 1088, startPoint y: 104, endPoint x: 1097, endPoint y: 124, distance: 22.0
click at [1097, 124] on div "UTC T7-N1960 EGSS STN 05/09/2025 ETOT 16:30 00:30 +00:25 EGSS STN 05/09/2025 17…" at bounding box center [1145, 94] width 278 height 105
drag, startPoint x: 1097, startPoint y: 124, endPoint x: 1074, endPoint y: 107, distance: 29.2
click at [1074, 107] on span "16:30" at bounding box center [1080, 108] width 24 height 15
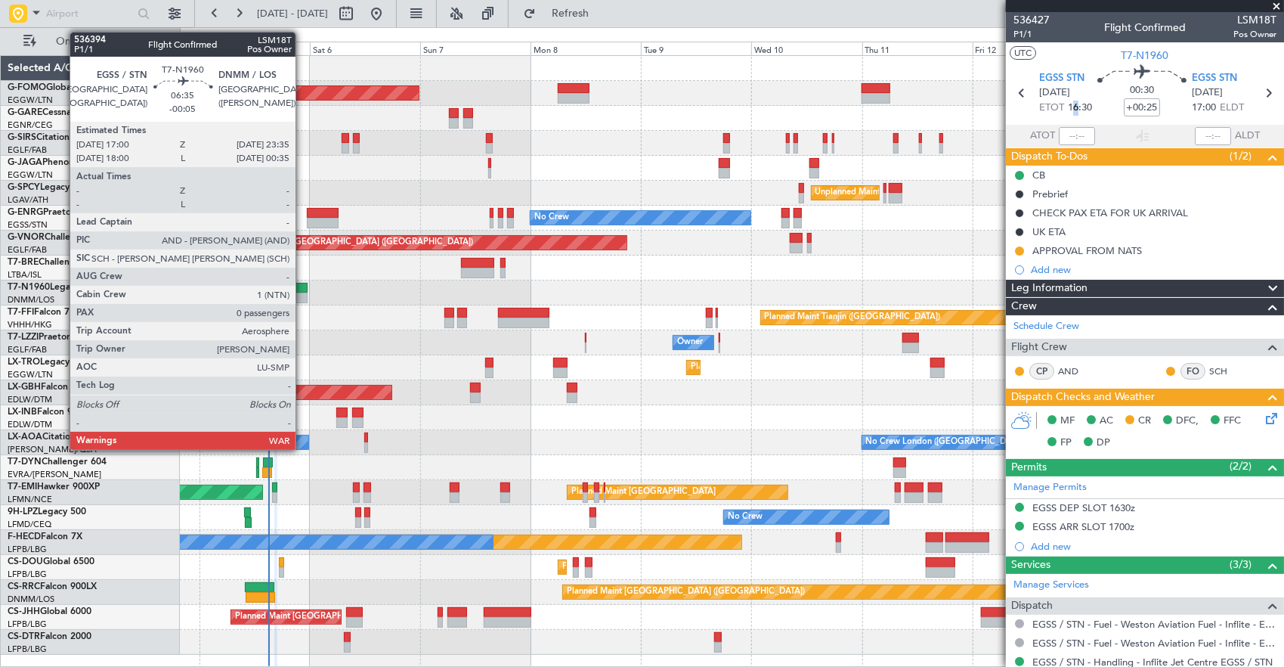
click at [303, 289] on div at bounding box center [292, 288] width 31 height 11
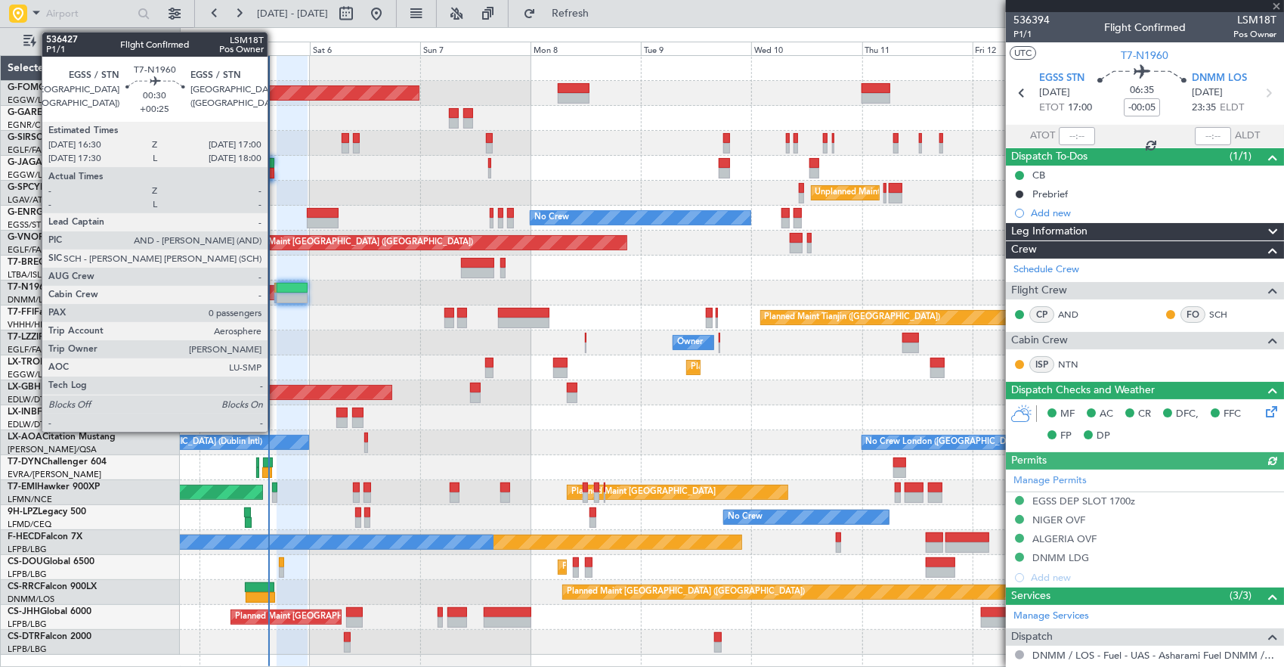
click at [274, 291] on div at bounding box center [275, 288] width 3 height 11
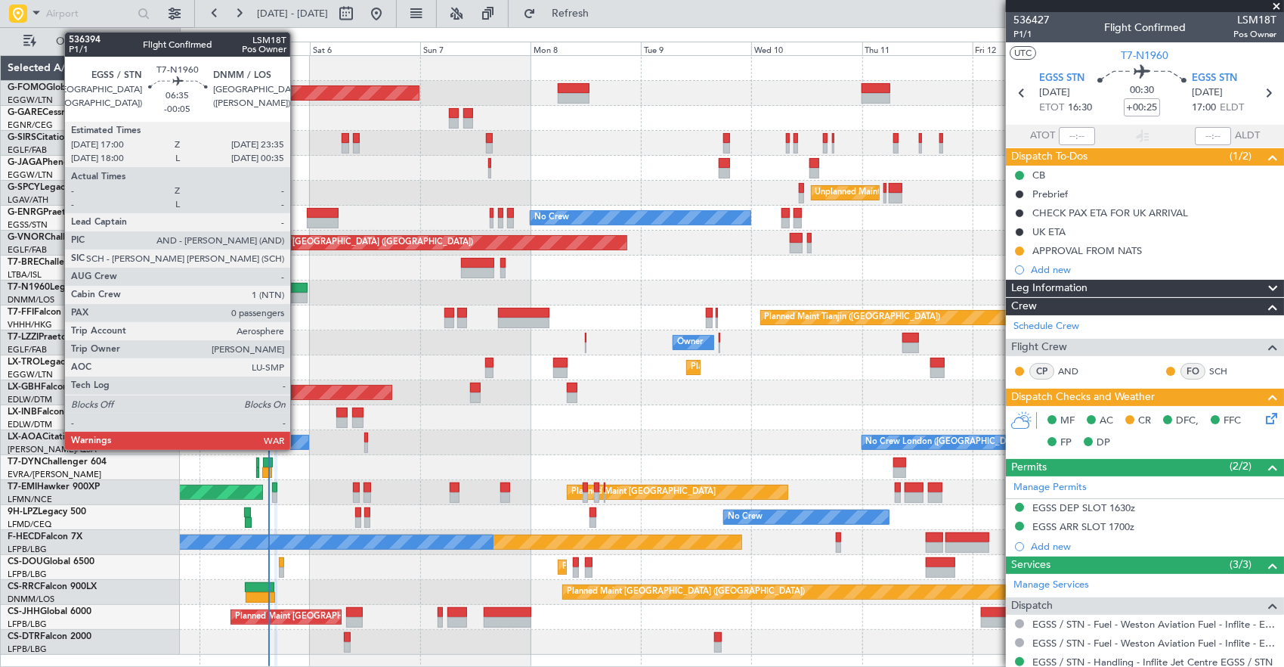
click at [298, 286] on div at bounding box center [292, 288] width 31 height 11
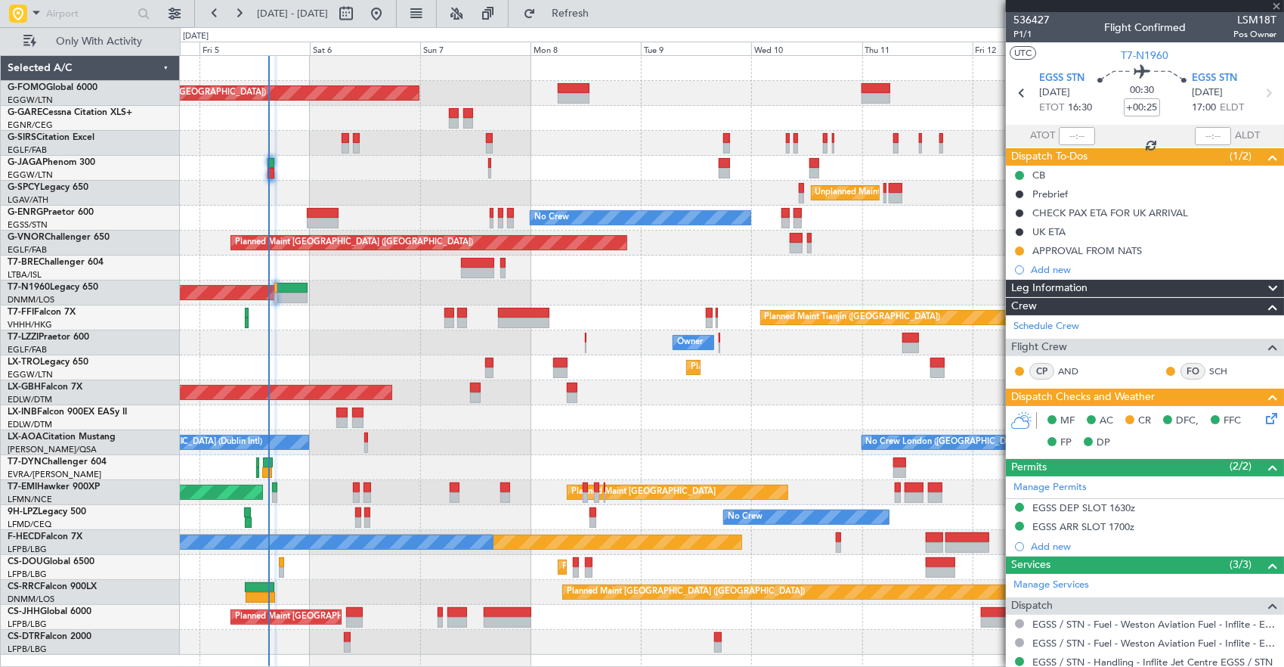
type input "-00:05"
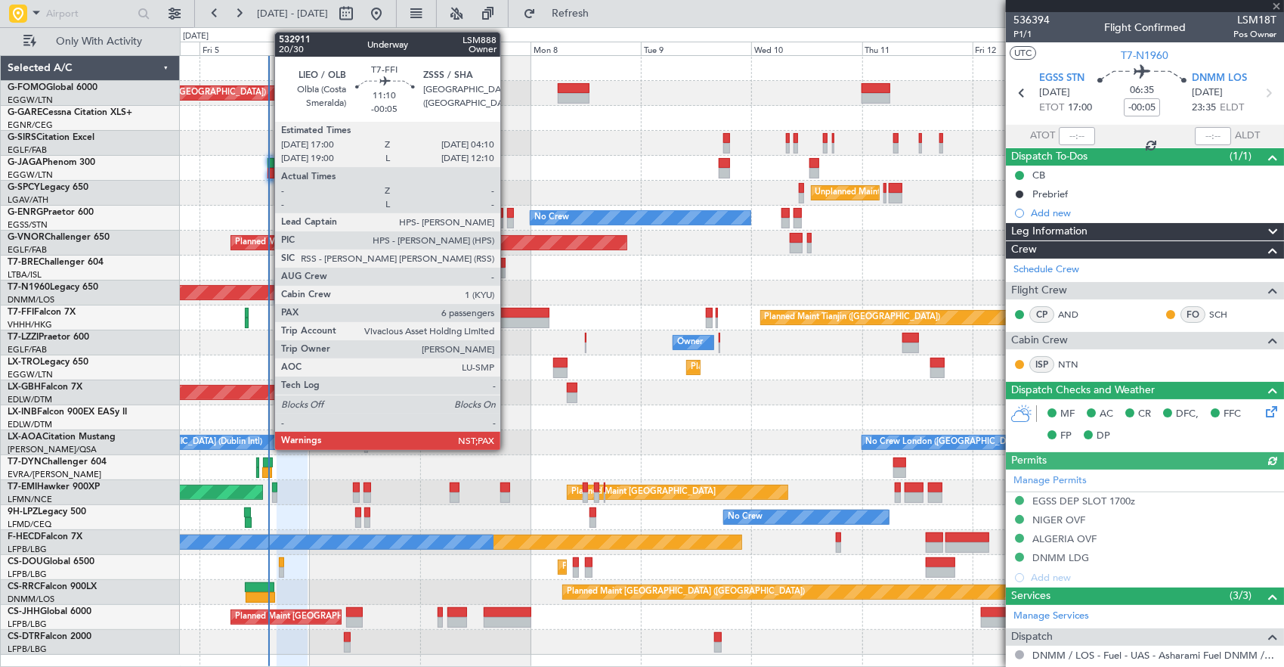
click at [508, 317] on div at bounding box center [524, 322] width 52 height 11
type input "6"
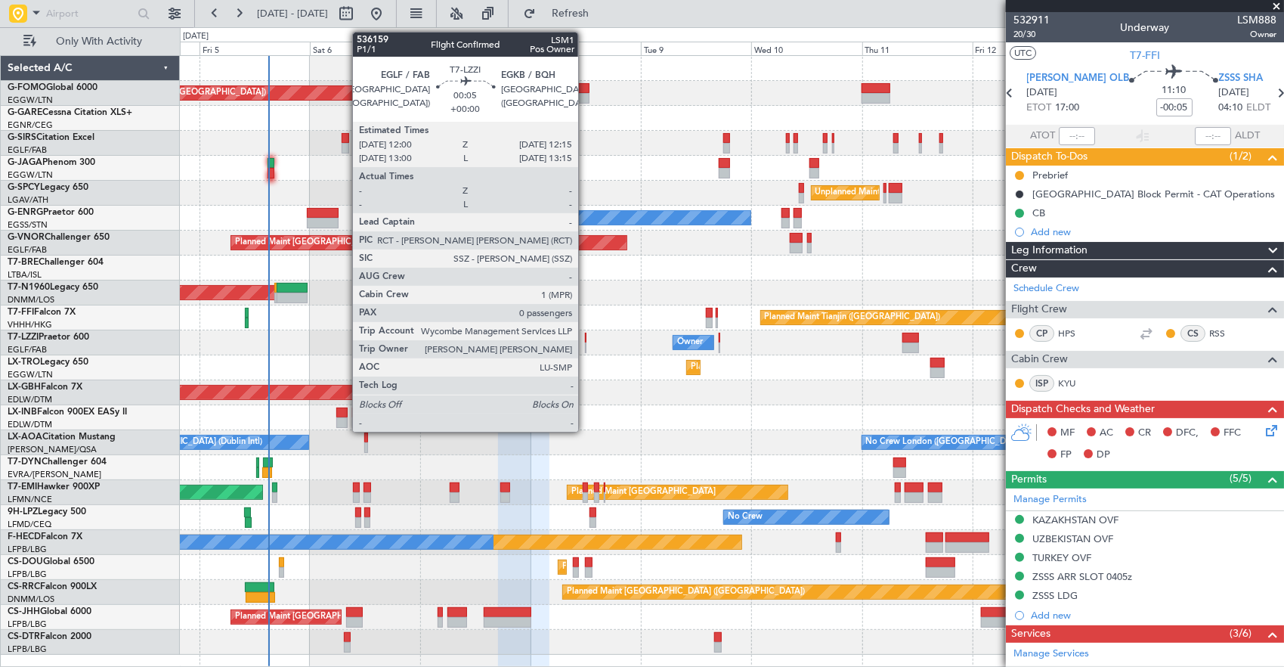
click at [586, 340] on div at bounding box center [586, 338] width 2 height 11
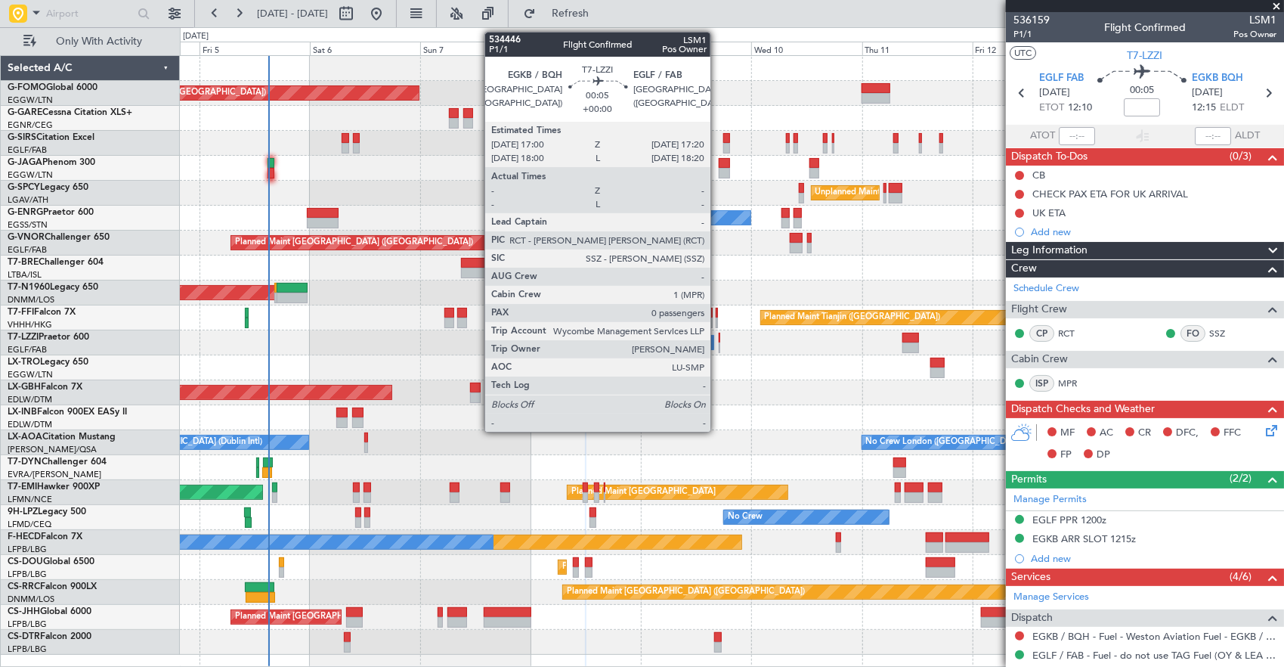
click at [719, 346] on div at bounding box center [720, 347] width 2 height 11
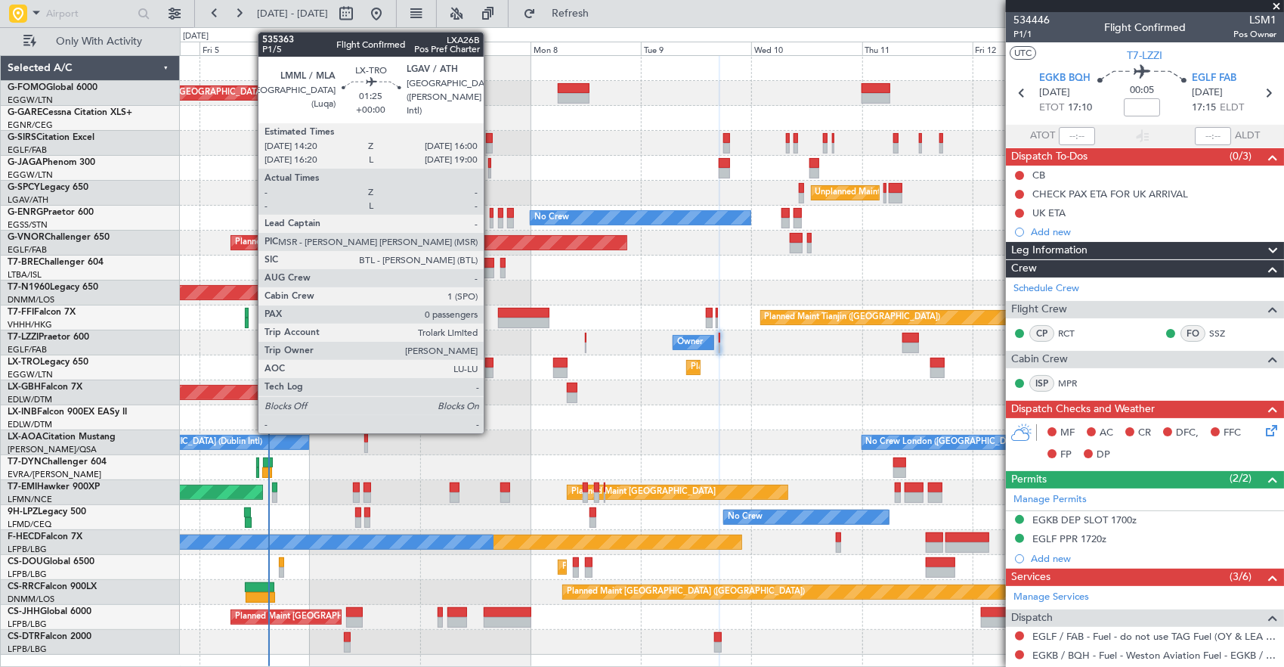
click at [491, 370] on div at bounding box center [489, 372] width 8 height 11
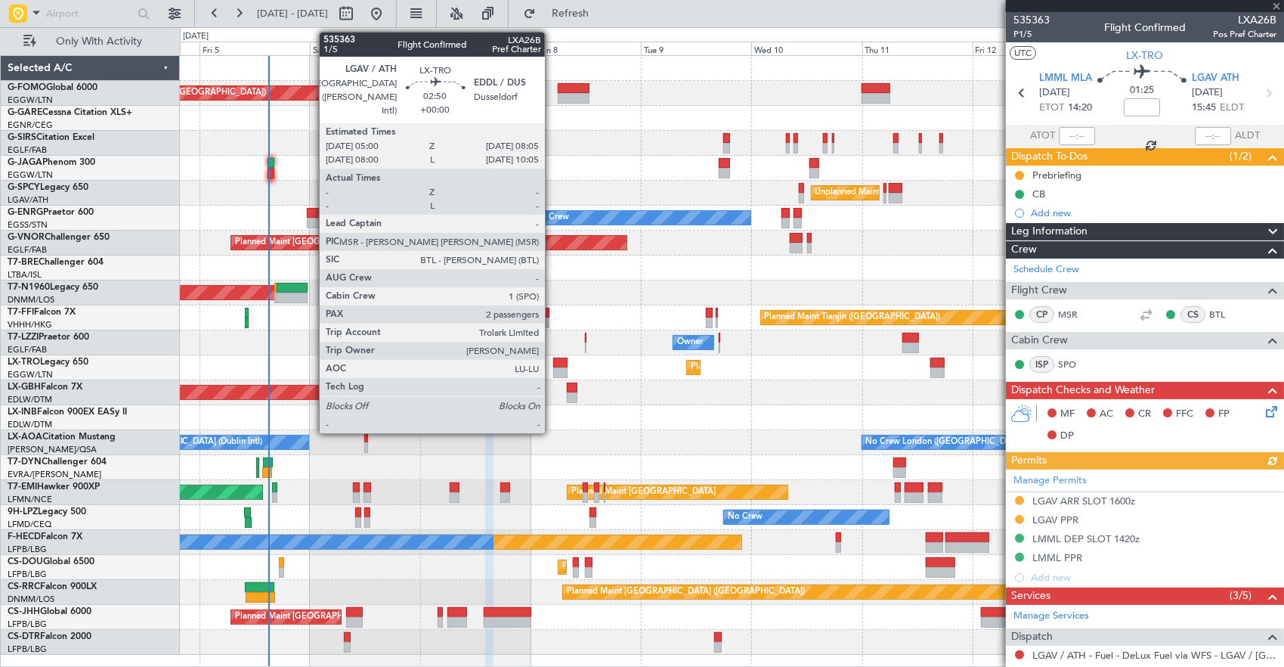
click at [553, 371] on div at bounding box center [560, 372] width 14 height 11
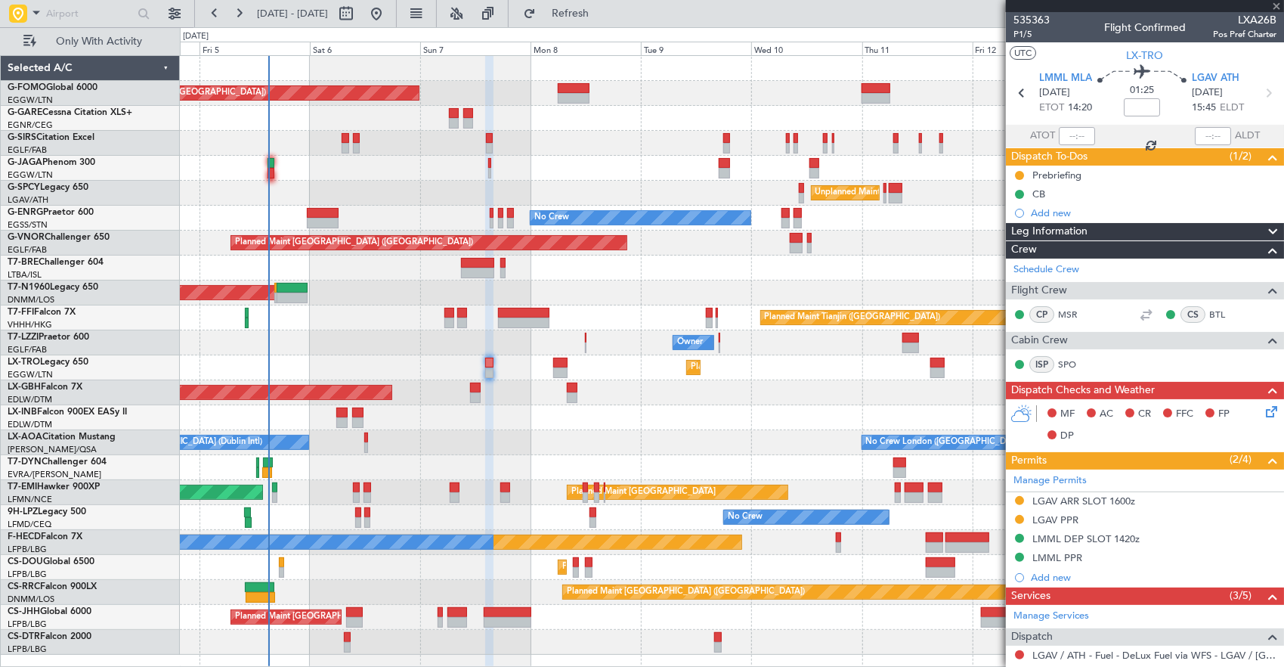
type input "2"
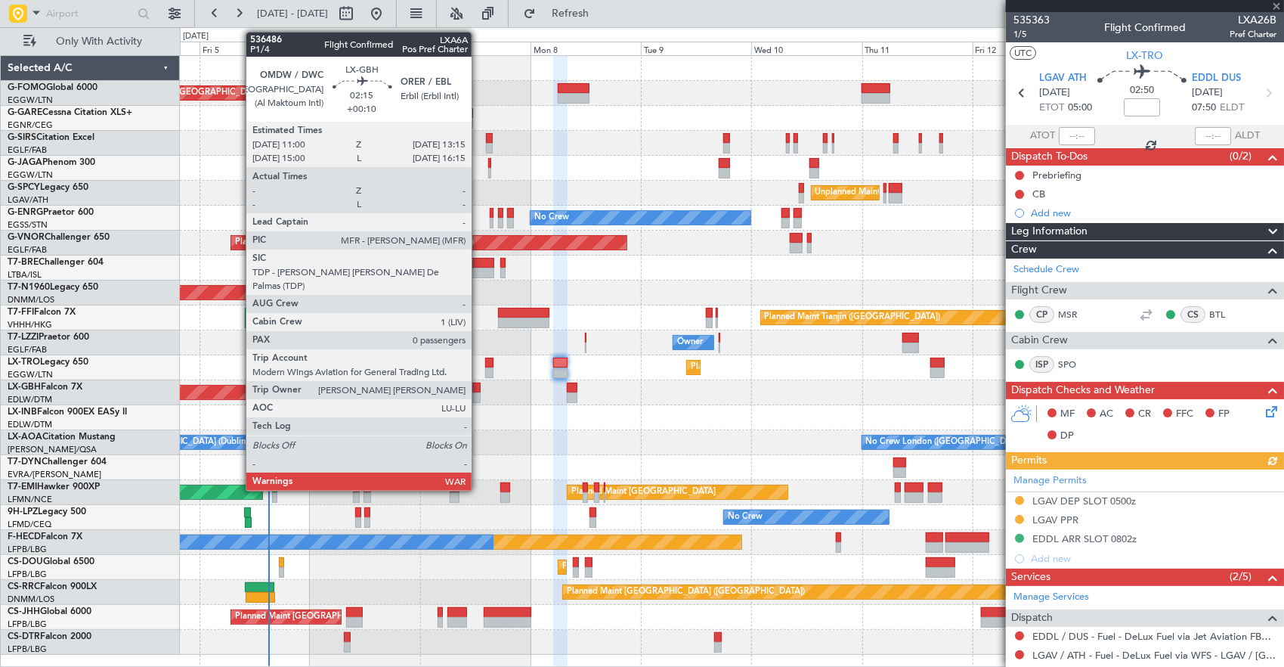
click at [479, 388] on div at bounding box center [475, 387] width 11 height 11
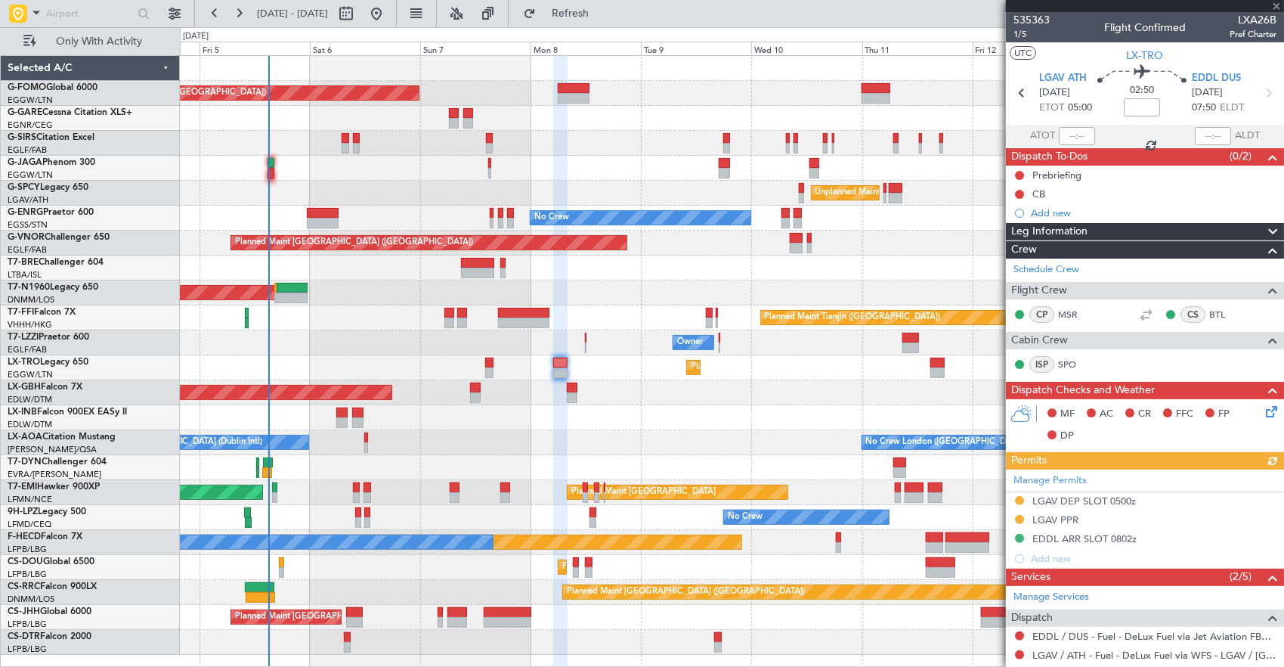
type input "+00:10"
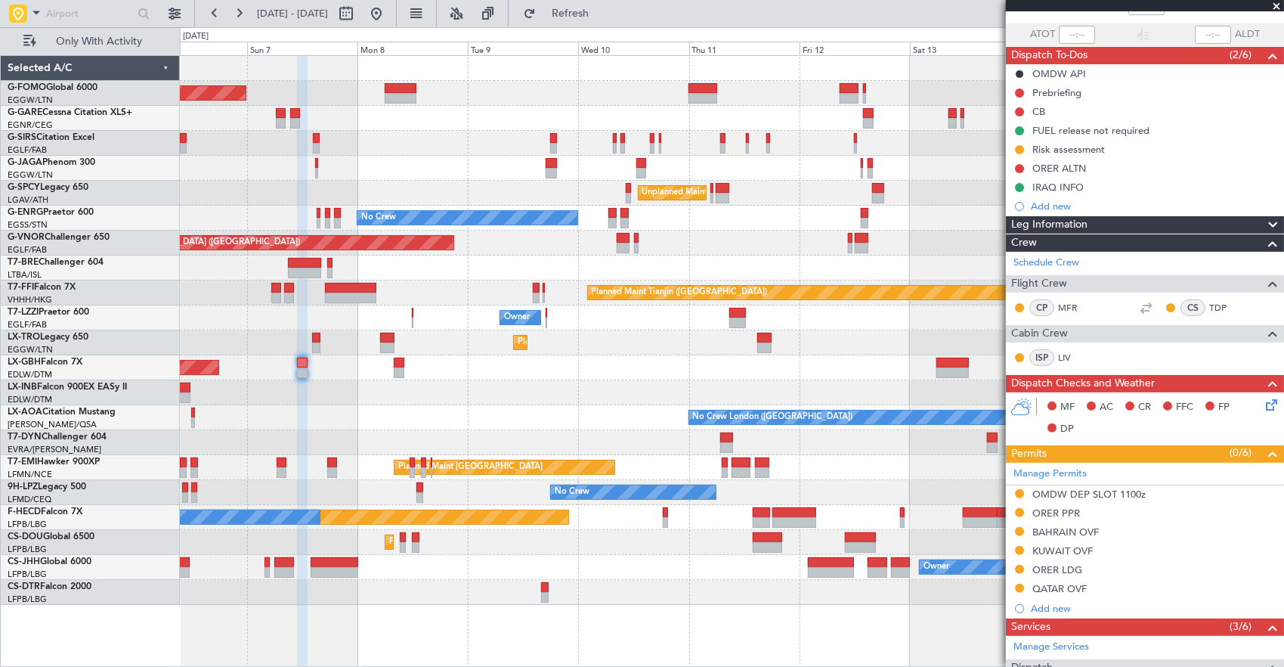
scroll to position [227, 0]
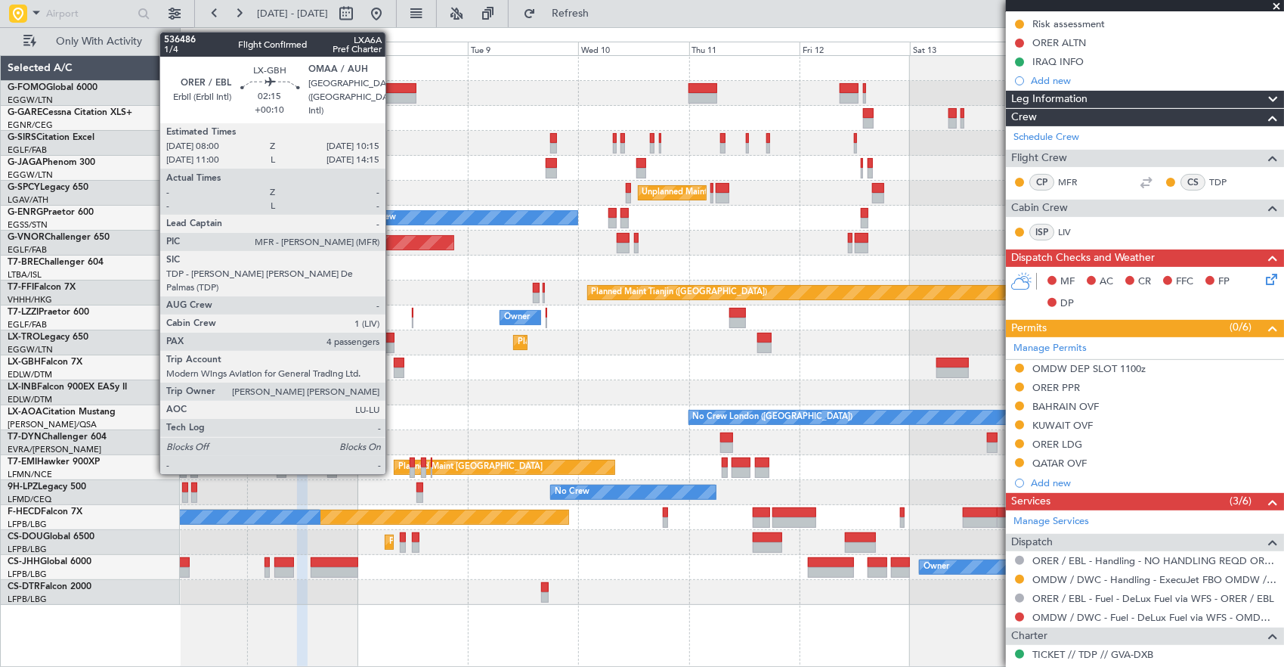
click at [394, 367] on div at bounding box center [399, 372] width 11 height 11
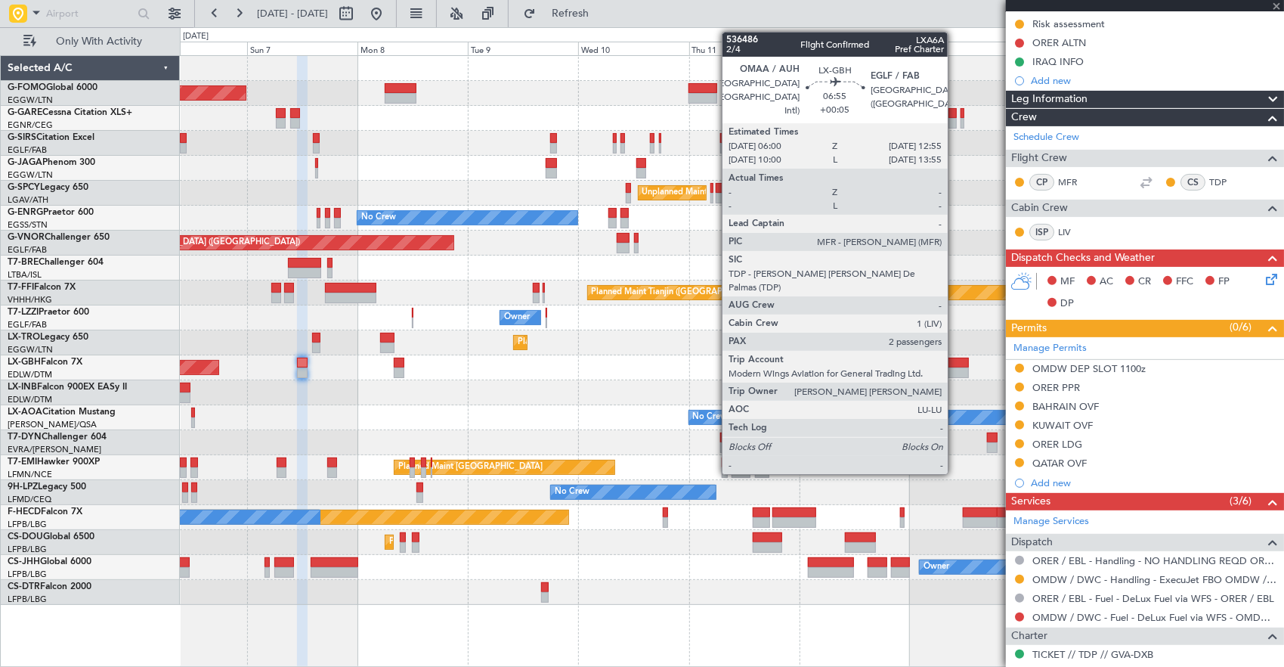
type input "4"
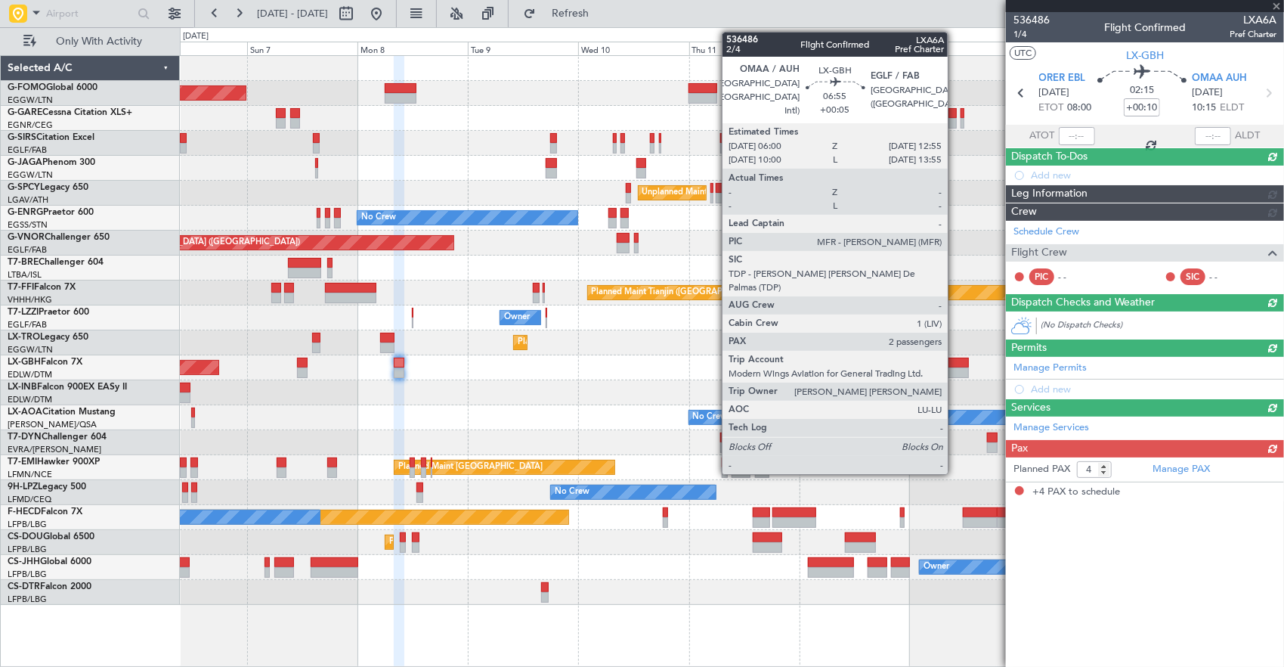
scroll to position [0, 0]
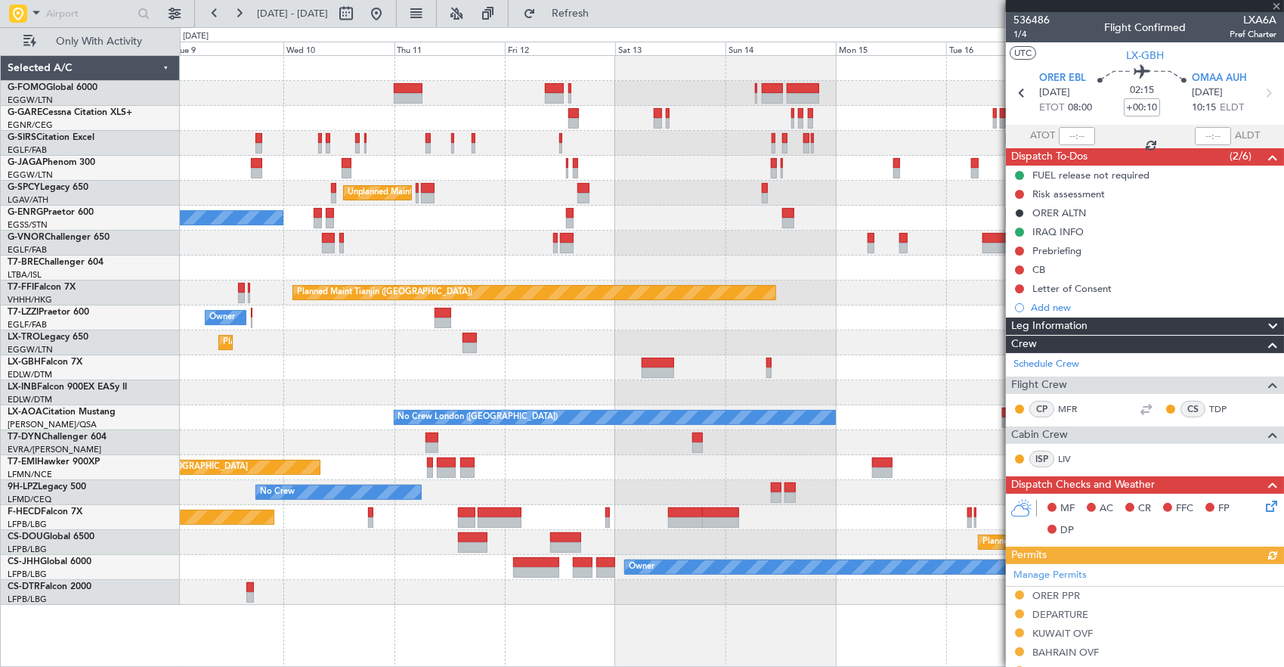
click at [501, 370] on div "Planned Maint Nurnberg Planned Maint Dubai (Dubai Intl)" at bounding box center [732, 367] width 1104 height 25
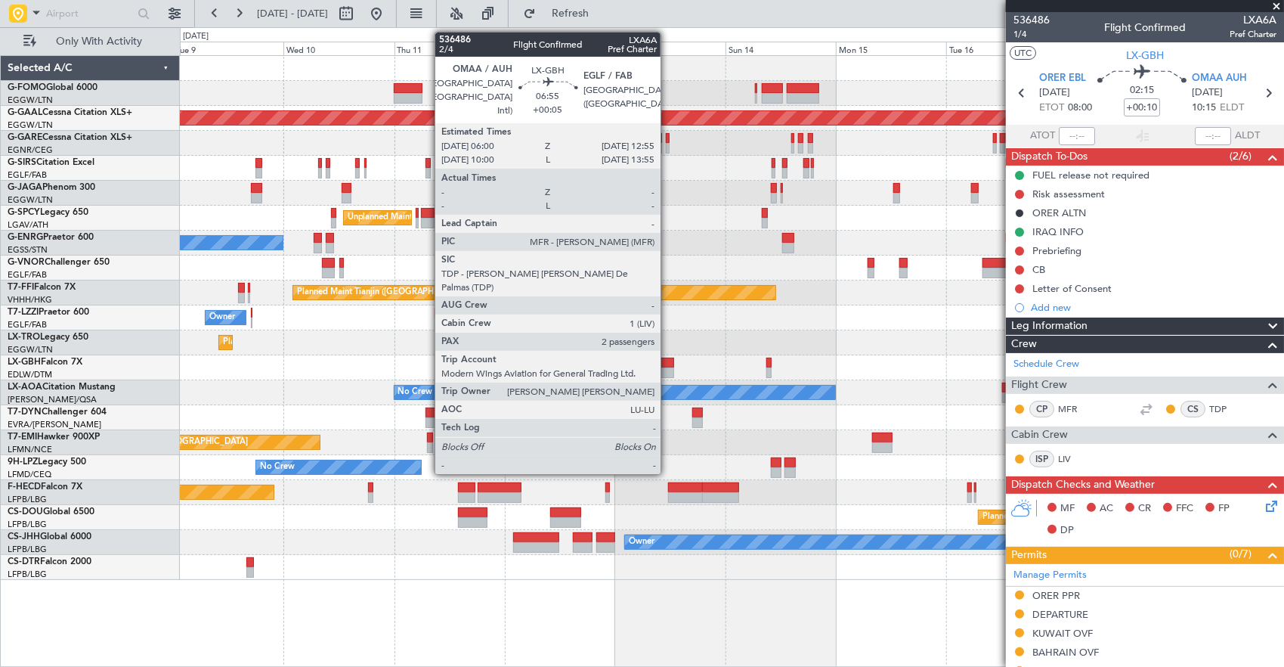
click at [668, 364] on div at bounding box center [658, 362] width 32 height 11
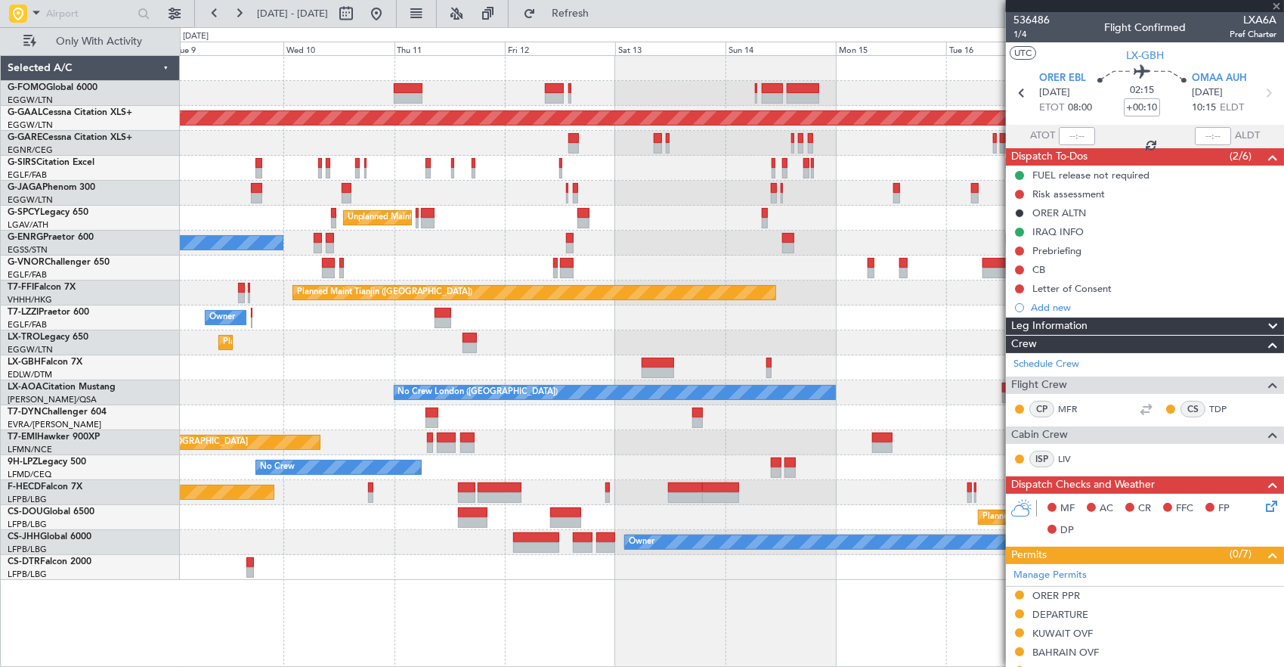
scroll to position [378, 0]
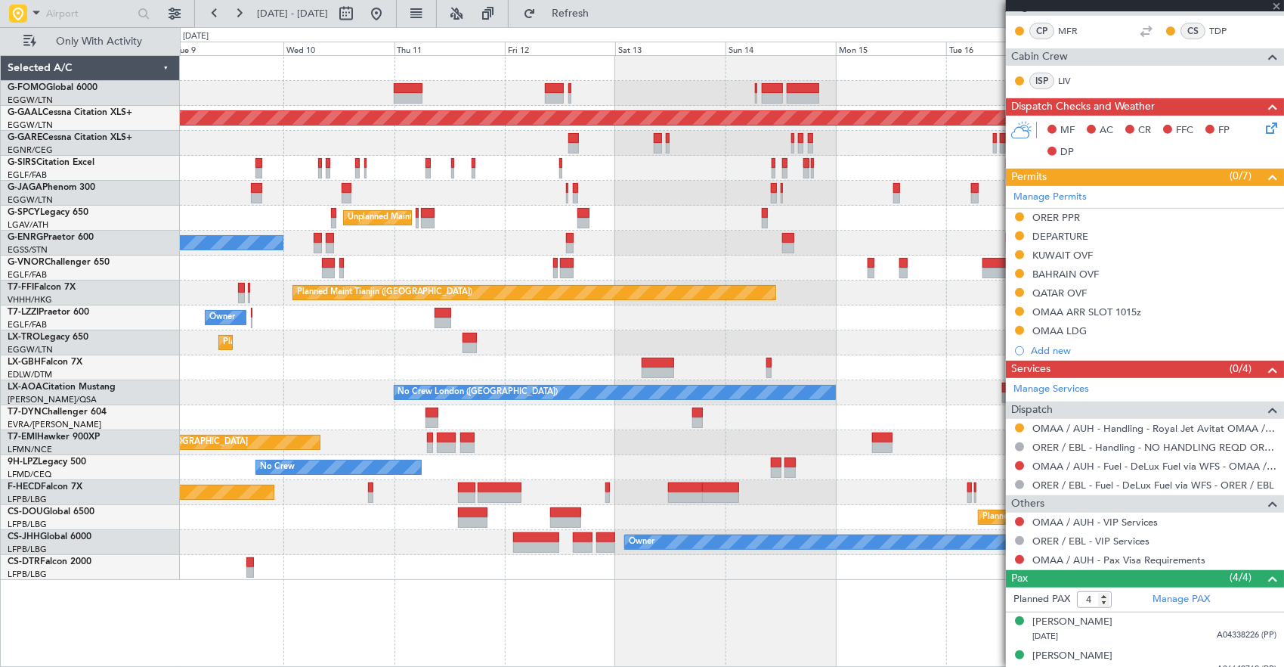
type input "+00:05"
type input "2"
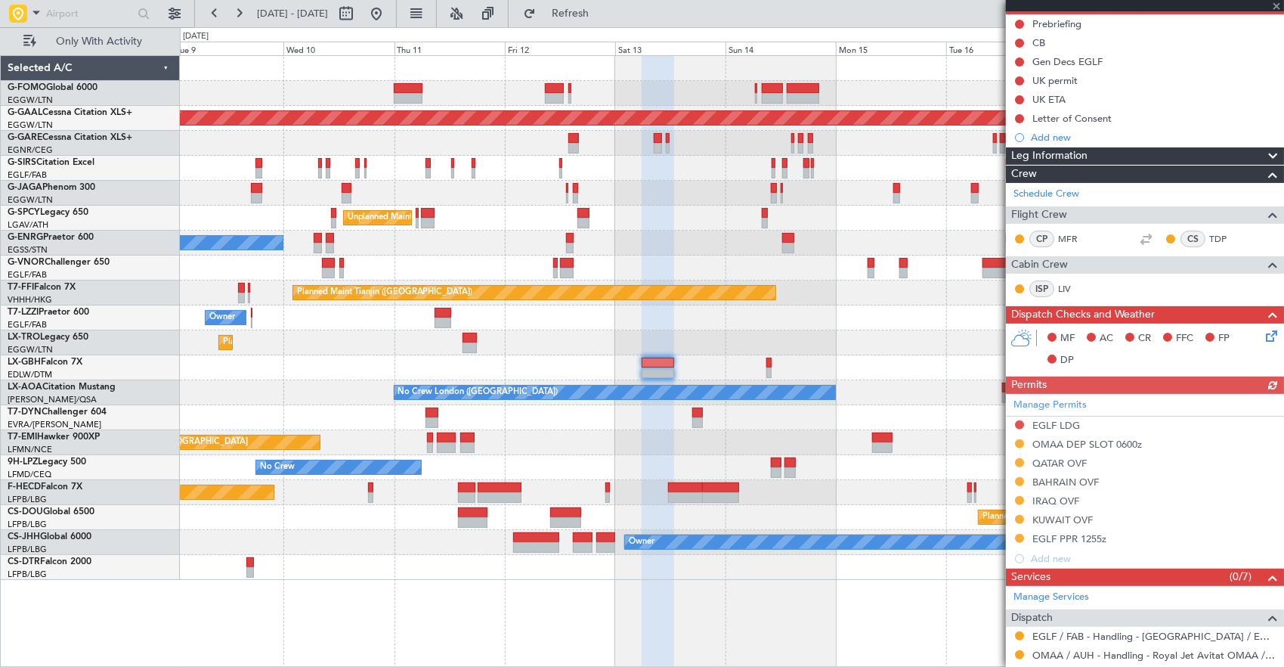
scroll to position [0, 0]
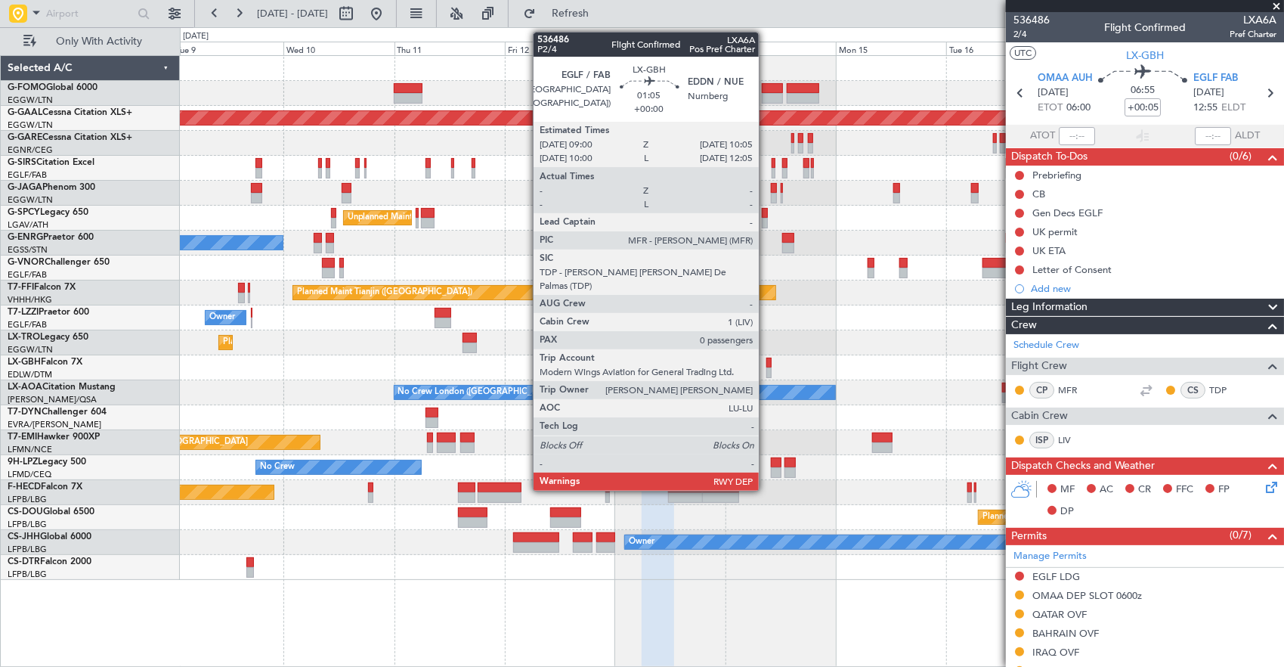
click at [766, 367] on div at bounding box center [768, 372] width 5 height 11
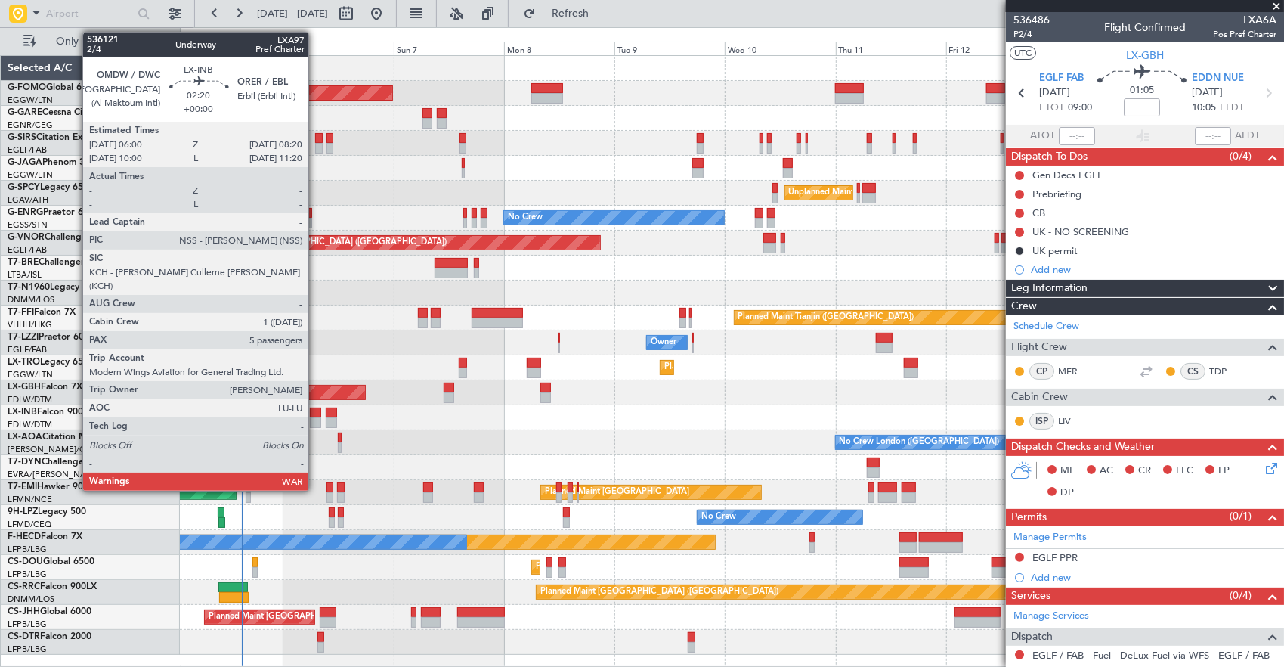
click at [316, 418] on div at bounding box center [315, 422] width 11 height 11
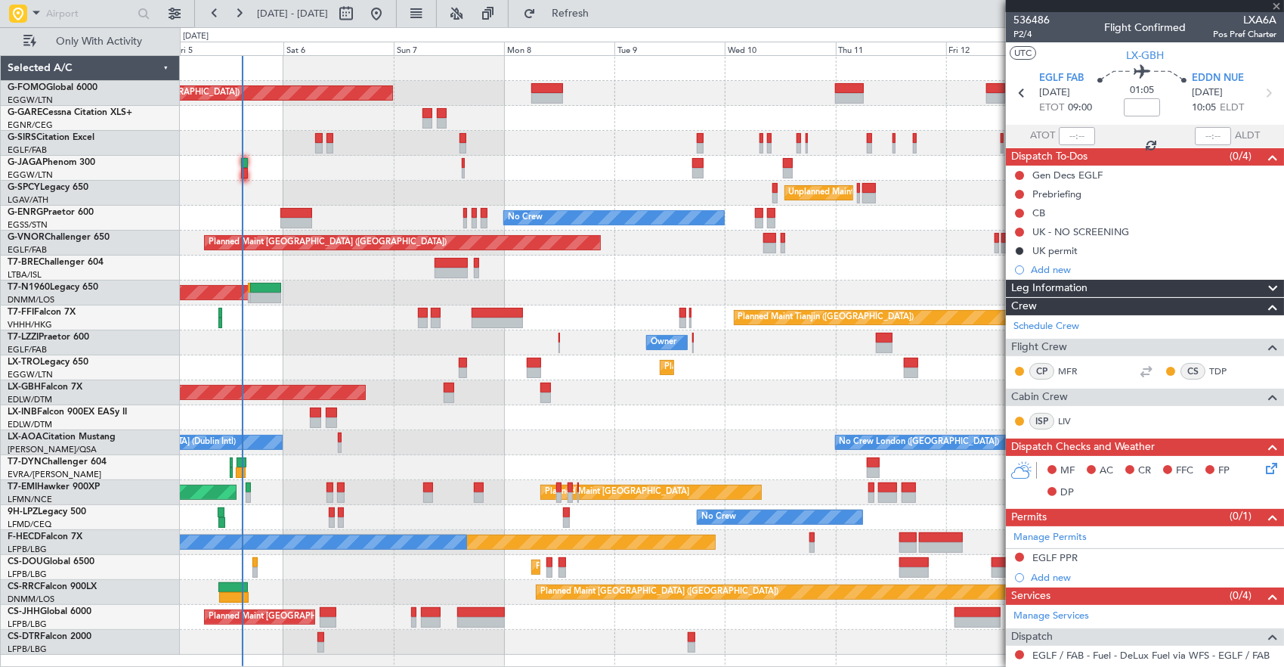
type input "5"
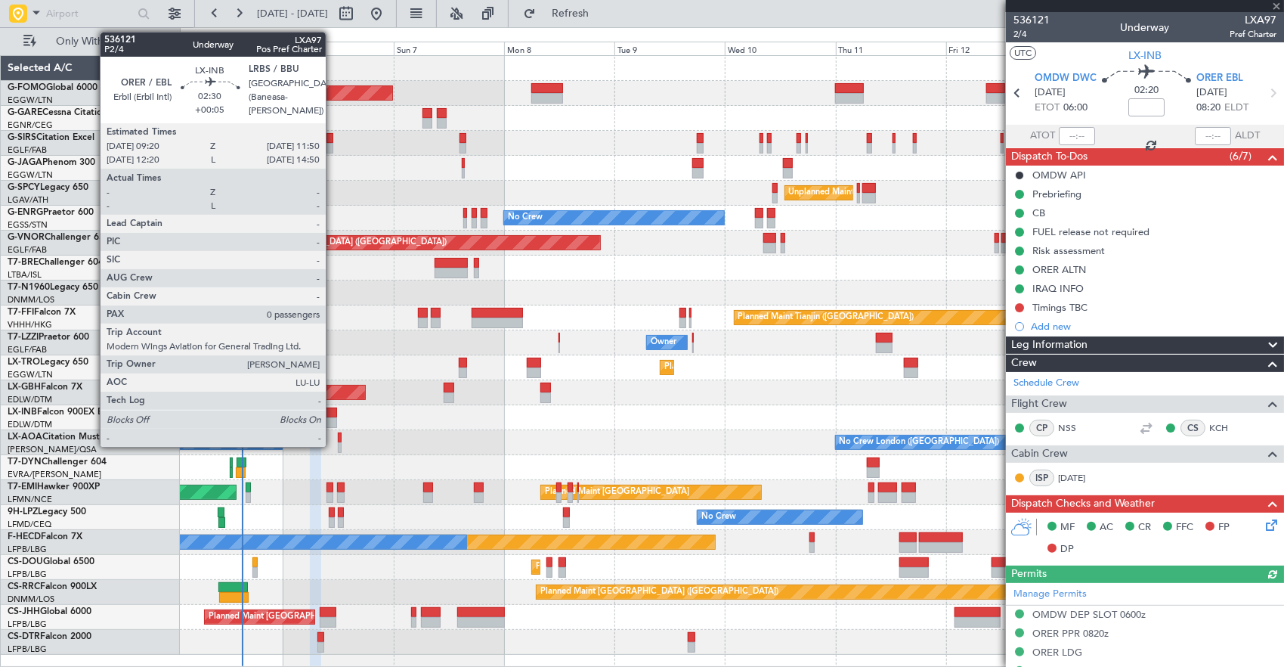
click at [333, 414] on div at bounding box center [332, 412] width 12 height 11
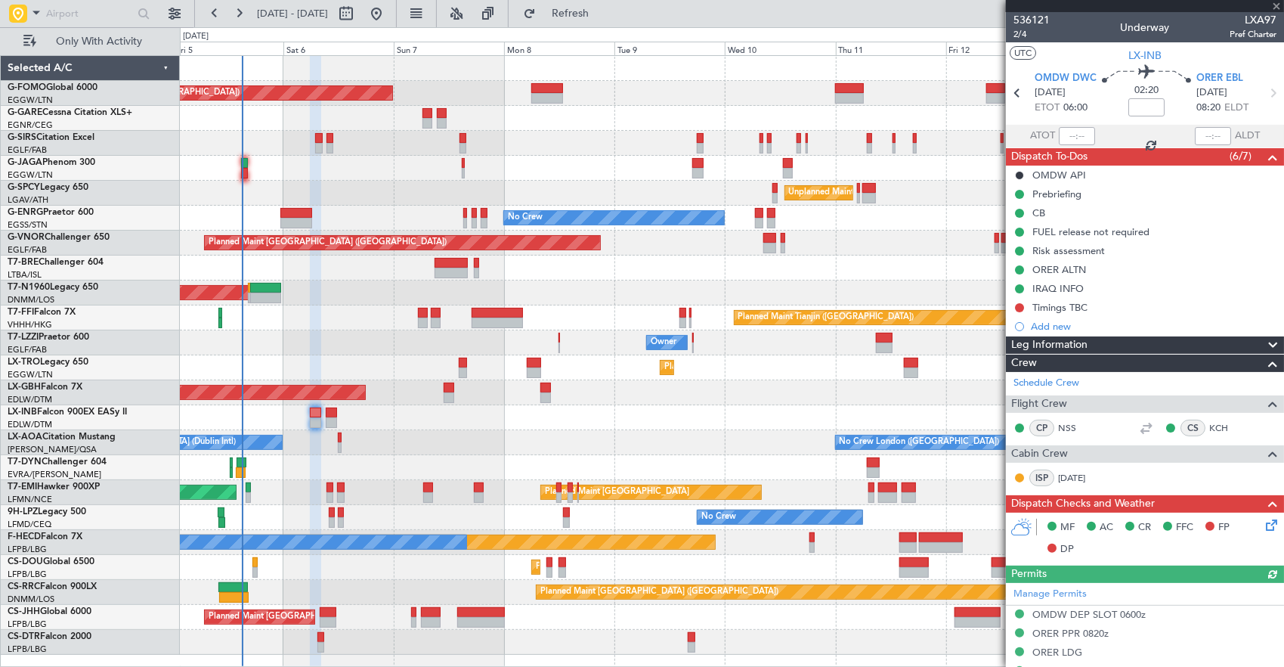
type input "+00:05"
type input "0"
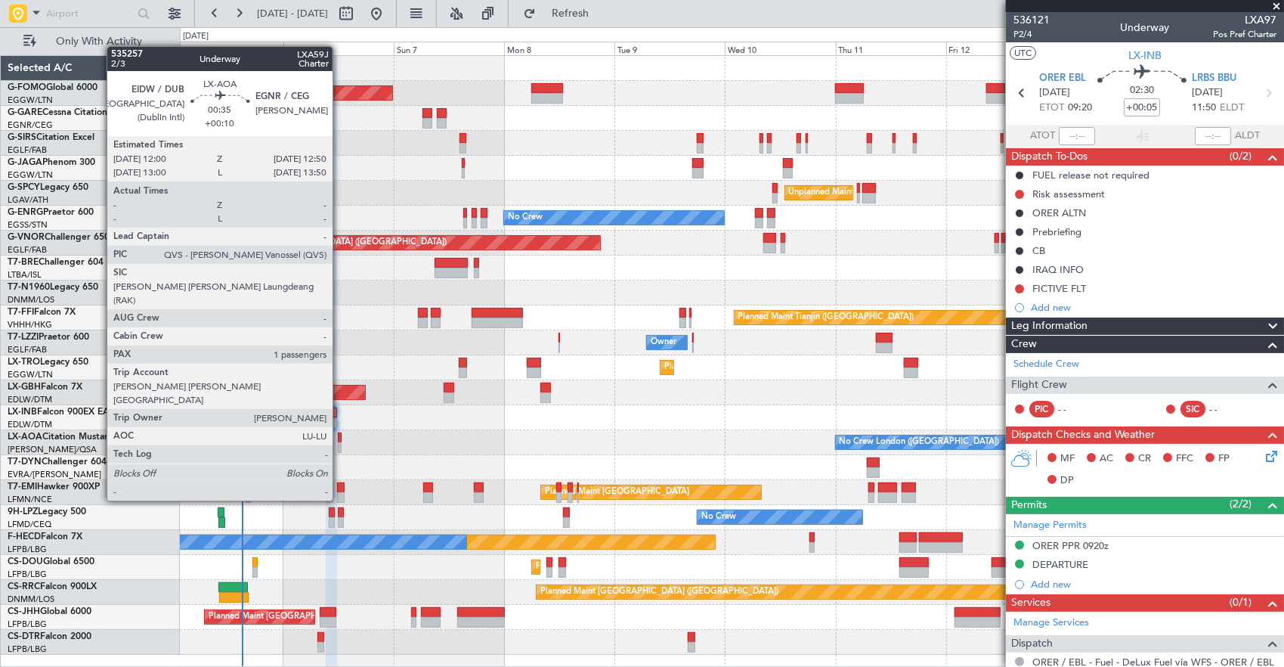
click at [340, 444] on div at bounding box center [340, 447] width 5 height 11
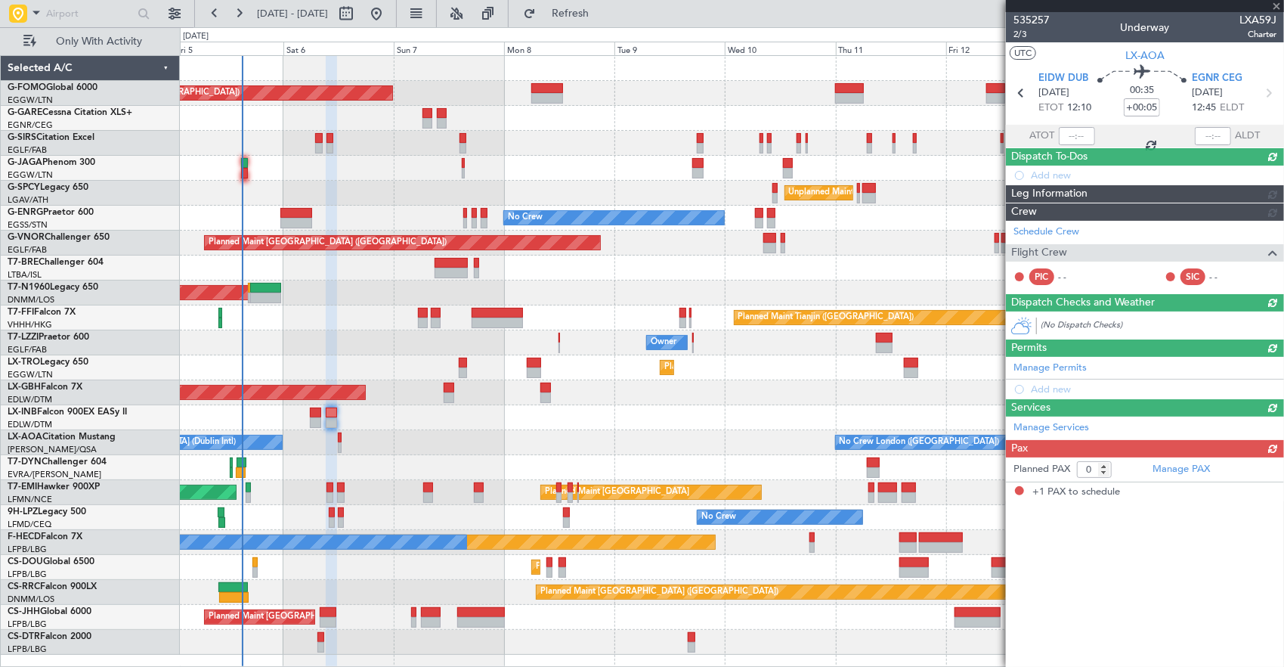
type input "+00:10"
type input "1"
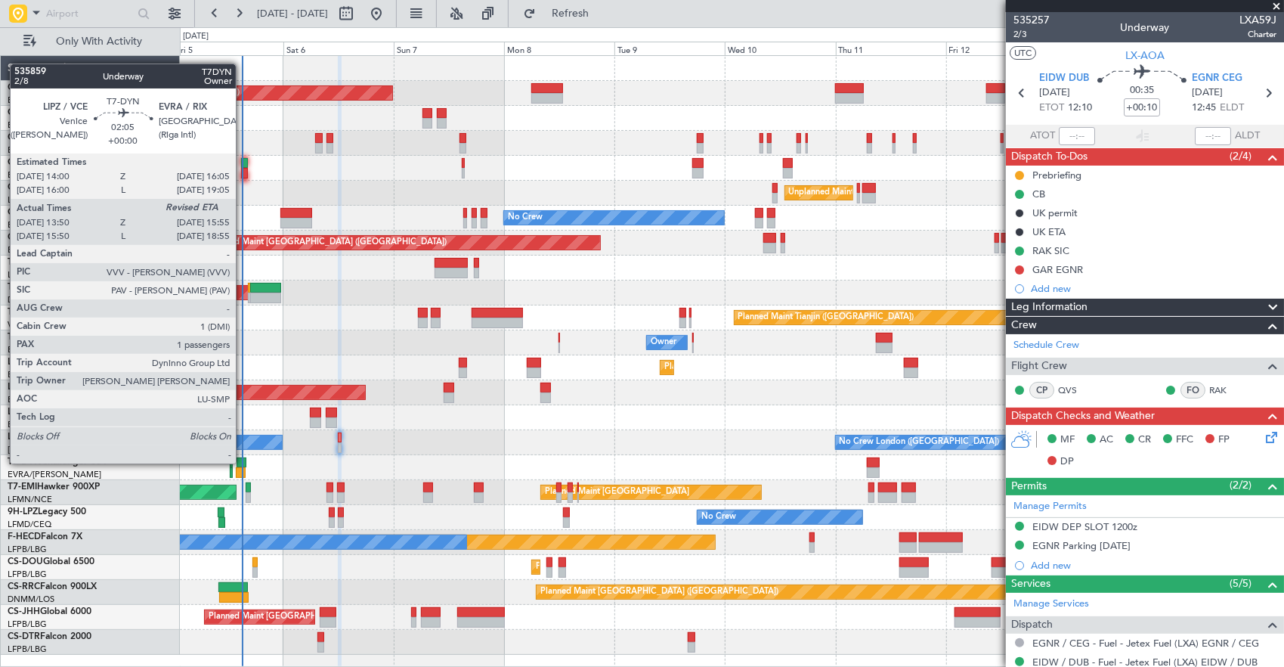
click at [243, 462] on div at bounding box center [242, 462] width 10 height 11
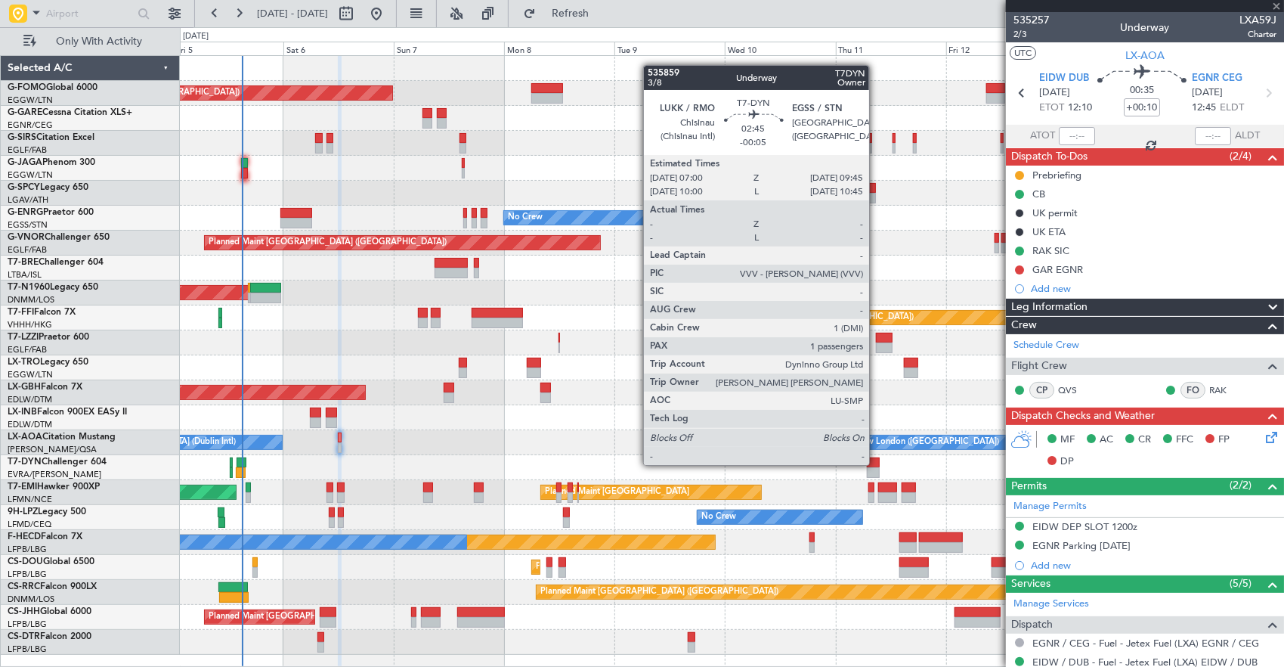
type input "13:50"
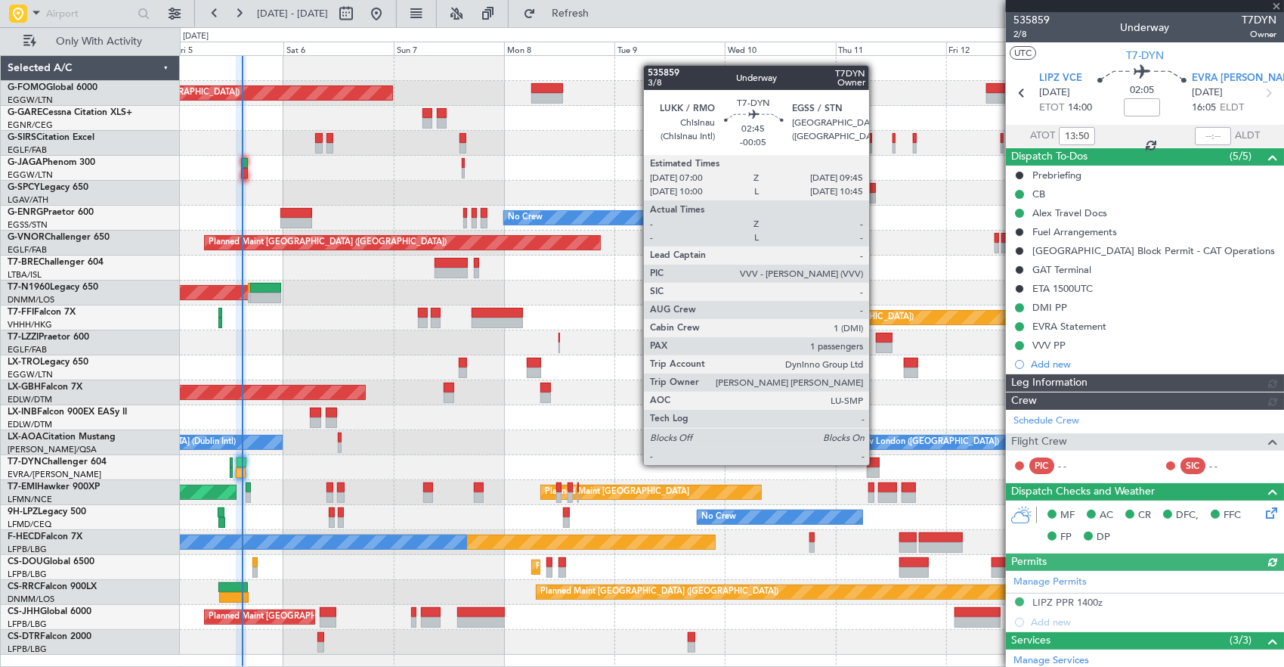
click at [877, 463] on div at bounding box center [873, 462] width 13 height 11
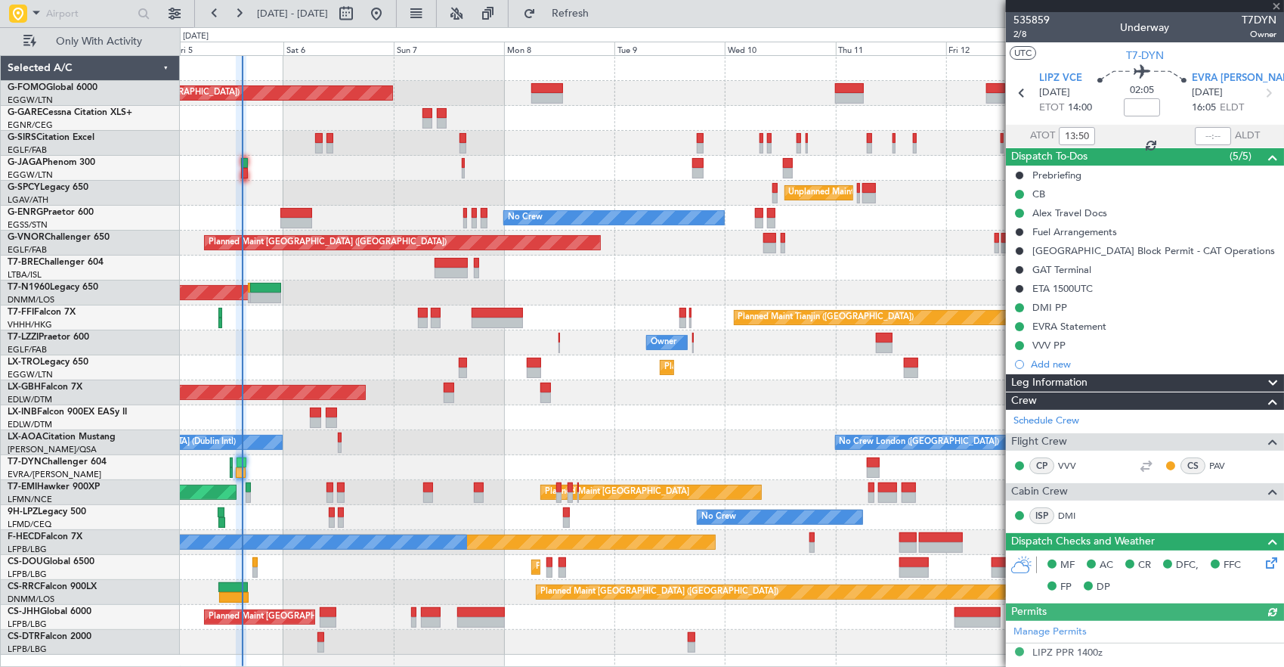
type input "-00:05"
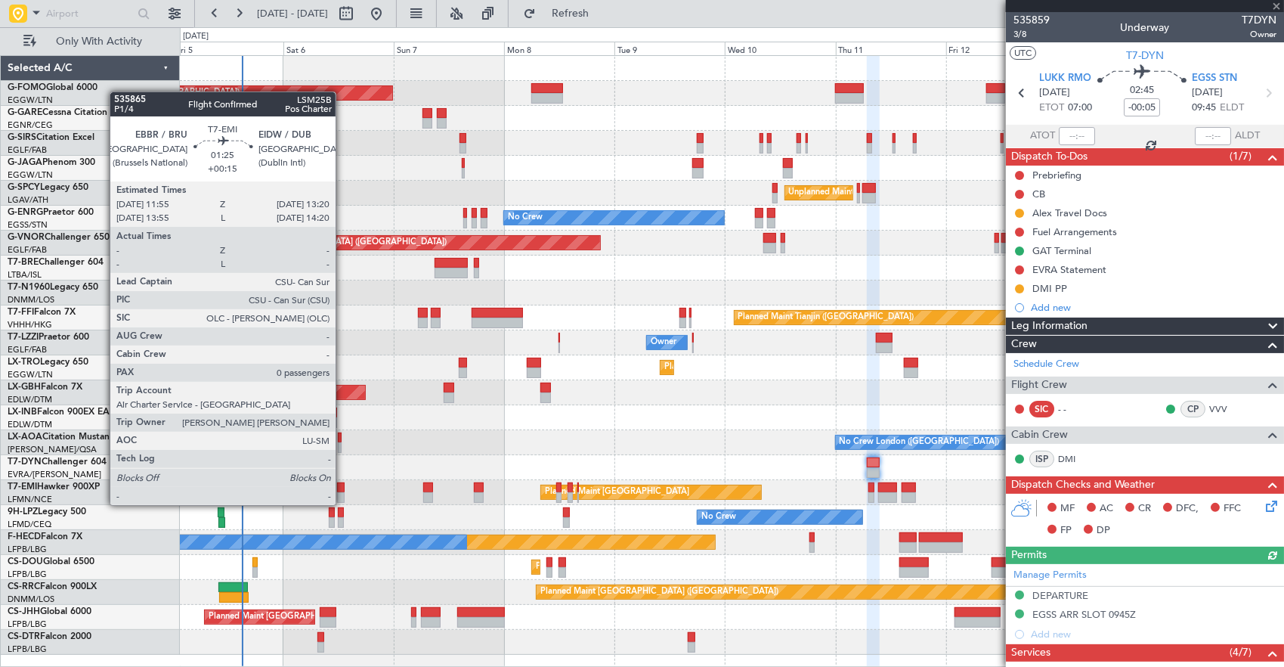
click at [343, 492] on div at bounding box center [340, 497] width 7 height 11
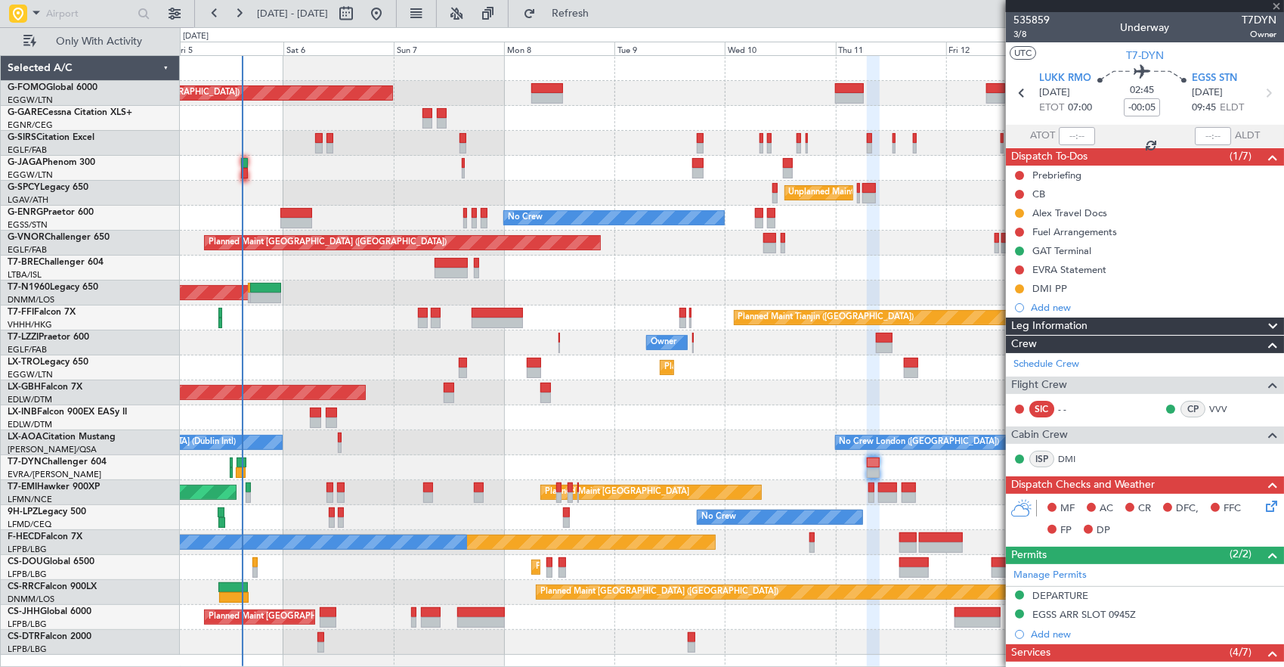
type input "+00:15"
type input "0"
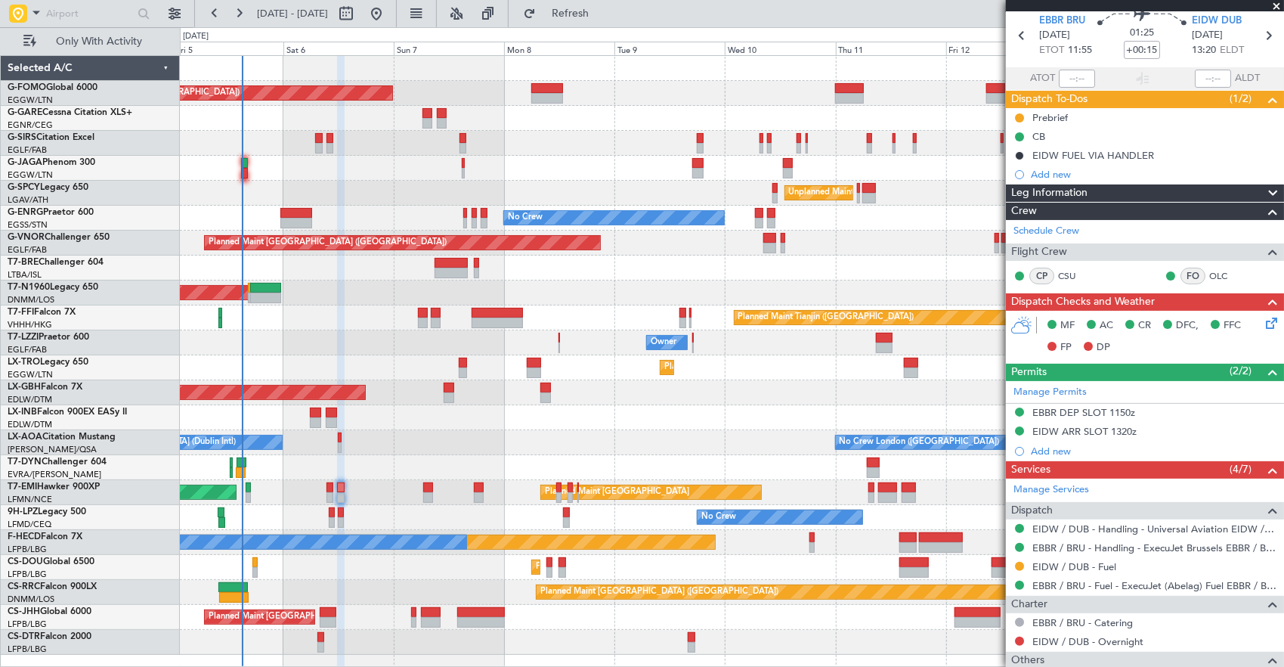
scroll to position [76, 0]
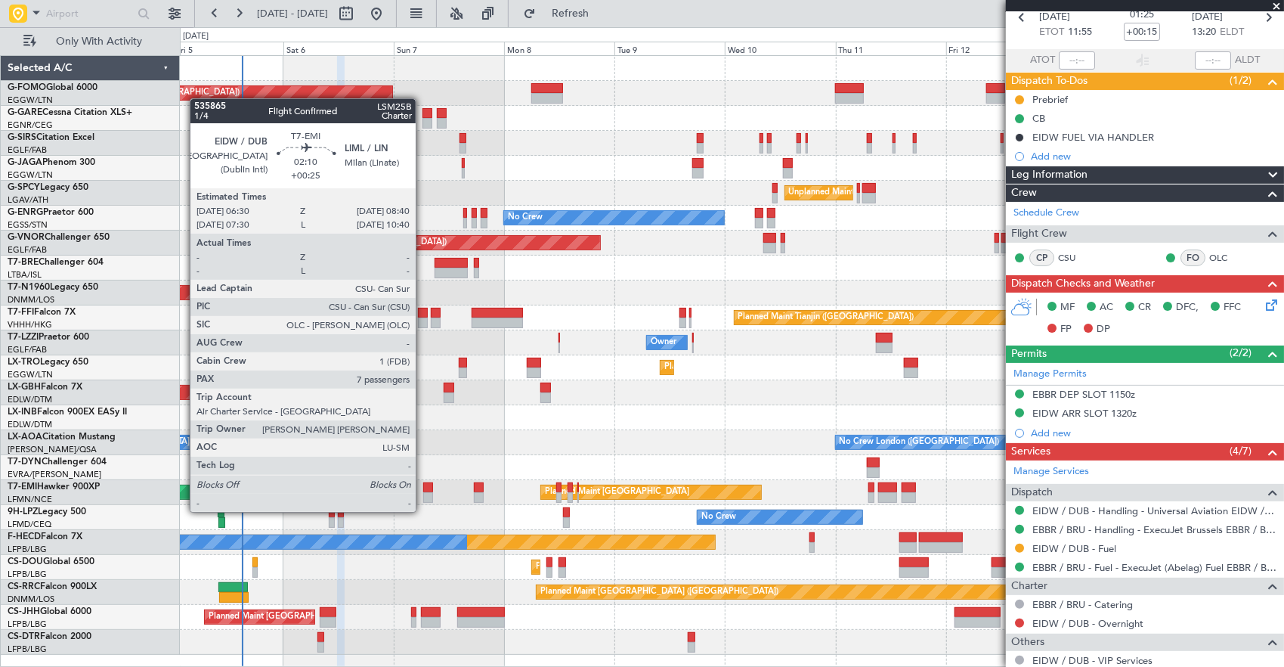
click at [423, 497] on div at bounding box center [428, 497] width 11 height 11
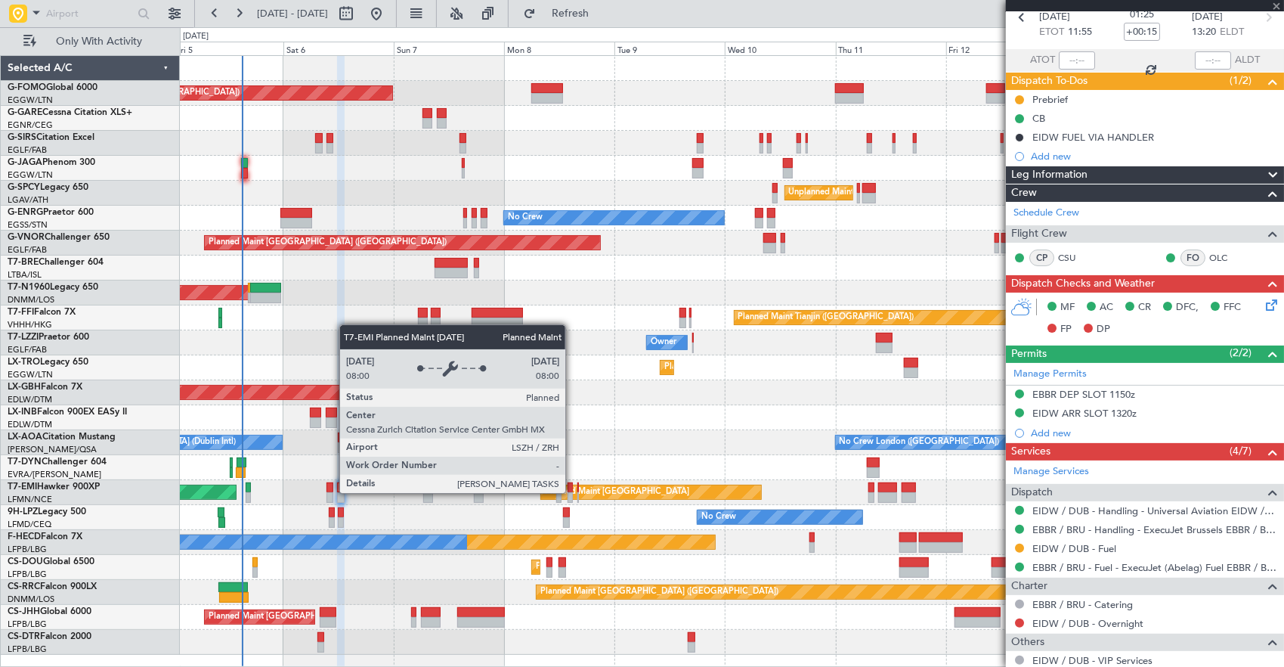
type input "+00:25"
type input "7"
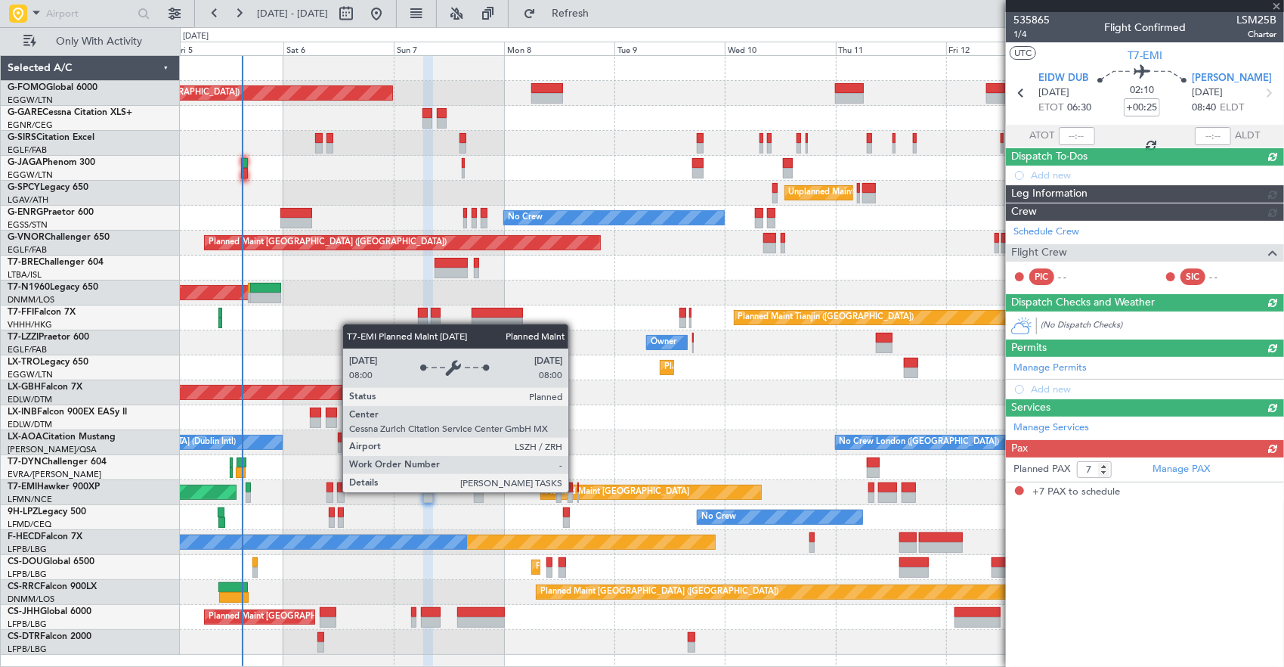
scroll to position [0, 0]
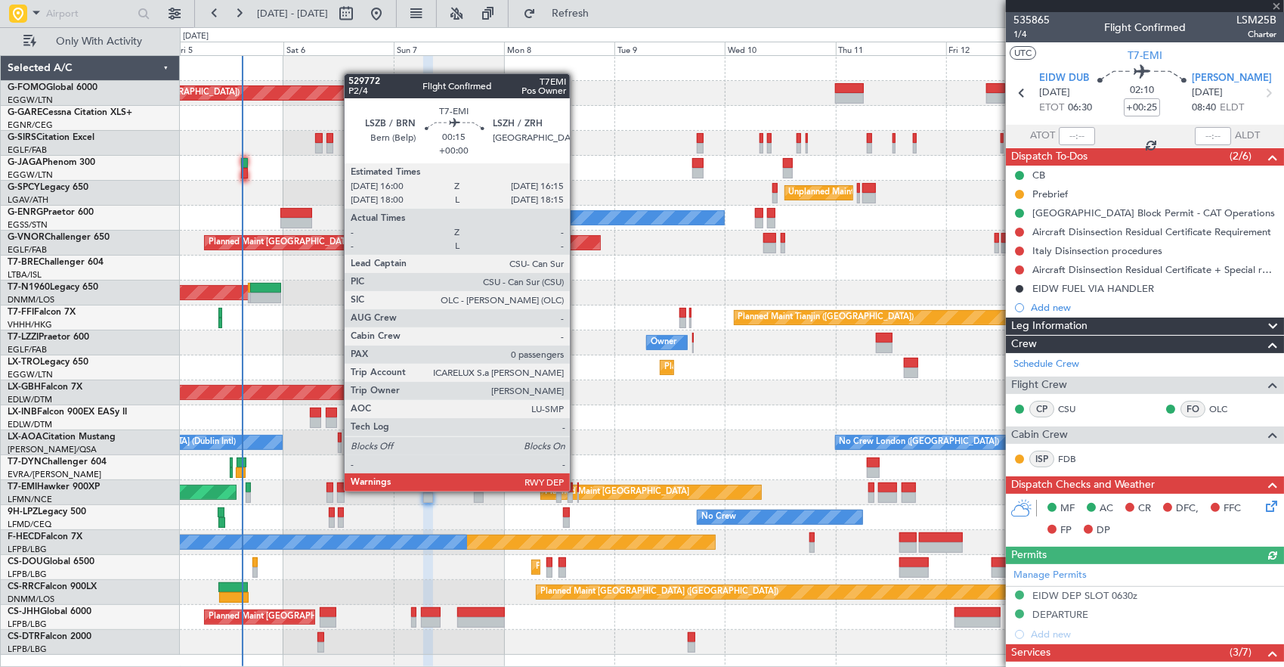
click at [577, 490] on div at bounding box center [578, 487] width 2 height 11
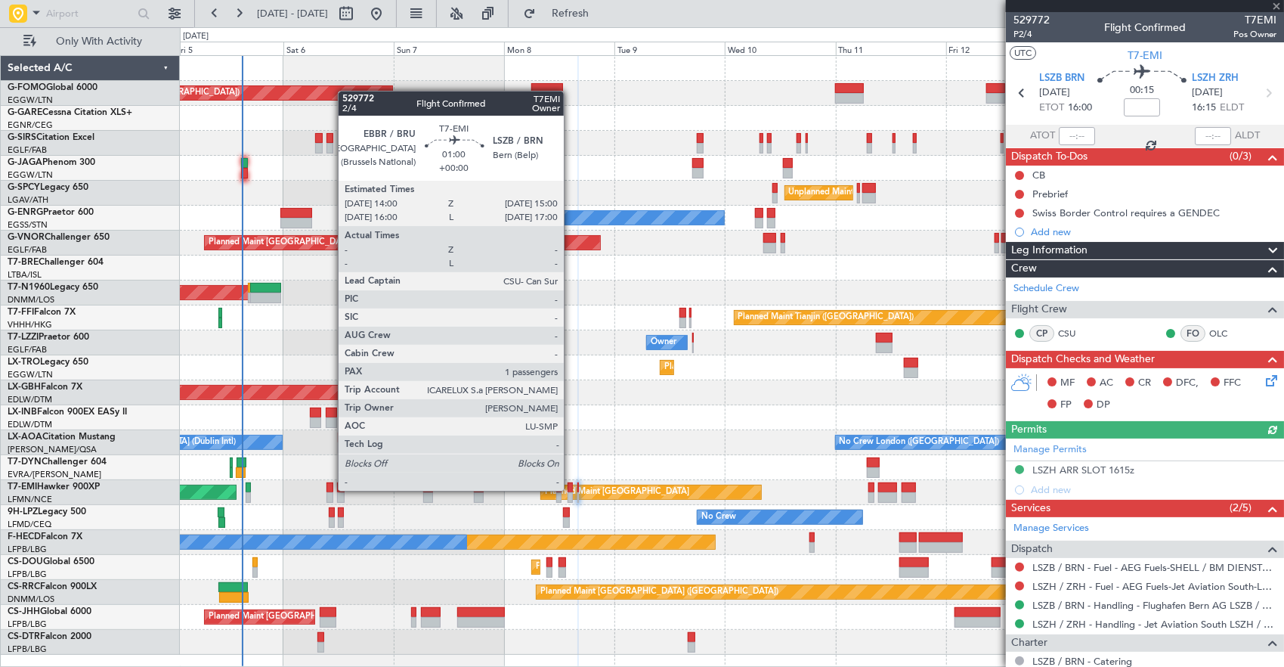
click at [571, 490] on div at bounding box center [570, 487] width 5 height 11
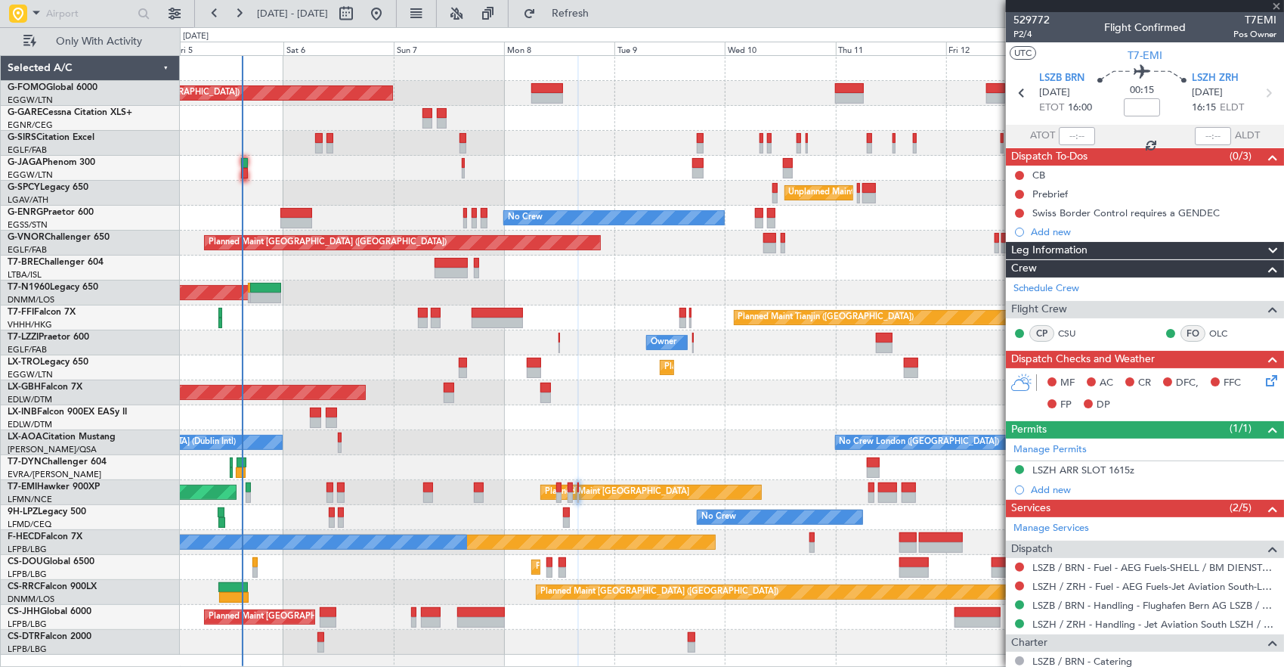
type input "1"
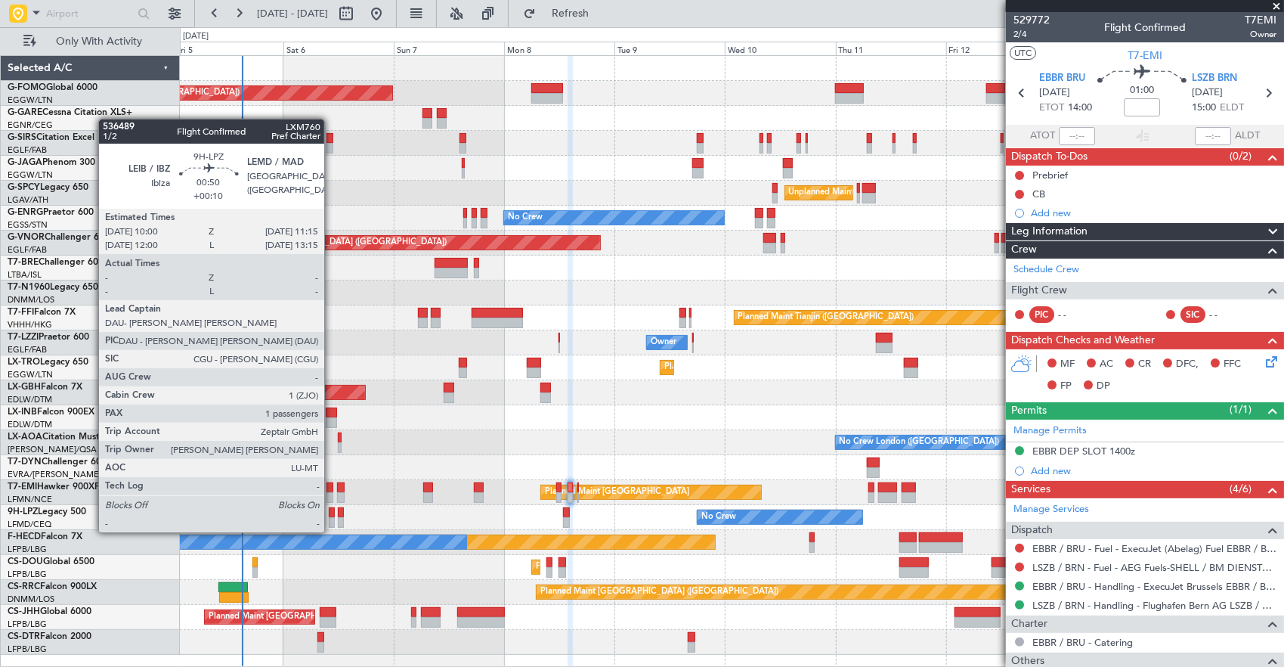
click at [332, 517] on div at bounding box center [332, 522] width 6 height 11
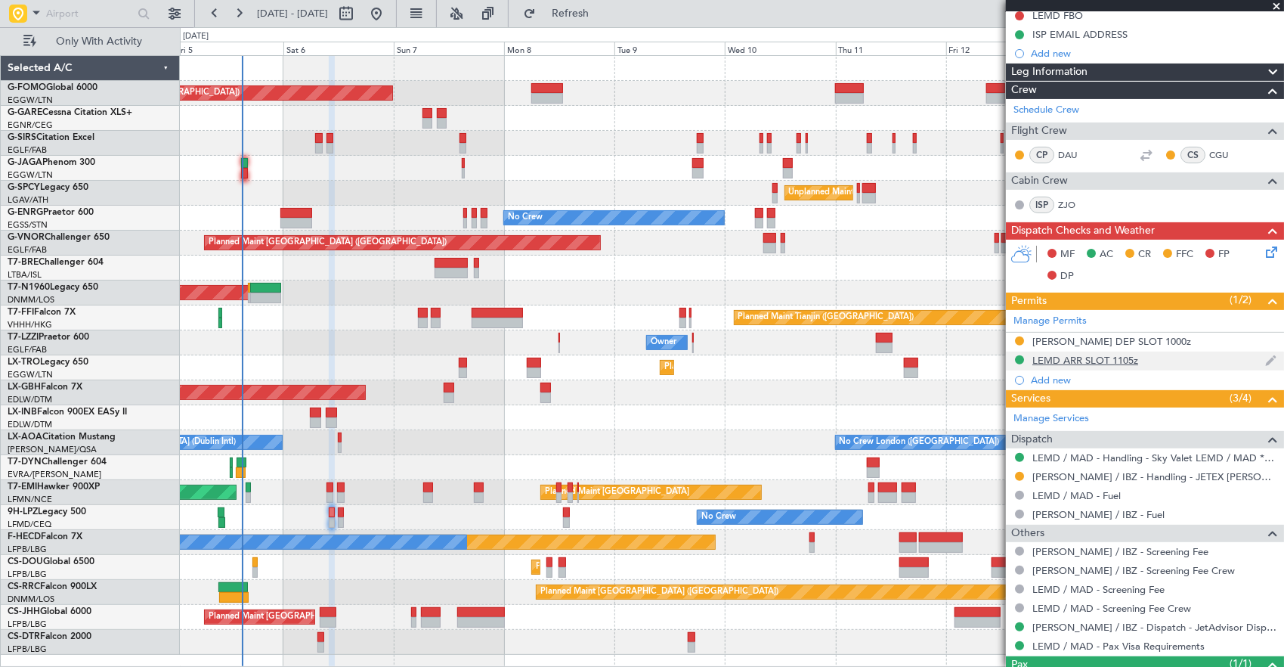
scroll to position [258, 0]
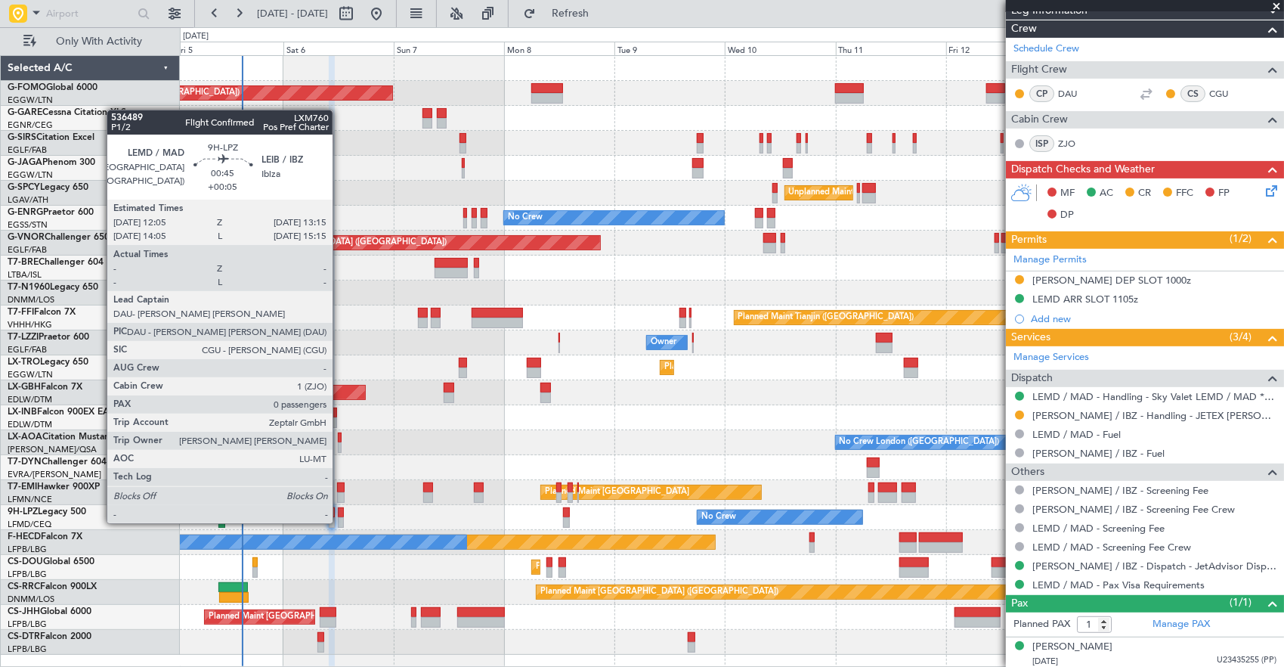
click at [340, 508] on div at bounding box center [341, 512] width 6 height 11
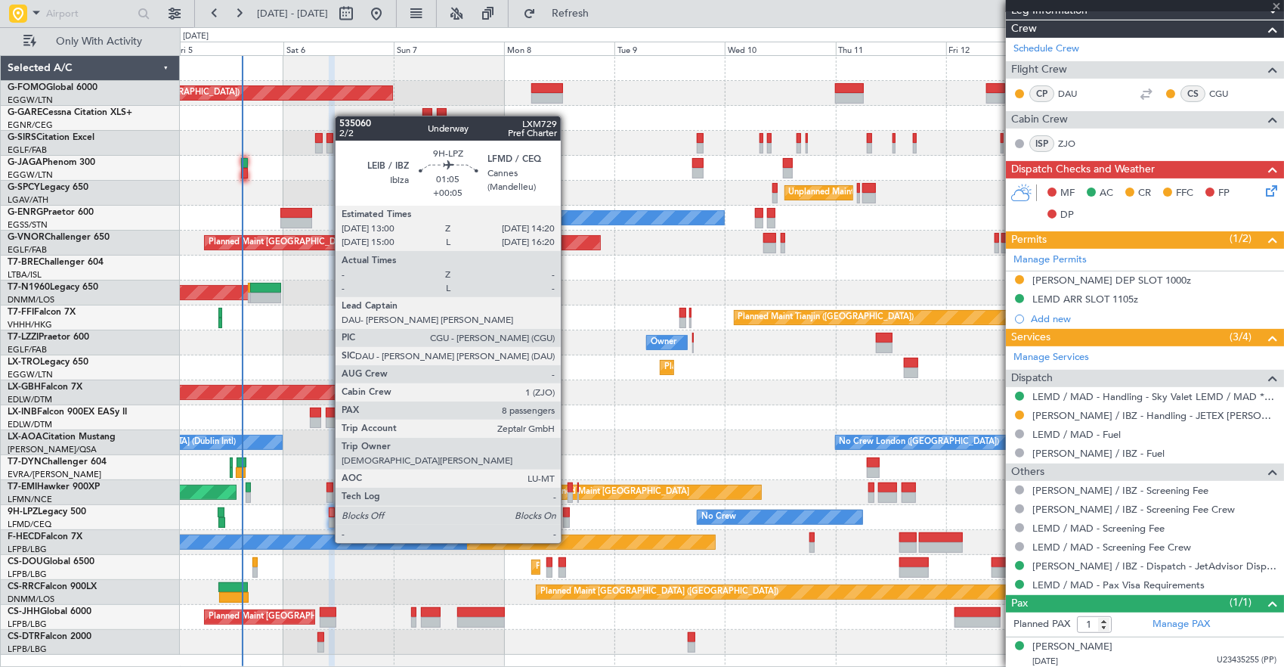
type input "+00:05"
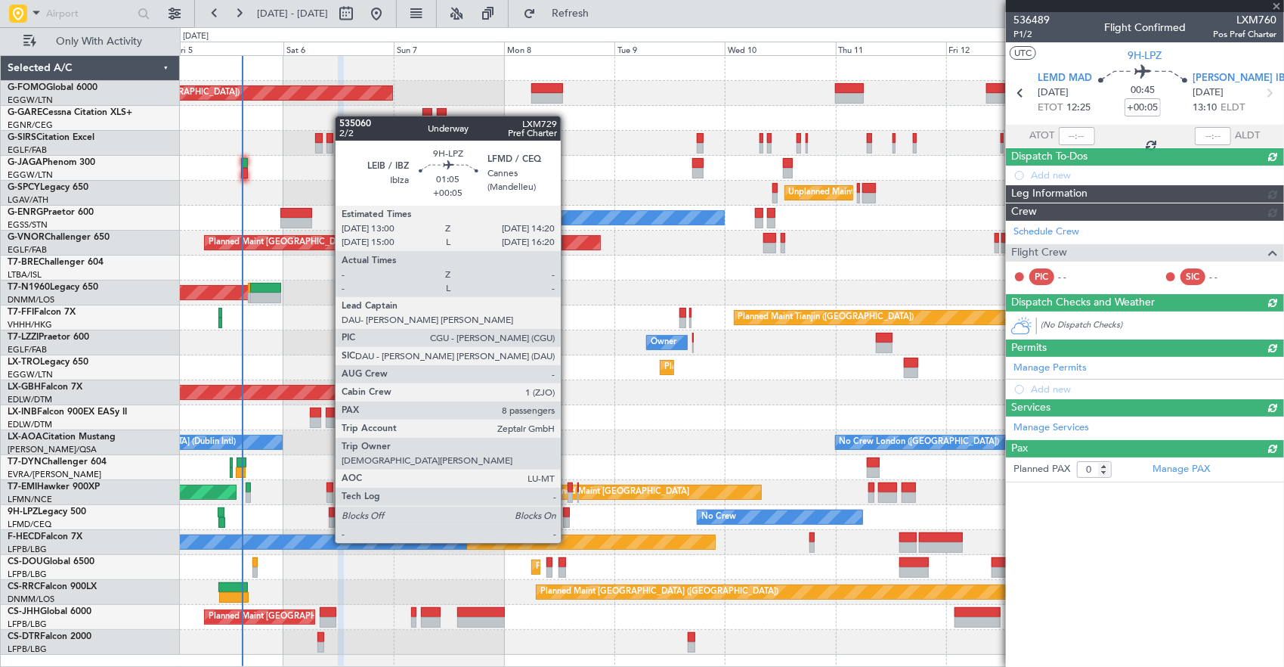
click at [568, 514] on div at bounding box center [566, 512] width 7 height 11
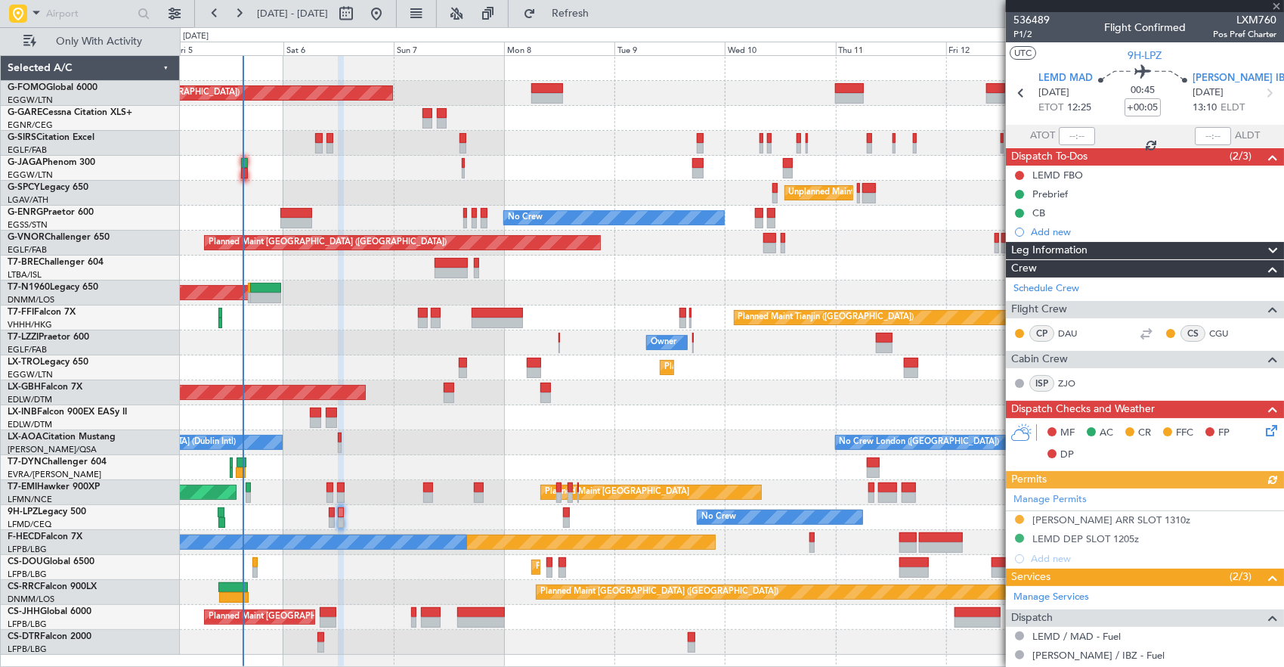
type input "8"
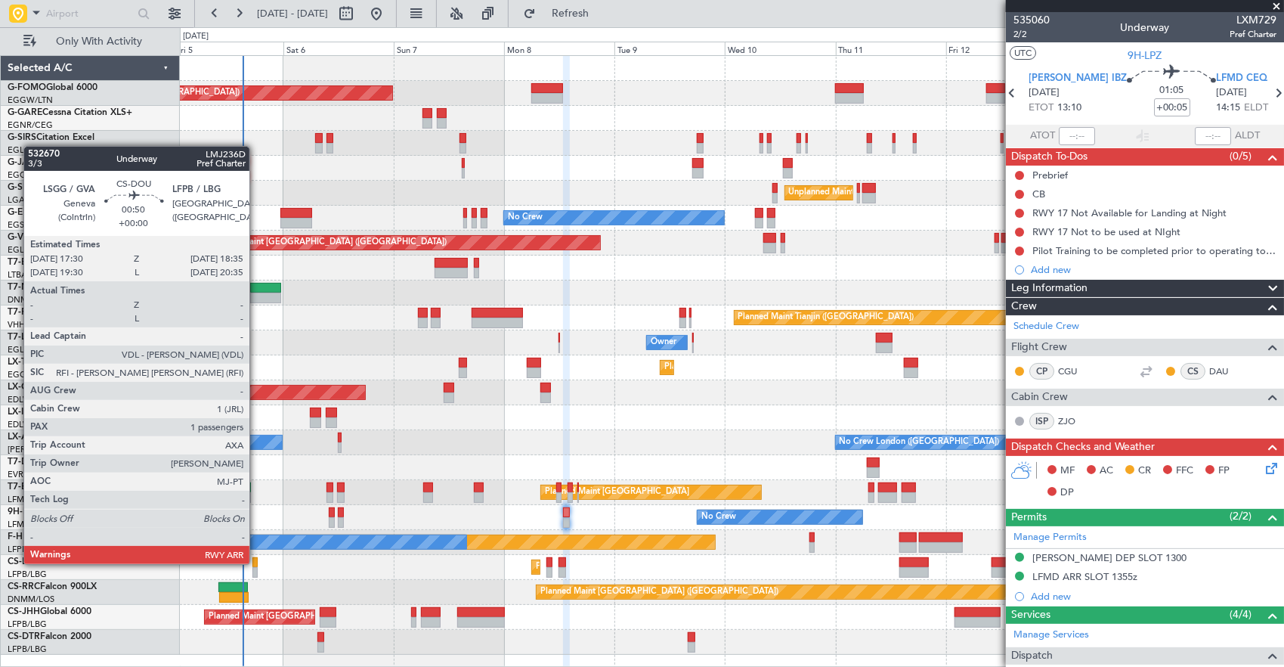
click at [257, 562] on div at bounding box center [254, 562] width 5 height 11
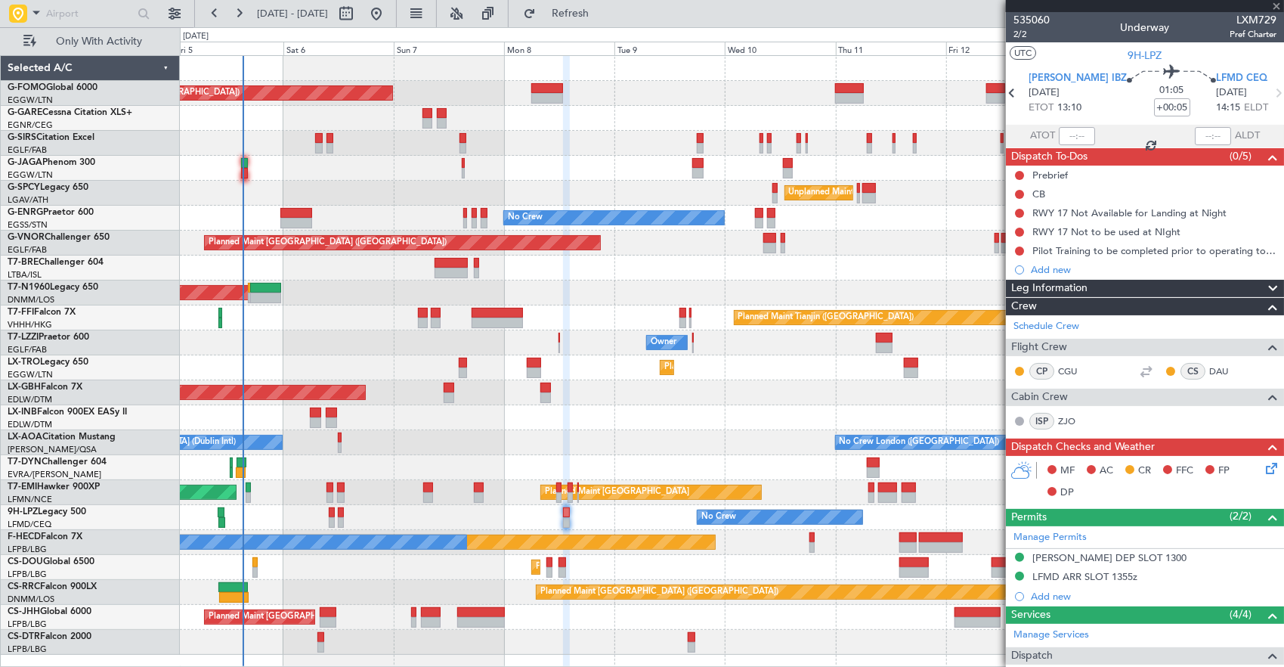
type input "1"
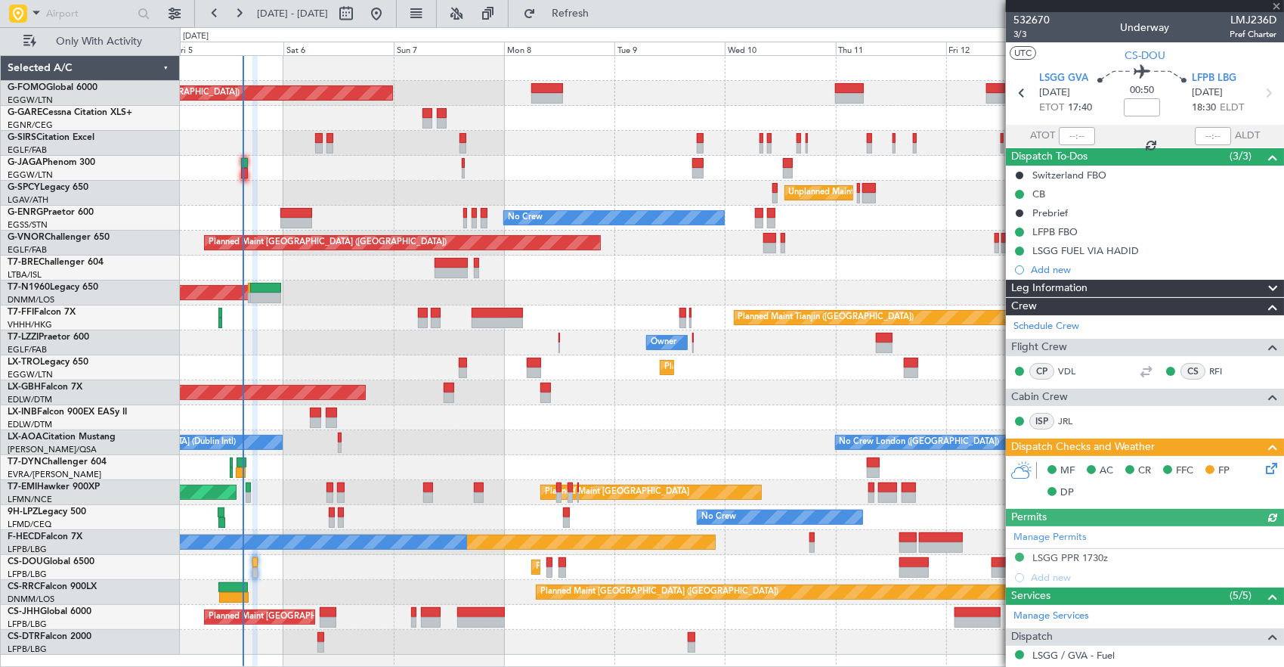
click at [1263, 461] on icon at bounding box center [1269, 465] width 12 height 12
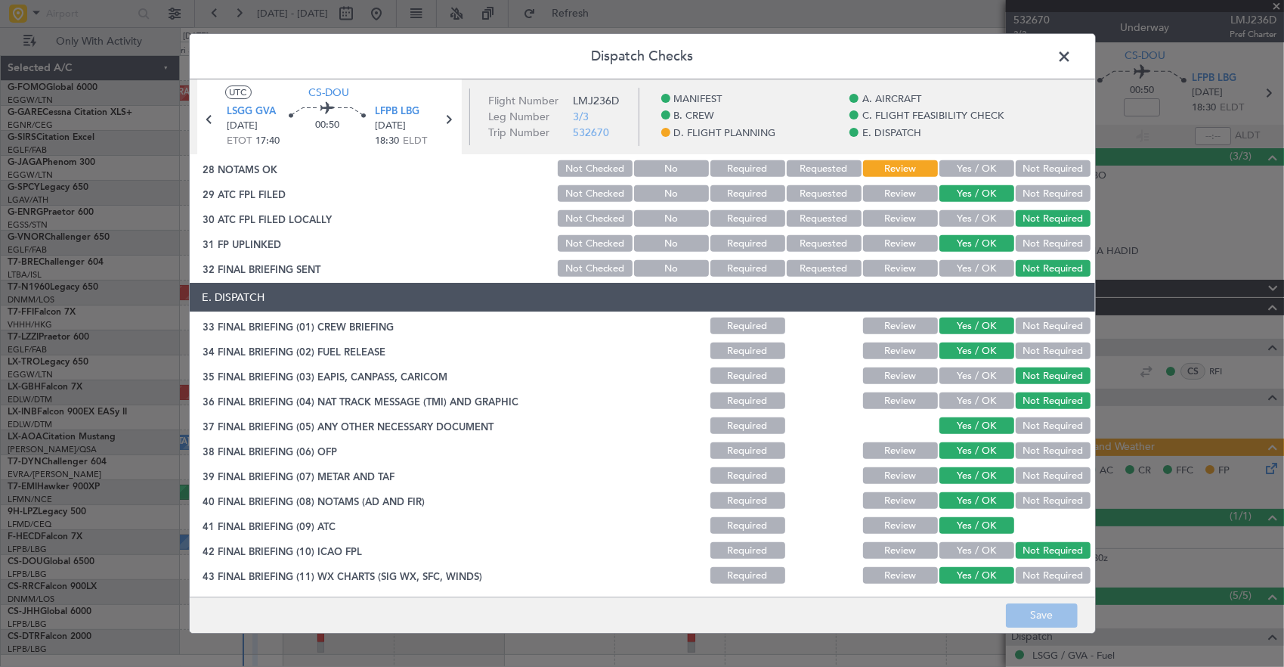
scroll to position [756, 0]
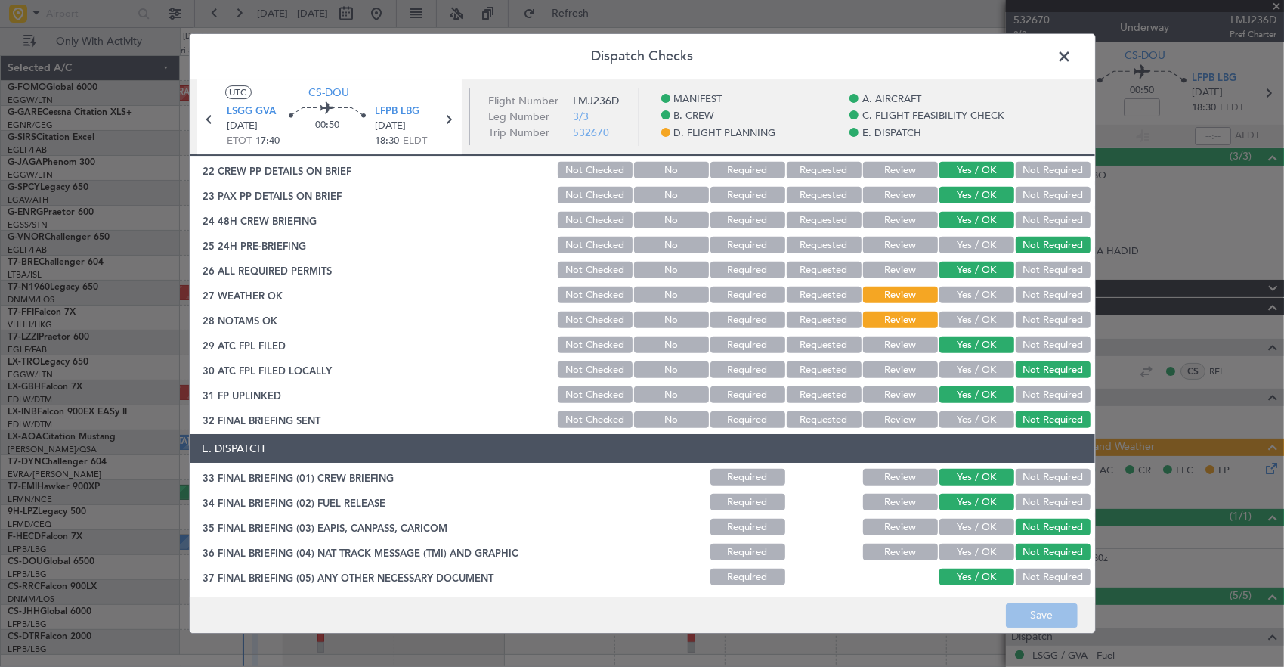
click at [970, 302] on button "Yes / OK" at bounding box center [976, 294] width 75 height 17
click at [974, 317] on button "Yes / OK" at bounding box center [976, 319] width 75 height 17
click at [1043, 617] on button "Save" at bounding box center [1042, 615] width 72 height 24
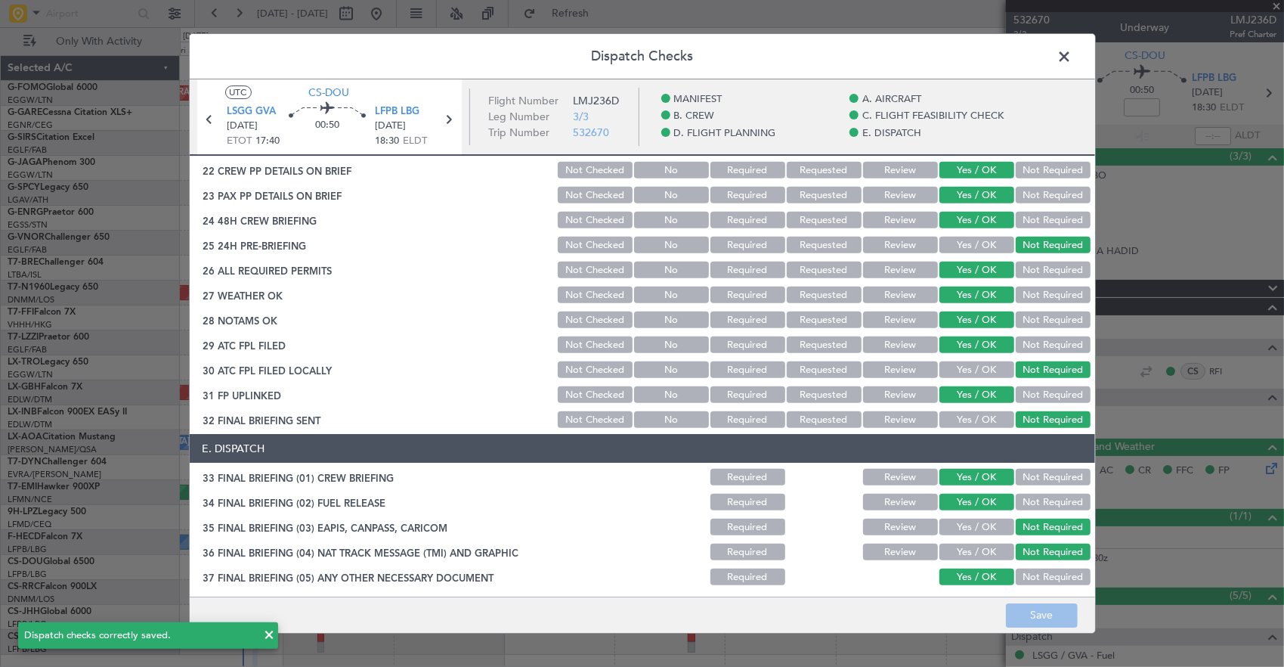
click at [1072, 54] on span at bounding box center [1072, 60] width 0 height 30
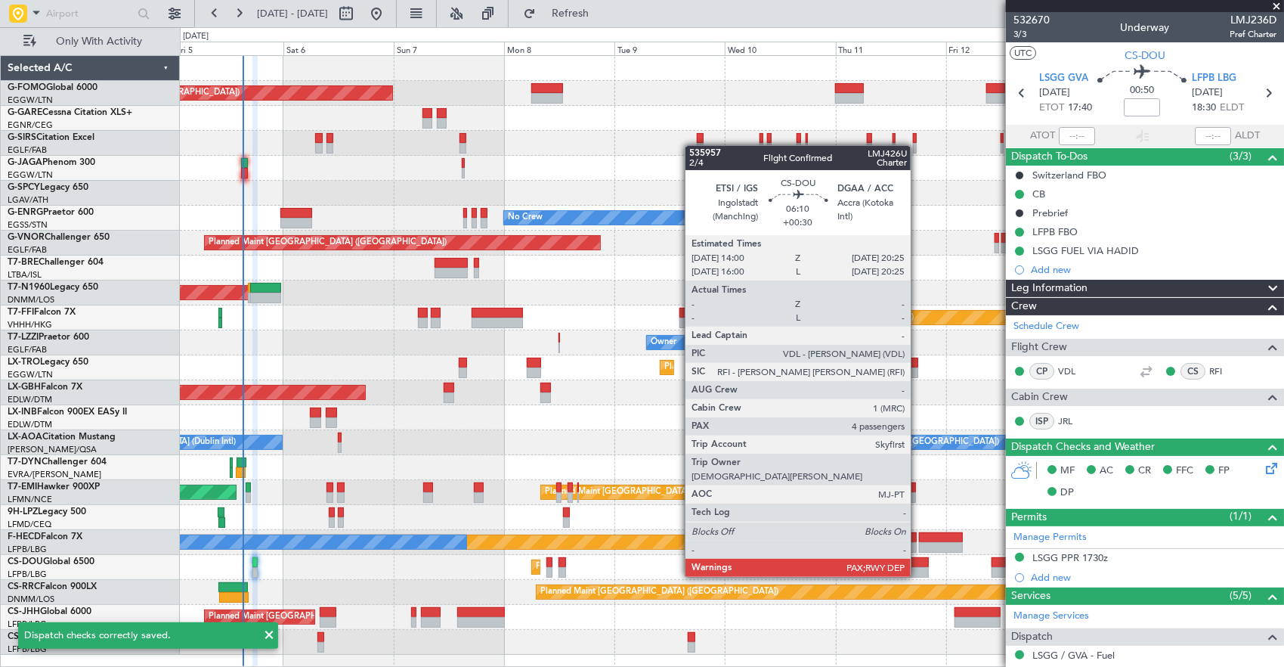
click at [918, 562] on div at bounding box center [914, 562] width 30 height 11
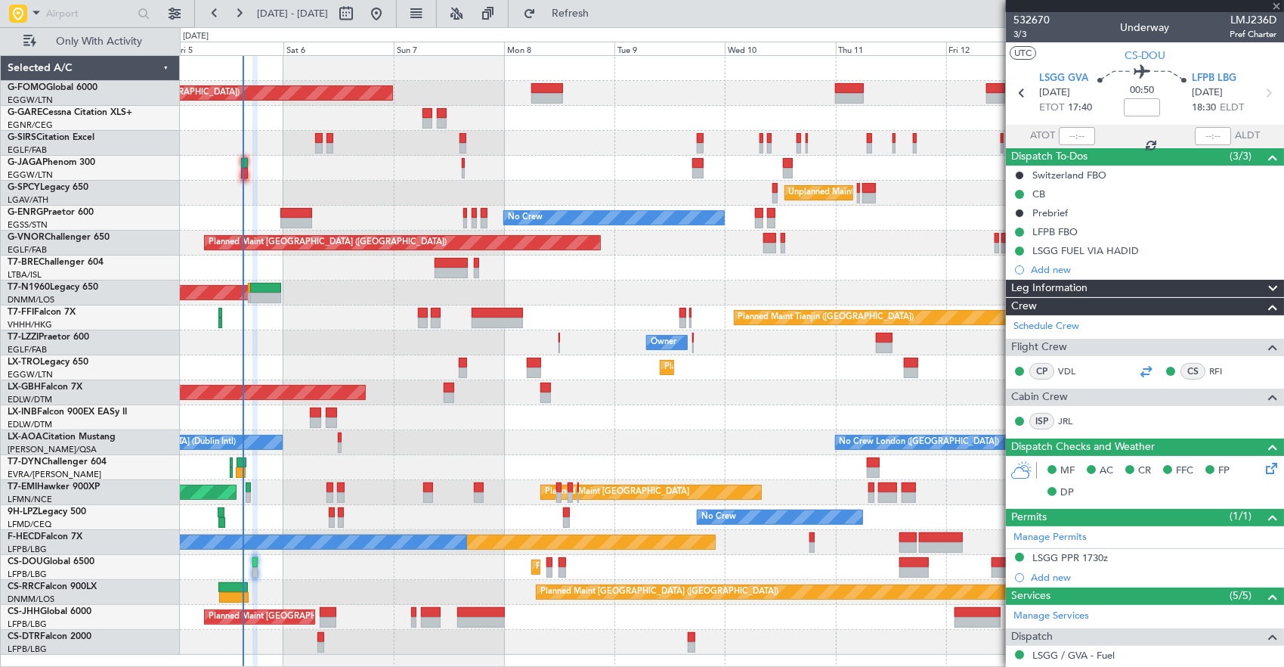
type input "+00:30"
type input "6"
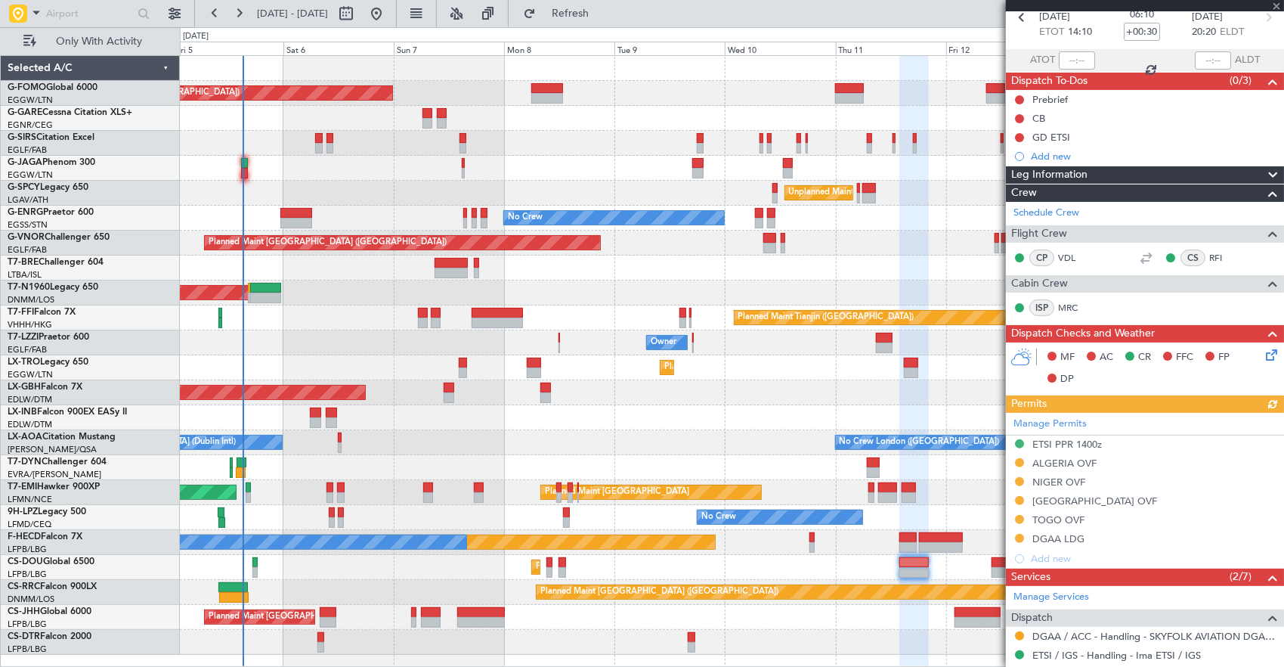
scroll to position [227, 0]
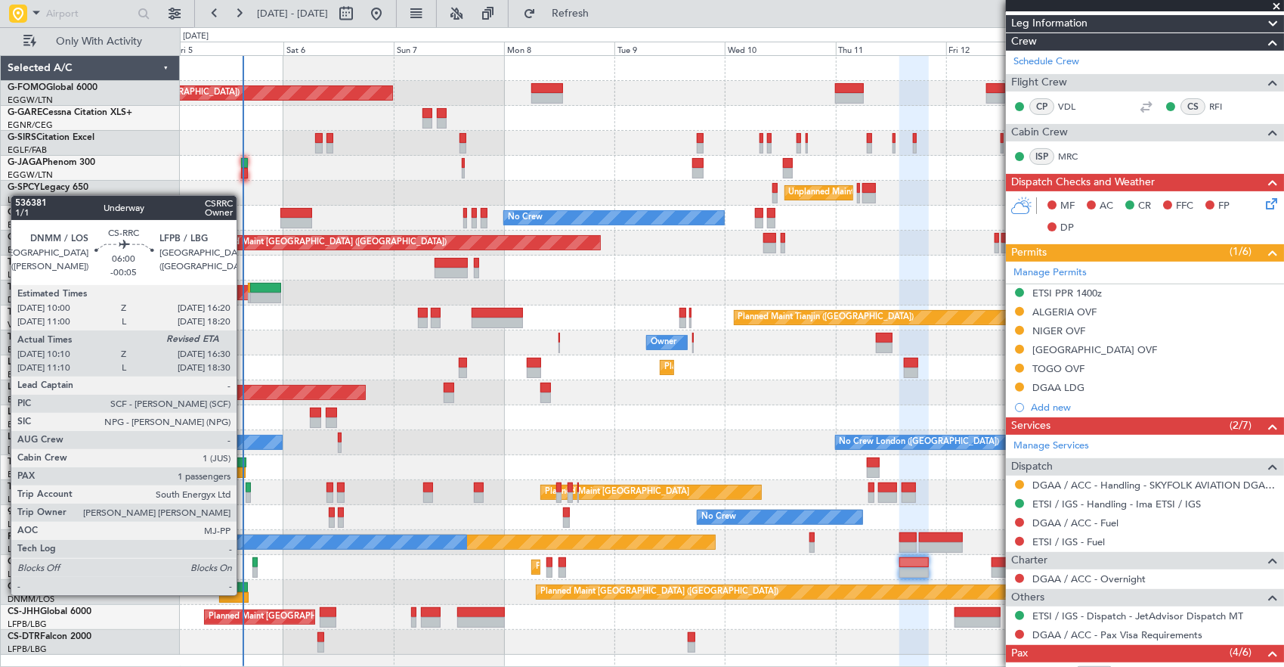
click at [244, 587] on div at bounding box center [232, 587] width 29 height 11
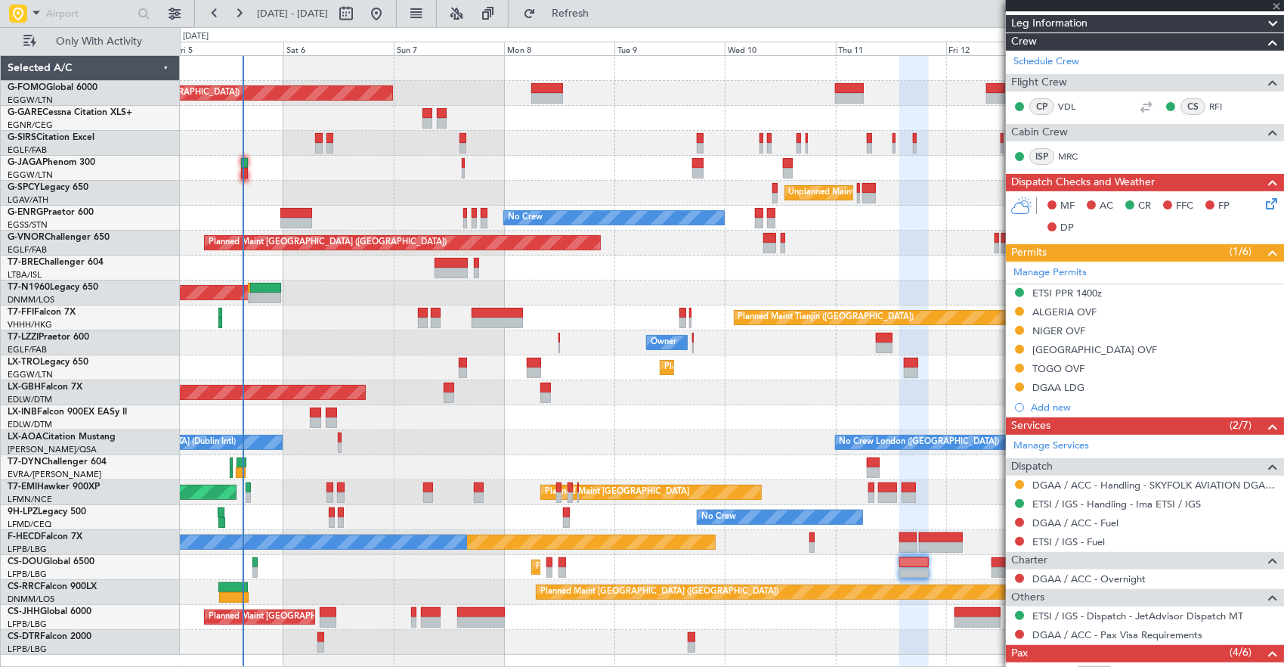
type input "-00:05"
type input "10:25"
type input "1"
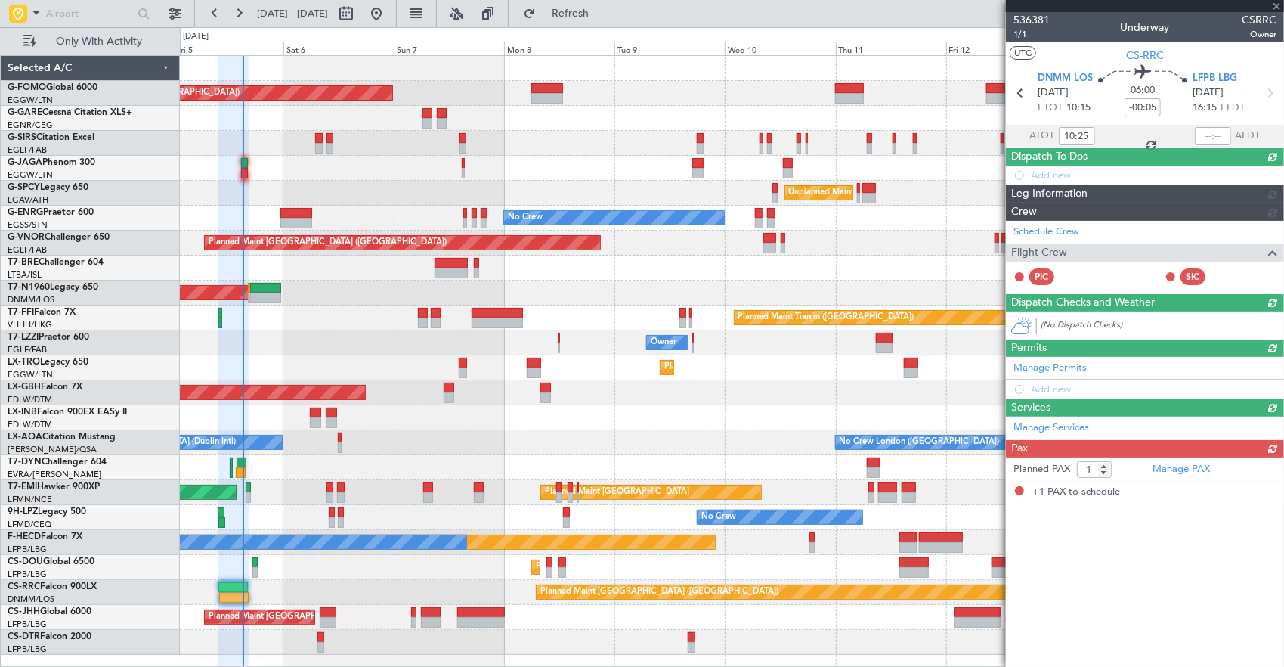
scroll to position [0, 0]
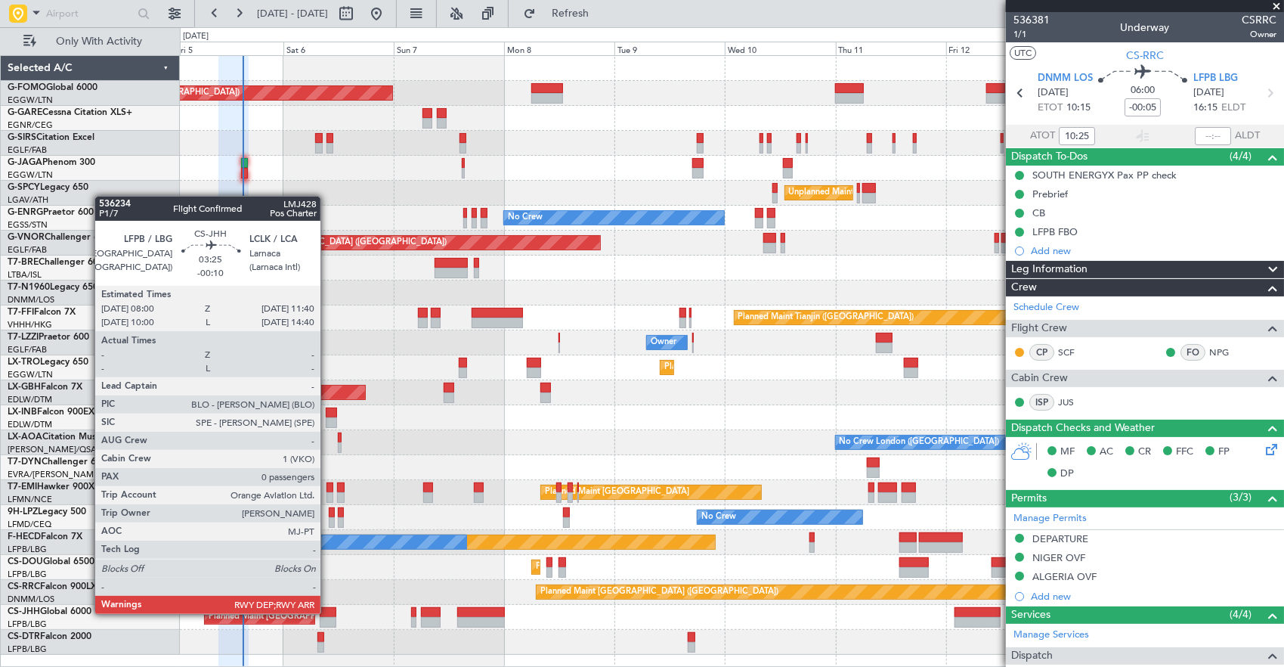
click at [328, 612] on div at bounding box center [328, 612] width 17 height 11
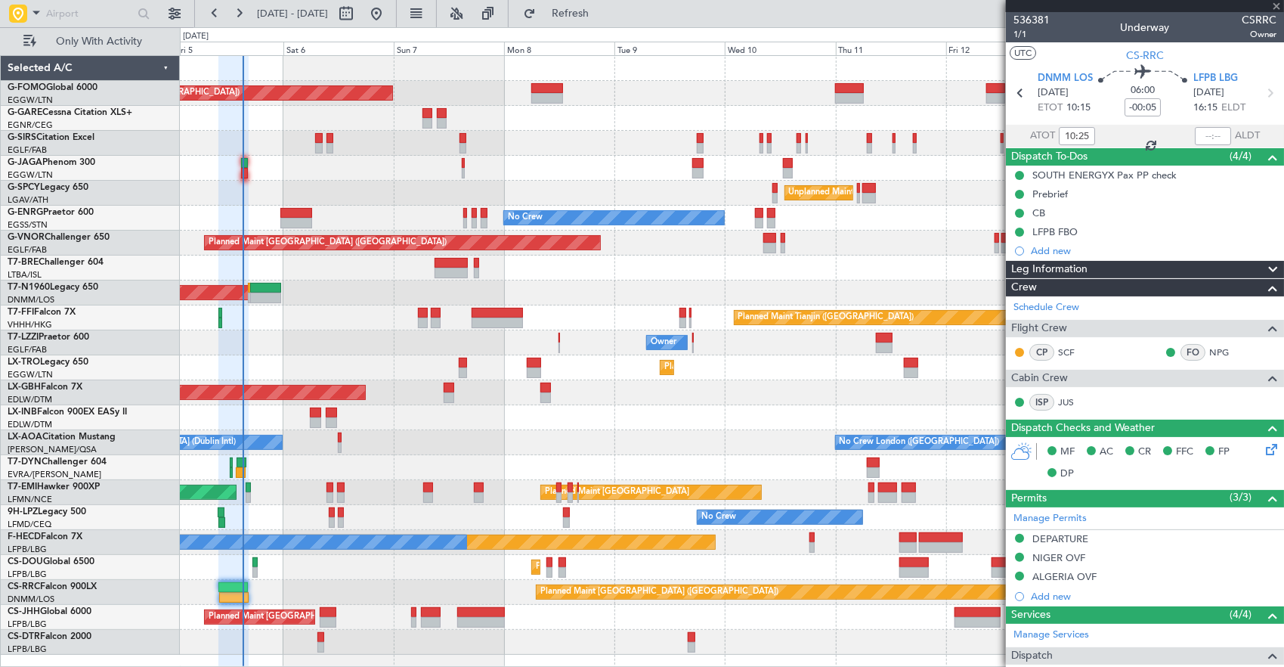
type input "-00:10"
type input "0"
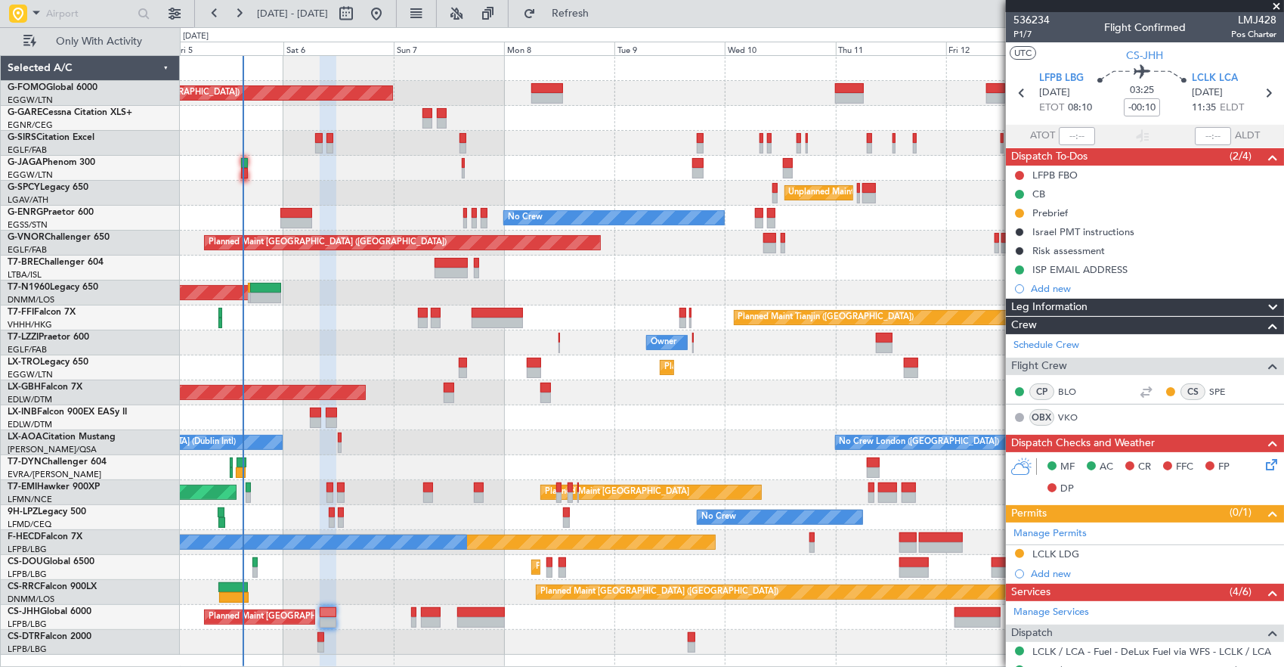
click at [416, 617] on div at bounding box center [413, 622] width 5 height 11
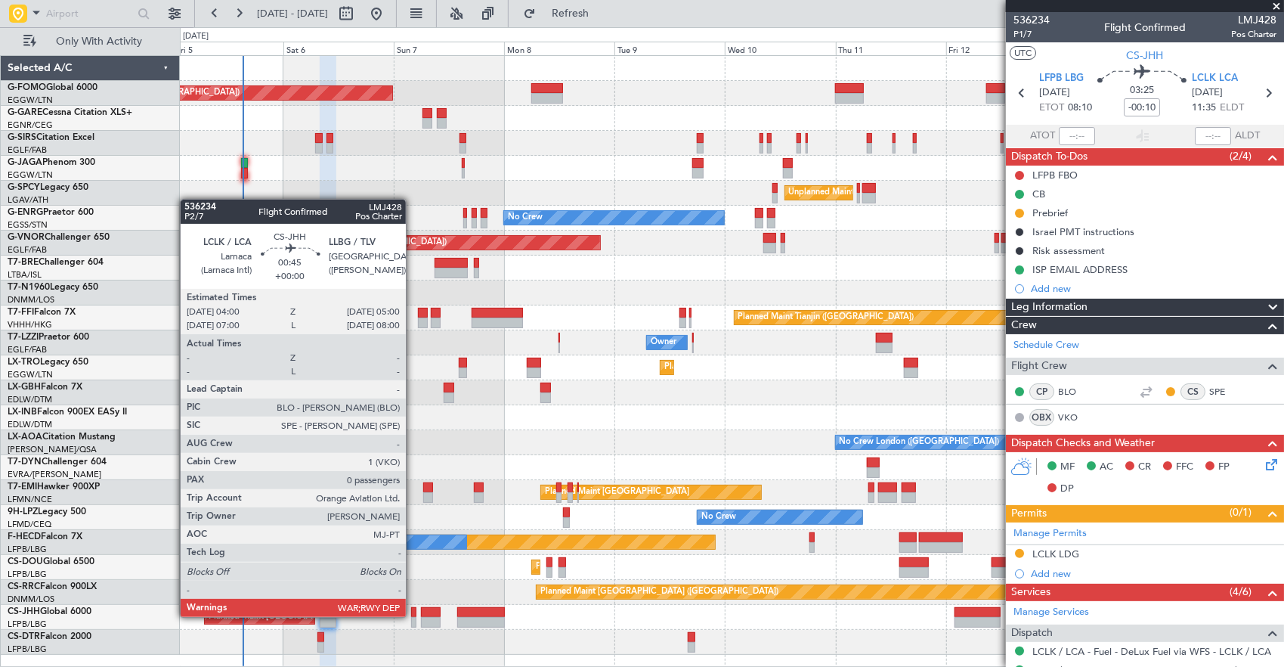
click at [413, 615] on div at bounding box center [413, 612] width 5 height 11
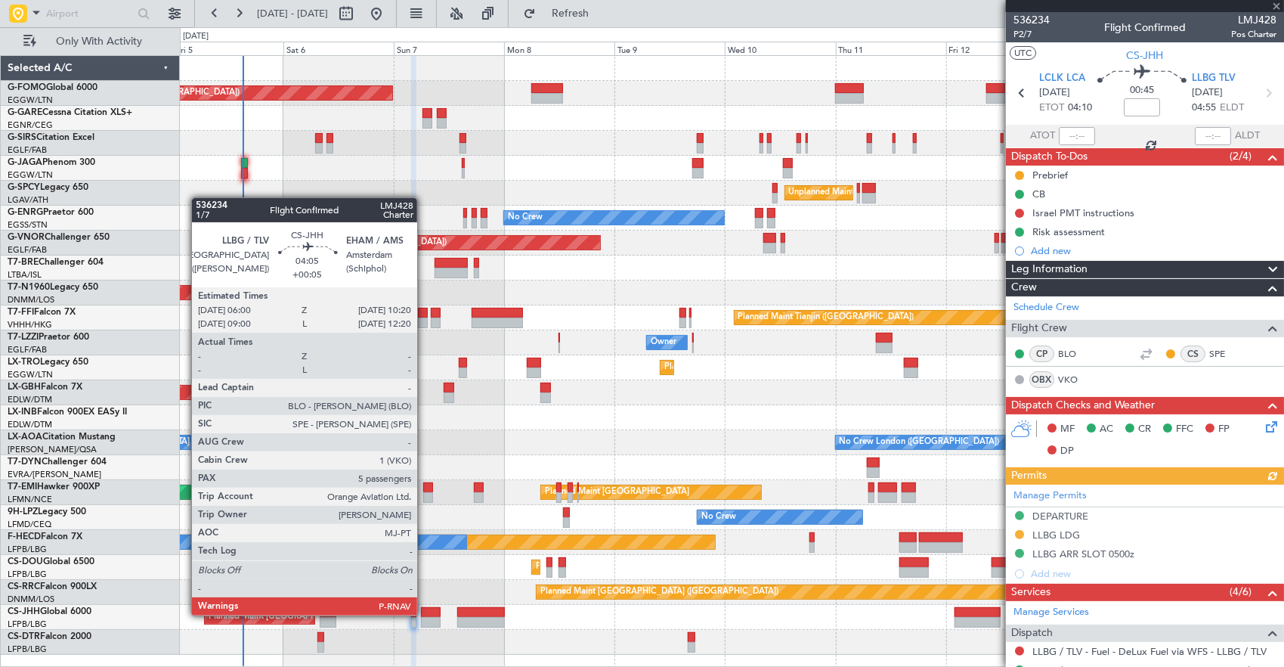
click at [425, 614] on div at bounding box center [431, 612] width 20 height 11
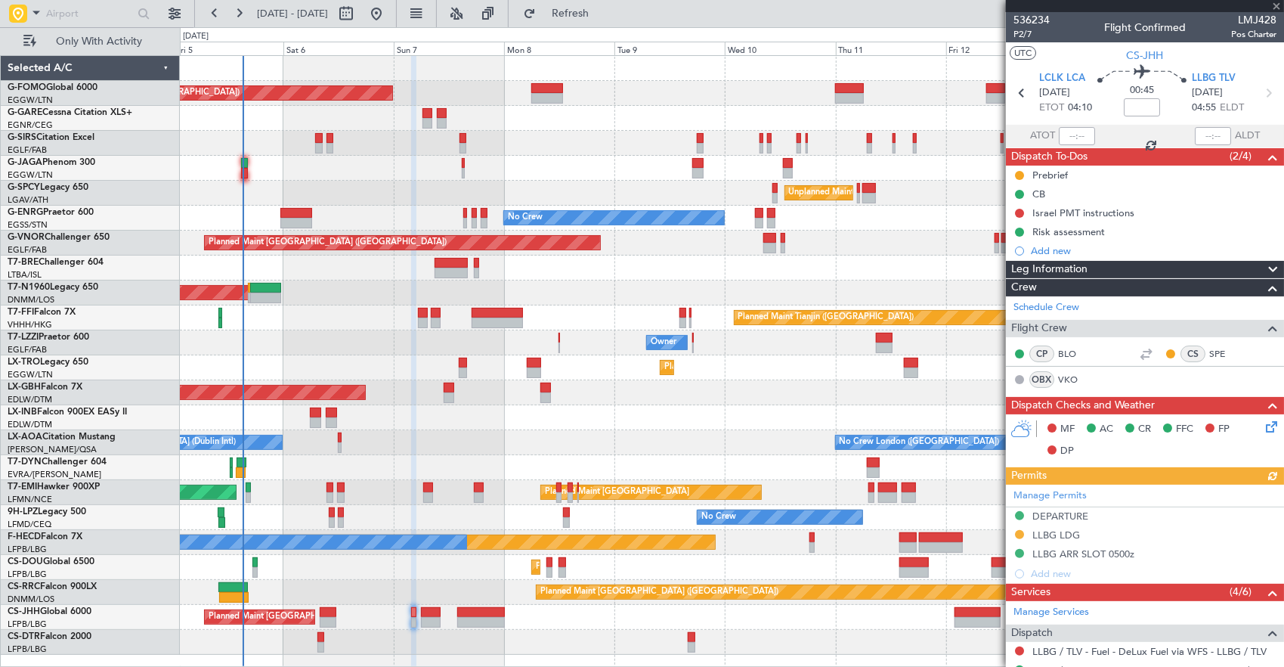
type input "+00:05"
type input "5"
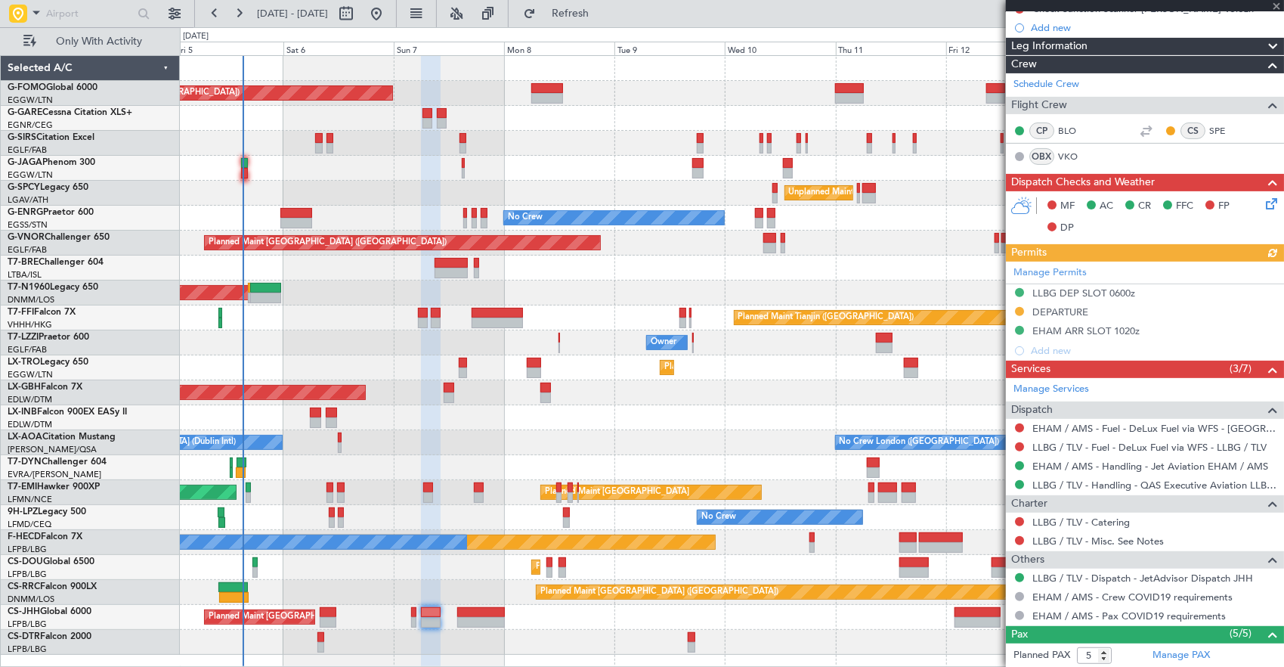
scroll to position [181, 0]
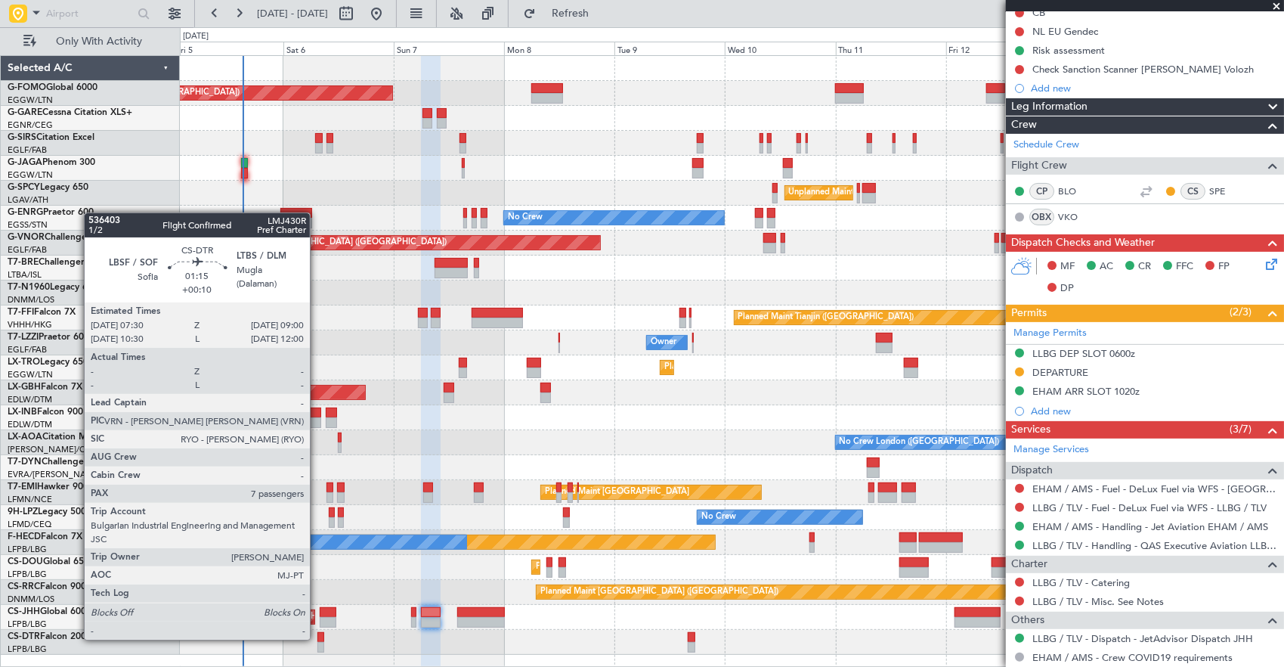
click at [317, 638] on div at bounding box center [321, 637] width 8 height 11
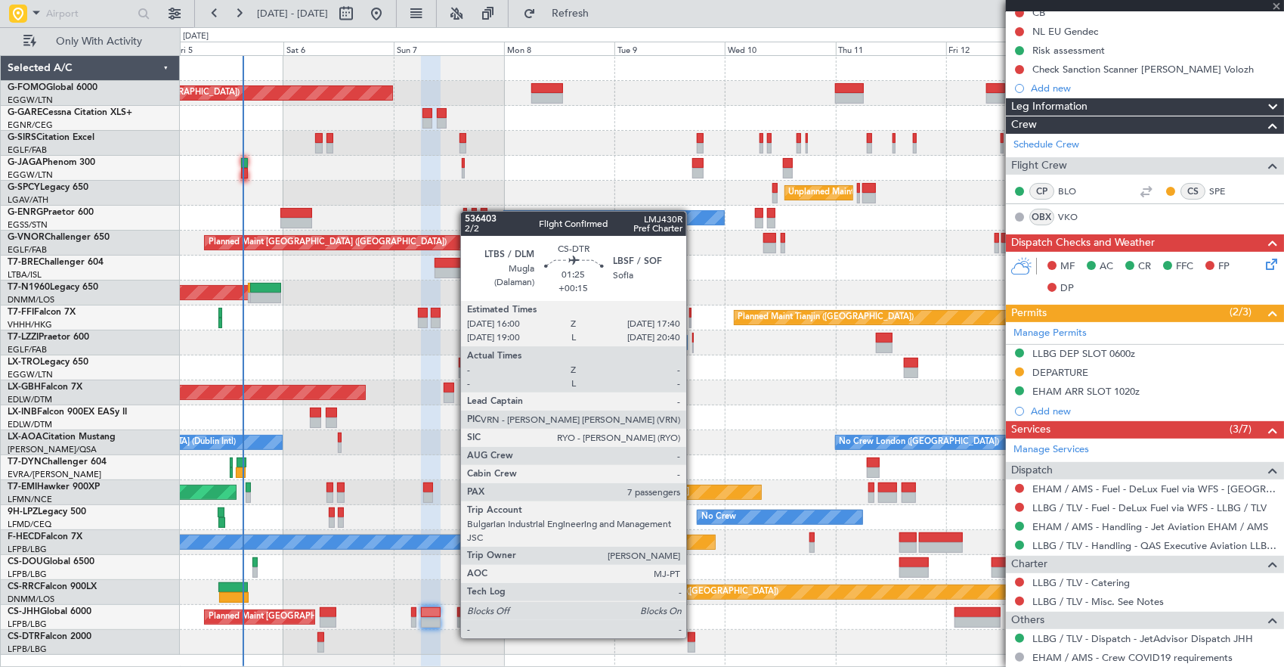
type input "+00:10"
type input "7"
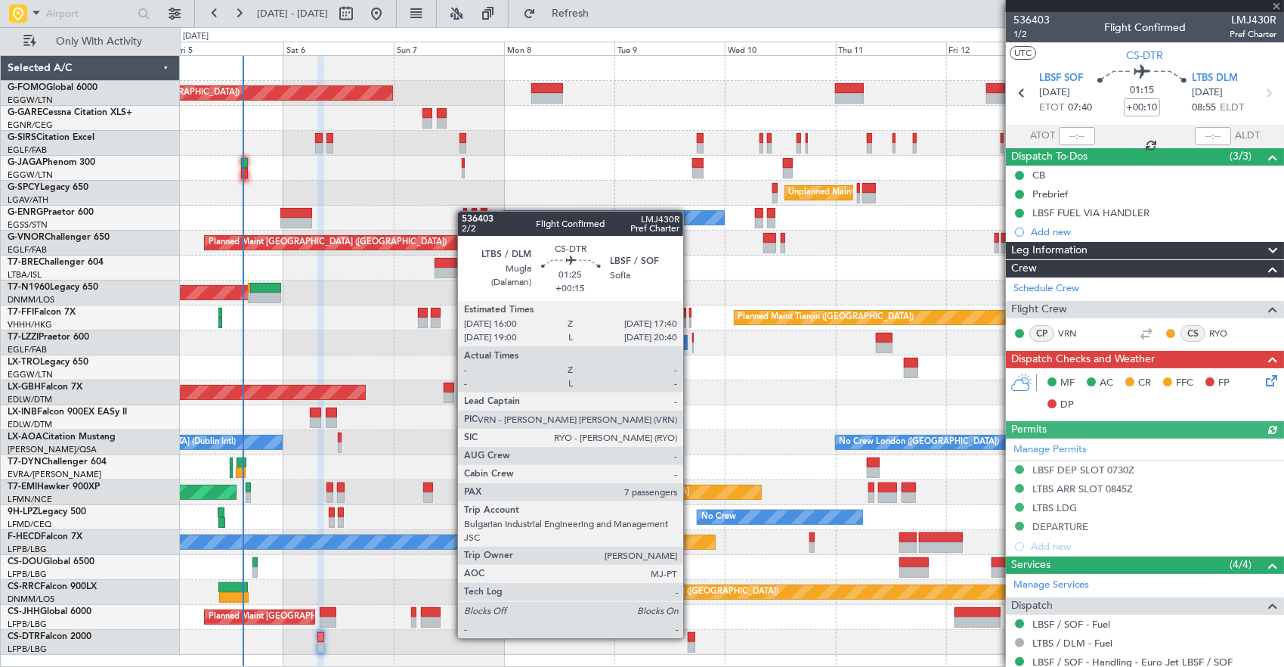
click at [691, 636] on div at bounding box center [692, 637] width 8 height 11
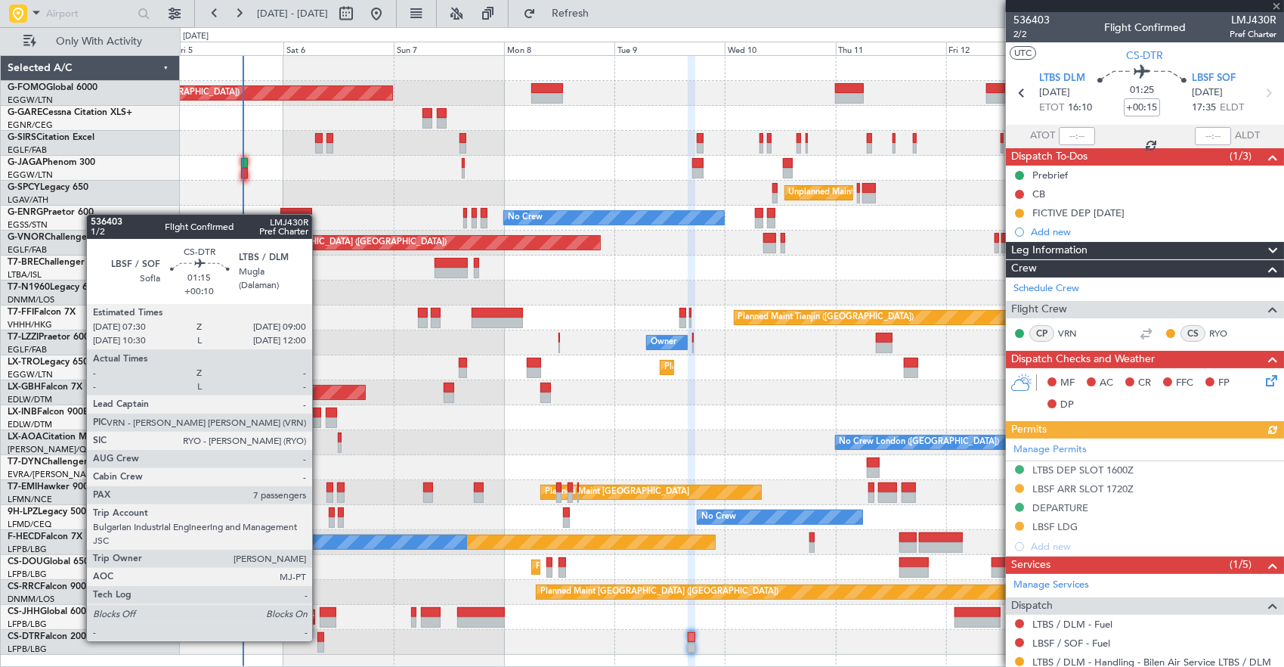
click at [320, 639] on div at bounding box center [321, 637] width 8 height 11
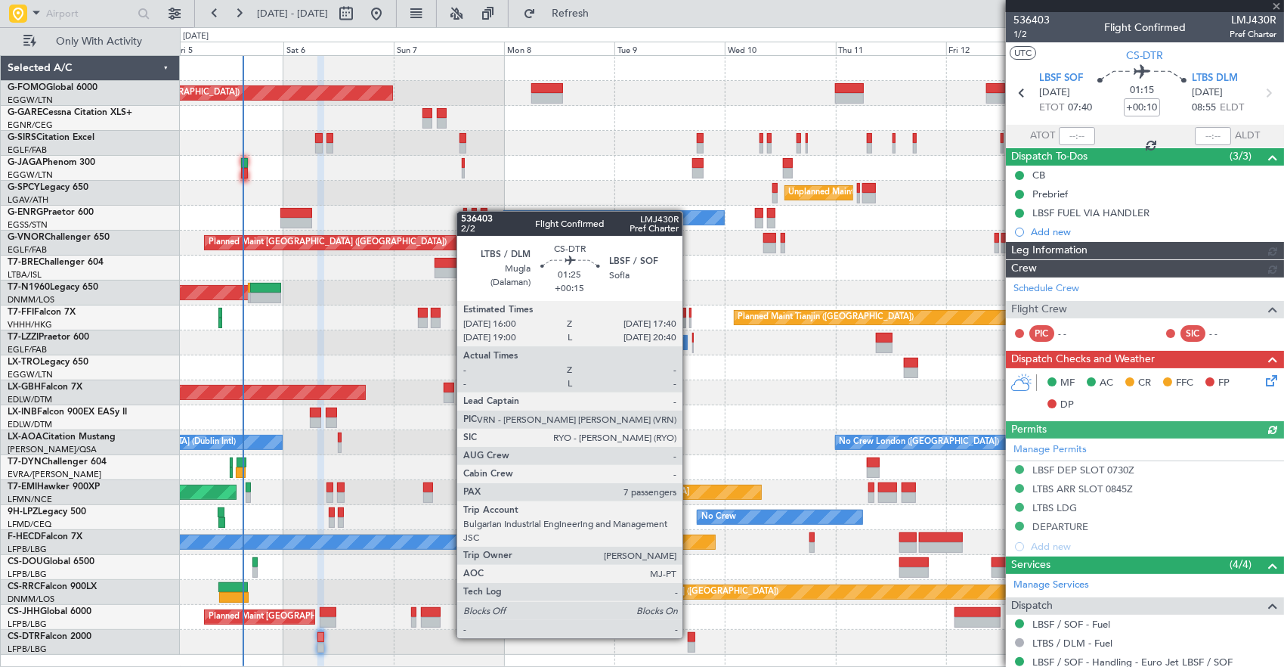
click at [690, 636] on div at bounding box center [692, 637] width 8 height 11
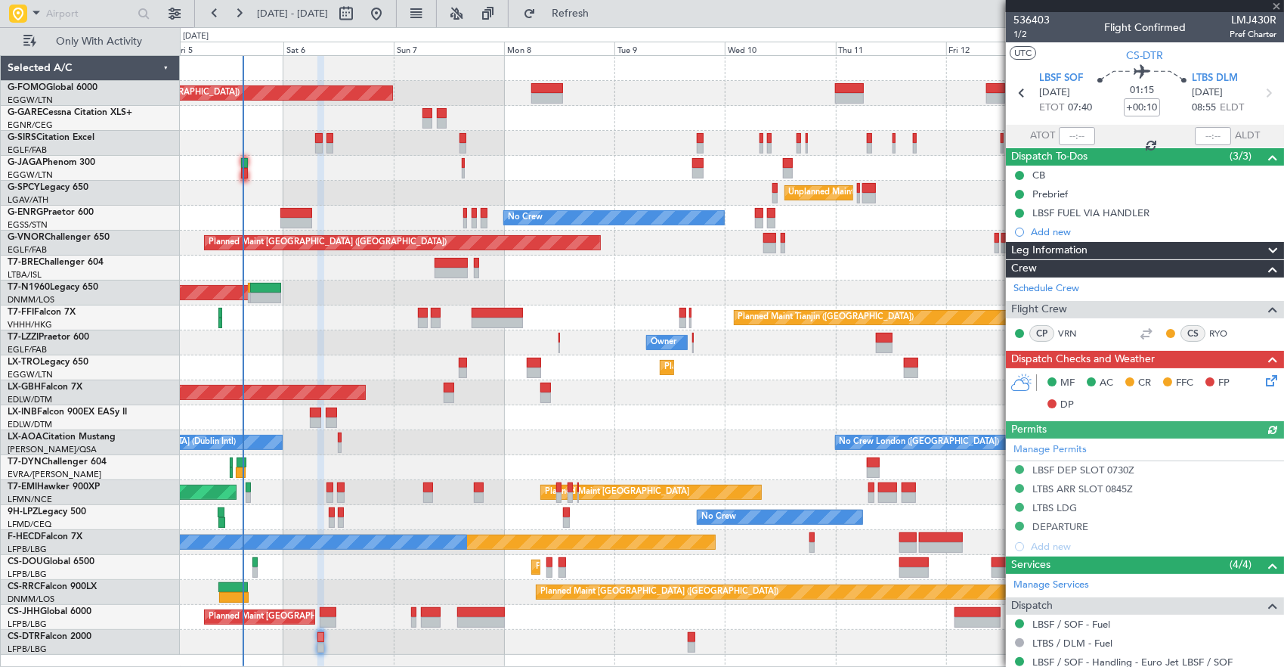
type input "+00:15"
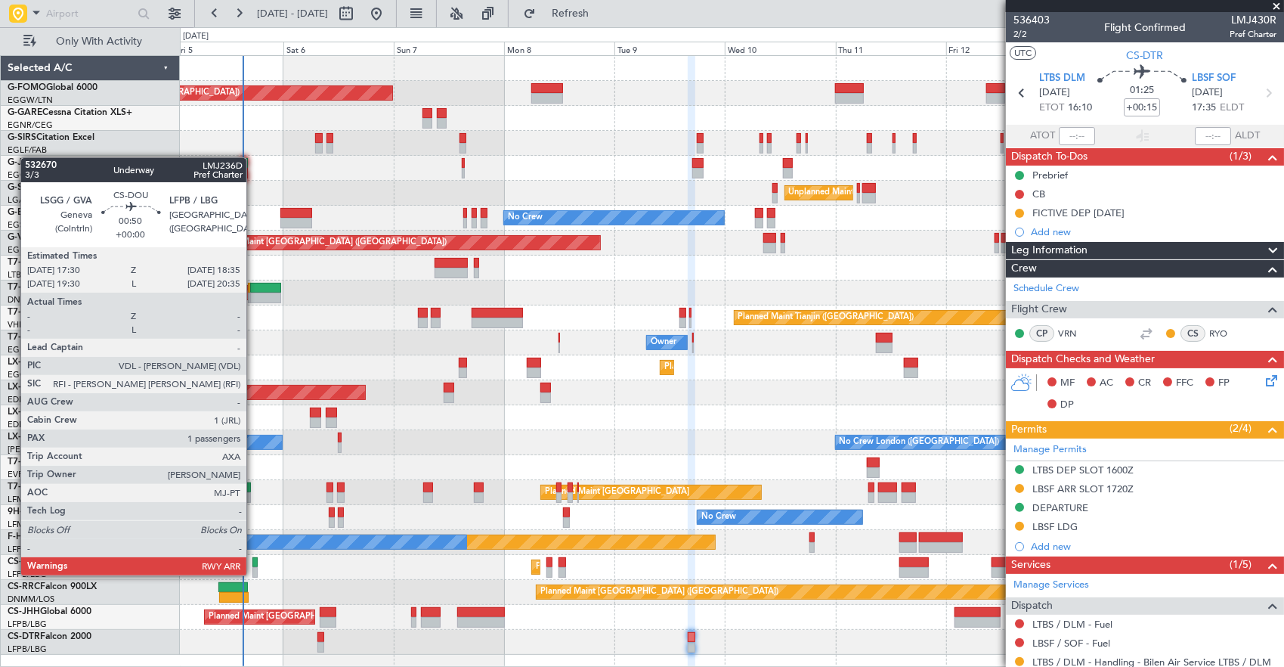
click at [254, 570] on div at bounding box center [254, 572] width 5 height 11
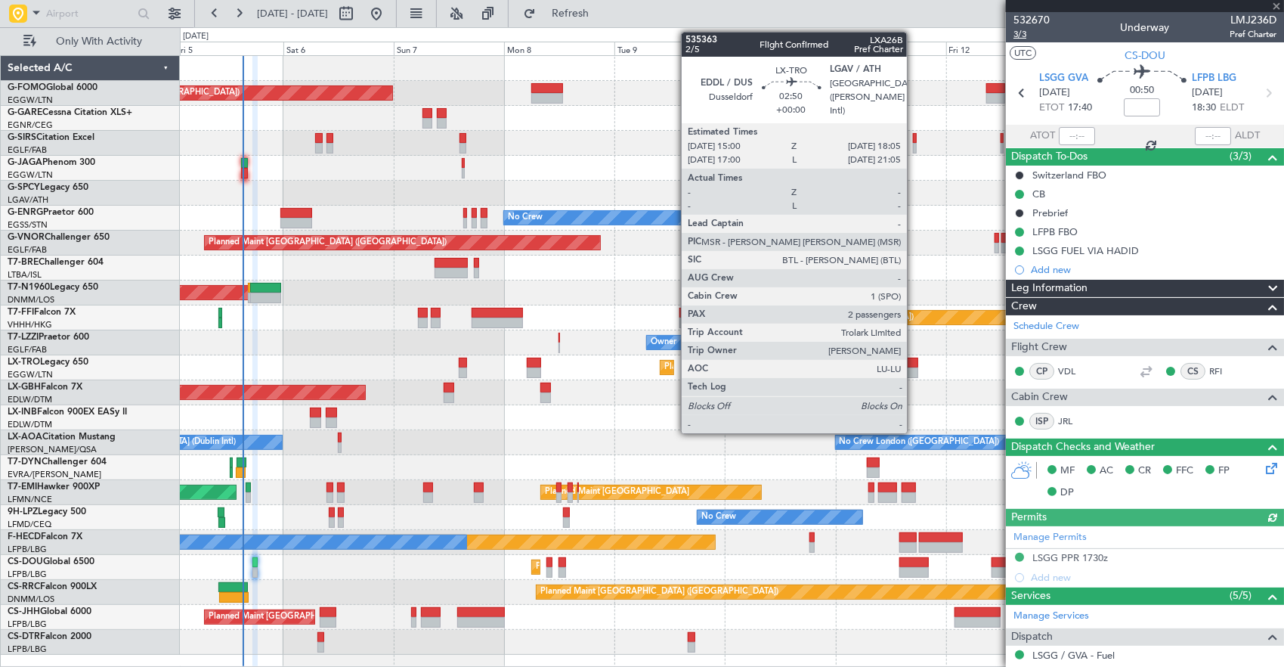
click at [1029, 36] on span "3/3" at bounding box center [1031, 34] width 36 height 13
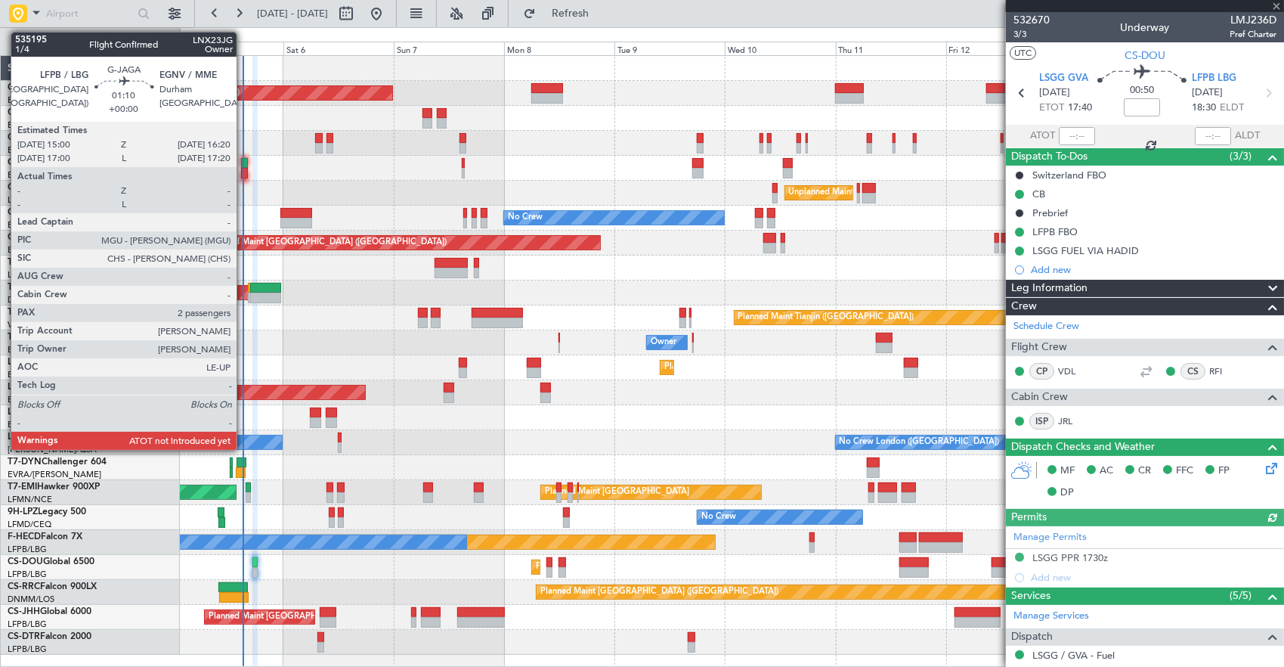
click at [244, 176] on div at bounding box center [244, 173] width 7 height 11
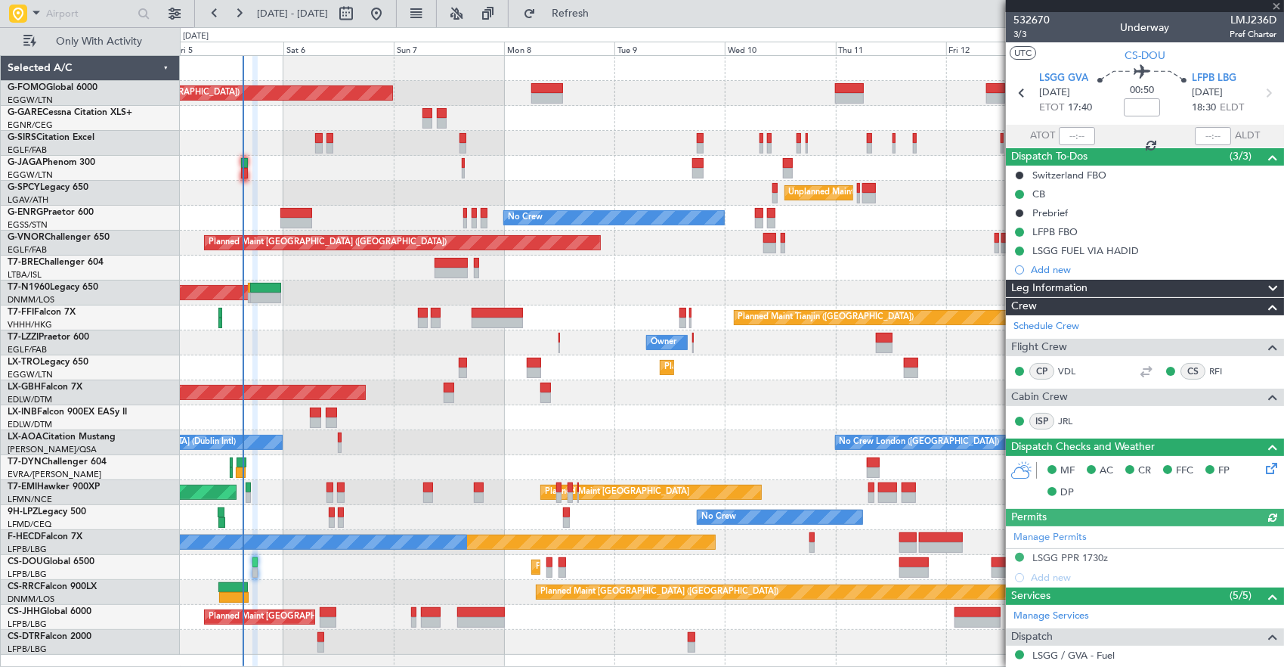
type input "2"
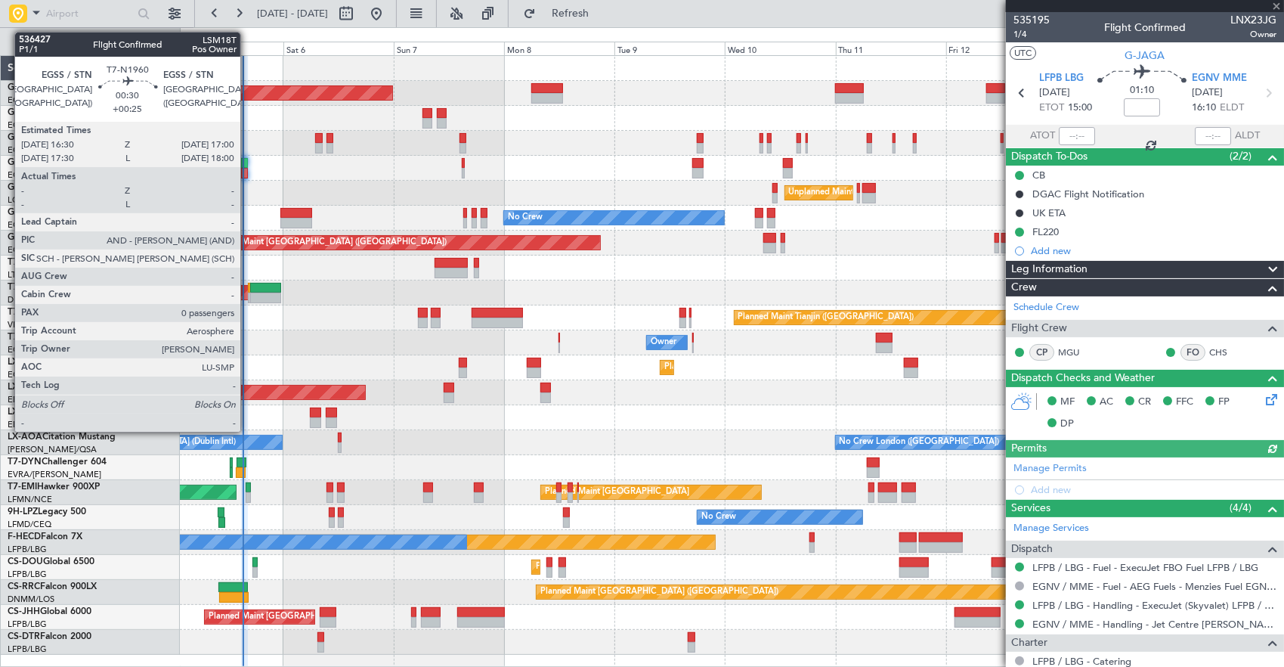
click at [248, 292] on div at bounding box center [249, 297] width 3 height 11
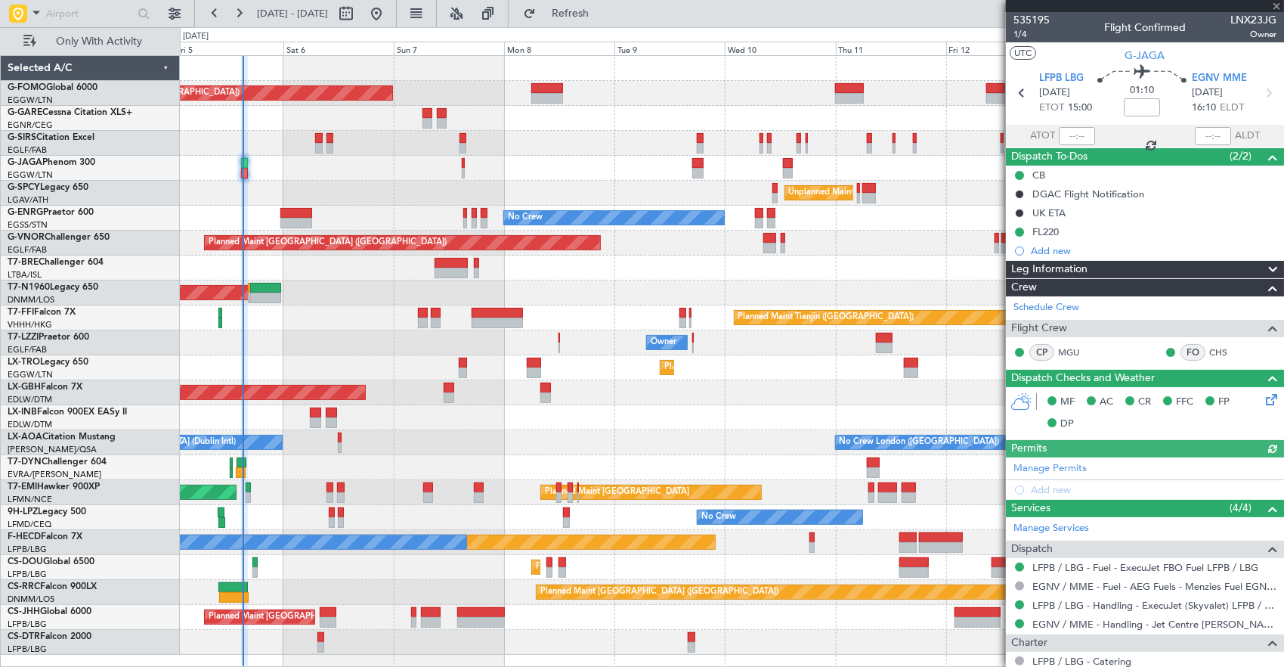
type input "+00:25"
type input "0"
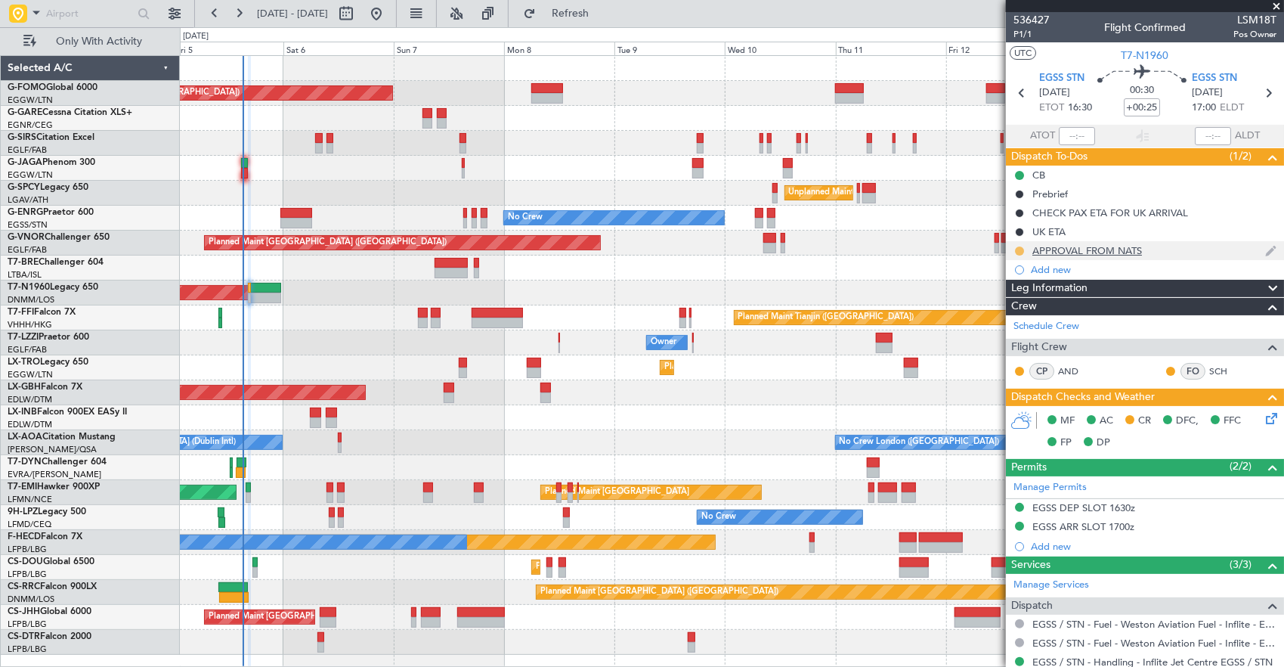
click at [1018, 249] on button at bounding box center [1019, 250] width 9 height 9
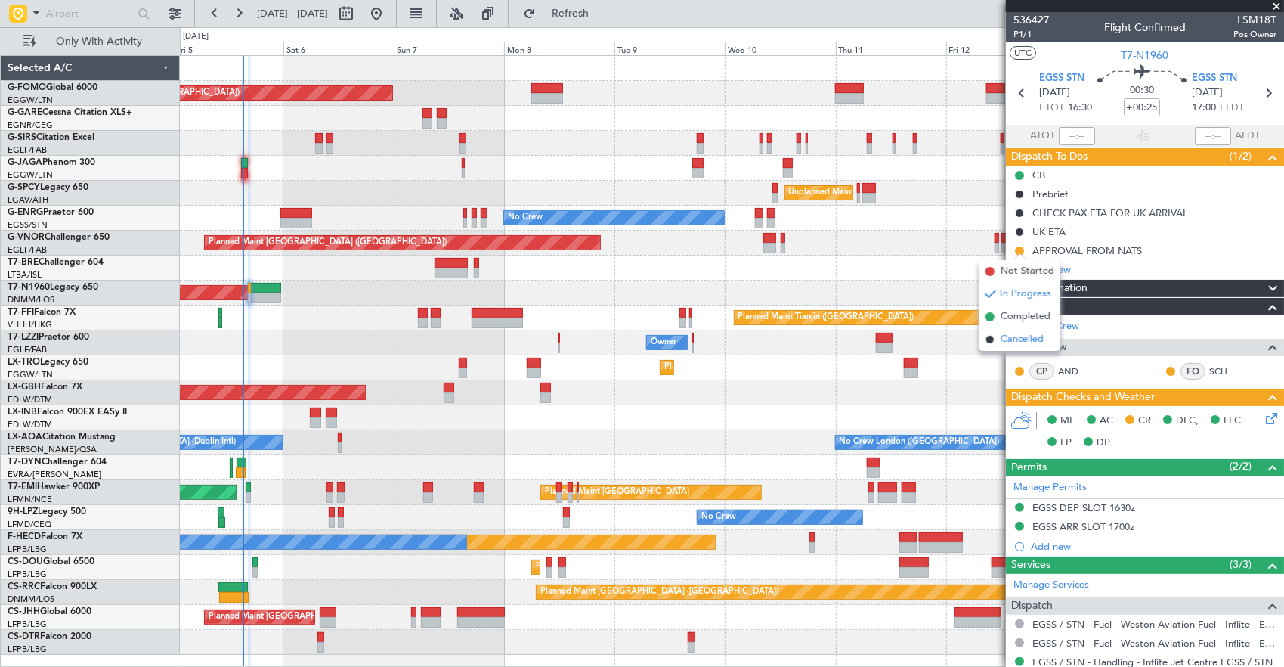
click at [1019, 328] on li "Cancelled" at bounding box center [1019, 339] width 81 height 23
